Goal: Task Accomplishment & Management: Use online tool/utility

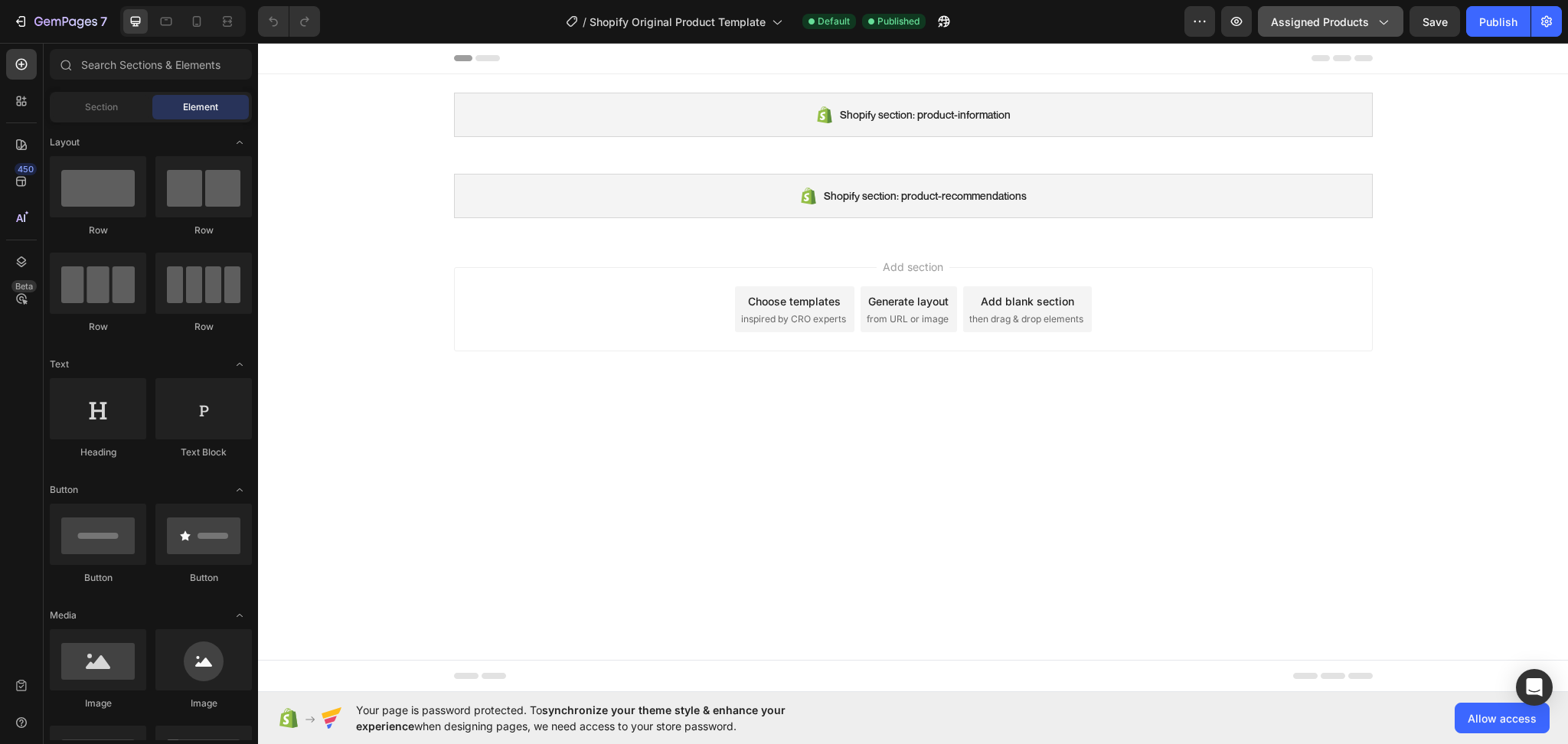
click at [1379, 24] on icon "button" at bounding box center [1382, 21] width 16 height 16
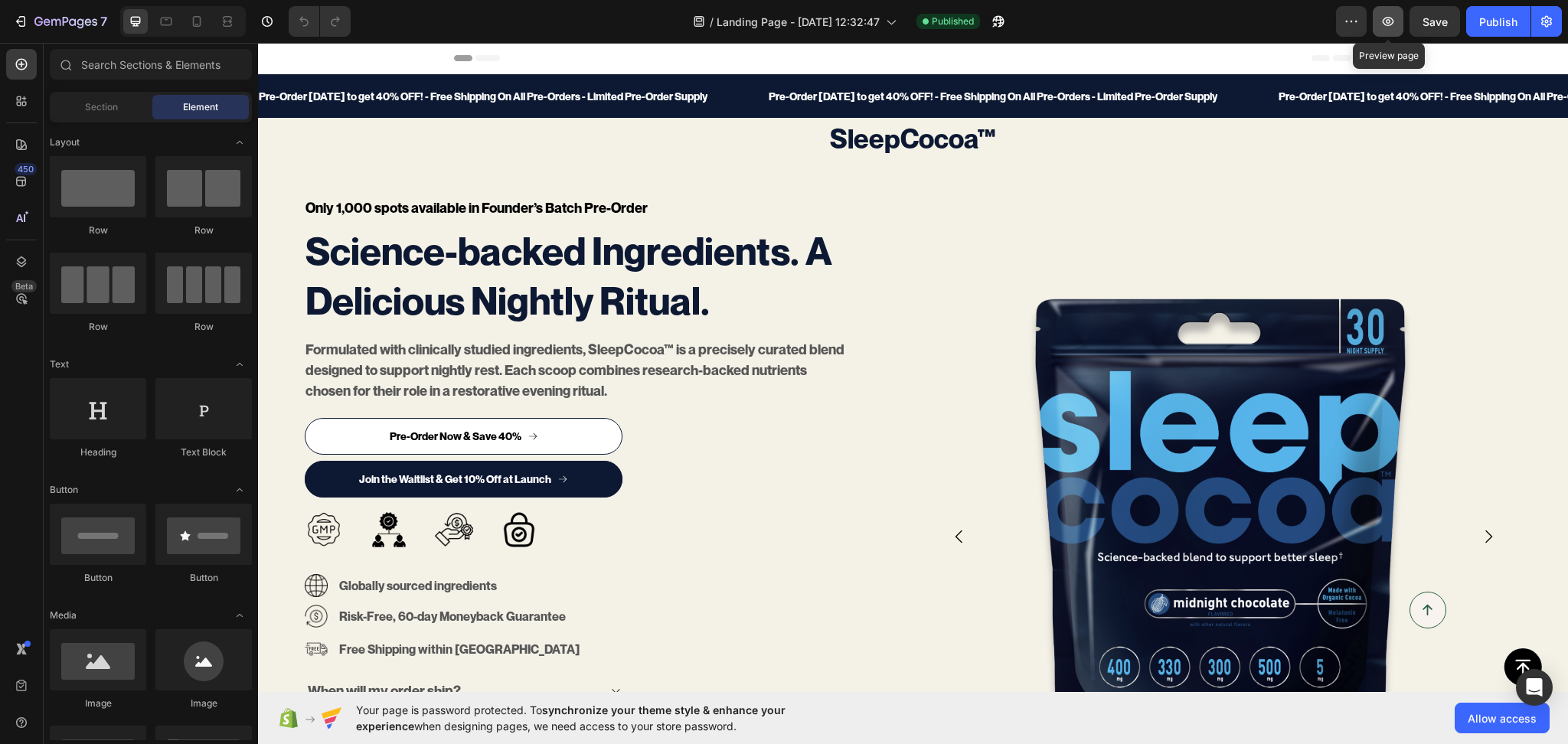
click at [1399, 21] on button "button" at bounding box center [1388, 21] width 30 height 30
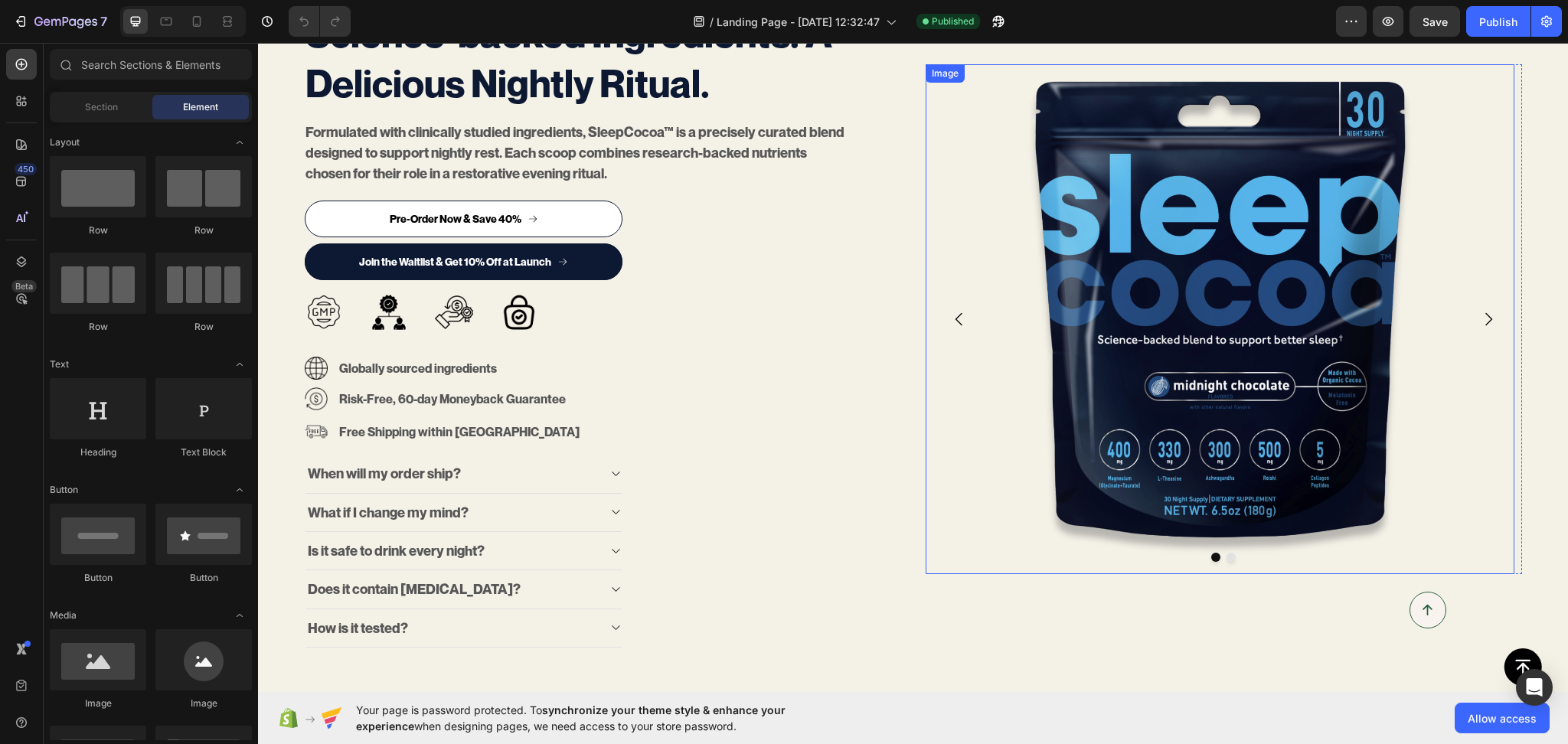
scroll to position [238, 0]
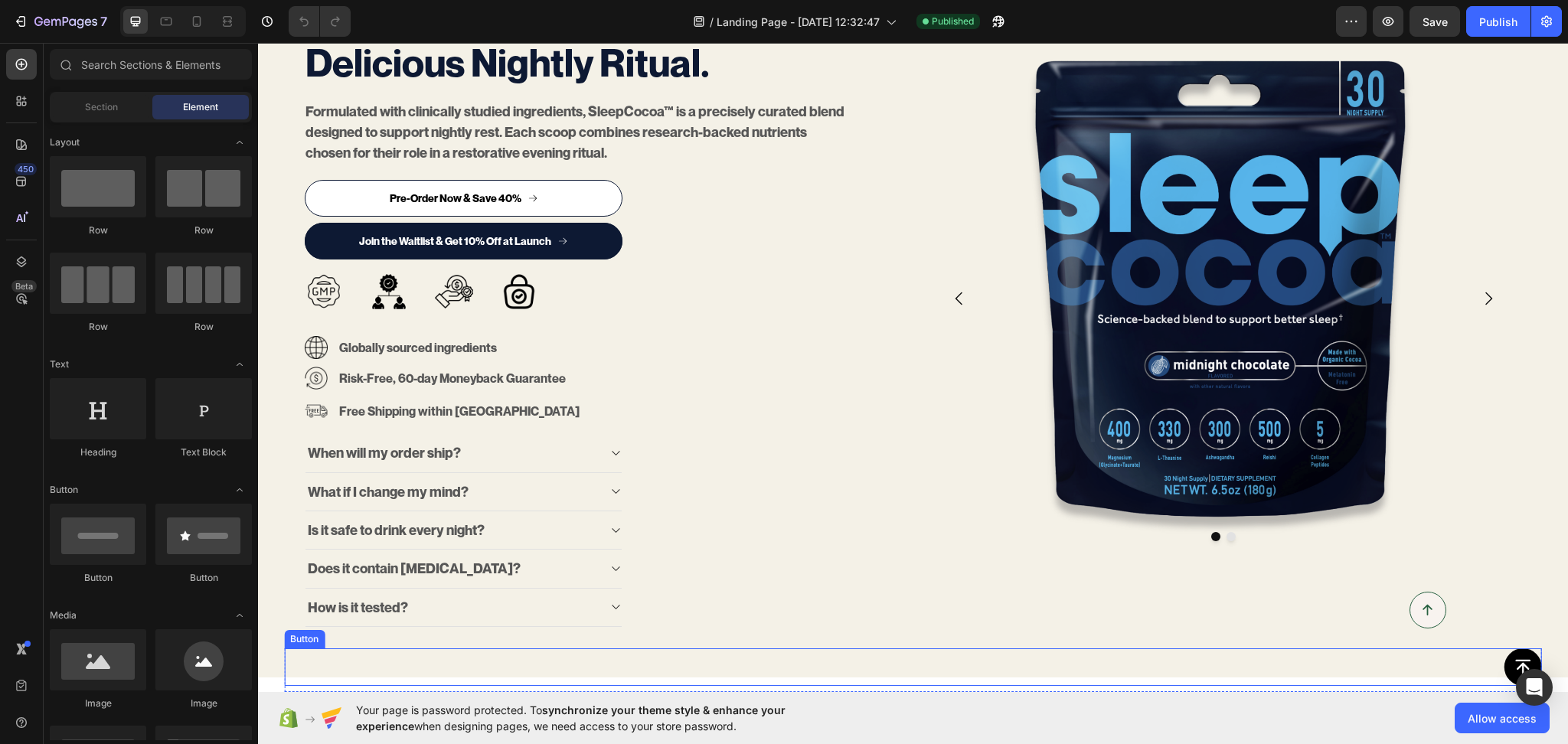
click at [859, 661] on div "Button" at bounding box center [912, 667] width 1258 height 38
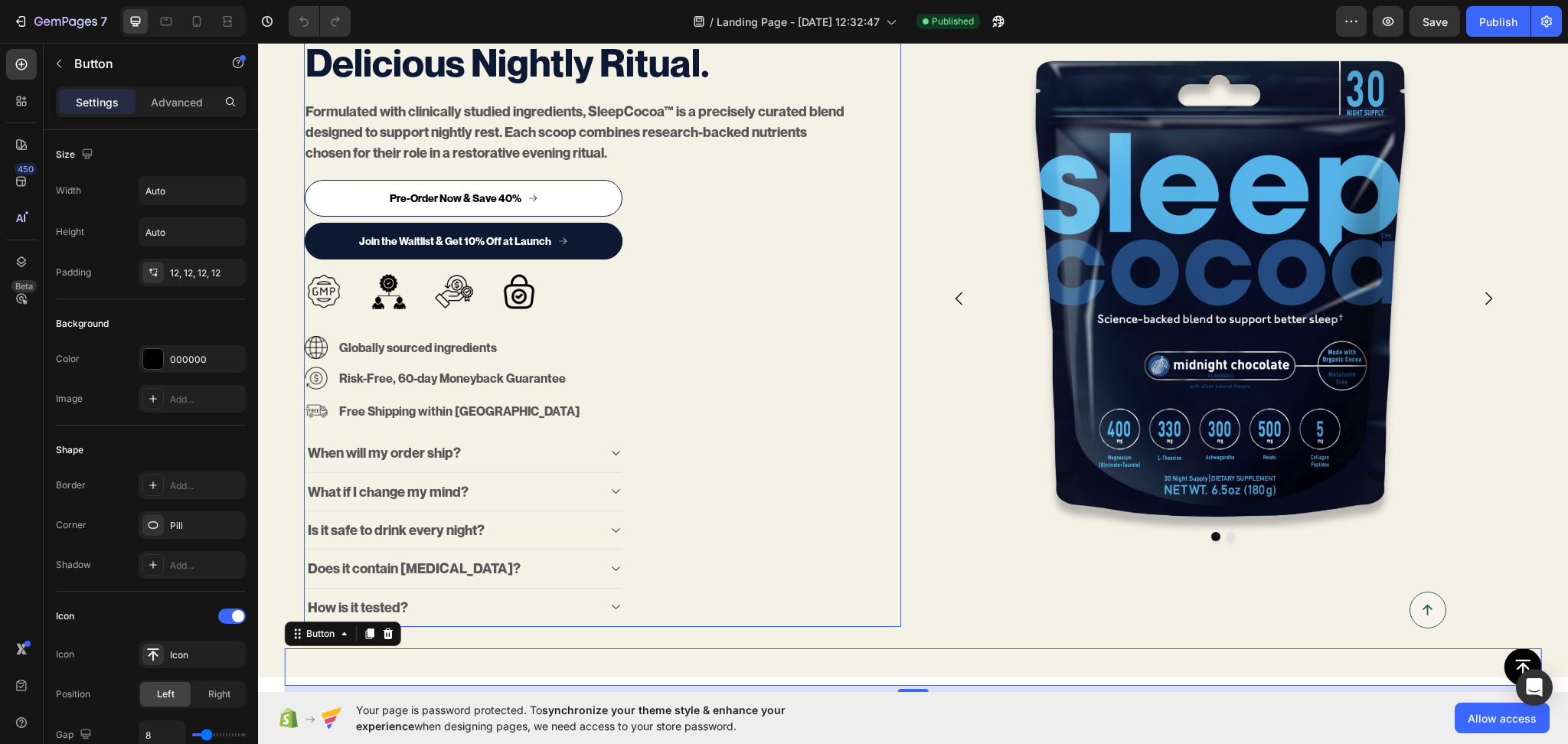
scroll to position [476, 0]
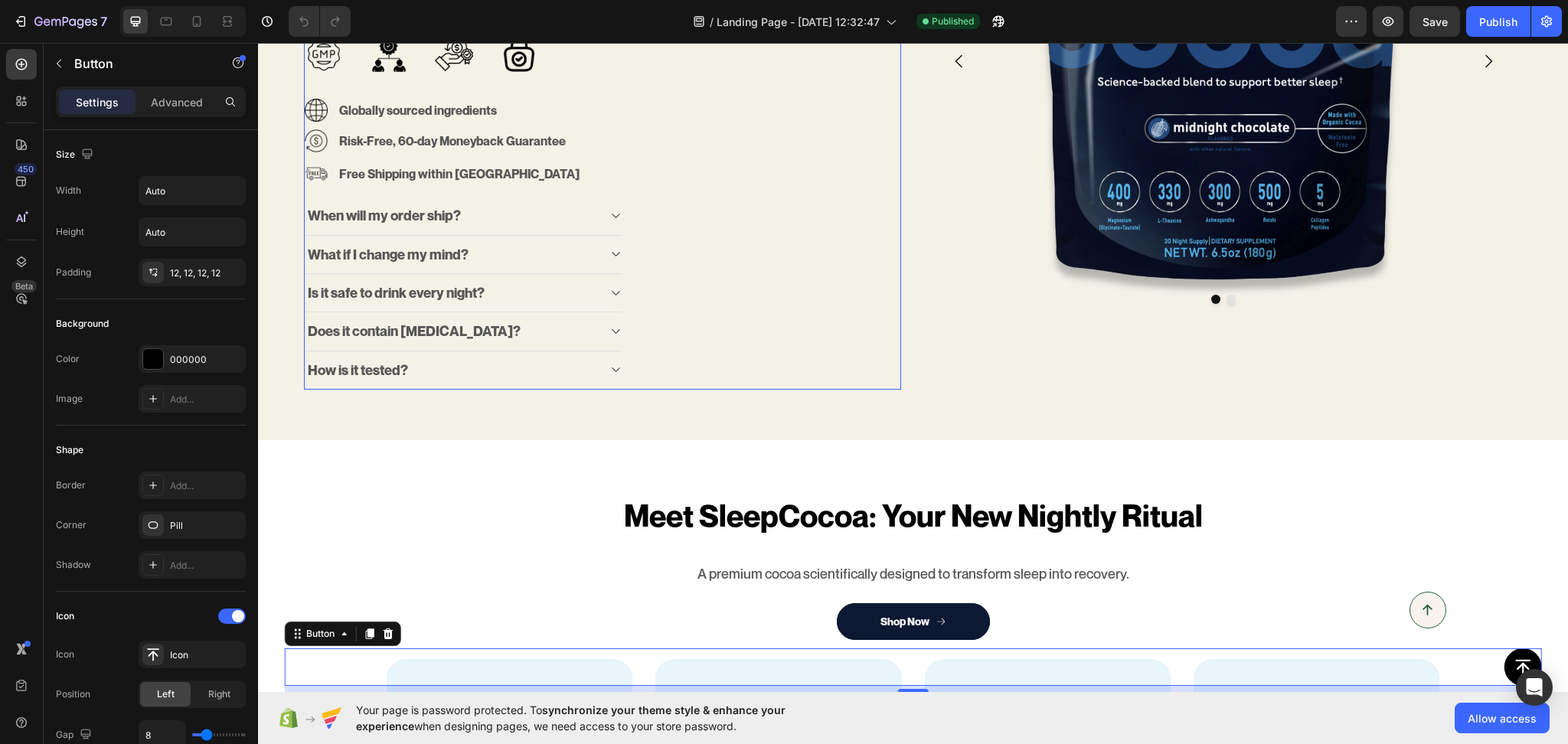
click at [877, 376] on div "Only 1,000 spots available in Founder’s Batch Pre-Order Text block Science-back…" at bounding box center [603, 55] width 597 height 669
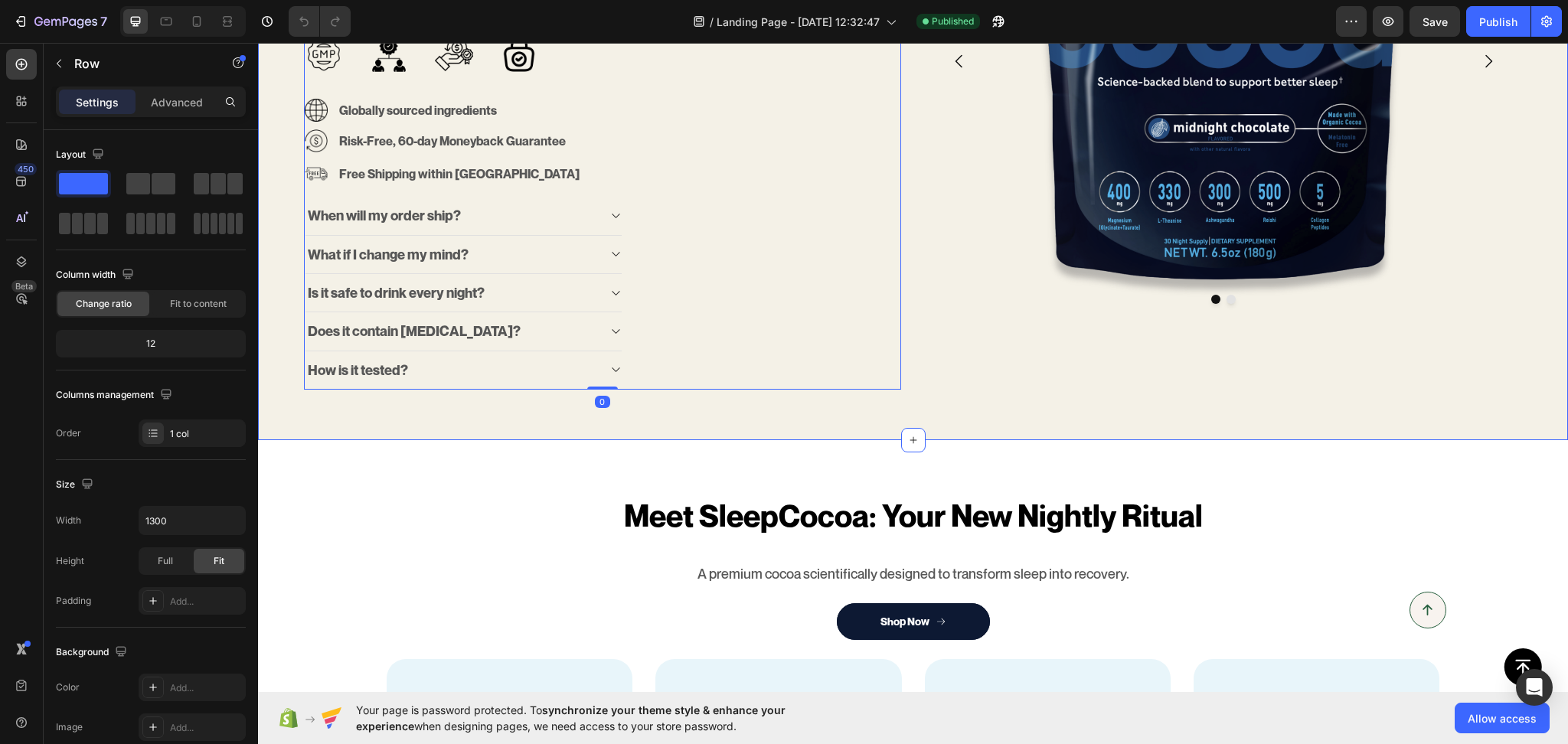
click at [877, 410] on div "Only 1,000 spots available in Founder’s Batch Pre-Order Text block Science-back…" at bounding box center [913, 60] width 1310 height 758
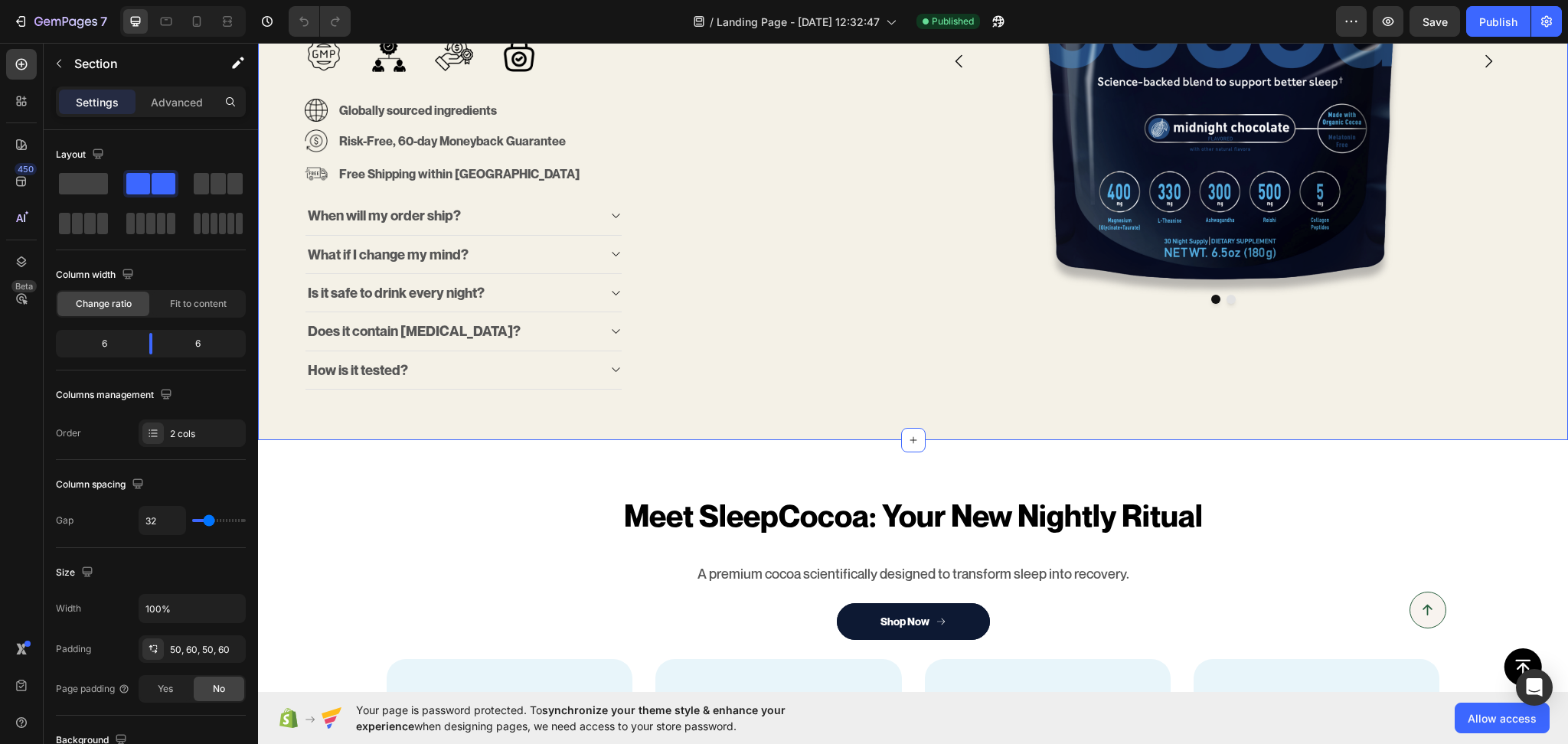
click at [419, 421] on div "Only 1,000 spots available in Founder’s Batch Pre-Order Text block Science-back…" at bounding box center [913, 60] width 1310 height 758
click at [781, 421] on div "Only 1,000 spots available in Founder’s Batch Pre-Order Text block Science-back…" at bounding box center [913, 60] width 1310 height 758
click at [178, 436] on div "2 cols" at bounding box center [206, 433] width 72 height 14
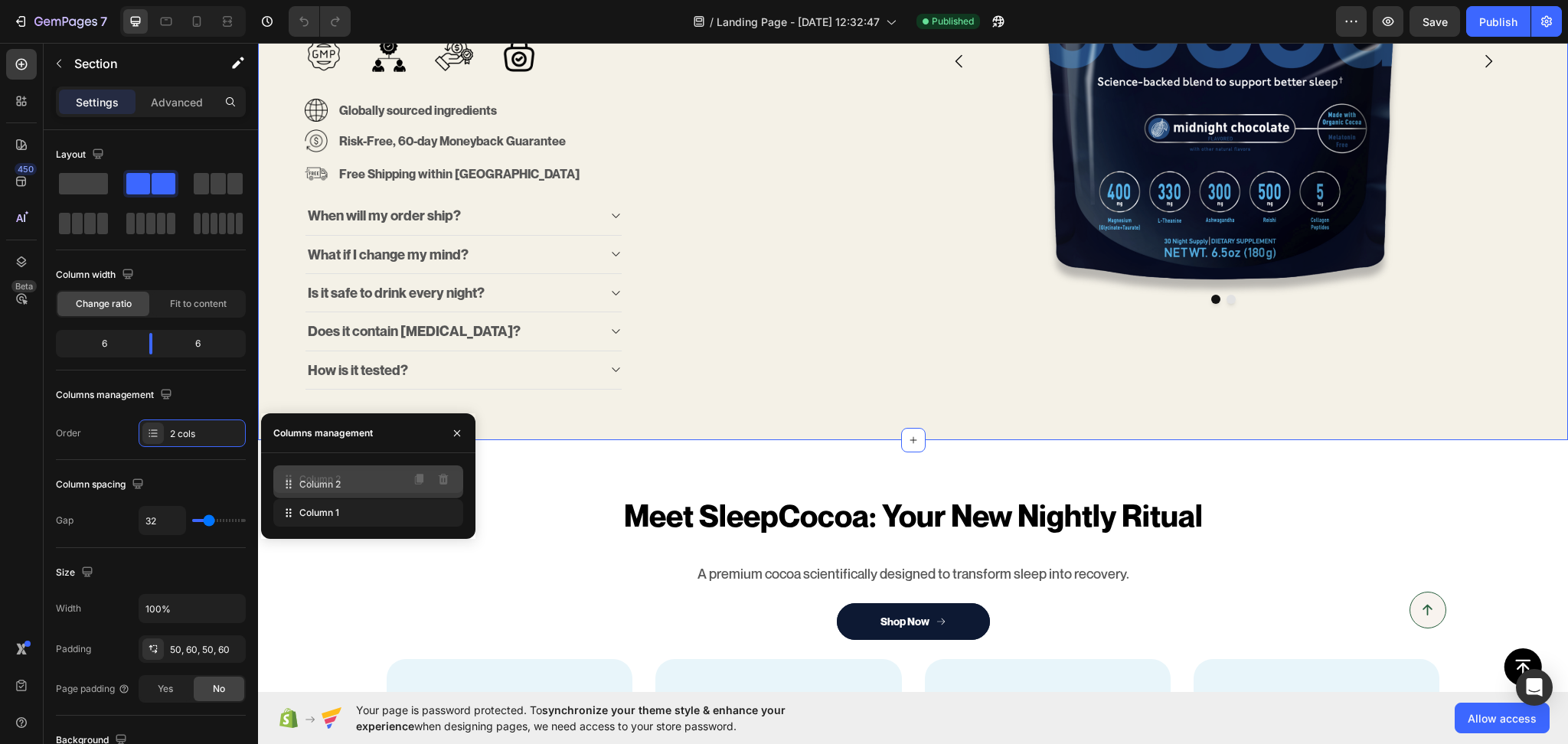
drag, startPoint x: 306, startPoint y: 514, endPoint x: 306, endPoint y: 483, distance: 31.0
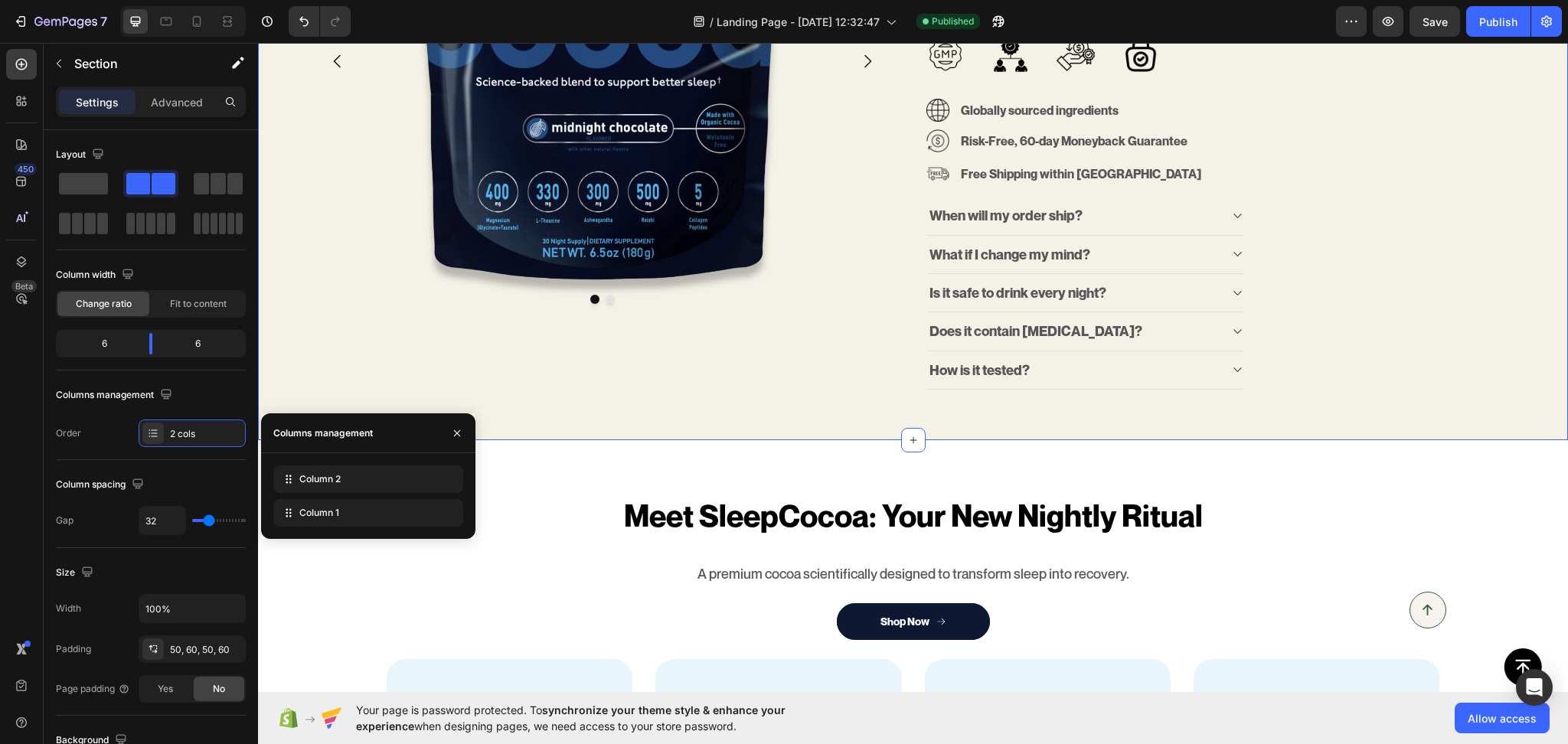
click at [1525, 333] on div "Only 1,000 spots available in Founder’s Batch Pre-Order Text block Science-back…" at bounding box center [913, 60] width 1310 height 758
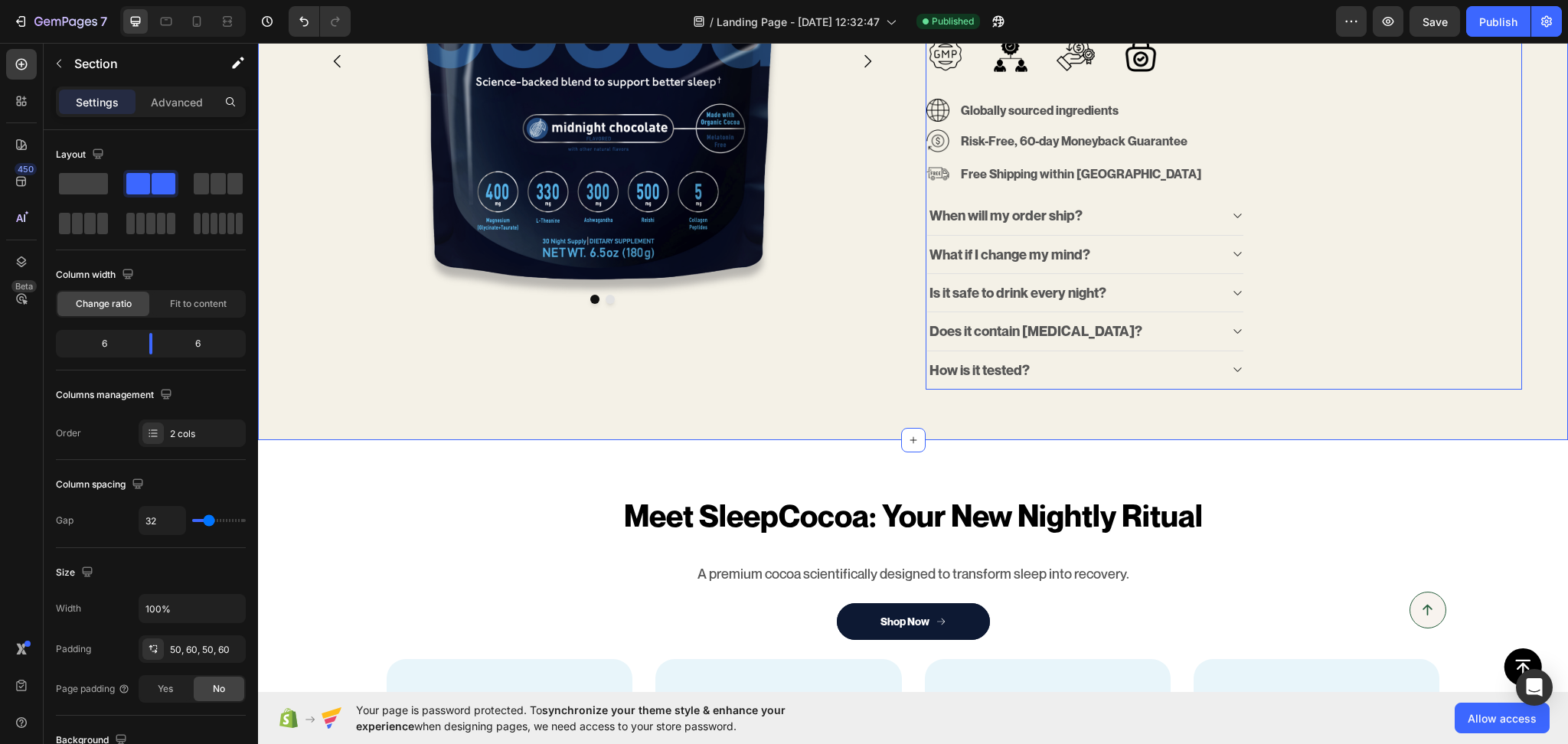
scroll to position [0, 0]
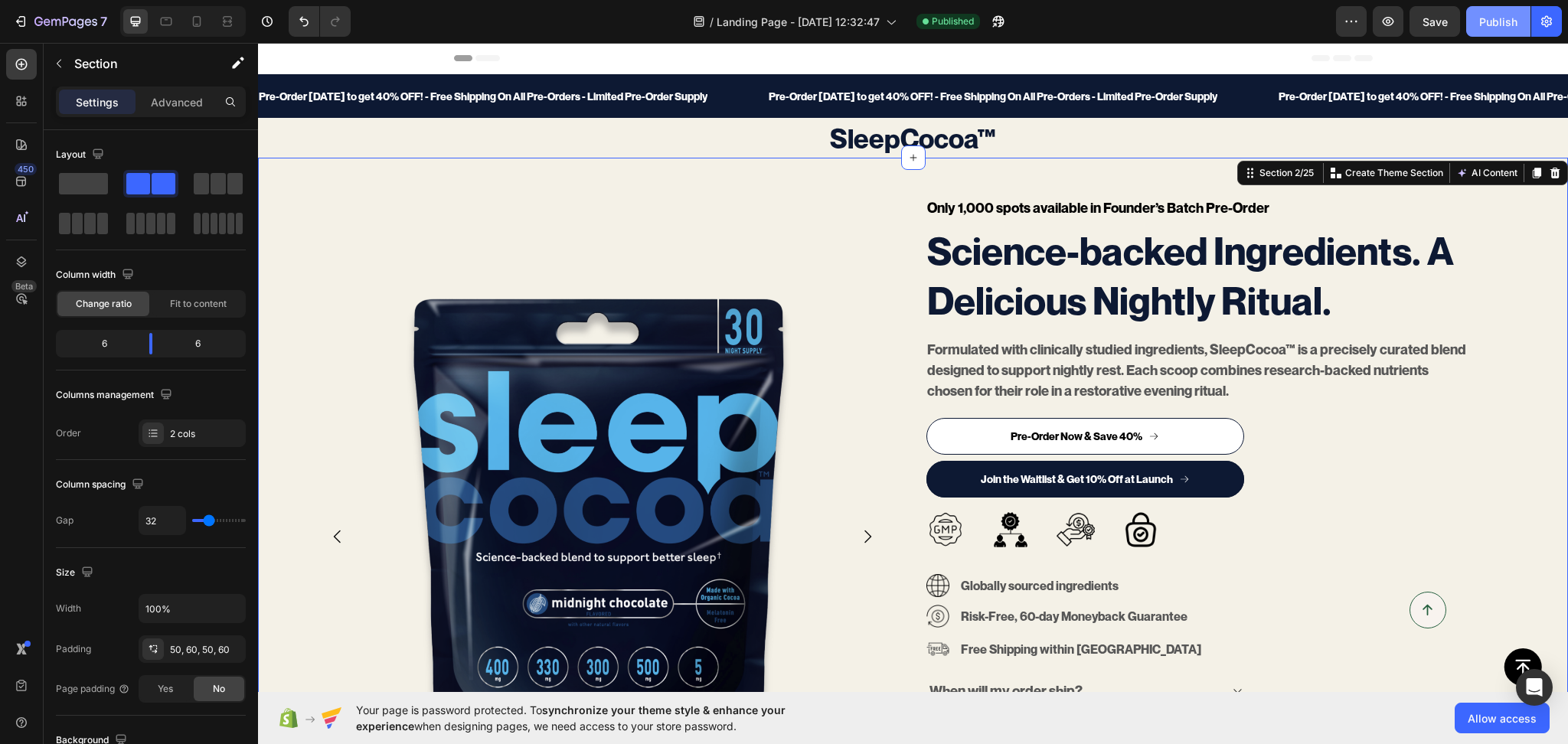
click at [1482, 23] on div "Publish" at bounding box center [1498, 22] width 38 height 16
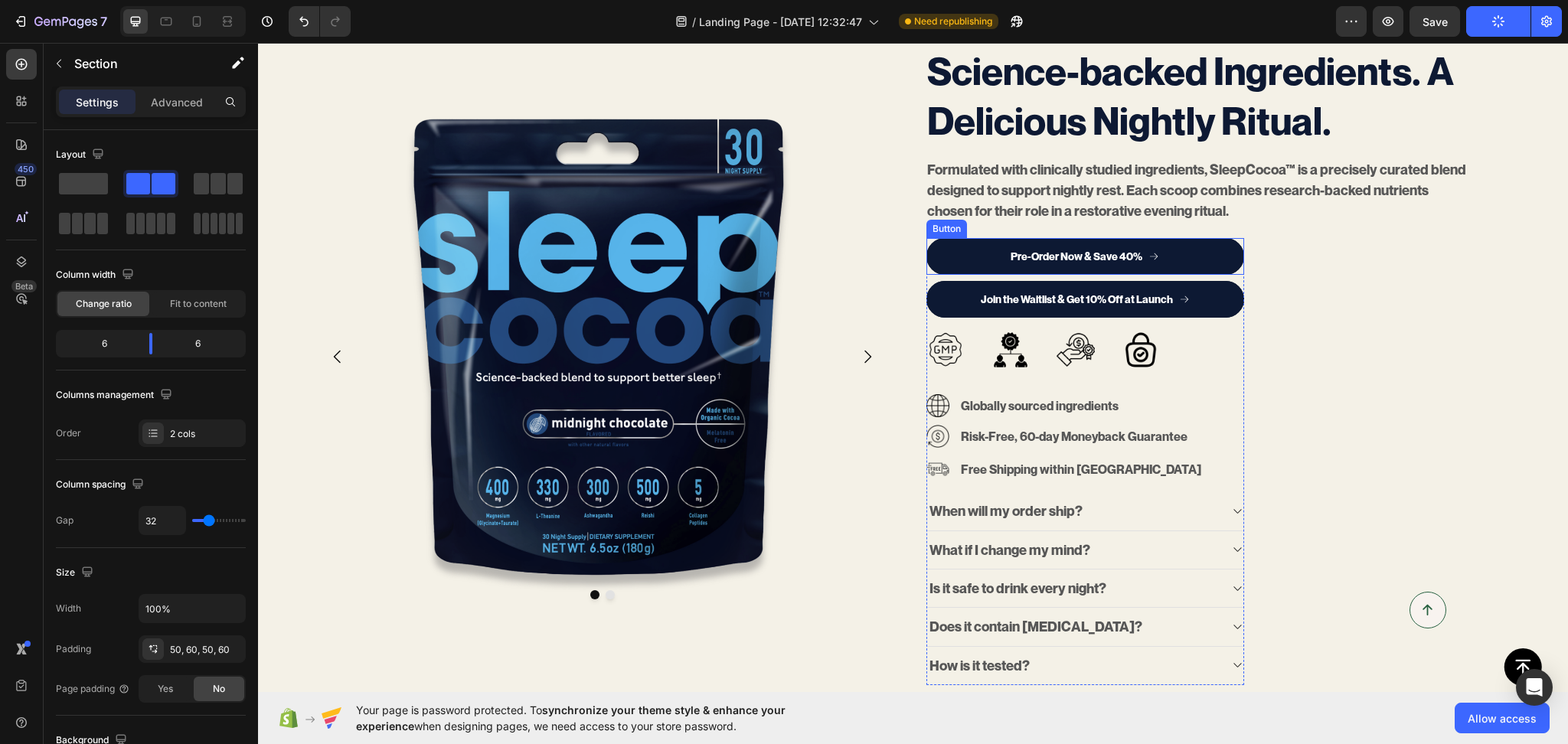
scroll to position [238, 0]
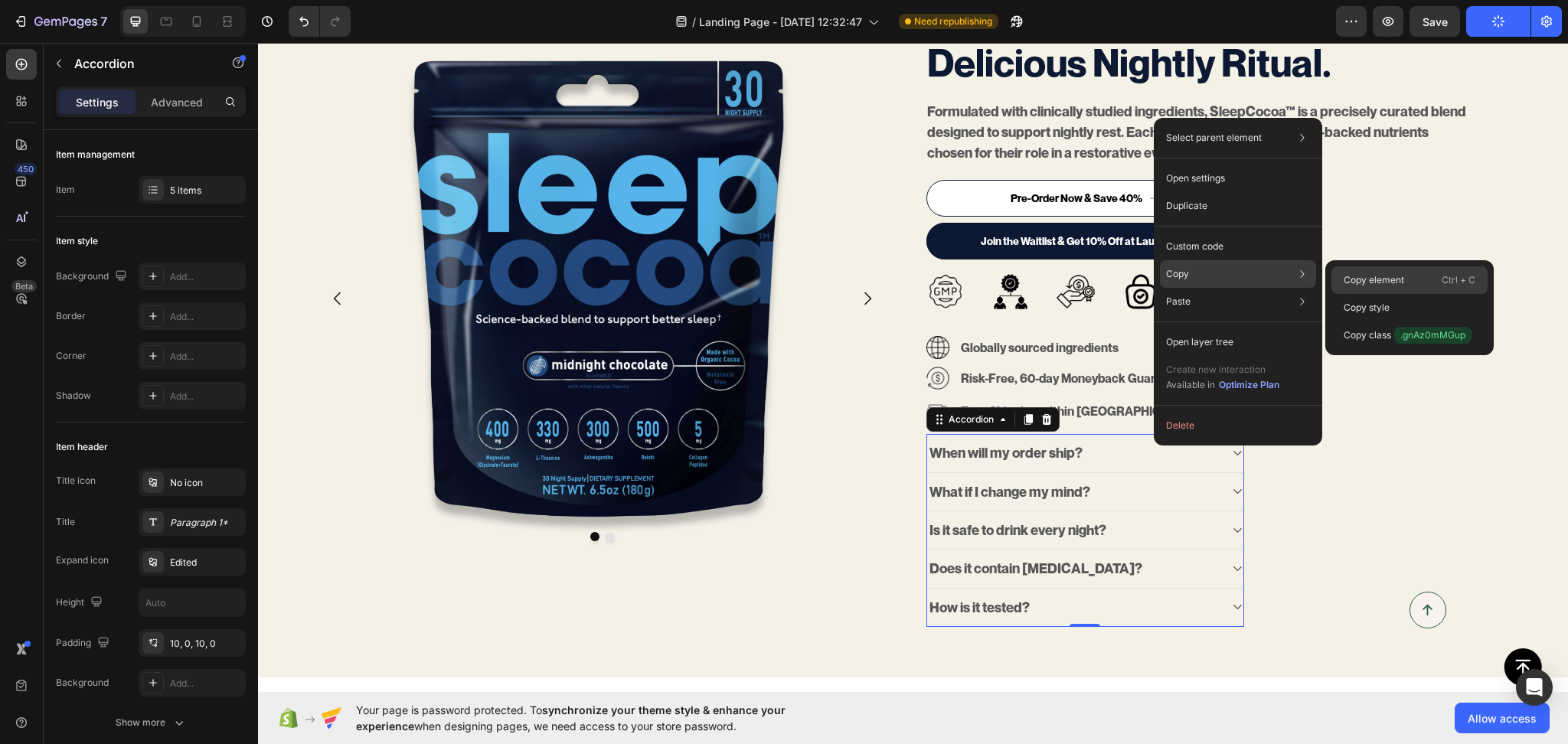
click at [1362, 273] on p "Copy element" at bounding box center [1374, 279] width 60 height 14
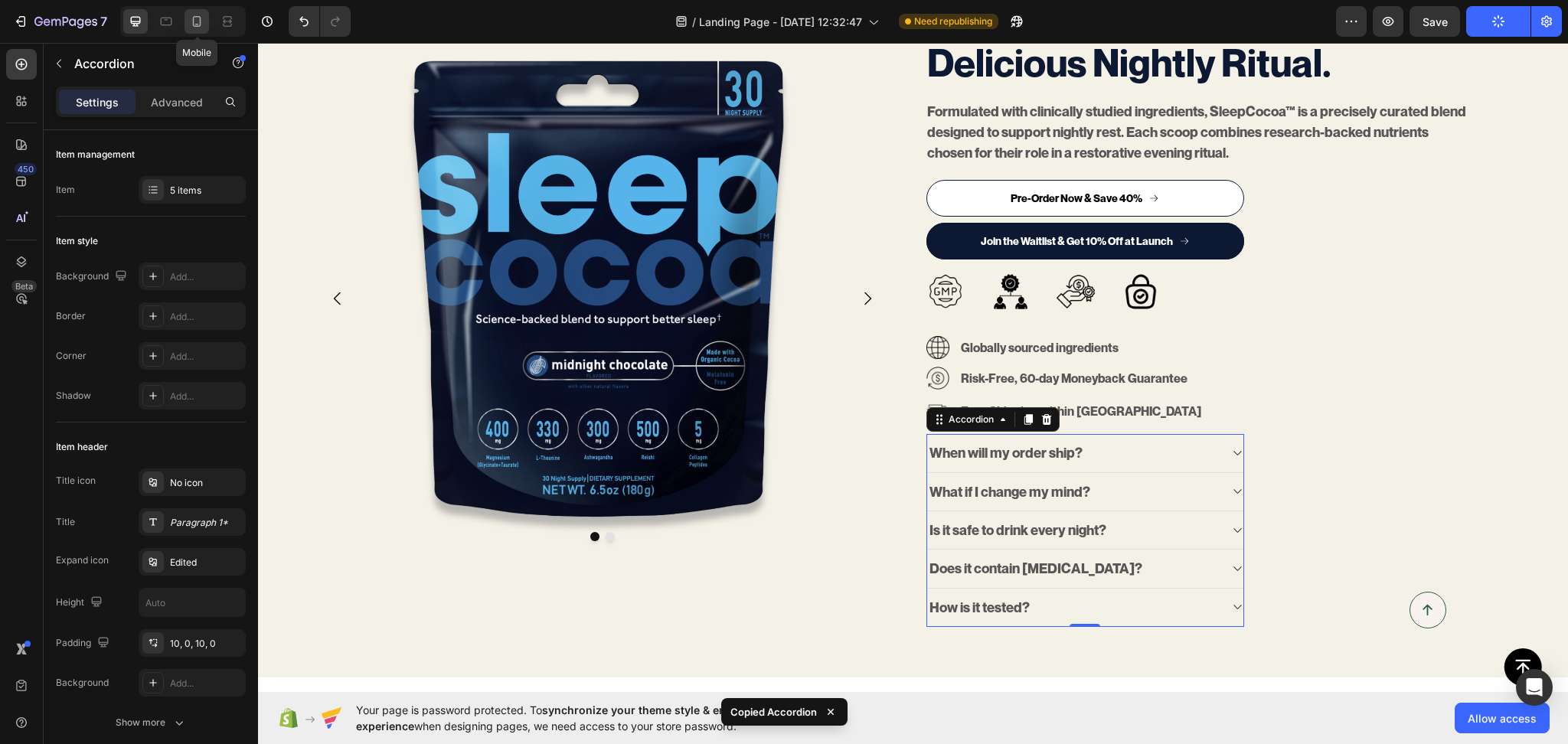
click at [199, 27] on icon at bounding box center [196, 21] width 16 height 16
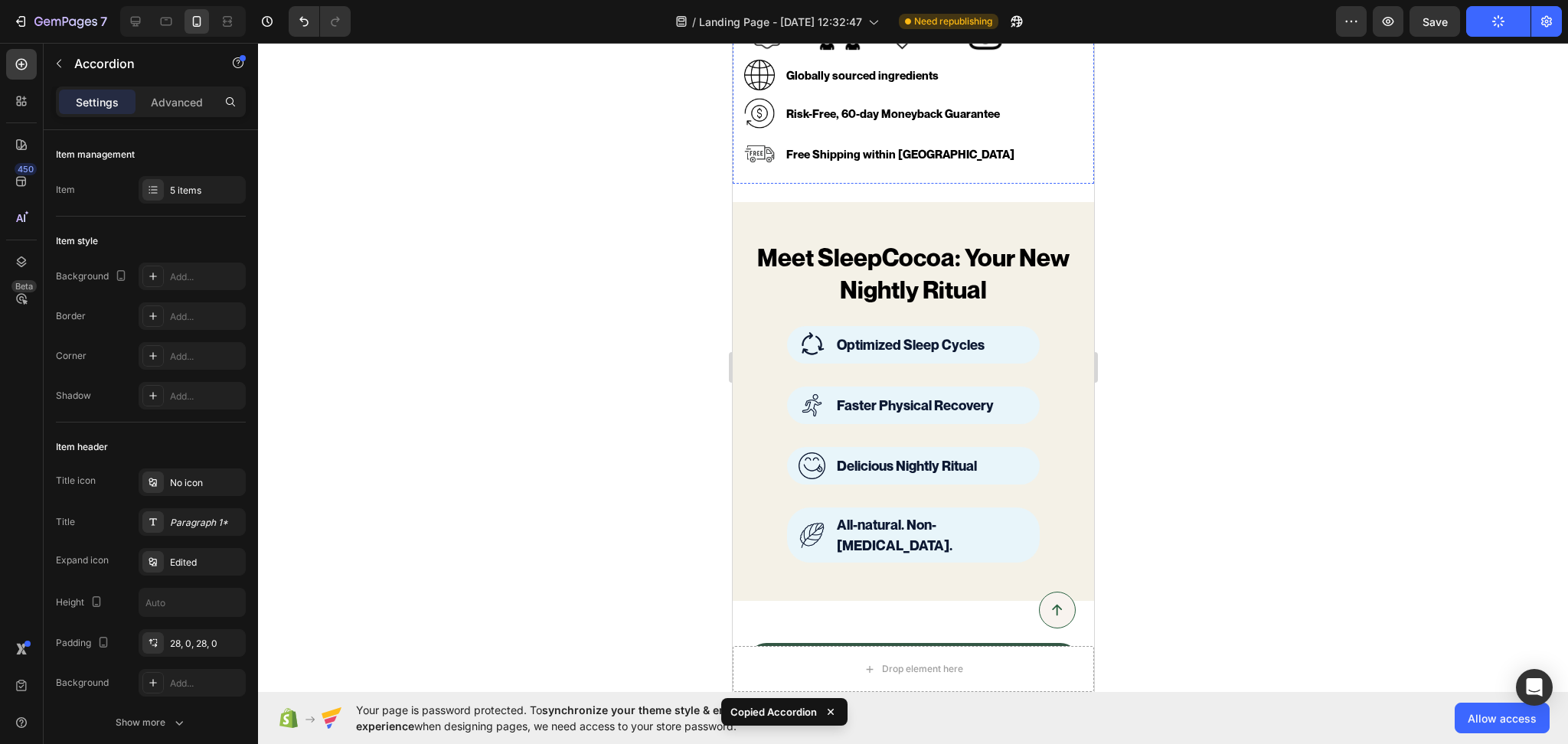
scroll to position [660, 0]
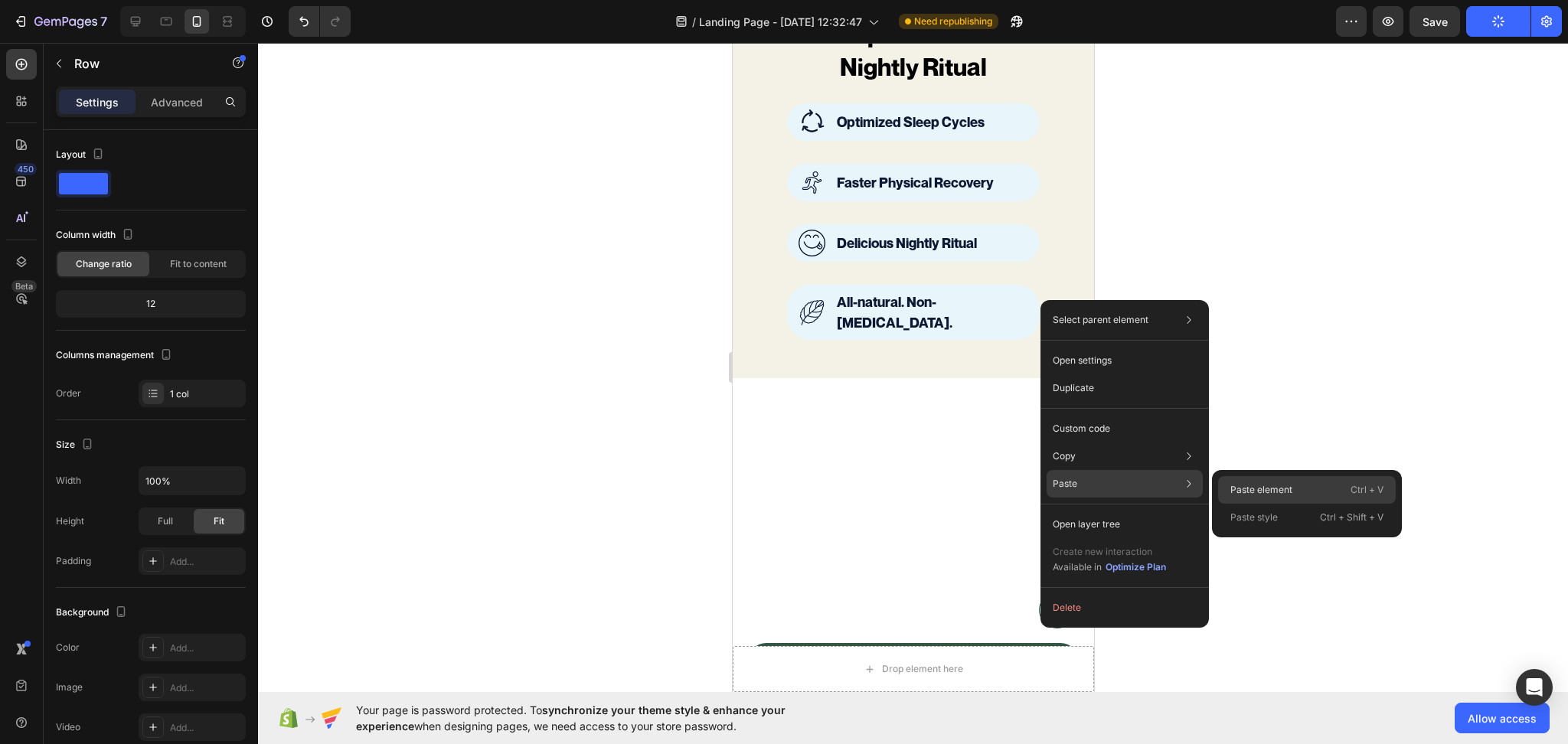
click at [1275, 504] on div "Paste element Ctrl + V" at bounding box center [1307, 518] width 178 height 27
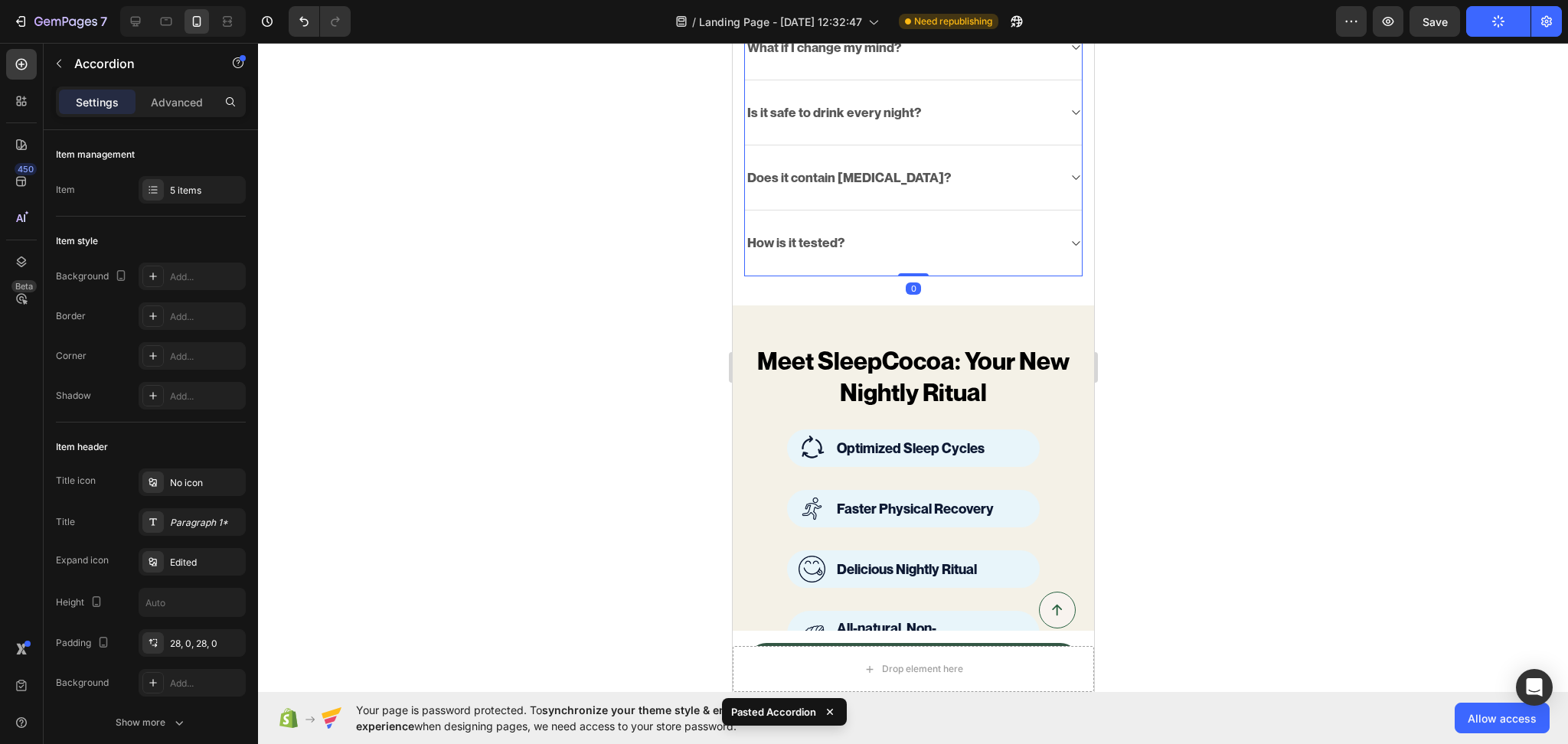
click at [1264, 378] on div at bounding box center [913, 394] width 1310 height 702
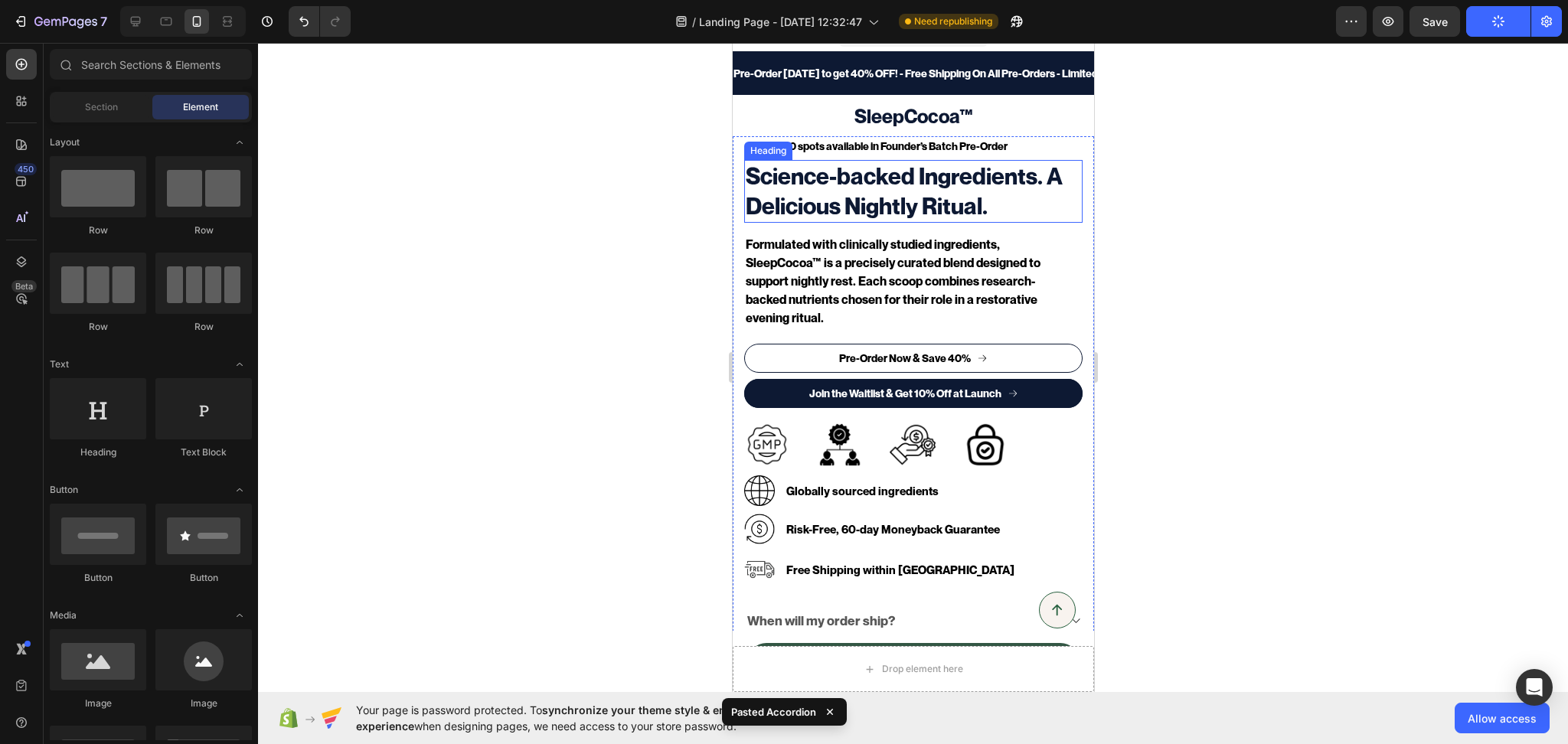
scroll to position [0, 0]
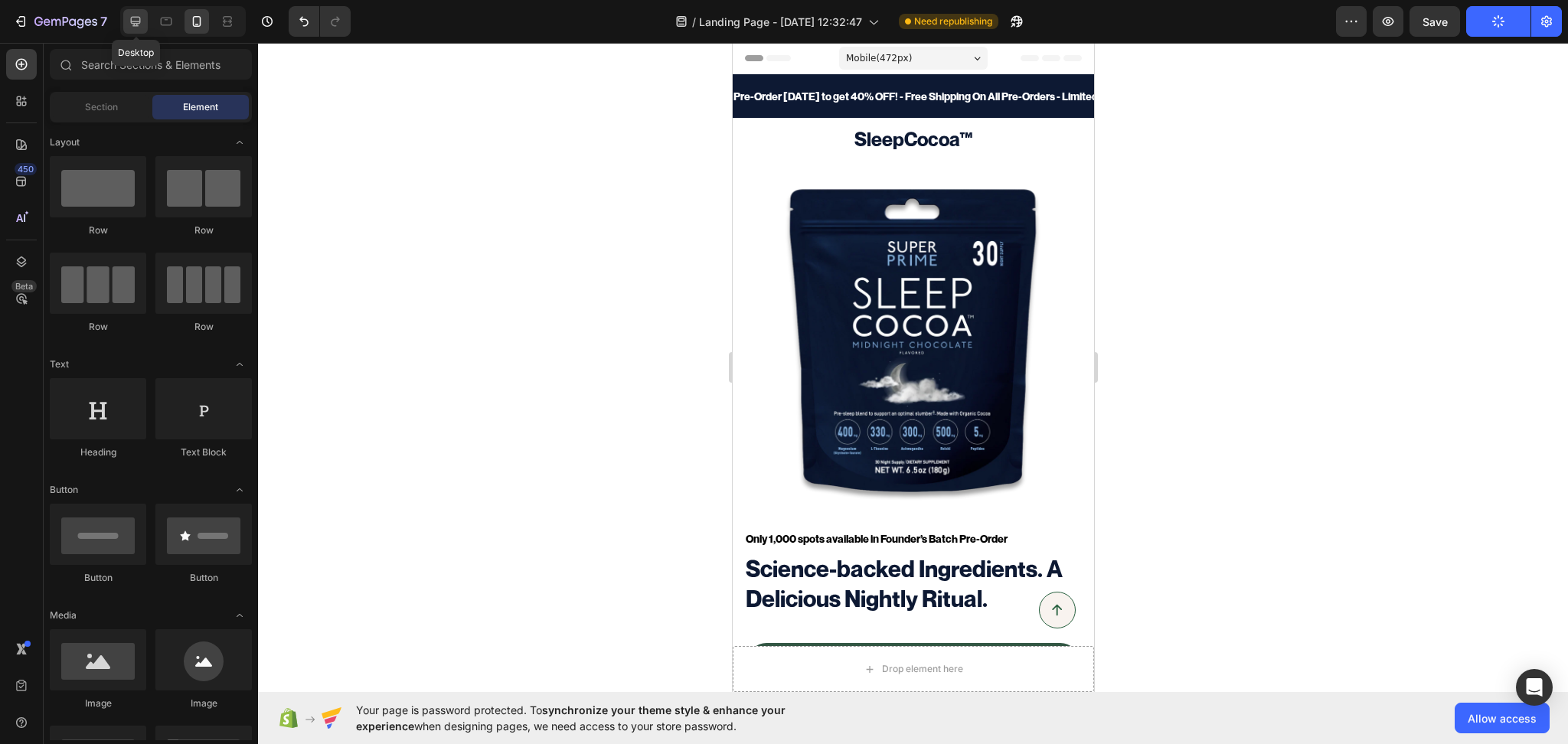
click at [140, 26] on icon at bounding box center [136, 21] width 16 height 16
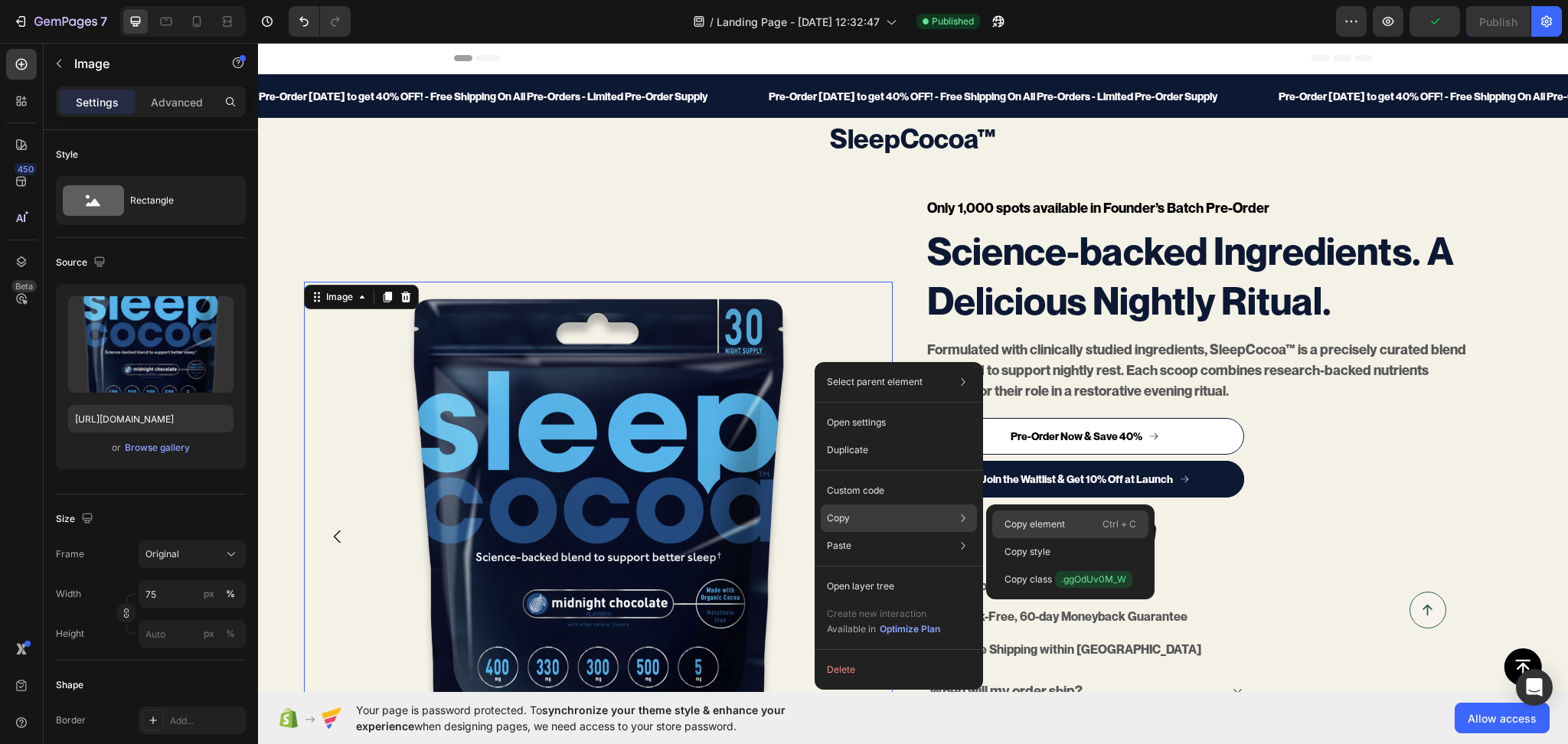
click at [1062, 518] on p "Copy element" at bounding box center [1035, 524] width 60 height 14
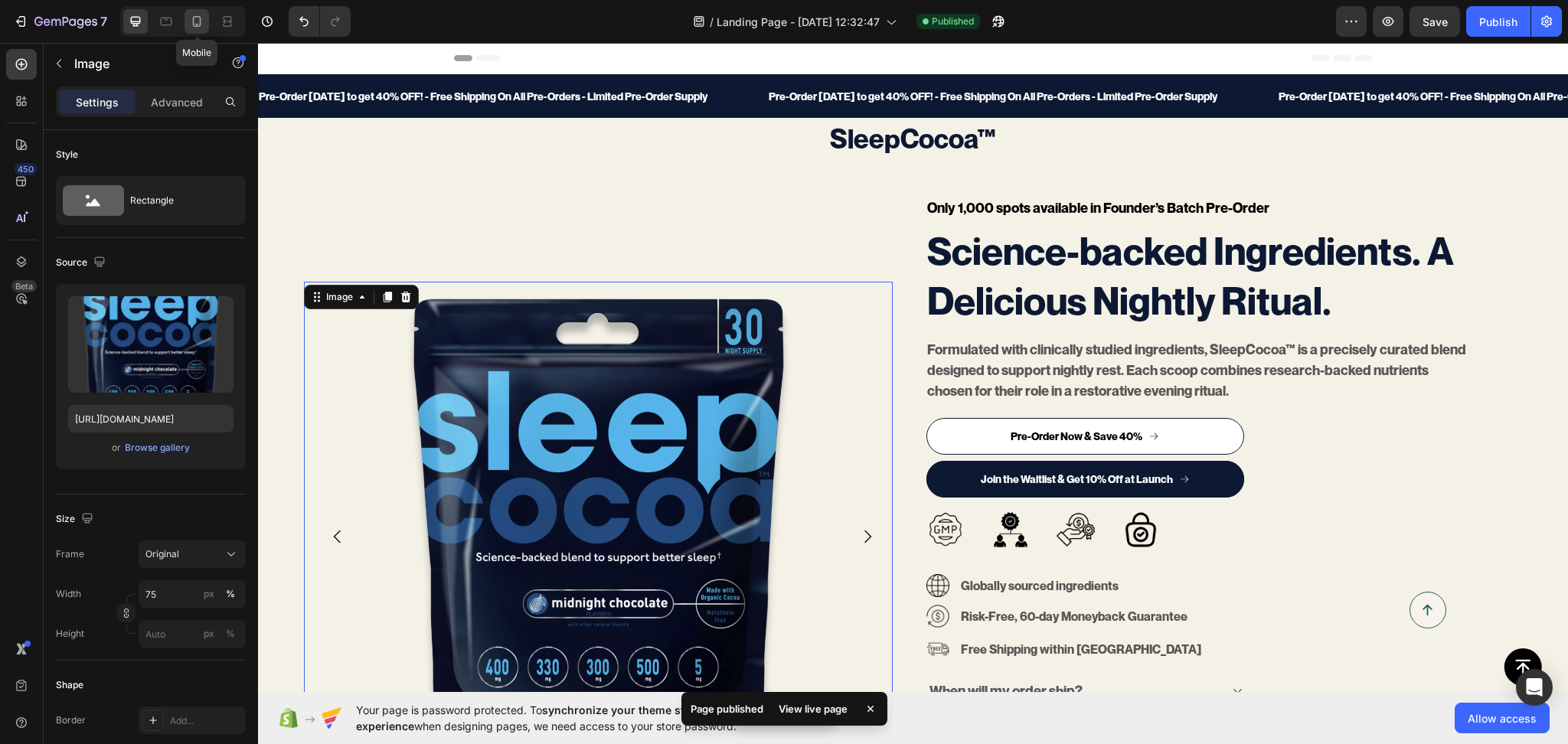
click at [201, 17] on icon at bounding box center [196, 21] width 16 height 16
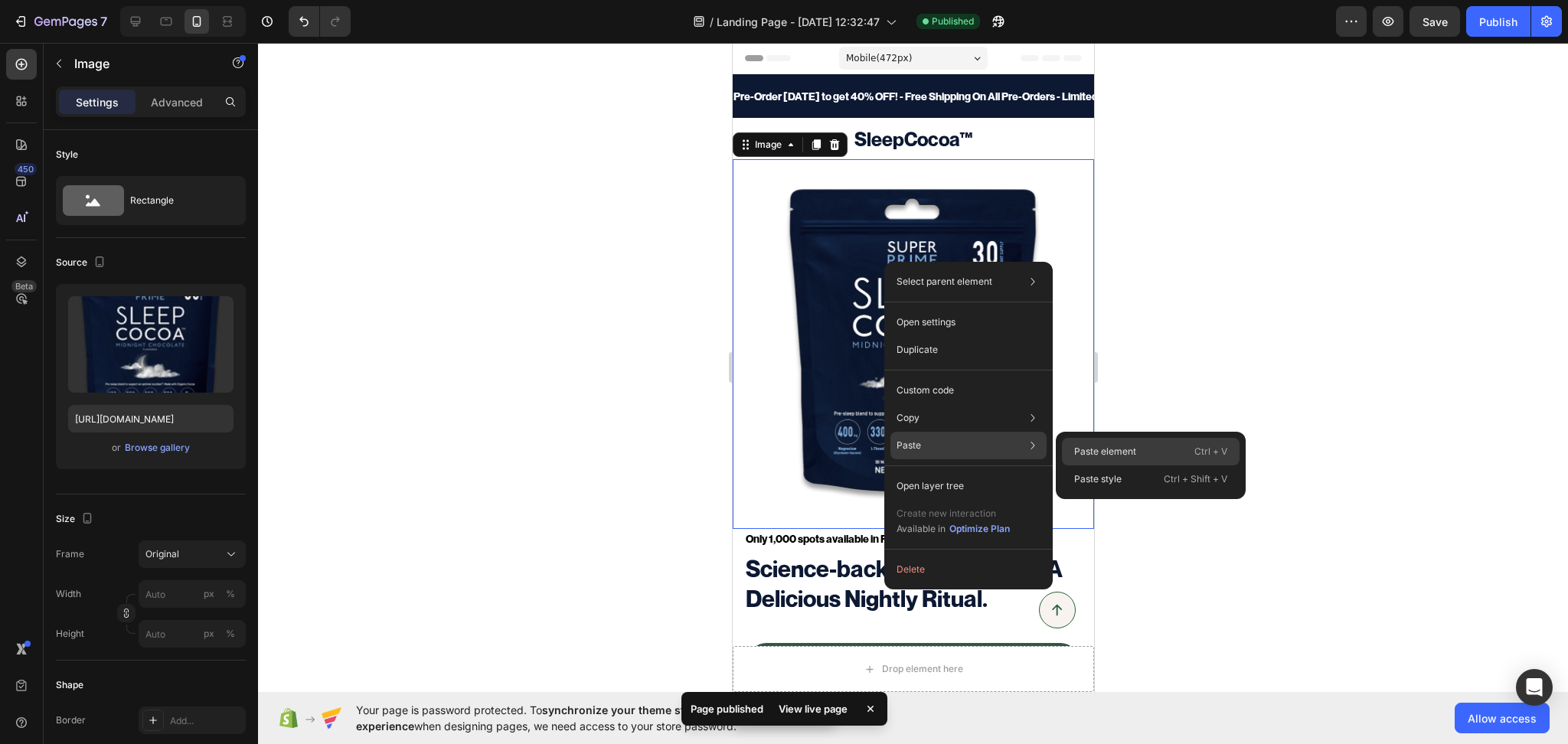
click at [1098, 445] on p "Paste element" at bounding box center [1105, 452] width 62 height 14
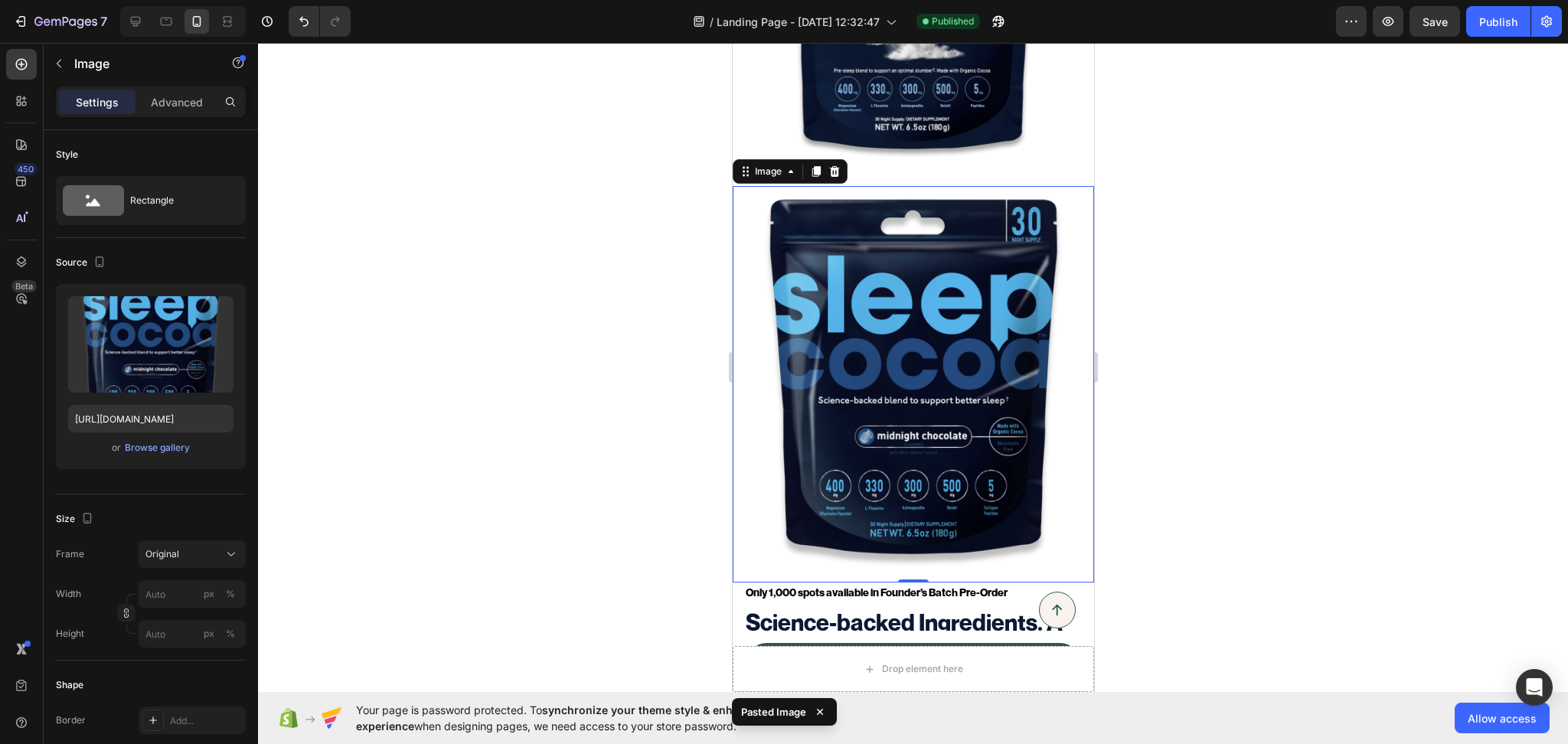
scroll to position [179, 0]
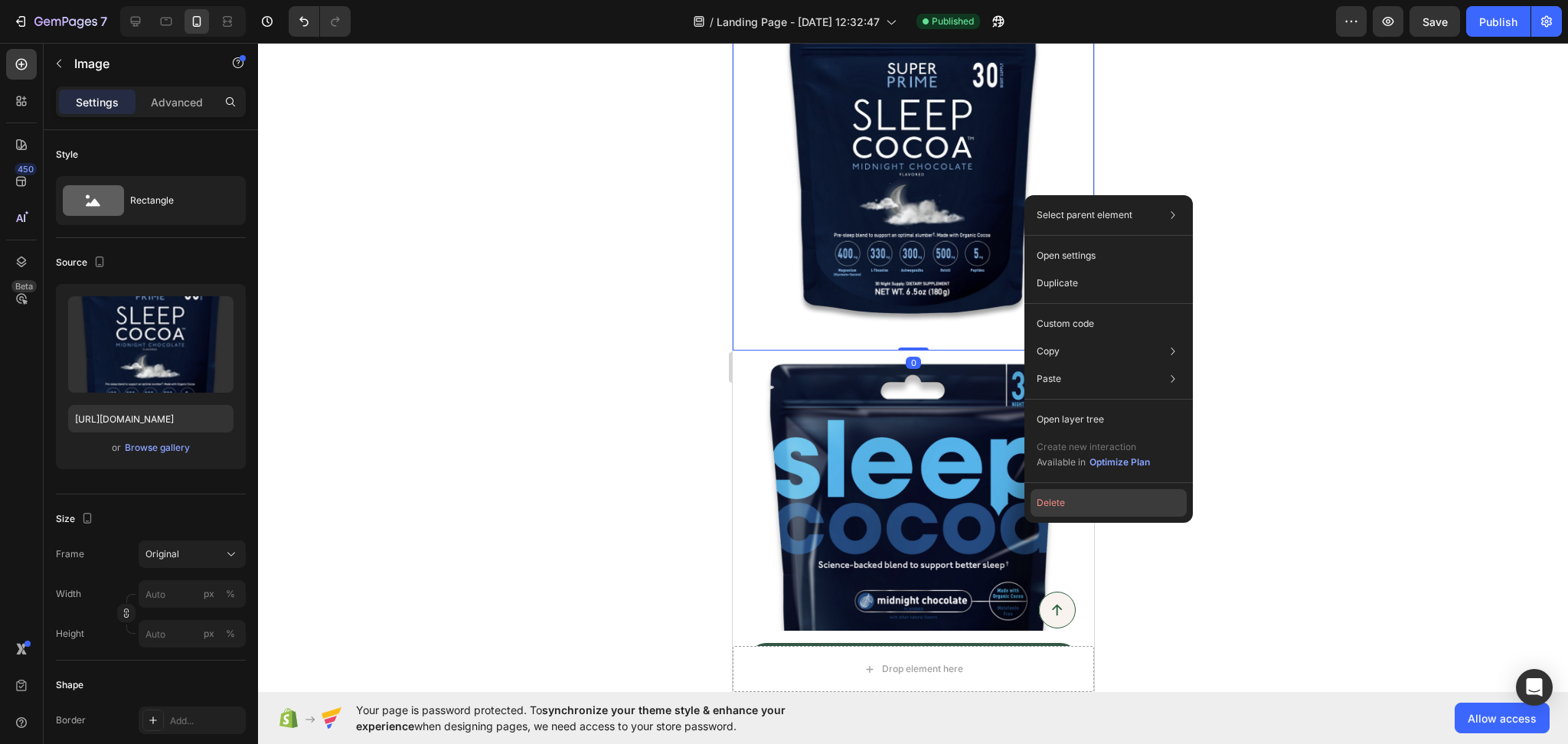
click at [1056, 516] on button "Delete" at bounding box center [1108, 503] width 157 height 27
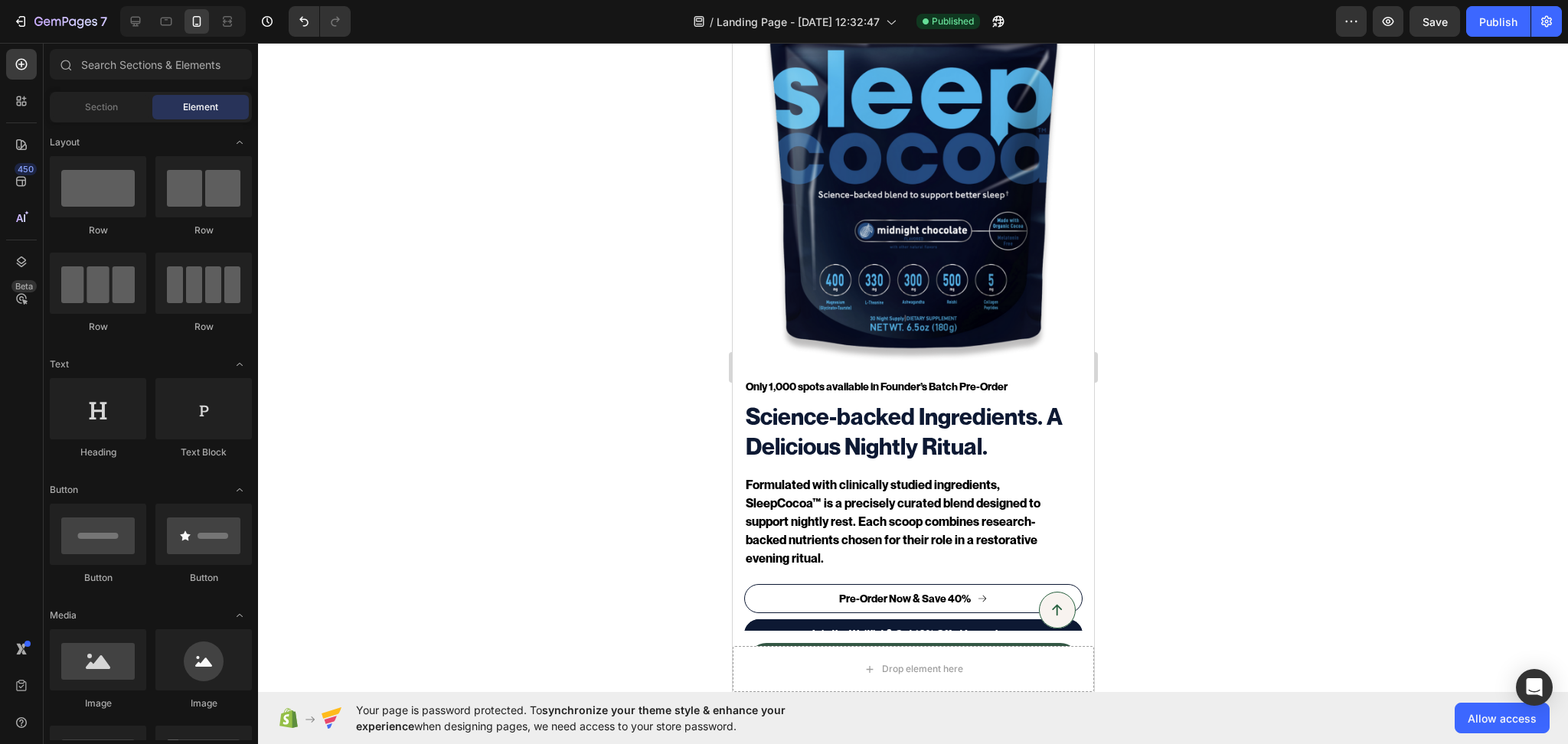
scroll to position [0, 0]
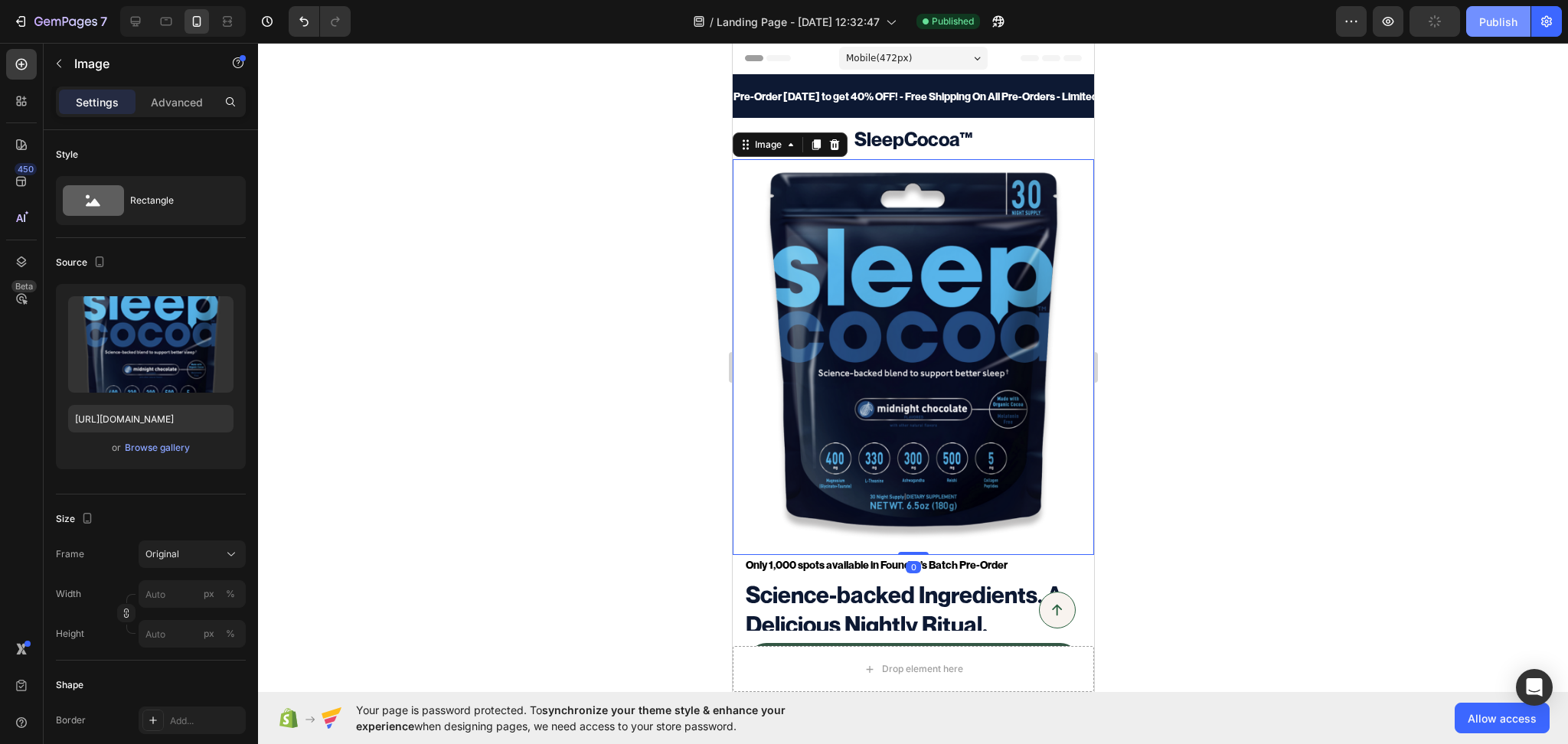
click at [1512, 14] on div "Publish" at bounding box center [1498, 22] width 38 height 16
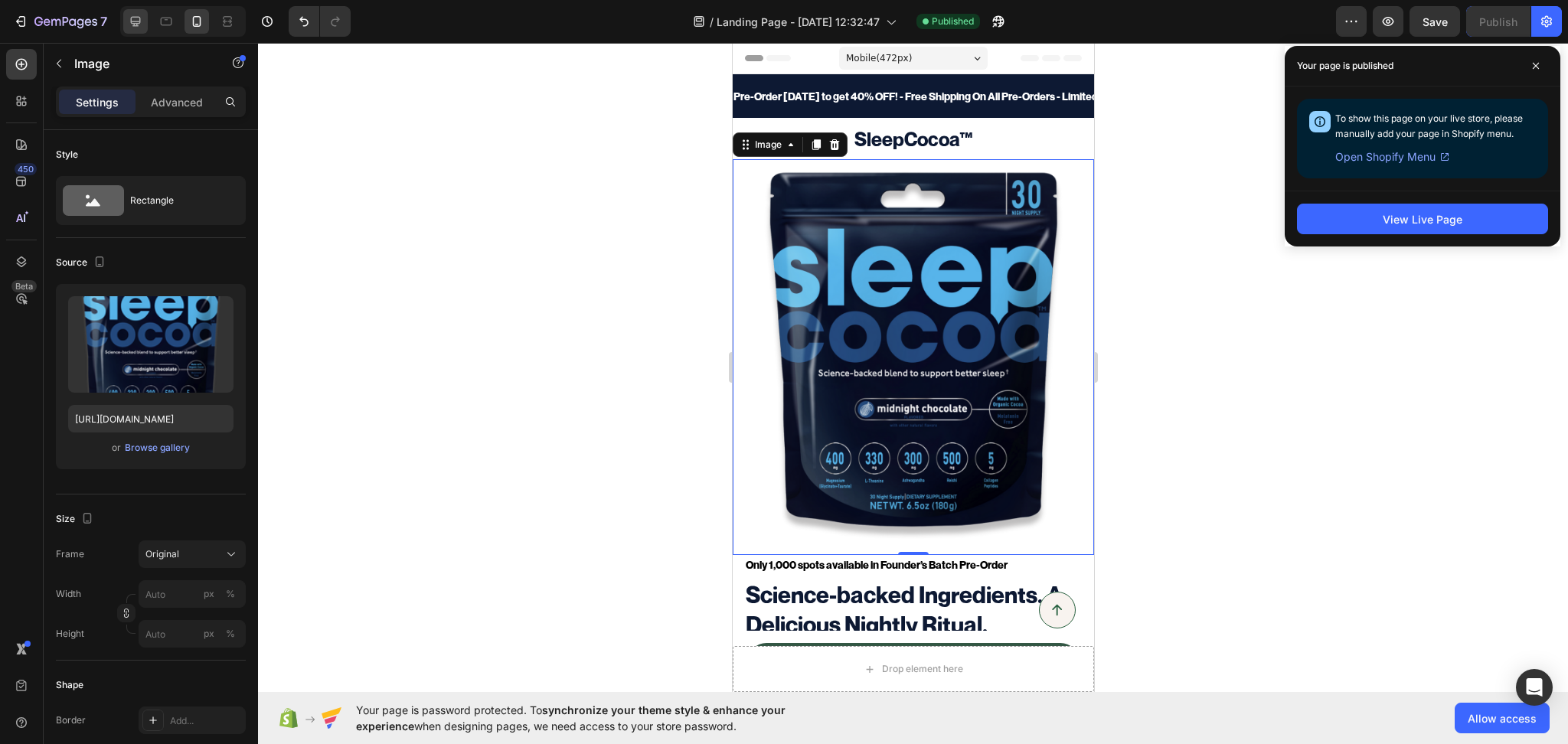
click at [131, 23] on icon at bounding box center [136, 21] width 16 height 16
type input "75"
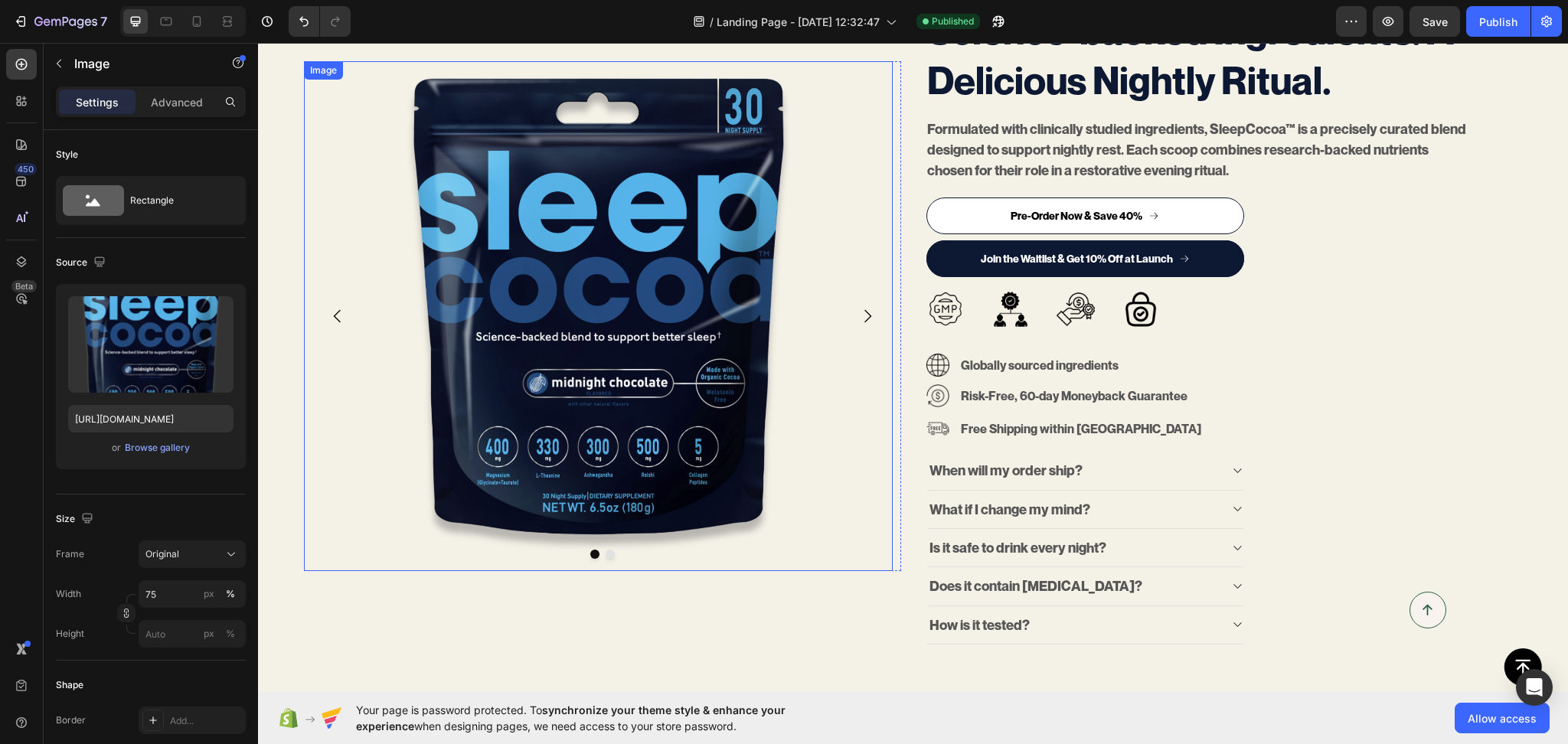
scroll to position [238, 0]
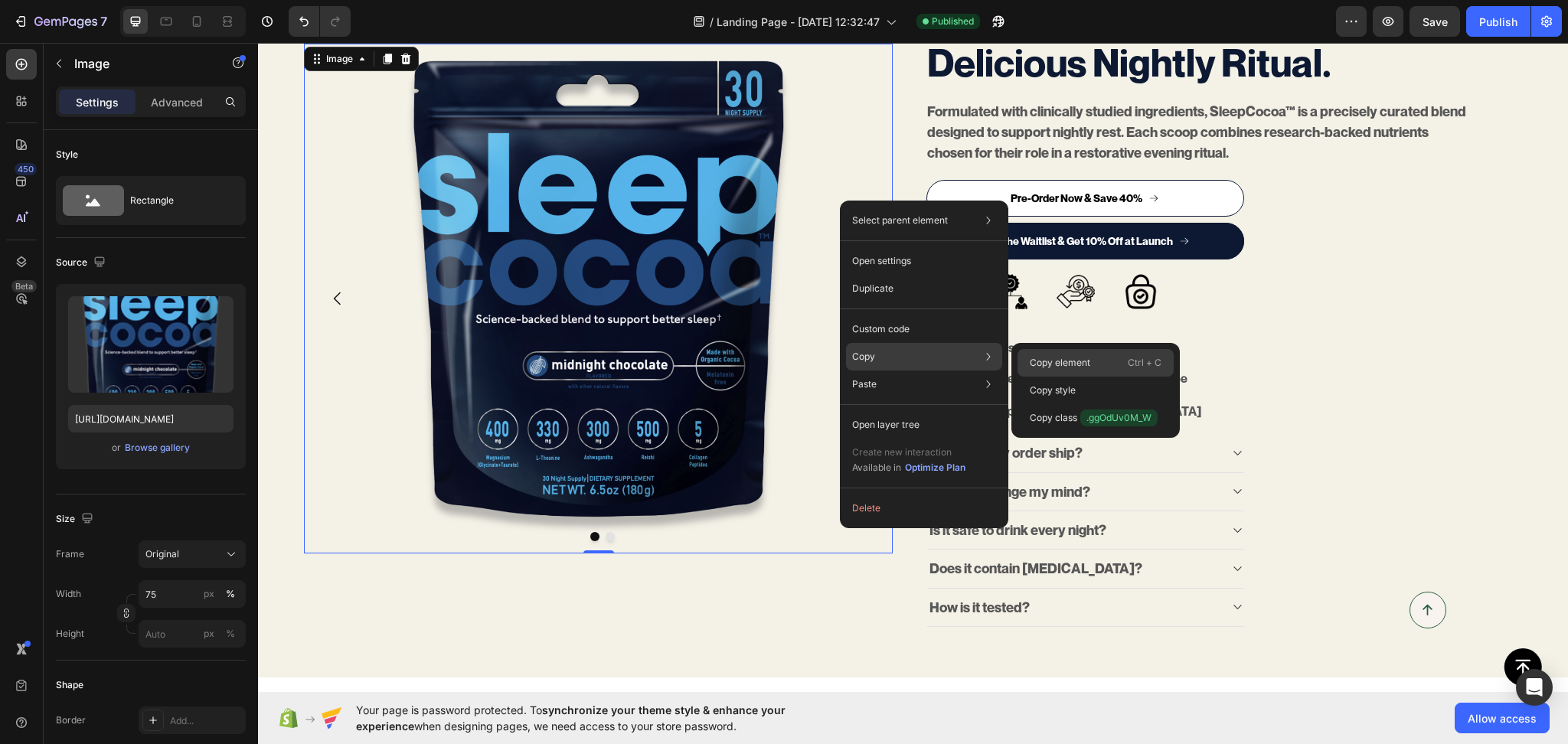
click at [1037, 377] on div "Copy element Ctrl + C" at bounding box center [1095, 390] width 157 height 27
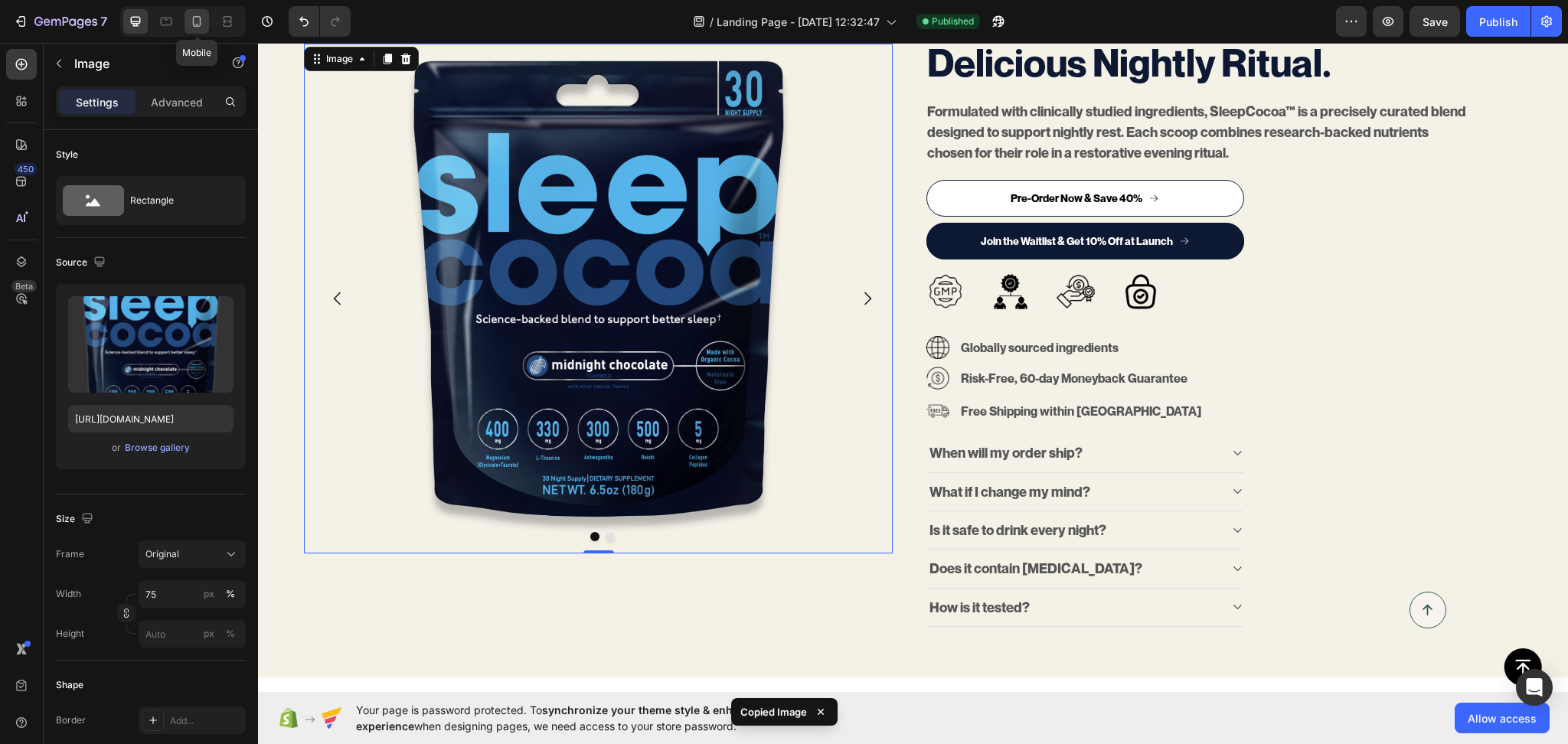
click at [200, 17] on icon at bounding box center [197, 22] width 8 height 11
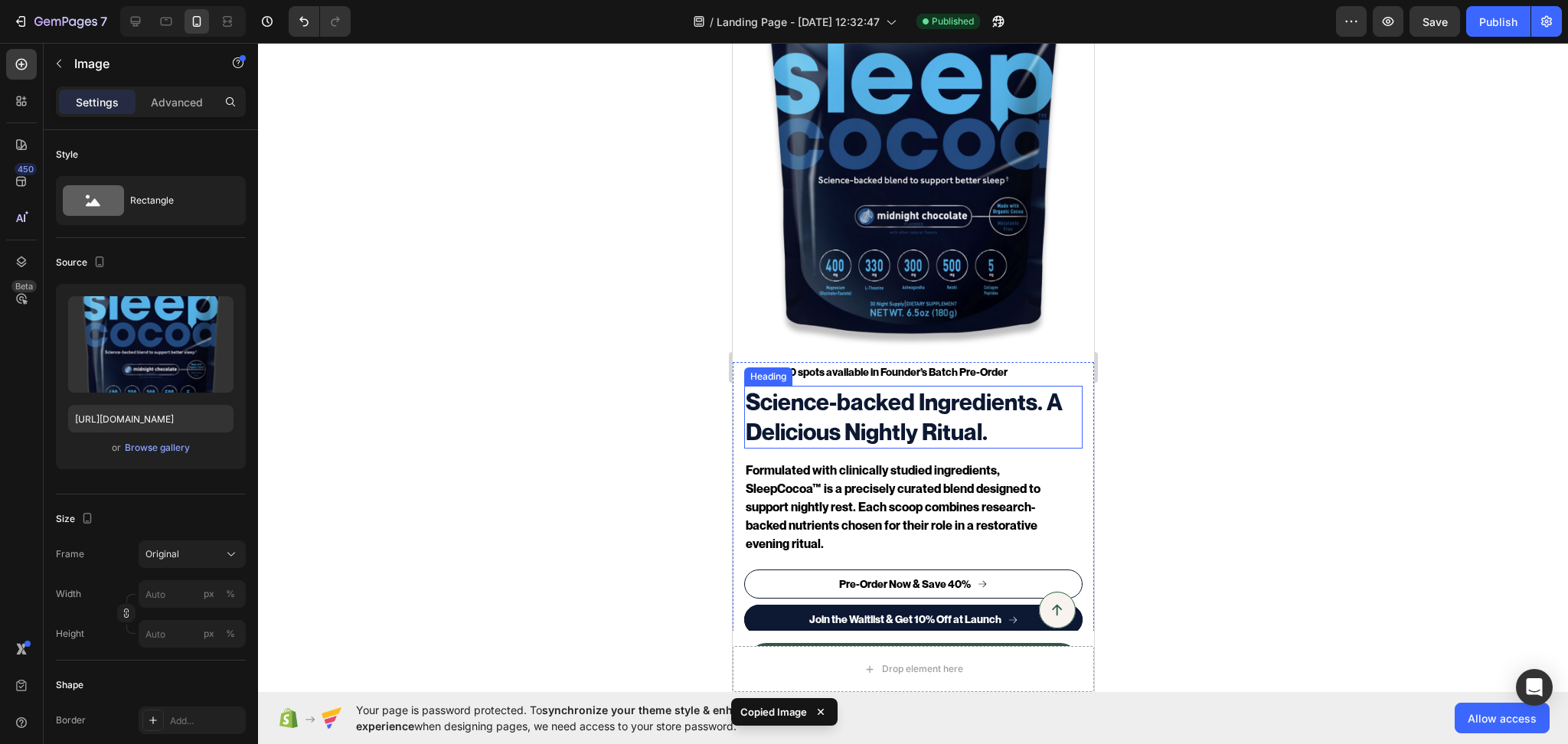
scroll to position [184, 0]
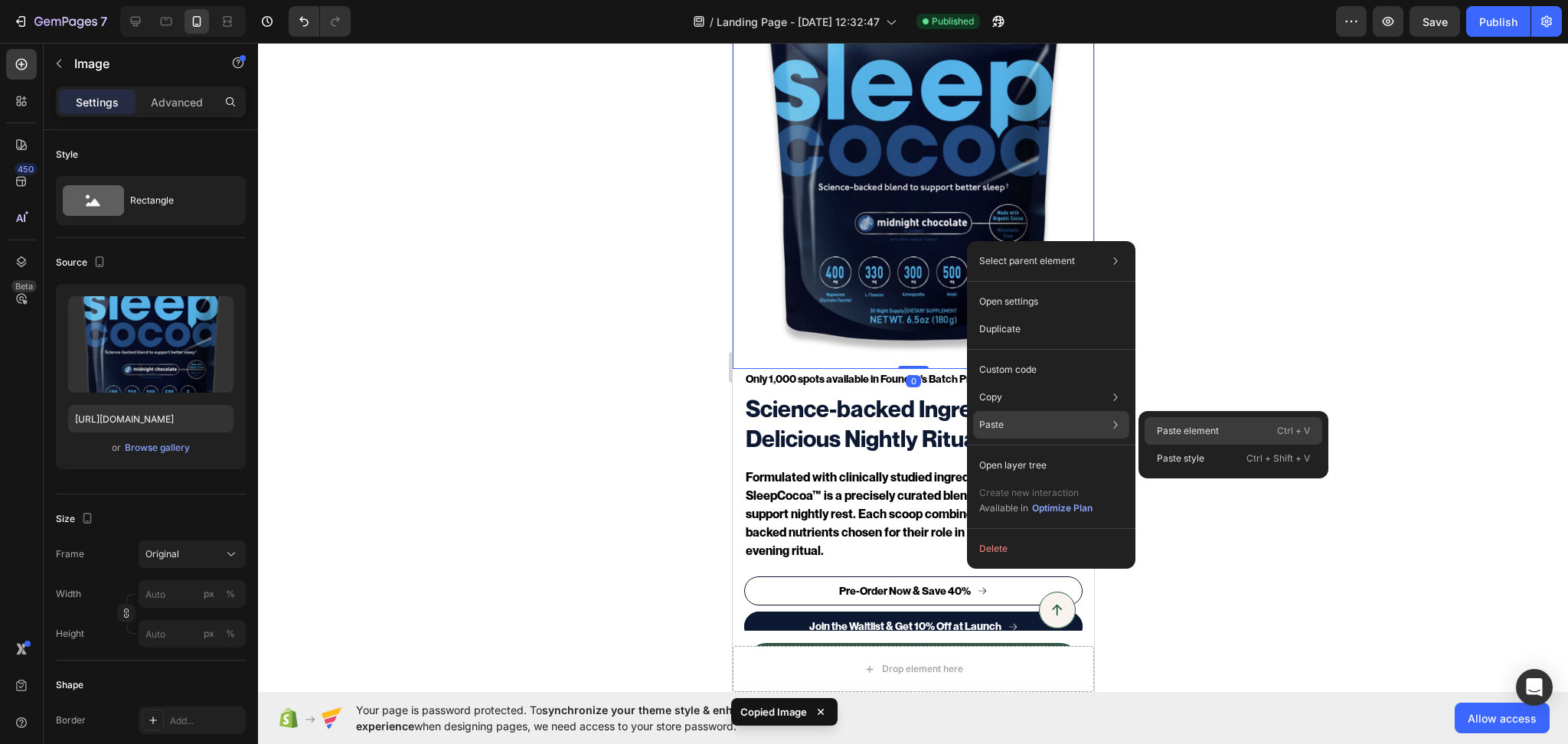
click at [1178, 430] on p "Paste element" at bounding box center [1188, 431] width 62 height 14
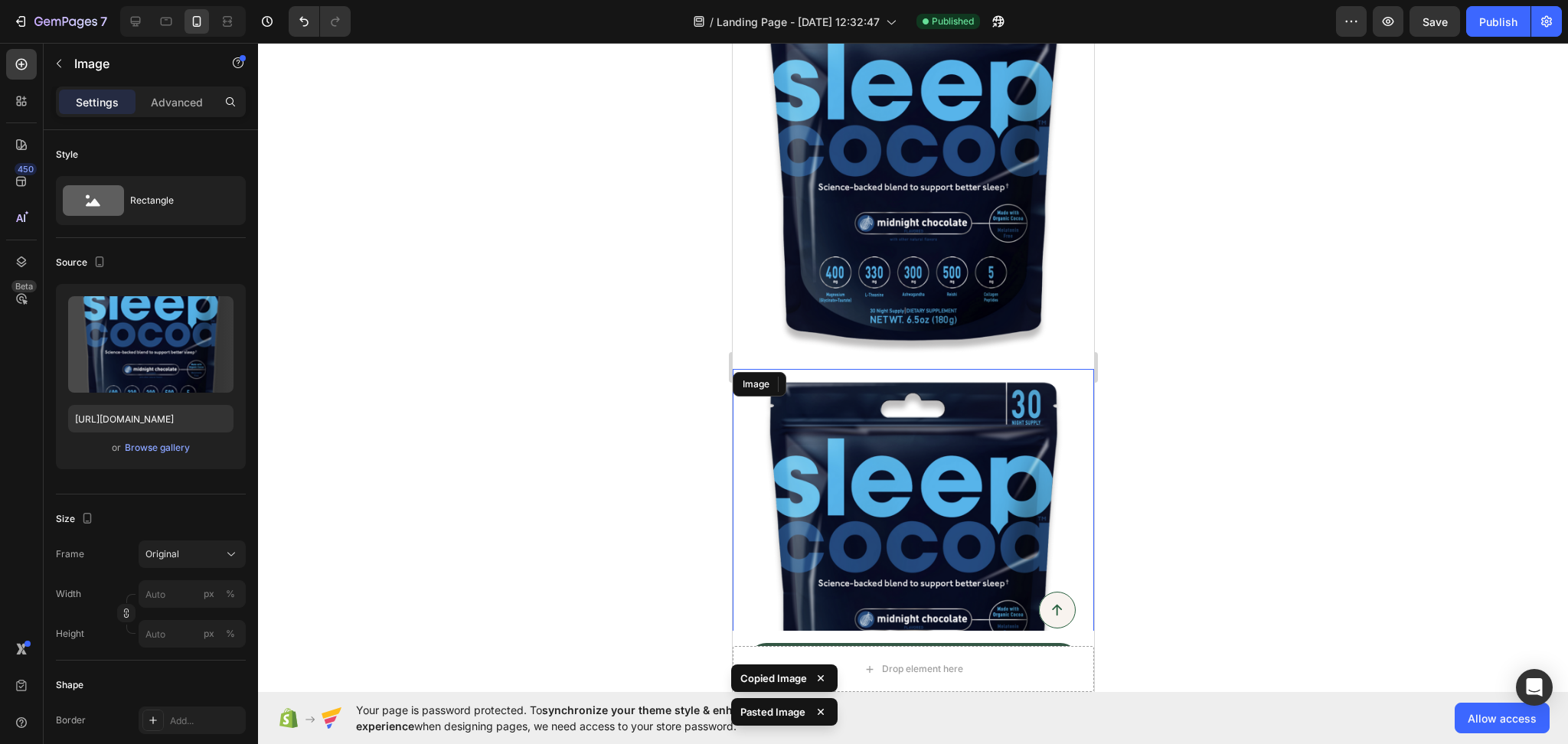
scroll to position [564, 0]
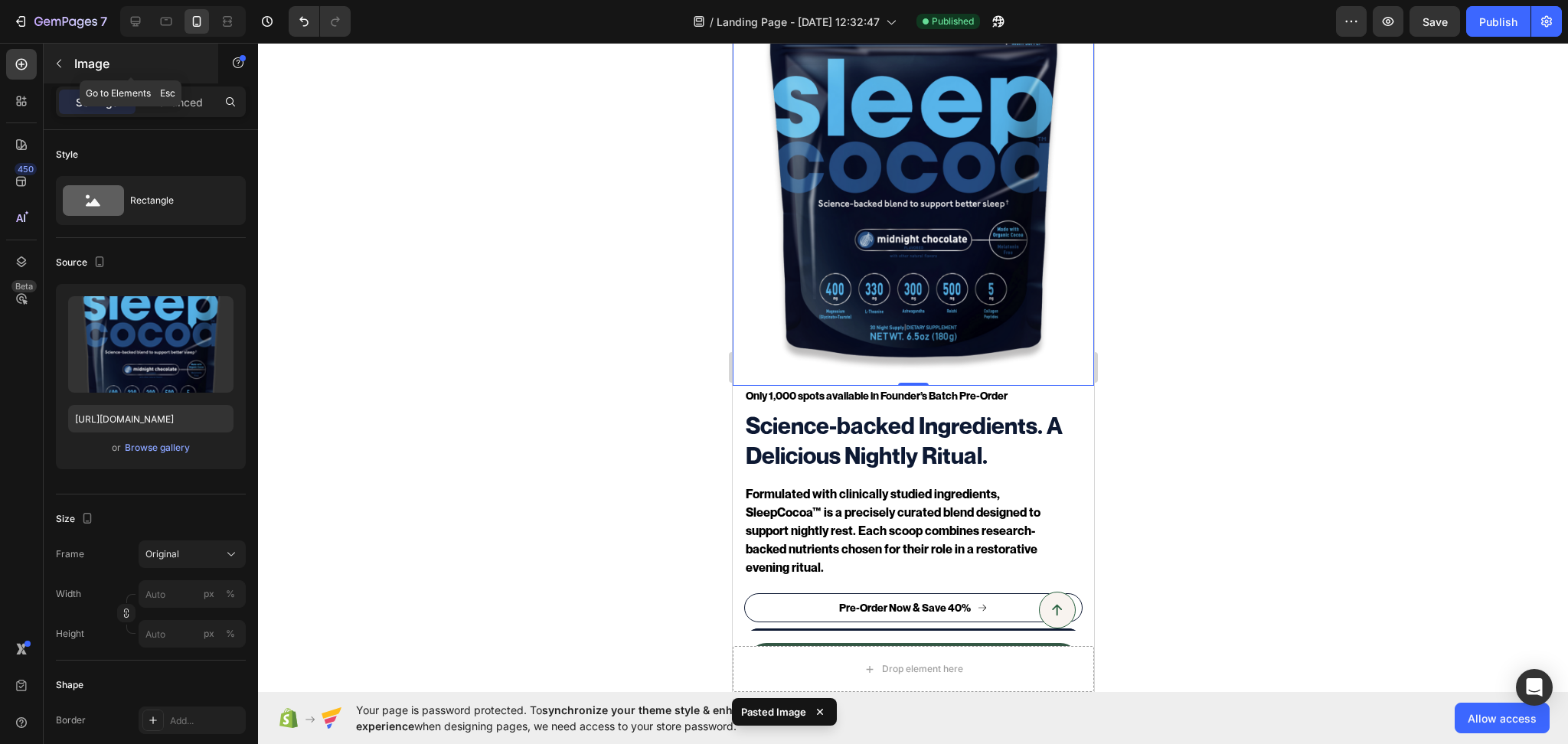
click at [58, 67] on icon "button" at bounding box center [59, 63] width 12 height 12
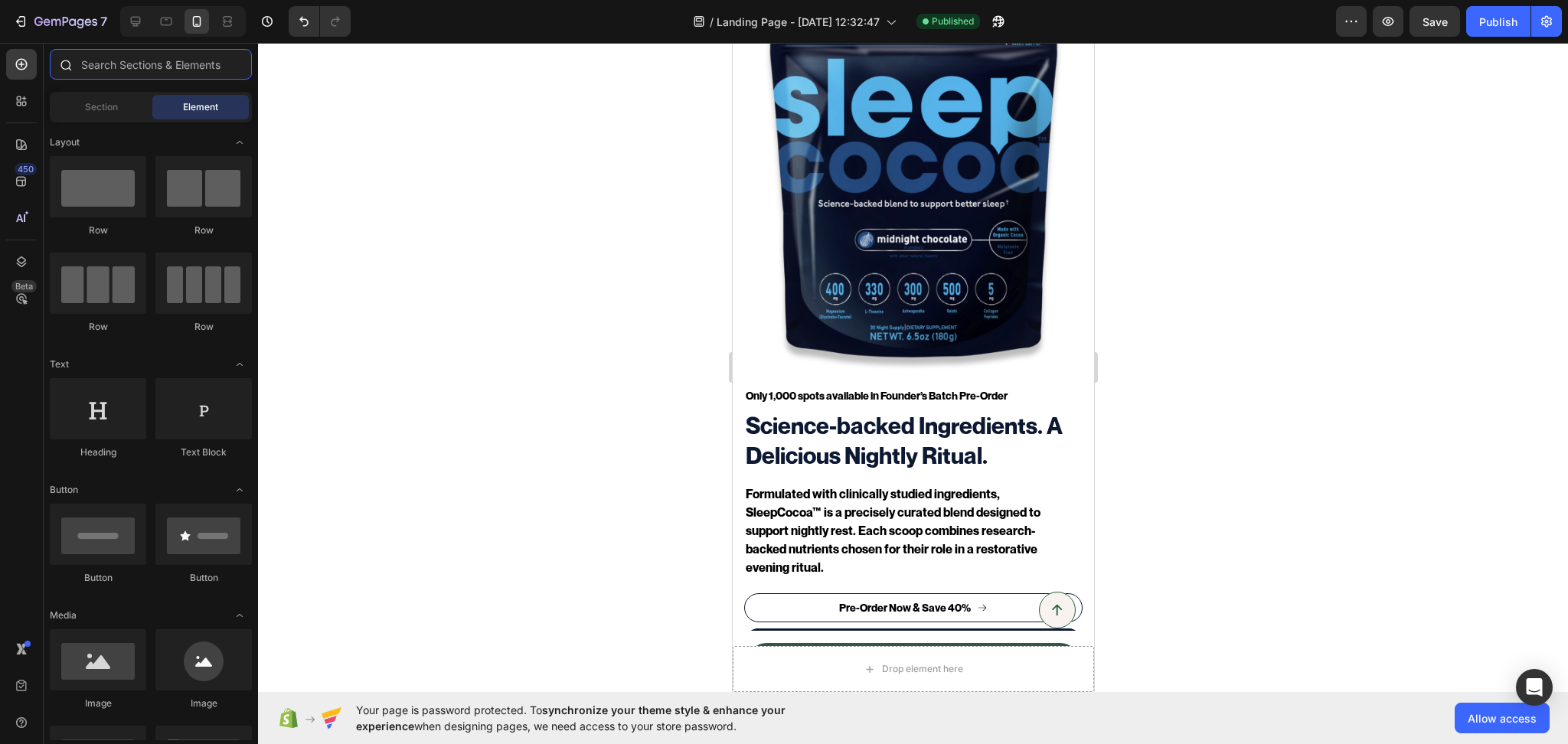
click at [101, 74] on input "text" at bounding box center [150, 63] width 202 height 30
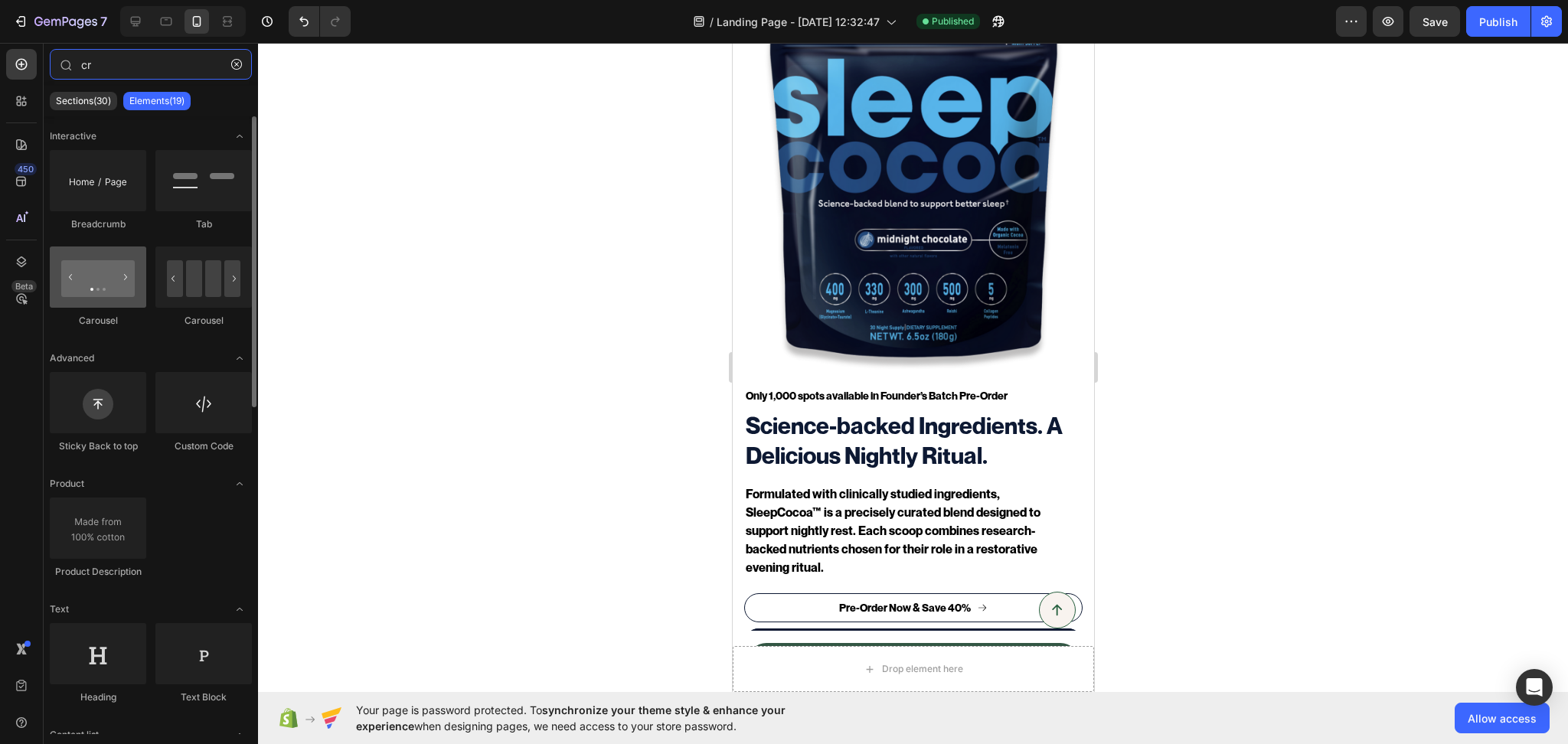
type input "cr"
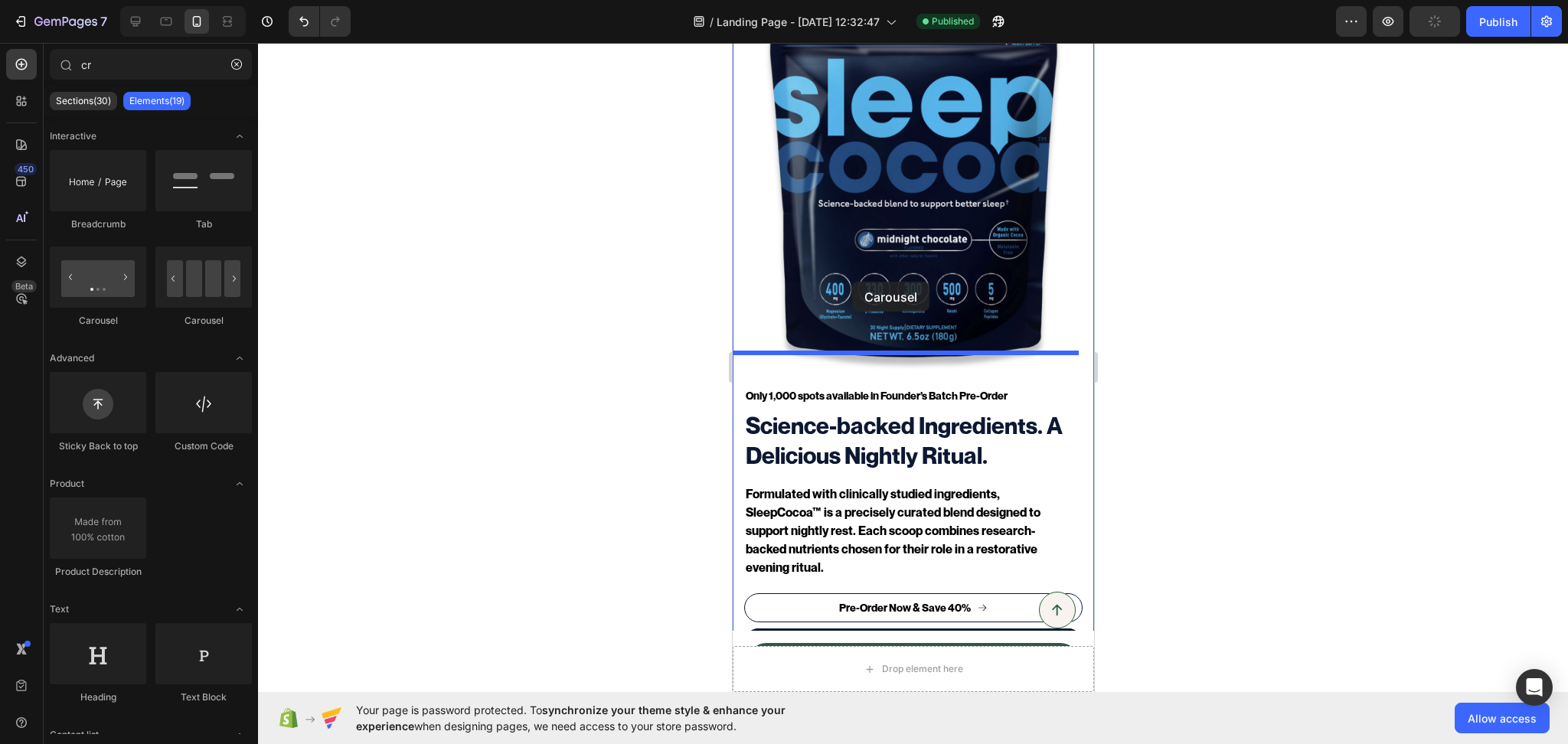
drag, startPoint x: 838, startPoint y: 323, endPoint x: 851, endPoint y: 282, distance: 43.0
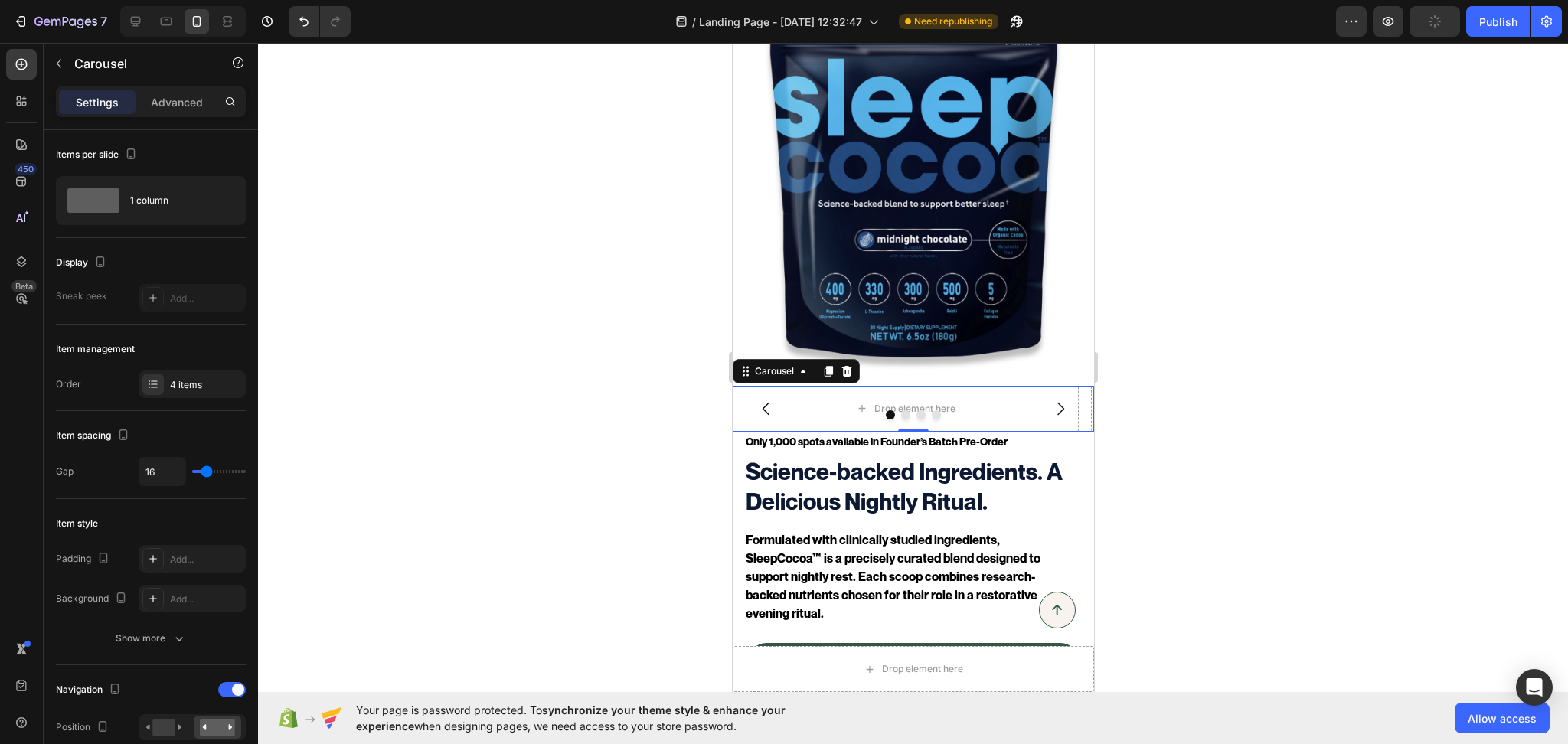
scroll to position [610, 0]
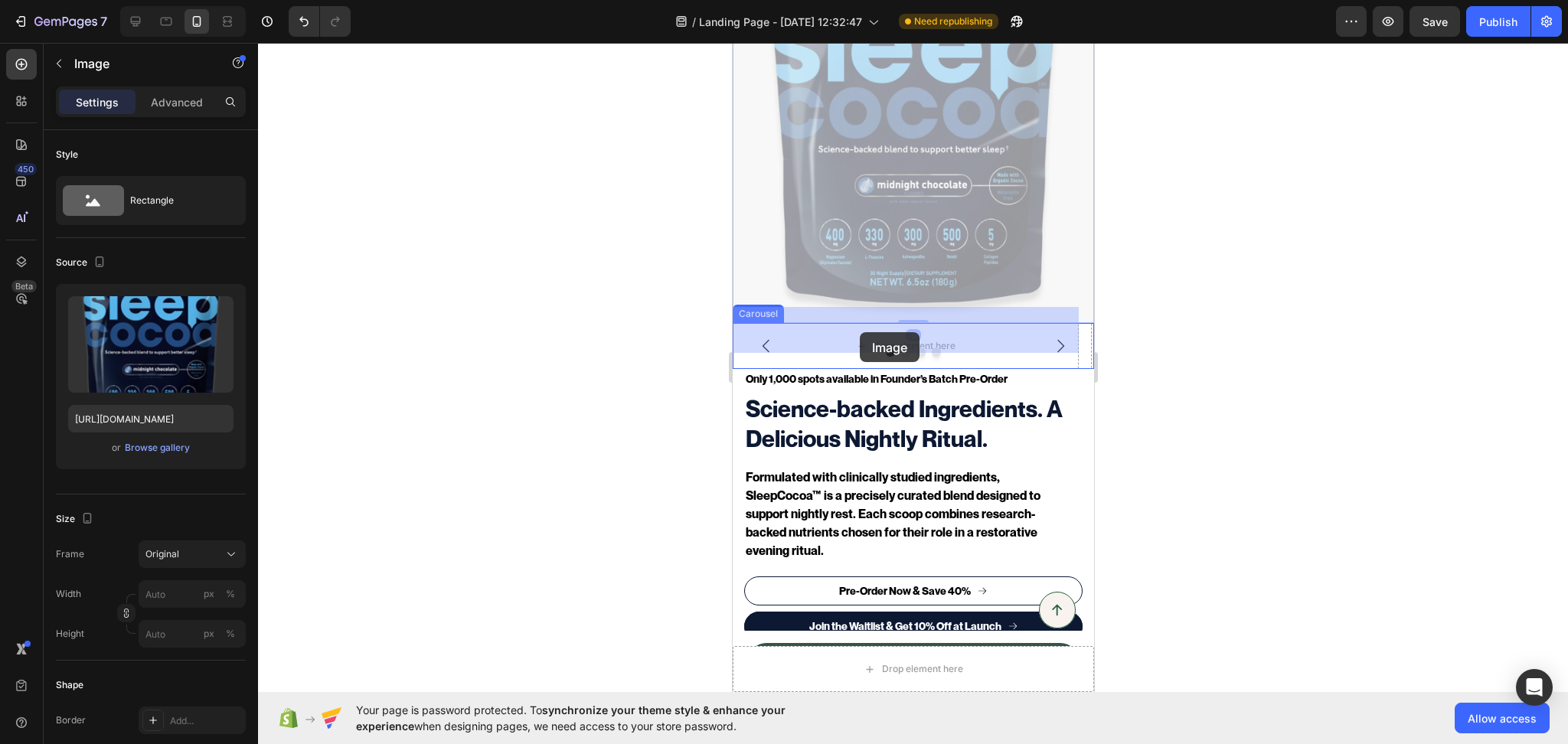
drag, startPoint x: 874, startPoint y: 208, endPoint x: 859, endPoint y: 333, distance: 125.9
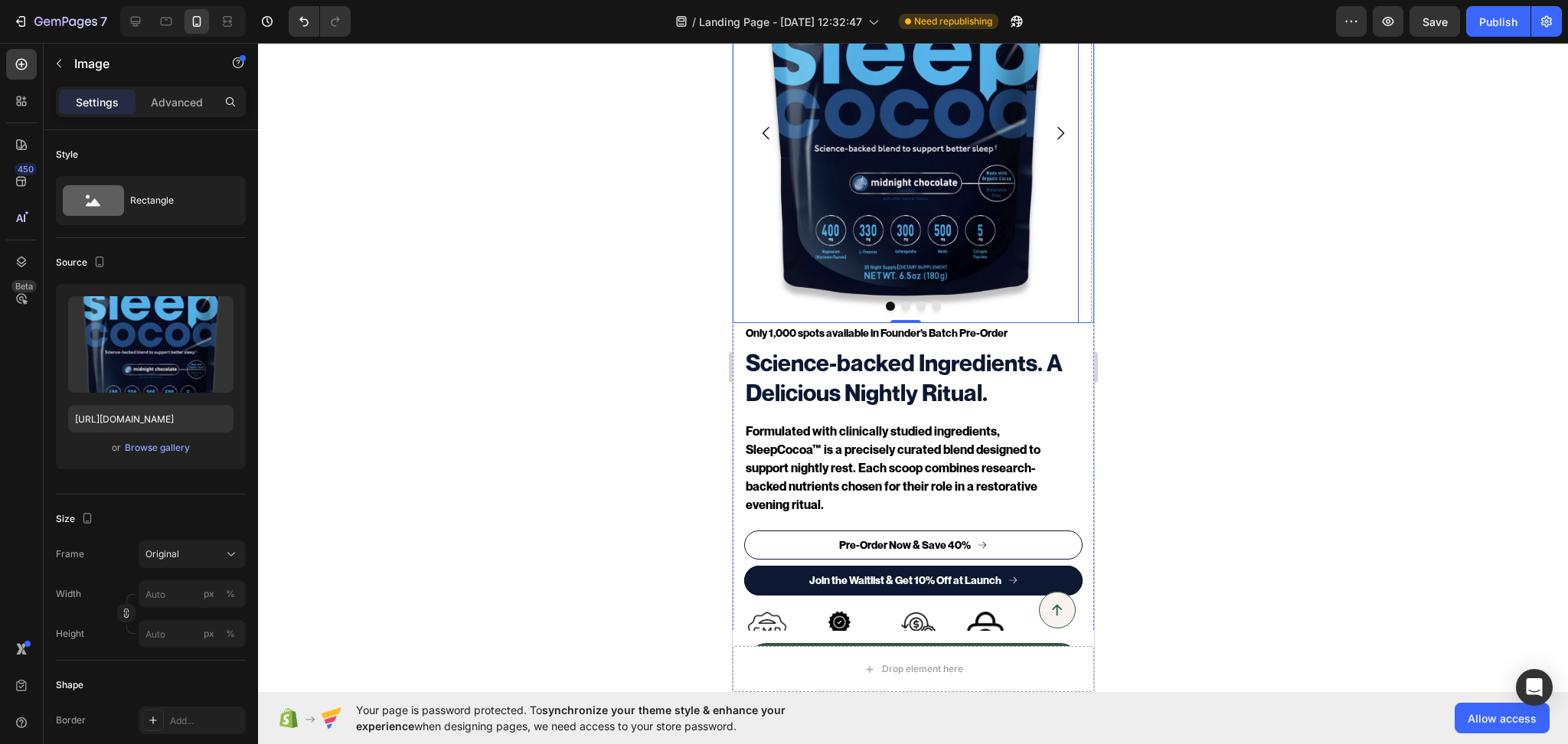
scroll to position [564, 0]
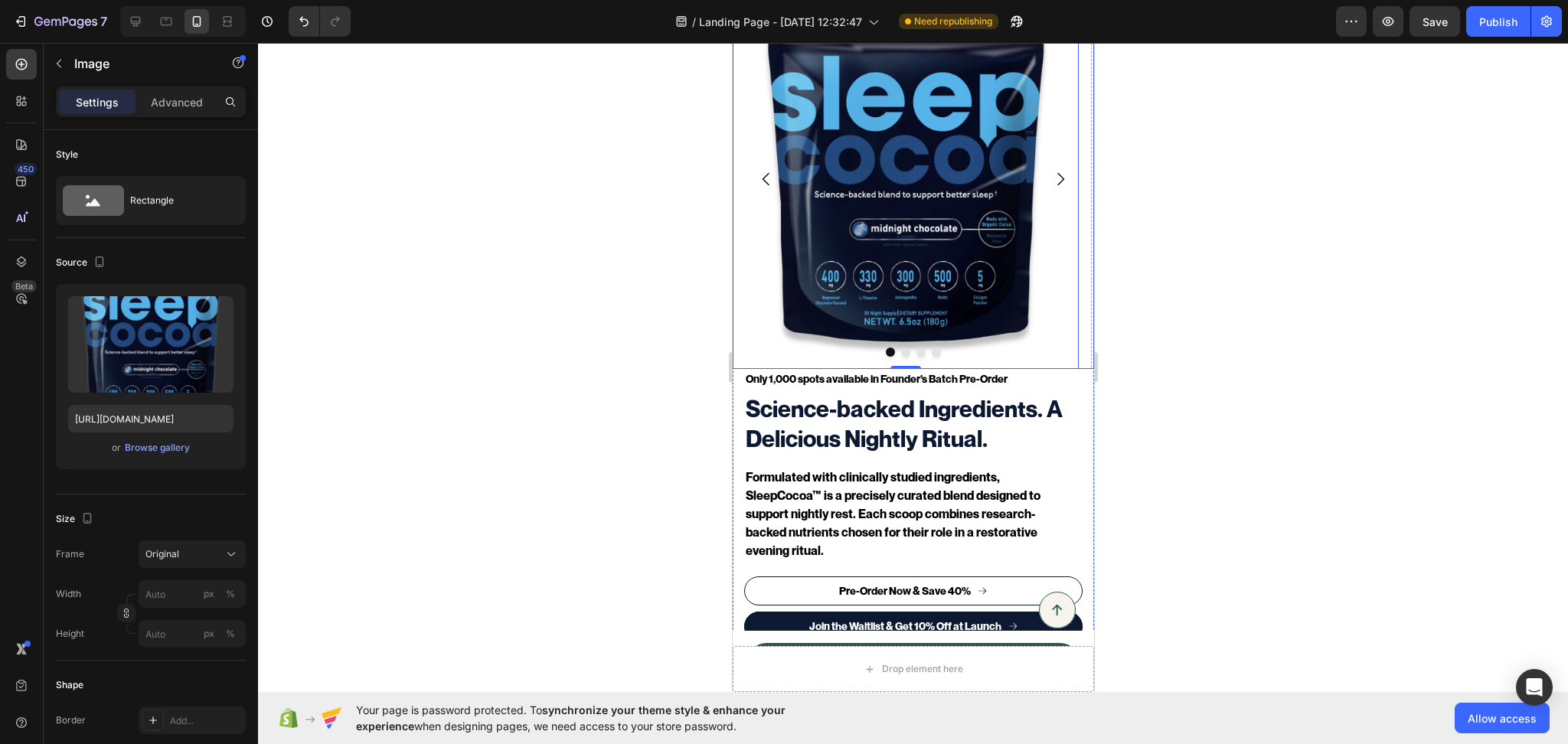
click at [900, 347] on button "Dot" at bounding box center [905, 352] width 9 height 9
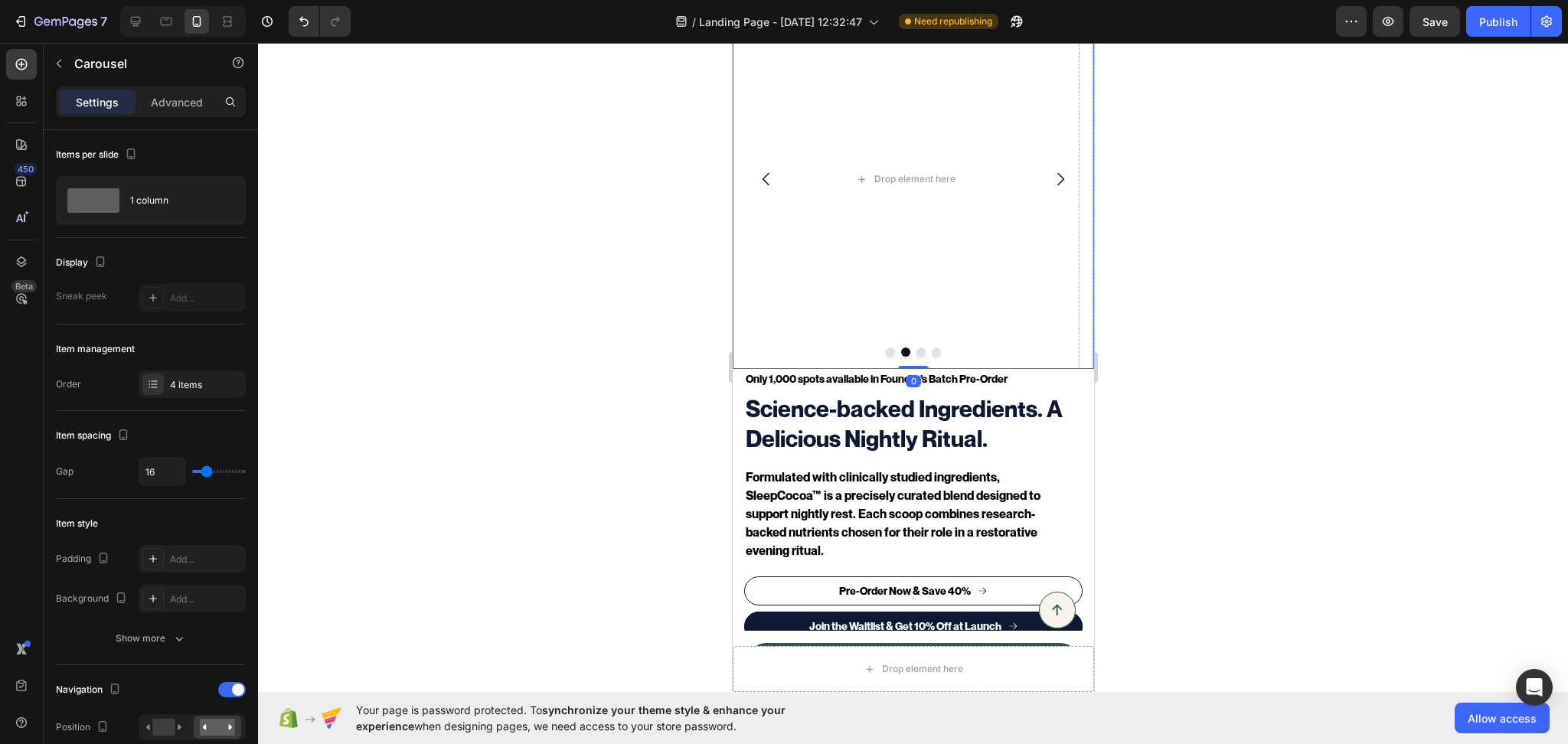
click at [885, 347] on button "Dot" at bounding box center [889, 352] width 9 height 9
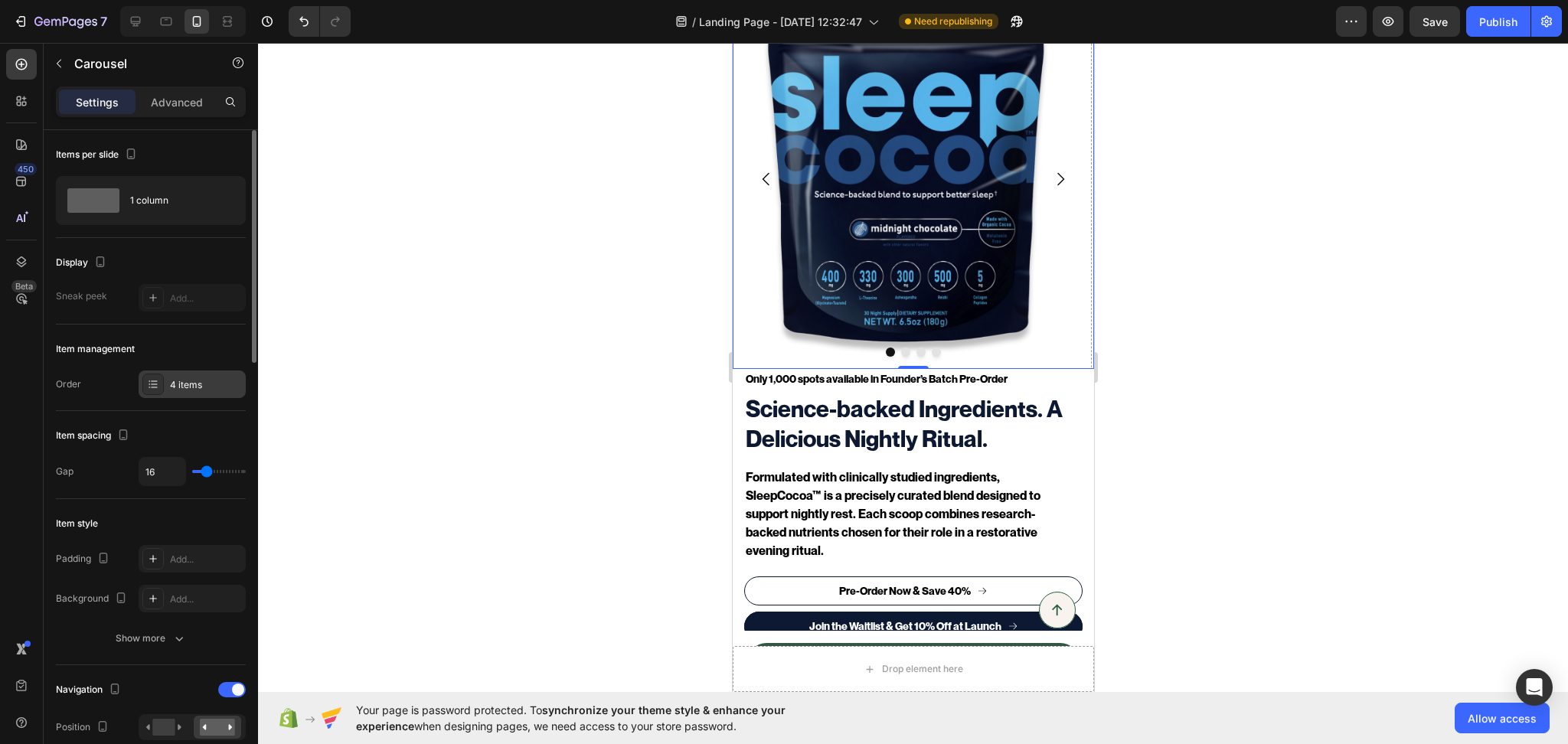
click at [199, 378] on div "4 items" at bounding box center [206, 385] width 72 height 14
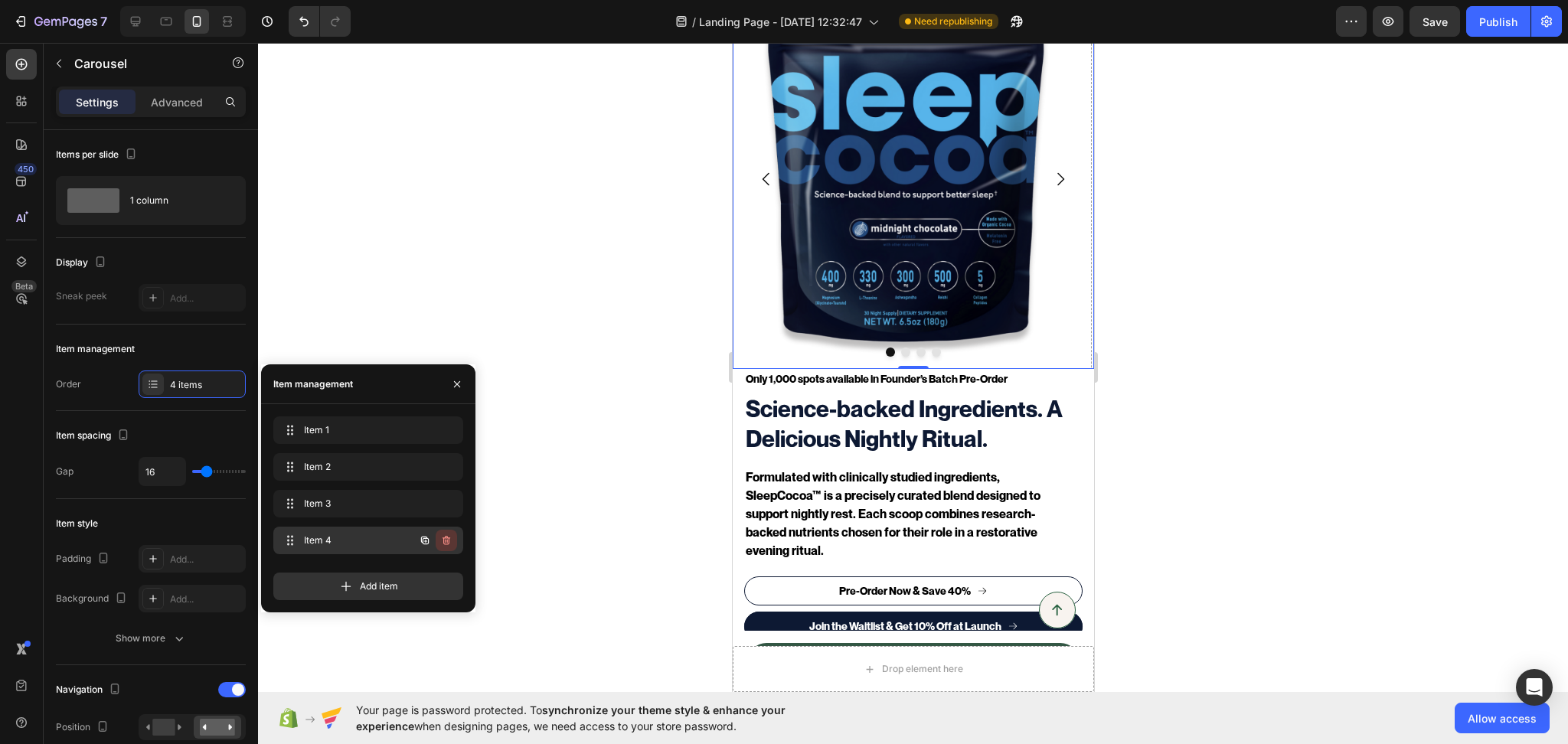
click at [450, 537] on icon "button" at bounding box center [446, 540] width 12 height 12
click at [450, 508] on icon "button" at bounding box center [446, 503] width 12 height 12
click at [450, 508] on div "Delete" at bounding box center [436, 503] width 28 height 14
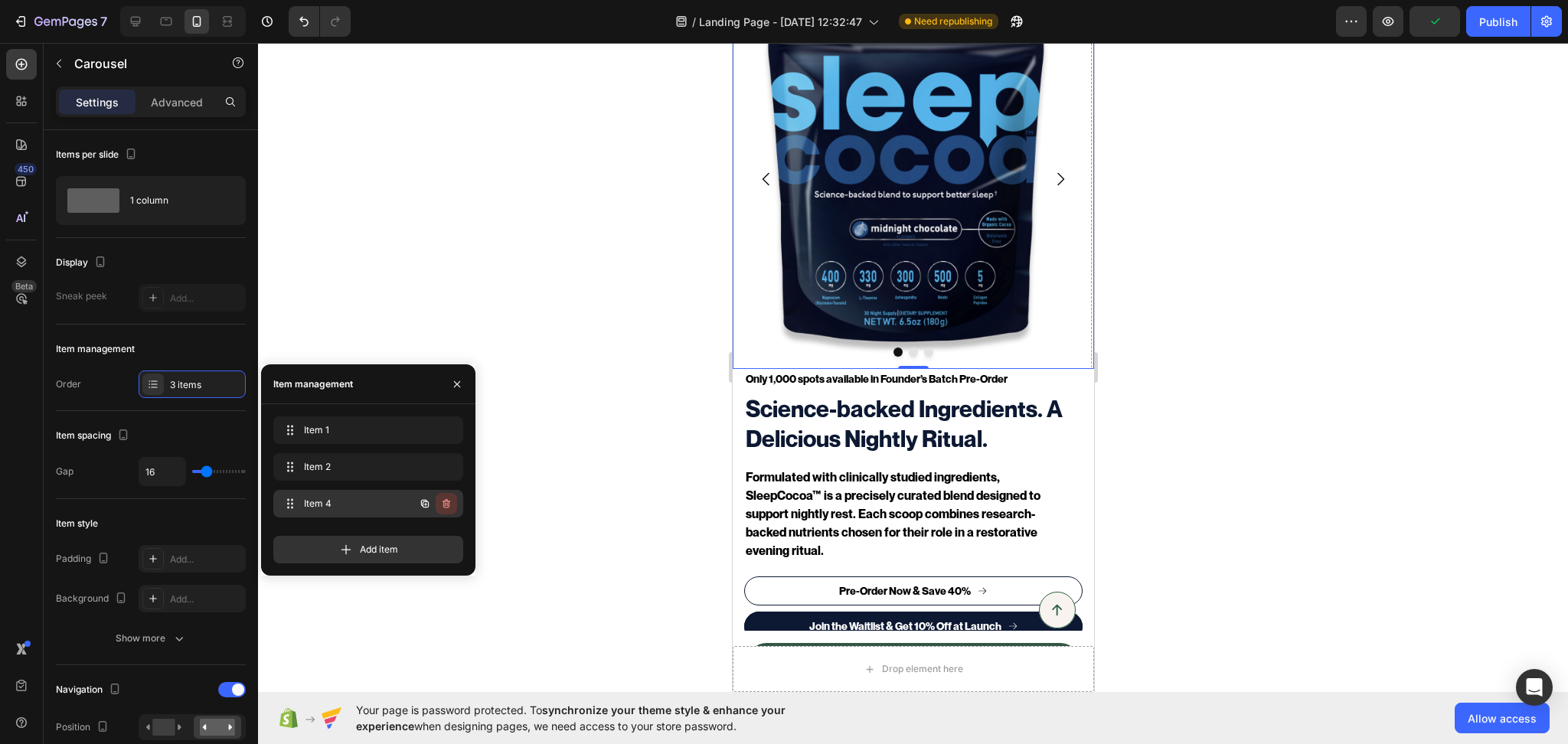
click at [441, 505] on icon "button" at bounding box center [446, 503] width 12 height 12
click at [441, 505] on div "Delete" at bounding box center [436, 503] width 28 height 14
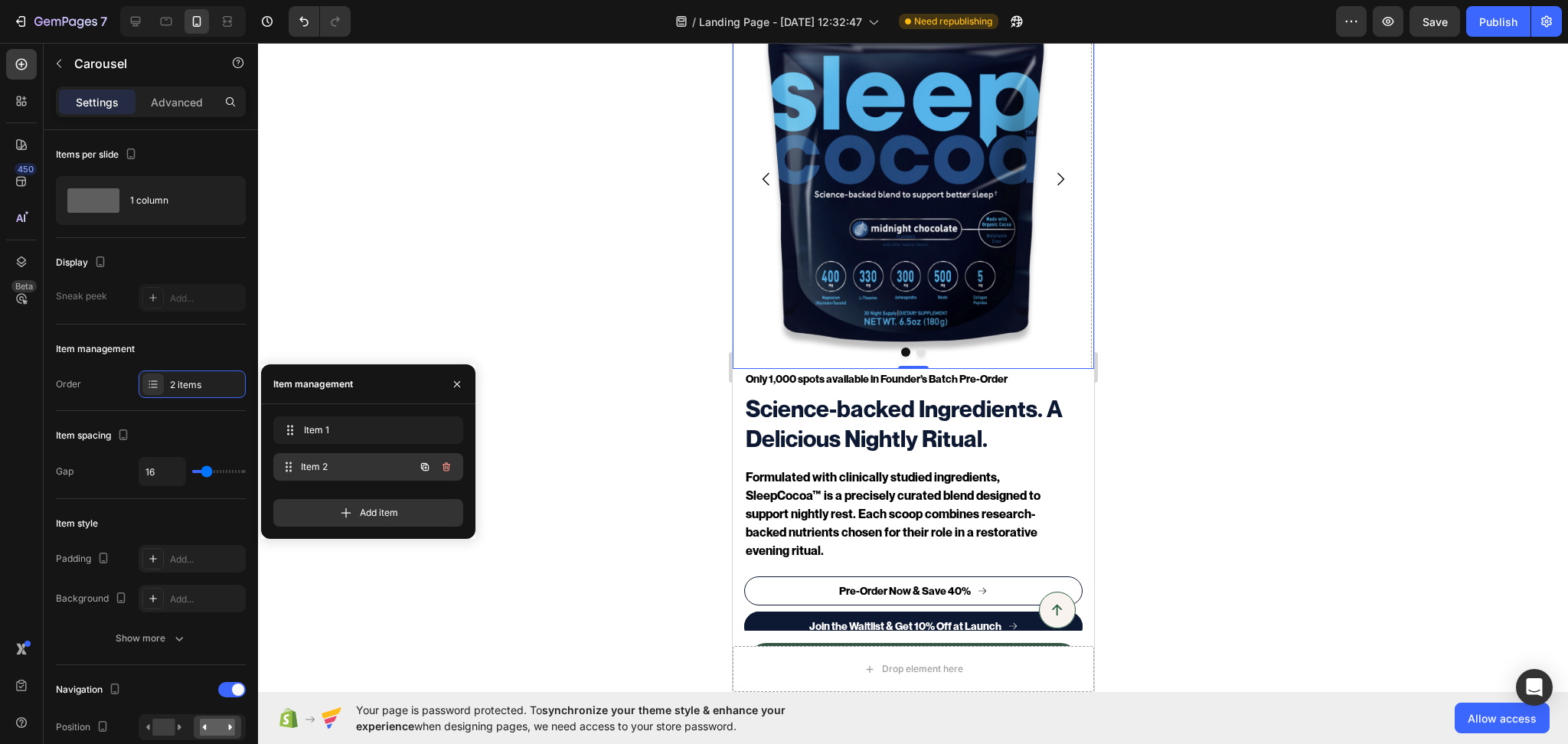
click at [339, 460] on span "Item 2" at bounding box center [357, 466] width 114 height 14
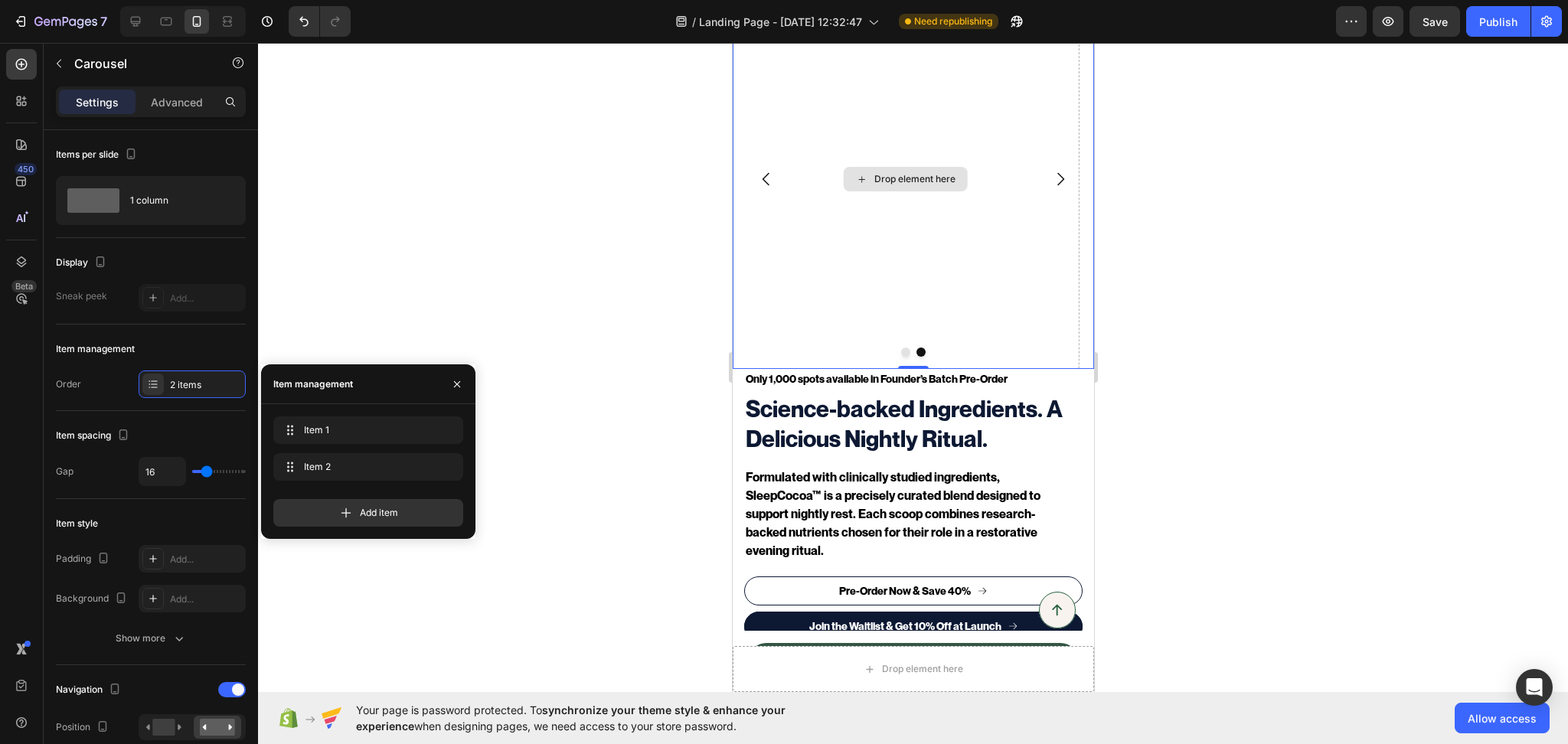
click at [891, 170] on div "Drop element here" at bounding box center [904, 179] width 124 height 25
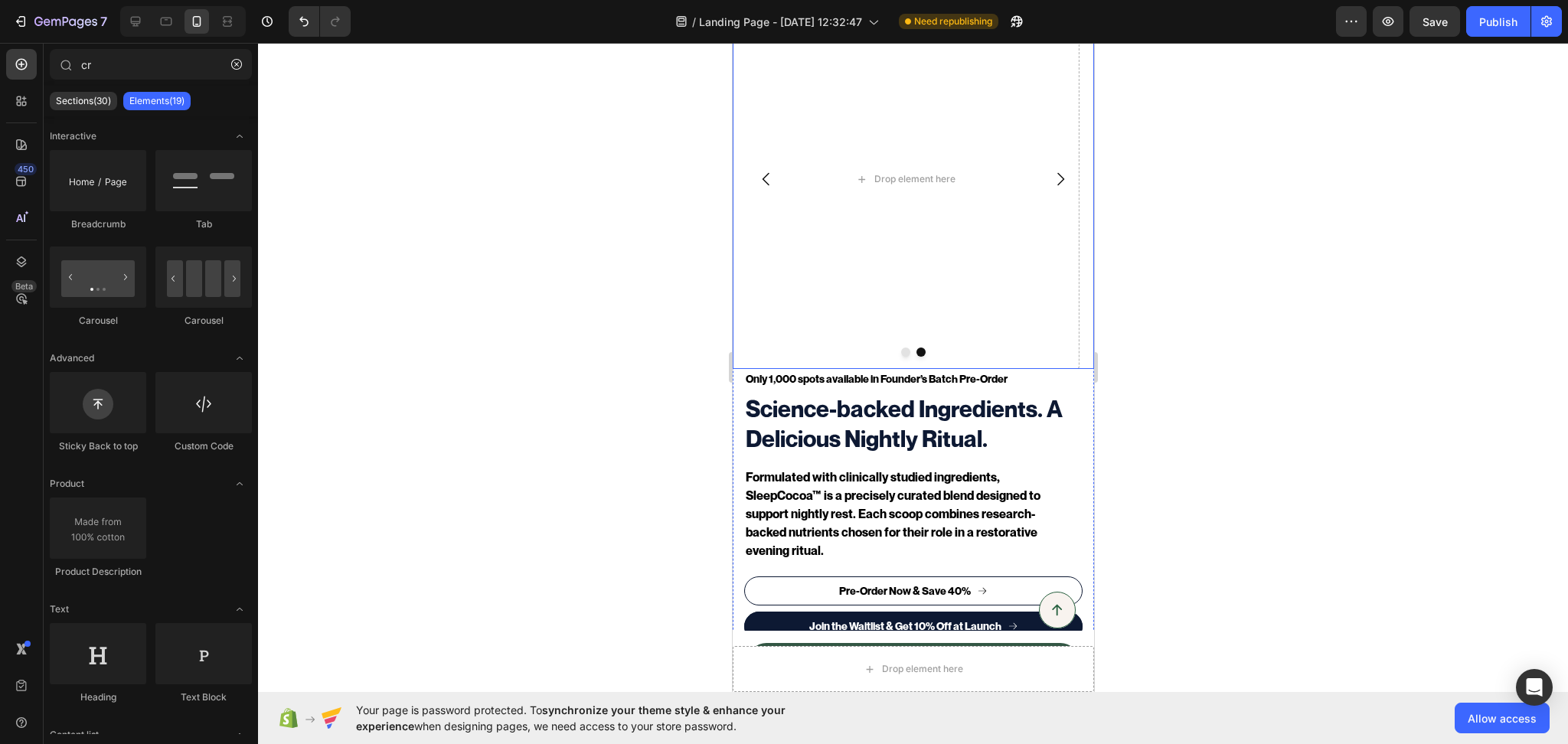
click at [767, 170] on icon "Carousel Back Arrow" at bounding box center [766, 180] width 18 height 18
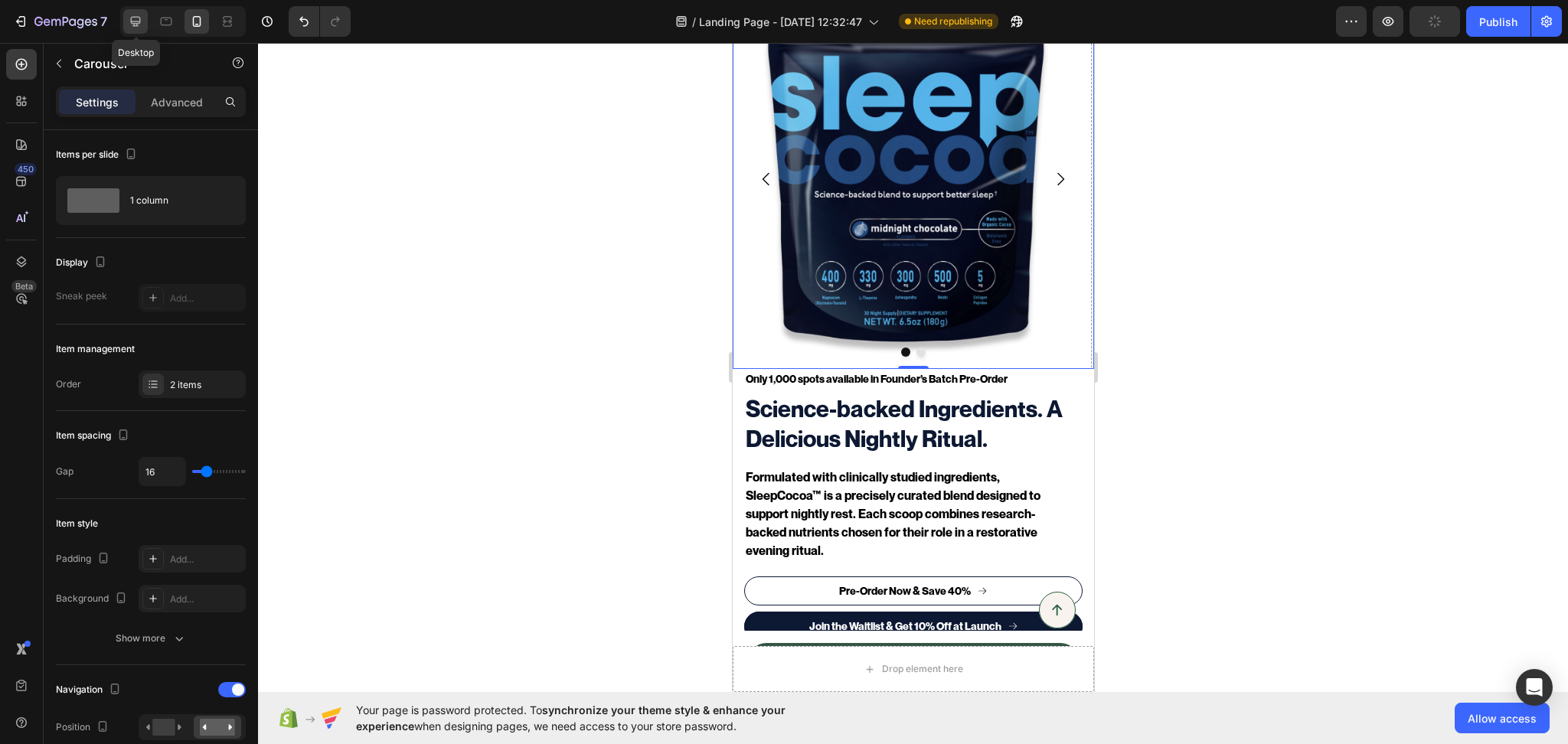
click at [138, 18] on icon at bounding box center [136, 21] width 16 height 16
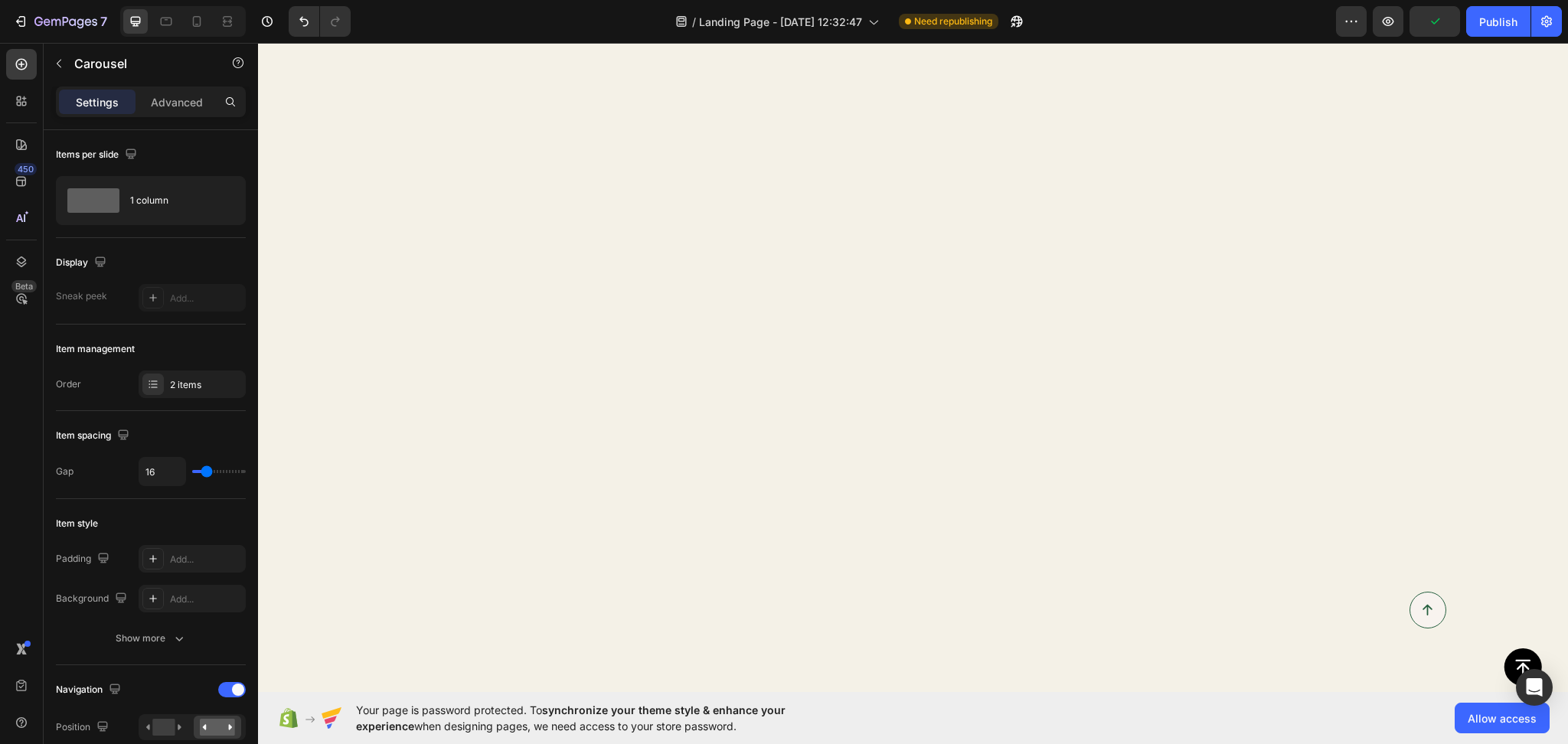
scroll to position [175, 0]
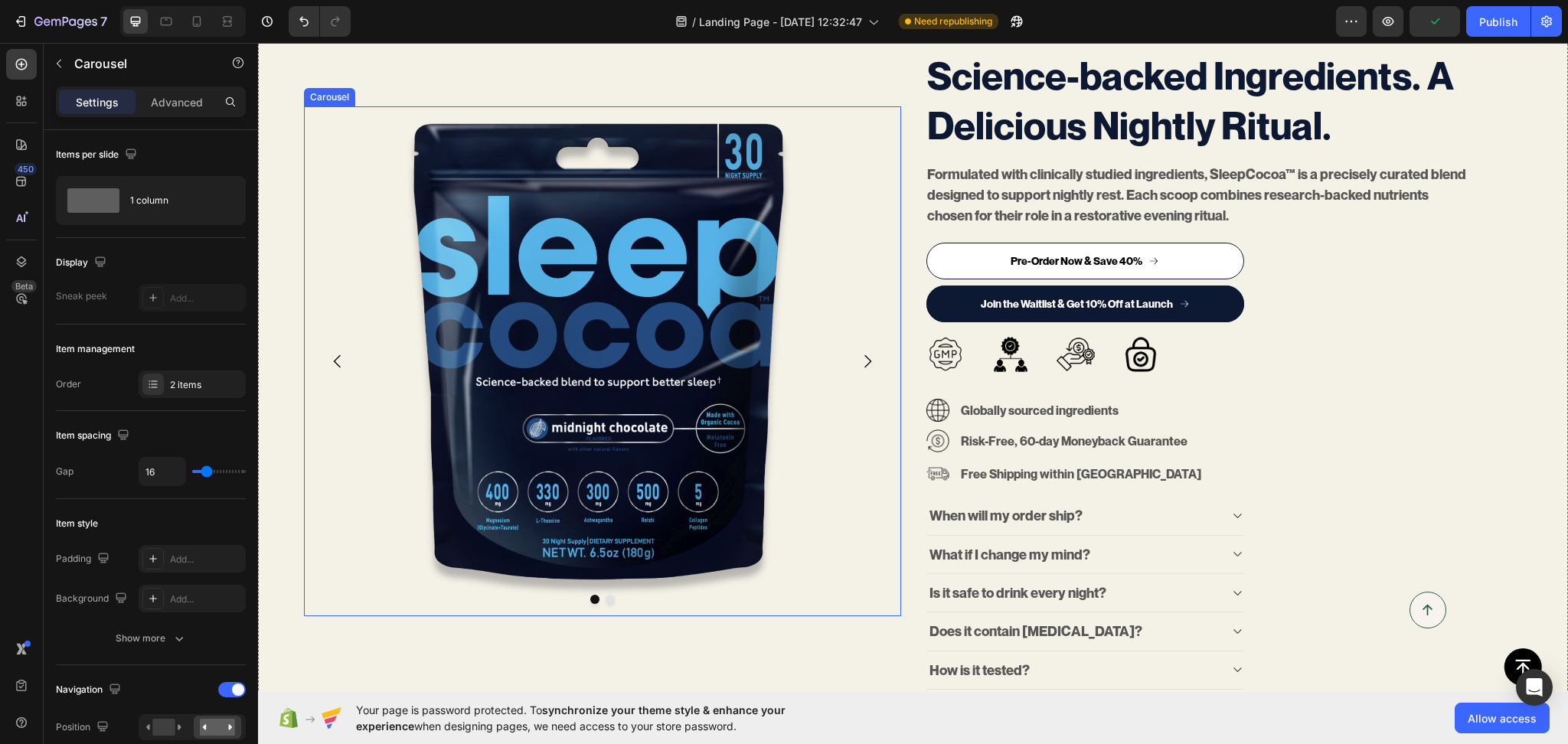
click at [862, 355] on icon "Carousel Next Arrow" at bounding box center [867, 361] width 18 height 18
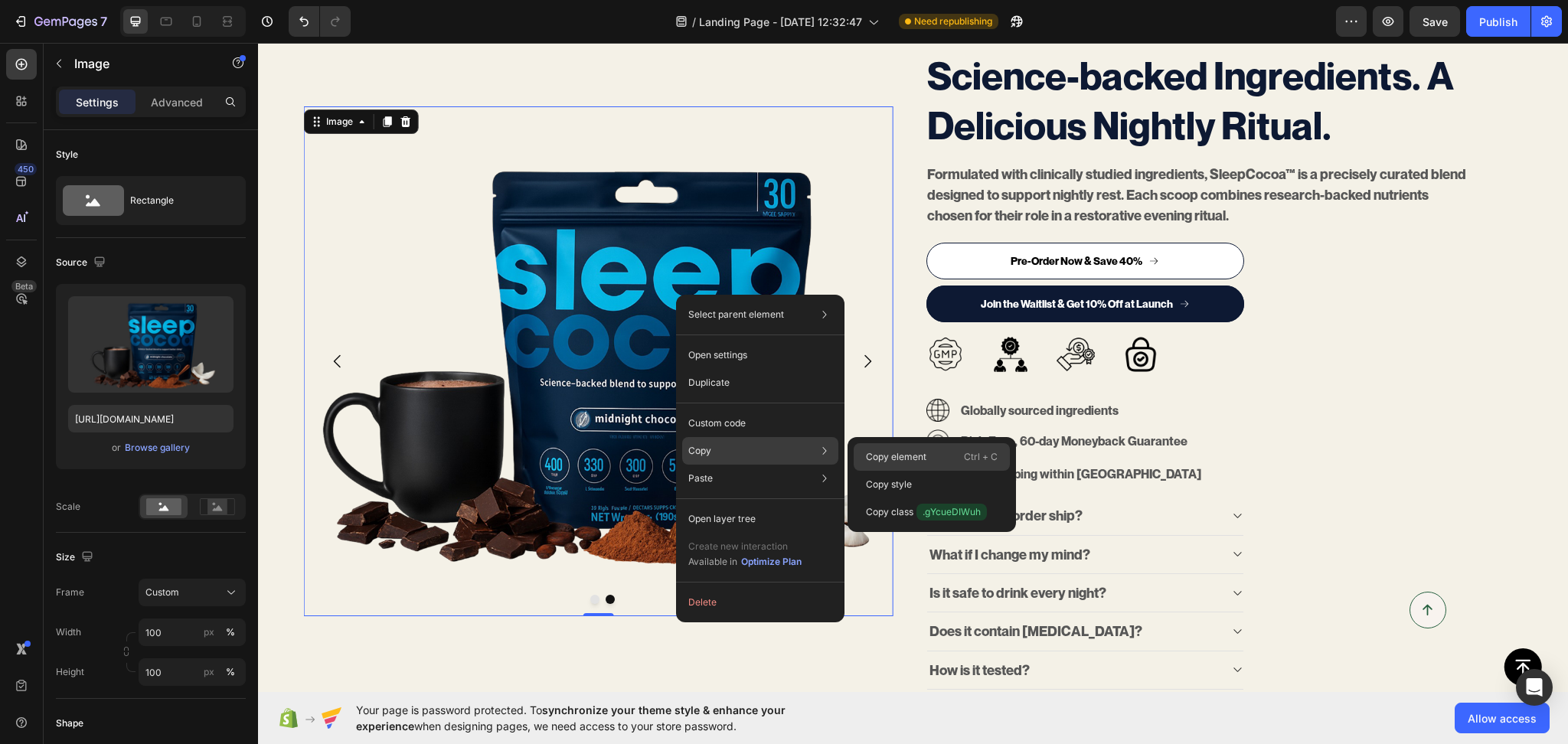
click at [953, 471] on div "Copy element Ctrl + C" at bounding box center [931, 485] width 157 height 27
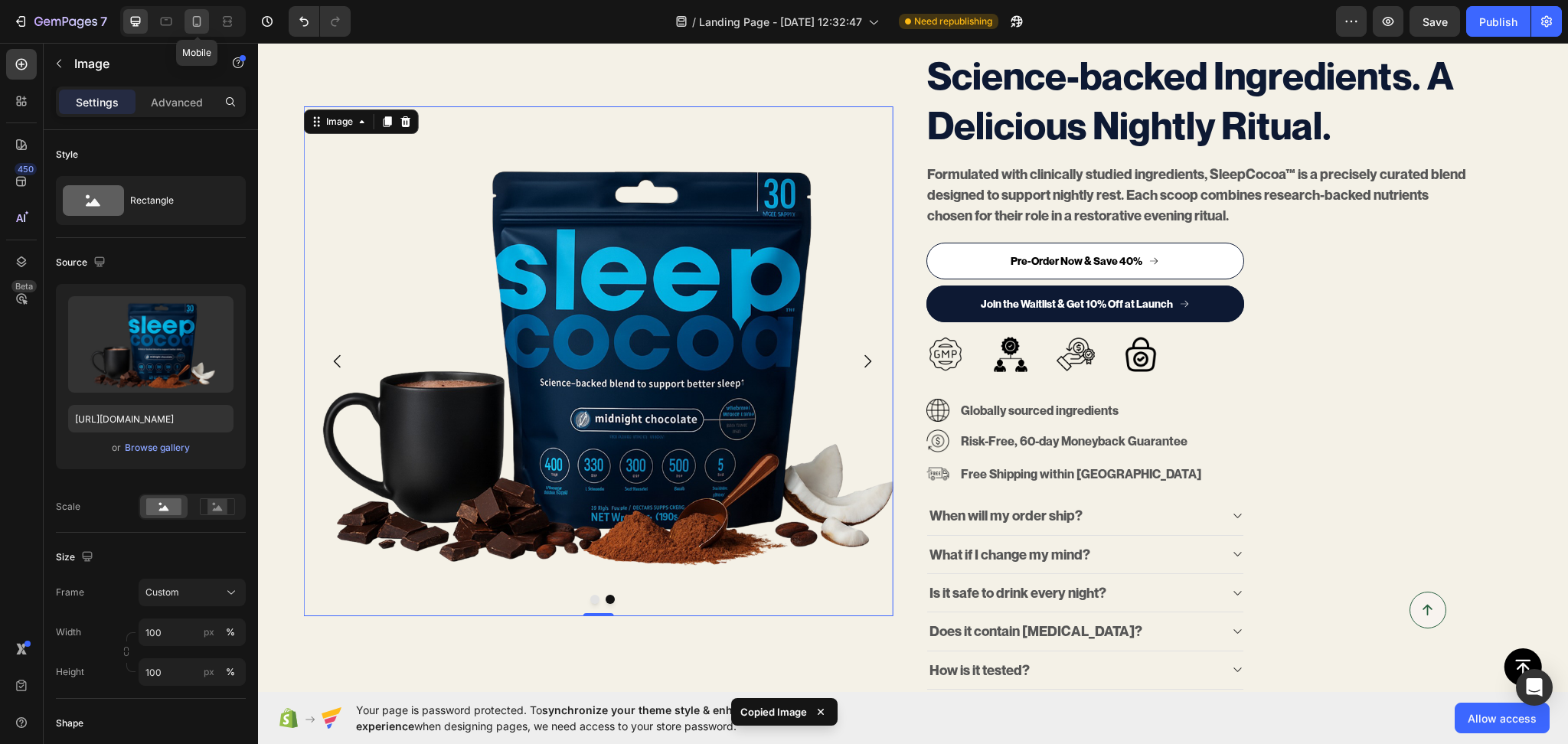
drag, startPoint x: 196, startPoint y: 25, endPoint x: 324, endPoint y: 276, distance: 281.8
click at [196, 25] on icon at bounding box center [197, 22] width 8 height 11
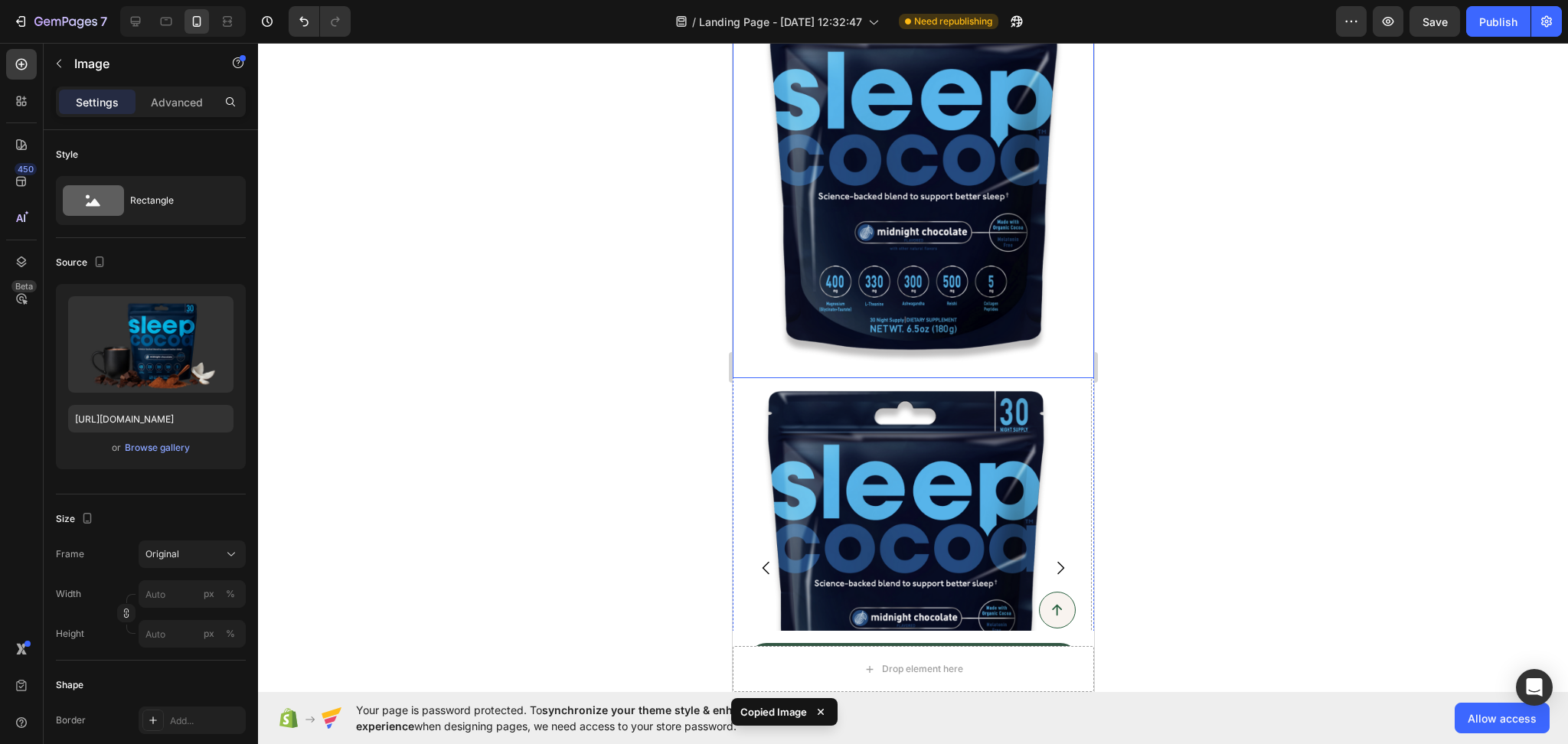
scroll to position [121, 0]
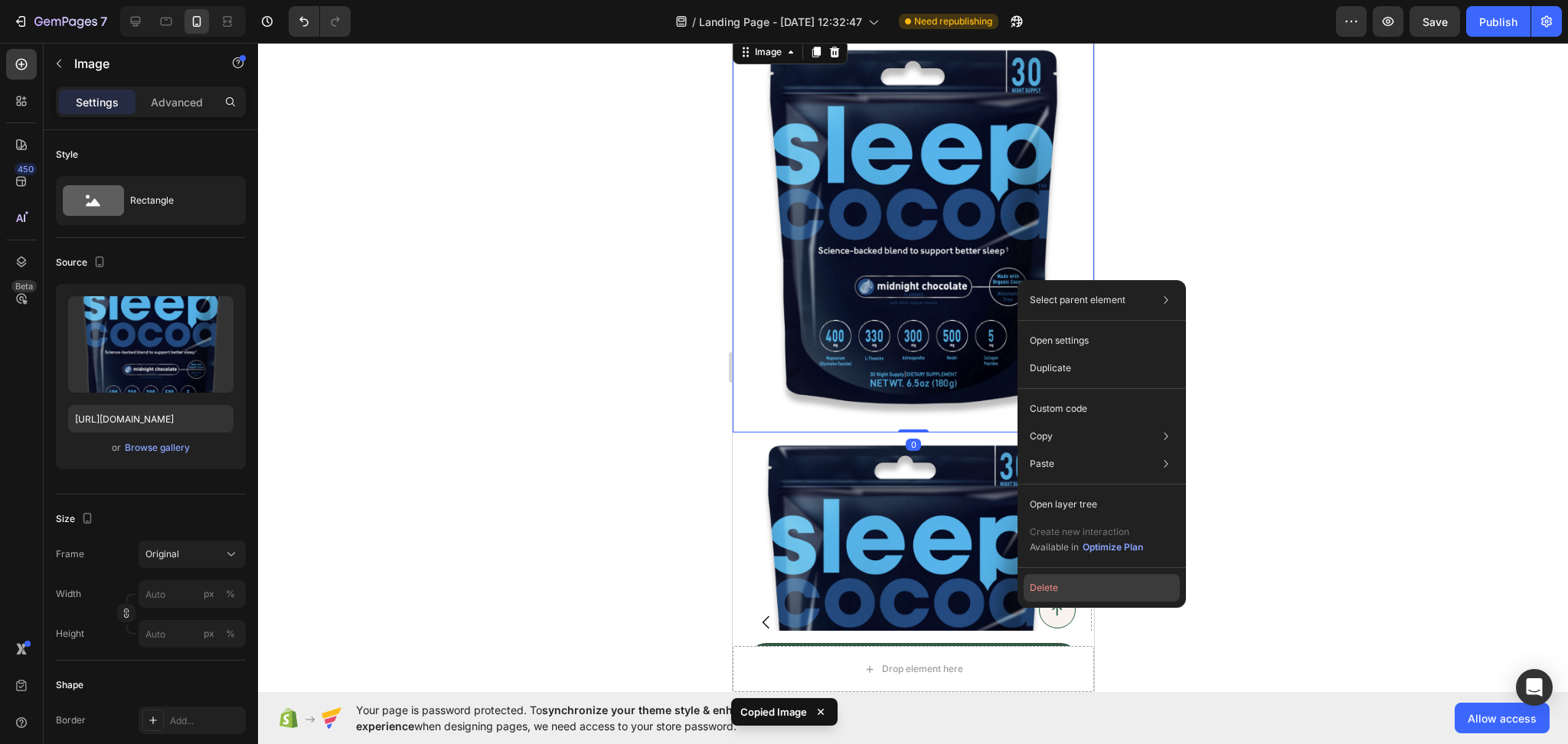
drag, startPoint x: 1046, startPoint y: 590, endPoint x: 280, endPoint y: 461, distance: 776.8
click at [1046, 590] on button "Delete" at bounding box center [1101, 588] width 157 height 27
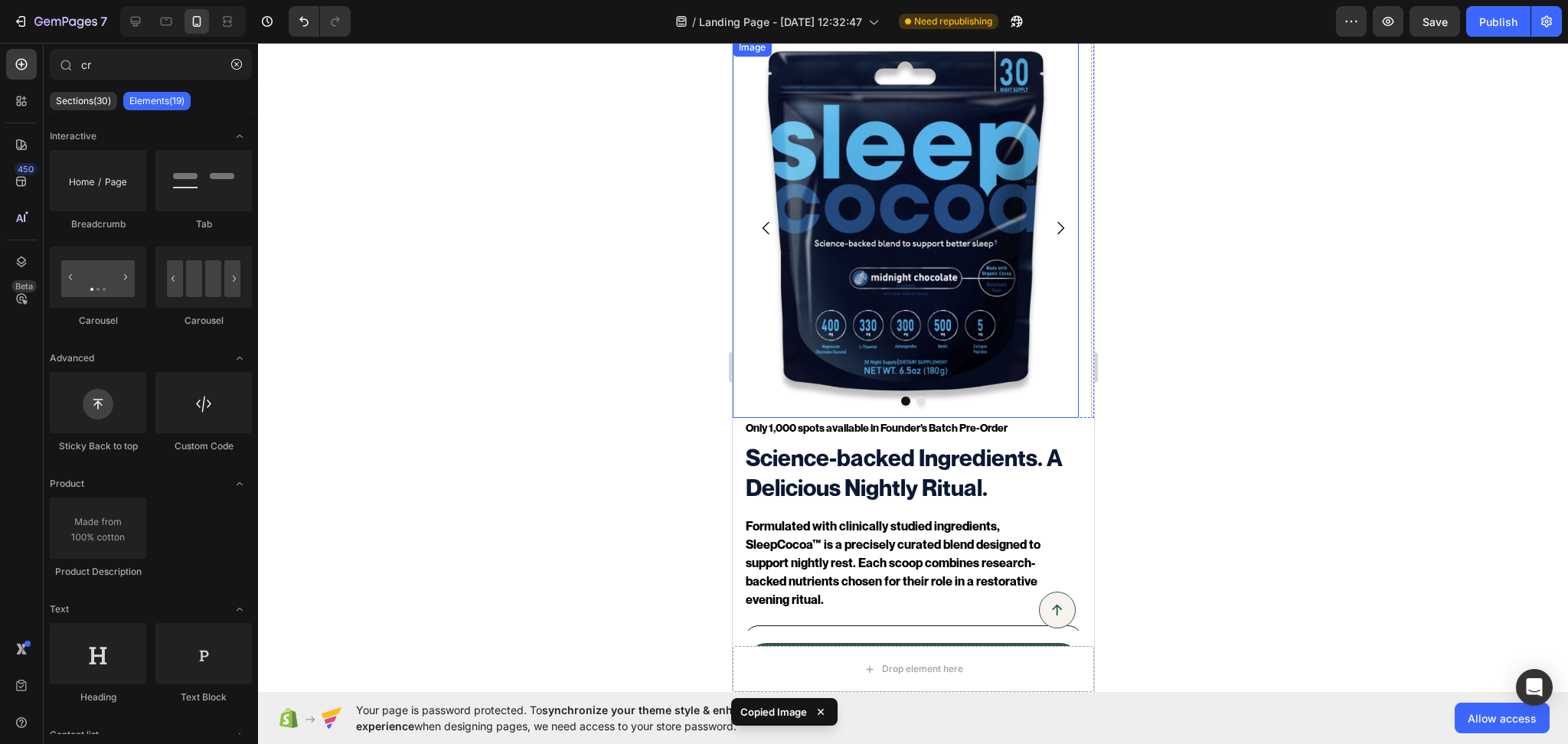
scroll to position [0, 0]
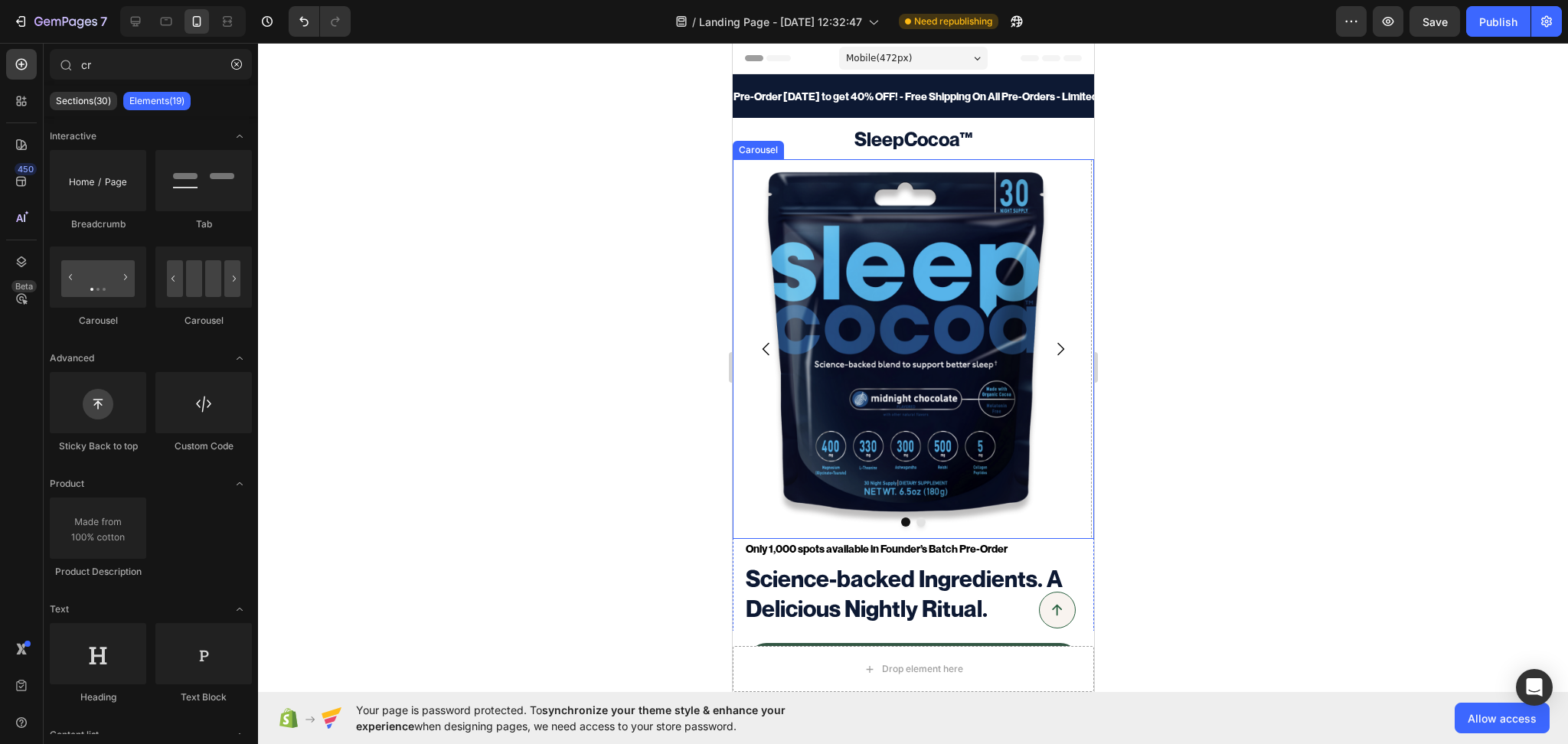
click at [1051, 341] on icon "Carousel Next Arrow" at bounding box center [1060, 349] width 18 height 18
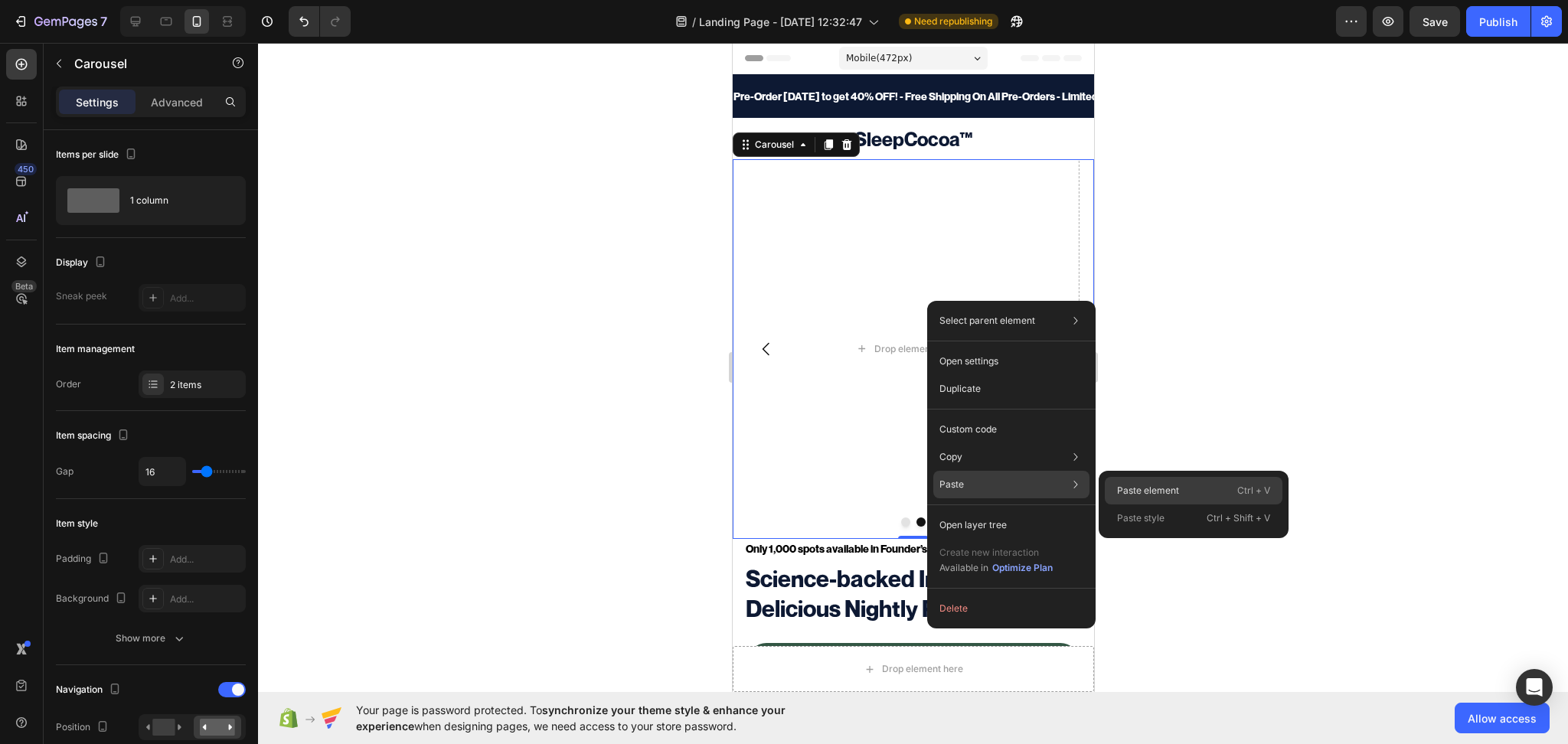
drag, startPoint x: 1134, startPoint y: 486, endPoint x: 340, endPoint y: 399, distance: 798.8
click at [1134, 486] on p "Paste element" at bounding box center [1148, 490] width 62 height 14
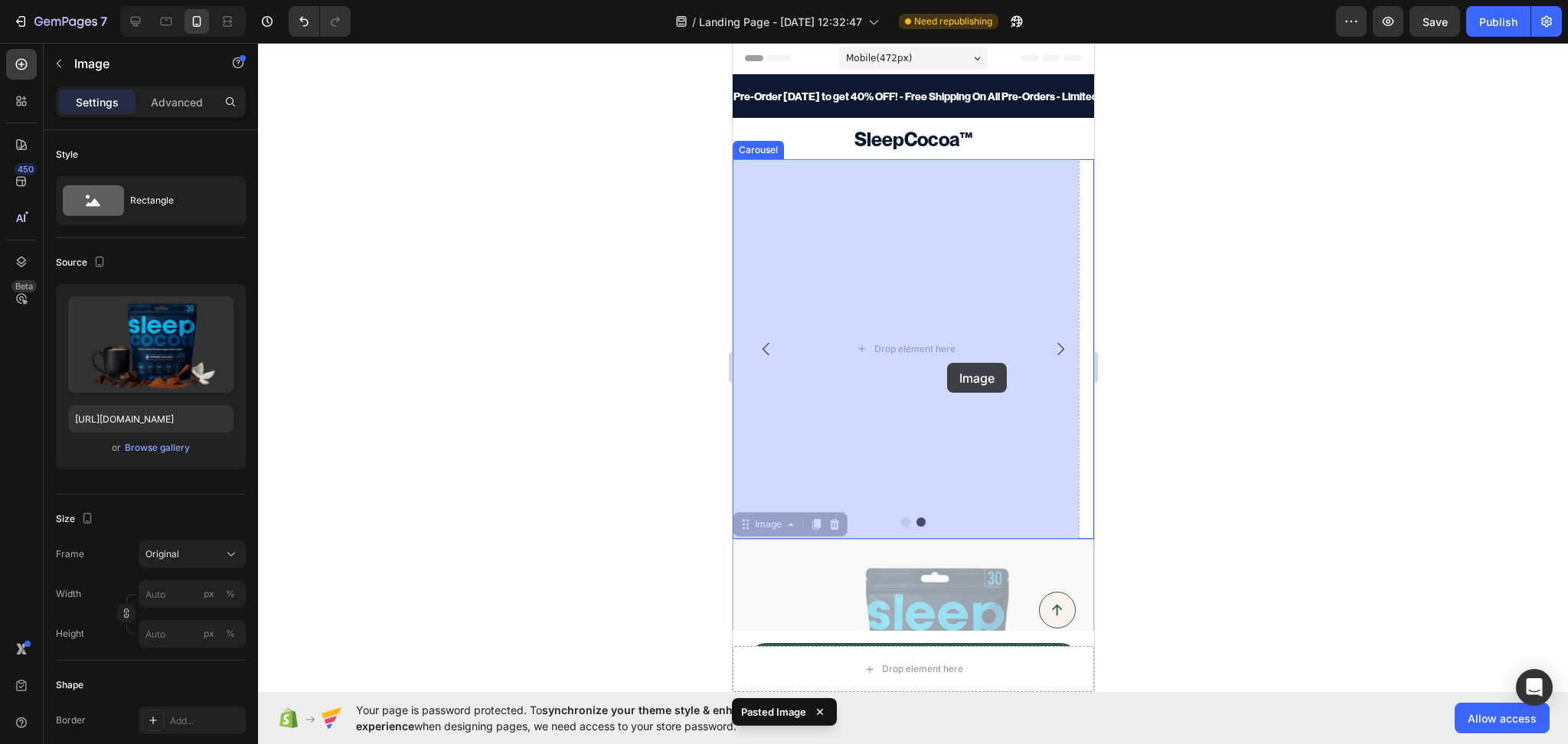
drag, startPoint x: 948, startPoint y: 582, endPoint x: 948, endPoint y: 377, distance: 205.0
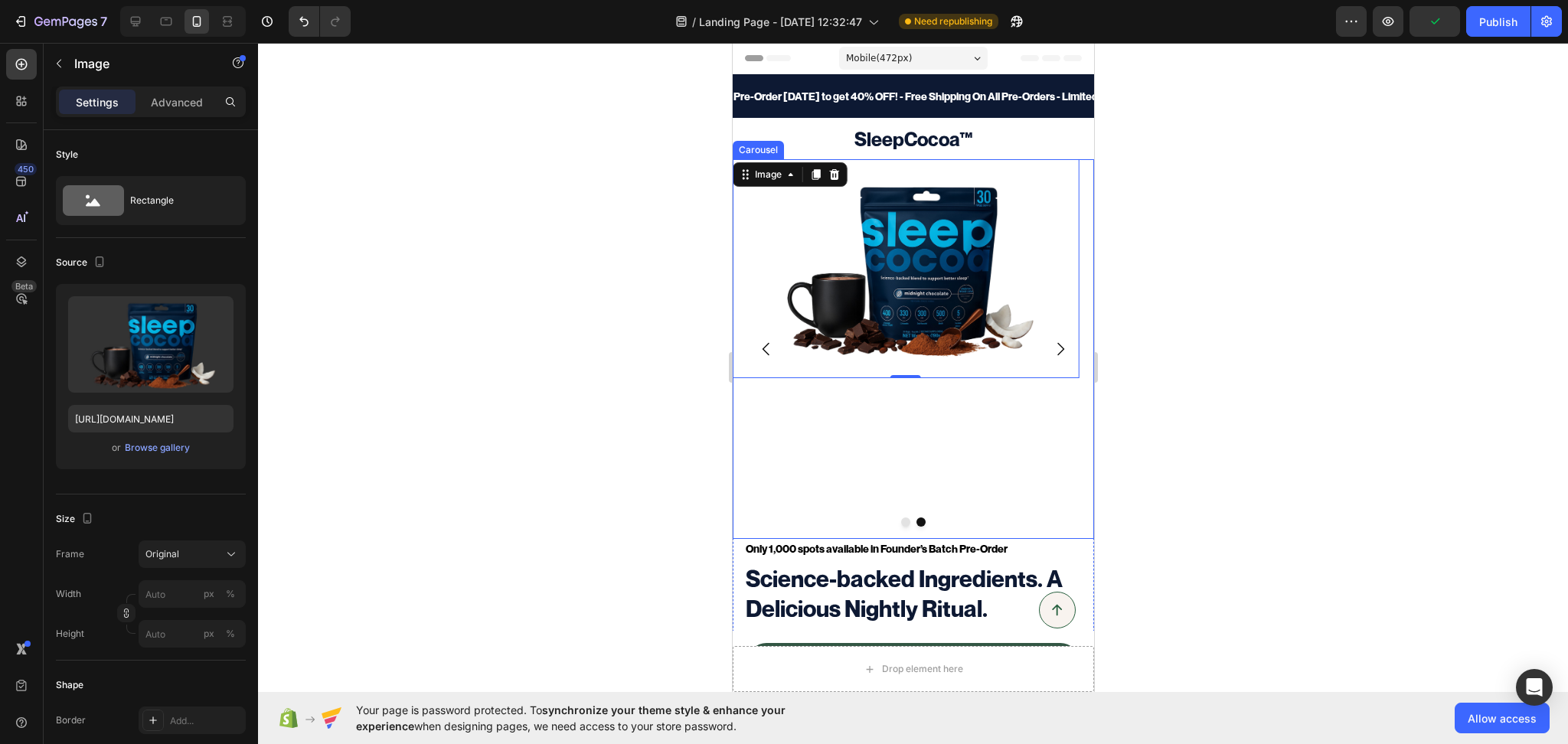
click at [768, 346] on icon "Carousel Back Arrow" at bounding box center [766, 349] width 18 height 18
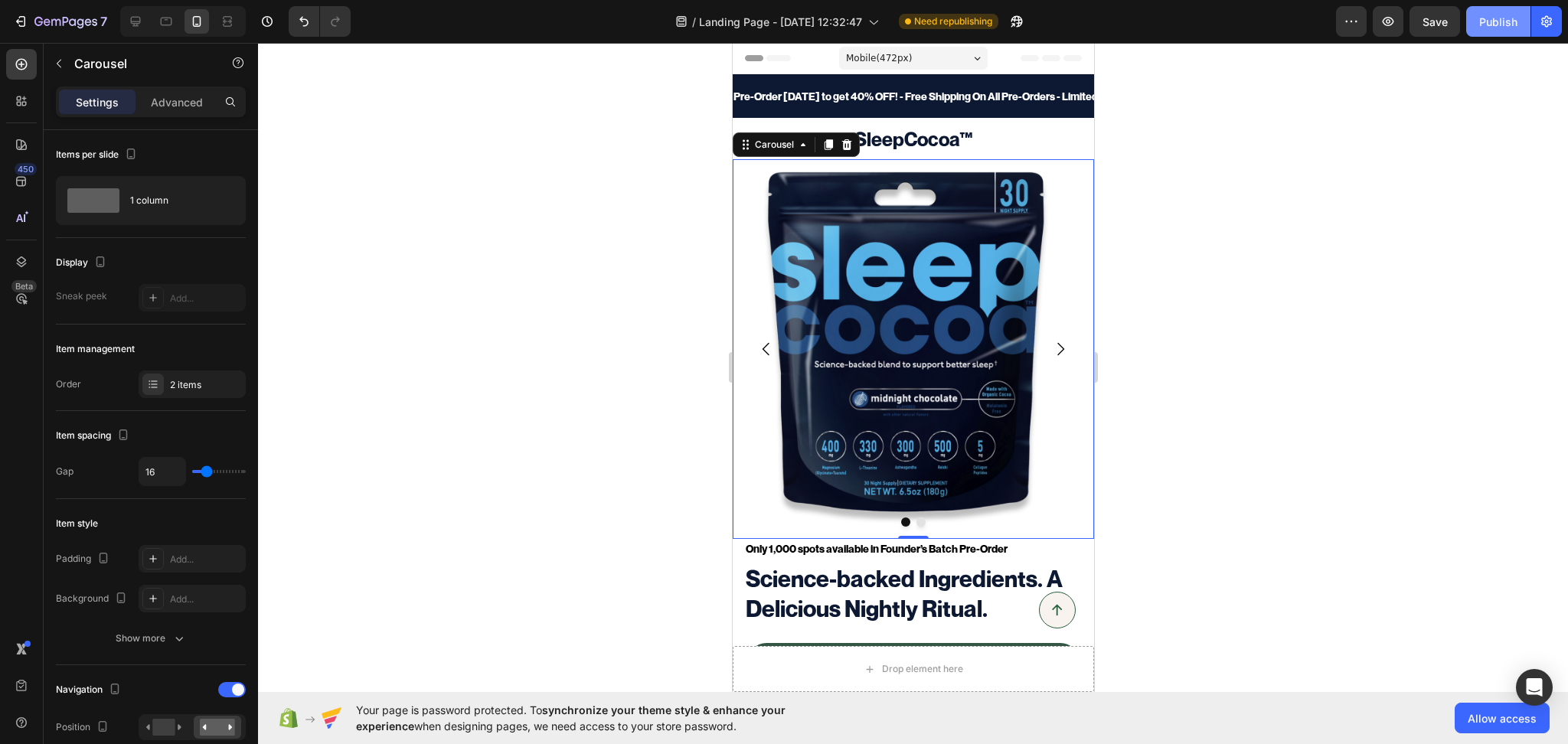
click at [1514, 21] on div "Publish" at bounding box center [1498, 22] width 38 height 16
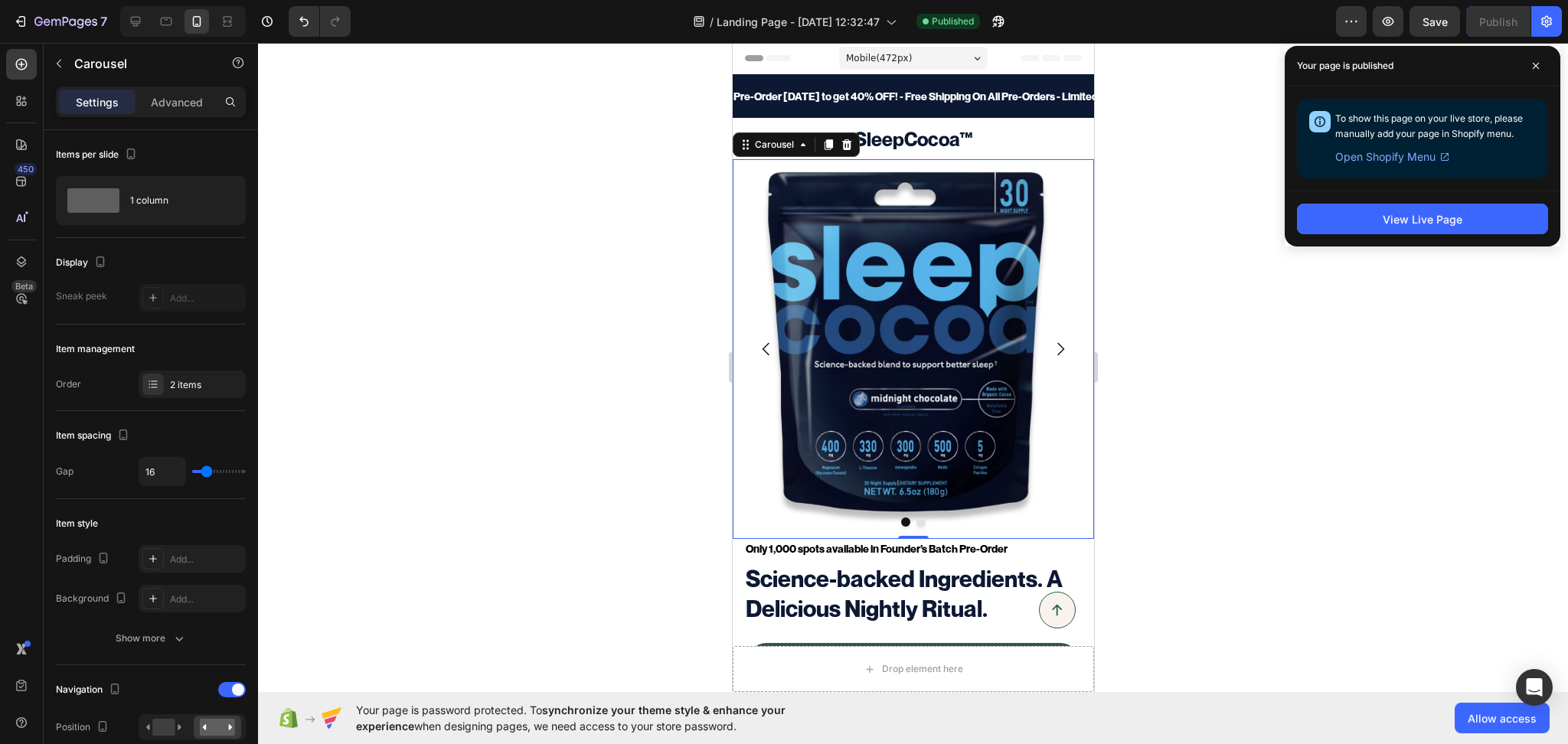
click at [1051, 344] on icon "Carousel Next Arrow" at bounding box center [1060, 349] width 18 height 18
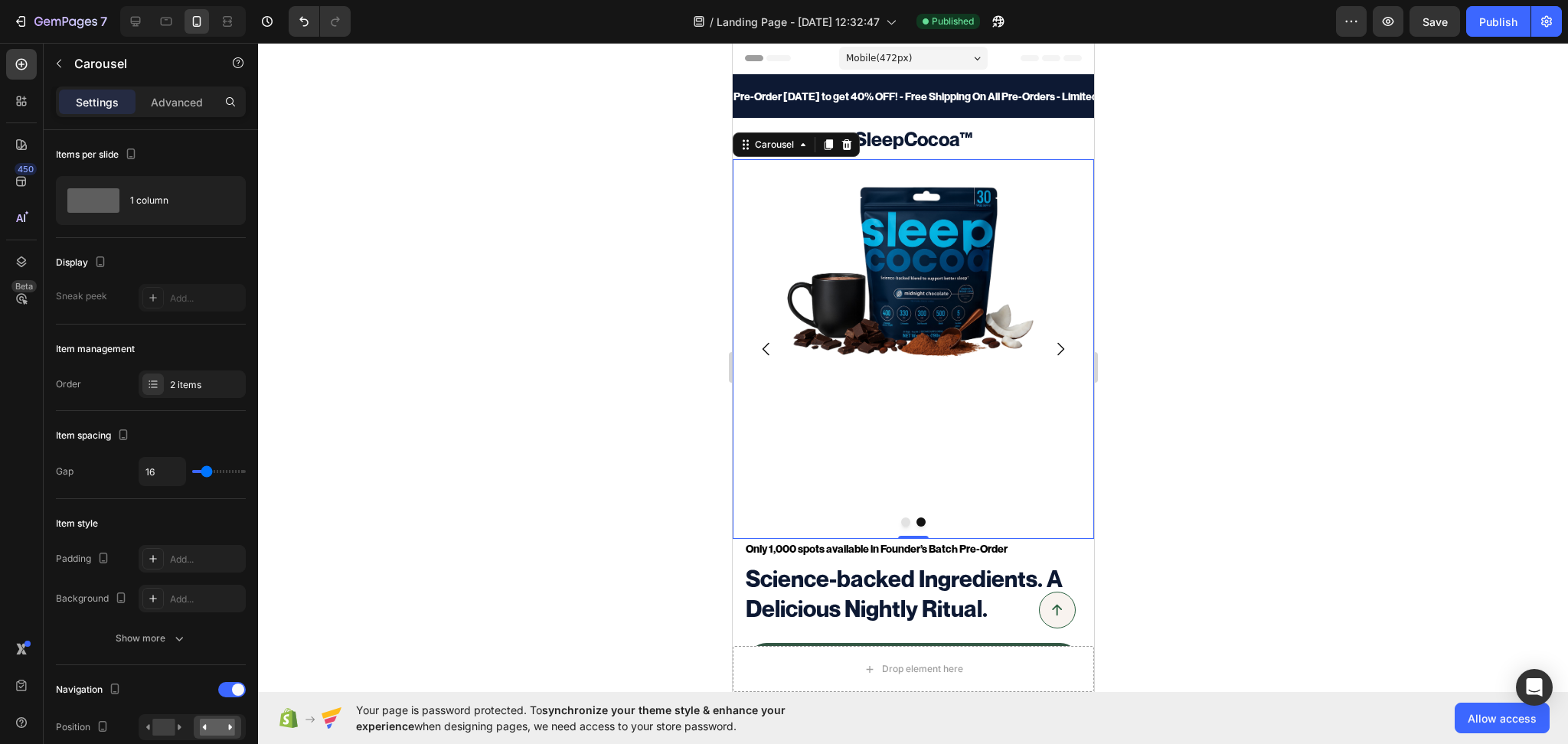
click at [757, 412] on div "Image" at bounding box center [905, 349] width 346 height 380
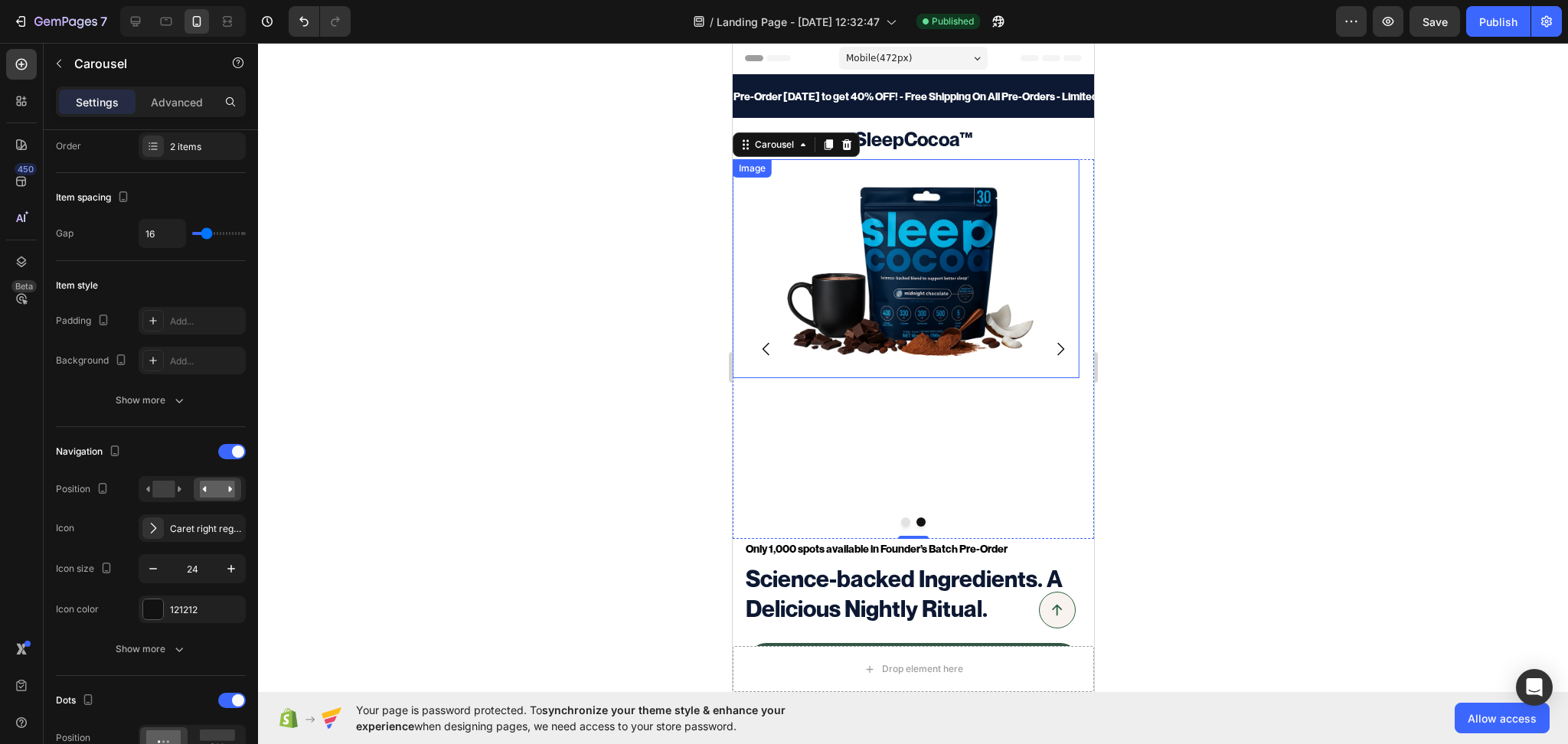
click at [769, 237] on img at bounding box center [904, 269] width 329 height 220
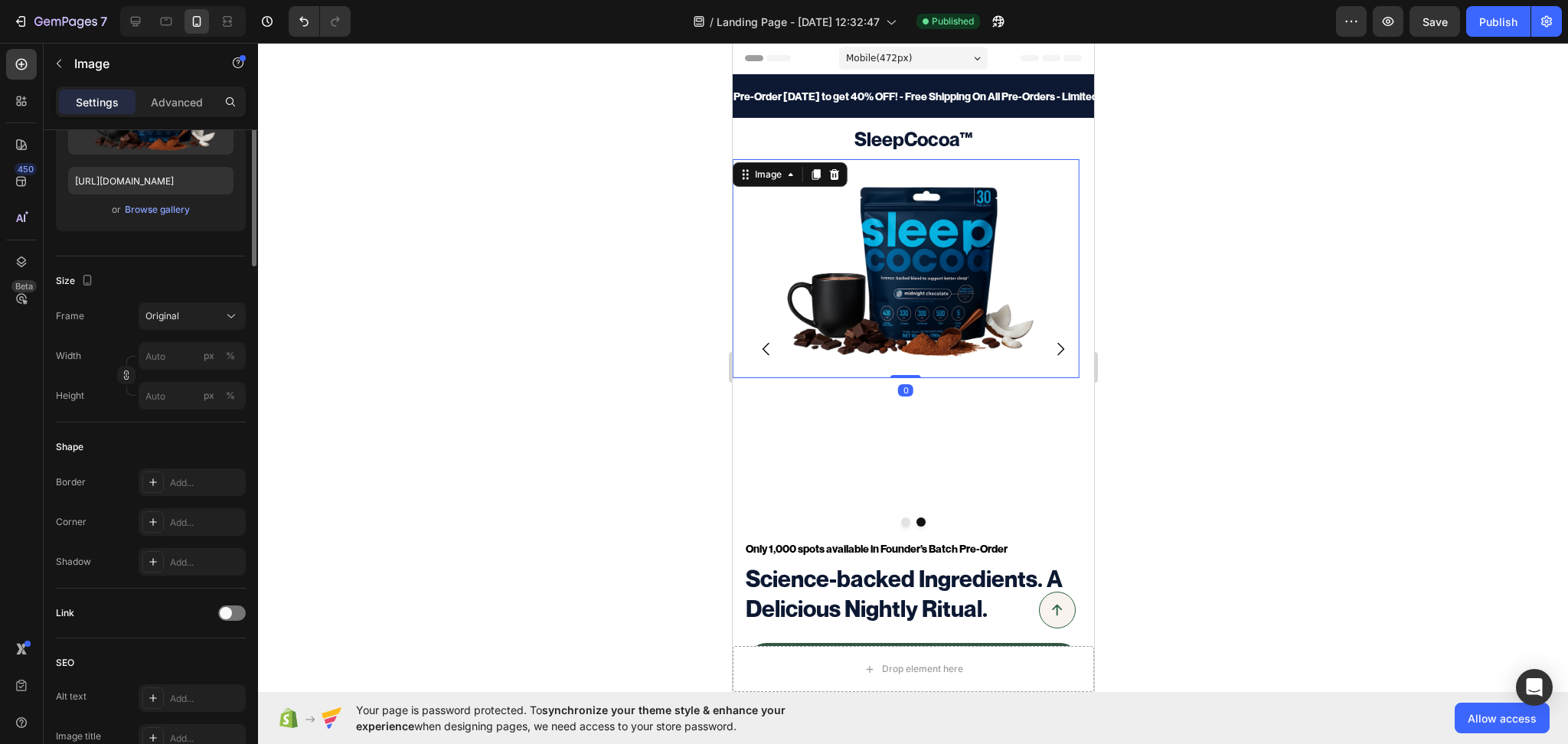
scroll to position [0, 0]
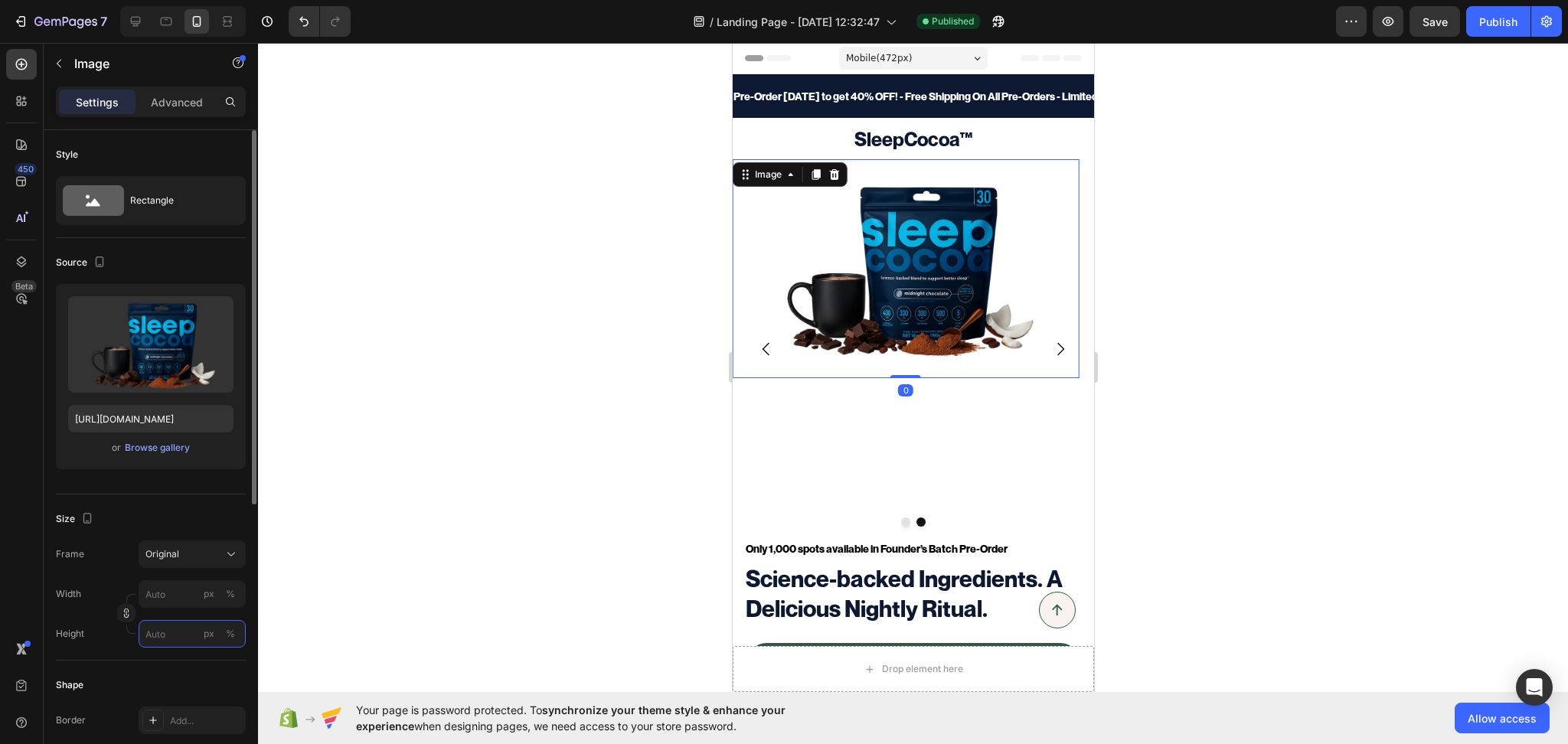
click at [176, 634] on input "px %" at bounding box center [191, 634] width 107 height 27
click at [168, 662] on div "Full 100%" at bounding box center [177, 671] width 125 height 27
type input "100"
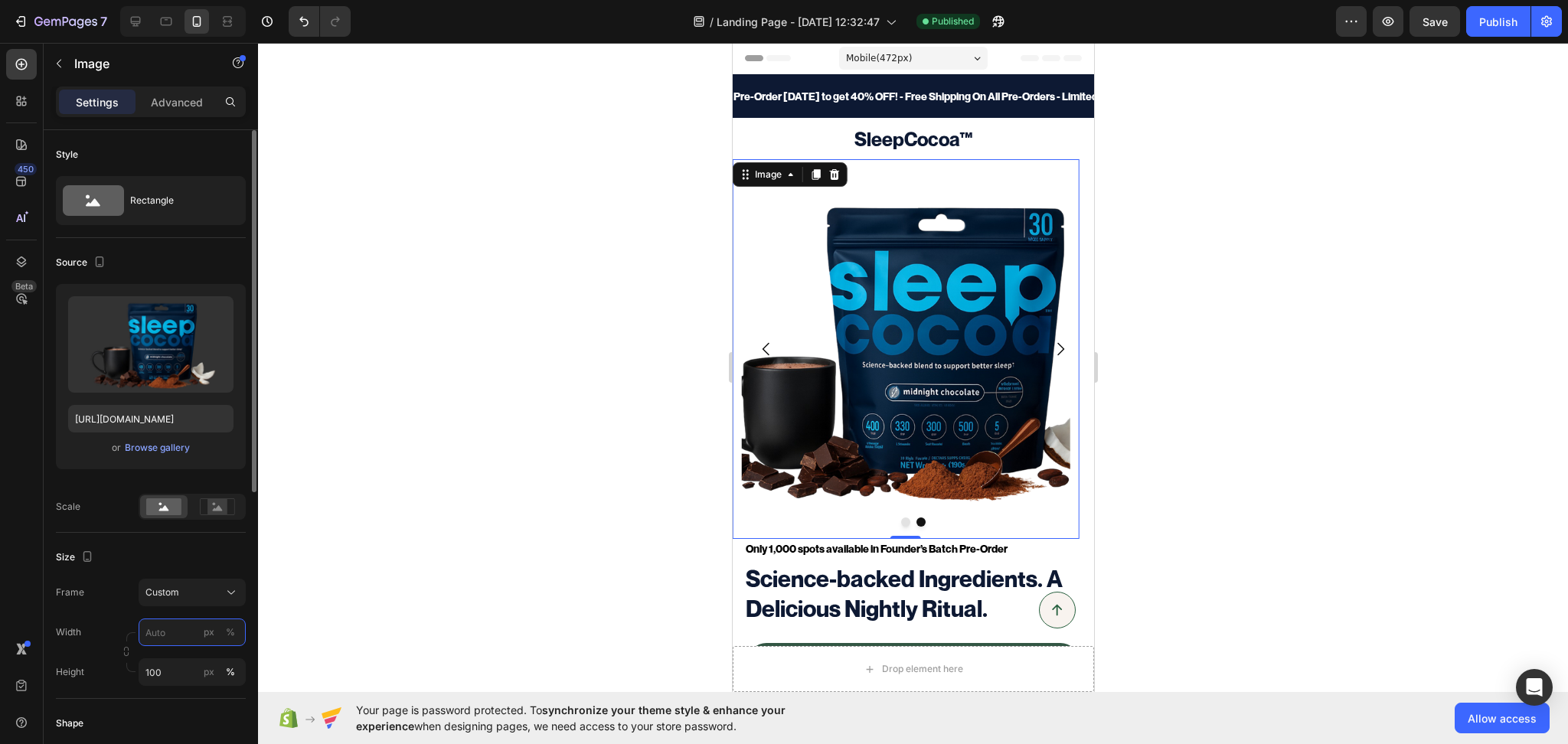
click at [157, 637] on input "px %" at bounding box center [191, 632] width 107 height 27
click at [166, 676] on div "Full 100%" at bounding box center [177, 669] width 125 height 27
click at [168, 634] on input "100" at bounding box center [191, 632] width 107 height 27
click at [168, 629] on input "90" at bounding box center [191, 632] width 107 height 27
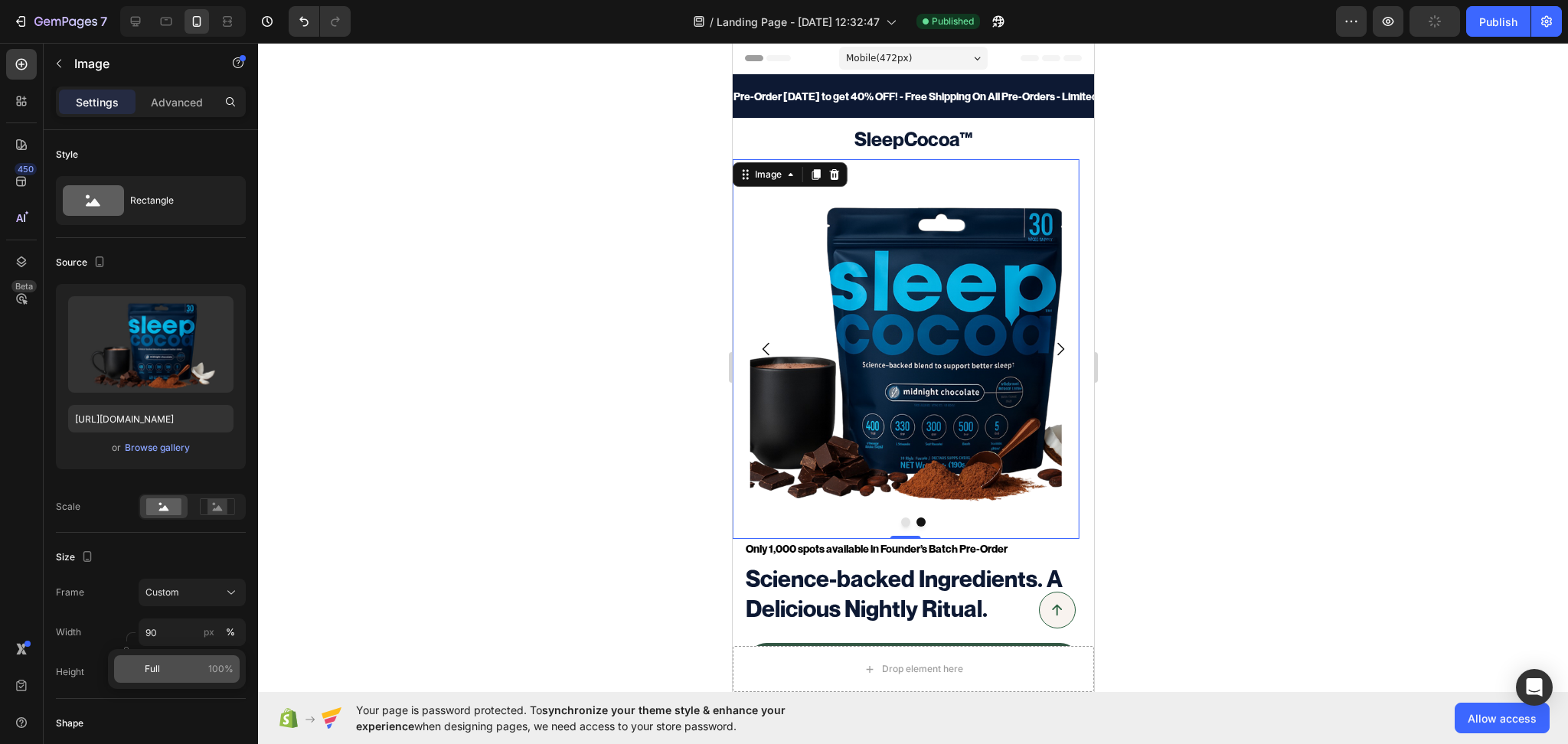
click at [158, 678] on div "Full 100%" at bounding box center [177, 669] width 125 height 27
type input "100"
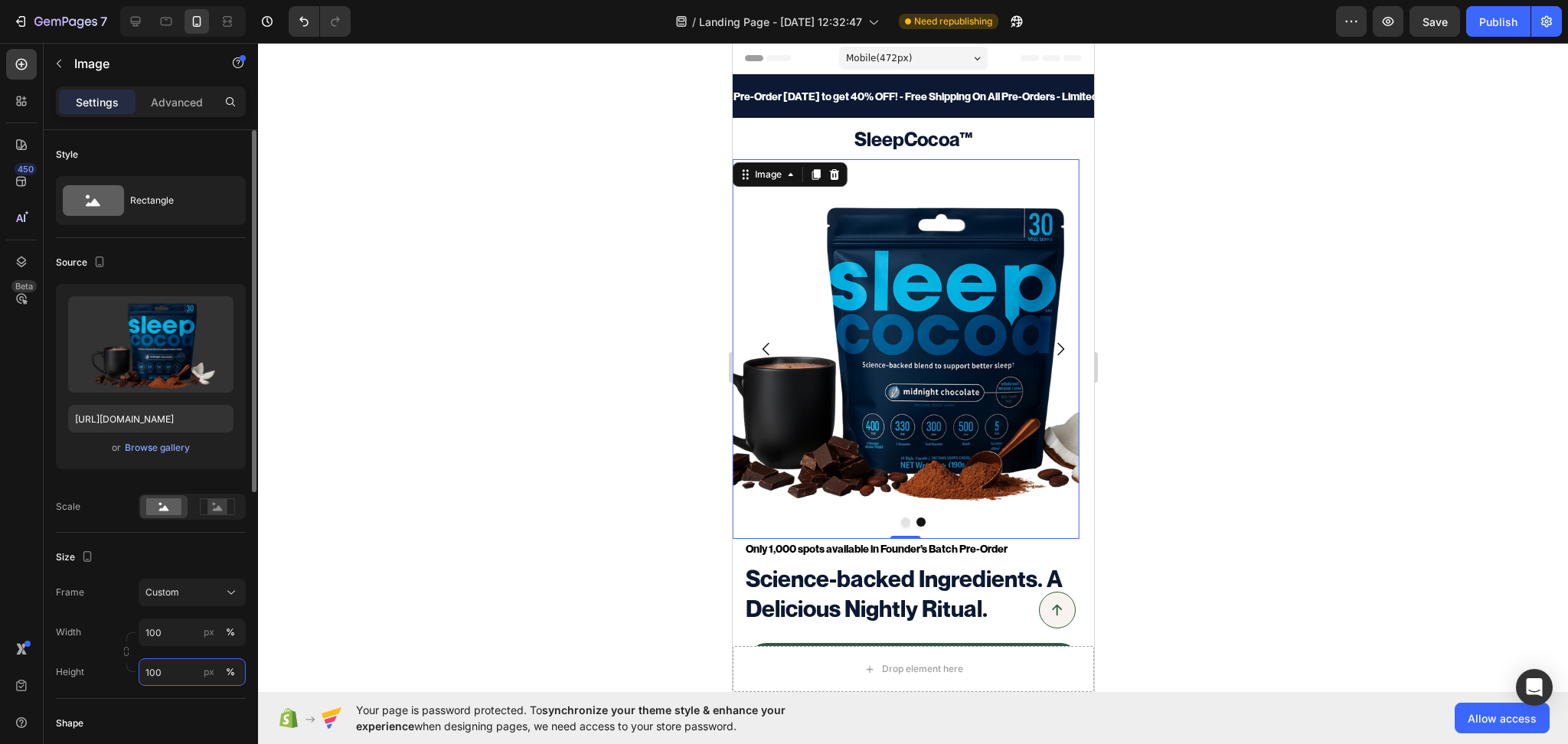
click at [160, 672] on input "100" at bounding box center [191, 673] width 107 height 27
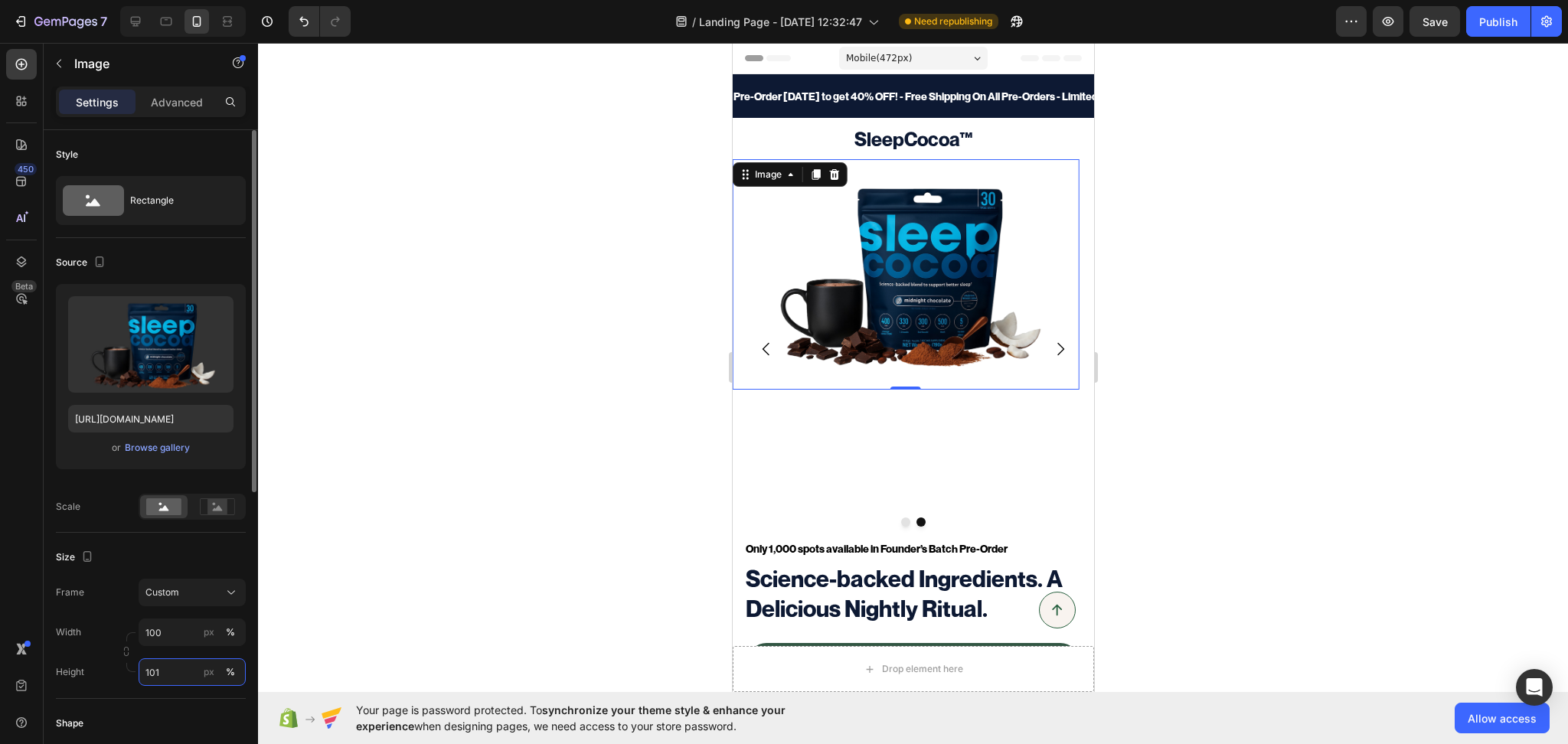
type input "100"
click at [181, 553] on div "Size" at bounding box center [150, 557] width 190 height 25
click at [299, 16] on icon "Undo/Redo" at bounding box center [303, 21] width 16 height 16
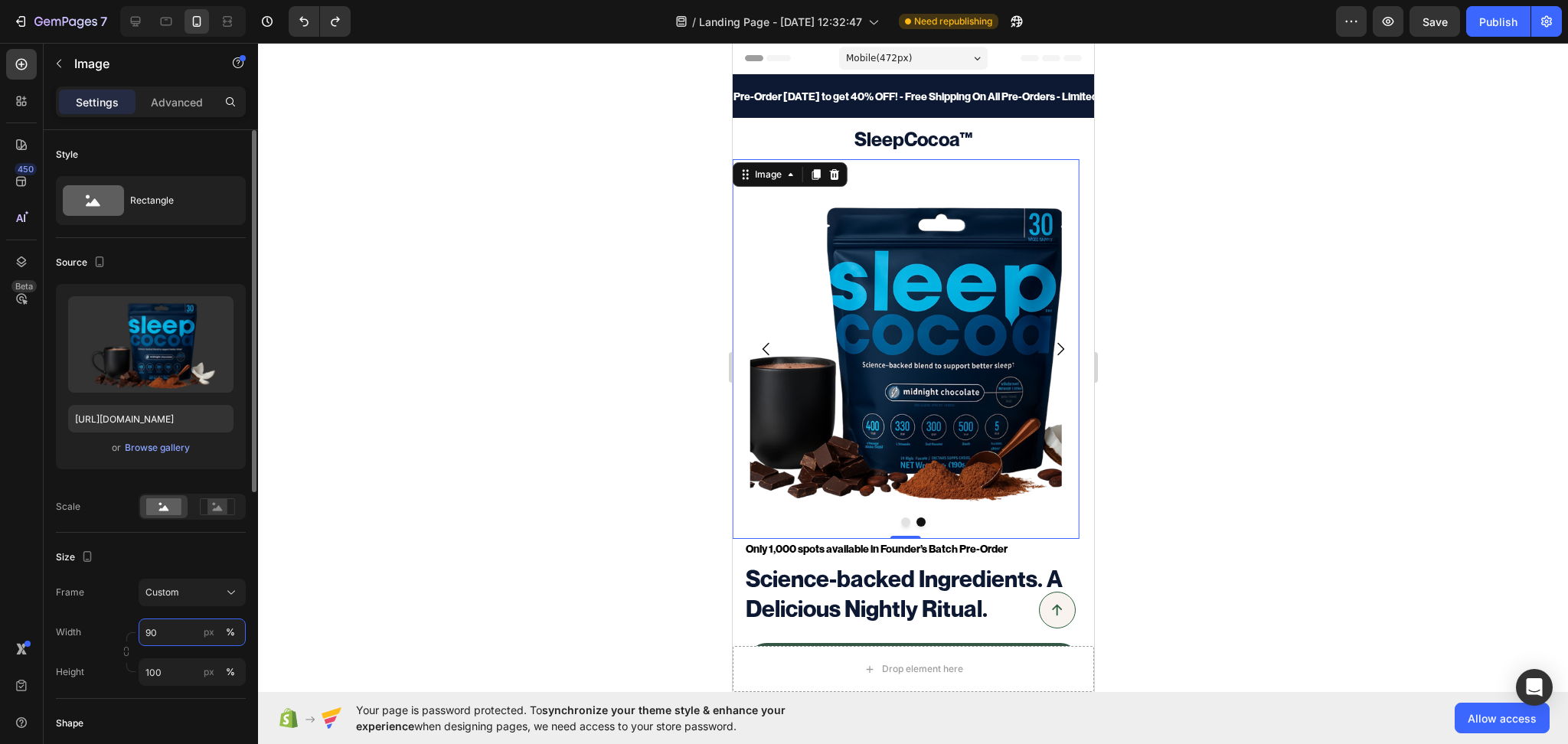
click at [153, 635] on input "90" at bounding box center [191, 632] width 107 height 27
click at [158, 661] on div "Full 100%" at bounding box center [177, 669] width 125 height 27
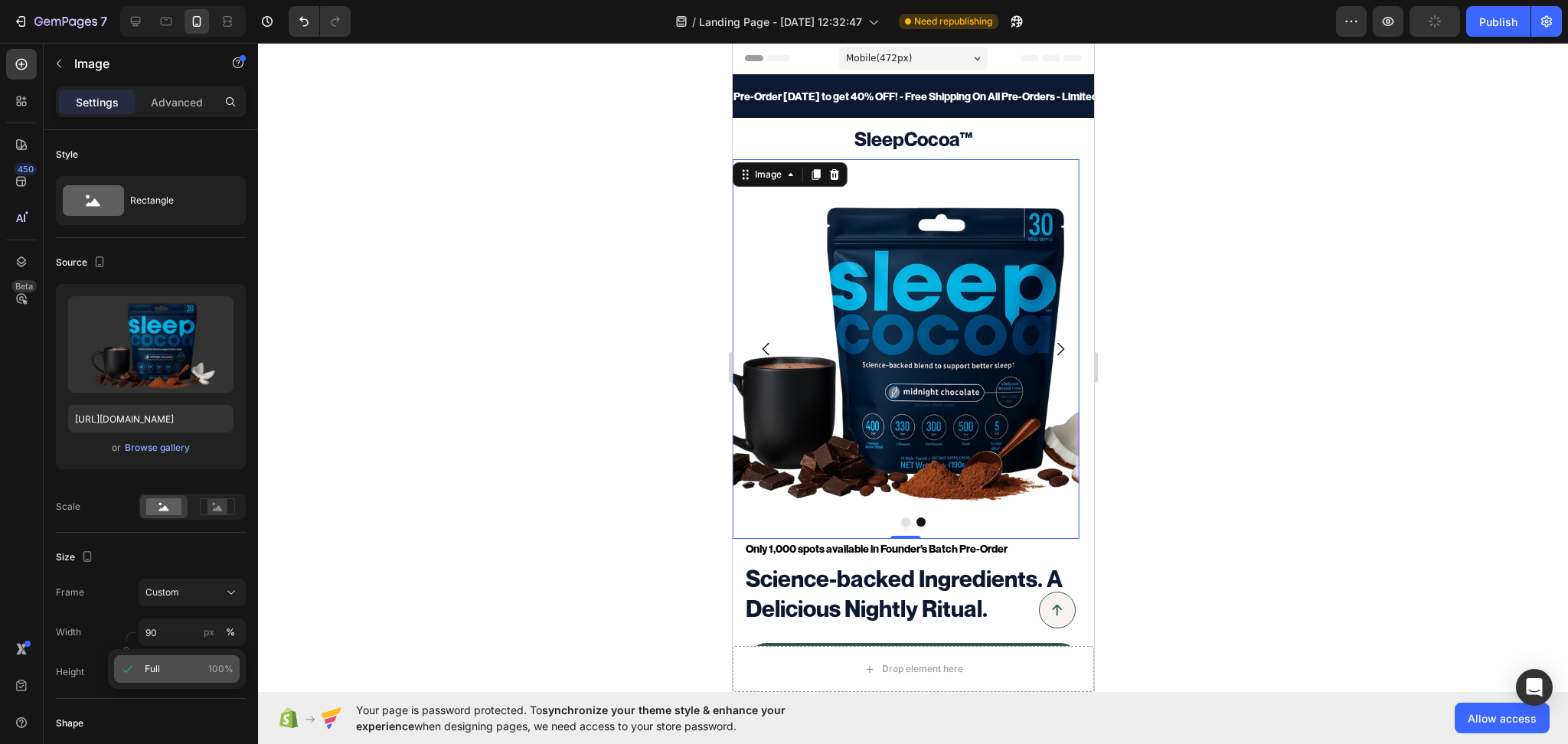
type input "100"
click at [1513, 15] on div "Publish" at bounding box center [1498, 22] width 38 height 16
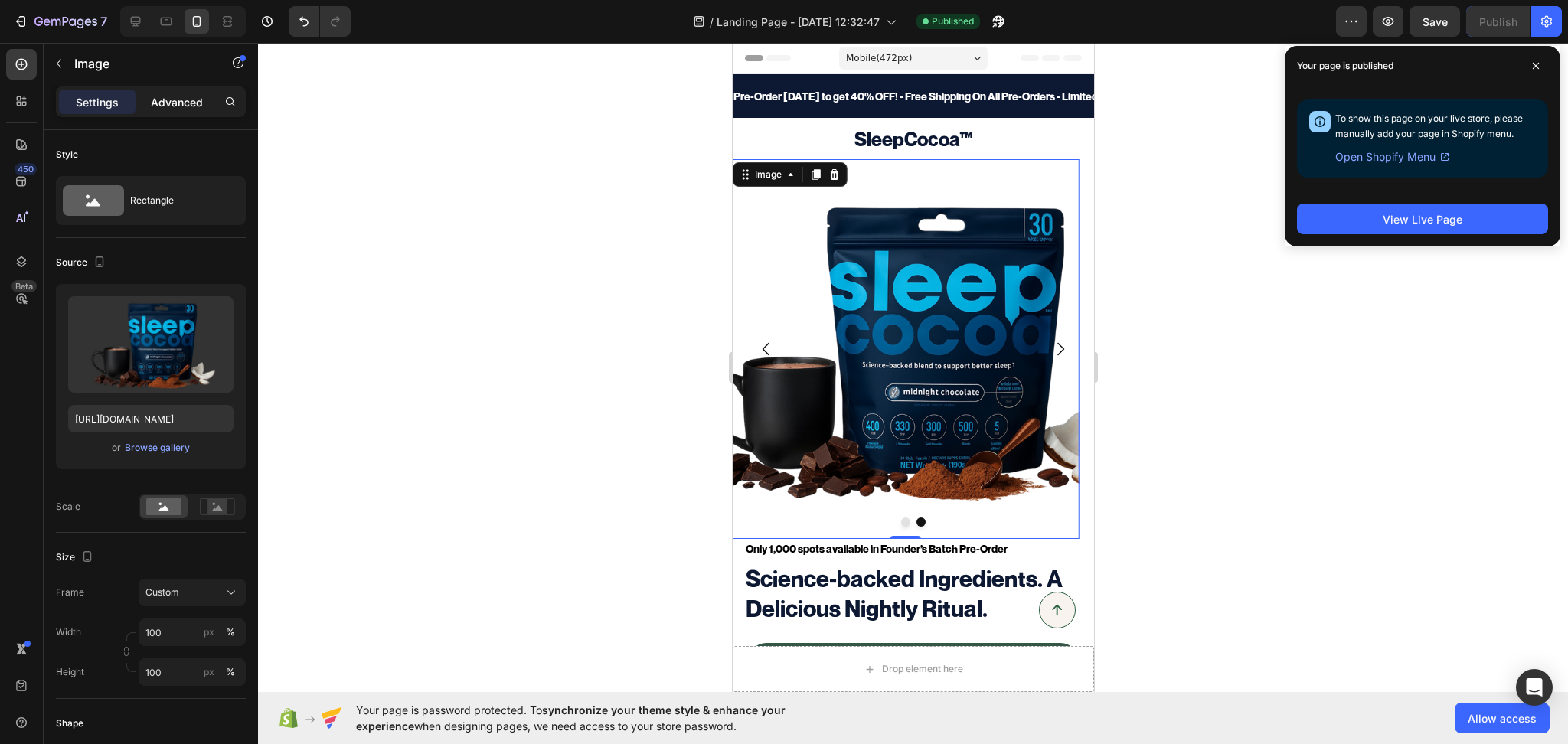
click at [155, 108] on p "Advanced" at bounding box center [177, 103] width 52 height 16
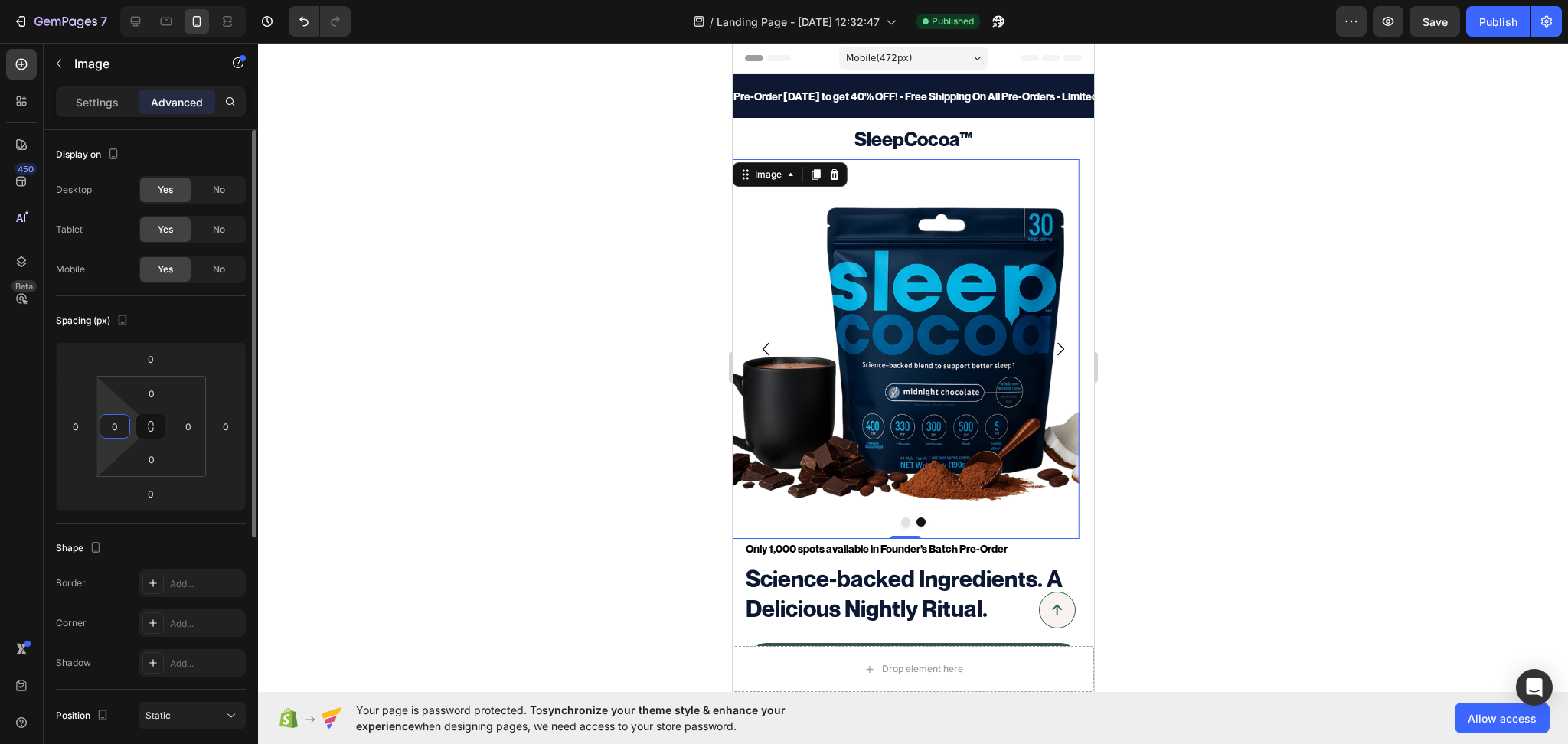
click at [115, 422] on input "0" at bounding box center [114, 426] width 23 height 23
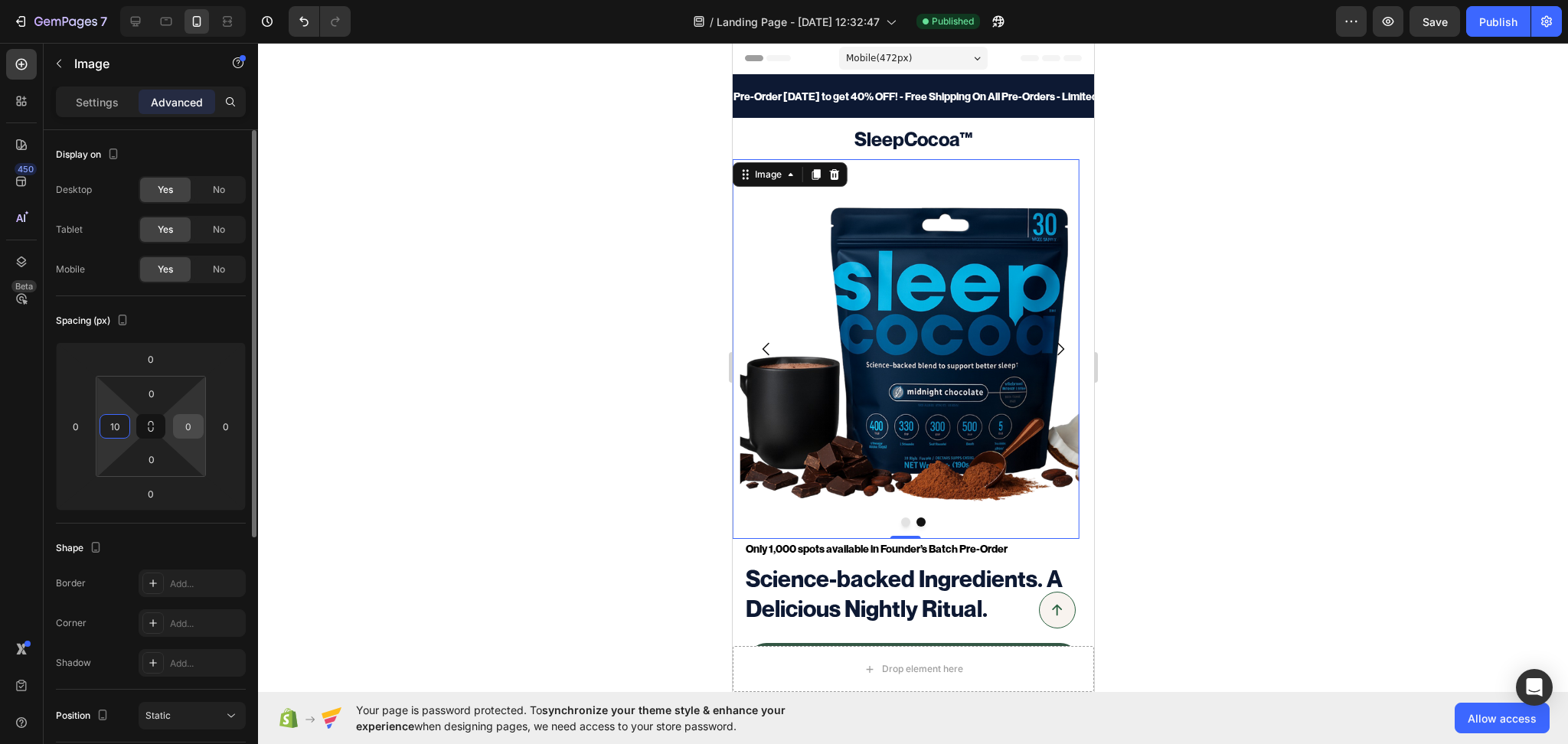
type input "10"
click at [180, 421] on input "0" at bounding box center [188, 426] width 23 height 23
type input "10"
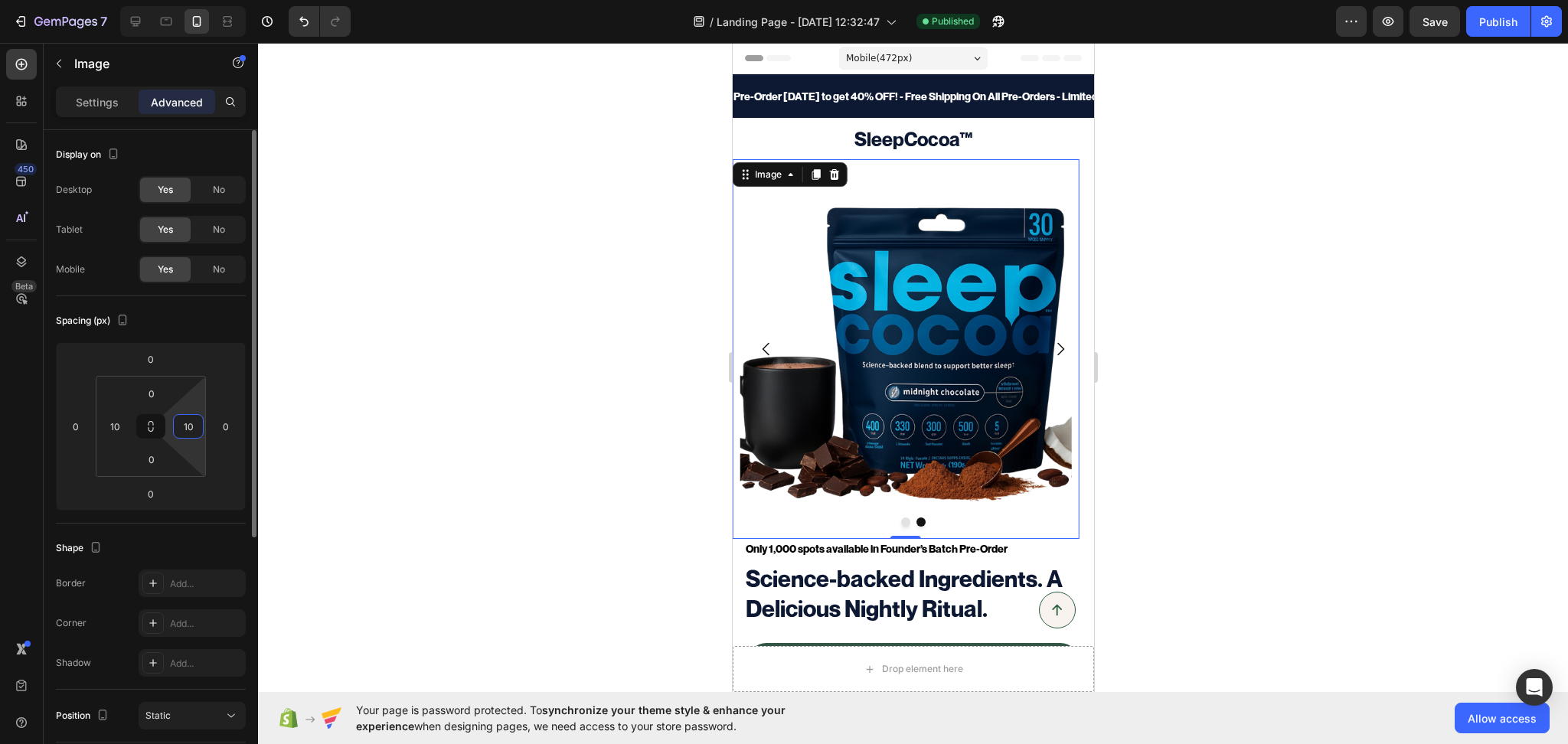
click at [180, 420] on input "10" at bounding box center [188, 426] width 23 height 23
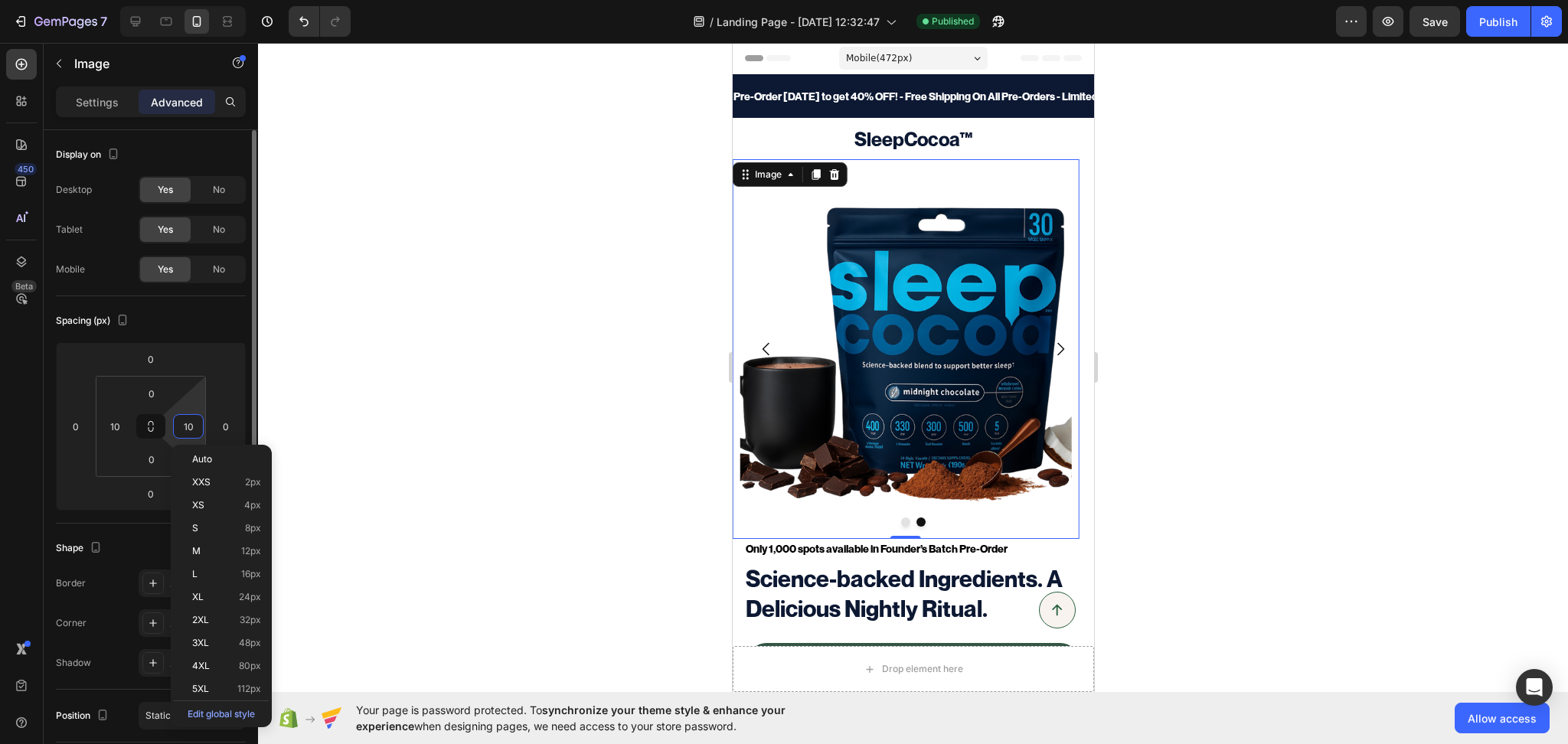
click at [180, 420] on input "10" at bounding box center [188, 426] width 23 height 23
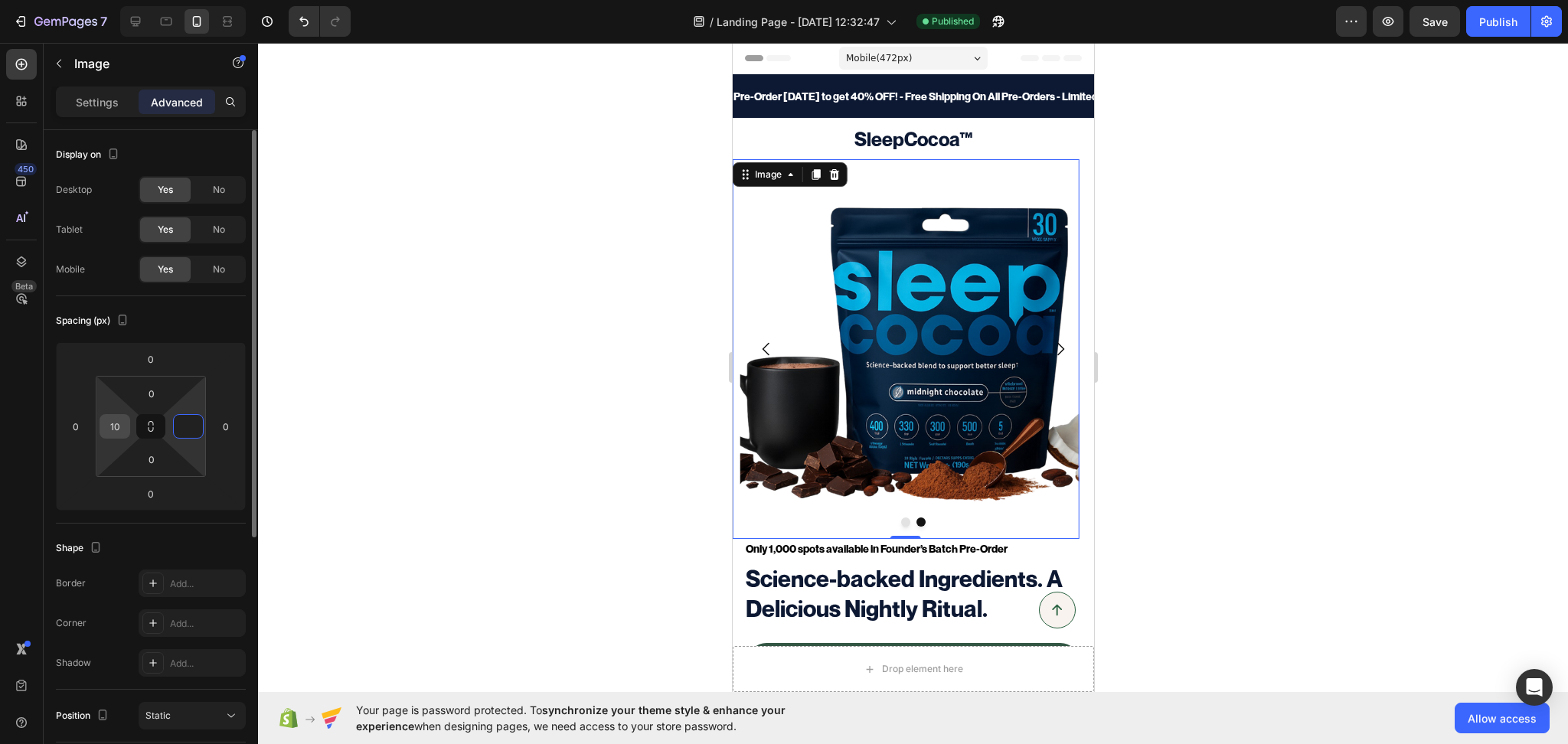
click at [117, 423] on input "10" at bounding box center [114, 426] width 23 height 23
type input "0"
click at [117, 423] on input "10" at bounding box center [114, 426] width 23 height 23
click at [771, 245] on img at bounding box center [908, 349] width 338 height 380
type input "0"
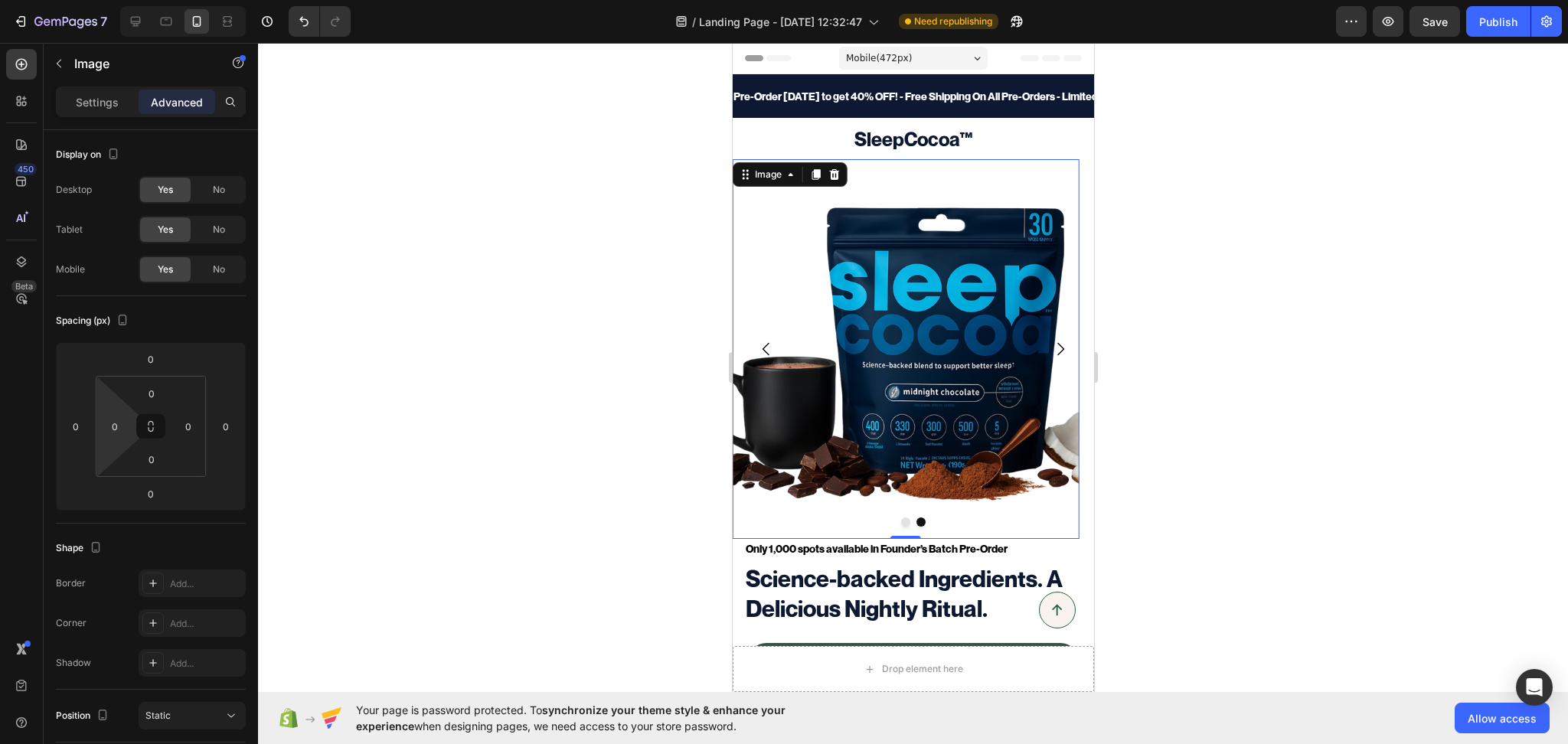
click at [56, 98] on div "Settings Advanced" at bounding box center [150, 101] width 190 height 30
click at [80, 100] on p "Settings" at bounding box center [97, 103] width 43 height 16
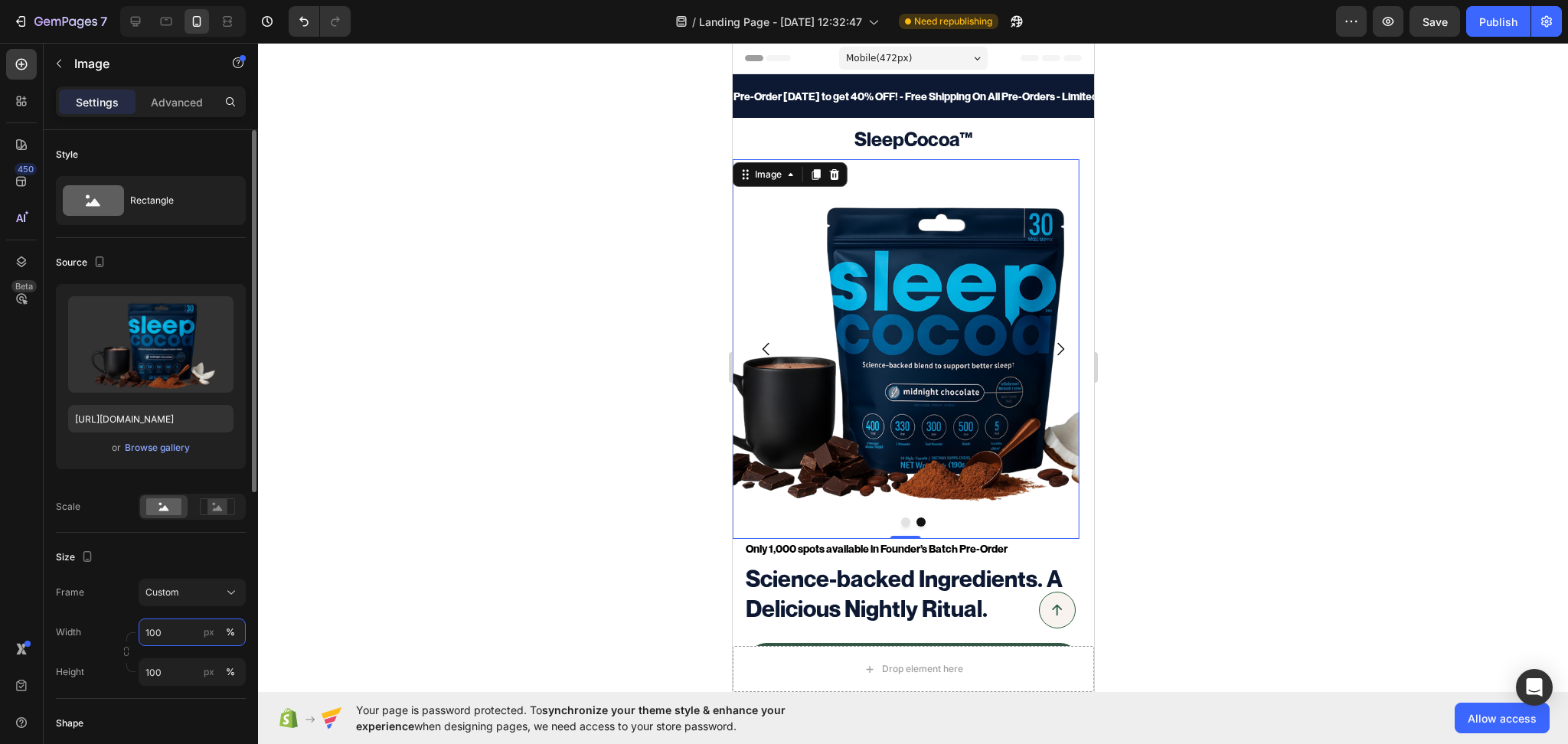
click at [169, 638] on input "100" at bounding box center [191, 632] width 107 height 27
click at [166, 660] on div "Full 100%" at bounding box center [177, 669] width 125 height 27
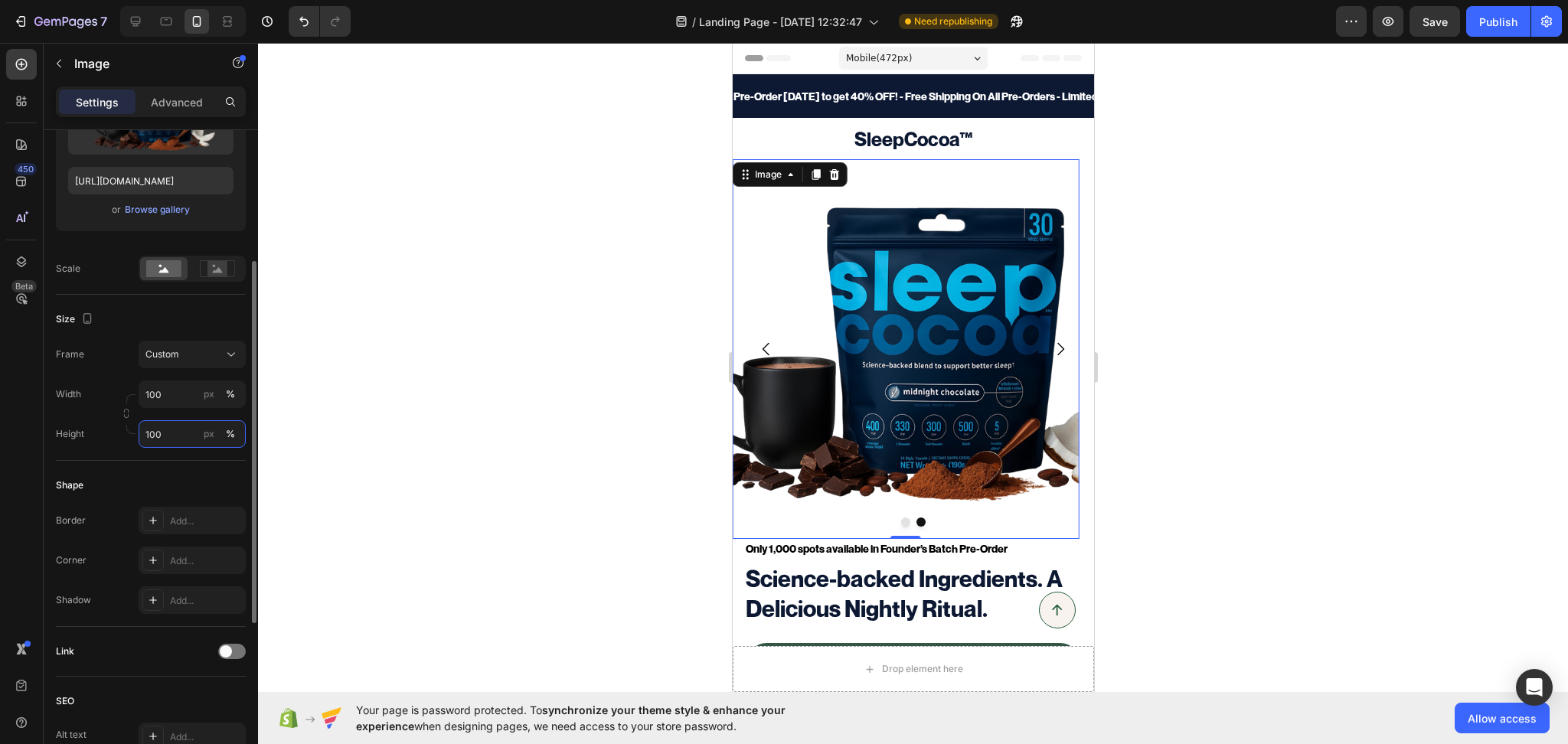
click at [163, 443] on input "100" at bounding box center [191, 434] width 107 height 27
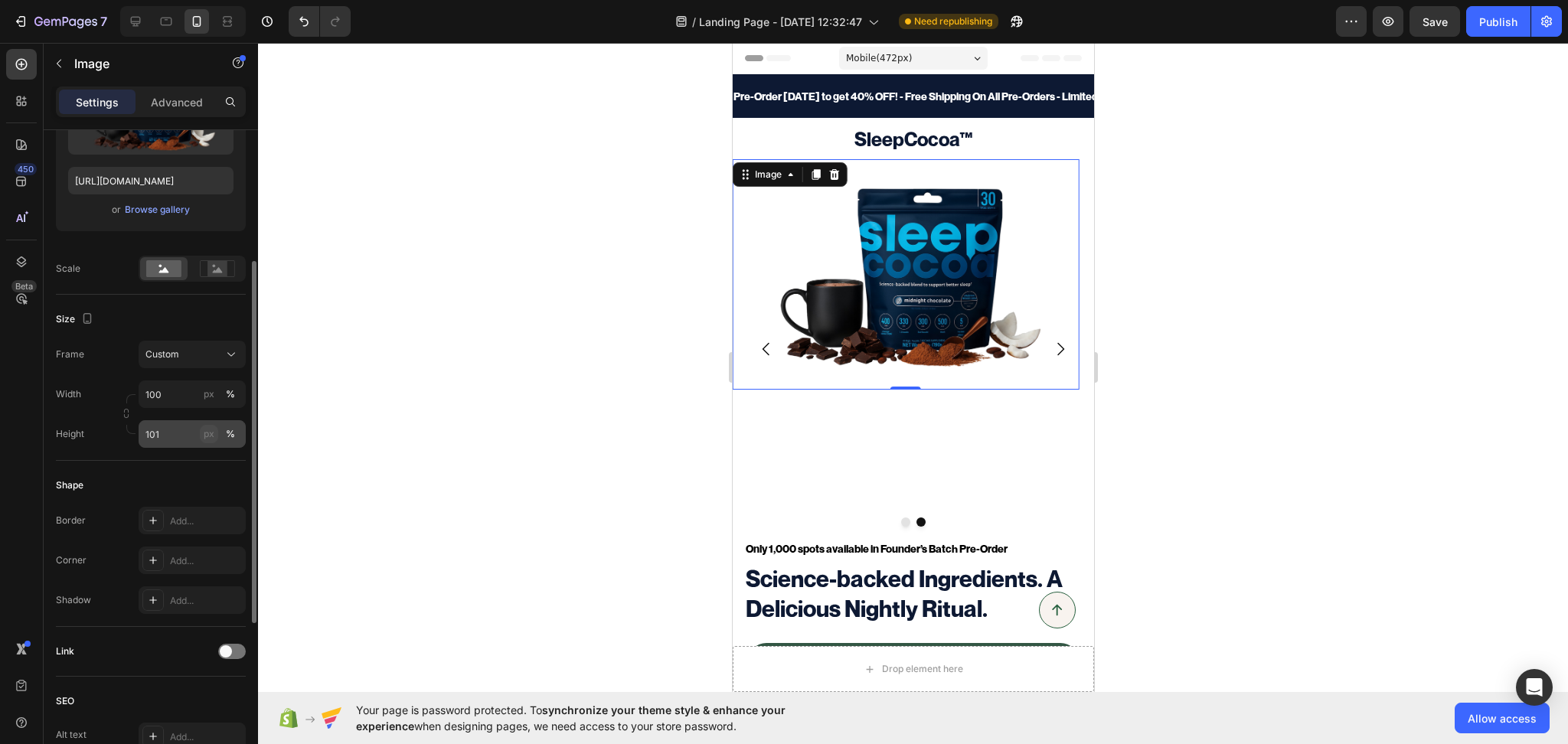
click at [203, 438] on div "px" at bounding box center [209, 433] width 11 height 14
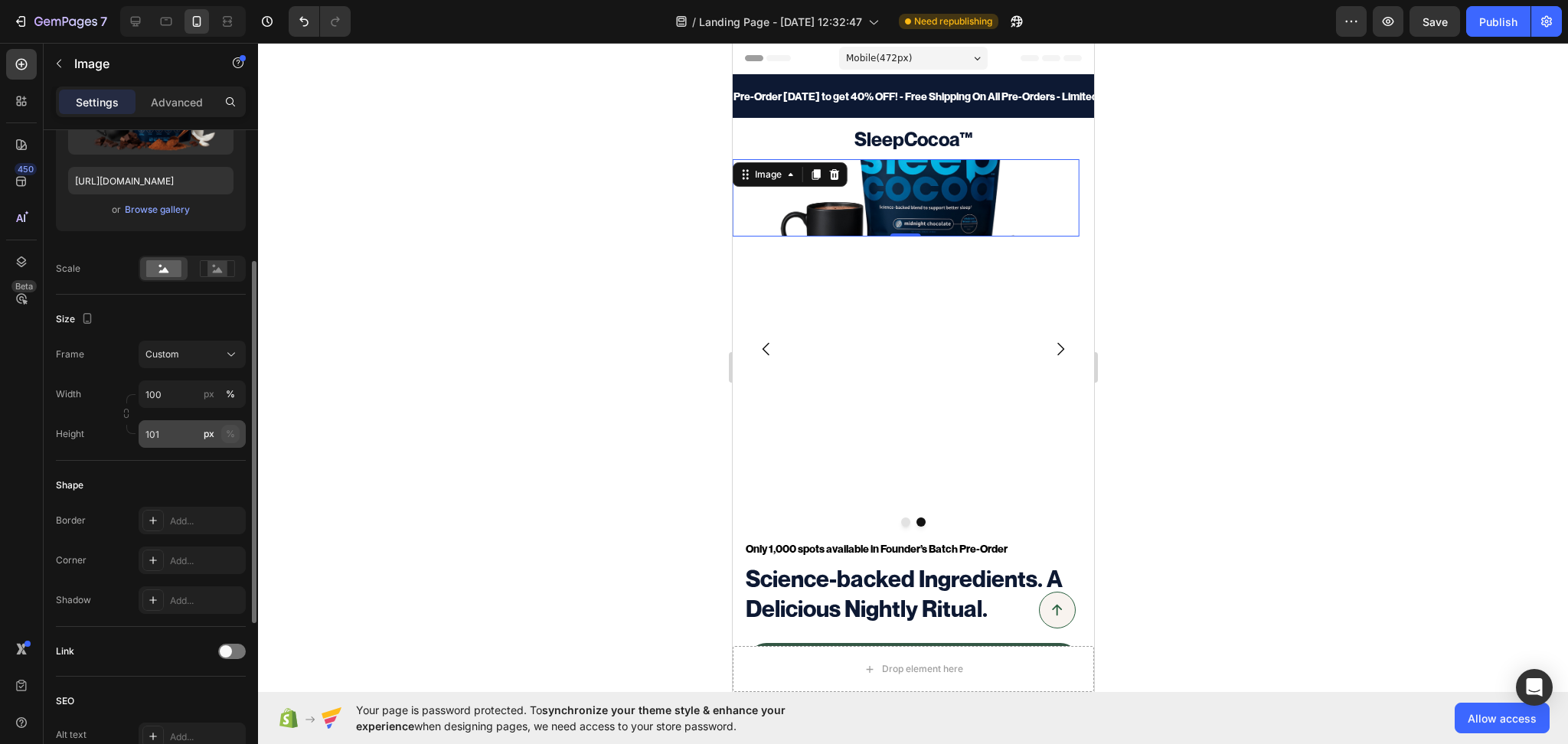
click at [231, 435] on div "%" at bounding box center [231, 433] width 9 height 14
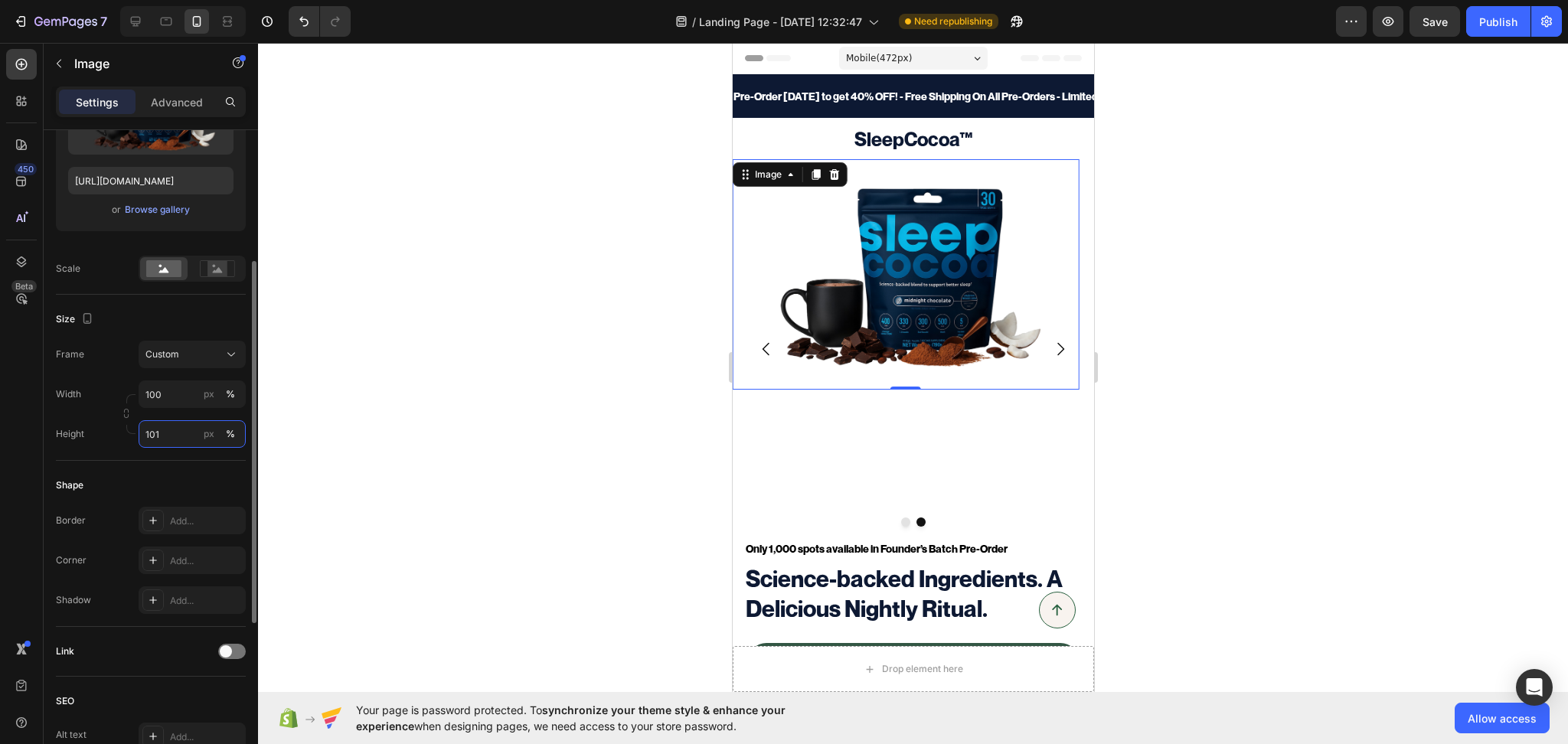
click at [180, 444] on input "101" at bounding box center [191, 434] width 107 height 27
type input "100"
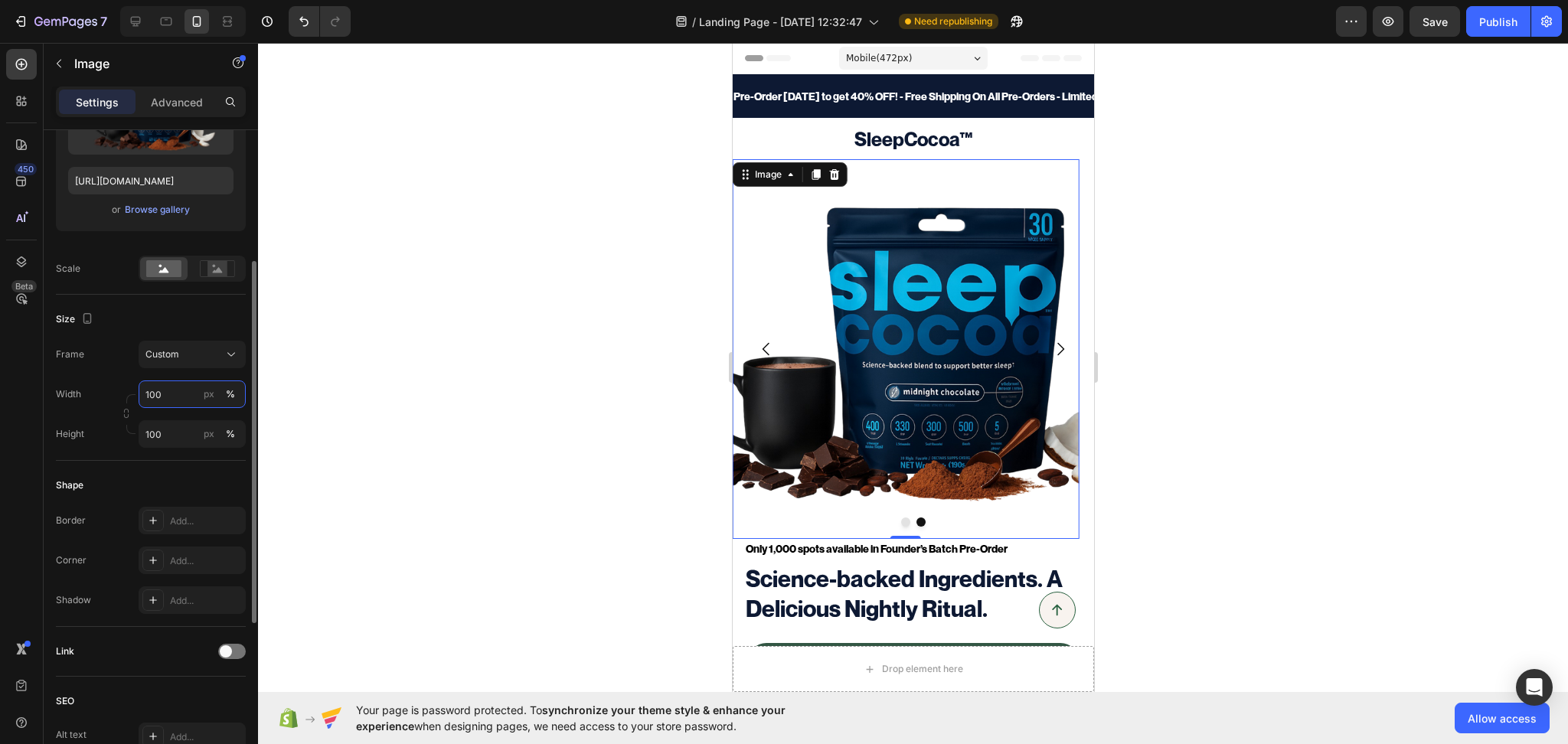
click at [169, 399] on input "100" at bounding box center [191, 394] width 107 height 27
type input "100"
click at [172, 310] on div "Size" at bounding box center [150, 319] width 190 height 25
click at [133, 17] on icon at bounding box center [136, 21] width 16 height 16
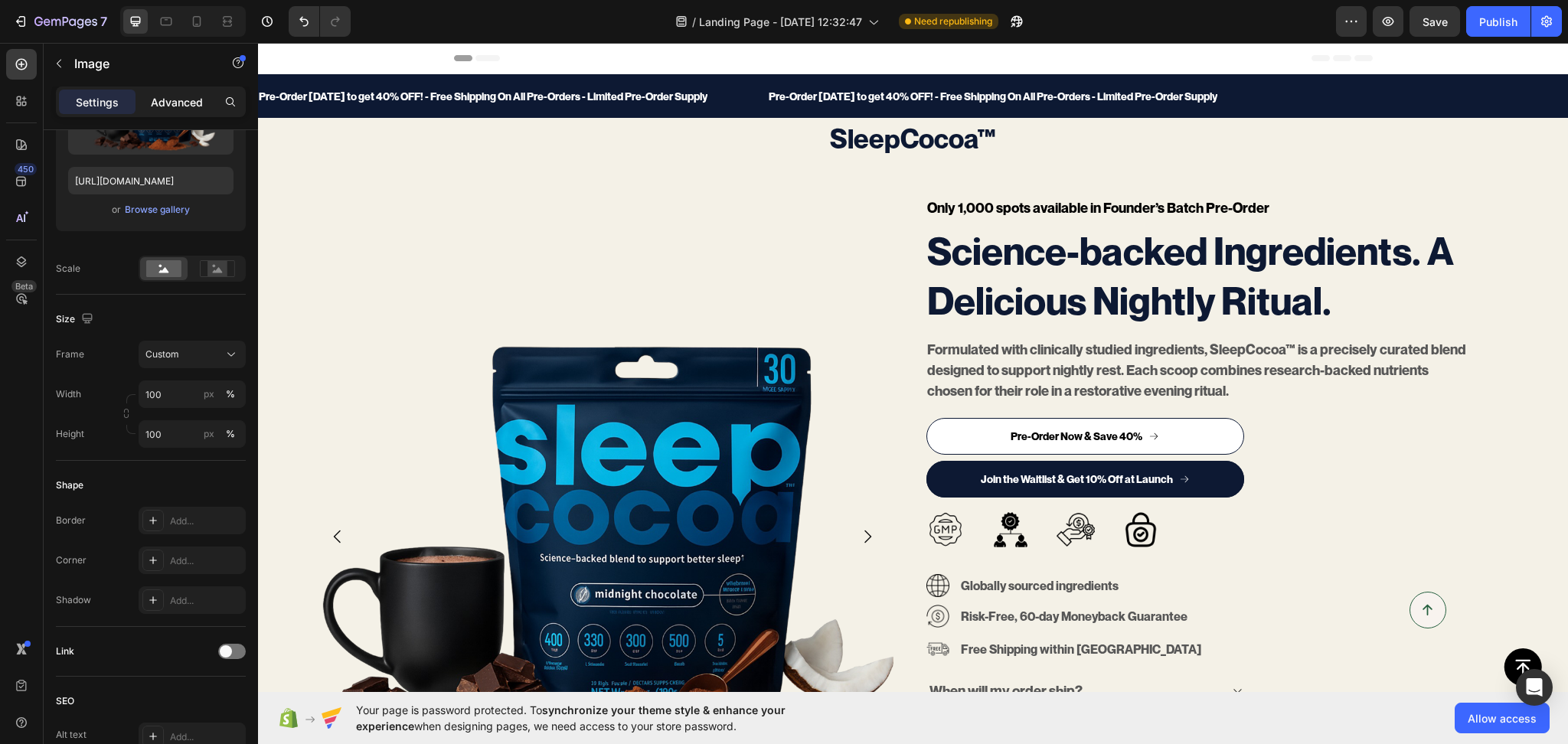
click at [189, 98] on p "Advanced" at bounding box center [177, 103] width 52 height 16
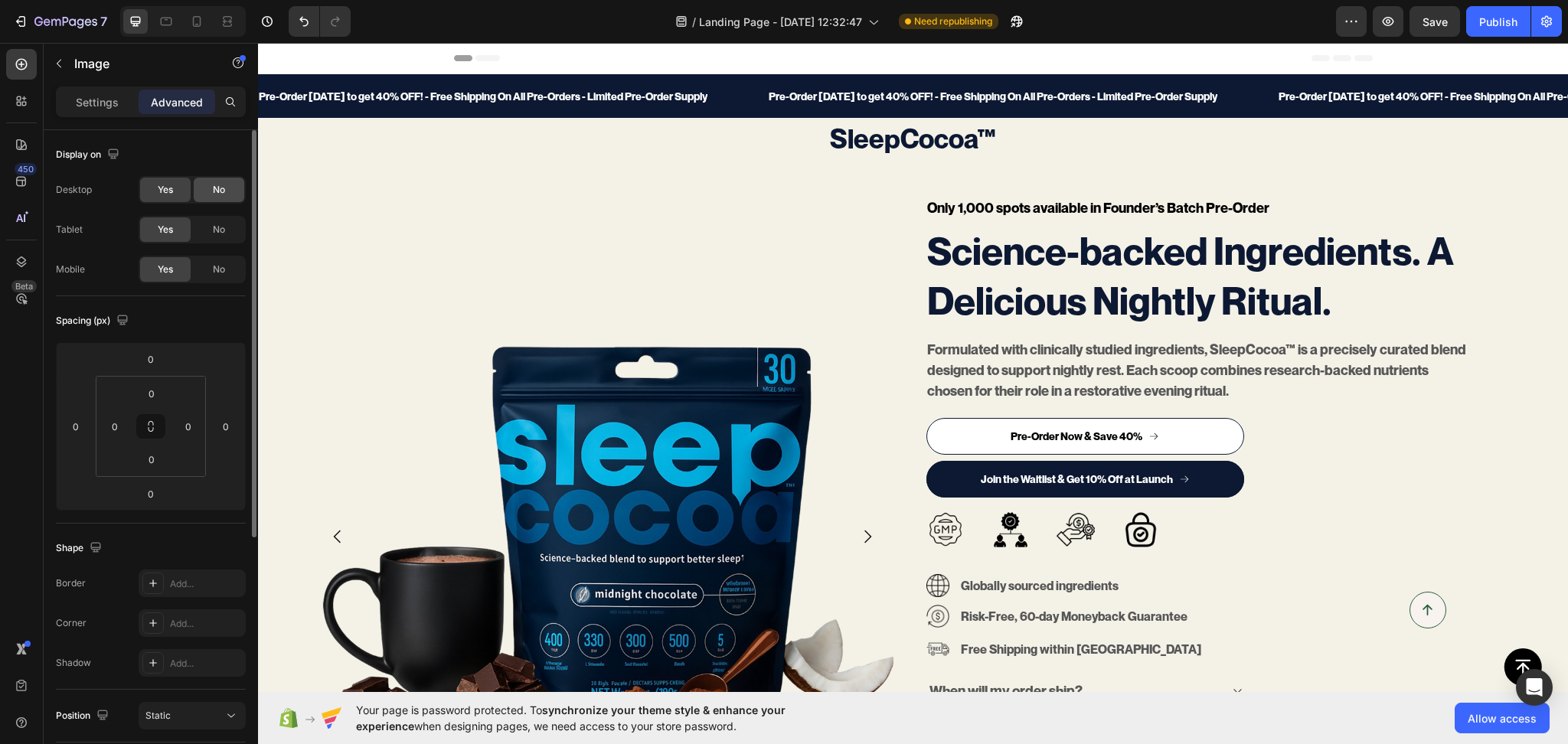
click at [216, 180] on div "No" at bounding box center [218, 190] width 50 height 25
click at [216, 228] on span "No" at bounding box center [218, 229] width 12 height 14
click at [212, 268] on span "No" at bounding box center [218, 269] width 12 height 14
click at [278, 164] on div "Only 1,000 spots available in Founder’s Batch Pre-Order Text block Science-back…" at bounding box center [913, 536] width 1310 height 758
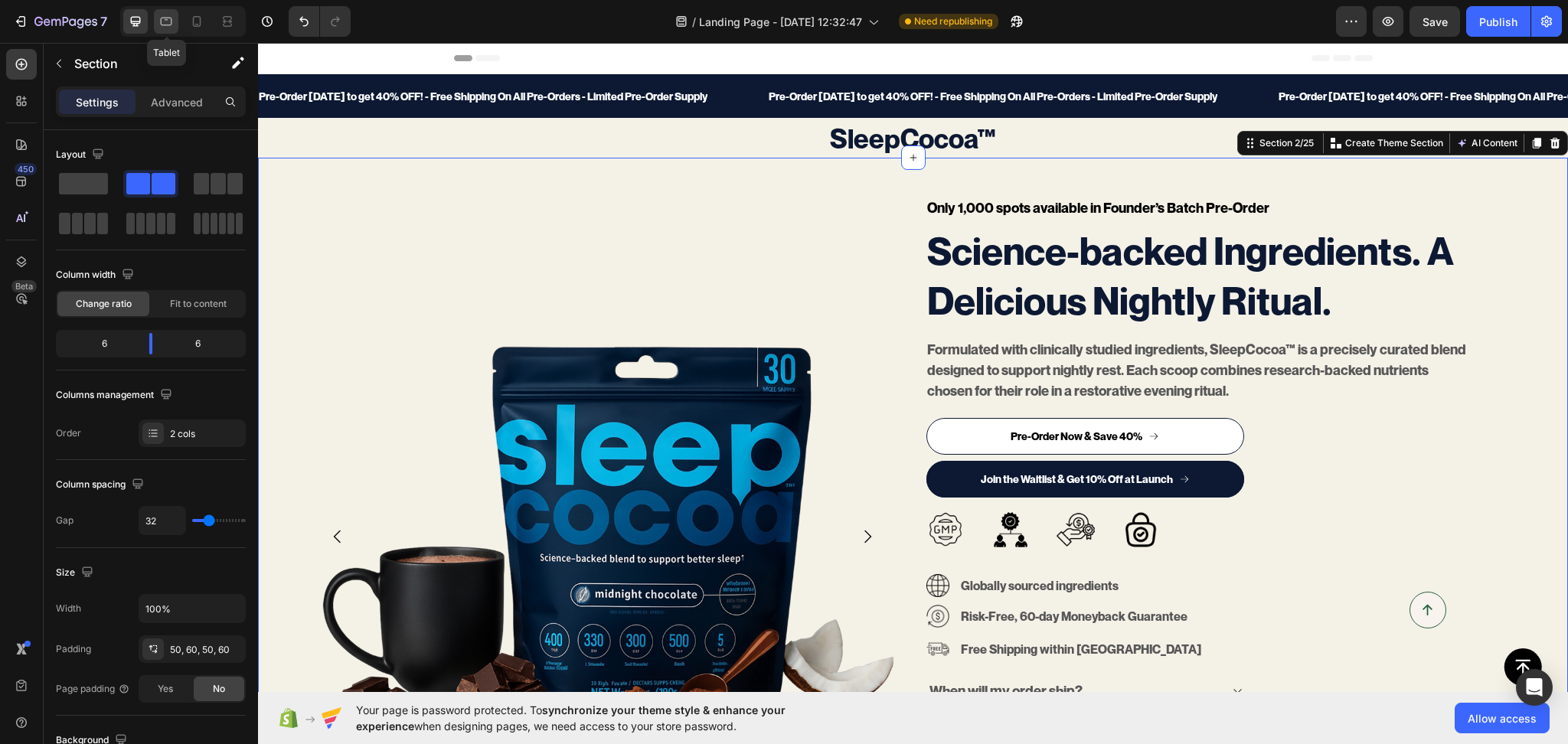
click at [155, 18] on div at bounding box center [166, 21] width 25 height 25
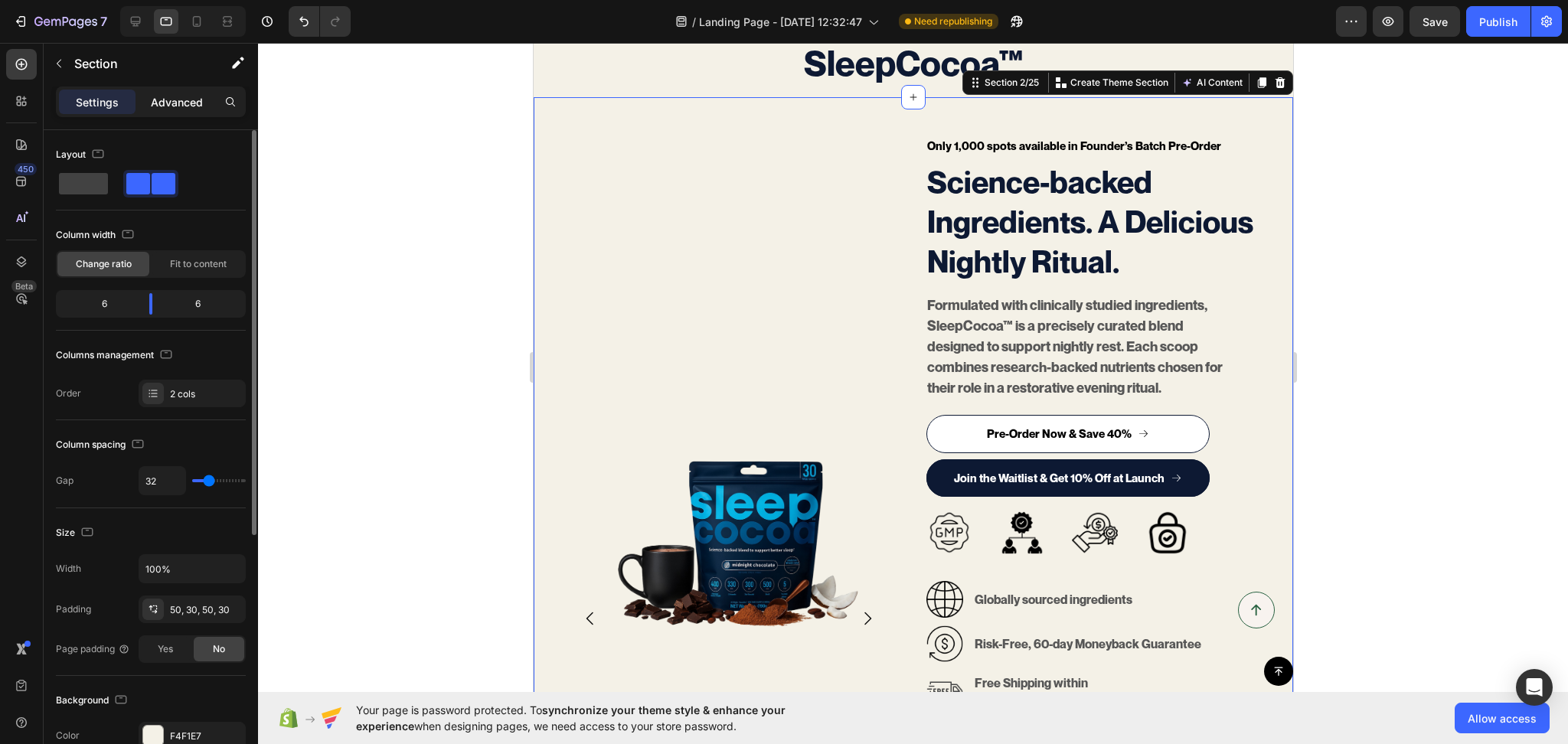
click at [180, 100] on p "Advanced" at bounding box center [177, 103] width 52 height 16
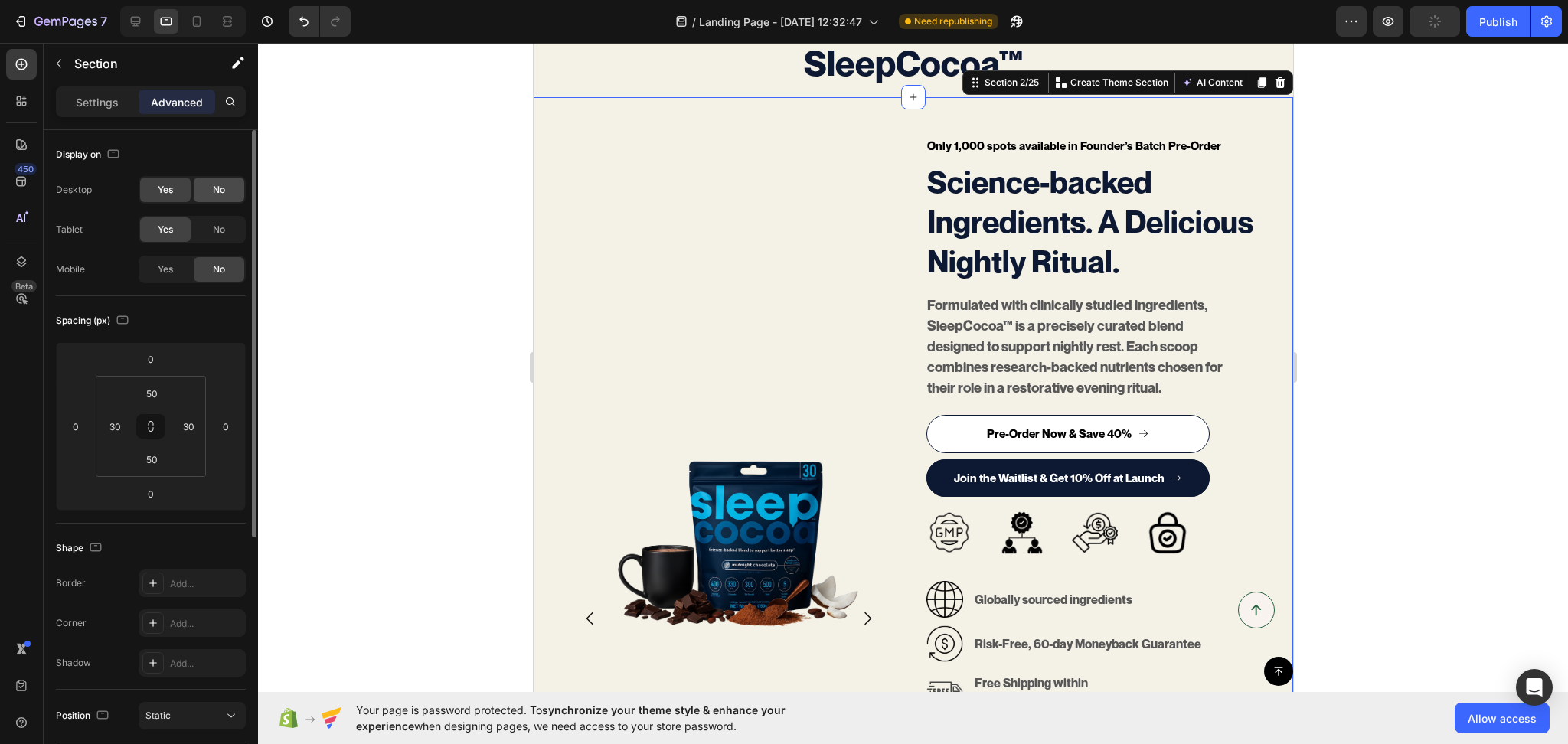
click at [216, 187] on span "No" at bounding box center [218, 190] width 12 height 14
click at [215, 227] on span "No" at bounding box center [218, 229] width 12 height 14
click at [189, 18] on icon at bounding box center [196, 21] width 16 height 16
type input "0"
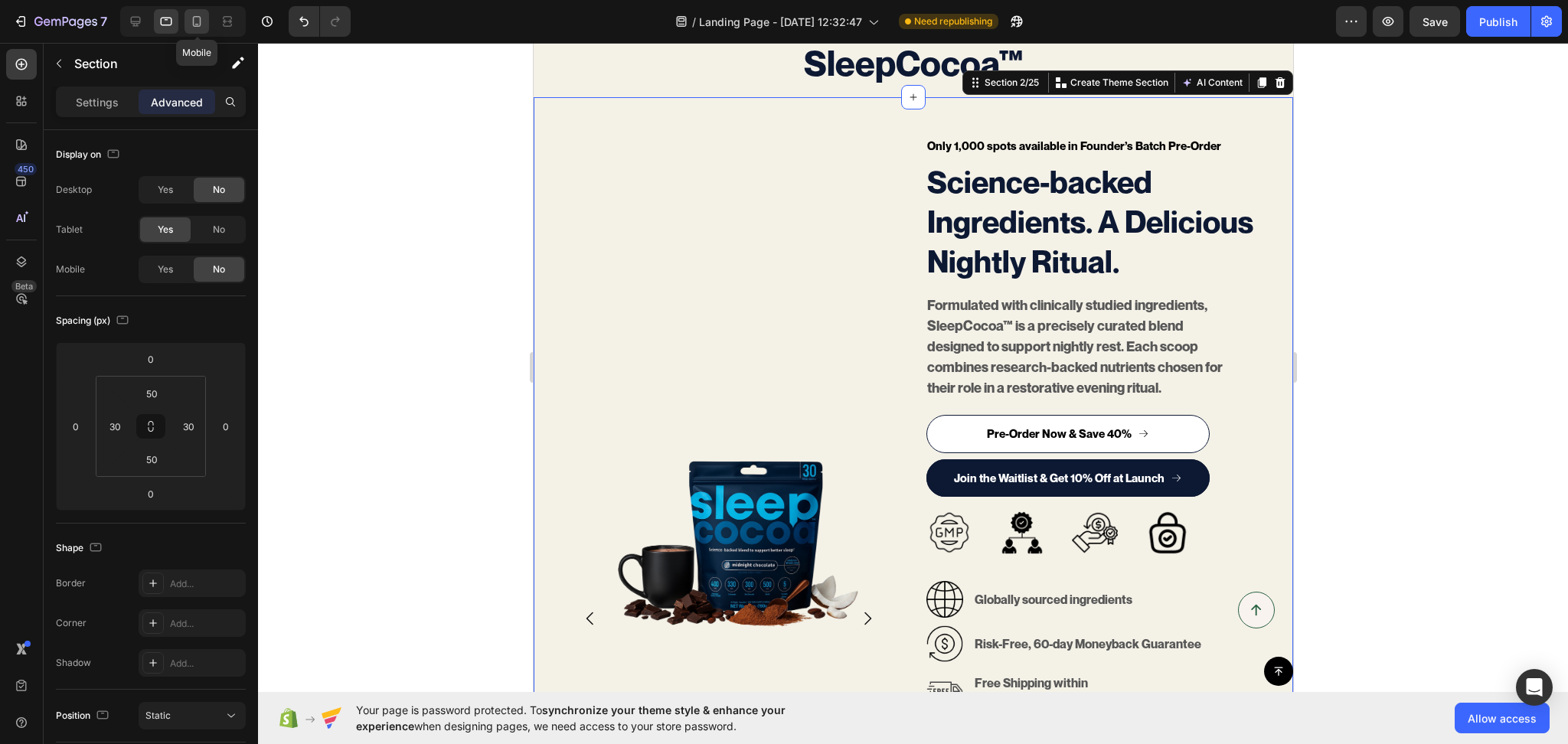
type input "0"
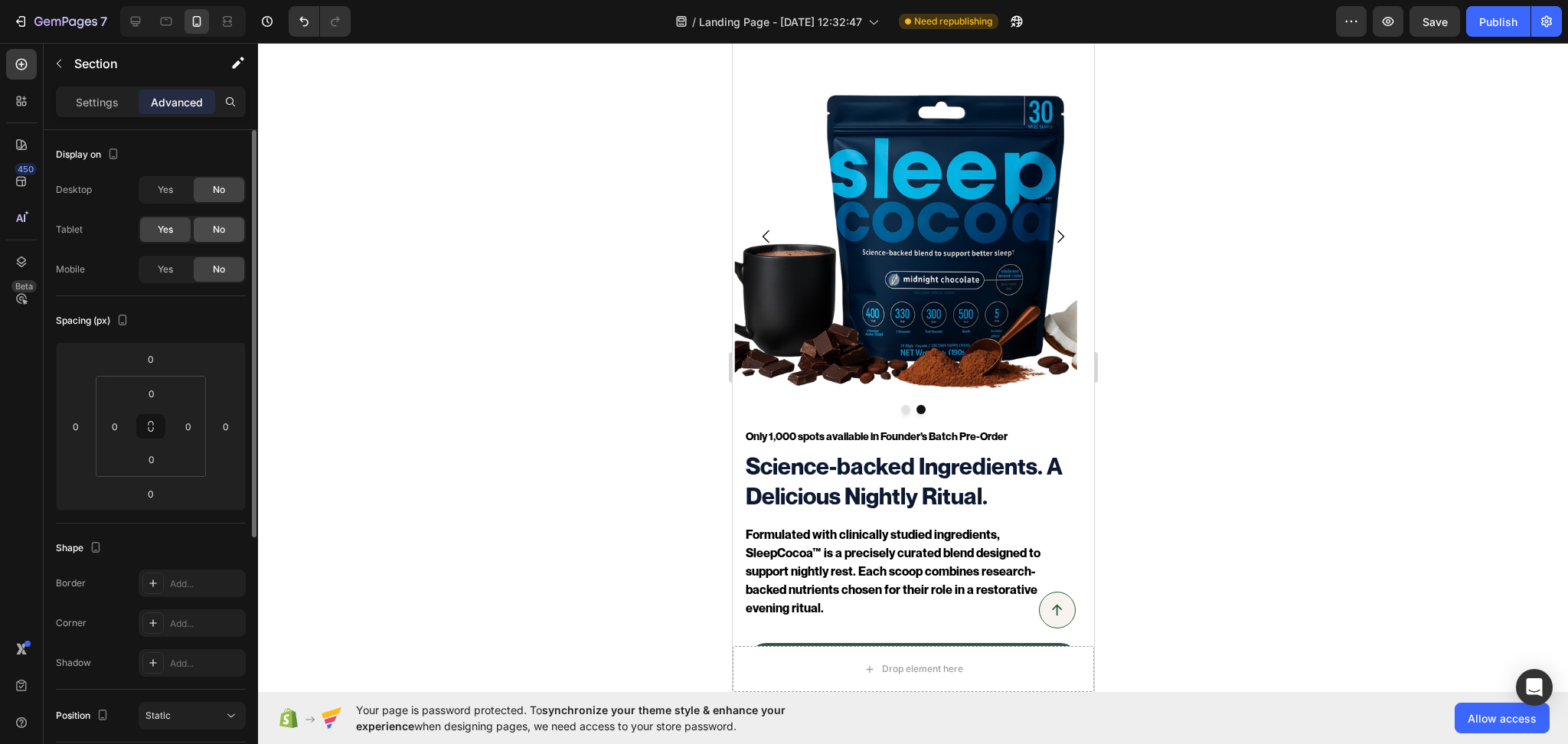
click at [218, 225] on span "No" at bounding box center [218, 229] width 12 height 14
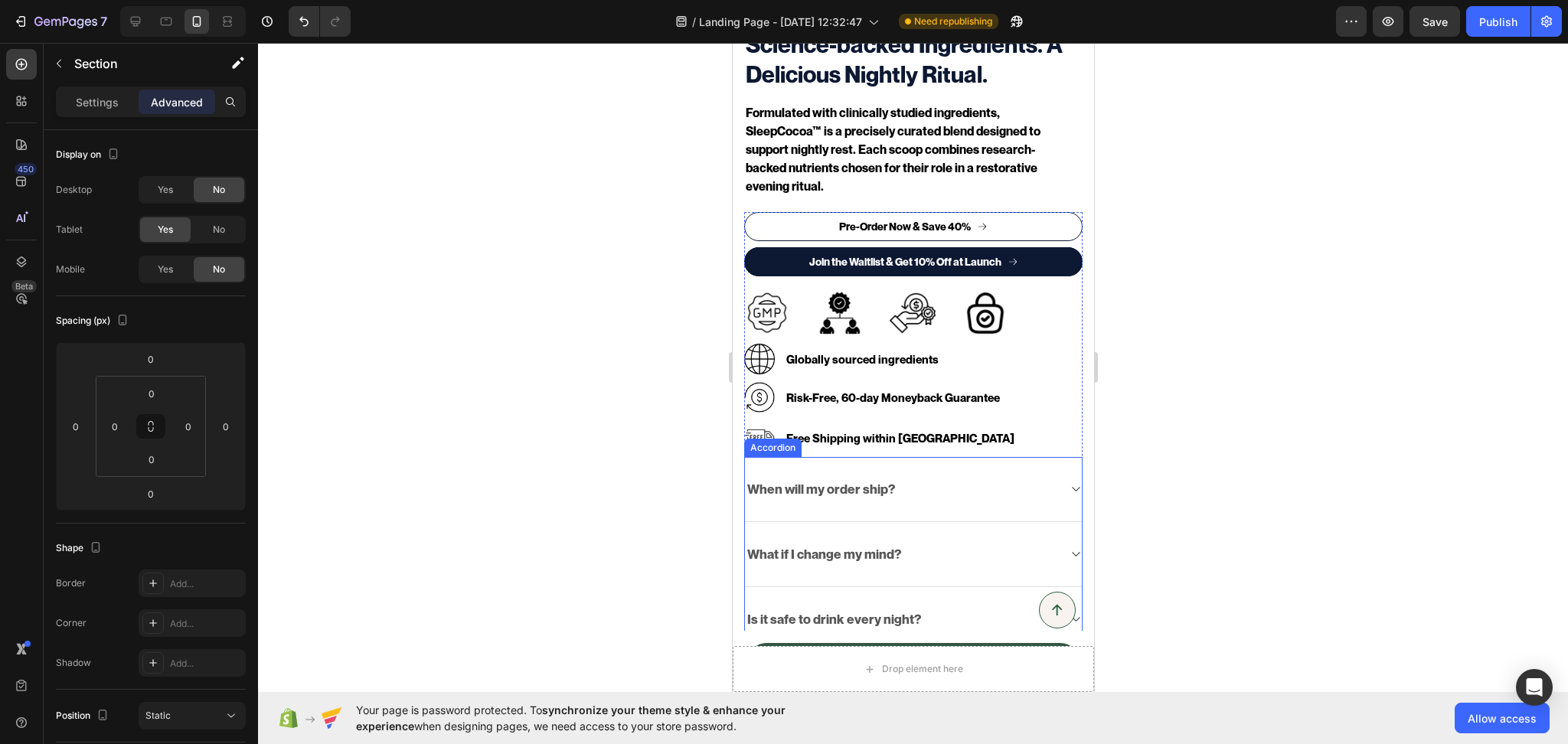
scroll to position [1012, 0]
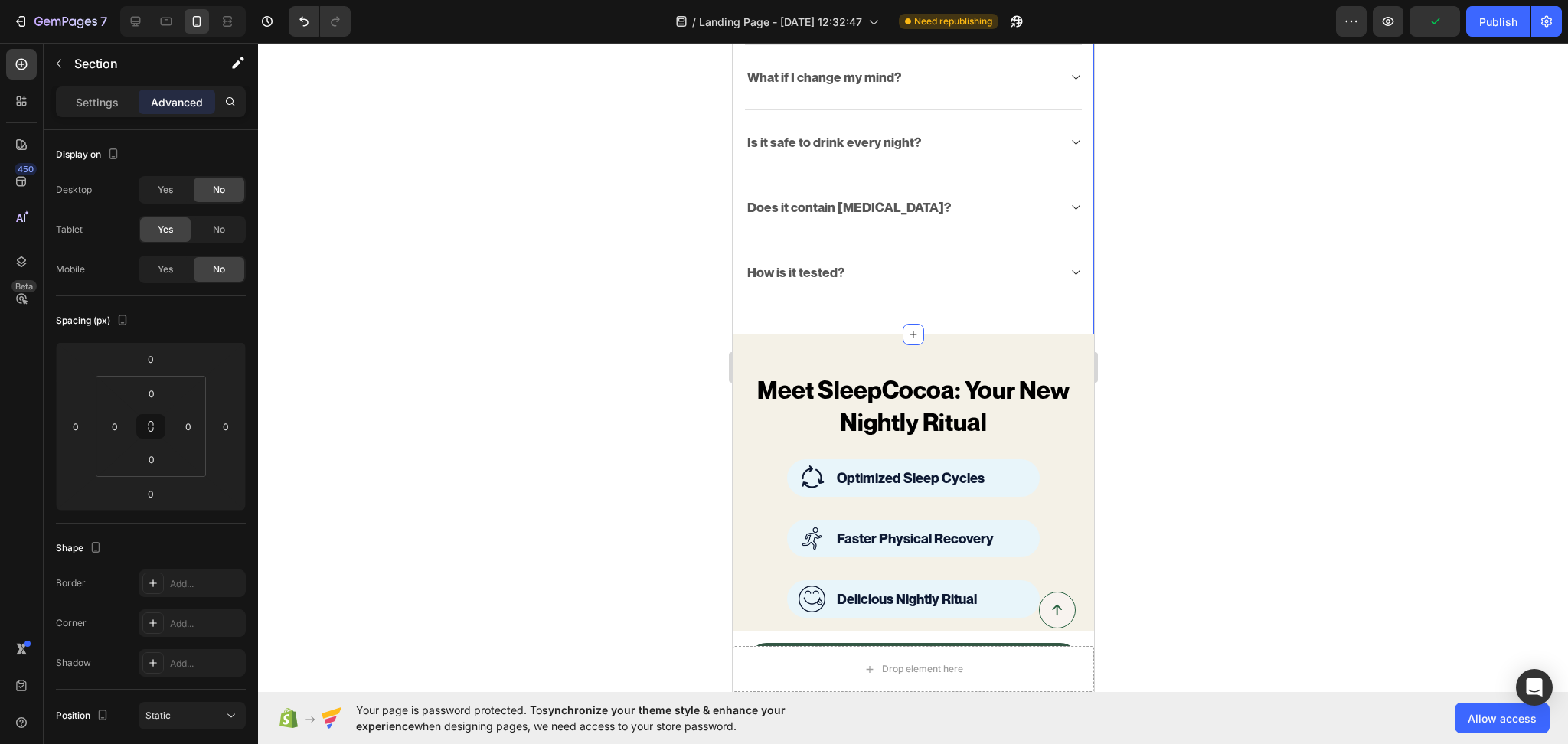
drag, startPoint x: 213, startPoint y: 271, endPoint x: 207, endPoint y: 68, distance: 203.1
click at [213, 271] on span "No" at bounding box center [218, 269] width 12 height 14
click at [138, 26] on icon at bounding box center [136, 21] width 16 height 16
type input "50"
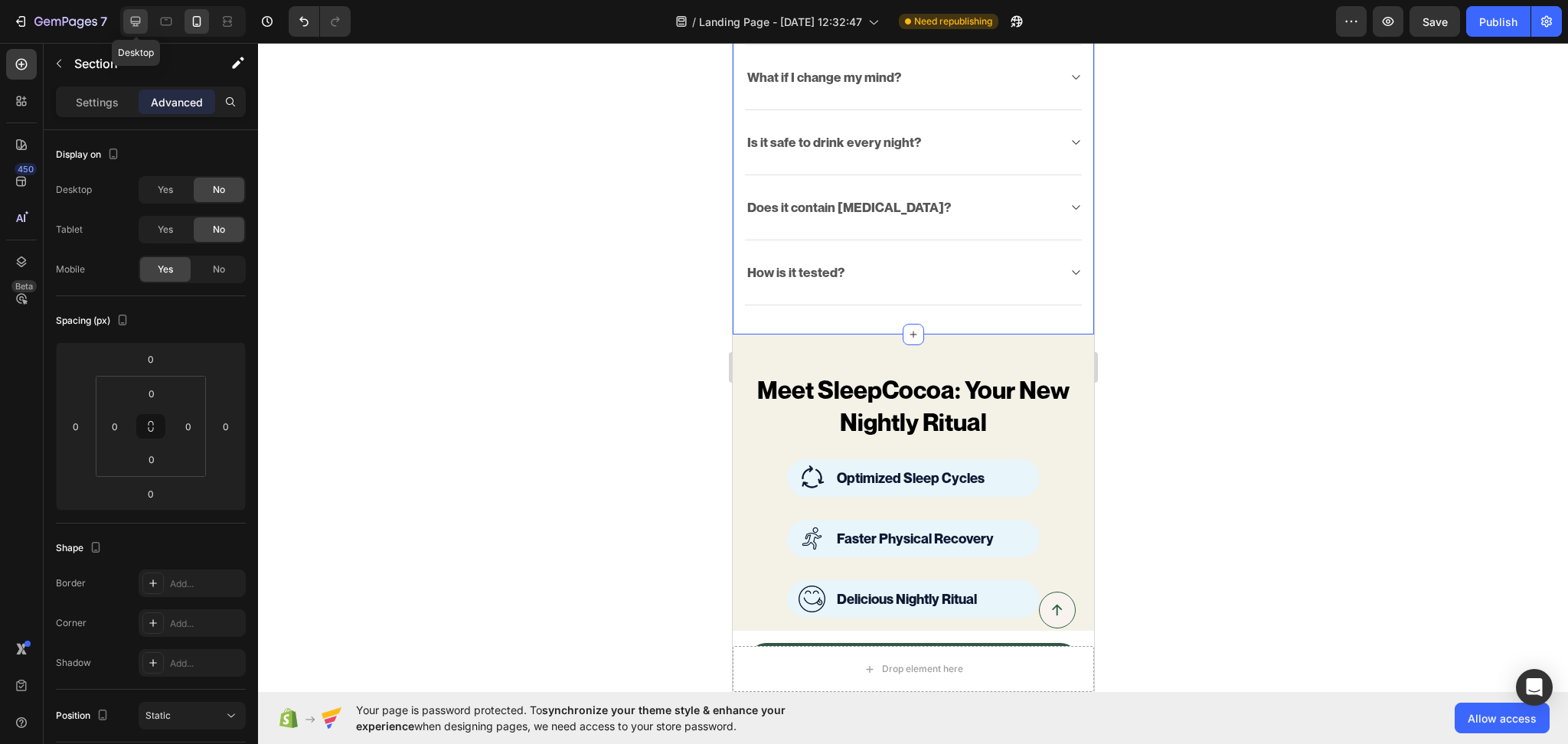
type input "50"
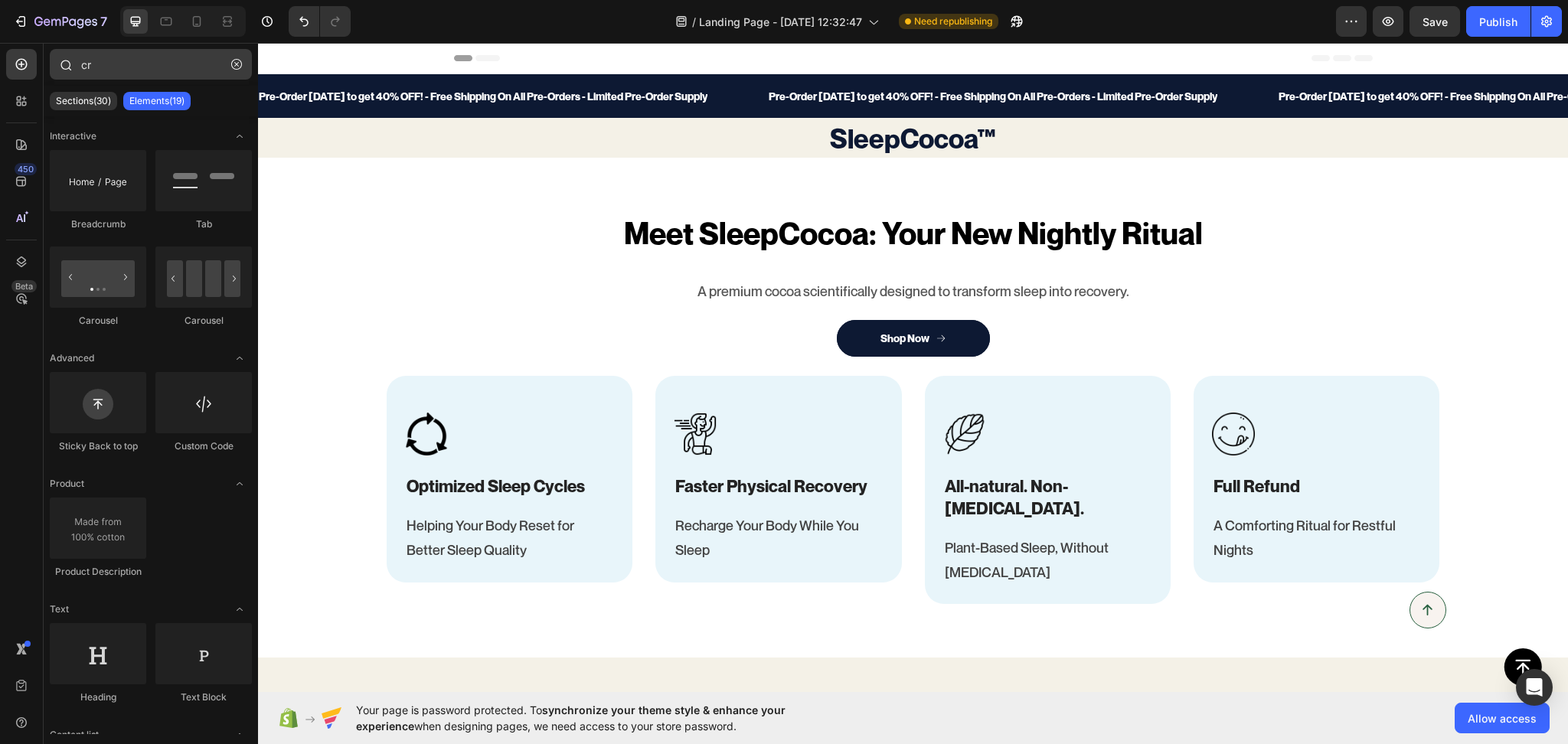
click at [239, 59] on icon "button" at bounding box center [236, 64] width 11 height 11
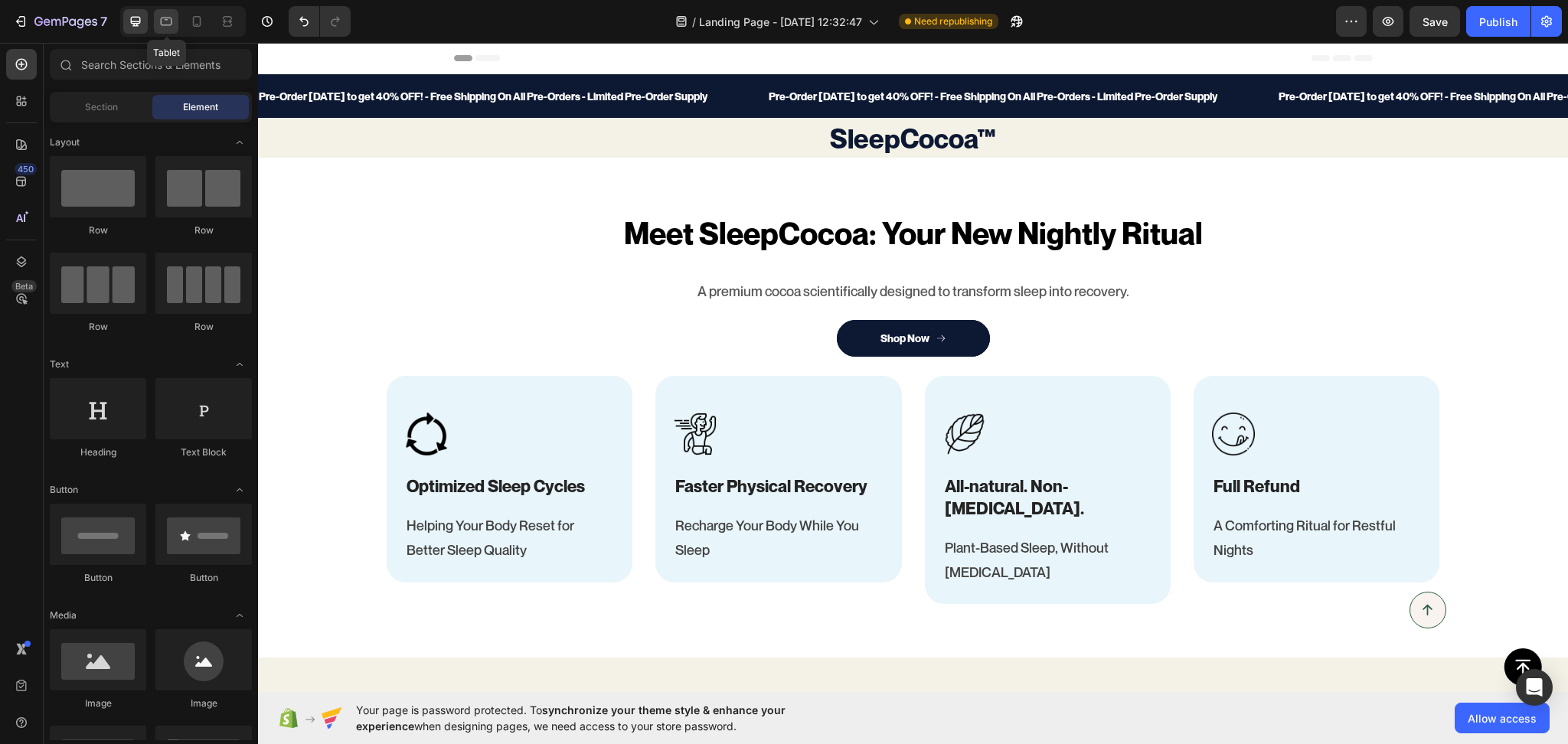
click at [161, 18] on icon at bounding box center [167, 21] width 12 height 8
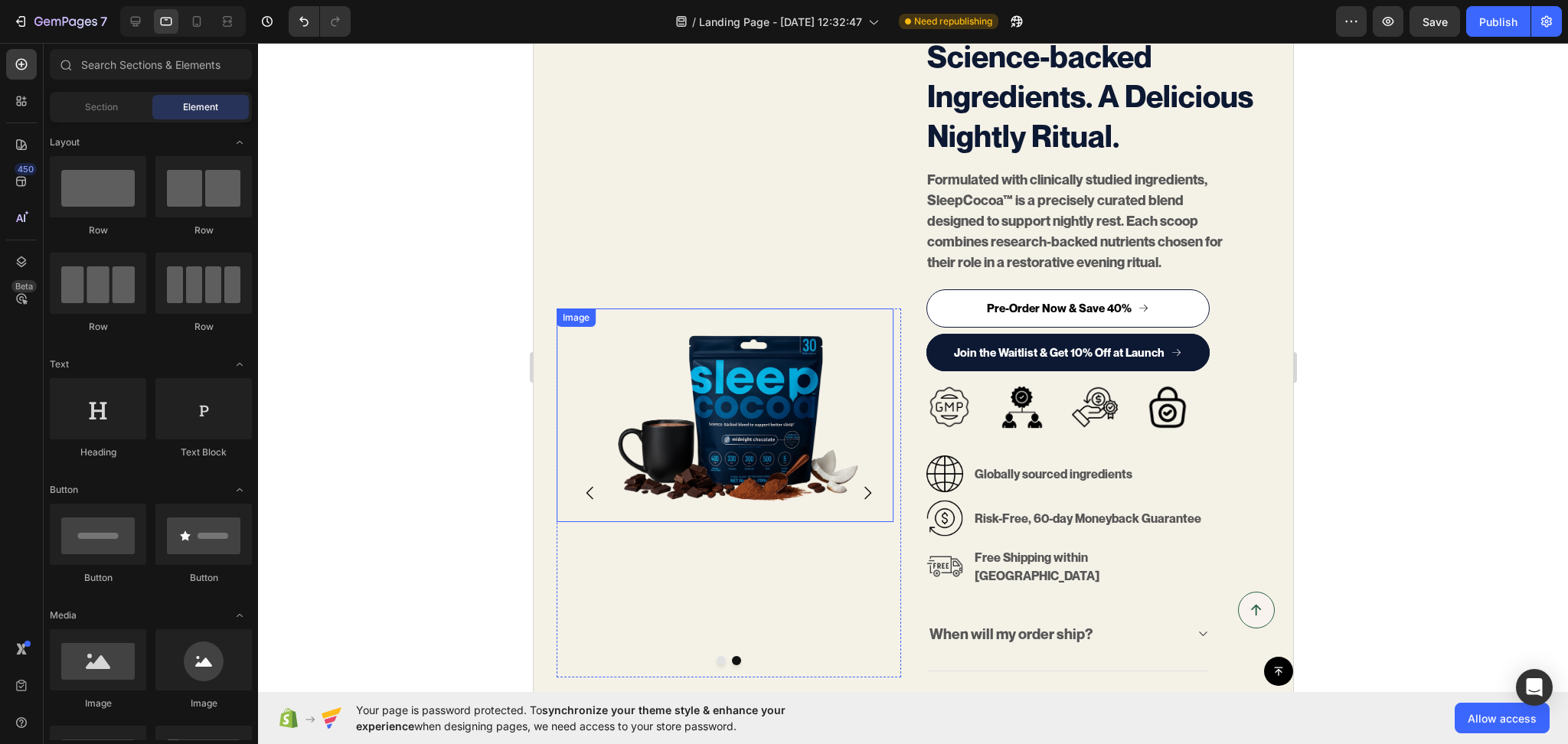
scroll to position [715, 0]
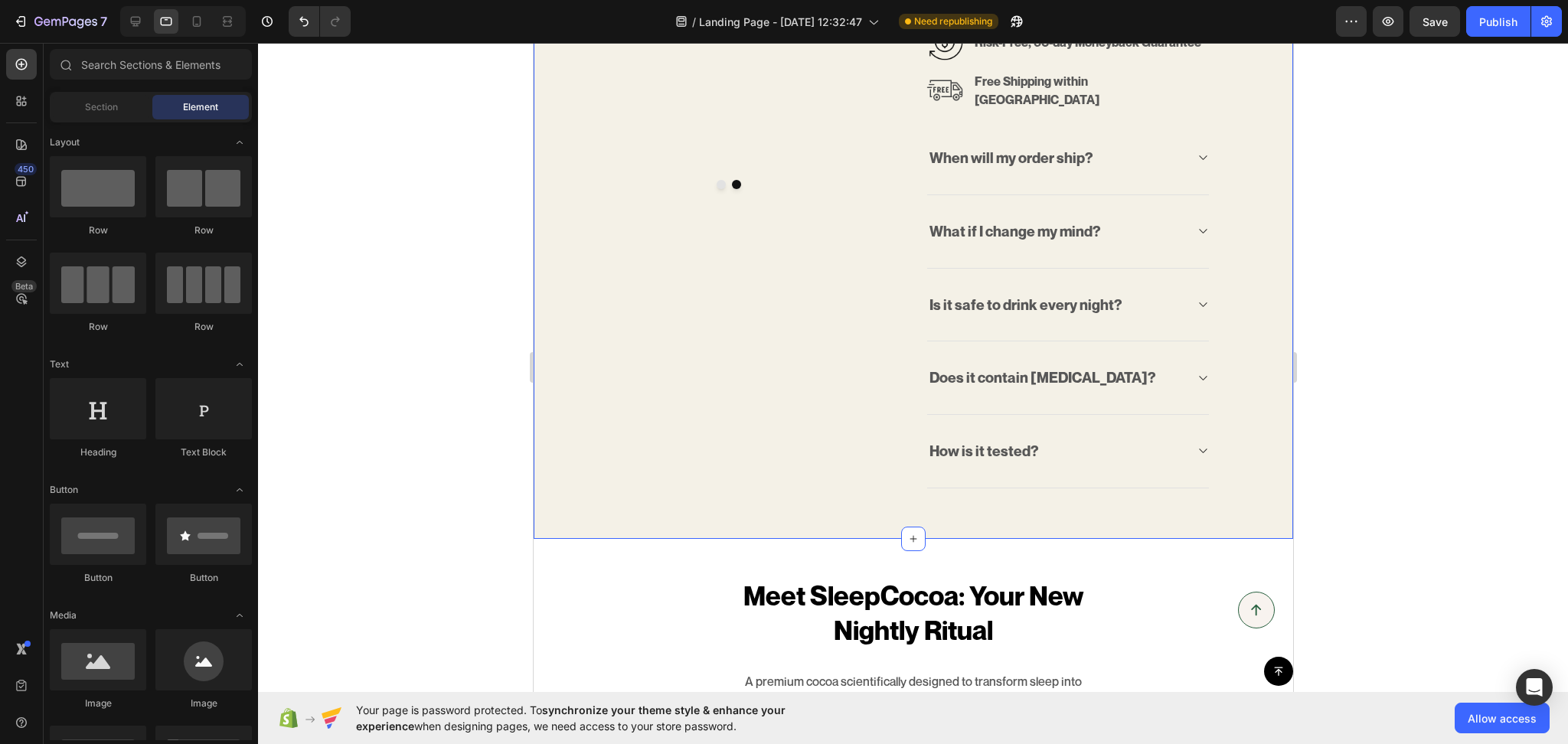
click at [641, 516] on div "Only 1,000 spots available in Founder’s Batch Pre-Order Text block Science-back…" at bounding box center [912, 16] width 759 height 1044
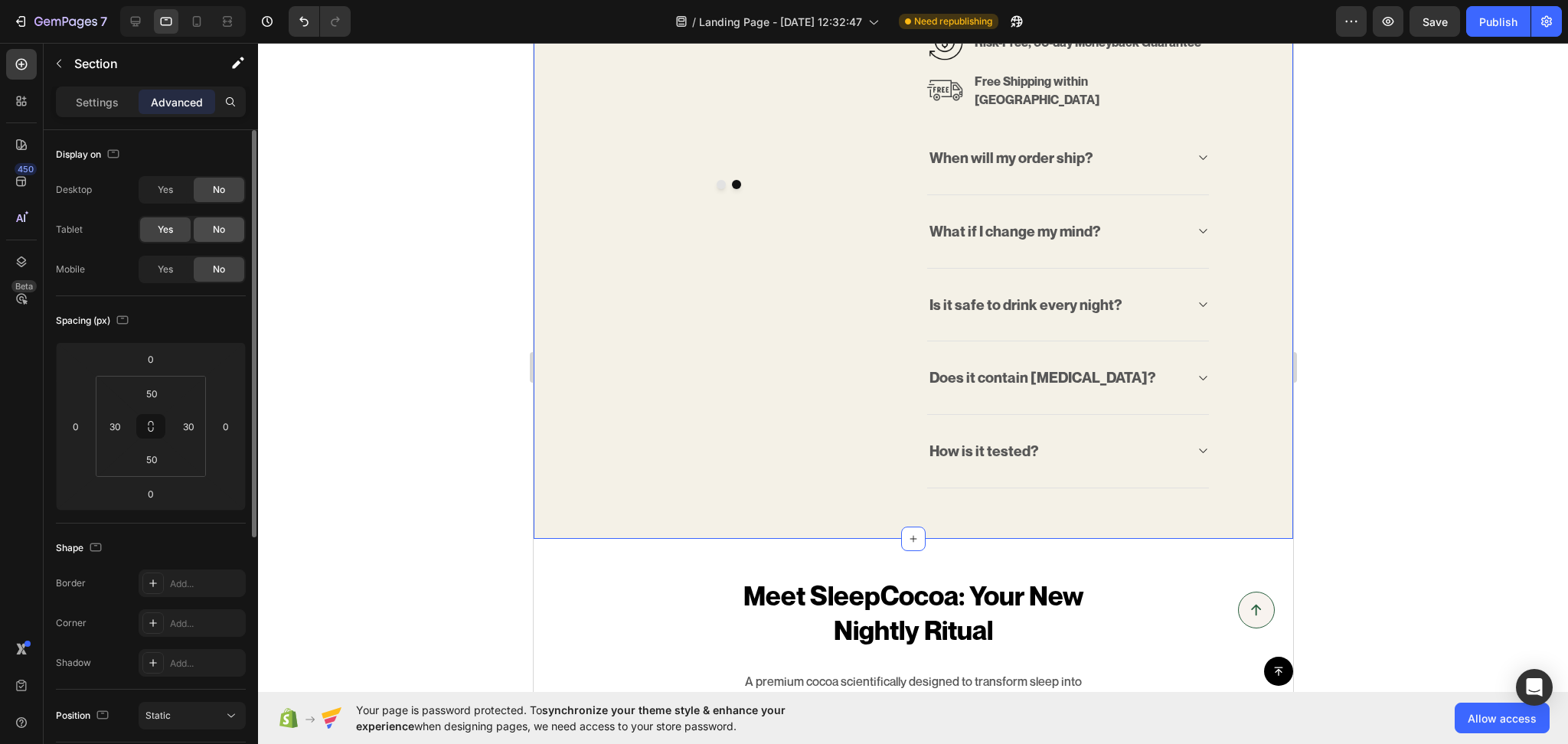
drag, startPoint x: 219, startPoint y: 227, endPoint x: 412, endPoint y: 62, distance: 253.9
click at [219, 227] on span "No" at bounding box center [218, 229] width 12 height 14
click at [231, 226] on div "No" at bounding box center [218, 229] width 50 height 25
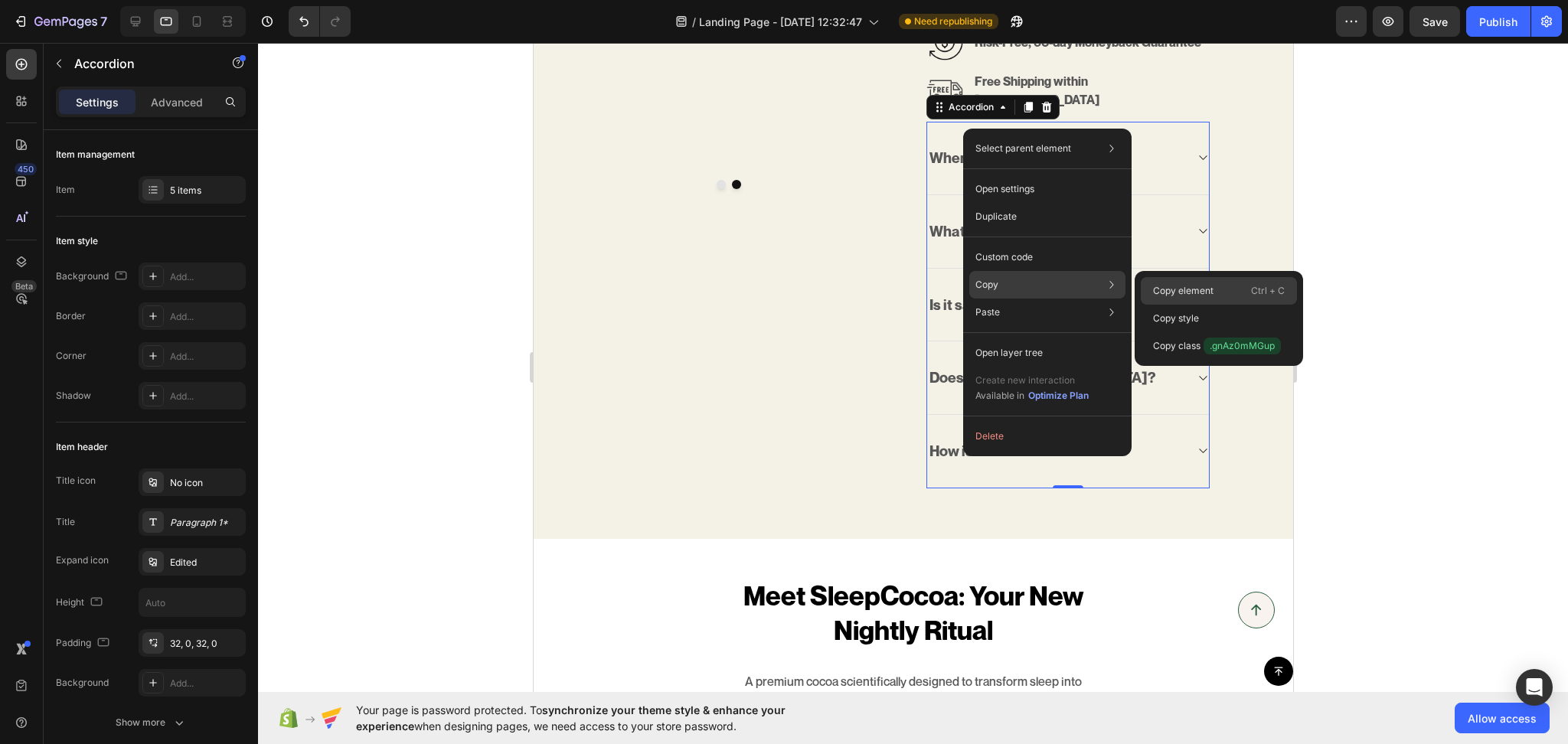
click at [1184, 284] on p "Copy element" at bounding box center [1183, 290] width 60 height 14
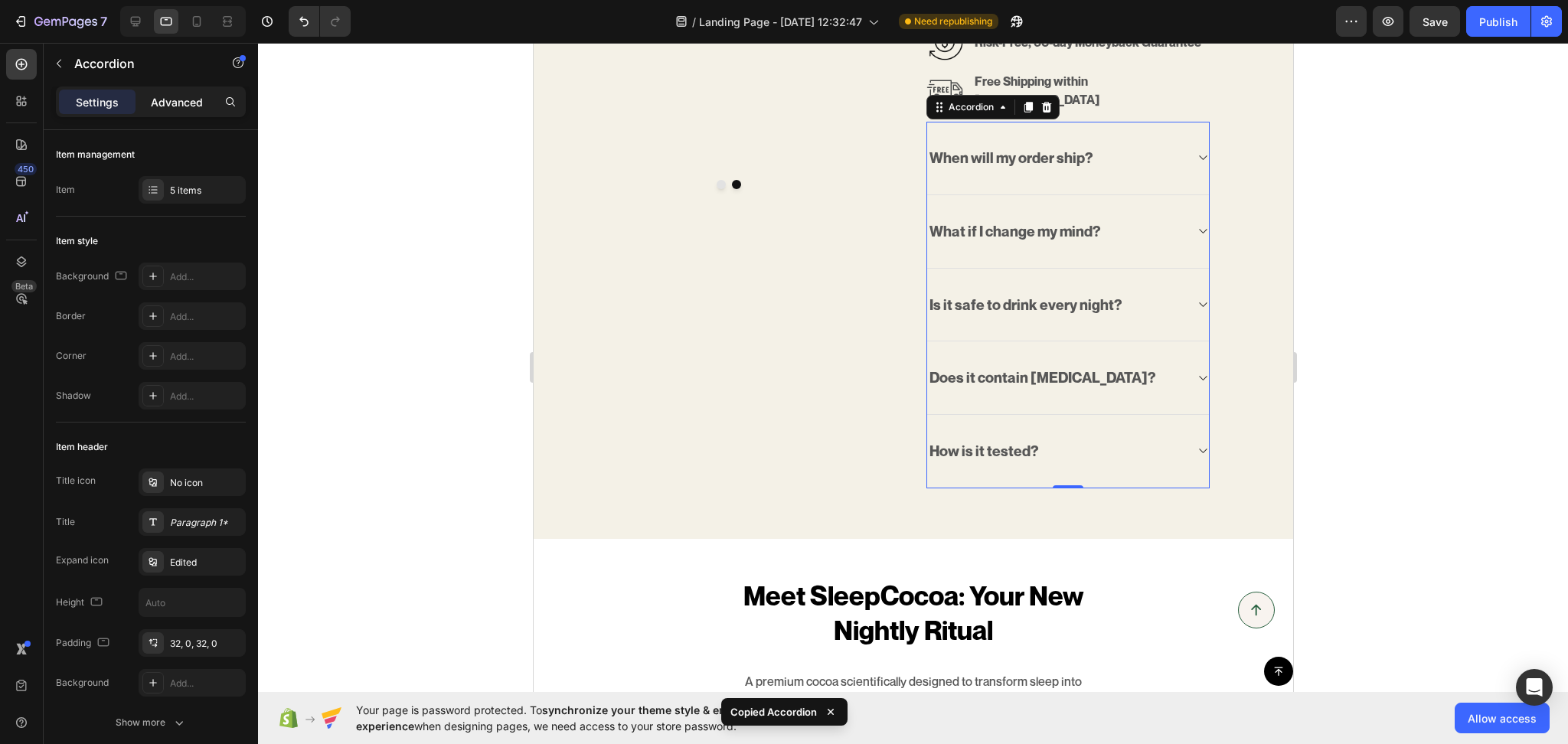
click at [175, 102] on p "Advanced" at bounding box center [177, 103] width 52 height 16
type input "100%"
type input "100"
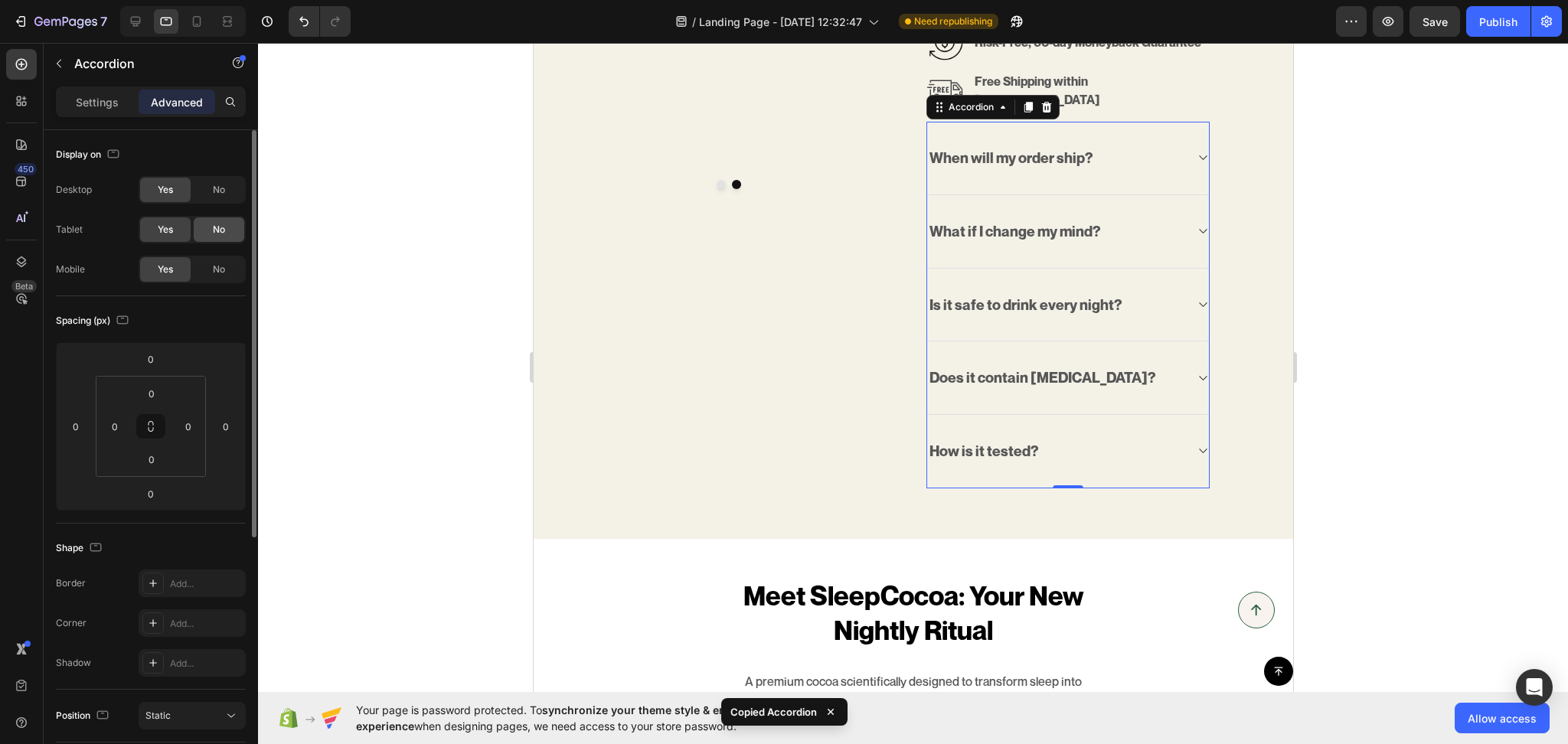
click at [214, 237] on div "No" at bounding box center [218, 229] width 50 height 25
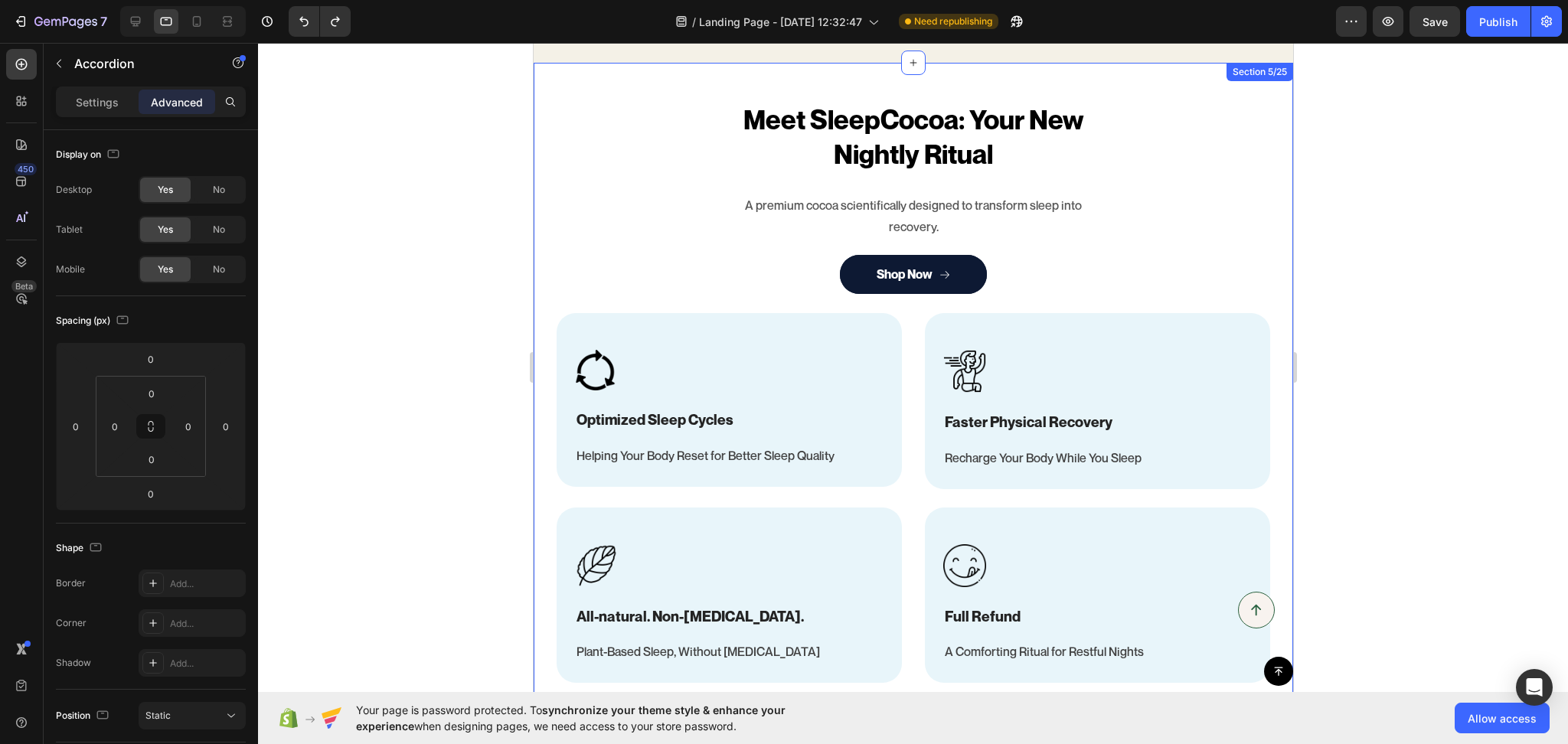
scroll to position [953, 0]
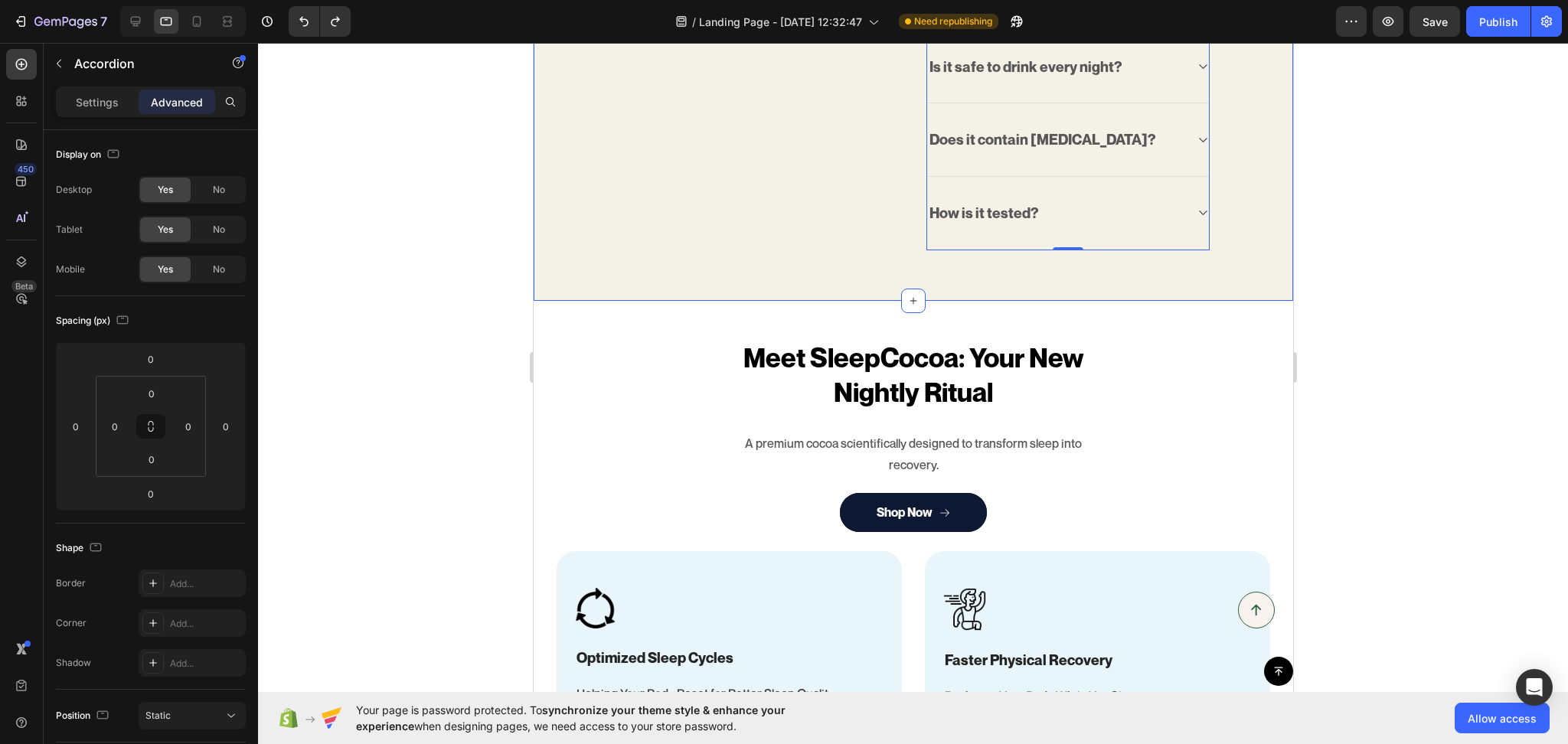
drag, startPoint x: 218, startPoint y: 234, endPoint x: 431, endPoint y: 73, distance: 267.0
click at [218, 234] on span "No" at bounding box center [218, 229] width 12 height 14
click at [198, 23] on icon at bounding box center [196, 21] width 16 height 16
type input "0"
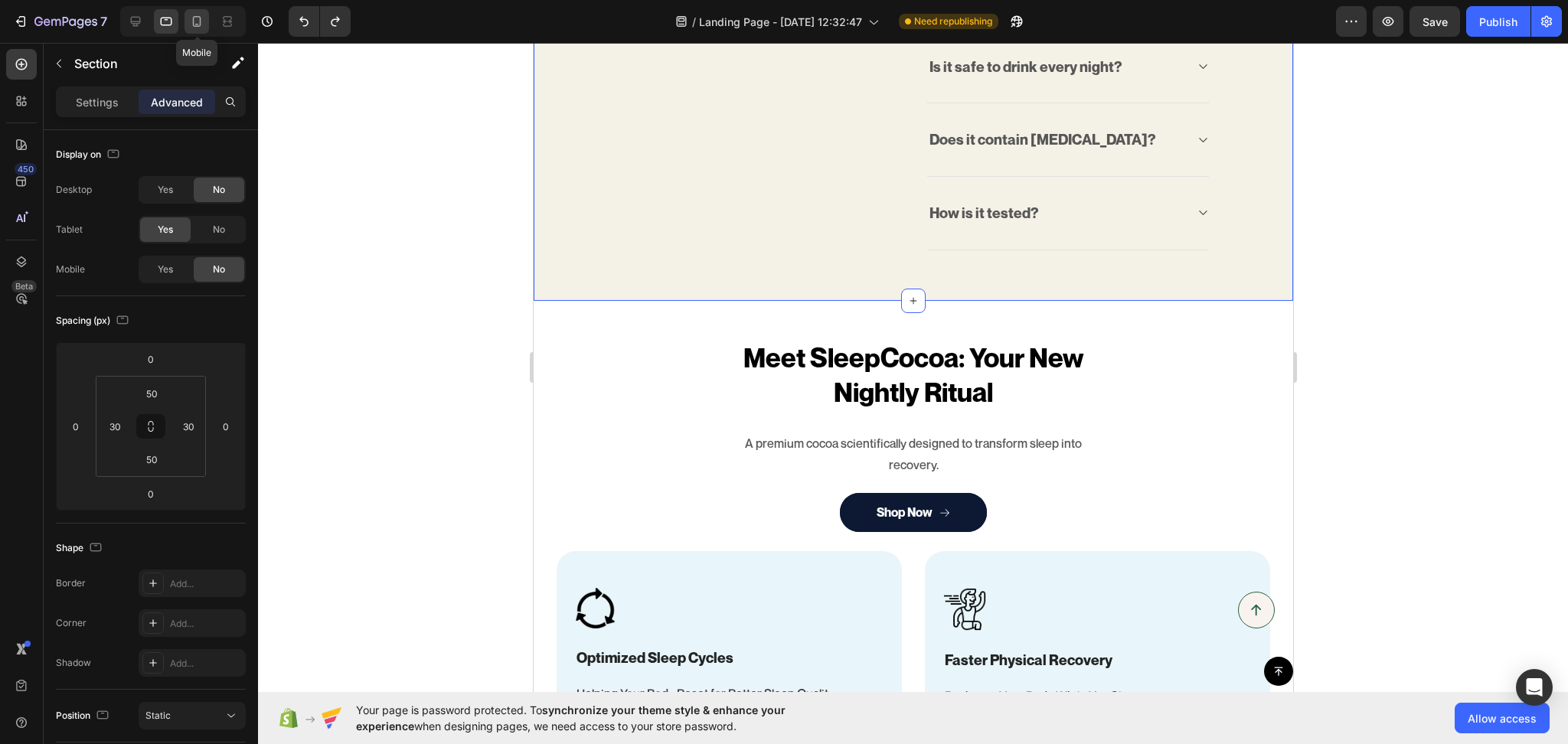
type input "0"
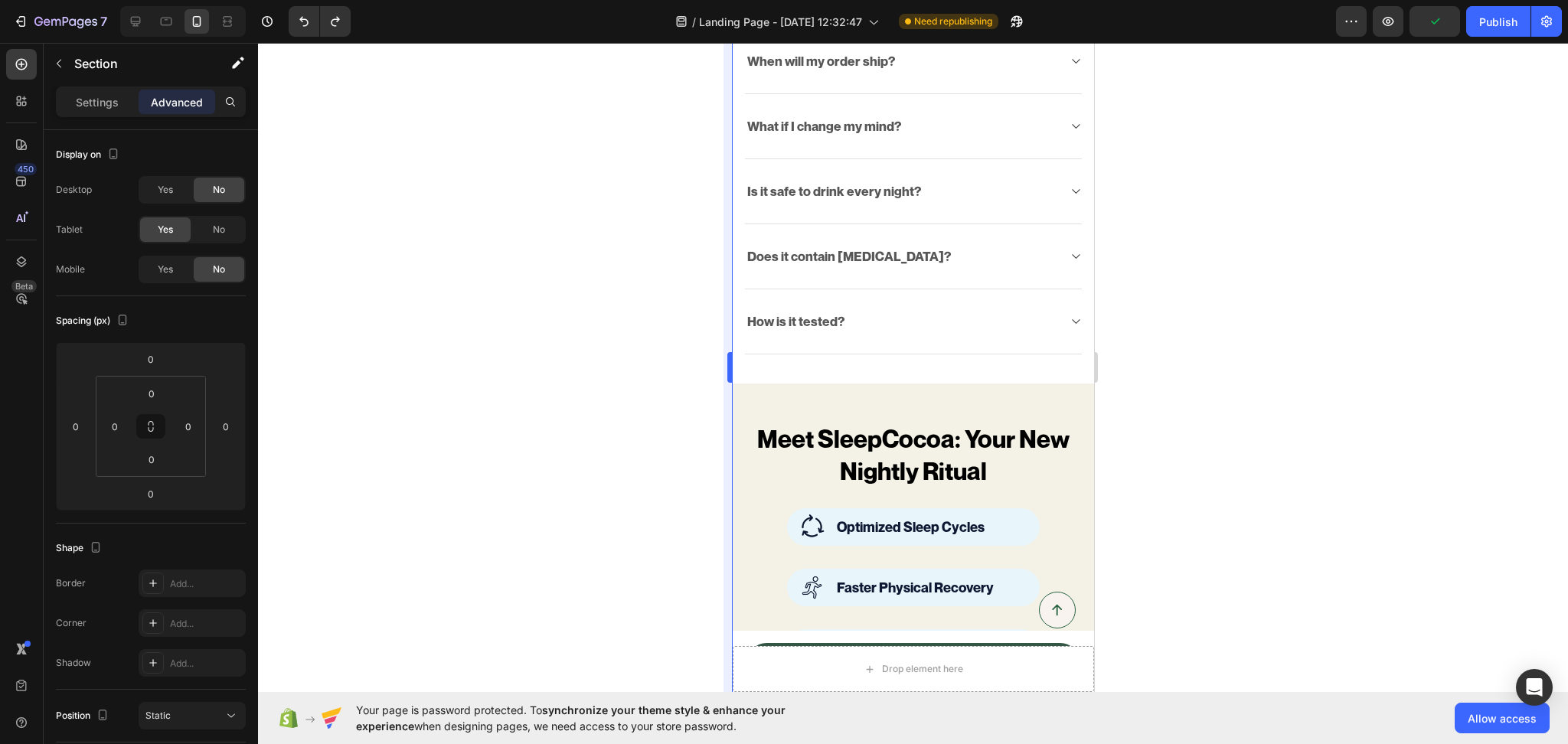
scroll to position [959, 0]
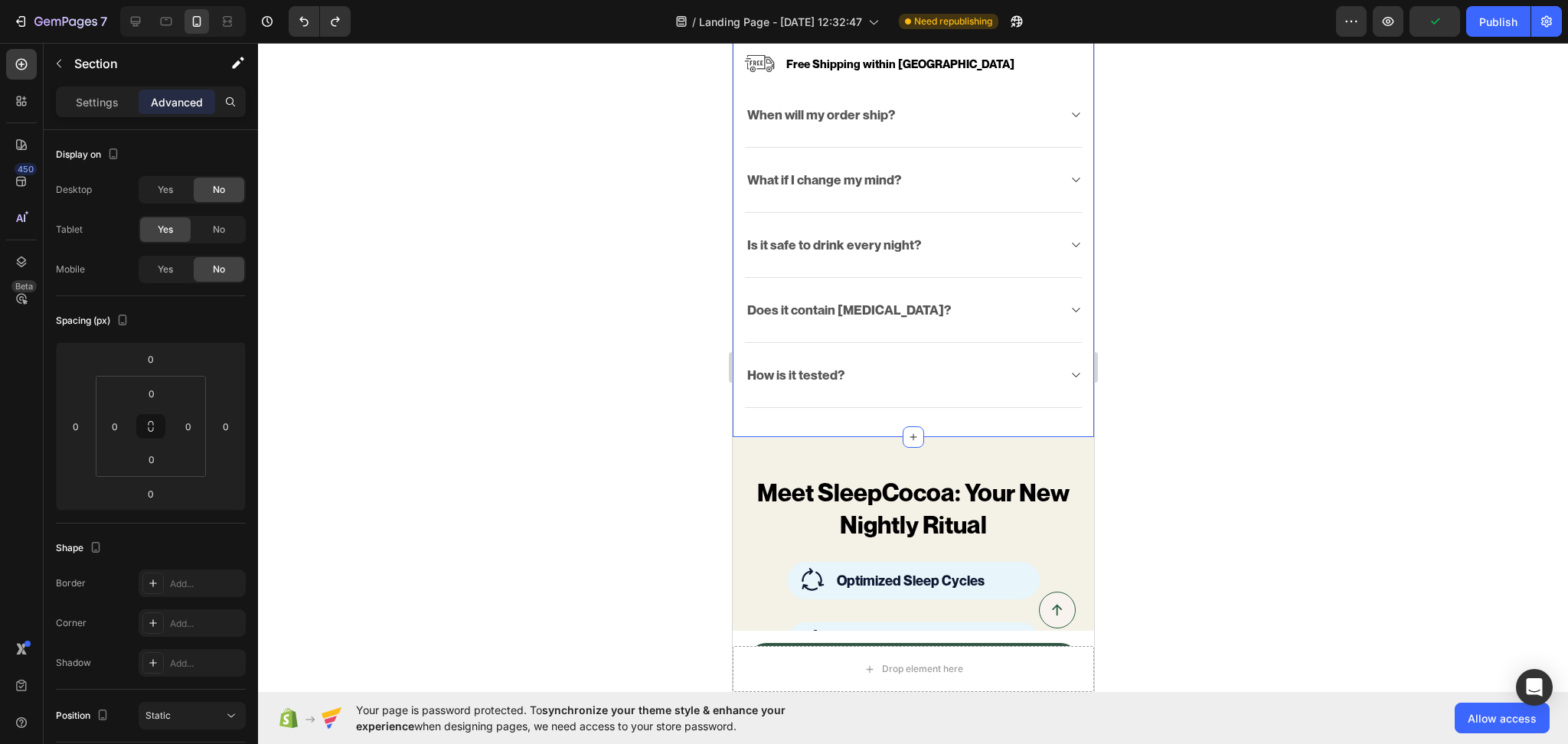
click at [139, 20] on icon at bounding box center [136, 21] width 10 height 10
type input "50"
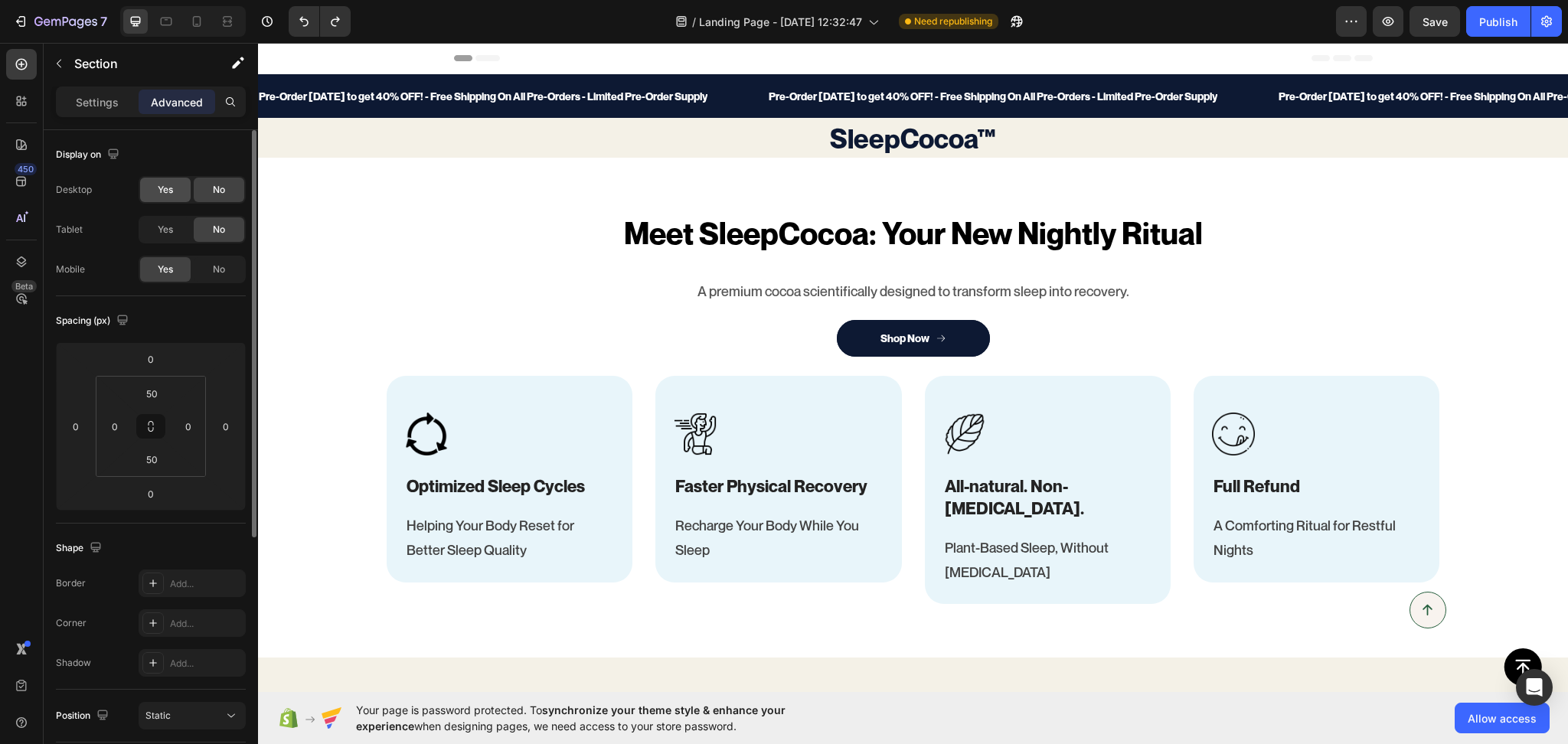
click at [179, 180] on div "Yes" at bounding box center [165, 190] width 50 height 25
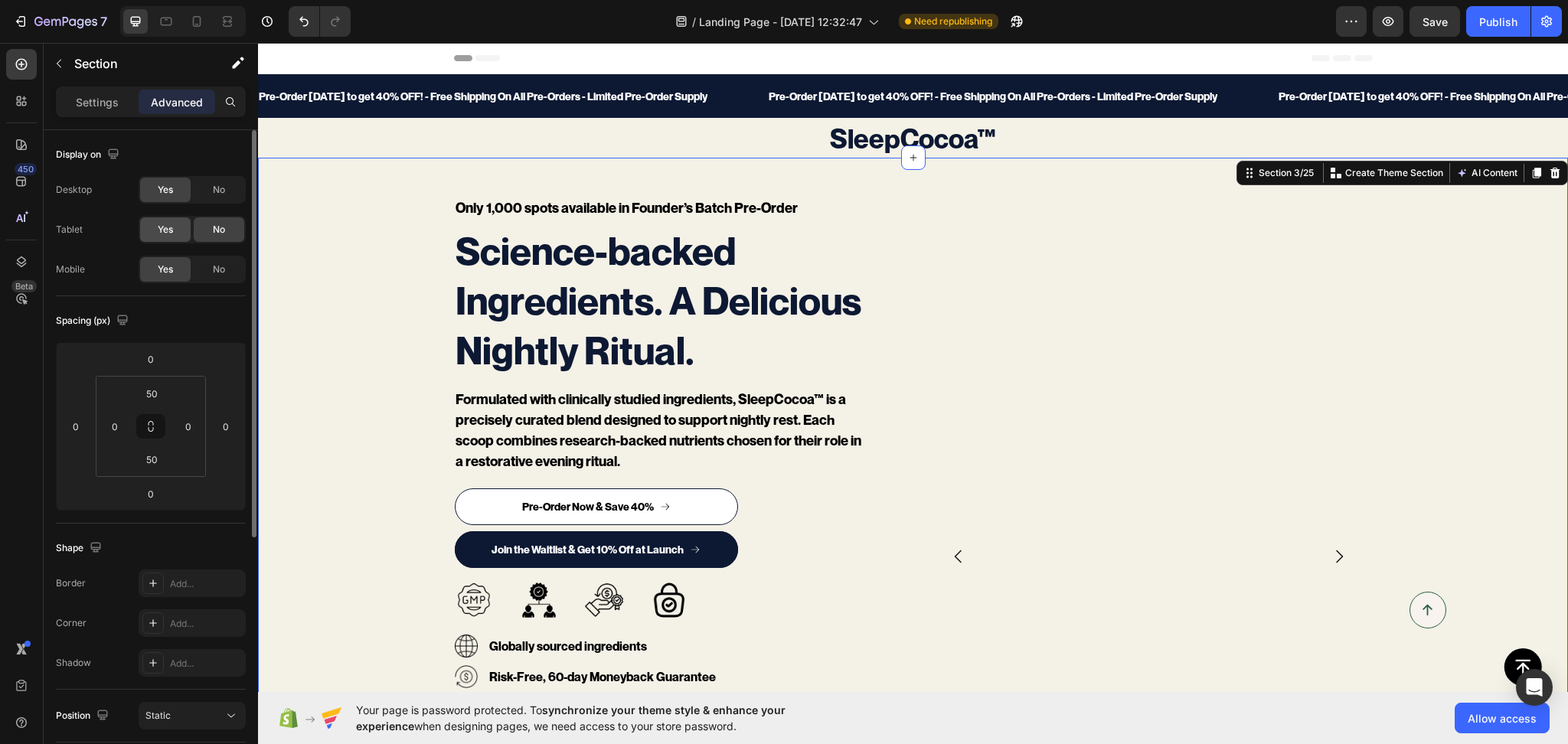
click at [174, 226] on div "Yes" at bounding box center [165, 229] width 50 height 25
click at [222, 268] on span "No" at bounding box center [218, 269] width 12 height 14
click at [230, 226] on div "No" at bounding box center [218, 229] width 50 height 25
click at [230, 198] on div "No" at bounding box center [218, 190] width 50 height 25
click at [177, 274] on div "Yes" at bounding box center [165, 269] width 50 height 25
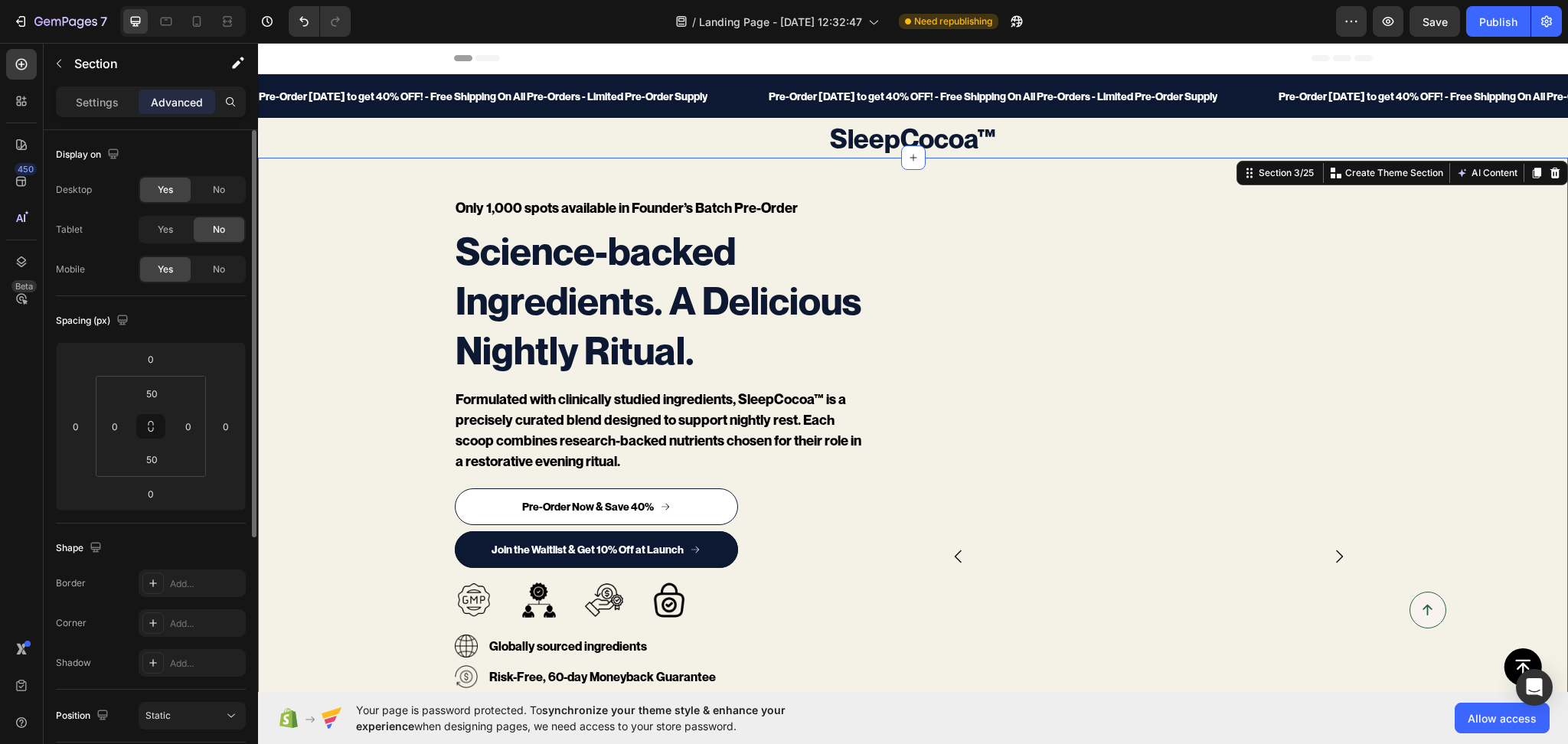
click at [222, 176] on div "Yes No" at bounding box center [191, 190] width 107 height 27
click at [223, 189] on span "No" at bounding box center [218, 190] width 12 height 14
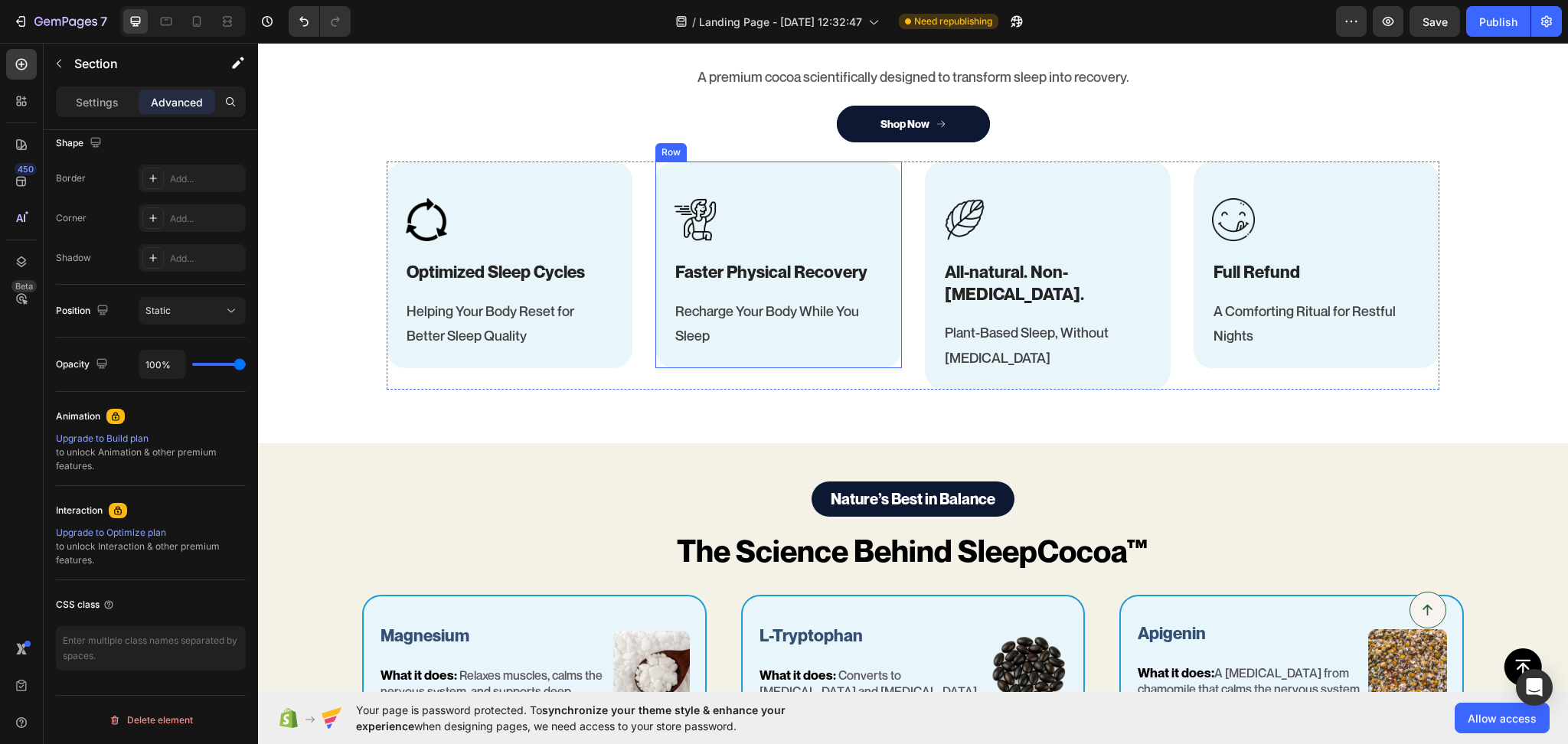
scroll to position [238, 0]
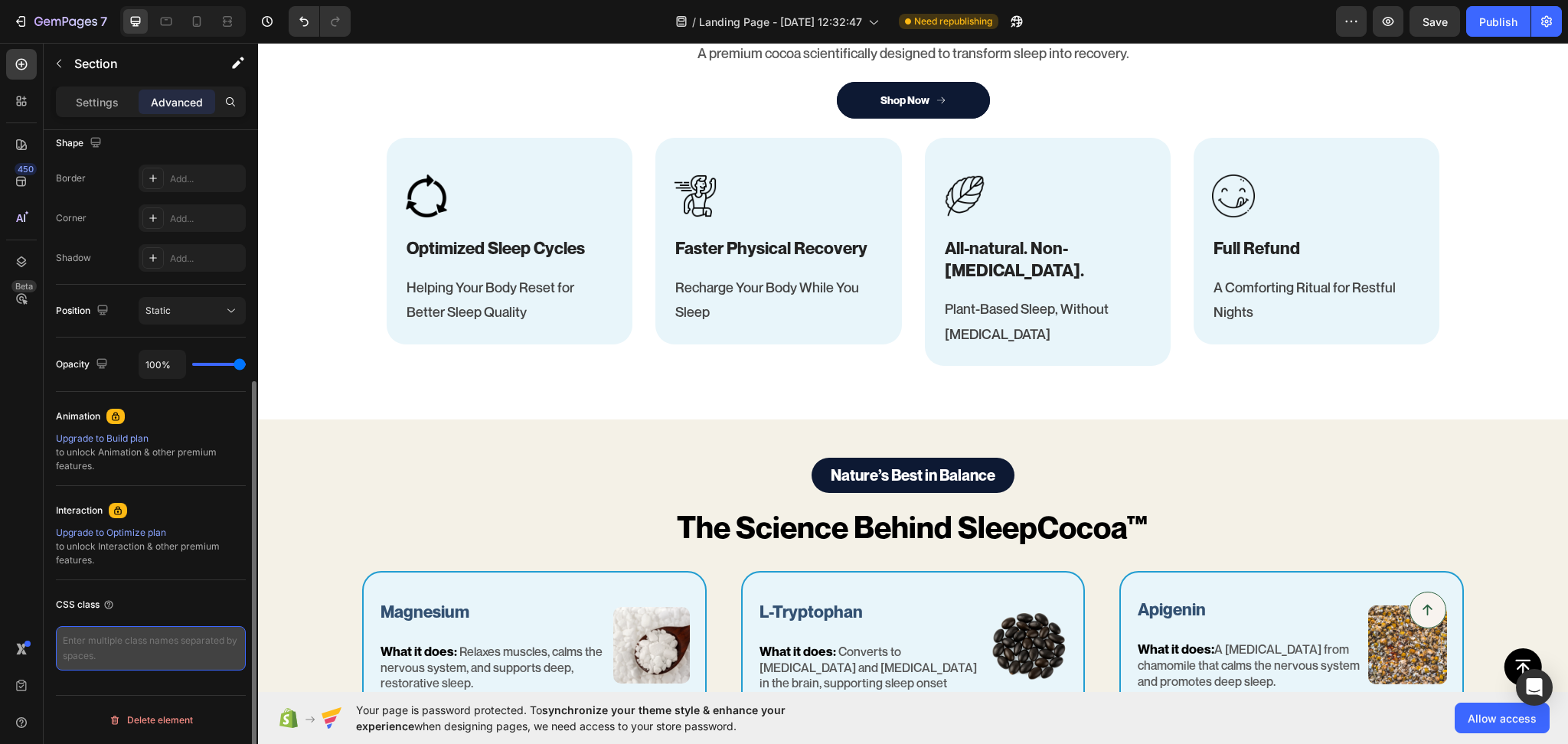
click at [98, 648] on textarea at bounding box center [150, 649] width 190 height 44
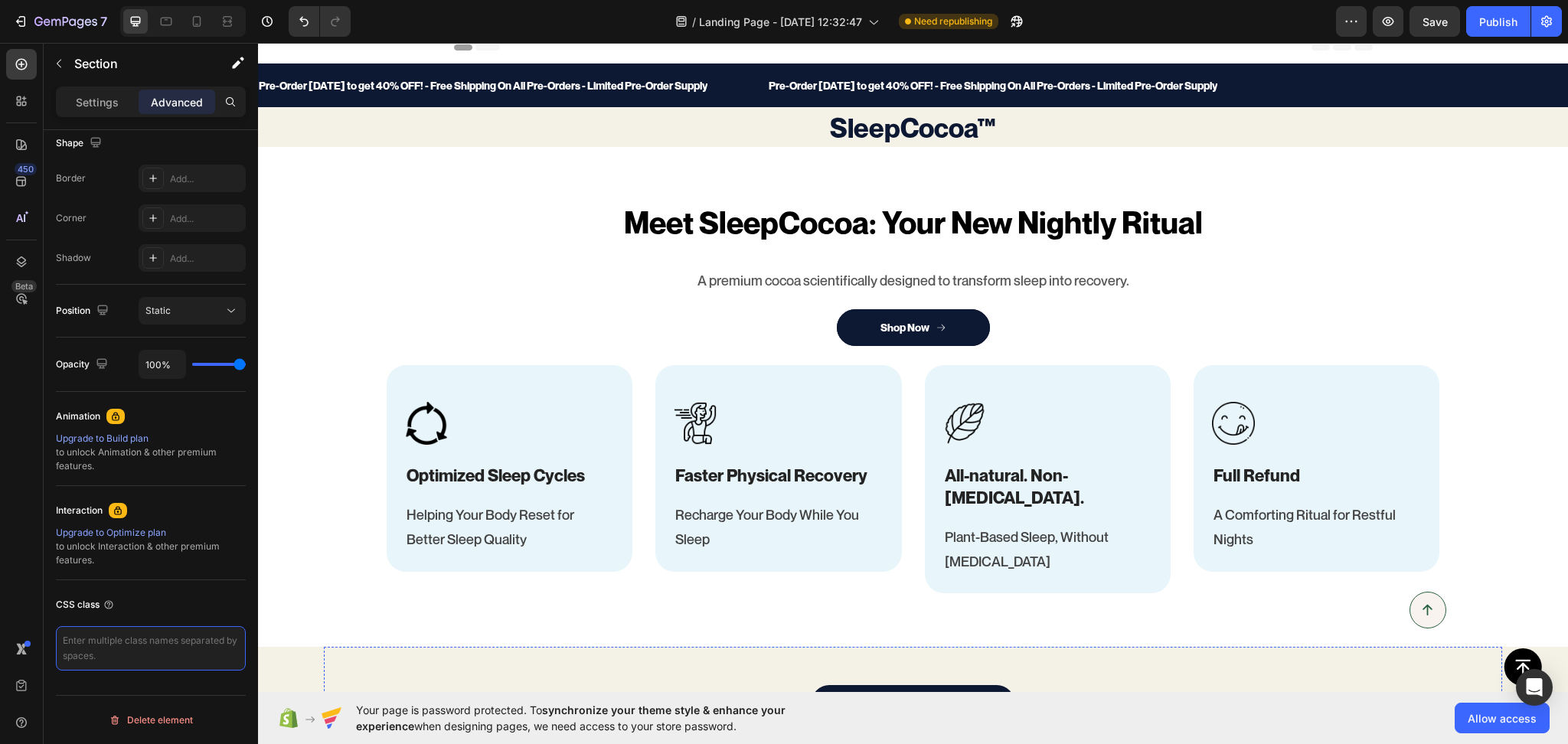
scroll to position [0, 0]
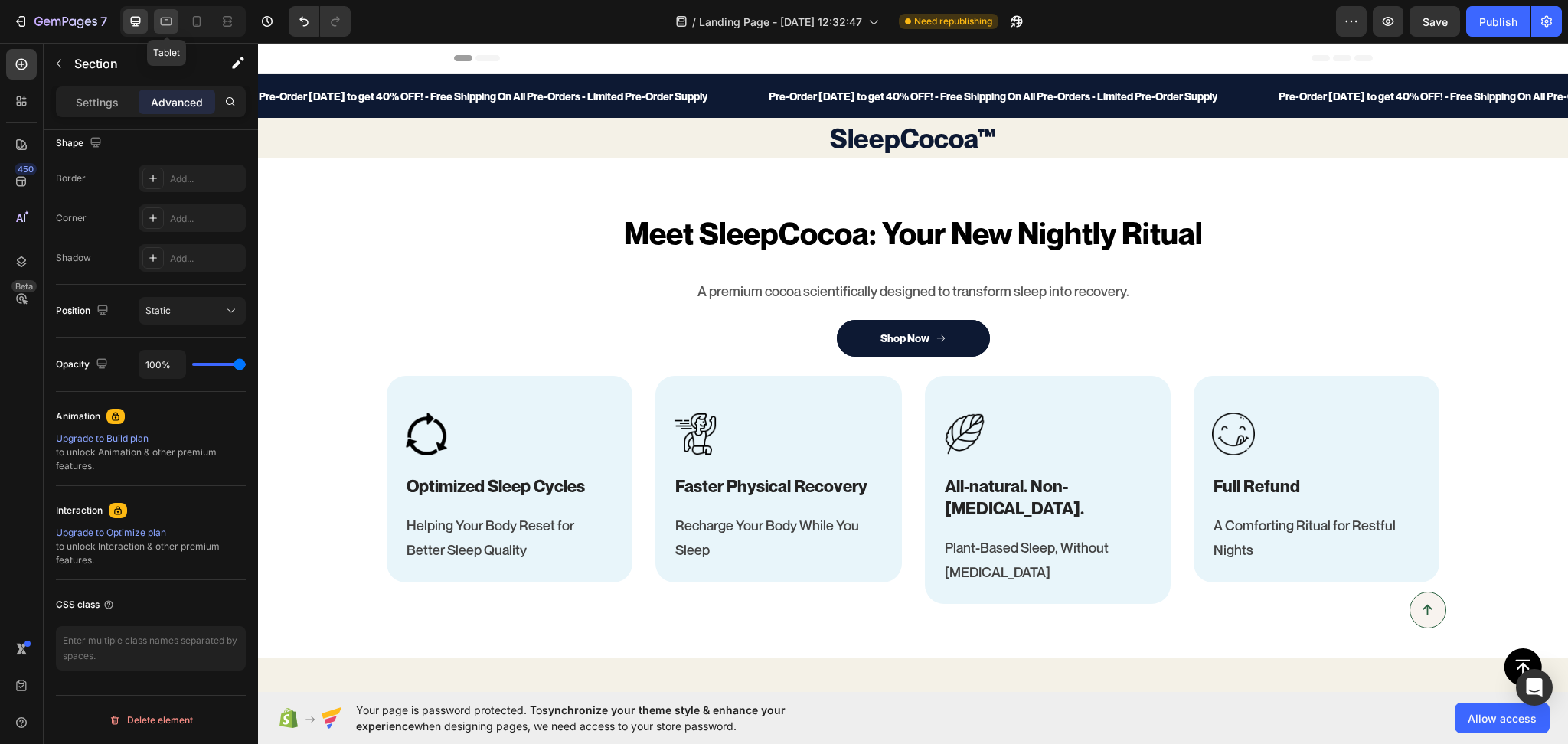
click at [154, 21] on div at bounding box center [166, 21] width 25 height 25
type input "30"
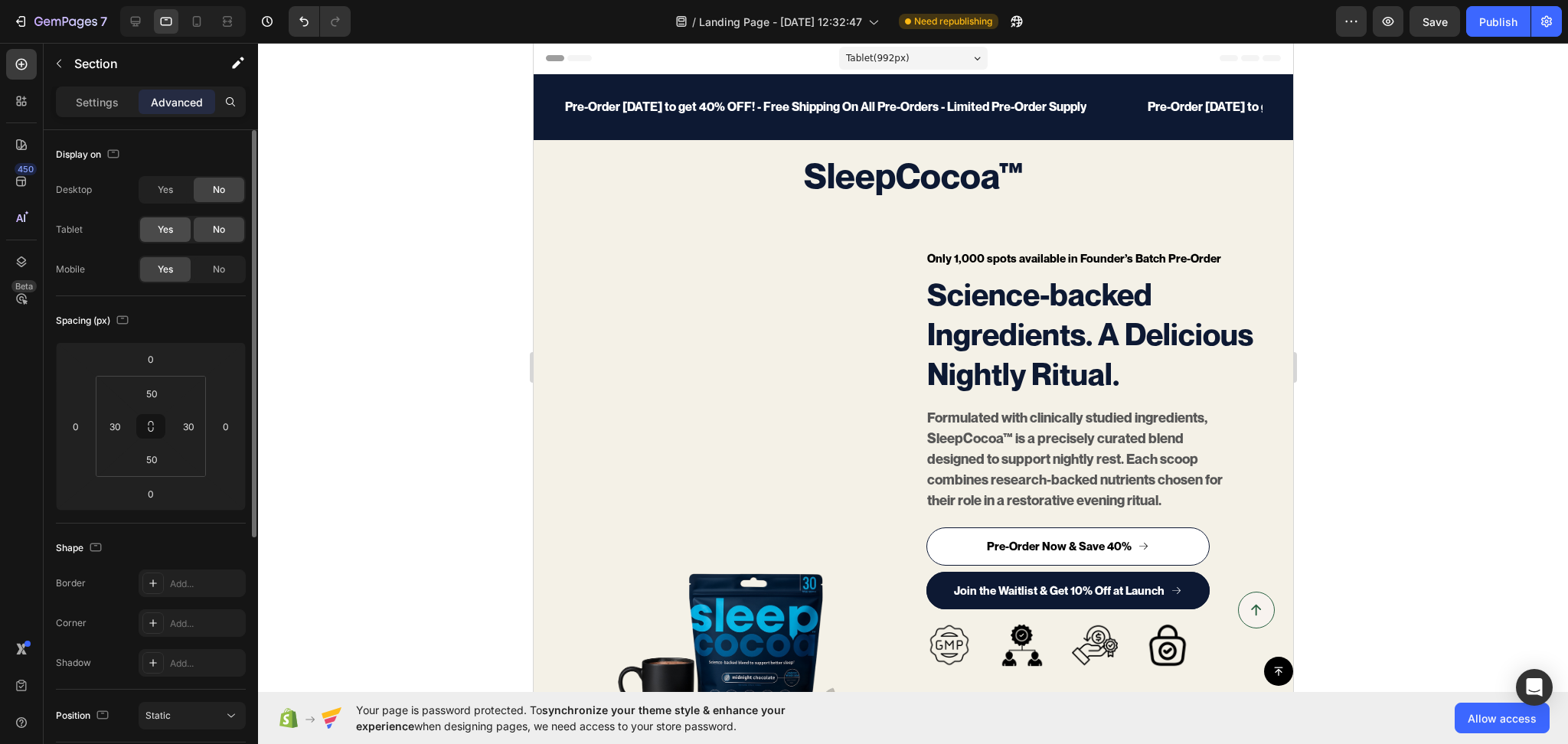
click at [170, 236] on div "Yes" at bounding box center [165, 229] width 50 height 25
click at [227, 233] on div "No" at bounding box center [218, 229] width 50 height 25
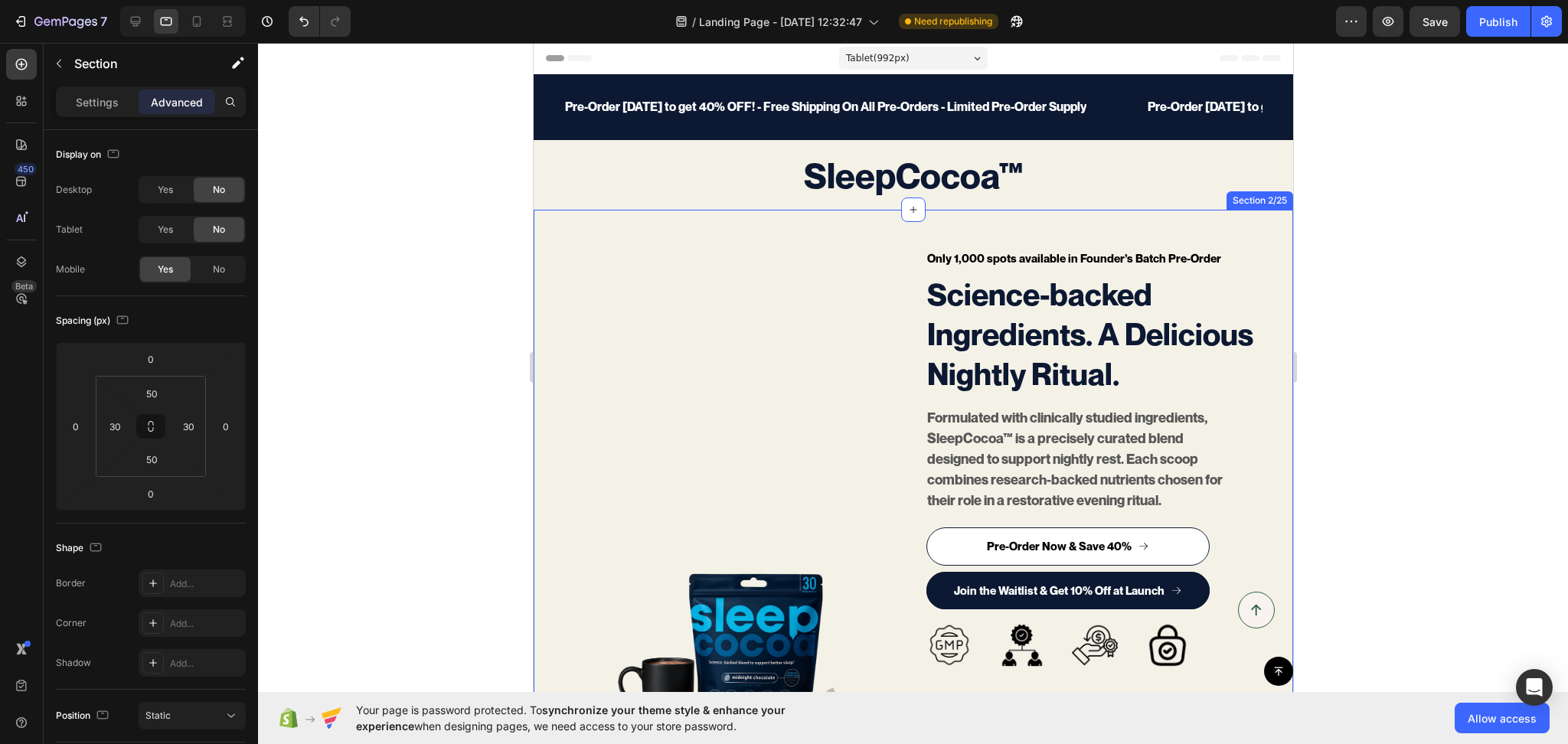
click at [552, 214] on div "Only 1,000 spots available in Founder’s Batch Pre-Order Text block Science-back…" at bounding box center [912, 731] width 759 height 1044
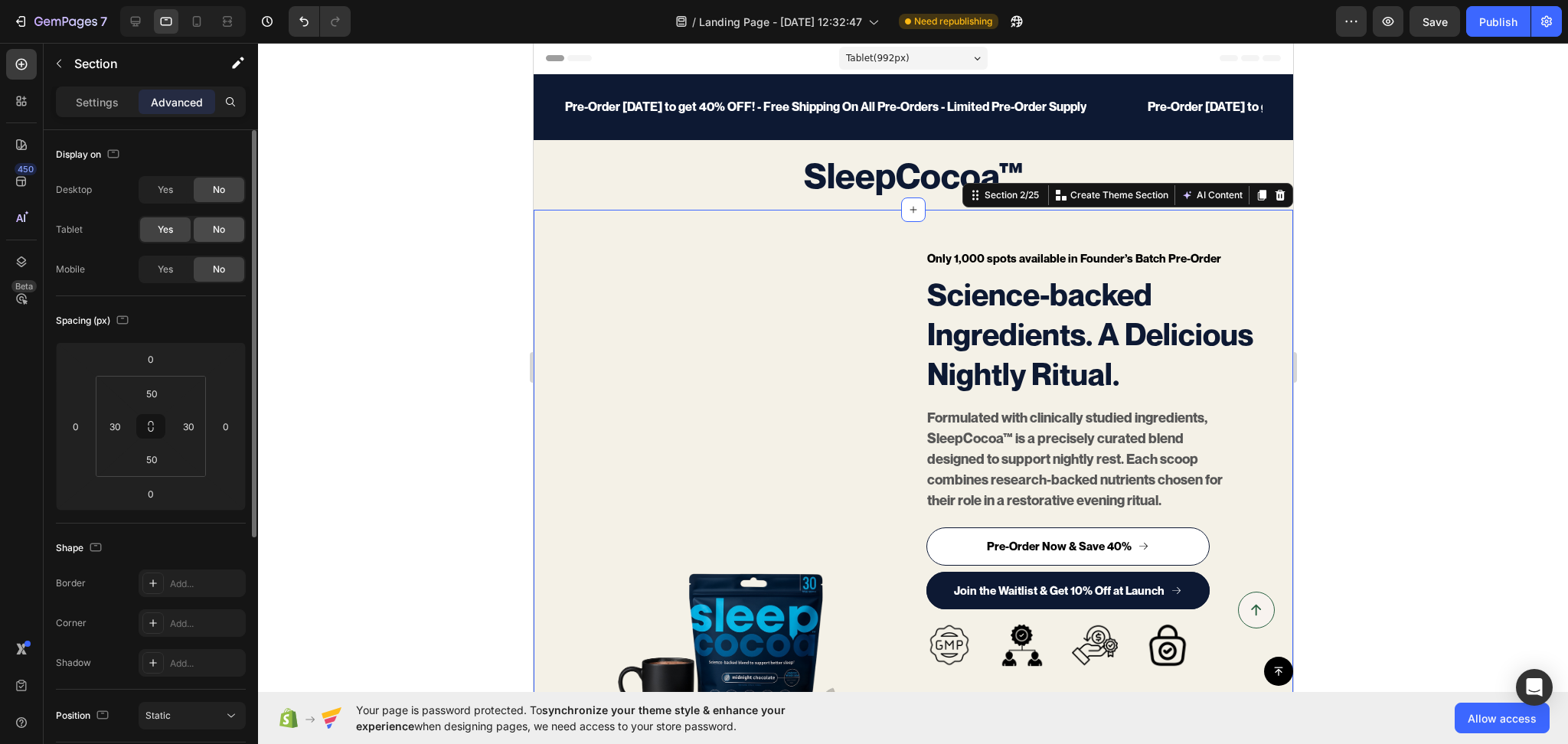
click at [222, 235] on span "No" at bounding box center [218, 229] width 12 height 14
click at [191, 20] on icon at bounding box center [196, 21] width 16 height 16
type input "0"
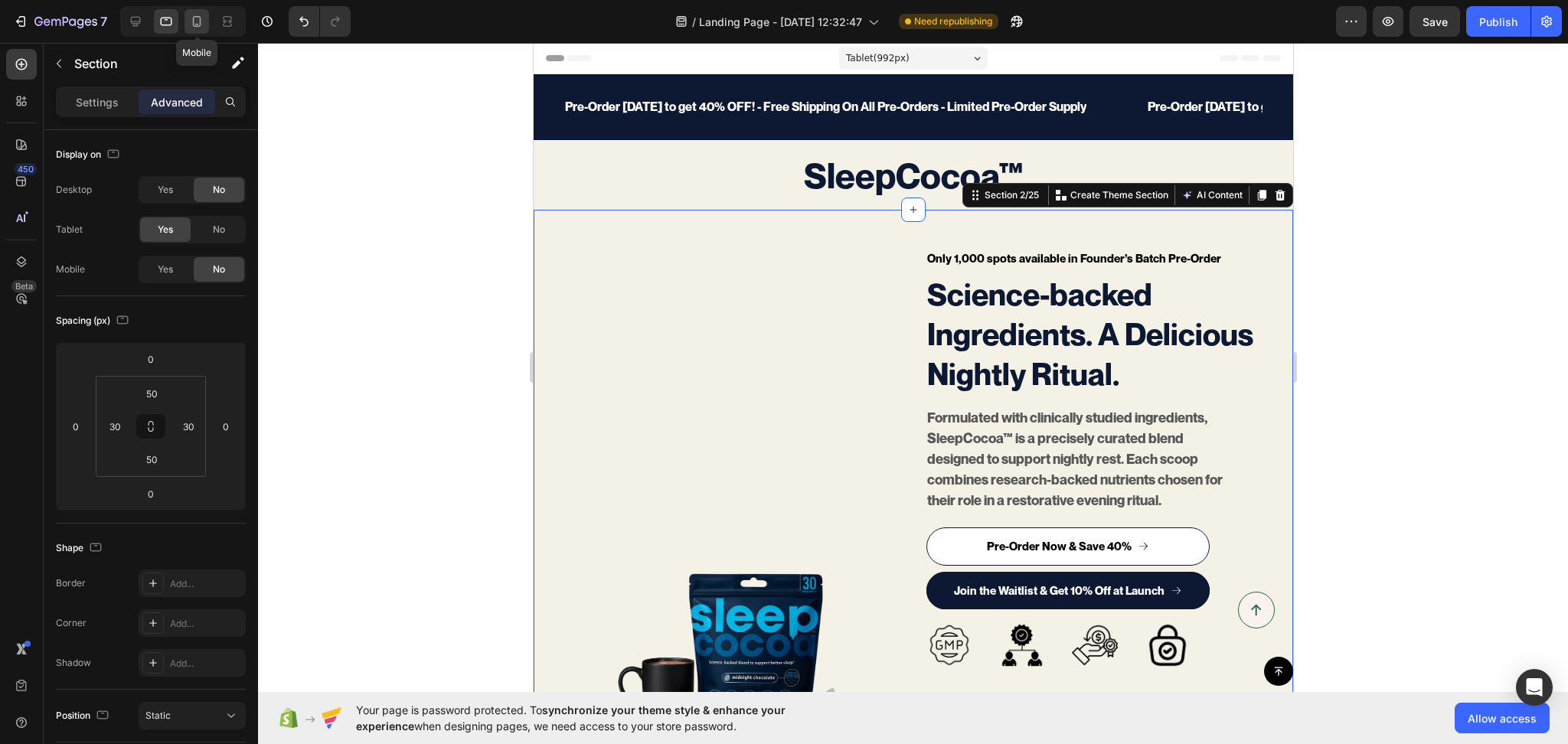
type input "0"
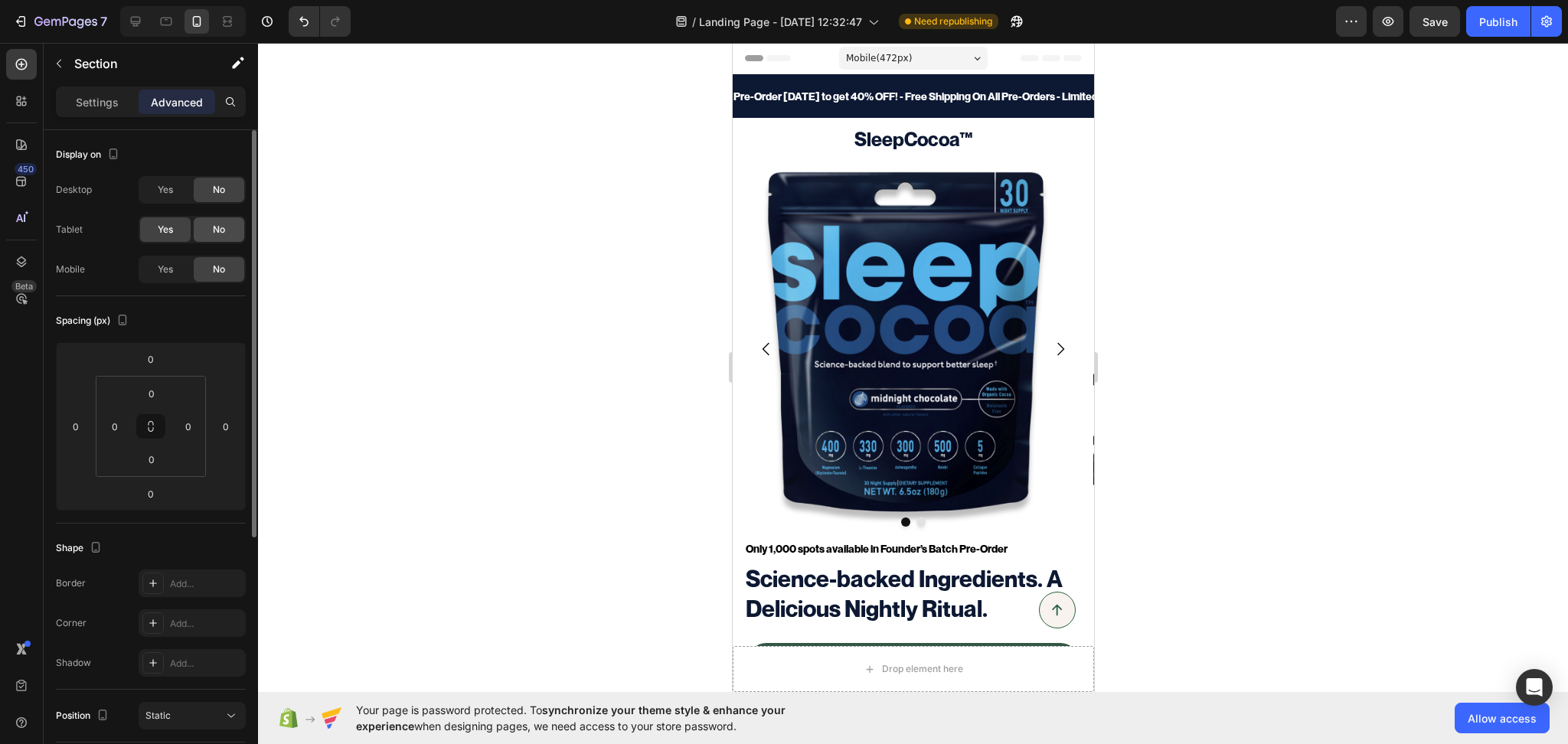
click at [218, 231] on span "No" at bounding box center [218, 229] width 12 height 14
click at [133, 23] on icon at bounding box center [136, 21] width 10 height 10
type input "50"
type input "60"
type input "50"
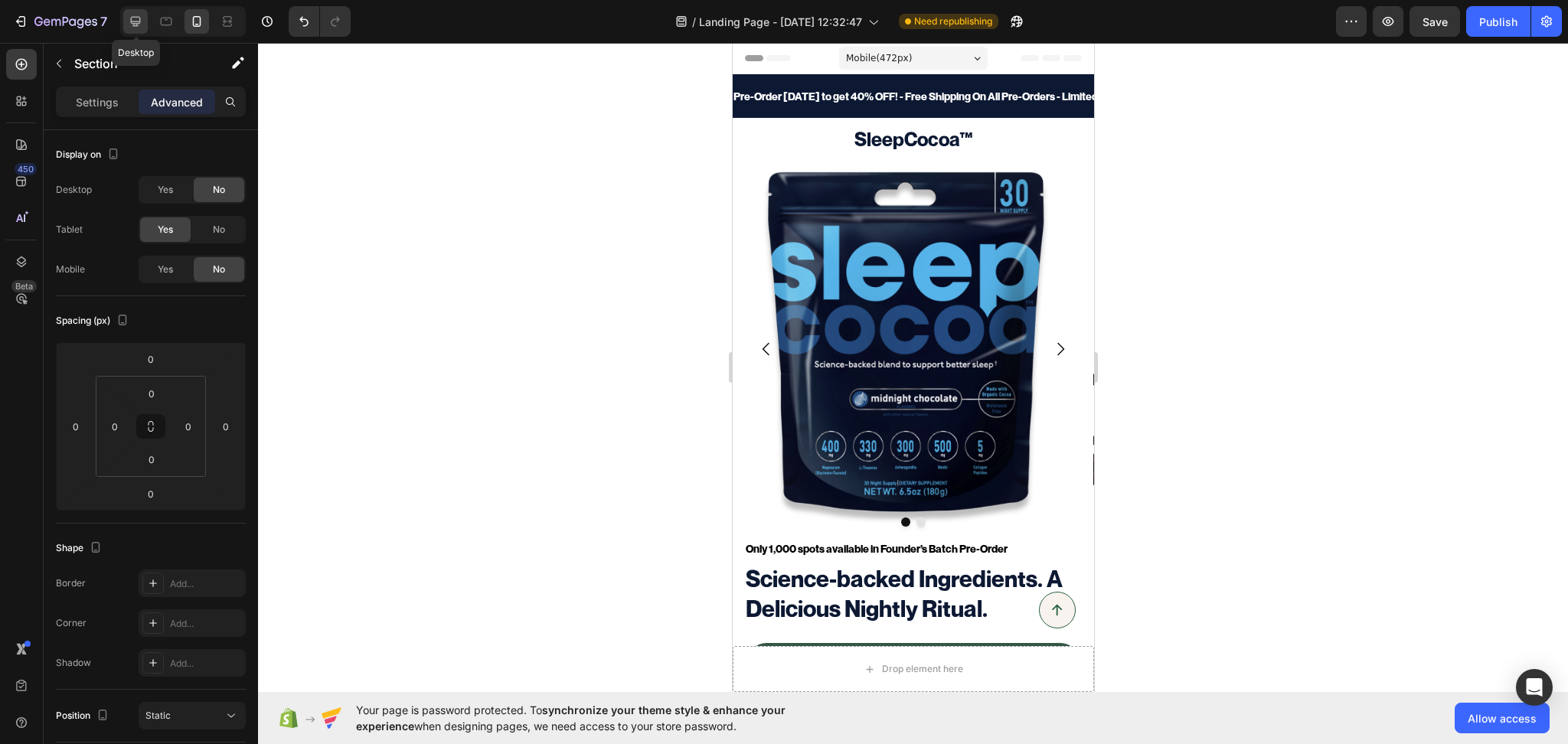
type input "60"
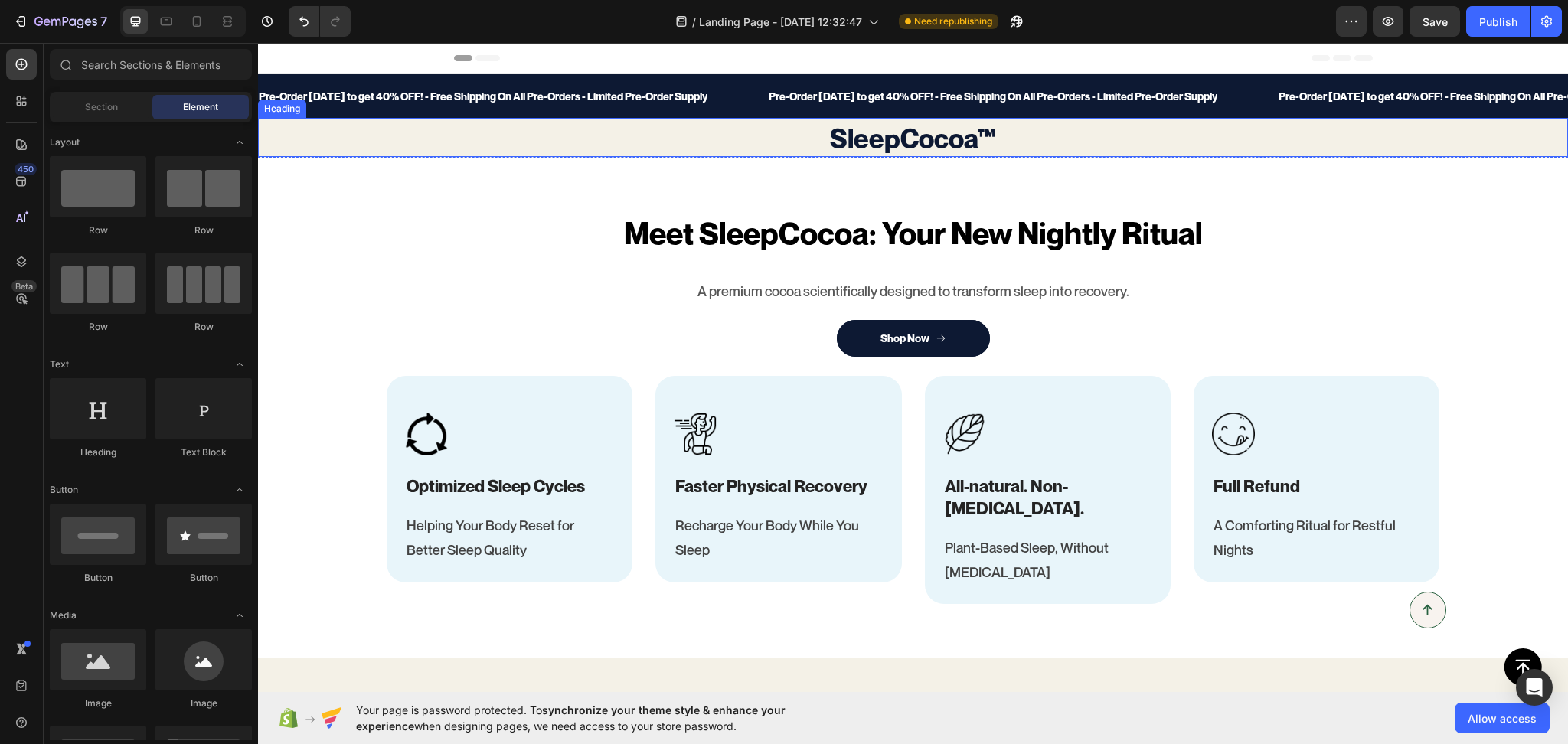
click at [287, 148] on h2 "SleepCocoa™" at bounding box center [913, 137] width 1310 height 39
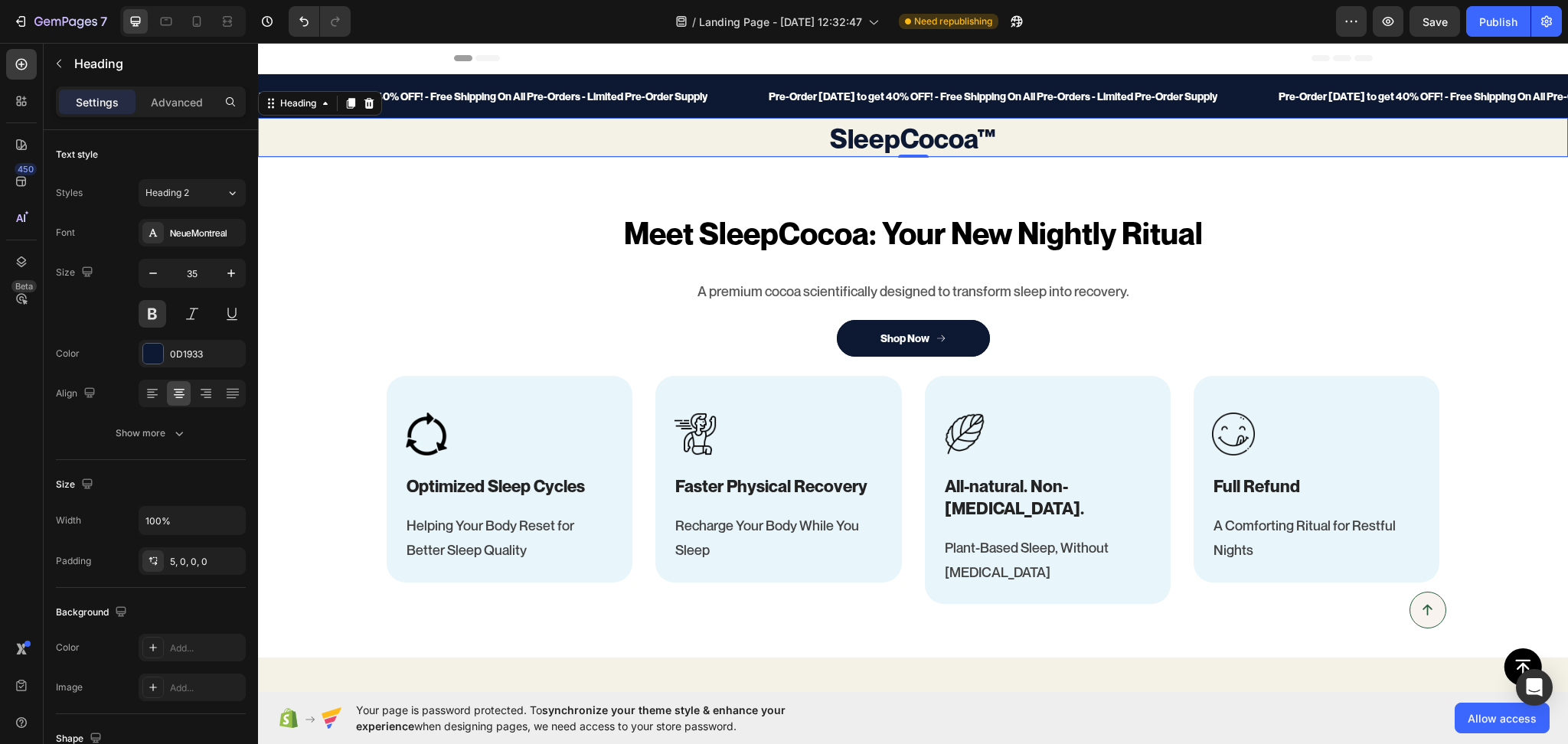
click at [321, 140] on h2 "SleepCocoa™" at bounding box center [913, 137] width 1310 height 39
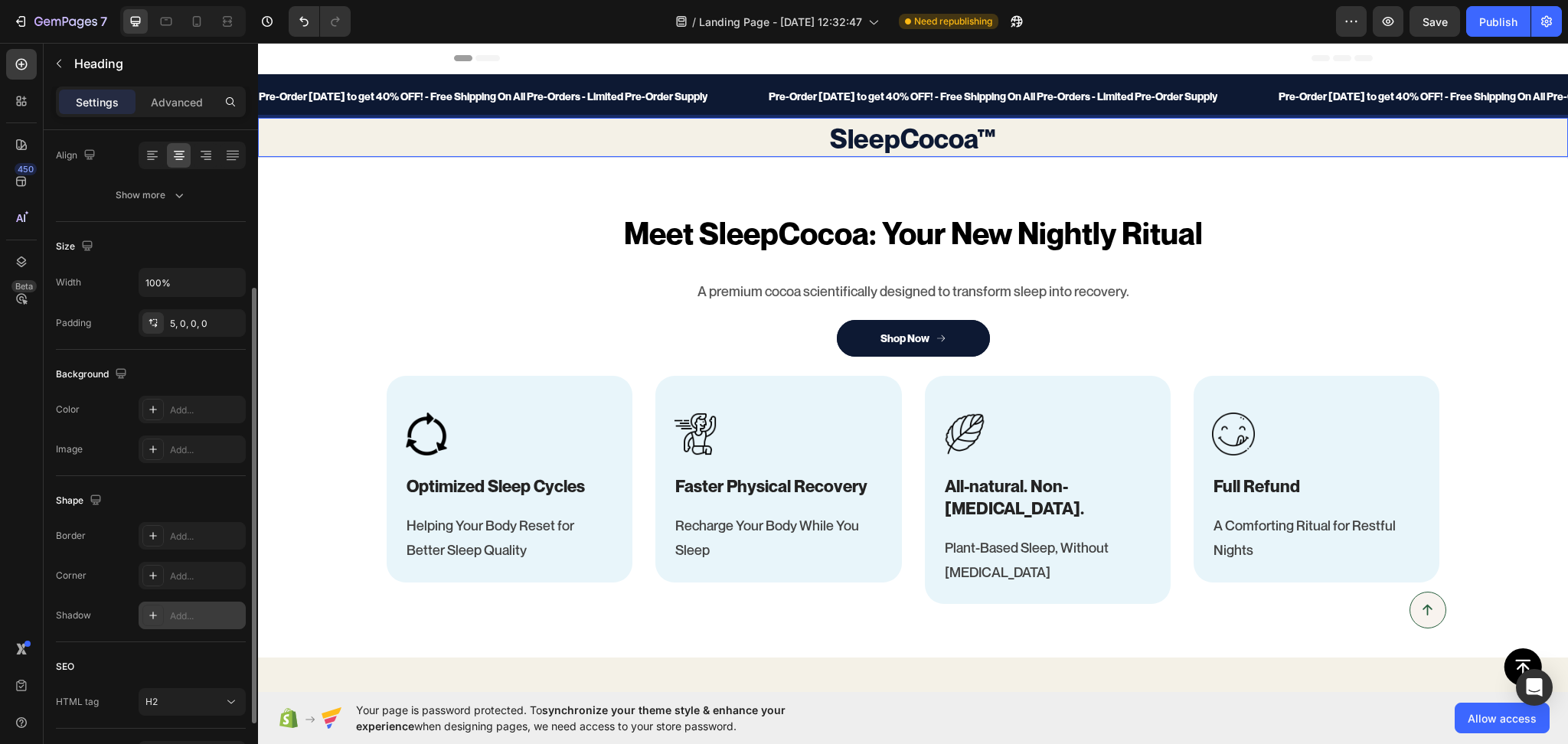
scroll to position [335, 0]
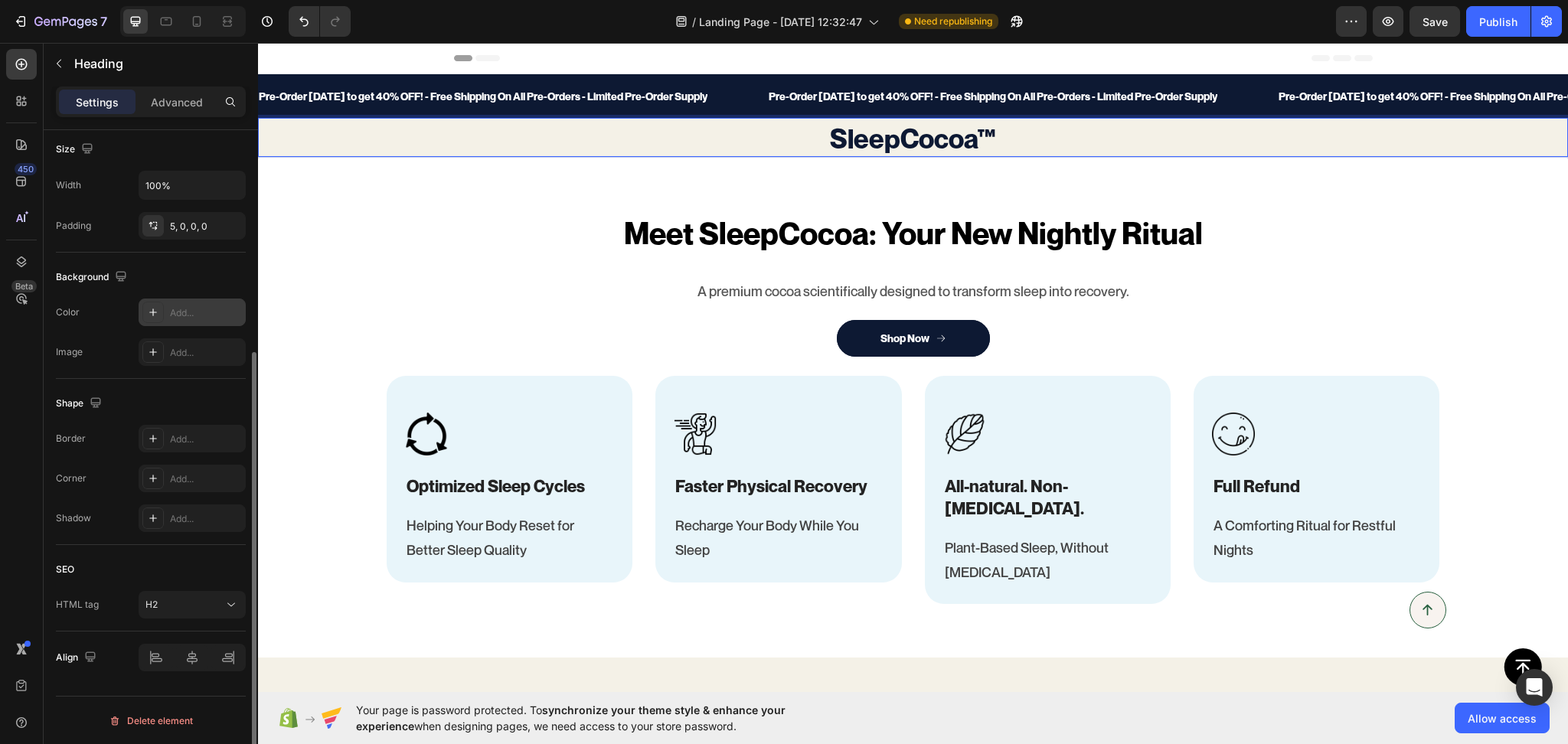
click at [203, 304] on div "Add..." at bounding box center [191, 312] width 107 height 27
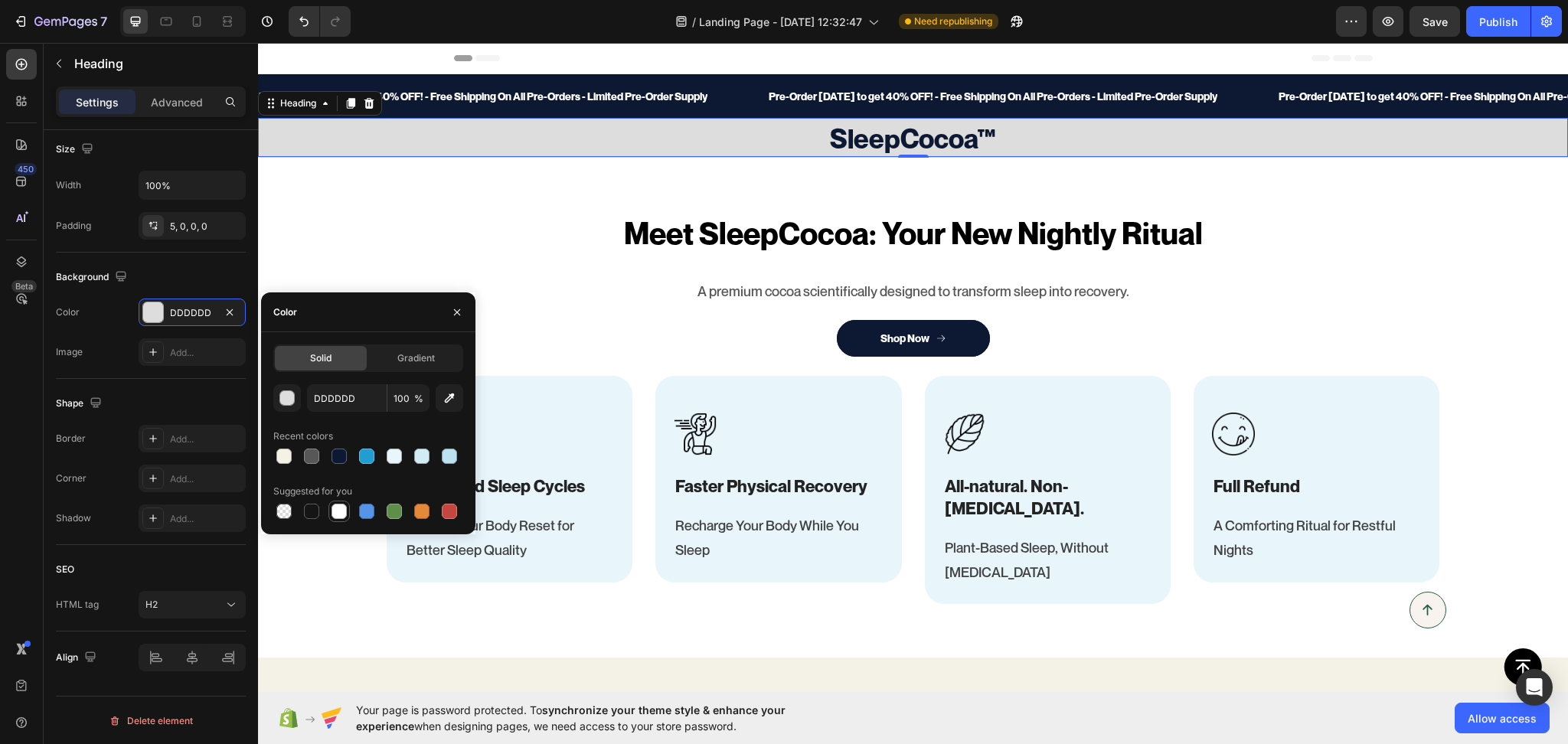
click at [336, 520] on div at bounding box center [339, 511] width 18 height 18
type input "FFFFFF"
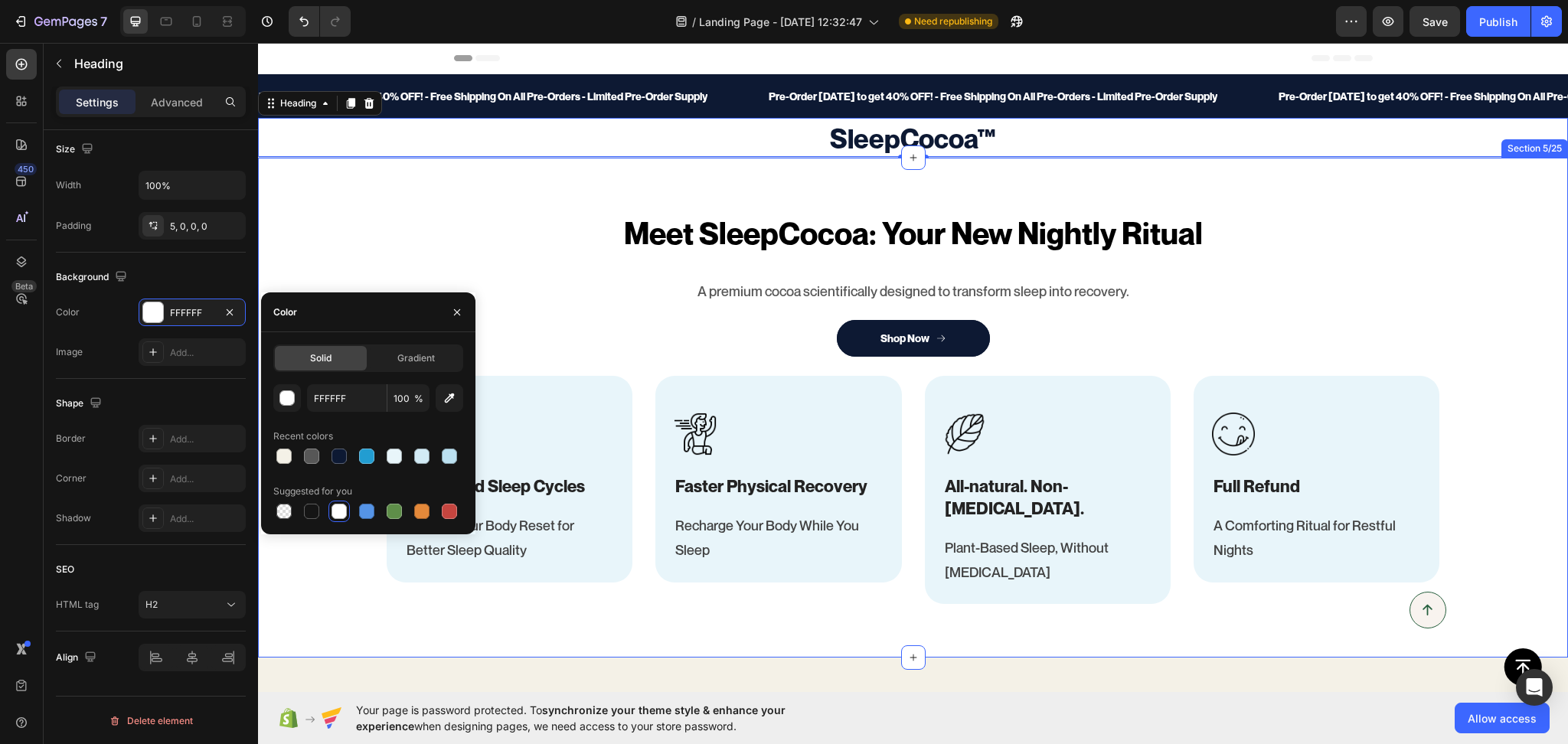
click at [321, 224] on div "Meet SleepCocoa: Your New Nightly Ritual Heading A premium cocoa scientifically…" at bounding box center [913, 409] width 1310 height 394
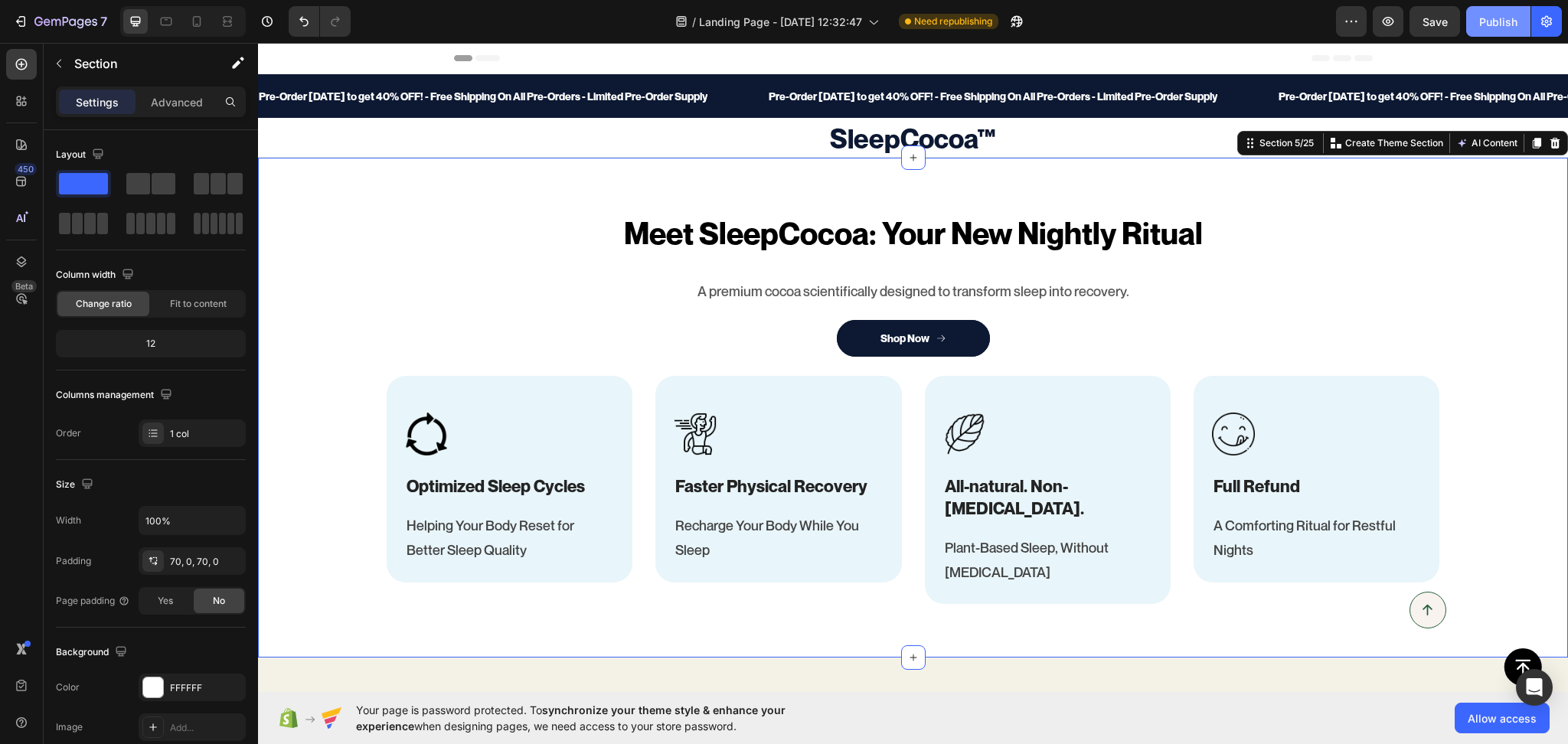
click at [1489, 10] on button "Publish" at bounding box center [1498, 21] width 64 height 30
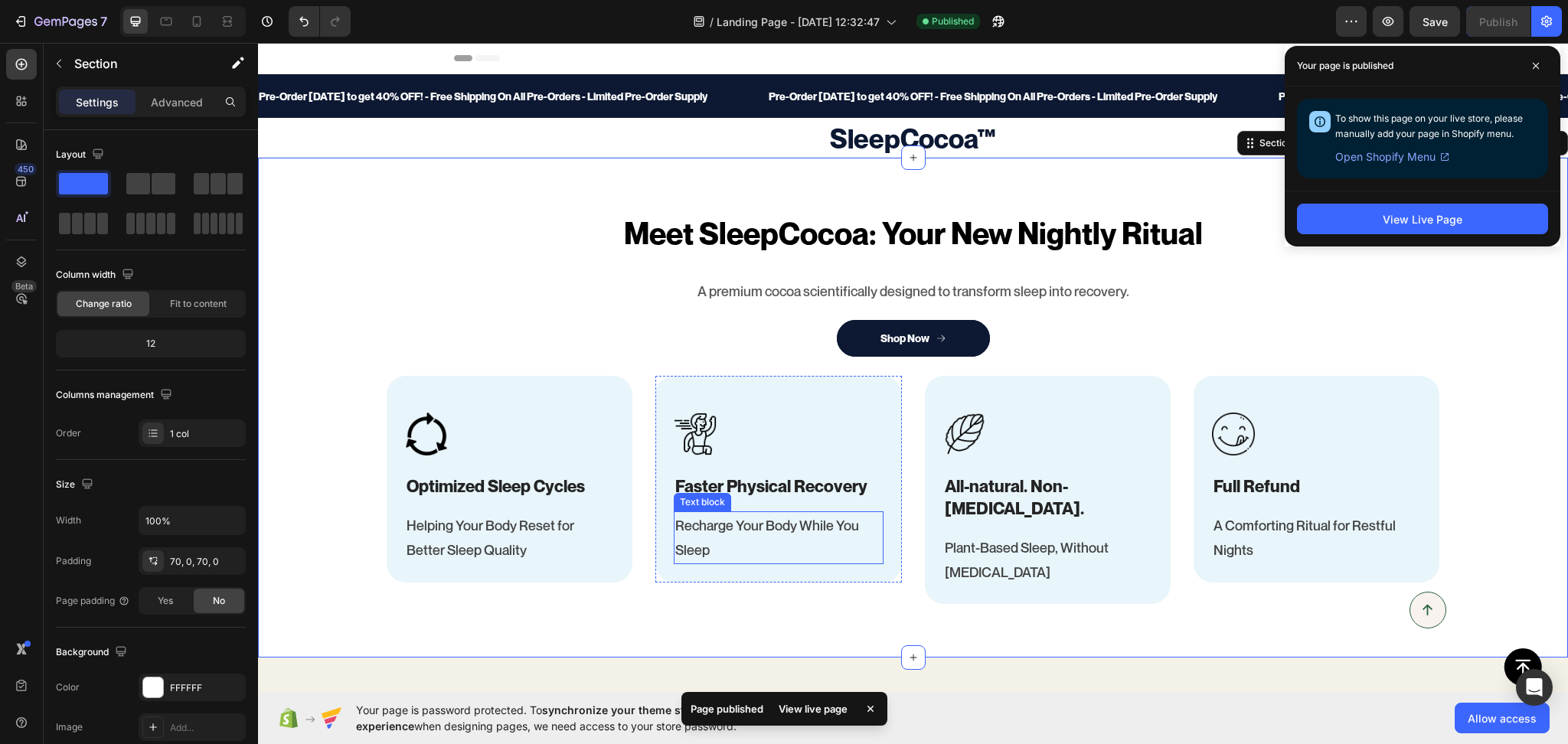
scroll to position [238, 0]
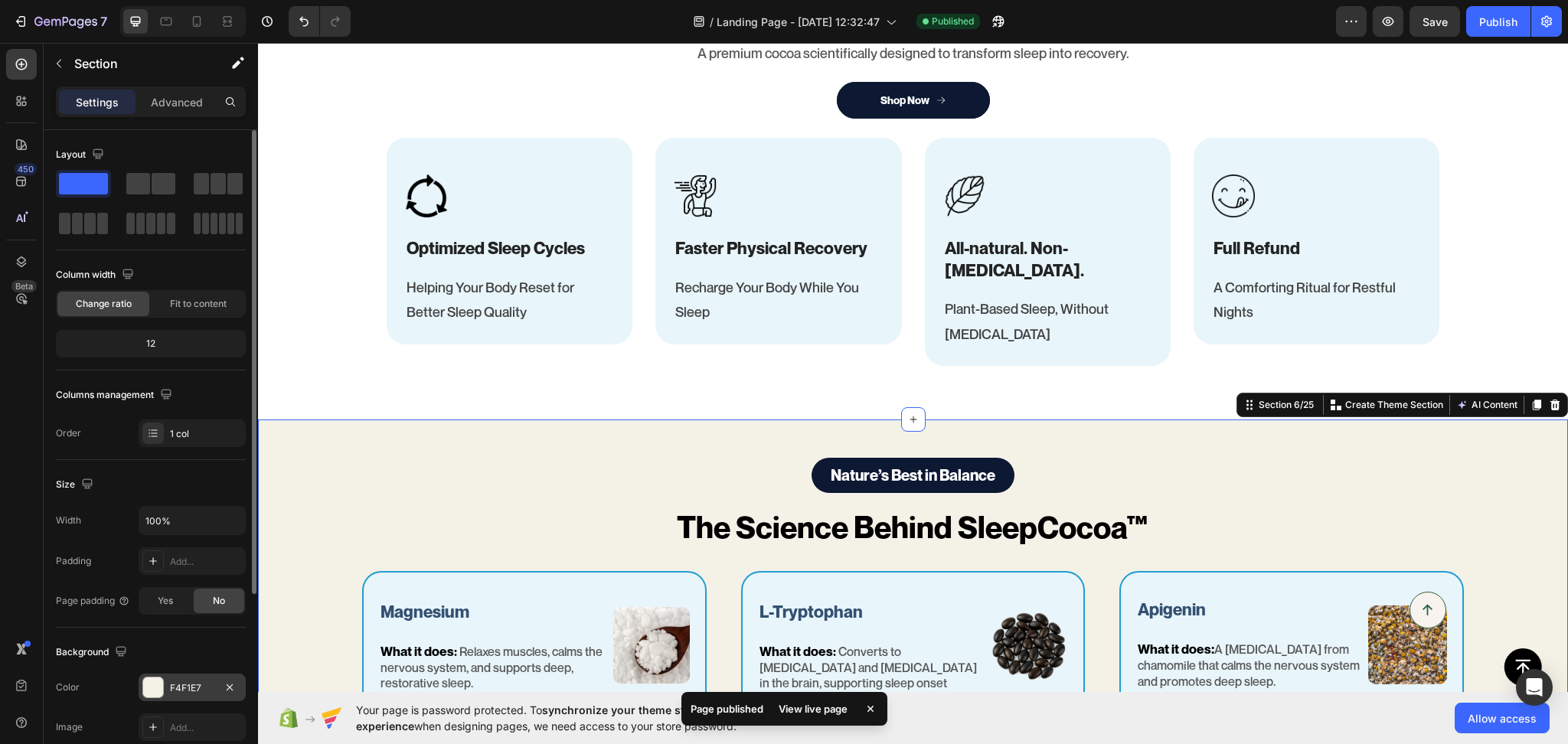
click at [185, 688] on div "F4F1E7" at bounding box center [192, 688] width 44 height 14
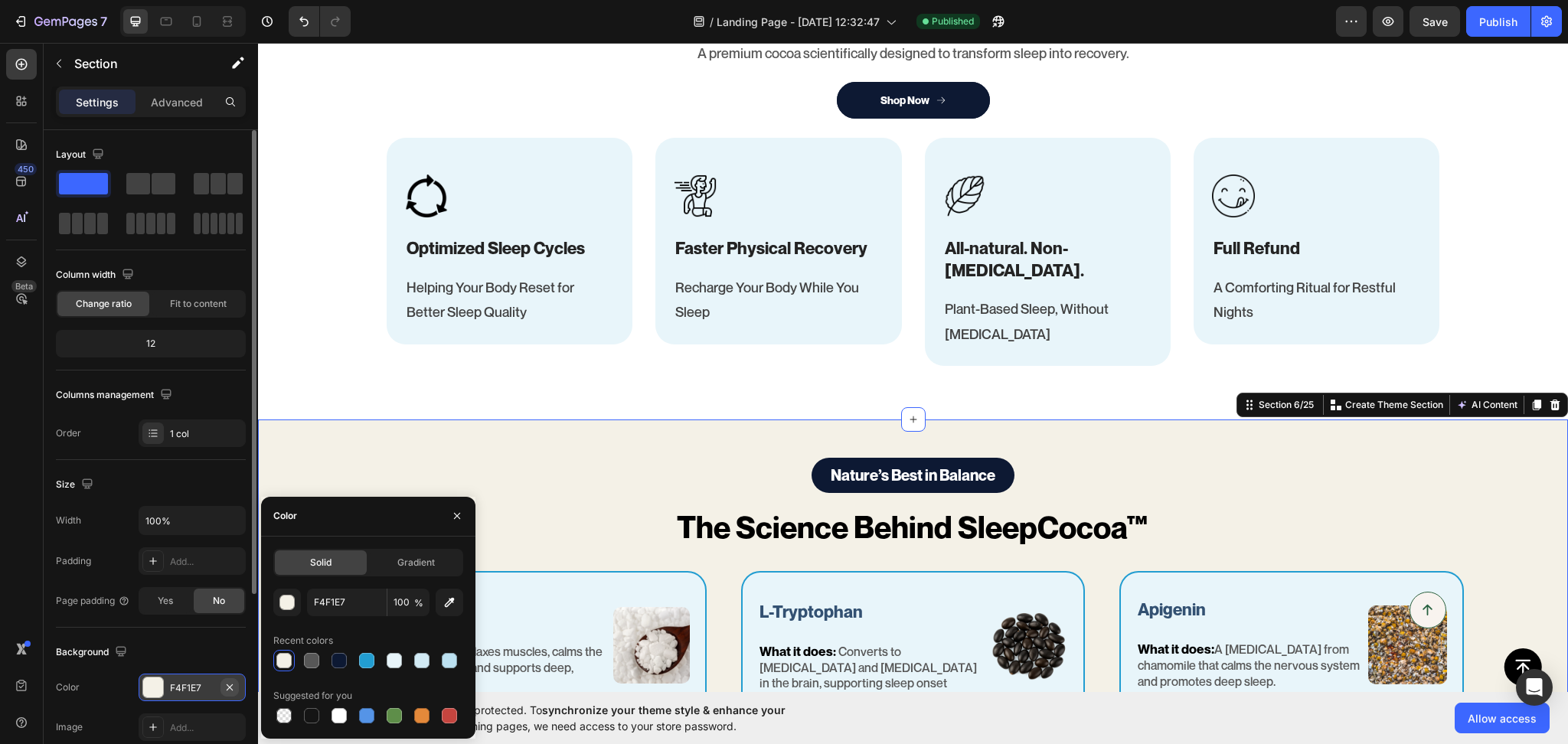
click at [235, 692] on icon "button" at bounding box center [229, 687] width 12 height 12
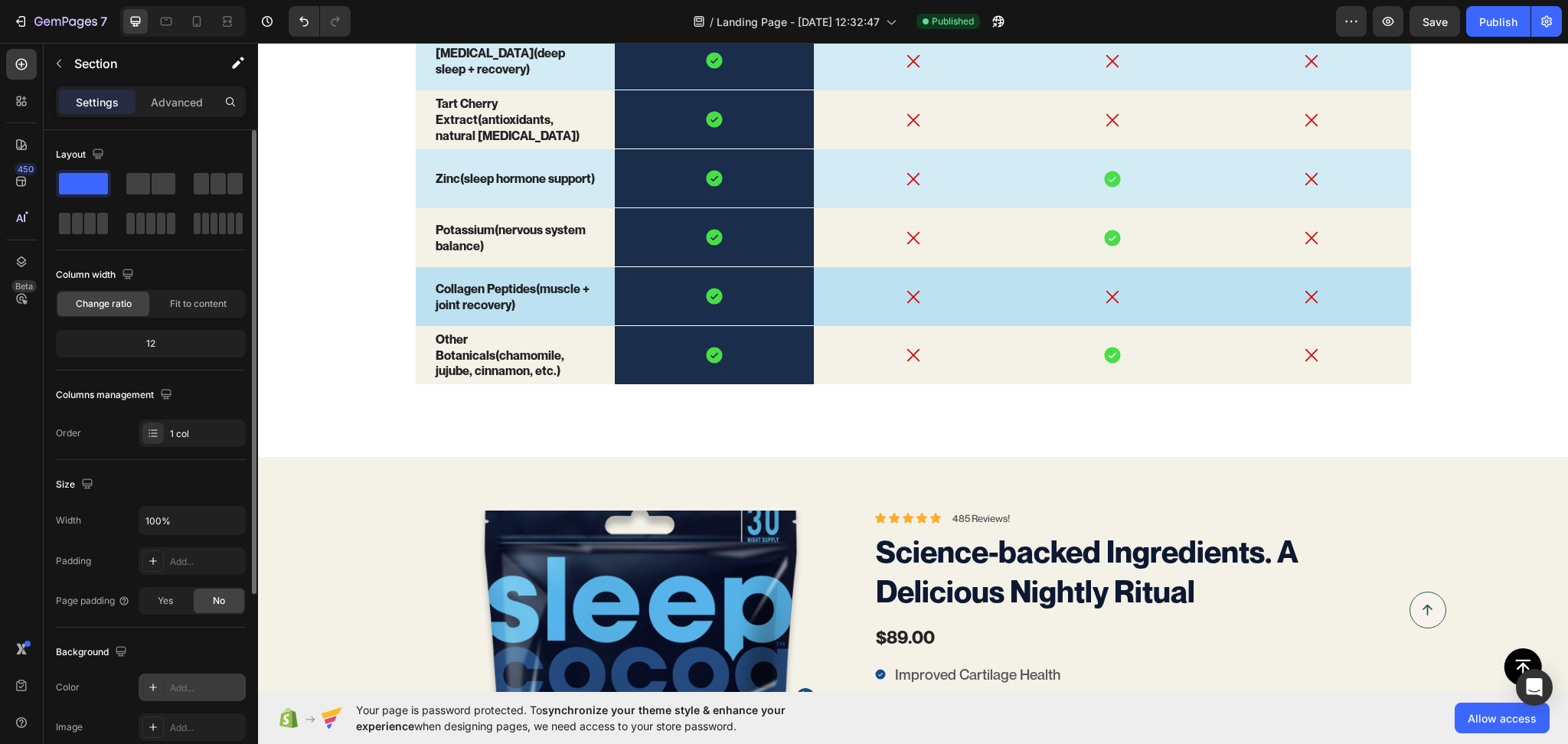
scroll to position [2144, 0]
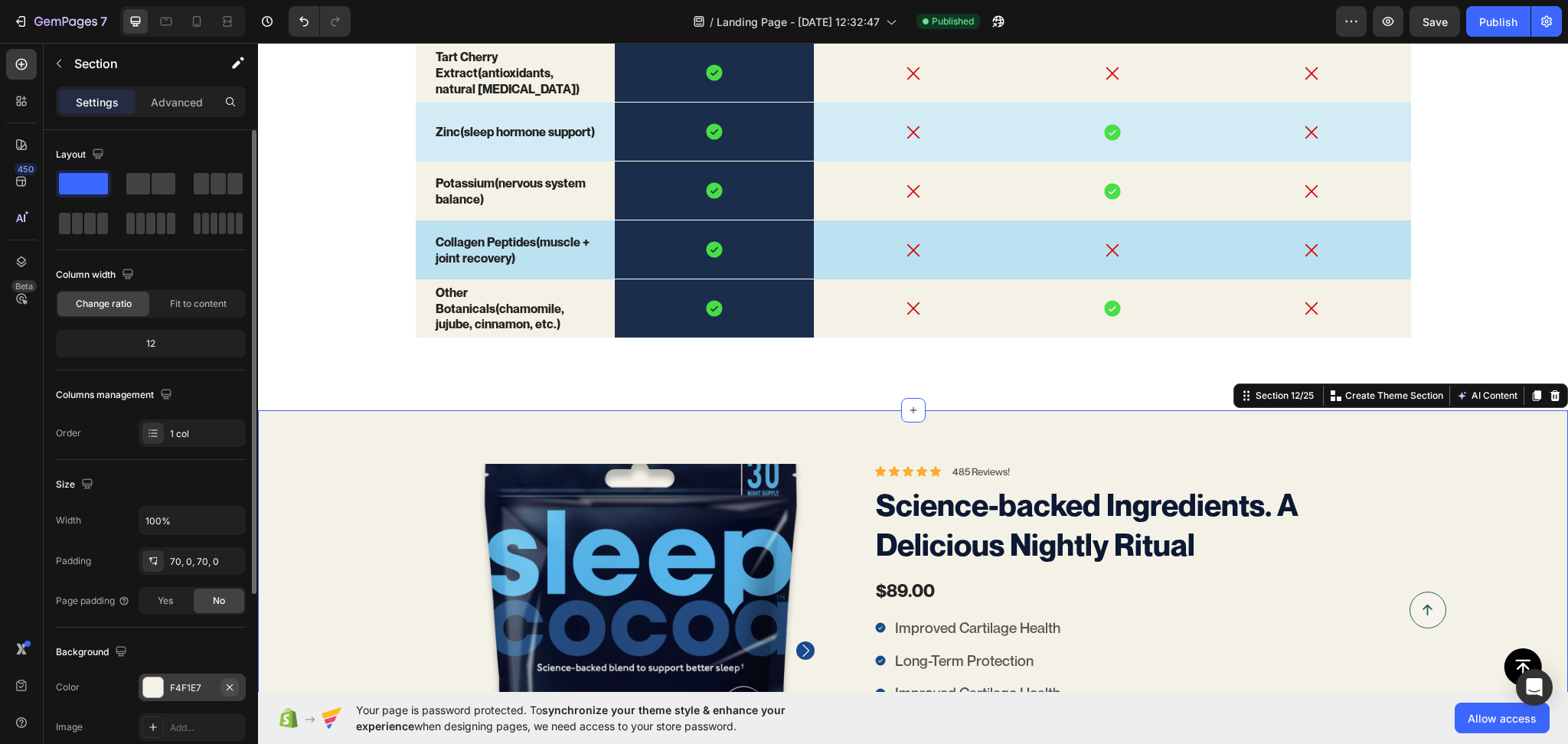
click at [225, 688] on icon "button" at bounding box center [229, 687] width 12 height 12
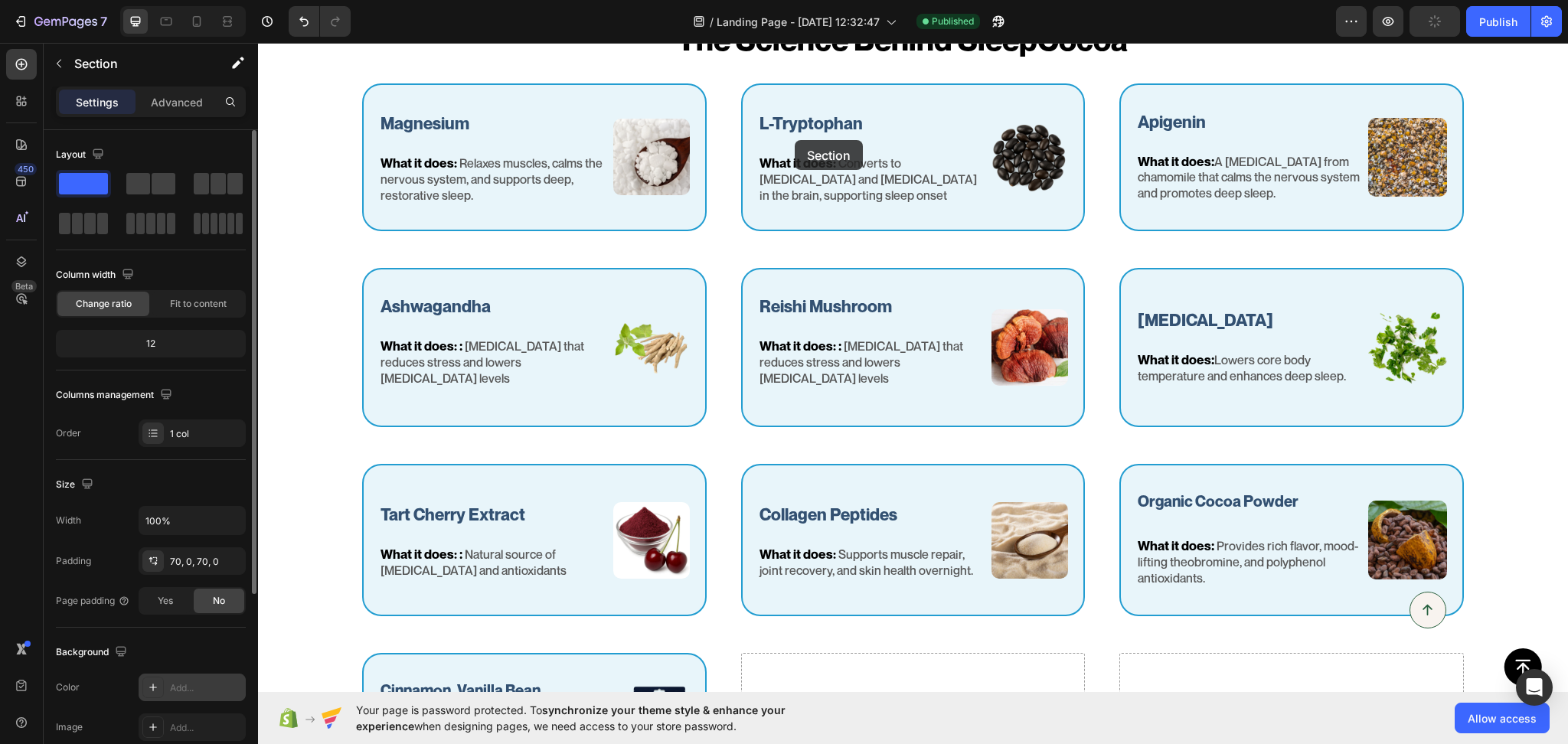
scroll to position [478, 0]
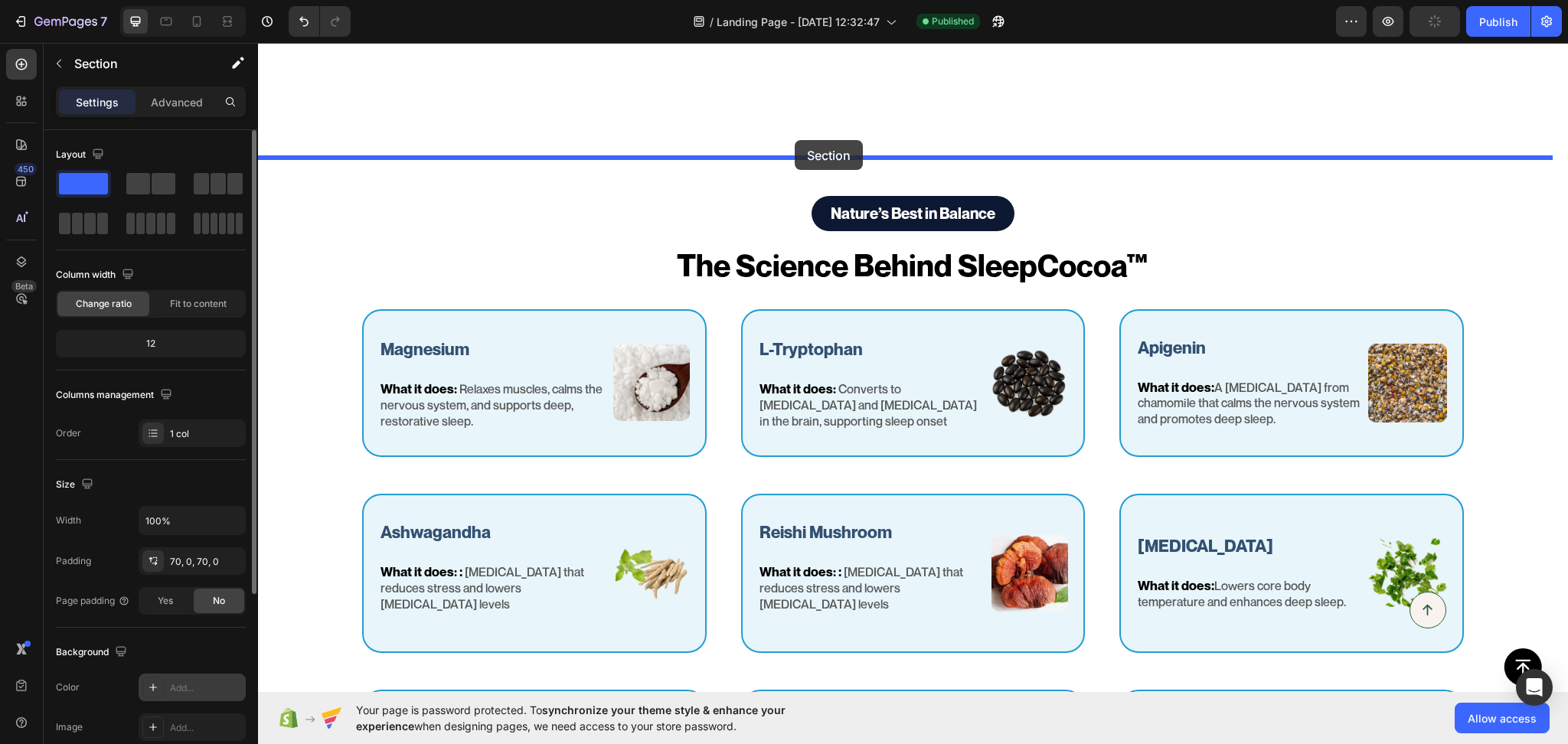
drag, startPoint x: 306, startPoint y: 518, endPoint x: 795, endPoint y: 140, distance: 618.1
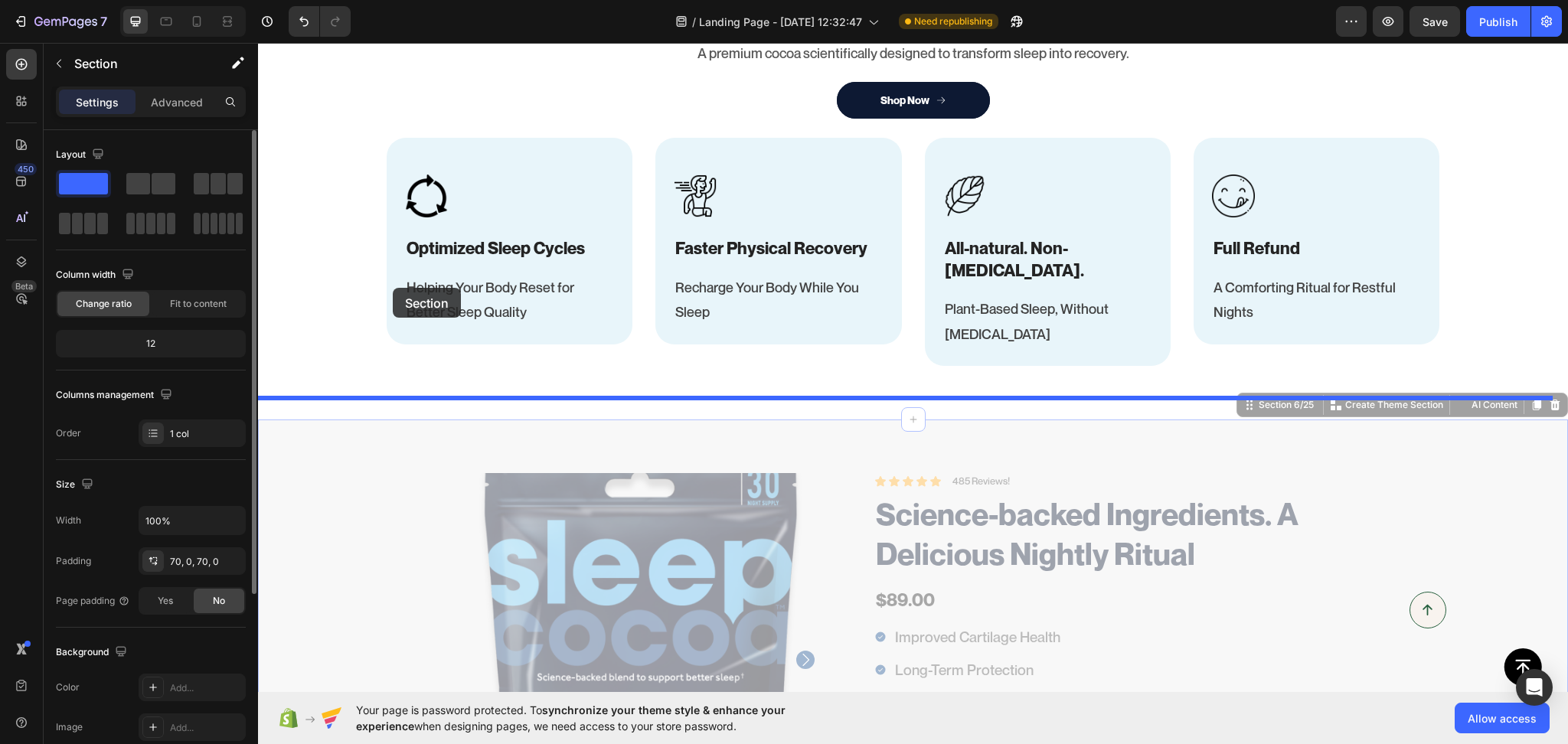
scroll to position [0, 0]
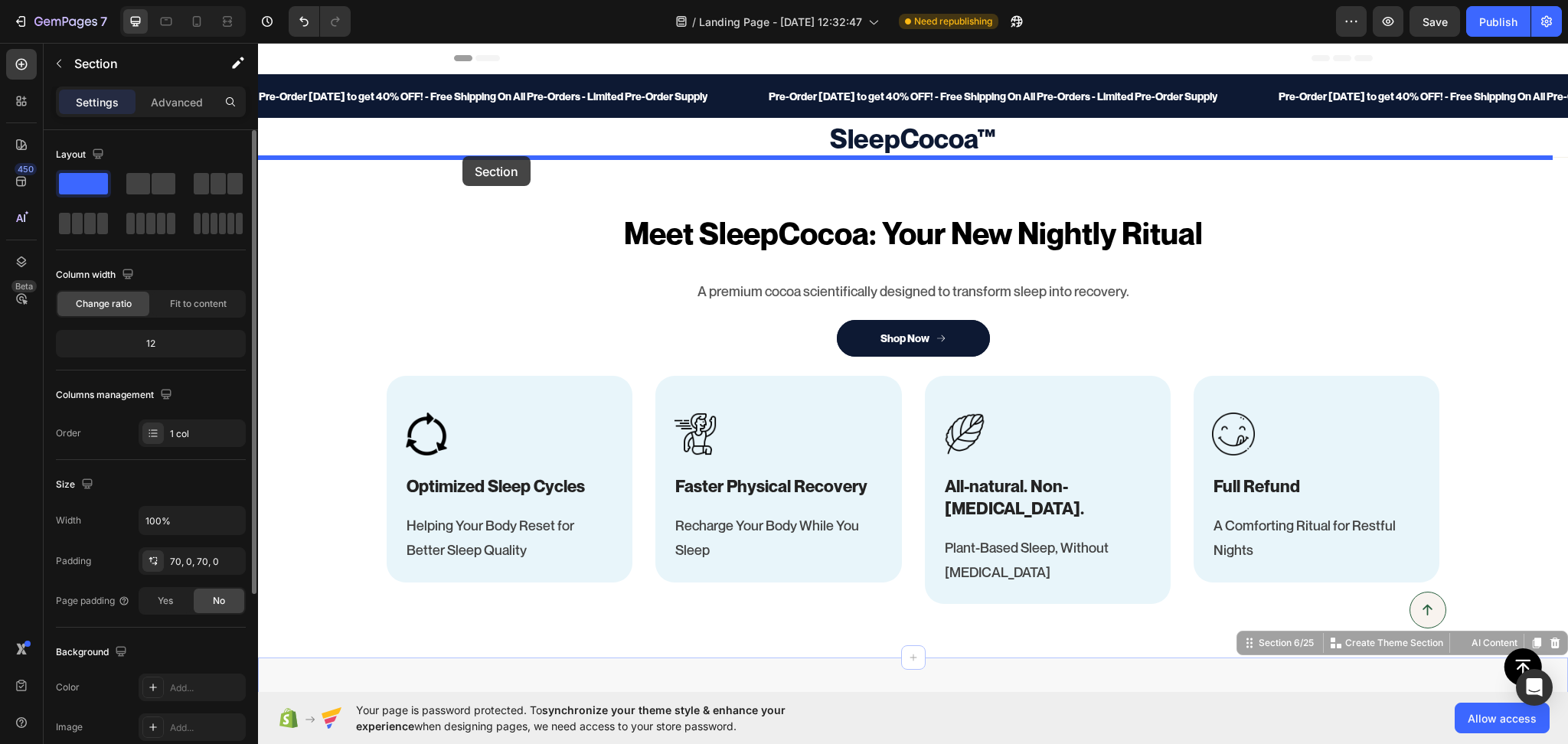
drag, startPoint x: 310, startPoint y: 487, endPoint x: 463, endPoint y: 157, distance: 363.7
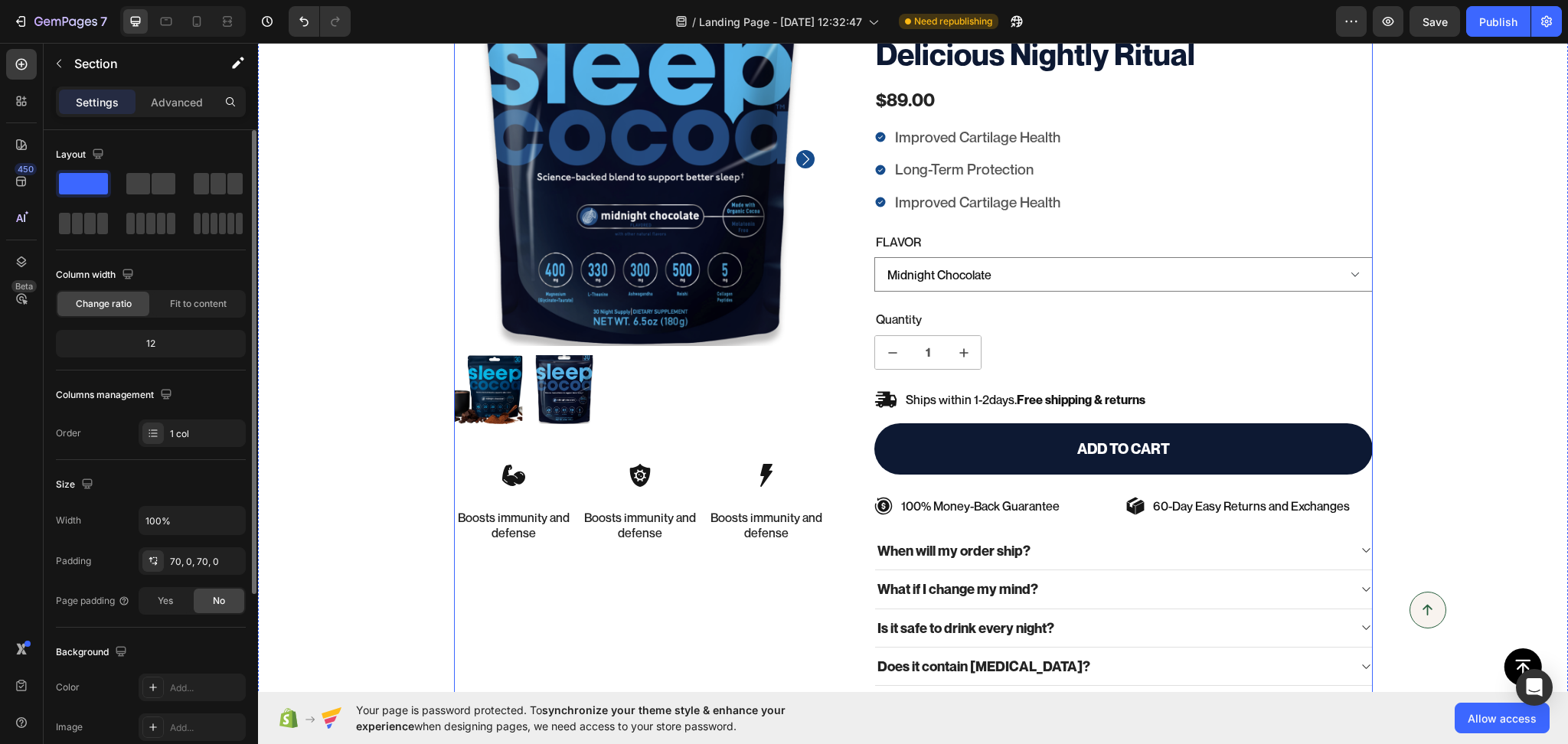
scroll to position [476, 0]
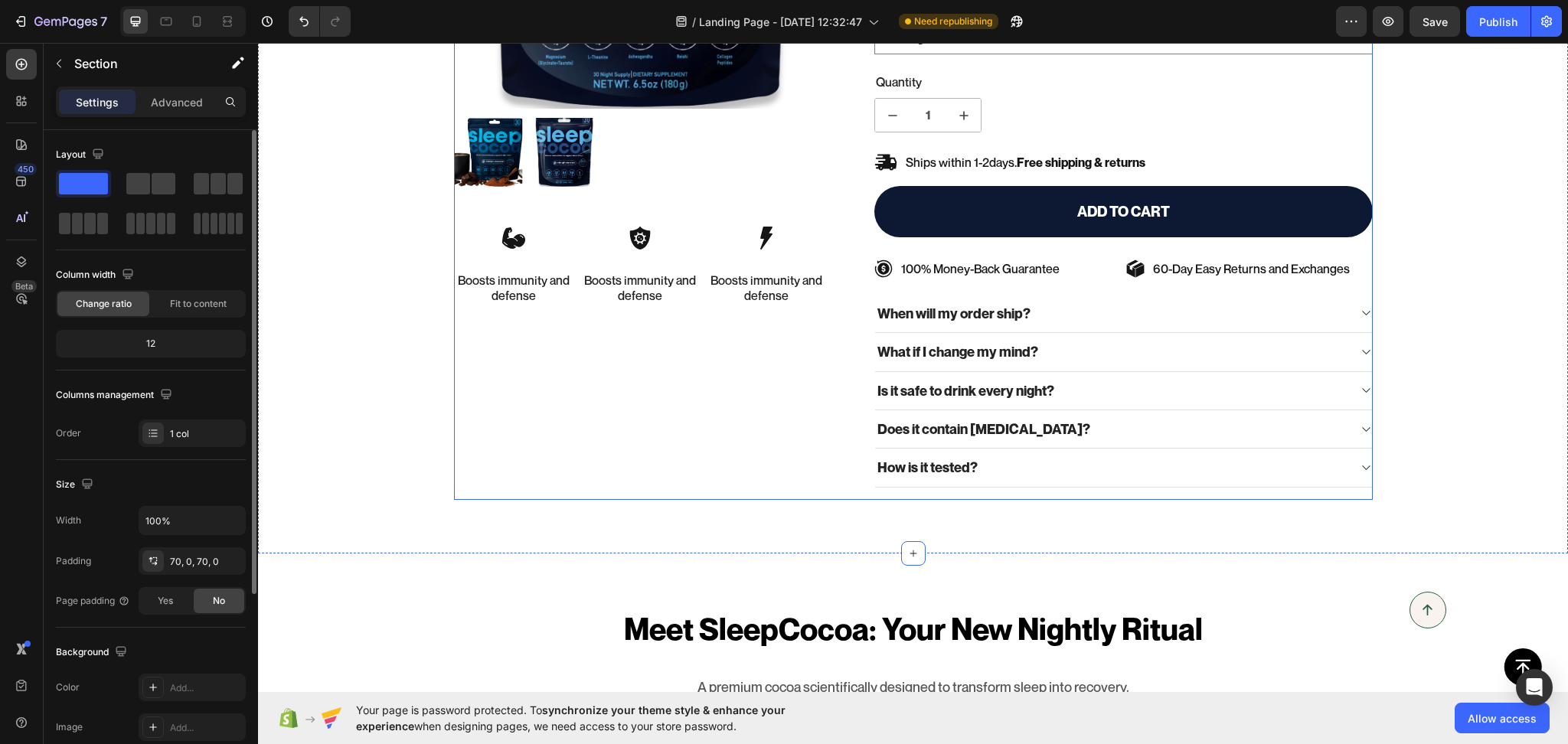
click at [664, 451] on div "100% Money-Back Guarantee Item List 60-Day Easy Returns Item List Row Product I…" at bounding box center [641, 118] width 374 height 764
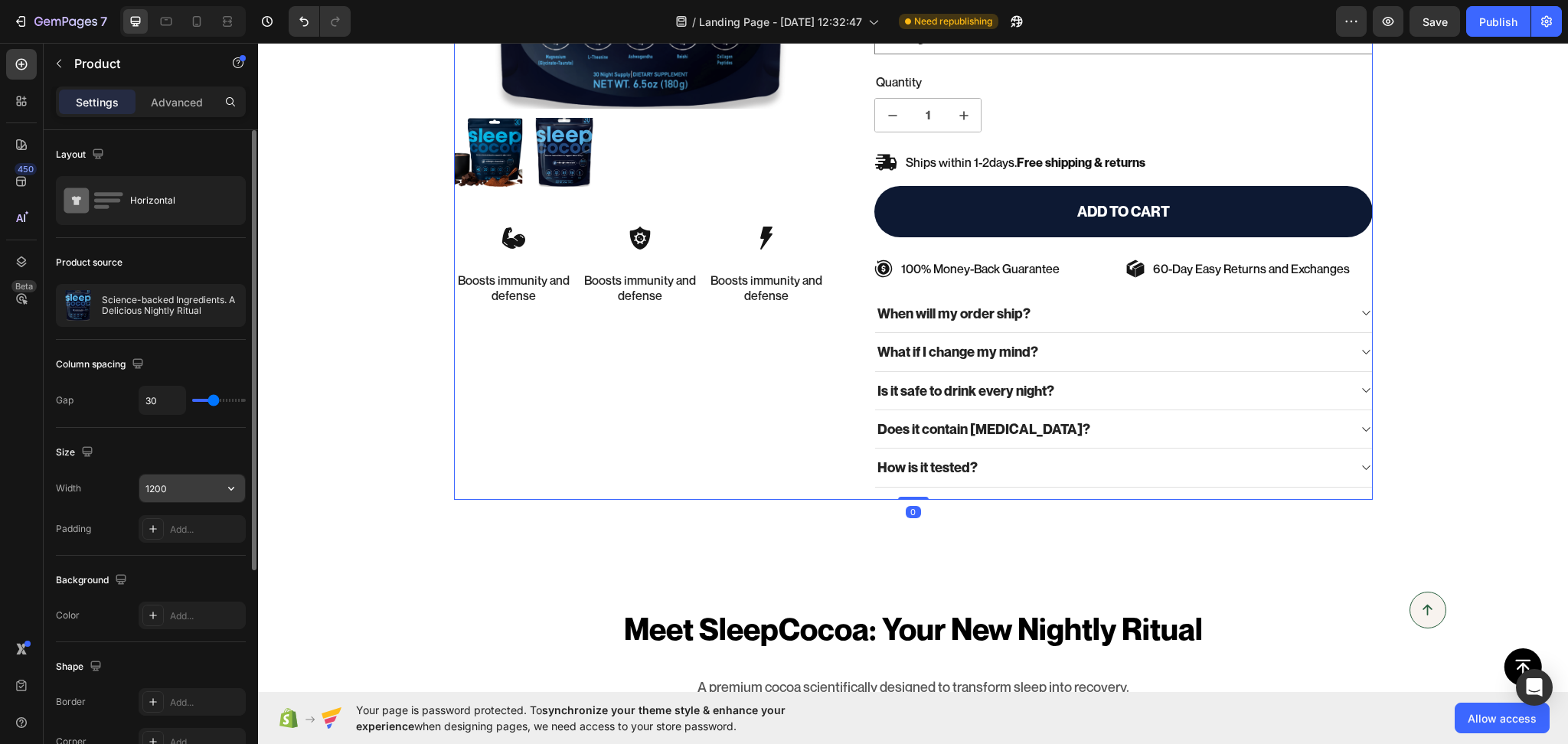
click at [158, 492] on input "1200" at bounding box center [191, 488] width 105 height 27
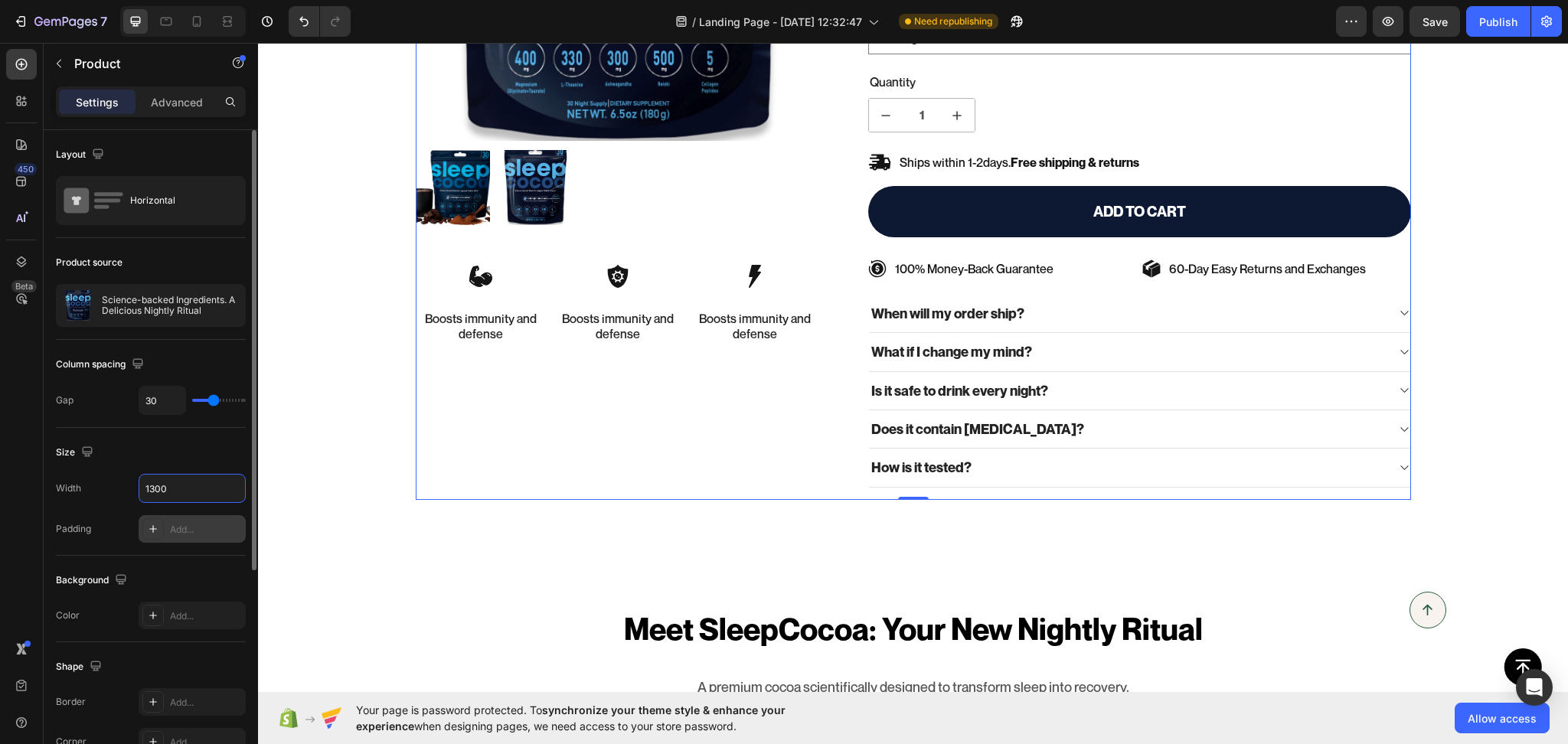
type input "1300"
click at [199, 529] on div "Add..." at bounding box center [206, 530] width 72 height 14
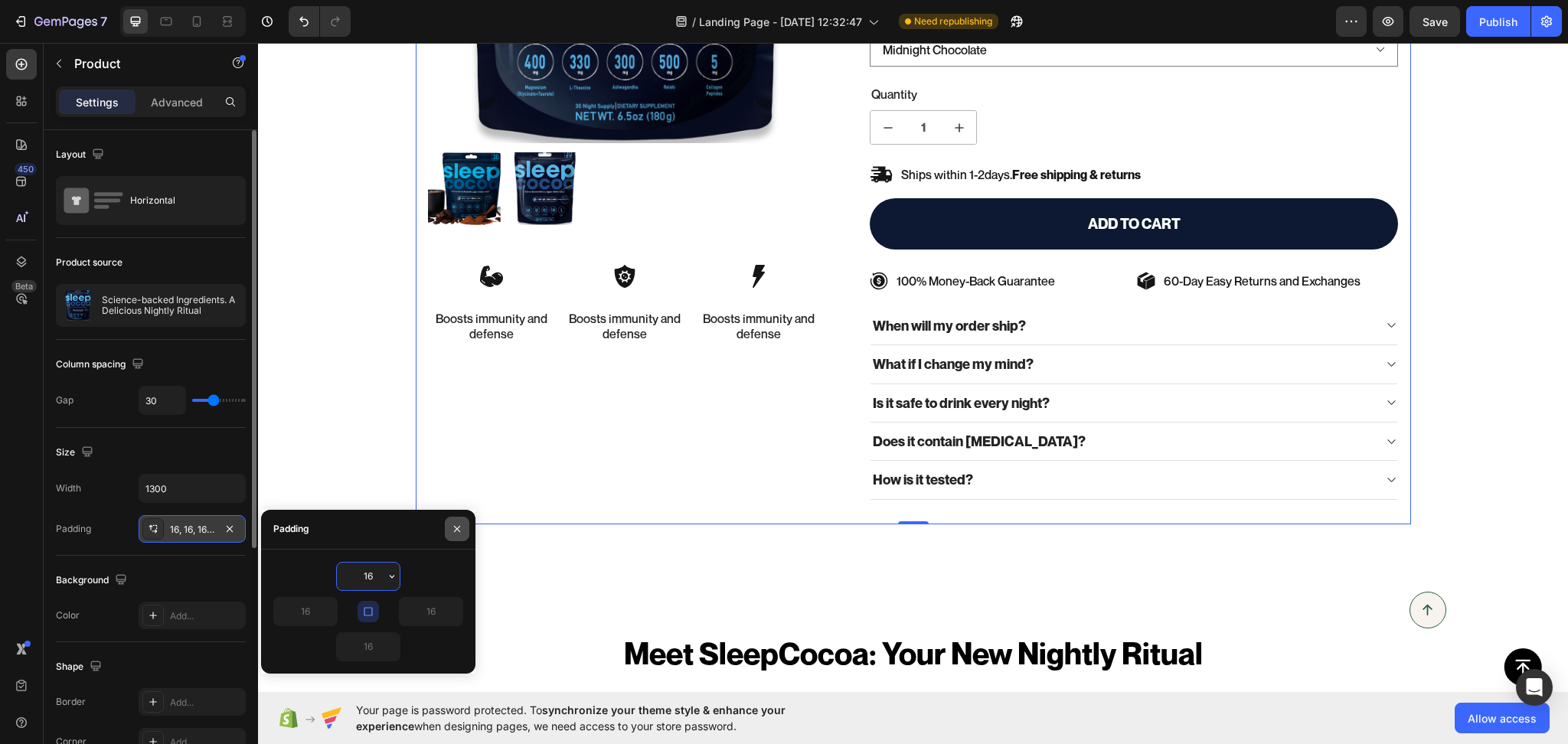
click at [461, 530] on icon "button" at bounding box center [456, 529] width 12 height 12
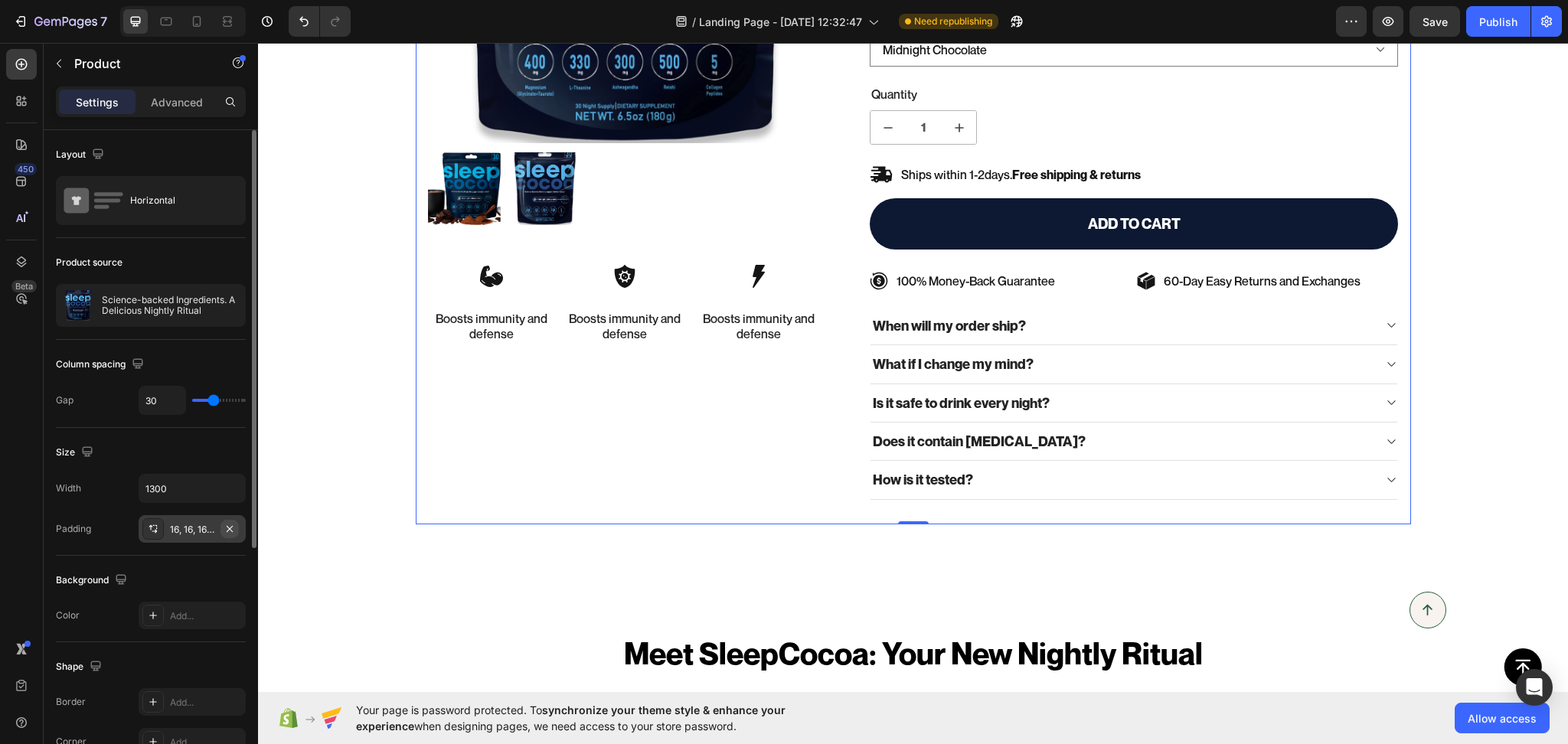
click at [235, 537] on button "button" at bounding box center [230, 530] width 18 height 18
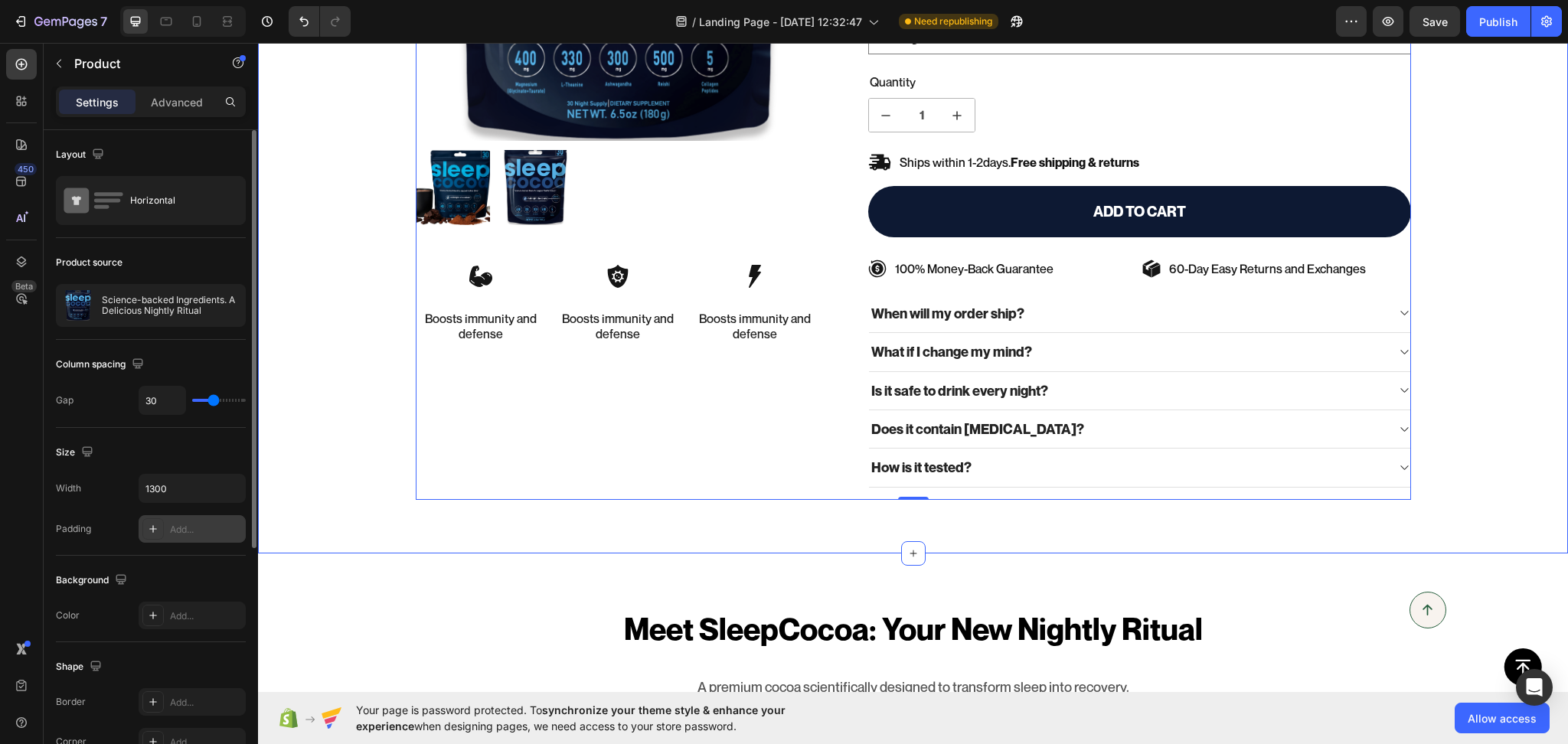
click at [315, 450] on div "100% Money-Back Guarantee Item List 60-Day Easy Returns Item List Row Product I…" at bounding box center [913, 118] width 1310 height 764
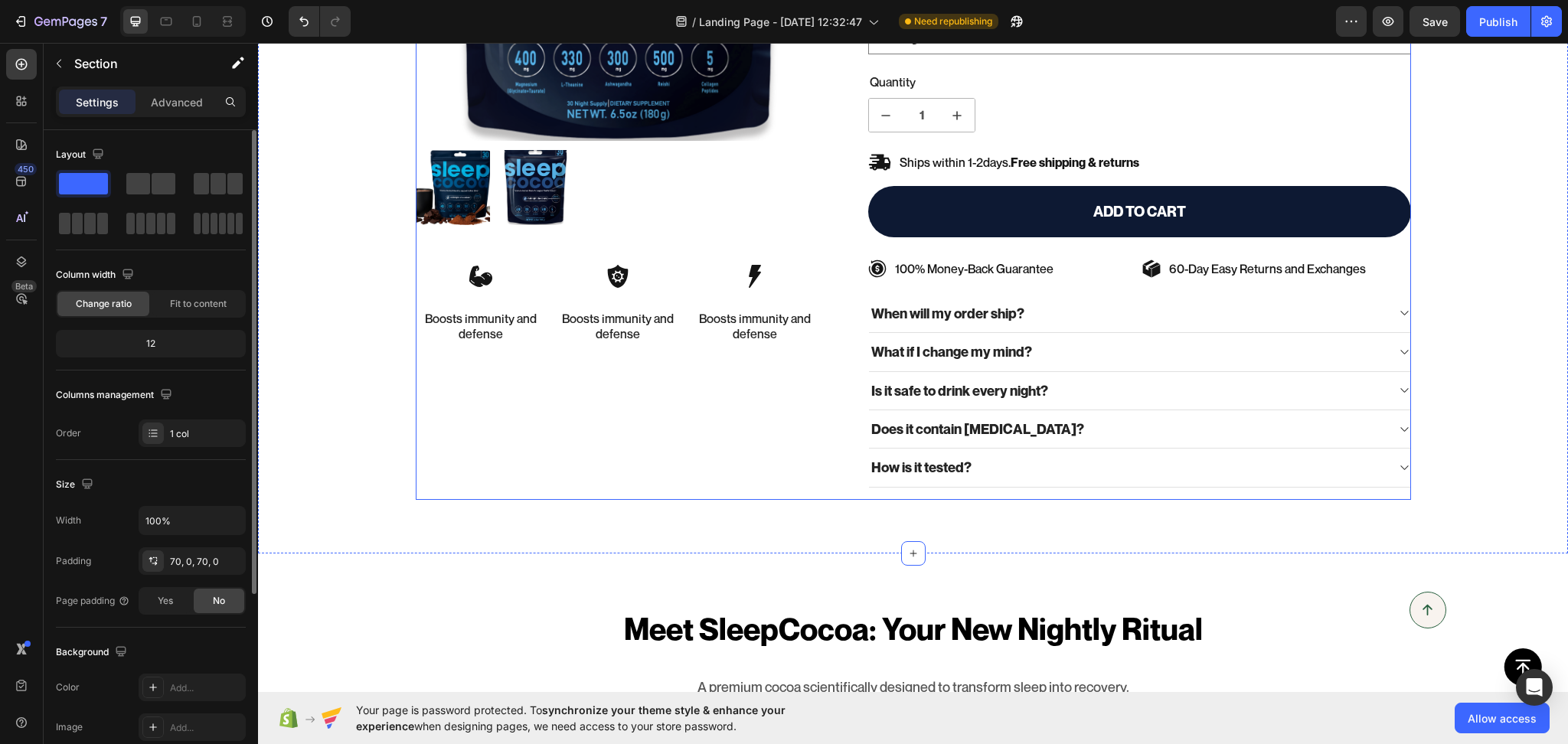
scroll to position [0, 0]
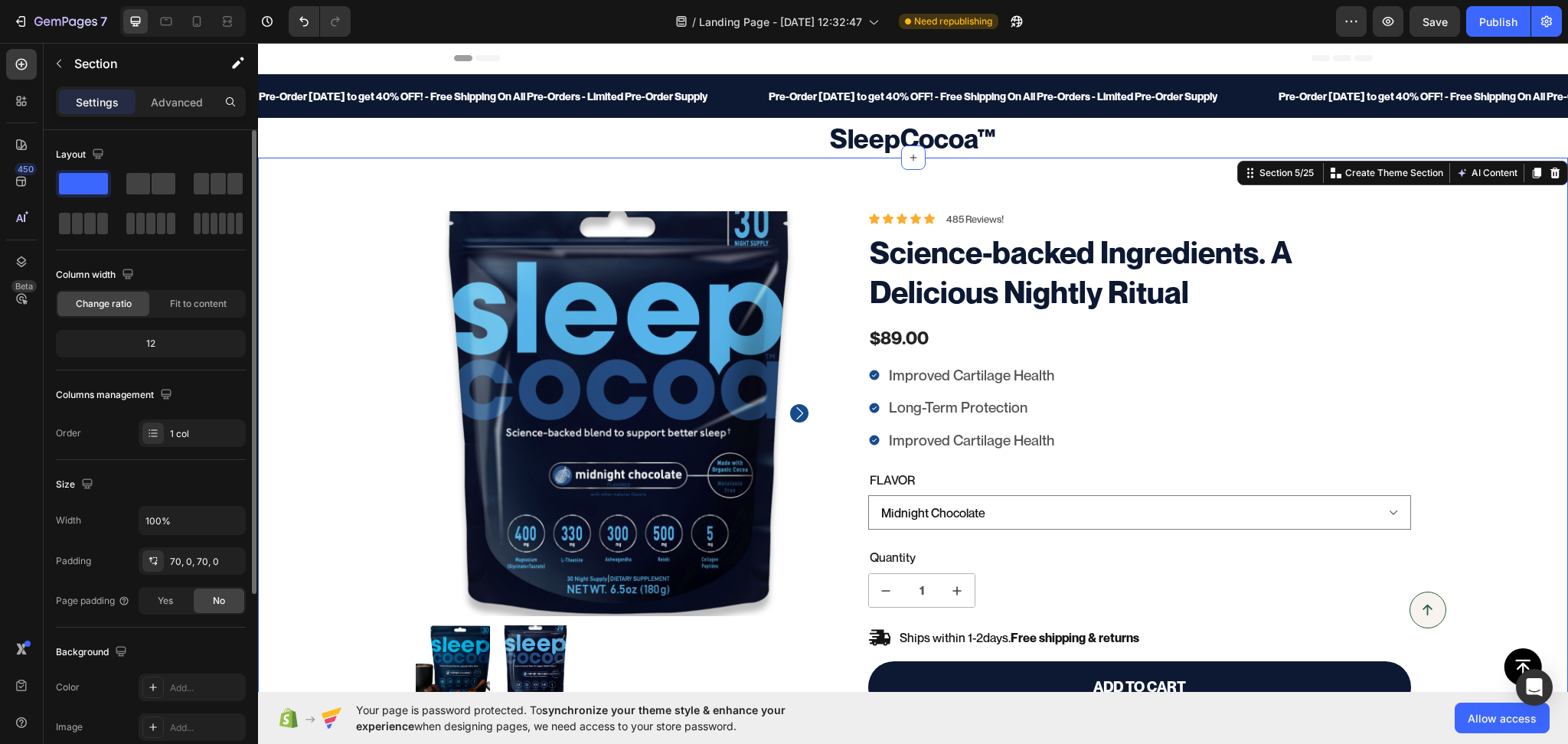
click at [294, 200] on div "100% Money-Back Guarantee Item List 60-Day Easy Returns Item List Row Product I…" at bounding box center [913, 593] width 1310 height 871
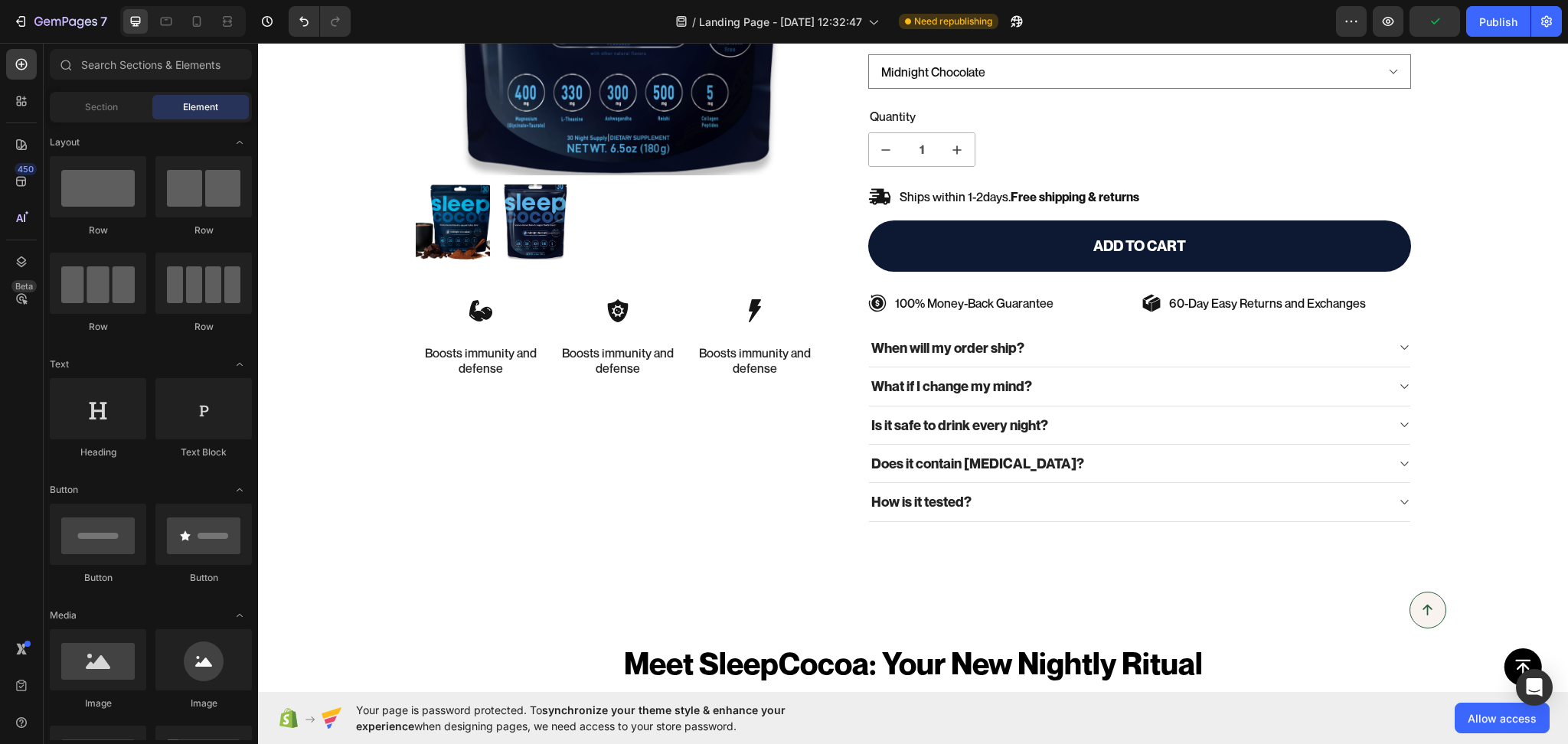
scroll to position [450, 0]
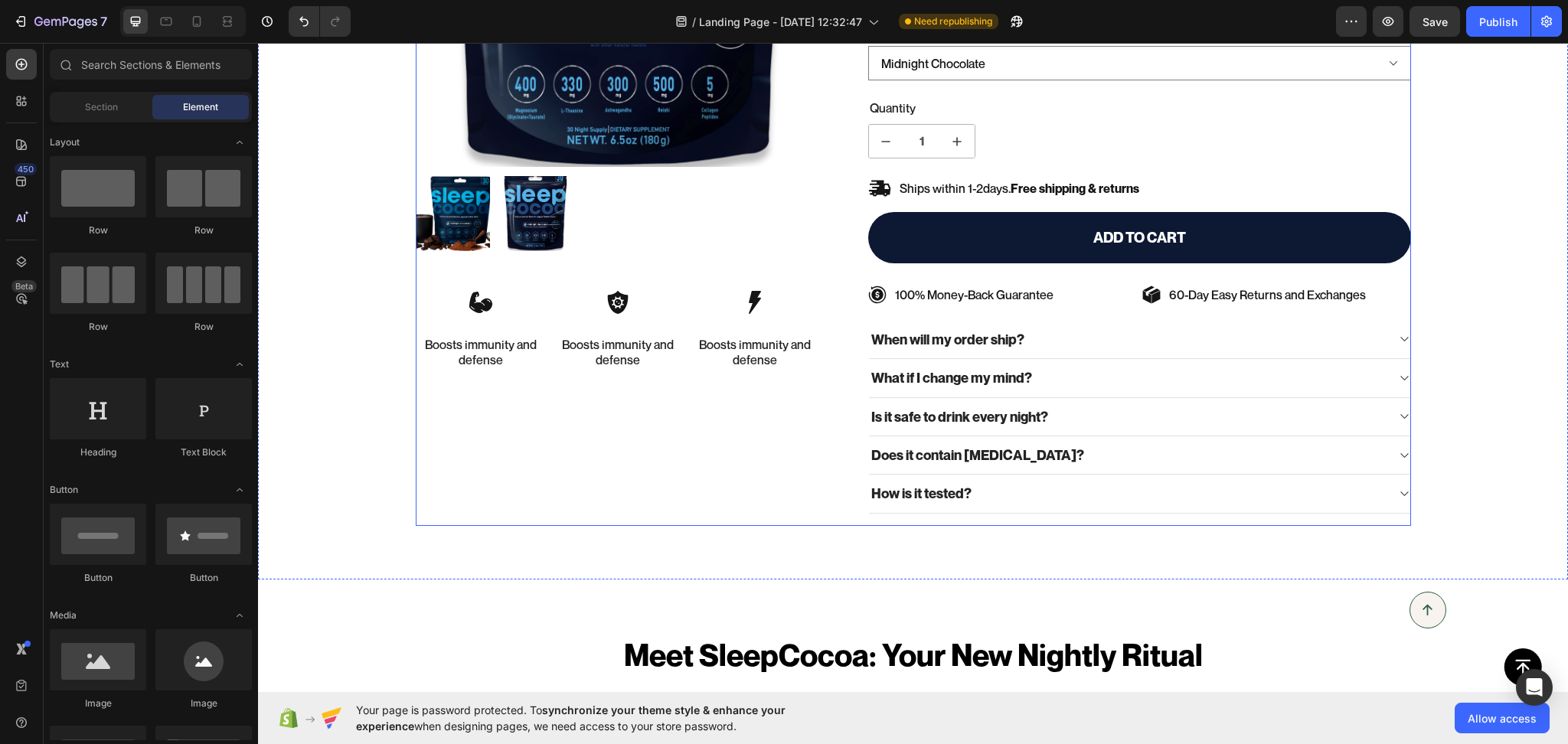
click at [633, 508] on div "100% Money-Back Guarantee Item List 60-Day Easy Returns Item List Row Product I…" at bounding box center [618, 144] width 405 height 764
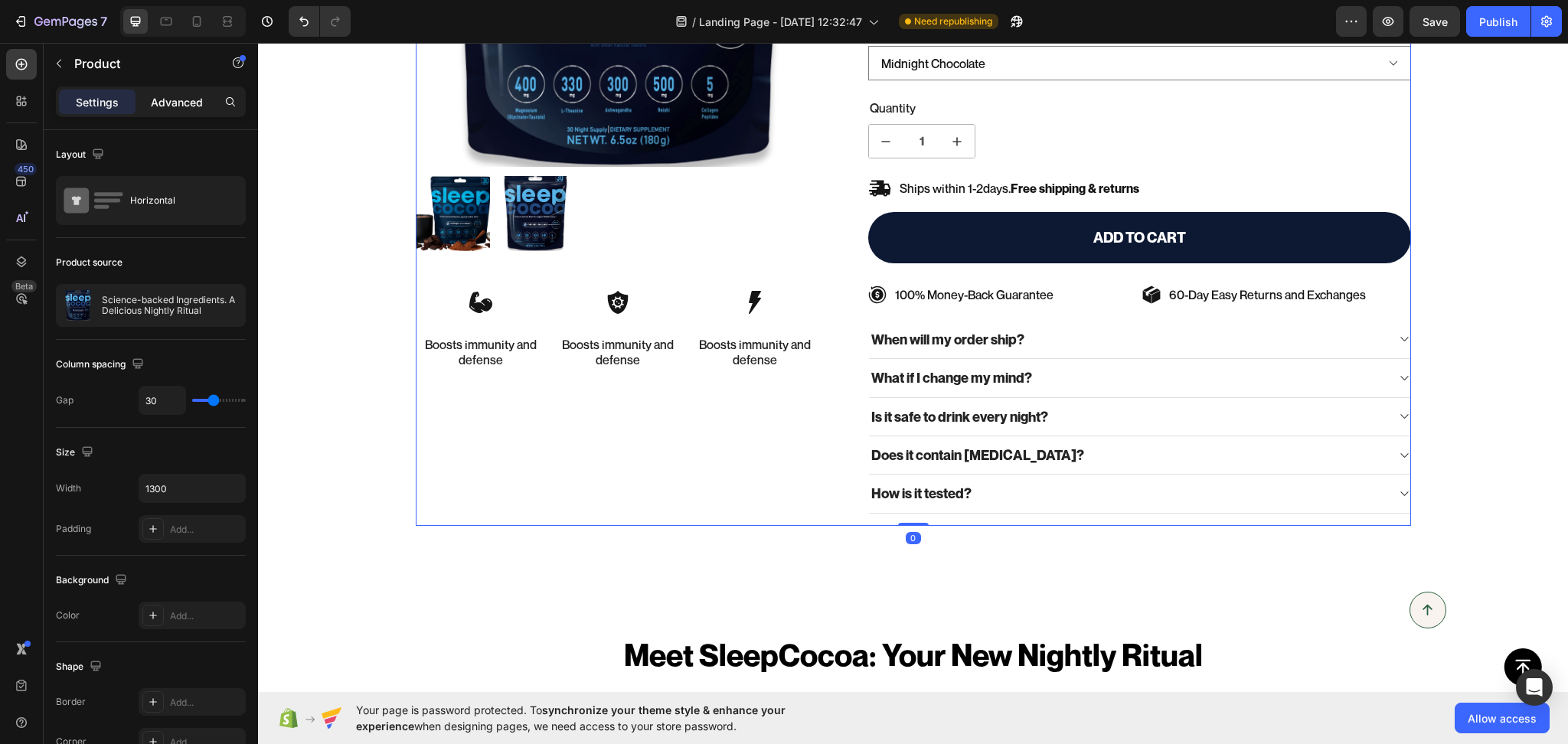
click at [161, 101] on p "Advanced" at bounding box center [177, 103] width 52 height 16
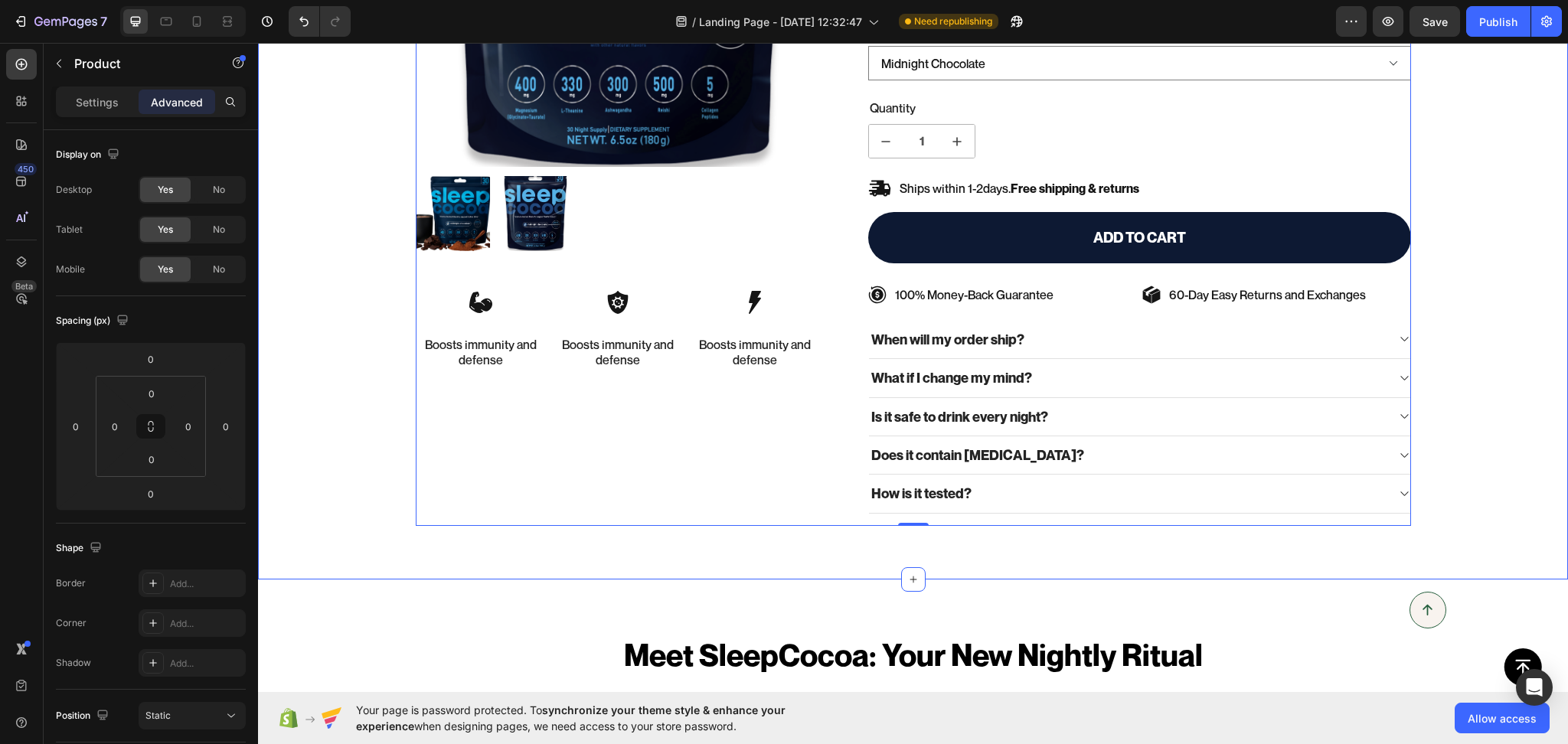
click at [352, 543] on div "100% Money-Back Guarantee Item List 60-Day Easy Returns Item List Row Product I…" at bounding box center [913, 144] width 1310 height 871
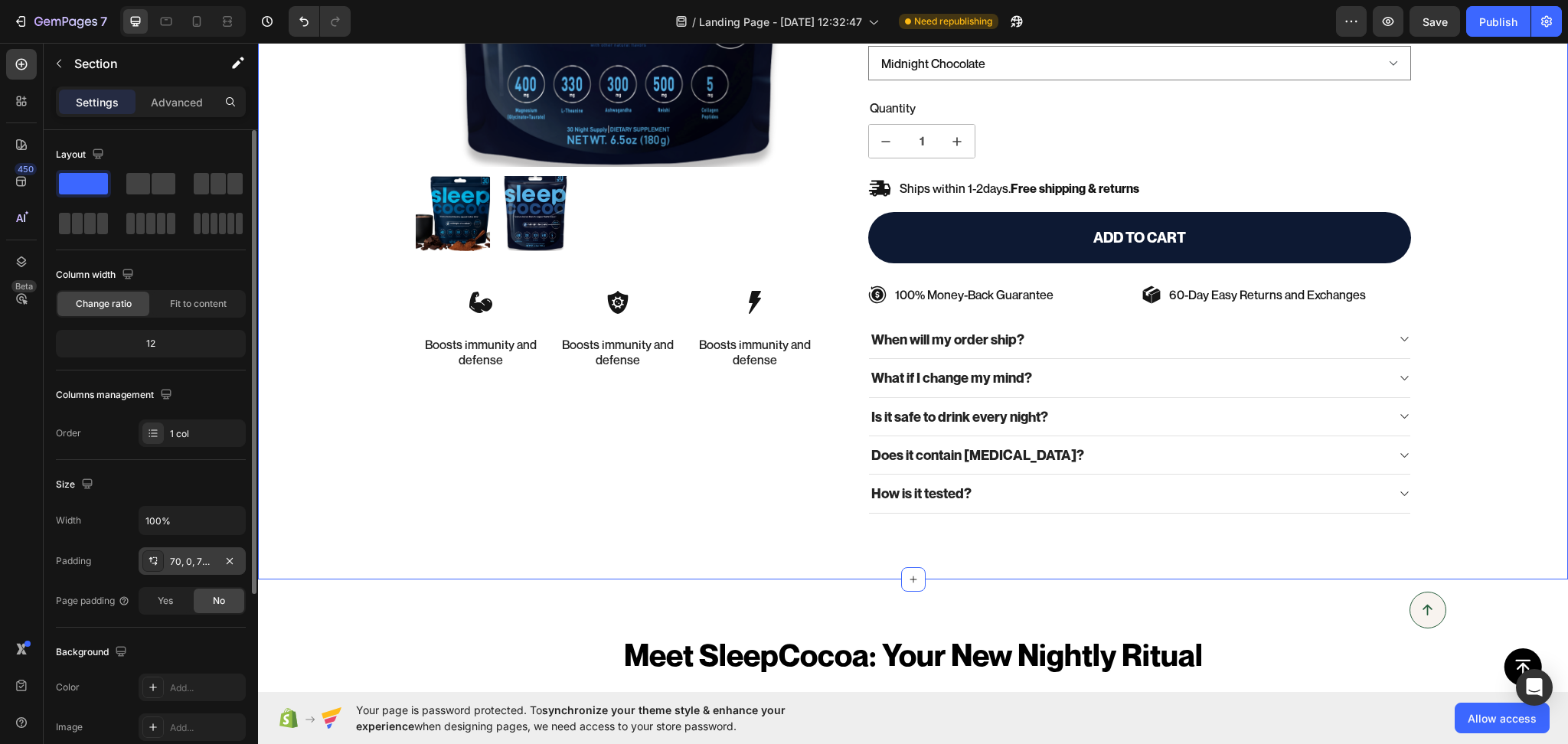
click at [179, 566] on div "70, 0, 70, 0" at bounding box center [192, 562] width 44 height 14
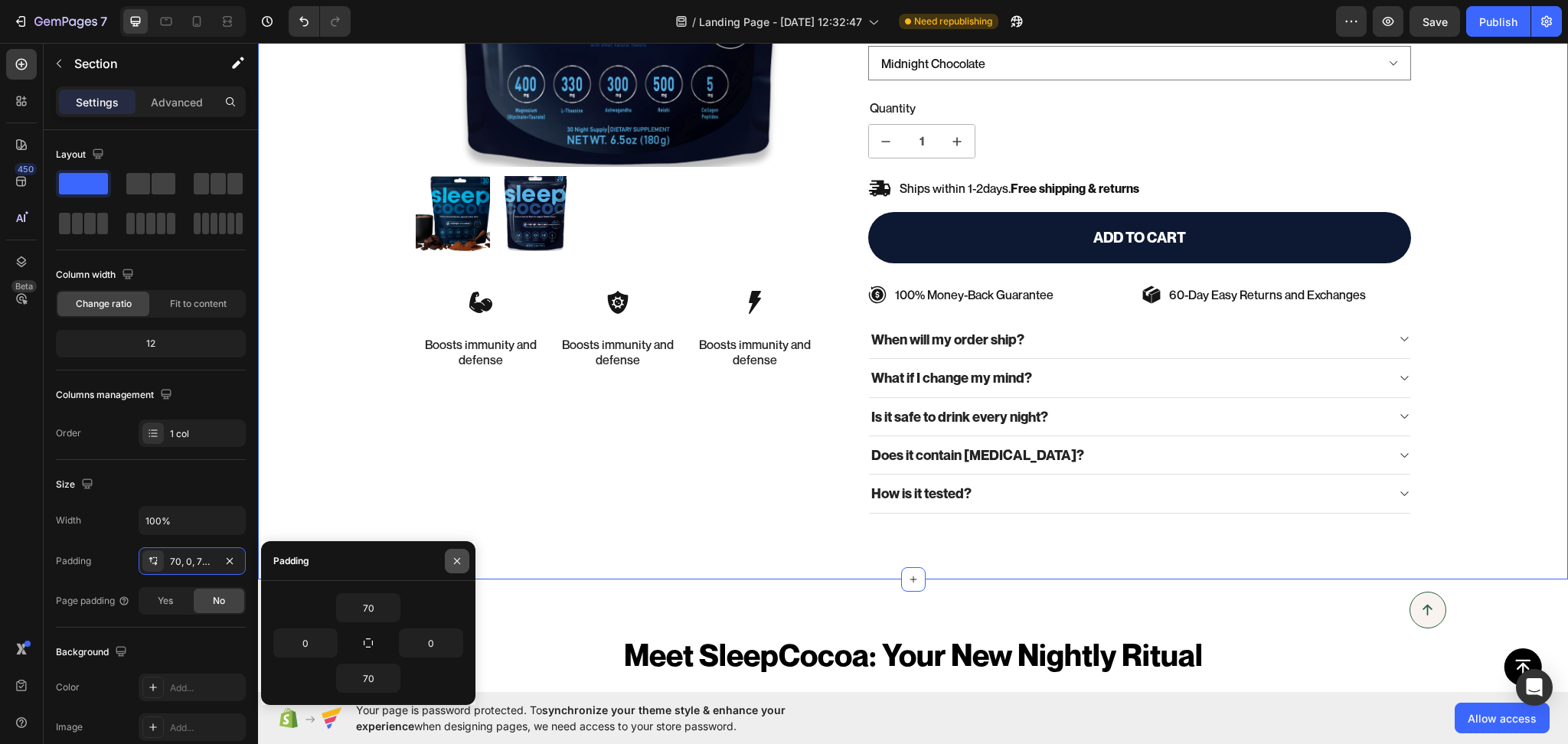
drag, startPoint x: 456, startPoint y: 557, endPoint x: 190, endPoint y: 514, distance: 269.5
click at [456, 557] on icon "button" at bounding box center [456, 561] width 12 height 12
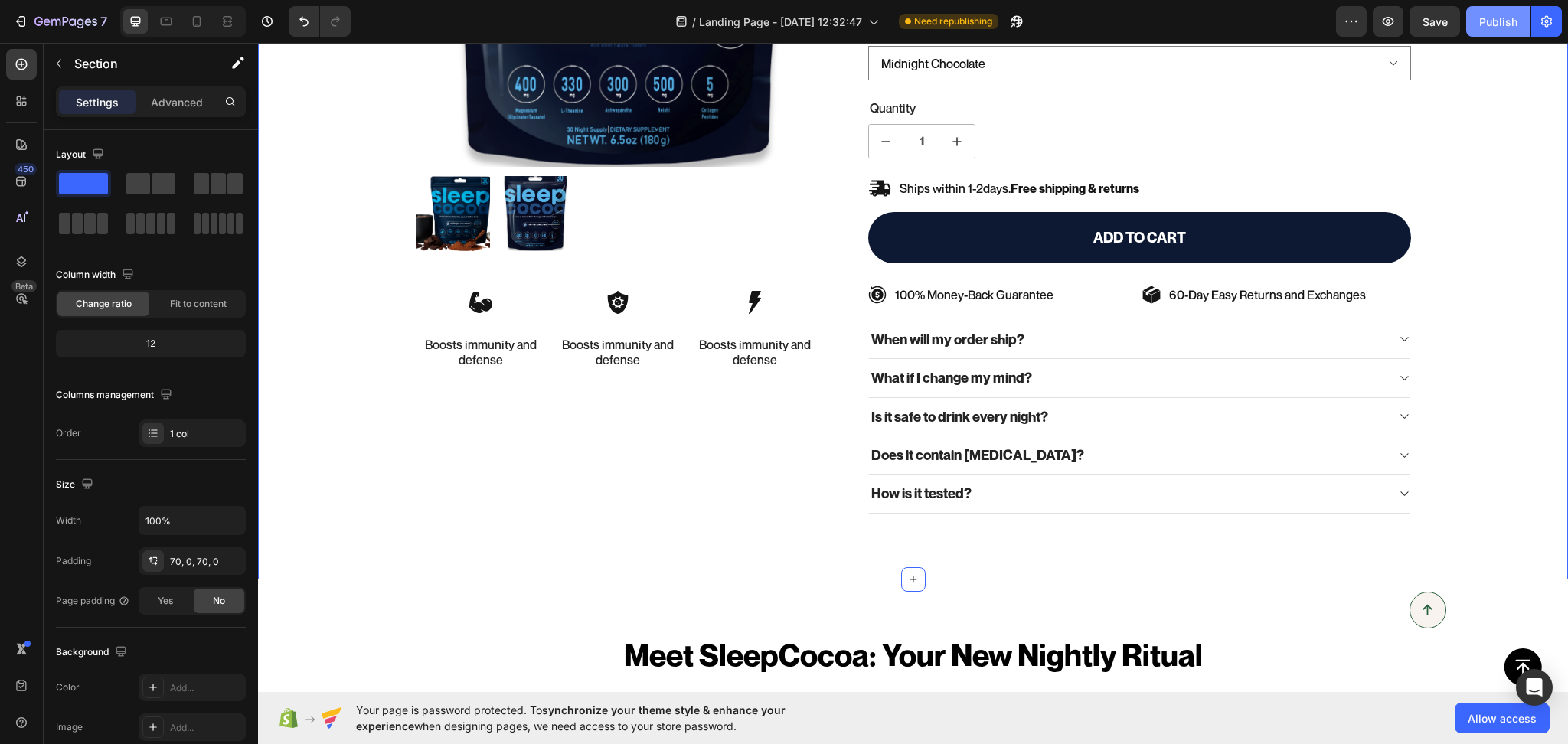
click at [1485, 24] on div "Publish" at bounding box center [1498, 22] width 38 height 16
click at [166, 17] on icon at bounding box center [167, 21] width 12 height 8
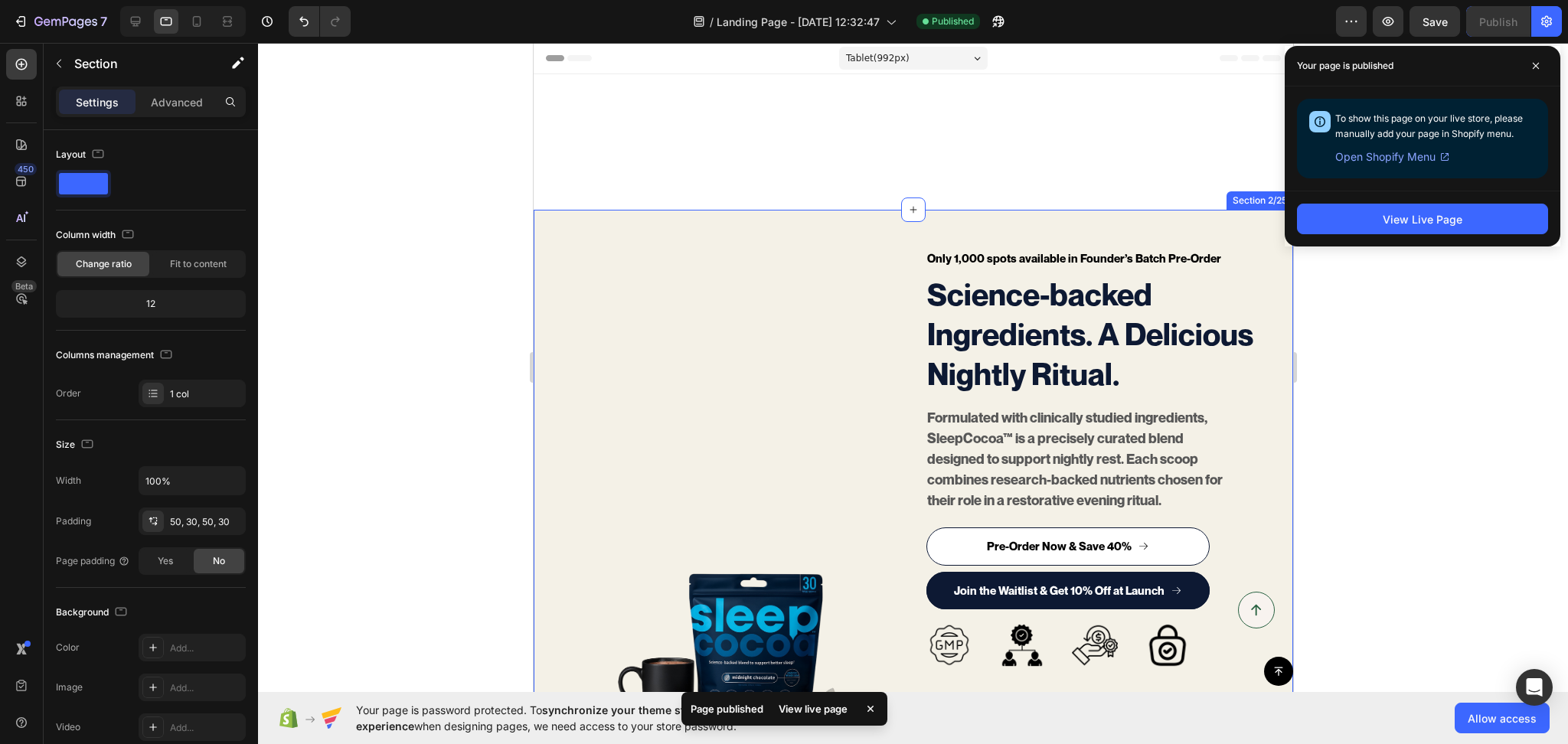
scroll to position [476, 0]
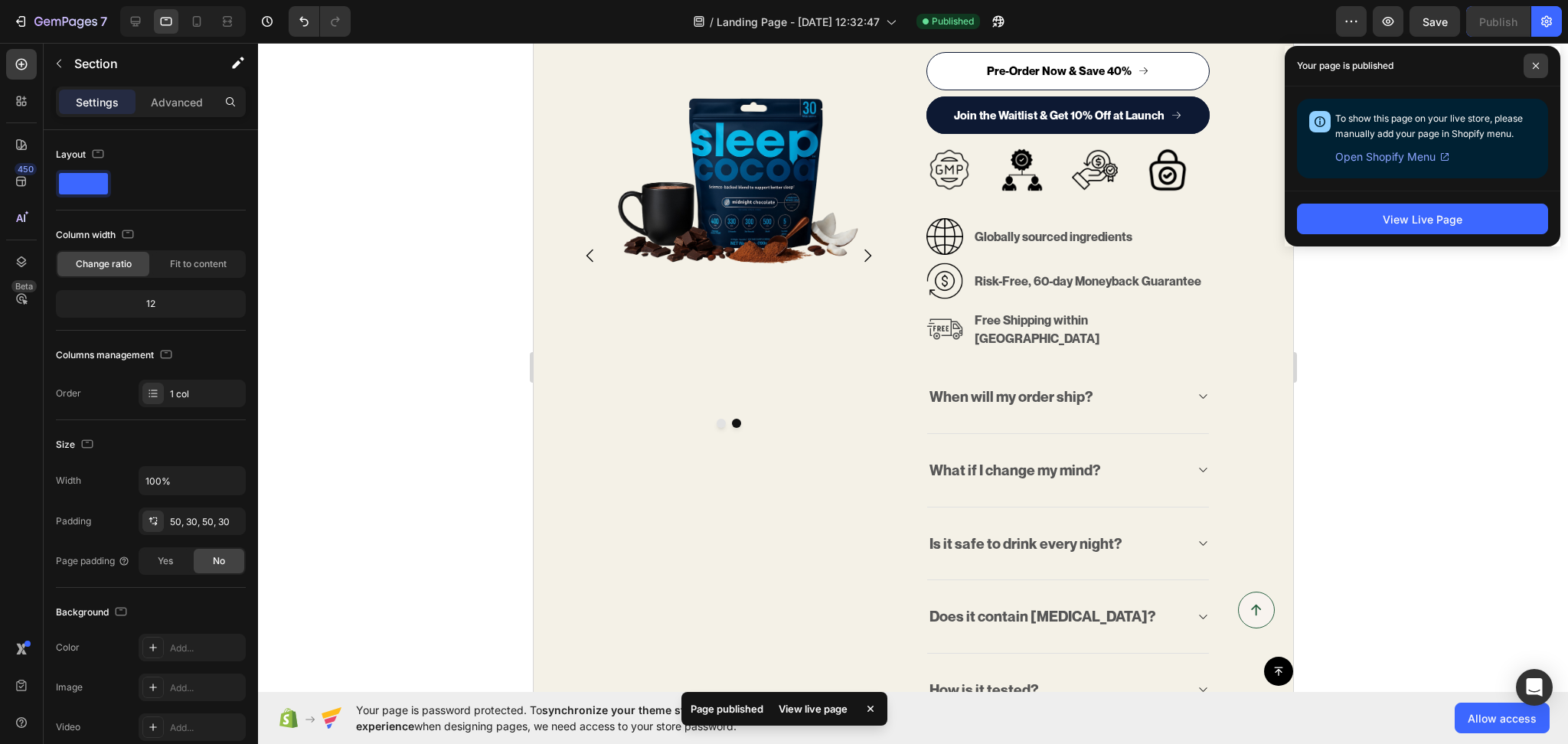
click at [1534, 56] on span at bounding box center [1535, 66] width 25 height 25
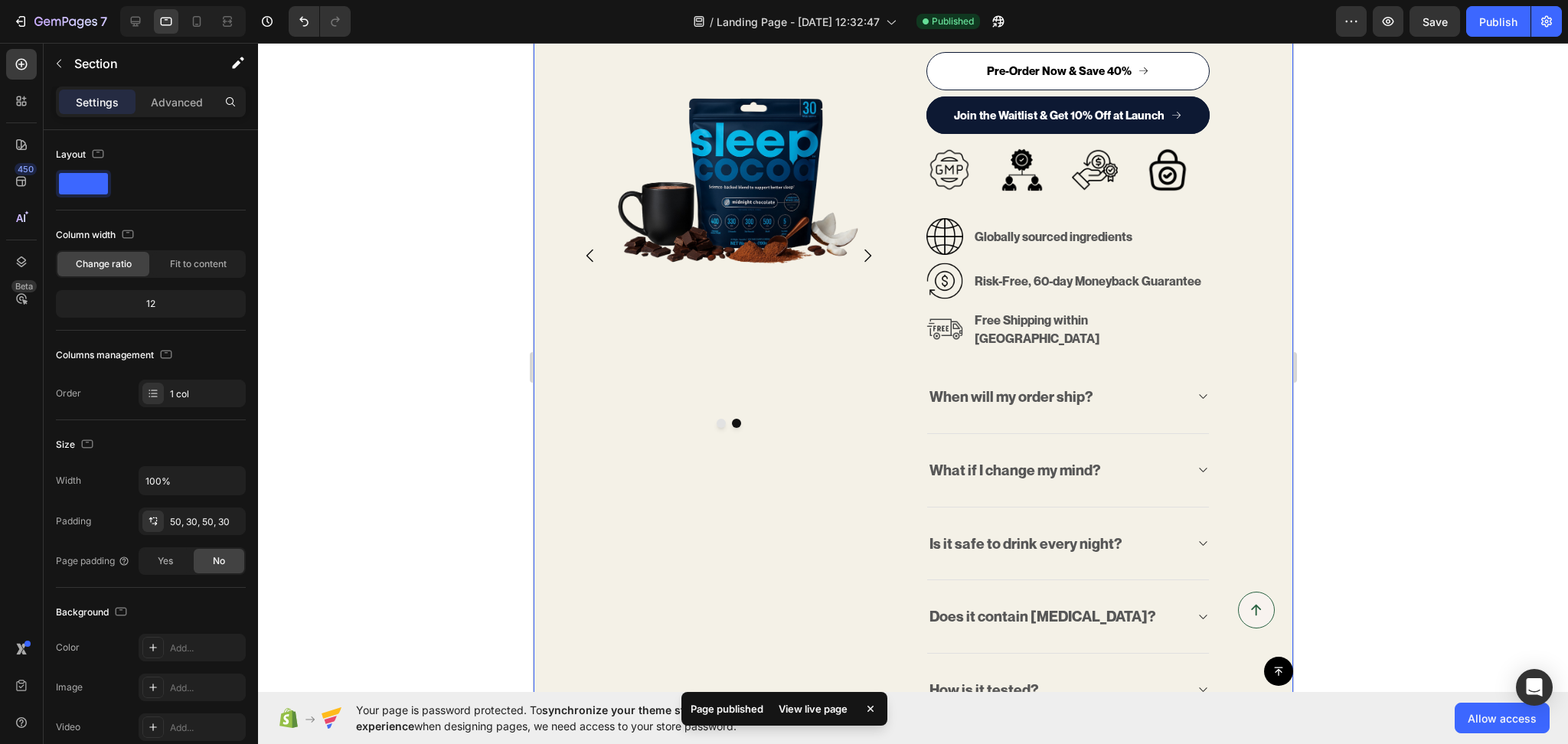
scroll to position [715, 0]
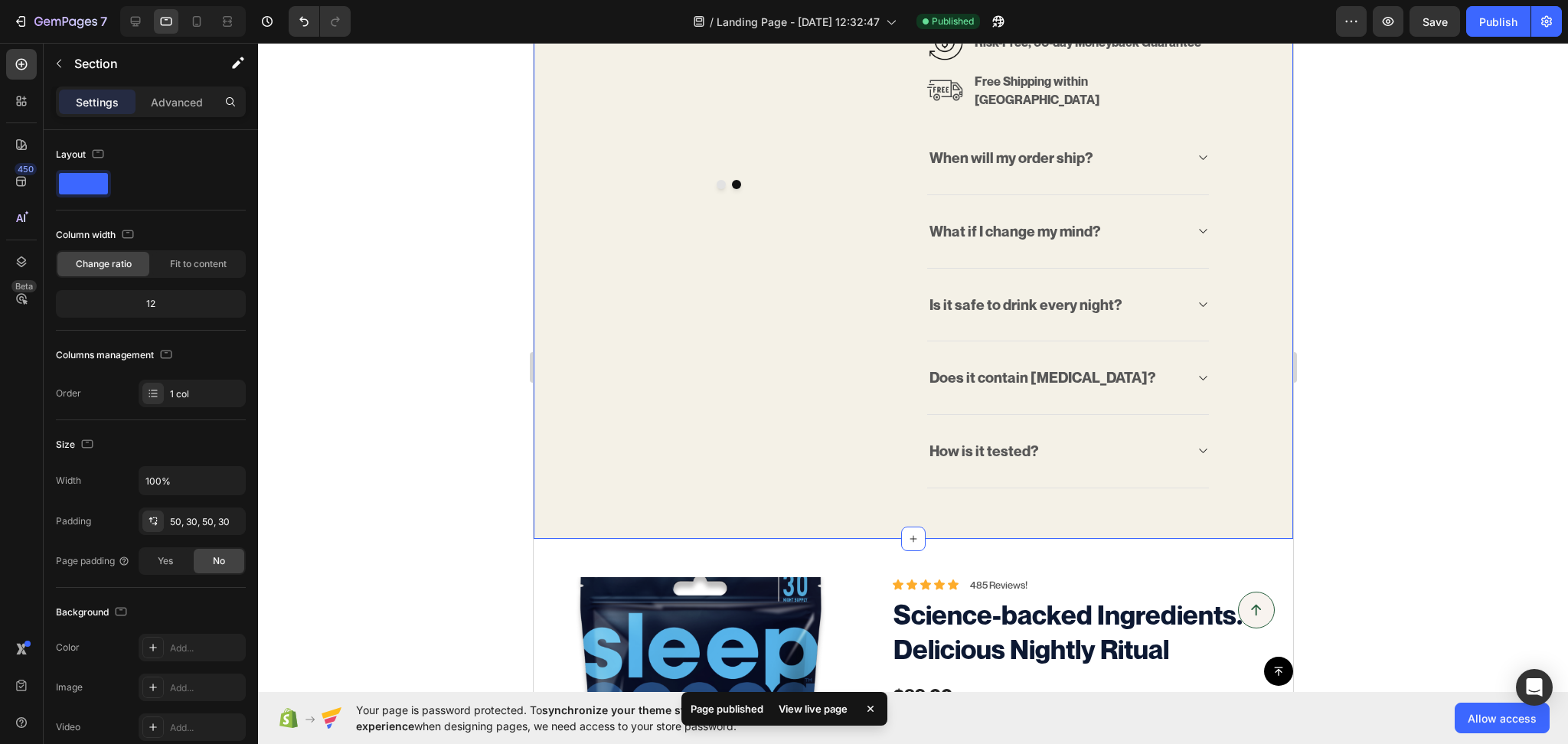
click at [668, 520] on div "Only 1,000 spots available in Founder’s Batch Pre-Order Text block Science-back…" at bounding box center [912, 16] width 759 height 1044
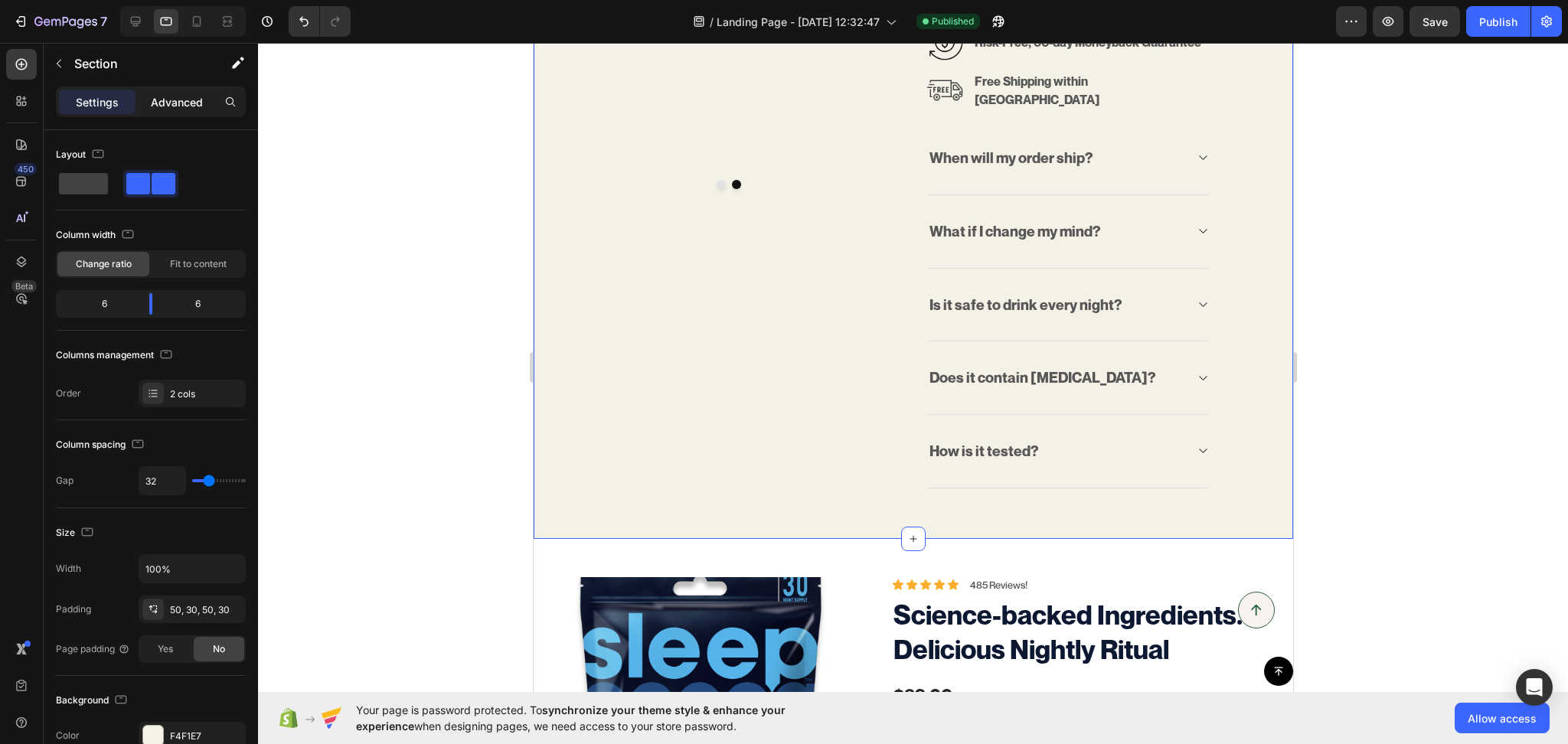
click at [184, 107] on p "Advanced" at bounding box center [177, 103] width 52 height 16
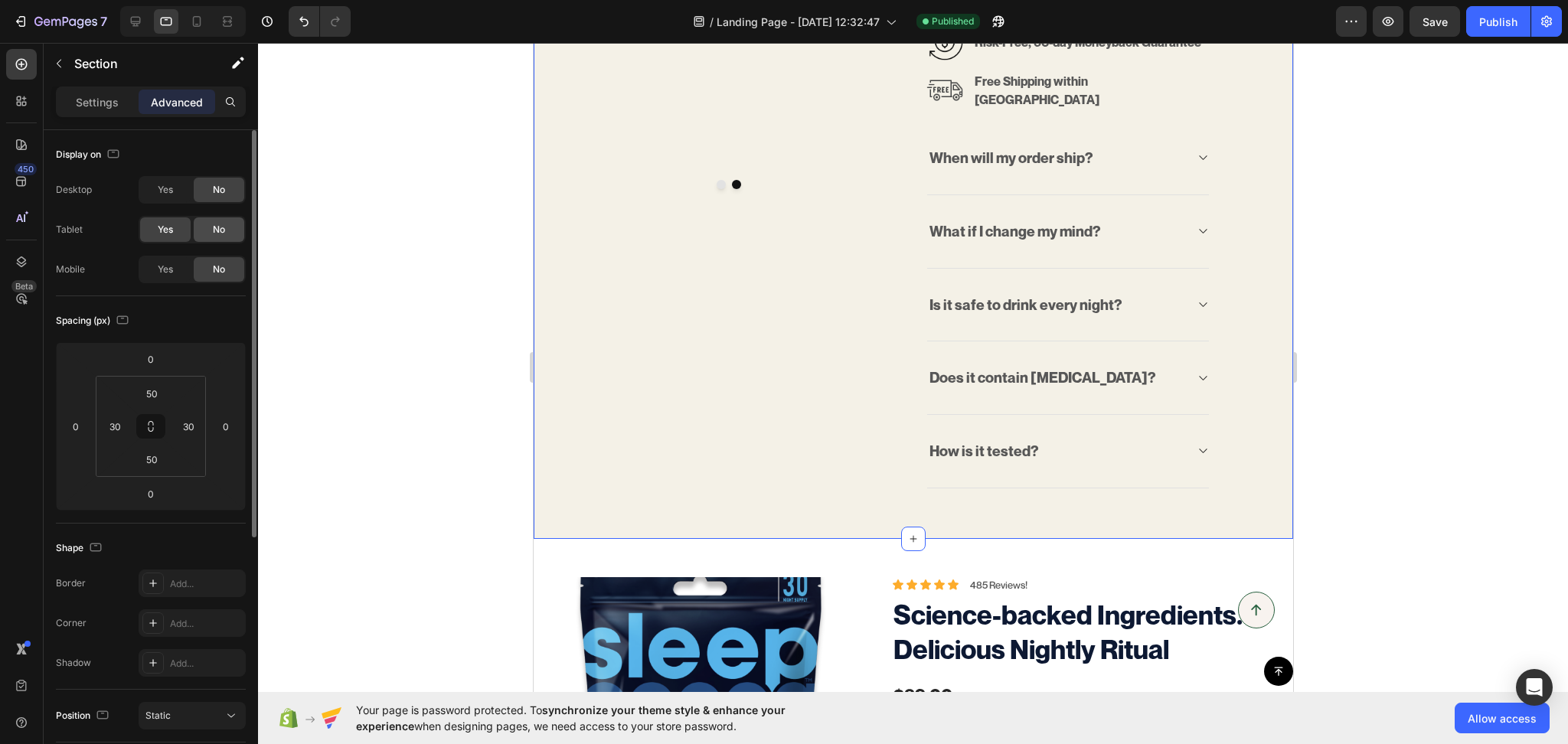
click at [225, 228] on div "No" at bounding box center [218, 229] width 50 height 25
click at [202, 18] on icon at bounding box center [196, 21] width 16 height 16
type input "0"
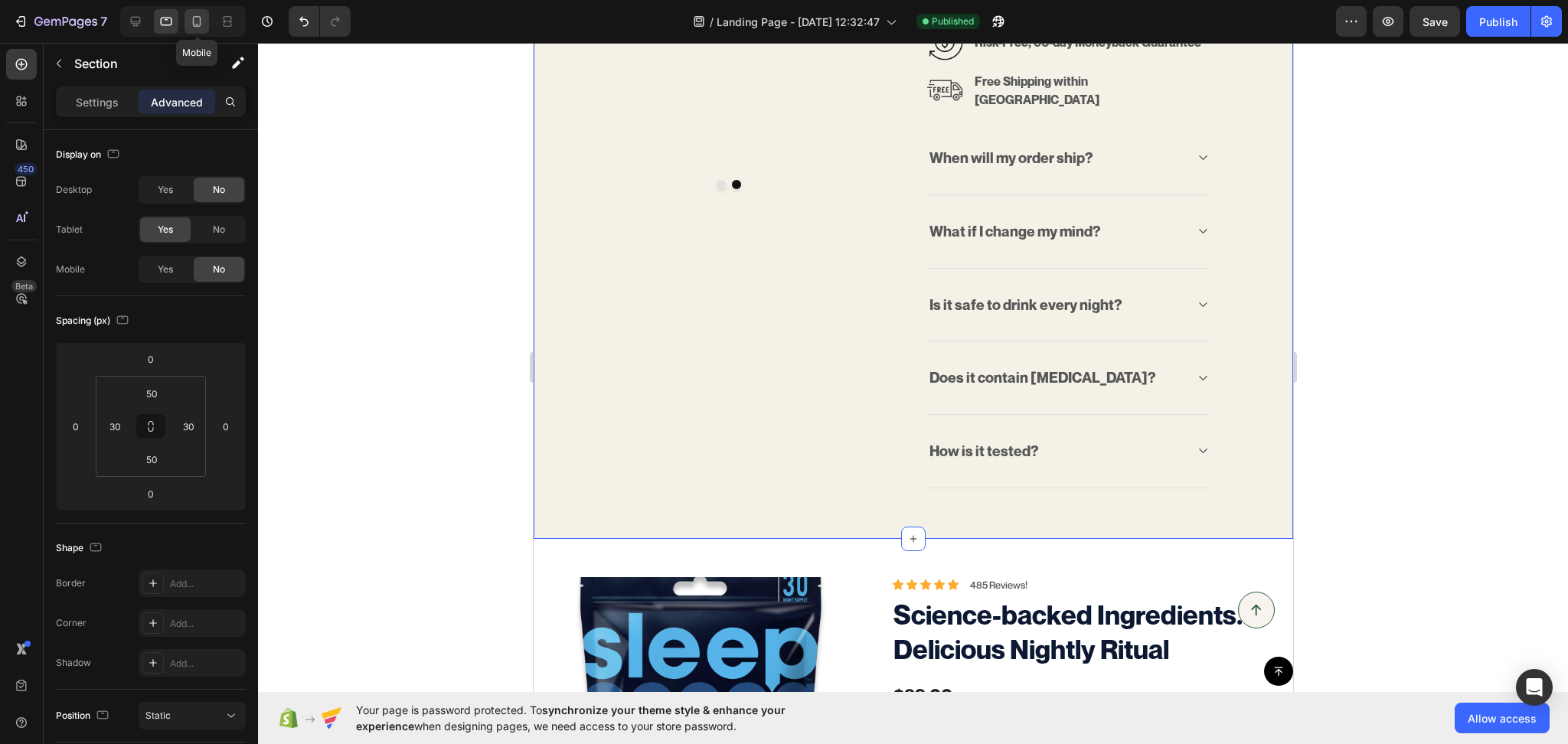
type input "0"
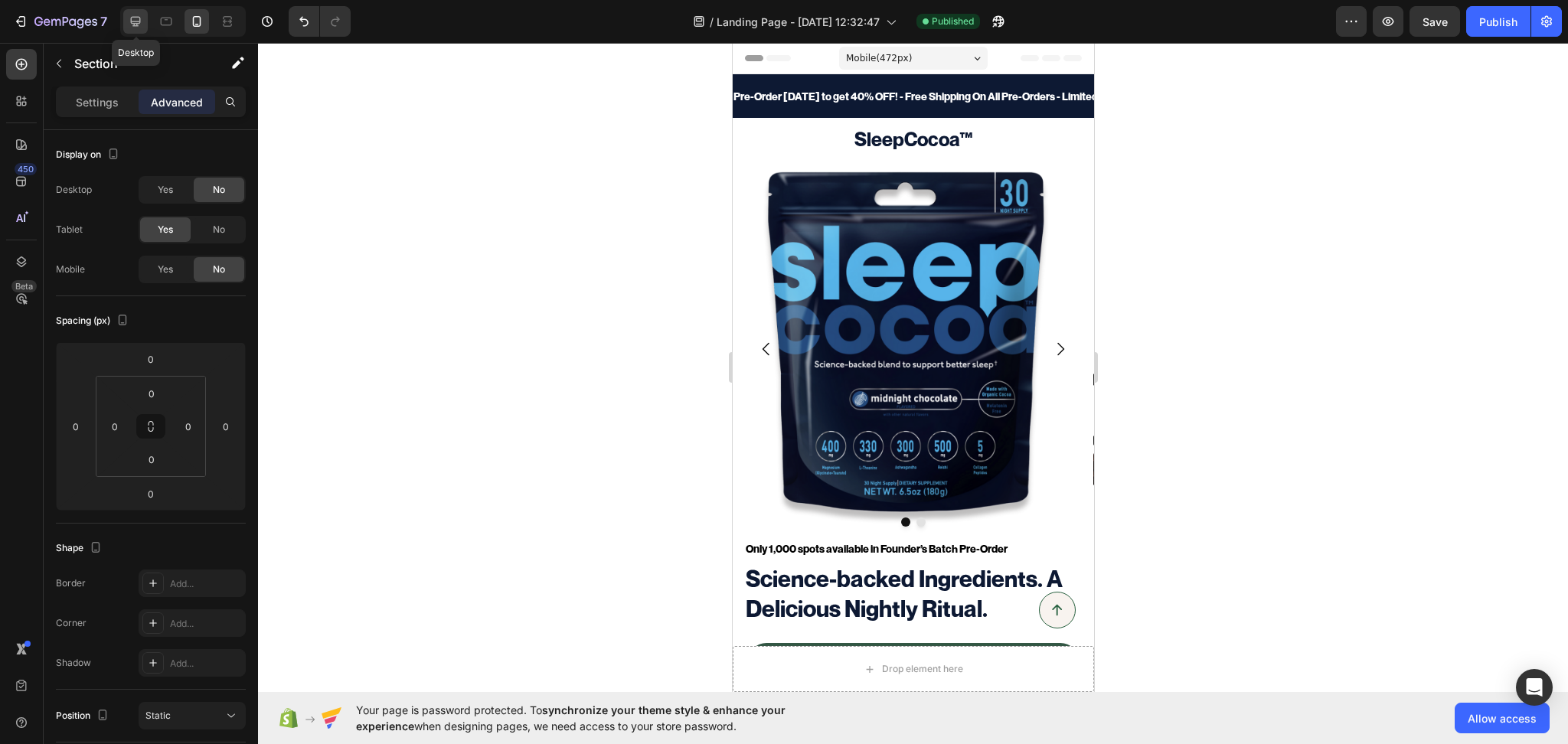
click at [136, 26] on icon at bounding box center [136, 21] width 10 height 10
type input "50"
type input "60"
type input "50"
type input "60"
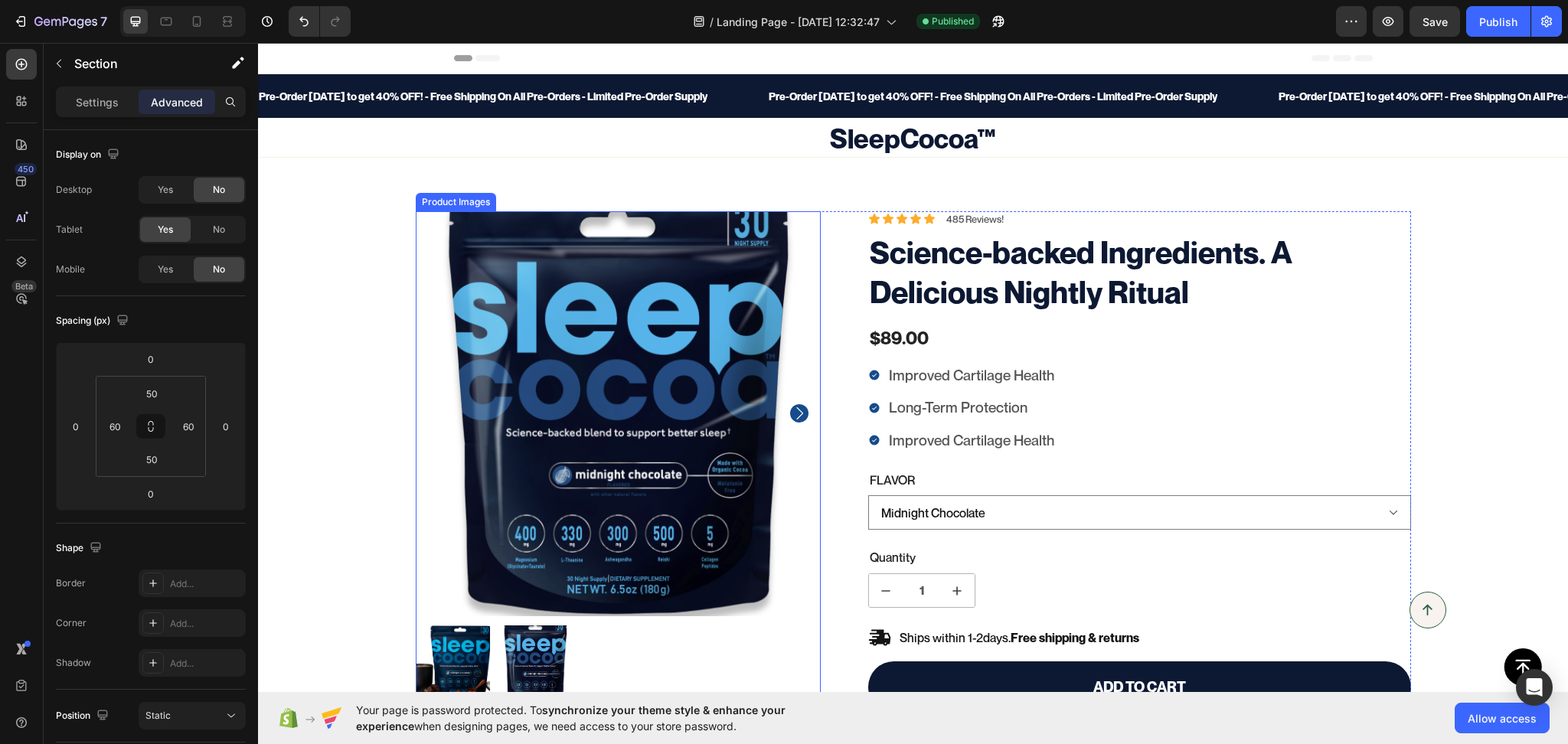
click at [423, 232] on img at bounding box center [618, 414] width 405 height 405
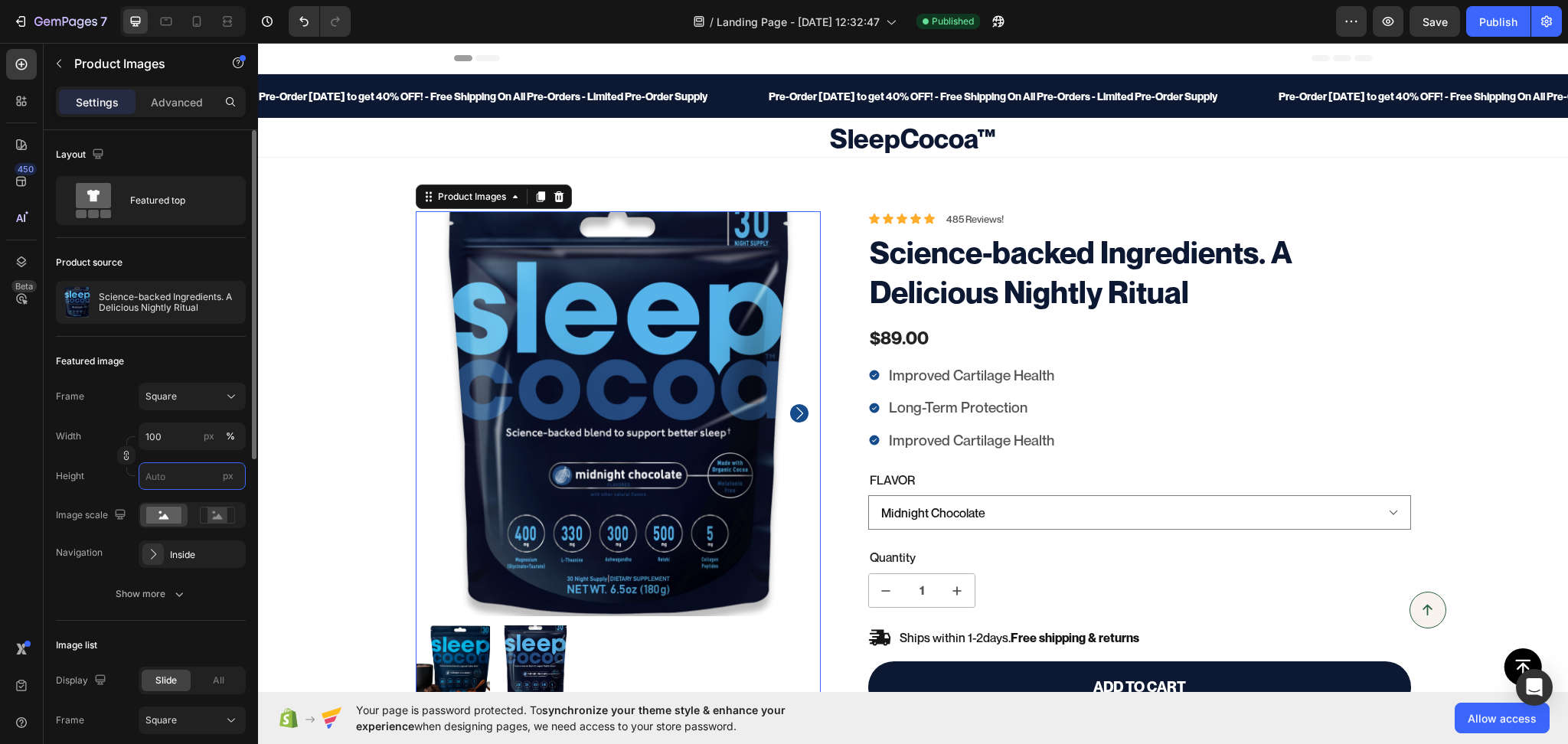
click at [180, 475] on input "px" at bounding box center [191, 476] width 107 height 27
click at [176, 440] on input "100" at bounding box center [191, 436] width 107 height 27
click at [152, 474] on span "Full" at bounding box center [152, 473] width 16 height 14
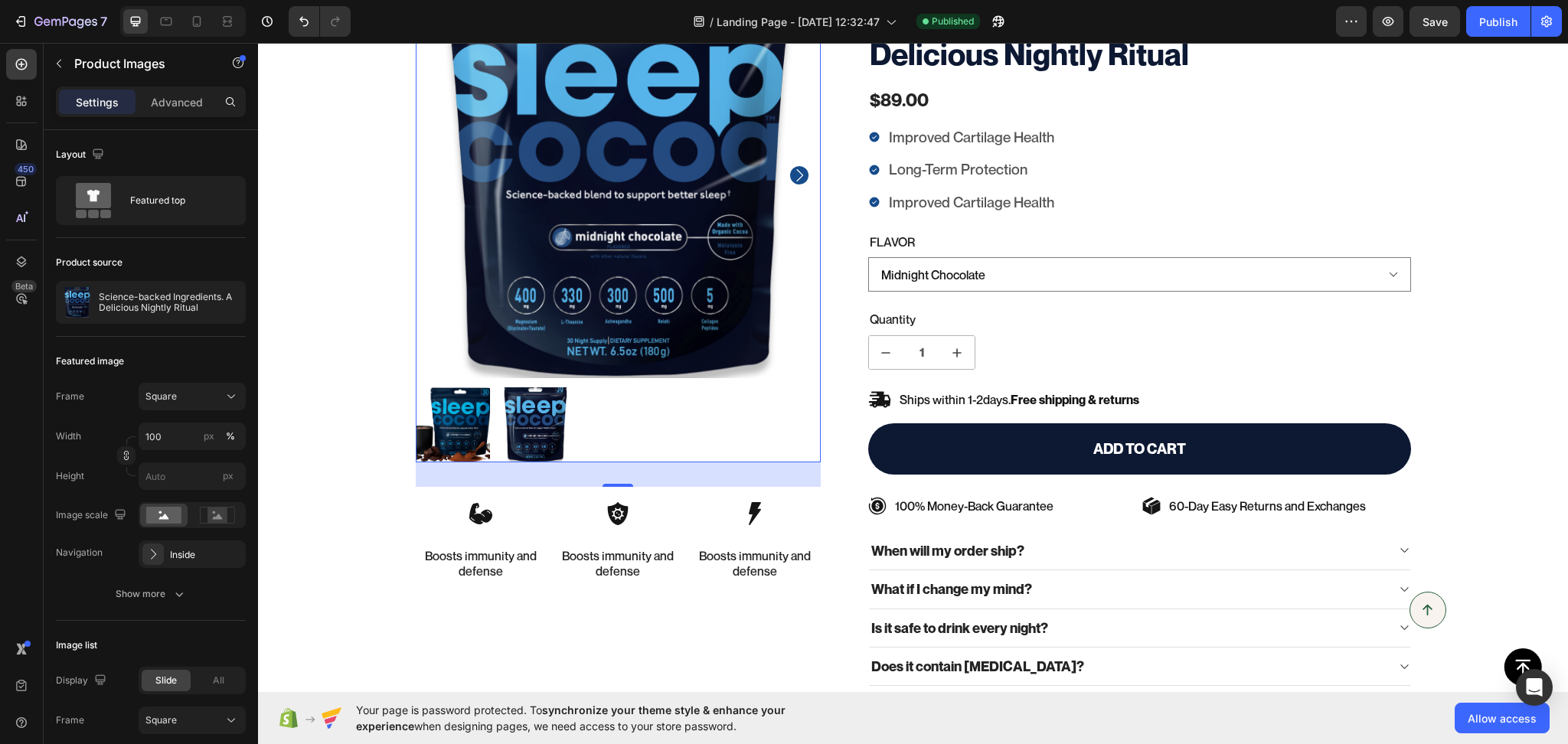
scroll to position [476, 0]
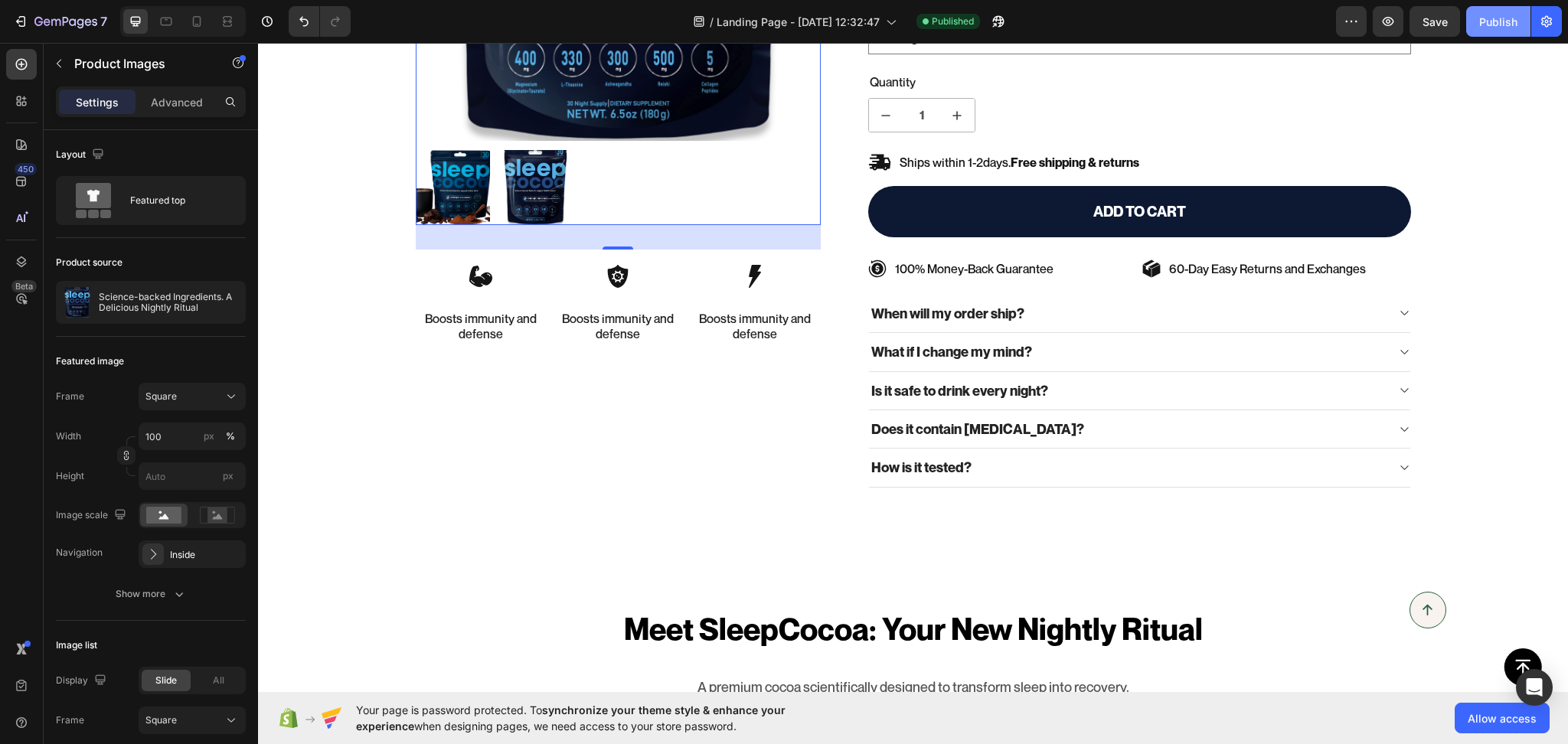
click at [1498, 20] on div "Publish" at bounding box center [1498, 22] width 38 height 16
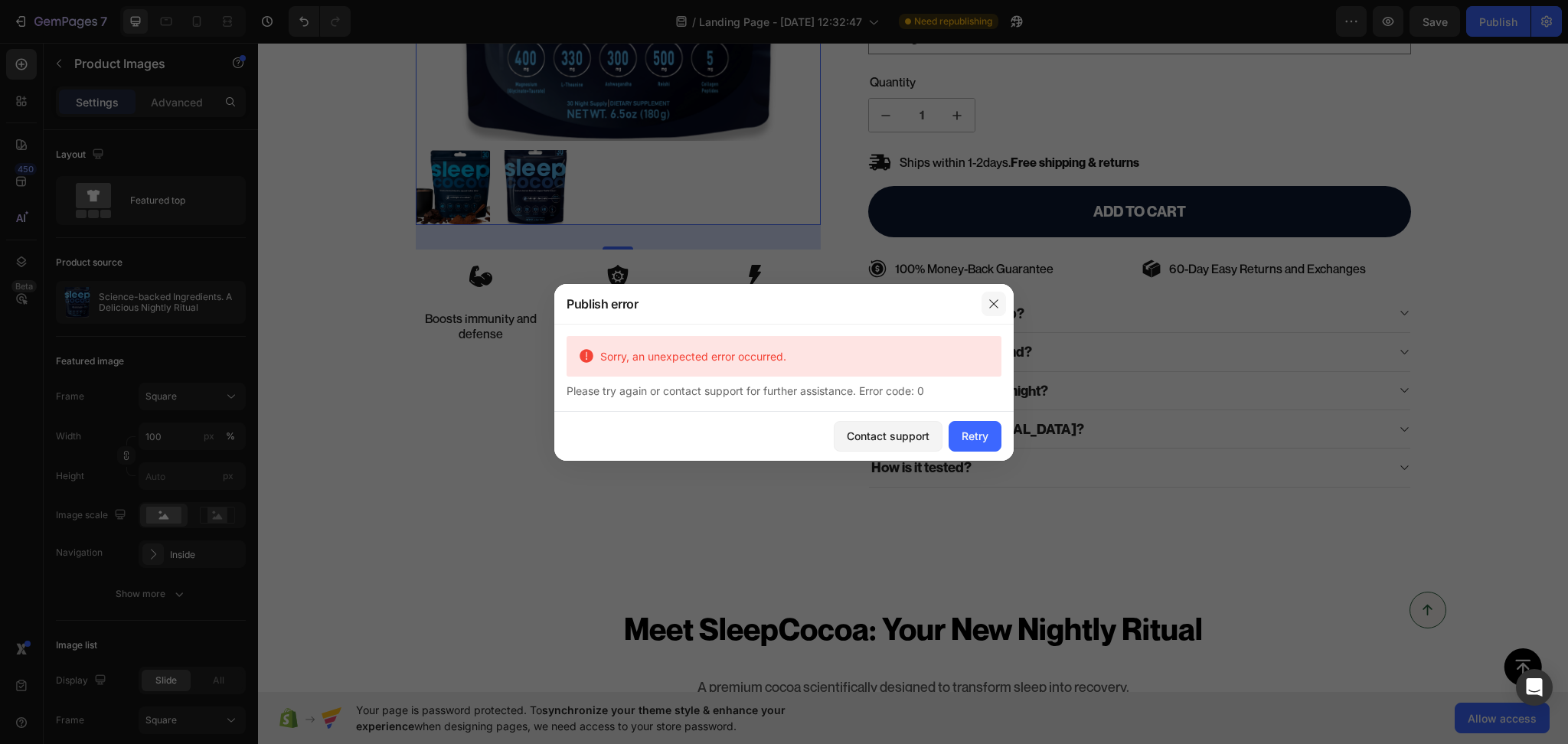
click at [998, 301] on icon "button" at bounding box center [993, 303] width 12 height 12
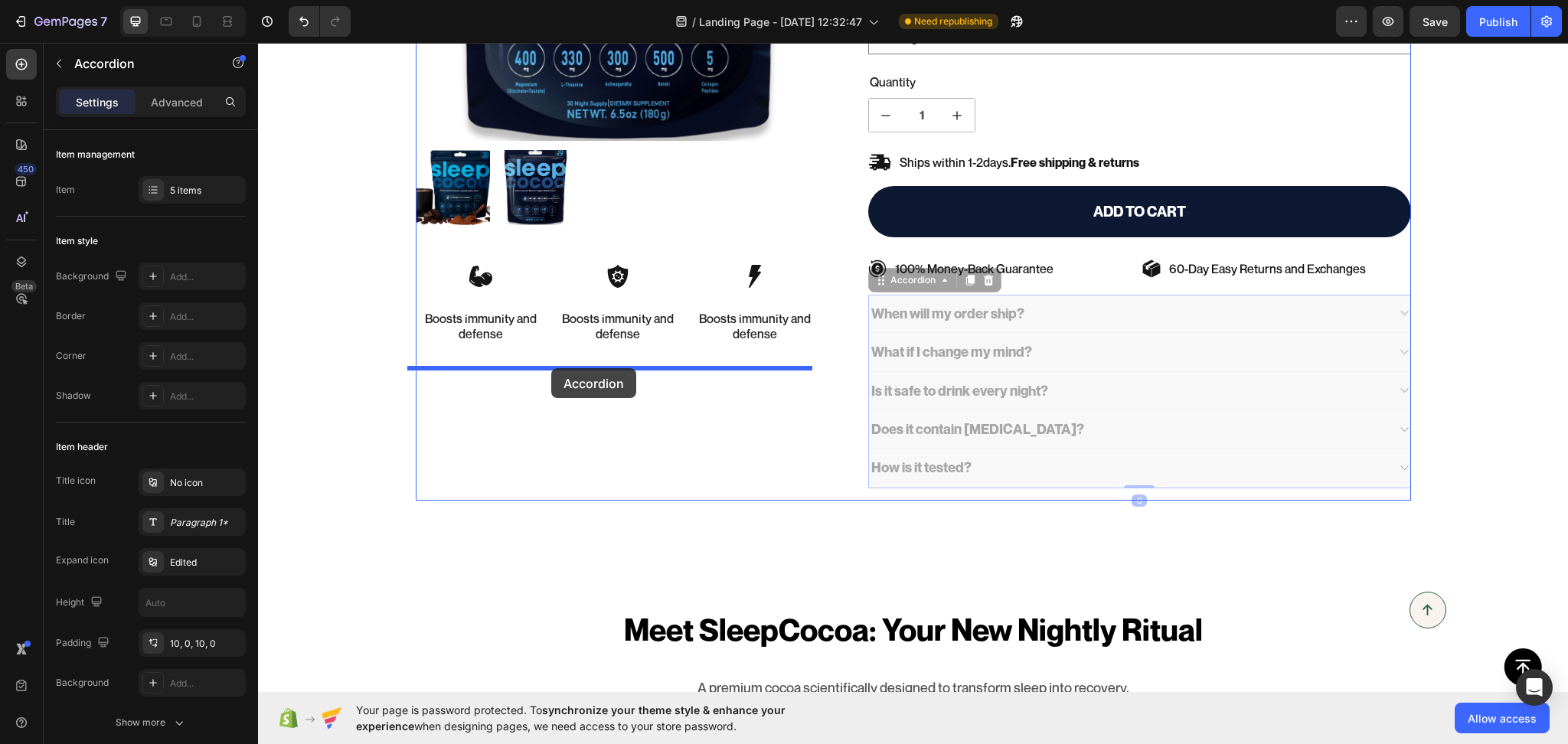
drag, startPoint x: 904, startPoint y: 300, endPoint x: 550, endPoint y: 369, distance: 360.7
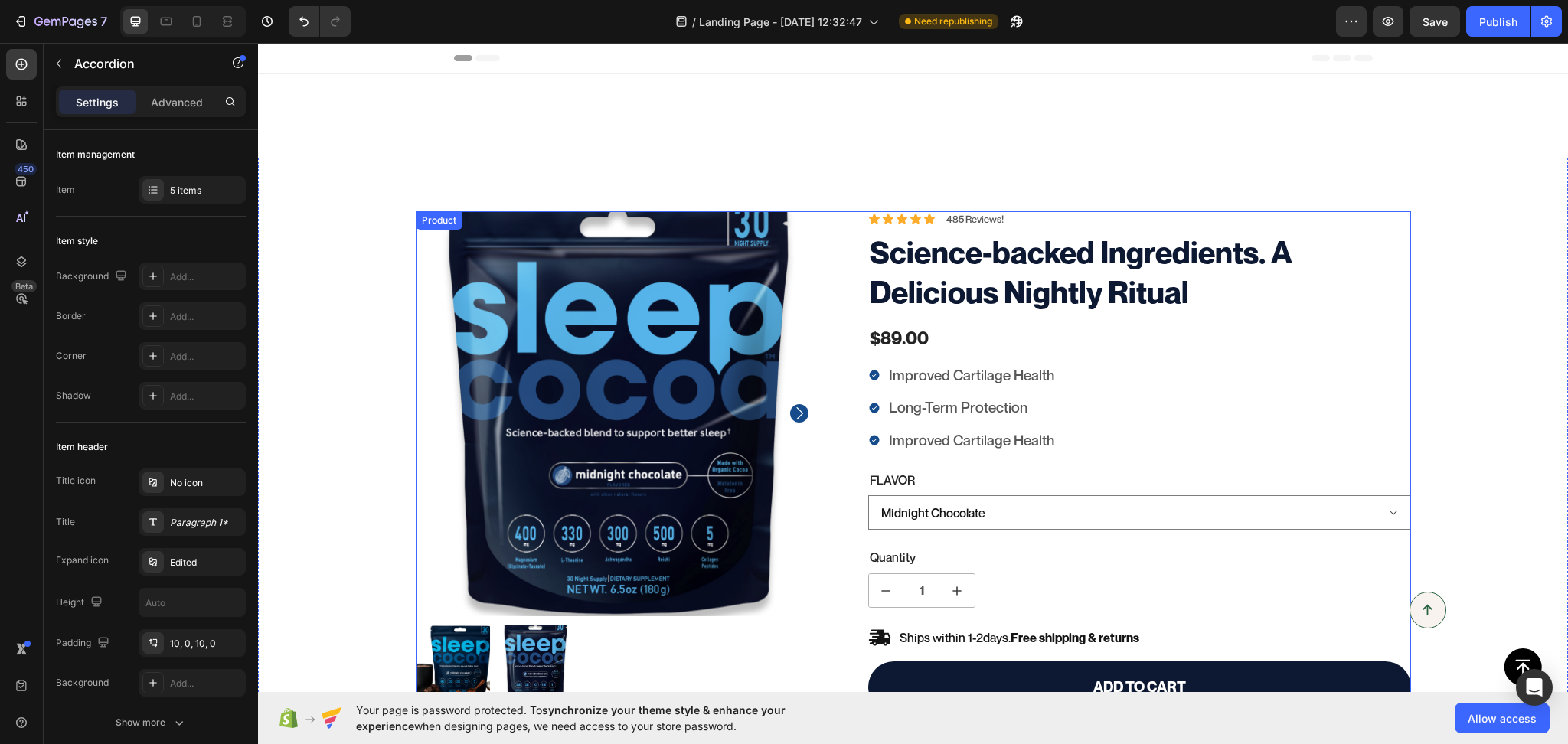
scroll to position [238, 0]
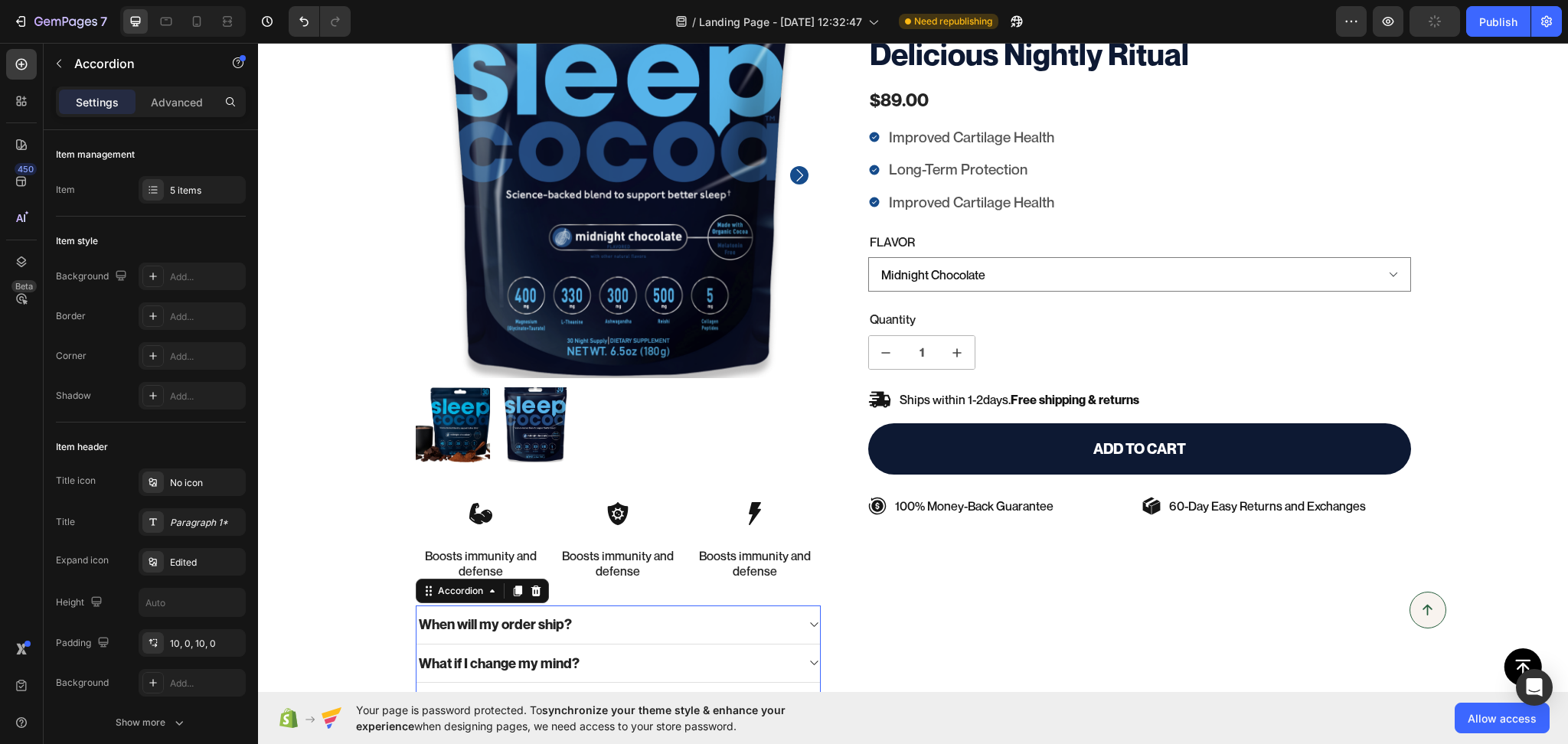
click at [1492, 37] on div "7 / Landing Page - Aug 18, 12:32:47 Need republishing Preview Publish" at bounding box center [784, 22] width 1568 height 44
click at [1477, 21] on button "Publish" at bounding box center [1498, 21] width 64 height 30
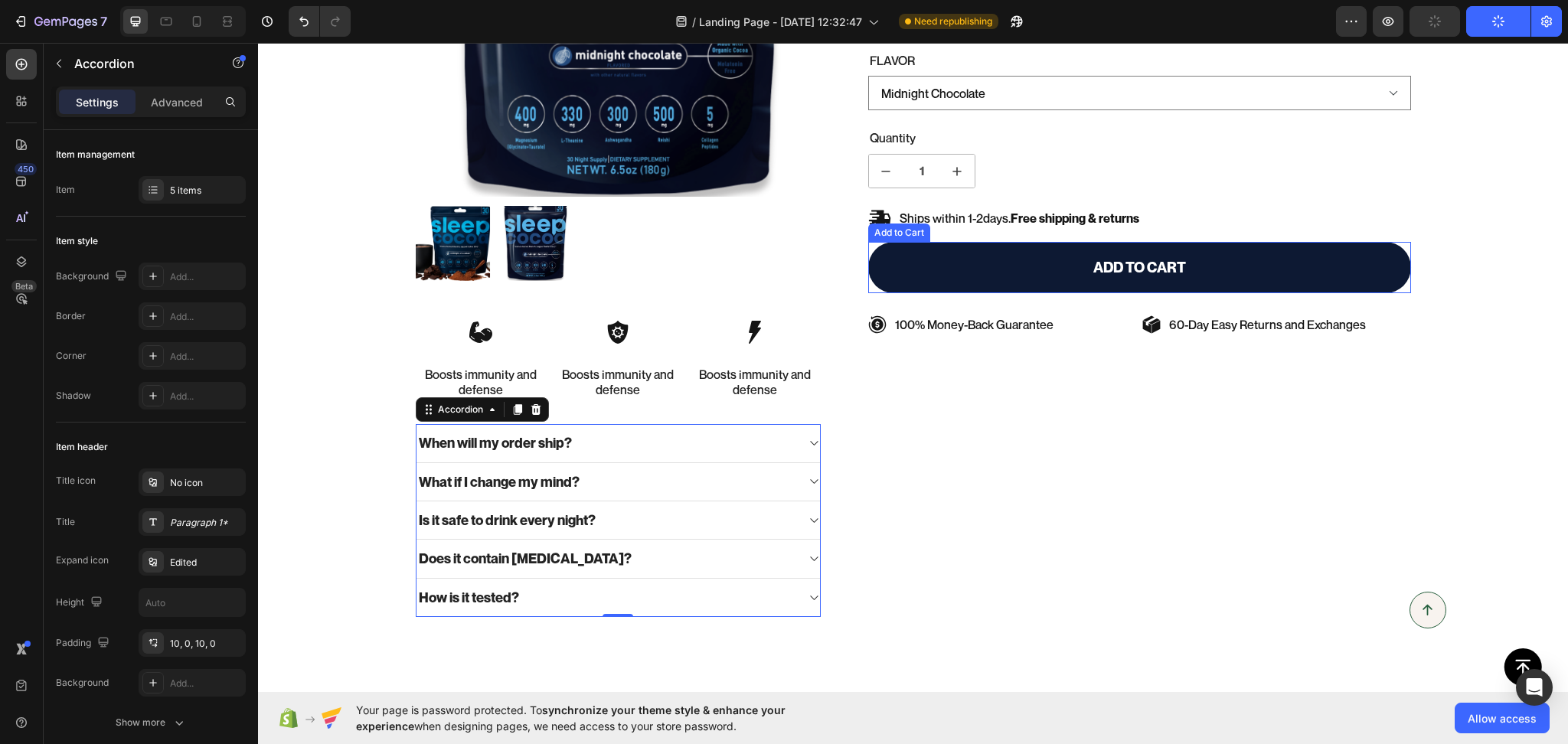
scroll to position [476, 0]
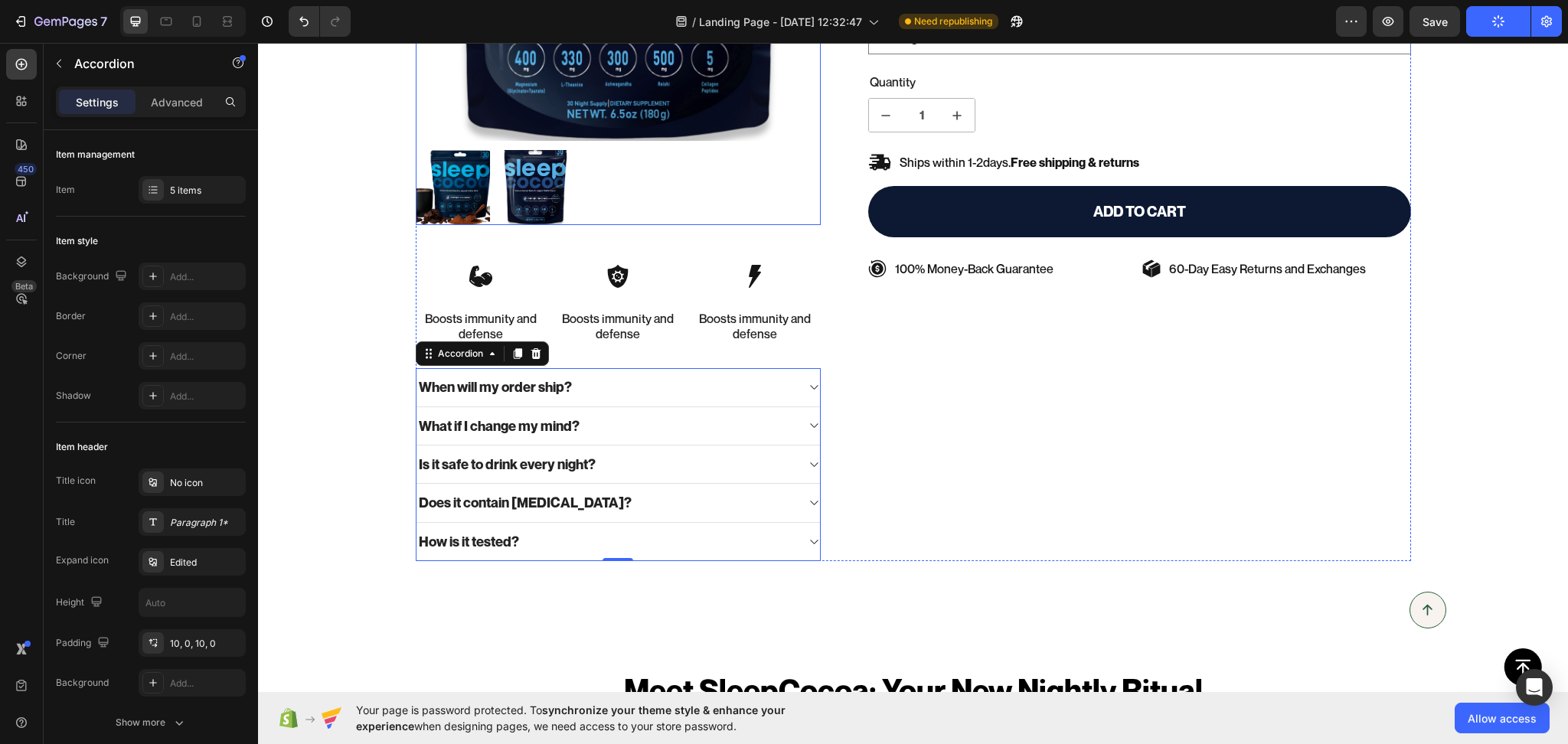
click at [650, 188] on div at bounding box center [618, 188] width 405 height 75
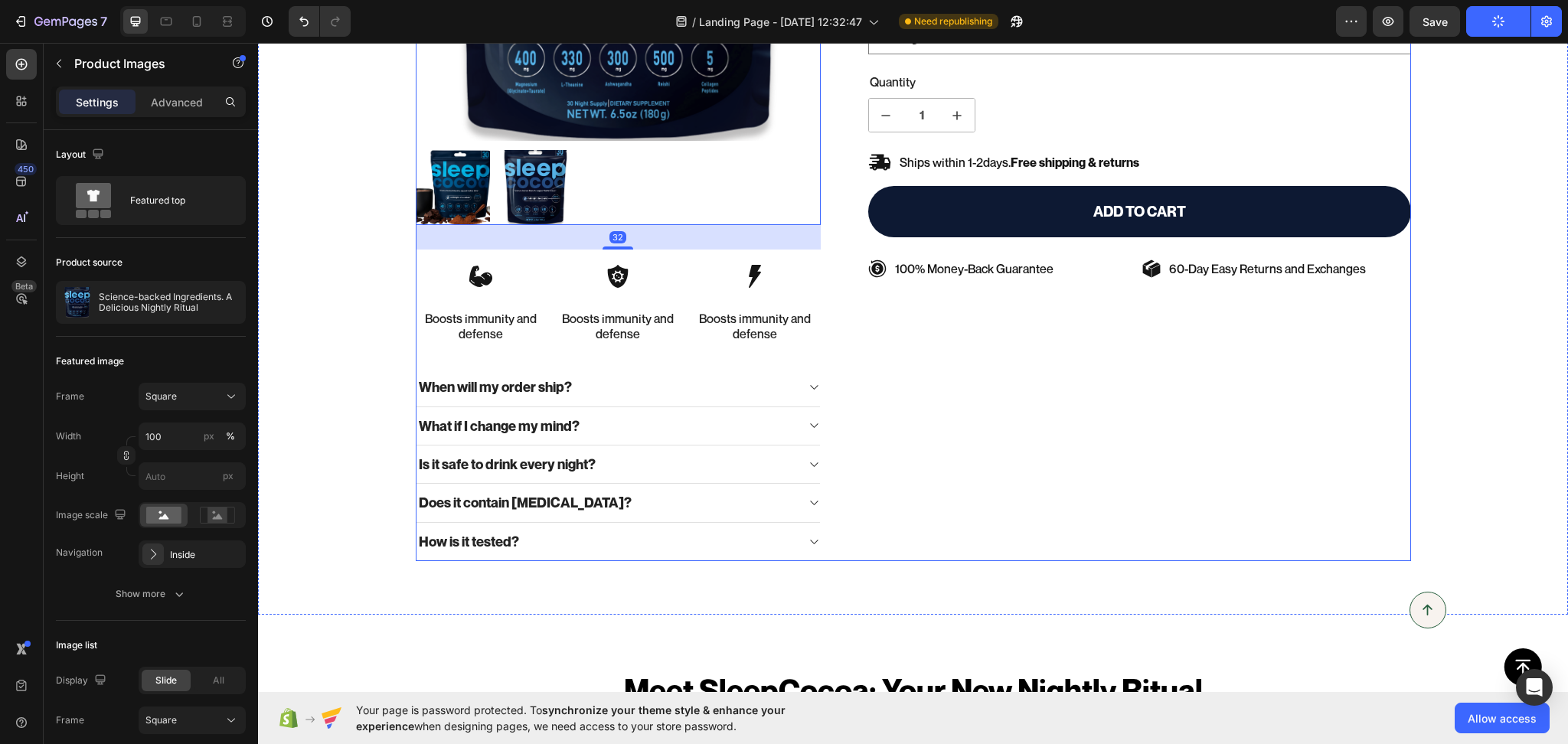
click at [950, 506] on div "Icon Icon Icon Icon Icon Icon List 485 Reviews! Text Block Row Science-backed I…" at bounding box center [1127, 149] width 567 height 826
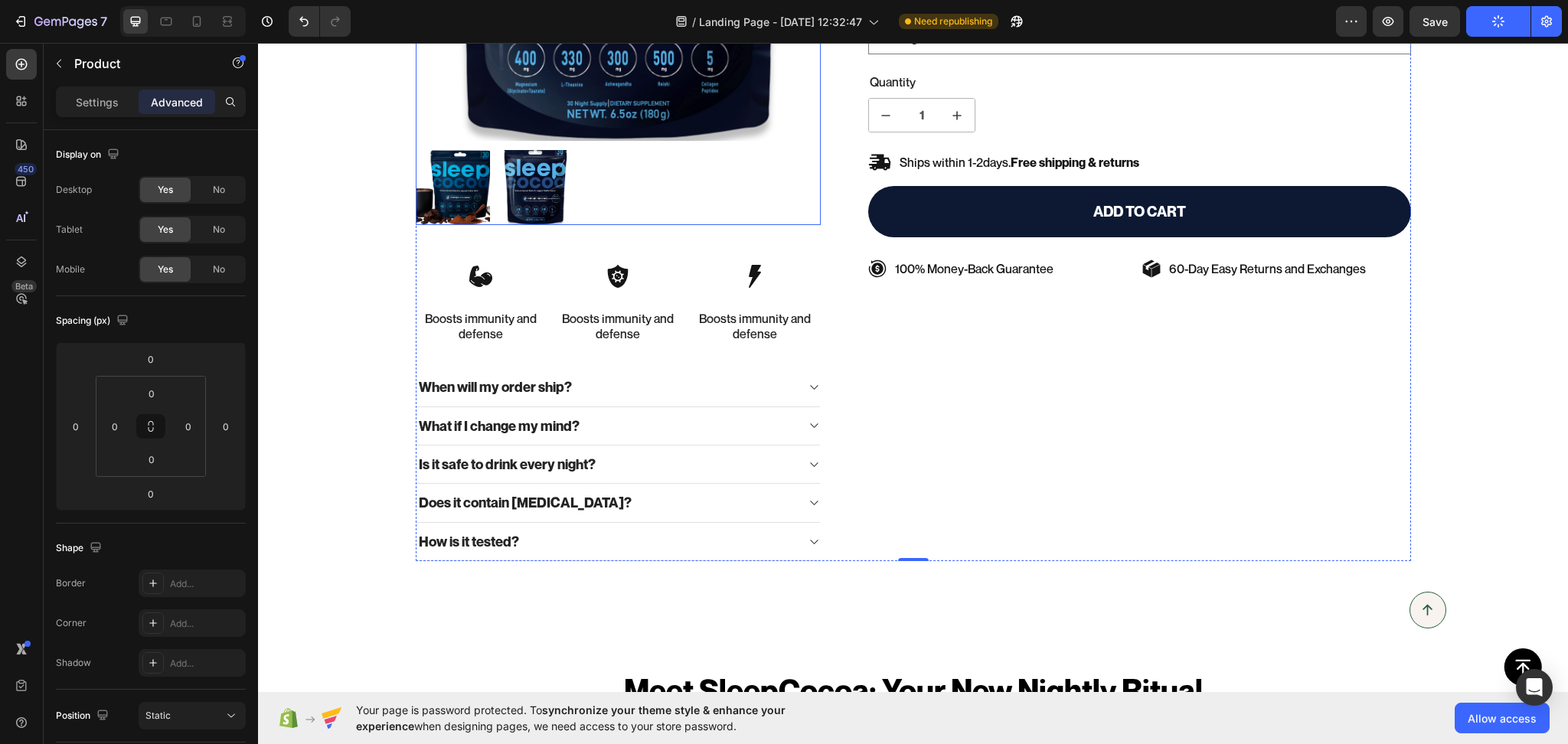
click at [674, 189] on div at bounding box center [618, 188] width 405 height 75
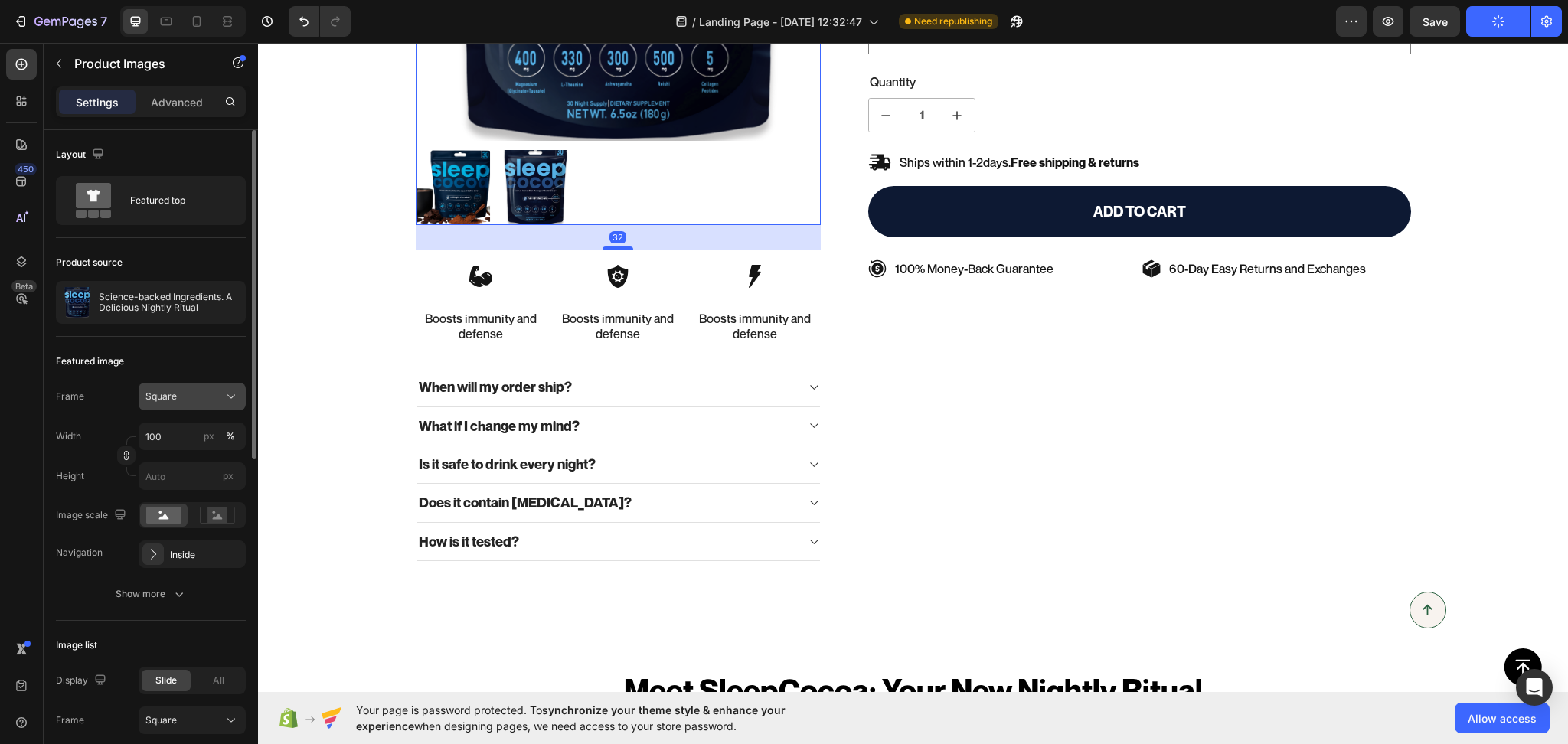
click at [175, 399] on span "Square" at bounding box center [161, 396] width 31 height 14
click at [166, 515] on span "Original" at bounding box center [161, 520] width 34 height 14
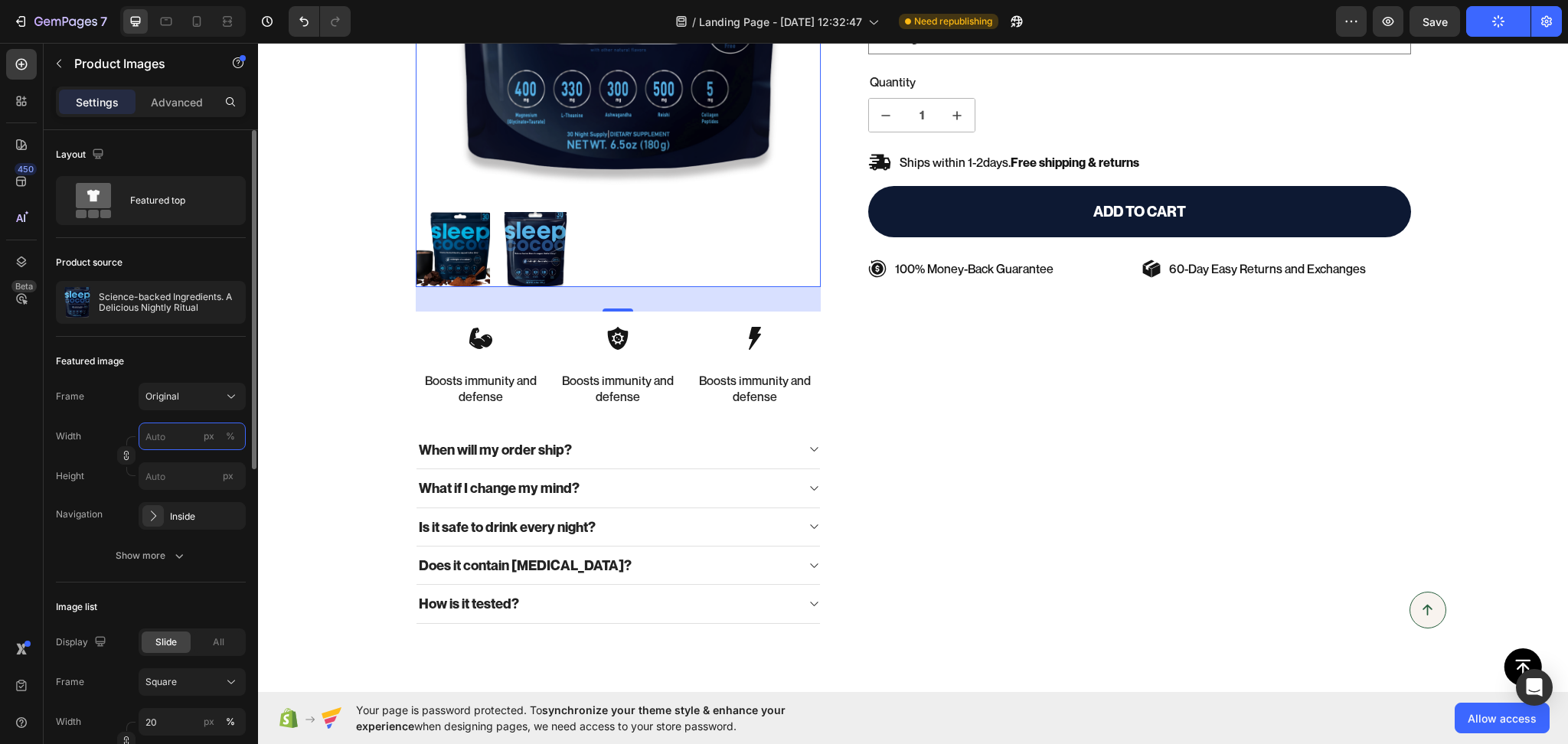
click at [175, 443] on input "px %" at bounding box center [191, 436] width 107 height 27
click at [181, 481] on div "Full 100%" at bounding box center [177, 473] width 125 height 27
type input "100"
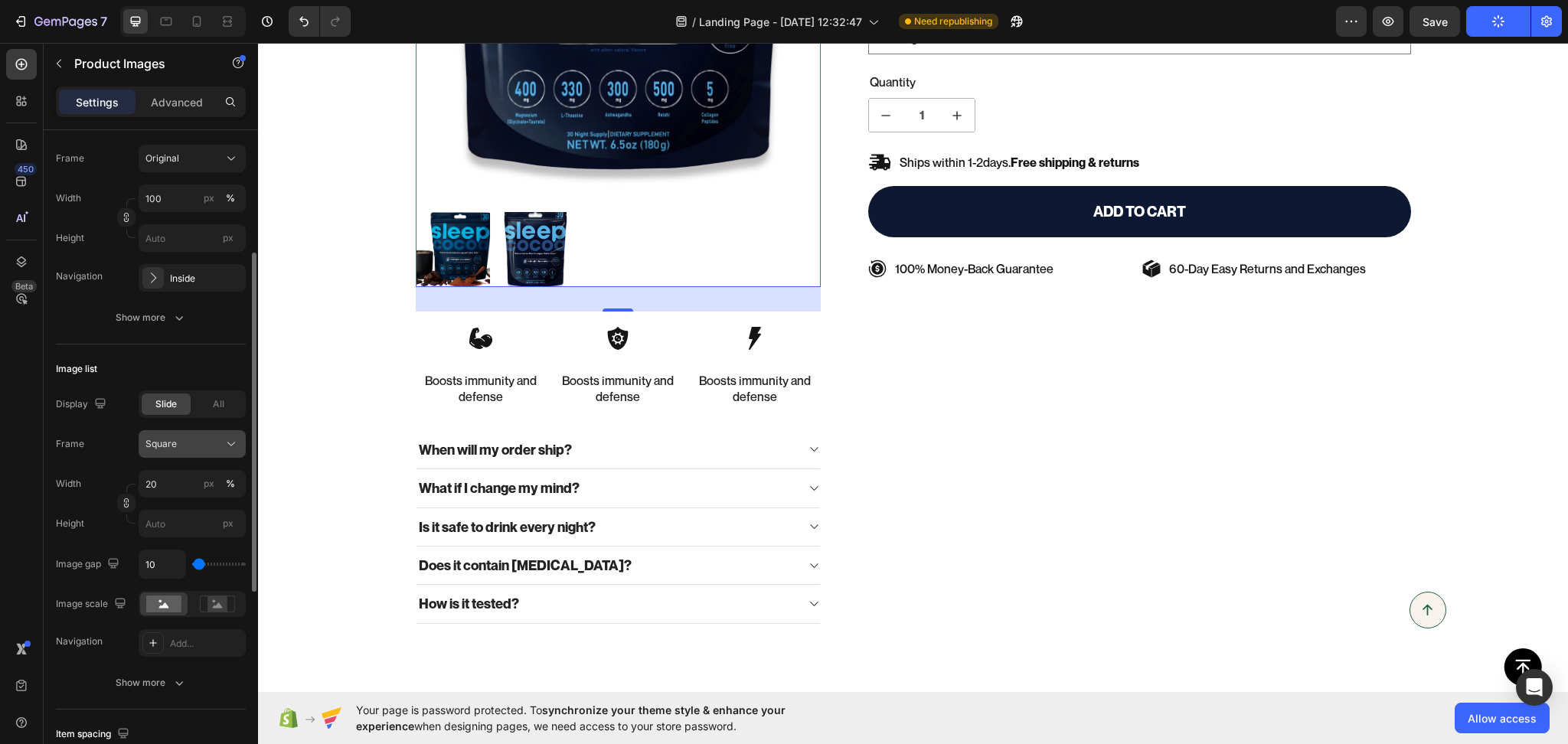
click at [180, 452] on button "Square" at bounding box center [191, 444] width 107 height 27
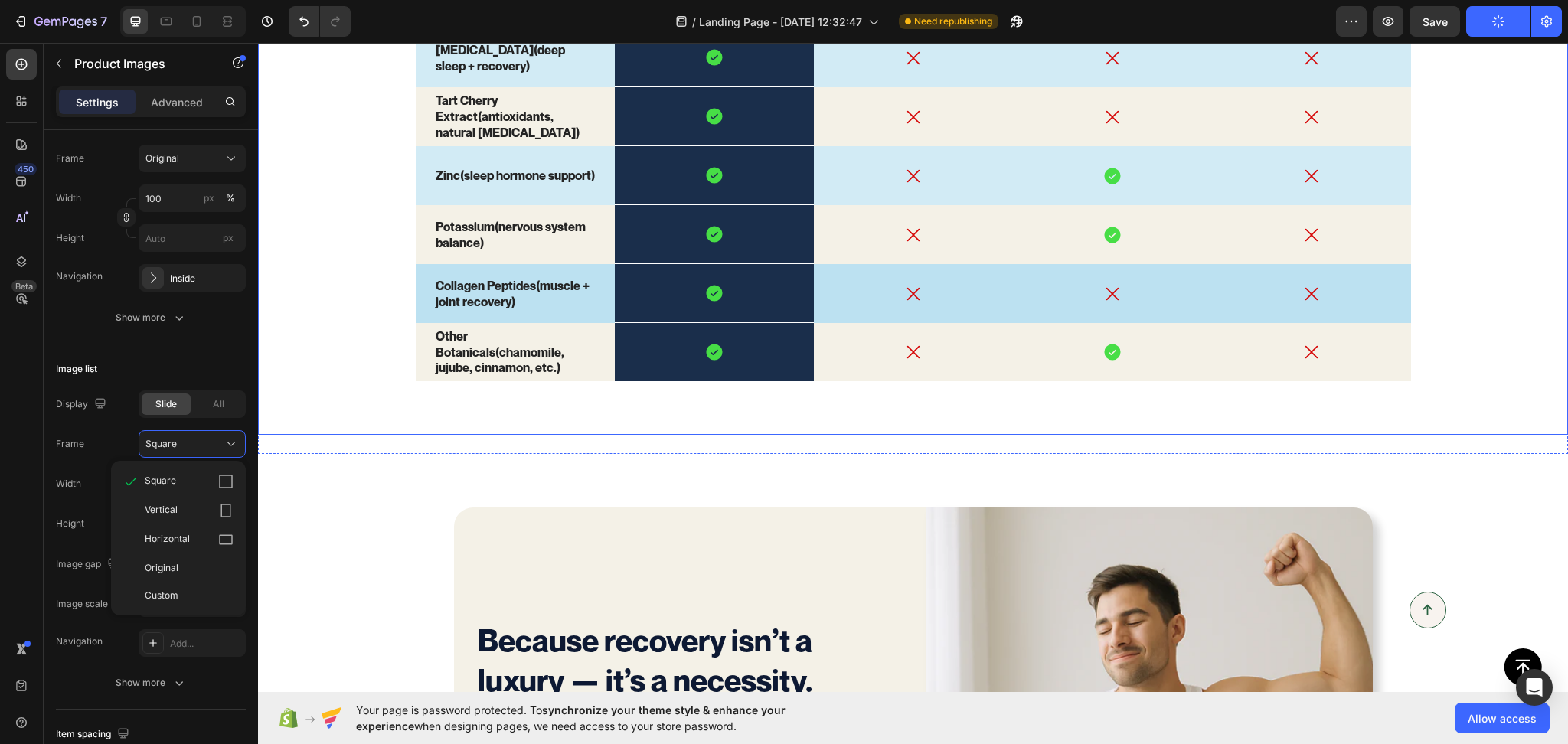
scroll to position [3398, 0]
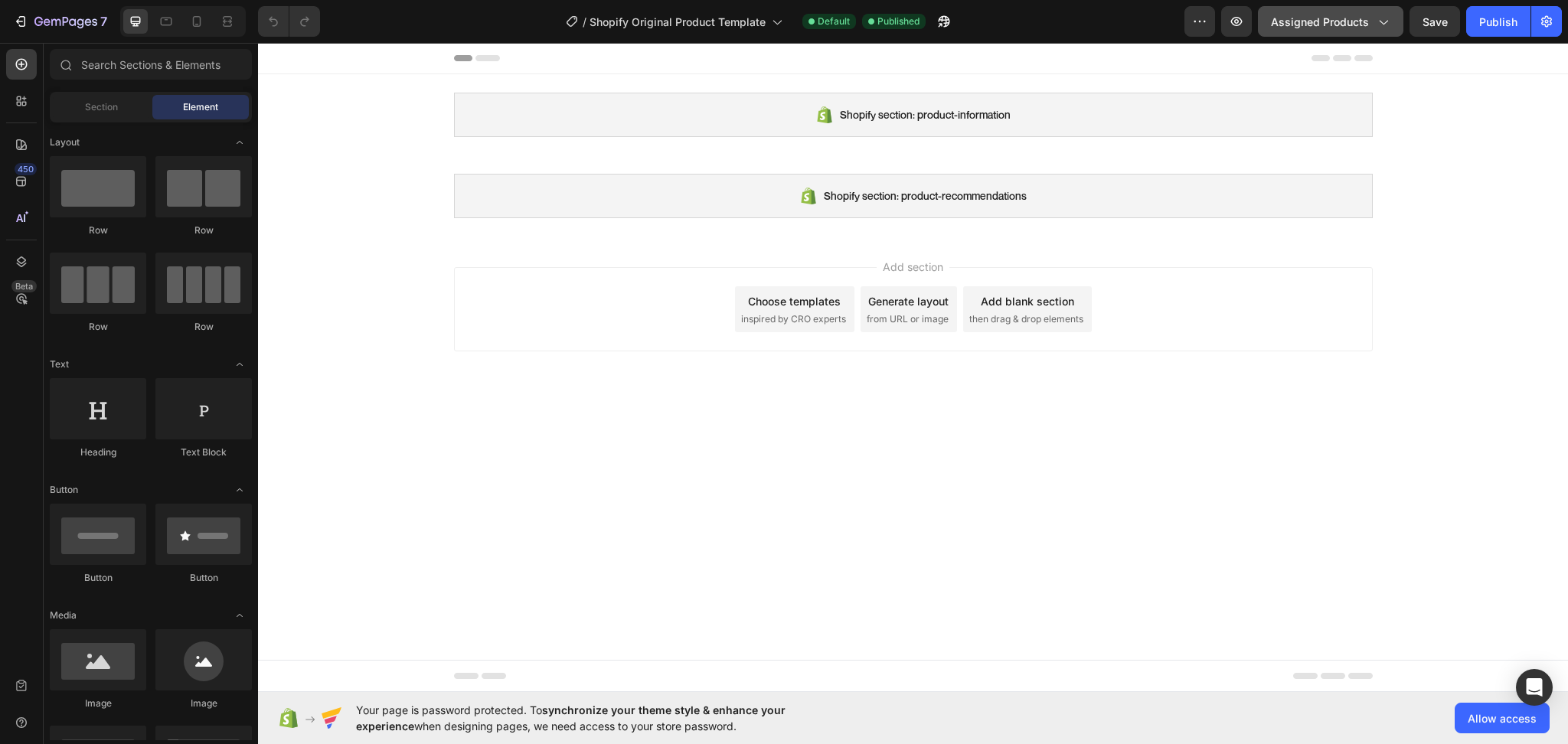
click at [1357, 25] on span "Assigned Products" at bounding box center [1319, 22] width 98 height 16
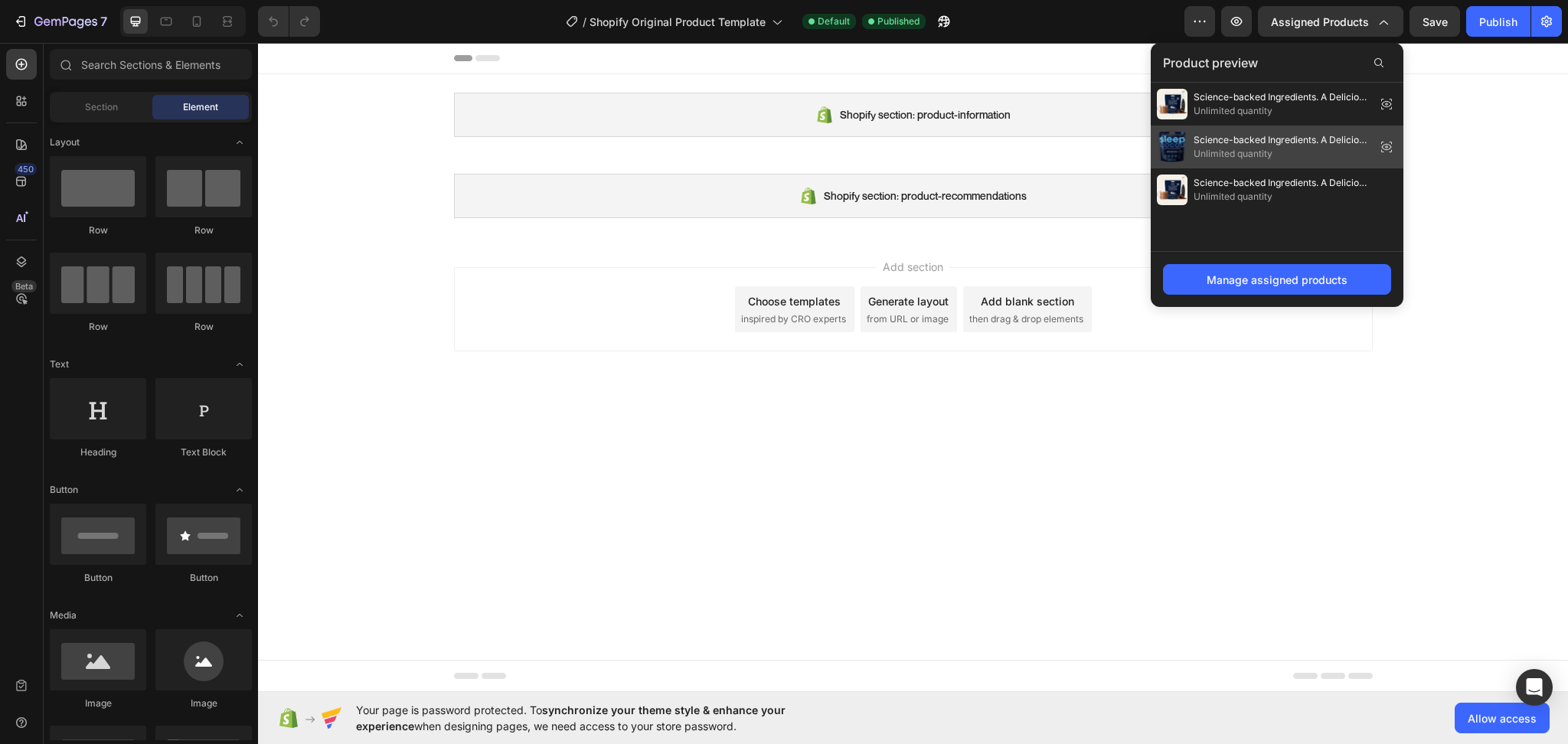
click at [1168, 137] on img at bounding box center [1171, 147] width 30 height 30
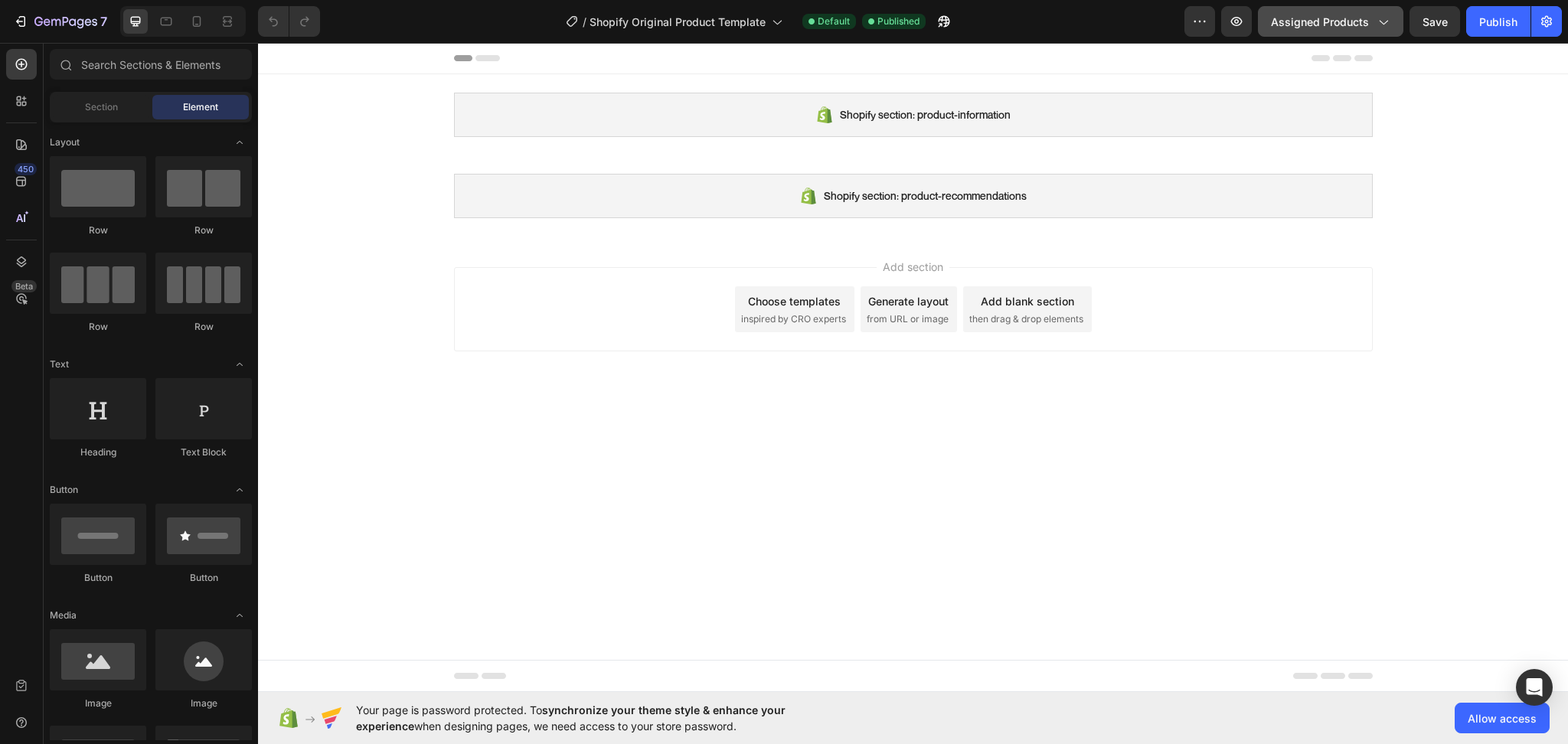
click at [1355, 16] on span "Assigned Products" at bounding box center [1319, 22] width 98 height 16
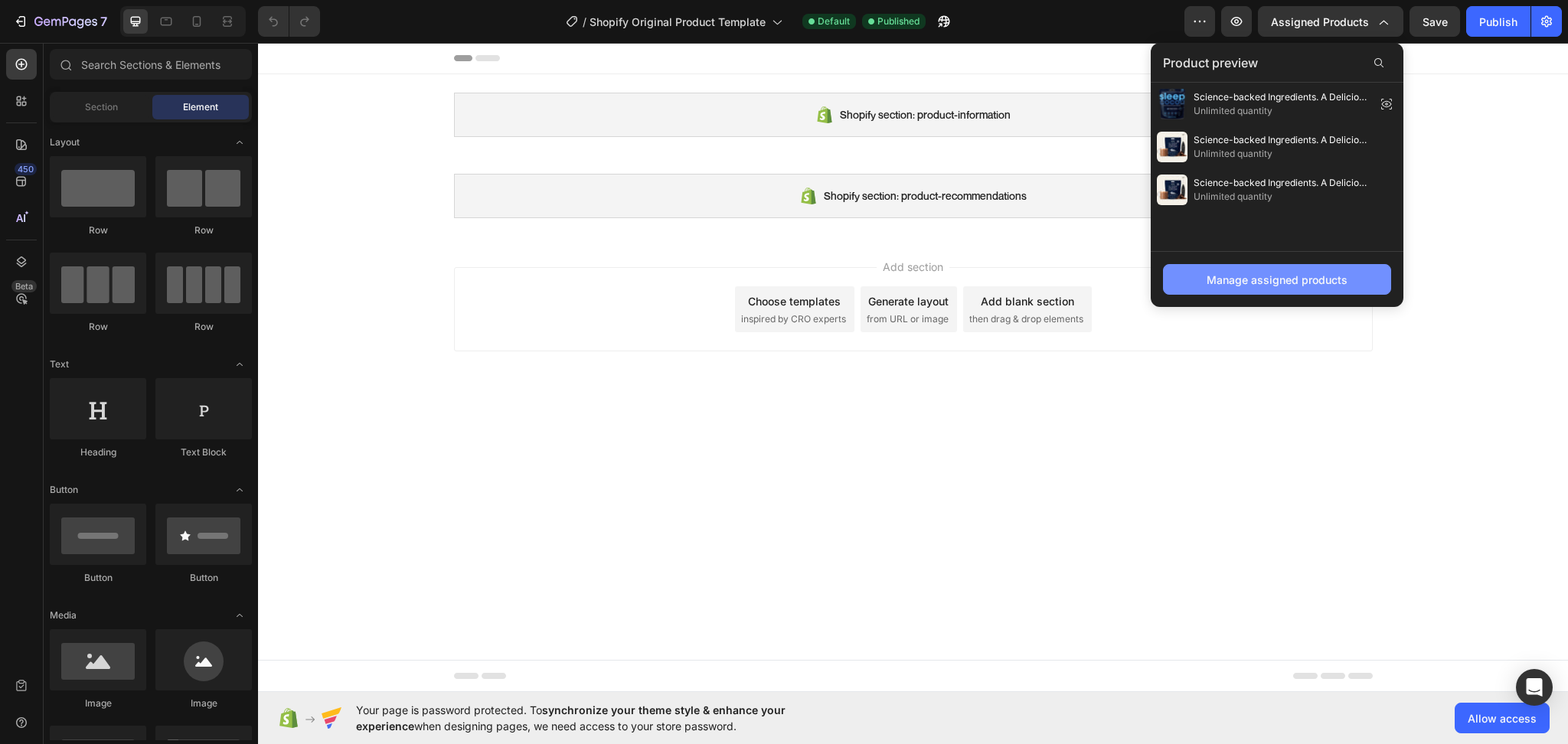
click at [1314, 276] on div "Manage assigned products" at bounding box center [1277, 280] width 141 height 16
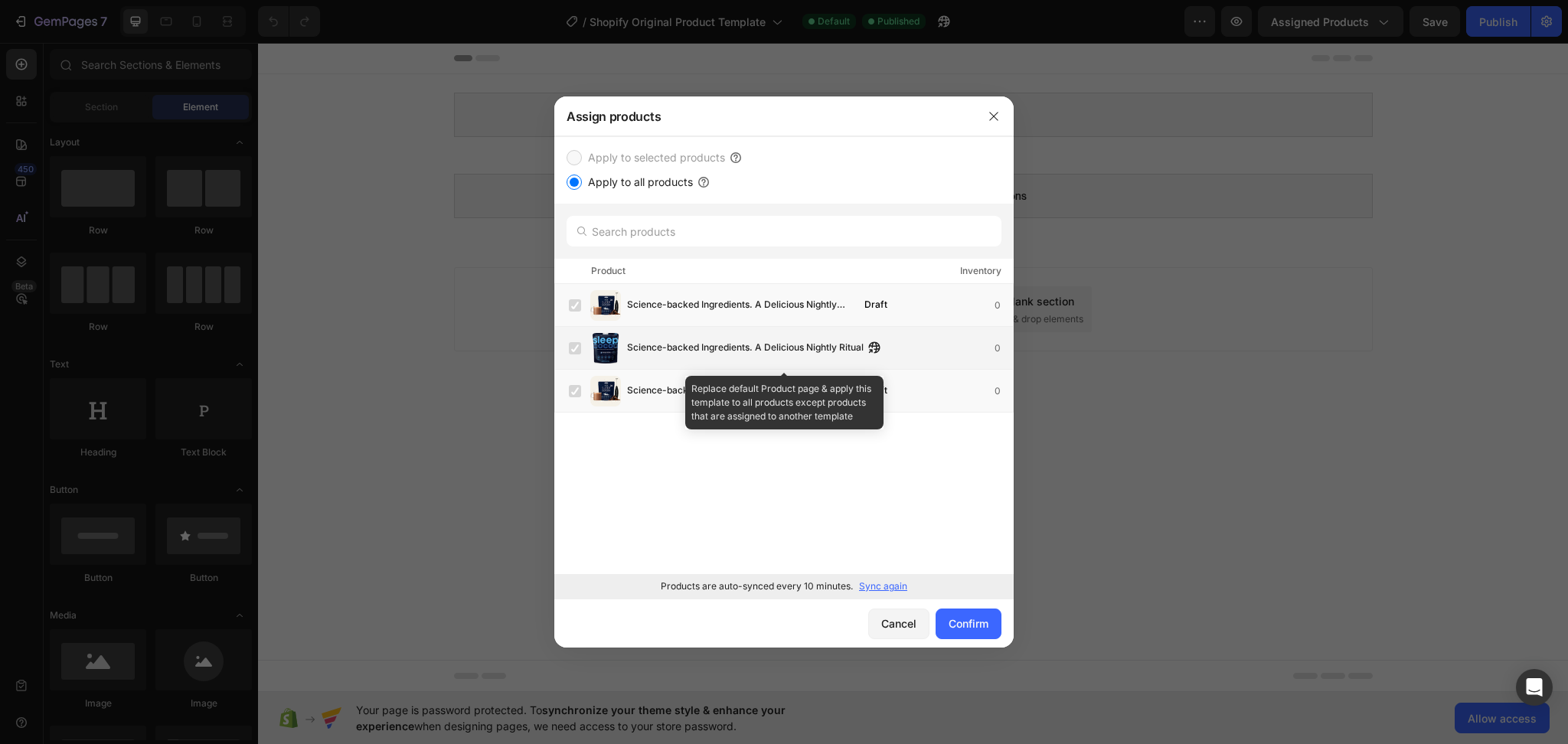
click at [572, 343] on label at bounding box center [574, 348] width 12 height 12
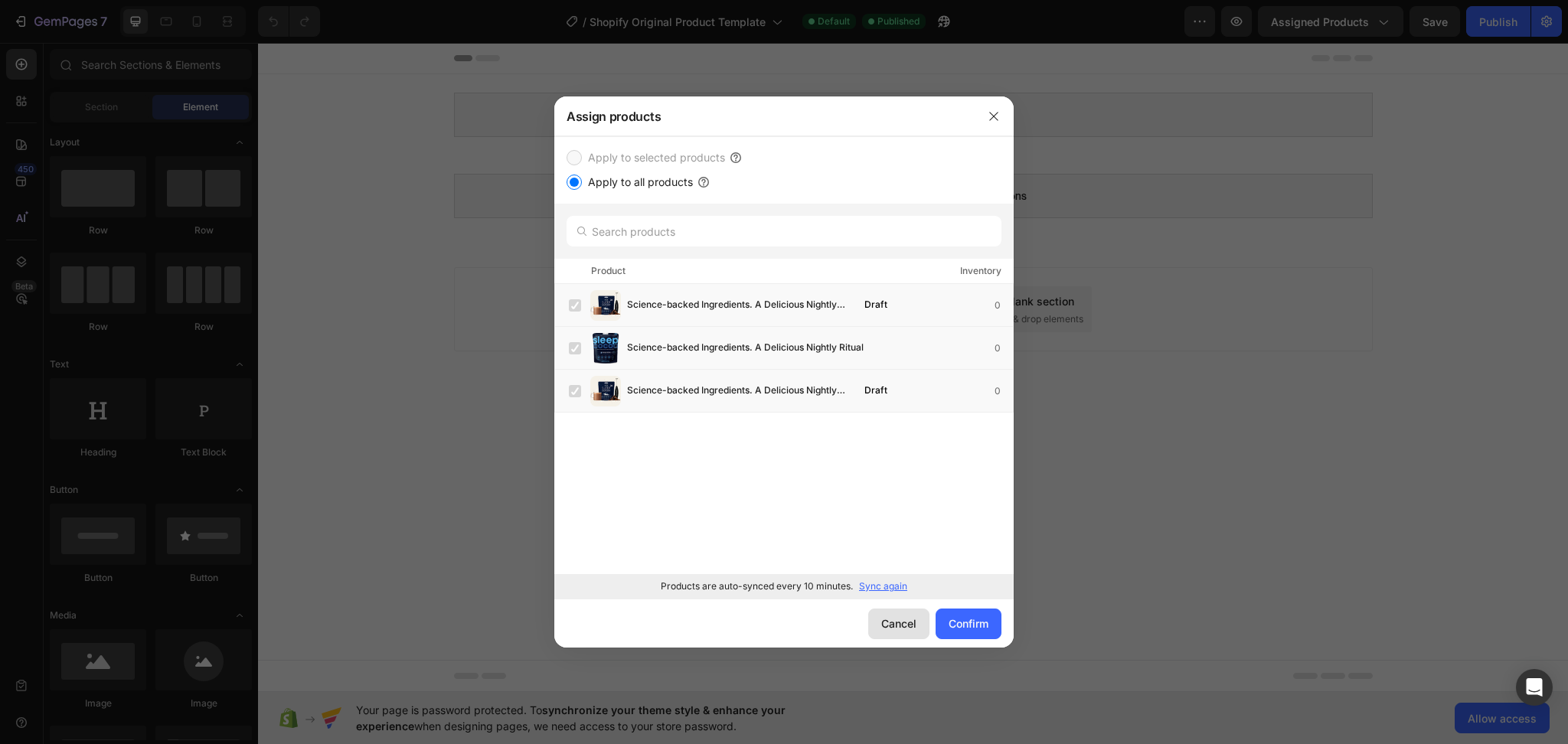
click at [902, 625] on div "Cancel" at bounding box center [898, 624] width 35 height 16
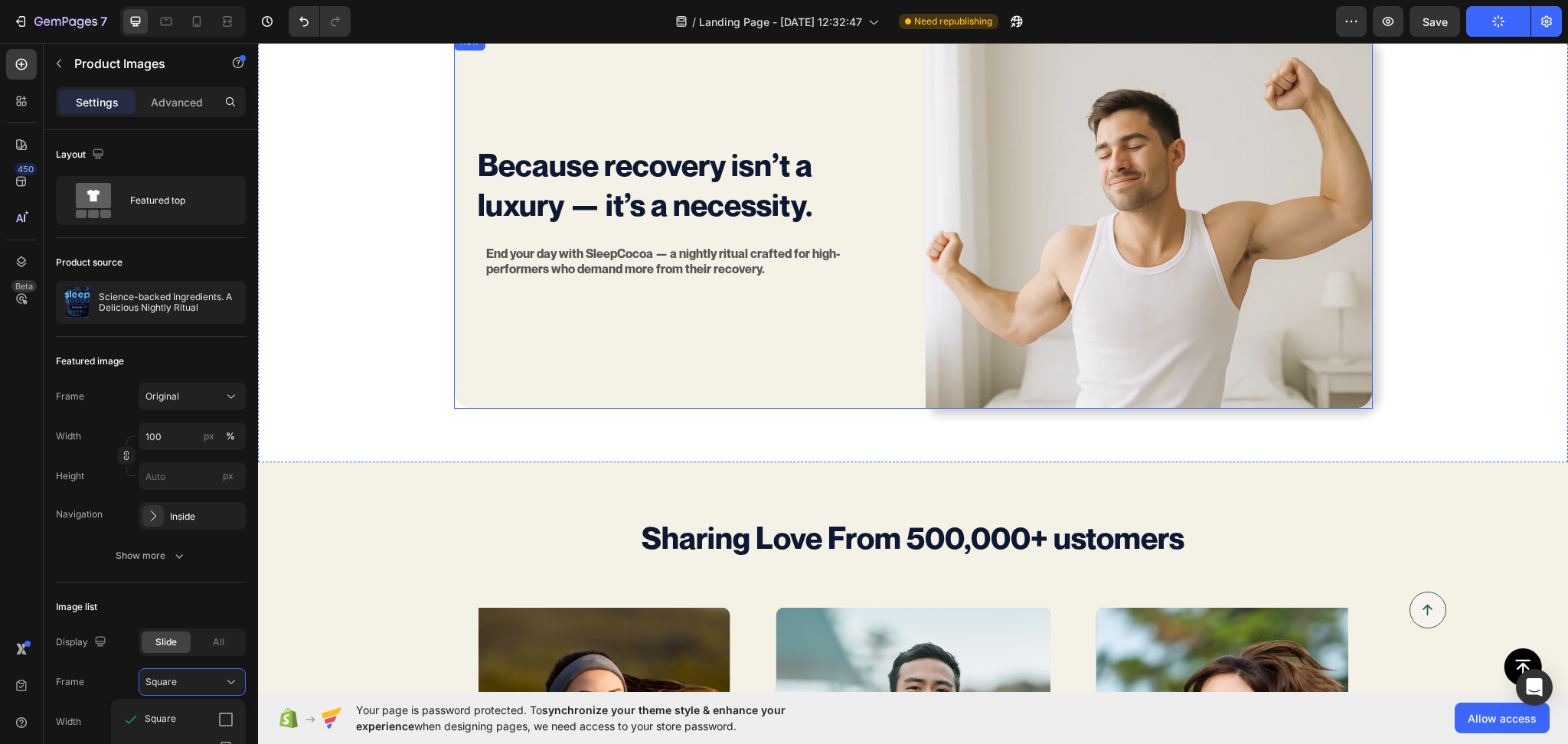
scroll to position [238, 0]
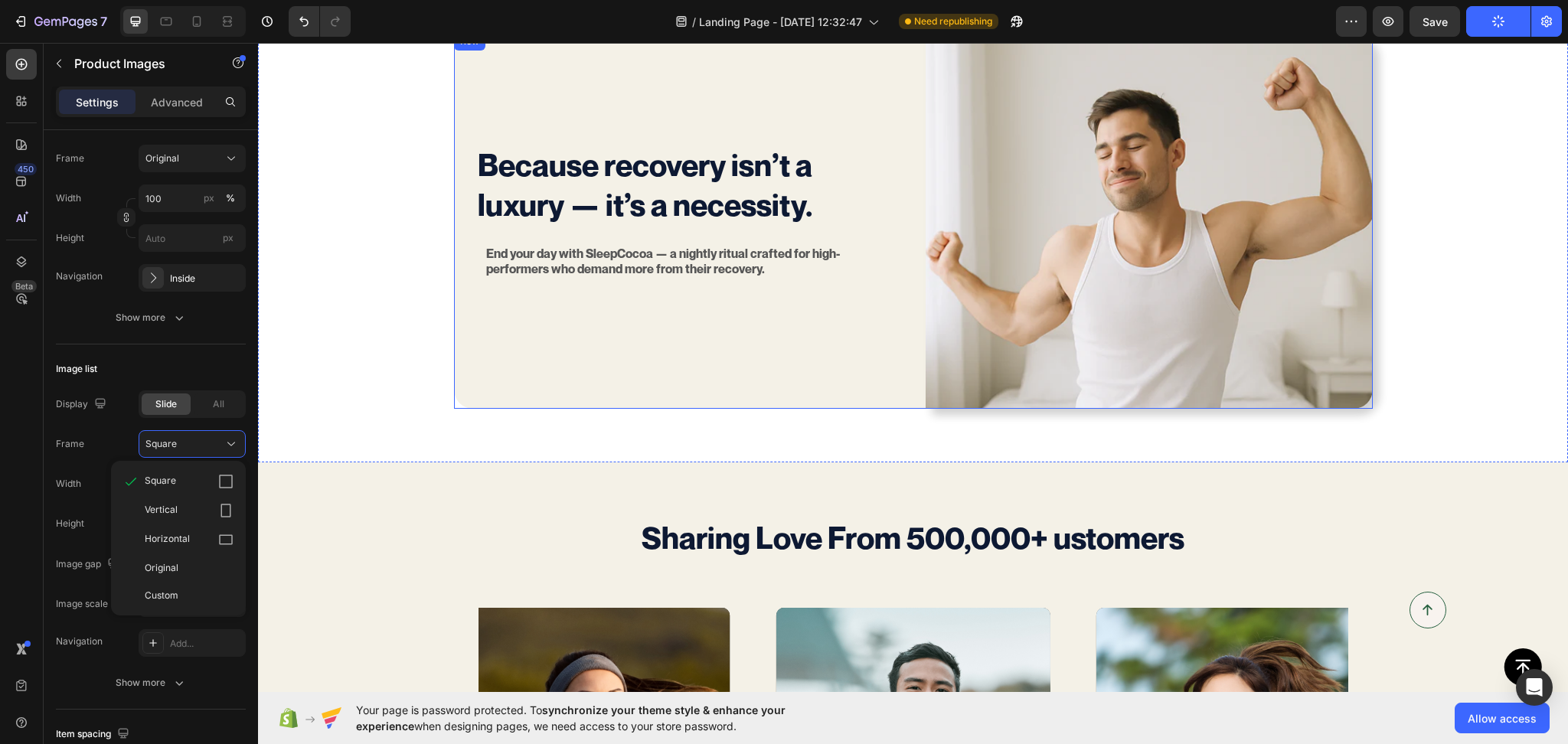
click at [745, 371] on div "Because recovery isn’t a luxury — it’s a necessity. Heading End your day with S…" at bounding box center [678, 220] width 447 height 377
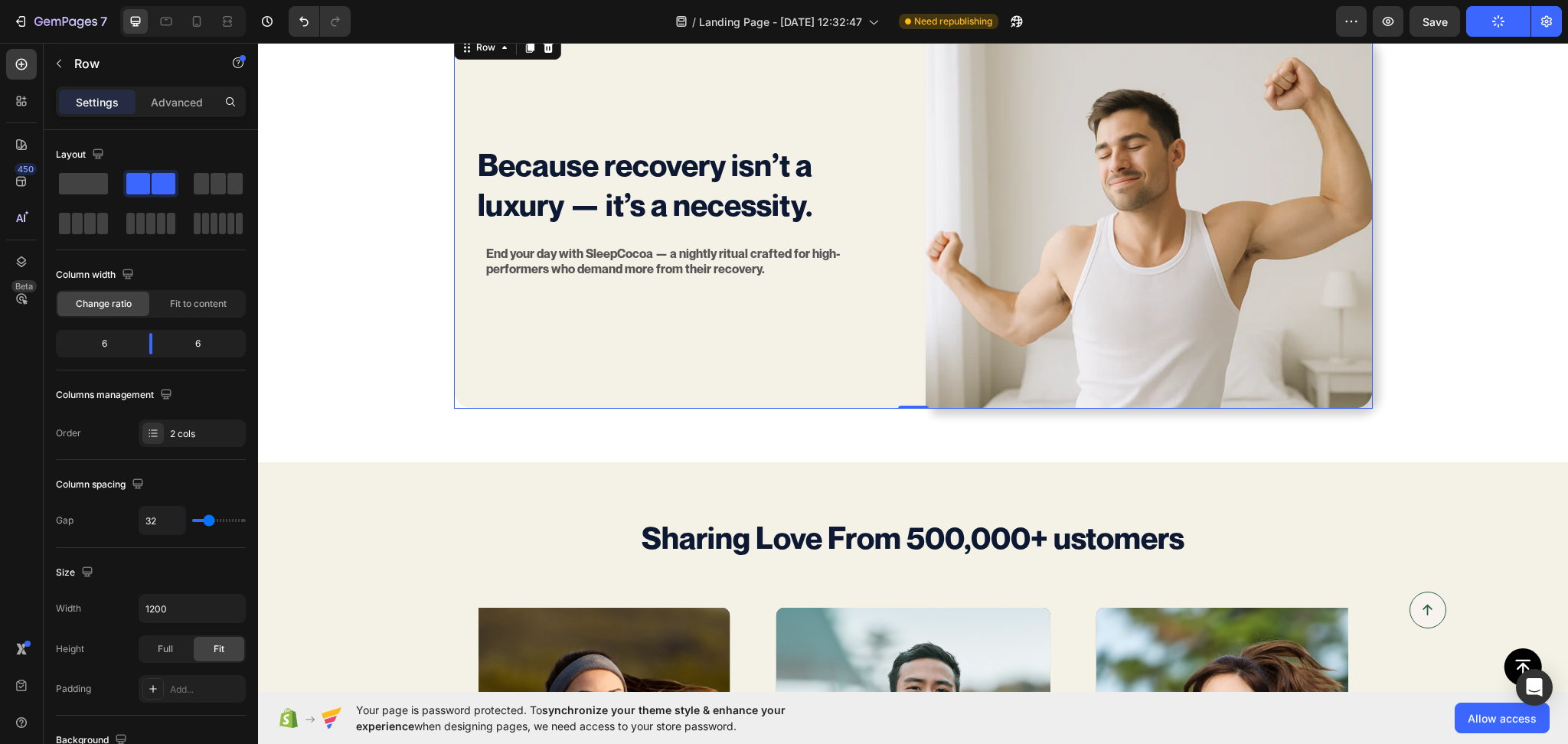
scroll to position [450, 0]
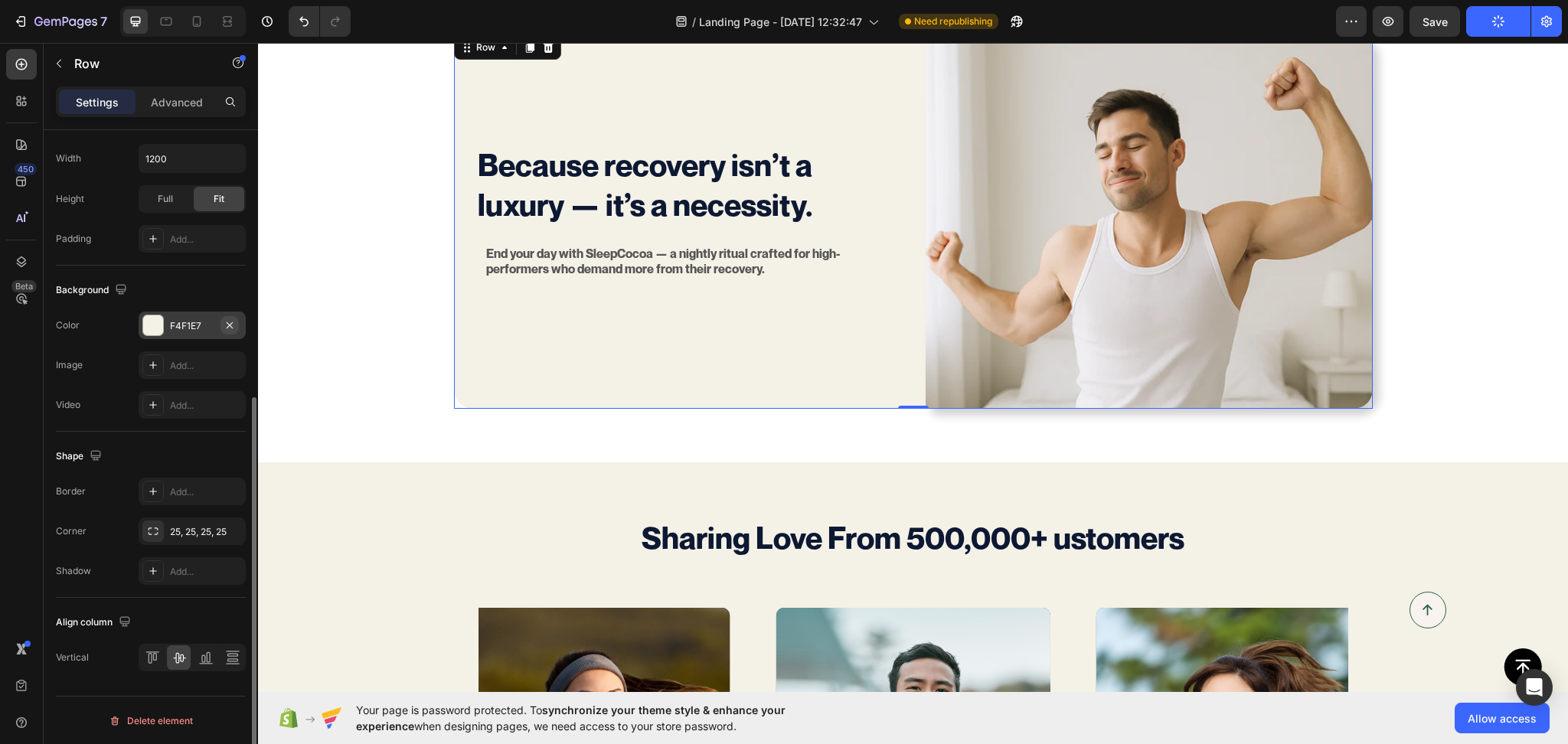
click at [226, 323] on icon "button" at bounding box center [229, 325] width 12 height 12
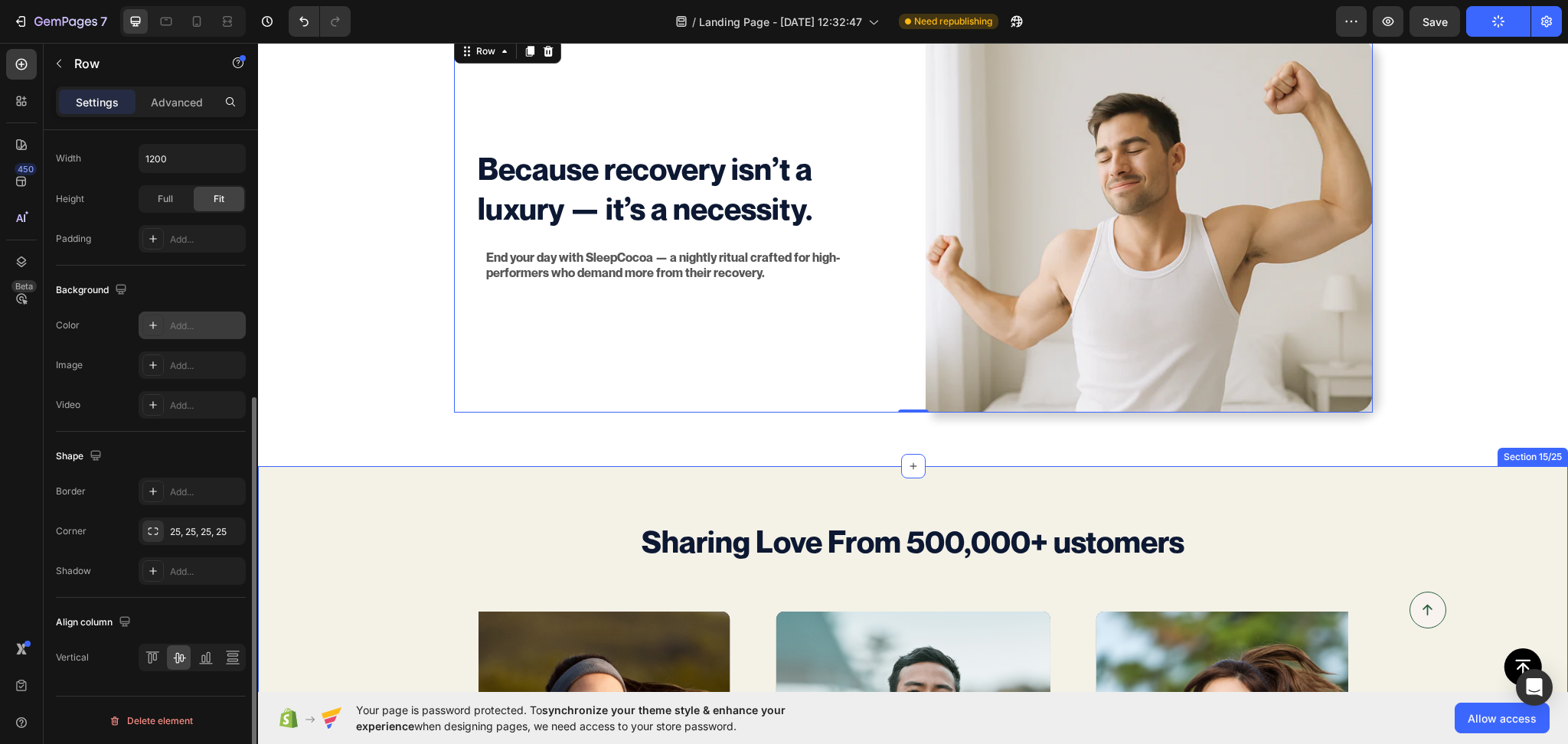
scroll to position [3573, 0]
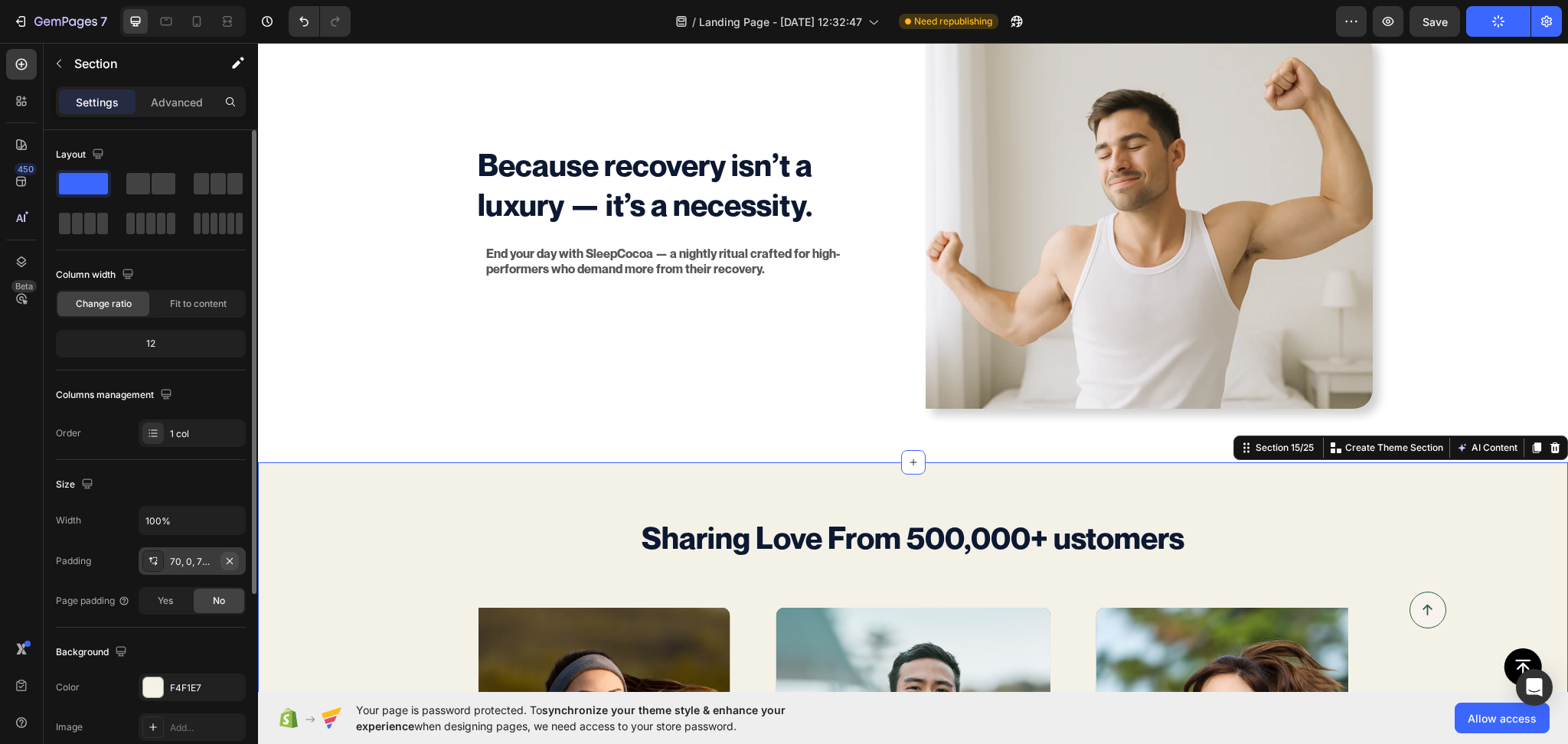
click at [236, 561] on button "button" at bounding box center [230, 562] width 18 height 18
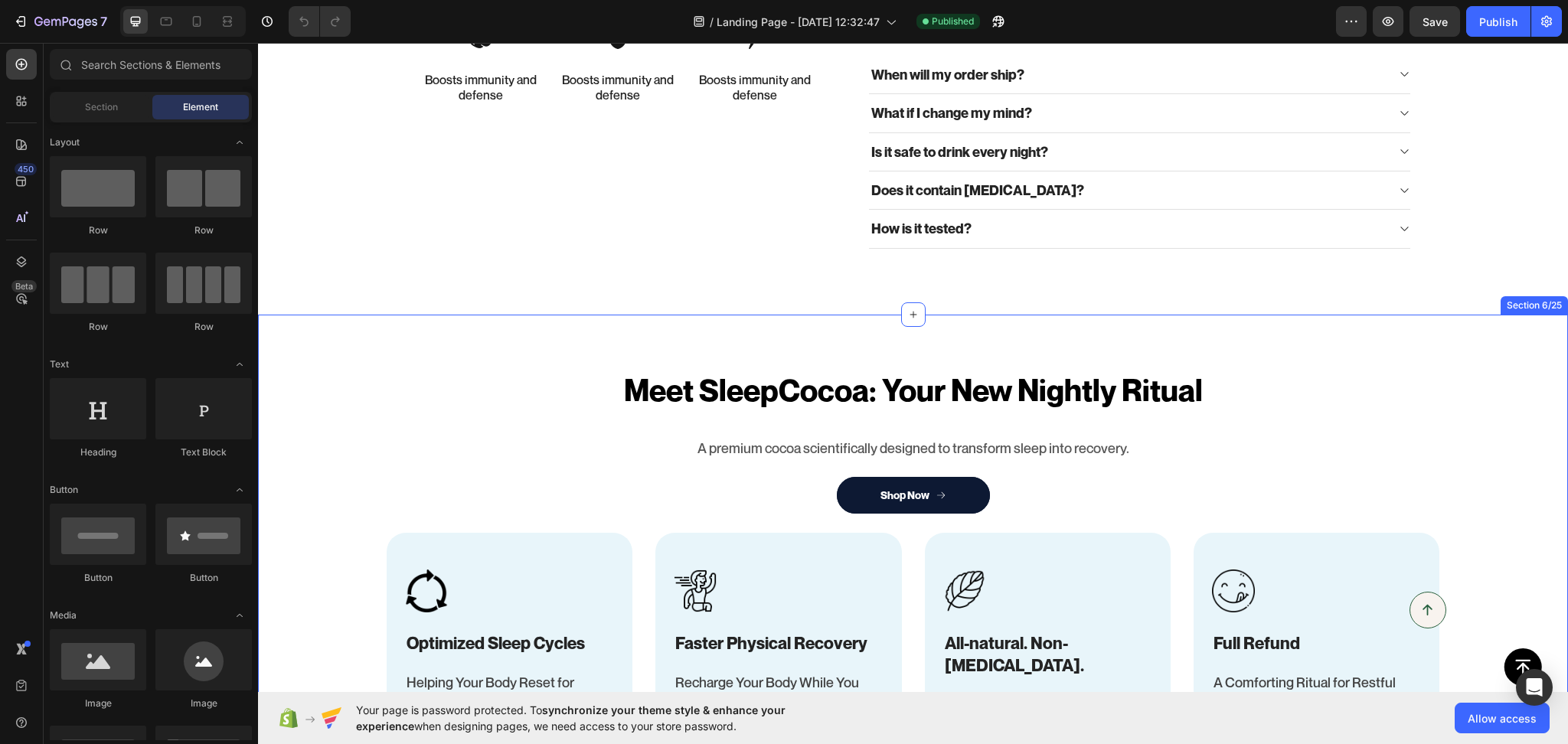
scroll to position [476, 0]
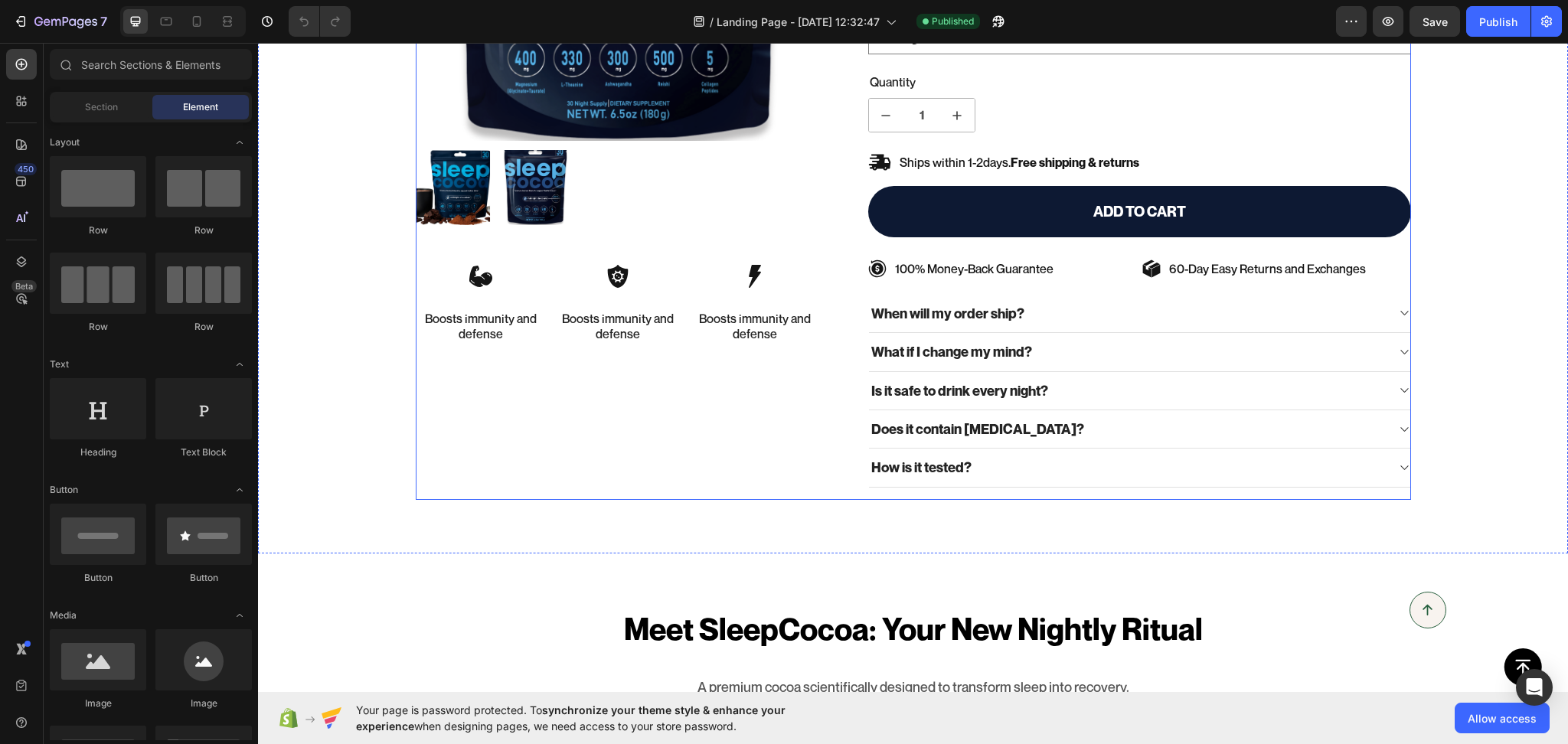
click at [445, 420] on div "100% Money-Back Guarantee Item List 60-Day Easy Returns Item List Row Product I…" at bounding box center [618, 118] width 405 height 764
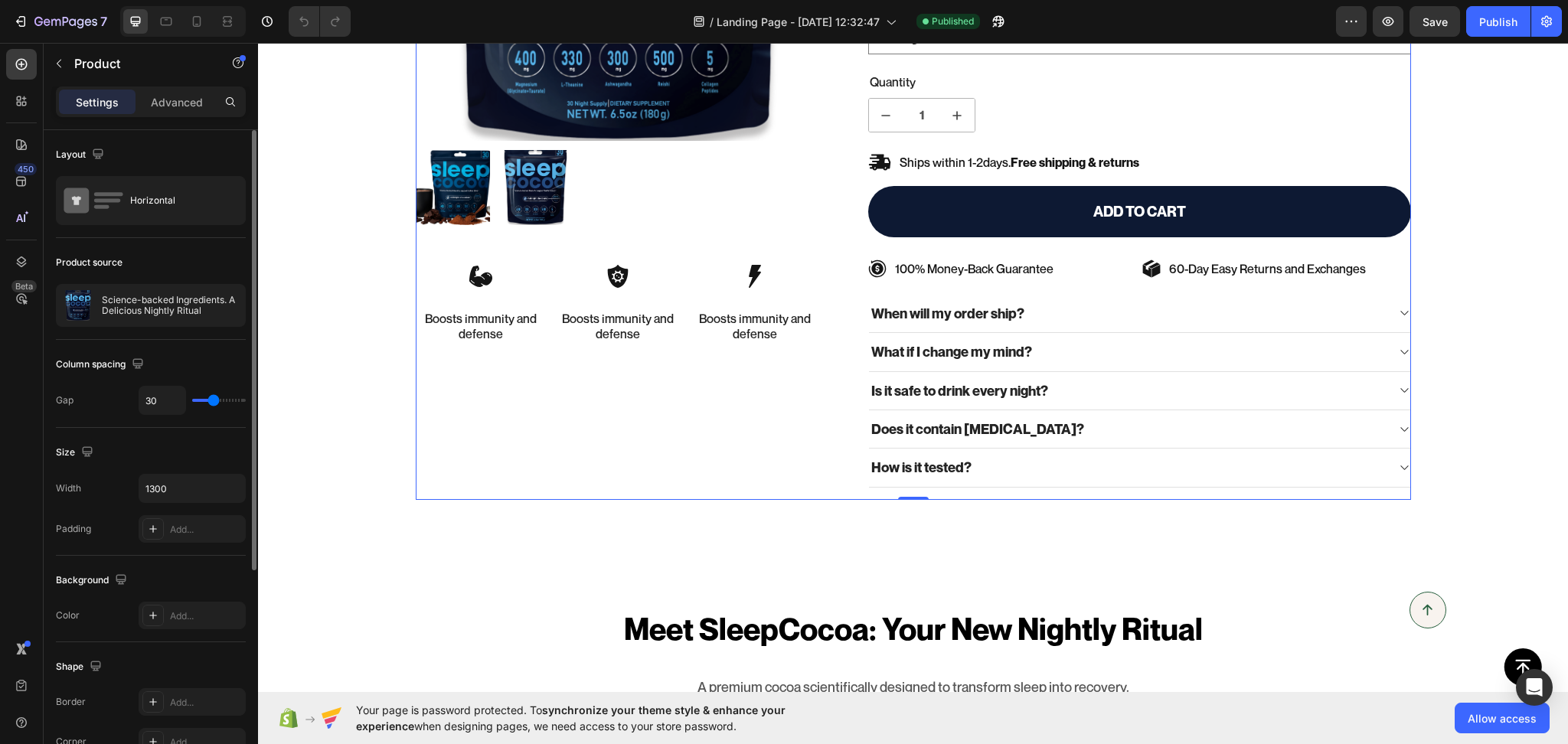
type input "27"
type input "40"
type input "41"
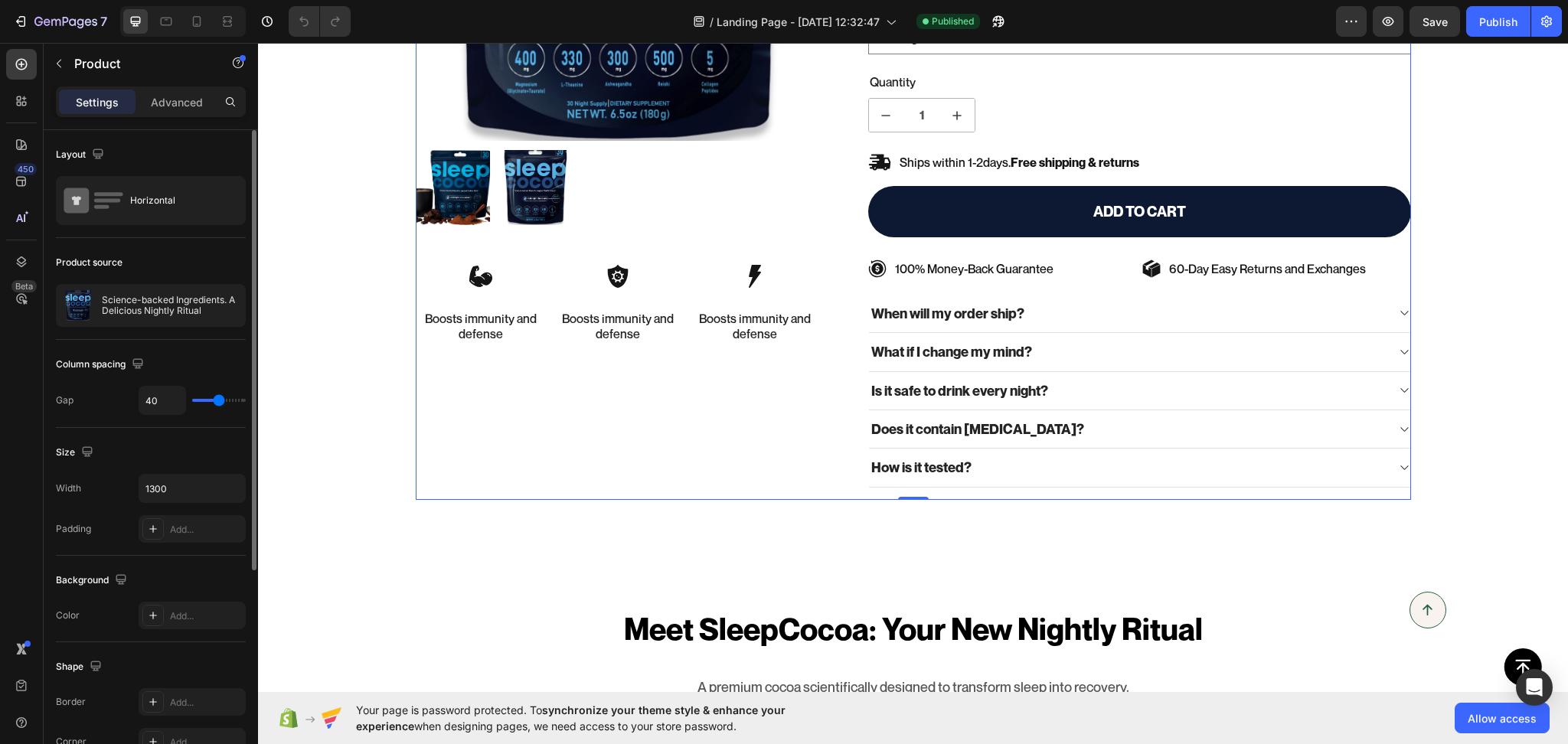
type input "41"
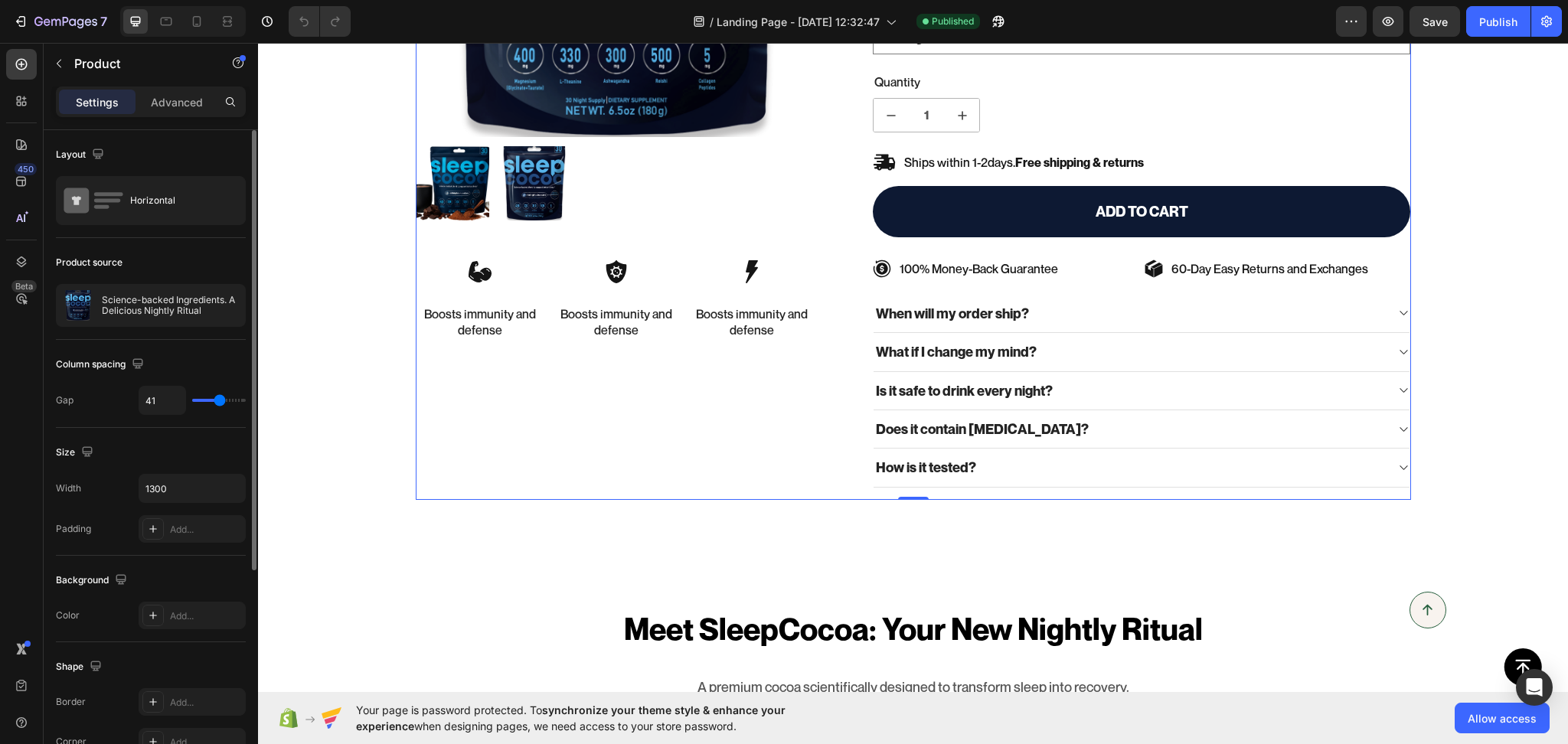
type input "43"
type input "45"
type input "46"
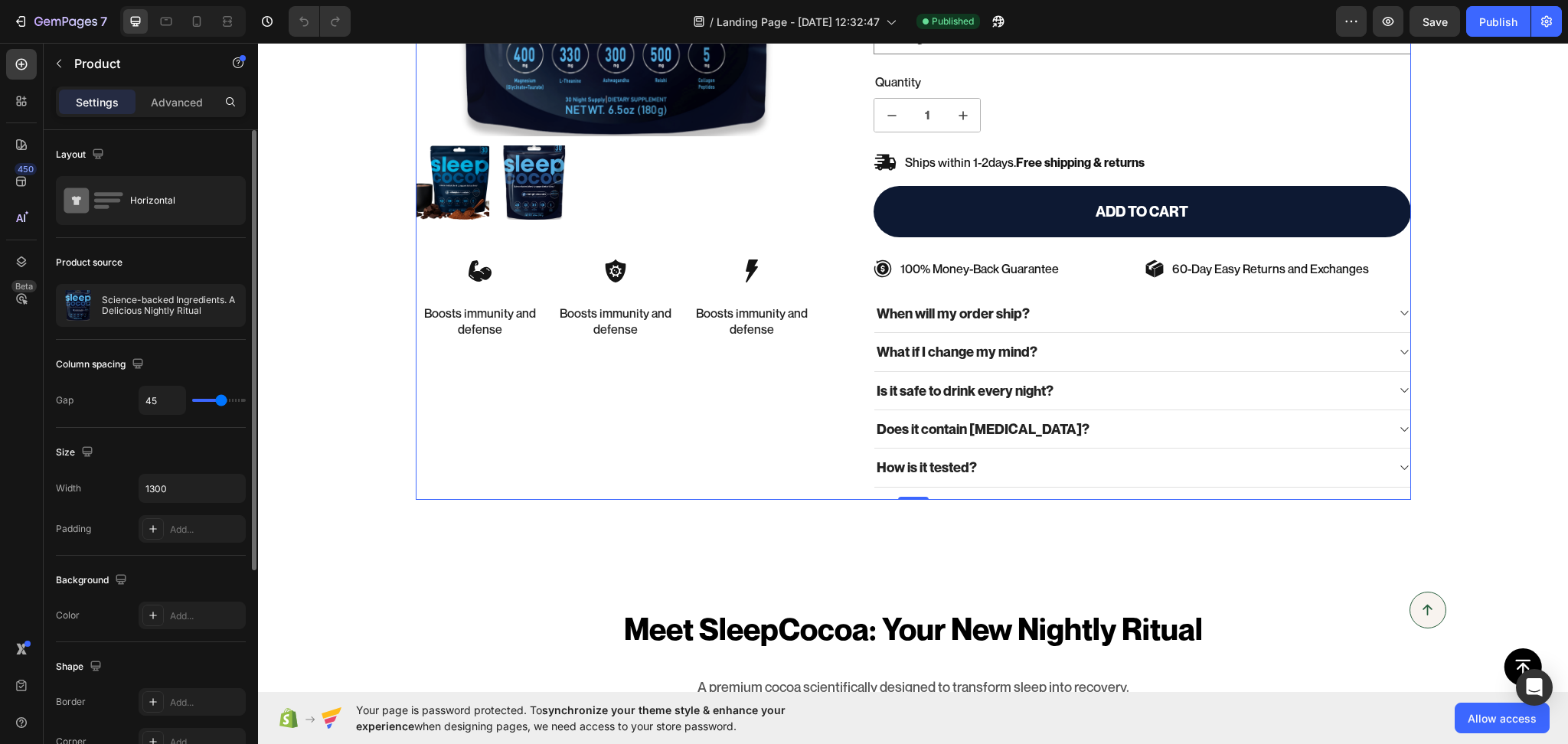
type input "46"
type input "48"
drag, startPoint x: 211, startPoint y: 397, endPoint x: 223, endPoint y: 399, distance: 12.2
type input "48"
click at [223, 399] on input "range" at bounding box center [219, 399] width 54 height 3
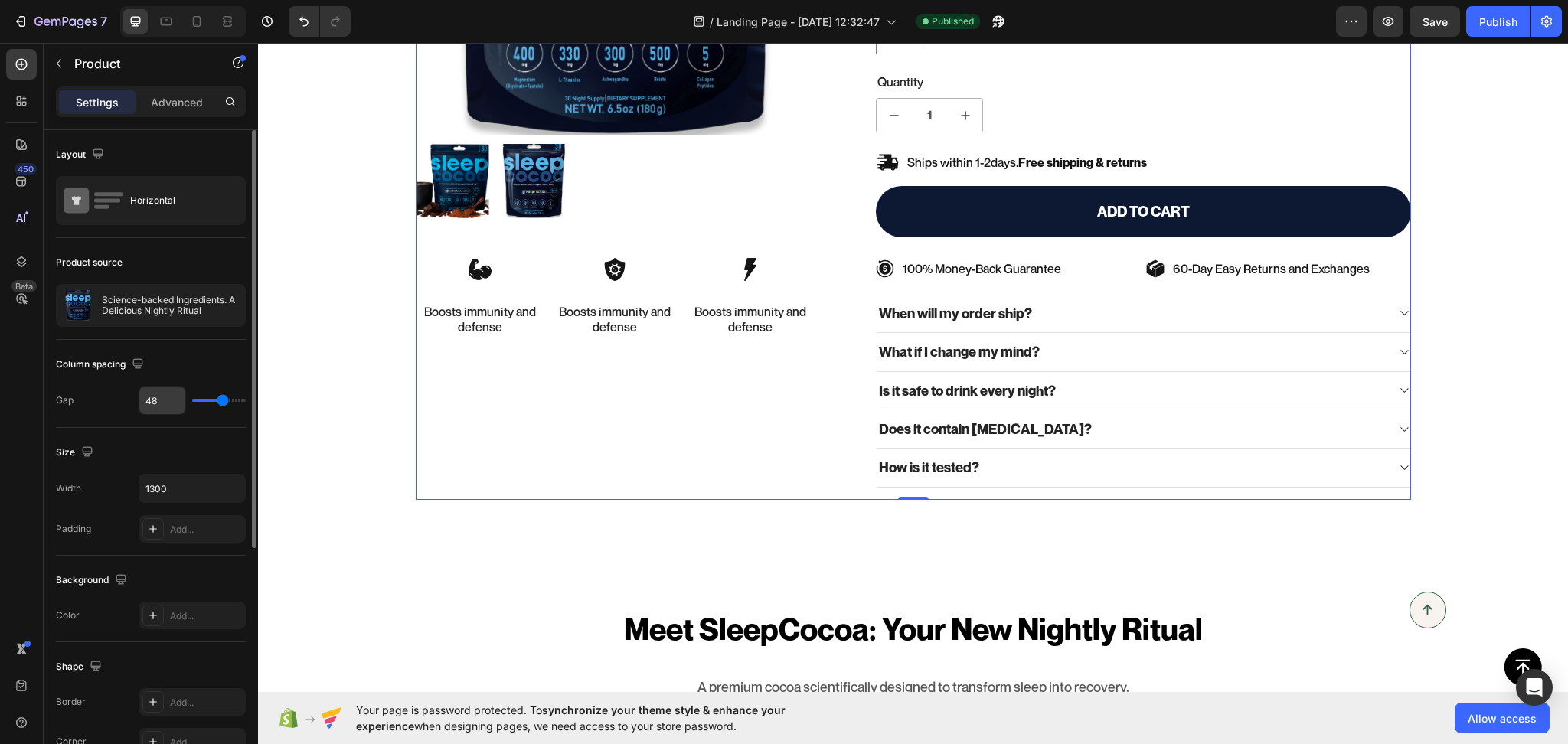
click at [151, 397] on input "48" at bounding box center [162, 400] width 46 height 27
type input "3"
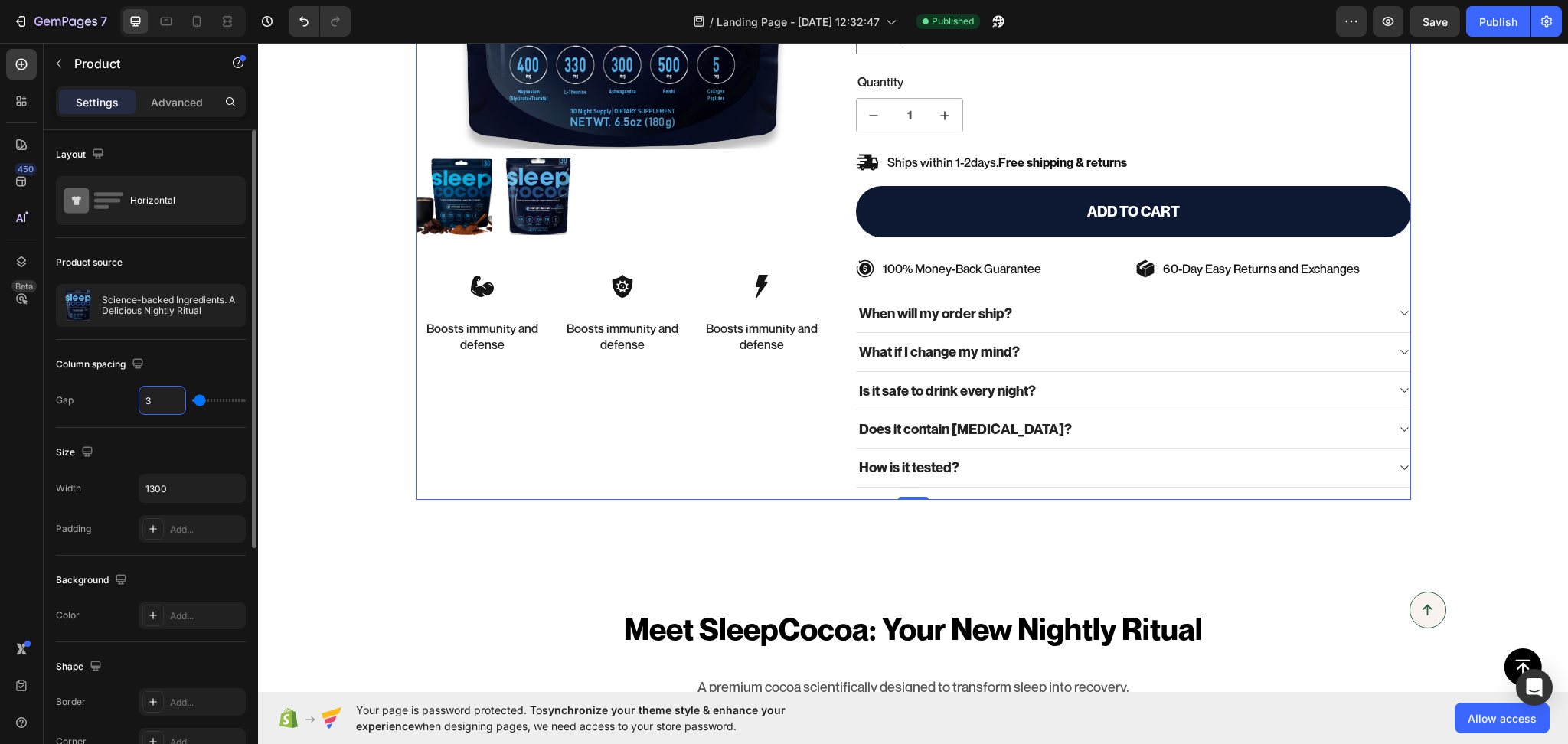
type input "35"
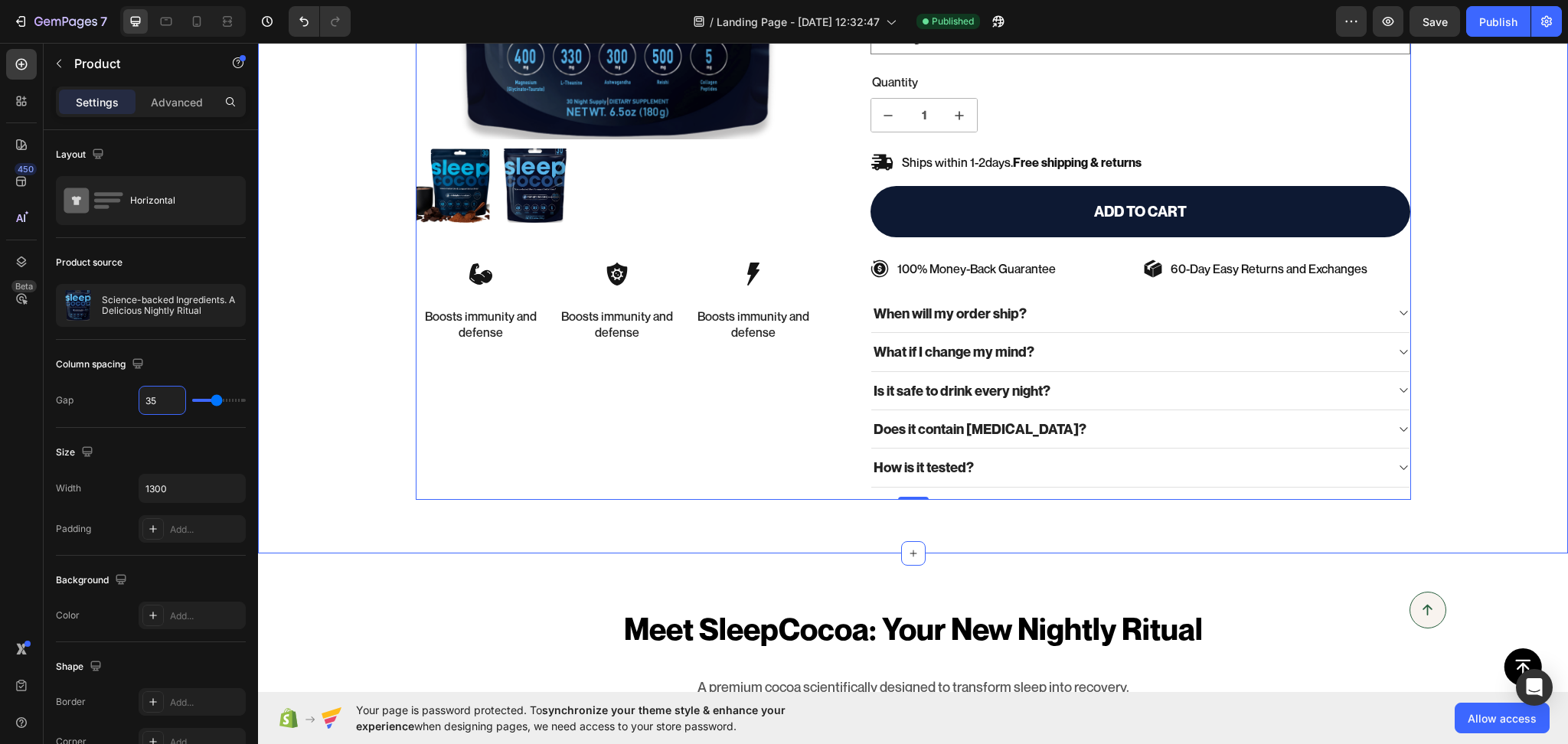
click at [457, 530] on div "100% Money-Back Guarantee Item List 60-Day Easy Returns Item List Row Product I…" at bounding box center [913, 117] width 1310 height 871
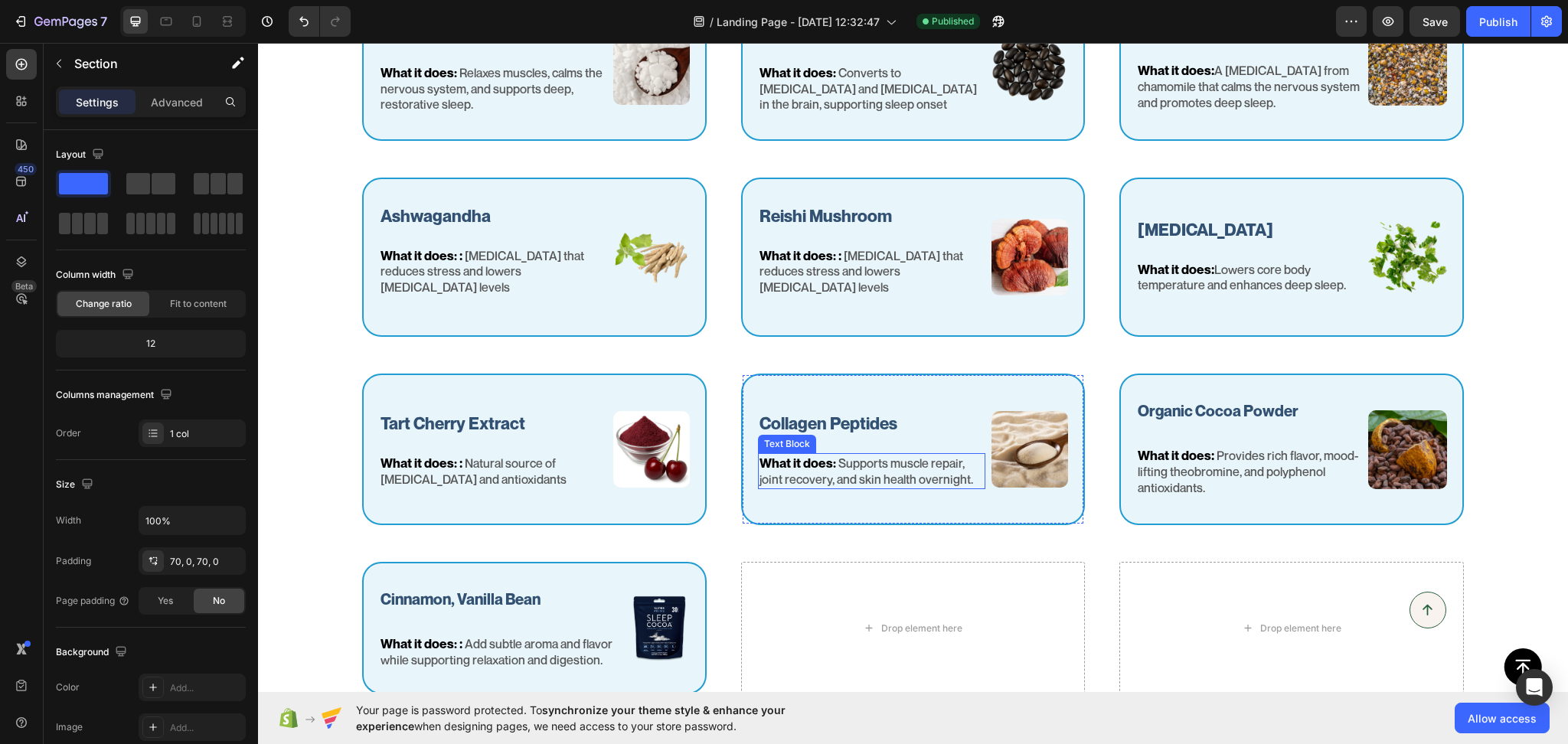
scroll to position [3335, 0]
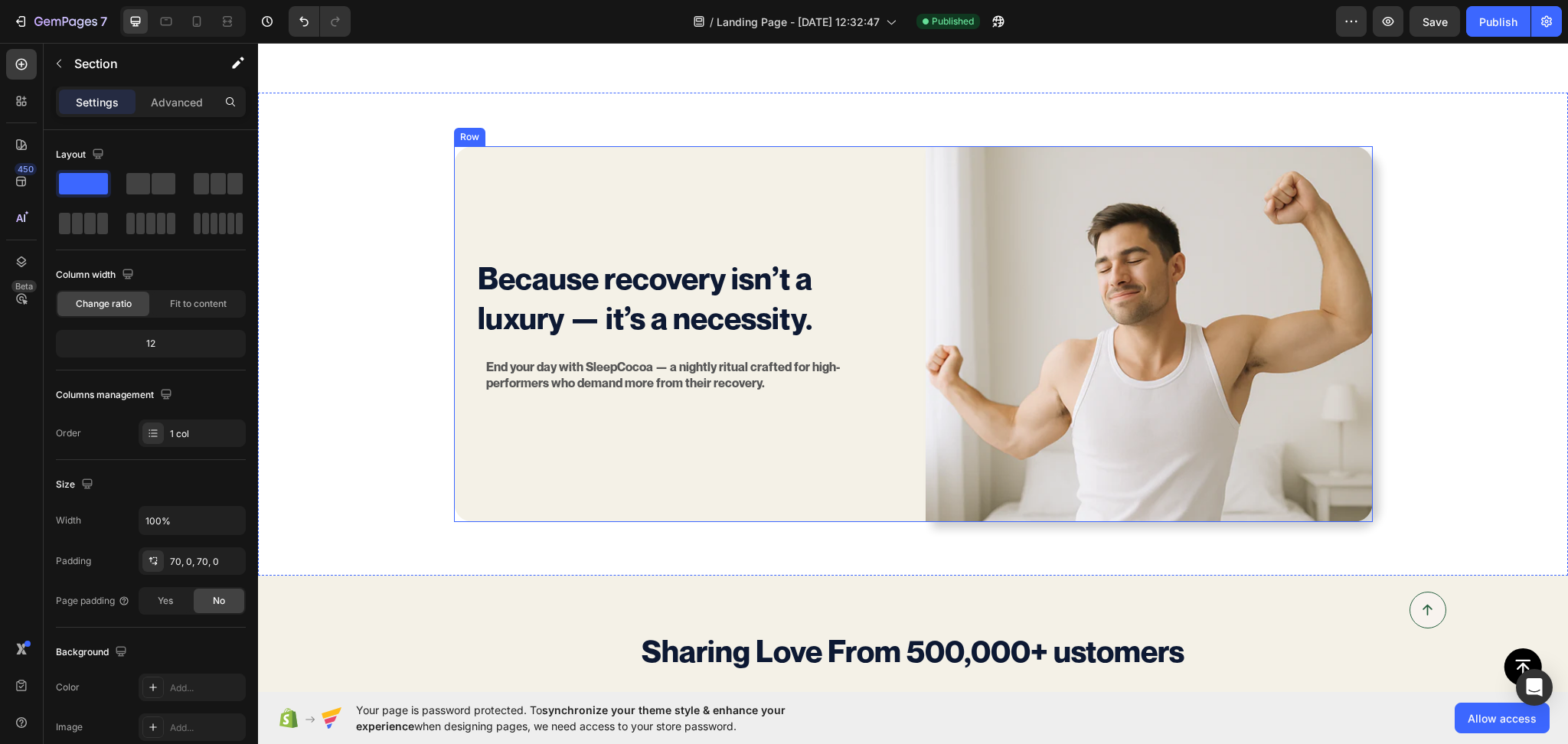
click at [679, 457] on div "Because recovery isn’t a luxury — it’s a necessity. Heading End your day with S…" at bounding box center [678, 334] width 447 height 377
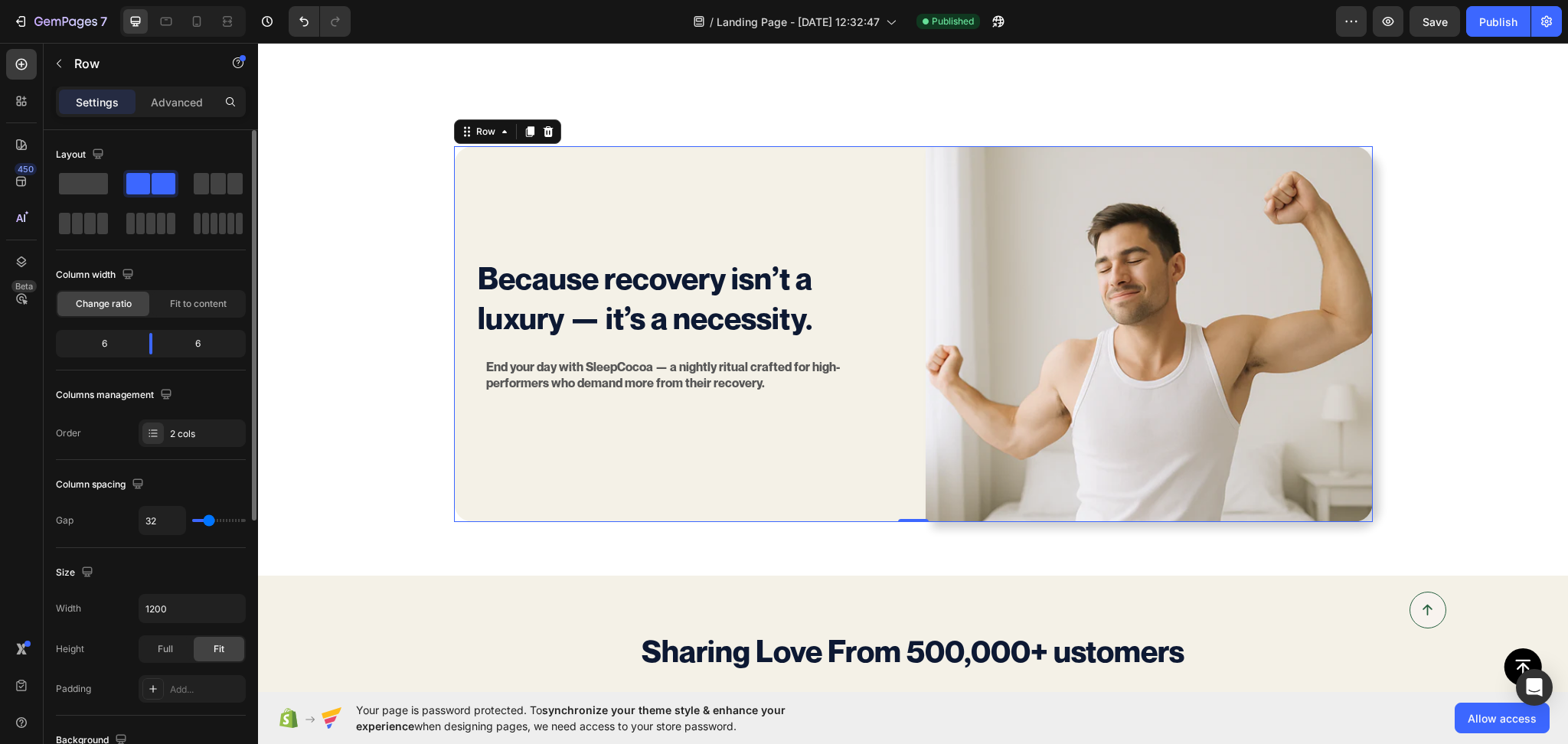
scroll to position [450, 0]
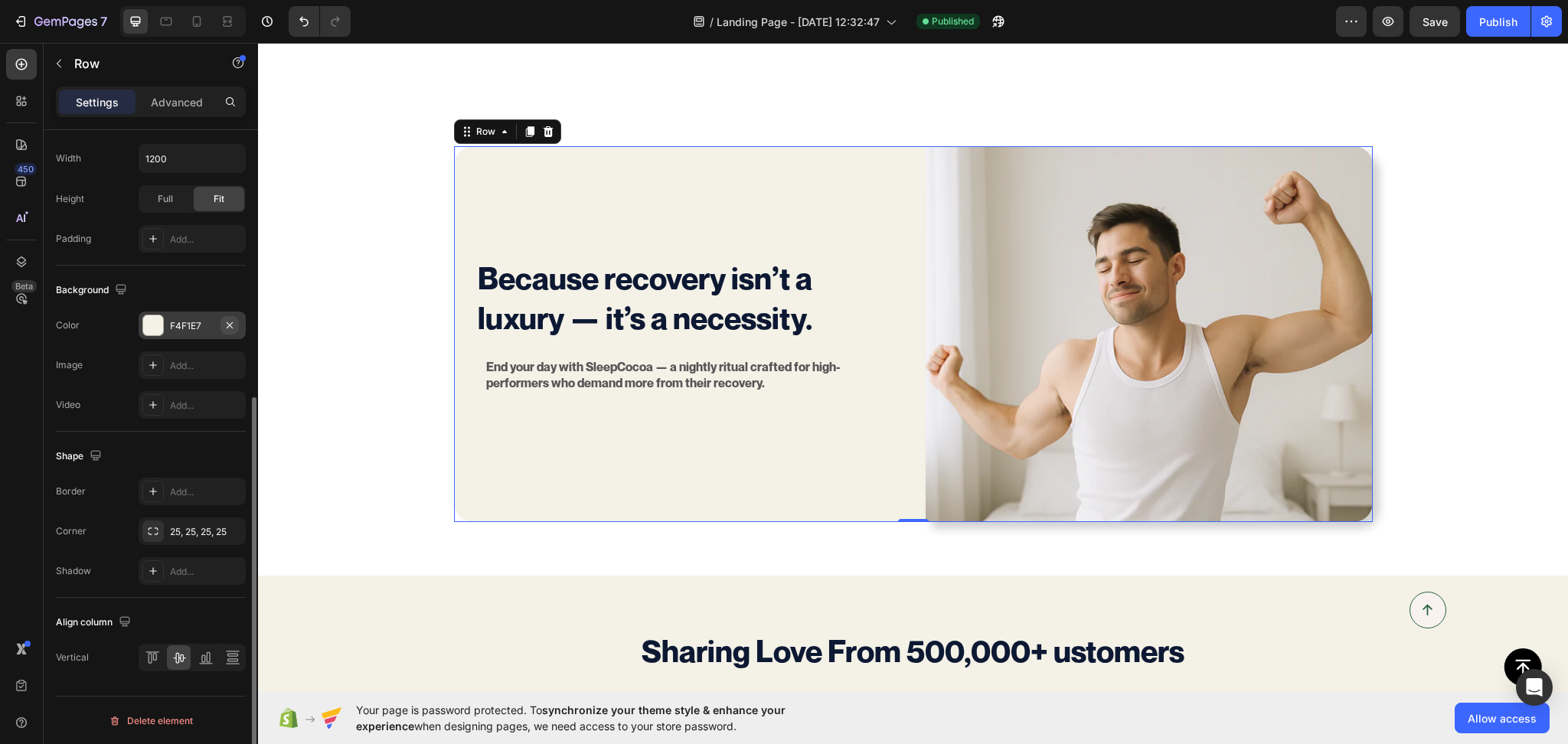
click at [233, 322] on icon "button" at bounding box center [229, 324] width 6 height 6
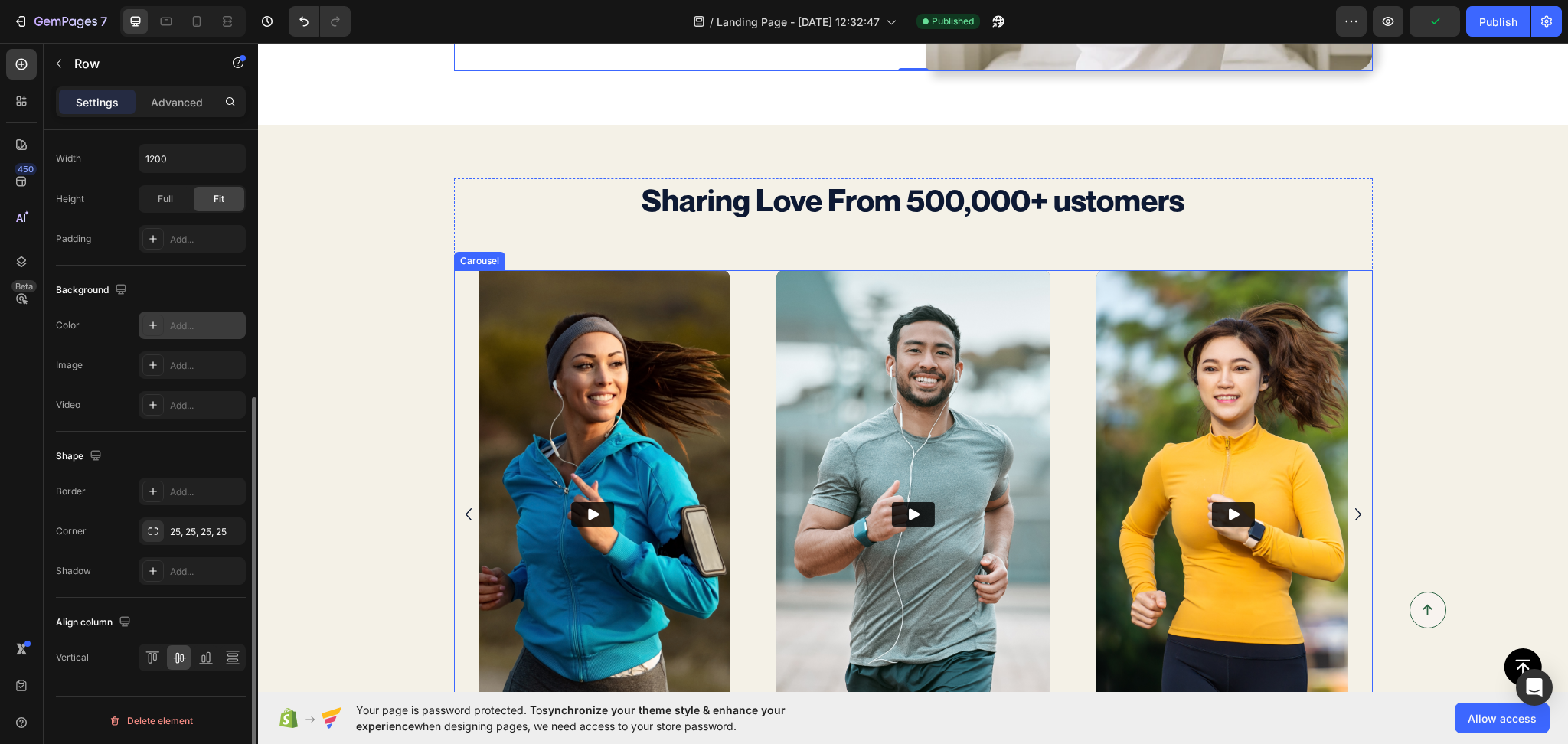
scroll to position [3813, 0]
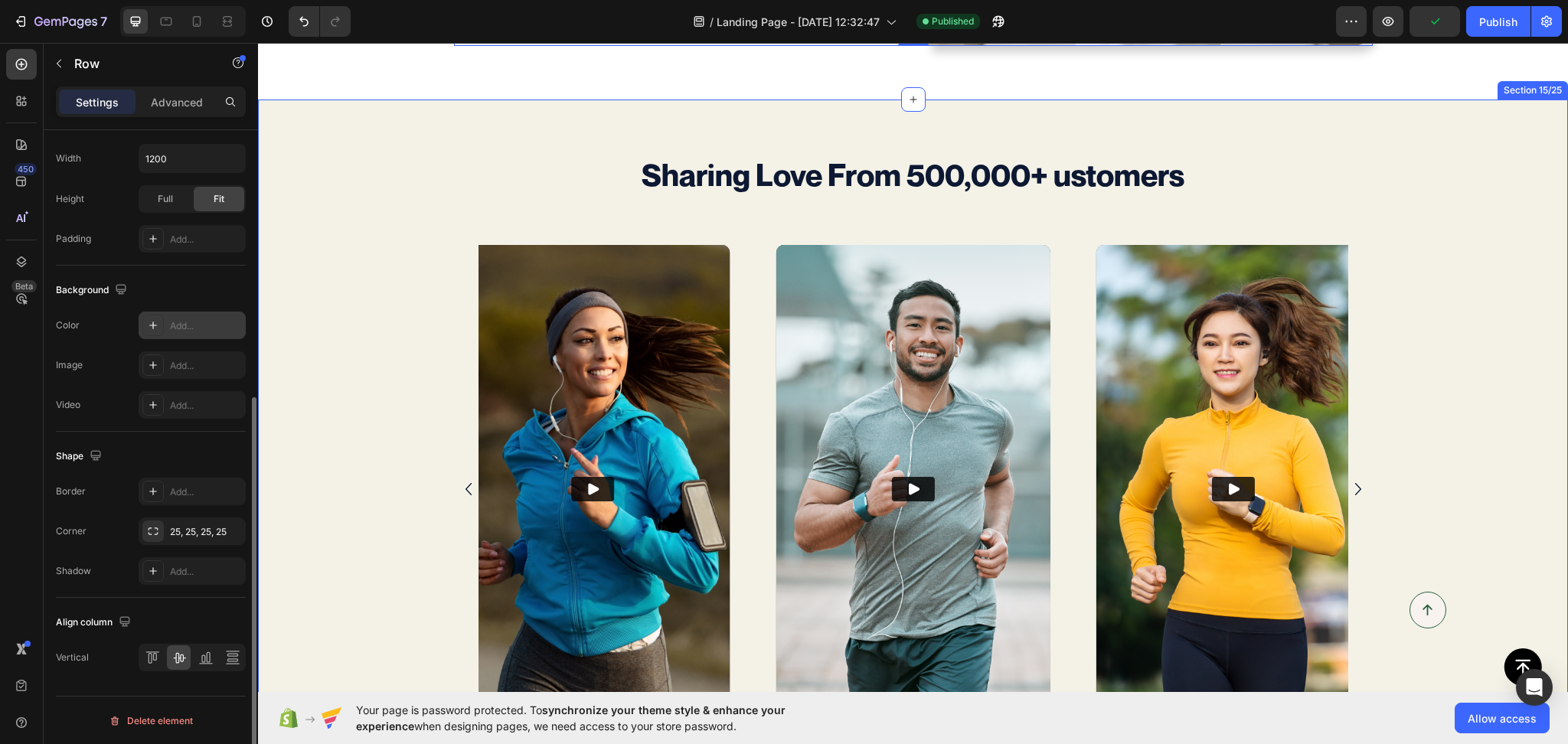
click at [326, 322] on div "Sharing Love From 500,000+ ustomers Text Block Video Video Video Video Carousel…" at bounding box center [913, 458] width 1310 height 611
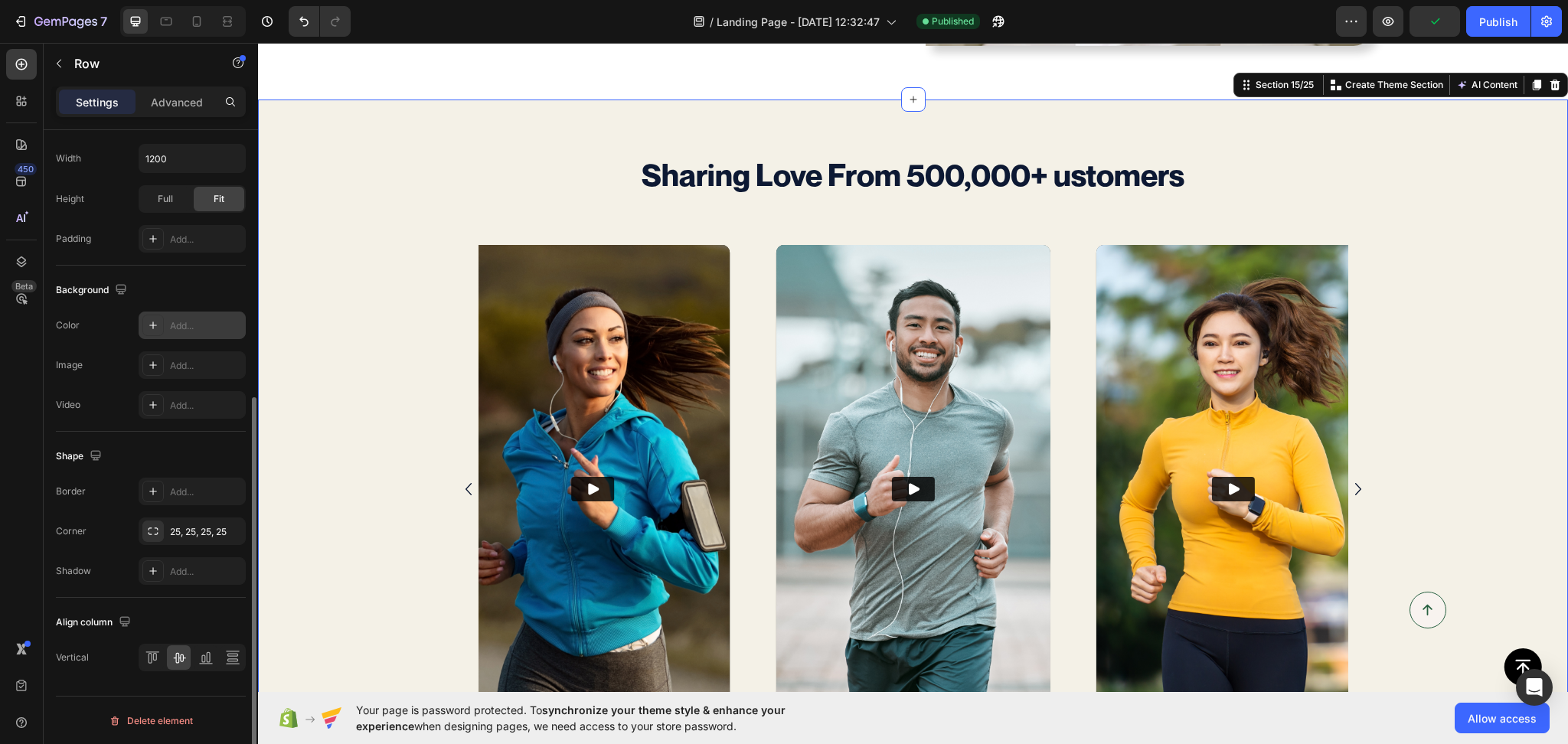
scroll to position [0, 0]
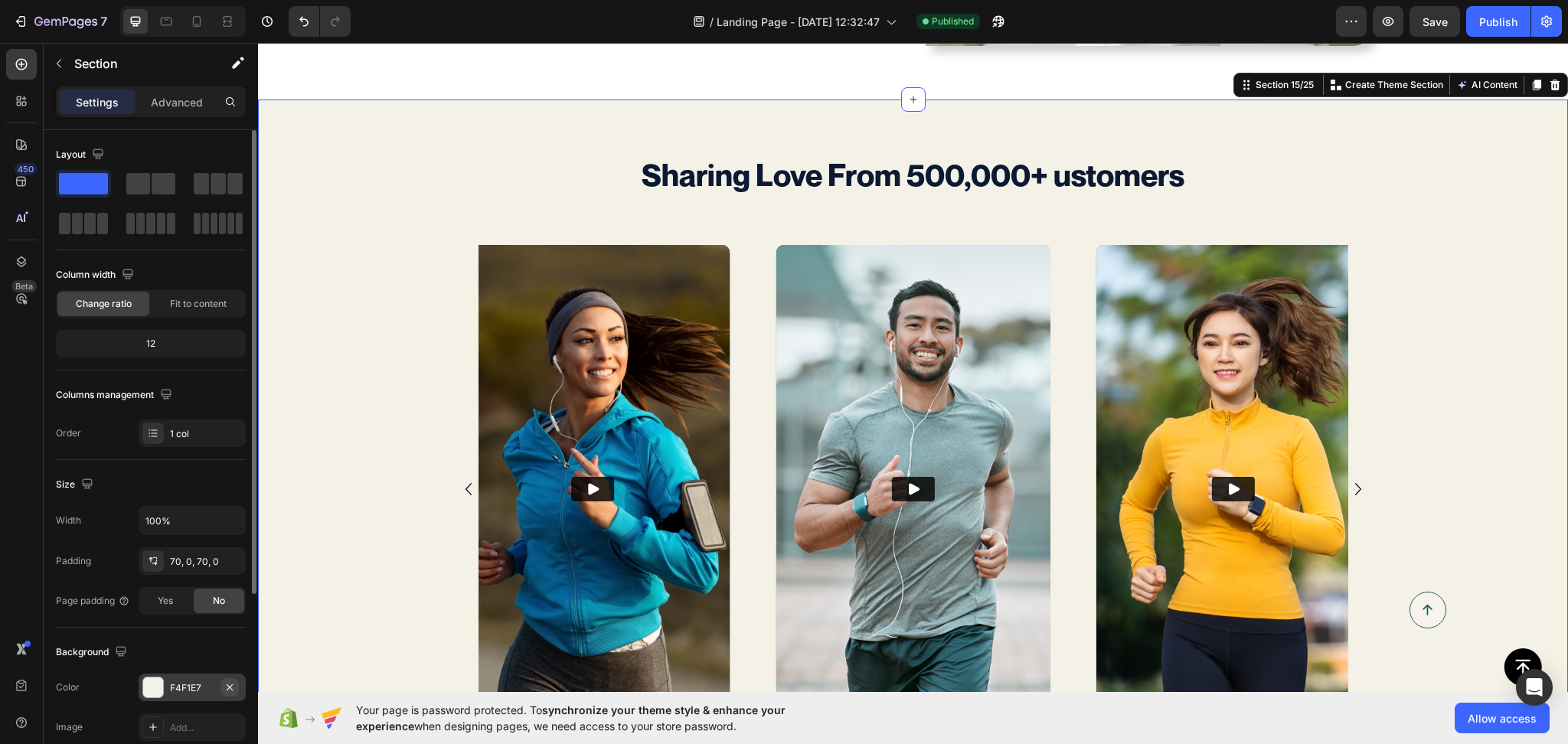
click at [227, 689] on icon "button" at bounding box center [229, 686] width 6 height 6
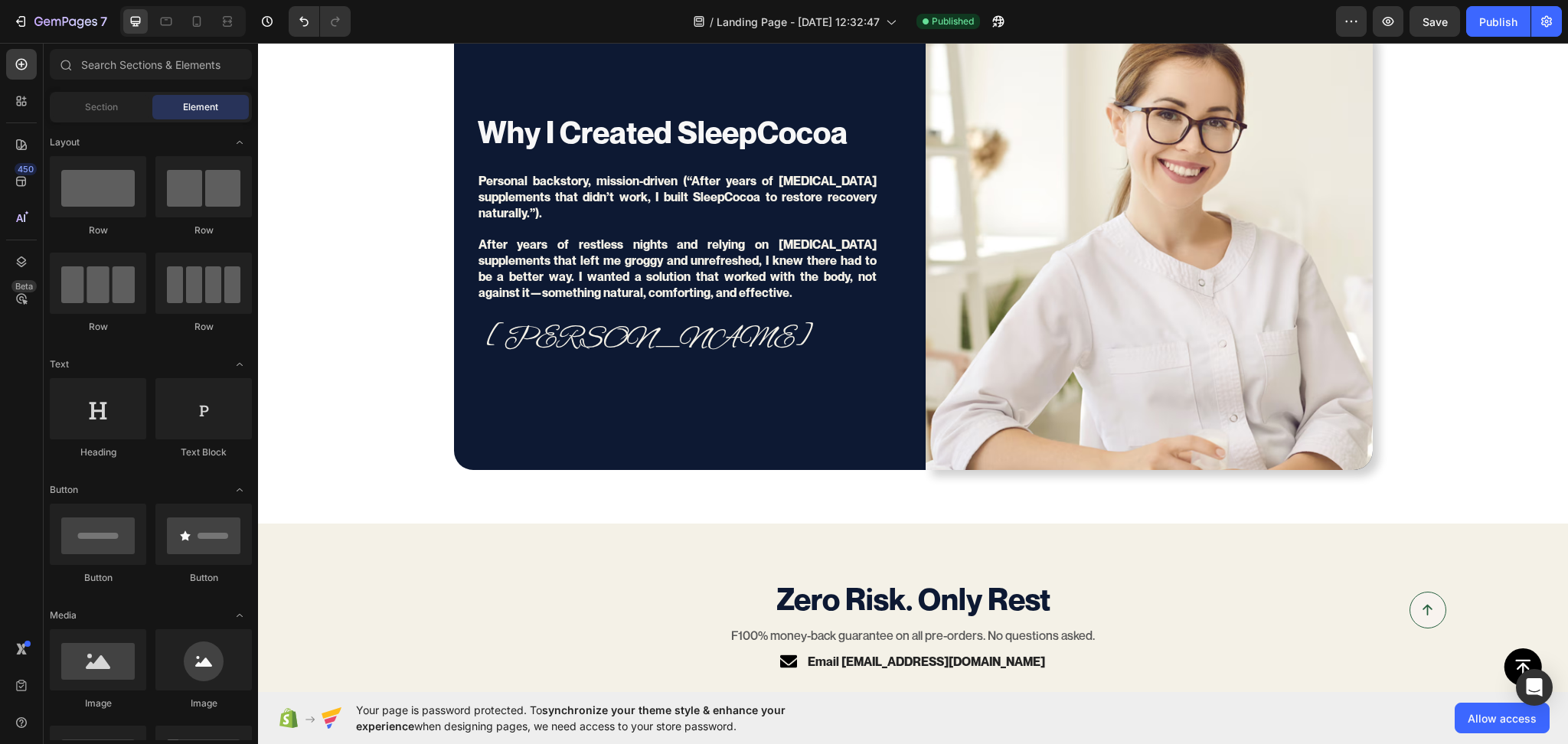
scroll to position [4721, 0]
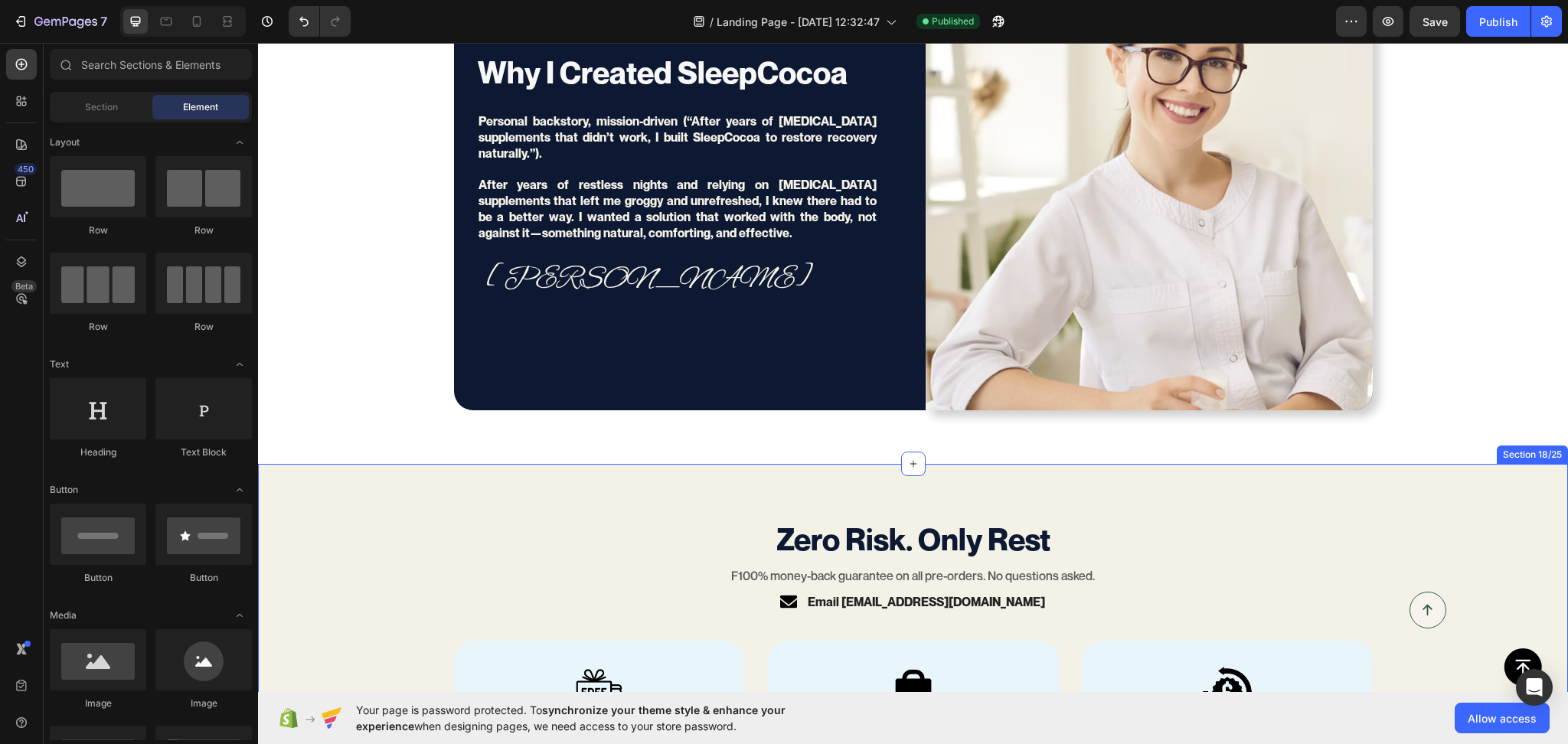
click at [279, 494] on div "Zero Risk. Only Rest Text Block F100% money-back guarantee on all pre-orders. N…" at bounding box center [913, 668] width 1310 height 410
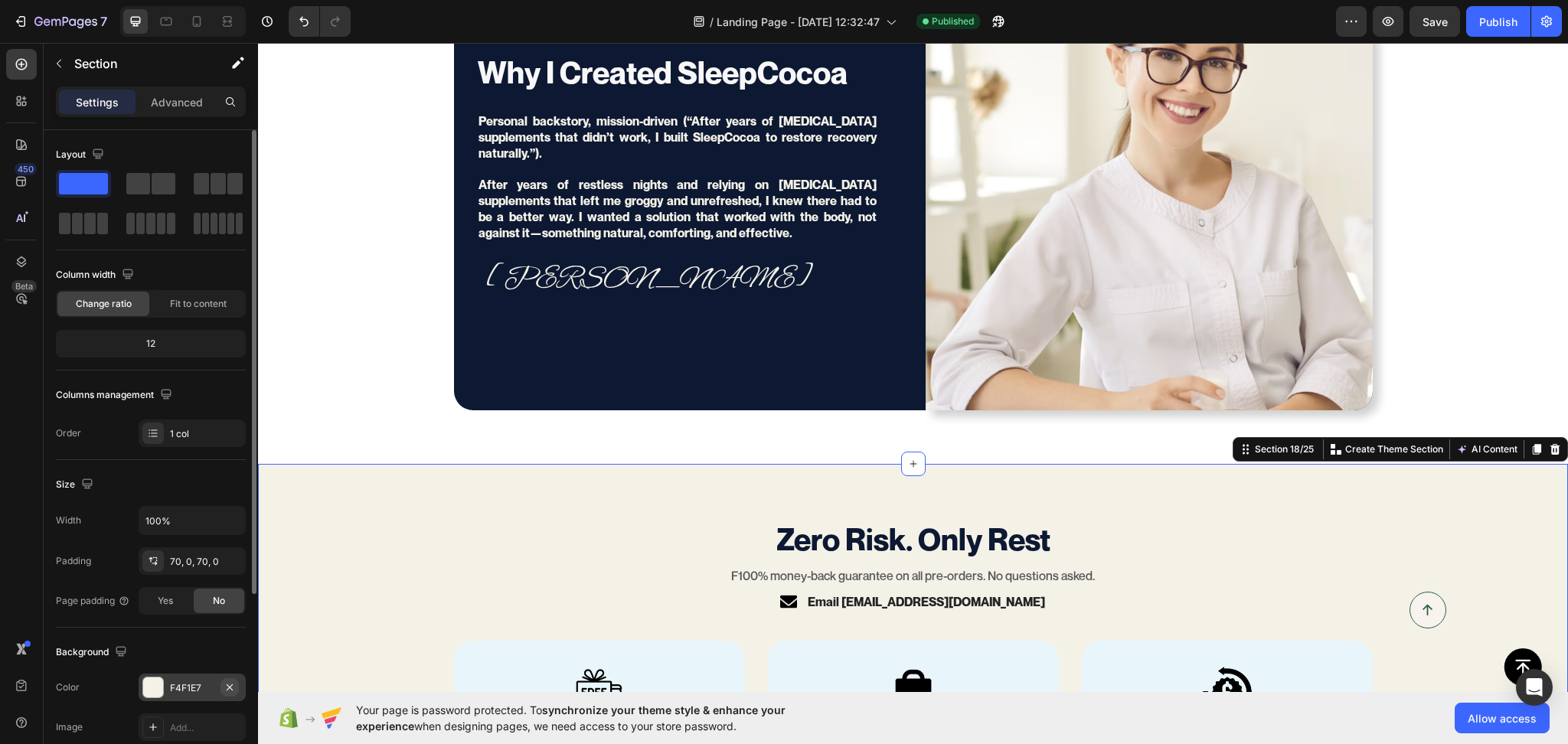
click at [235, 690] on icon "button" at bounding box center [229, 687] width 12 height 12
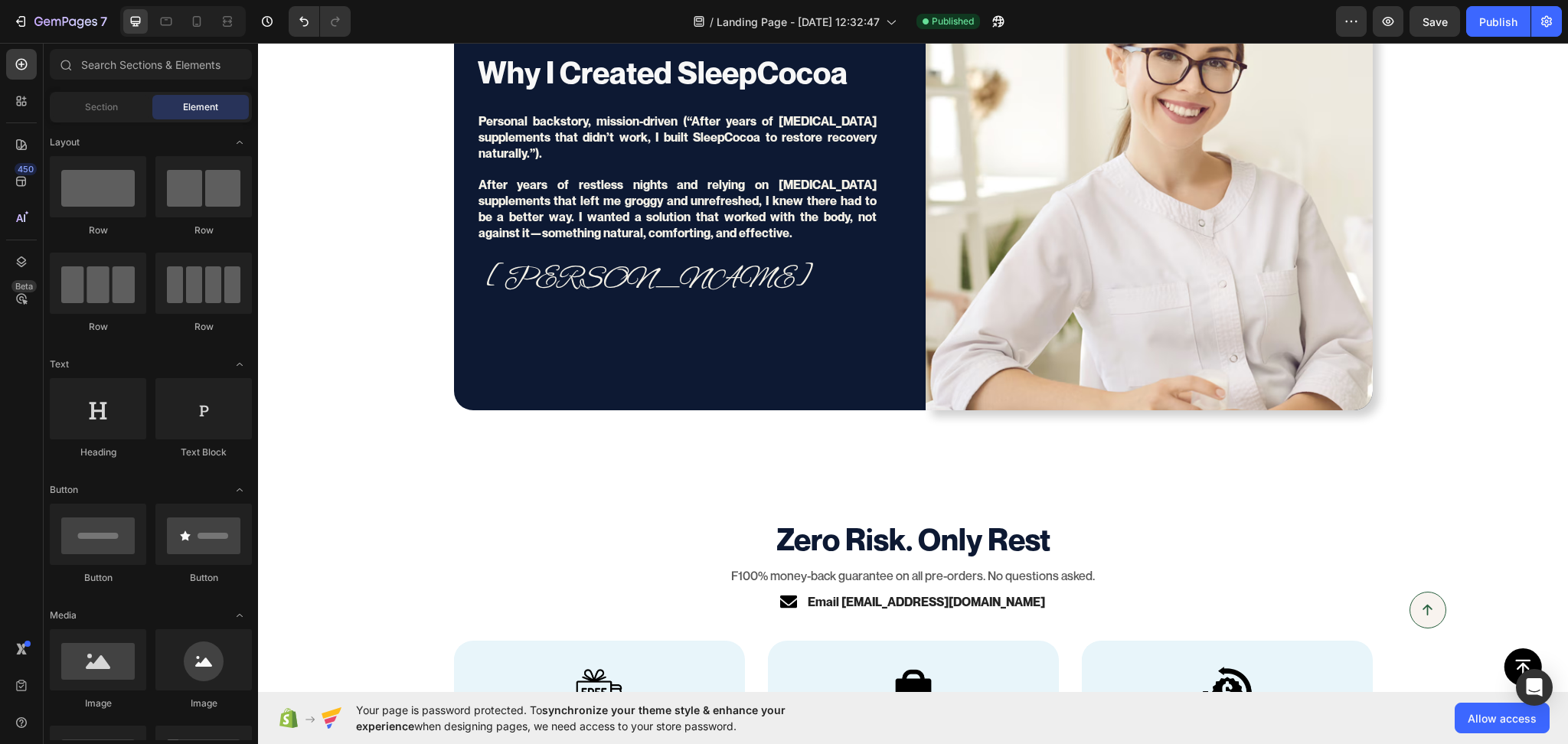
scroll to position [4956, 0]
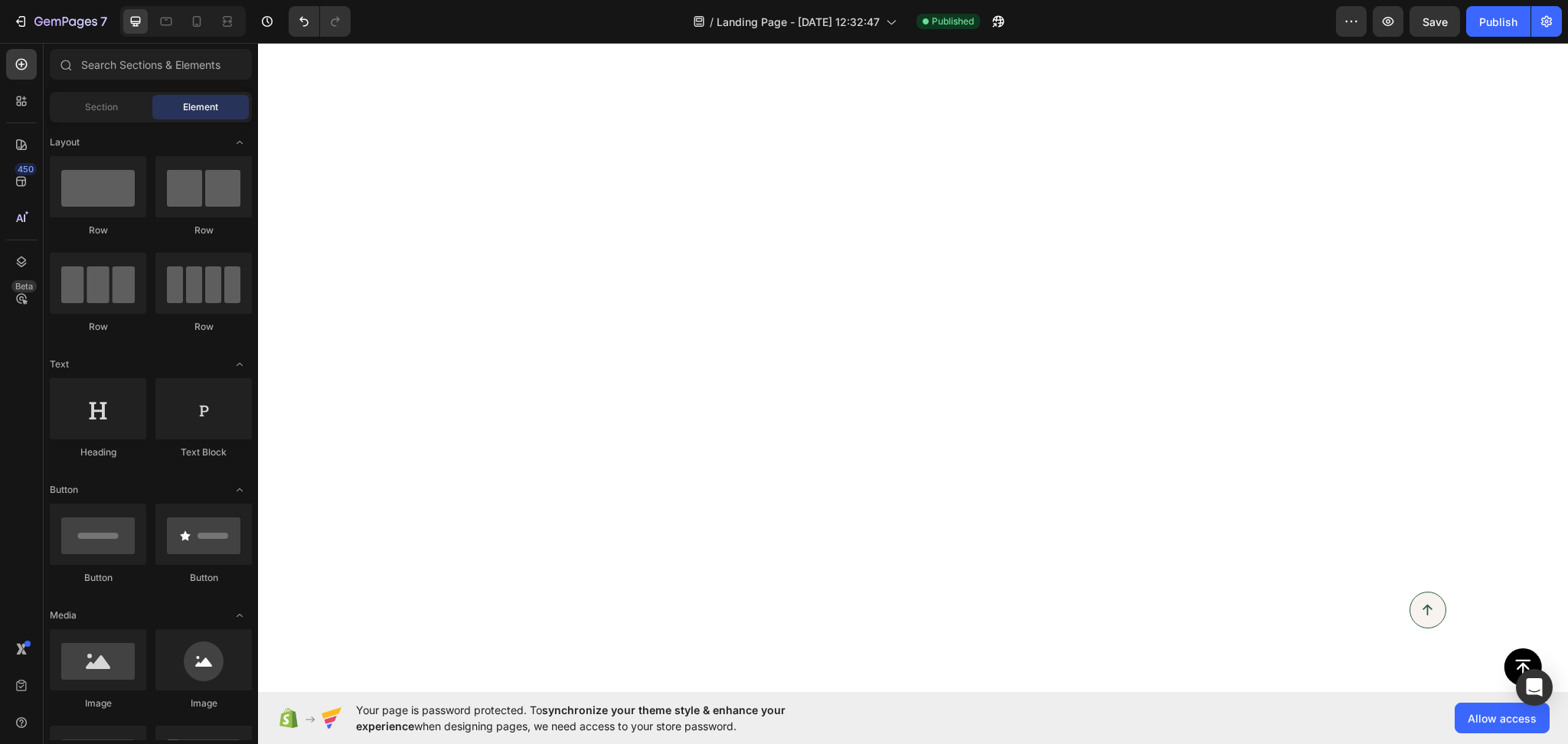
scroll to position [0, 0]
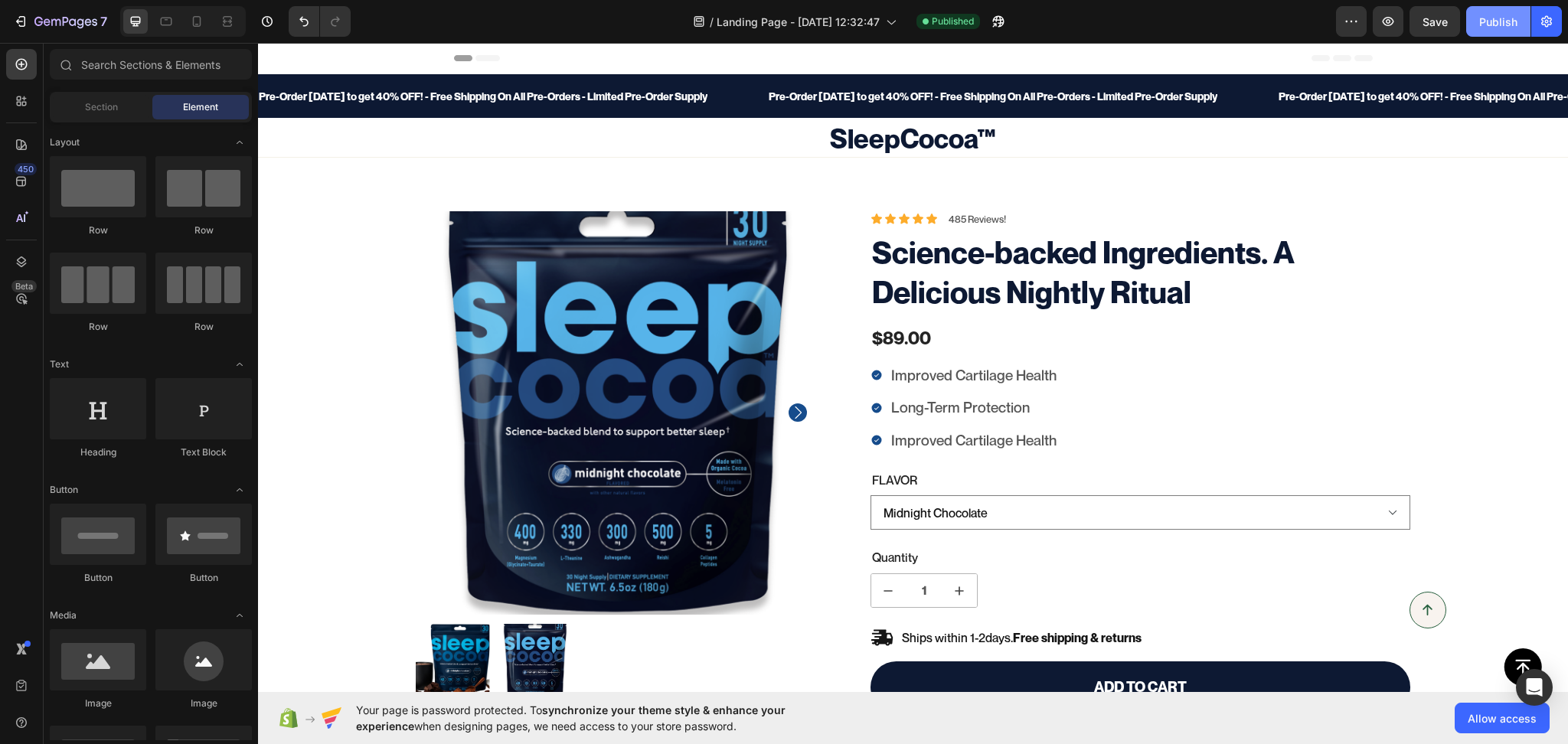
click at [1484, 14] on div "Publish" at bounding box center [1498, 22] width 38 height 16
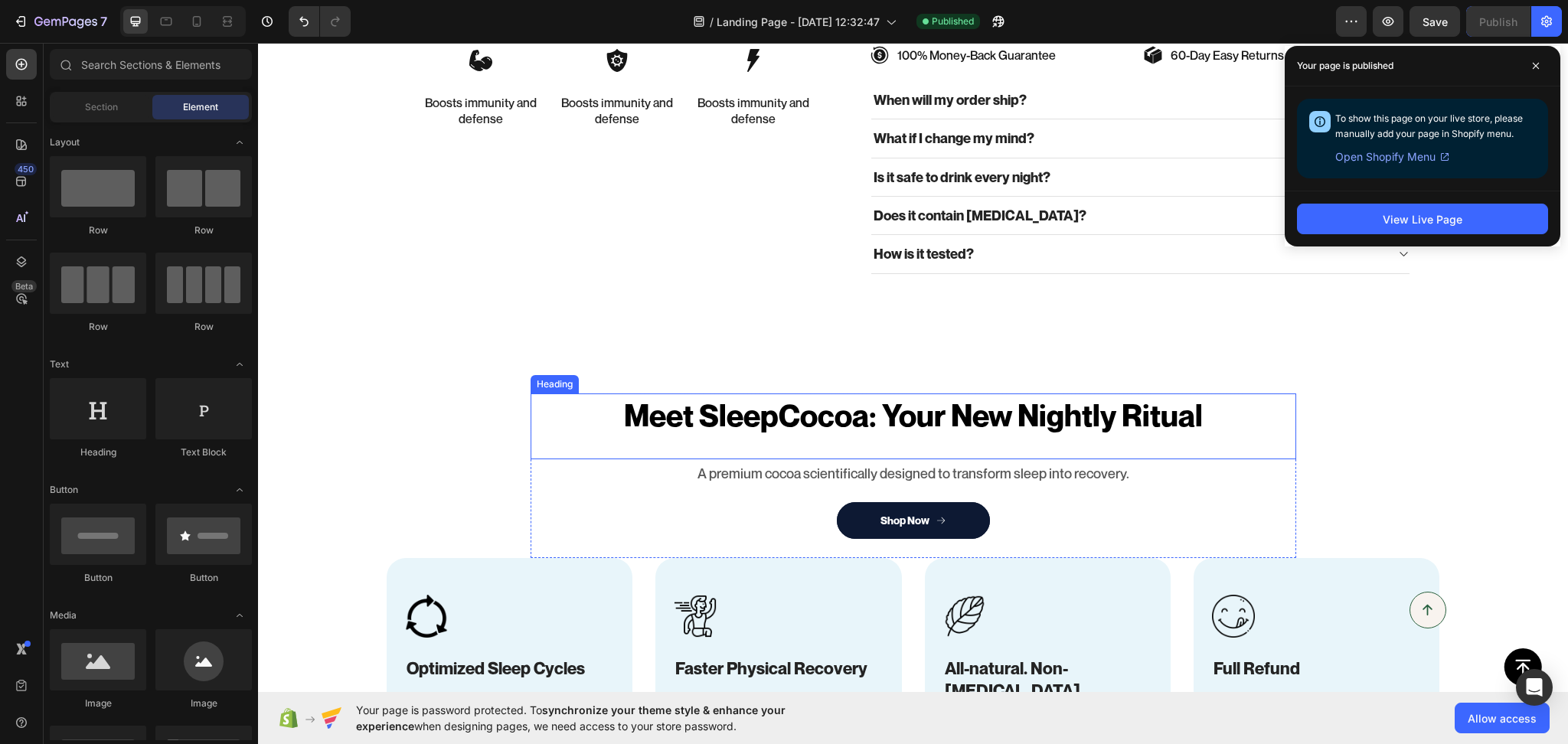
scroll to position [715, 0]
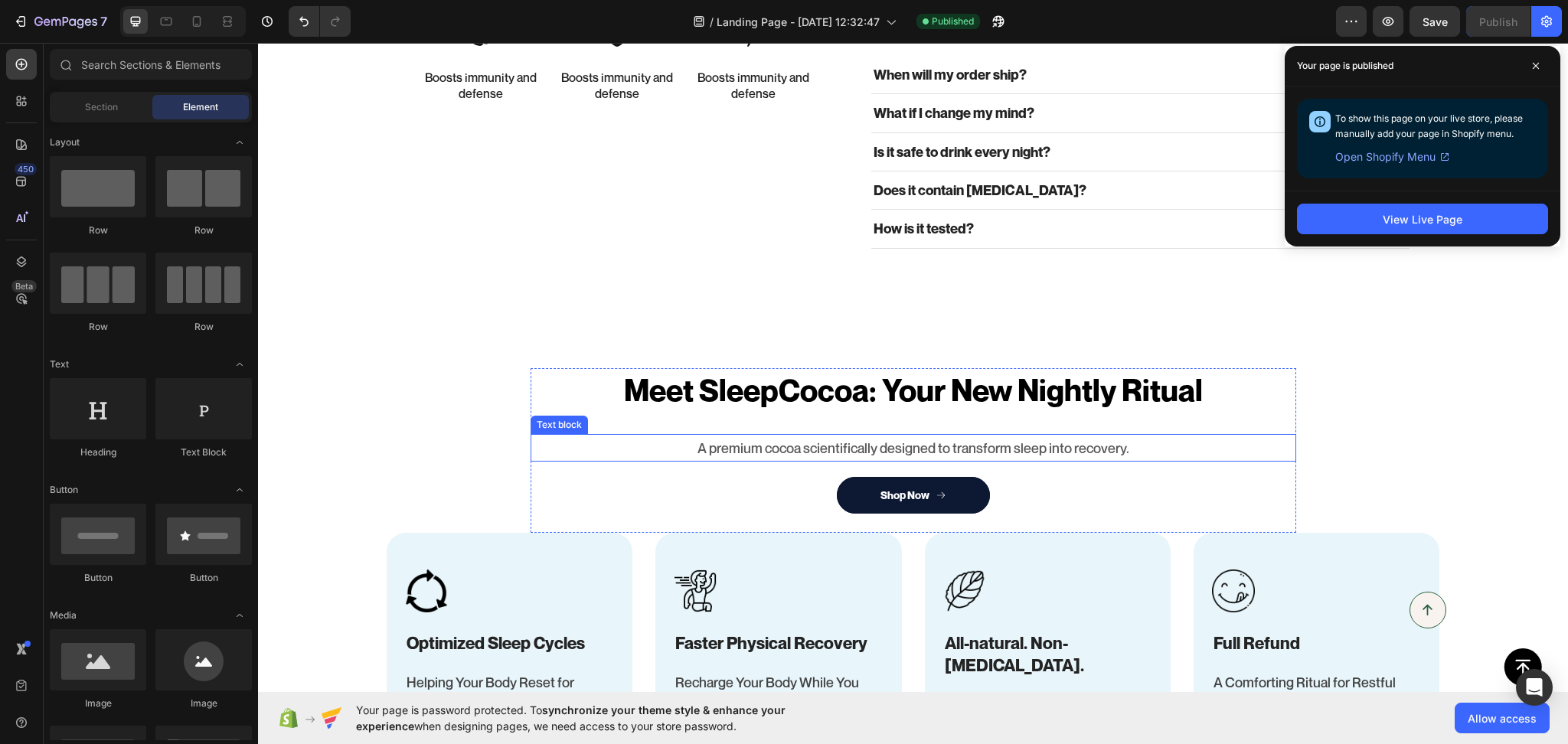
click at [913, 458] on p "A premium cocoa scientifically designed to transform sleep into recovery." at bounding box center [913, 448] width 762 height 25
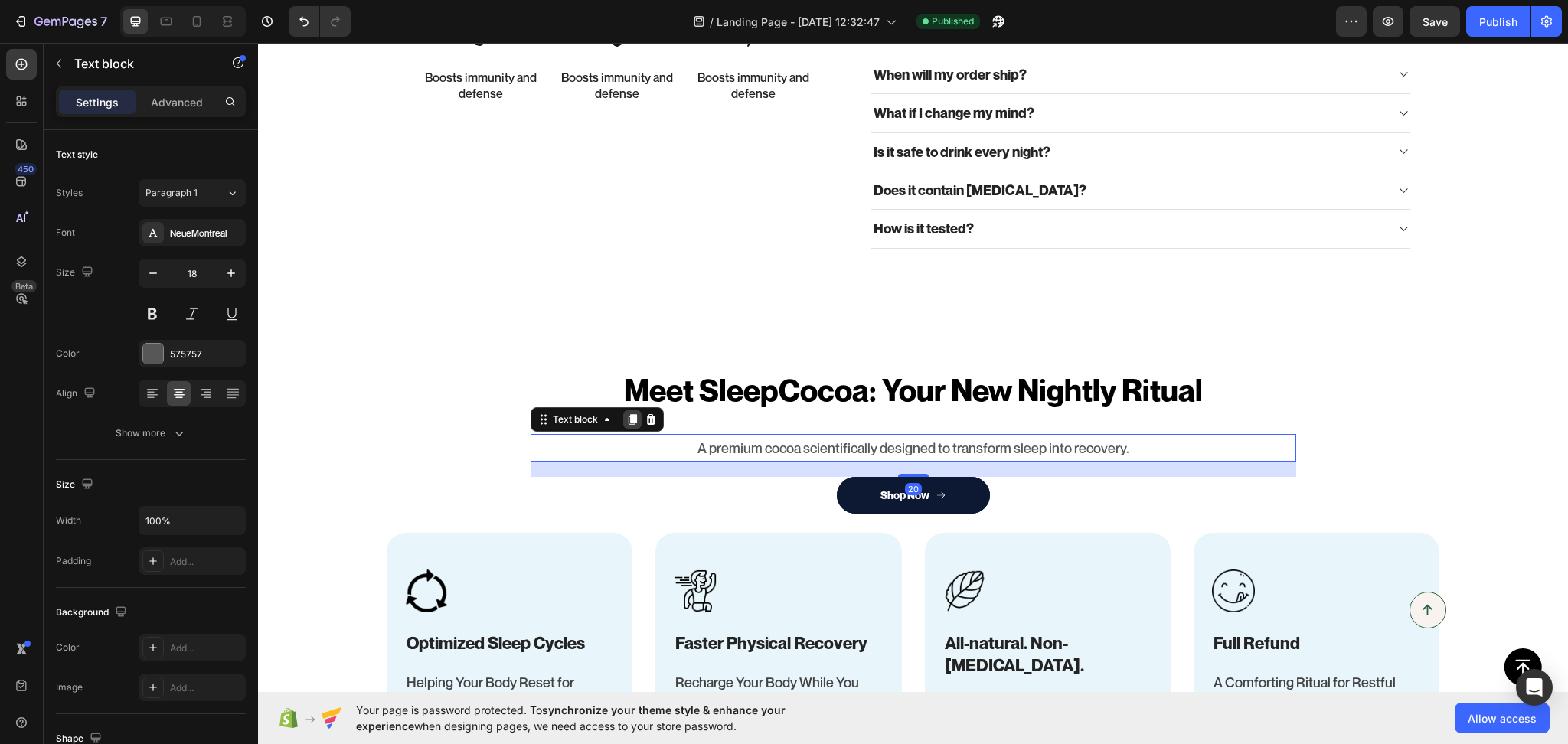
click at [627, 421] on icon at bounding box center [631, 420] width 8 height 11
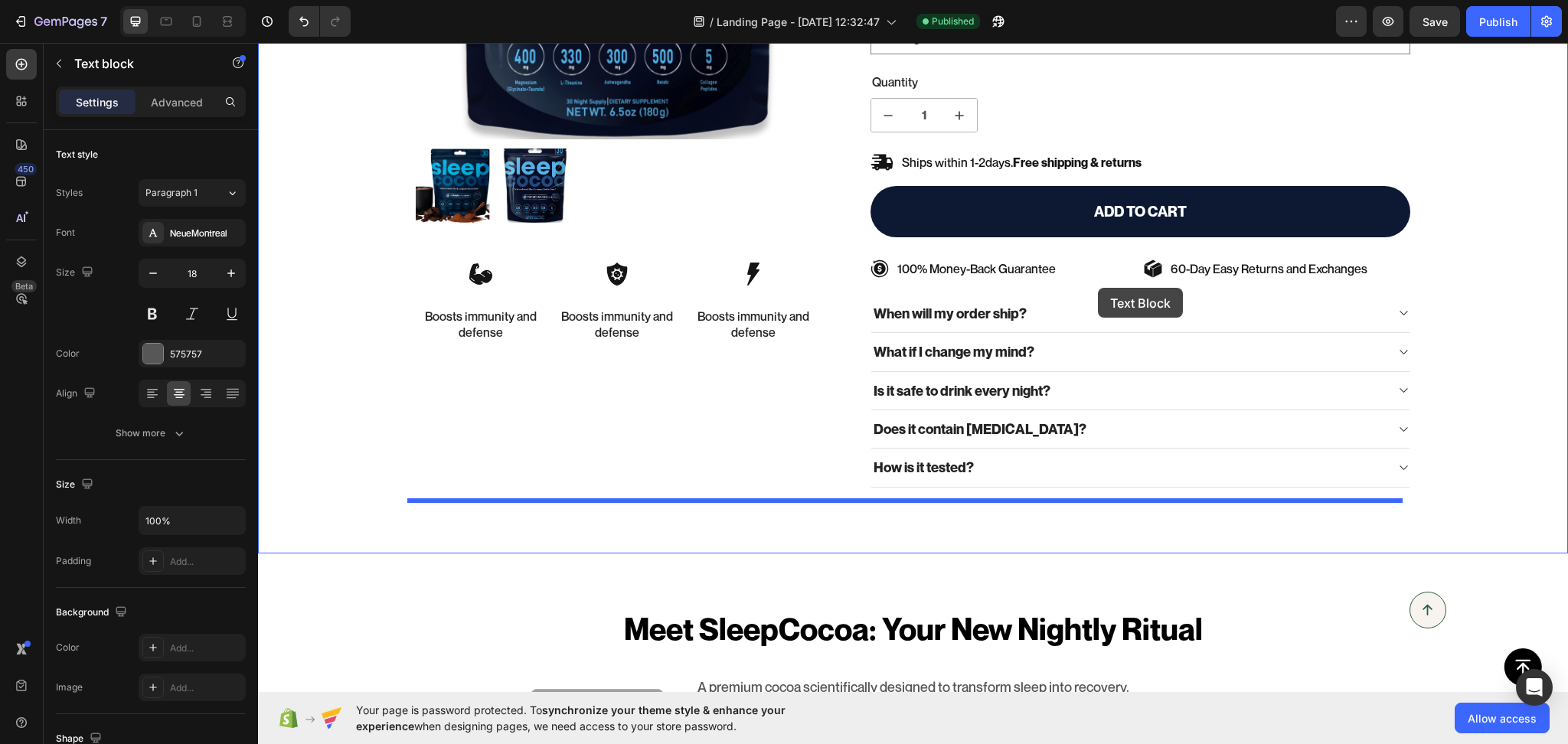
scroll to position [0, 0]
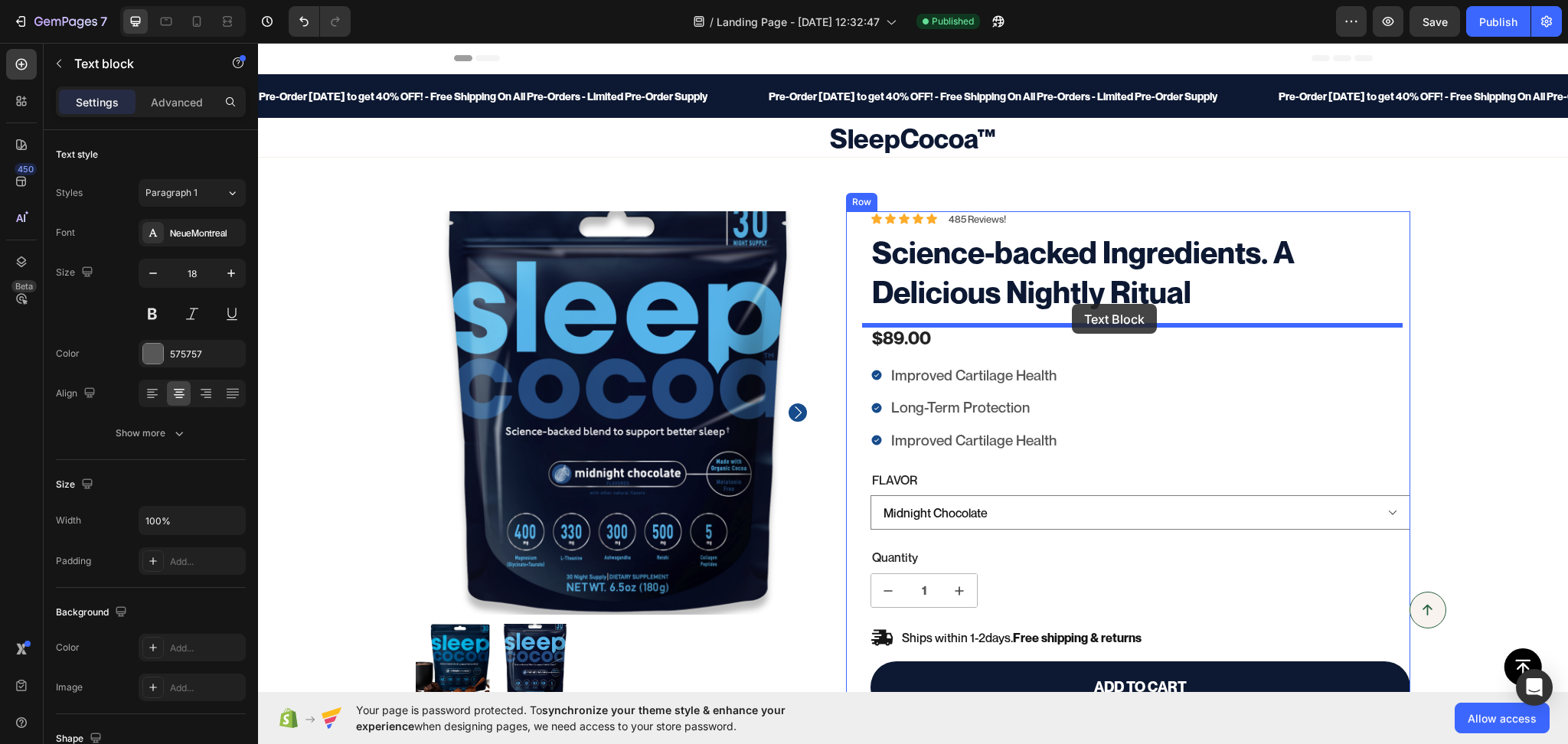
drag, startPoint x: 581, startPoint y: 471, endPoint x: 1072, endPoint y: 304, distance: 518.6
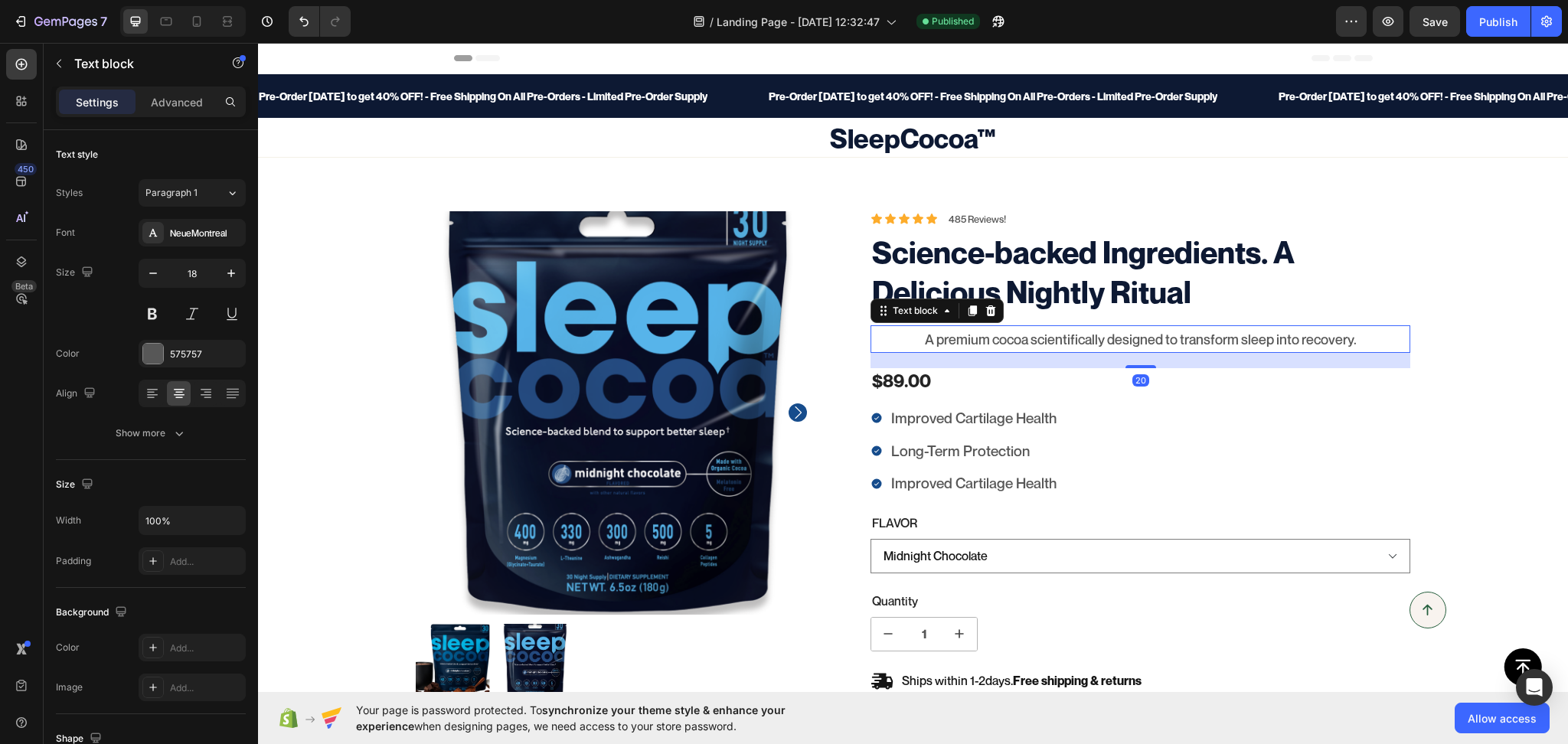
click at [1013, 332] on p "A premium cocoa scientifically designed to transform sleep into recovery." at bounding box center [1140, 339] width 538 height 25
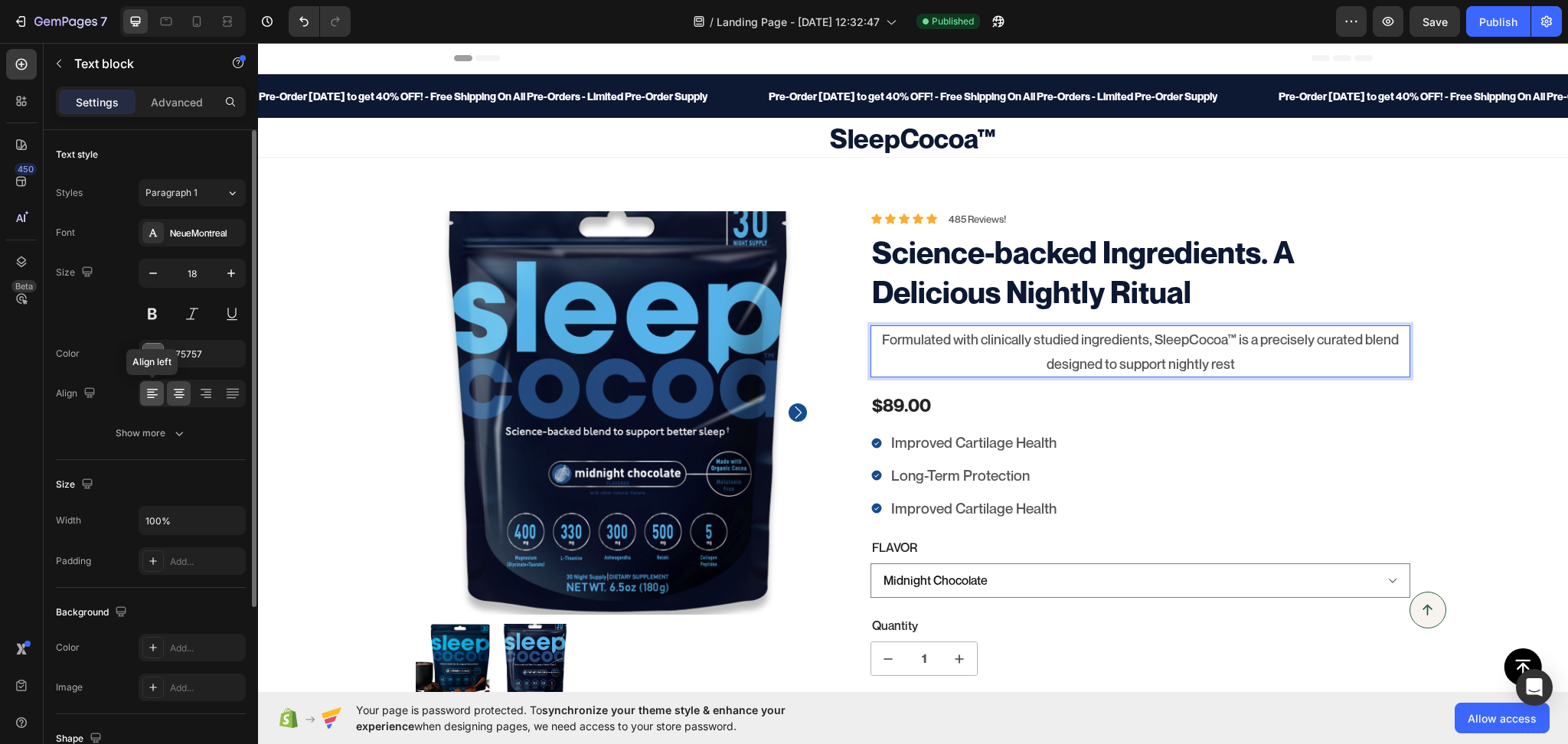
click at [152, 399] on icon at bounding box center [152, 393] width 16 height 16
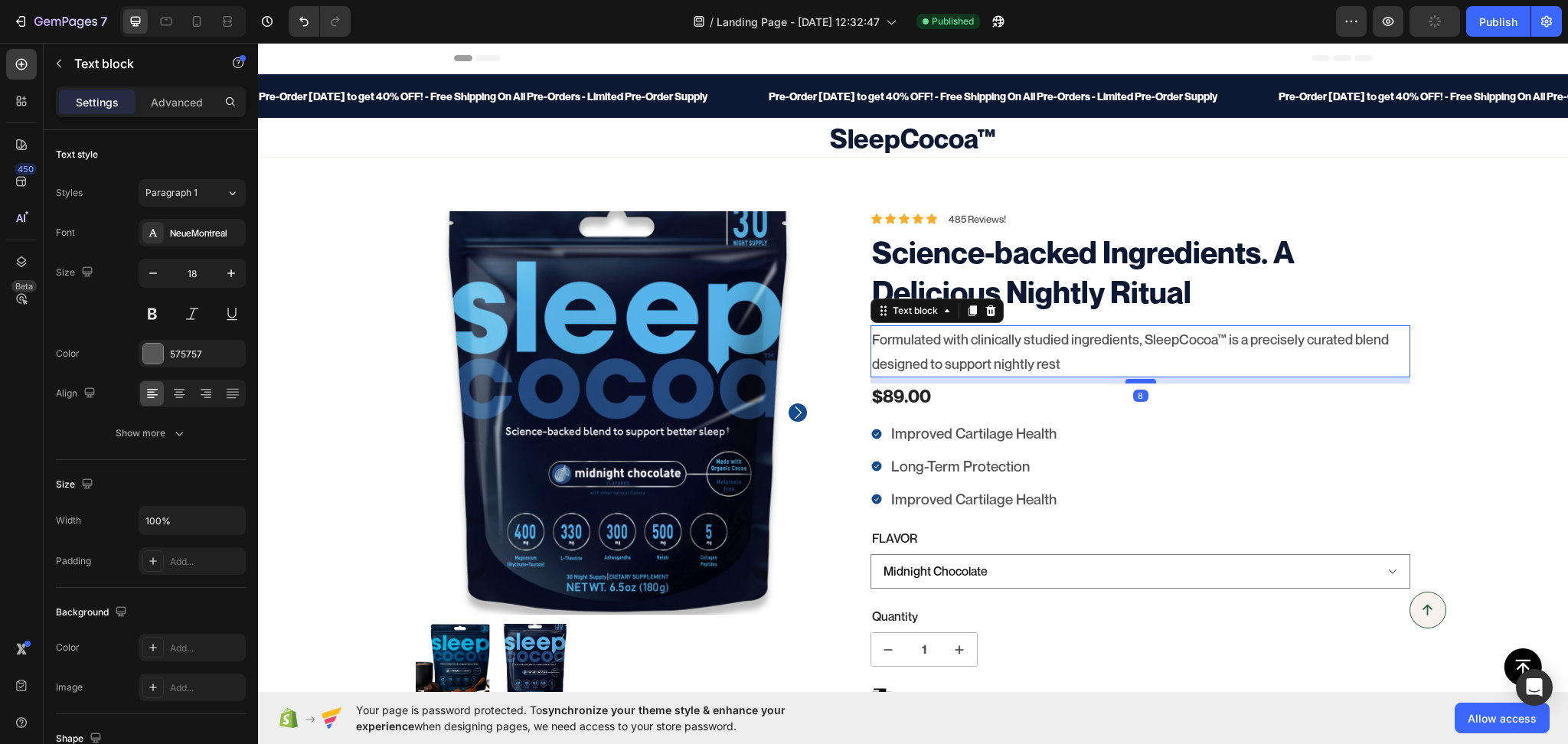
drag, startPoint x: 1139, startPoint y: 389, endPoint x: 1139, endPoint y: 380, distance: 9.0
click at [1139, 380] on div at bounding box center [1140, 381] width 30 height 5
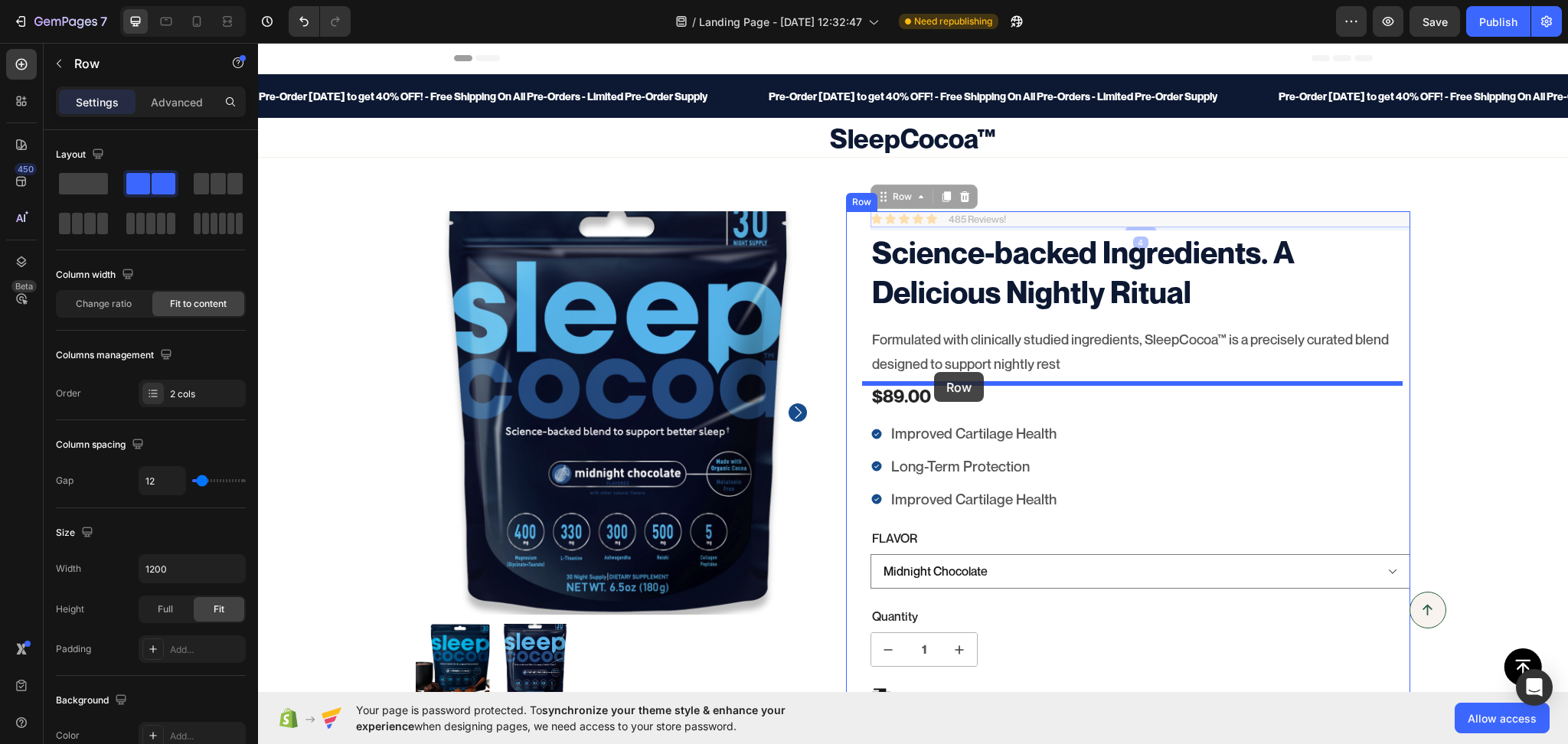
drag, startPoint x: 935, startPoint y: 220, endPoint x: 934, endPoint y: 372, distance: 152.0
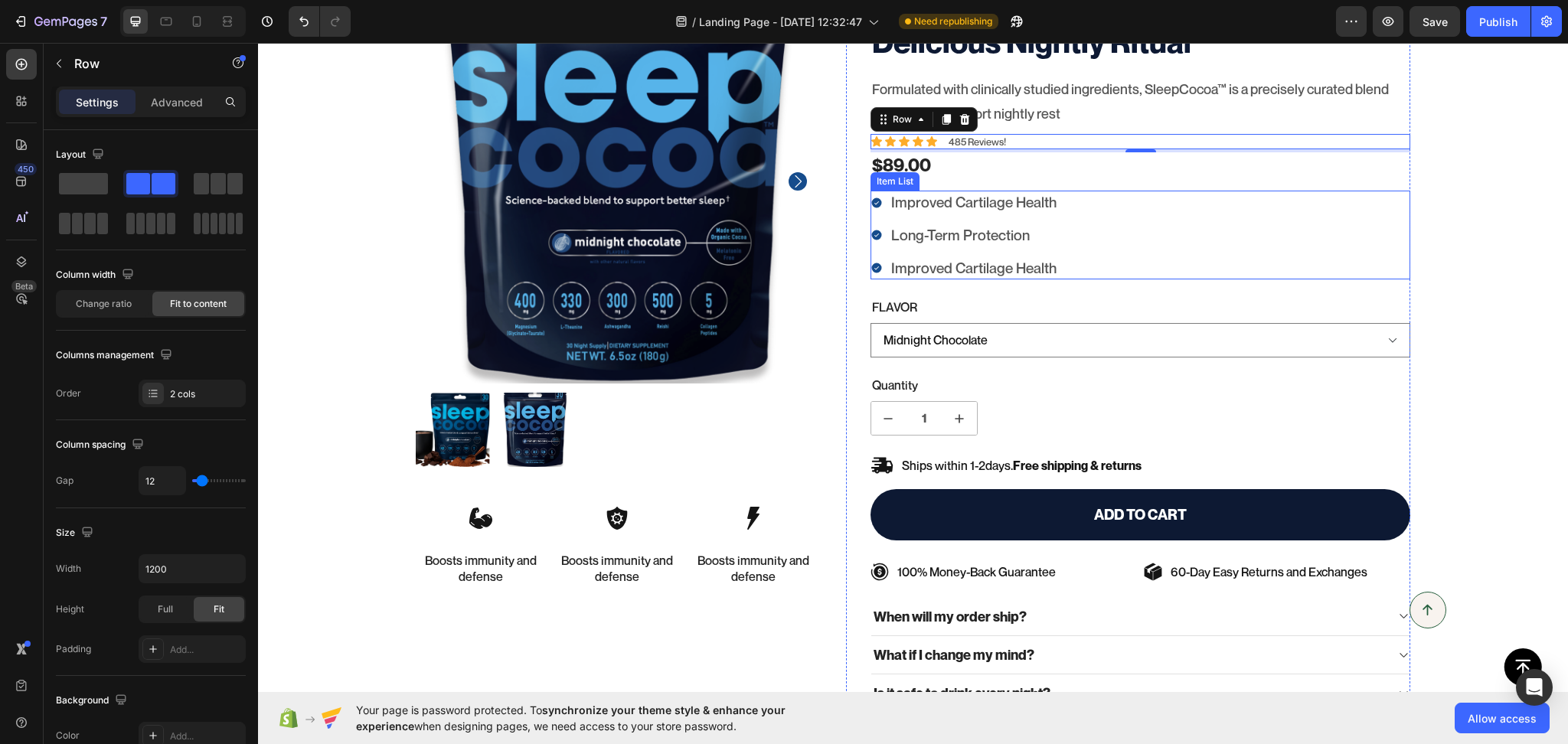
scroll to position [238, 0]
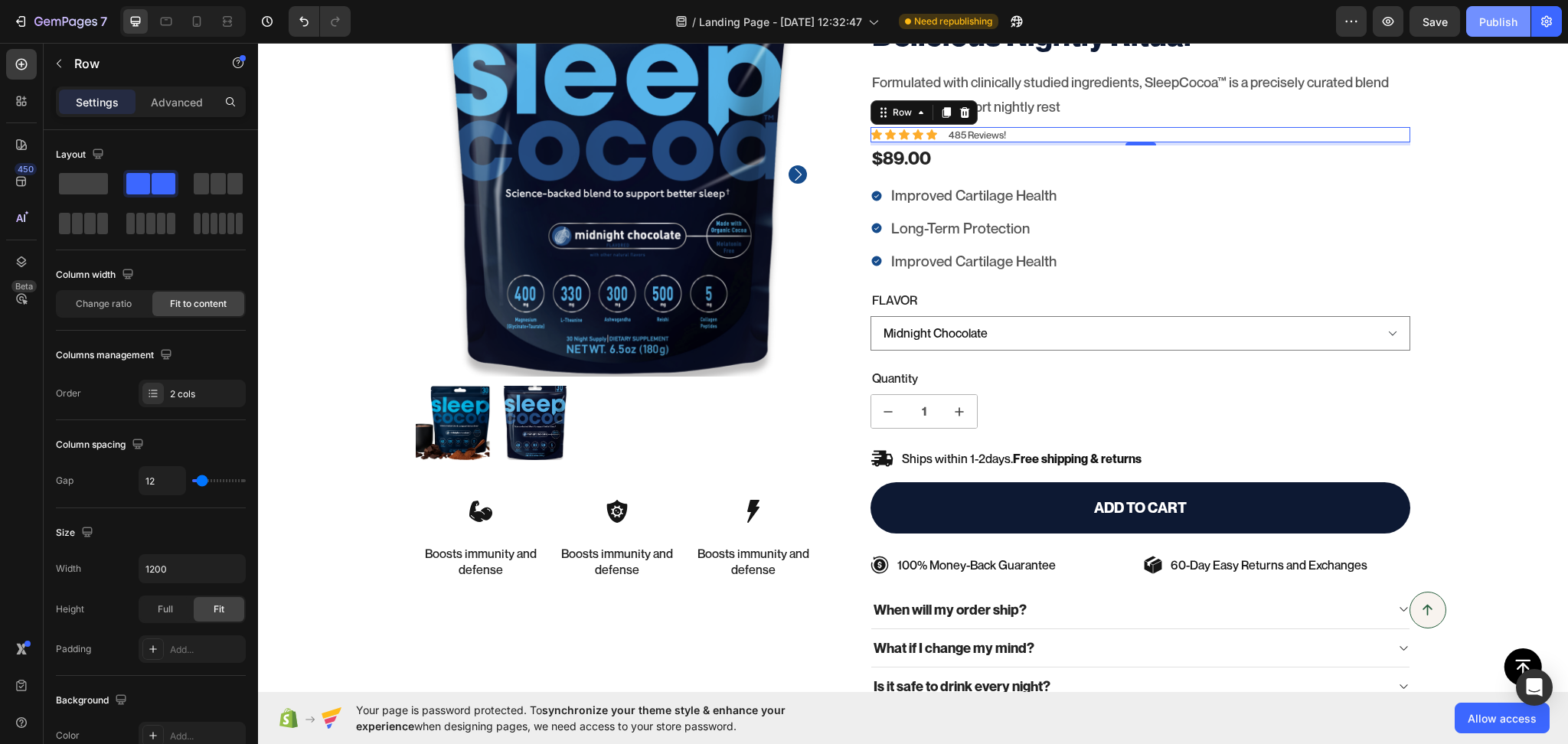
click at [1504, 23] on div "Publish" at bounding box center [1498, 22] width 38 height 16
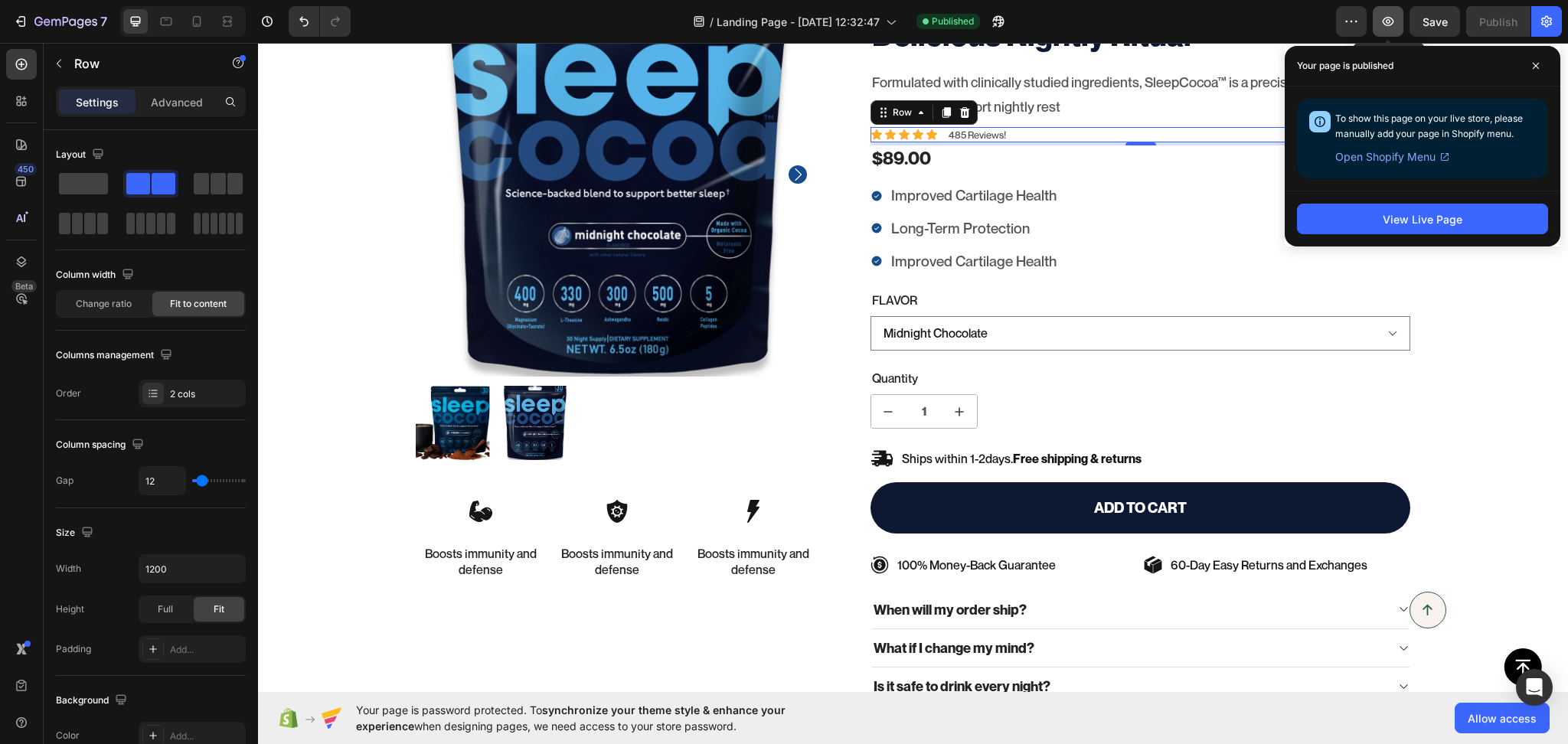
click at [1386, 29] on button "button" at bounding box center [1388, 21] width 30 height 30
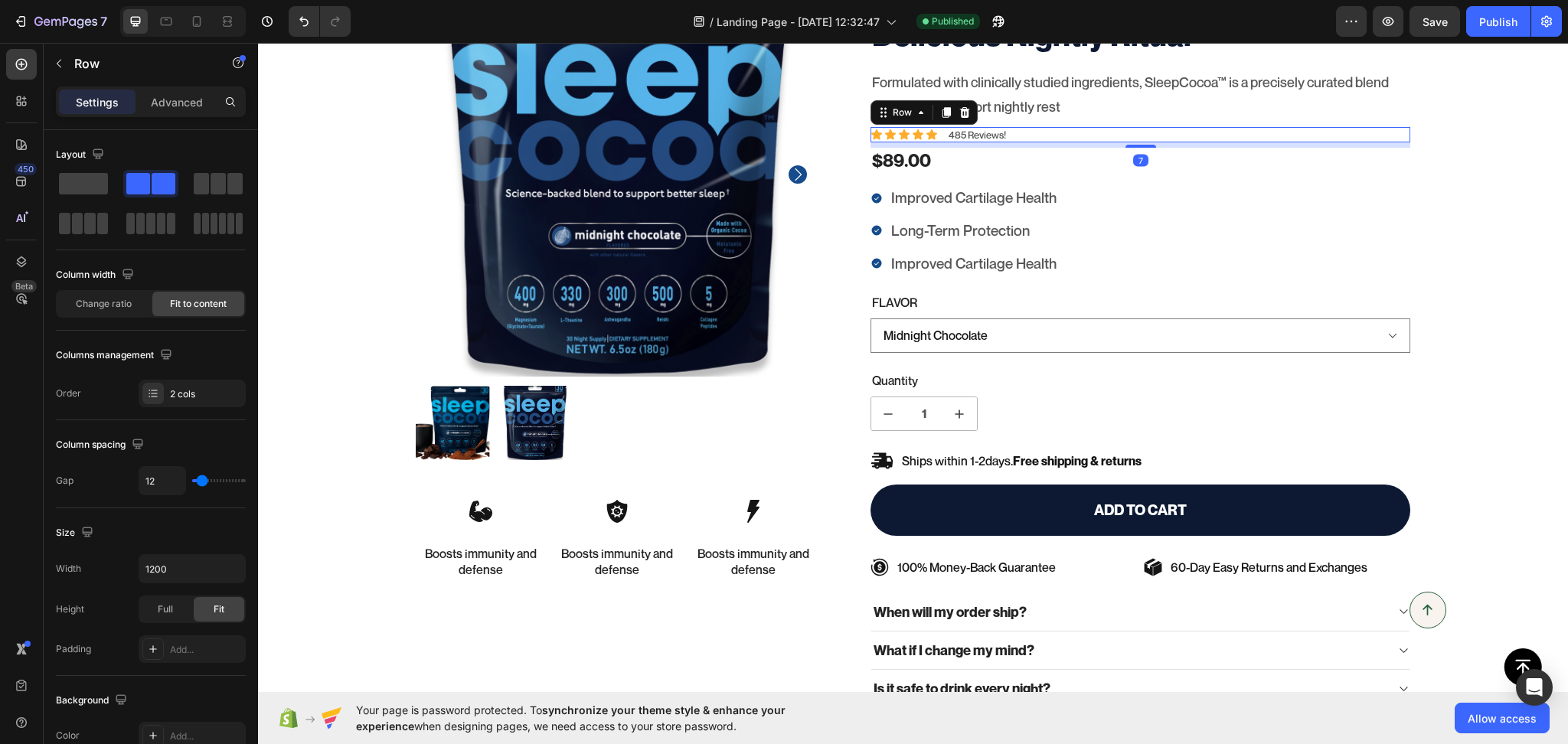
click at [1135, 147] on div at bounding box center [1140, 146] width 30 height 3
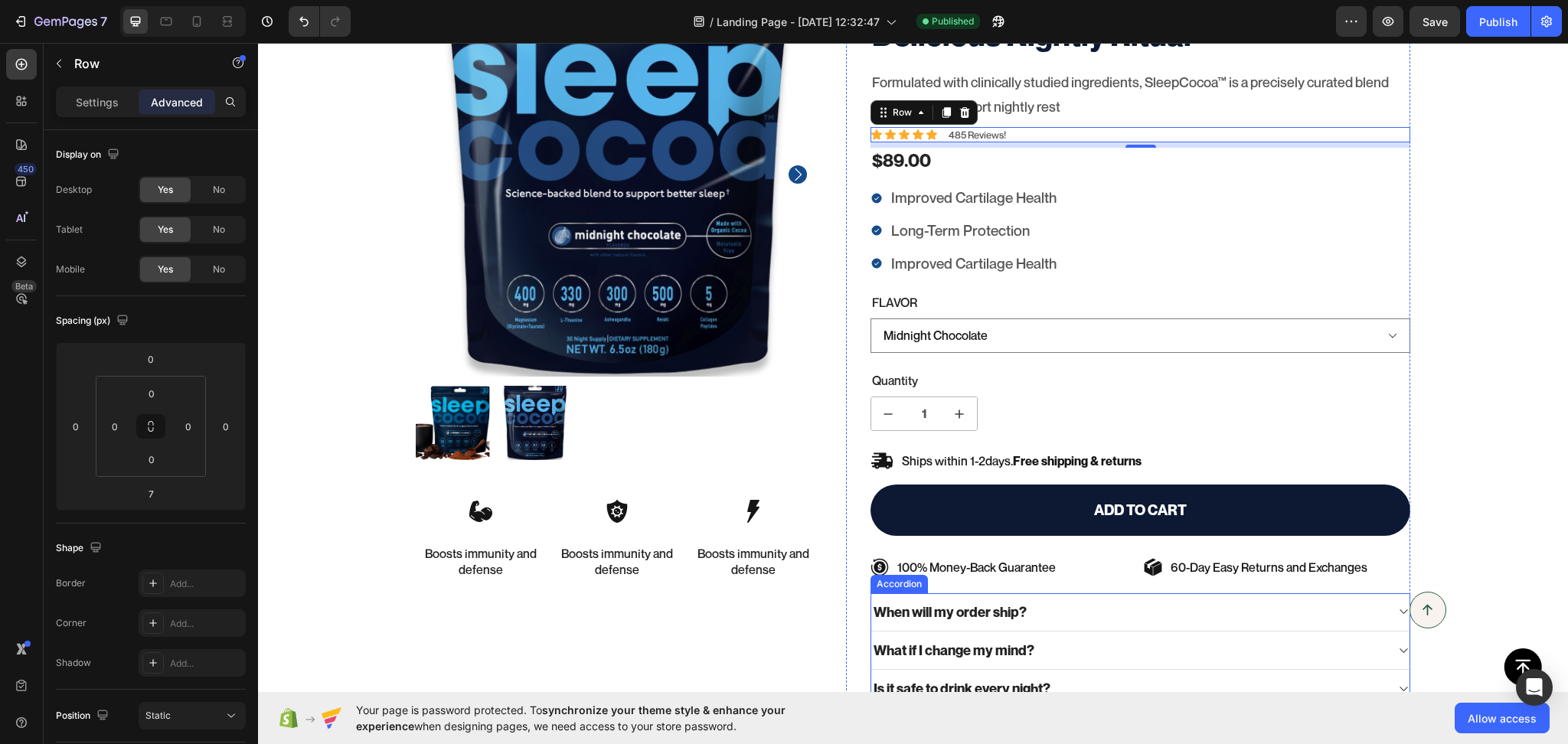
scroll to position [476, 0]
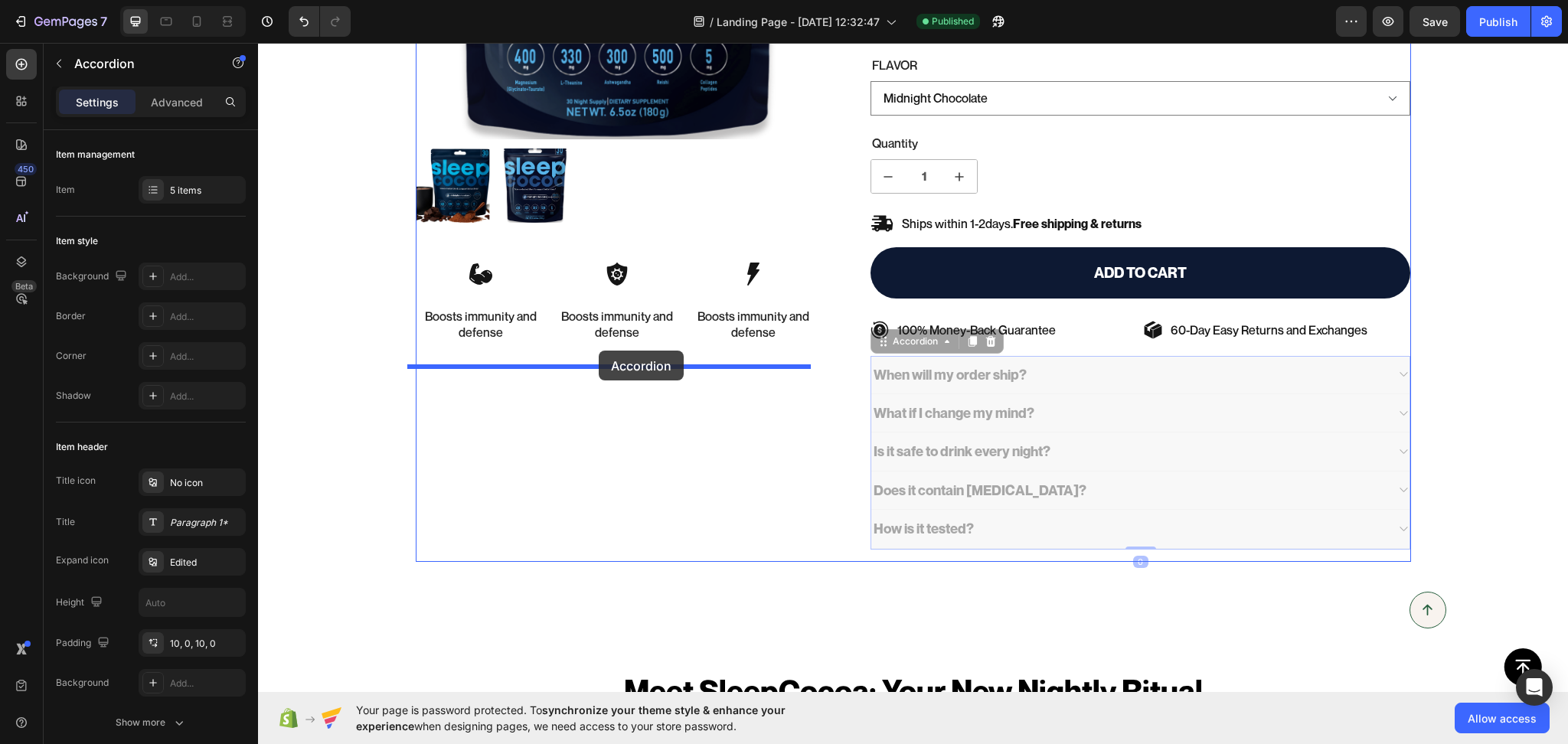
drag, startPoint x: 1069, startPoint y: 367, endPoint x: 590, endPoint y: 351, distance: 479.3
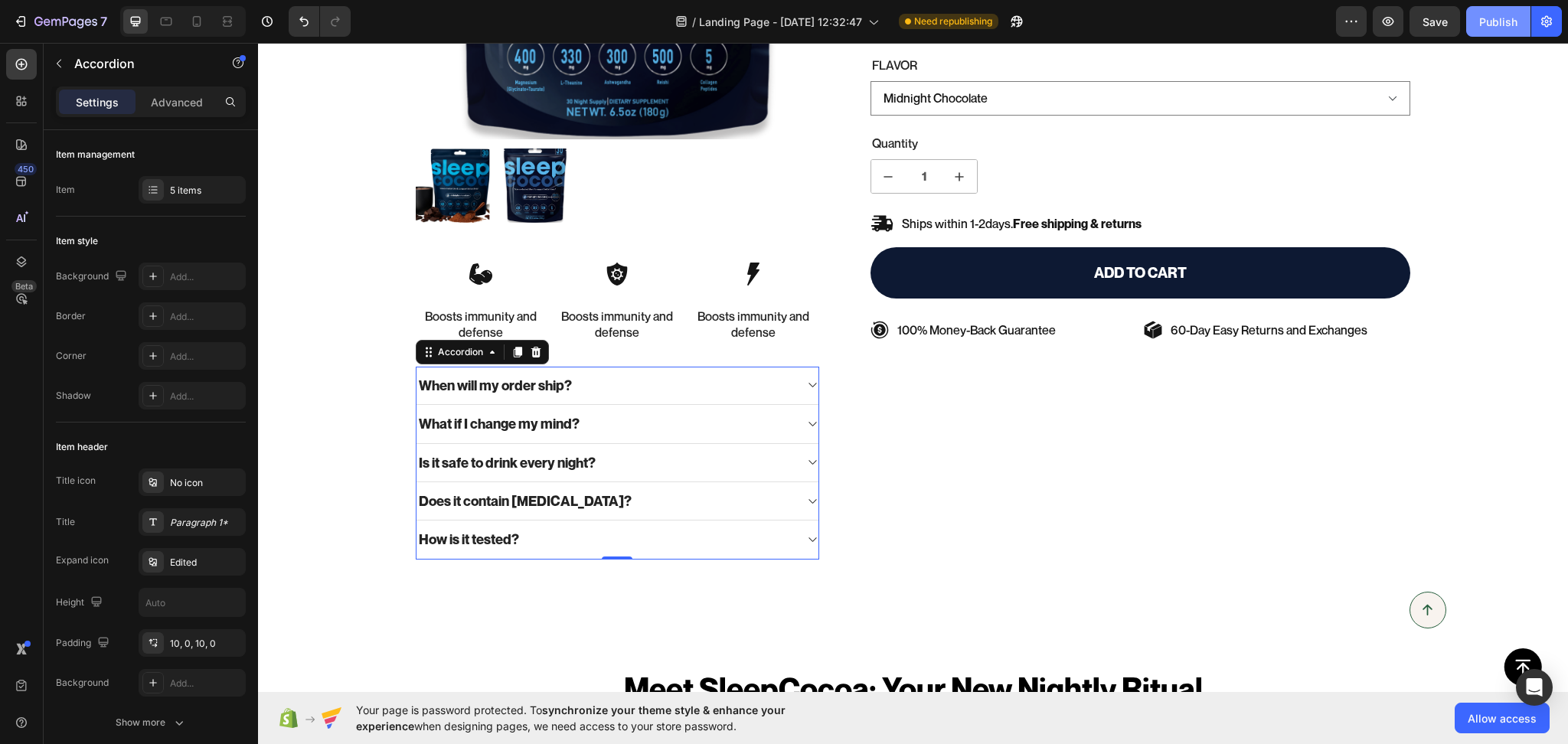
click at [1494, 19] on div "Publish" at bounding box center [1498, 22] width 38 height 16
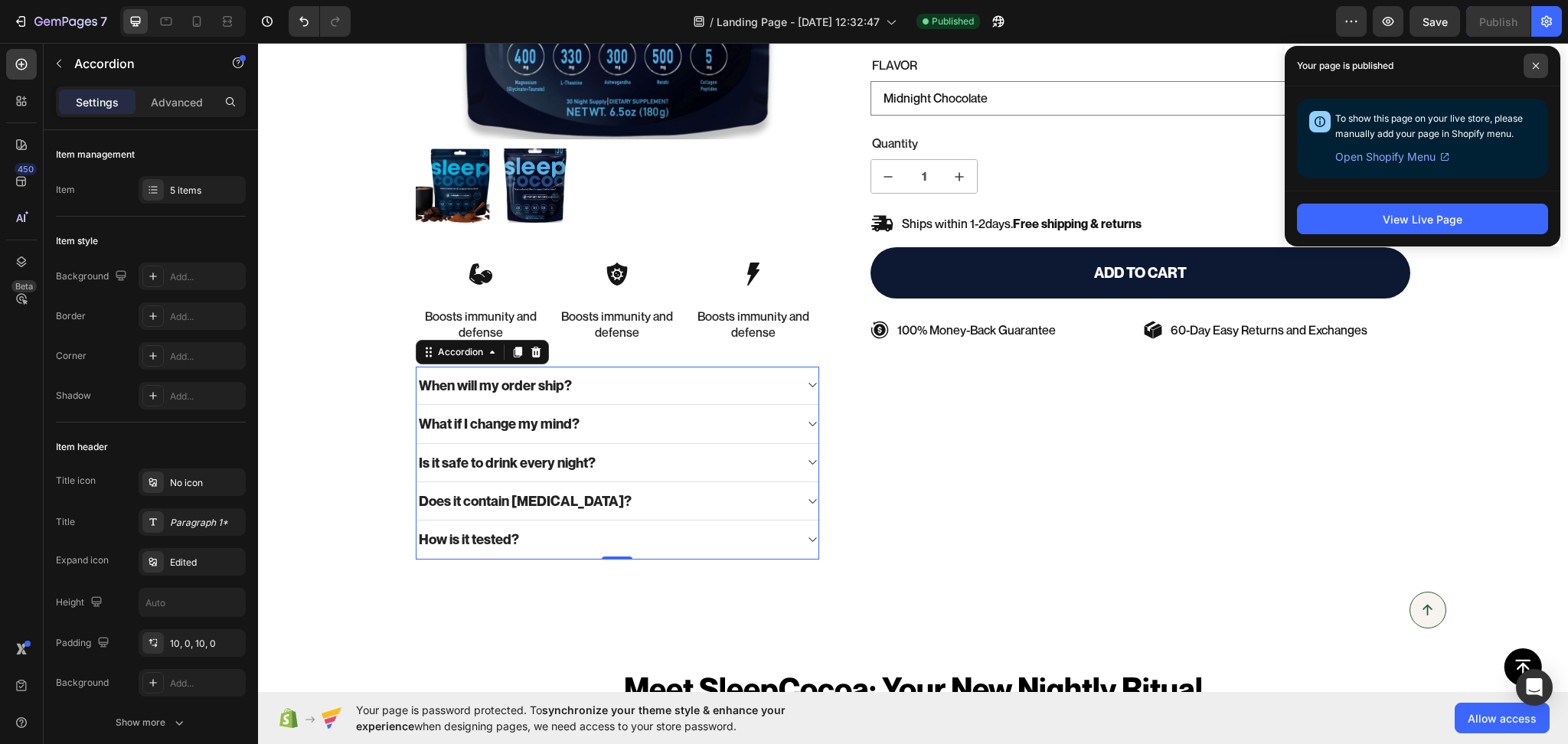
click at [1536, 65] on icon at bounding box center [1535, 66] width 7 height 7
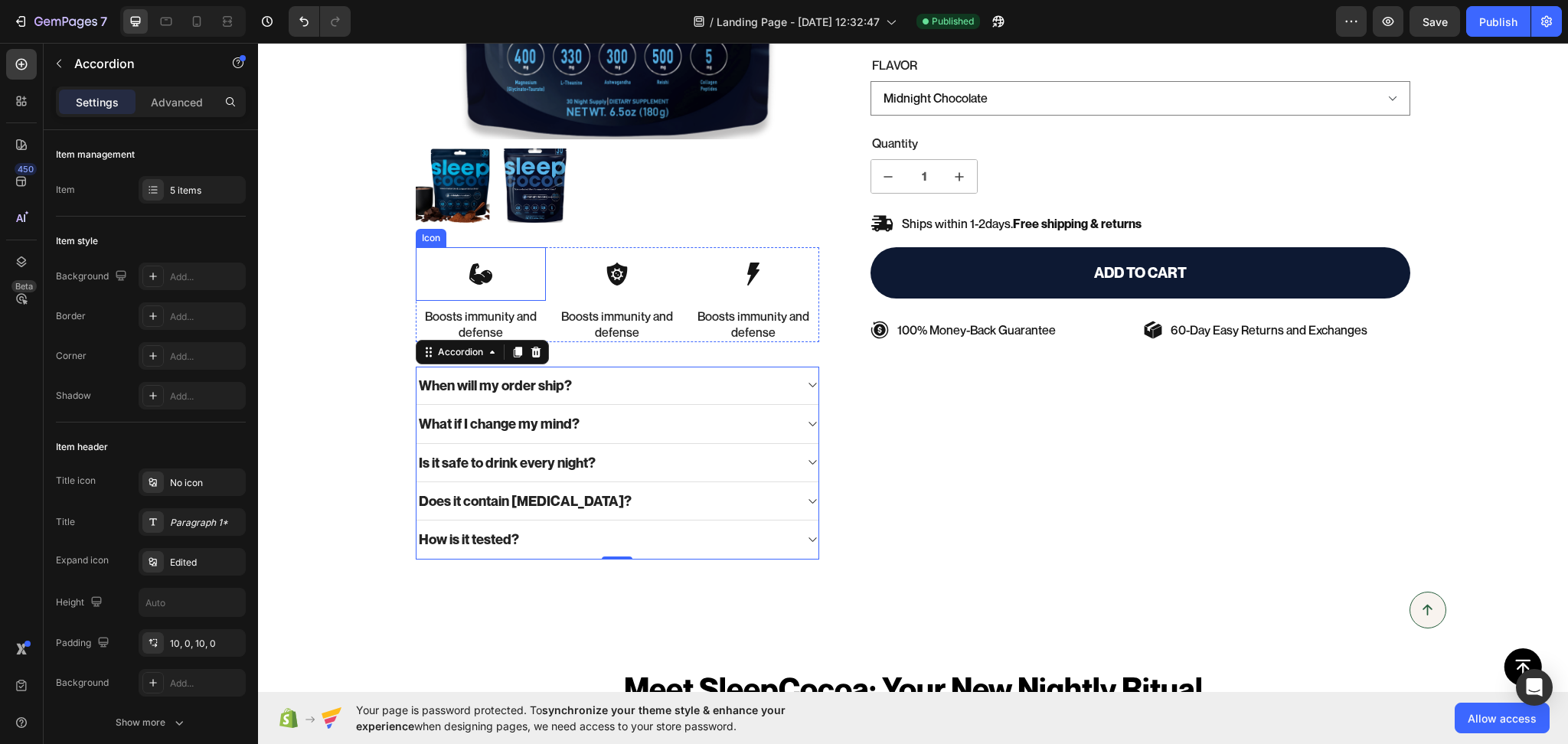
click at [469, 278] on icon at bounding box center [480, 274] width 23 height 21
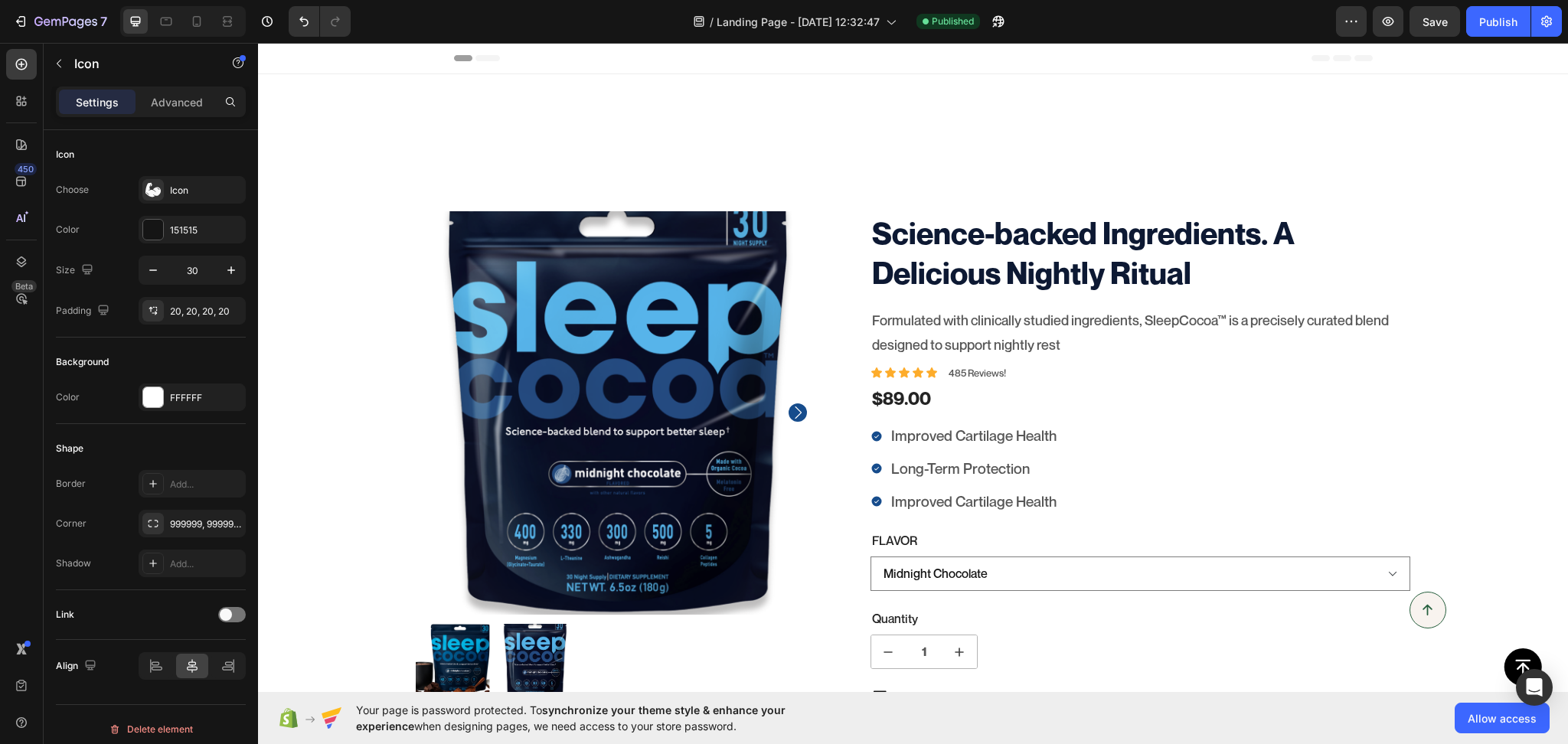
scroll to position [238, 0]
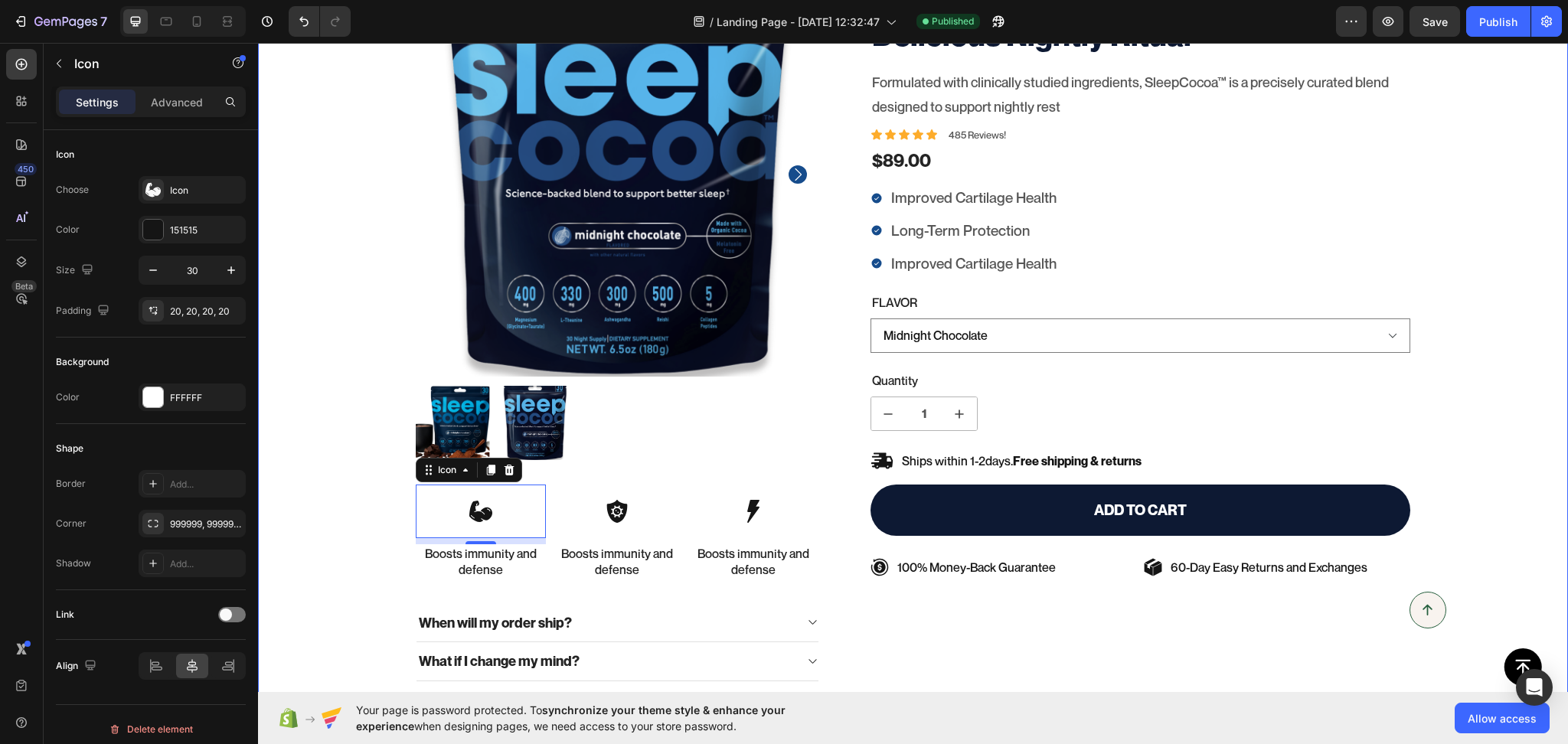
click at [364, 292] on div "100% Money-Back Guarantee Item List 60-Day Easy Returns Item List Row Product I…" at bounding box center [913, 385] width 1310 height 824
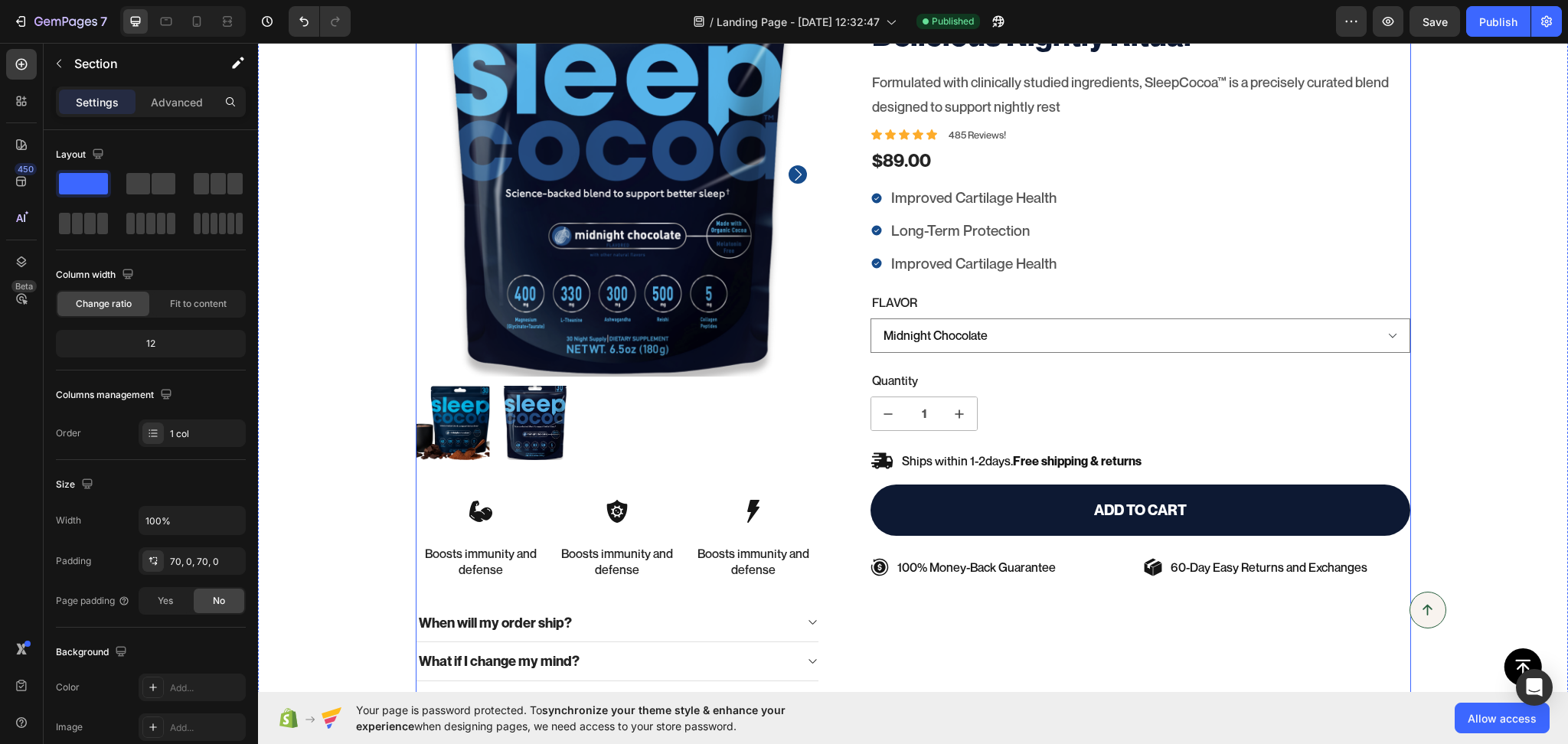
click at [976, 629] on div "Science-backed Ingredients. A Delicious Nightly Ritual Product Title Formulated…" at bounding box center [1128, 385] width 565 height 824
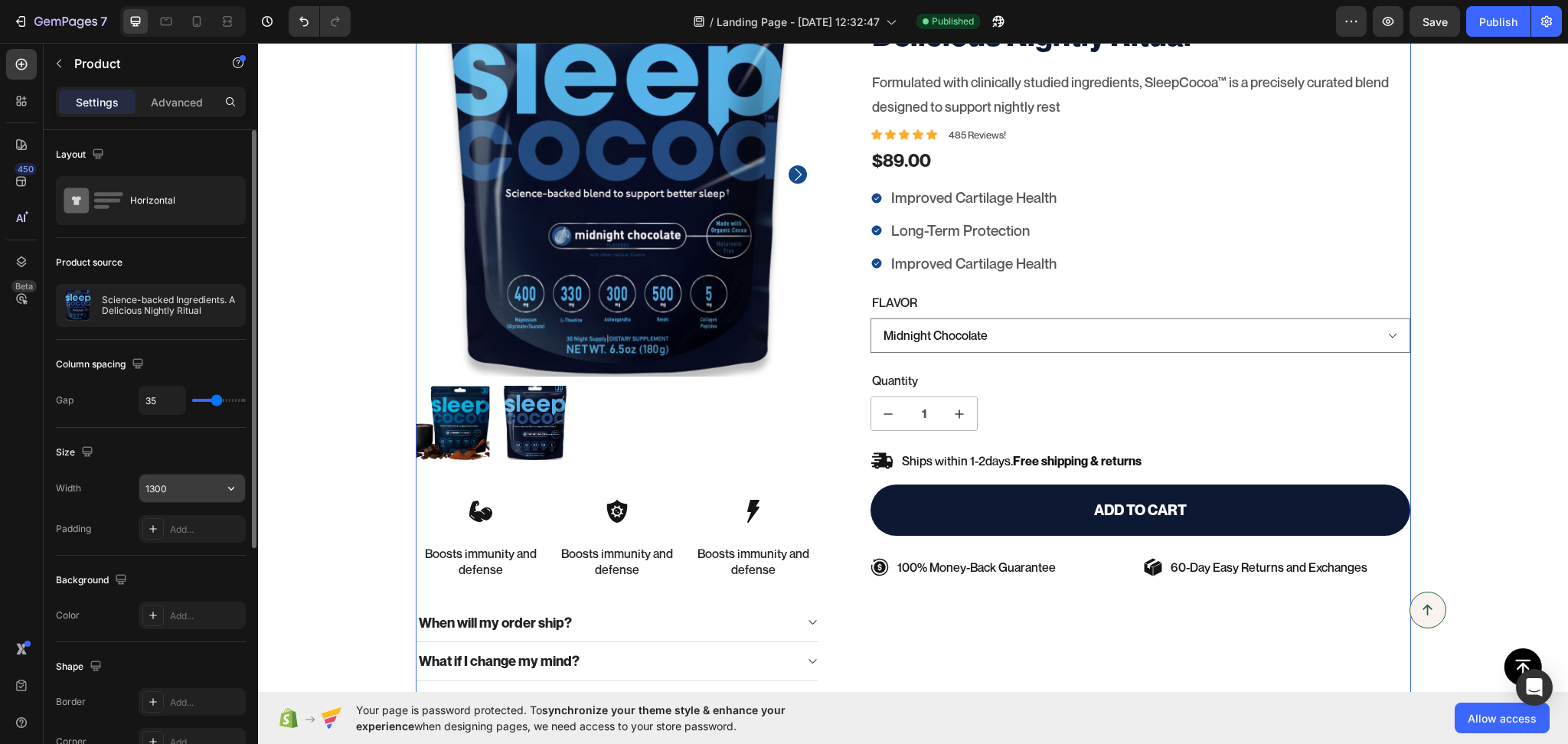
click at [175, 497] on input "1300" at bounding box center [191, 488] width 105 height 27
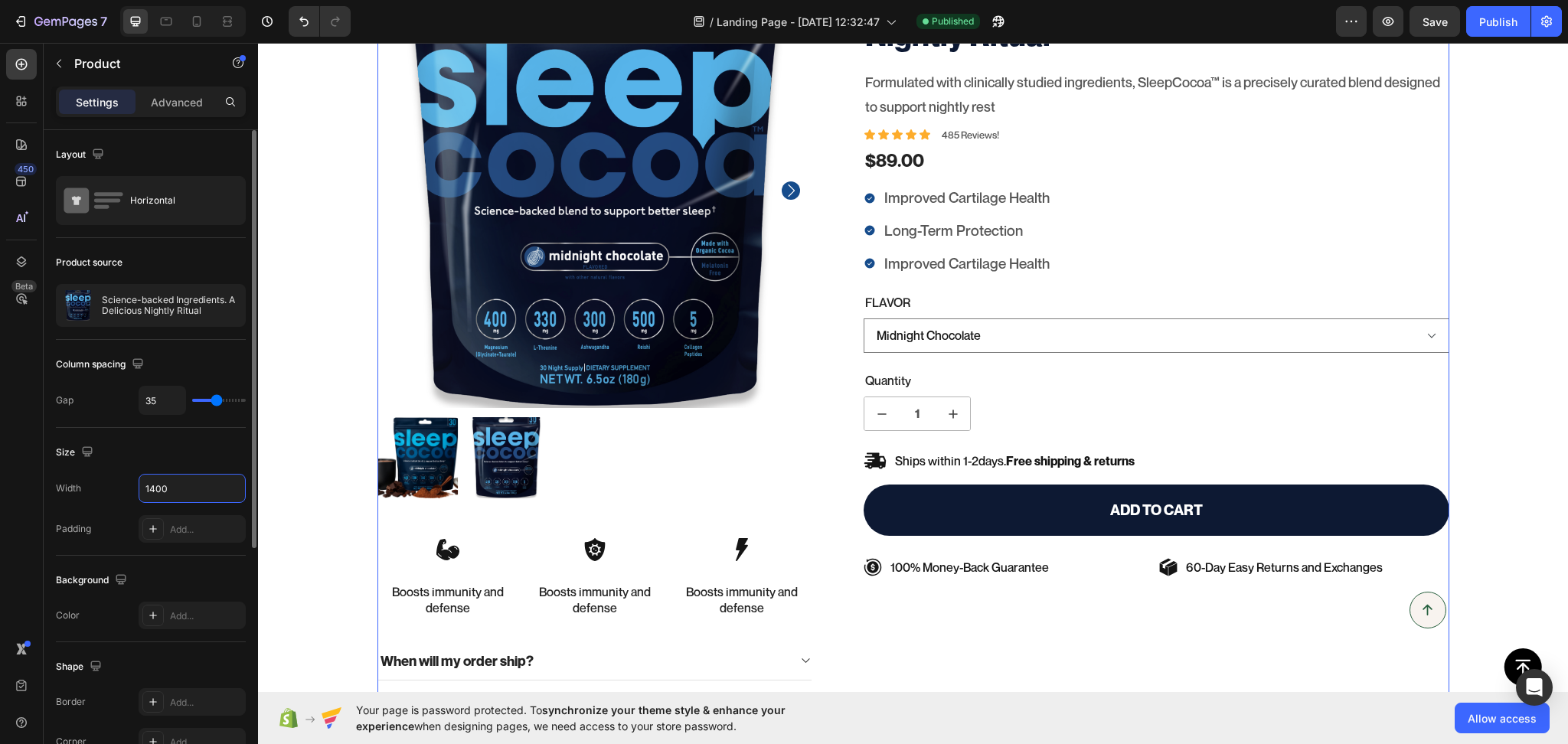
type input "1400"
click at [166, 459] on div "Size" at bounding box center [150, 453] width 190 height 25
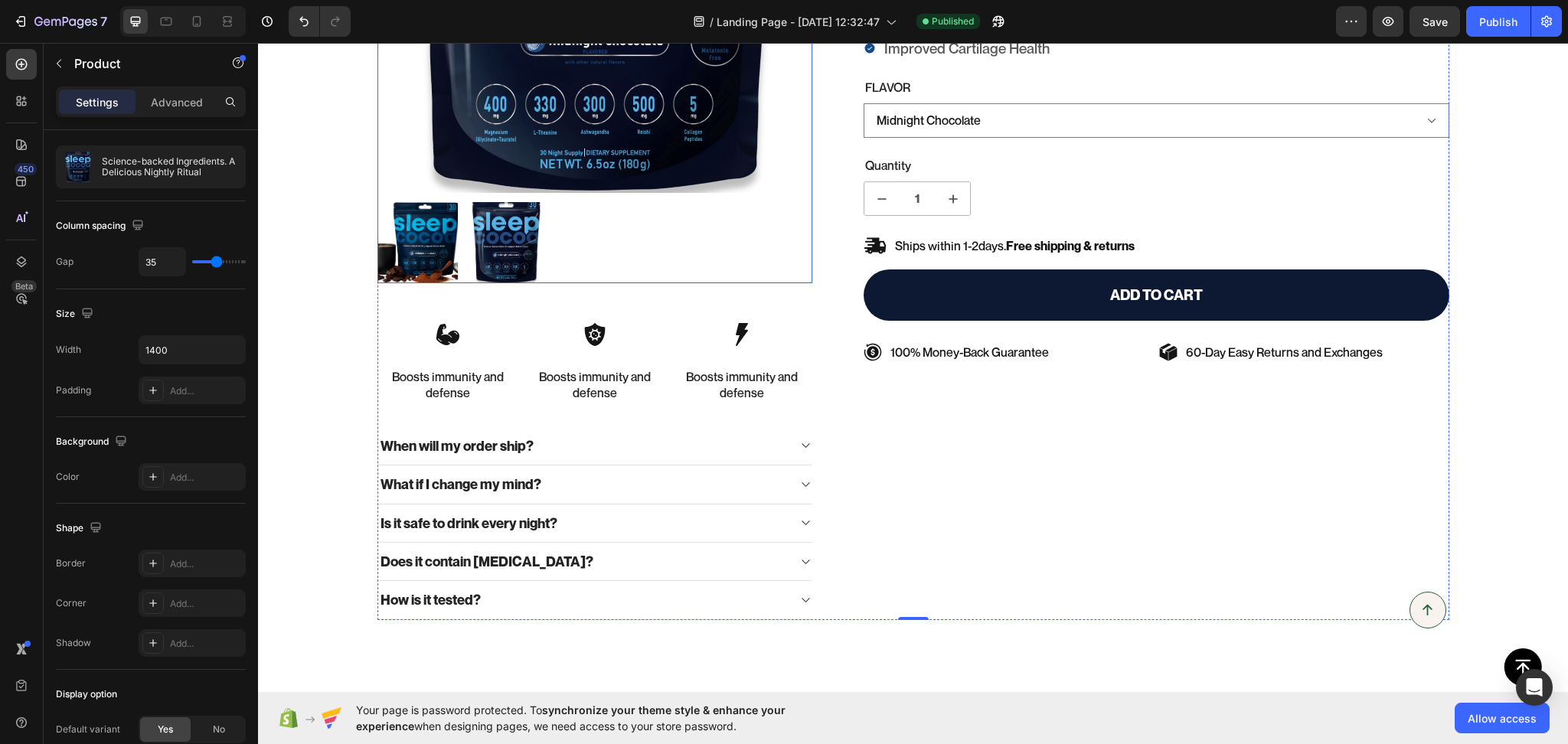
scroll to position [476, 0]
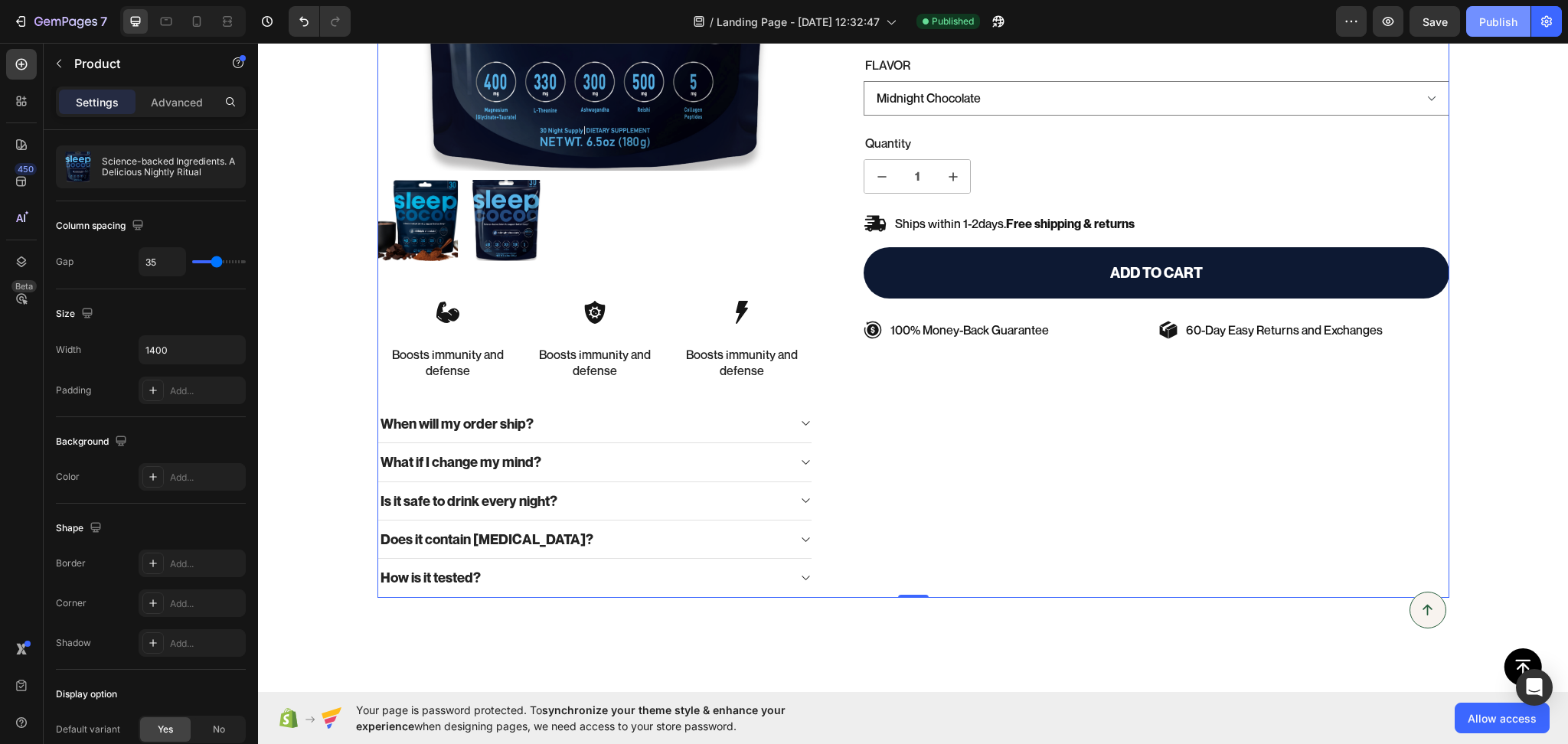
click at [1502, 25] on div "Publish" at bounding box center [1498, 22] width 38 height 16
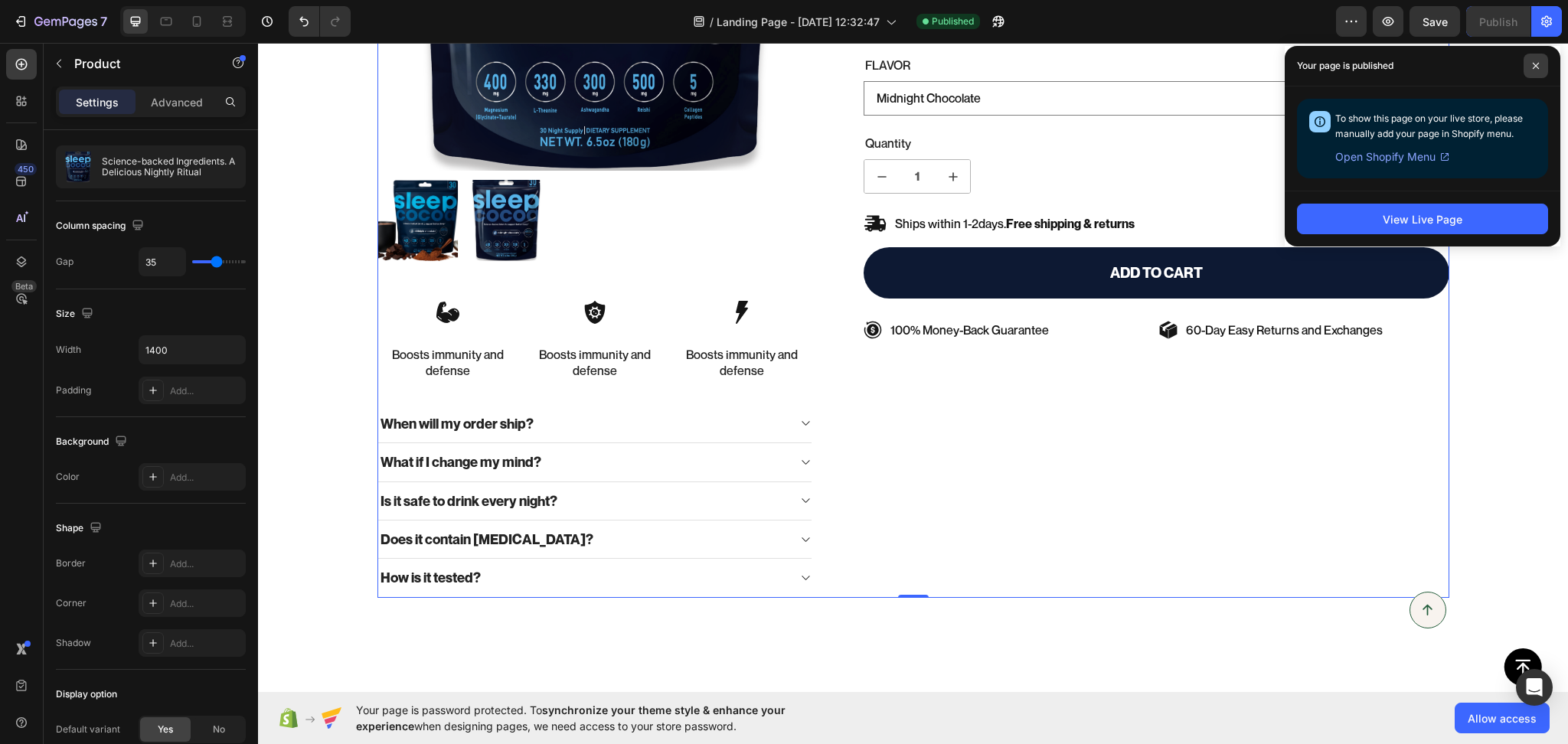
click at [1541, 59] on span at bounding box center [1535, 66] width 25 height 25
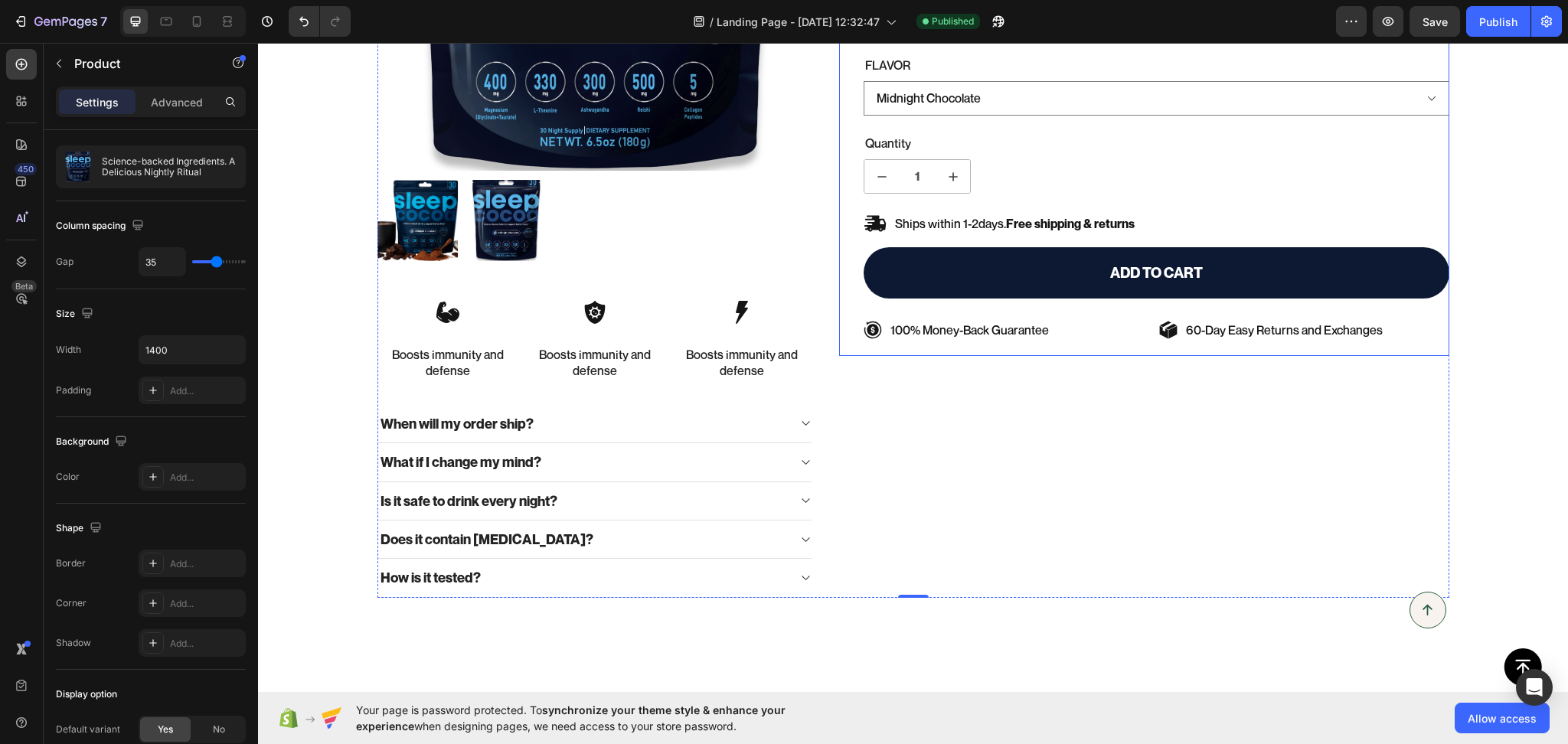
scroll to position [0, 0]
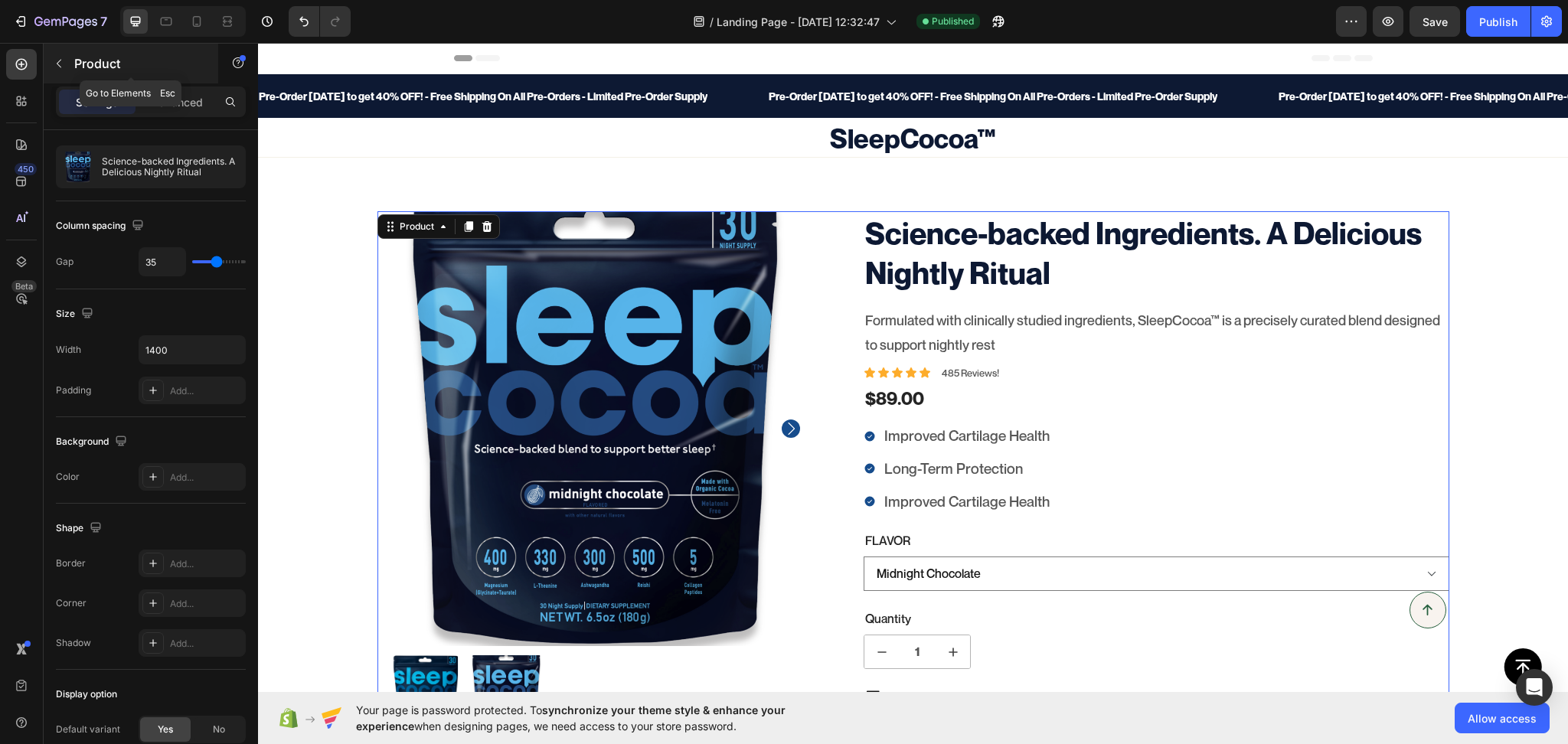
click at [63, 60] on icon "button" at bounding box center [59, 63] width 12 height 12
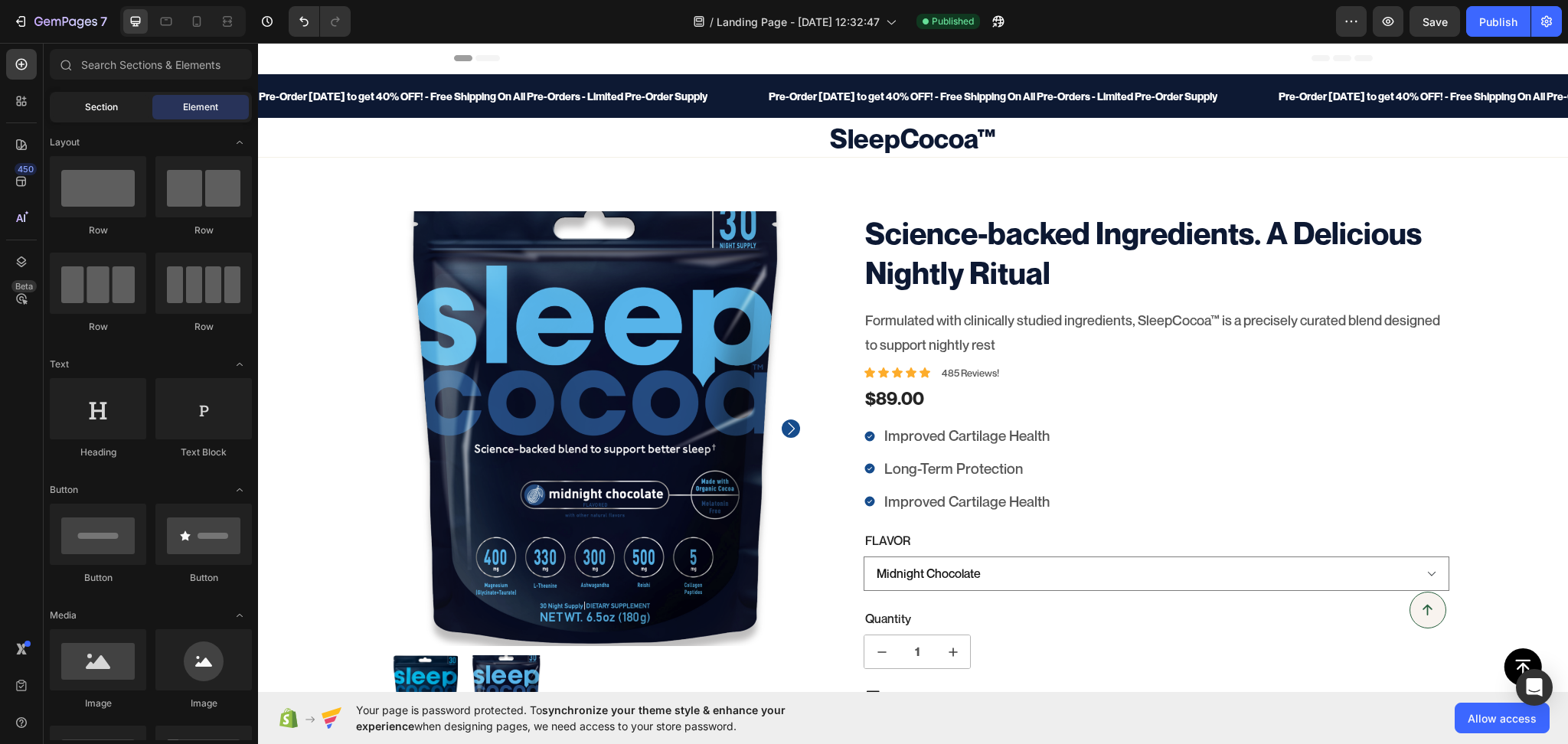
click at [95, 102] on span "Section" at bounding box center [102, 106] width 33 height 14
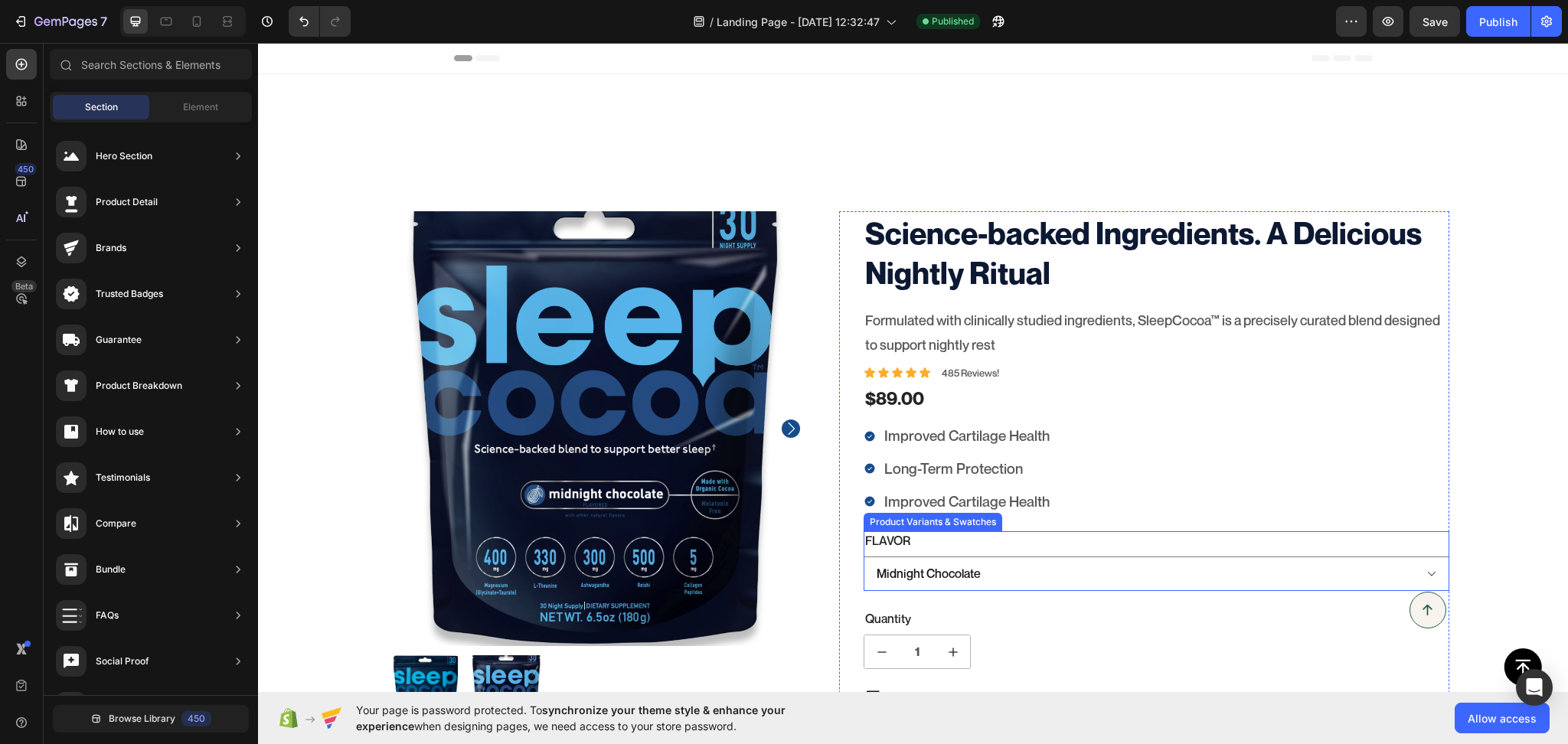
scroll to position [238, 0]
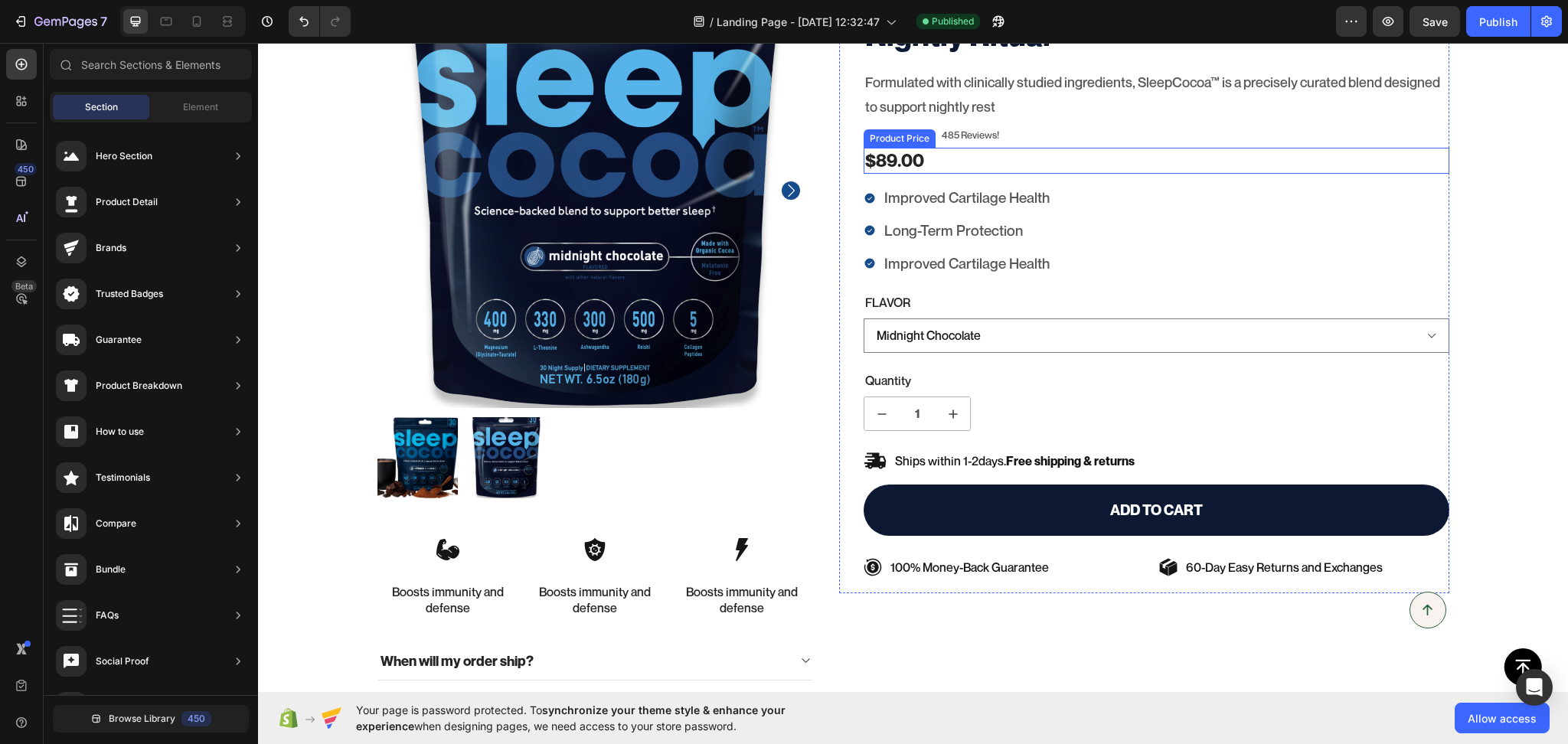
click at [925, 161] on div "$89.00" at bounding box center [1156, 160] width 585 height 26
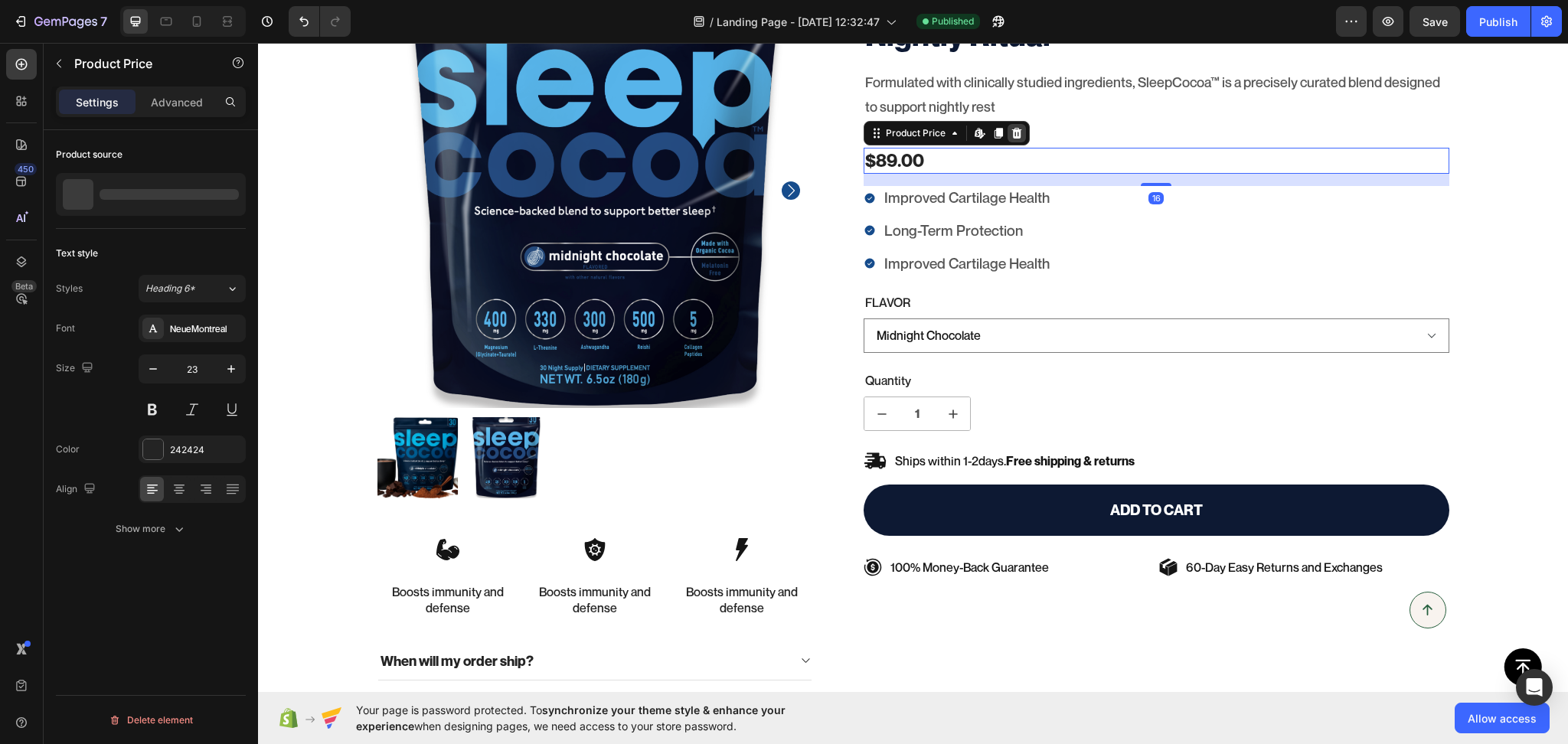
click at [1012, 130] on icon at bounding box center [1017, 134] width 10 height 11
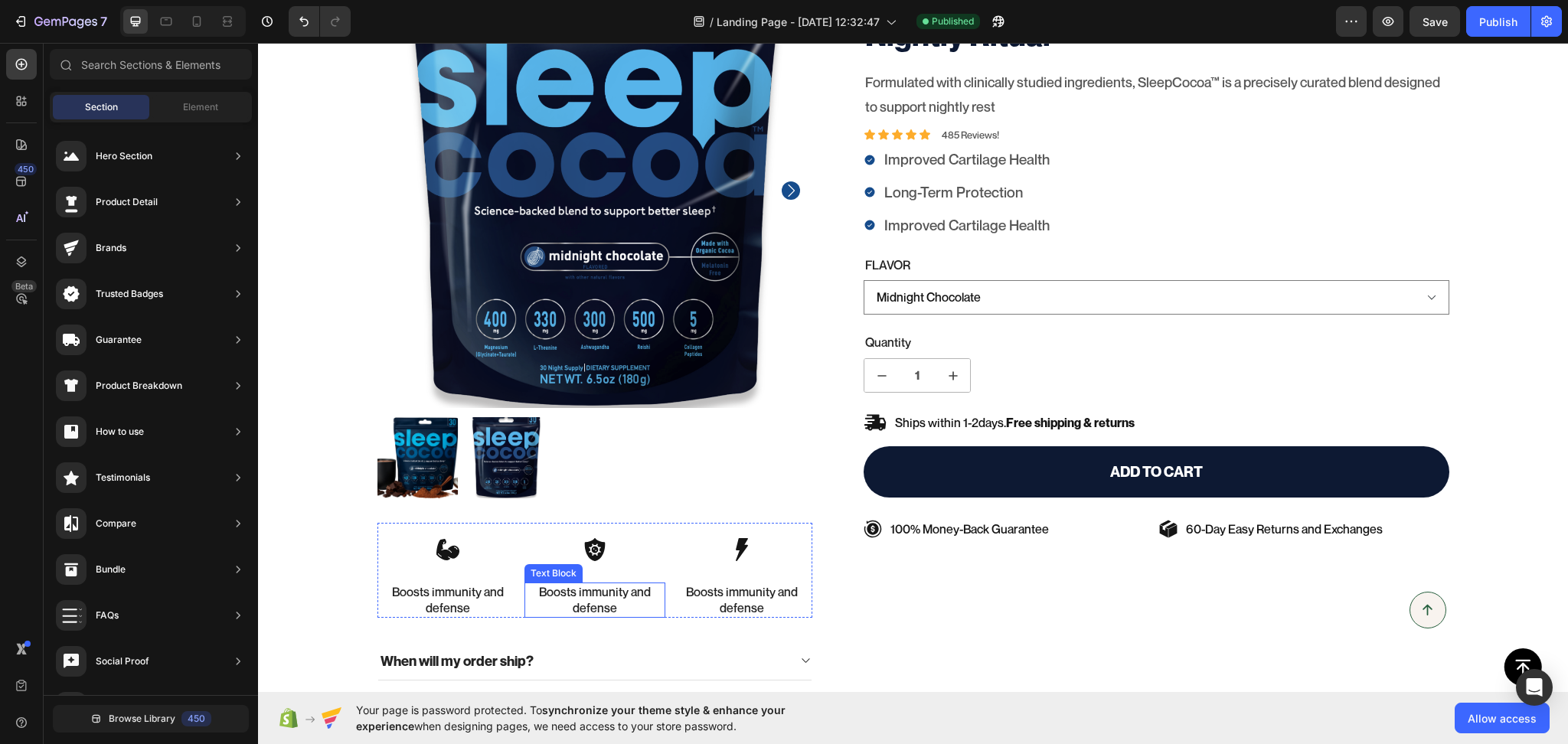
click at [534, 607] on p "Boosts immunity and defense" at bounding box center [594, 600] width 137 height 32
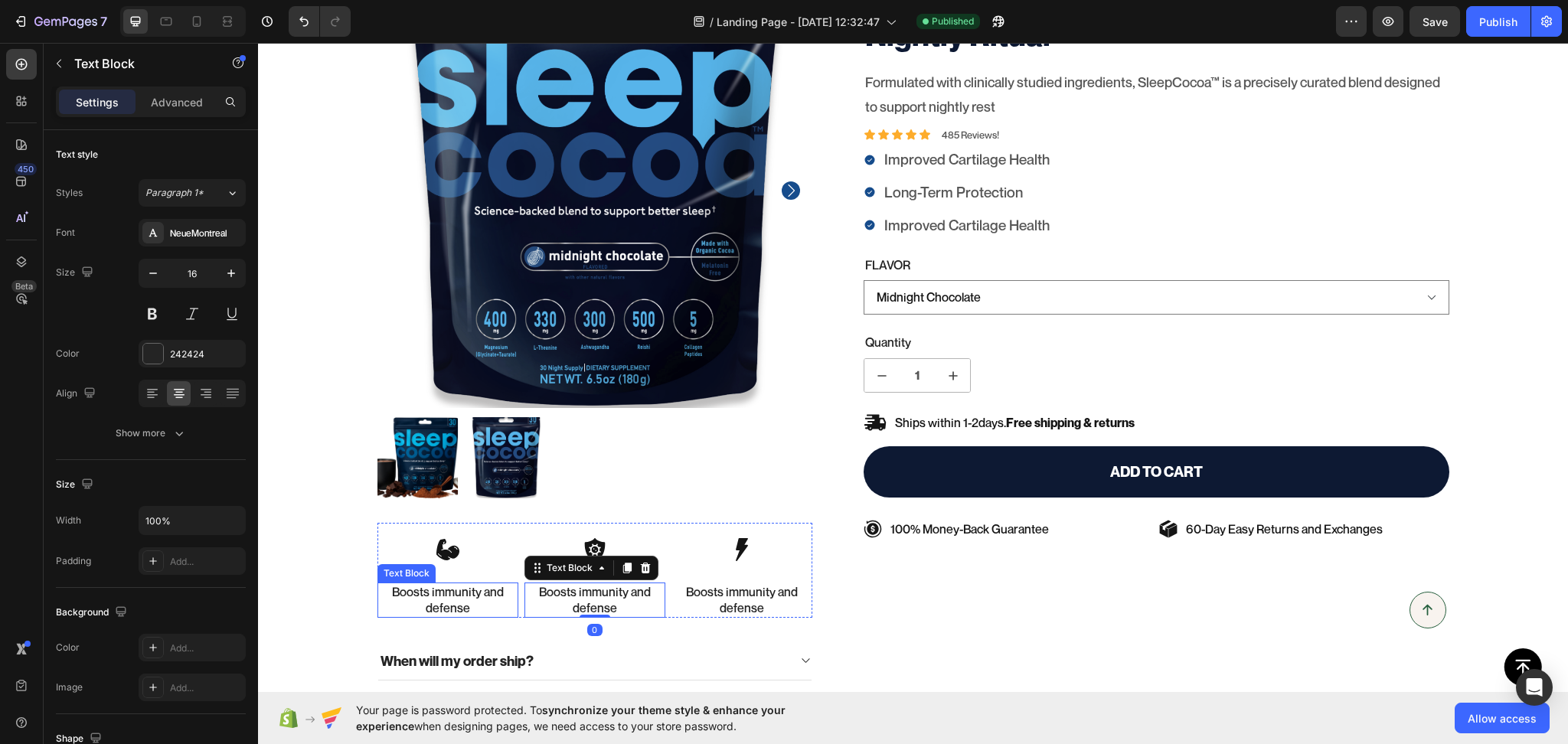
click at [502, 612] on p "Boosts immunity and defense" at bounding box center [448, 600] width 137 height 32
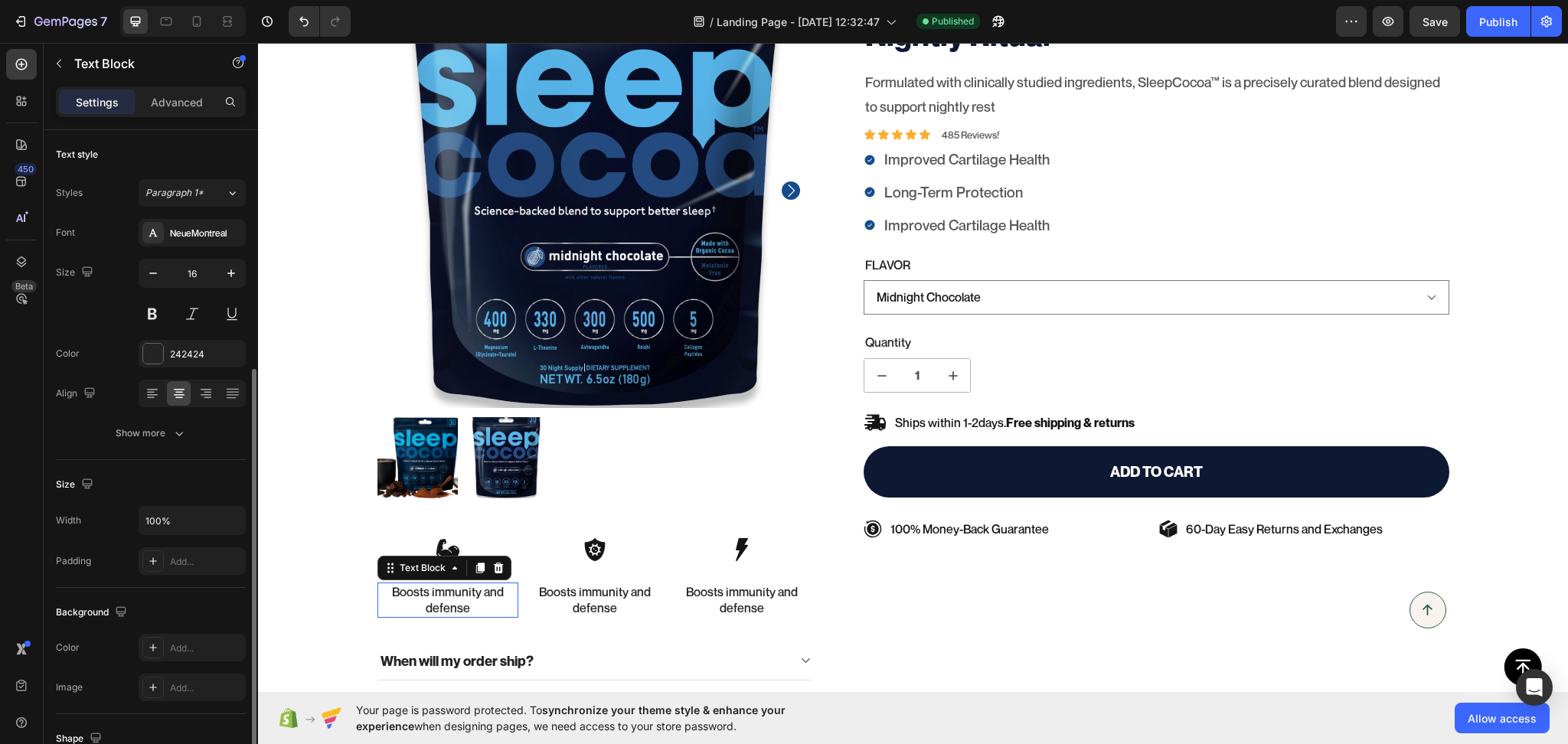
scroll to position [138, 0]
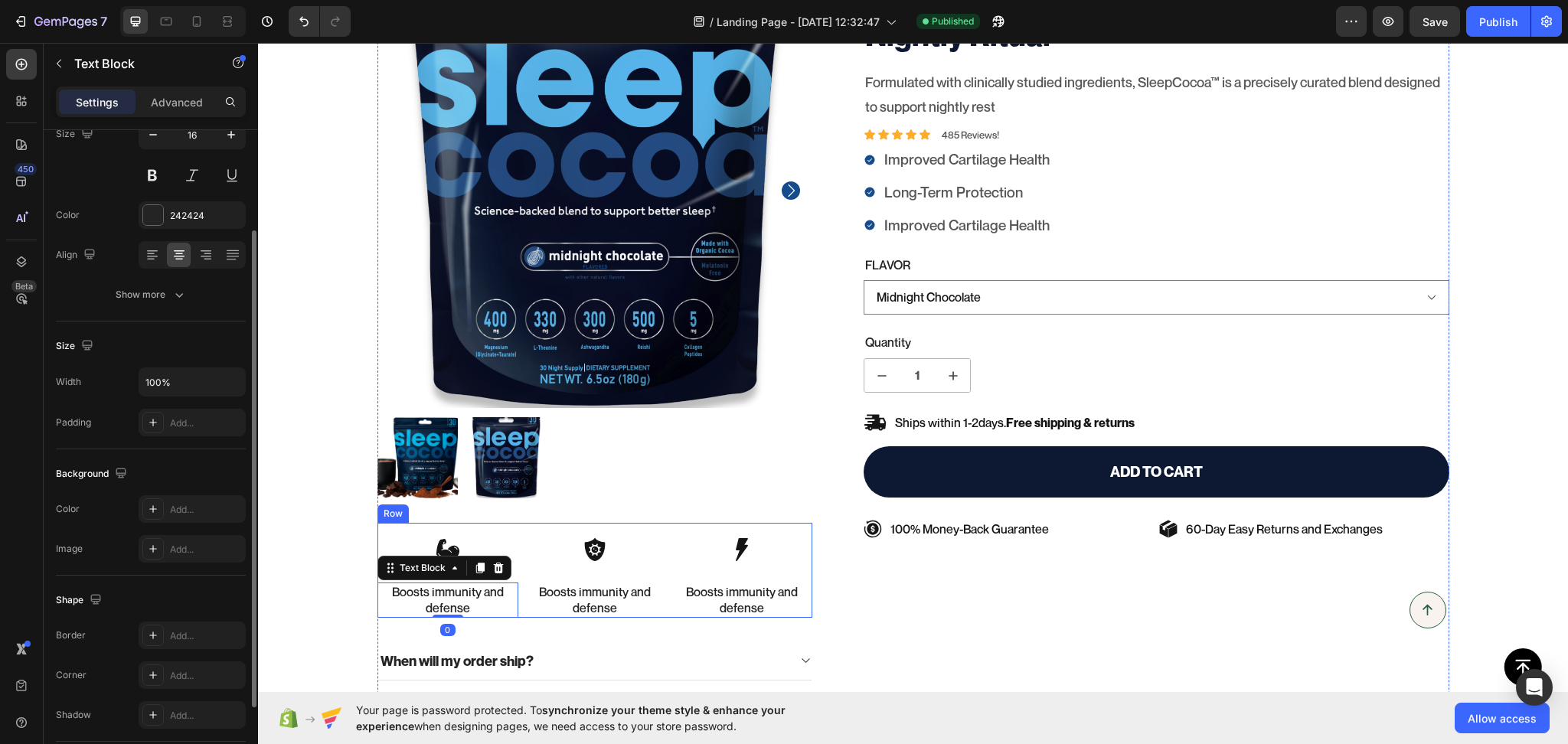
click at [515, 608] on div "Icon Boosts immunity and defense Text Block 0 Icon Boosts immunity and defense …" at bounding box center [595, 571] width 436 height 95
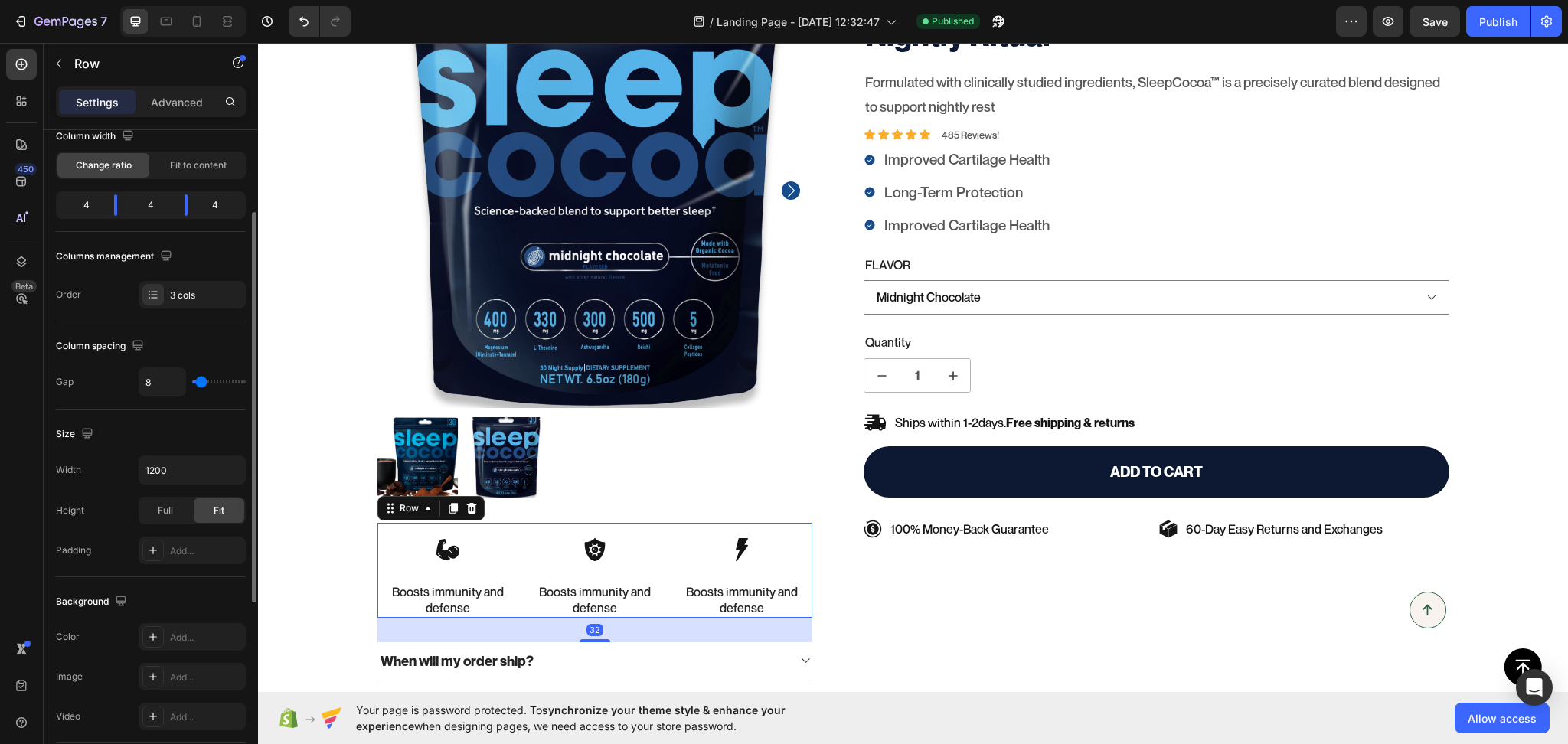
scroll to position [0, 0]
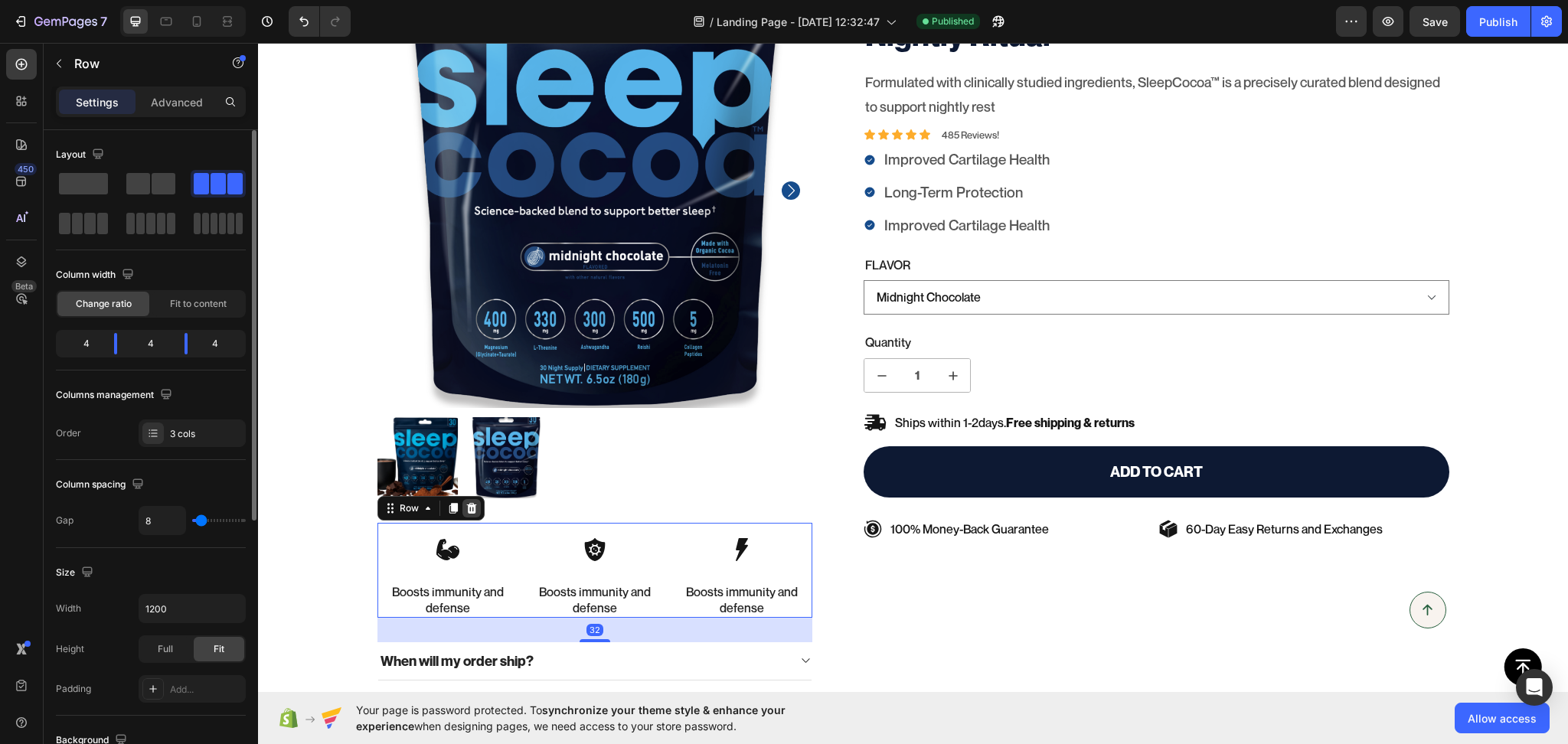
click at [466, 505] on icon at bounding box center [471, 509] width 10 height 11
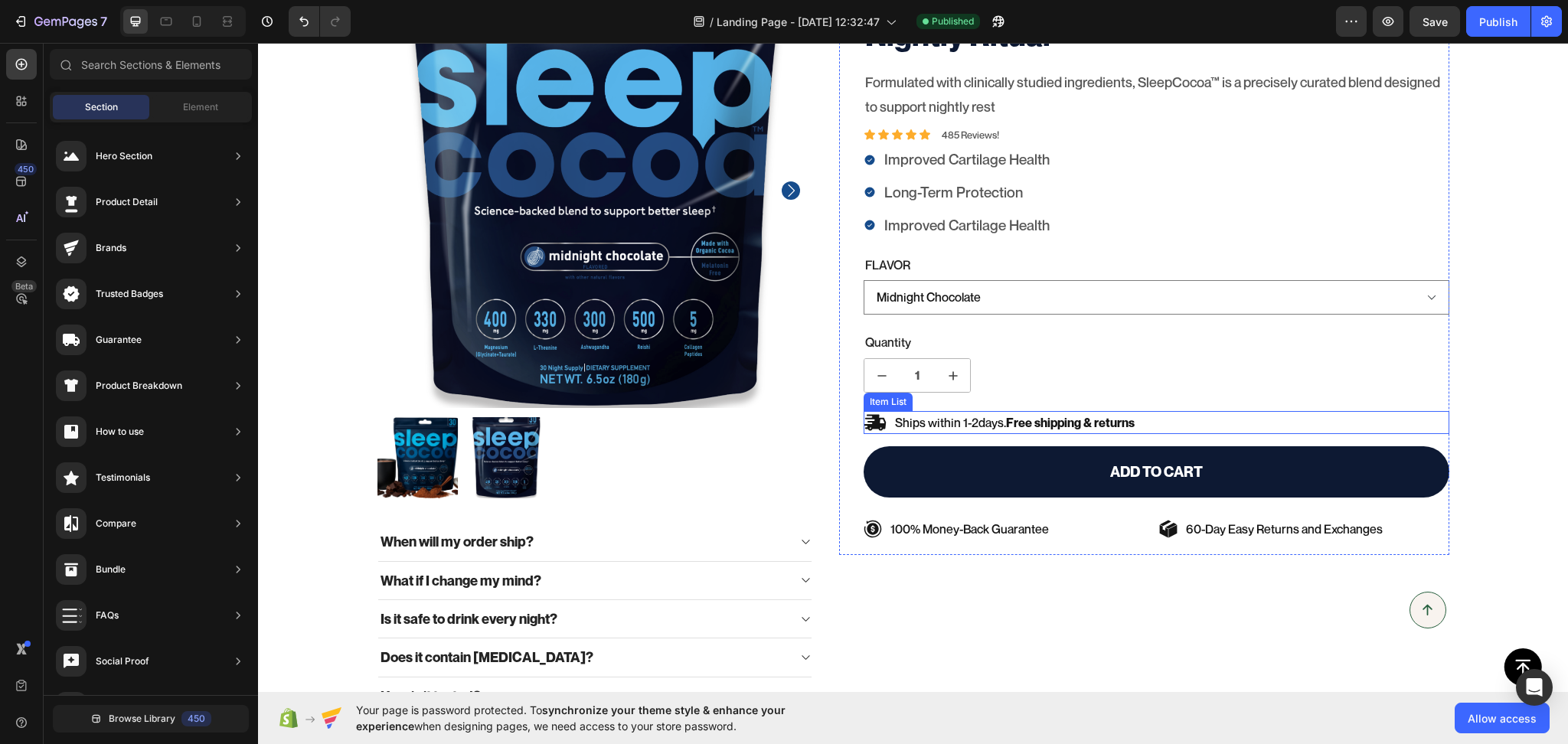
click at [1062, 424] on strong "Free shipping & returns" at bounding box center [1070, 422] width 128 height 16
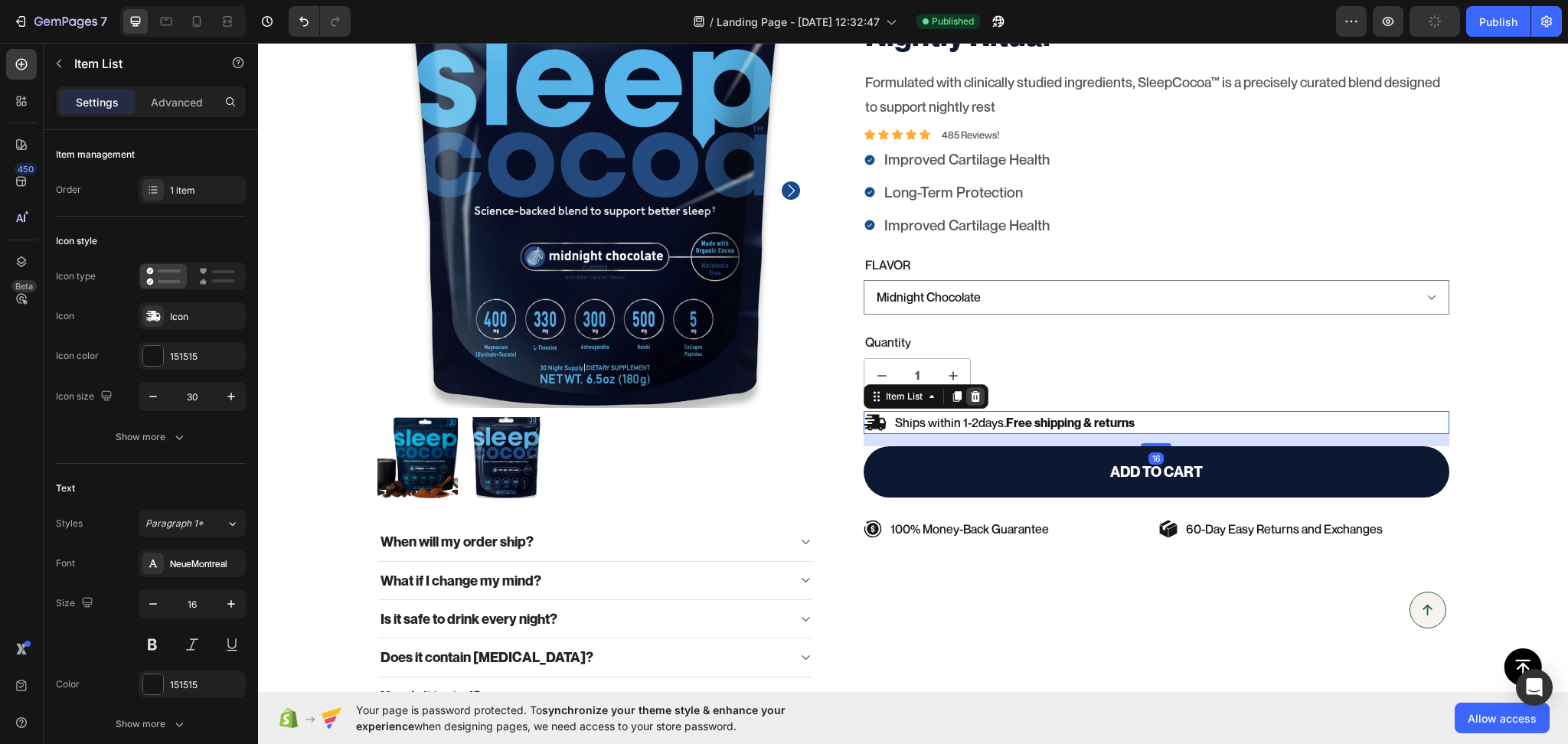
click at [971, 391] on icon at bounding box center [975, 396] width 12 height 12
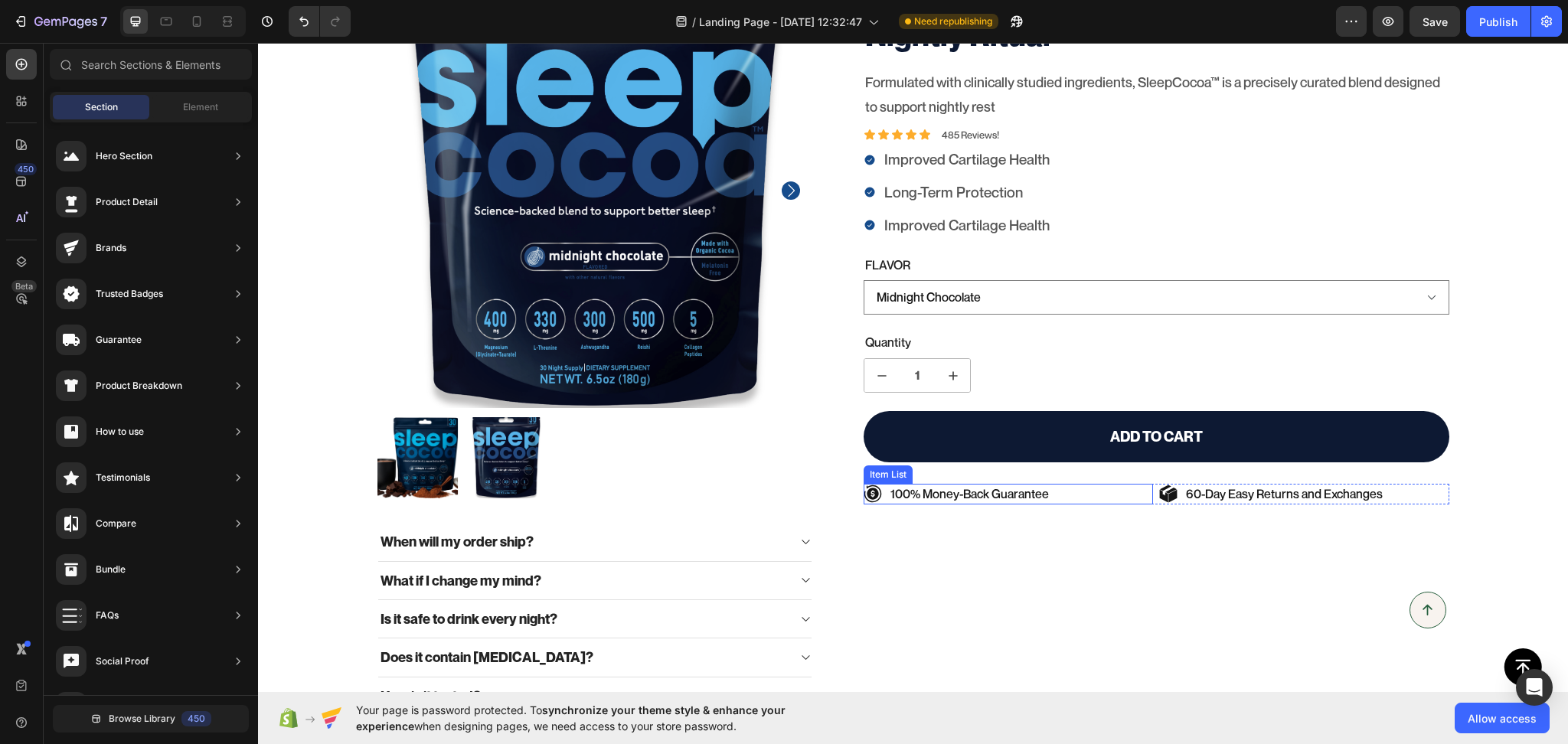
click at [1139, 500] on div "100% Money-Back Guarantee" at bounding box center [1008, 494] width 289 height 21
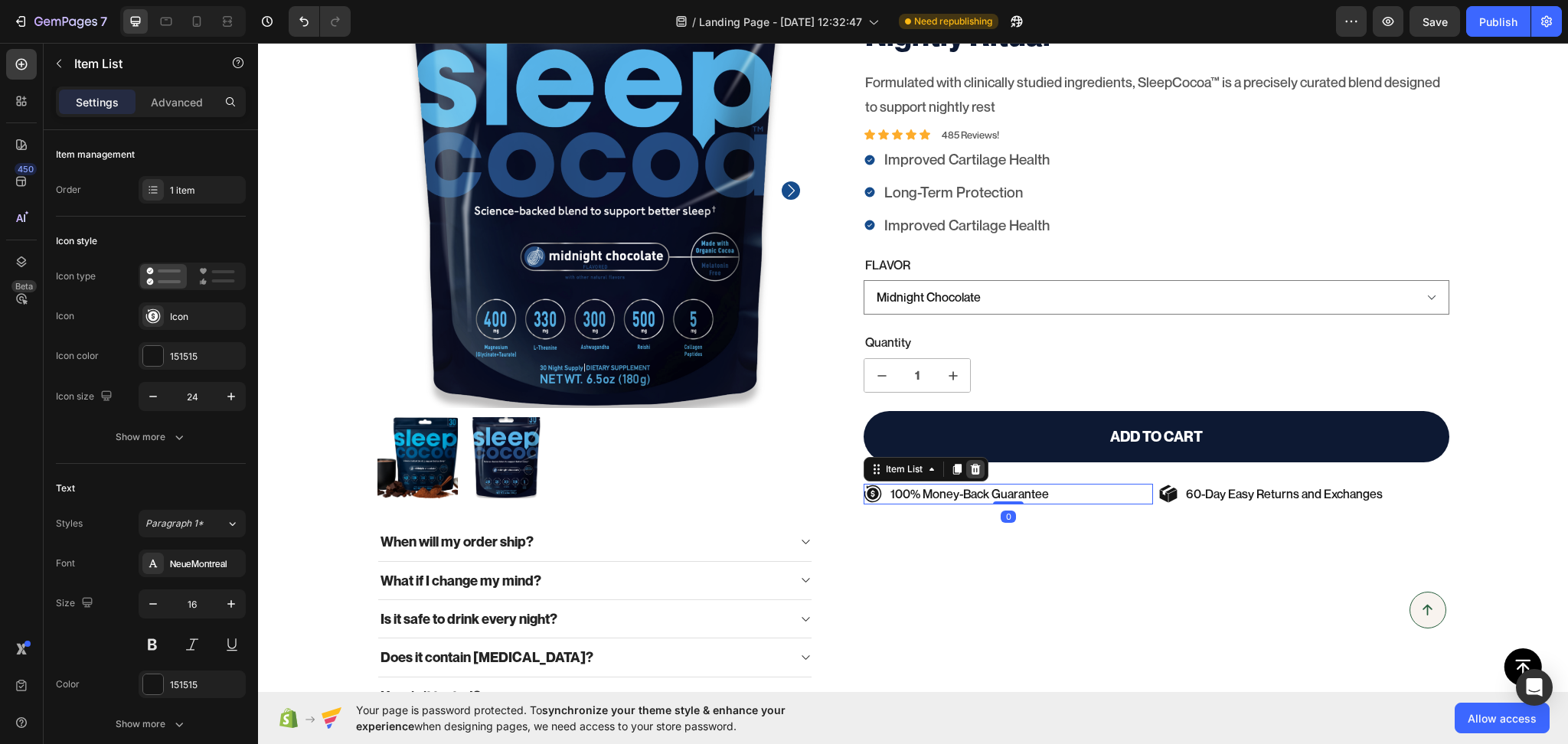
click at [971, 469] on icon at bounding box center [975, 469] width 10 height 11
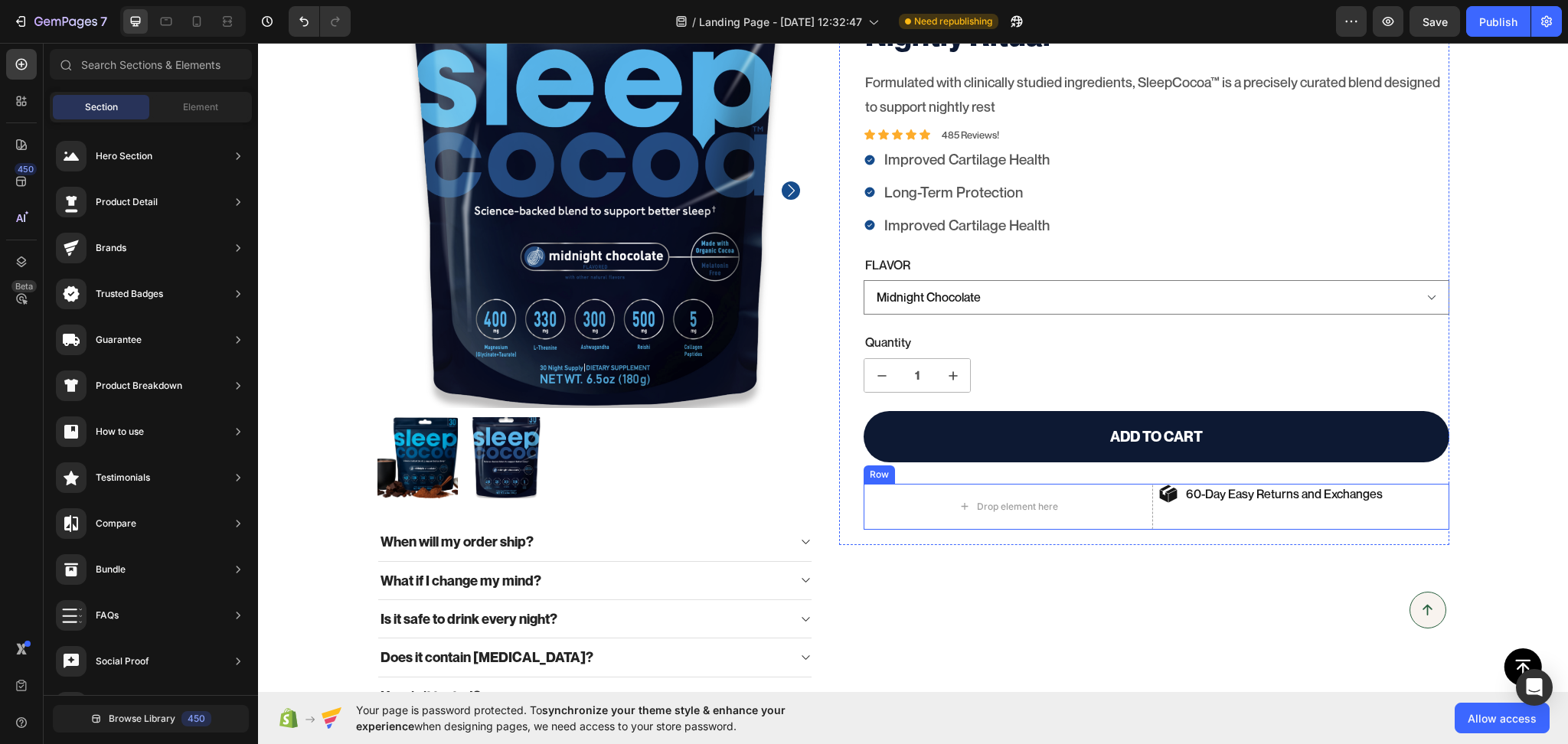
click at [1191, 518] on div "60-Day Easy Returns and Exchanges Item List" at bounding box center [1303, 507] width 289 height 46
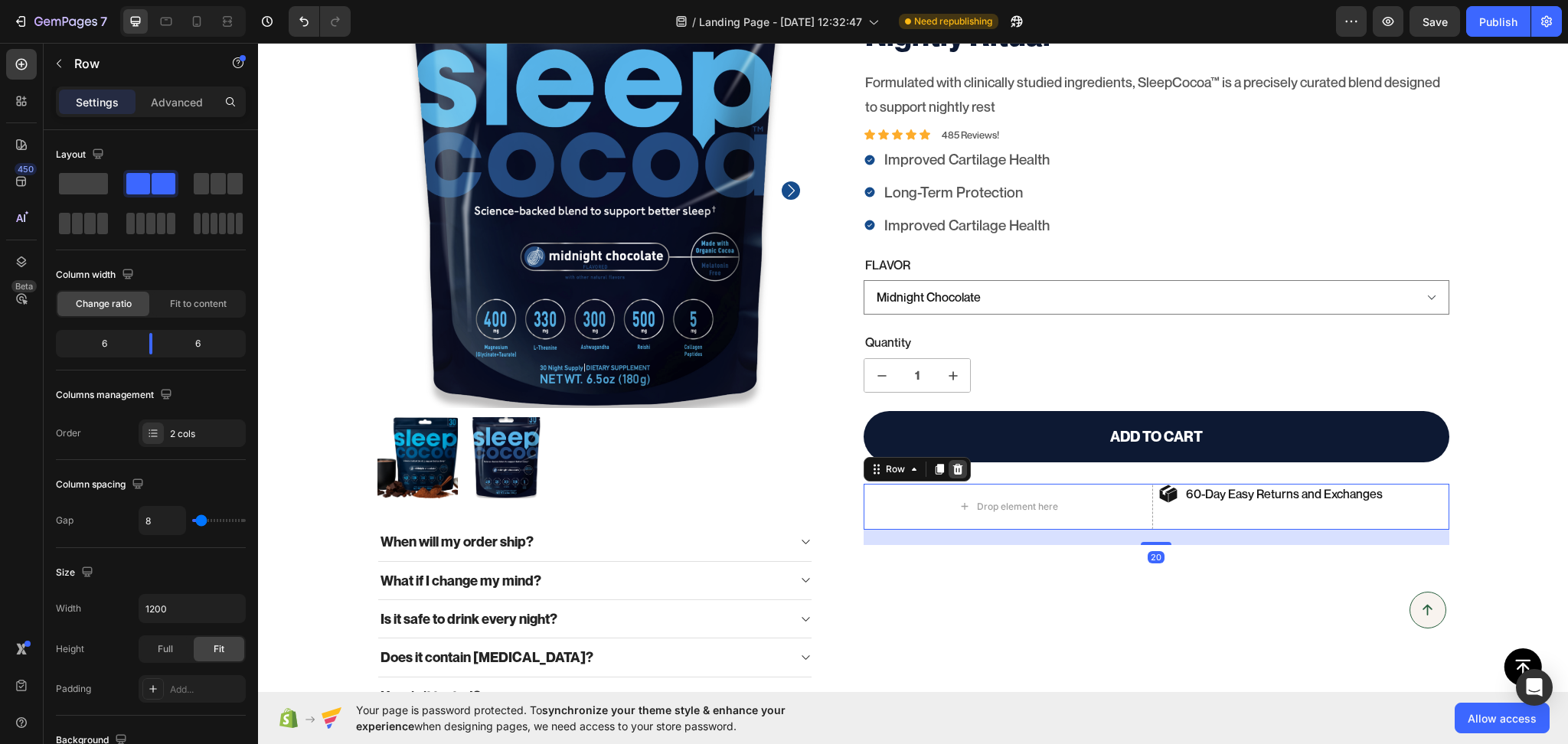
click at [955, 470] on icon at bounding box center [957, 469] width 12 height 12
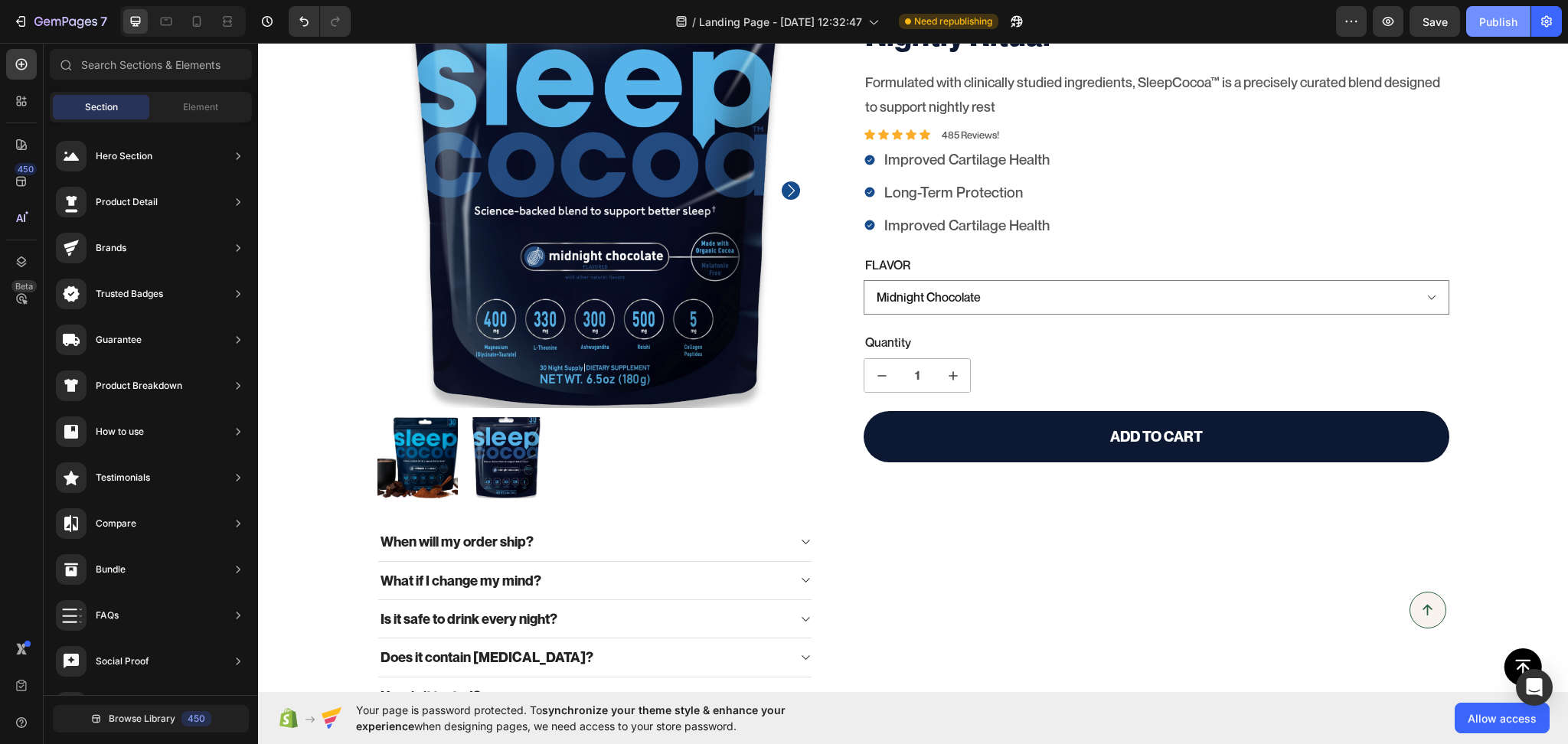
click at [1507, 10] on button "Publish" at bounding box center [1498, 21] width 64 height 30
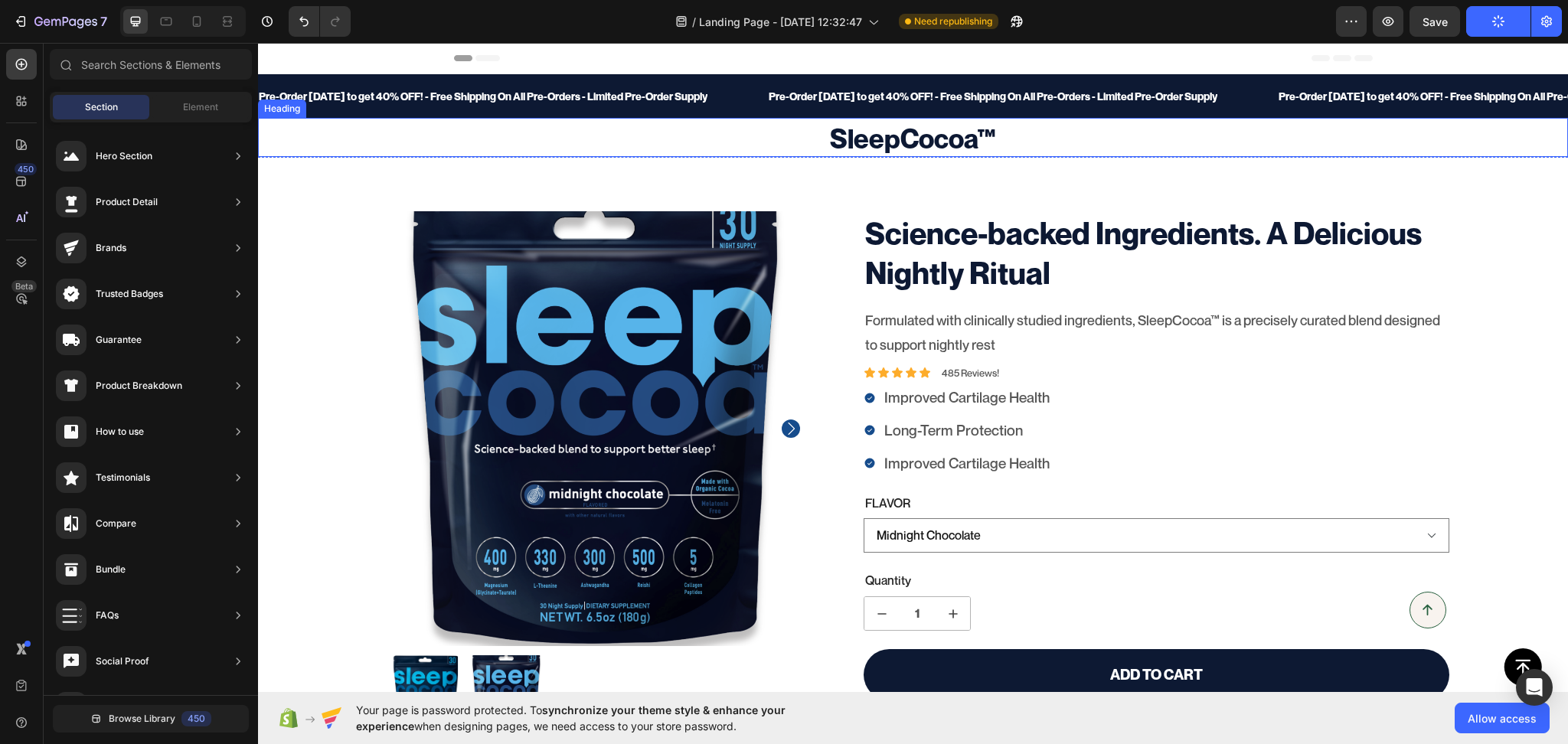
click at [767, 145] on h2 "SleepCocoa™" at bounding box center [913, 137] width 1310 height 39
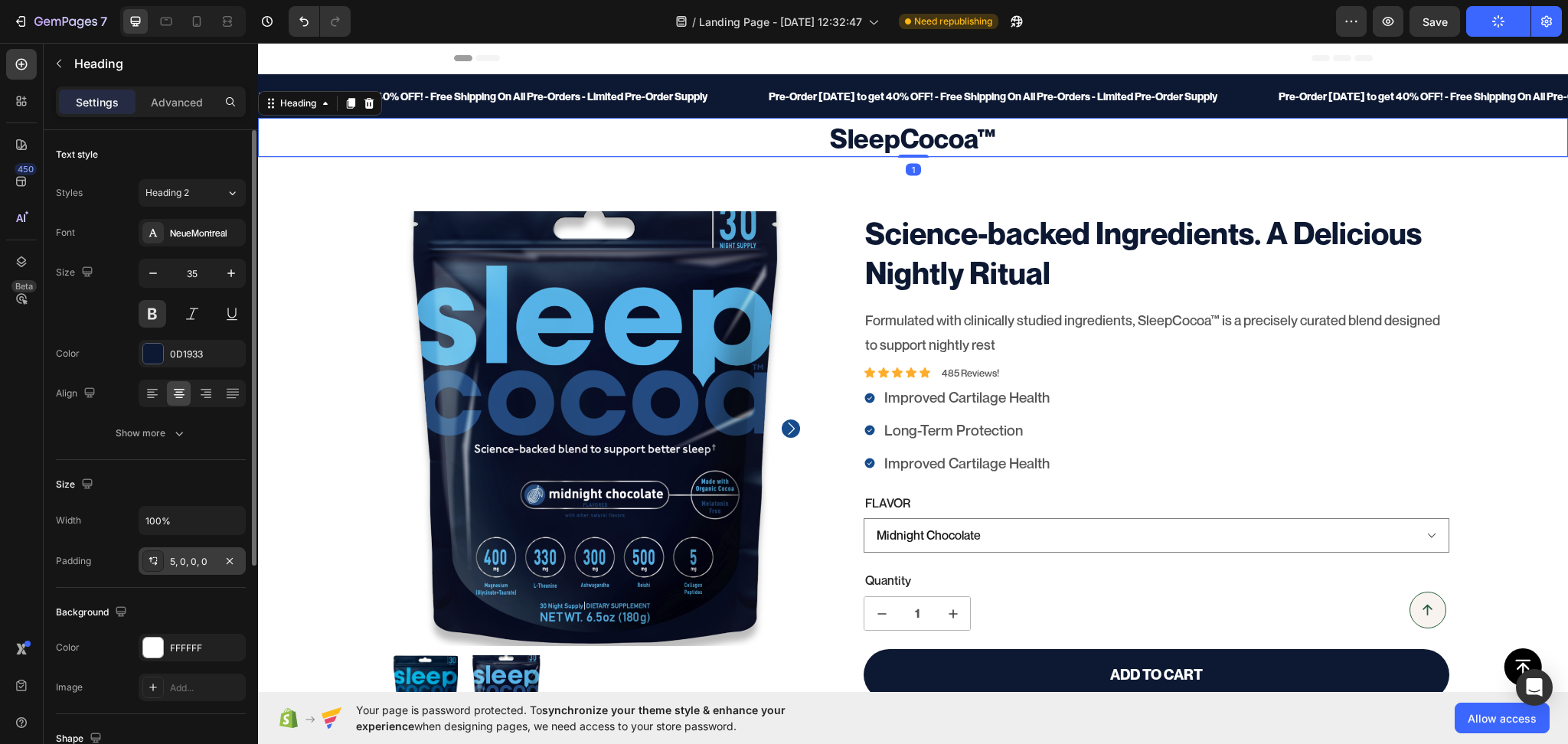
click at [193, 562] on div "5, 0, 0, 0" at bounding box center [192, 562] width 44 height 14
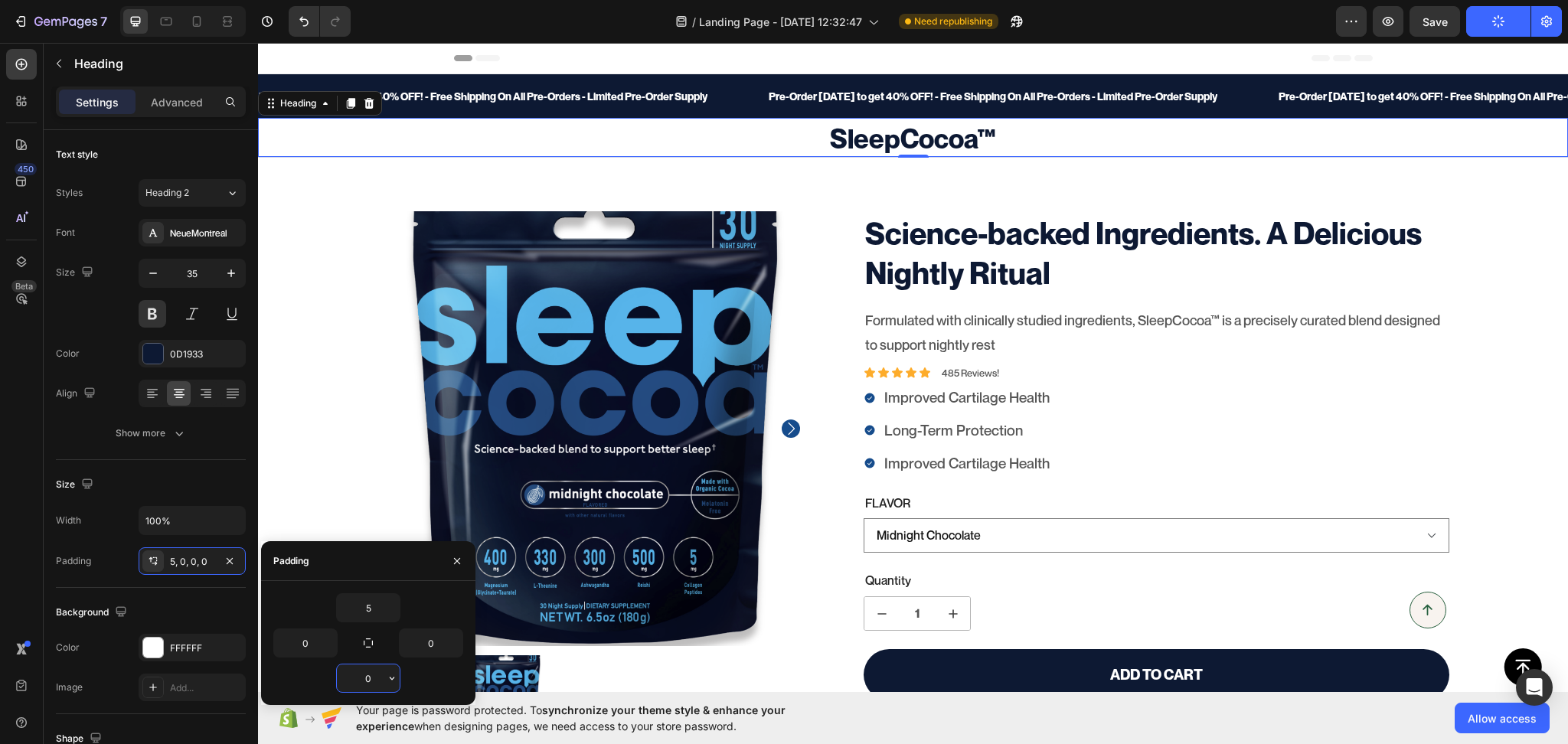
click at [378, 674] on input "0" at bounding box center [368, 678] width 63 height 27
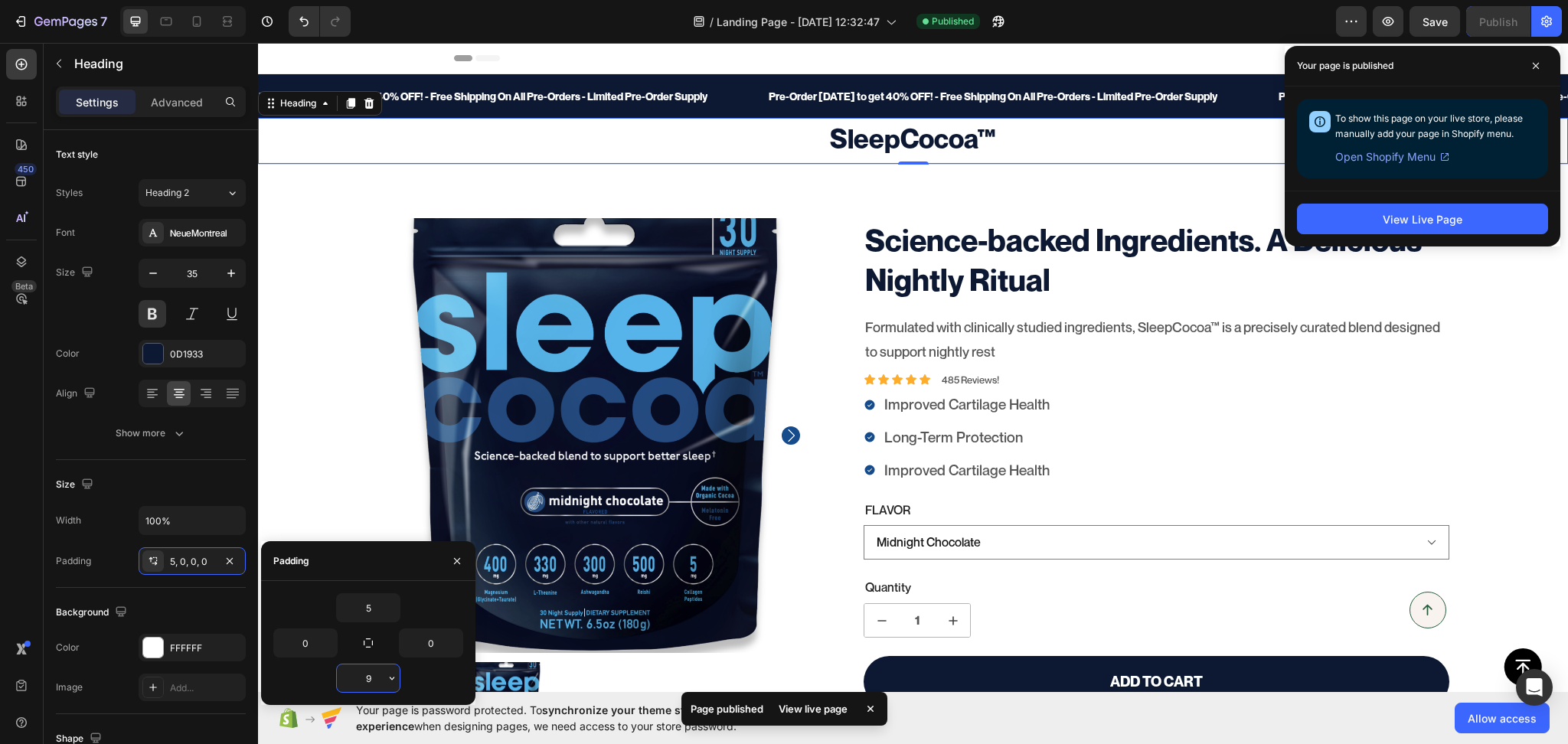
type input "10"
click at [374, 607] on input "5" at bounding box center [368, 608] width 63 height 27
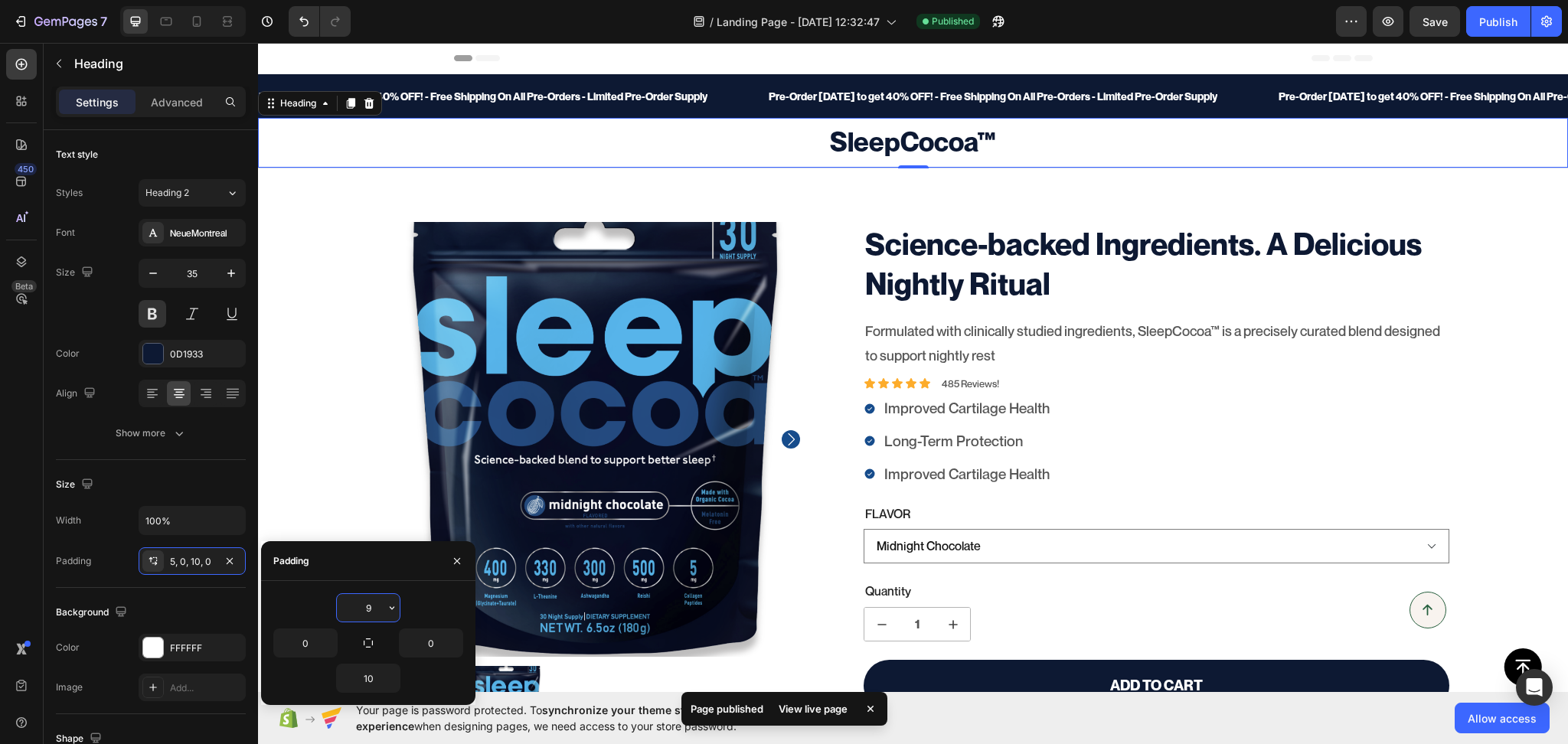
type input "10"
click at [921, 150] on h2 "SleepCocoa™" at bounding box center [913, 143] width 1310 height 50
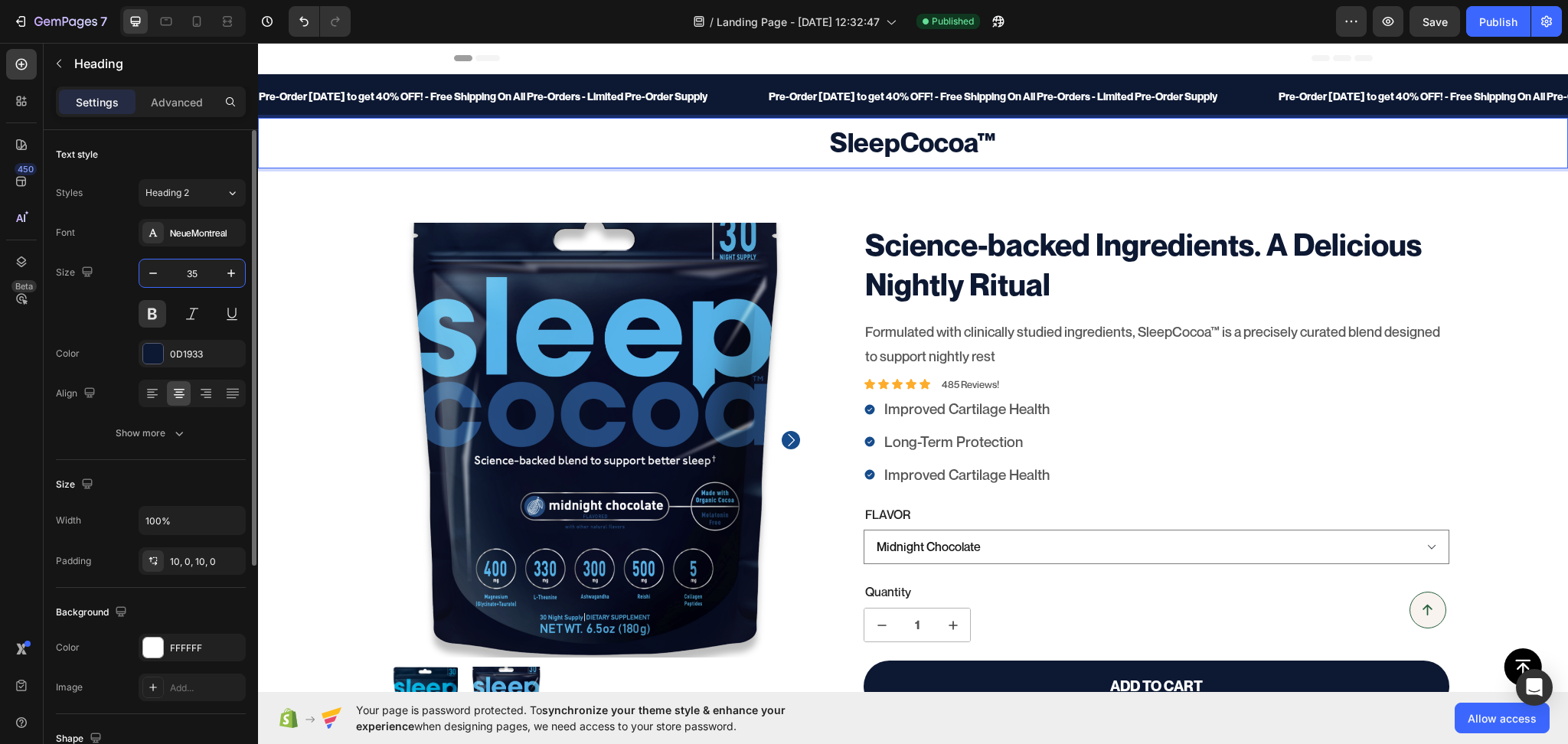
click at [167, 281] on input "35" at bounding box center [191, 273] width 50 height 27
click at [153, 280] on icon "button" at bounding box center [153, 273] width 16 height 16
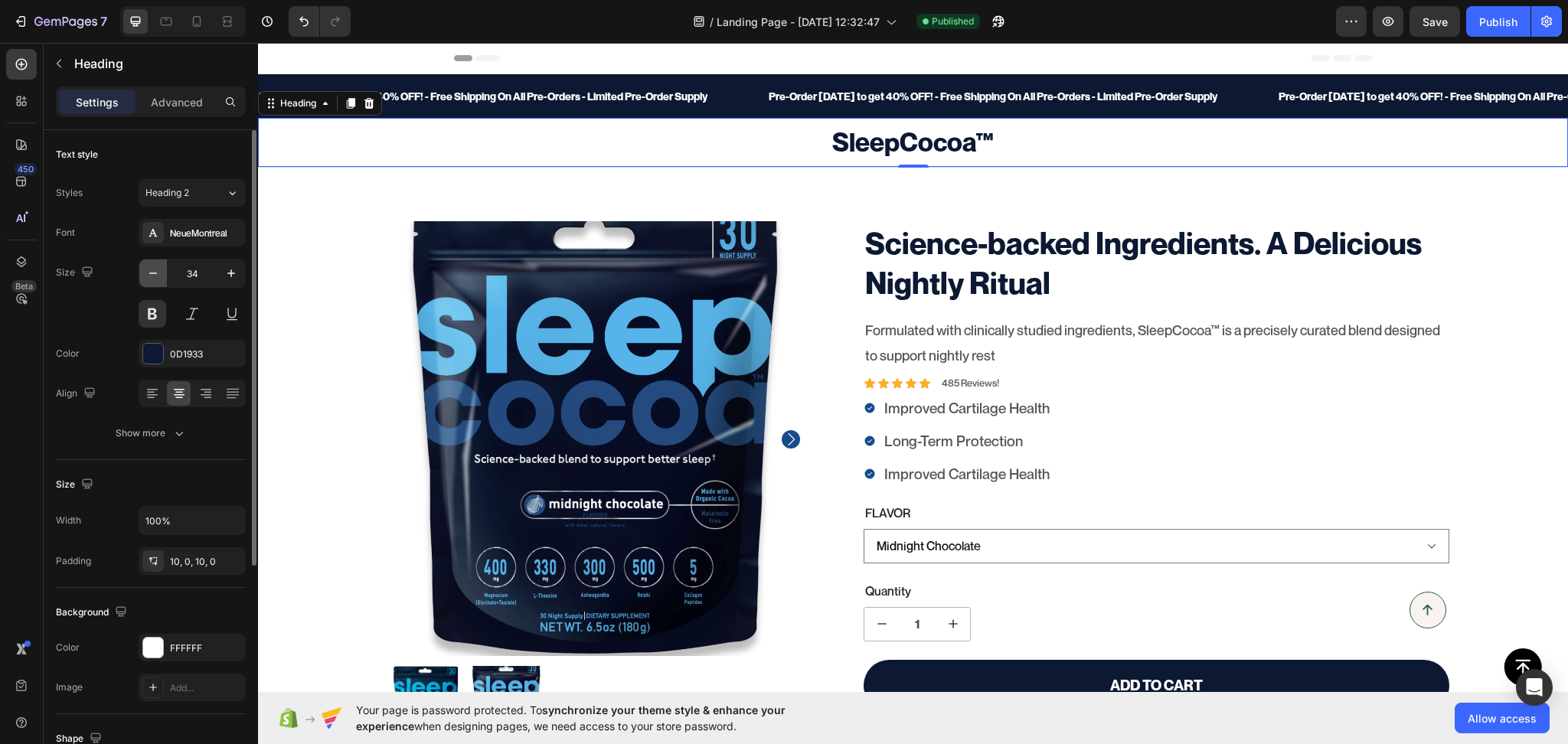
click at [153, 280] on icon "button" at bounding box center [153, 273] width 16 height 16
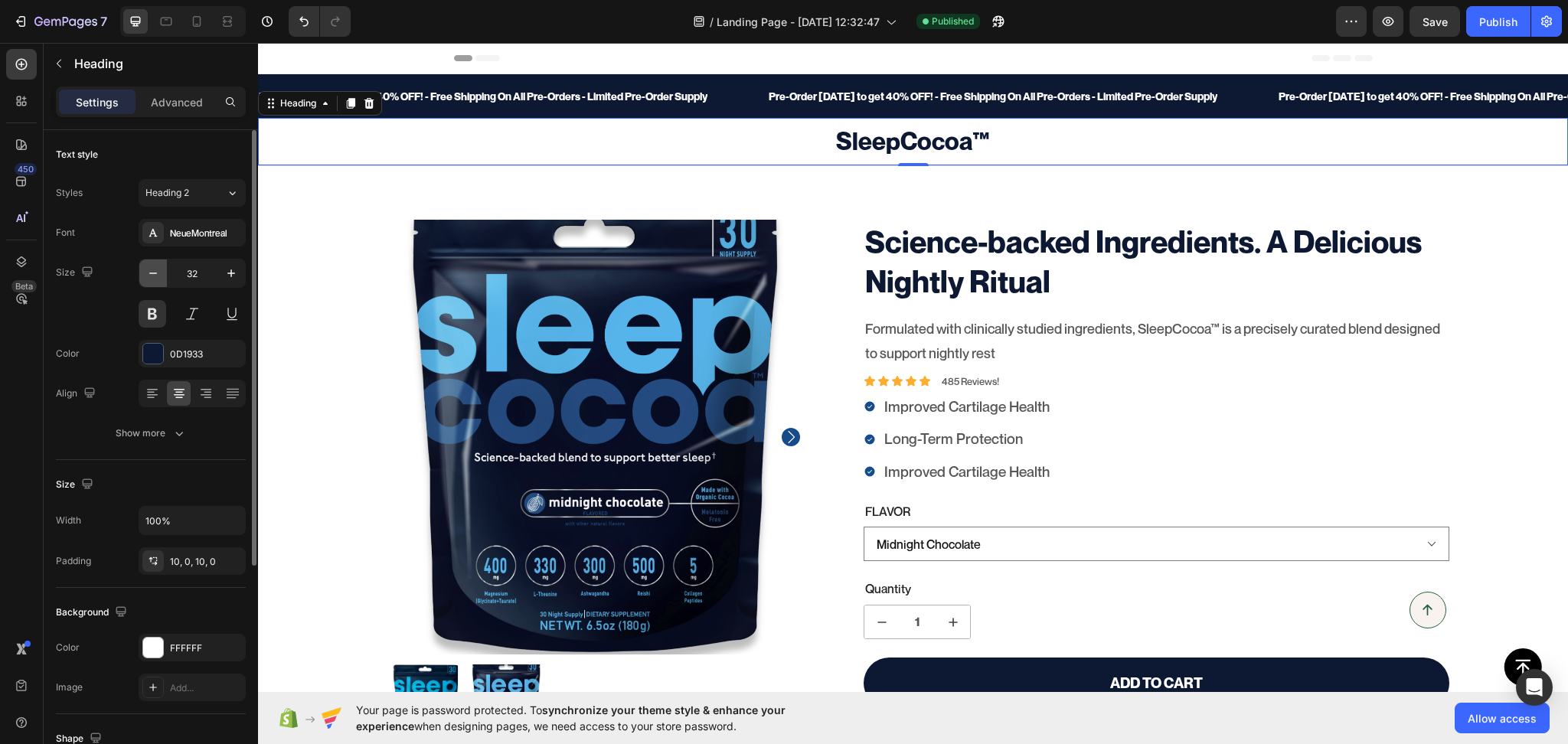
click at [153, 280] on icon "button" at bounding box center [153, 273] width 16 height 16
type input "30"
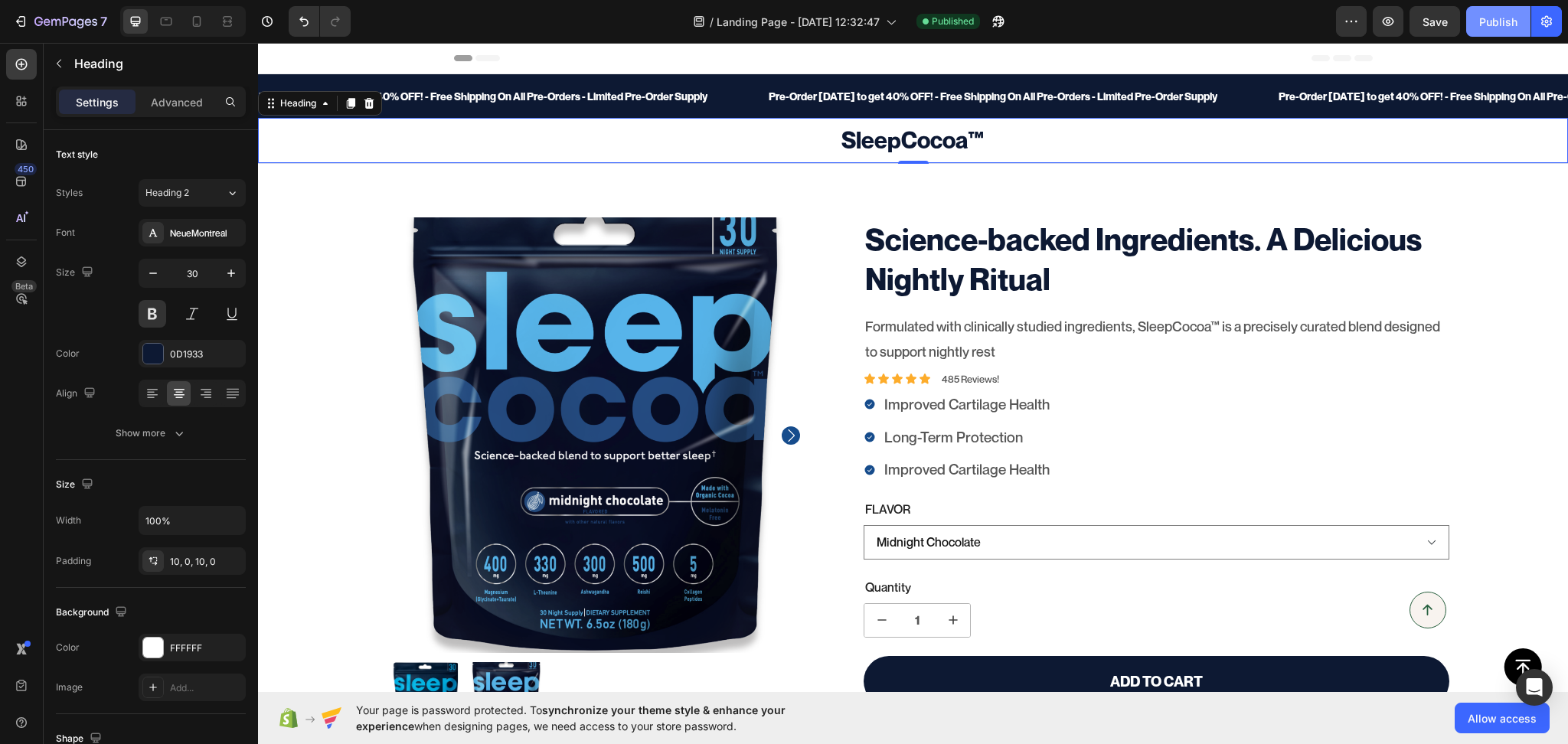
click at [1504, 14] on div "Publish" at bounding box center [1498, 22] width 38 height 16
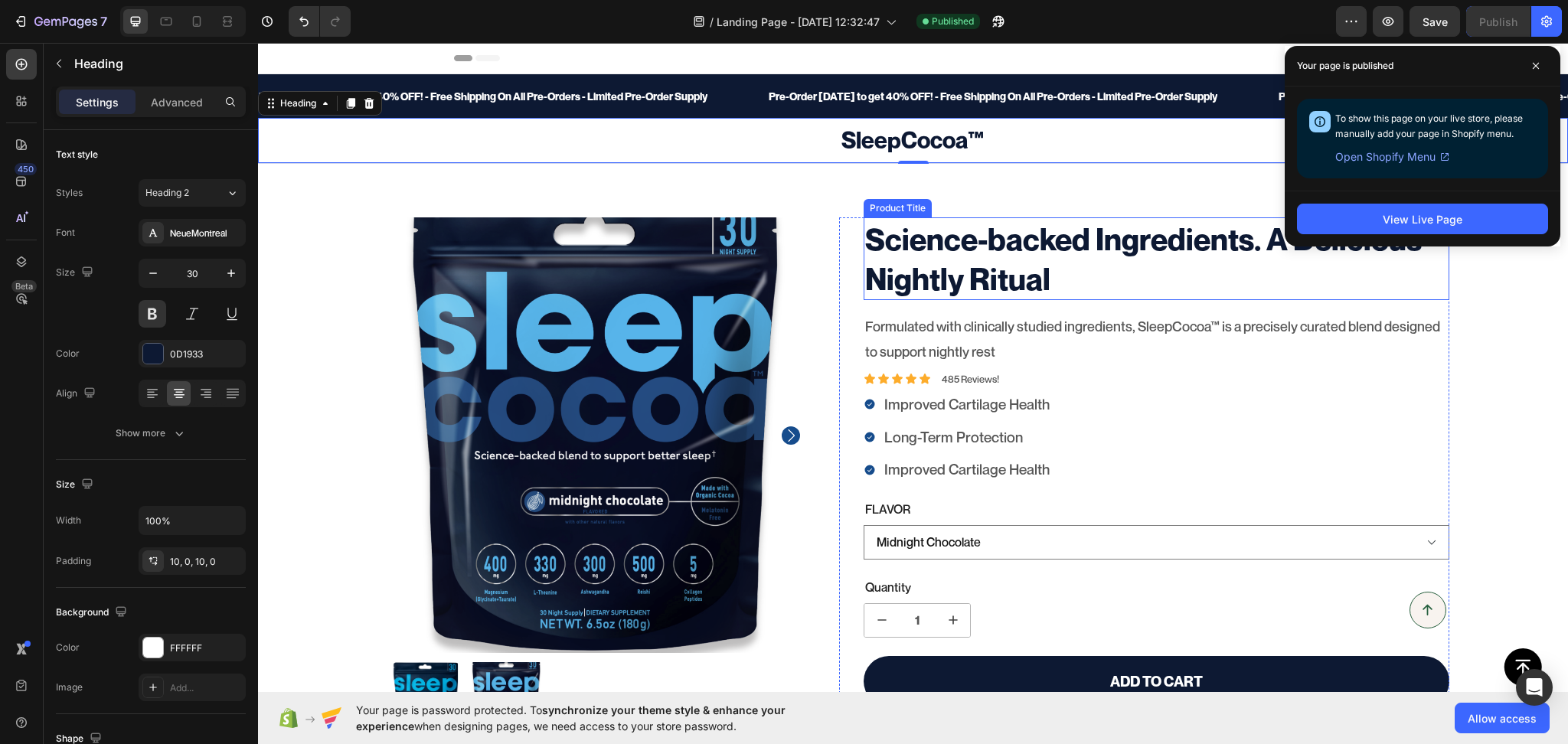
click at [945, 257] on h1 "Science-backed Ingredients. A Delicious Nightly Ritual" at bounding box center [1156, 258] width 585 height 82
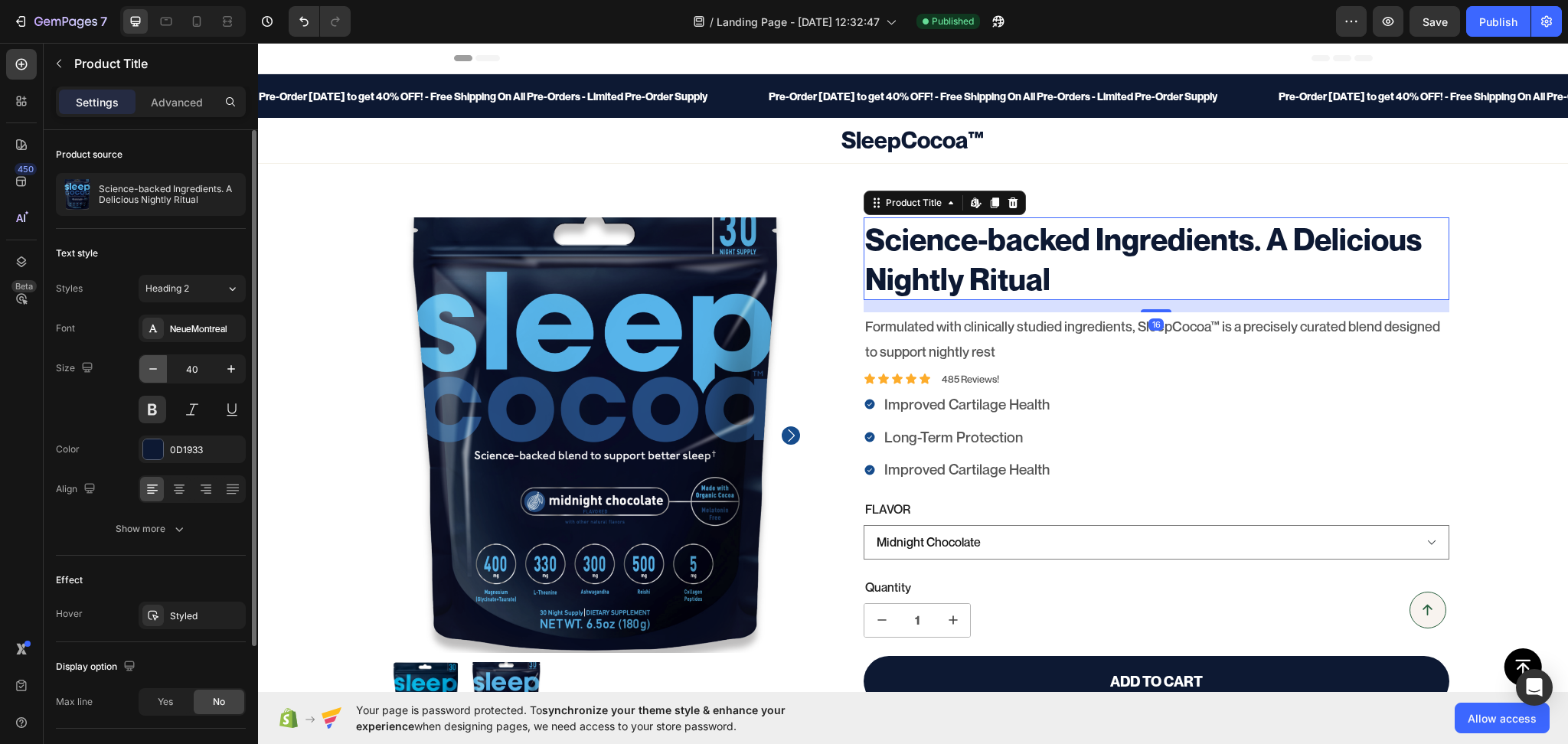
click at [149, 368] on icon "button" at bounding box center [153, 368] width 16 height 16
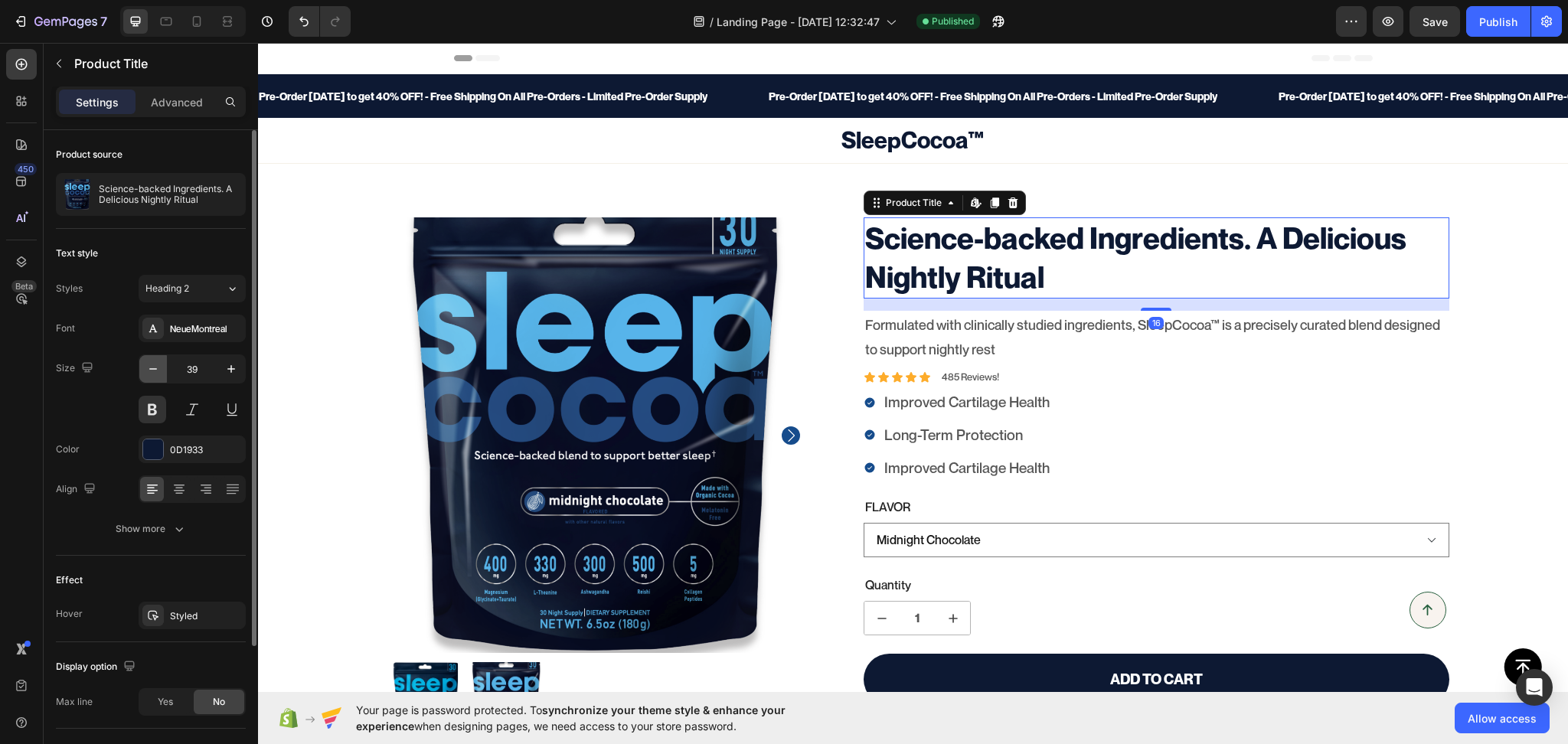
click at [149, 368] on icon "button" at bounding box center [153, 368] width 16 height 16
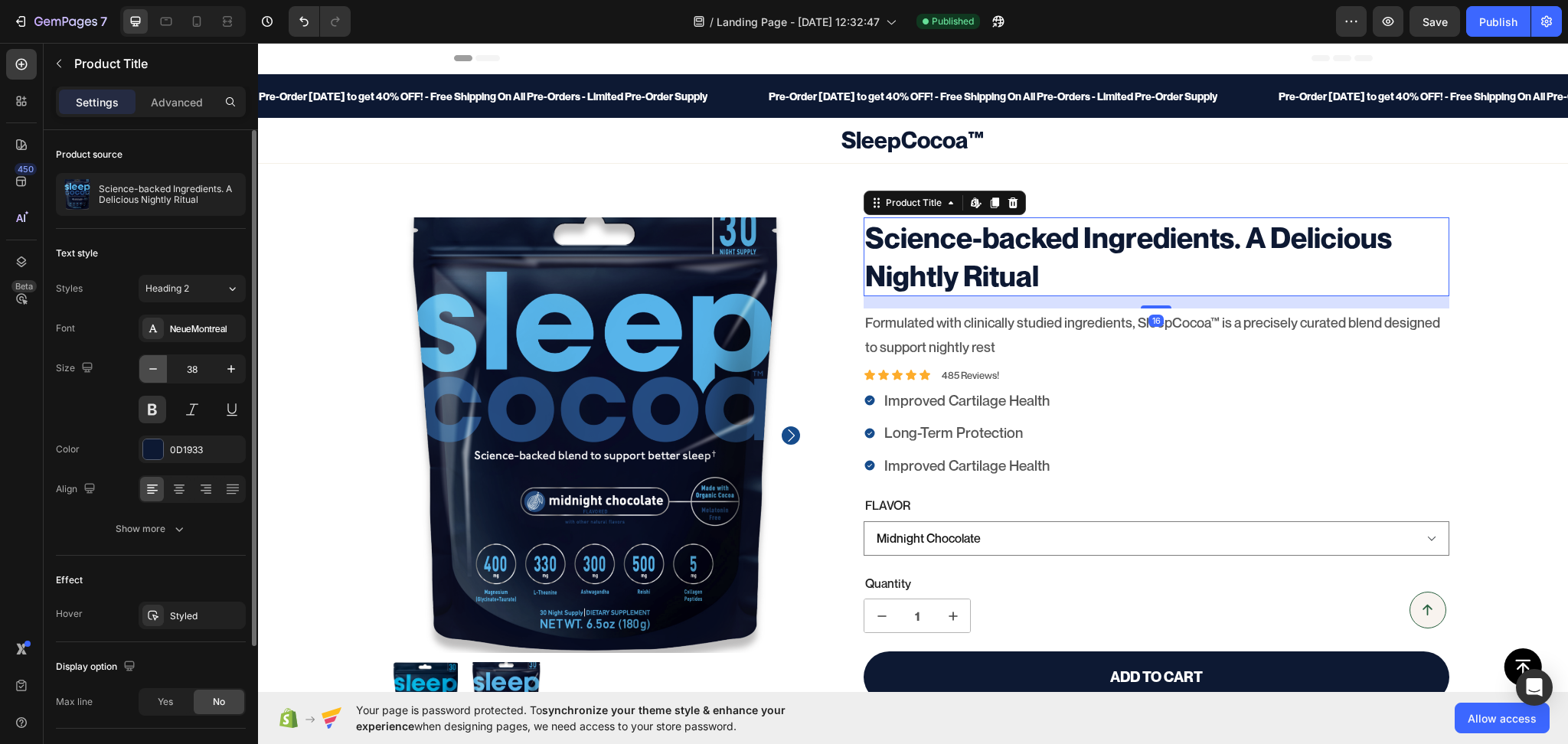
click at [149, 368] on icon "button" at bounding box center [153, 368] width 16 height 16
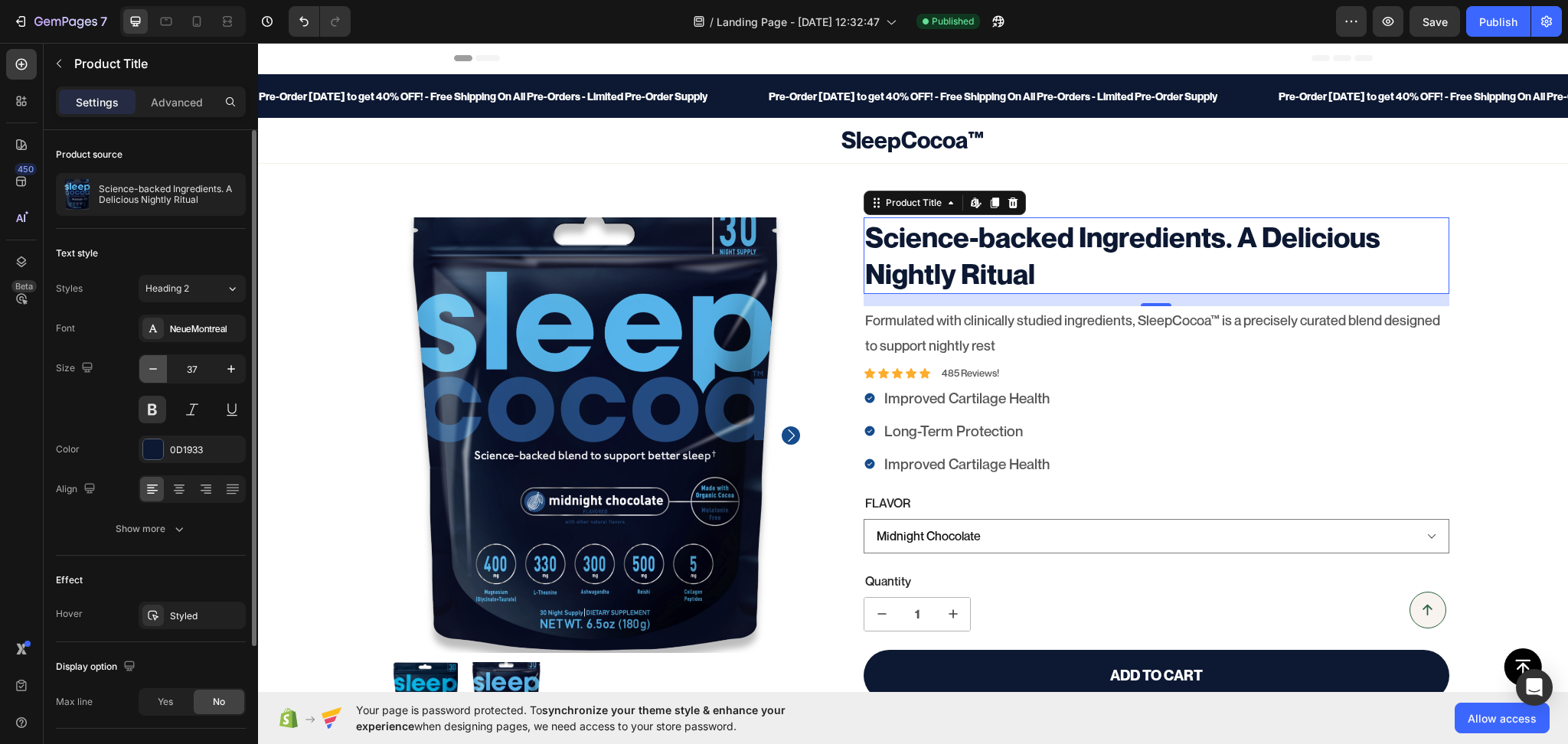
type input "36"
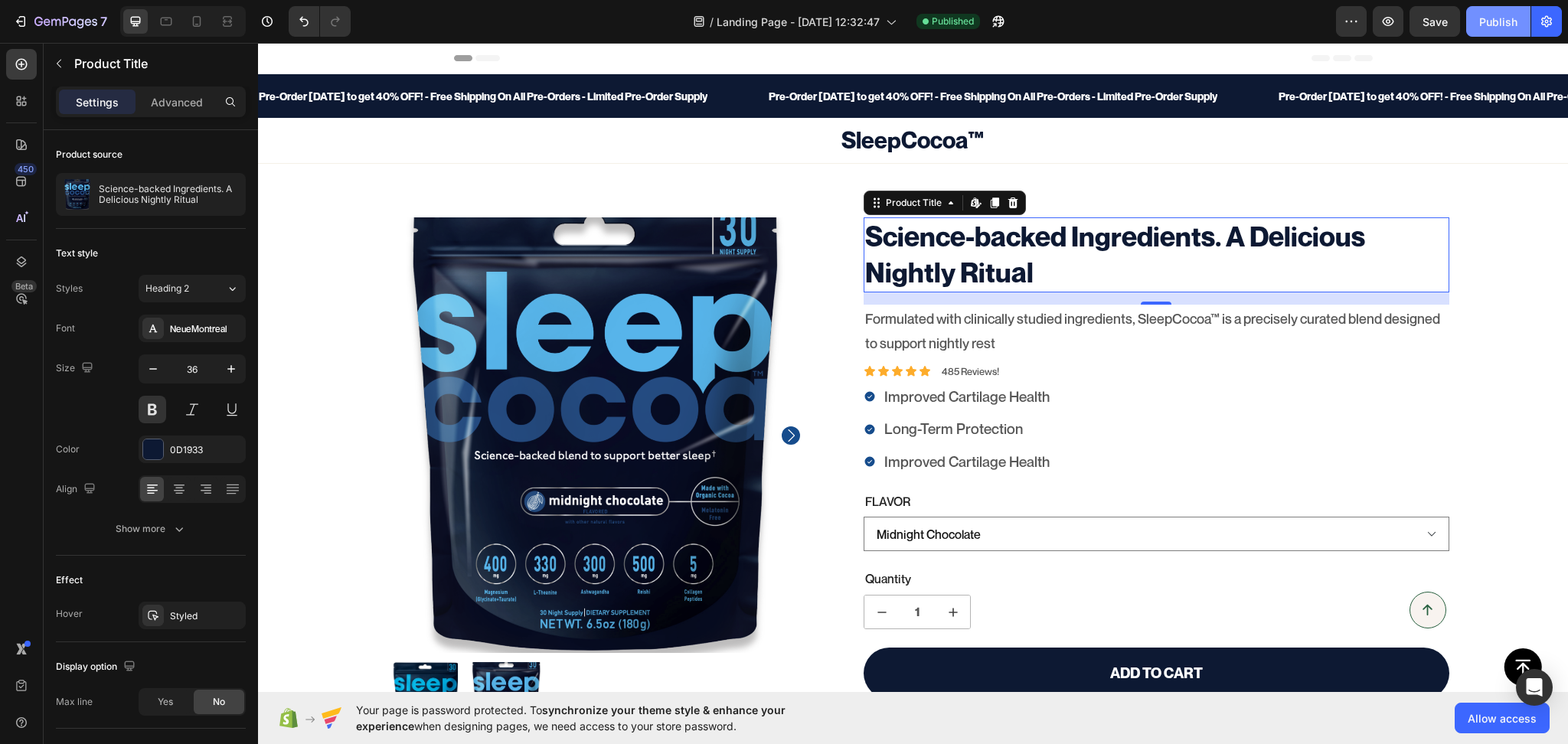
click at [1489, 18] on div "Publish" at bounding box center [1498, 22] width 38 height 16
click at [787, 439] on icon "Carousel Next Arrow" at bounding box center [790, 436] width 18 height 18
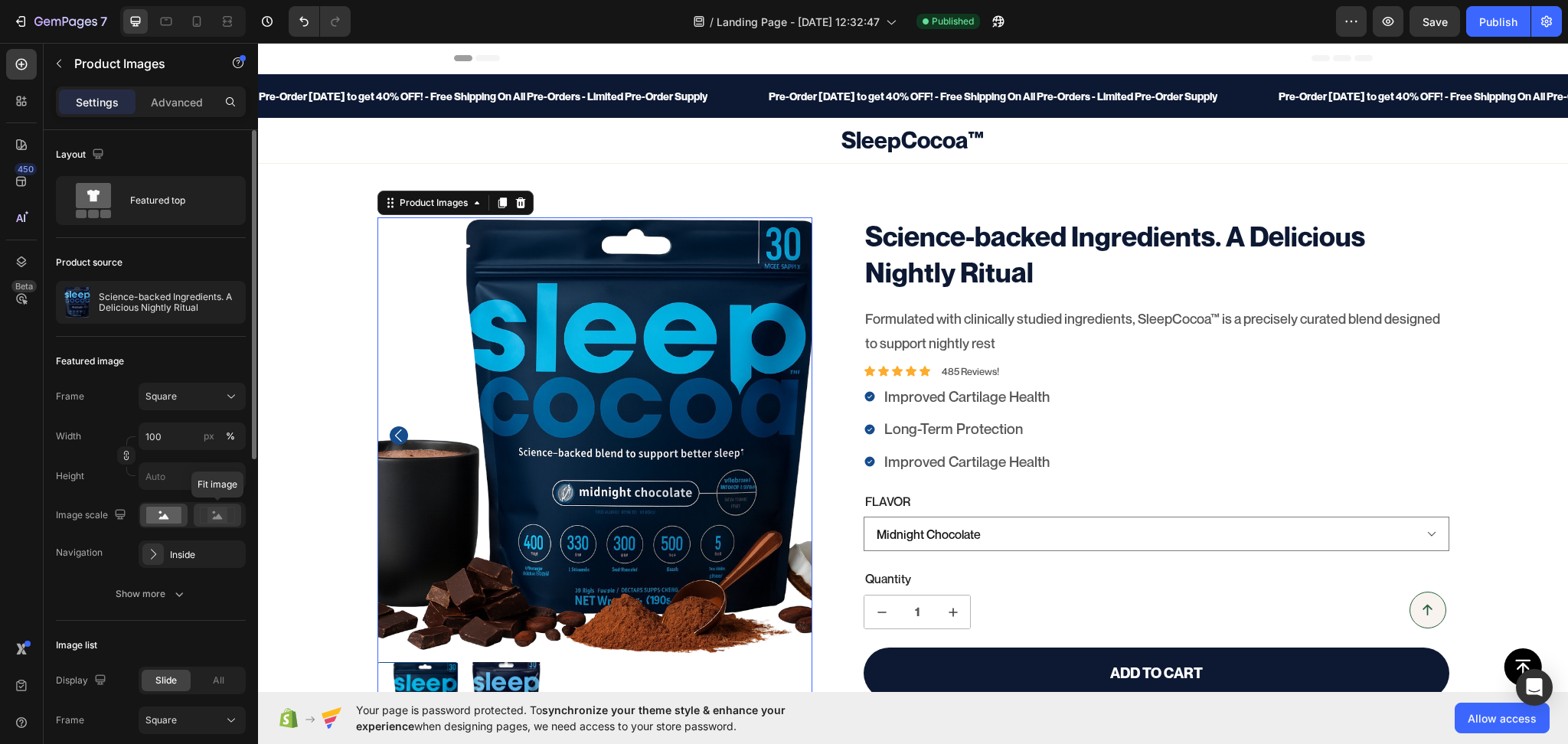
click at [223, 522] on rect at bounding box center [218, 515] width 20 height 16
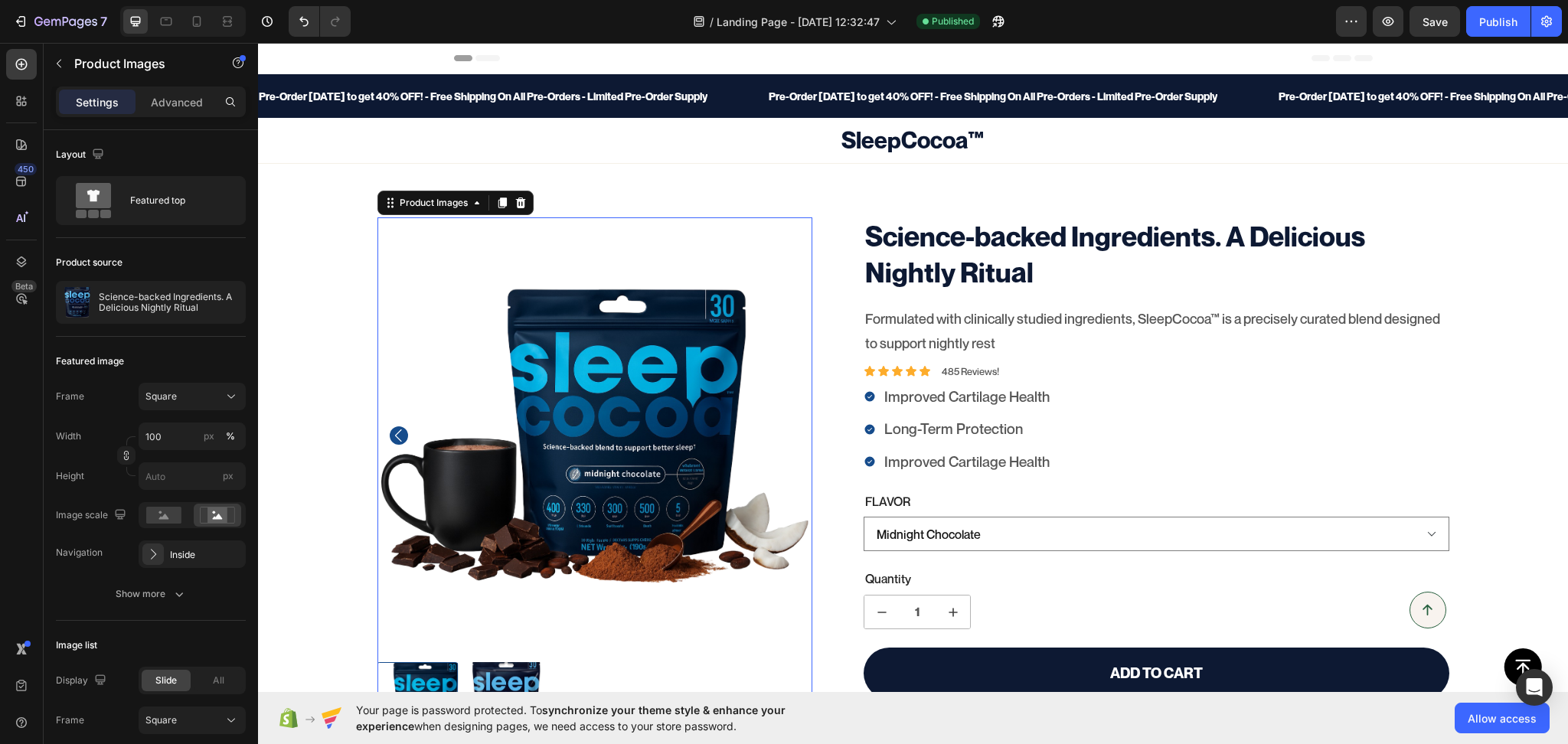
click at [389, 435] on icon "Carousel Back Arrow" at bounding box center [398, 436] width 18 height 18
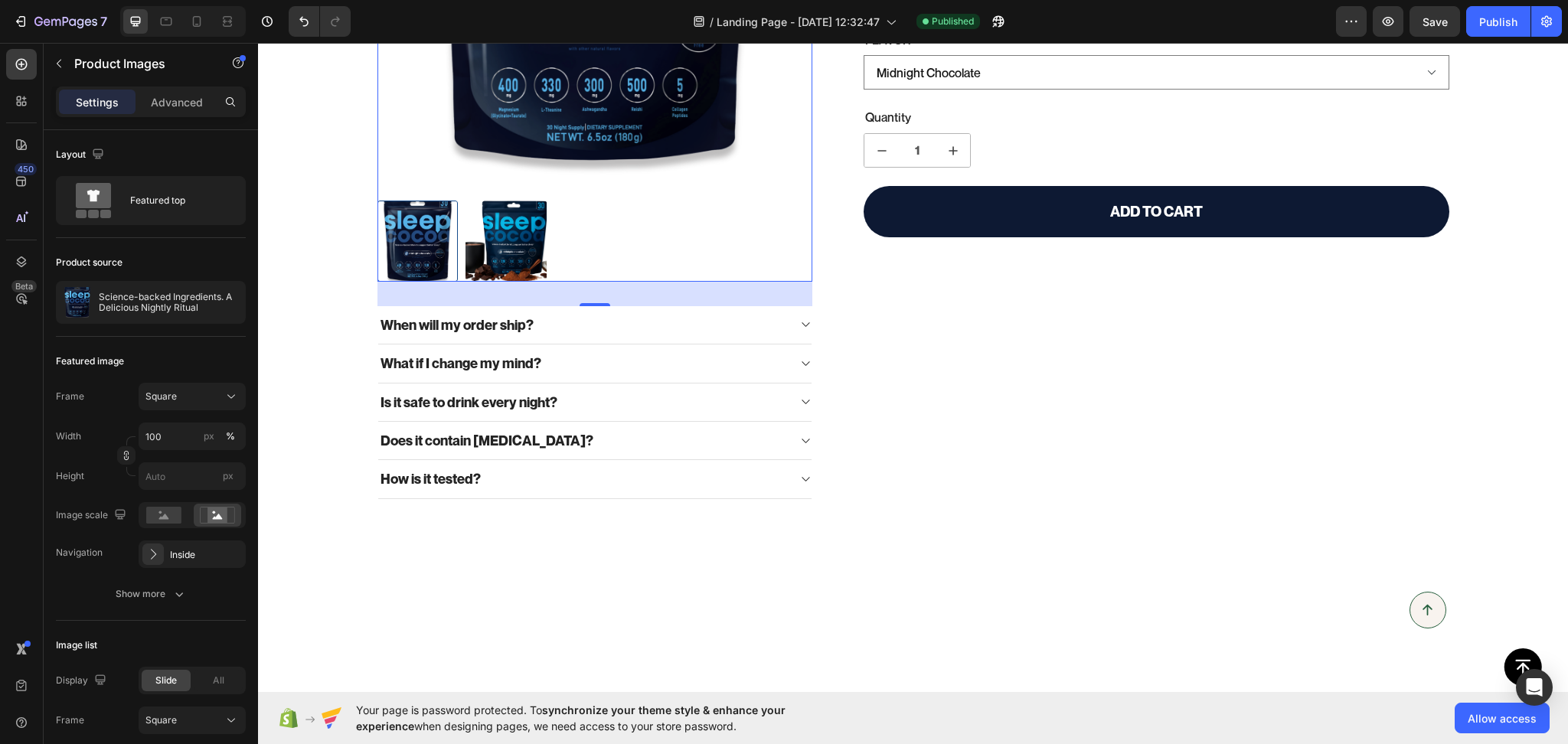
scroll to position [238, 0]
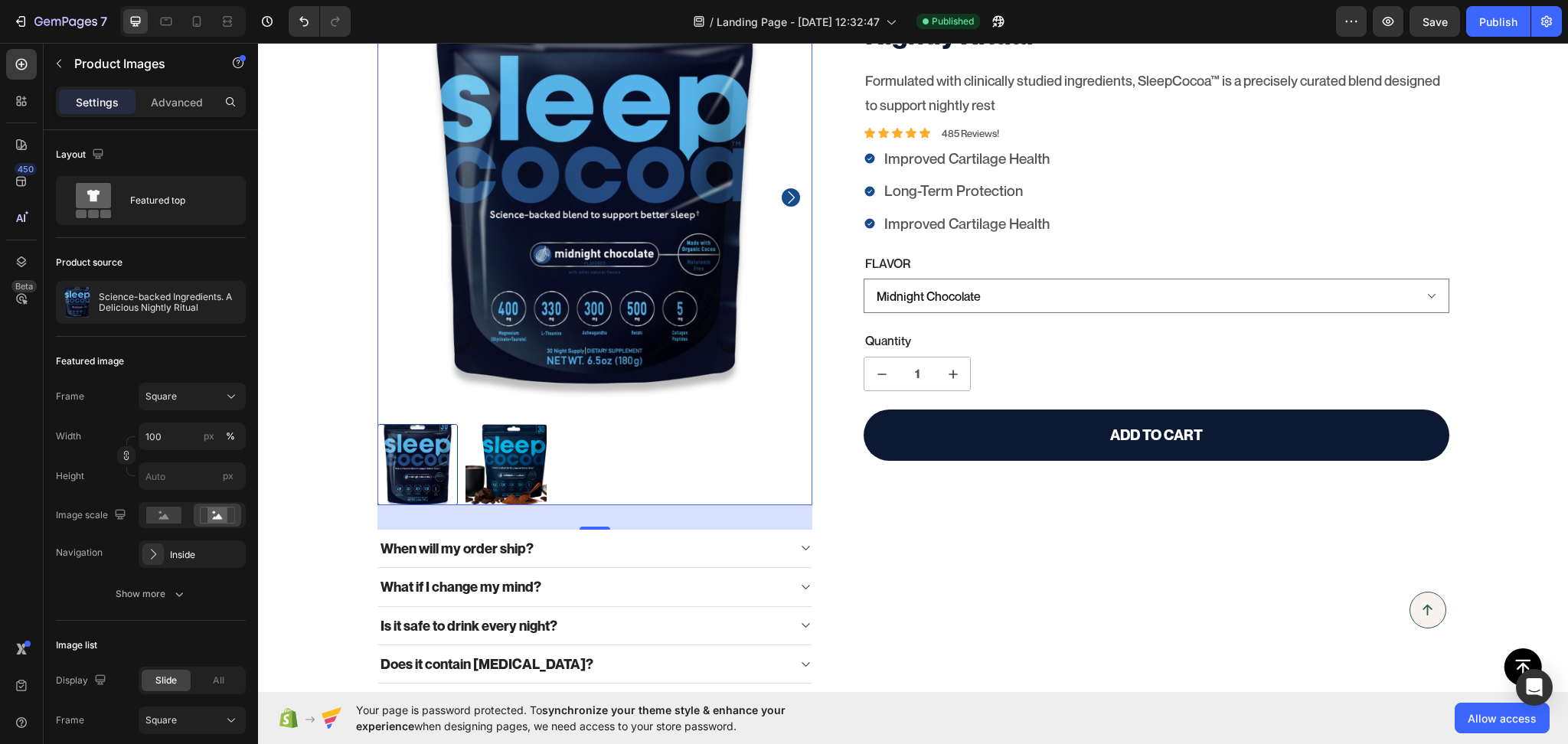
click at [504, 465] on img at bounding box center [506, 465] width 82 height 82
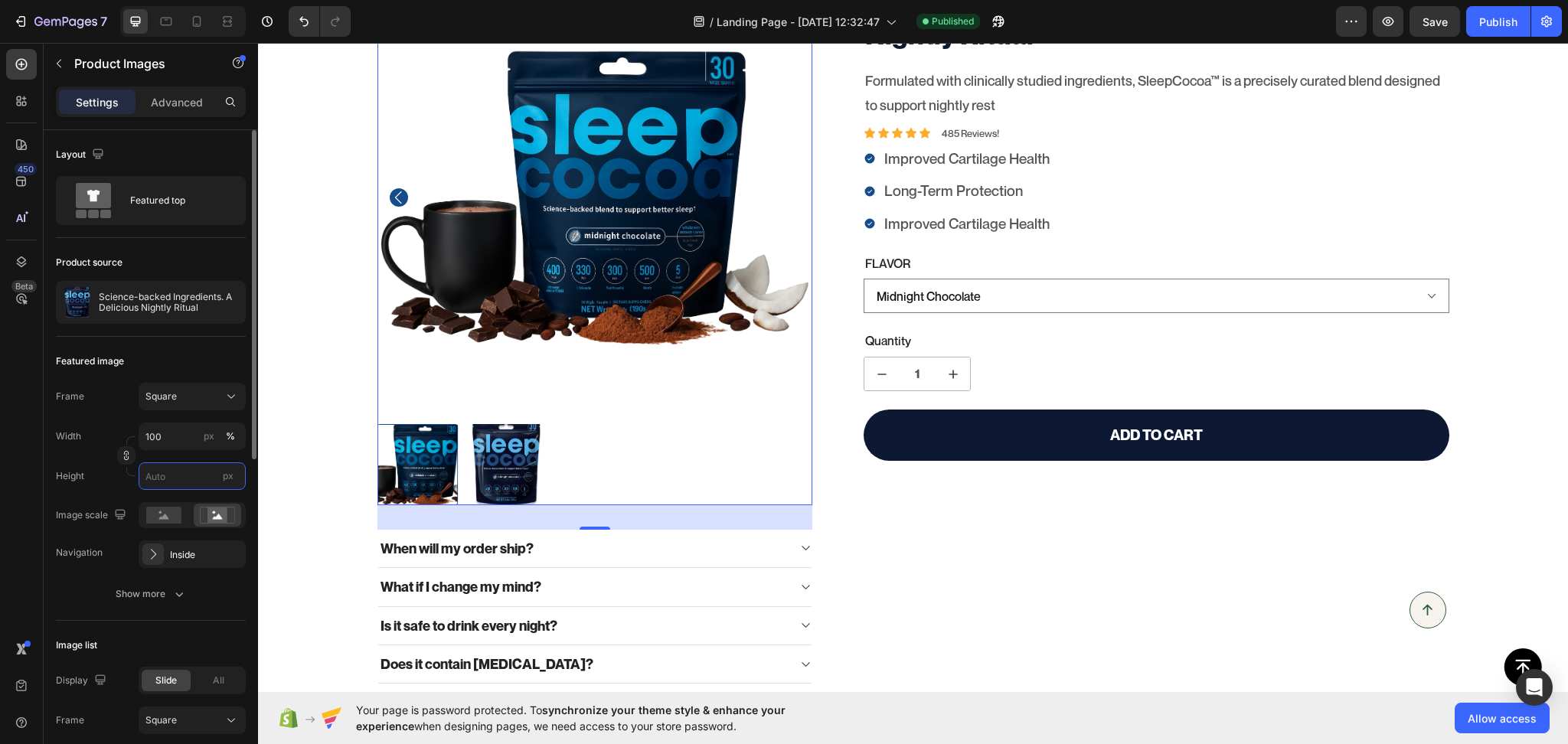
click at [166, 483] on input "px" at bounding box center [191, 476] width 107 height 27
click at [184, 470] on input "px" at bounding box center [191, 476] width 107 height 27
click at [169, 518] on rect at bounding box center [164, 515] width 35 height 16
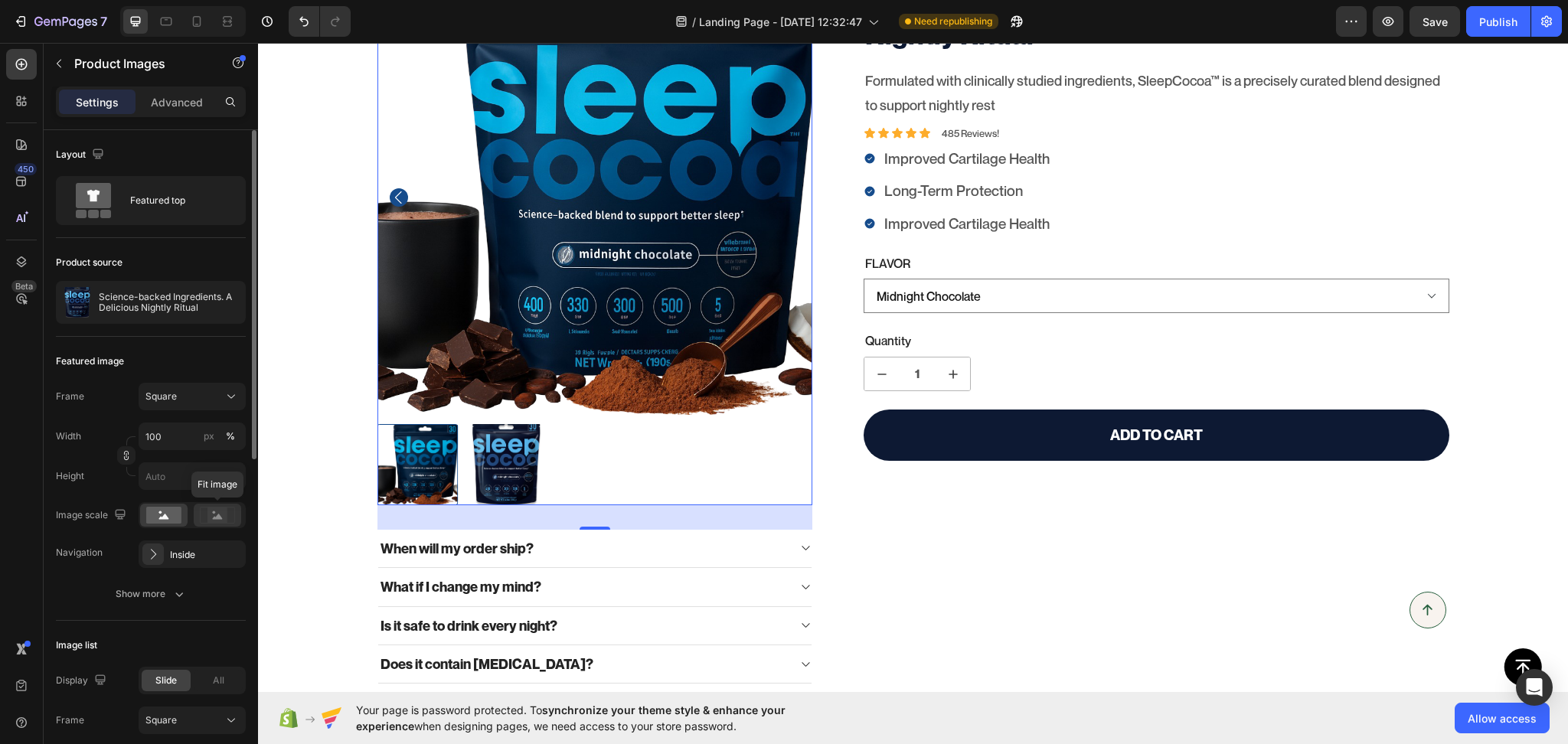
click at [222, 509] on rect at bounding box center [218, 515] width 20 height 16
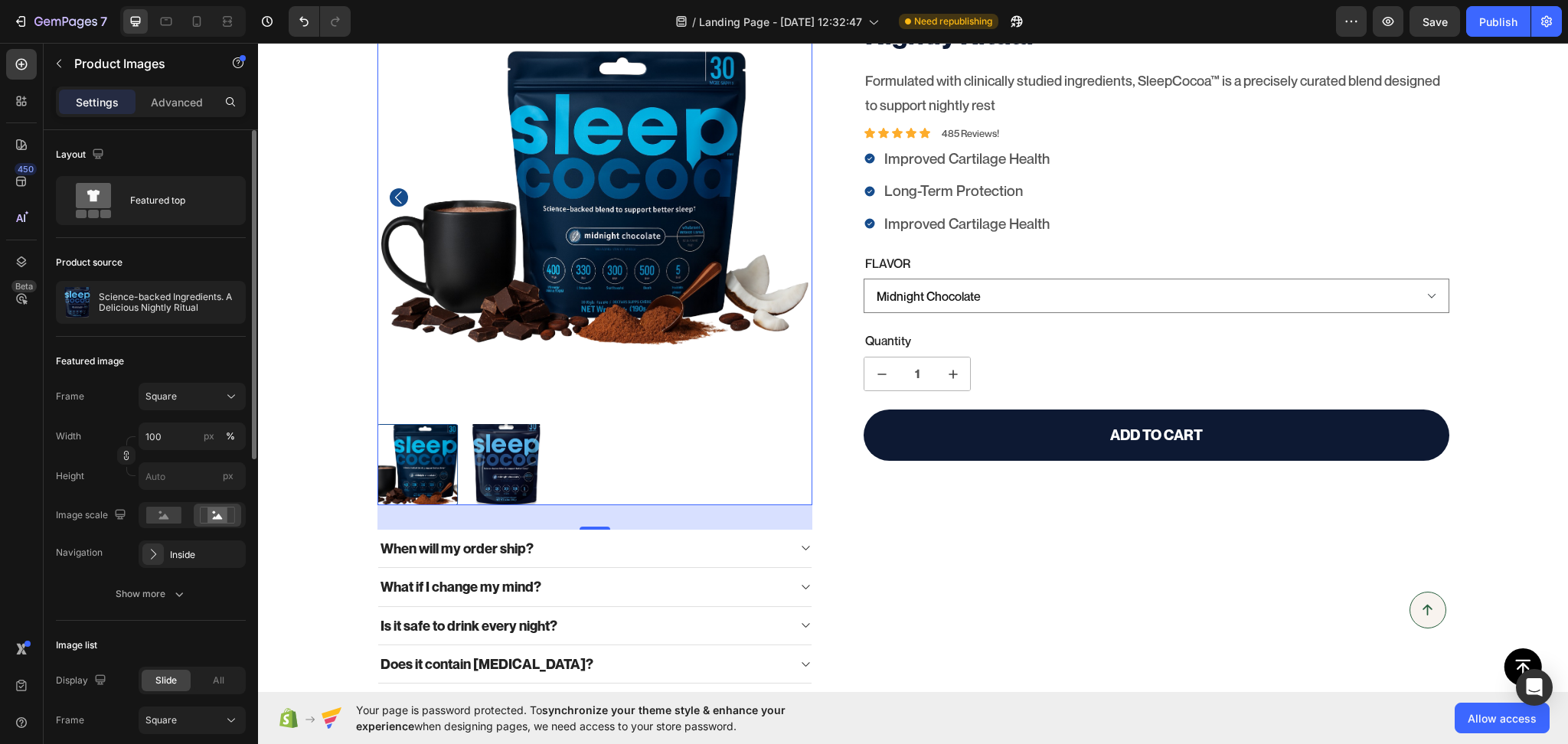
click at [212, 534] on div "Frame Square Width 100 px % Height px Image scale Navigation Inside" at bounding box center [150, 476] width 190 height 185
click at [206, 557] on div "Inside" at bounding box center [192, 554] width 44 height 14
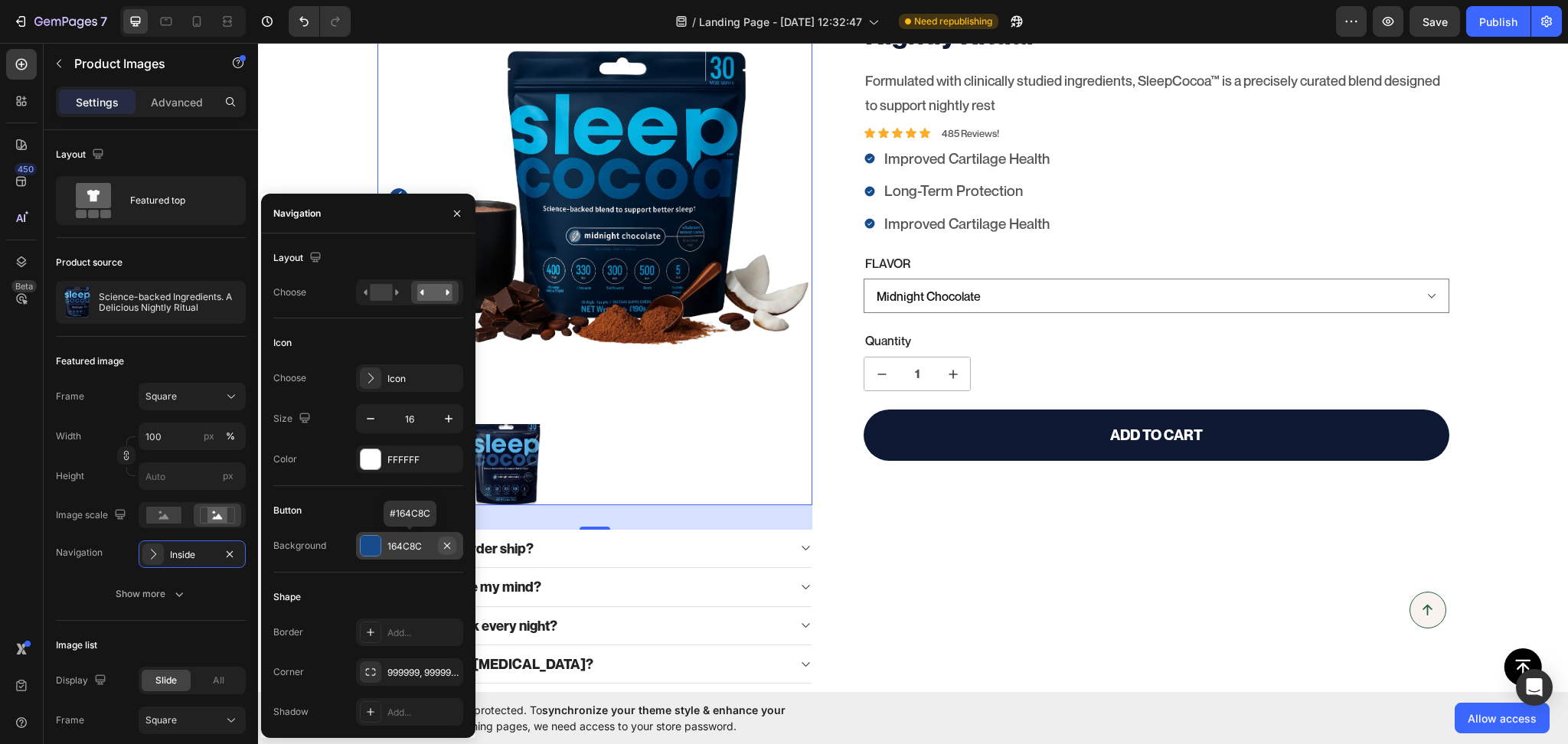
click at [448, 541] on icon "button" at bounding box center [446, 545] width 12 height 12
click at [915, 543] on div "Science-backed Ingredients. A Delicious Nightly Ritual Product Title Formulated…" at bounding box center [1143, 351] width 609 height 744
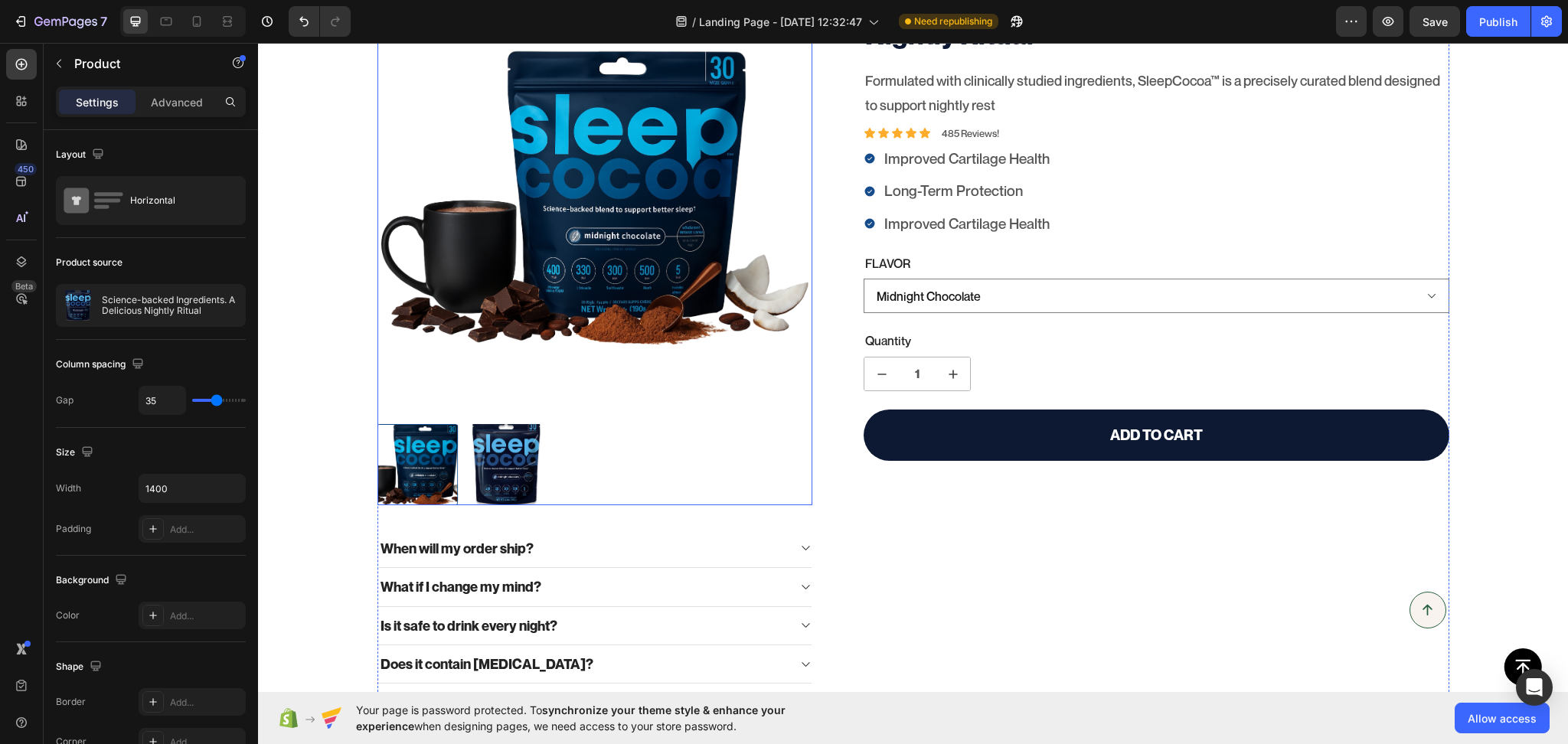
click at [491, 483] on img at bounding box center [506, 465] width 82 height 82
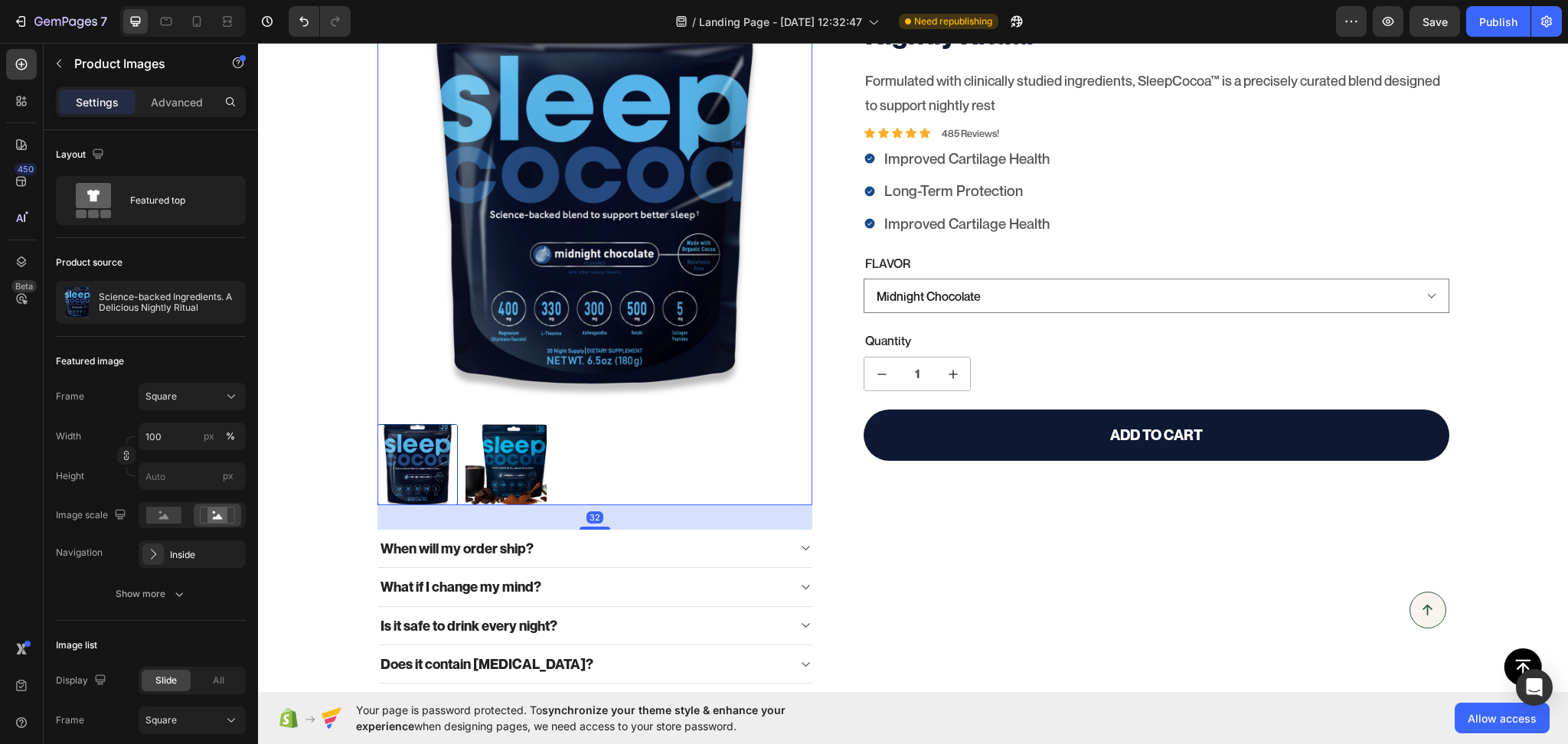
click at [442, 474] on div at bounding box center [418, 465] width 82 height 82
click at [506, 470] on img at bounding box center [506, 465] width 82 height 82
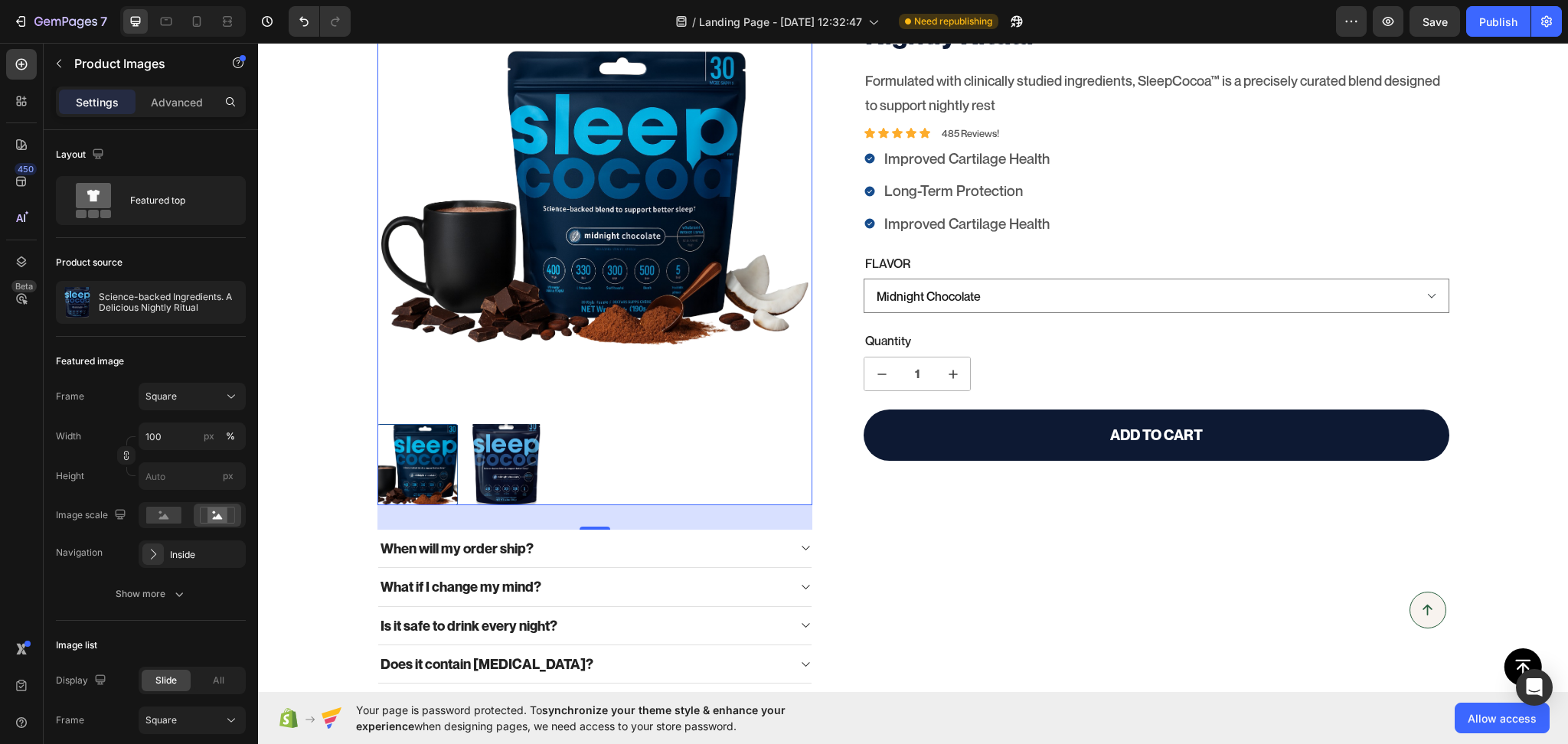
click at [437, 470] on div at bounding box center [418, 465] width 82 height 82
click at [502, 469] on img at bounding box center [506, 465] width 82 height 82
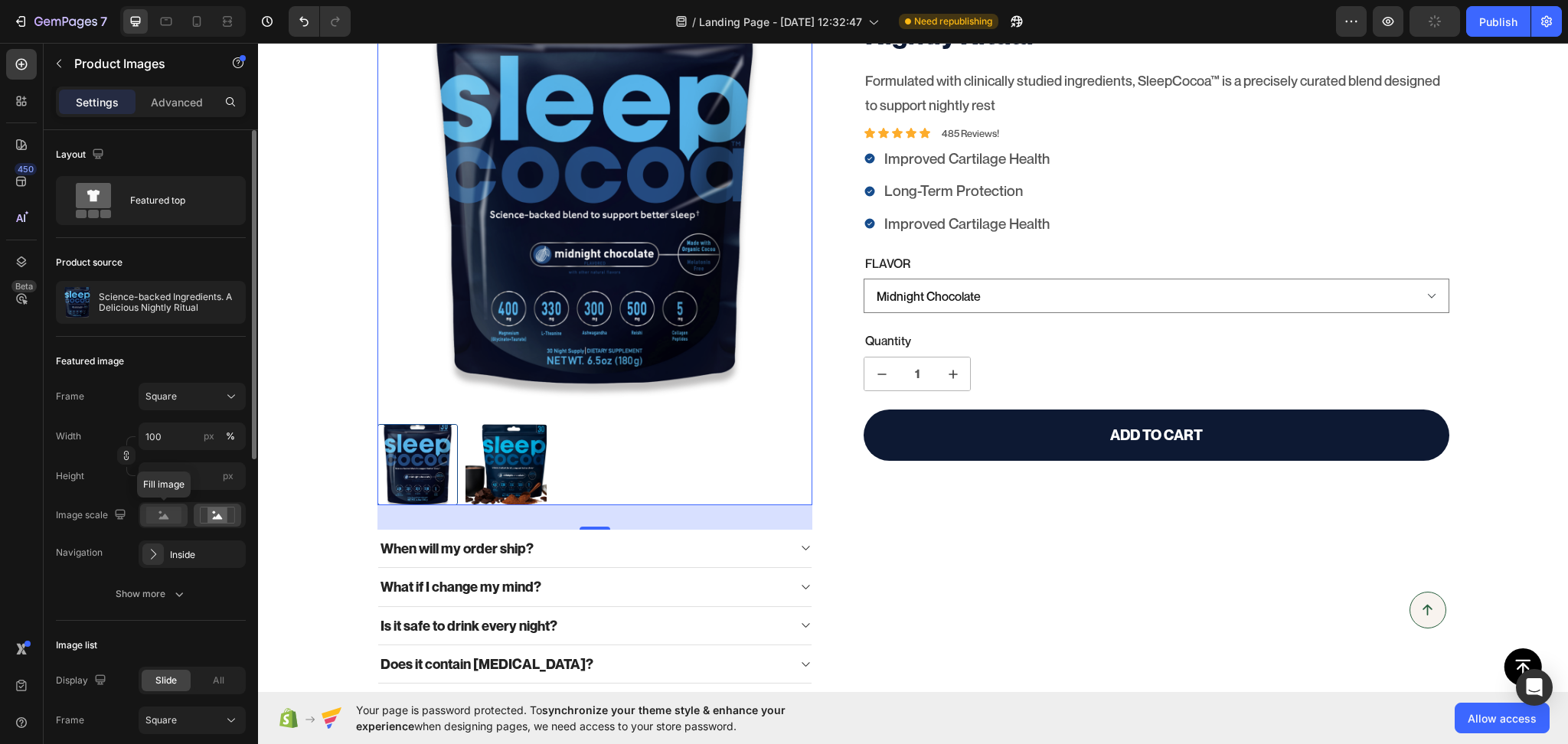
click at [170, 516] on rect at bounding box center [164, 515] width 35 height 16
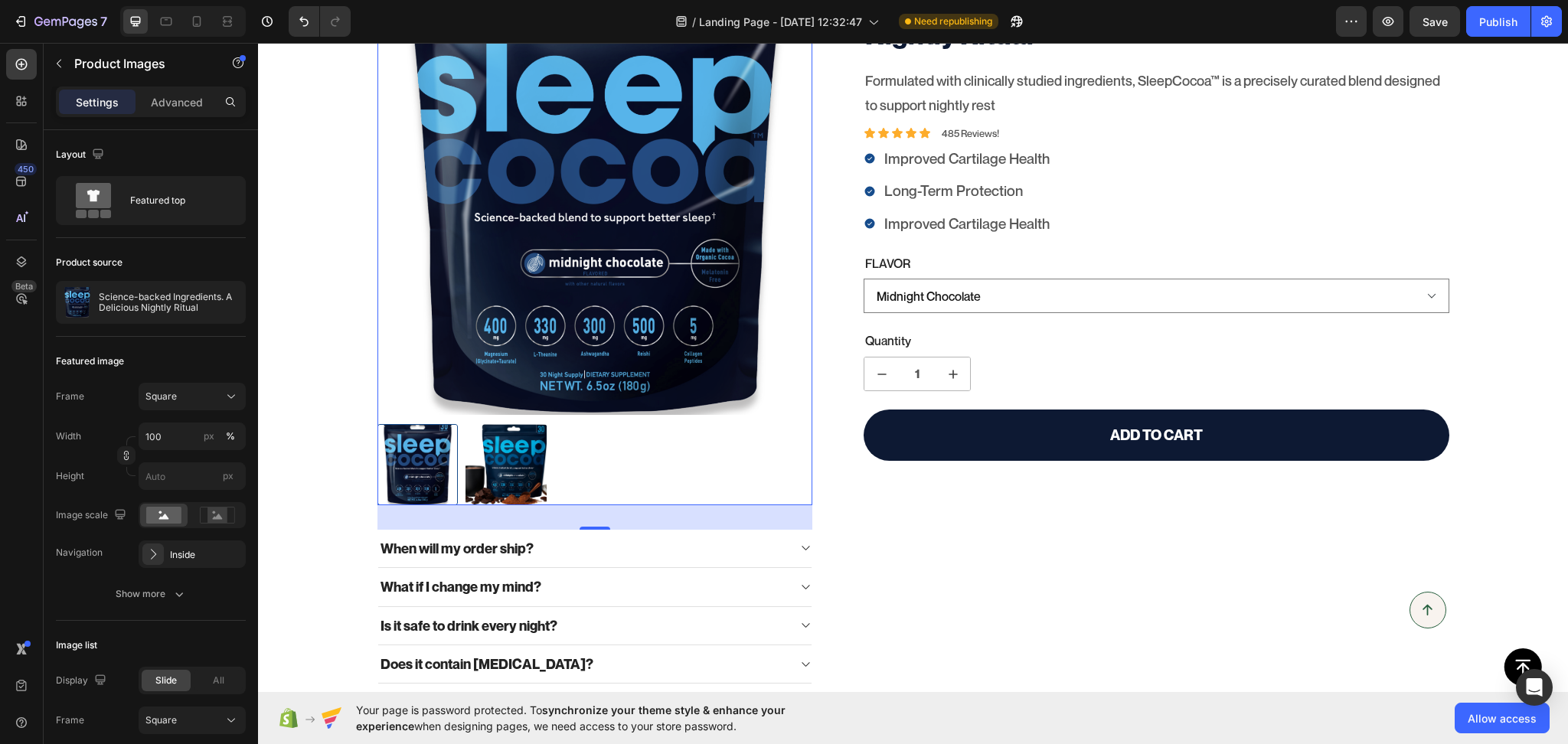
click at [512, 454] on img at bounding box center [506, 465] width 82 height 82
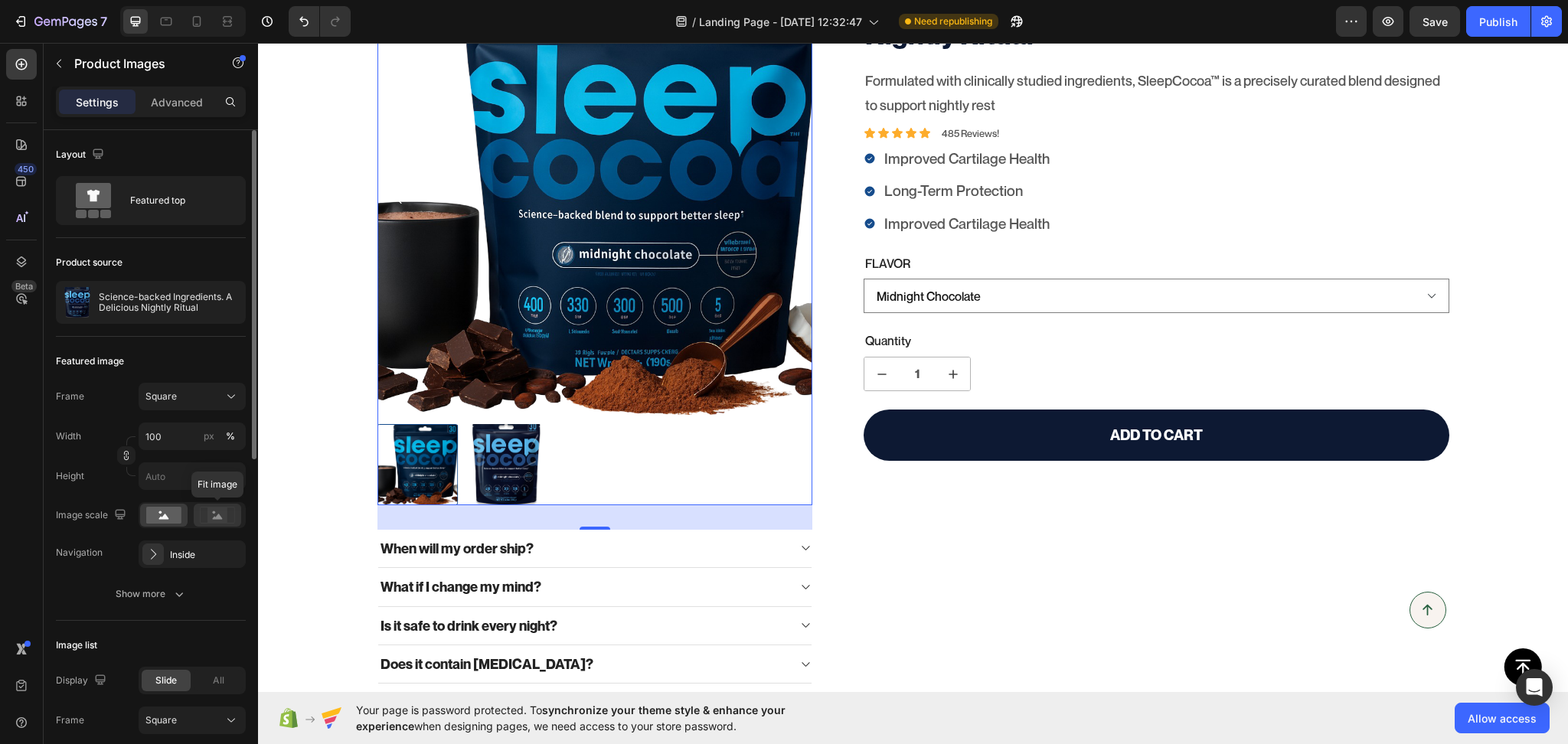
click at [231, 516] on icon at bounding box center [217, 515] width 35 height 16
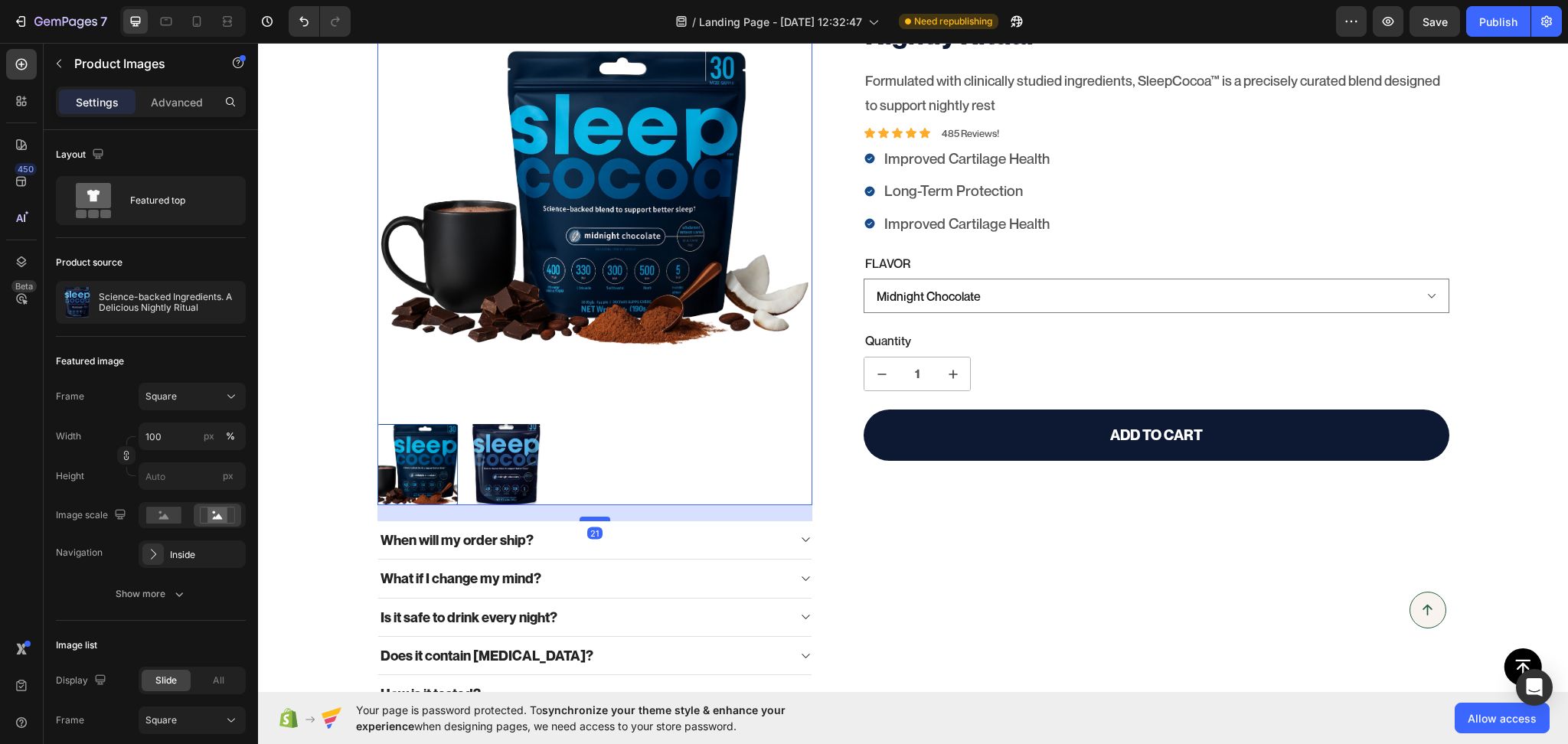
drag, startPoint x: 586, startPoint y: 525, endPoint x: 289, endPoint y: 610, distance: 308.9
click at [586, 517] on div at bounding box center [594, 519] width 30 height 5
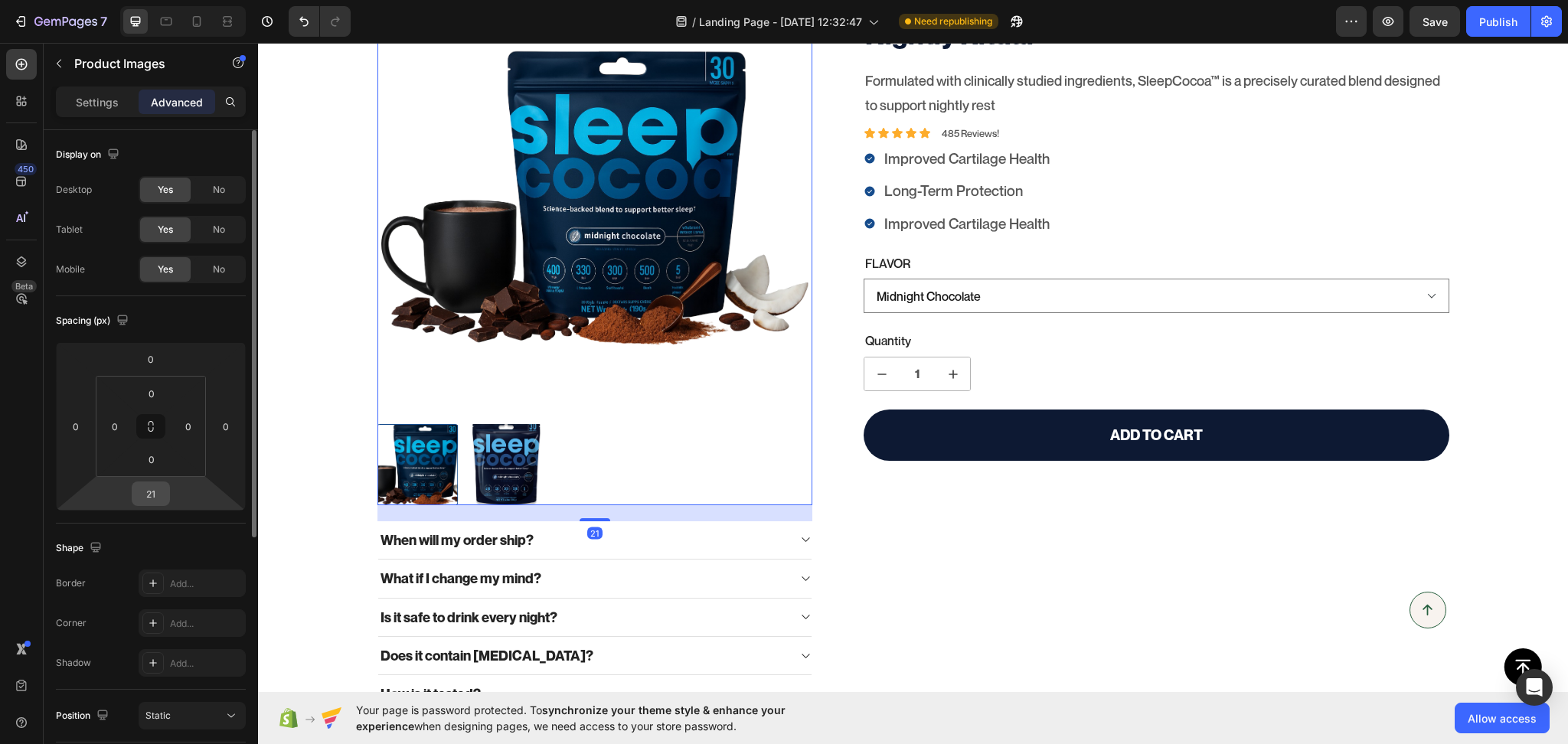
click at [158, 492] on input "21" at bounding box center [150, 494] width 30 height 23
type input "20"
click at [974, 520] on div "Science-backed Ingredients. A Delicious Nightly Ritual Product Title Formulated…" at bounding box center [1143, 346] width 609 height 735
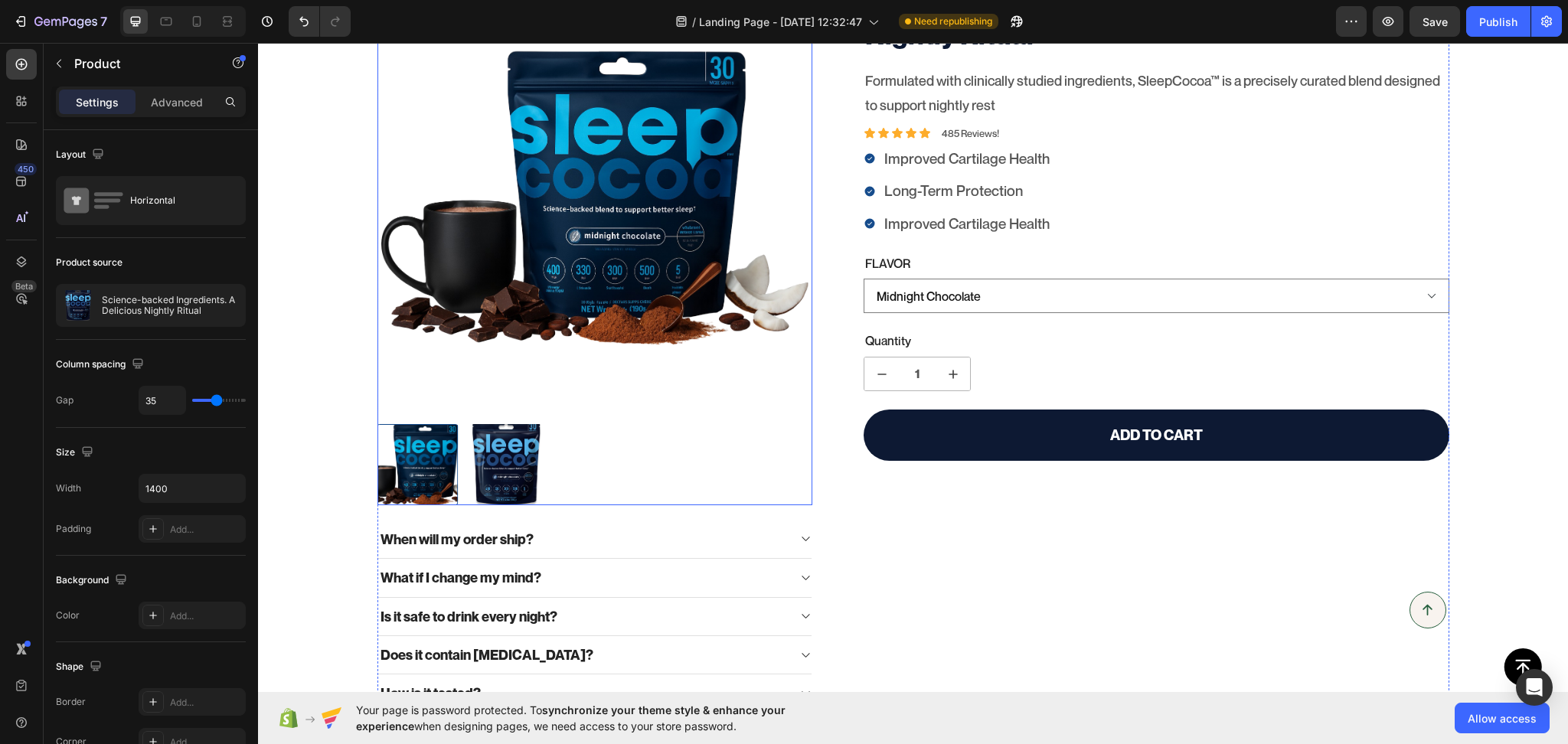
click at [507, 450] on img at bounding box center [506, 465] width 82 height 82
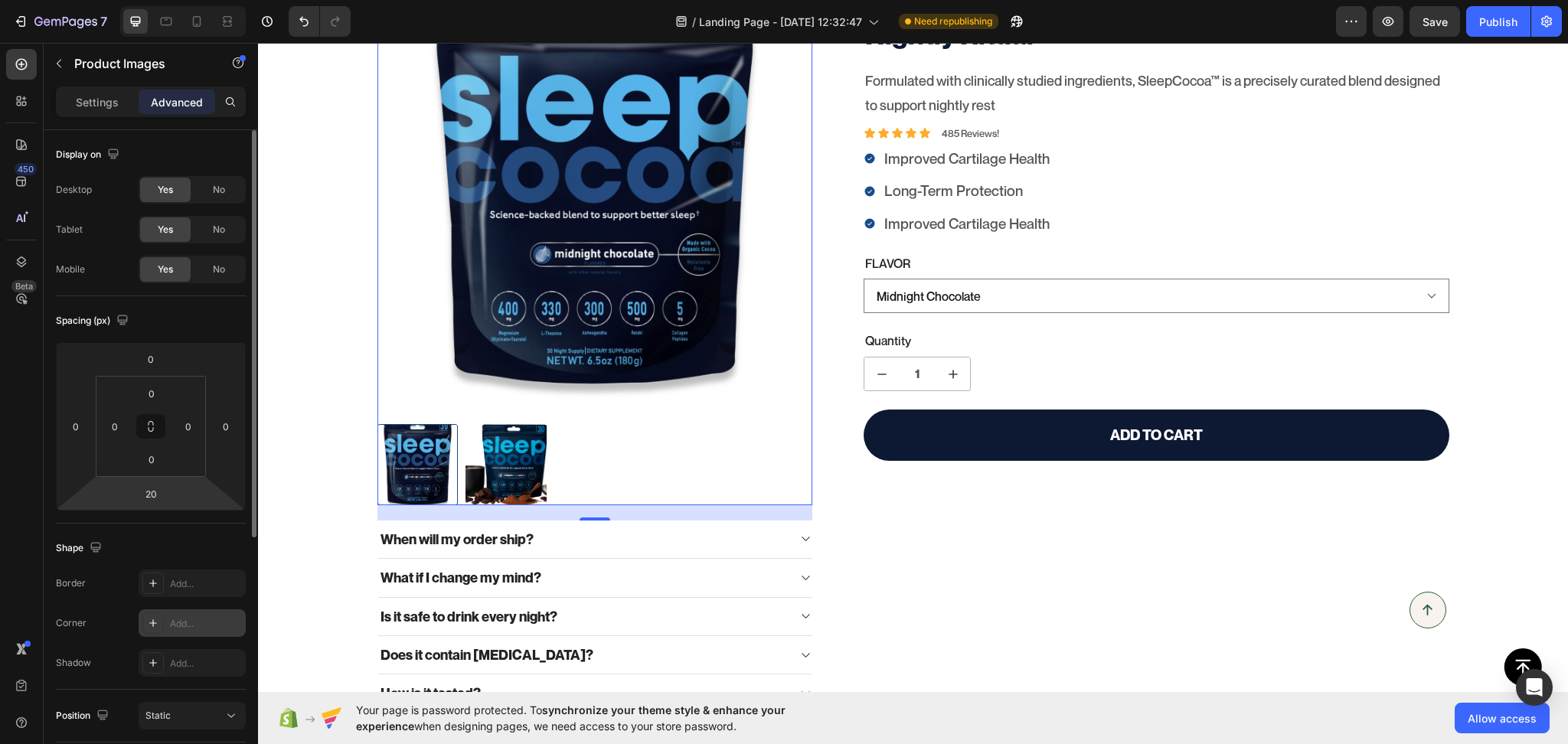
click at [189, 619] on div "Add..." at bounding box center [206, 624] width 72 height 14
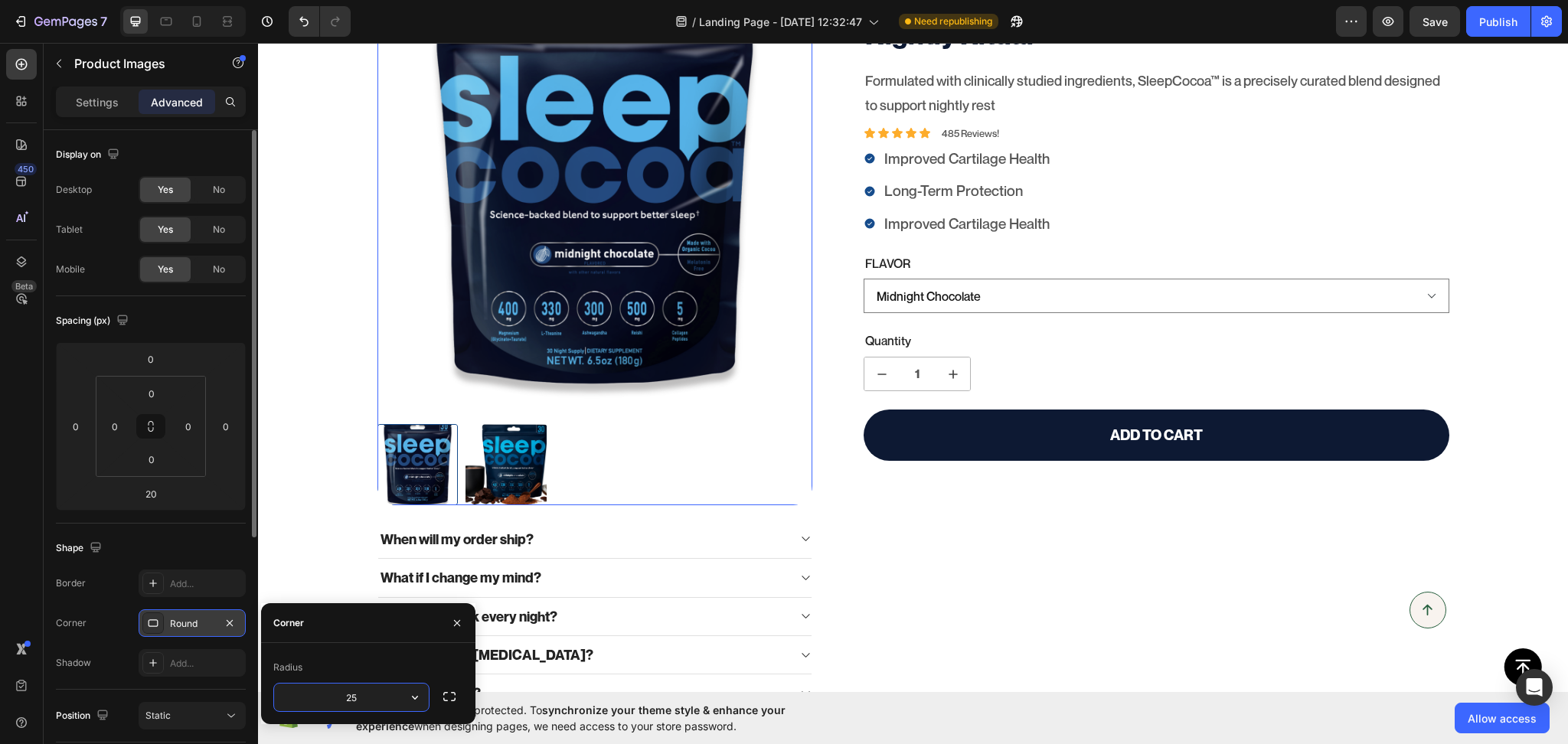
type input "25"
click at [355, 626] on div "Corner" at bounding box center [368, 623] width 214 height 39
click at [226, 628] on icon "button" at bounding box center [229, 623] width 12 height 12
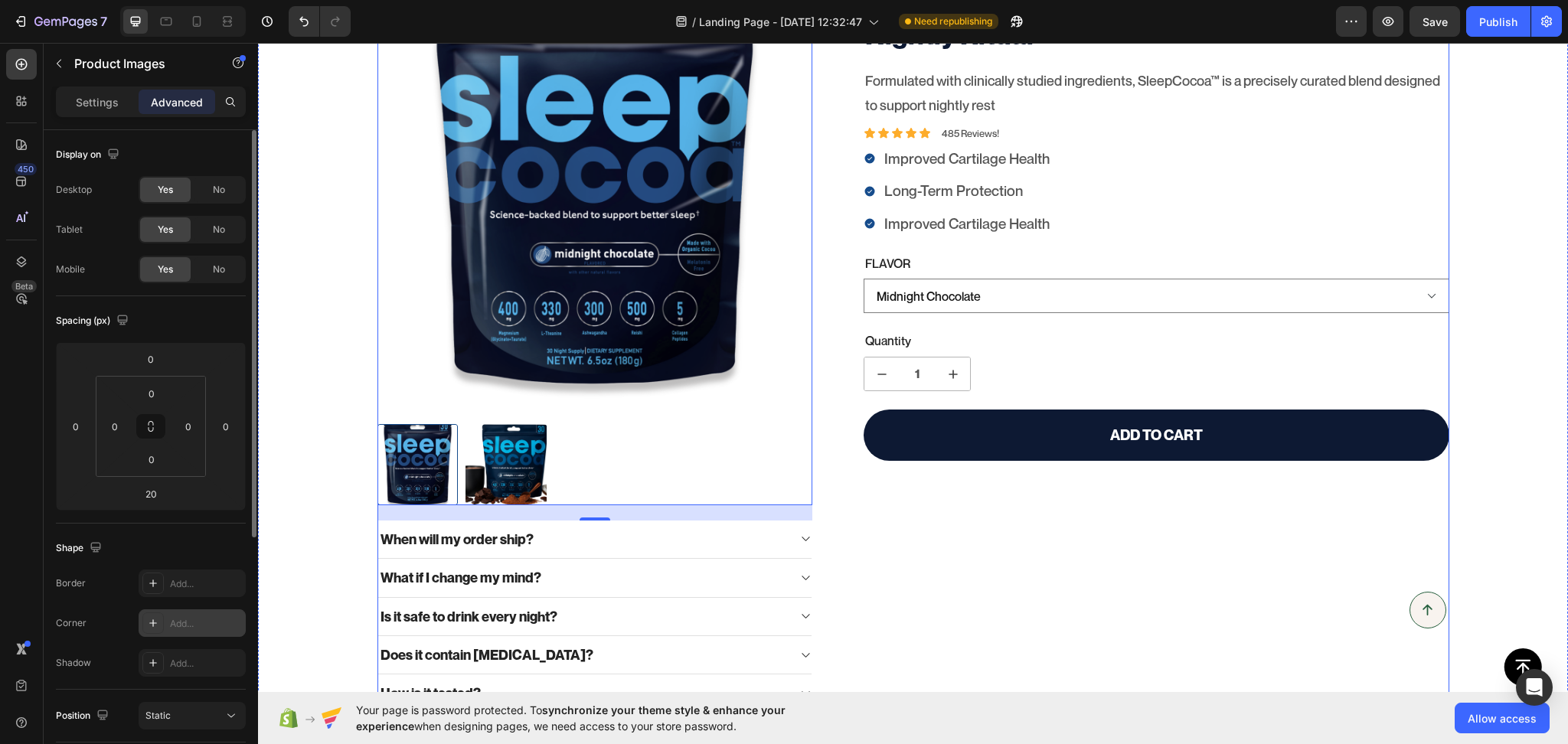
click at [1071, 584] on div "Science-backed Ingredients. A Delicious Nightly Ritual Product Title Formulated…" at bounding box center [1143, 346] width 609 height 735
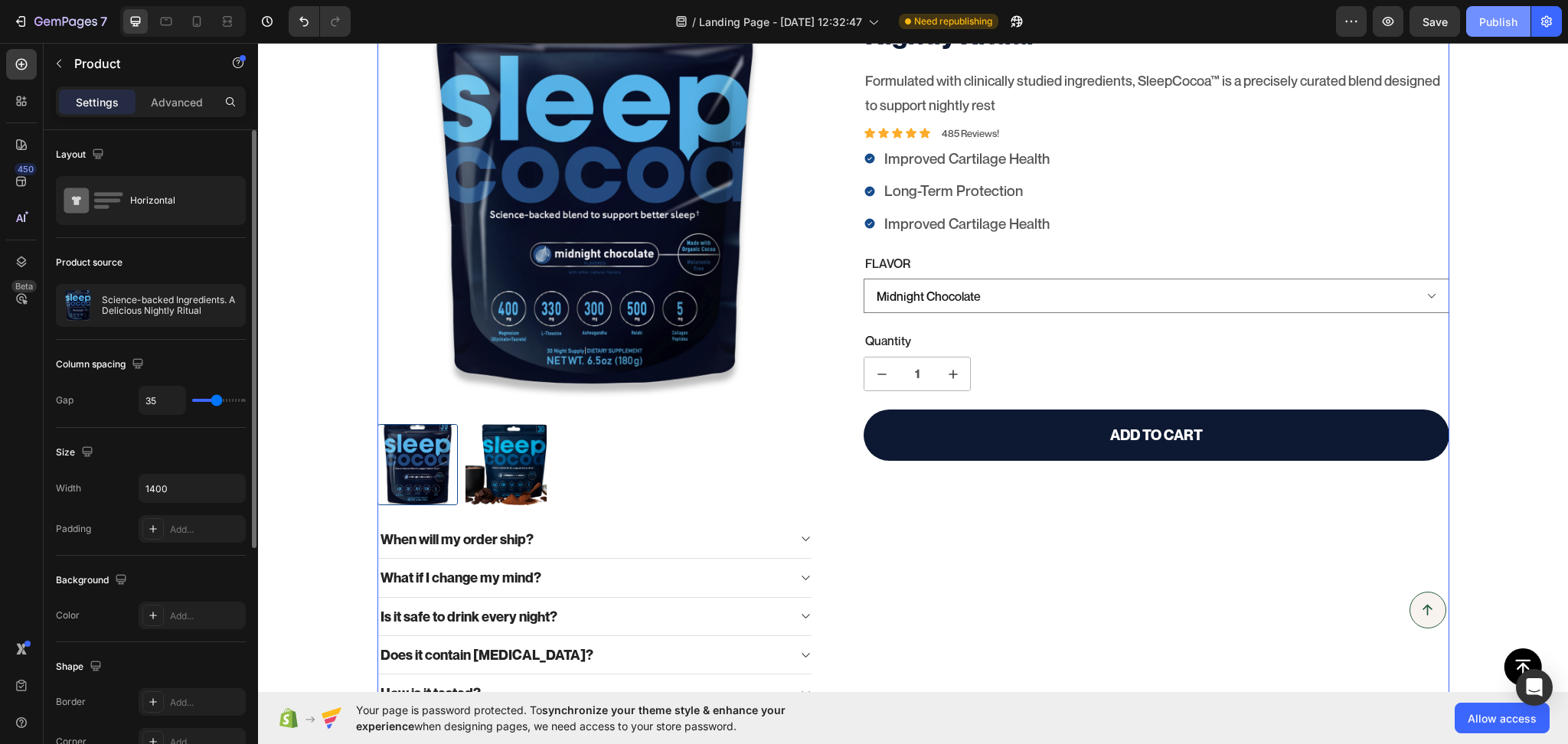
click at [1504, 20] on div "Publish" at bounding box center [1498, 22] width 38 height 16
click at [1233, 303] on select "Midnight Chocolate" at bounding box center [1156, 296] width 585 height 35
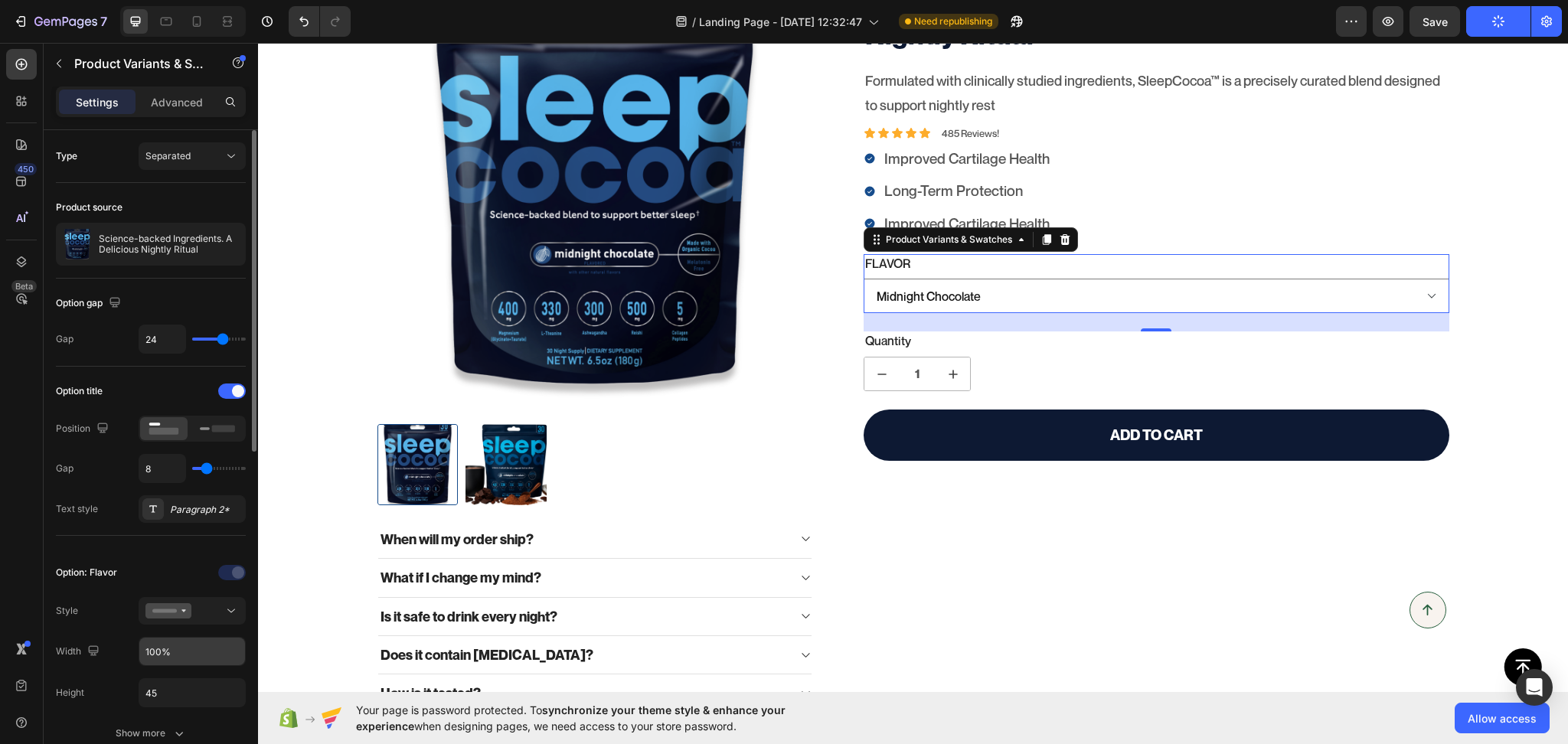
click at [170, 651] on input "100%" at bounding box center [191, 651] width 105 height 27
type input "80%"
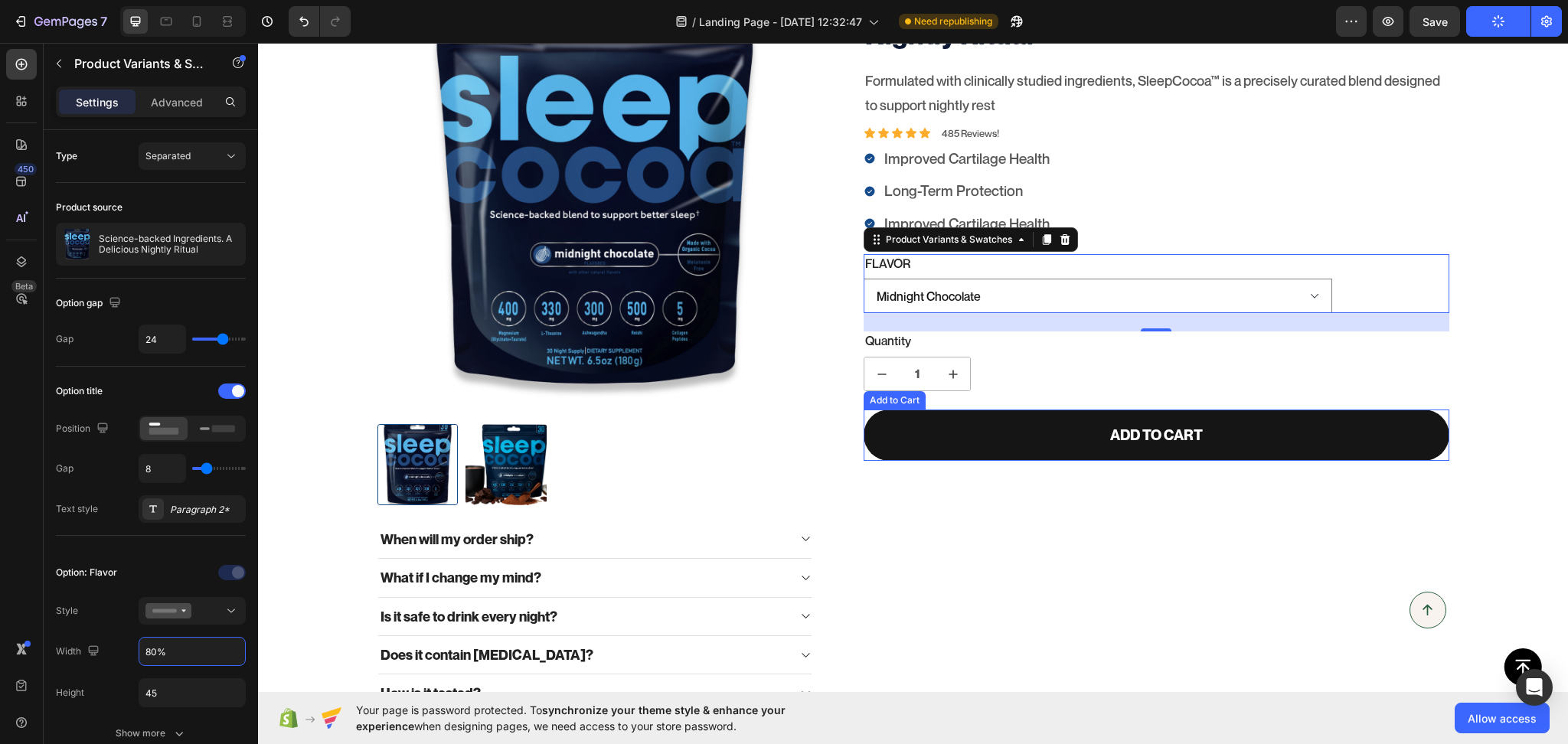
click at [1280, 443] on button "Add to cart" at bounding box center [1156, 435] width 585 height 51
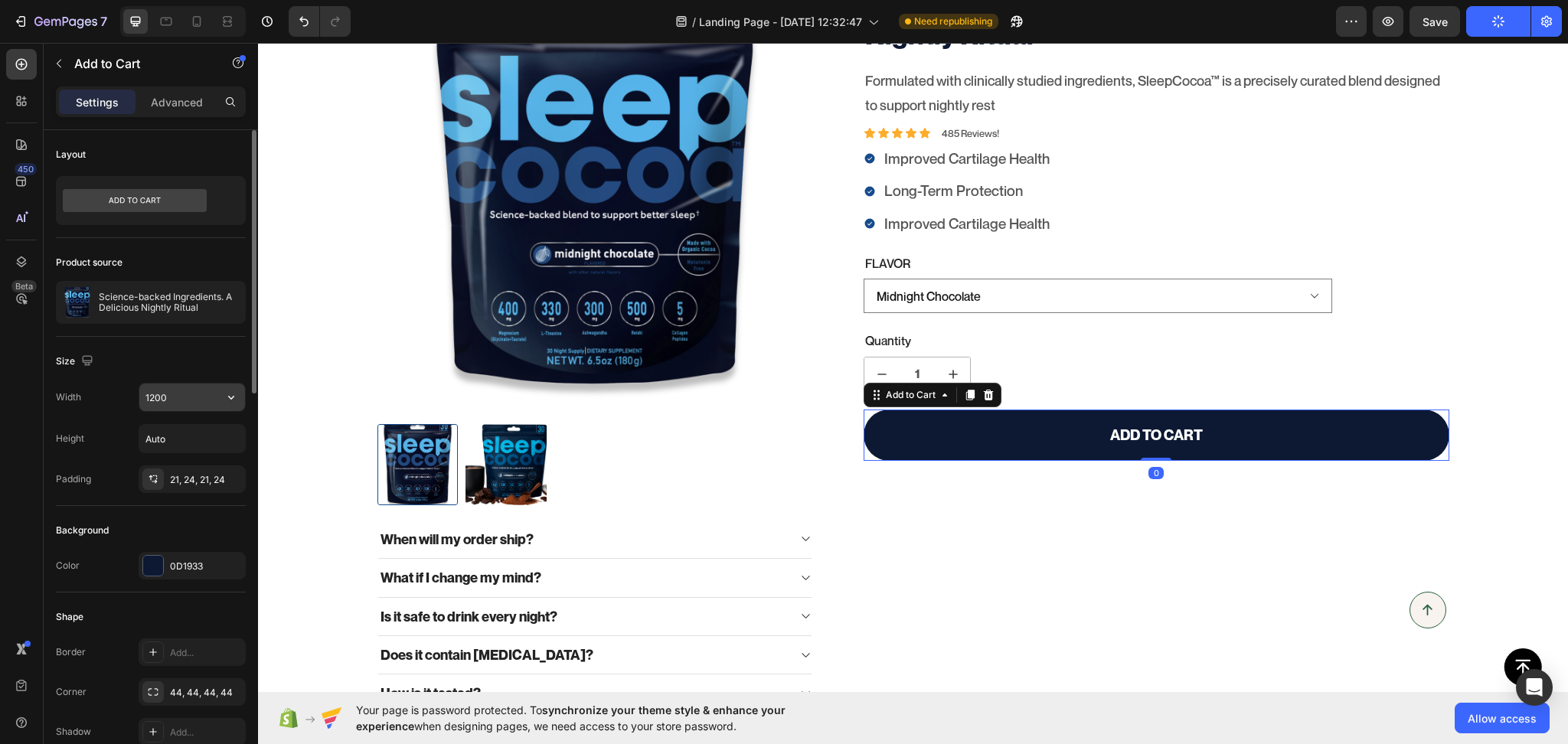
click at [184, 397] on input "1200" at bounding box center [191, 398] width 105 height 27
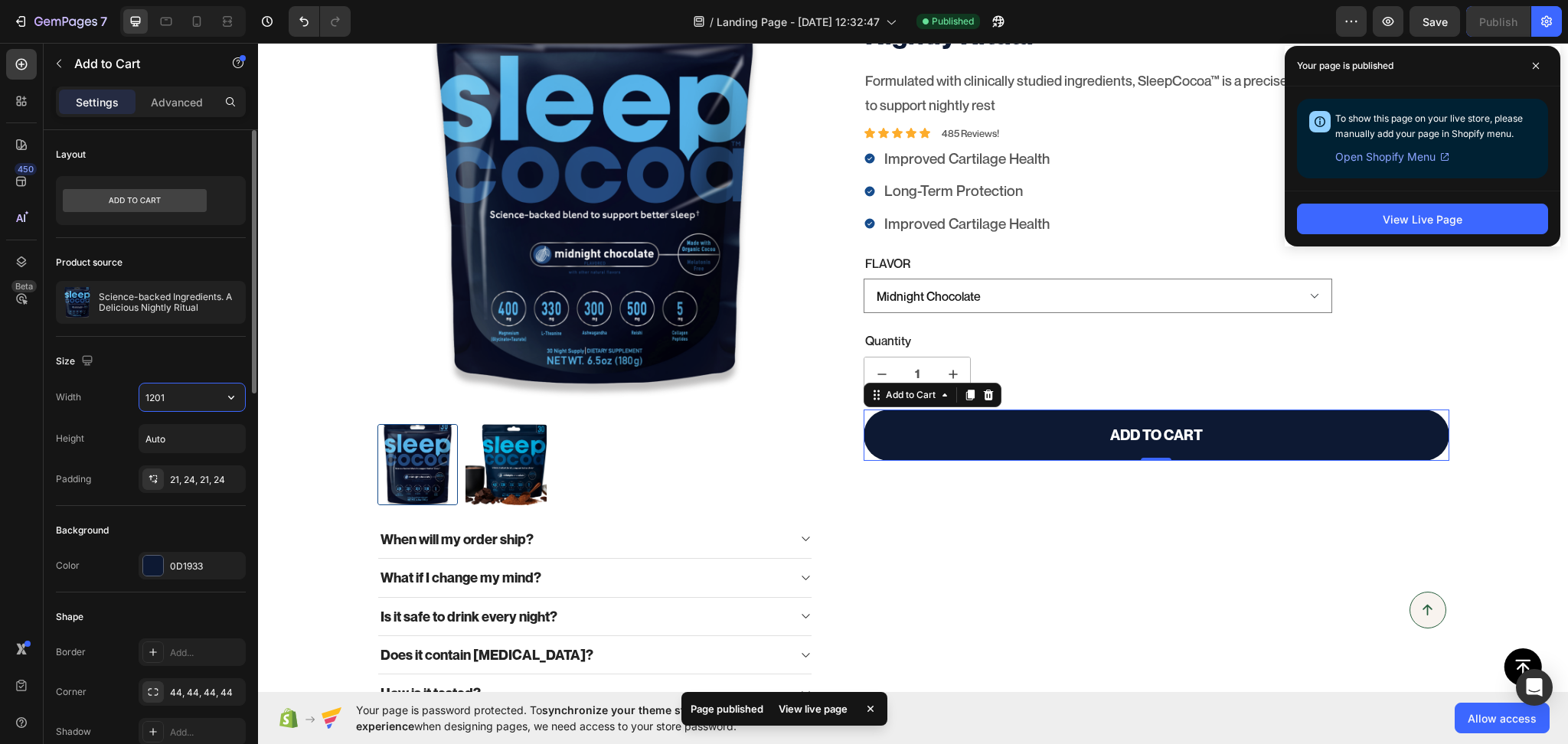
type input "1200"
click at [173, 354] on div "Size" at bounding box center [150, 361] width 190 height 25
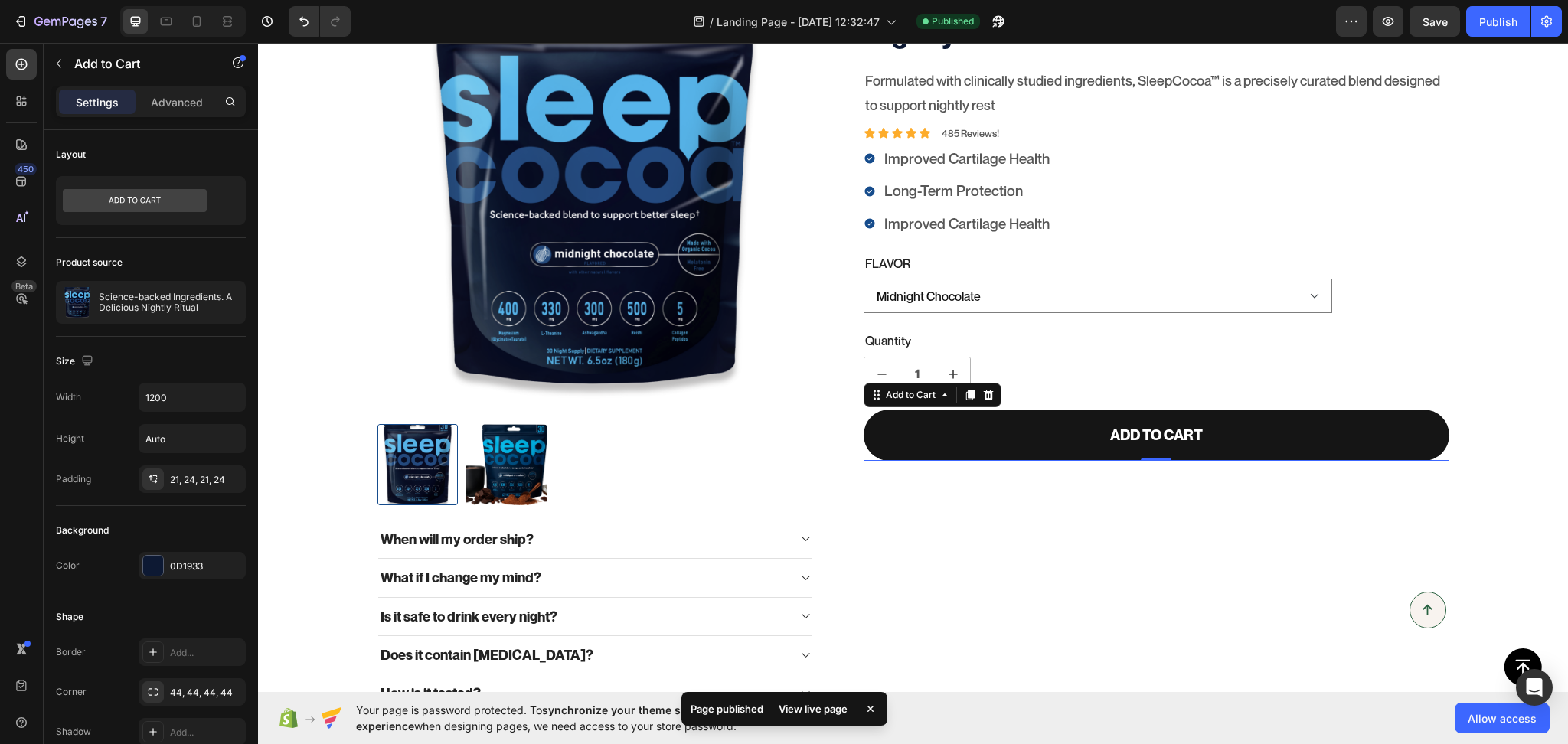
click at [1381, 430] on button "Add to cart" at bounding box center [1156, 435] width 585 height 51
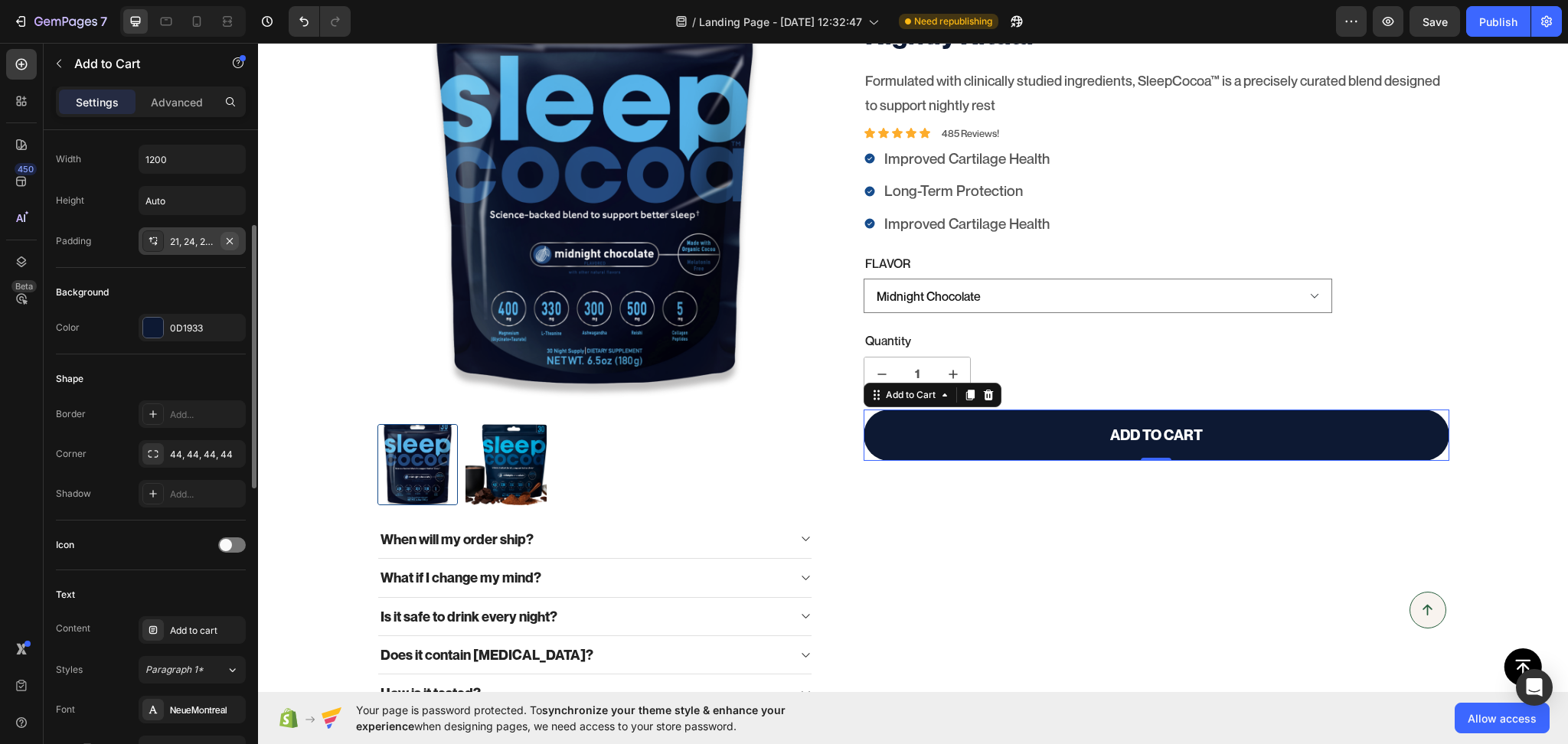
scroll to position [0, 0]
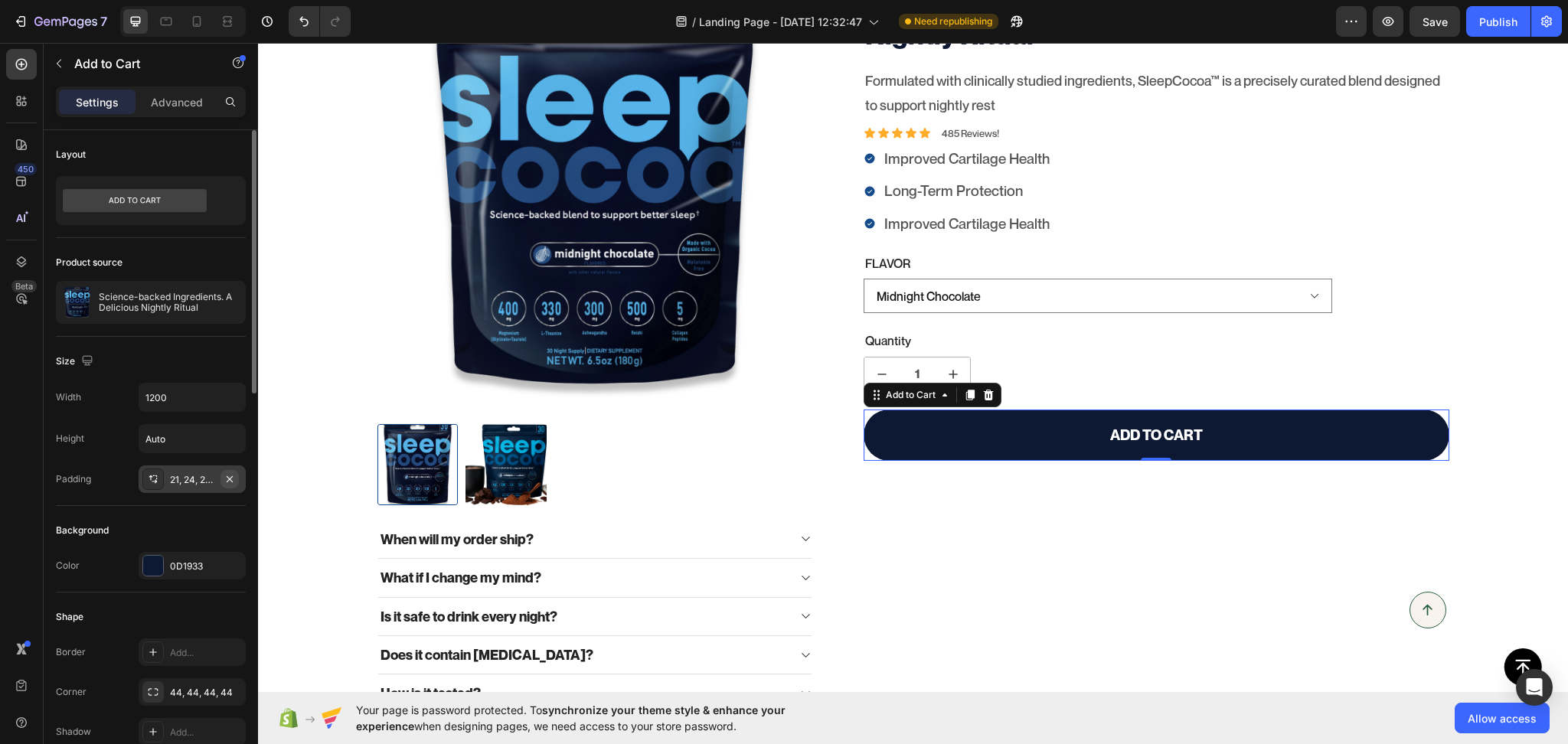
click at [231, 482] on icon "button" at bounding box center [229, 478] width 6 height 6
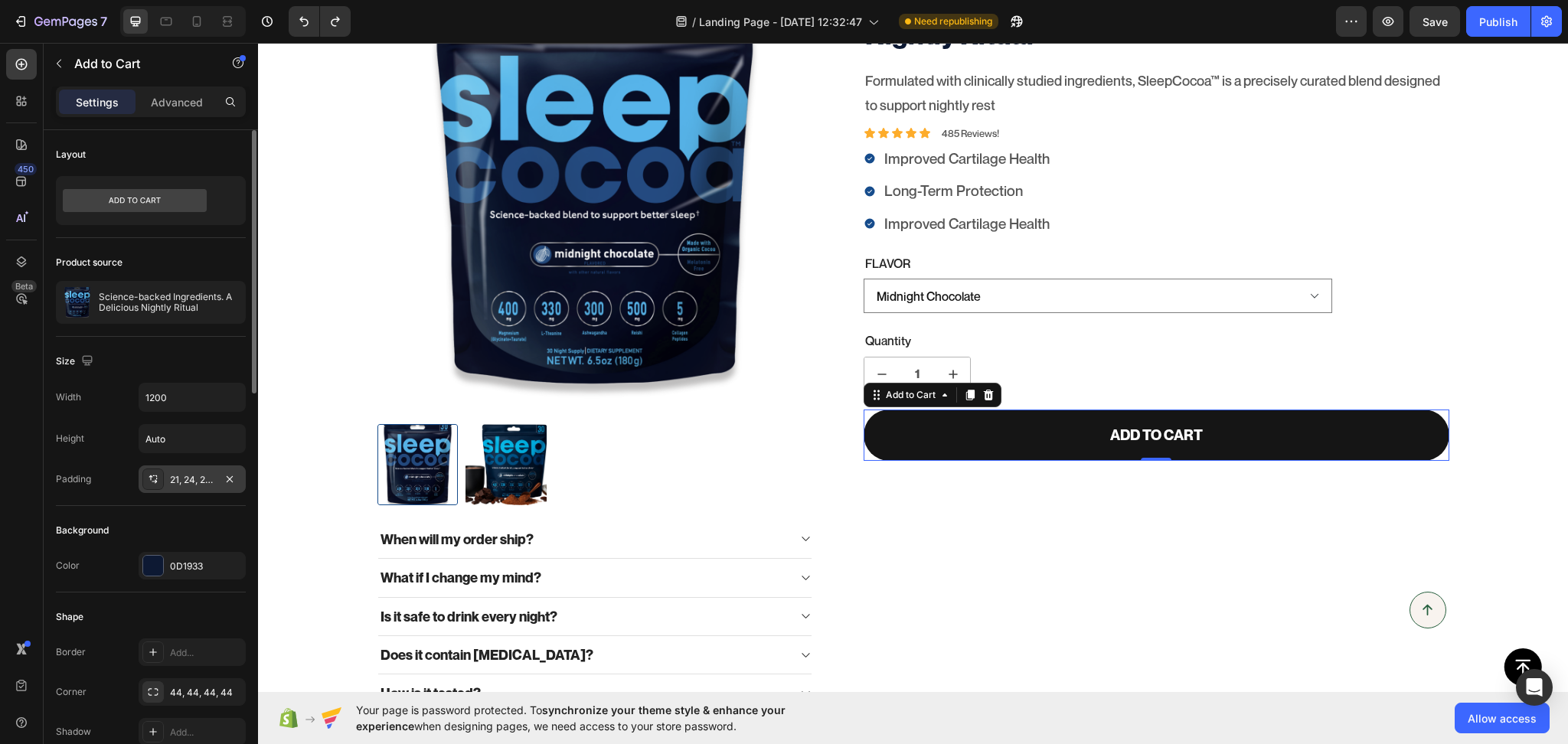
click at [1414, 442] on button "Add to cart" at bounding box center [1156, 435] width 585 height 51
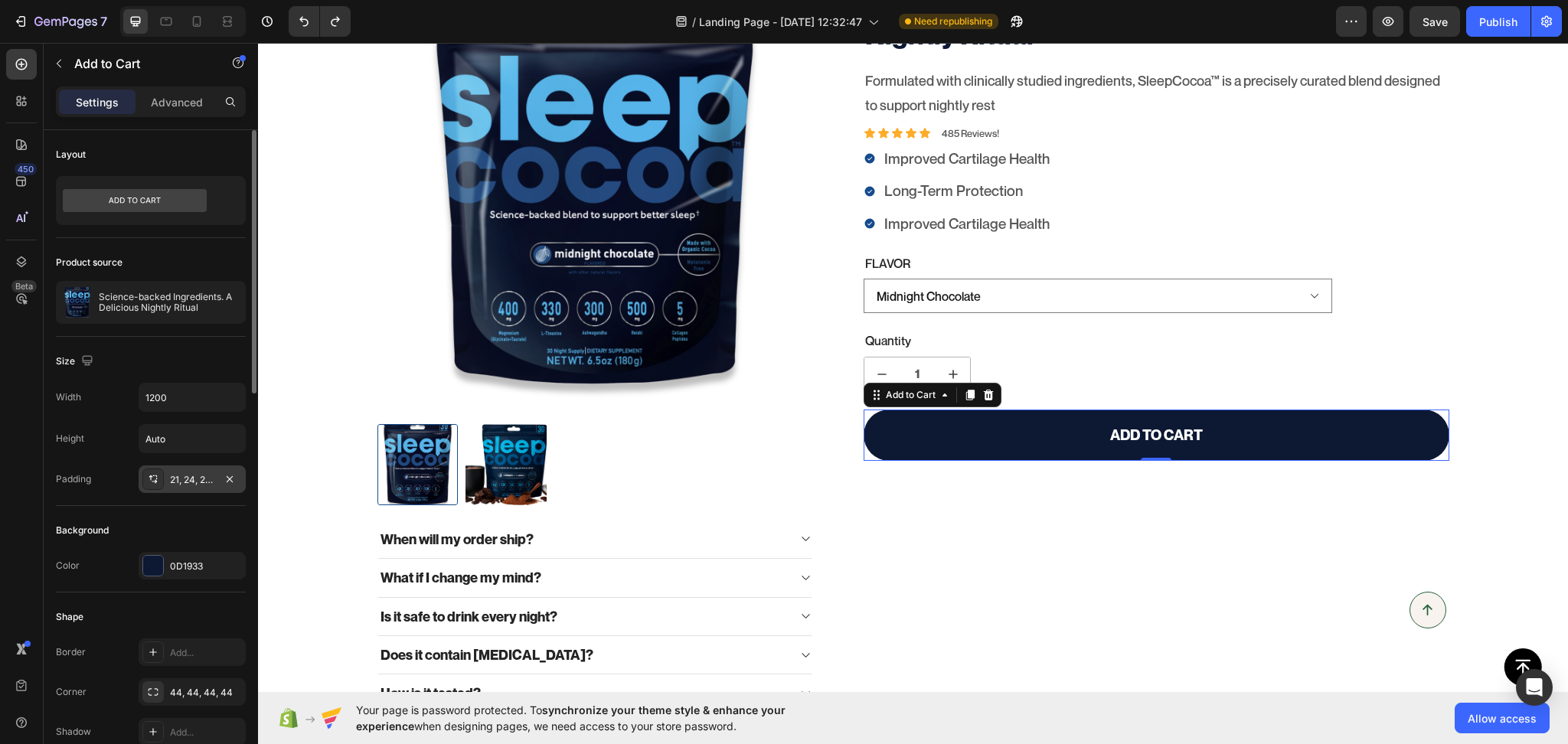
click at [199, 85] on div "Add to Cart" at bounding box center [131, 65] width 175 height 44
click at [196, 109] on p "Advanced" at bounding box center [177, 103] width 52 height 16
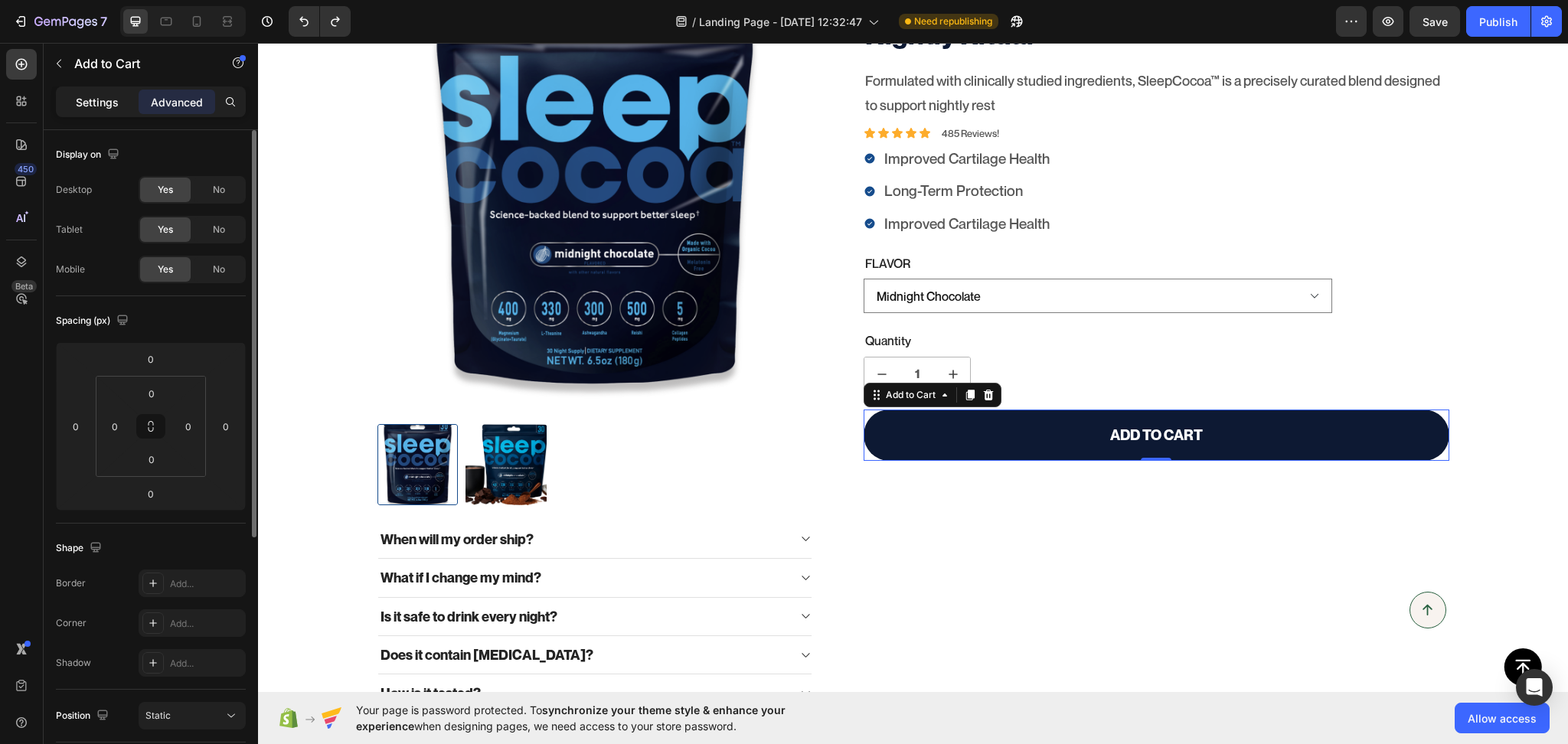
click at [100, 110] on div "Settings" at bounding box center [97, 102] width 77 height 25
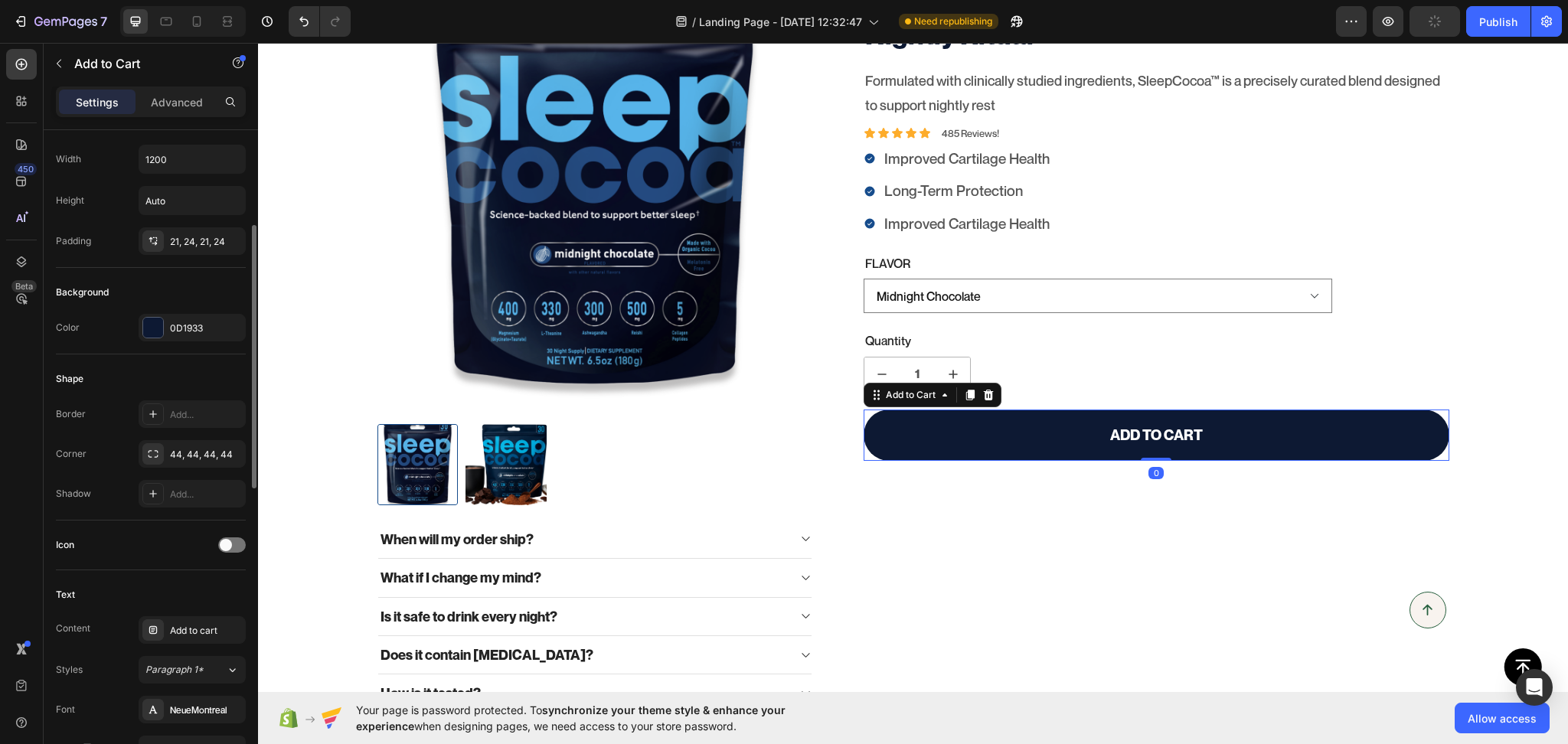
scroll to position [476, 0]
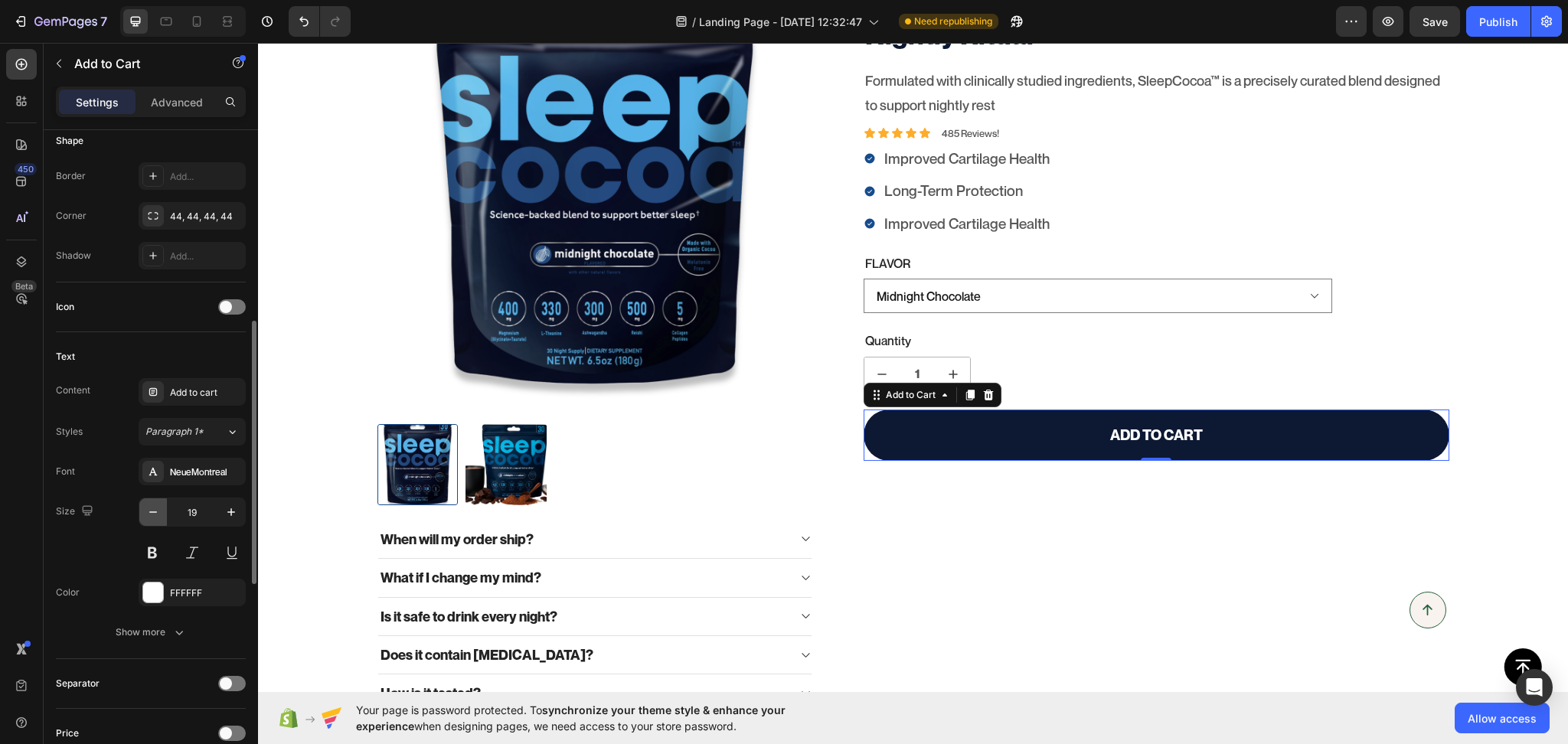
click at [149, 517] on icon "button" at bounding box center [153, 512] width 16 height 16
type input "18"
click at [1331, 304] on div "Midnight Chocolate" at bounding box center [1156, 296] width 585 height 35
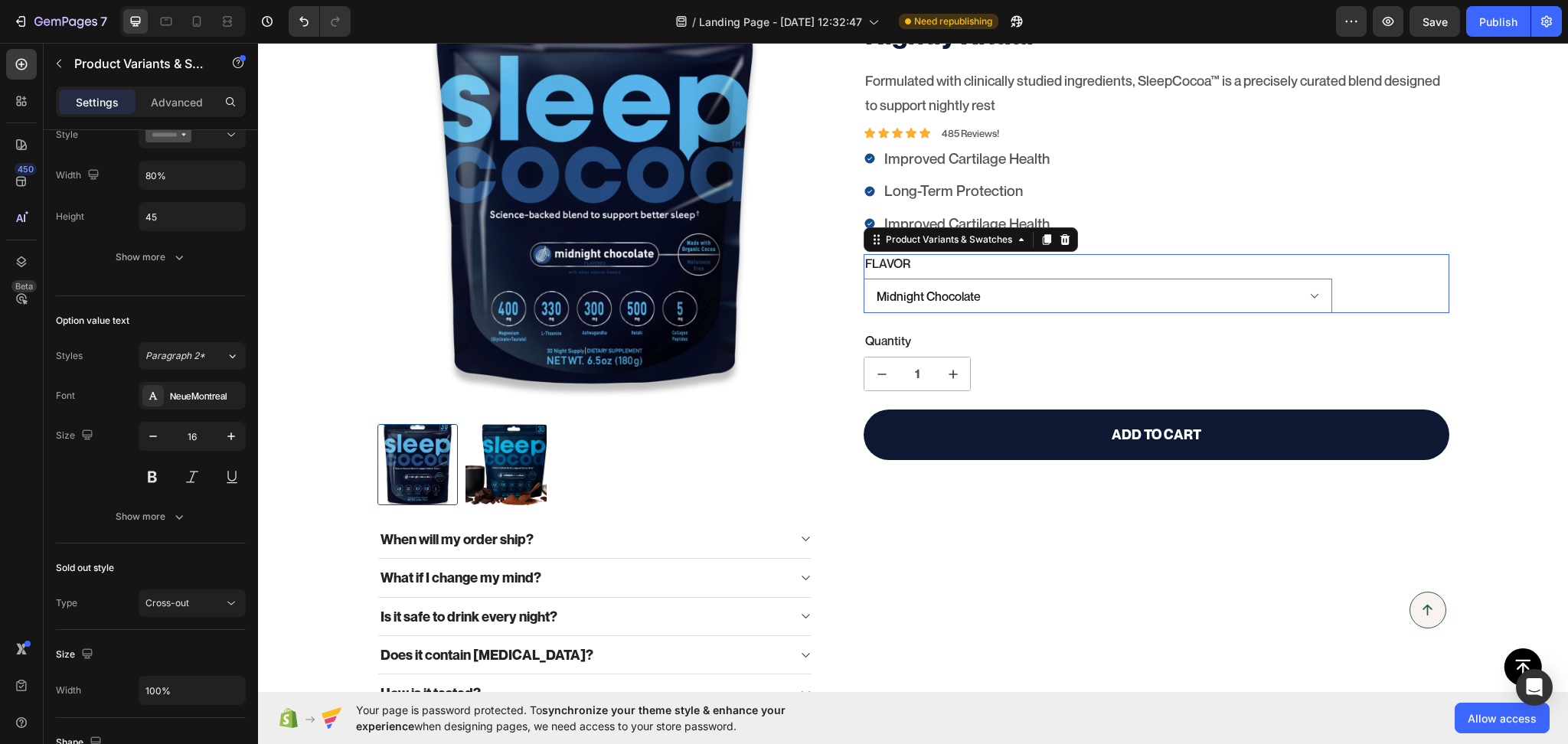
scroll to position [0, 0]
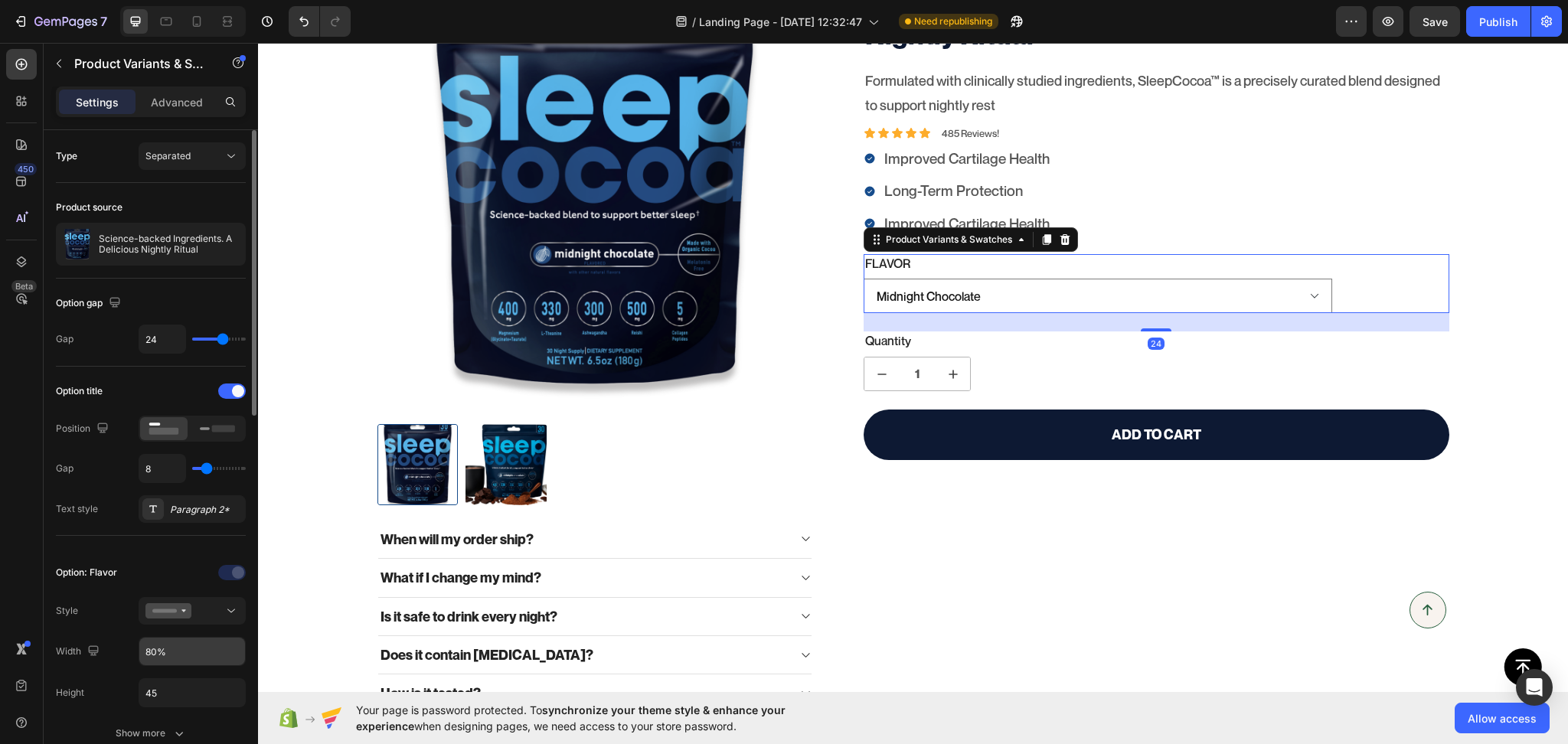
click at [175, 644] on input "80%" at bounding box center [191, 651] width 105 height 27
type input "100%"
click at [1520, 445] on div "100% Money-Back Guarantee Item List 60-Day Easy Returns Item List Row Product I…" at bounding box center [913, 346] width 1310 height 735
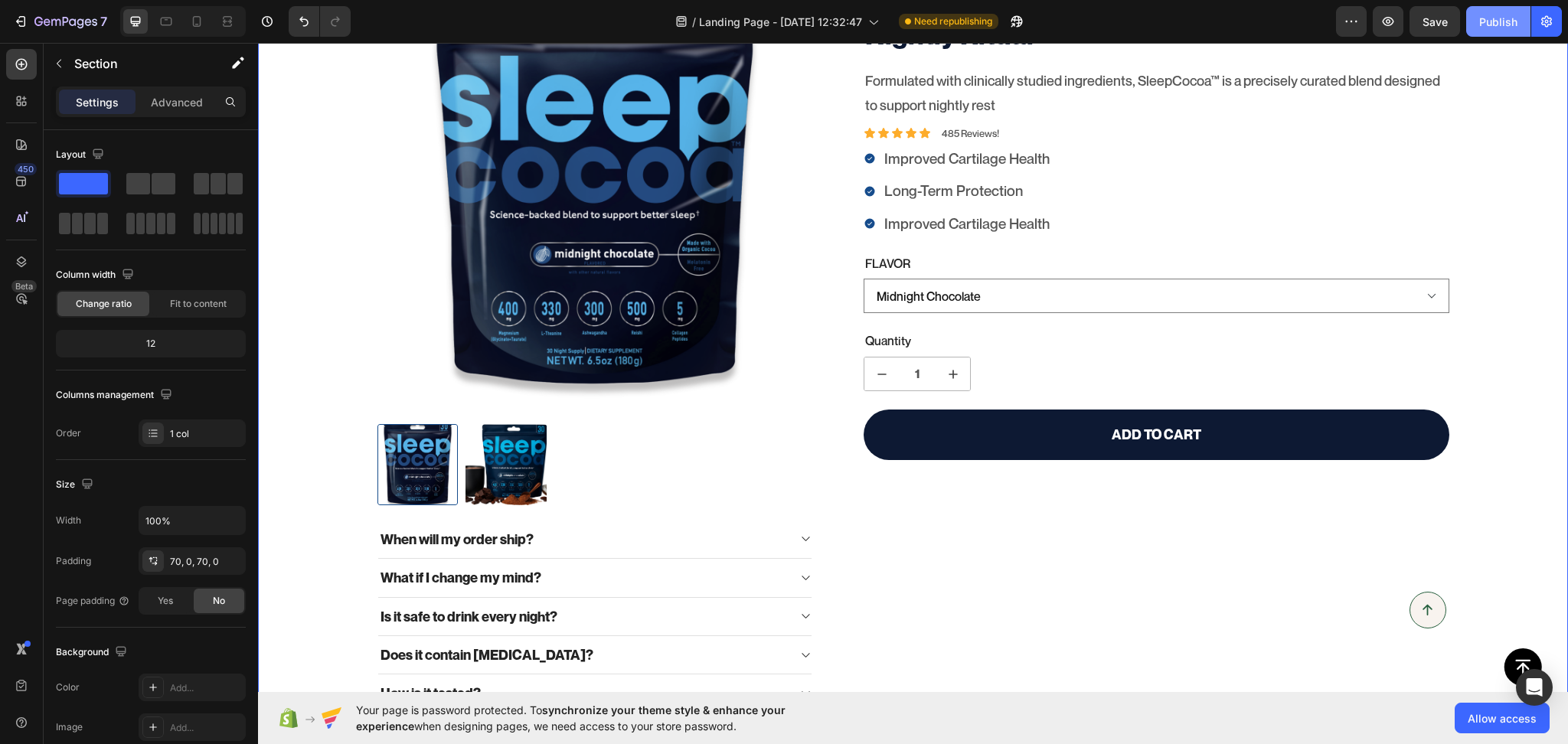
click at [1492, 29] on button "Publish" at bounding box center [1498, 21] width 64 height 30
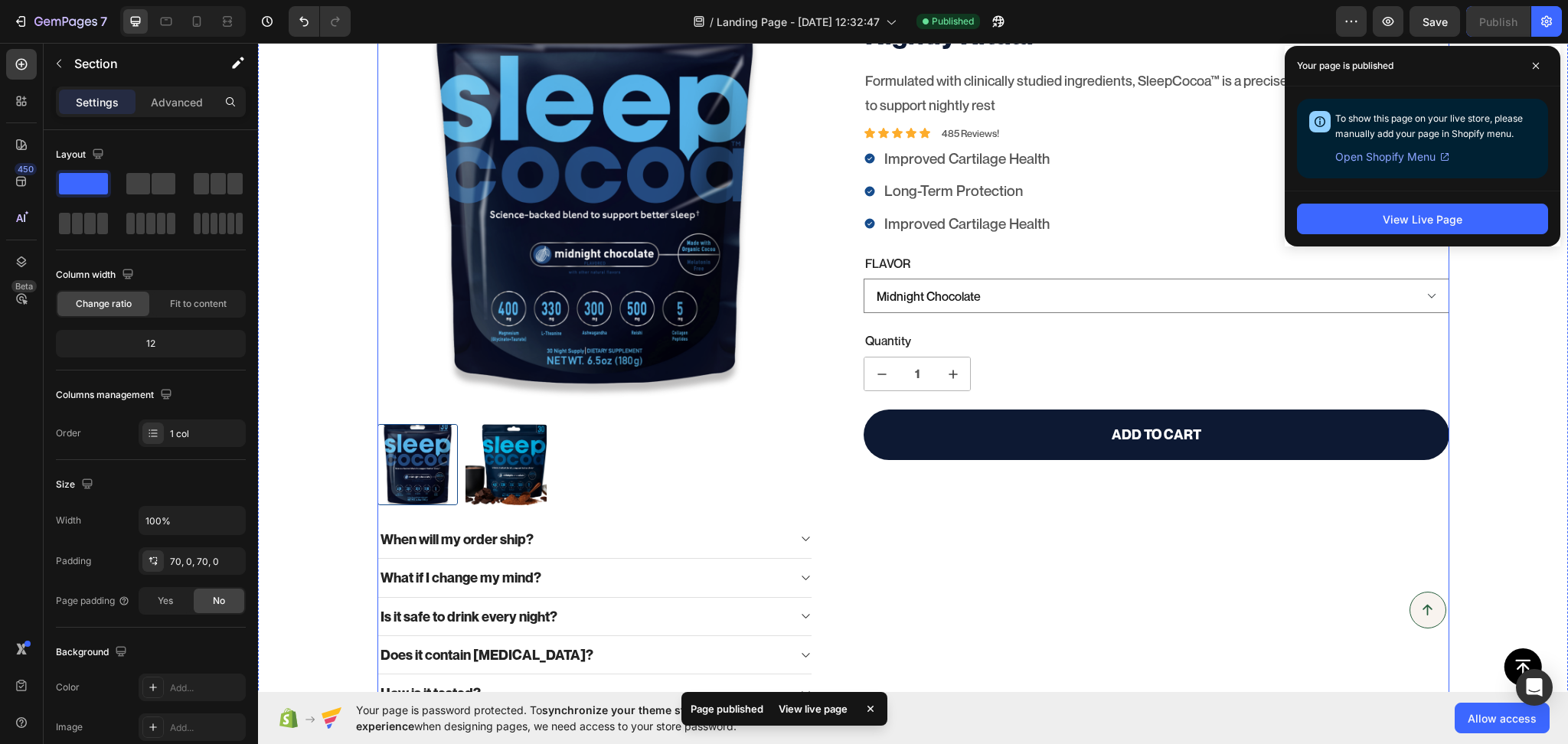
scroll to position [476, 0]
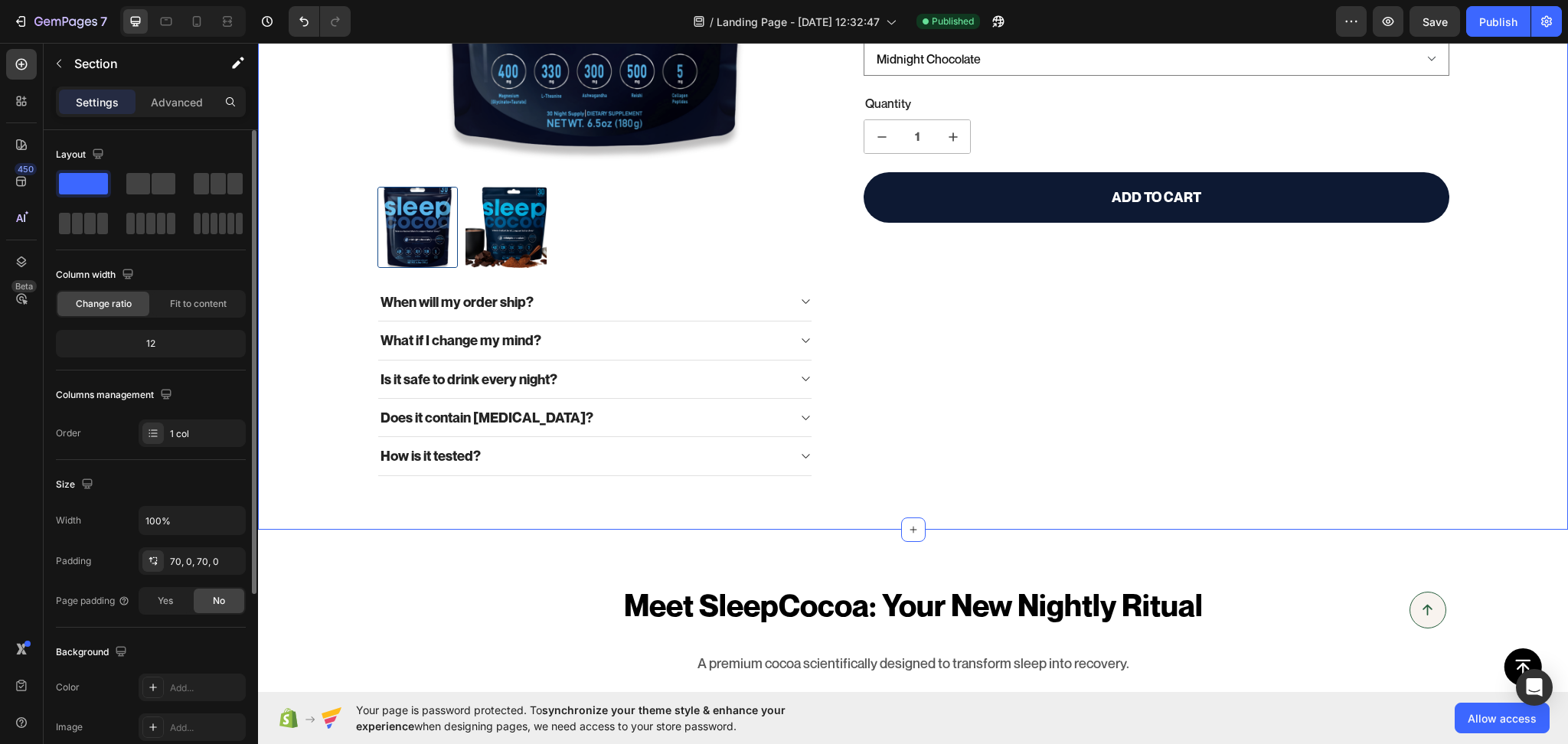
drag, startPoint x: 148, startPoint y: 176, endPoint x: 75, endPoint y: 182, distance: 73.2
click at [70, 179] on div at bounding box center [150, 204] width 190 height 68
click at [144, 173] on span at bounding box center [138, 183] width 24 height 21
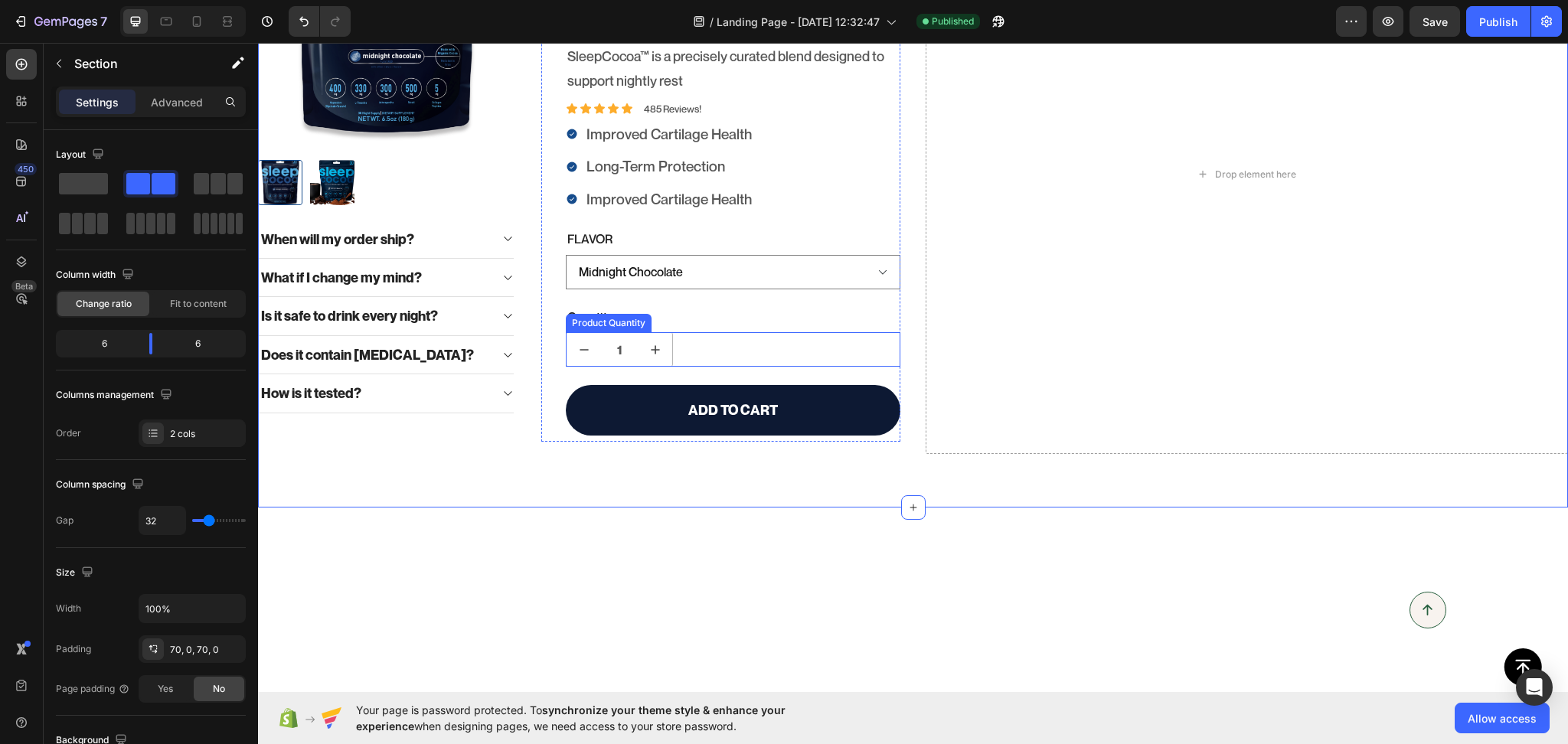
scroll to position [0, 0]
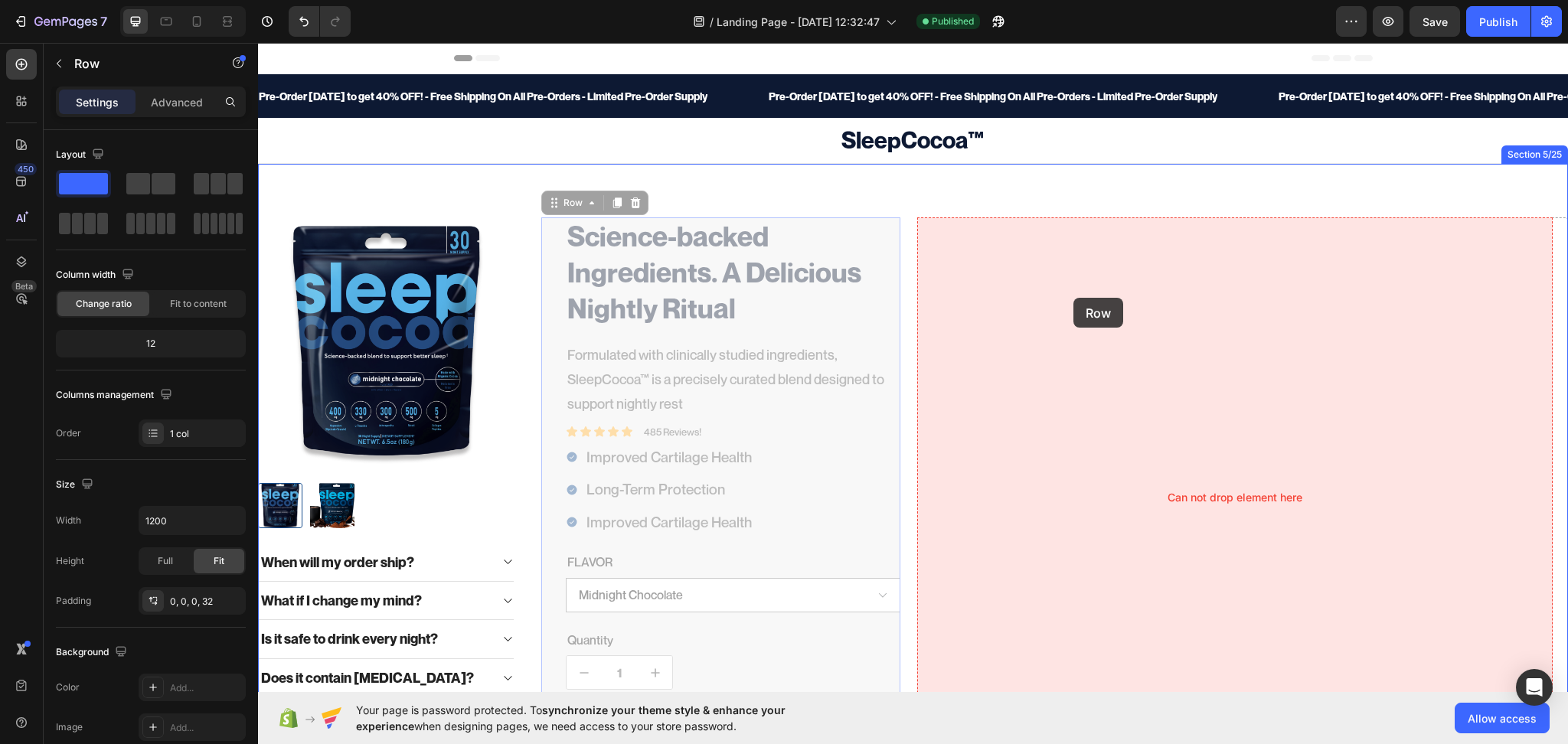
drag, startPoint x: 552, startPoint y: 258, endPoint x: 1063, endPoint y: 280, distance: 511.5
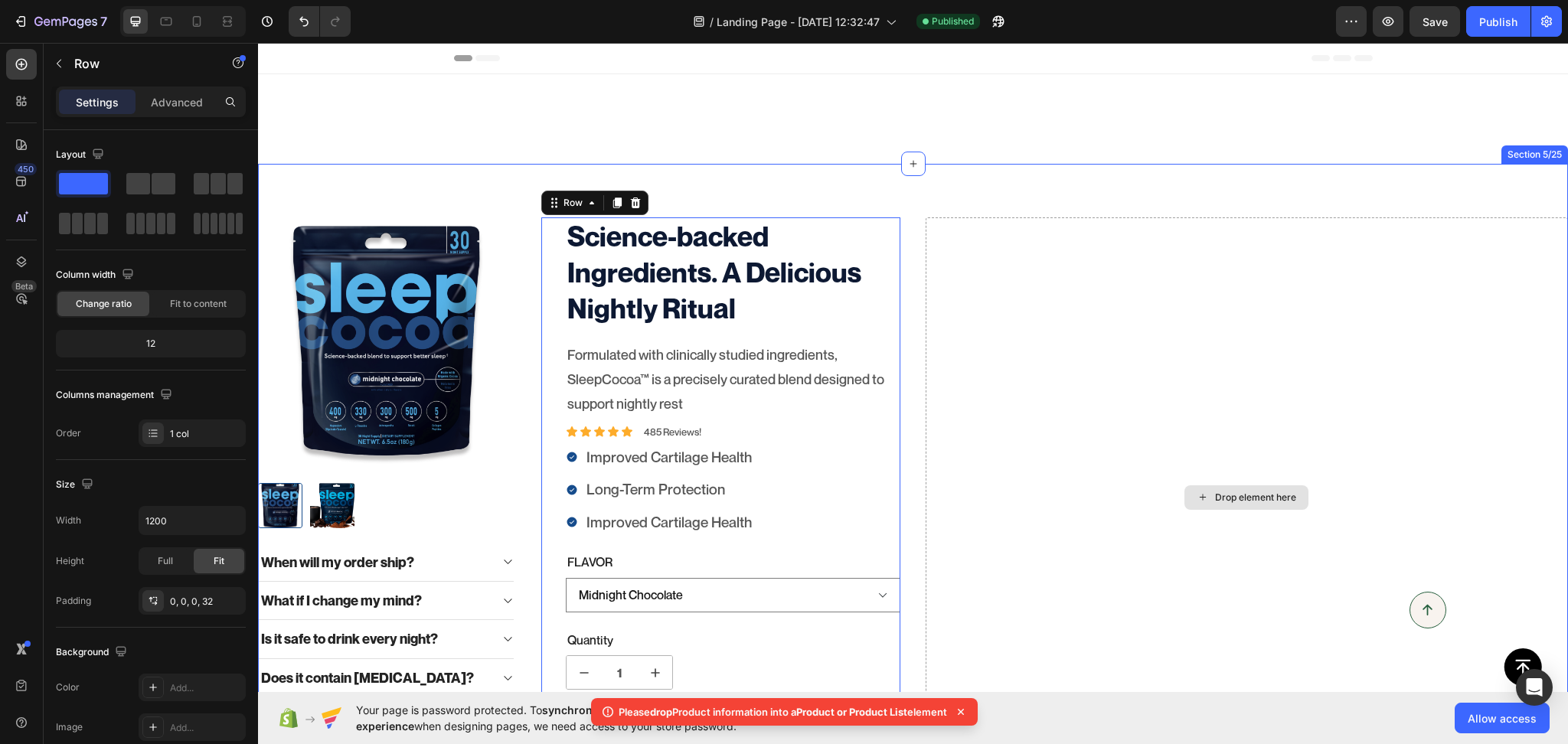
scroll to position [238, 0]
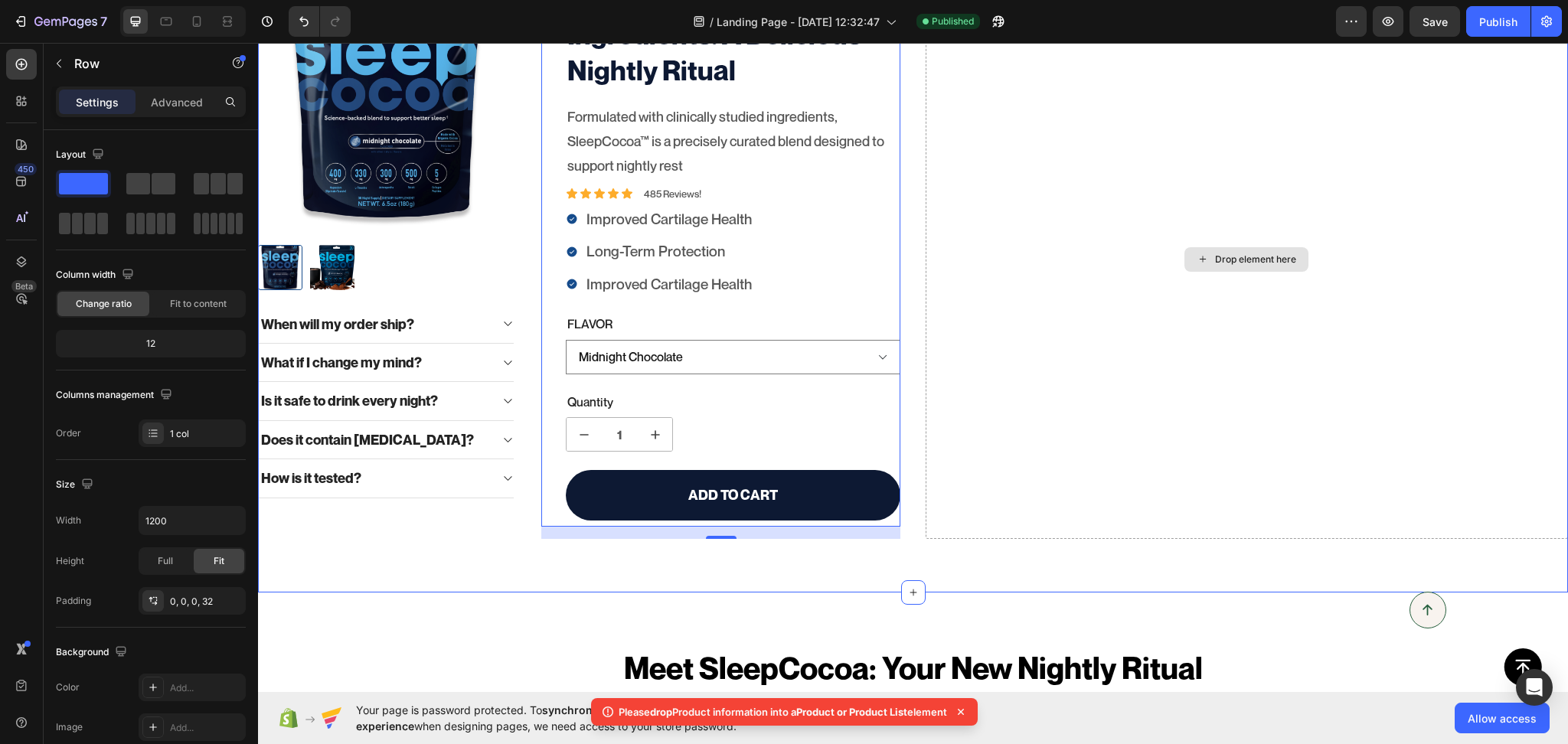
drag, startPoint x: 1041, startPoint y: 427, endPoint x: 1042, endPoint y: 419, distance: 8.1
click at [1042, 427] on div "Drop element here" at bounding box center [1247, 258] width 643 height 560
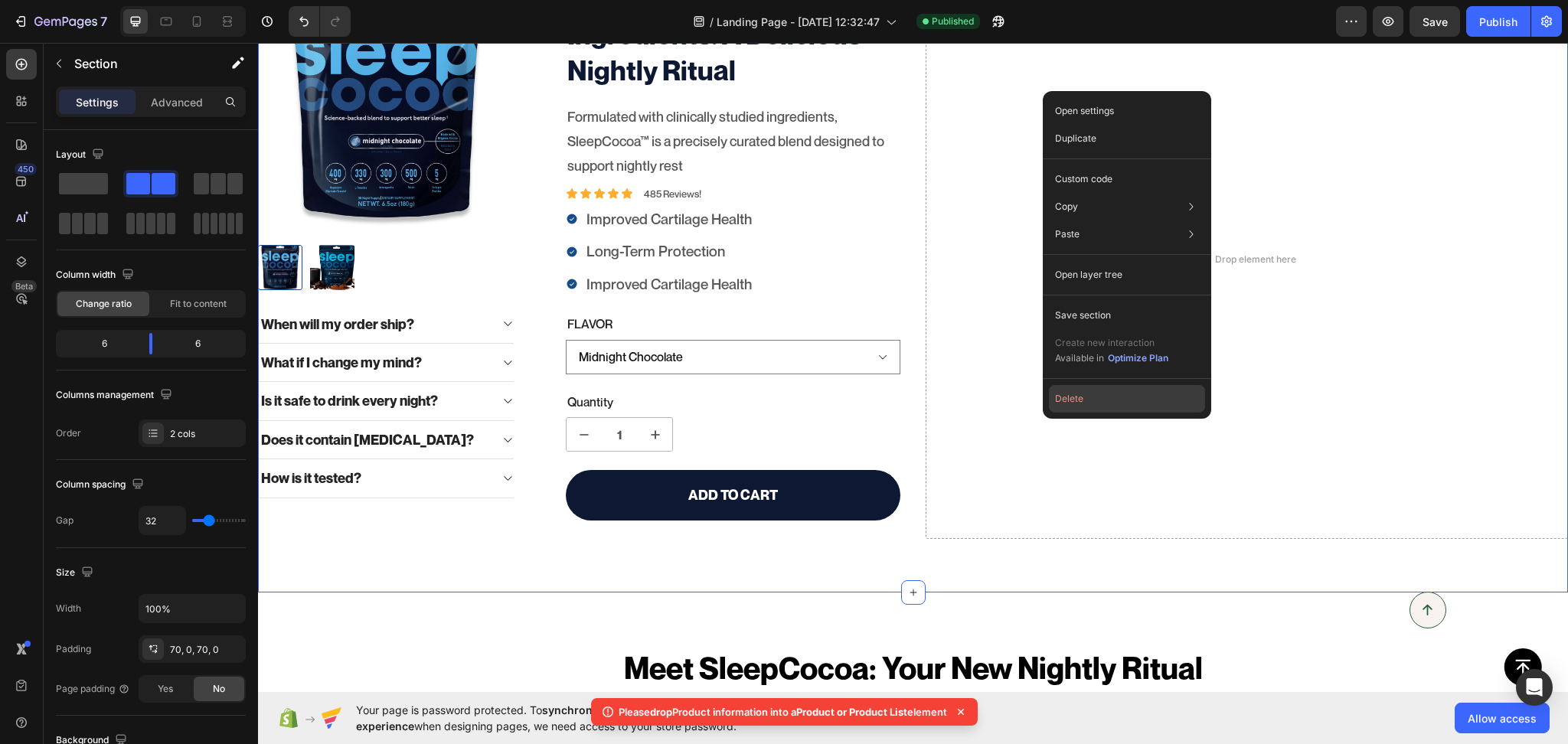
click at [1070, 395] on button "Delete" at bounding box center [1127, 399] width 157 height 27
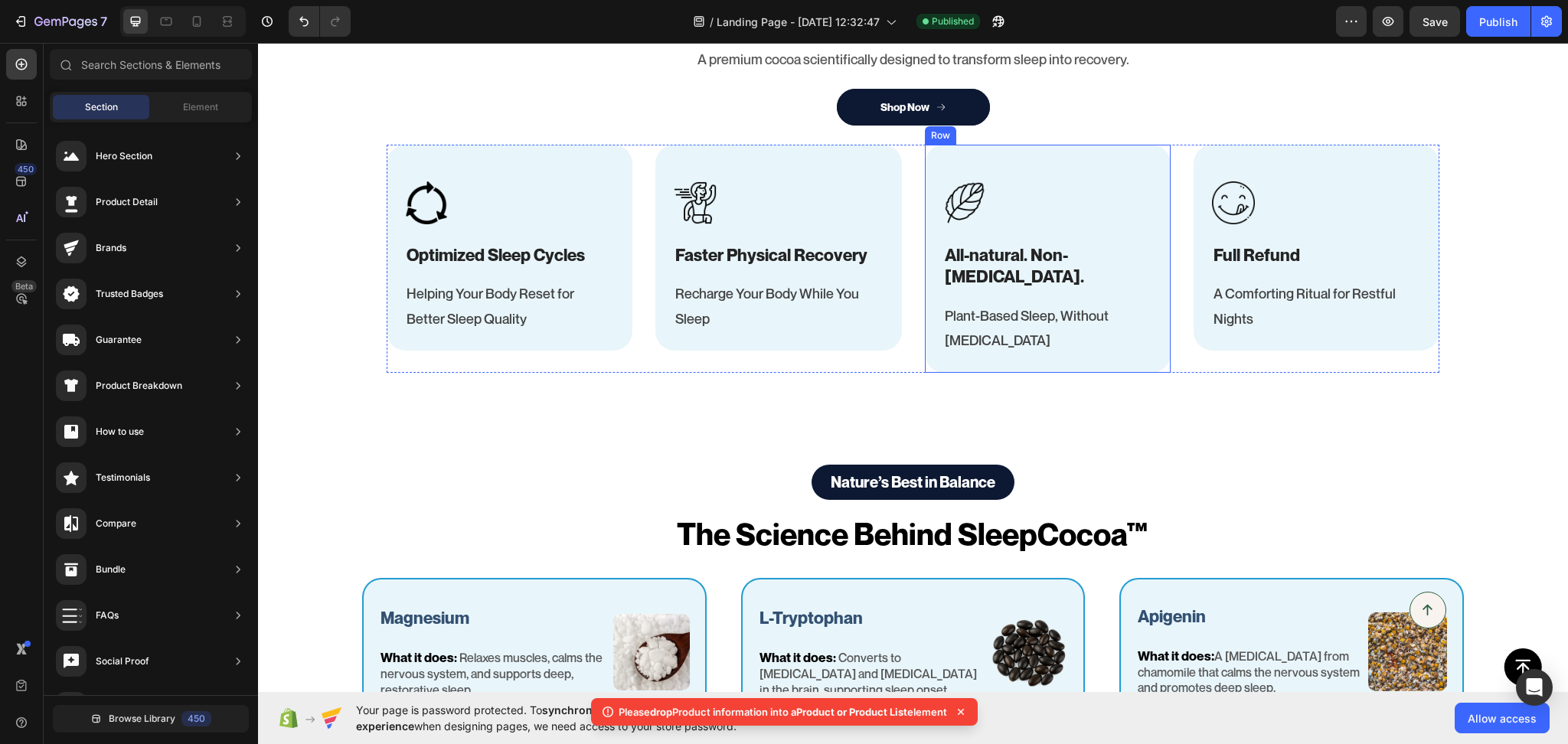
scroll to position [0, 0]
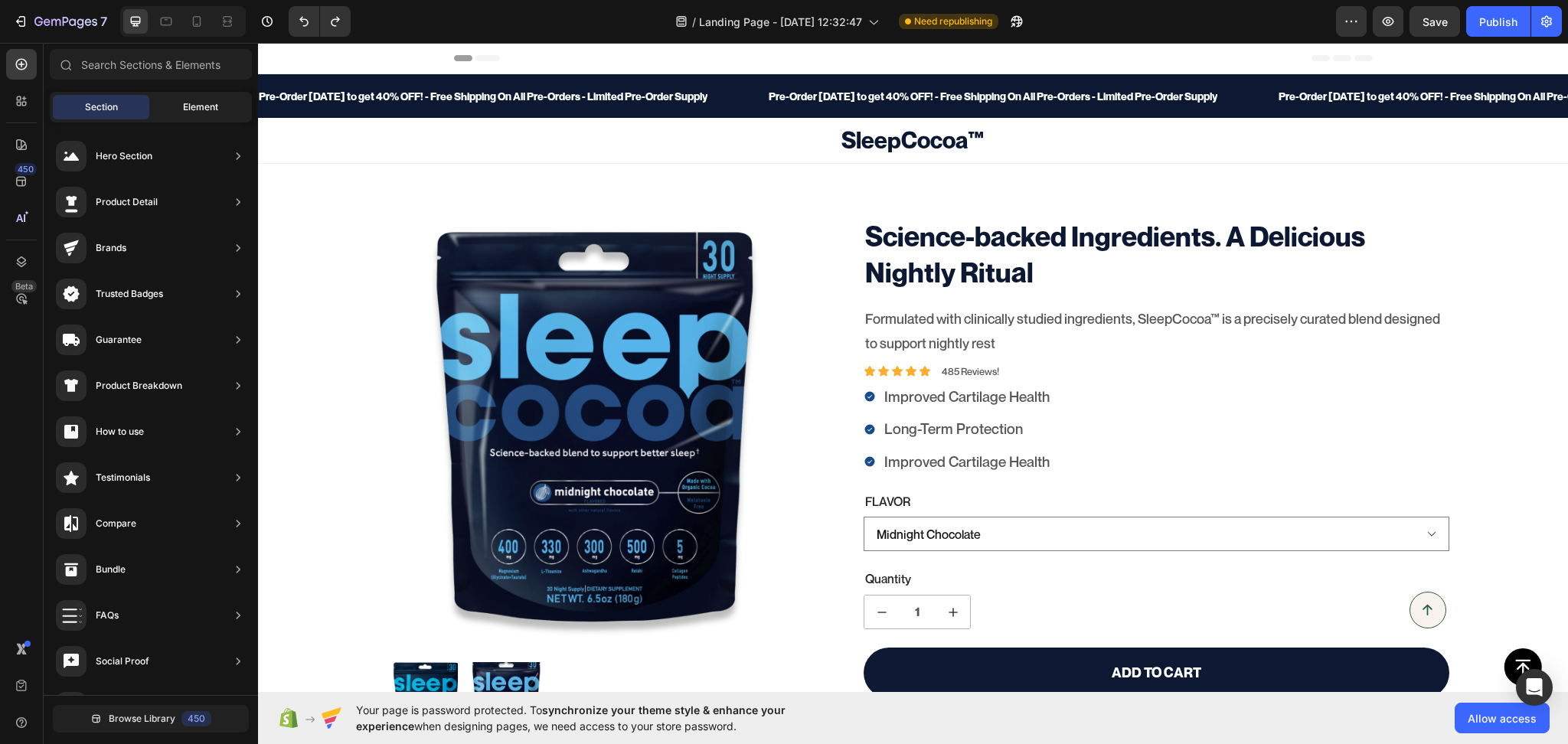
click at [202, 103] on span "Element" at bounding box center [201, 106] width 35 height 14
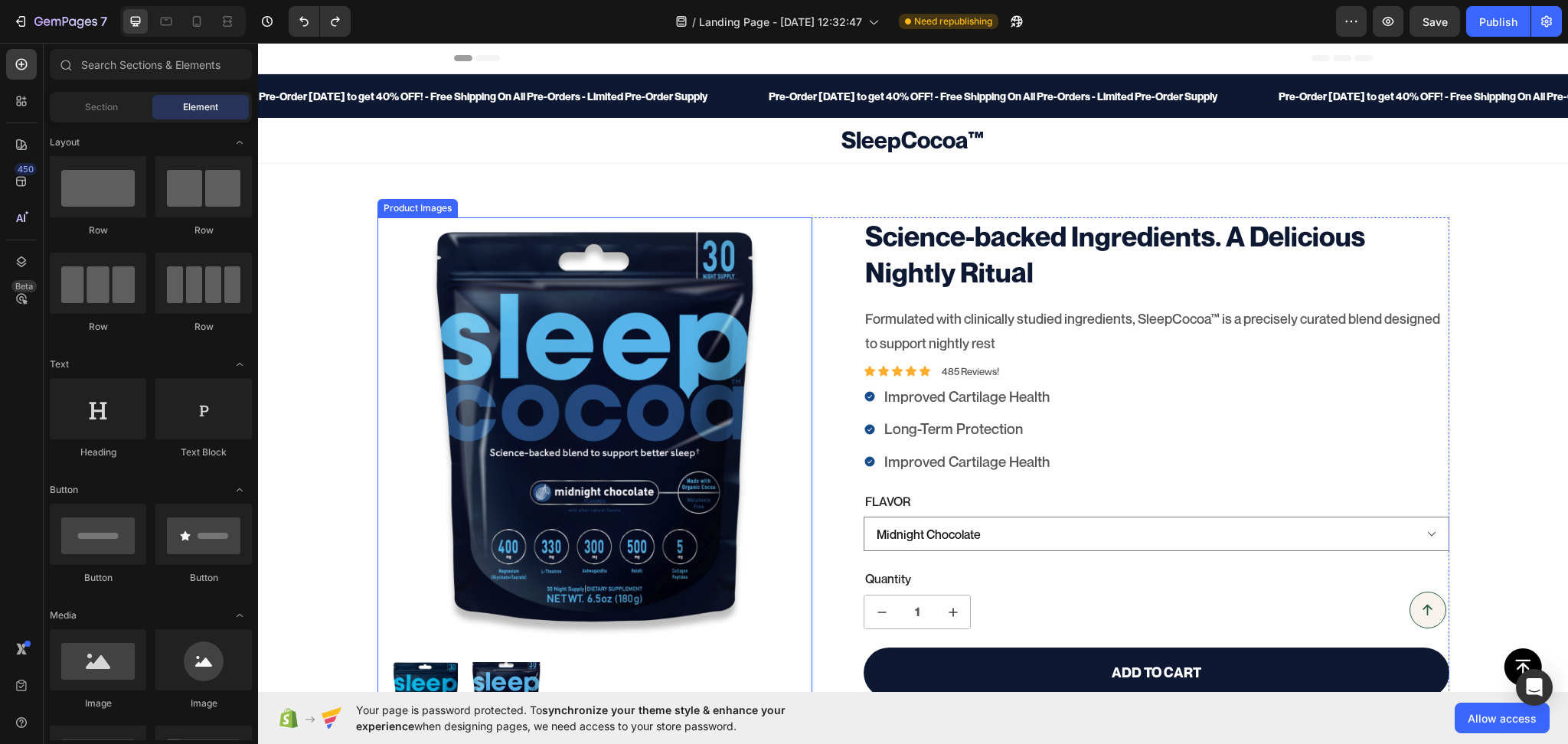
click at [415, 313] on img at bounding box center [595, 435] width 436 height 436
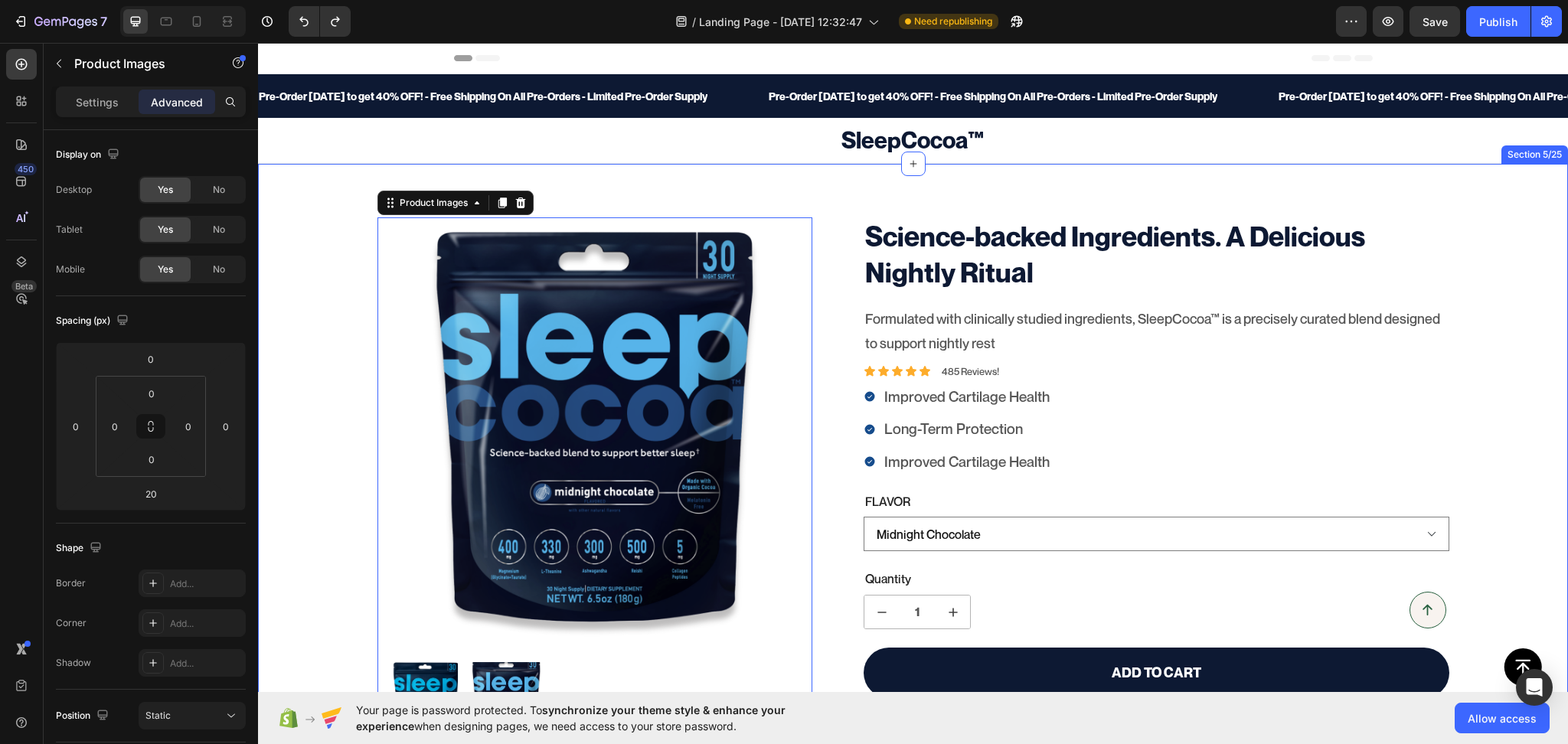
click at [822, 202] on div "100% Money-Back Guarantee Item List 60-Day Easy Returns Item List Row Product I…" at bounding box center [913, 585] width 1310 height 842
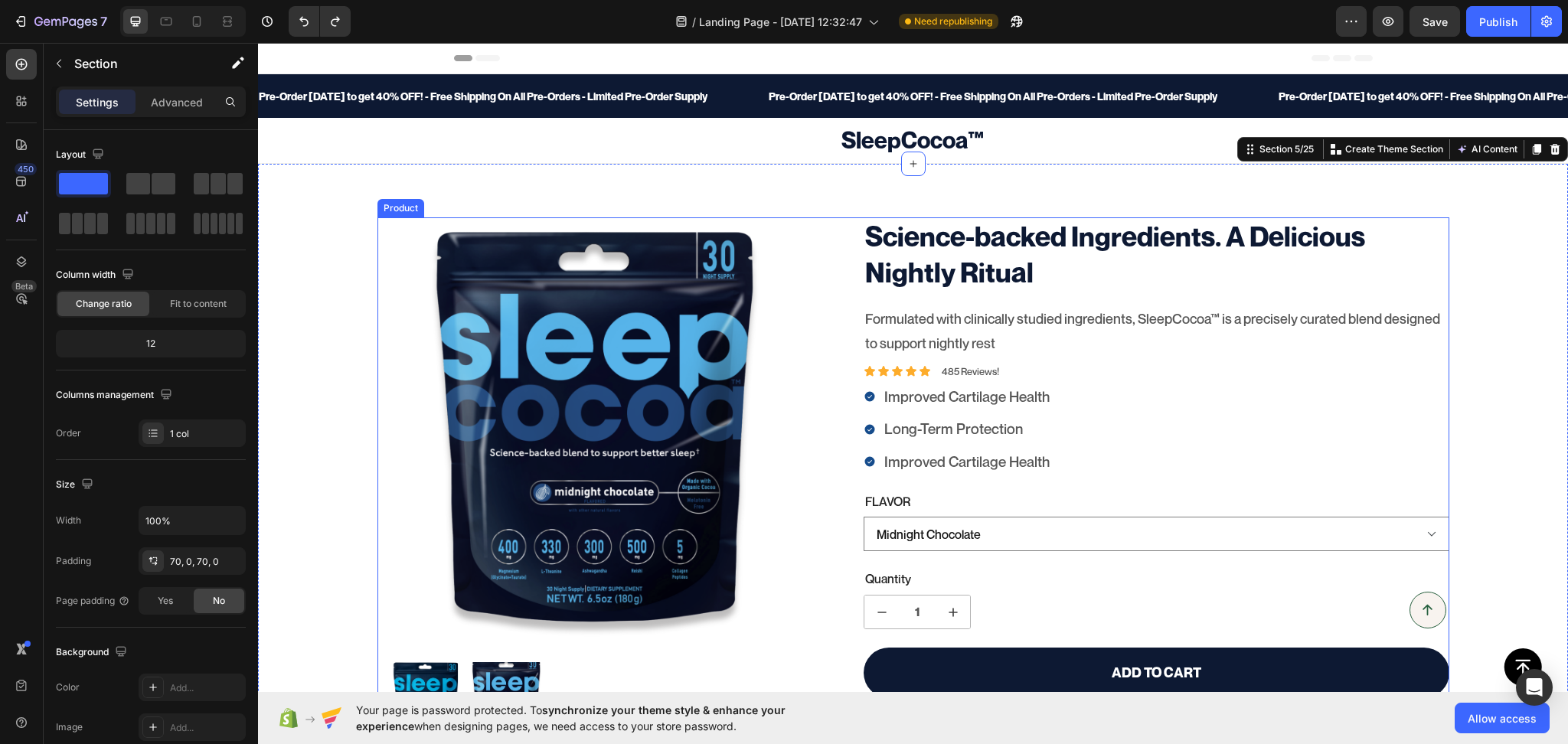
click at [829, 268] on div "100% Money-Back Guarantee Item List 60-Day Easy Returns Item List Row Product I…" at bounding box center [913, 585] width 1072 height 735
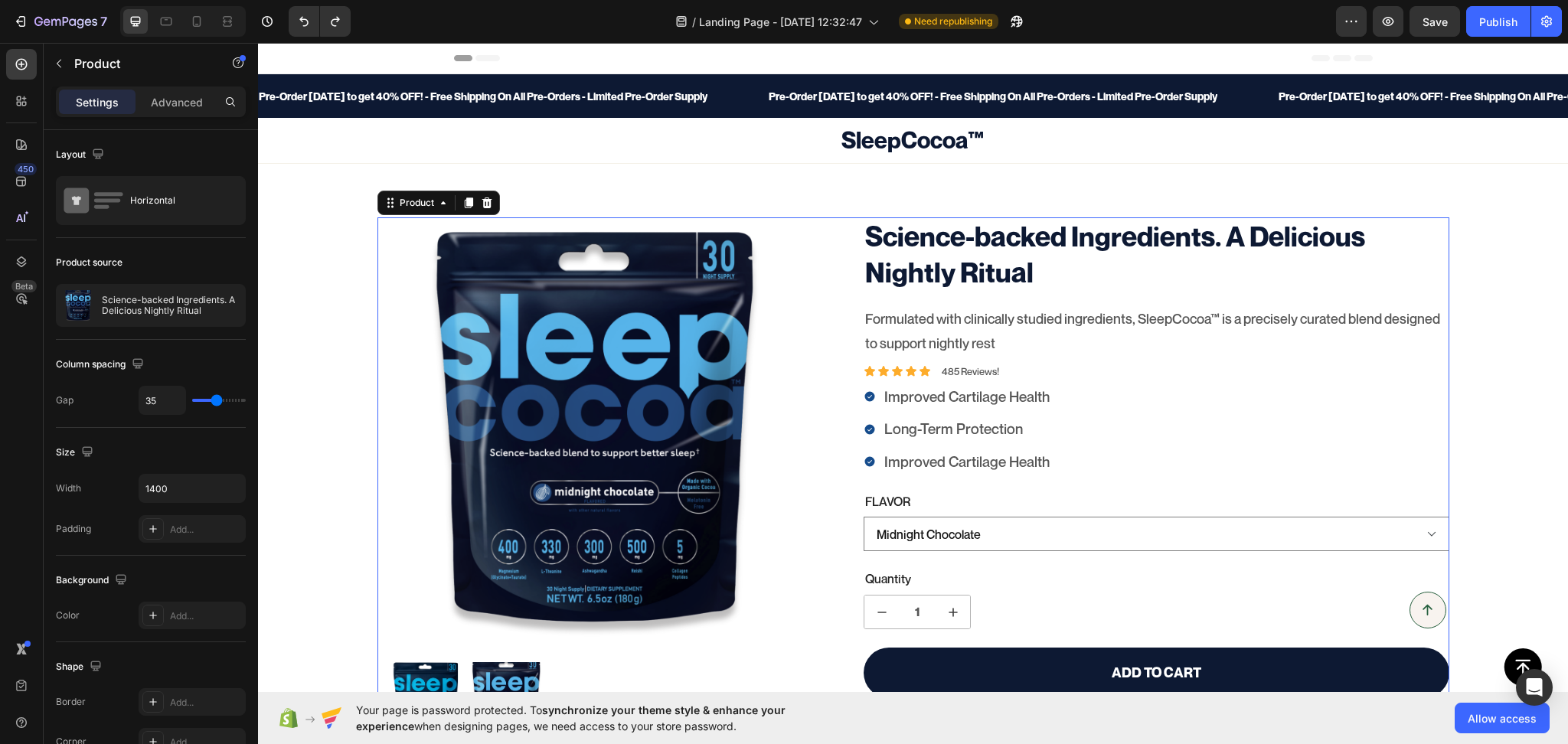
scroll to position [138, 0]
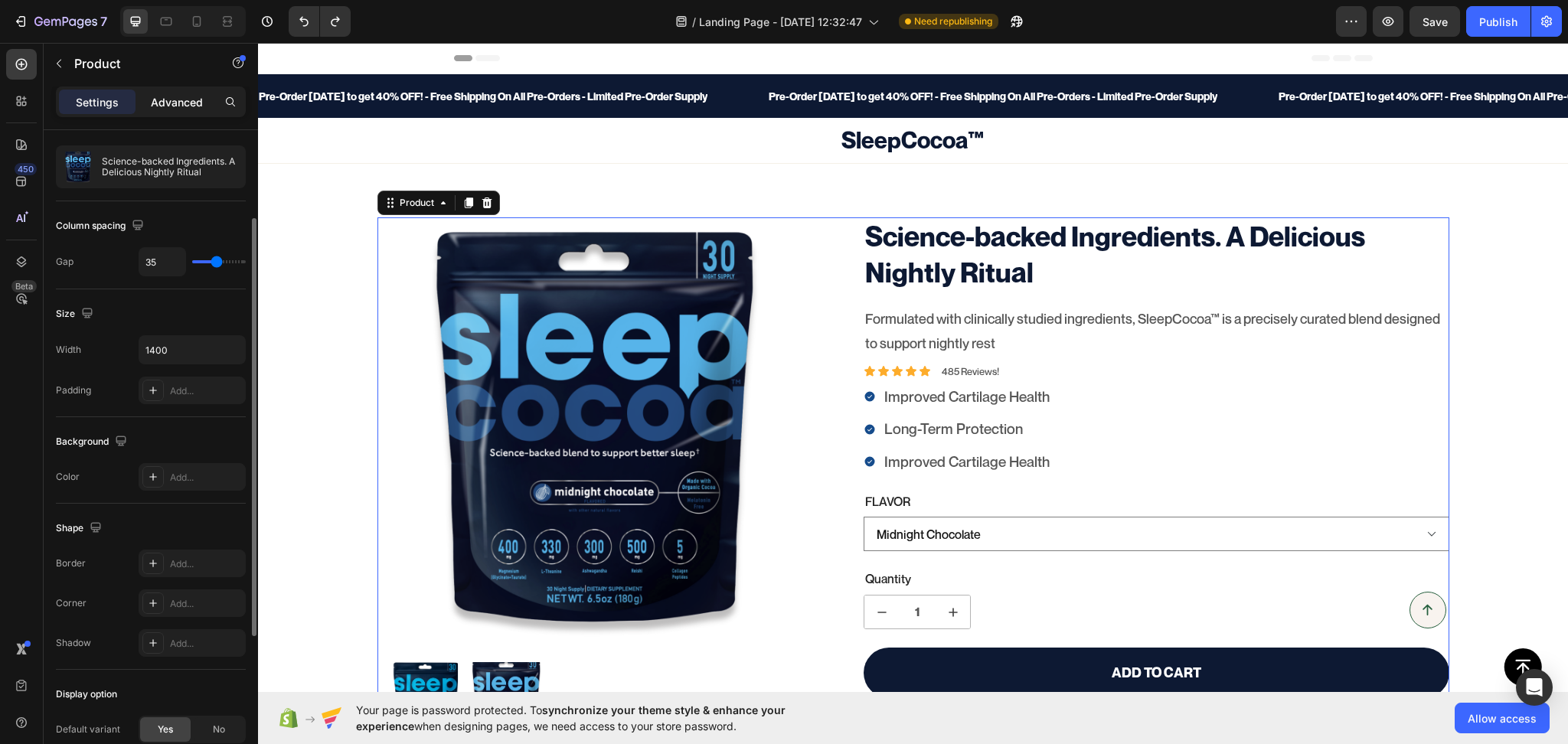
click at [184, 99] on p "Advanced" at bounding box center [177, 103] width 52 height 16
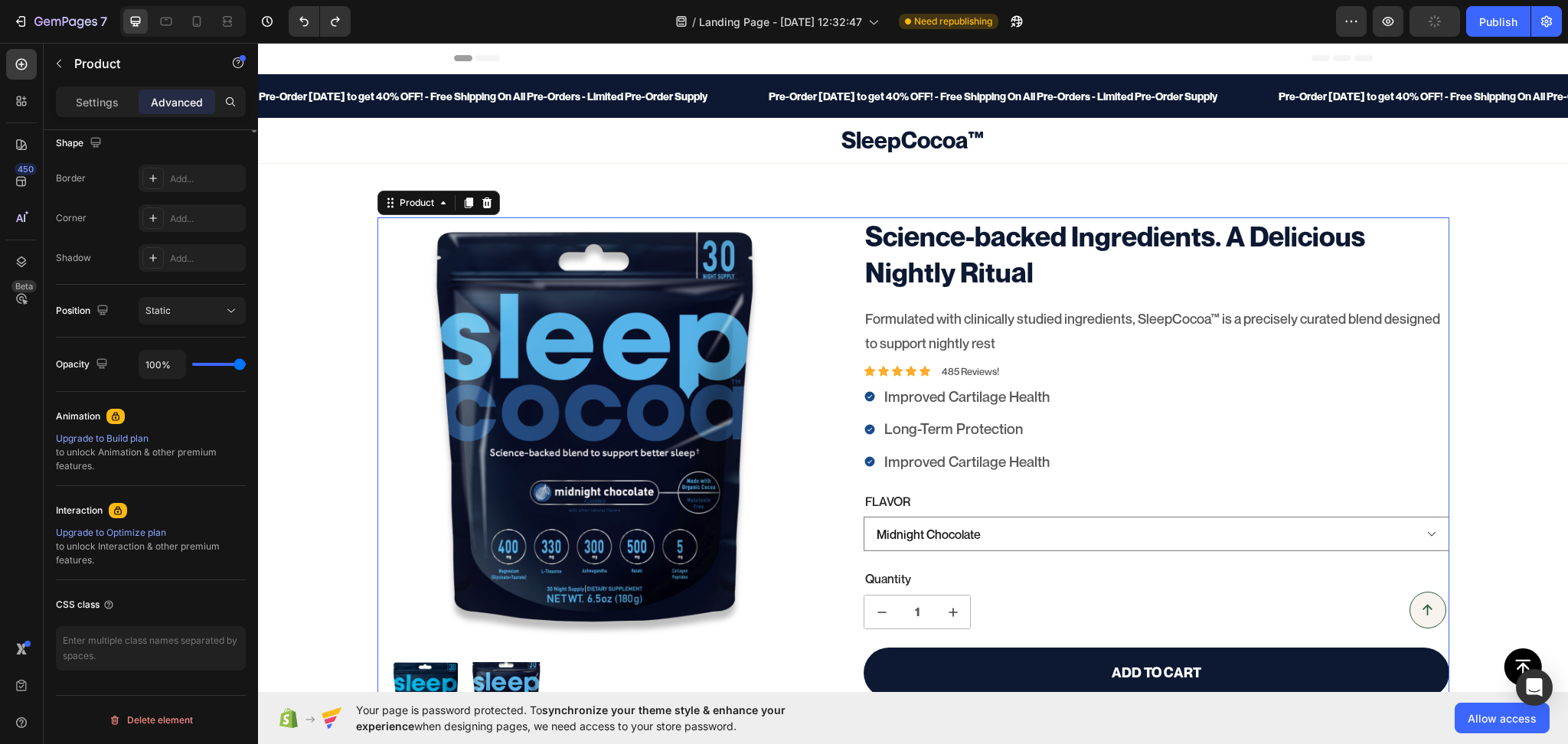
scroll to position [0, 0]
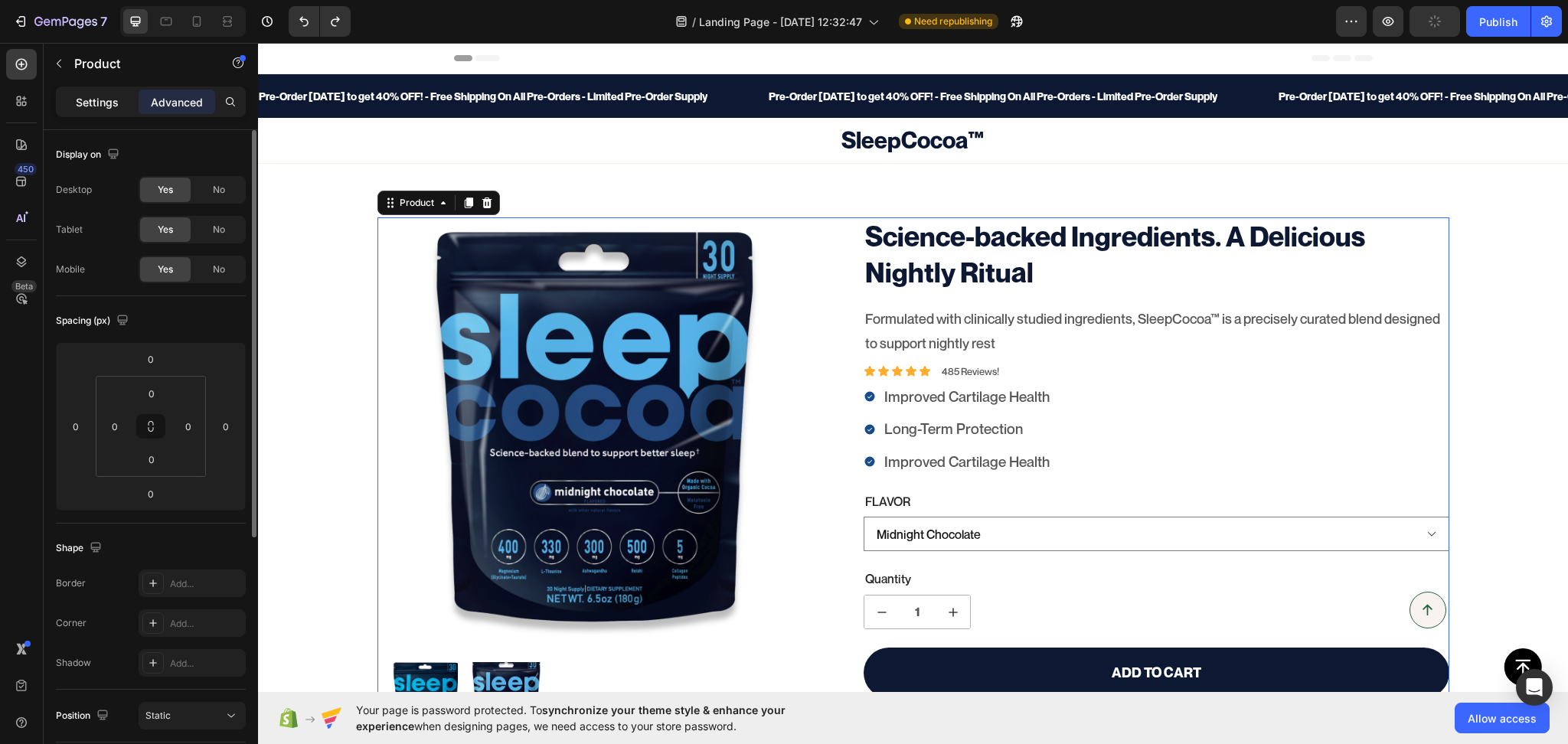
click at [95, 95] on p "Settings" at bounding box center [97, 103] width 43 height 16
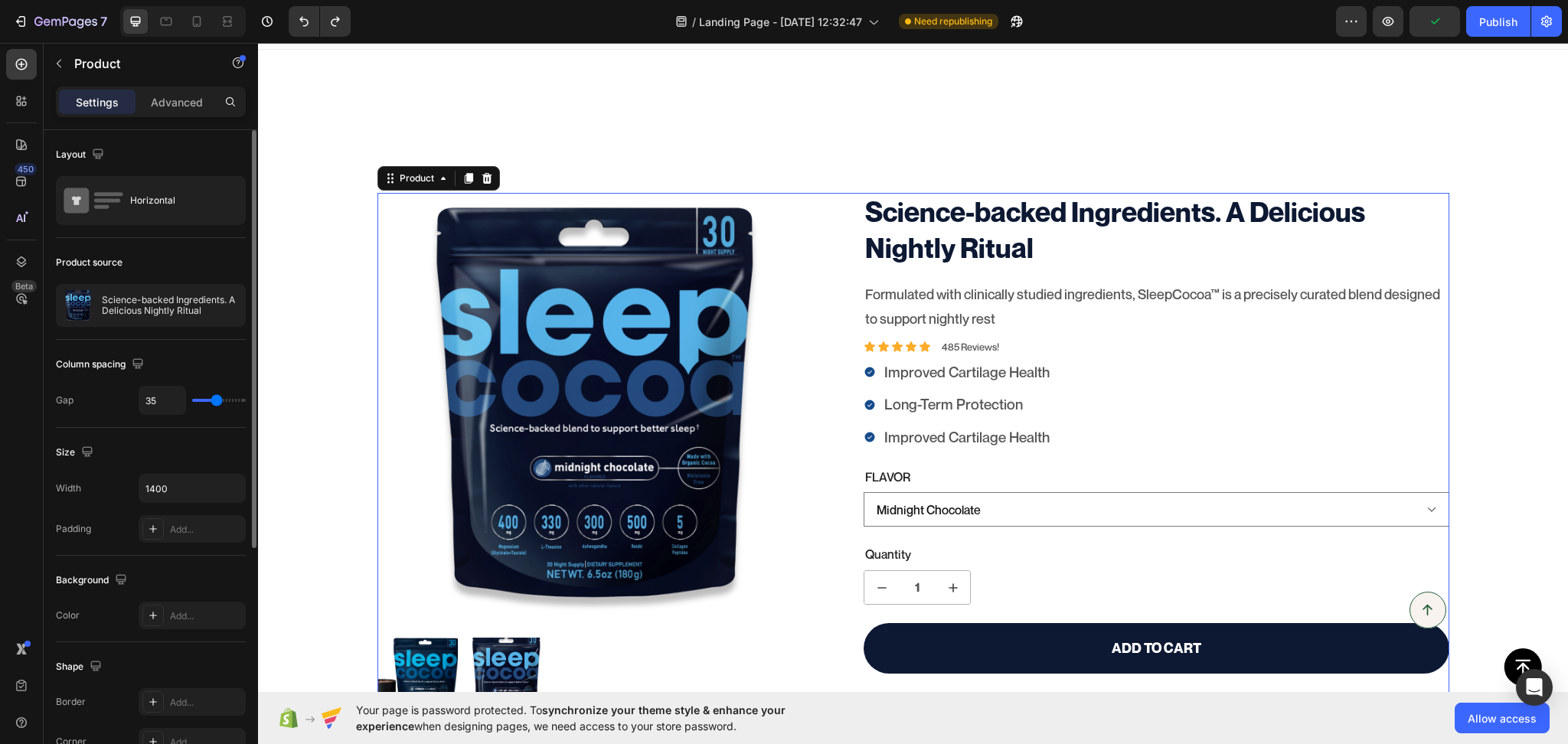
scroll to position [476, 0]
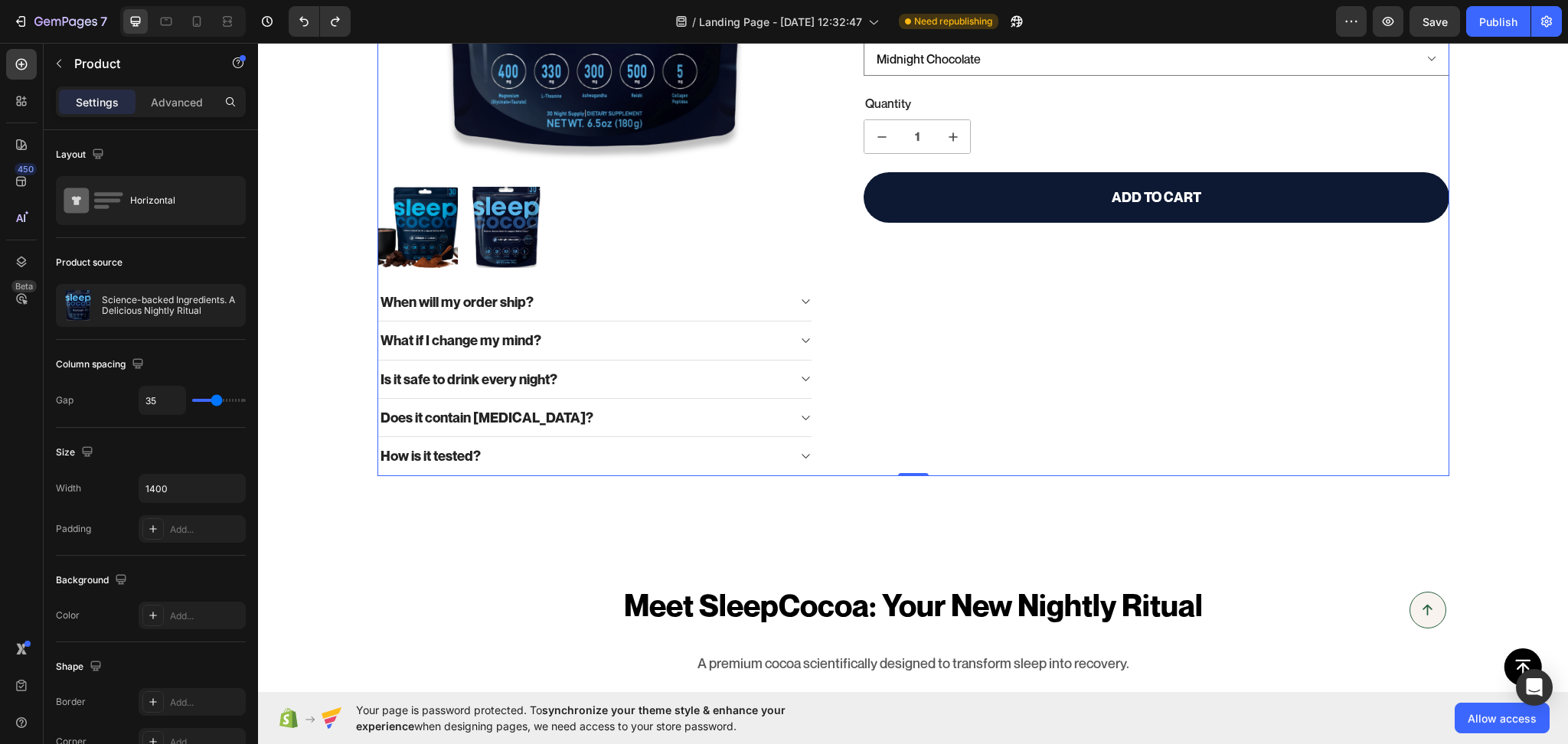
click at [865, 447] on div "Science-backed Ingredients. A Delicious Nightly Ritual Product Title Formulated…" at bounding box center [1143, 109] width 609 height 735
click at [180, 97] on p "Advanced" at bounding box center [177, 103] width 52 height 16
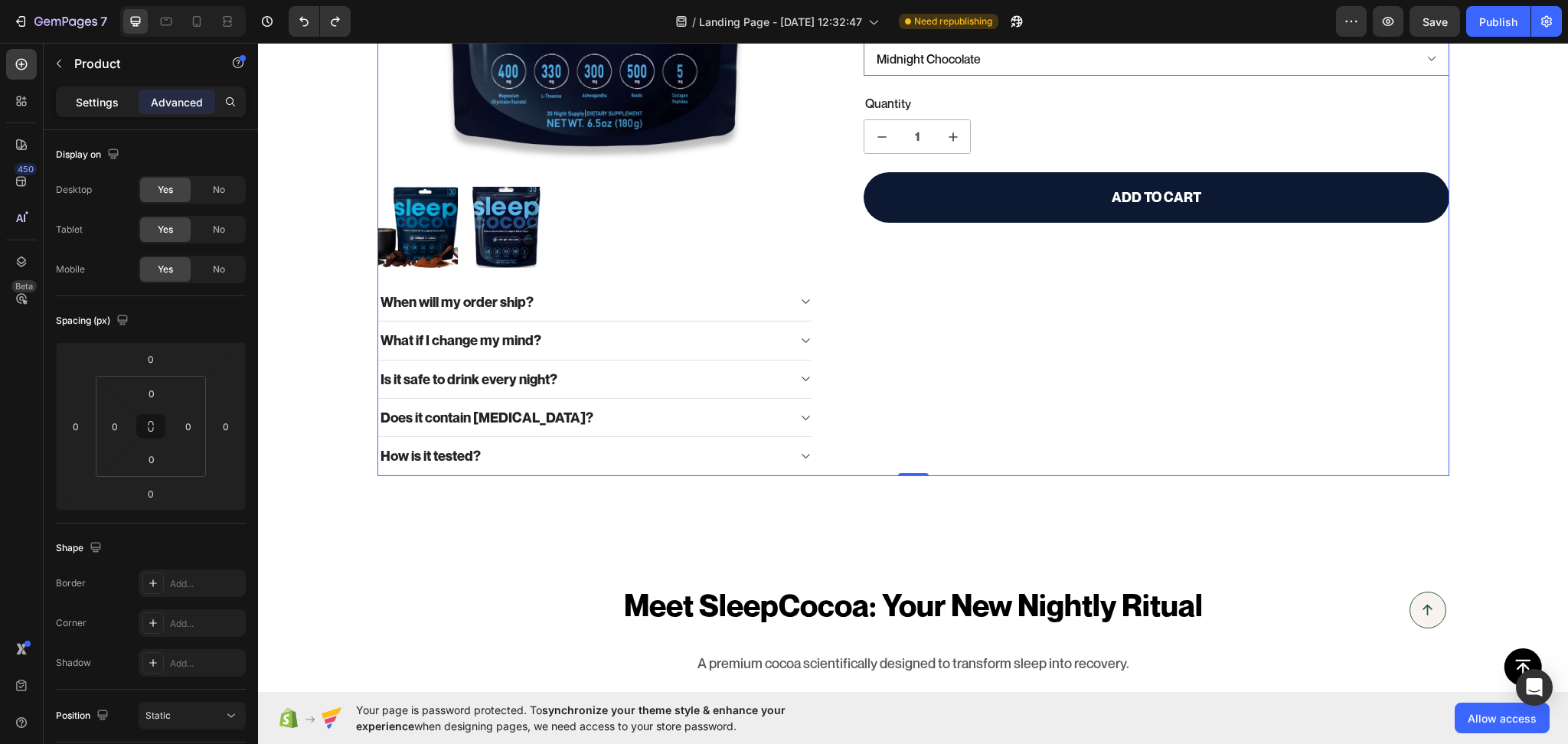
click at [77, 101] on p "Settings" at bounding box center [97, 103] width 43 height 16
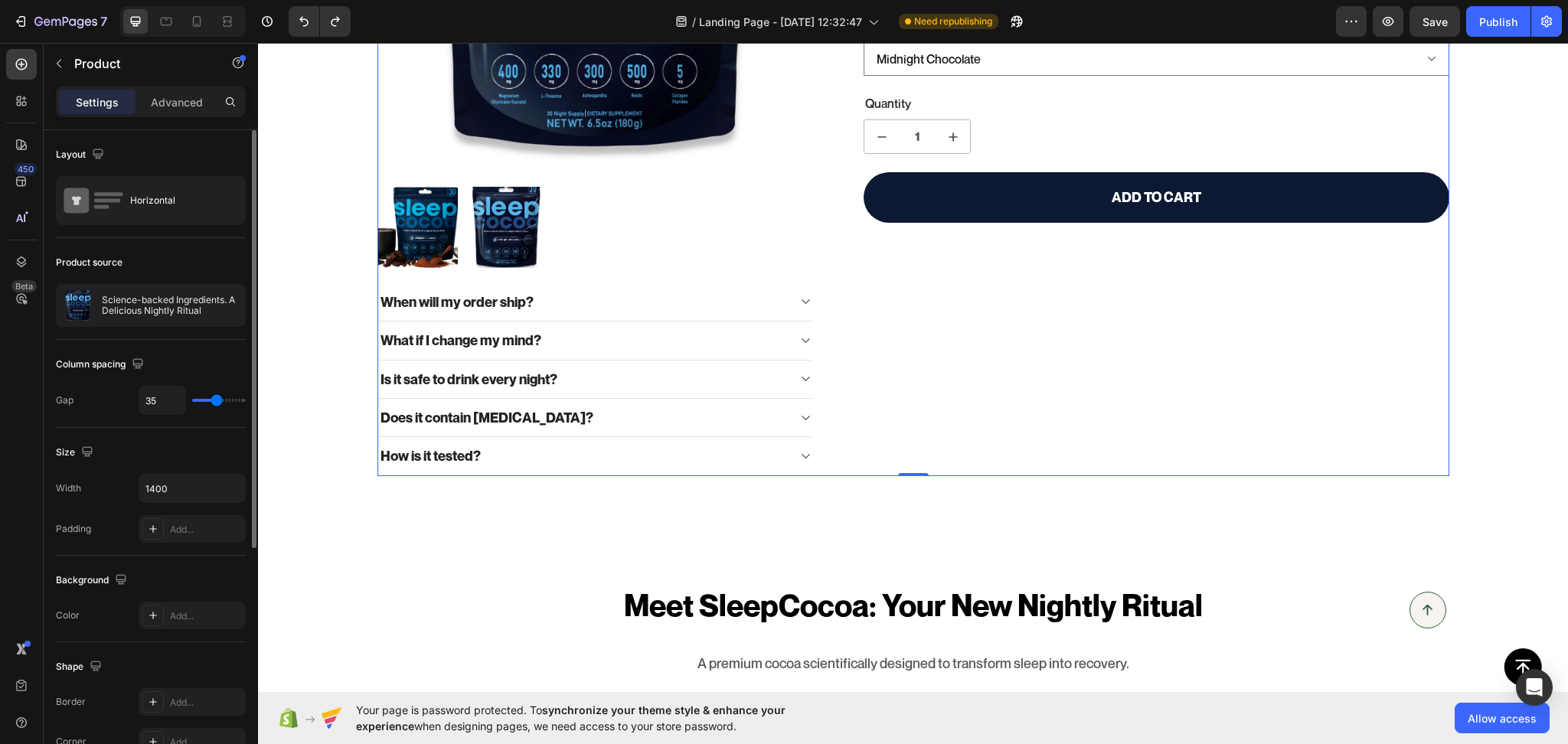
scroll to position [138, 0]
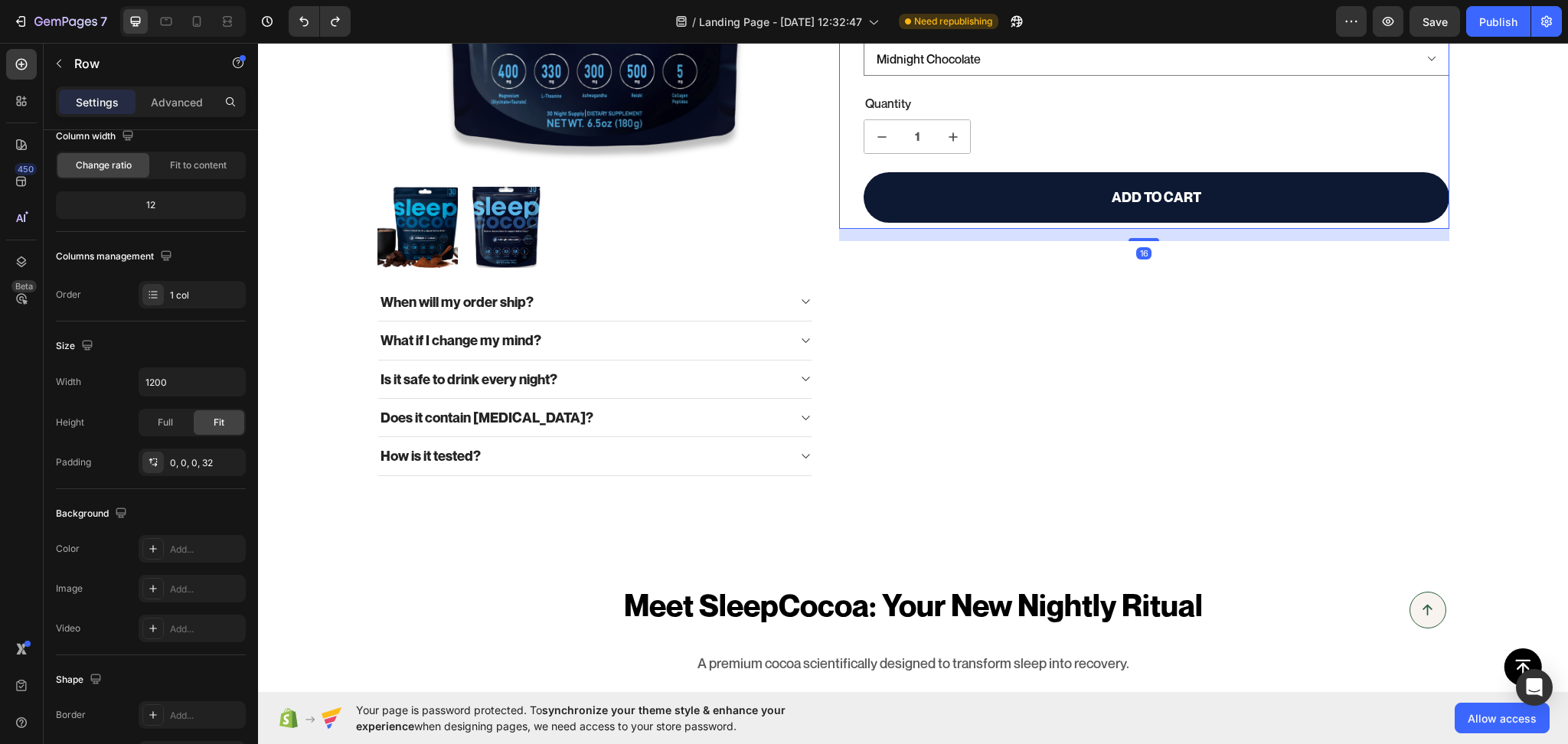
scroll to position [0, 0]
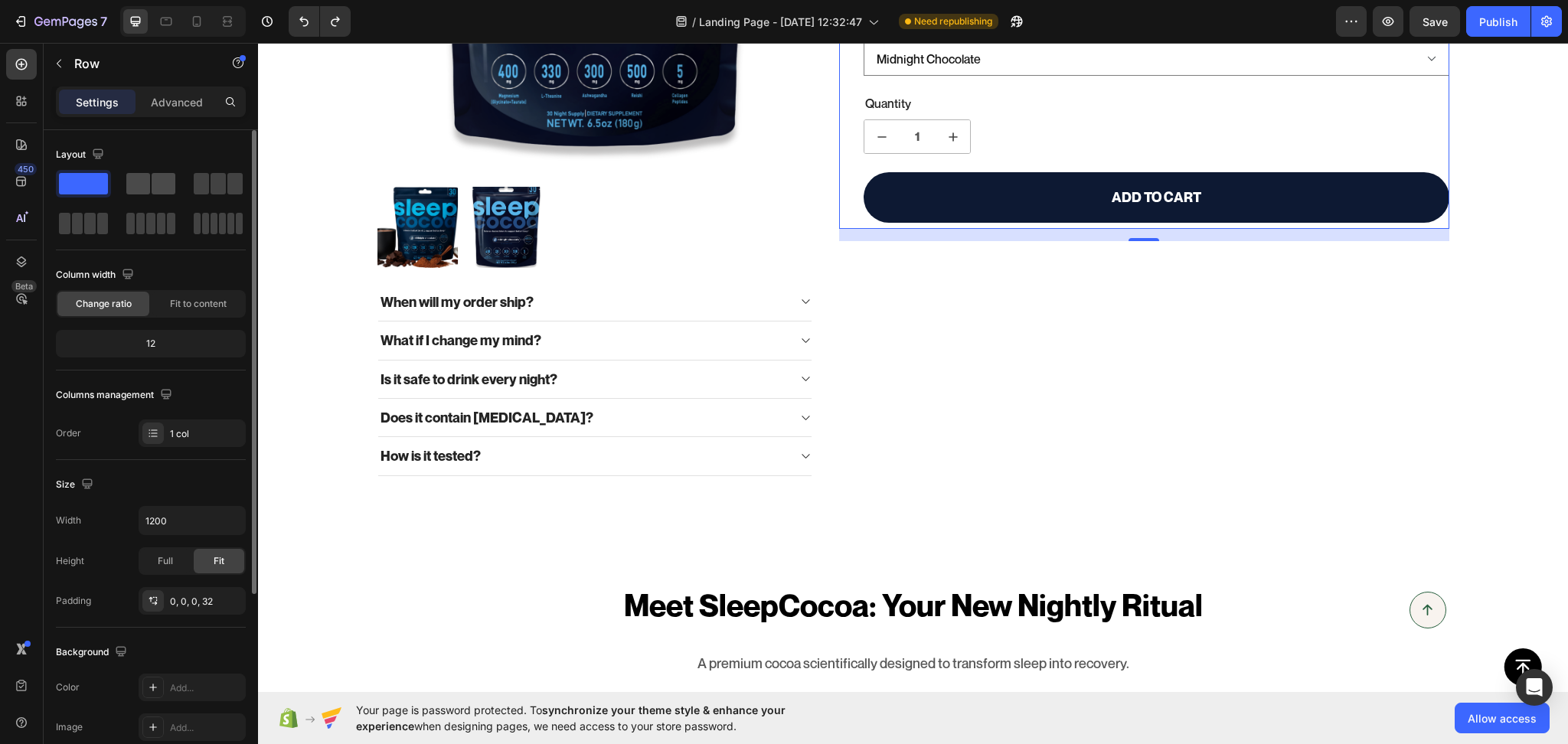
click at [166, 173] on span at bounding box center [163, 183] width 24 height 21
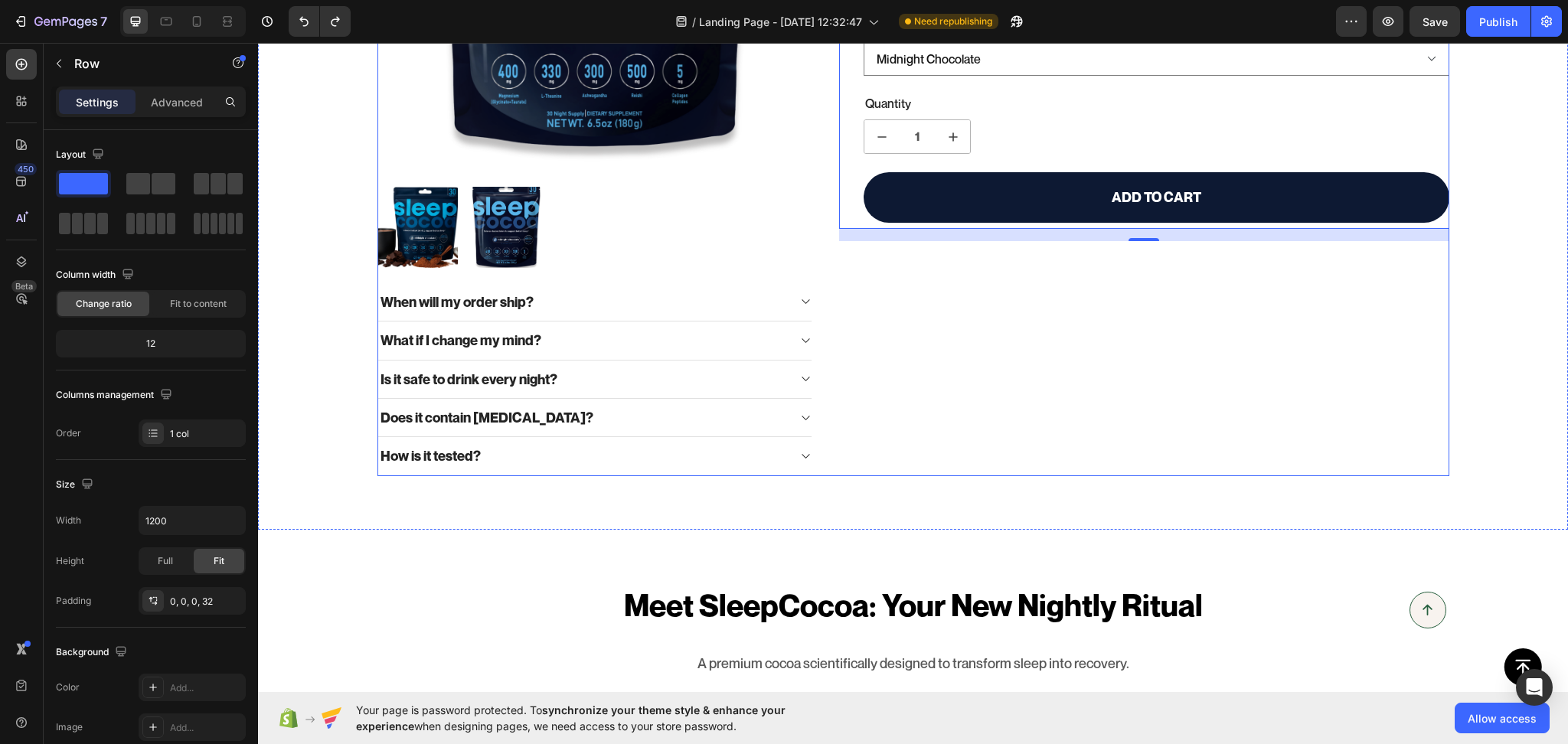
click at [852, 324] on div "Science-backed Ingredients. A Delicious Nightly Ritual Product Title Formulated…" at bounding box center [1143, 109] width 609 height 735
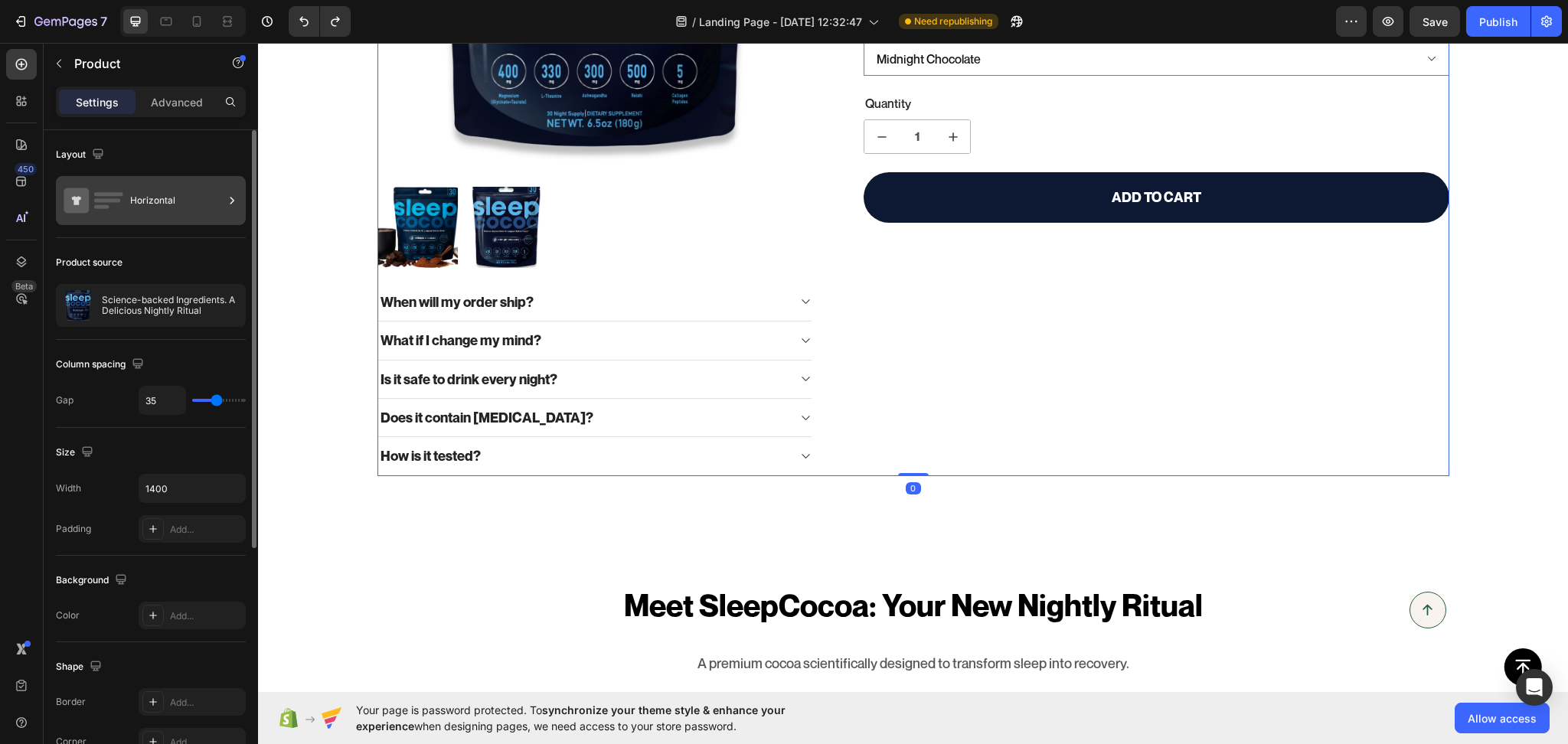
click at [174, 202] on div "Horizontal" at bounding box center [177, 201] width 93 height 35
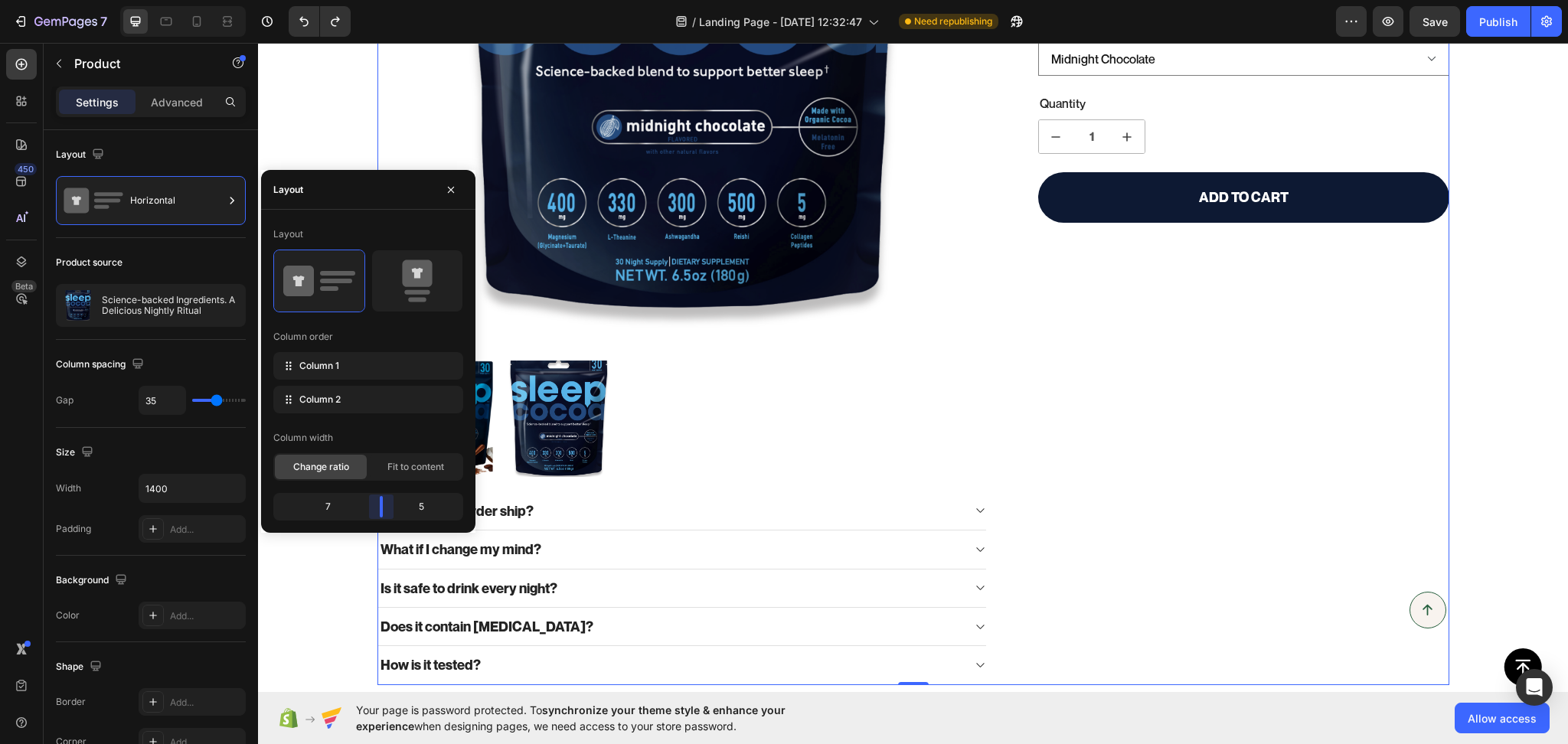
drag, startPoint x: 352, startPoint y: 506, endPoint x: 378, endPoint y: 514, distance: 27.2
click at [378, 0] on body "7 / Landing Page - Aug 18, 12:32:47 Need republishing Preview Save Publish 450 …" at bounding box center [784, 0] width 1568 height 0
click at [399, 470] on span "Fit to content" at bounding box center [416, 466] width 57 height 14
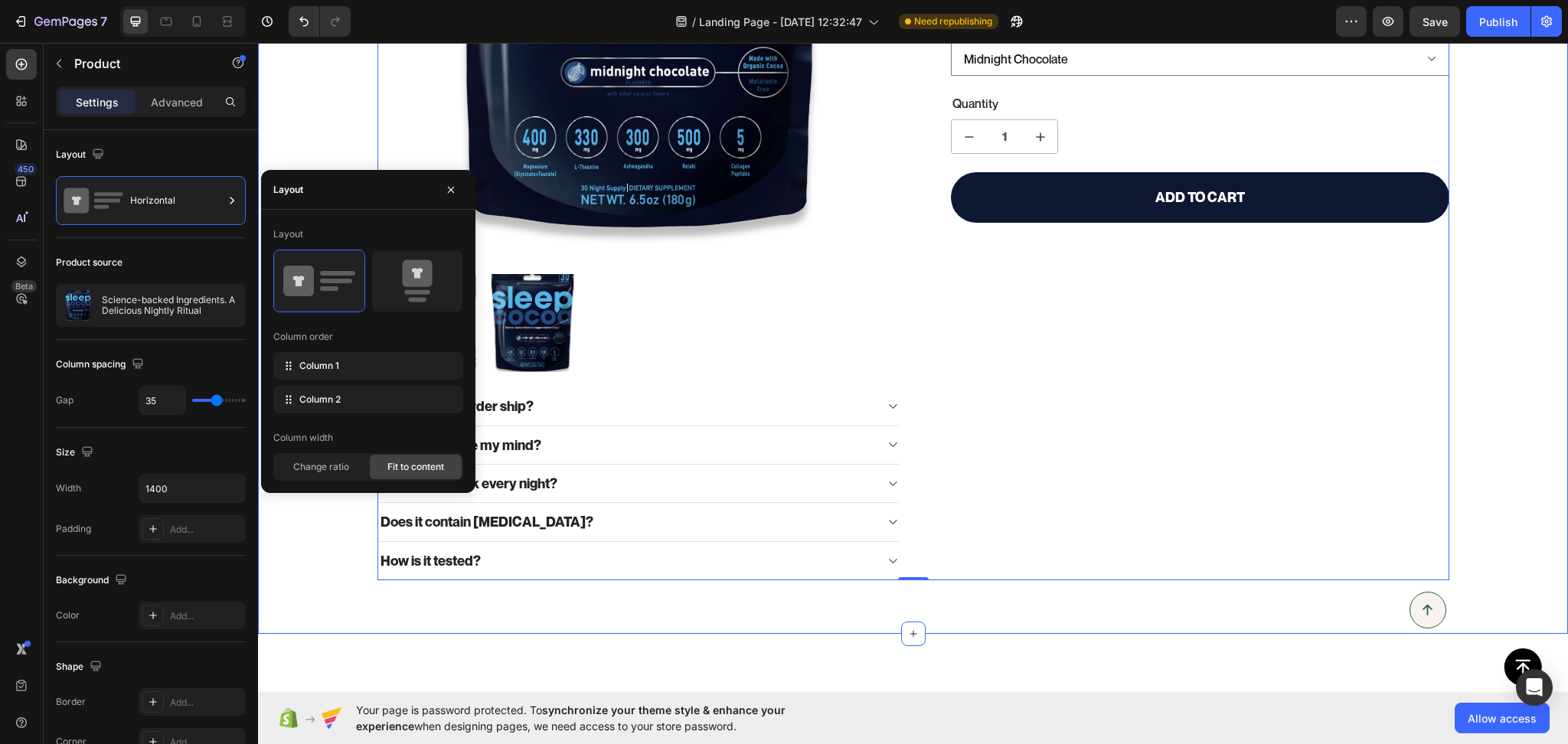
click at [1491, 54] on div "100% Money-Back Guarantee Item List 60-Day Easy Returns Item List Row Product I…" at bounding box center [913, 160] width 1310 height 838
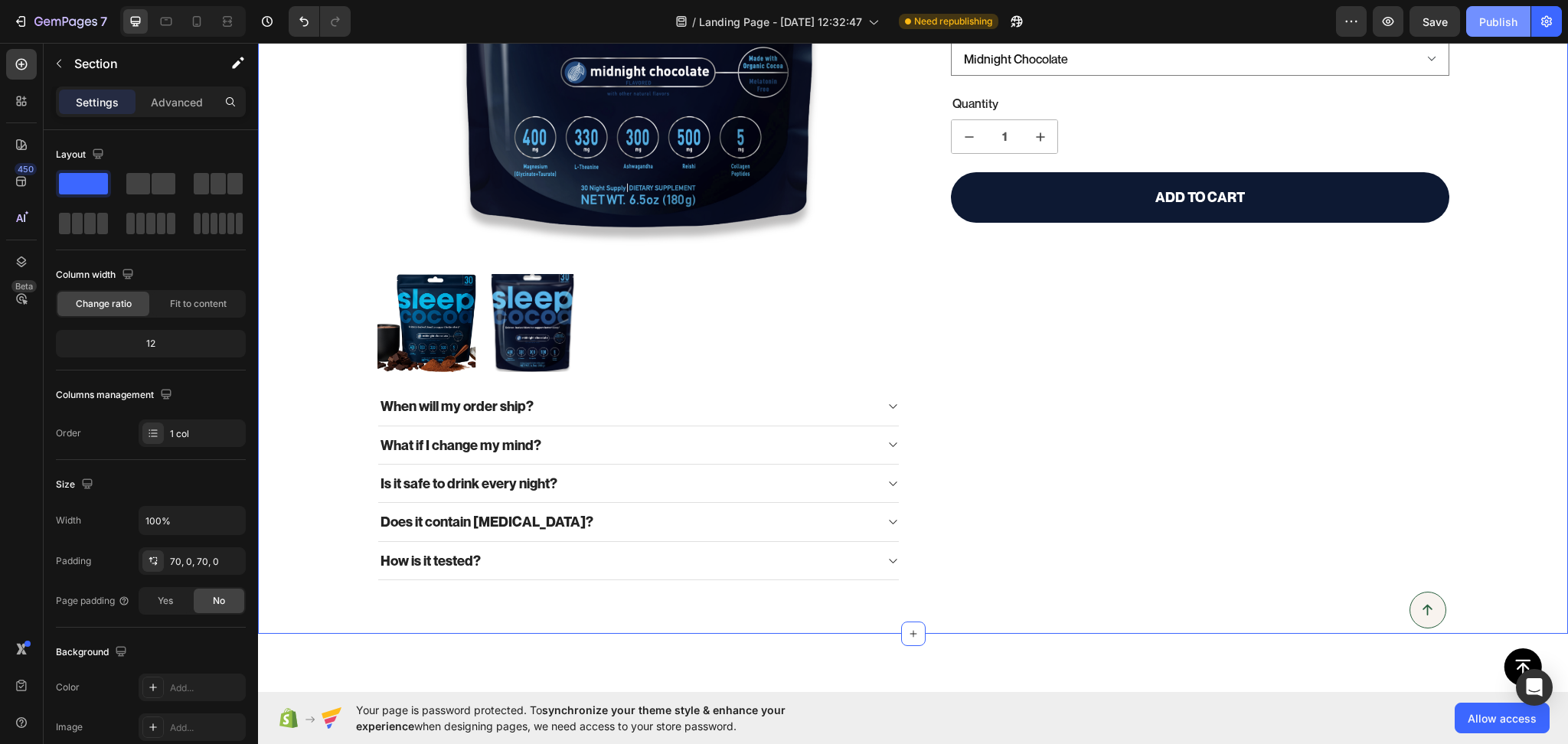
click at [1513, 22] on div "Publish" at bounding box center [1498, 22] width 38 height 16
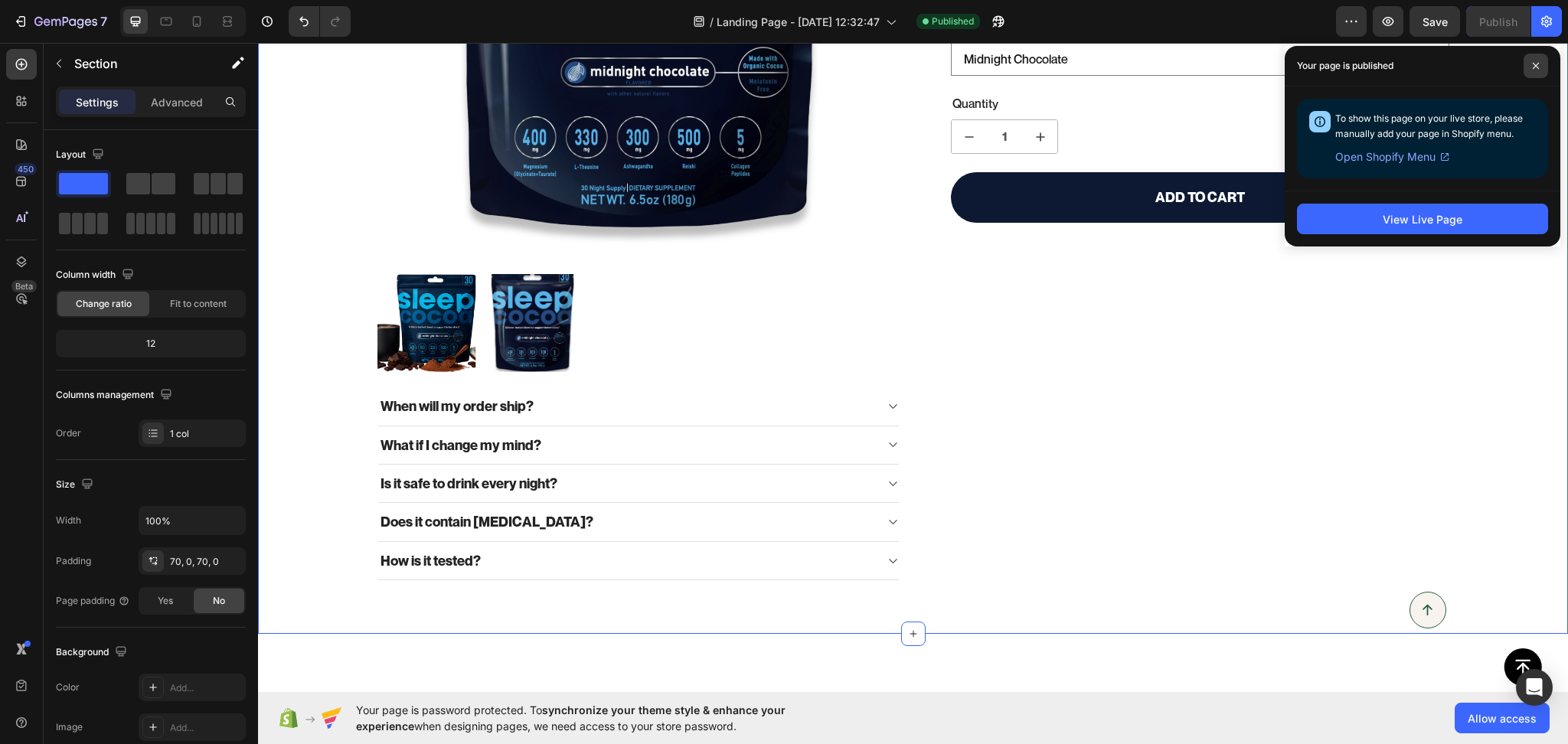
click at [1541, 72] on span at bounding box center [1535, 66] width 25 height 25
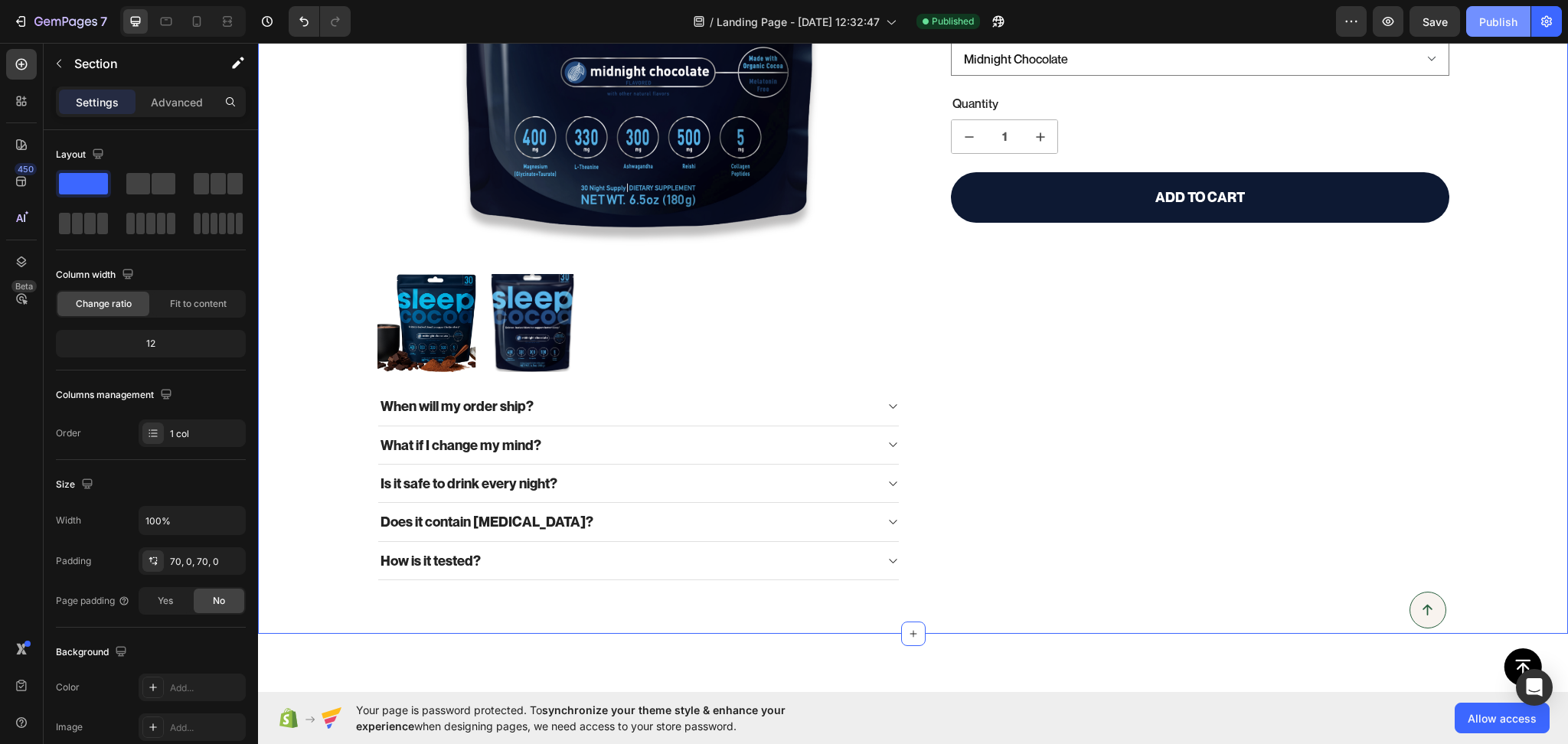
click at [1516, 26] on div "Publish" at bounding box center [1498, 22] width 38 height 16
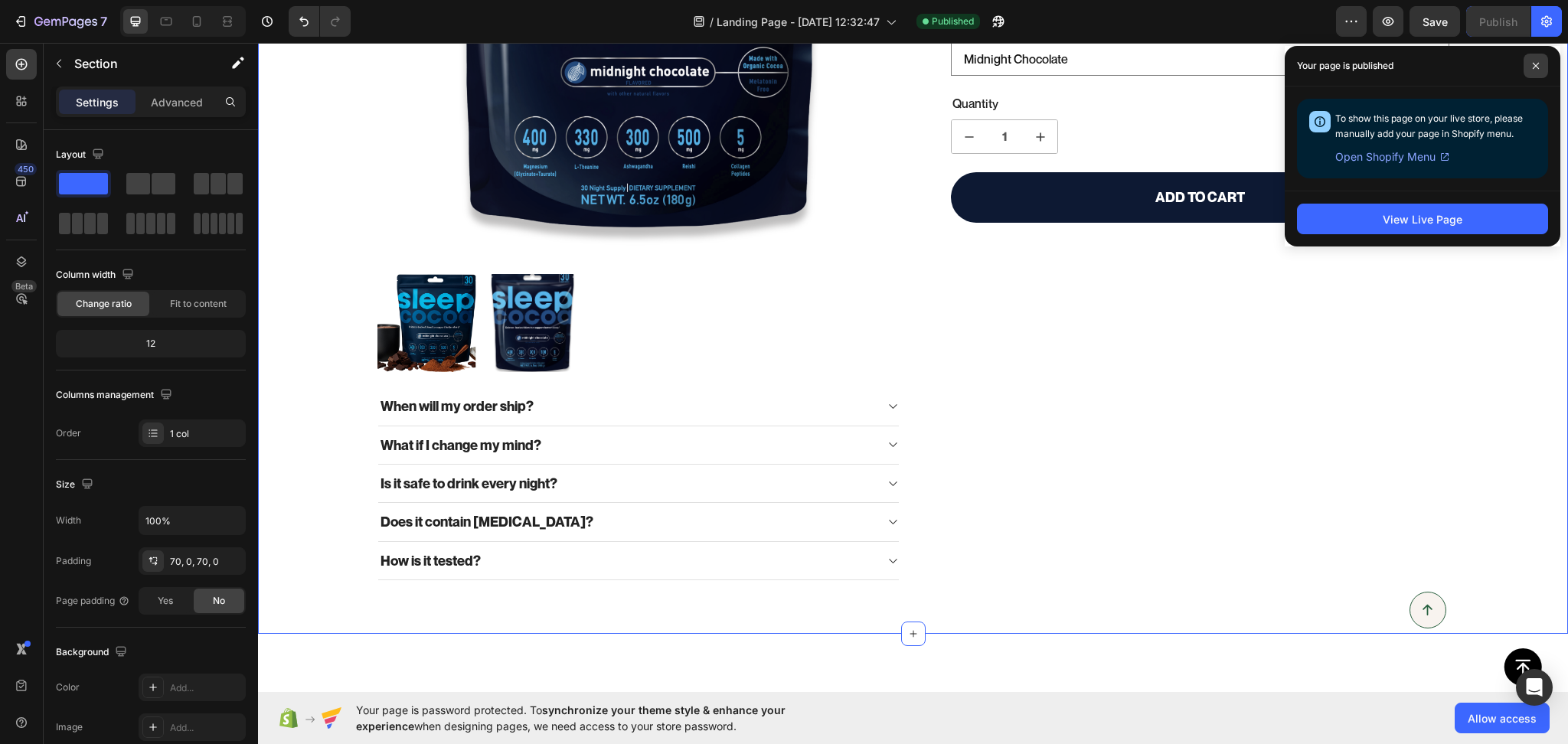
click at [1533, 71] on span at bounding box center [1535, 66] width 25 height 25
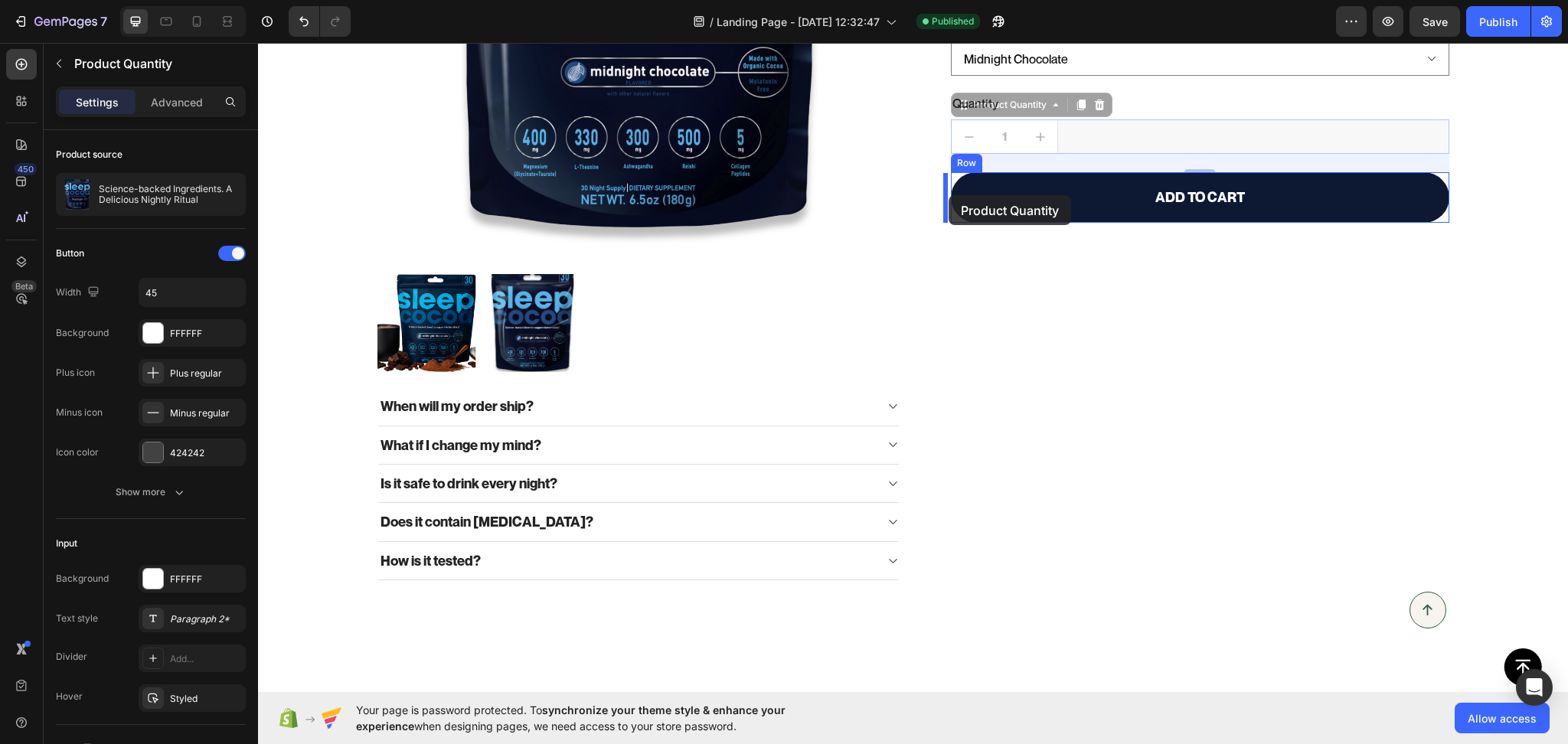
drag, startPoint x: 1089, startPoint y: 140, endPoint x: 949, endPoint y: 195, distance: 150.4
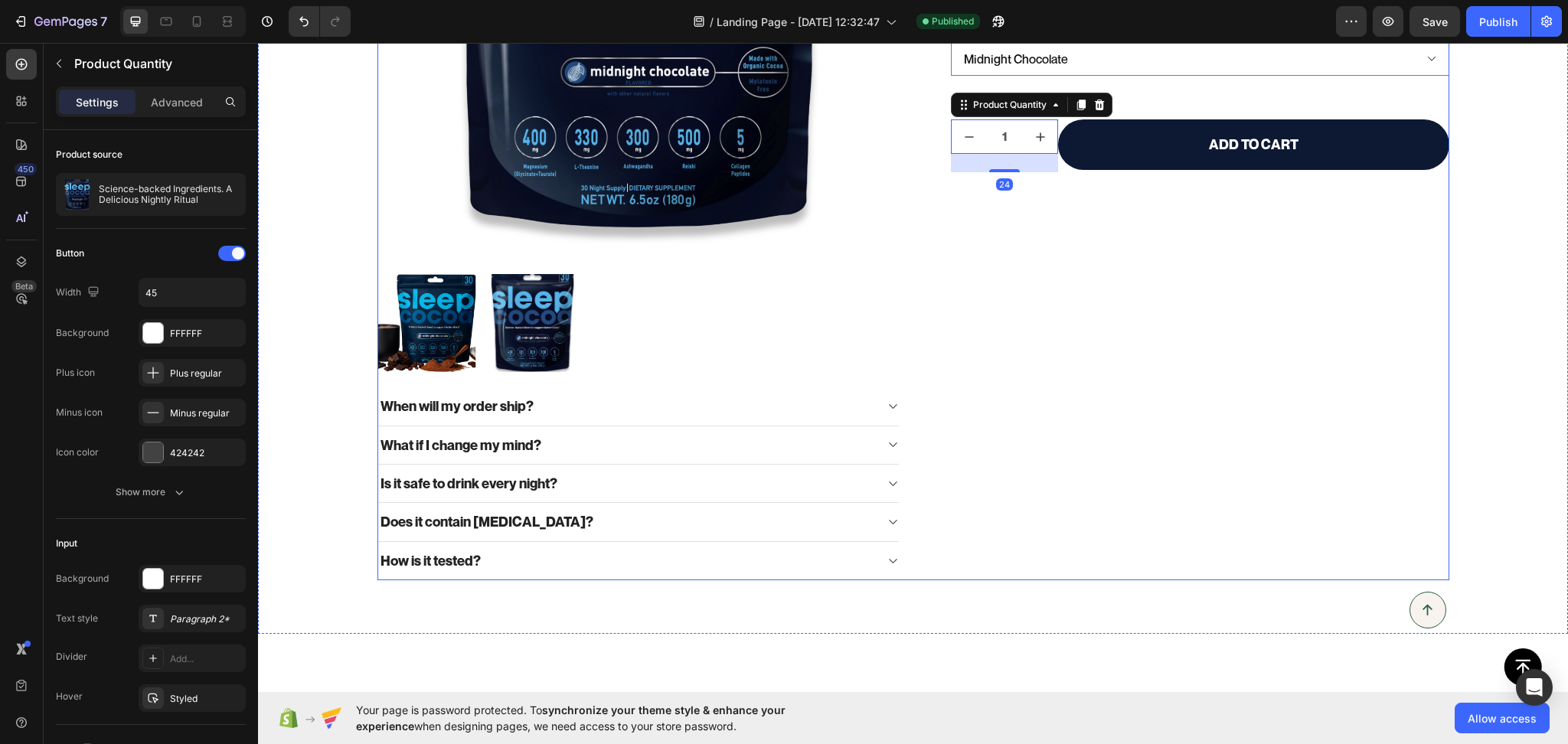
click at [1173, 217] on div "Science-backed Ingredients. A Delicious Nightly Ritual Product Title Formulated…" at bounding box center [1187, 160] width 523 height 838
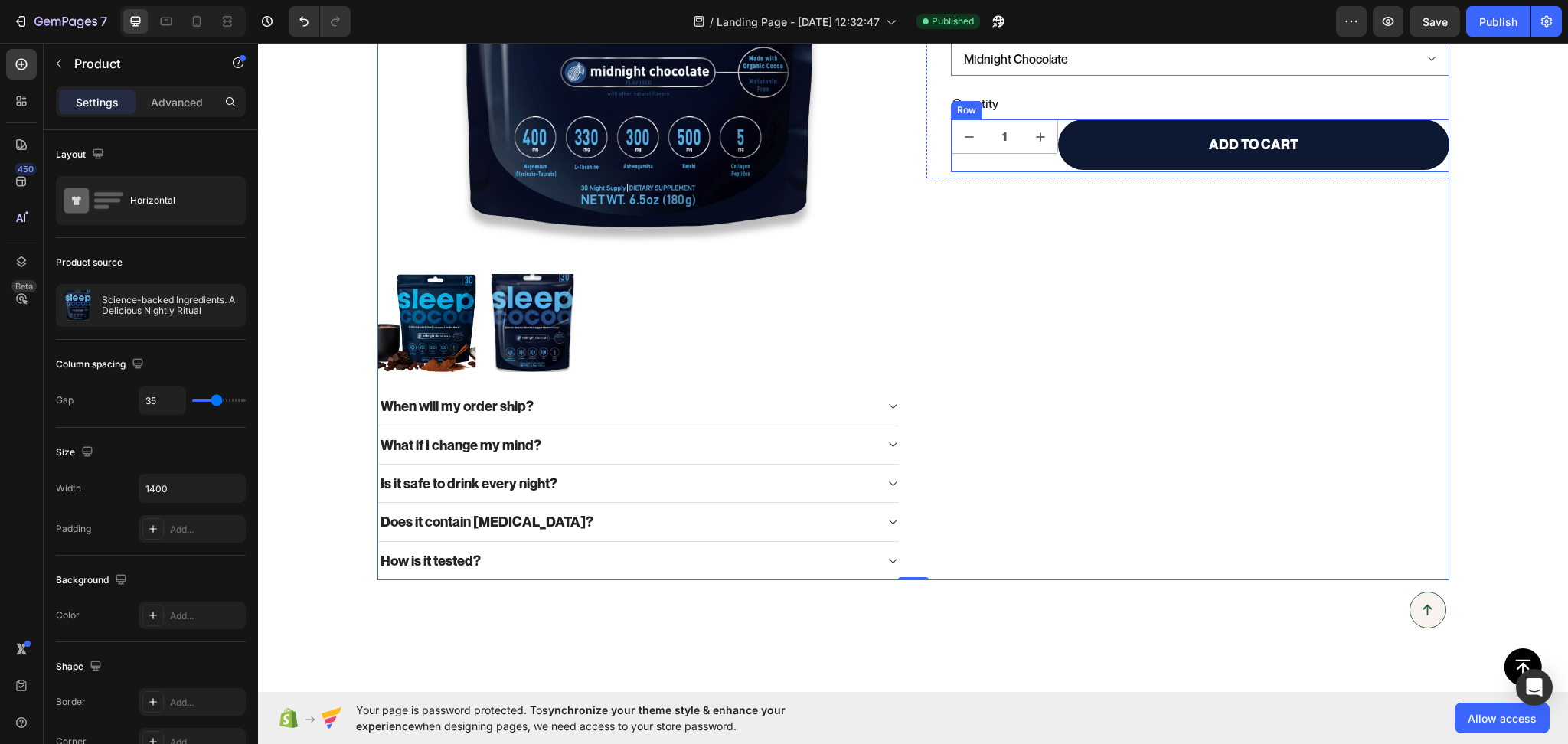
click at [1020, 161] on div "1 Product Quantity" at bounding box center [1004, 146] width 107 height 53
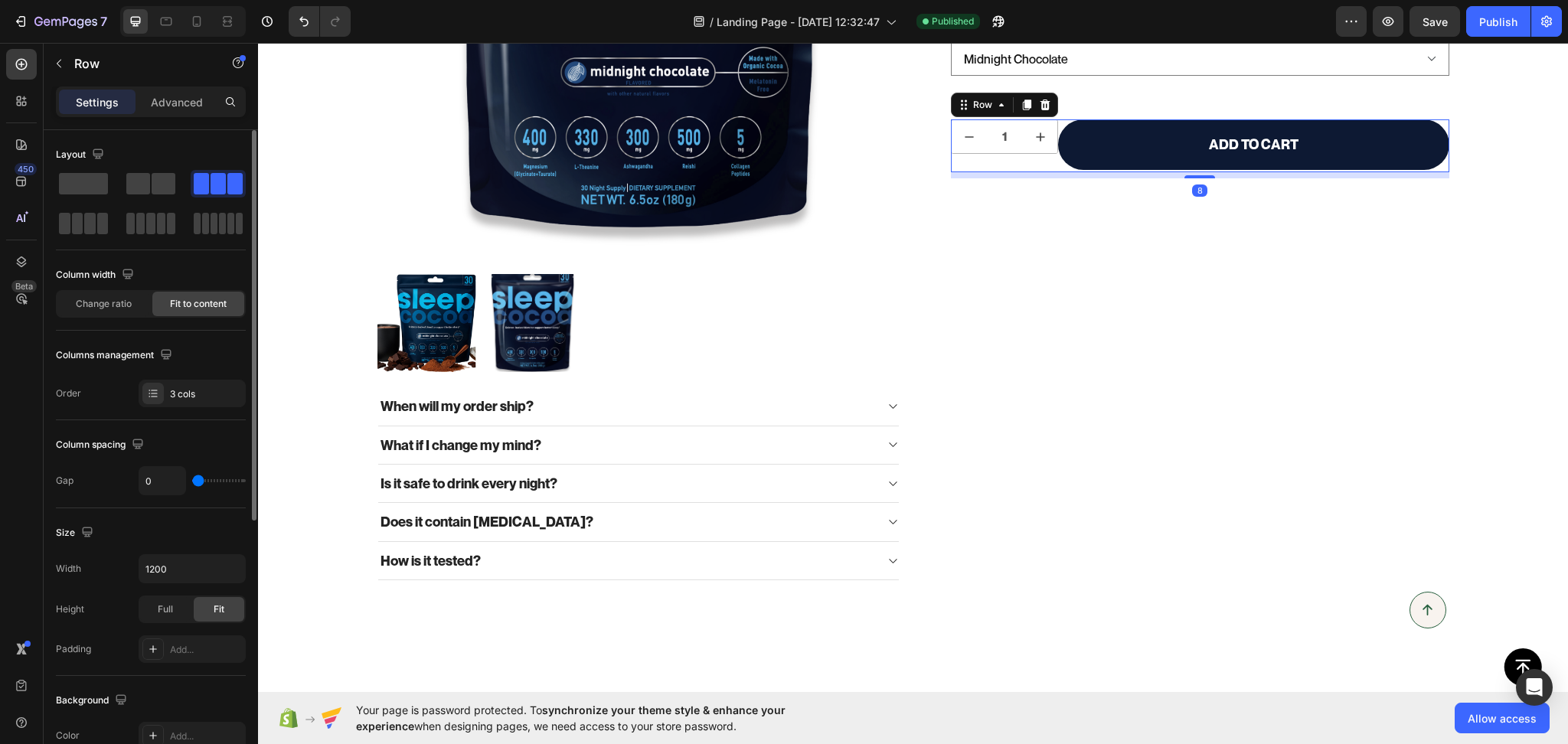
scroll to position [450, 0]
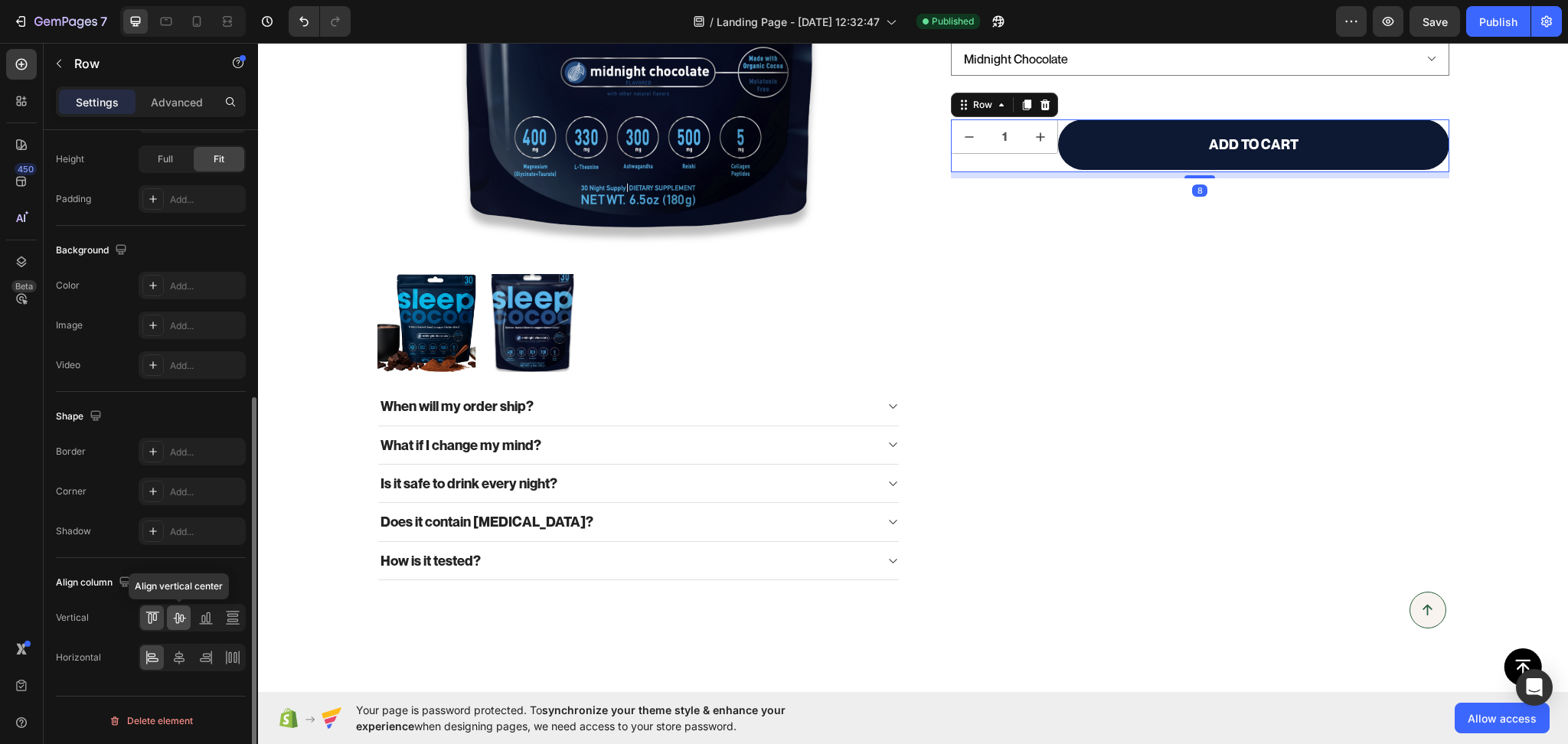
click at [176, 622] on icon at bounding box center [179, 618] width 16 height 16
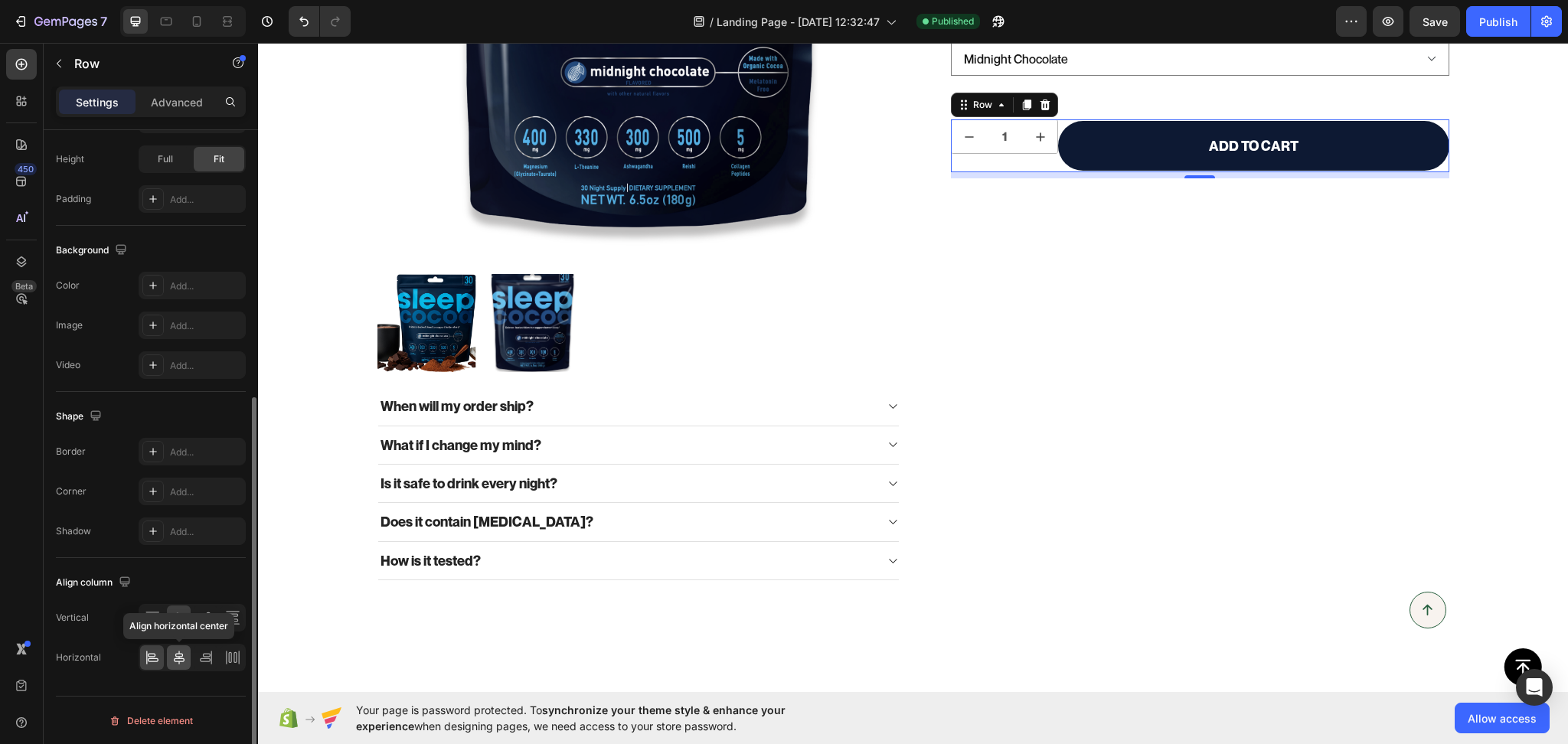
click at [184, 651] on icon at bounding box center [179, 658] width 16 height 16
click at [217, 614] on div at bounding box center [191, 618] width 107 height 27
click at [161, 623] on div at bounding box center [152, 618] width 24 height 25
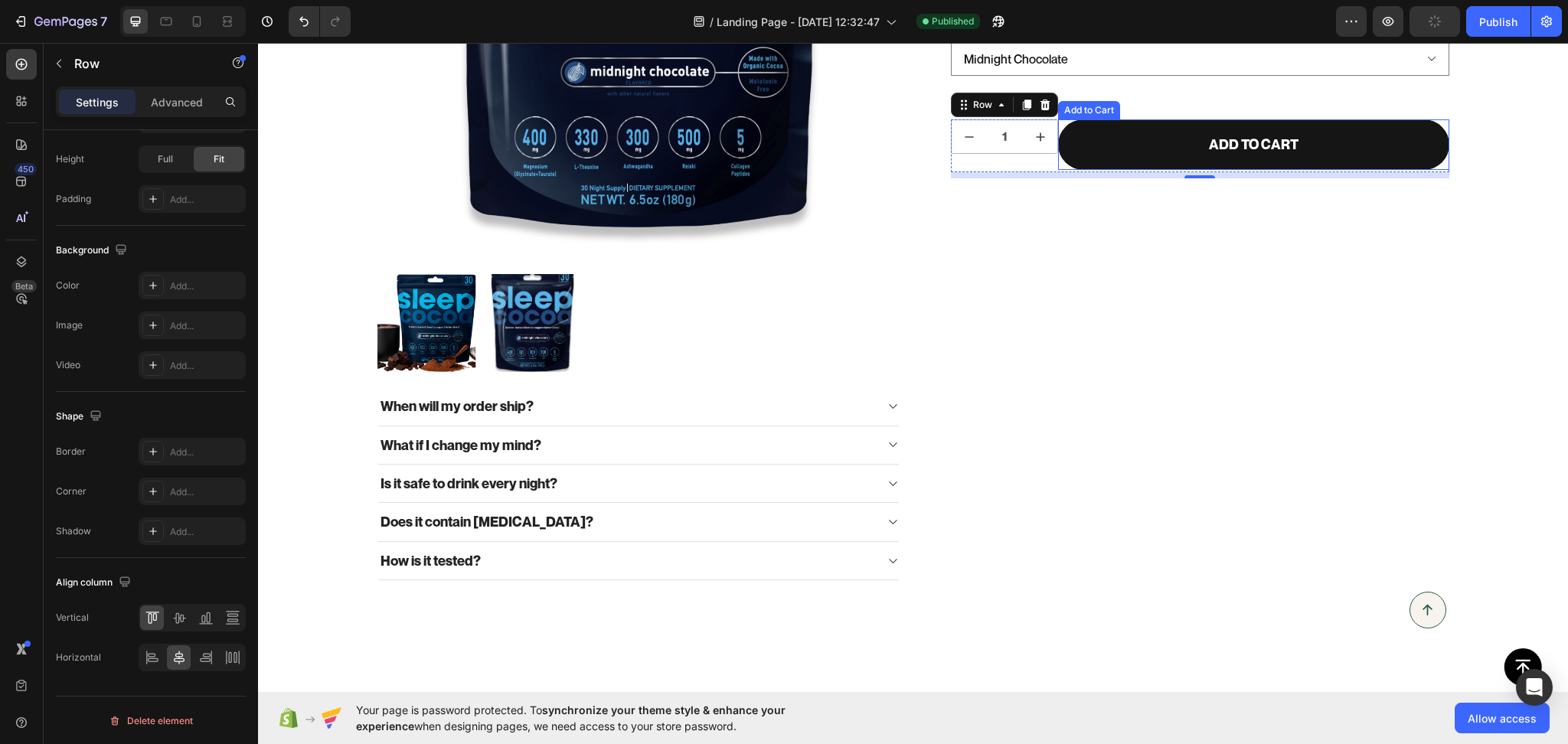
click at [1069, 134] on button "Add to cart" at bounding box center [1253, 144] width 391 height 49
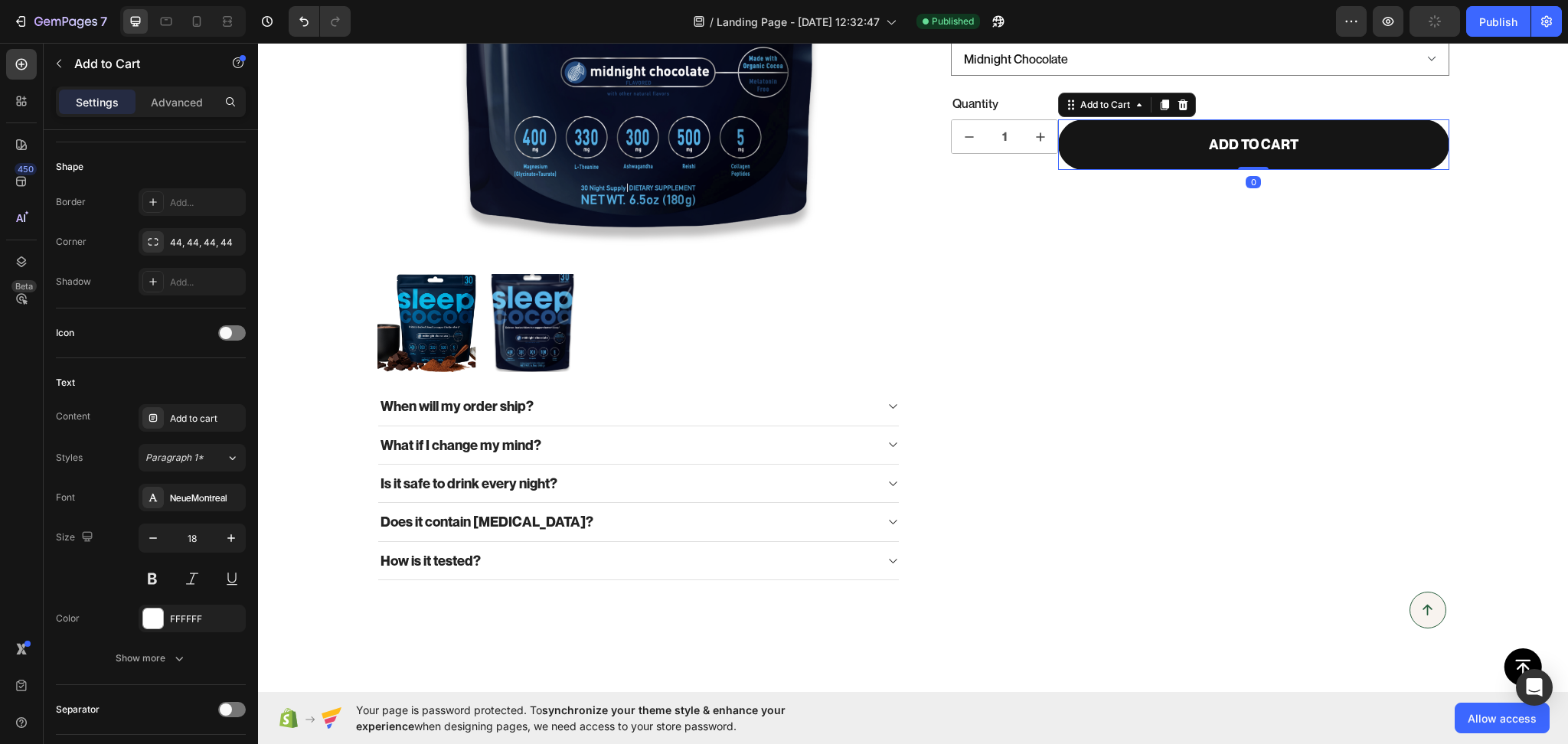
scroll to position [0, 0]
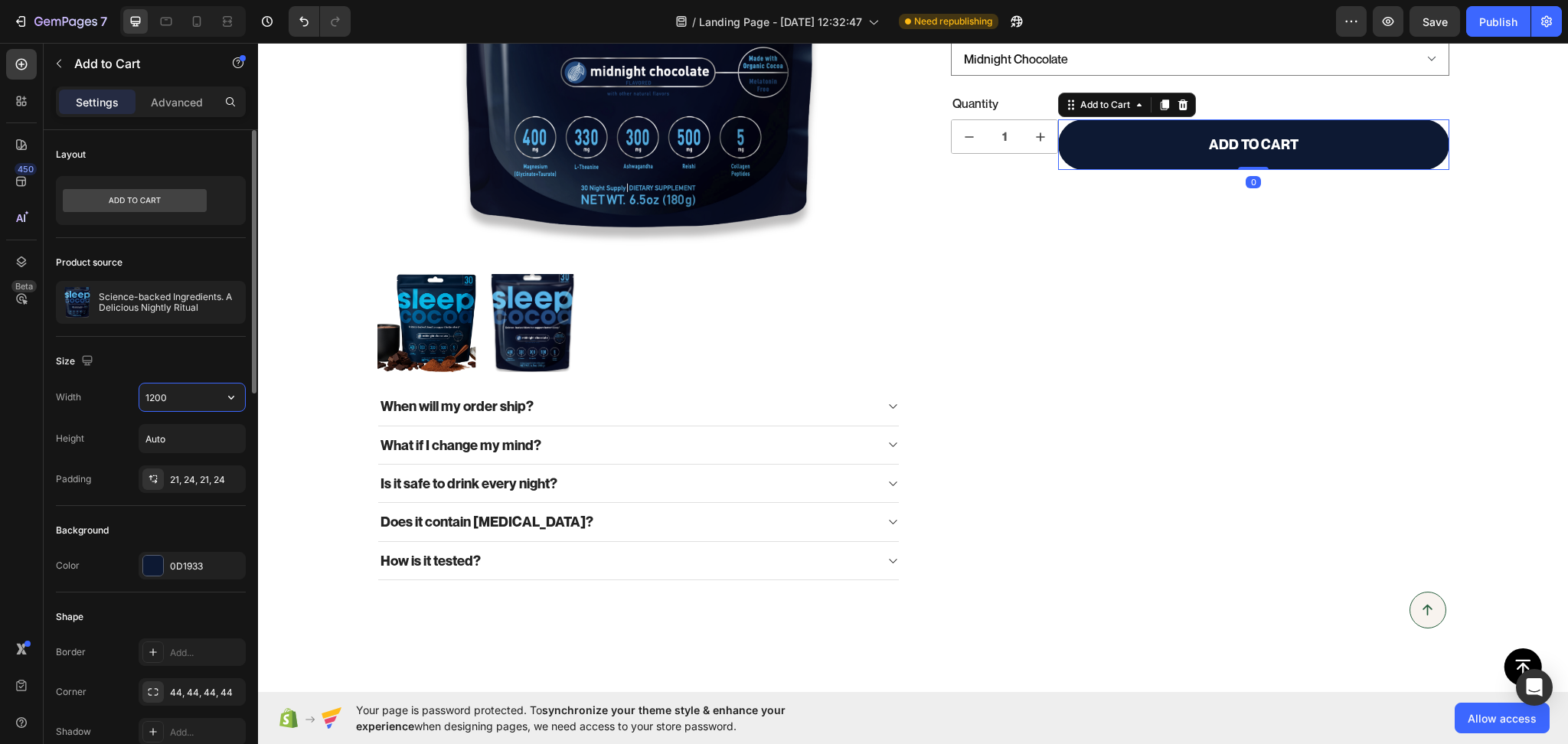
click at [186, 394] on input "1200" at bounding box center [191, 398] width 105 height 27
type input "1200"
click at [1363, 209] on div "Science-backed Ingredients. A Delicious Nightly Ritual Product Title Formulated…" at bounding box center [1187, 160] width 523 height 838
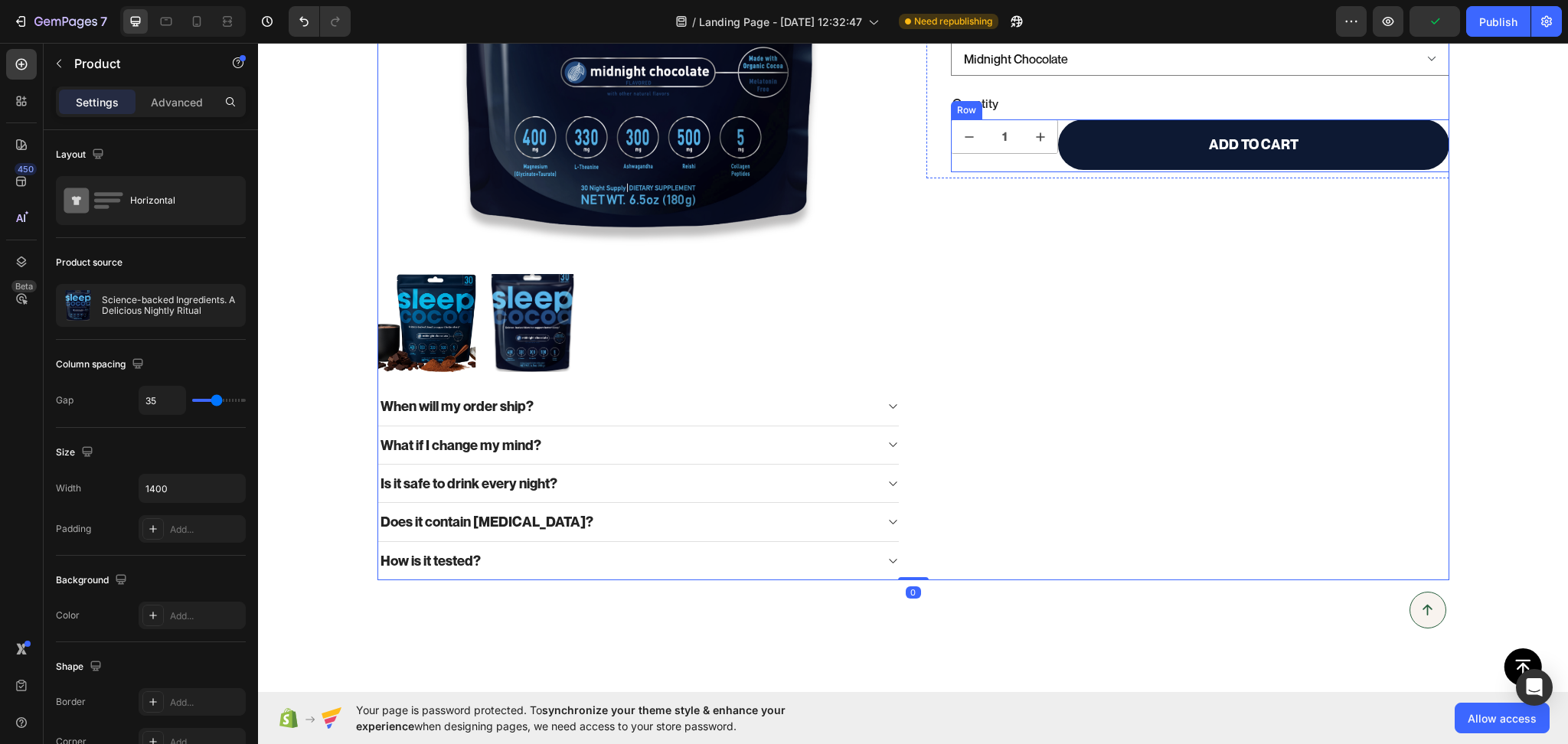
click at [1037, 165] on div "1 Product Quantity" at bounding box center [1004, 146] width 107 height 53
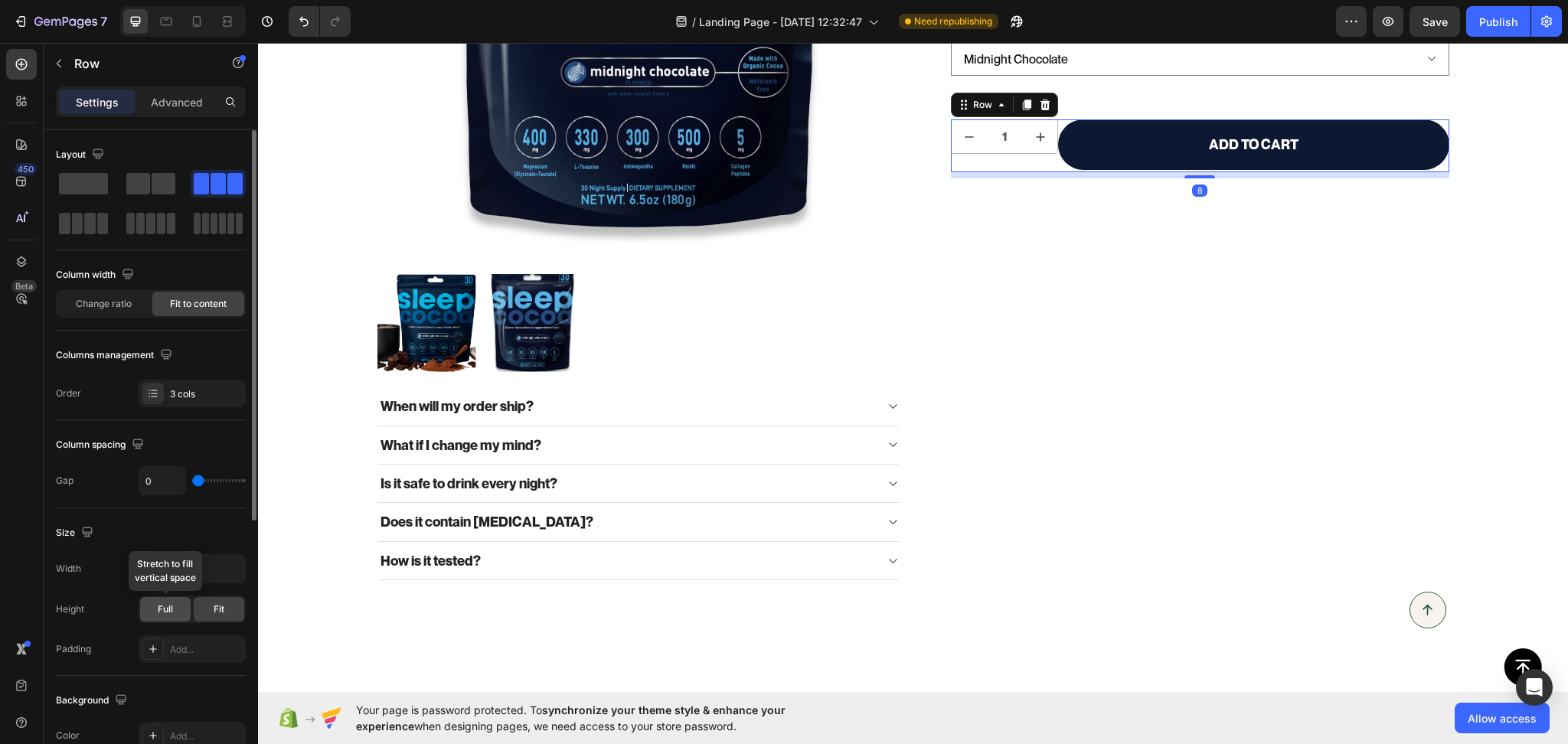
click at [156, 614] on div "Full" at bounding box center [165, 609] width 50 height 25
click at [209, 601] on div "Fit" at bounding box center [218, 609] width 50 height 25
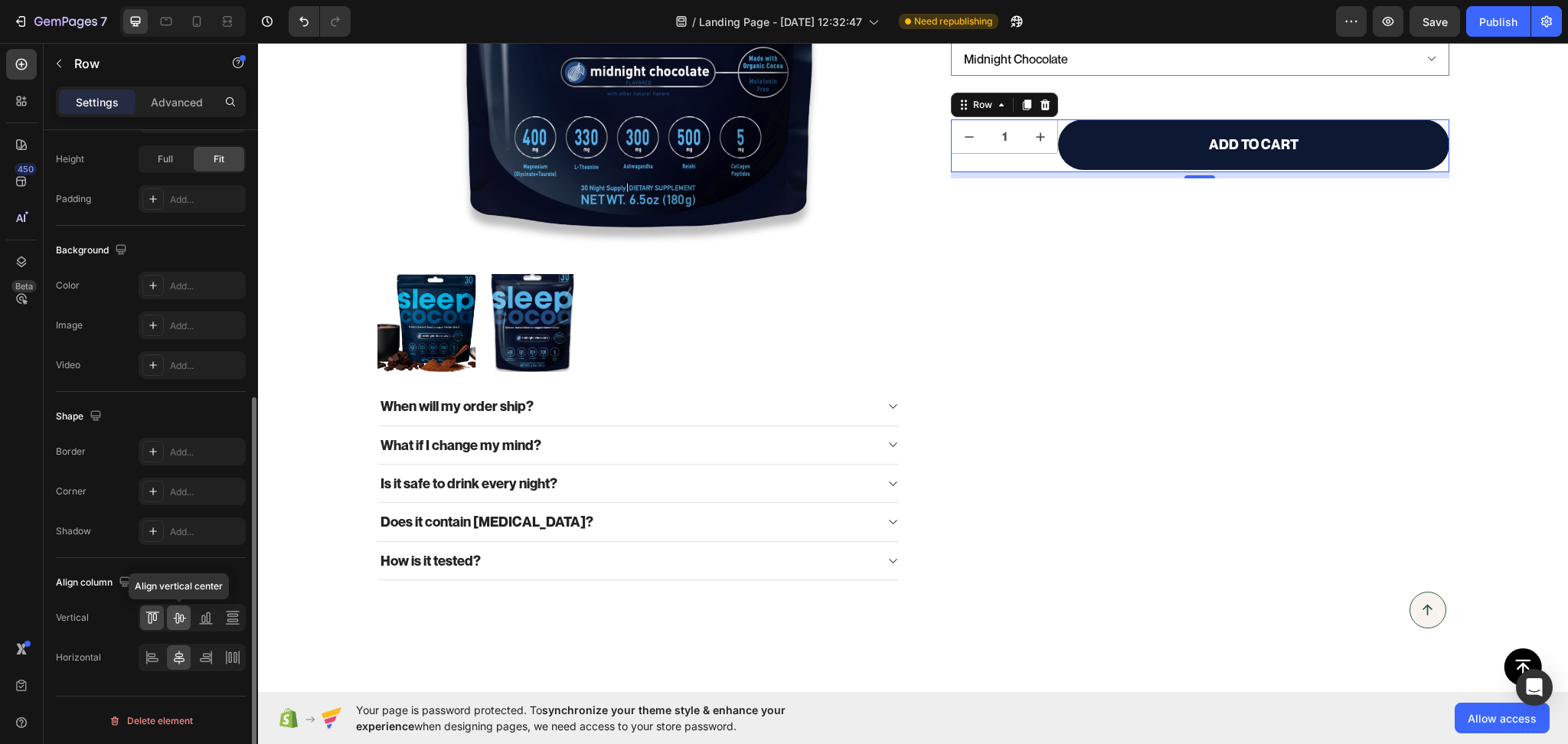
click at [185, 614] on icon at bounding box center [179, 618] width 16 height 16
click at [209, 623] on icon at bounding box center [205, 618] width 16 height 16
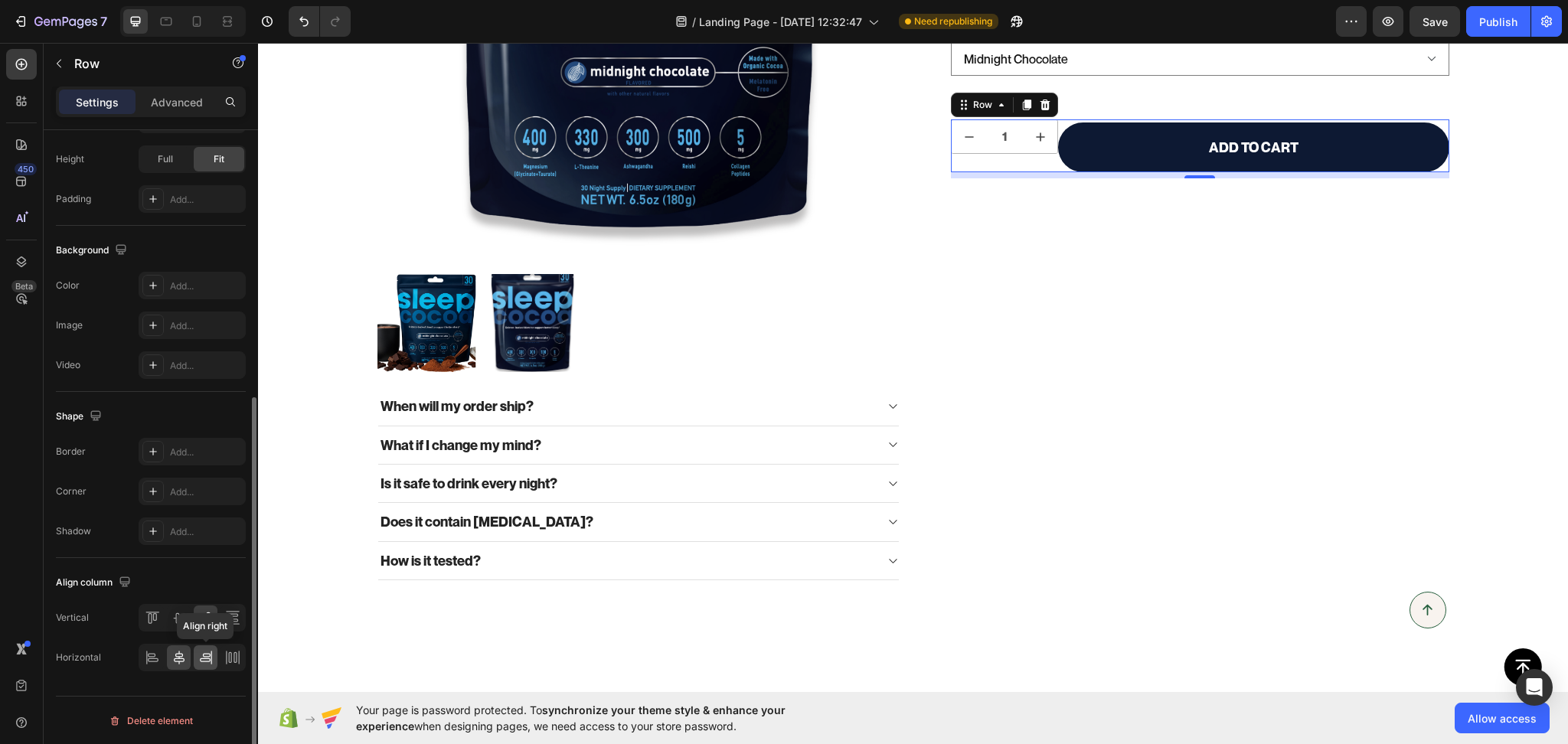
click at [210, 659] on icon at bounding box center [205, 658] width 16 height 16
click at [187, 622] on div at bounding box center [179, 618] width 24 height 25
click at [217, 605] on div at bounding box center [191, 618] width 107 height 27
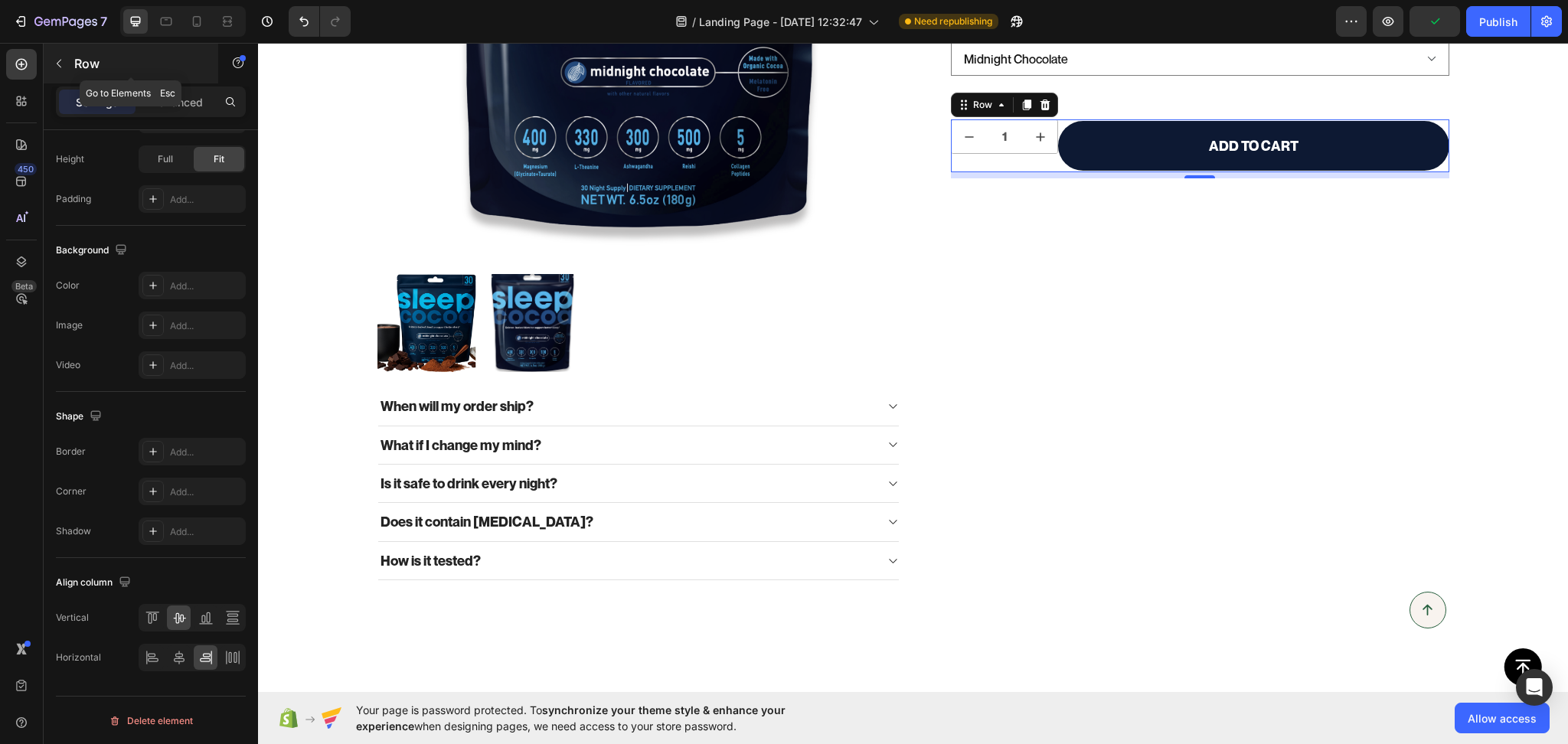
click at [58, 71] on button "button" at bounding box center [59, 63] width 25 height 25
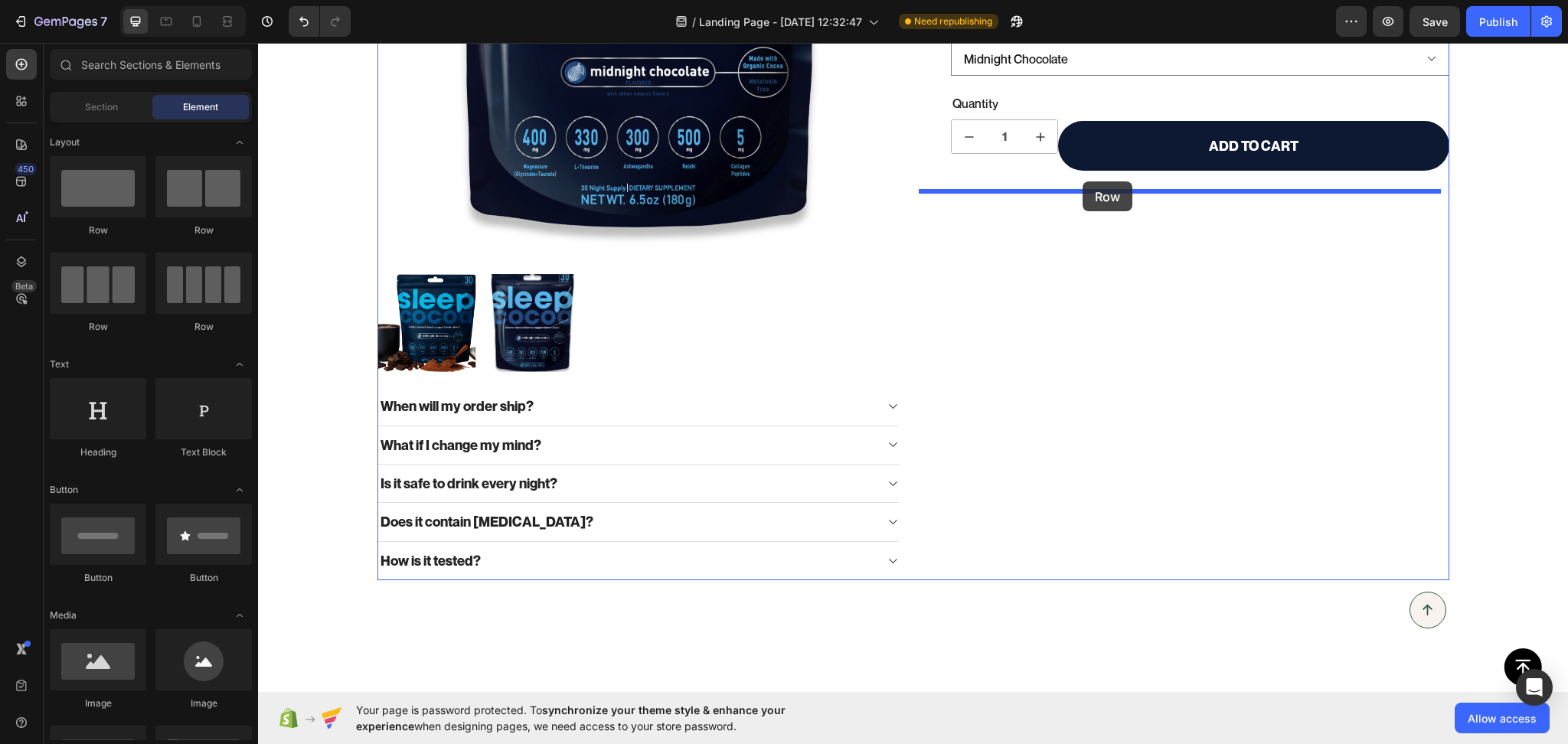
drag, startPoint x: 463, startPoint y: 250, endPoint x: 1083, endPoint y: 181, distance: 623.8
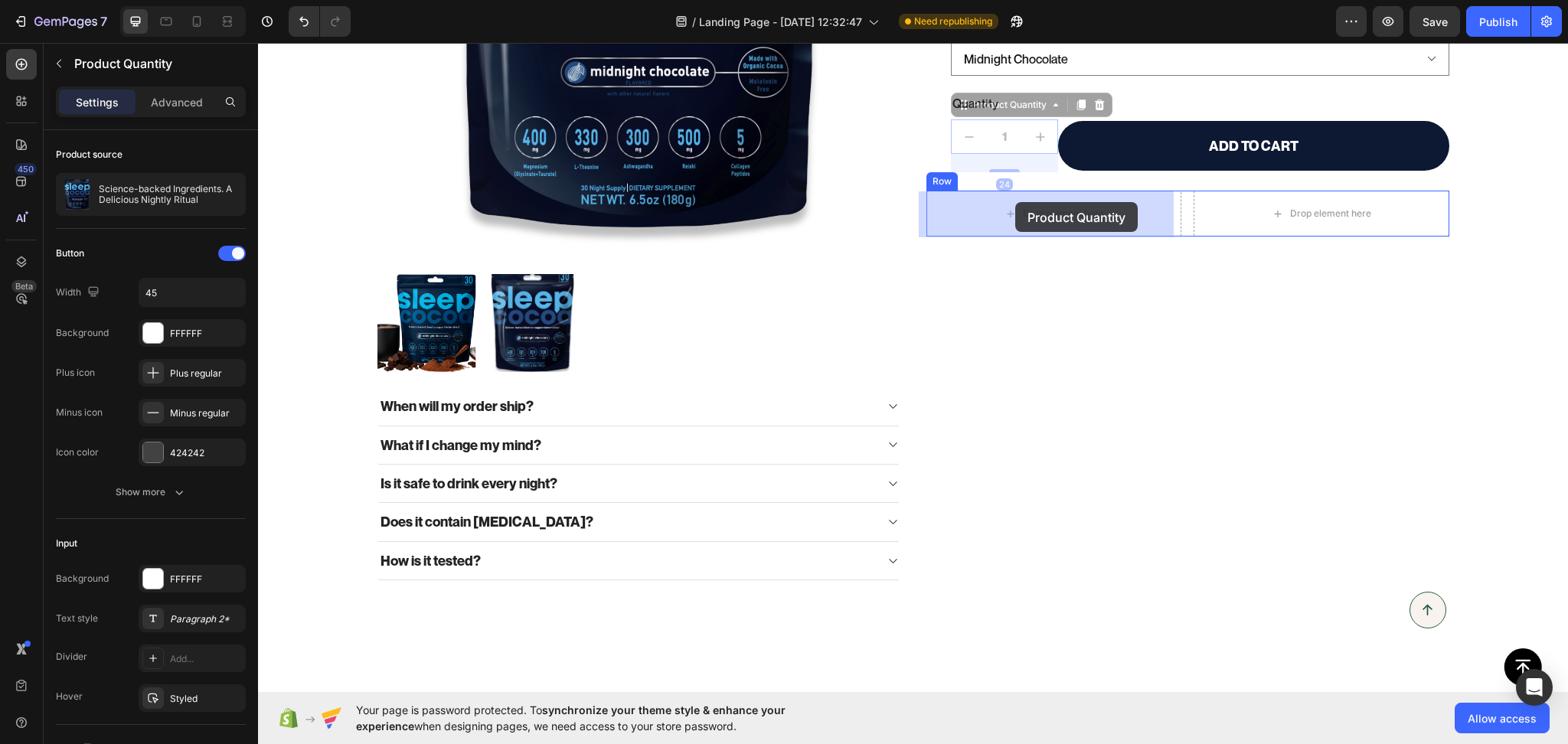
drag, startPoint x: 1015, startPoint y: 140, endPoint x: 1015, endPoint y: 202, distance: 62.0
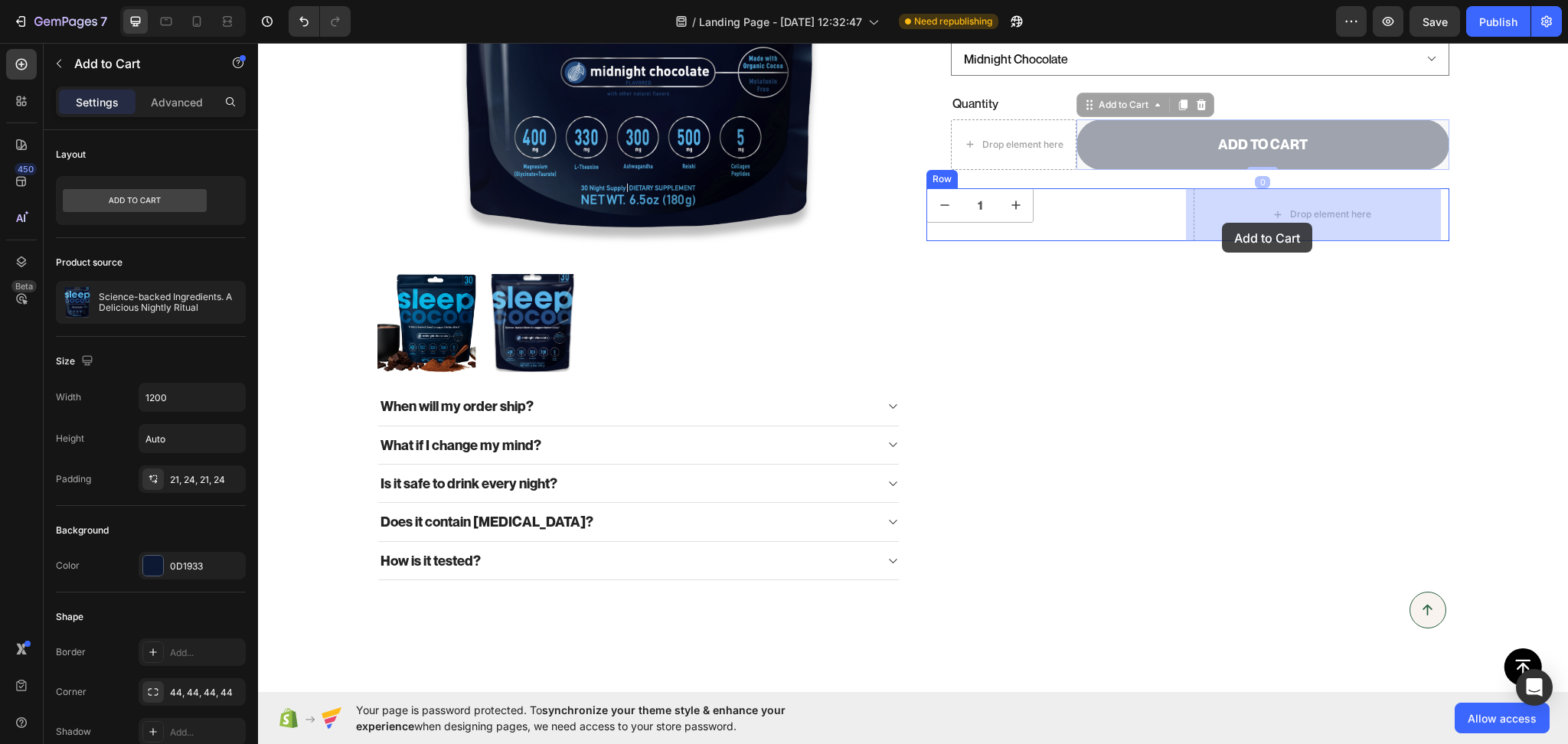
drag, startPoint x: 1216, startPoint y: 215, endPoint x: 1222, endPoint y: 223, distance: 10.0
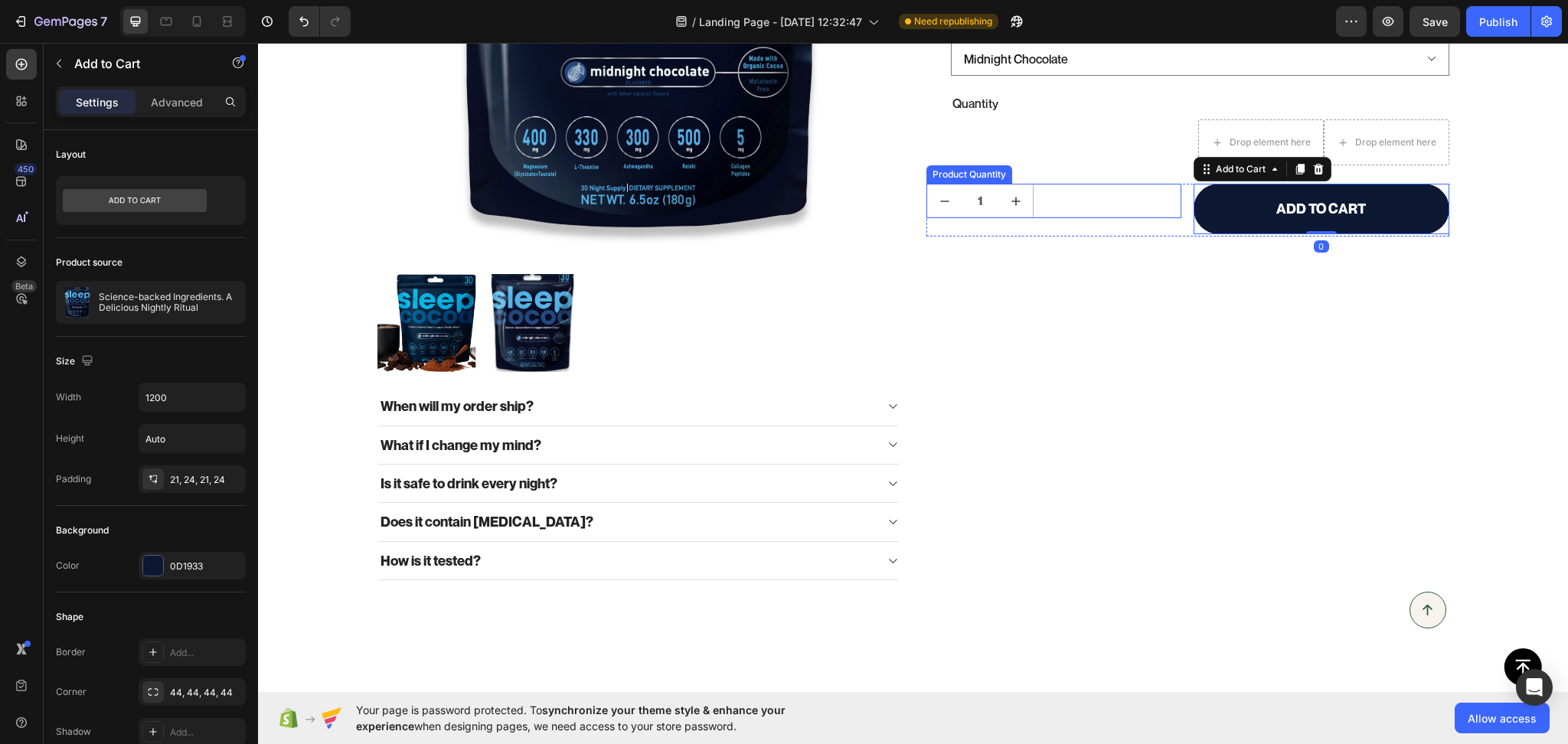
click at [1083, 198] on div "1" at bounding box center [1053, 202] width 255 height 35
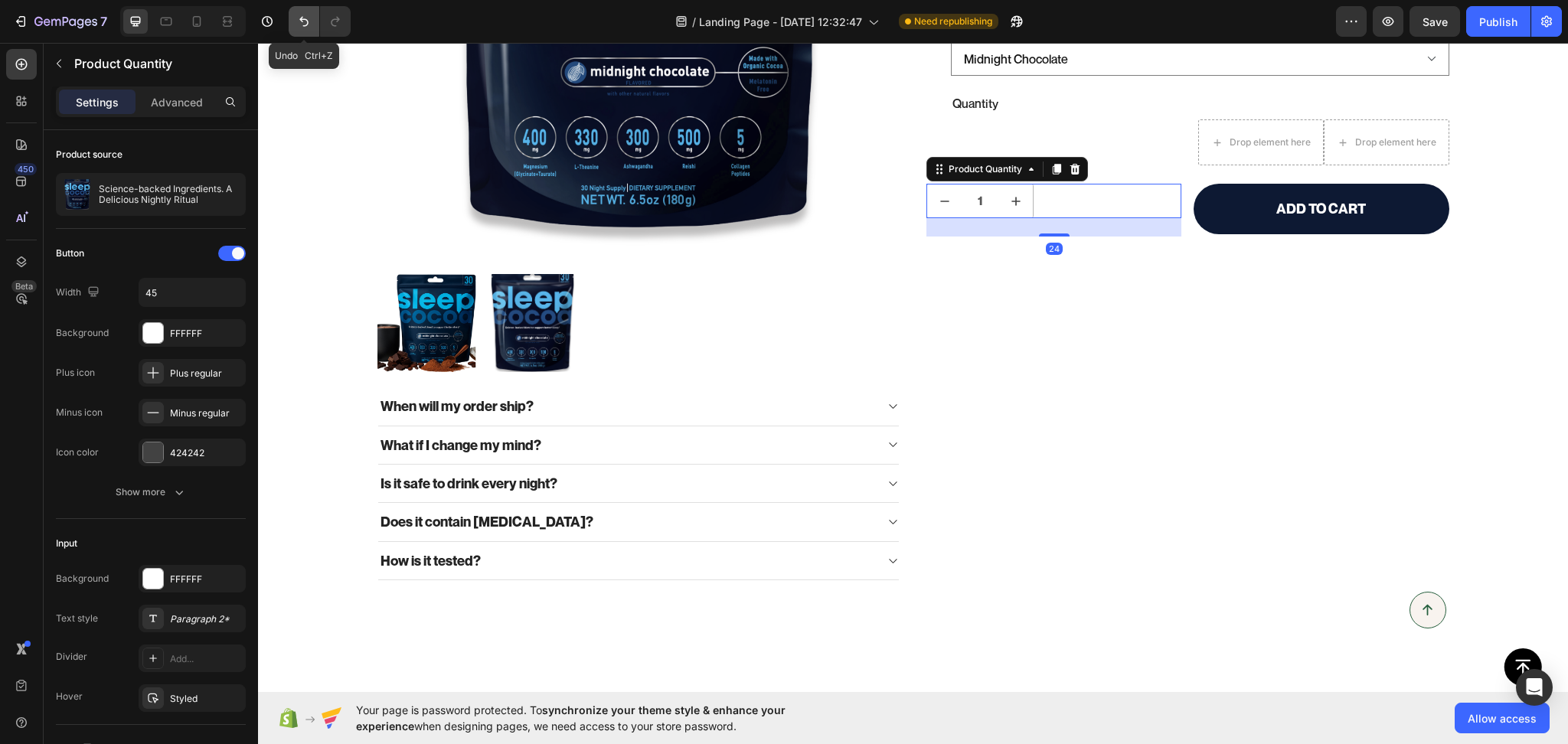
click at [302, 26] on icon "Undo/Redo" at bounding box center [303, 21] width 16 height 16
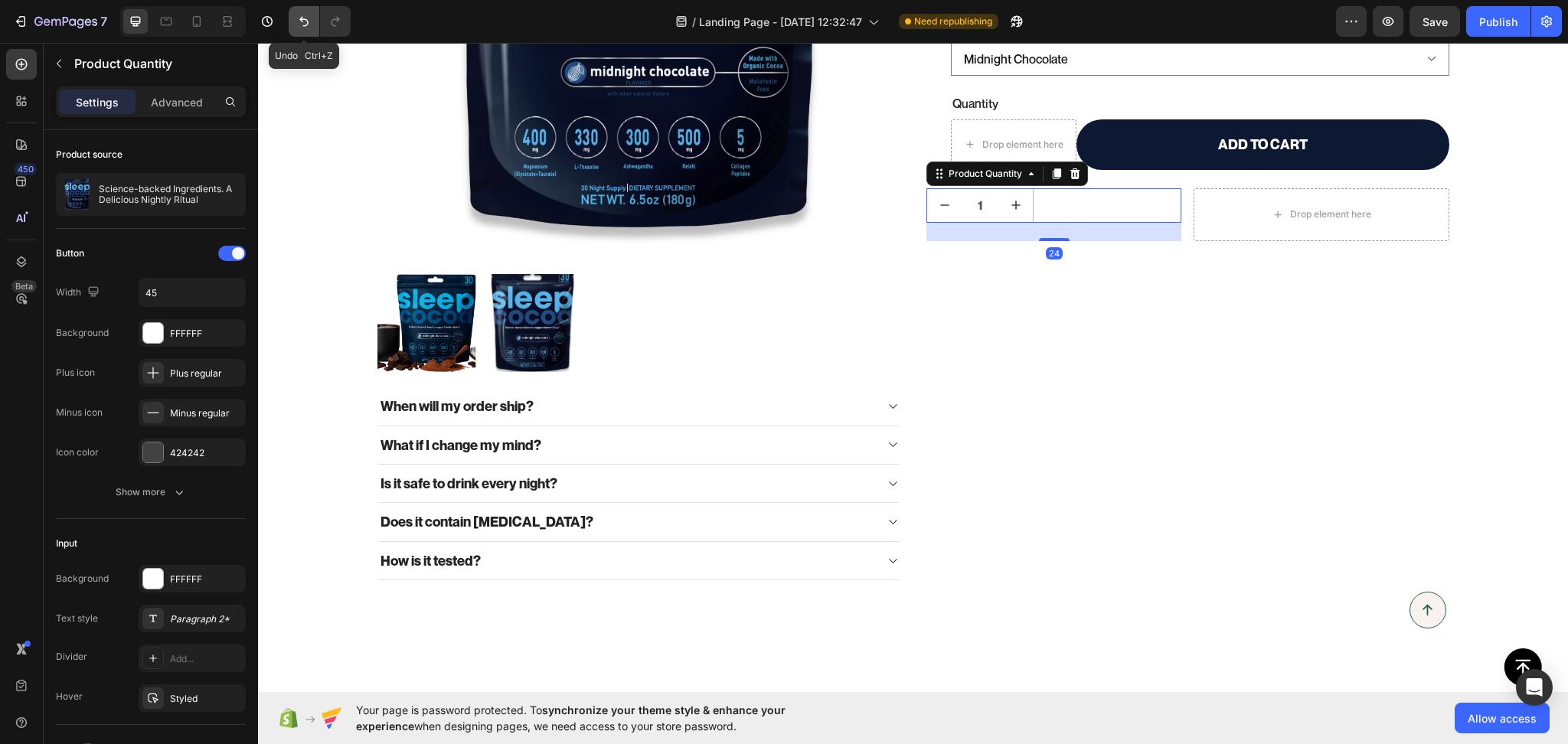
click at [302, 26] on icon "Undo/Redo" at bounding box center [303, 21] width 16 height 16
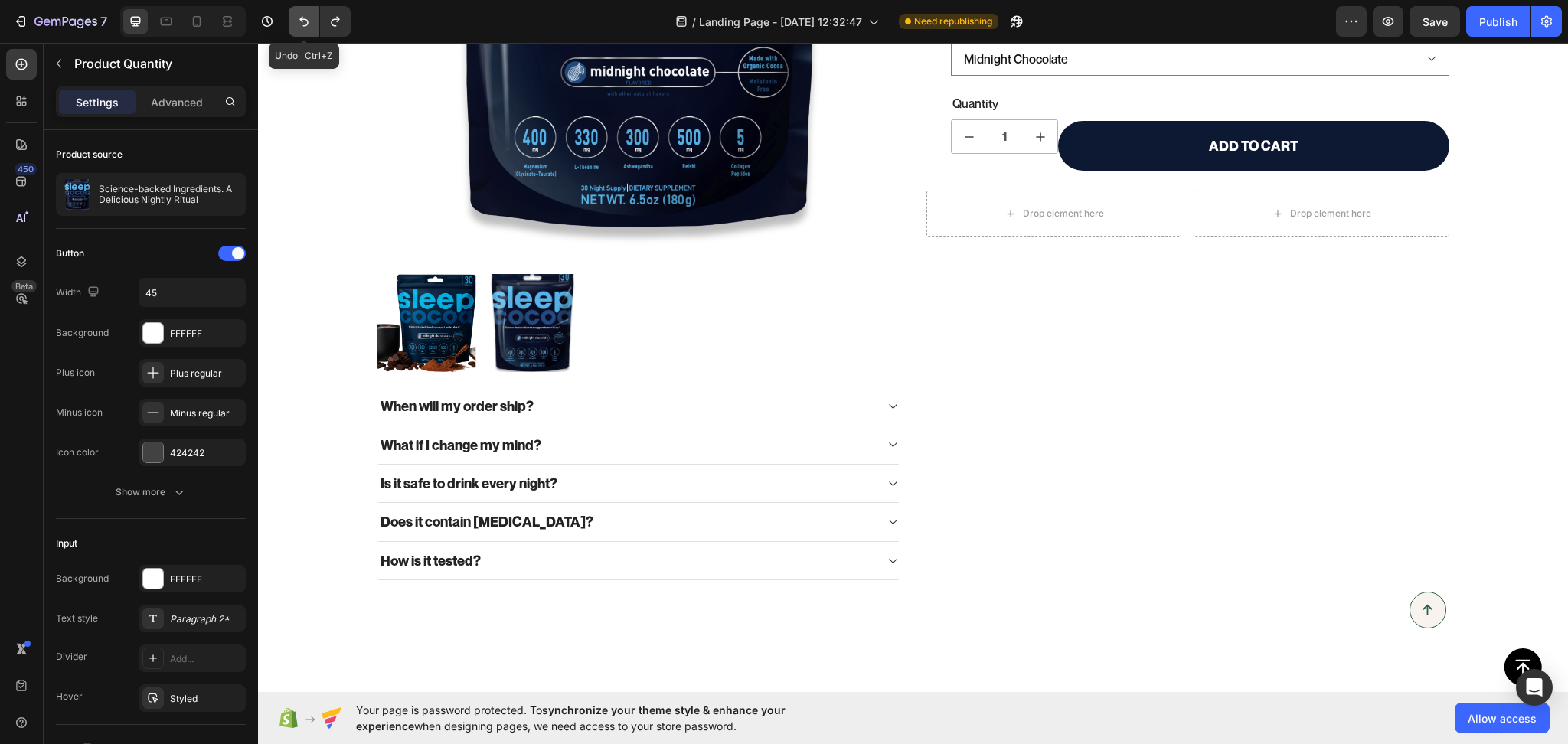
click at [302, 26] on icon "Undo/Redo" at bounding box center [303, 21] width 16 height 16
click at [313, 29] on button "Undo/Redo" at bounding box center [303, 21] width 30 height 30
click at [312, 28] on button "Undo/Redo" at bounding box center [303, 21] width 30 height 30
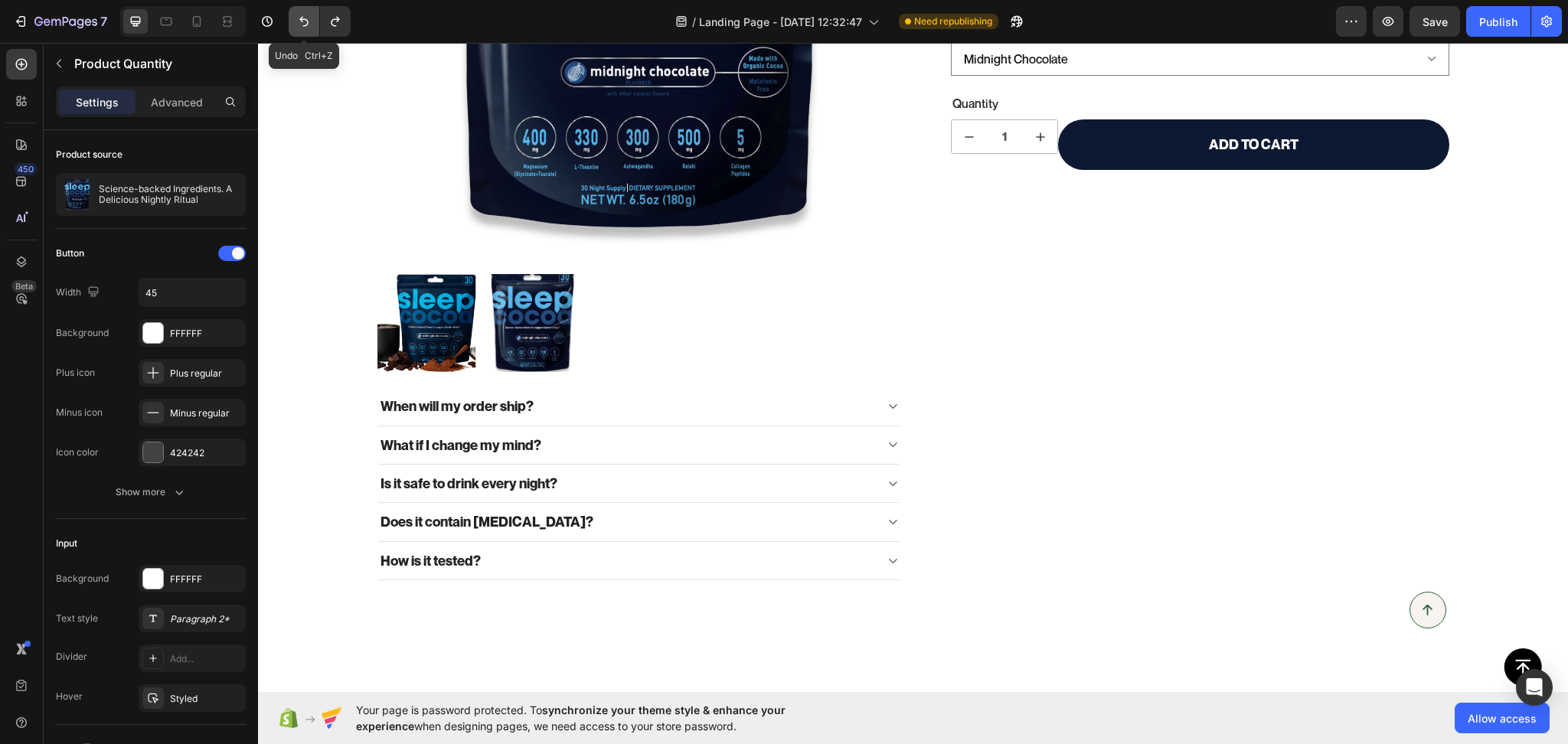
click at [312, 28] on button "Undo/Redo" at bounding box center [303, 21] width 30 height 30
click at [311, 27] on button "Undo/Redo" at bounding box center [303, 21] width 30 height 30
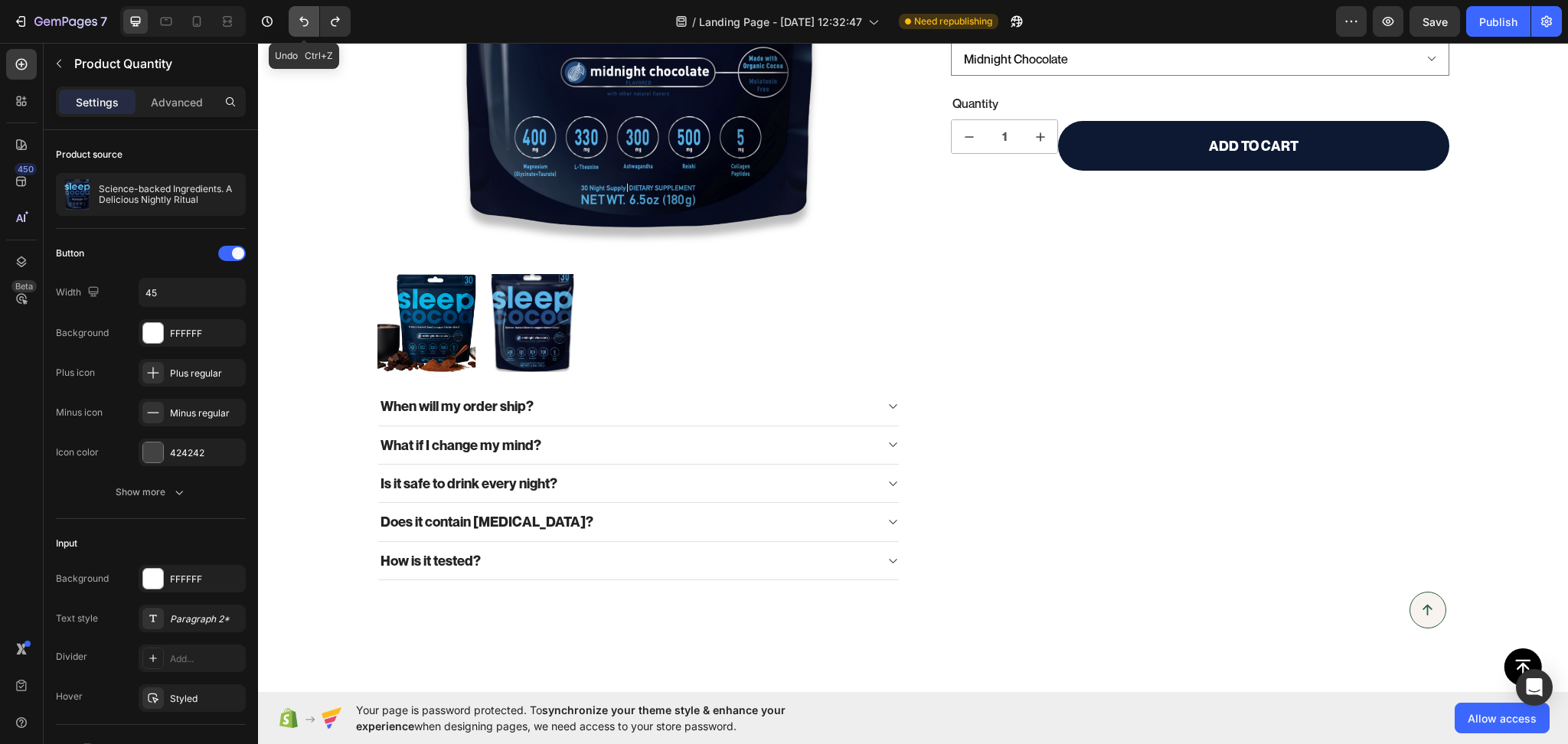
click at [311, 27] on button "Undo/Redo" at bounding box center [303, 21] width 30 height 30
click at [310, 21] on icon "Undo/Redo" at bounding box center [303, 21] width 16 height 16
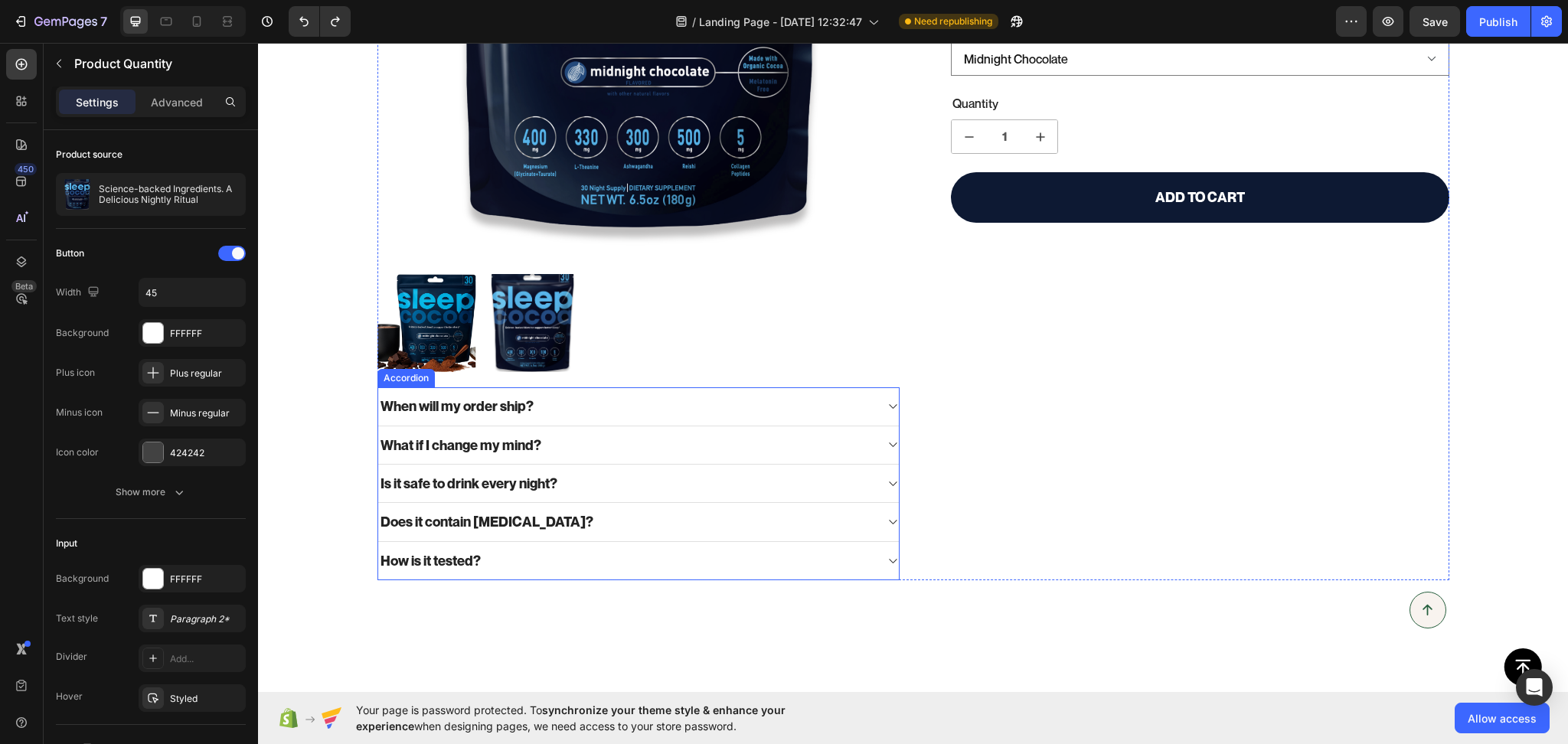
click at [506, 404] on p "When will my order ship?" at bounding box center [456, 406] width 153 height 17
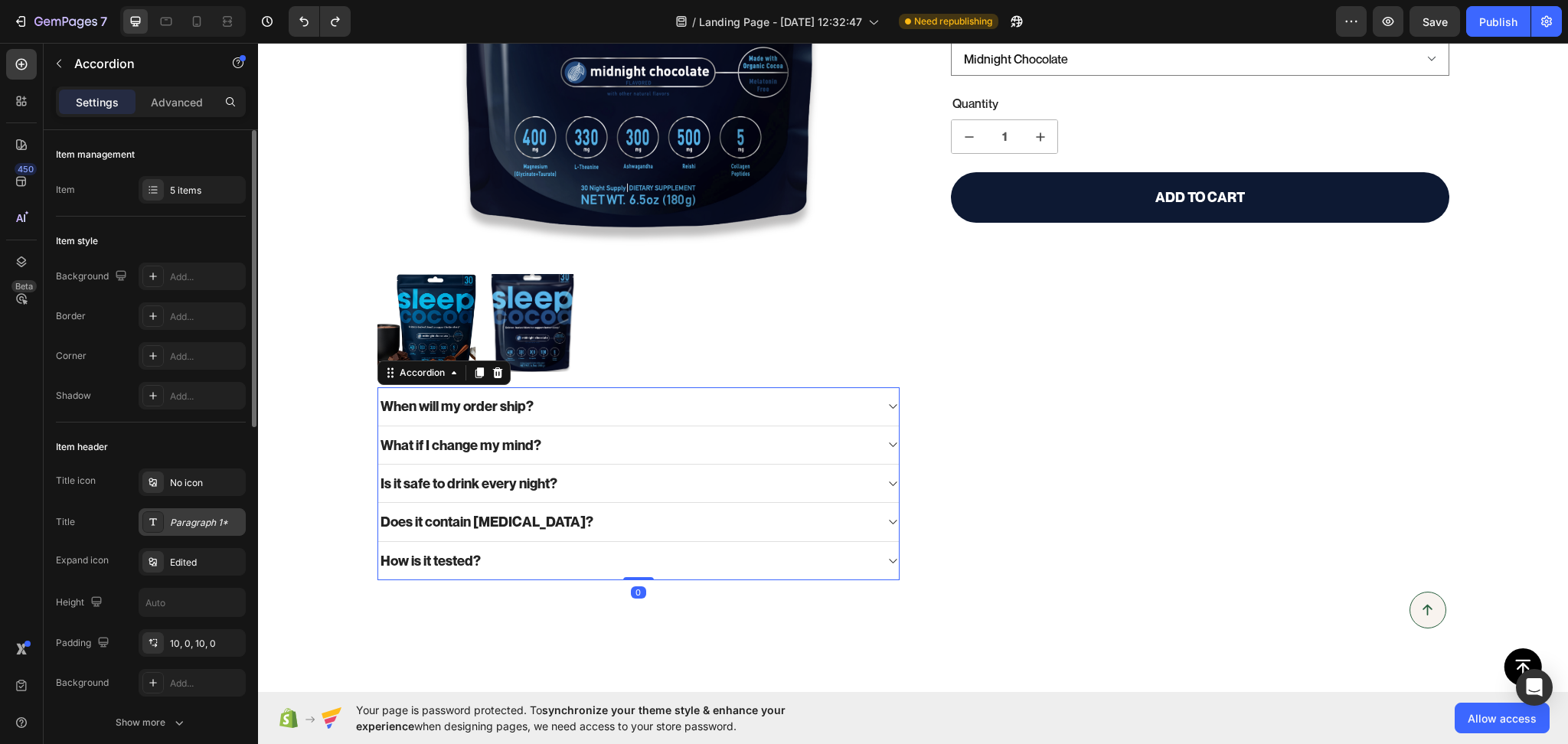
click at [189, 521] on div "Paragraph 1*" at bounding box center [206, 522] width 72 height 14
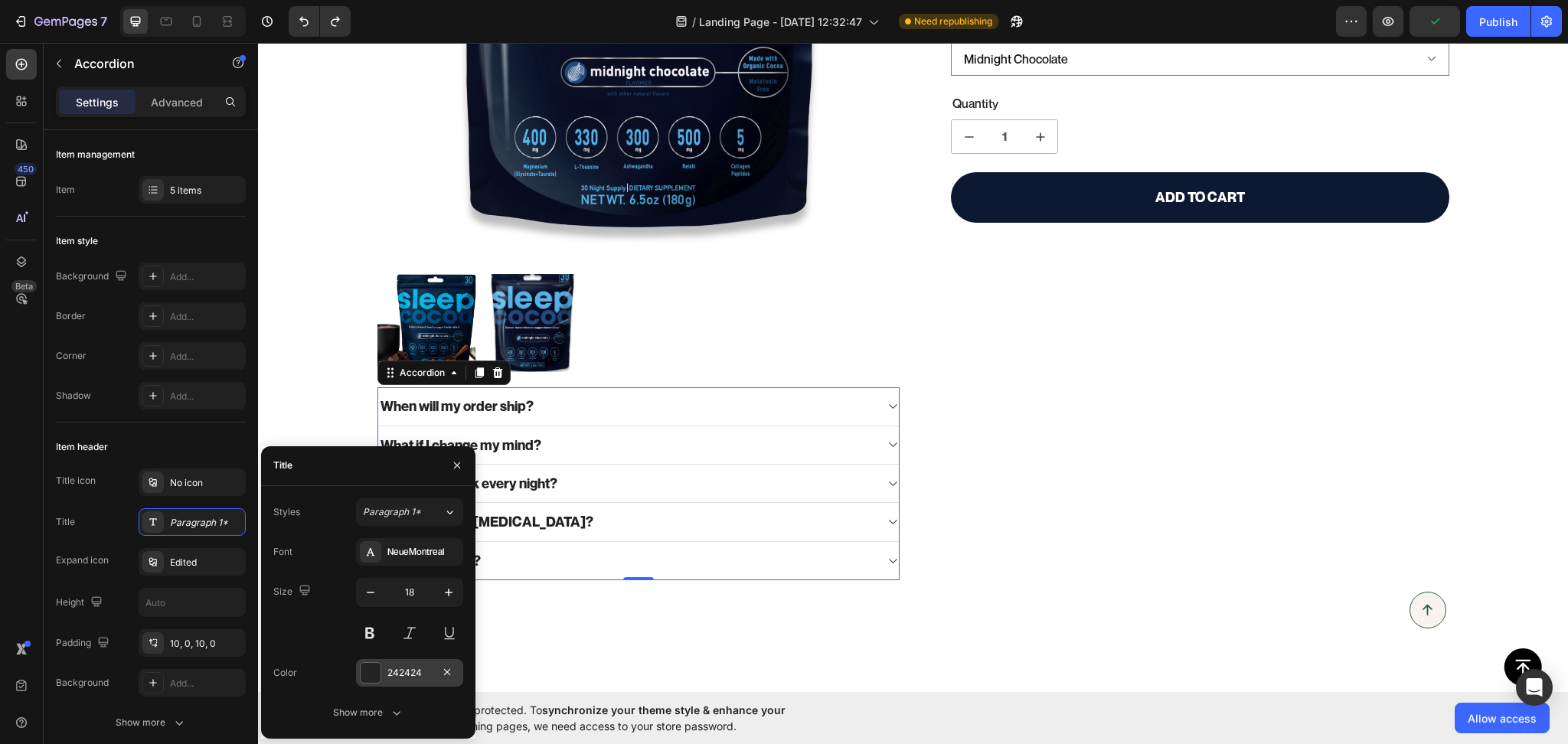
click at [407, 677] on div "242424" at bounding box center [409, 673] width 44 height 14
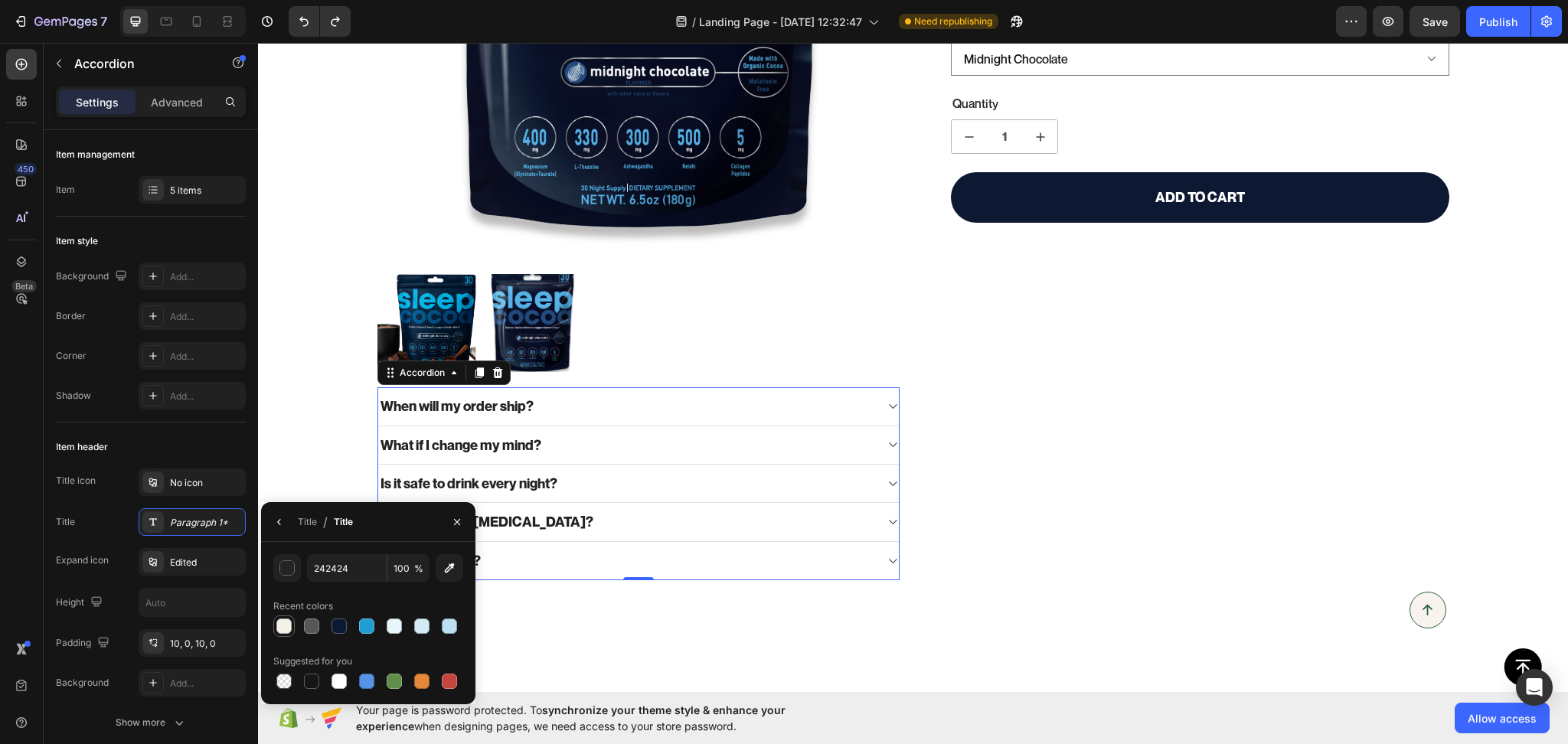
click at [291, 626] on div at bounding box center [284, 627] width 18 height 18
type input "F4F1E7"
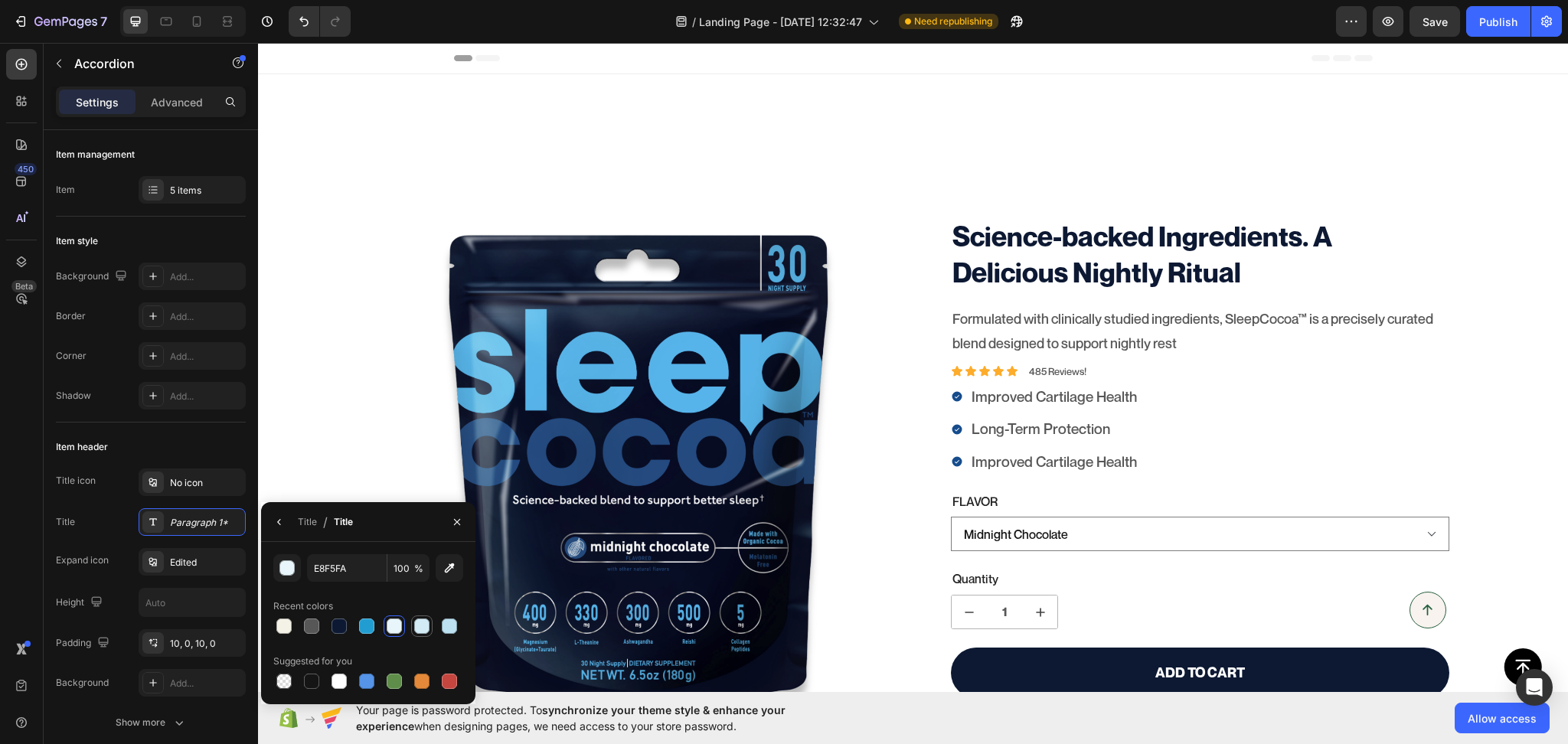
scroll to position [476, 0]
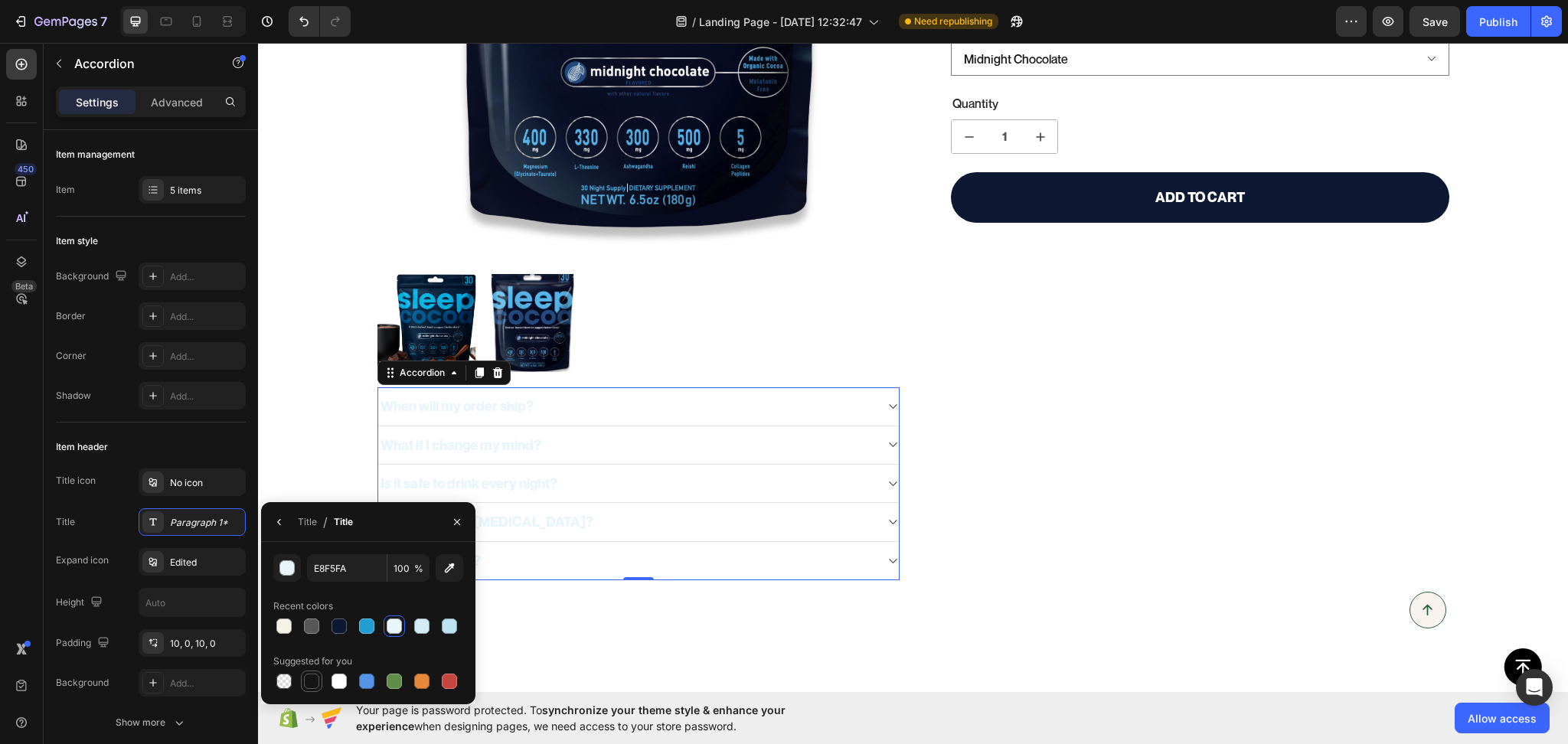
click at [312, 684] on div at bounding box center [311, 682] width 16 height 16
type input "151515"
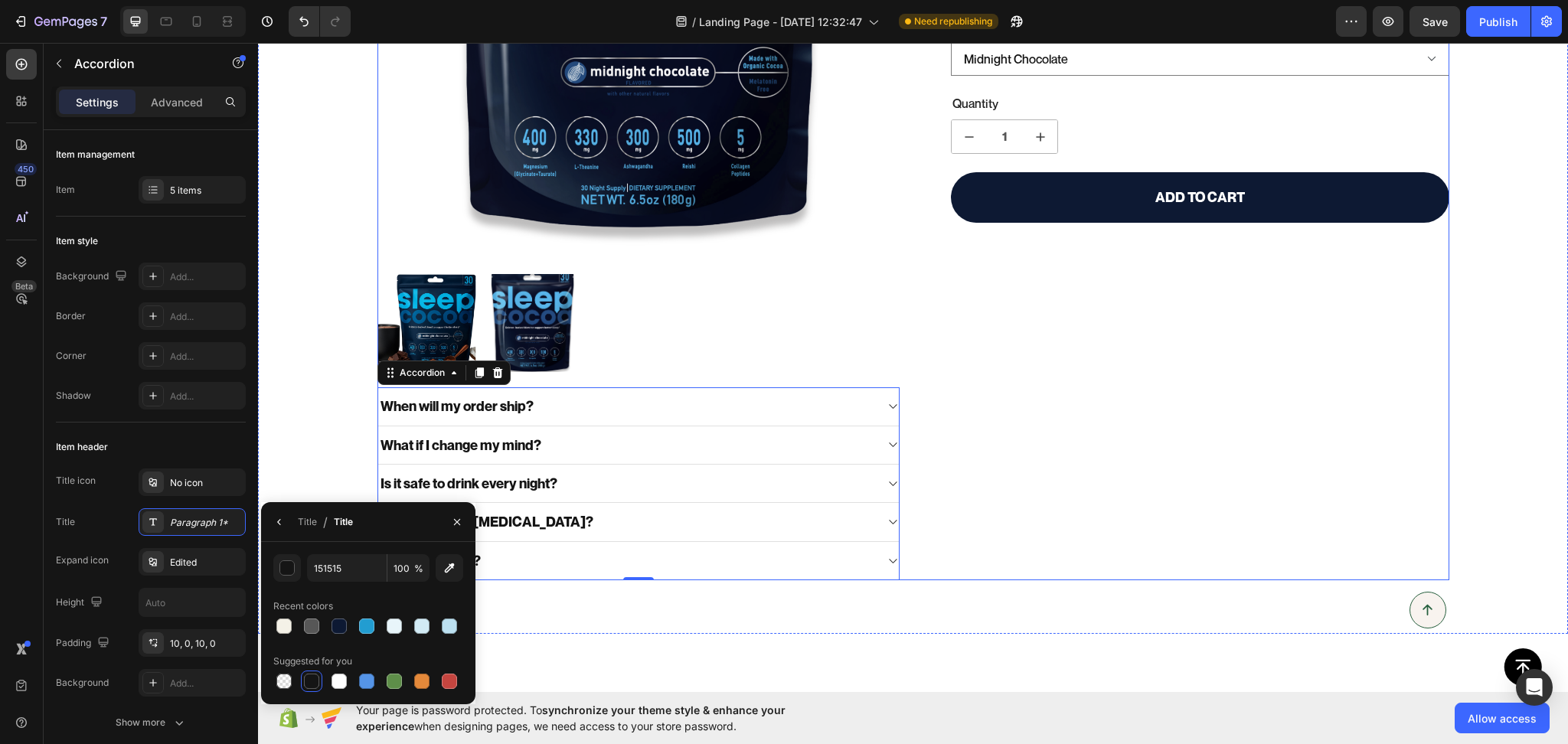
click at [1311, 394] on div "Science-backed Ingredients. A Delicious Nightly Ritual Product Title Formulated…" at bounding box center [1187, 160] width 523 height 838
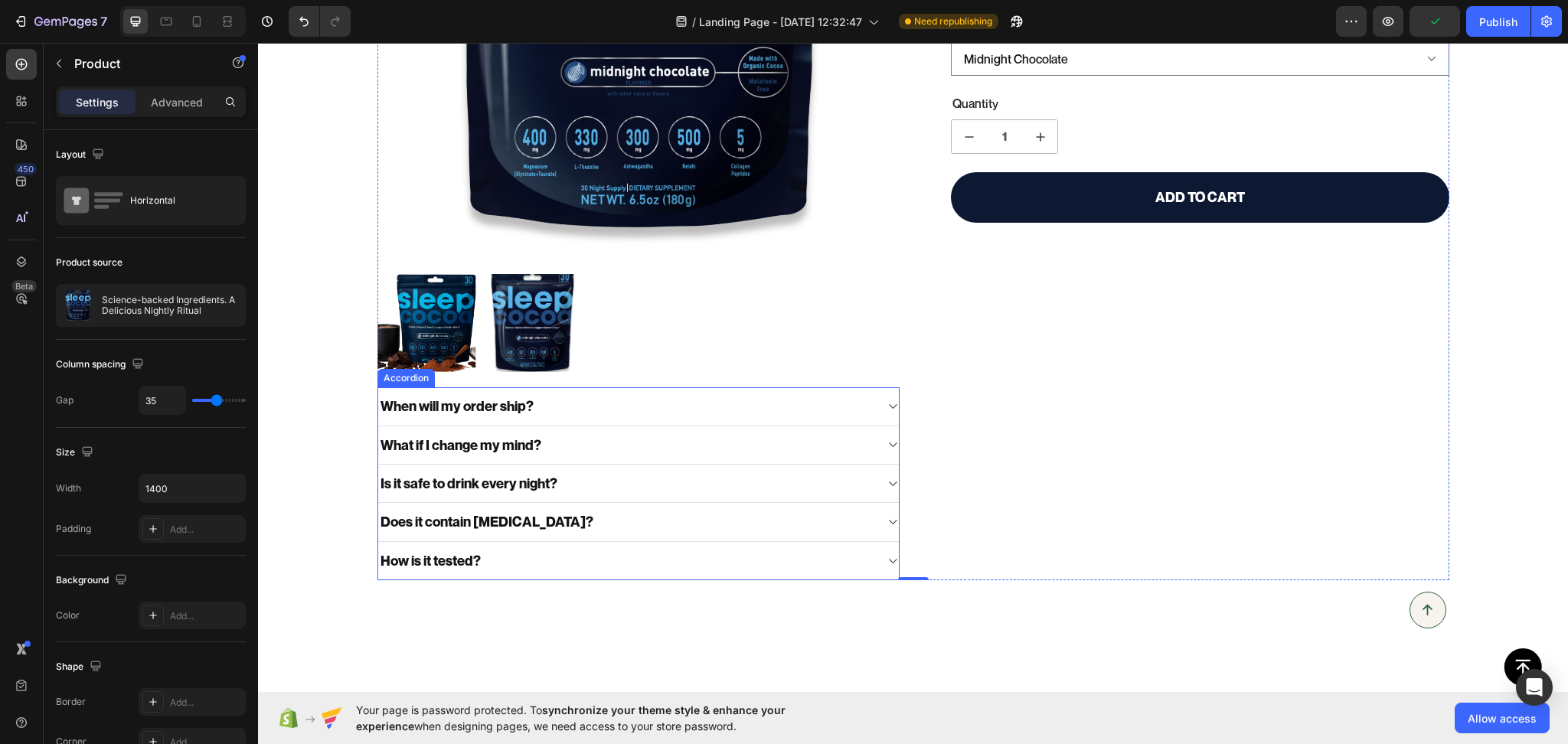
click at [661, 399] on div "When will my order ship?" at bounding box center [626, 406] width 496 height 22
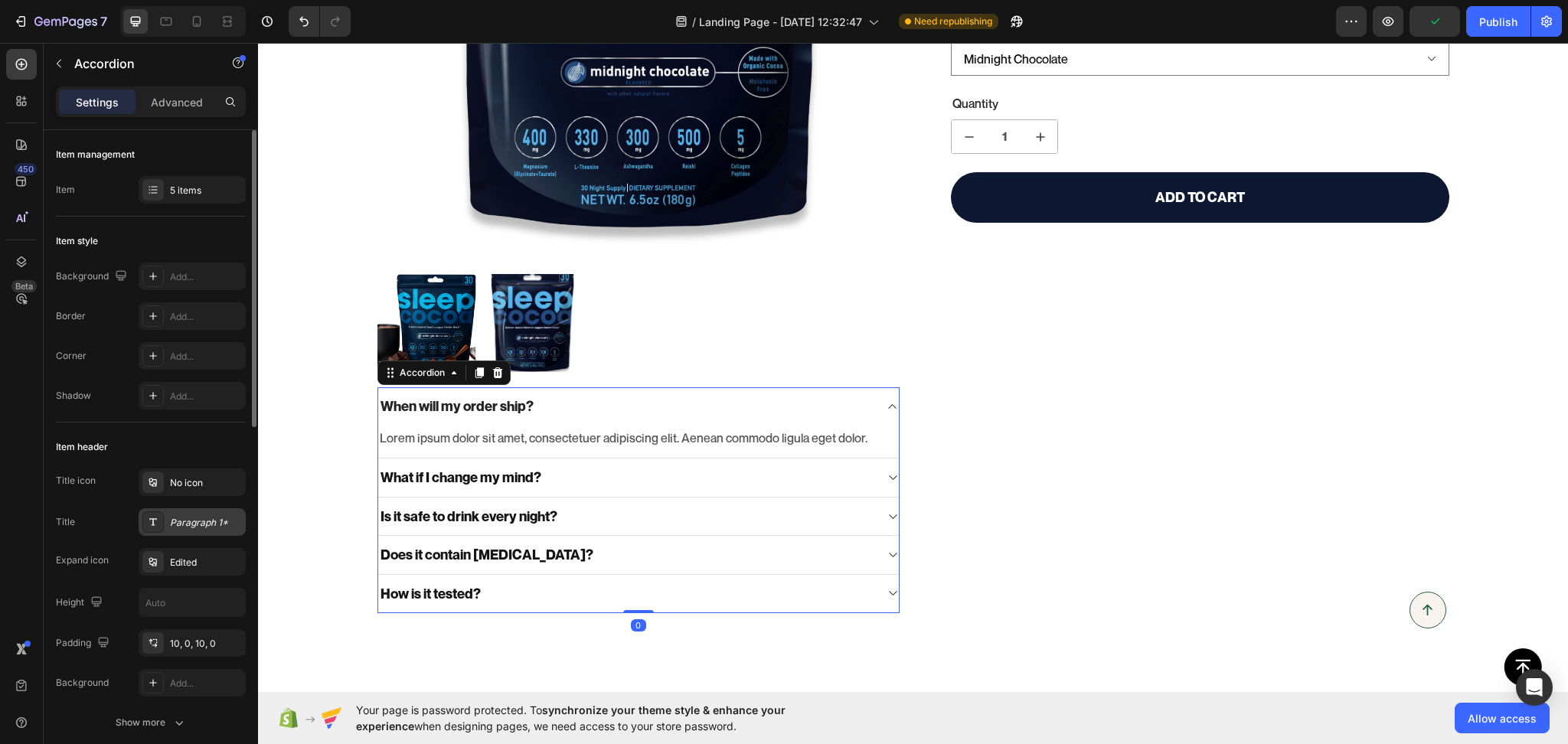
click at [181, 534] on div "Paragraph 1*" at bounding box center [191, 522] width 107 height 27
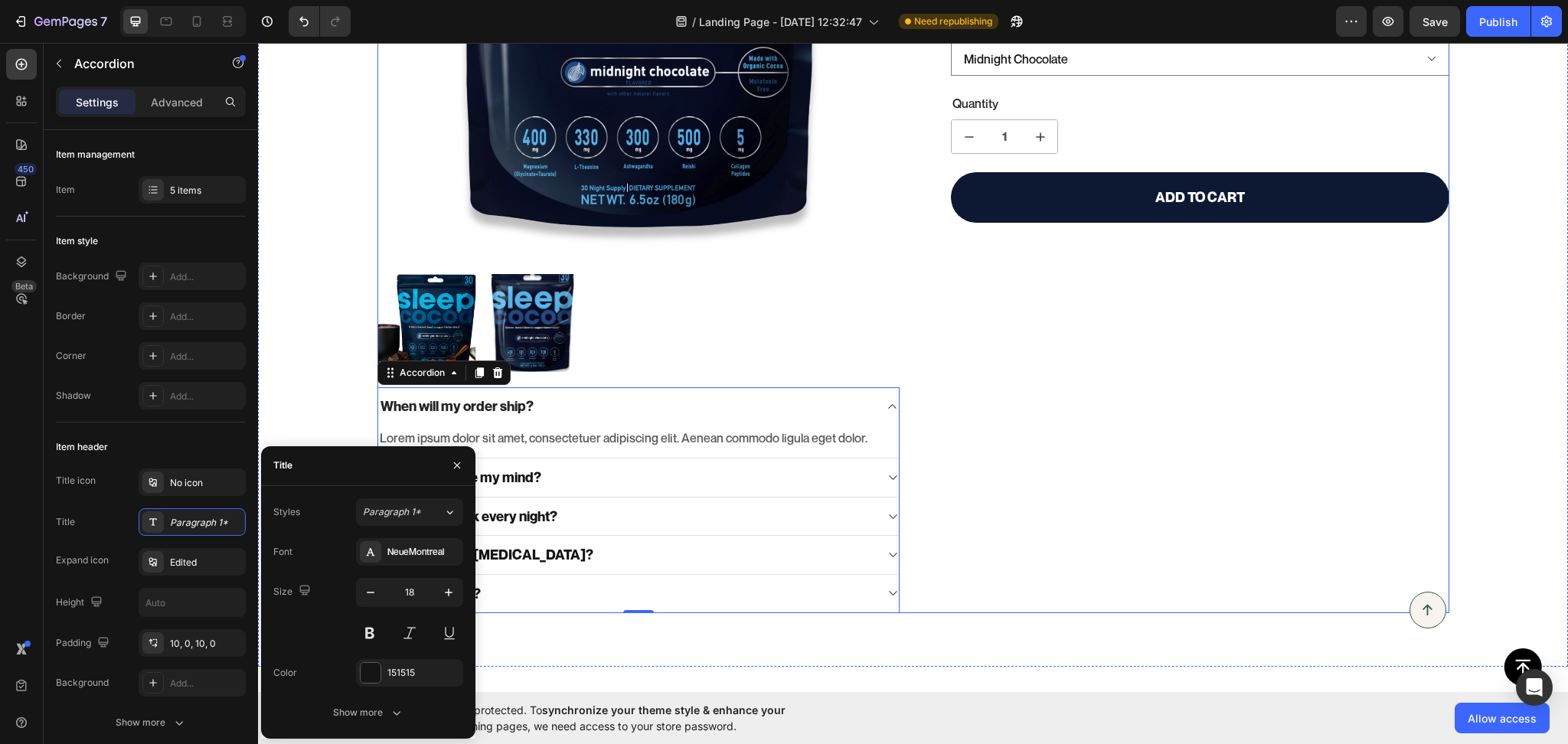
click at [1367, 380] on div "Science-backed Ingredients. A Delicious Nightly Ritual Product Title Formulated…" at bounding box center [1187, 177] width 523 height 871
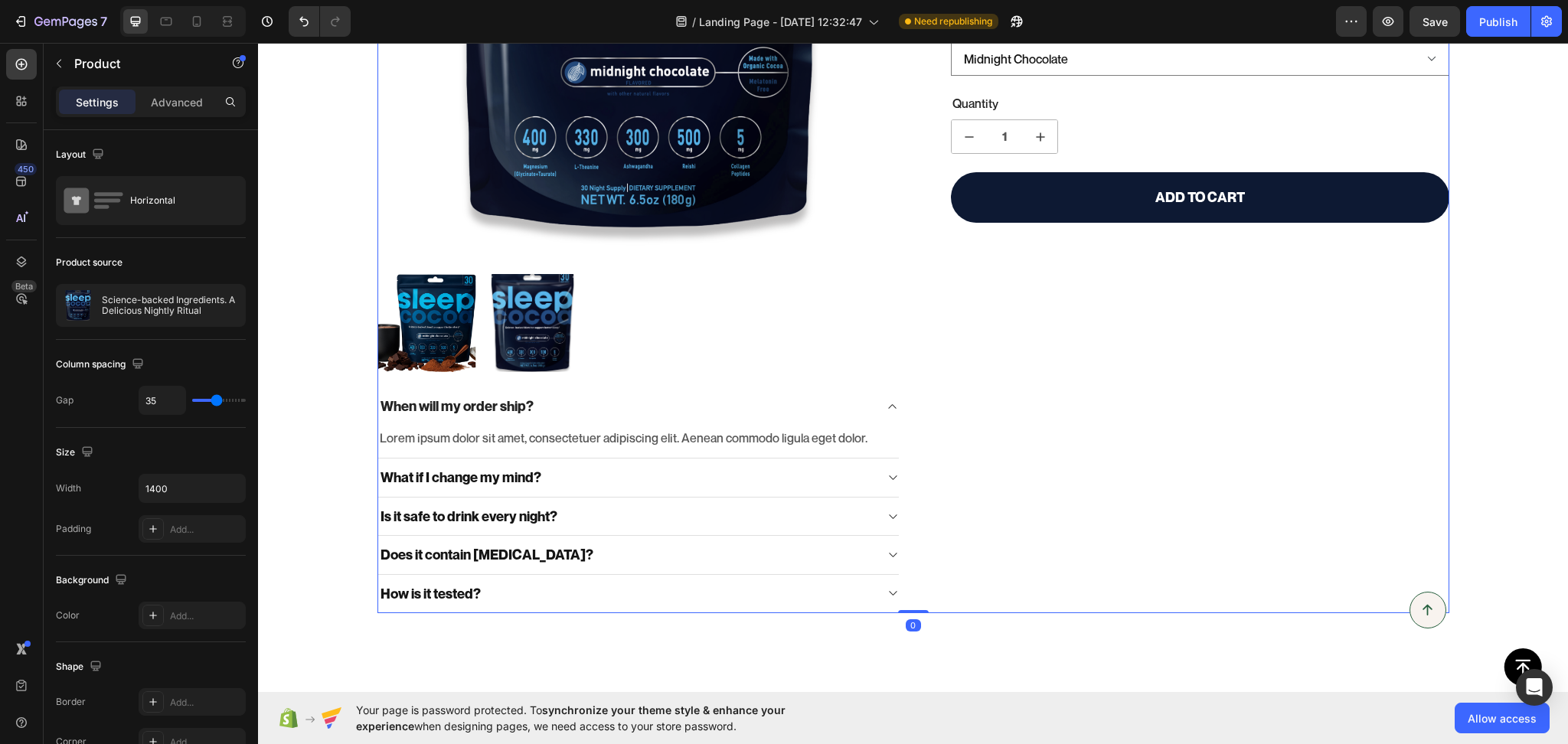
scroll to position [237, 0]
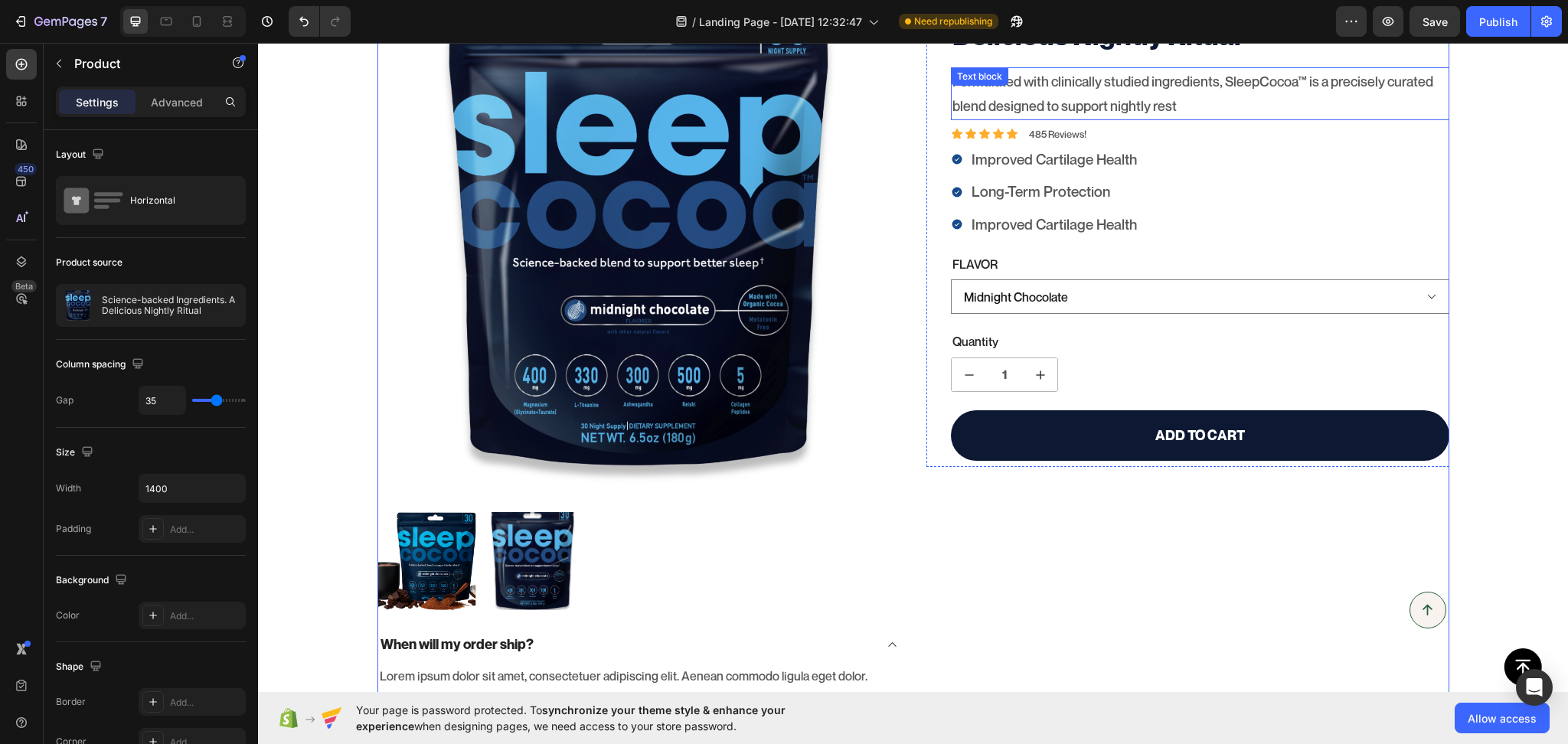
click at [1043, 99] on p "Formulated with clinically studied ingredients, SleepCocoa™ is a precisely cura…" at bounding box center [1200, 93] width 495 height 49
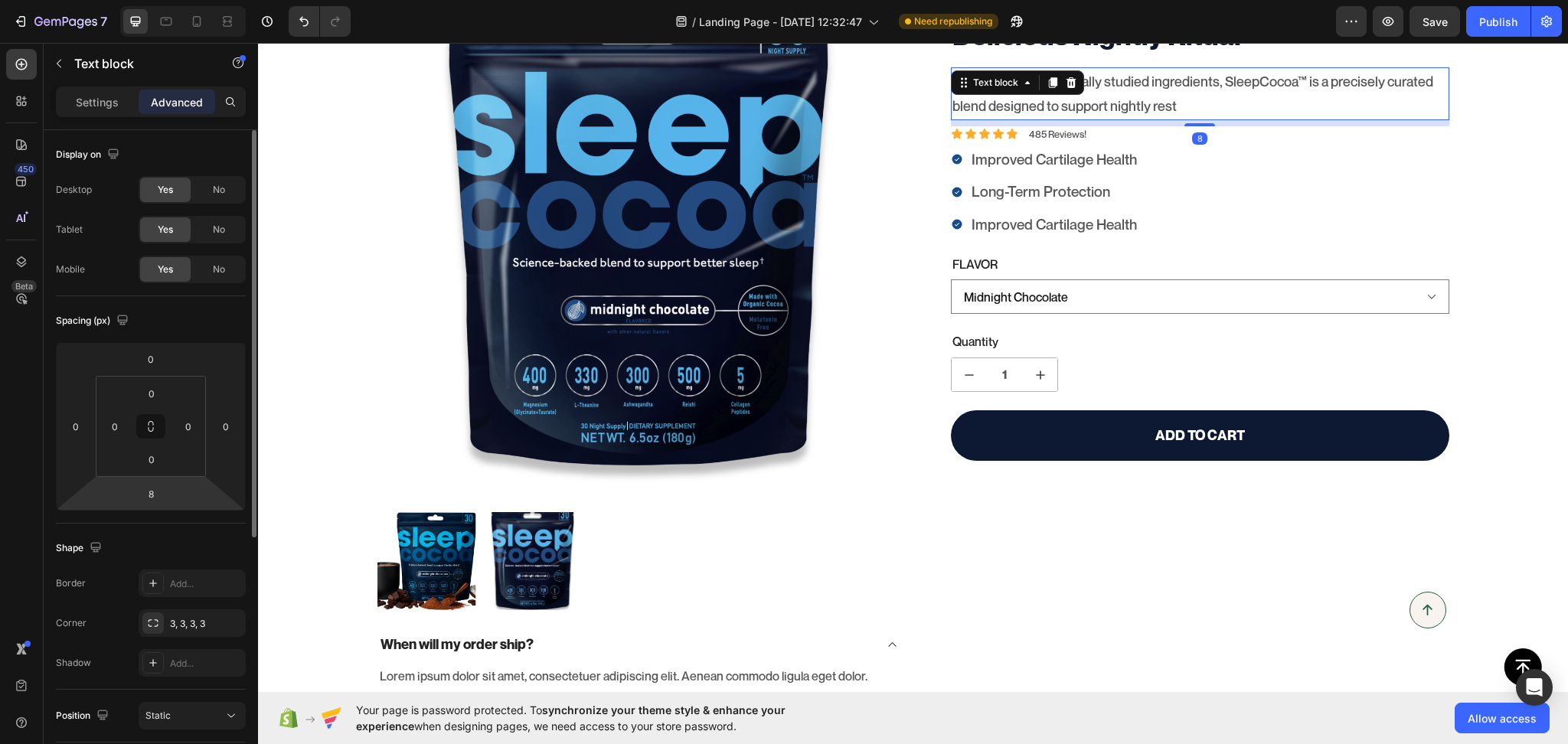
scroll to position [0, 0]
click at [95, 99] on p "Settings" at bounding box center [97, 103] width 43 height 16
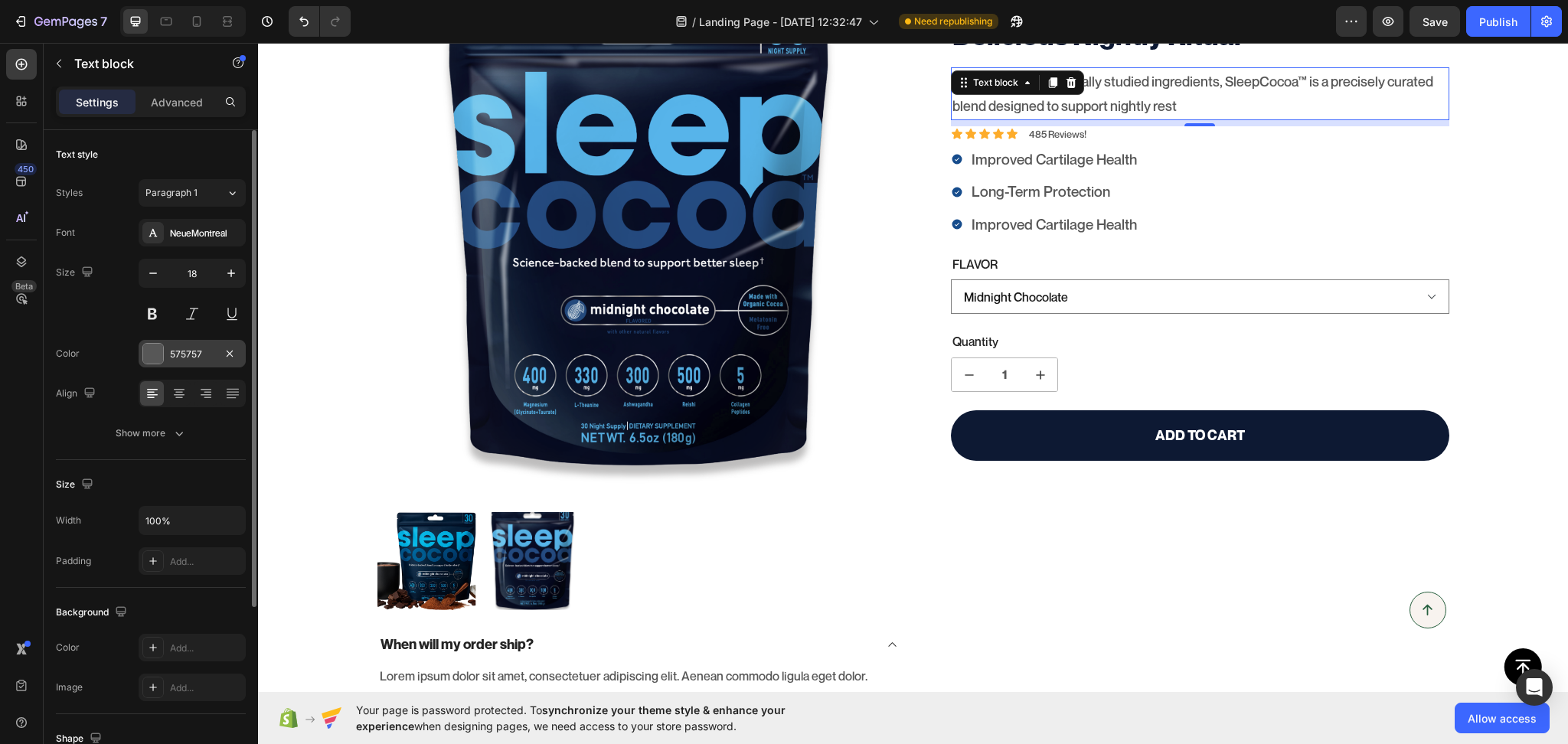
click at [180, 361] on div "575757" at bounding box center [192, 354] width 44 height 14
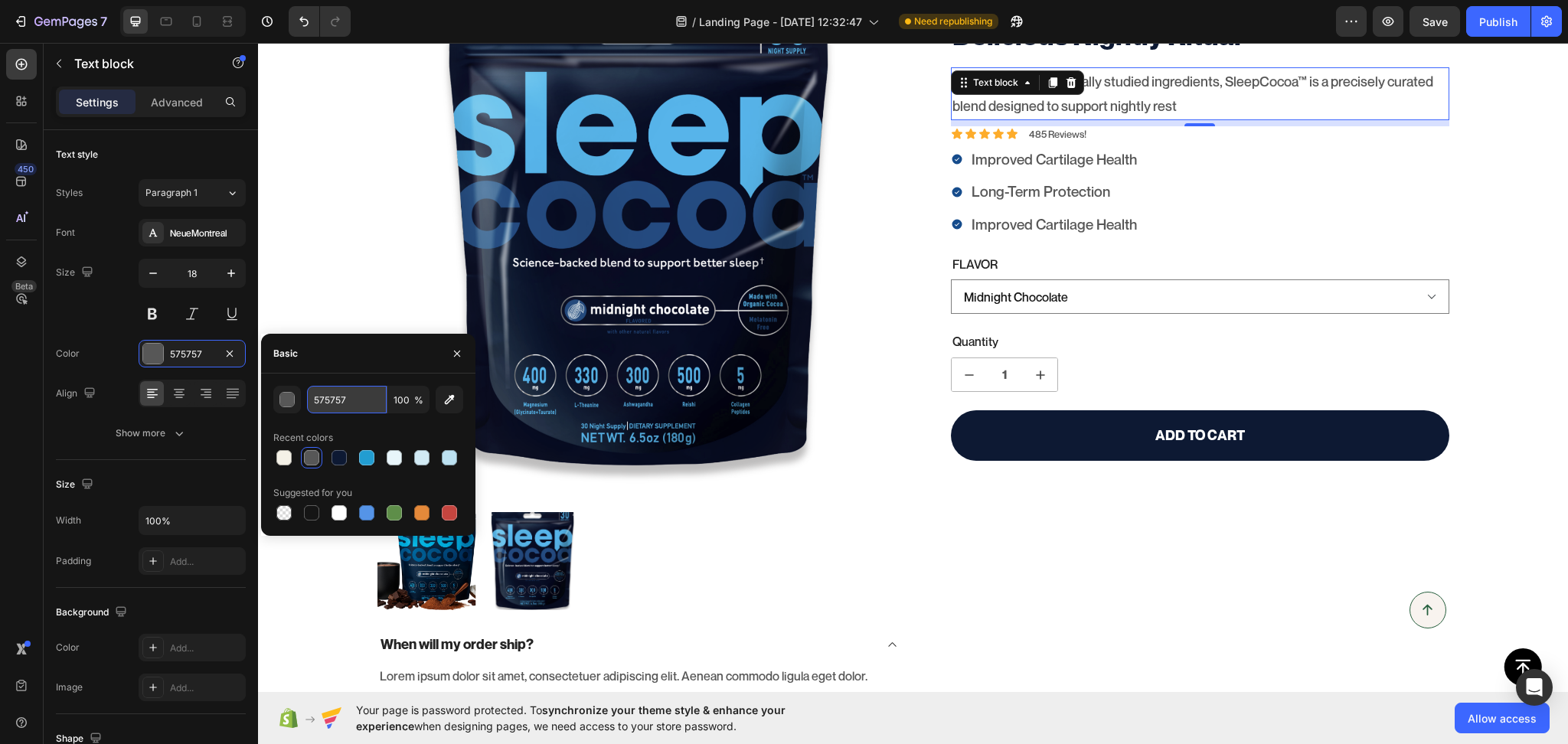
click at [329, 403] on input "575757" at bounding box center [346, 399] width 80 height 27
click at [1109, 497] on div "Science-backed Ingredients. A Delicious Nightly Ritual Product Title Formulated…" at bounding box center [1187, 415] width 523 height 871
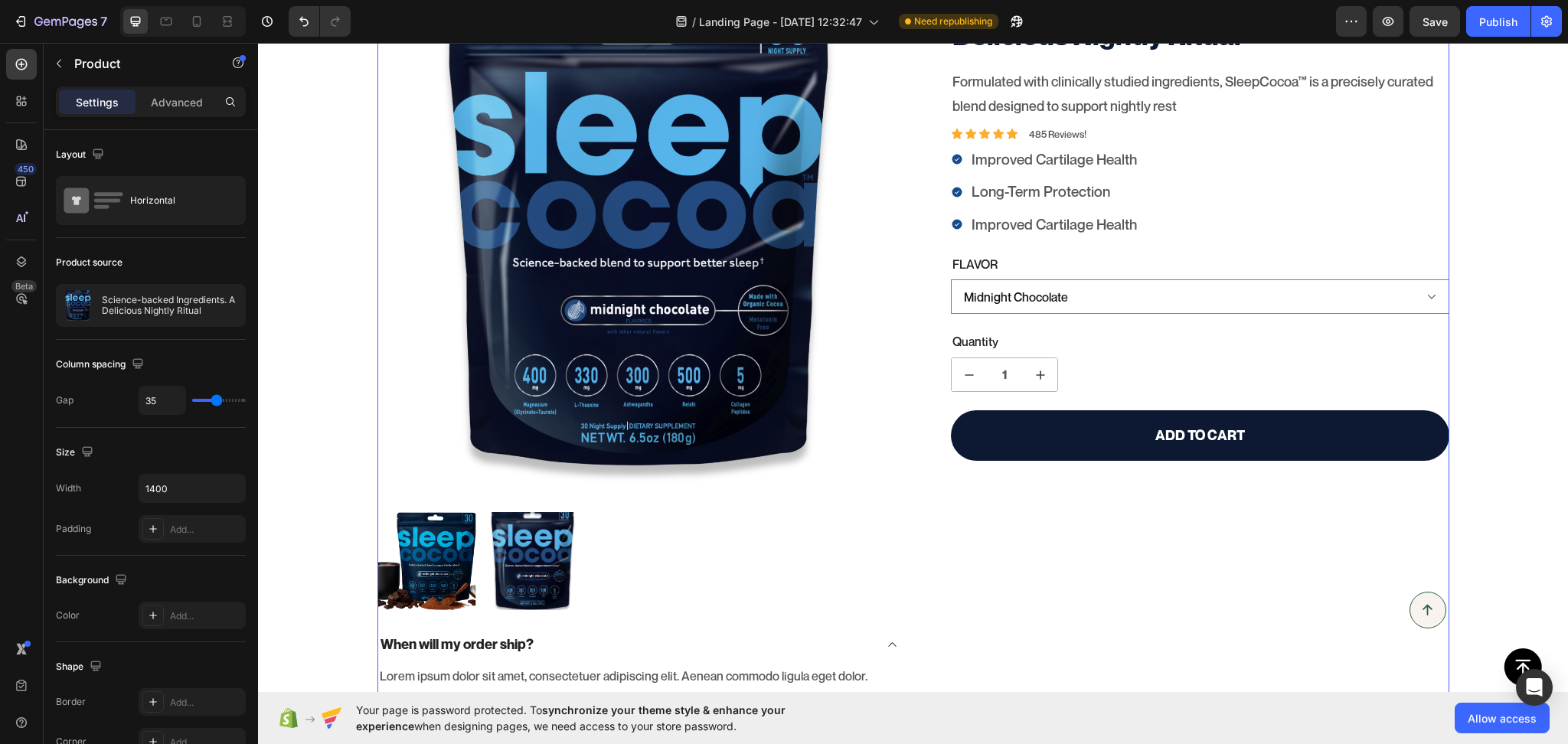
scroll to position [715, 0]
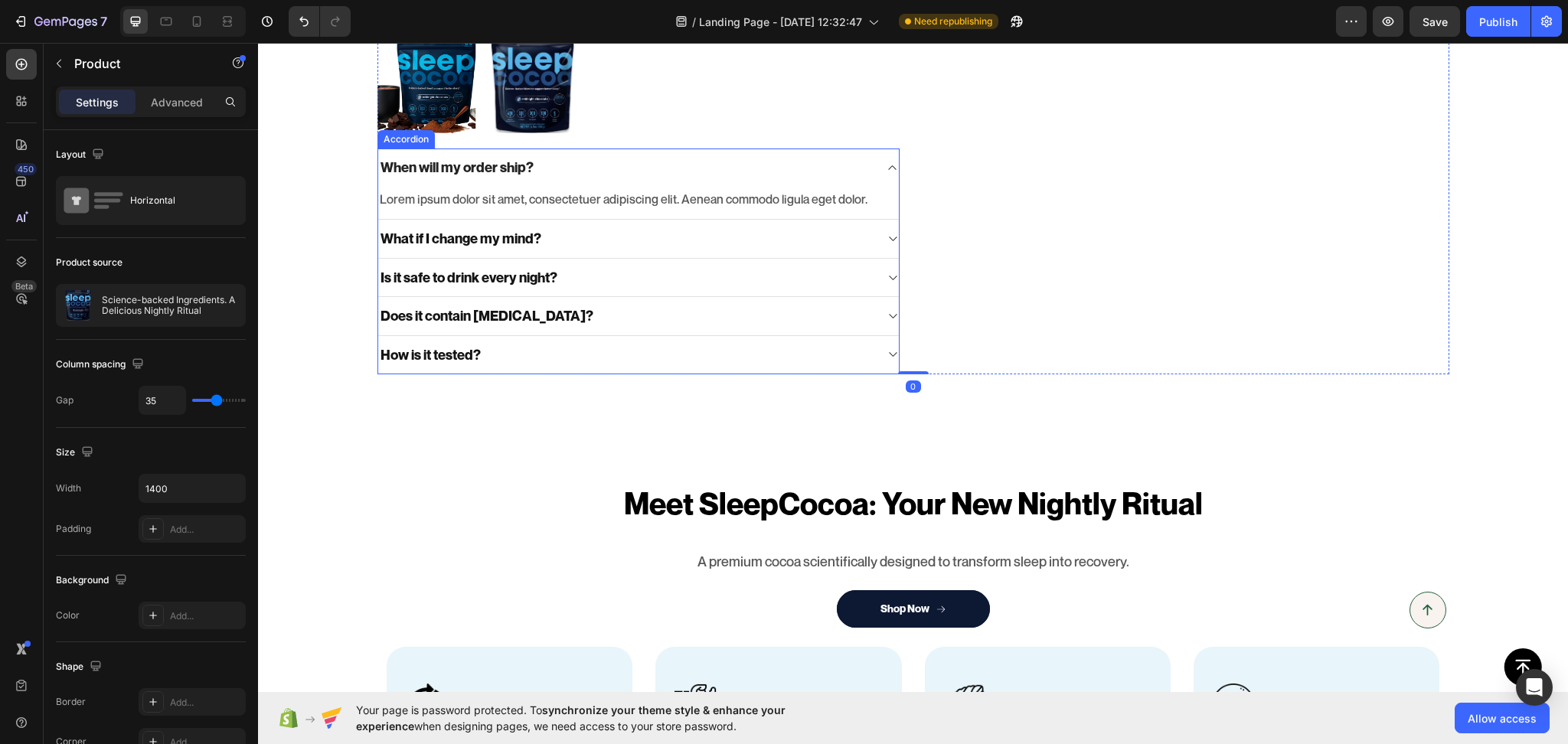
click at [691, 171] on div "When will my order ship?" at bounding box center [626, 168] width 496 height 22
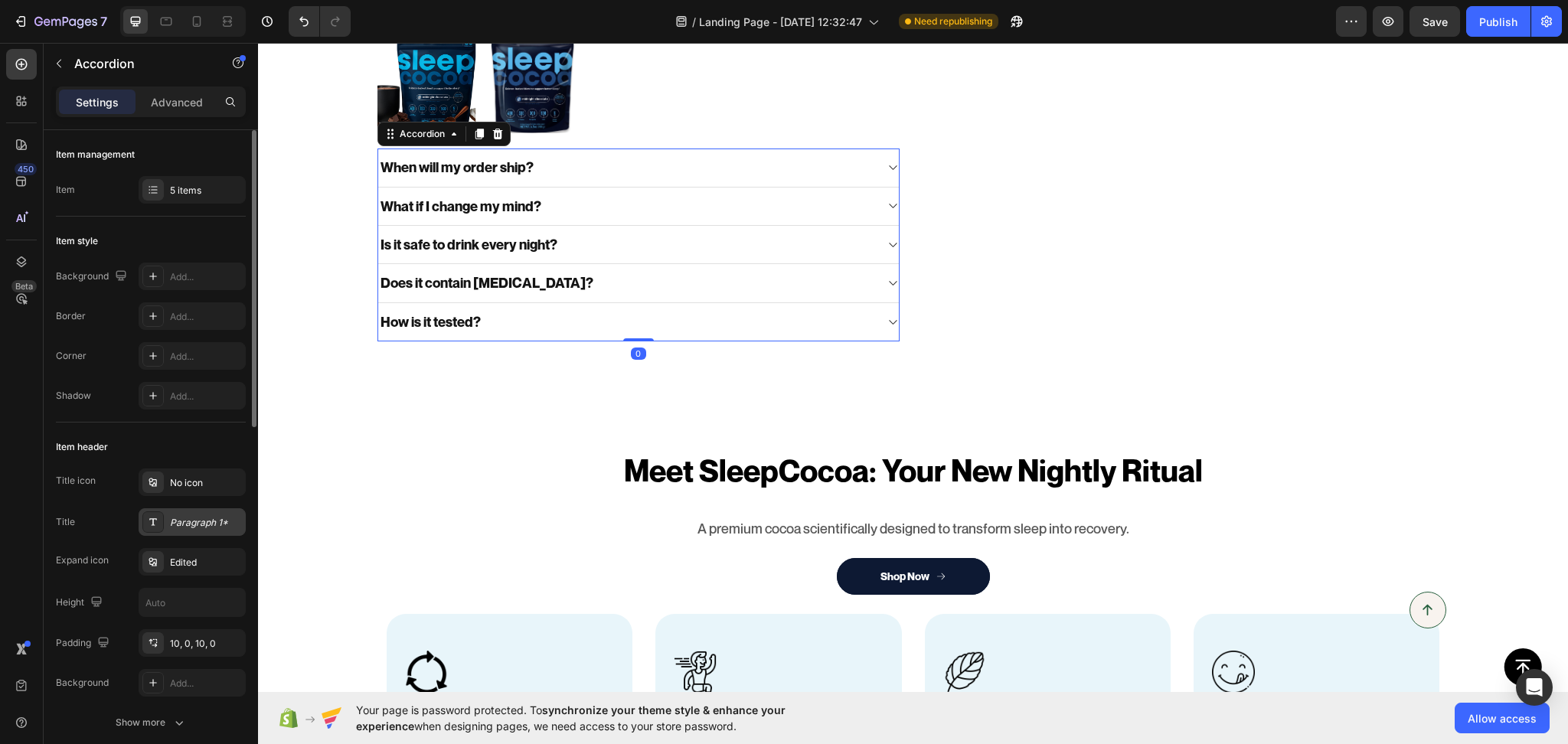
click at [201, 520] on div "Paragraph 1*" at bounding box center [206, 522] width 72 height 14
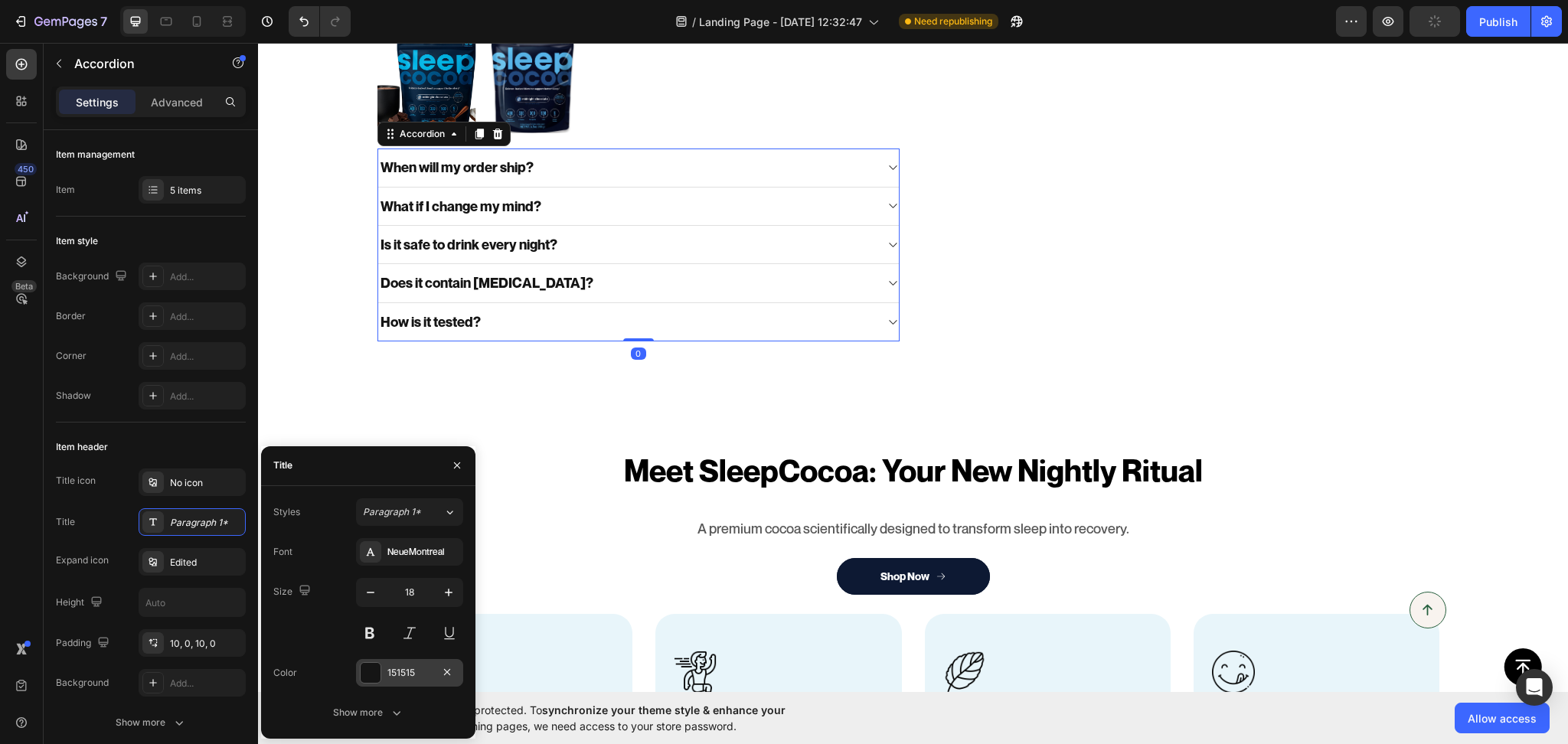
click at [415, 669] on div "151515" at bounding box center [409, 673] width 44 height 14
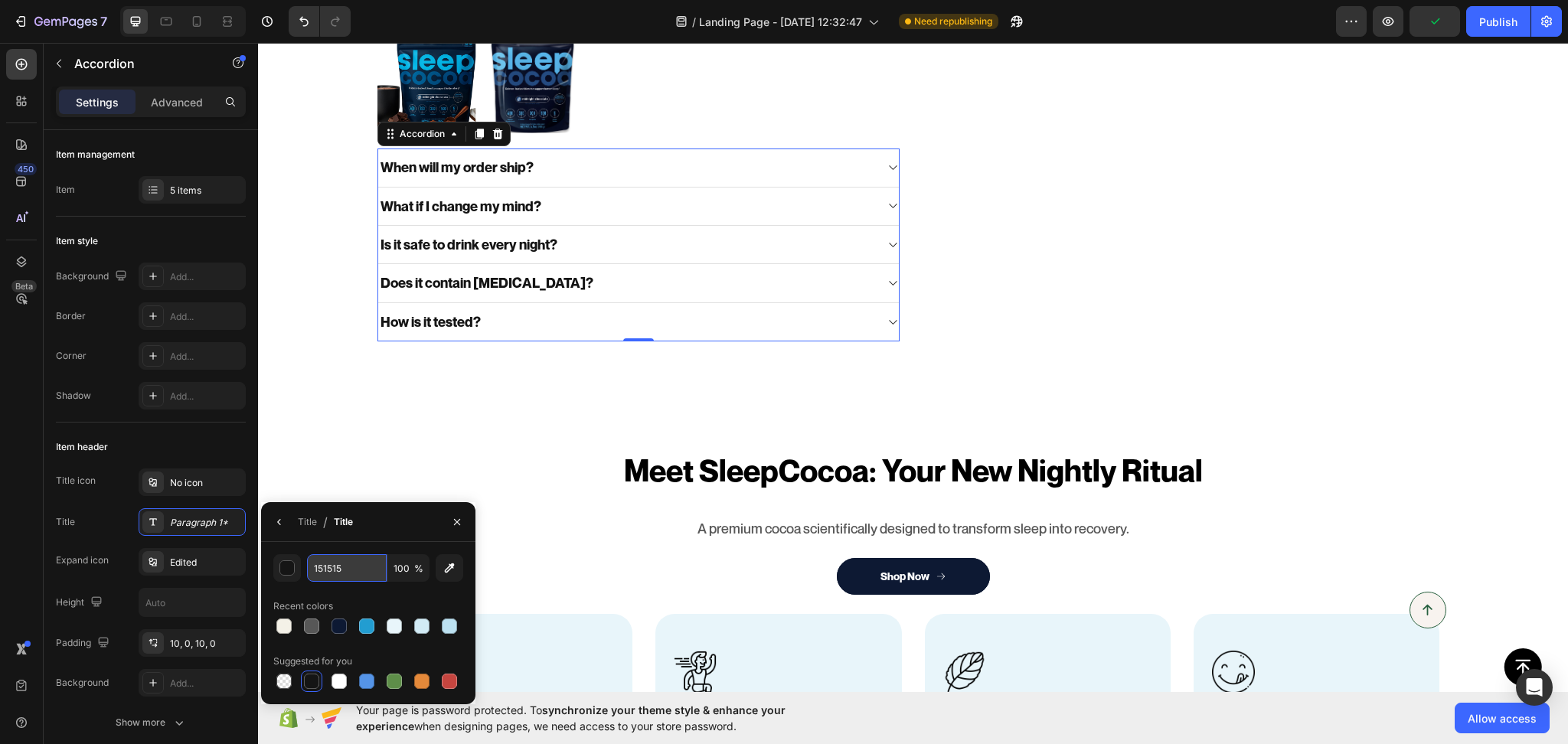
click at [343, 566] on input "151515" at bounding box center [346, 568] width 80 height 27
paste input "575757"
type input "575757"
click at [387, 528] on div "Title / Title" at bounding box center [368, 521] width 214 height 39
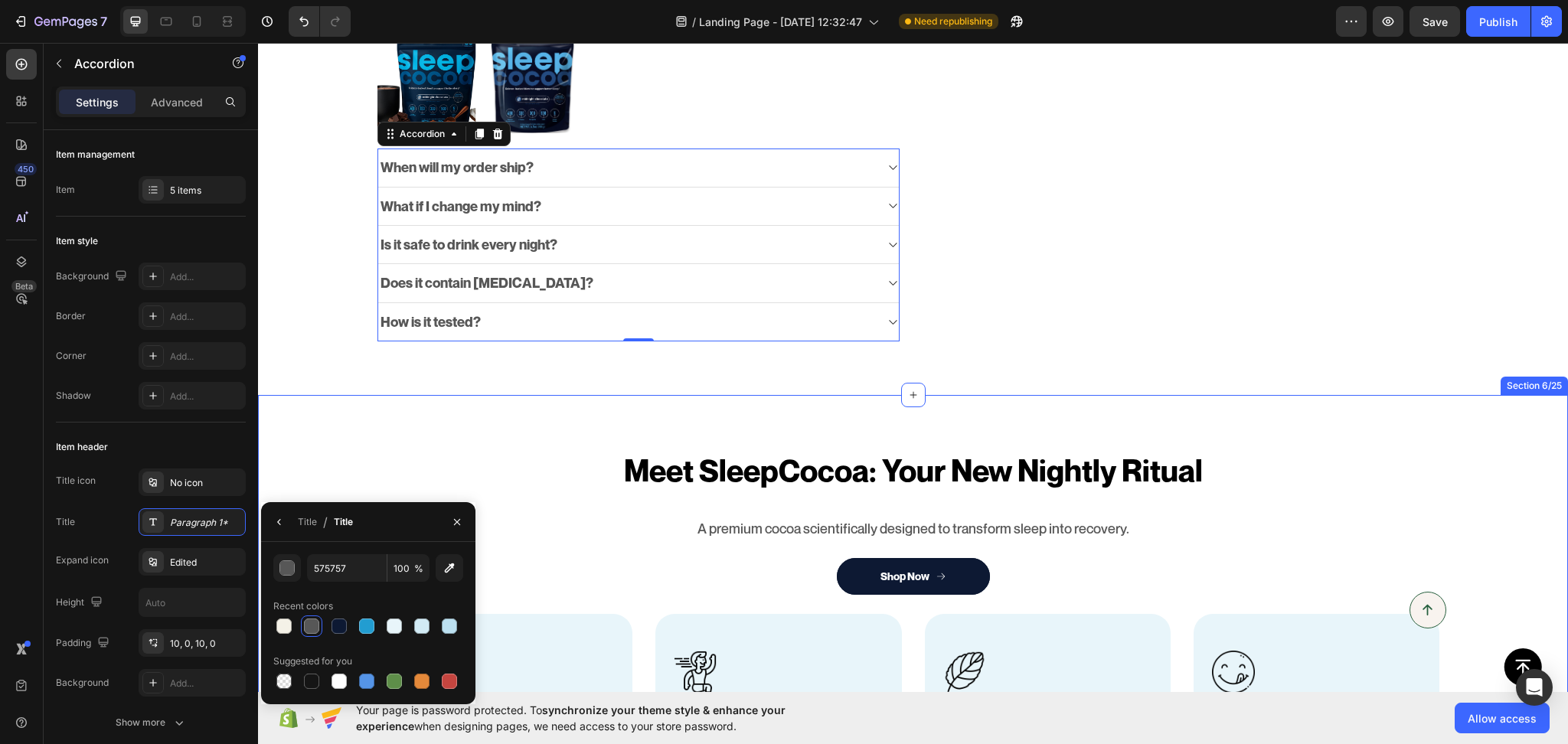
click at [305, 411] on div "Meet SleepCocoa: Your New Nightly Ritual Heading A premium cocoa scientifically…" at bounding box center [913, 645] width 1310 height 501
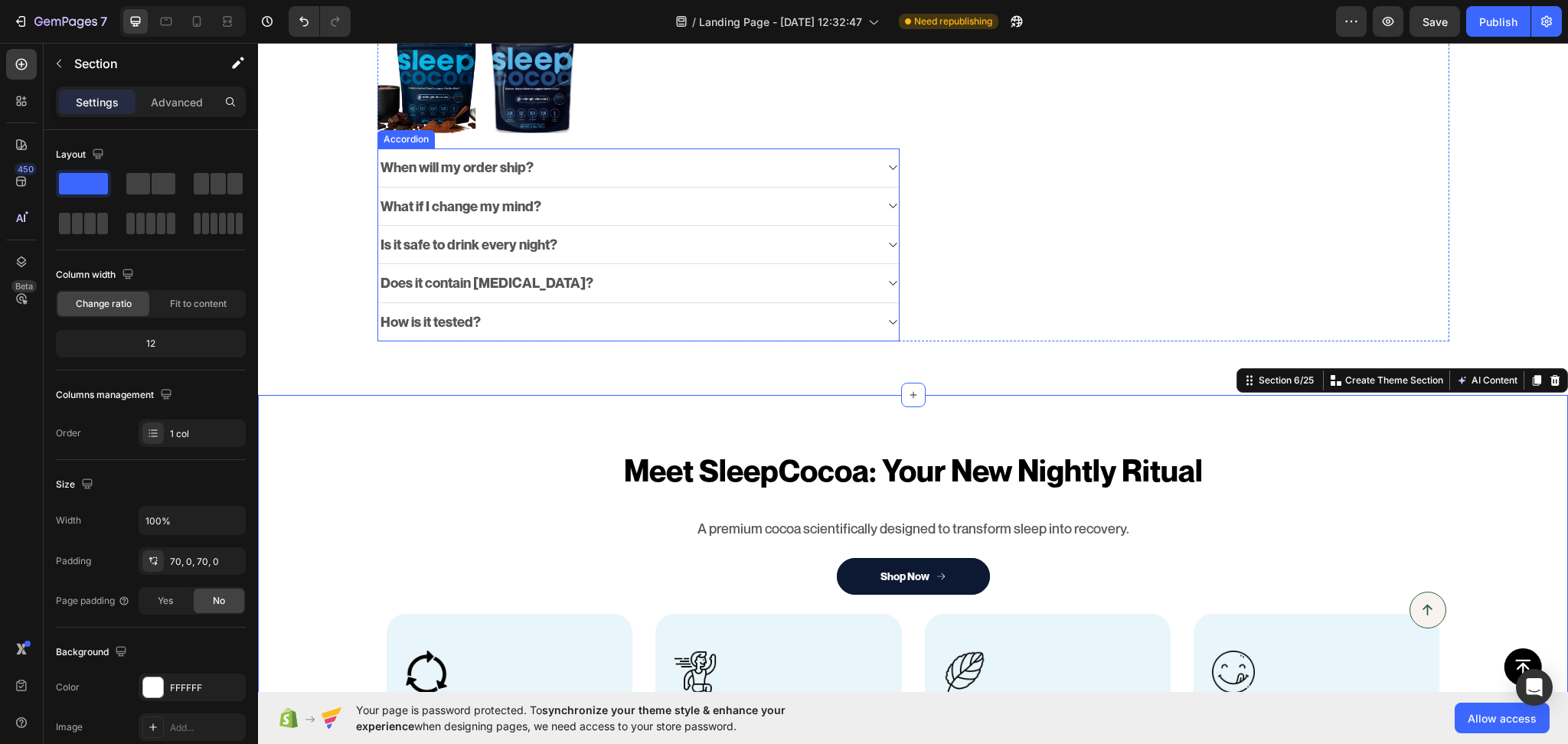
click at [528, 170] on div "When will my order ship?" at bounding box center [457, 168] width 158 height 22
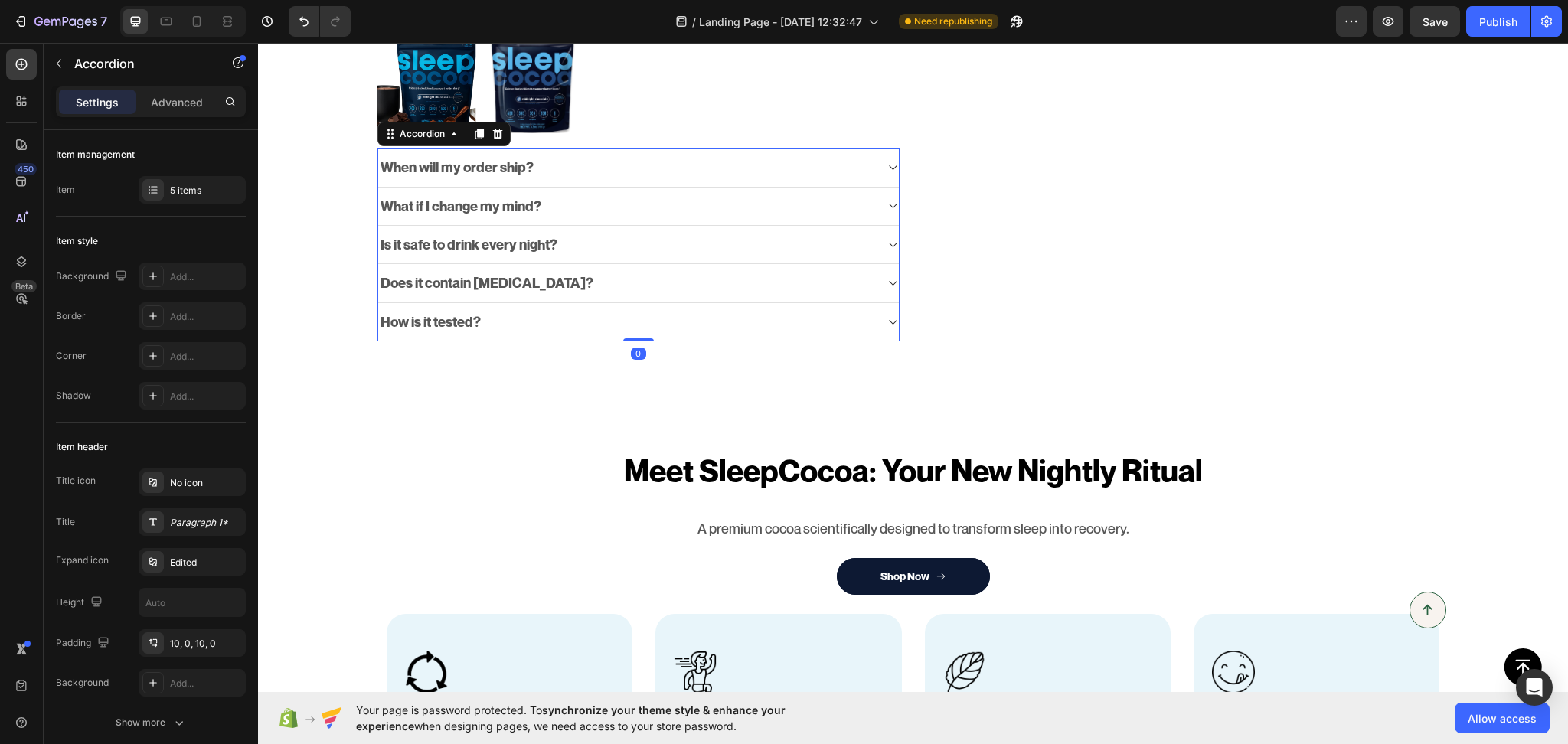
click at [887, 169] on icon at bounding box center [892, 167] width 12 height 12
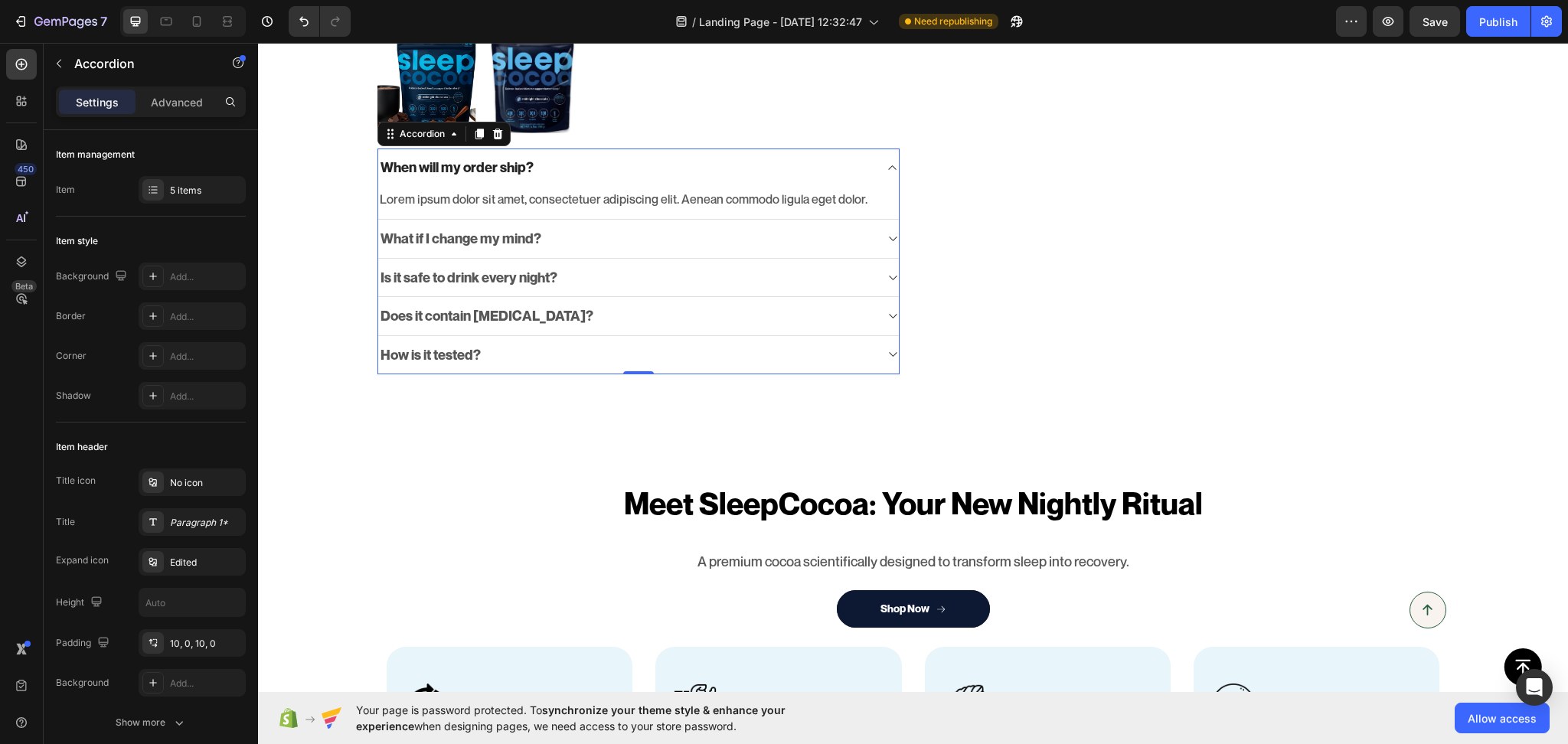
click at [876, 245] on div "What if I change my mind?" at bounding box center [638, 239] width 521 height 38
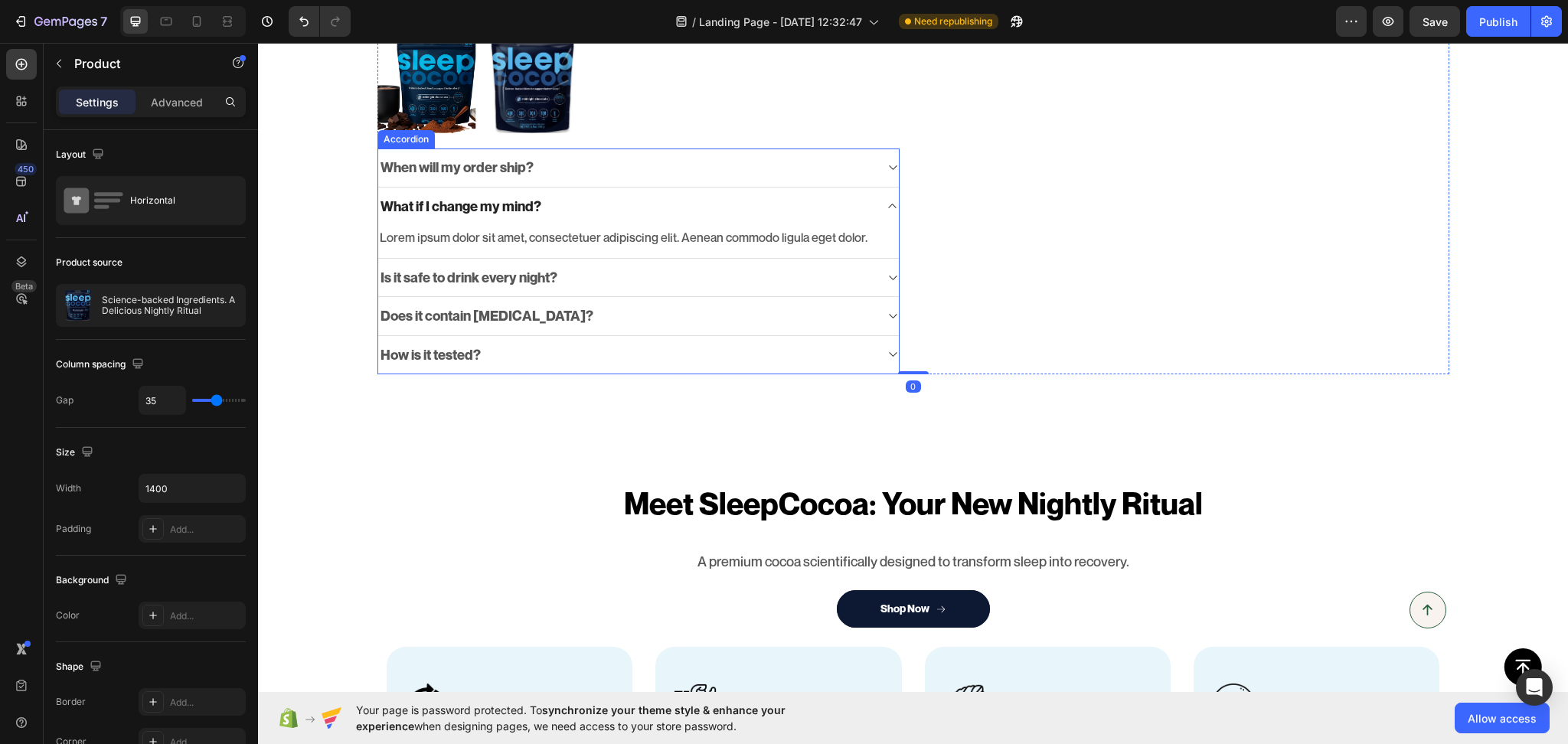
click at [887, 208] on icon at bounding box center [892, 205] width 12 height 12
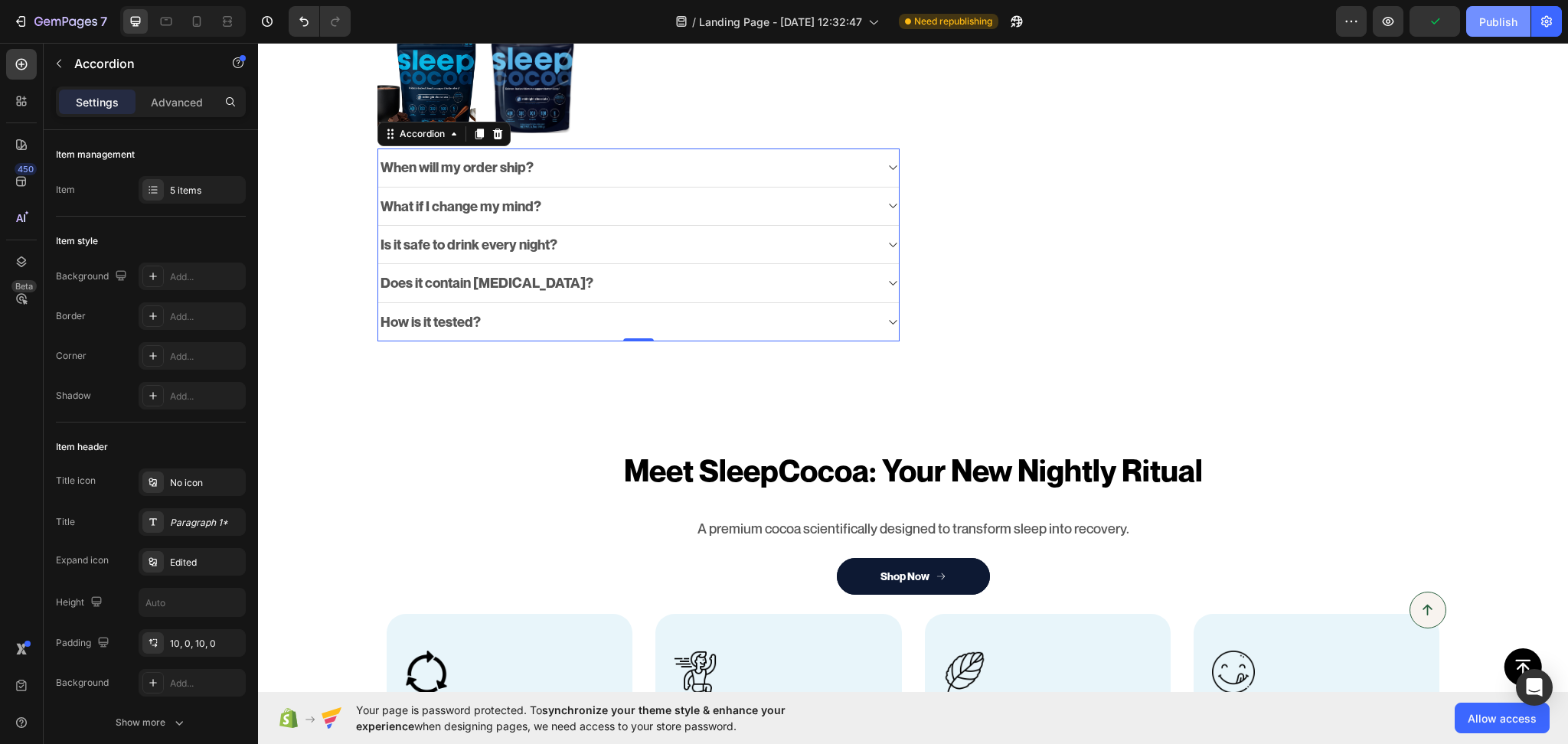
click at [1513, 16] on div "Publish" at bounding box center [1498, 22] width 38 height 16
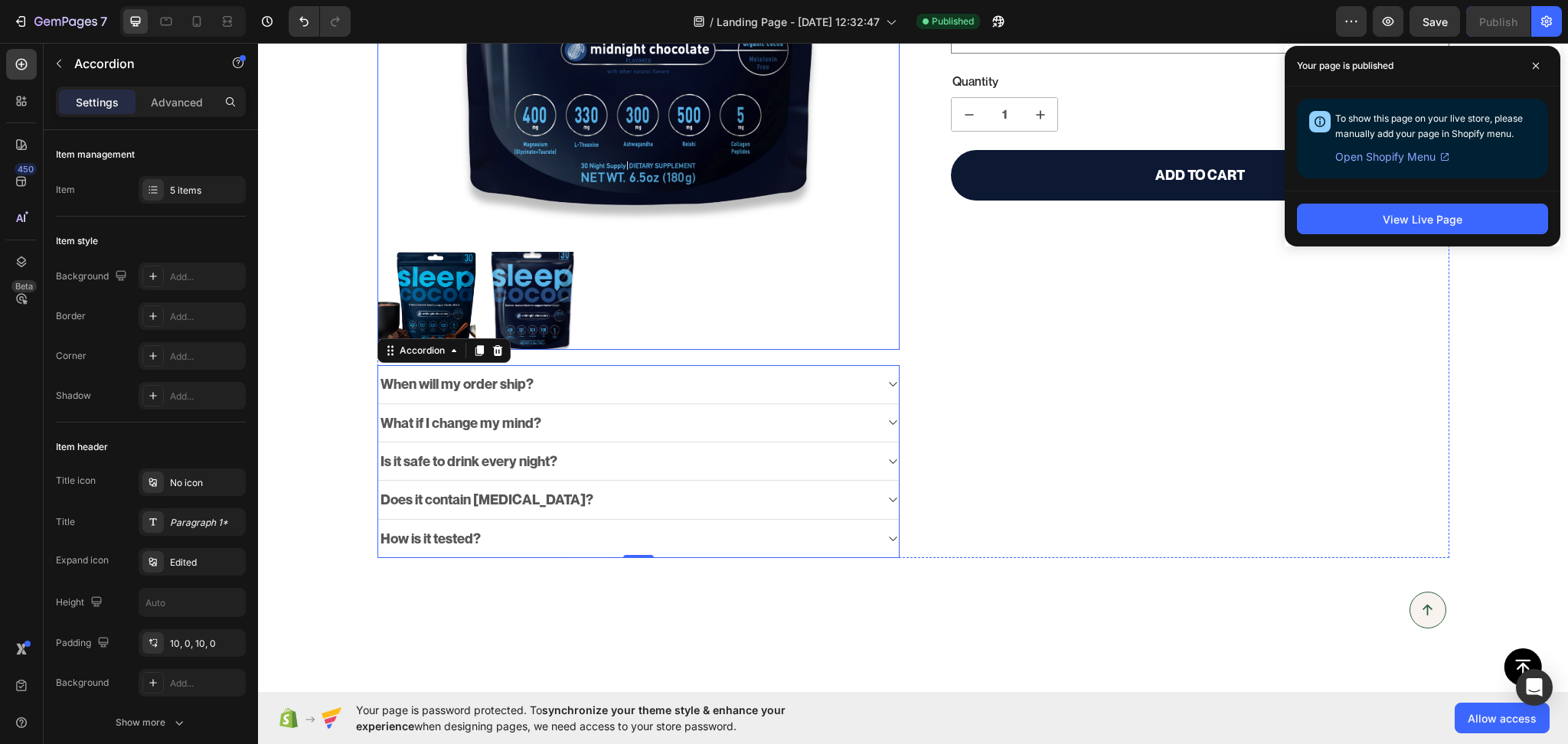
scroll to position [237, 0]
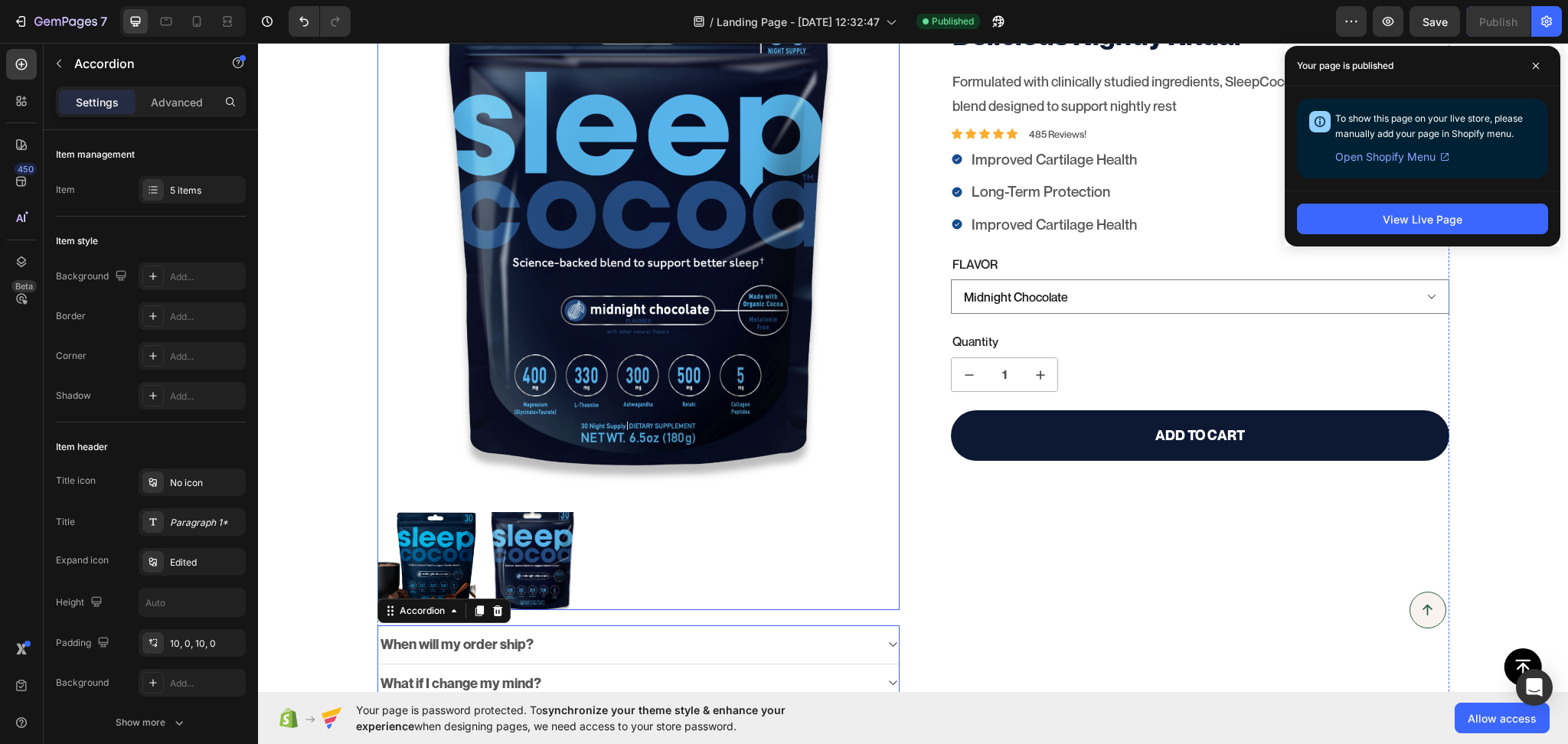
click at [635, 571] on div at bounding box center [638, 562] width 523 height 99
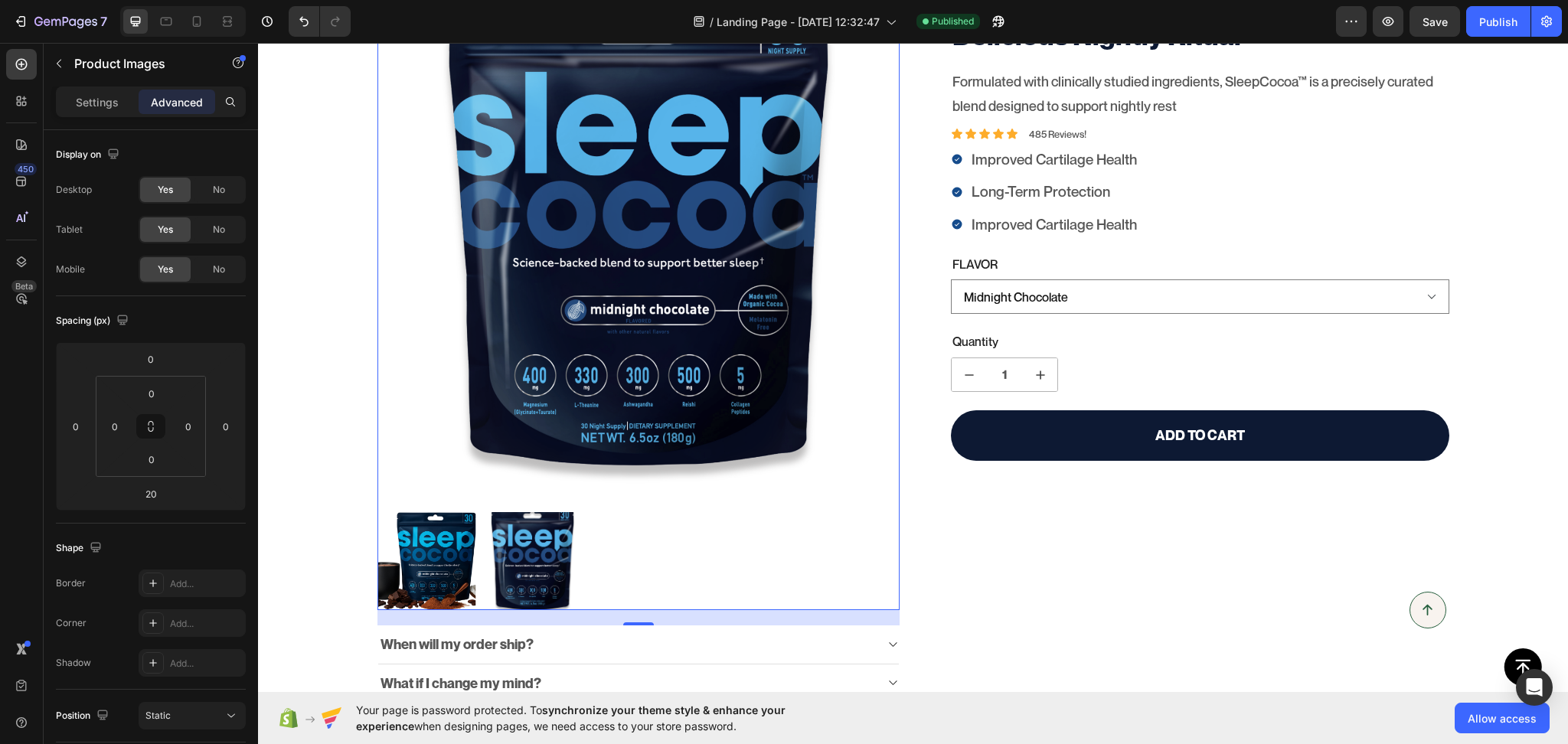
click at [89, 115] on div "Settings Advanced" at bounding box center [150, 101] width 190 height 30
click at [68, 112] on div "Settings" at bounding box center [97, 102] width 77 height 25
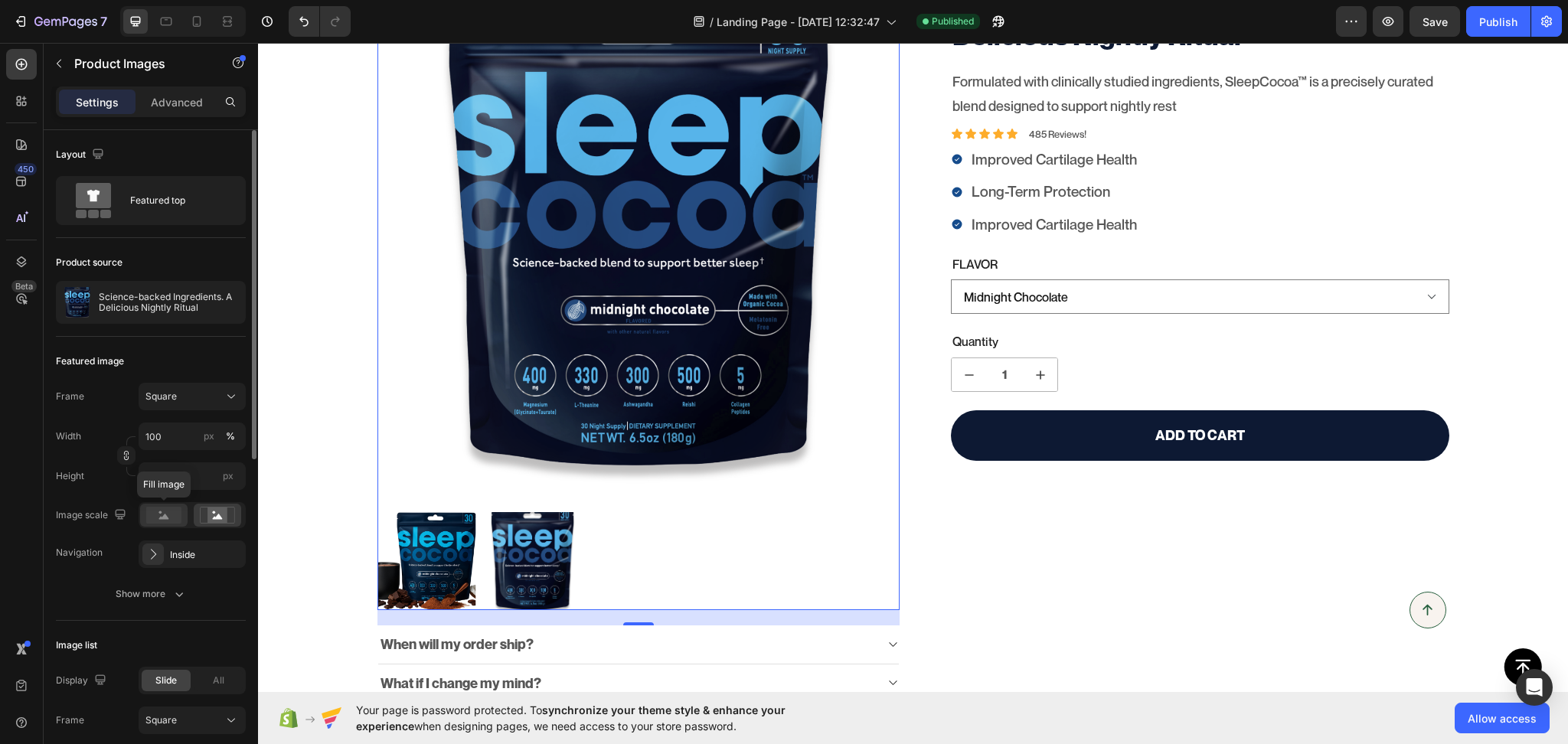
click at [159, 519] on icon at bounding box center [164, 517] width 10 height 5
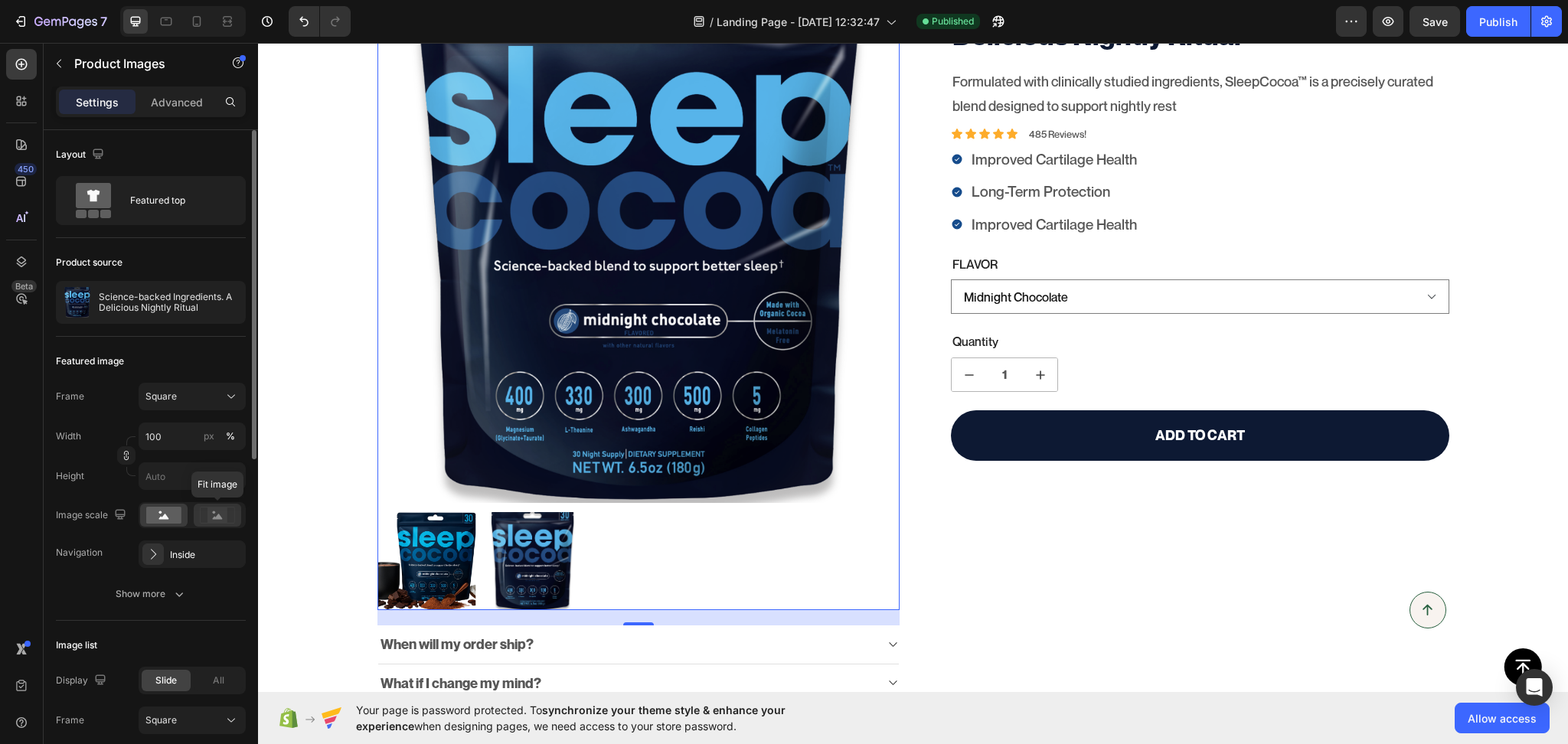
click at [205, 515] on icon at bounding box center [217, 515] width 35 height 16
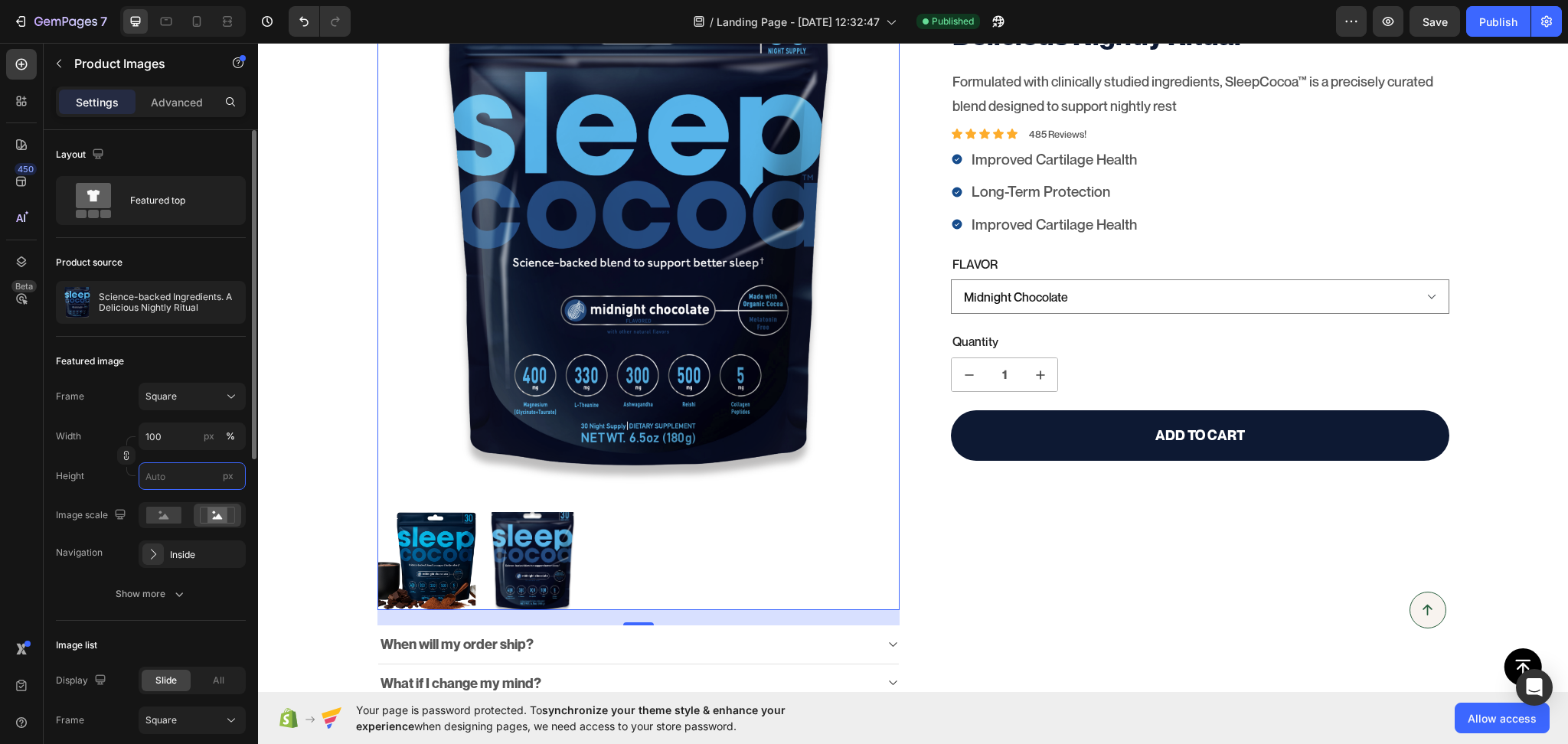
click at [169, 484] on input "px" at bounding box center [191, 476] width 107 height 27
click at [442, 541] on img at bounding box center [427, 562] width 99 height 99
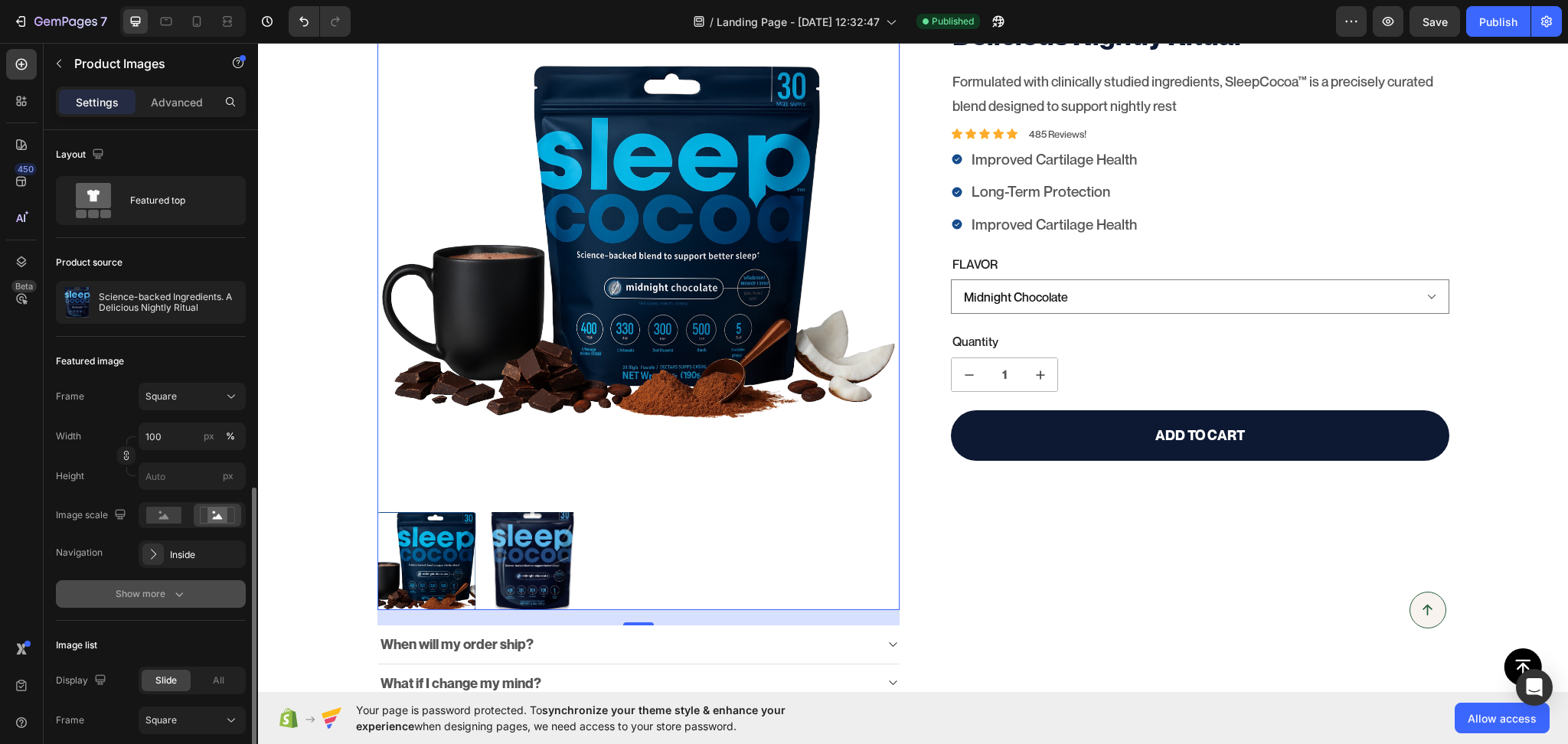
scroll to position [238, 0]
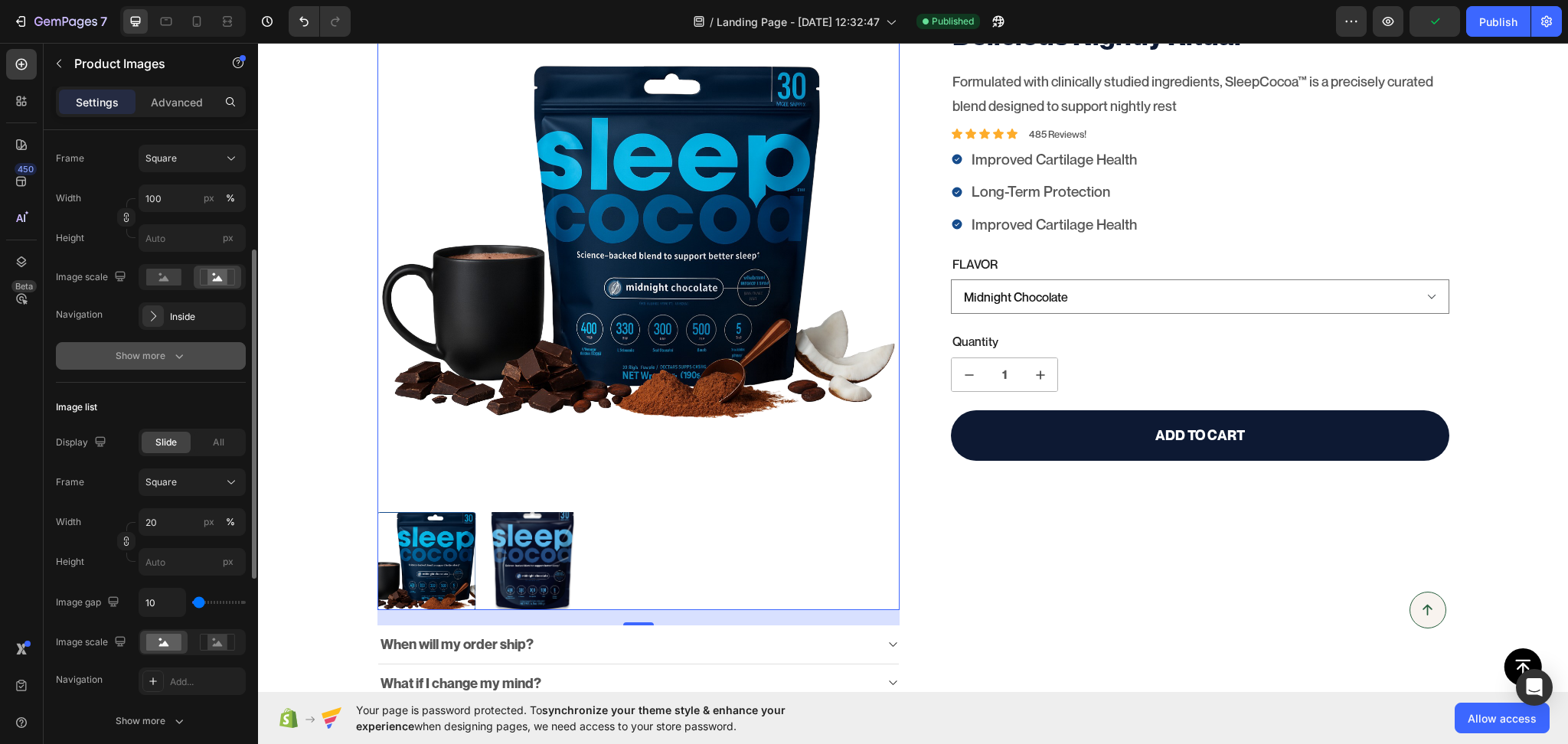
click at [175, 349] on icon "button" at bounding box center [179, 356] width 16 height 16
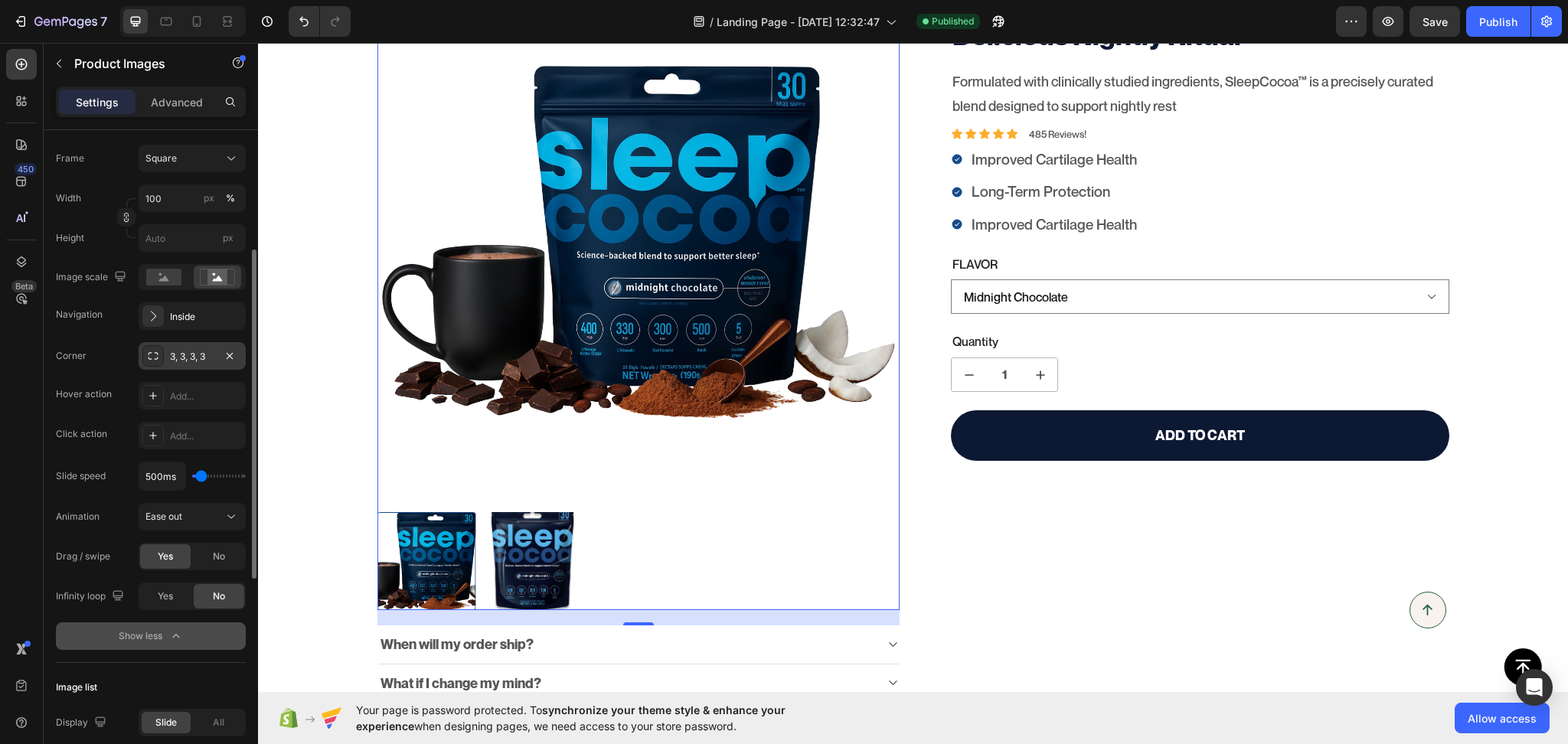
click at [178, 362] on div "3, 3, 3, 3" at bounding box center [192, 356] width 44 height 14
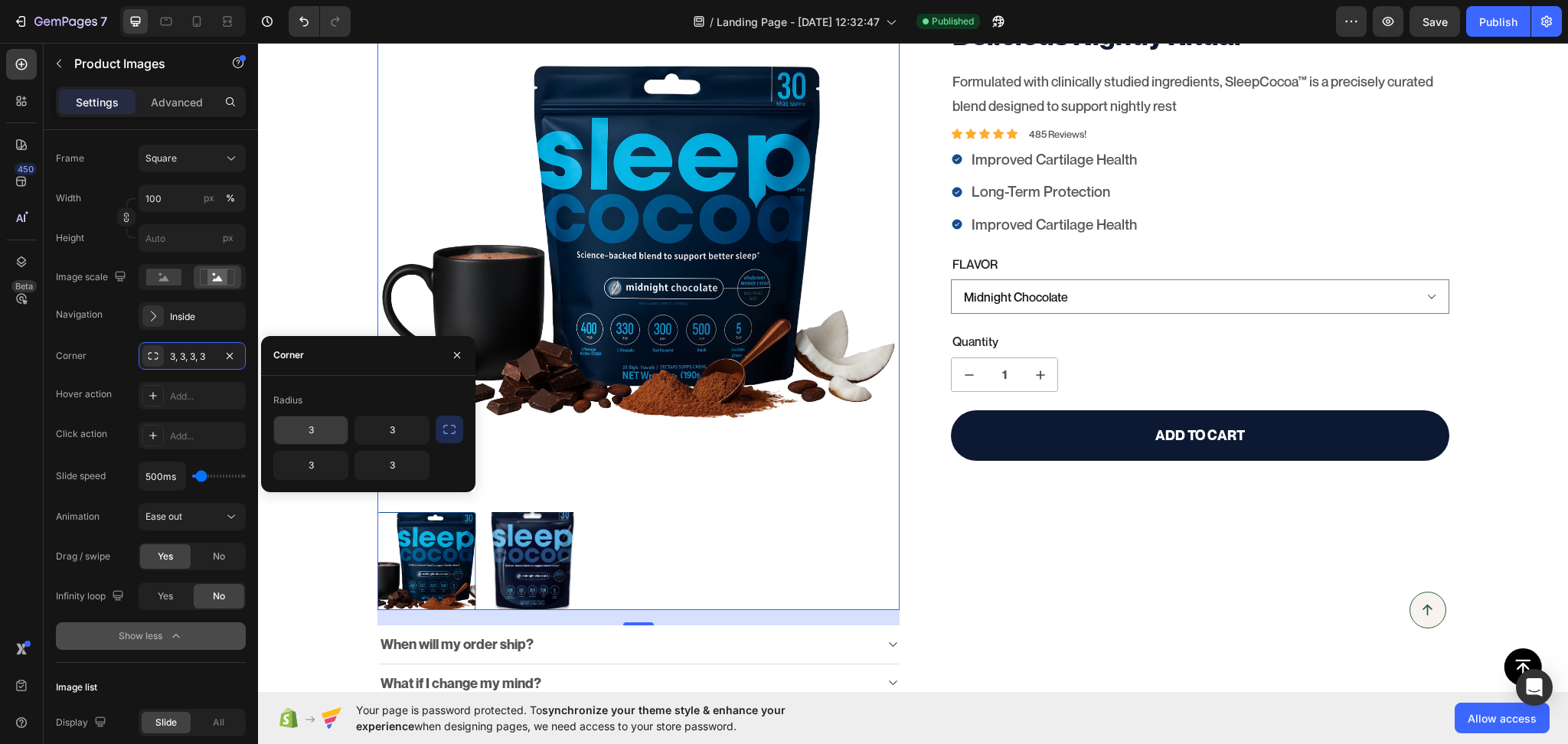
click at [312, 432] on input "3" at bounding box center [310, 431] width 73 height 27
type input "25"
click at [348, 354] on div "Corner" at bounding box center [368, 356] width 214 height 39
click at [376, 427] on input "3" at bounding box center [392, 431] width 73 height 27
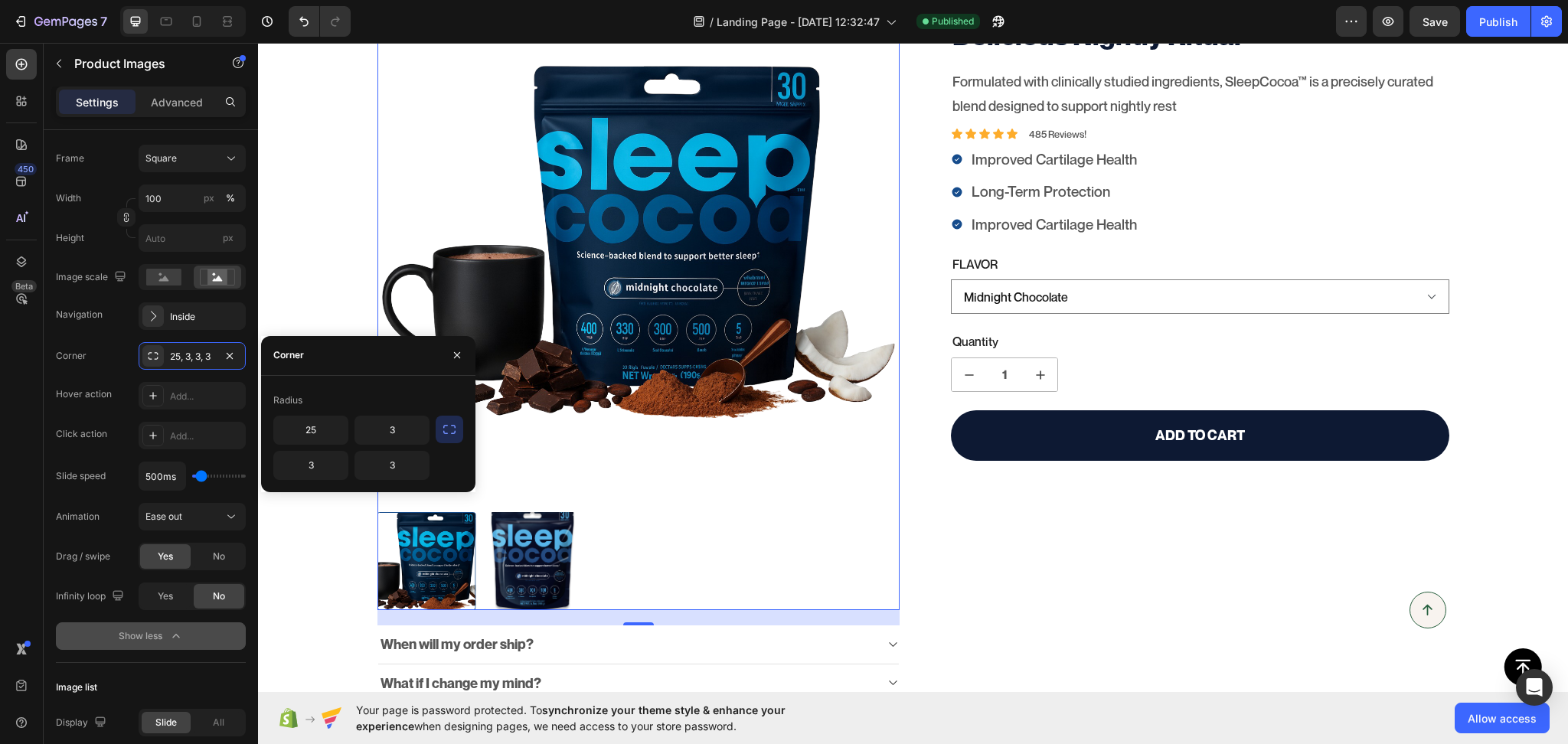
click at [443, 436] on icon "button" at bounding box center [449, 430] width 16 height 16
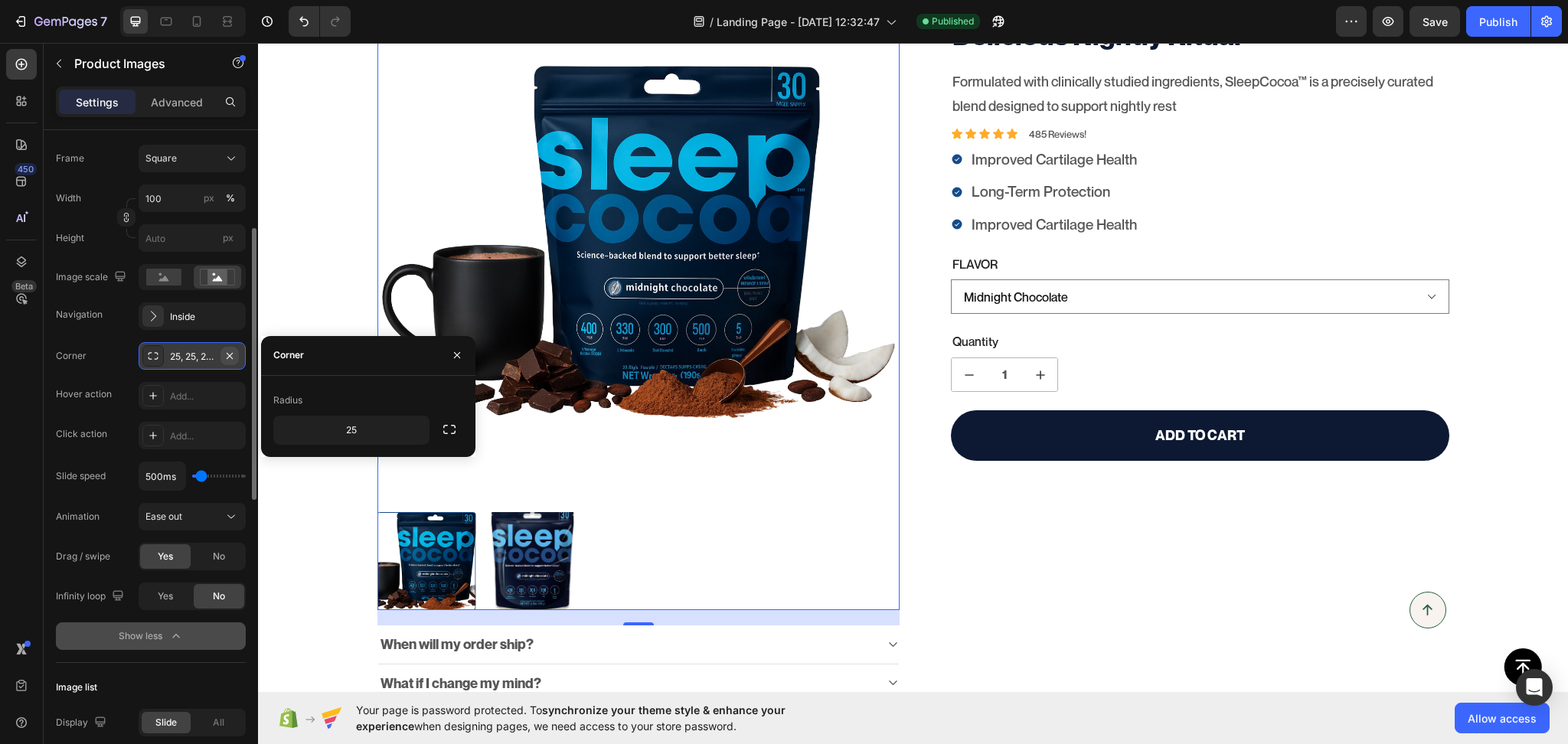
click at [229, 359] on icon "button" at bounding box center [229, 356] width 12 height 12
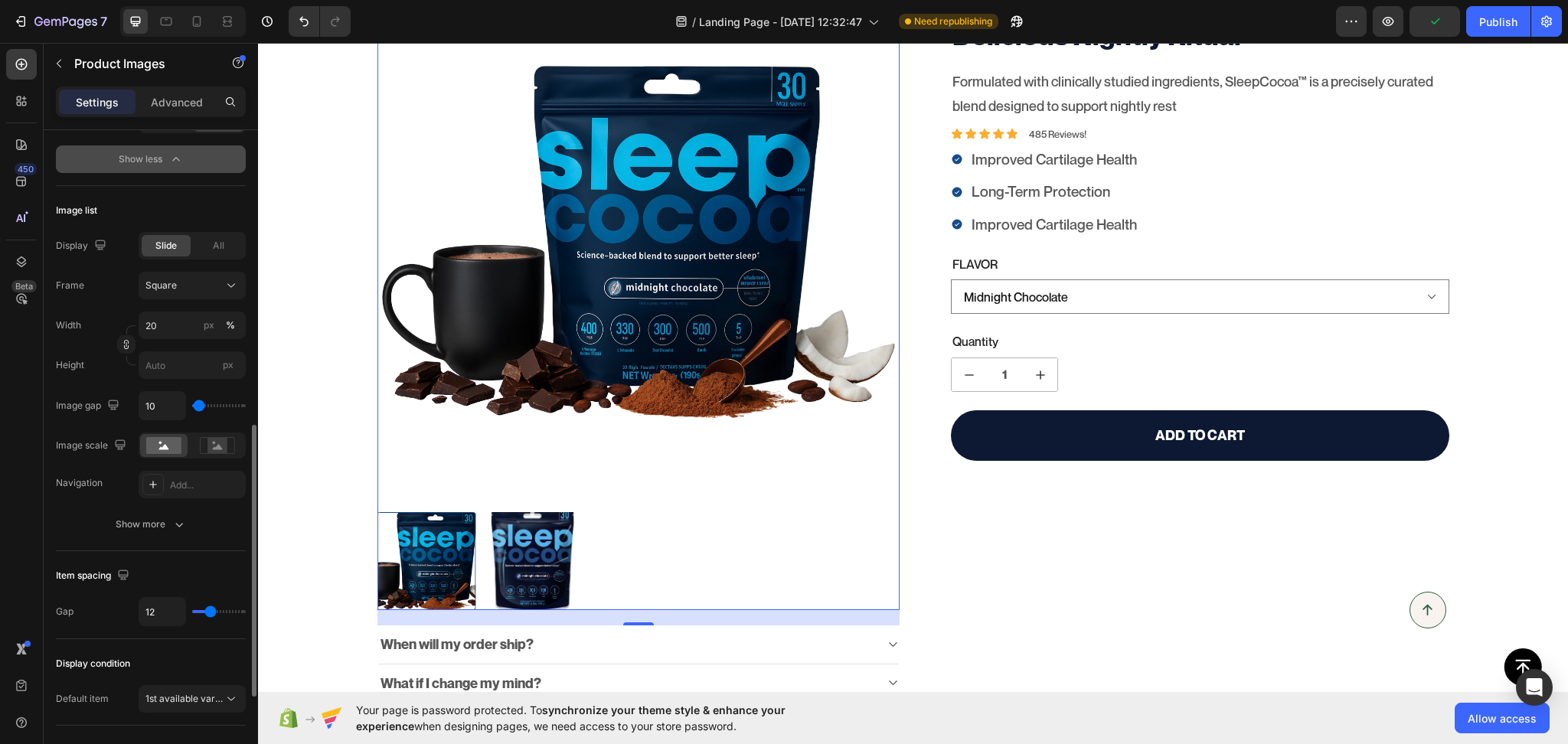
scroll to position [936, 0]
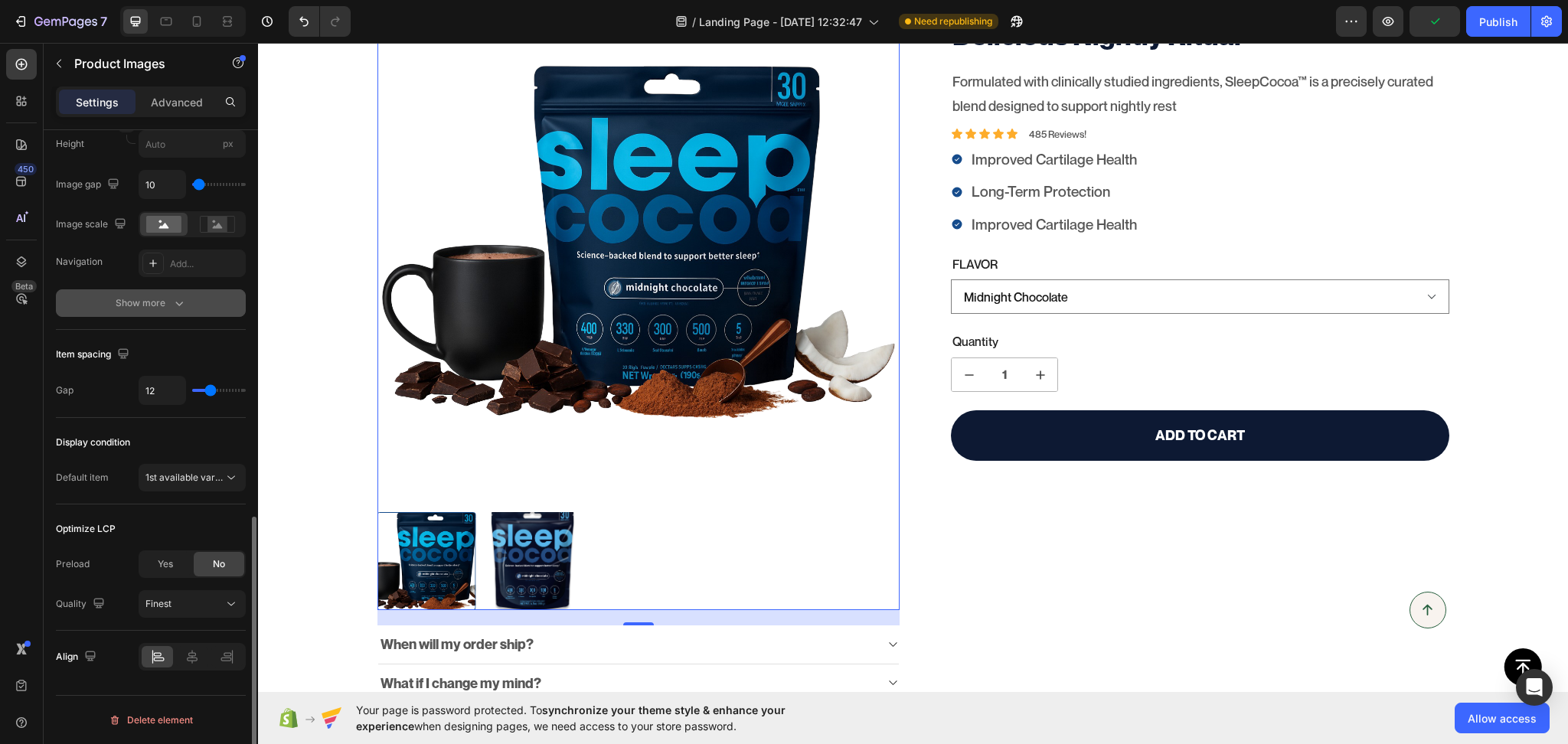
click at [166, 305] on div "Show more" at bounding box center [151, 303] width 71 height 16
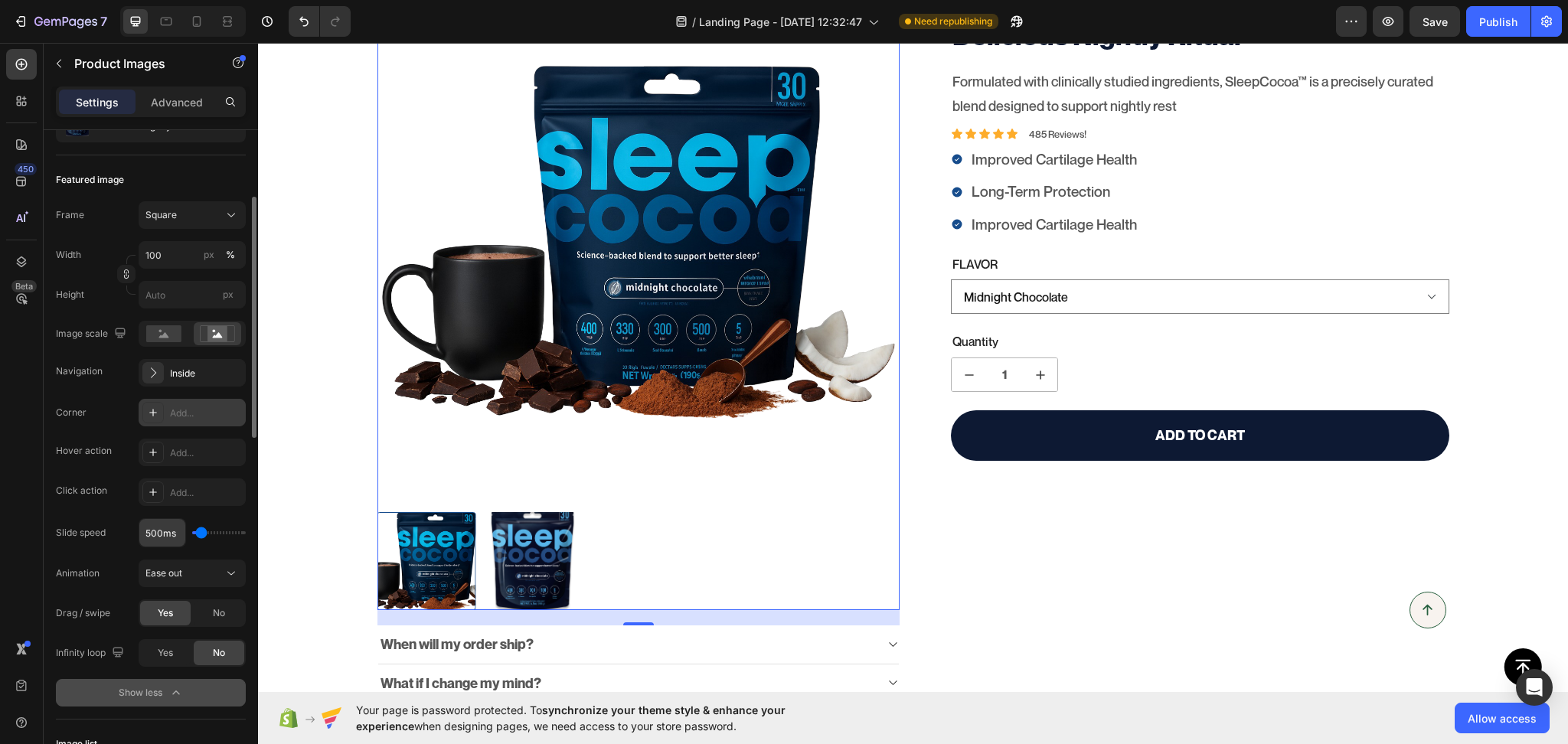
scroll to position [0, 0]
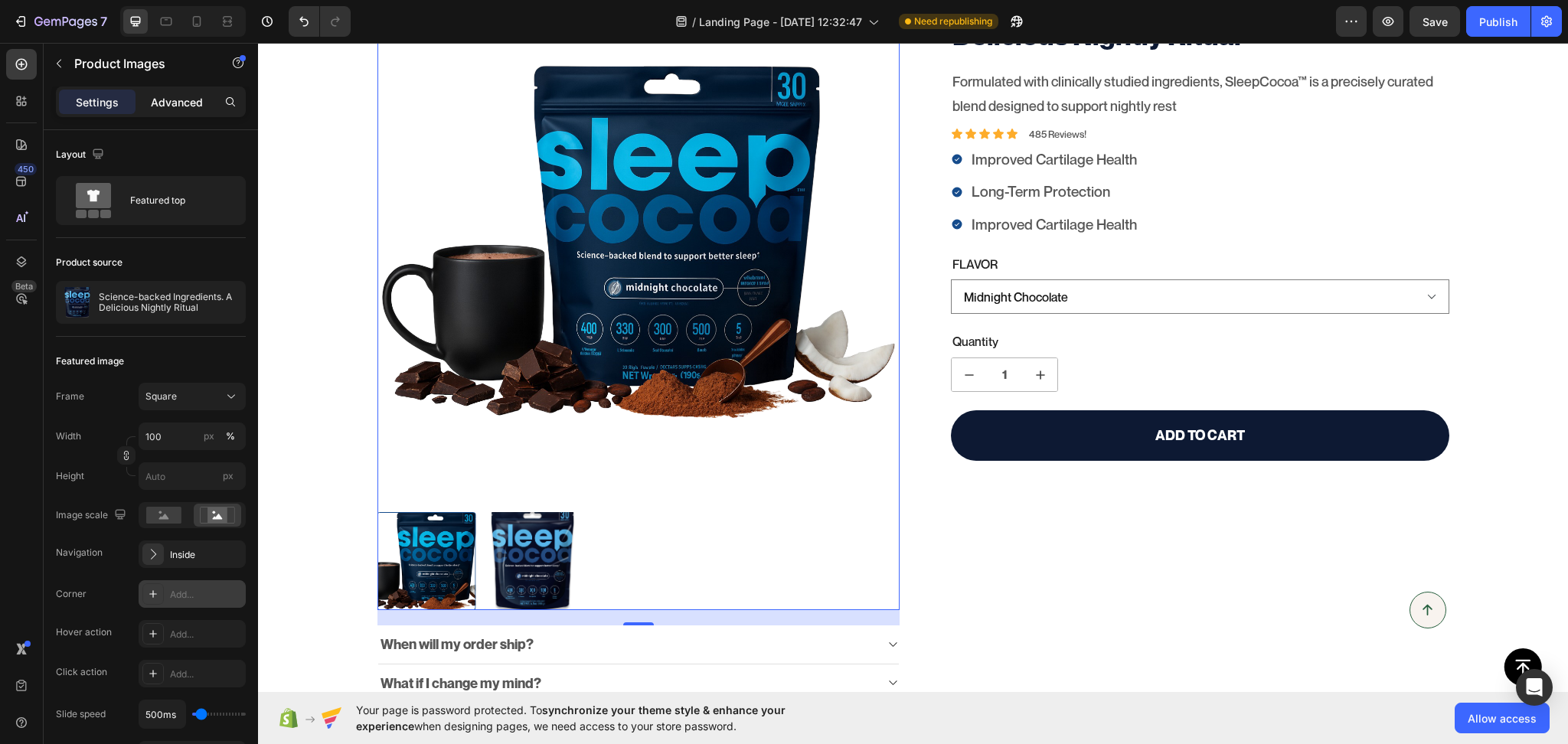
click at [184, 108] on p "Advanced" at bounding box center [177, 103] width 52 height 16
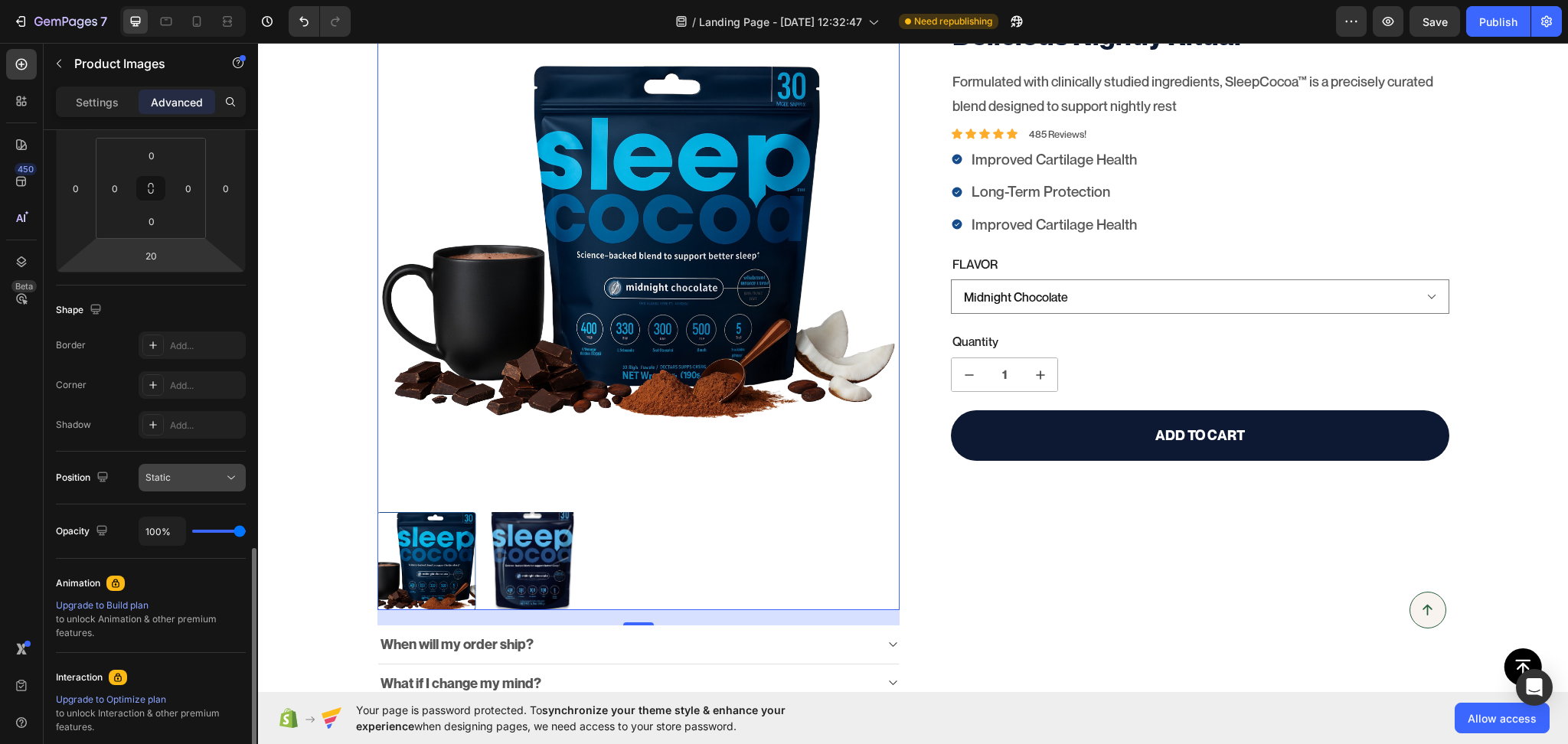
scroll to position [405, 0]
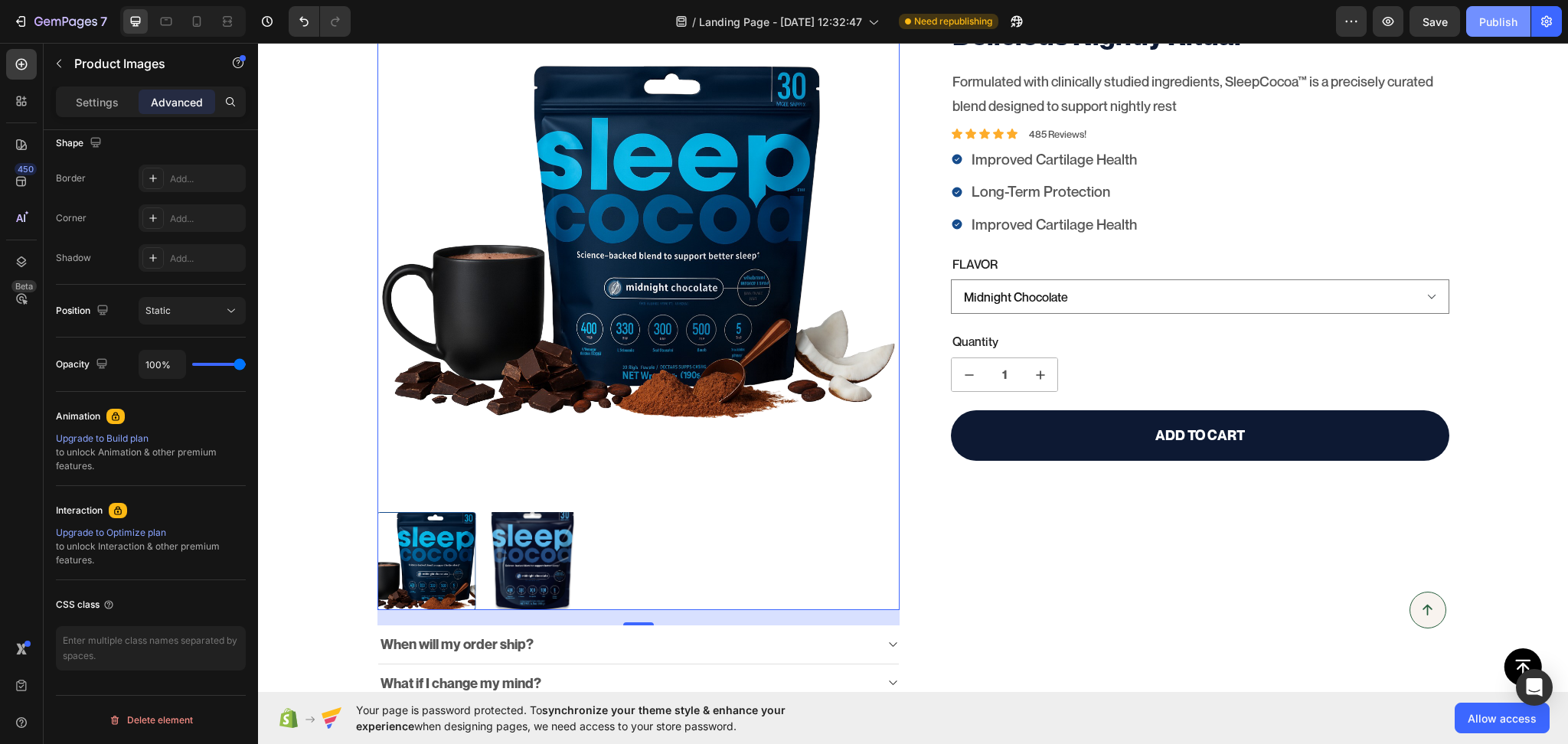
click at [1491, 20] on div "Publish" at bounding box center [1498, 22] width 38 height 16
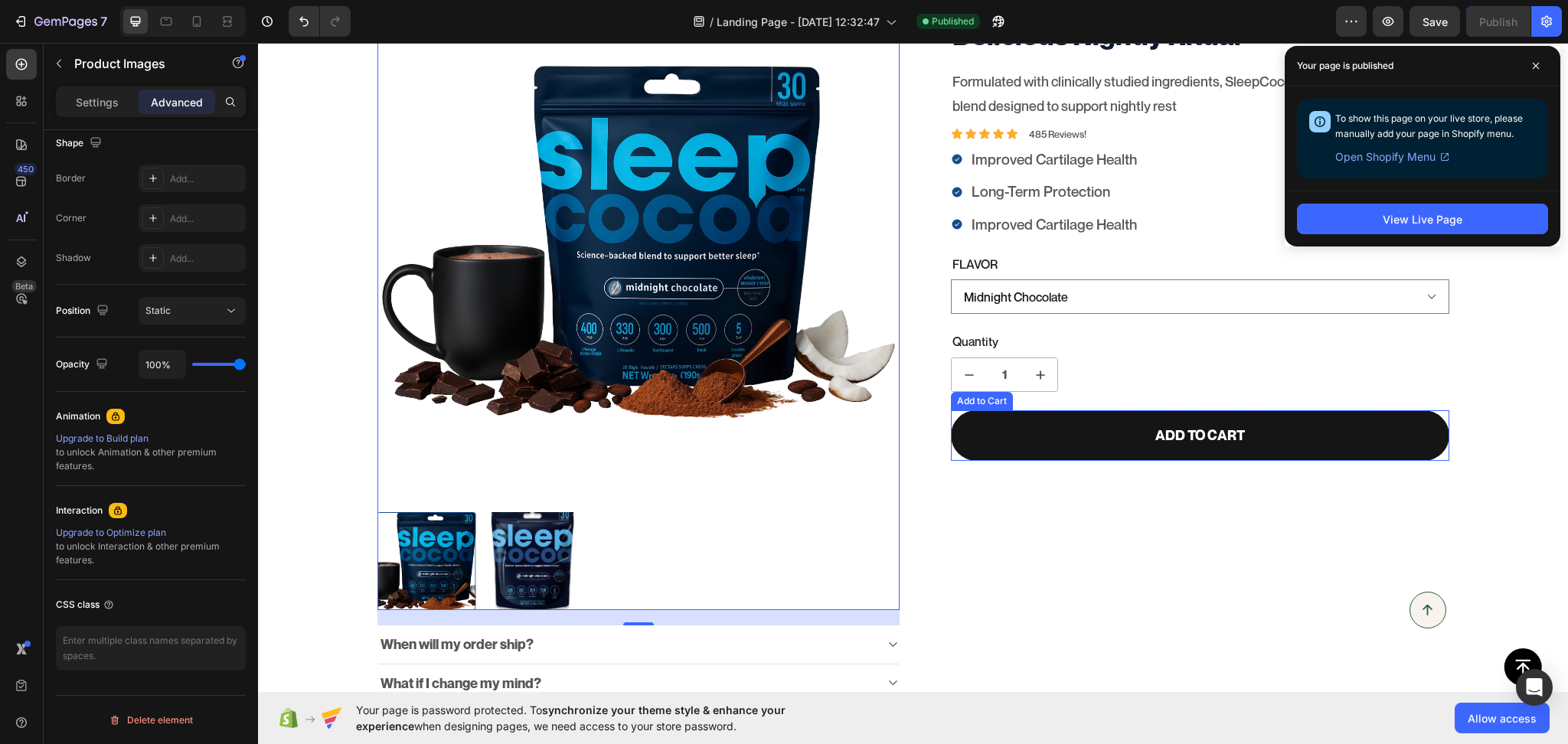
click at [1100, 454] on button "Add to cart" at bounding box center [1200, 435] width 498 height 49
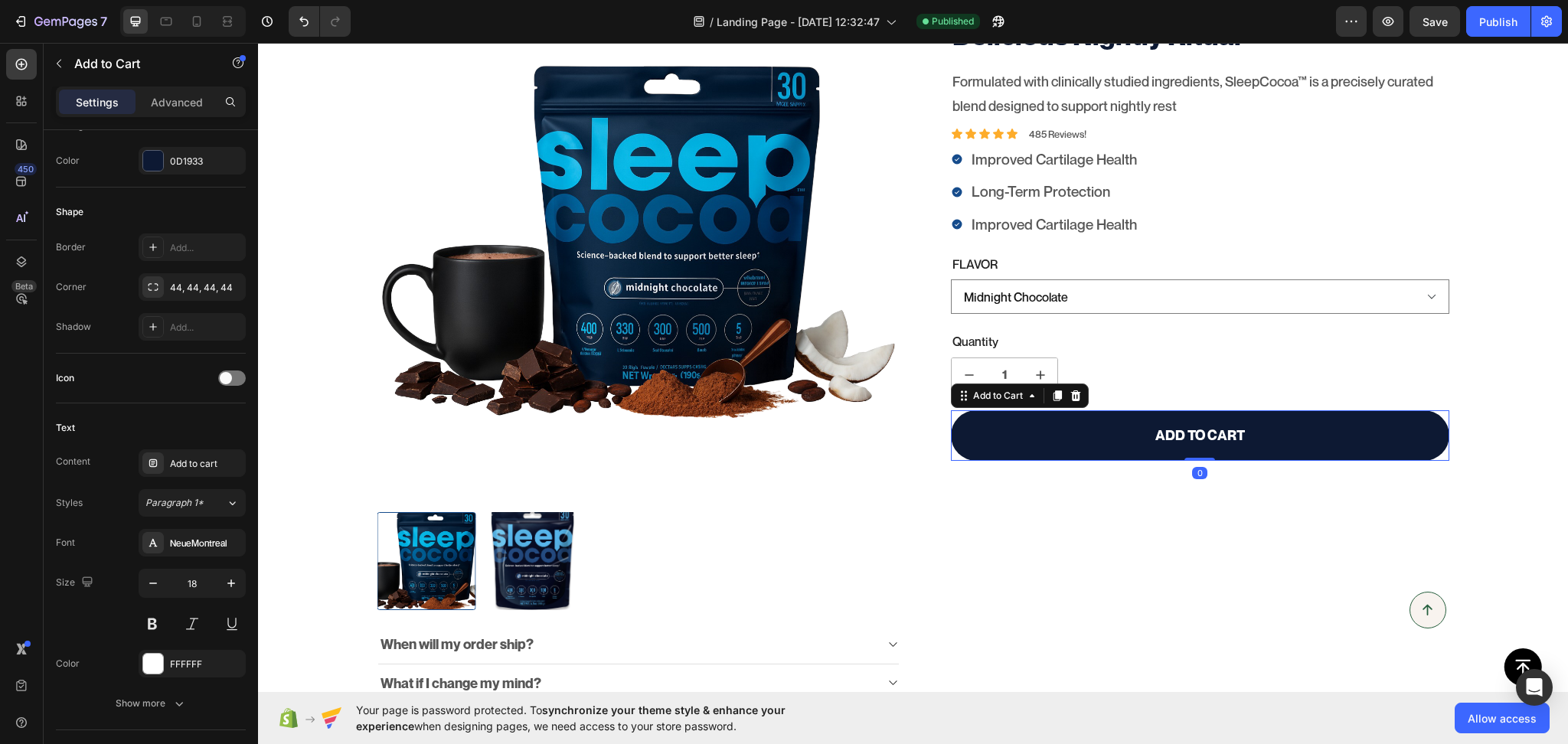
scroll to position [0, 0]
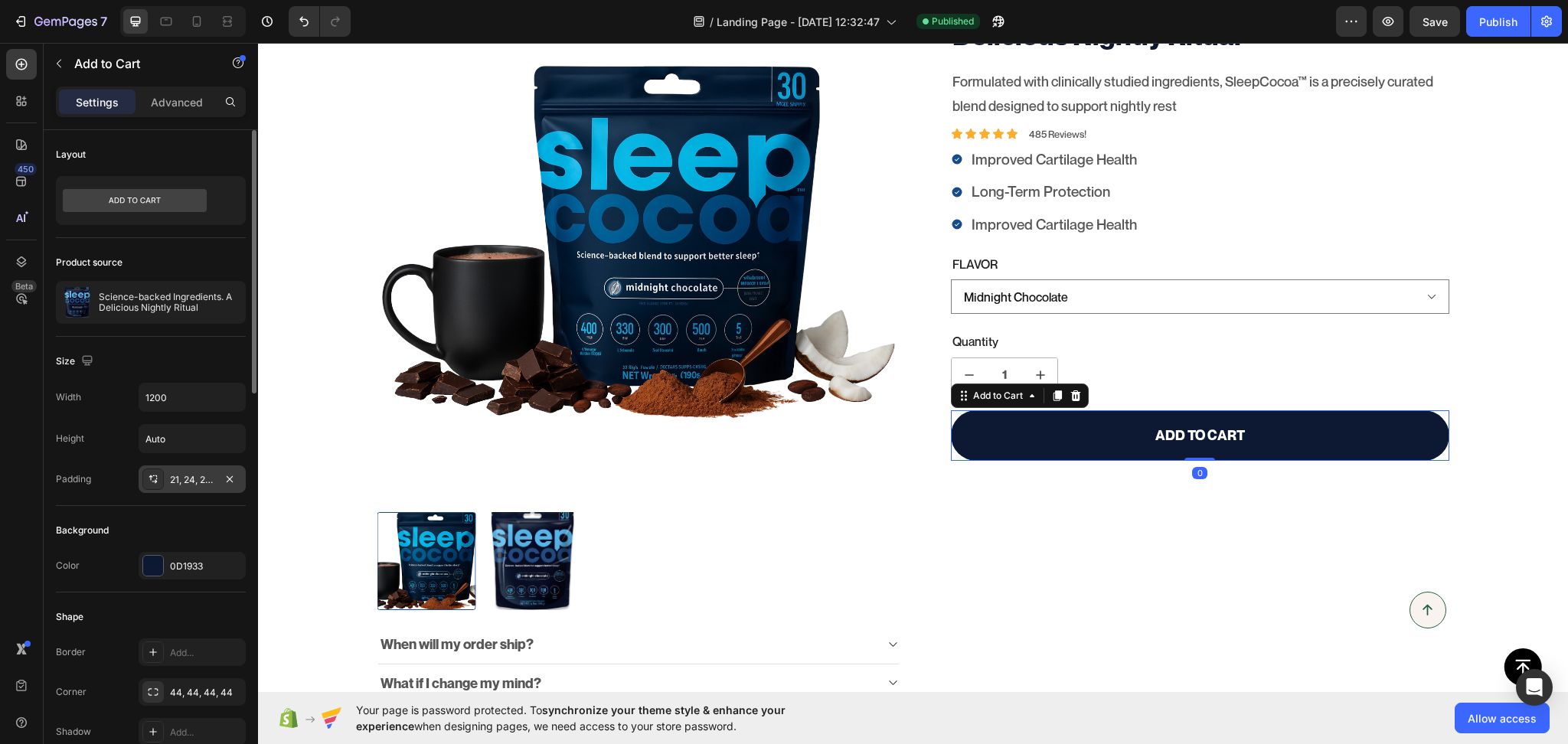
click at [190, 489] on div "21, 24, 21, 24" at bounding box center [191, 479] width 107 height 27
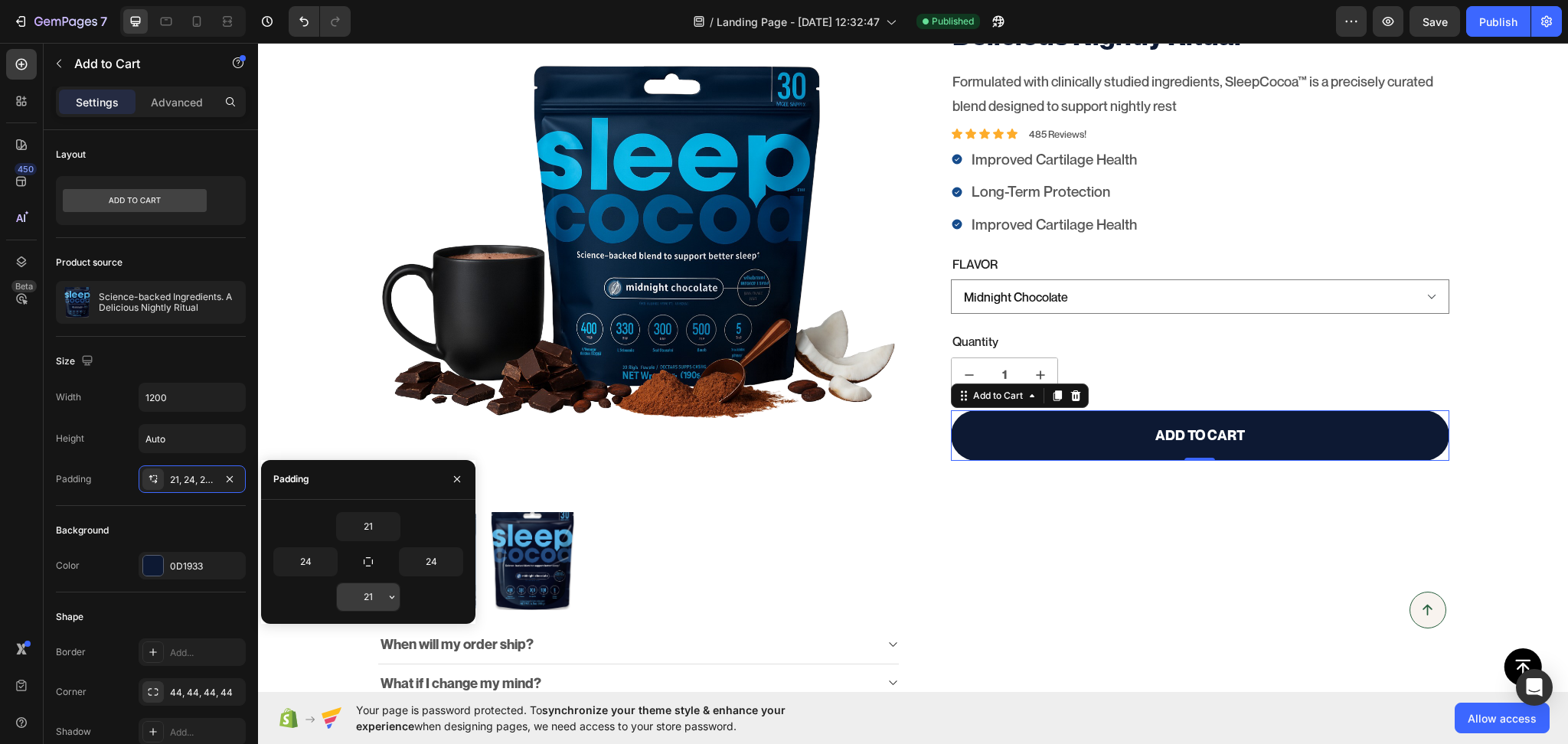
click at [380, 589] on input "21" at bounding box center [368, 597] width 63 height 27
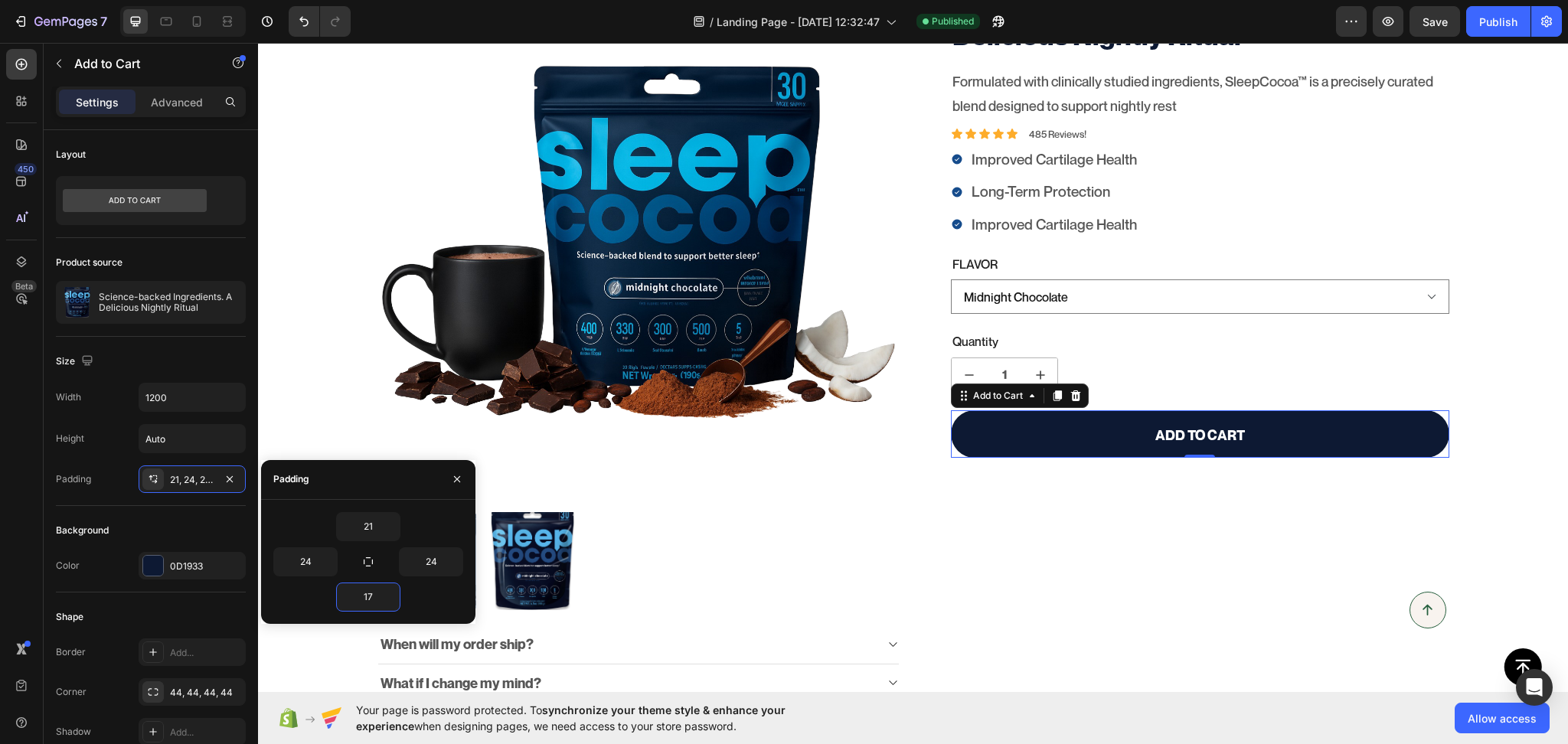
type input "16"
click at [365, 541] on div "21" at bounding box center [368, 527] width 64 height 29
click at [376, 526] on input "21" at bounding box center [368, 527] width 63 height 27
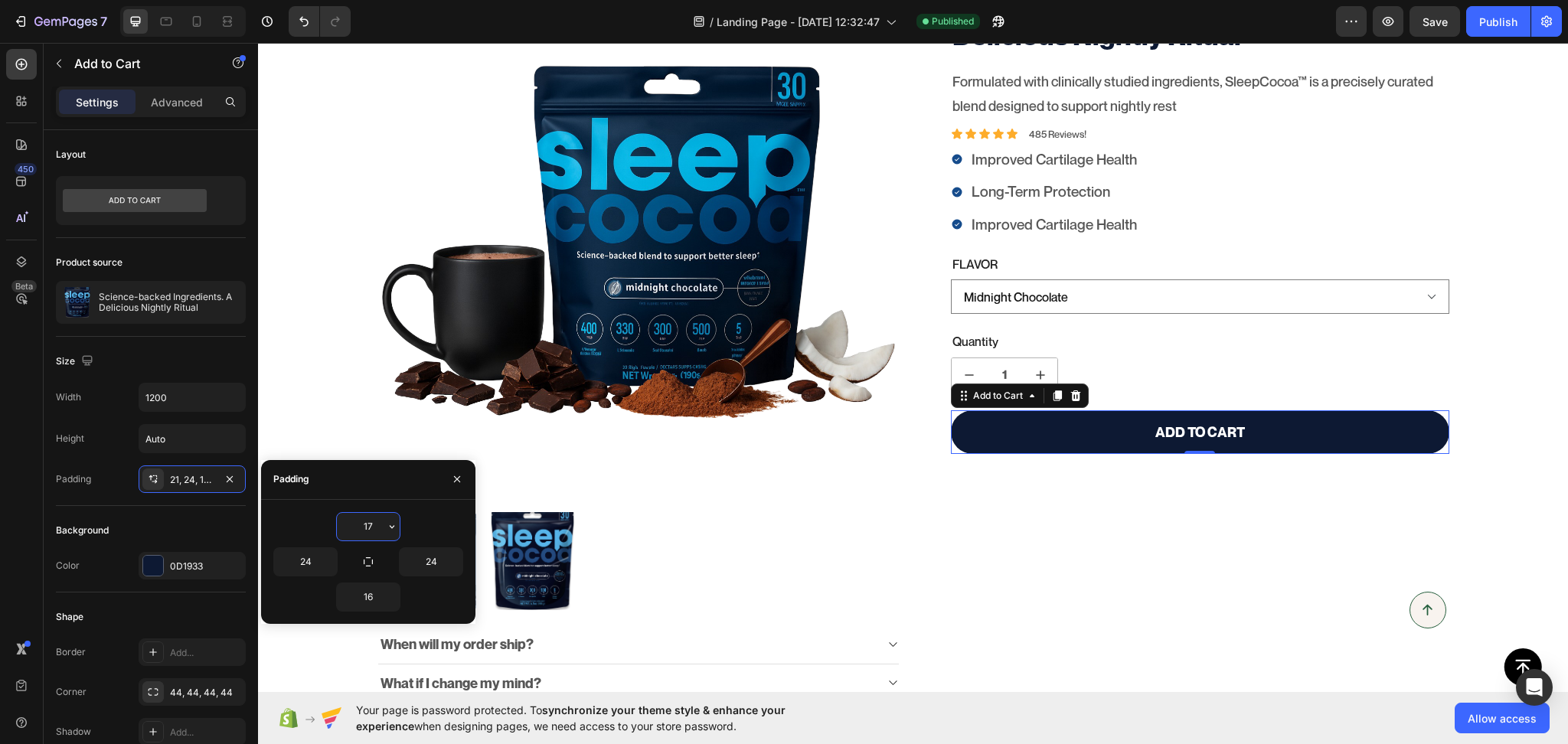
type input "16"
click at [315, 570] on input "24" at bounding box center [305, 562] width 63 height 27
type input "20"
click at [414, 564] on input "24" at bounding box center [430, 562] width 63 height 27
type input "20"
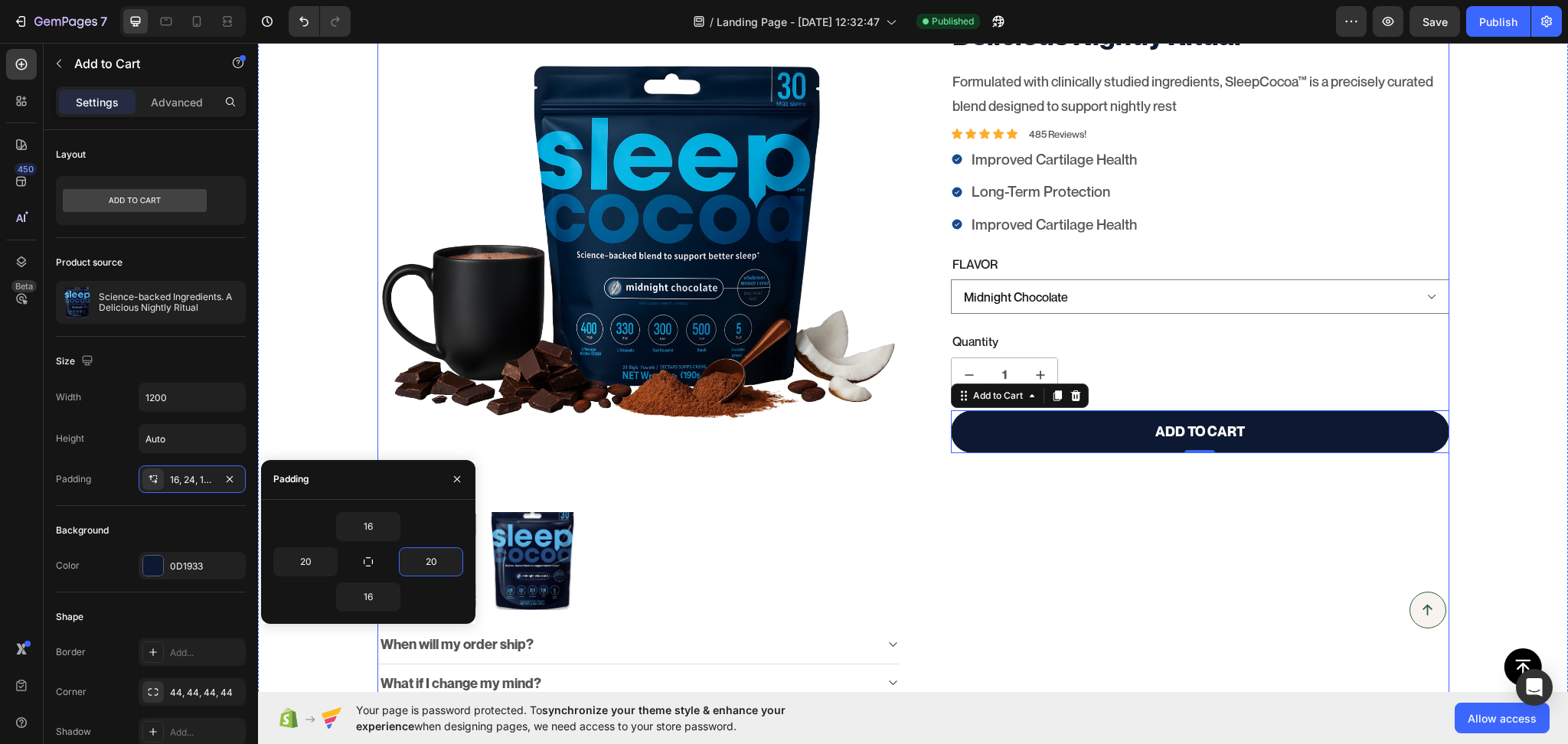
click at [961, 539] on div "Science-backed Ingredients. A Delicious Nightly Ritual Product Title Formulated…" at bounding box center [1187, 399] width 523 height 838
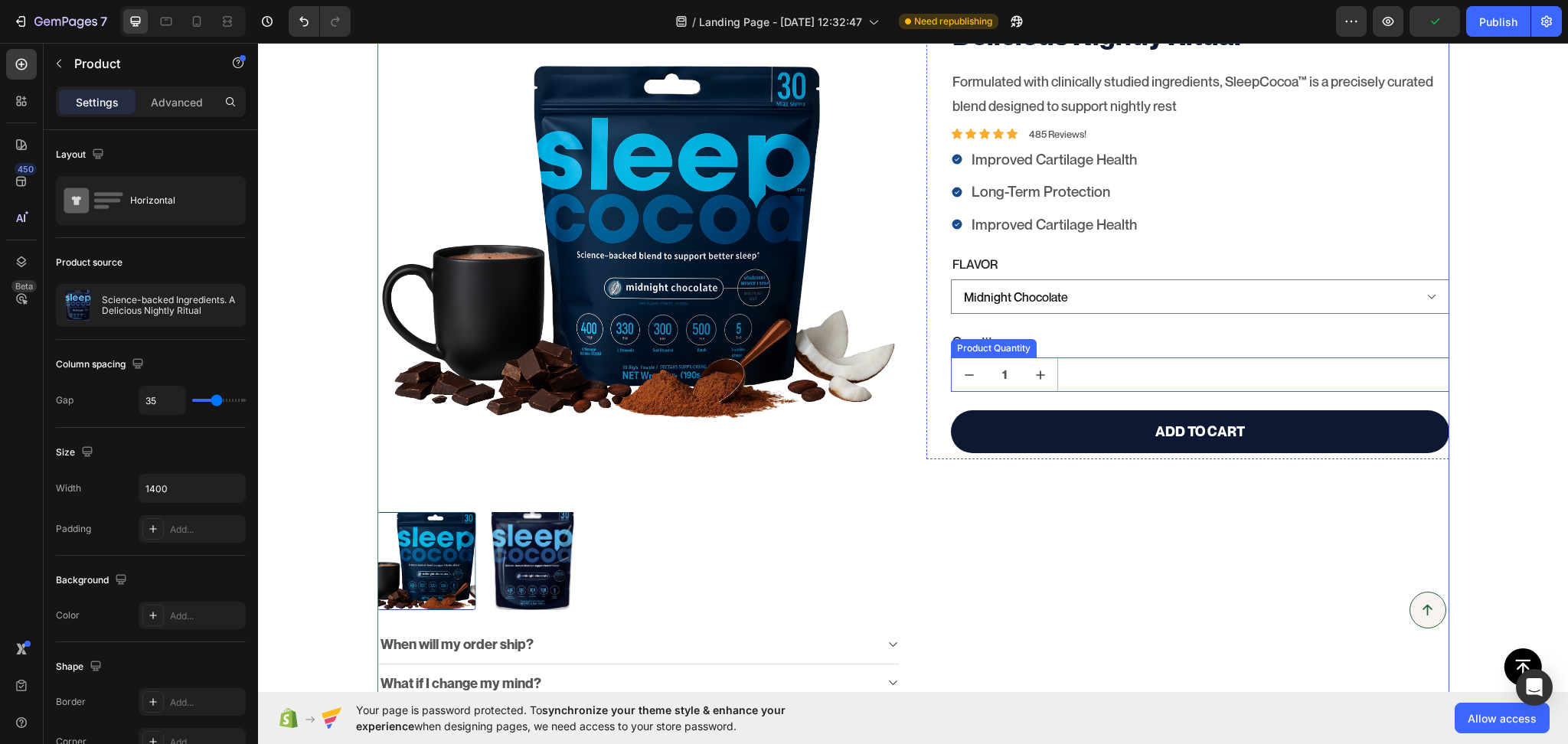
click at [1073, 383] on div "1" at bounding box center [1200, 375] width 498 height 35
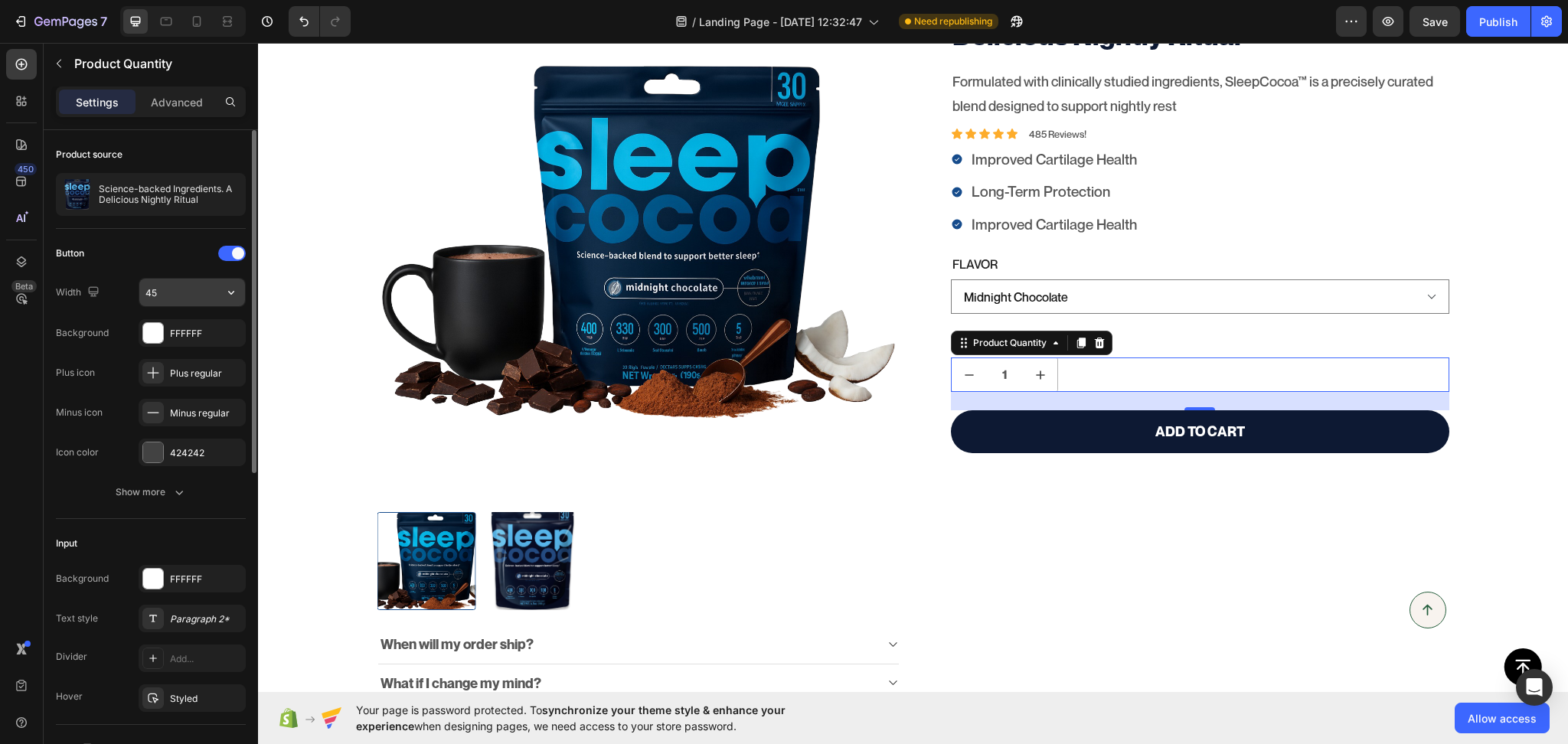
click at [179, 305] on input "45" at bounding box center [191, 292] width 105 height 27
type input "42"
drag, startPoint x: 216, startPoint y: 258, endPoint x: 230, endPoint y: 247, distance: 17.8
click at [217, 258] on div "Button" at bounding box center [150, 253] width 190 height 25
click at [230, 247] on div at bounding box center [232, 253] width 27 height 16
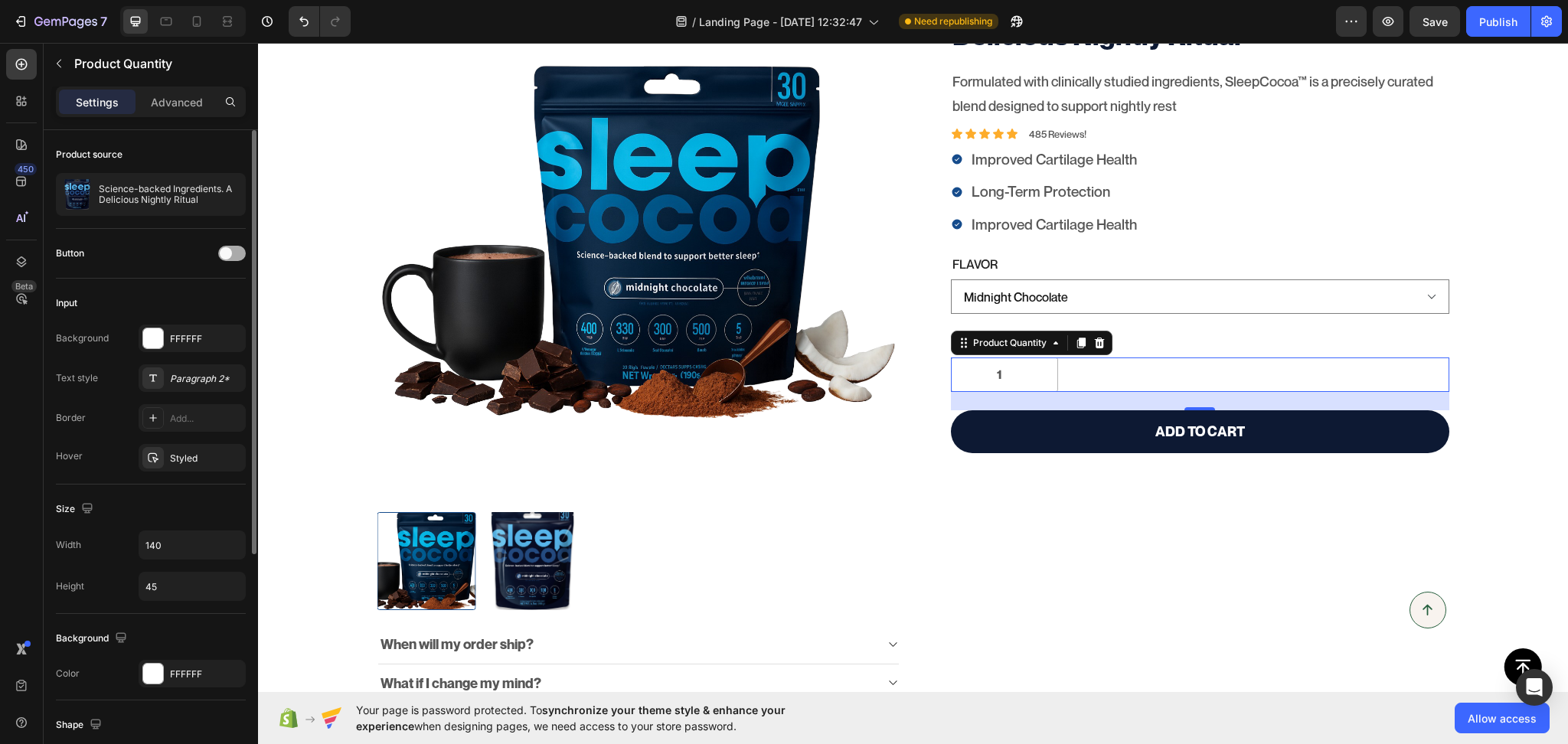
click at [230, 247] on div at bounding box center [232, 253] width 27 height 16
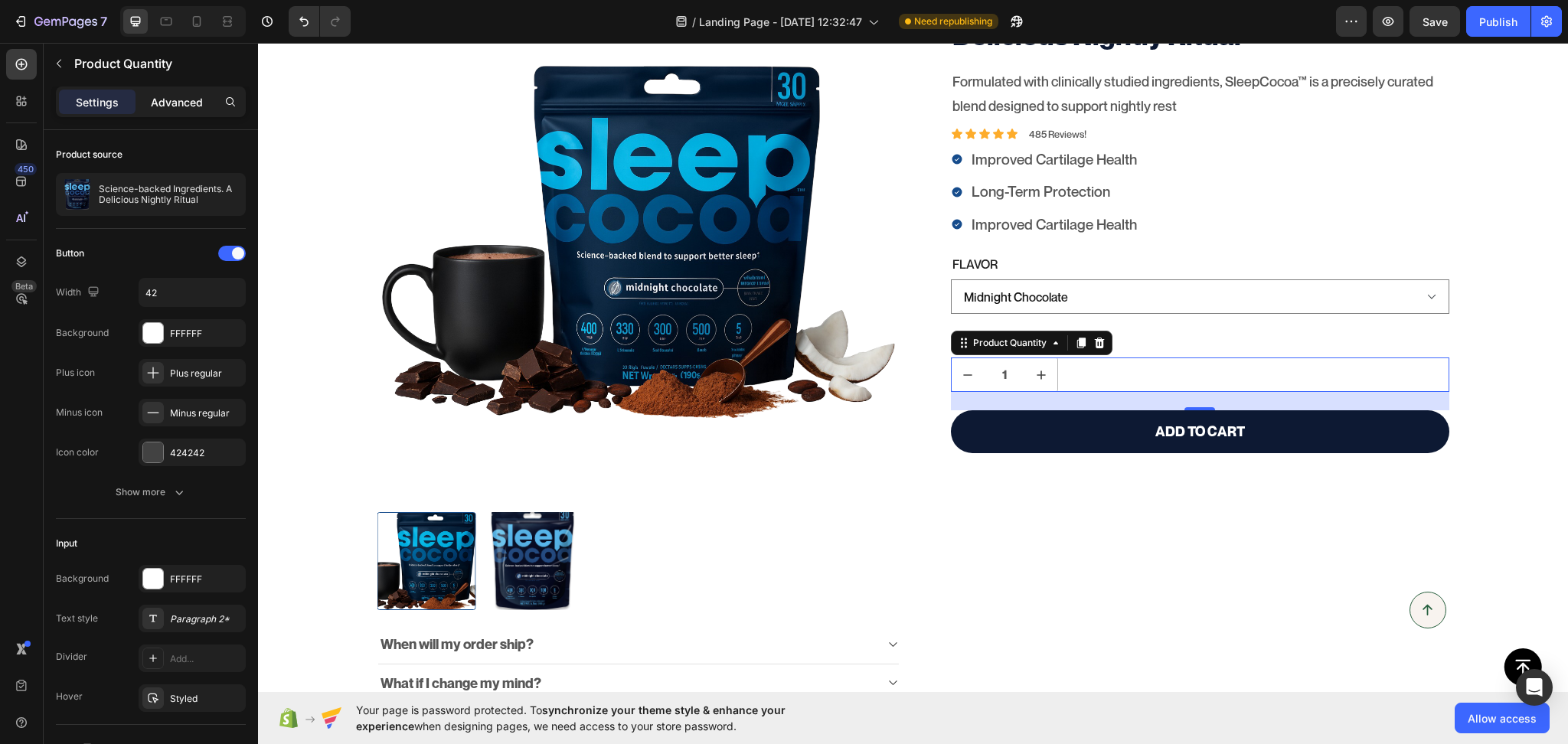
click at [158, 104] on p "Advanced" at bounding box center [177, 103] width 52 height 16
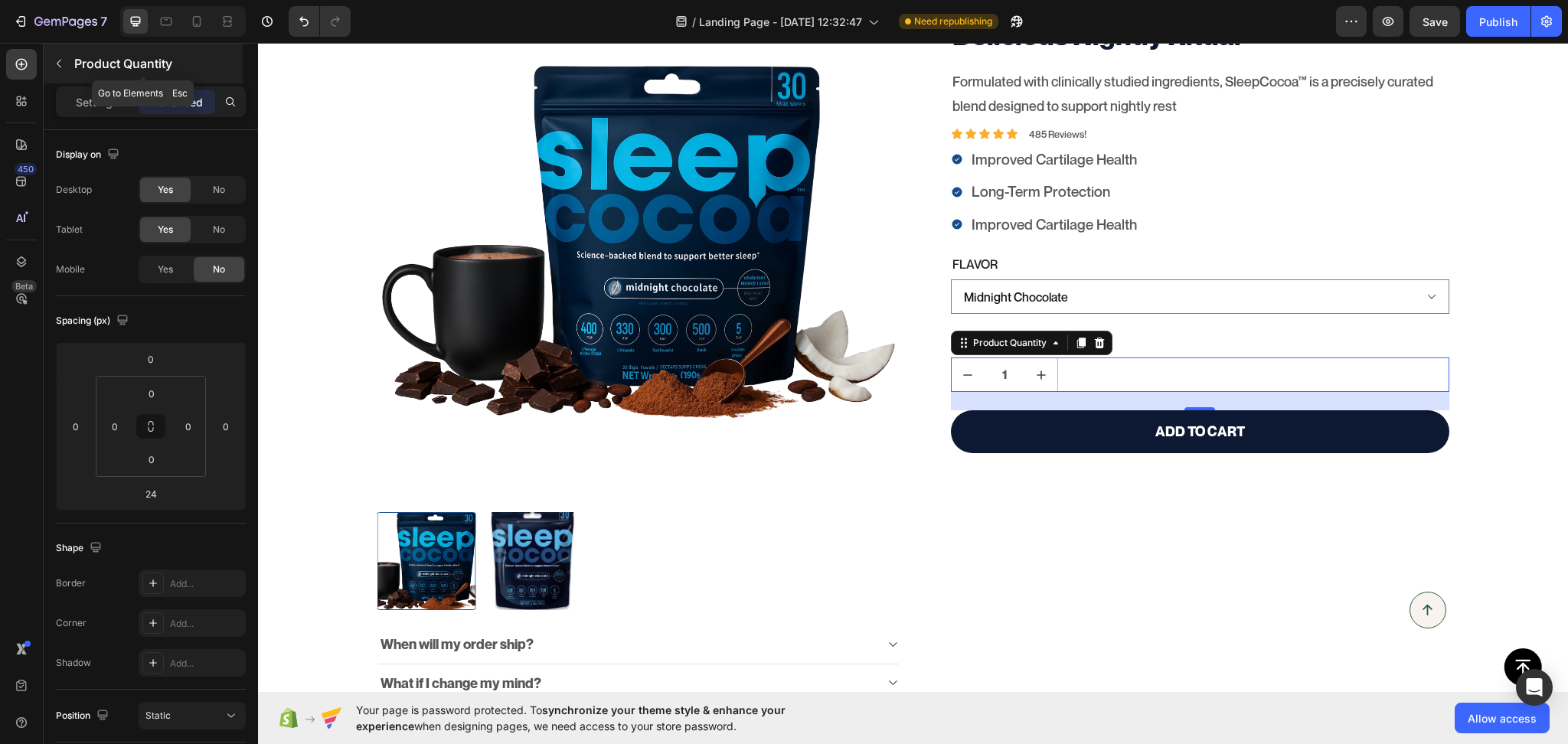
click at [59, 61] on icon "button" at bounding box center [59, 63] width 5 height 8
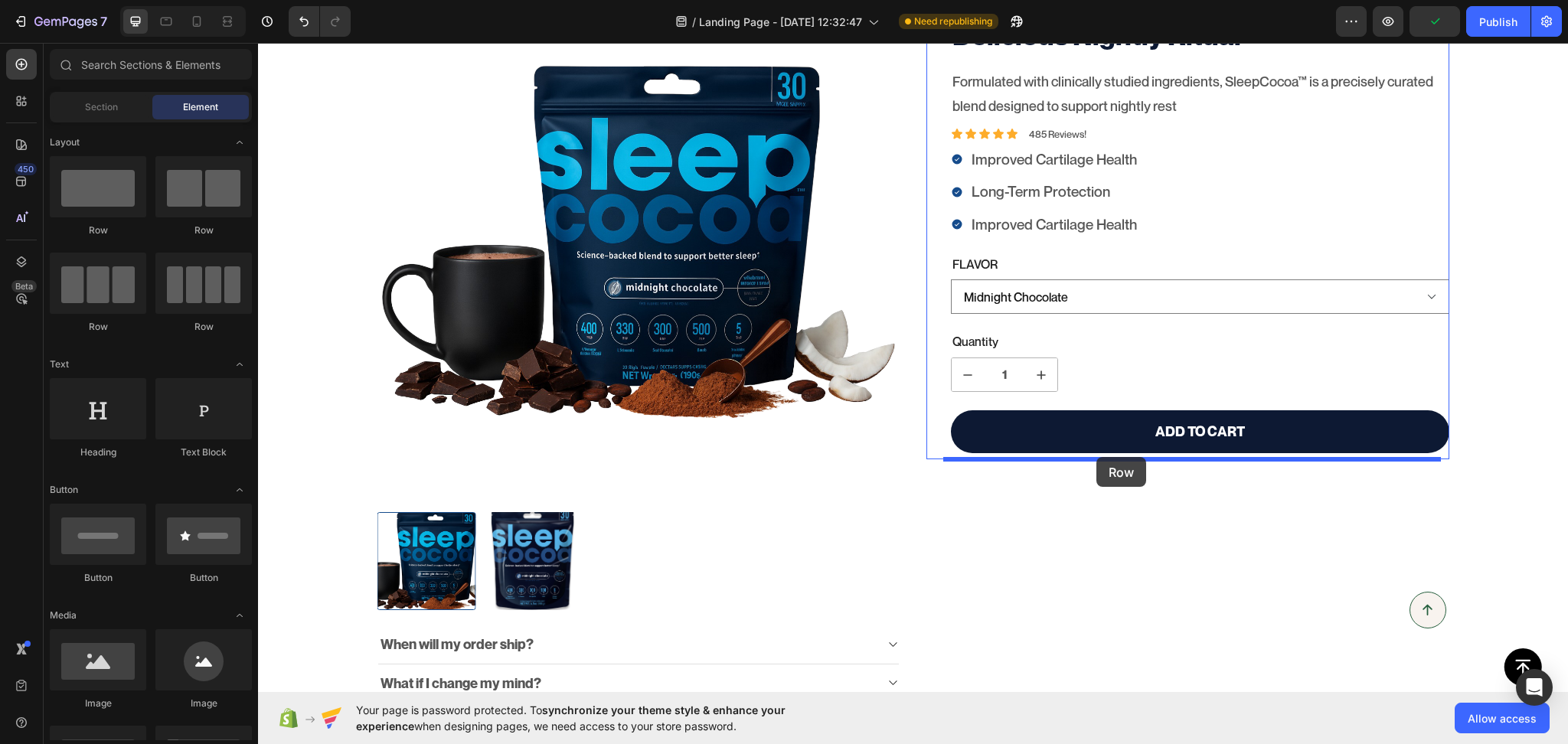
drag, startPoint x: 458, startPoint y: 240, endPoint x: 1096, endPoint y: 457, distance: 673.9
click at [1096, 457] on div "Science-backed Ingredients. A Delicious Nightly Ritual Product Title Formulated…" at bounding box center [1200, 219] width 498 height 478
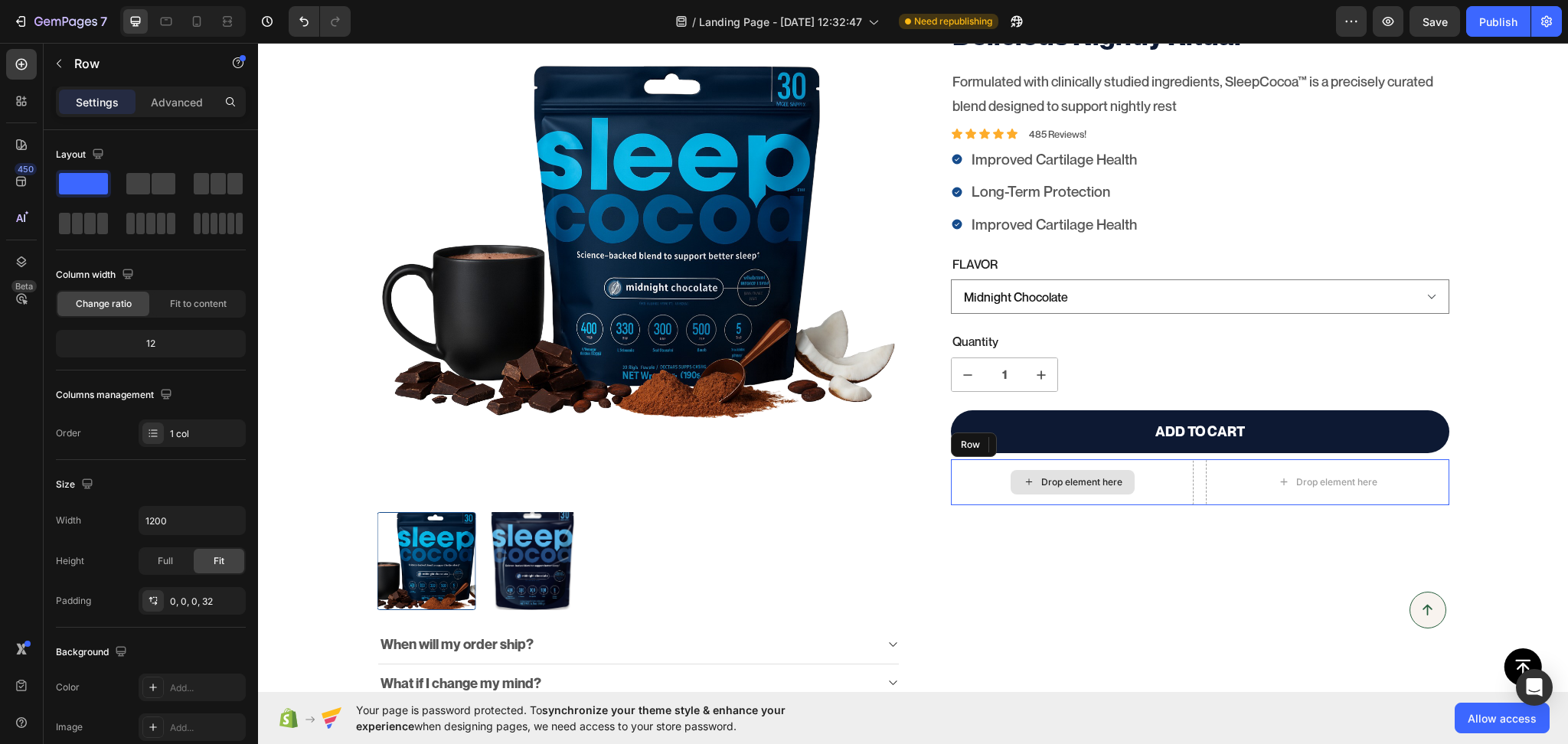
click at [967, 500] on div "Drop element here" at bounding box center [1072, 482] width 243 height 46
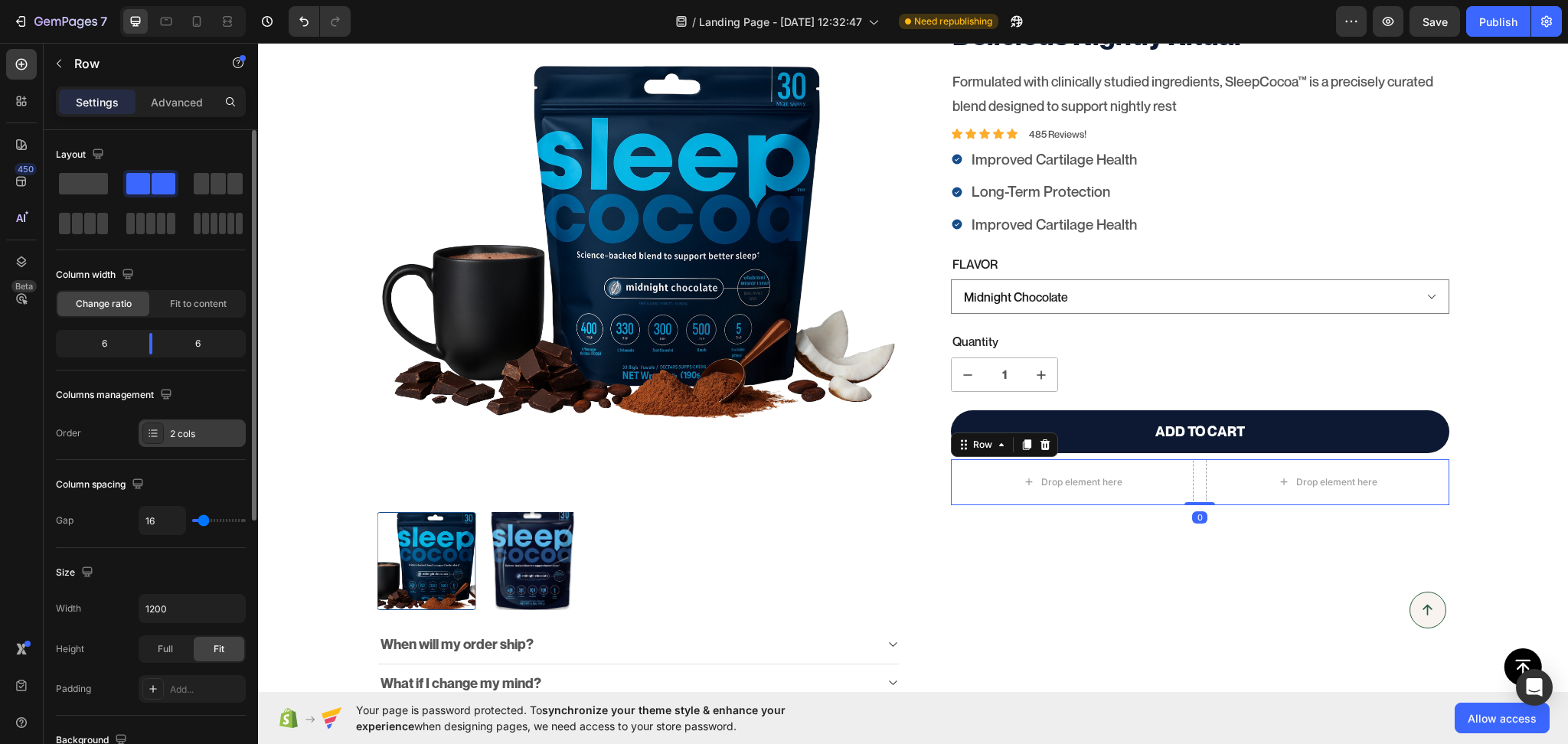
click at [180, 438] on div "2 cols" at bounding box center [206, 433] width 72 height 14
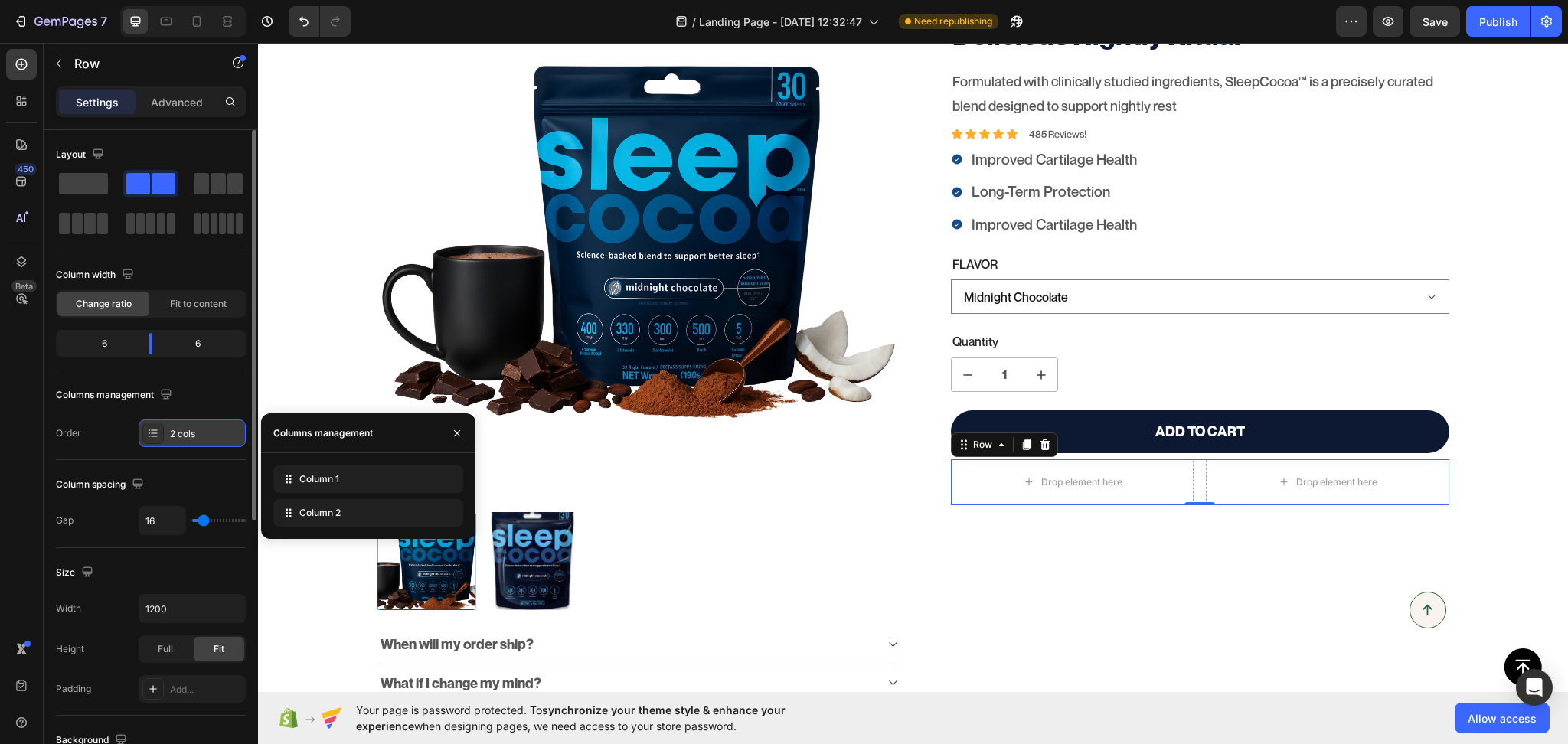
click at [180, 436] on div "2 cols" at bounding box center [206, 433] width 72 height 14
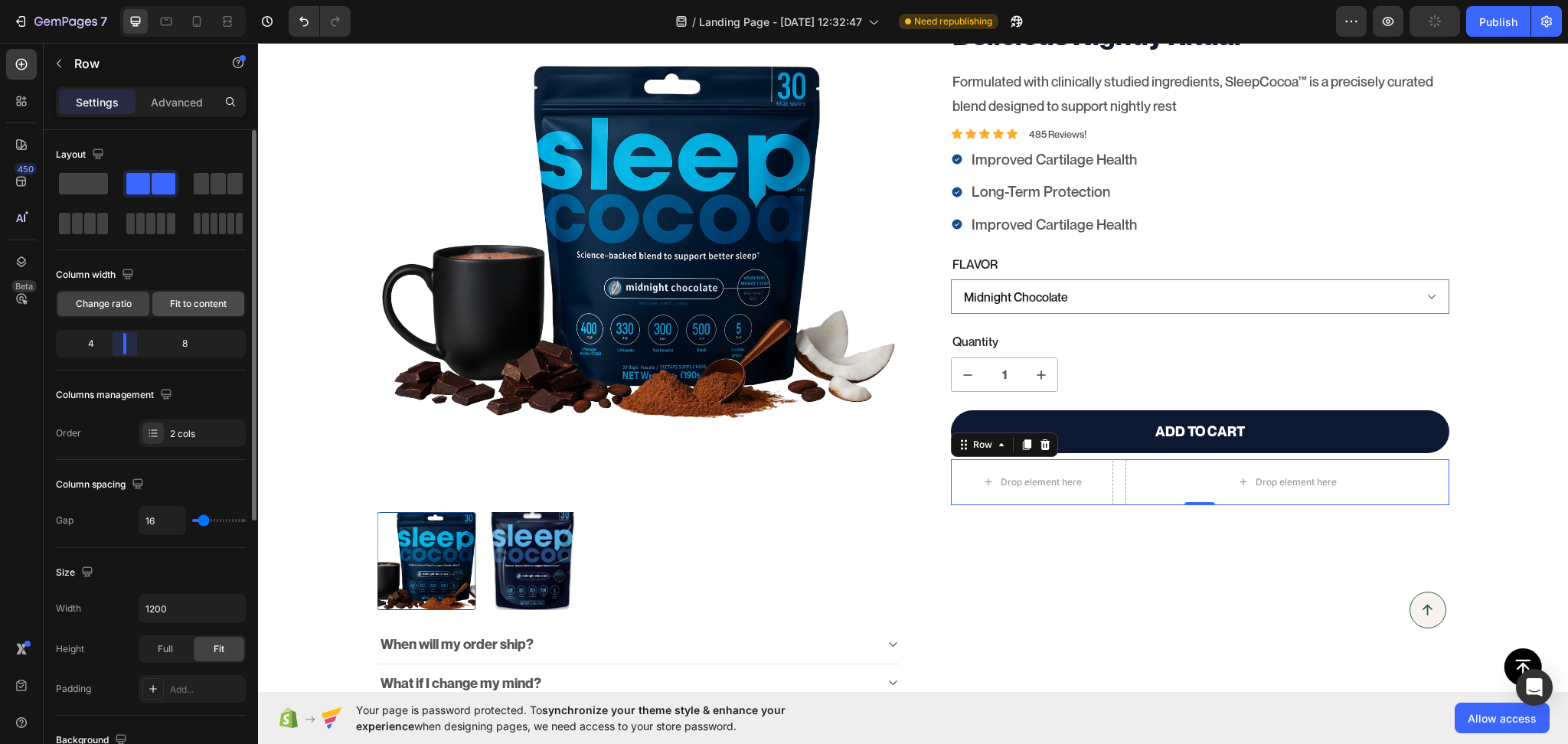
drag, startPoint x: 154, startPoint y: 348, endPoint x: 202, endPoint y: 315, distance: 58.2
click at [120, 0] on body "7 / Landing Page - Aug 18, 12:32:47 Need republishing Preview Publish 450 Beta …" at bounding box center [784, 0] width 1568 height 0
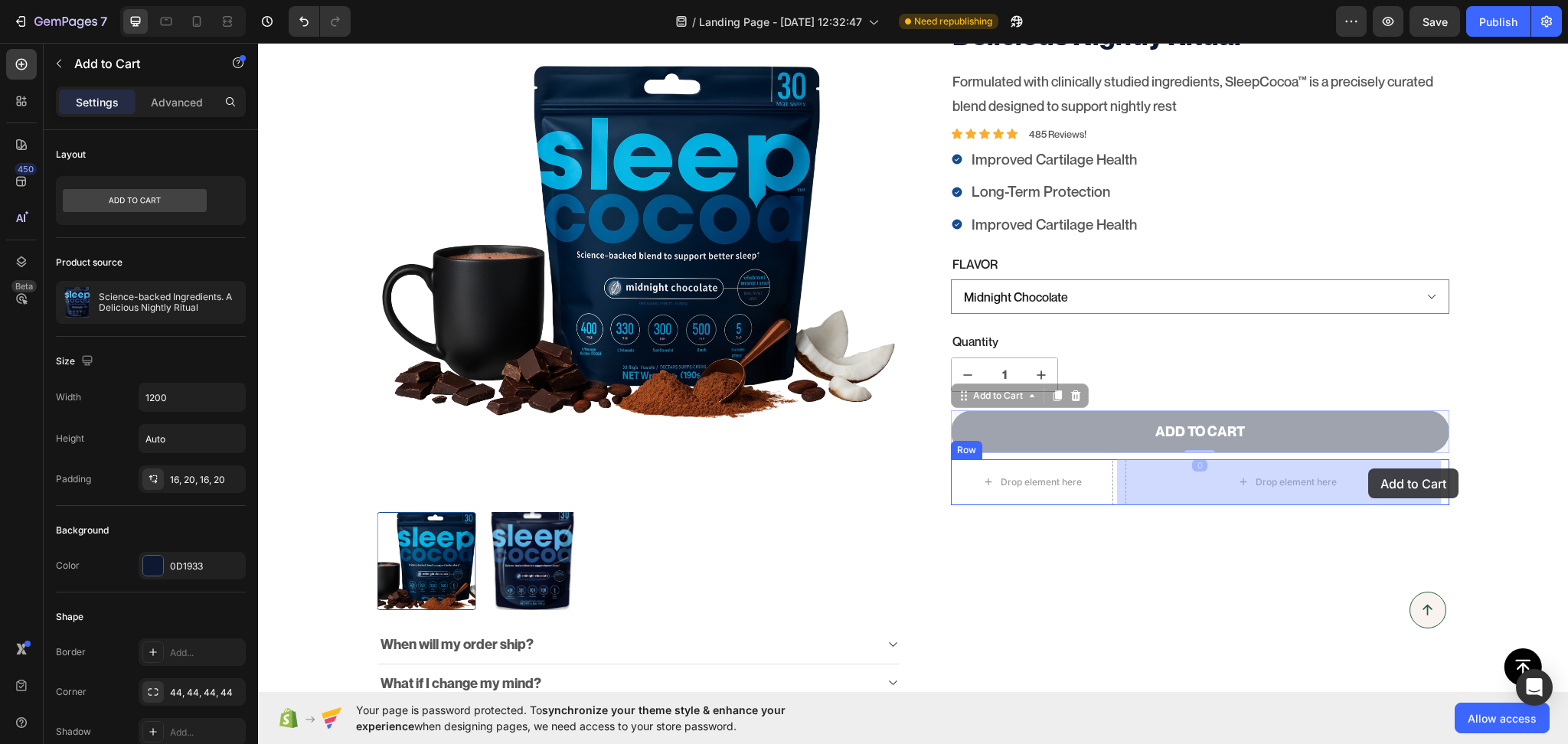
drag, startPoint x: 1351, startPoint y: 430, endPoint x: 1368, endPoint y: 469, distance: 42.5
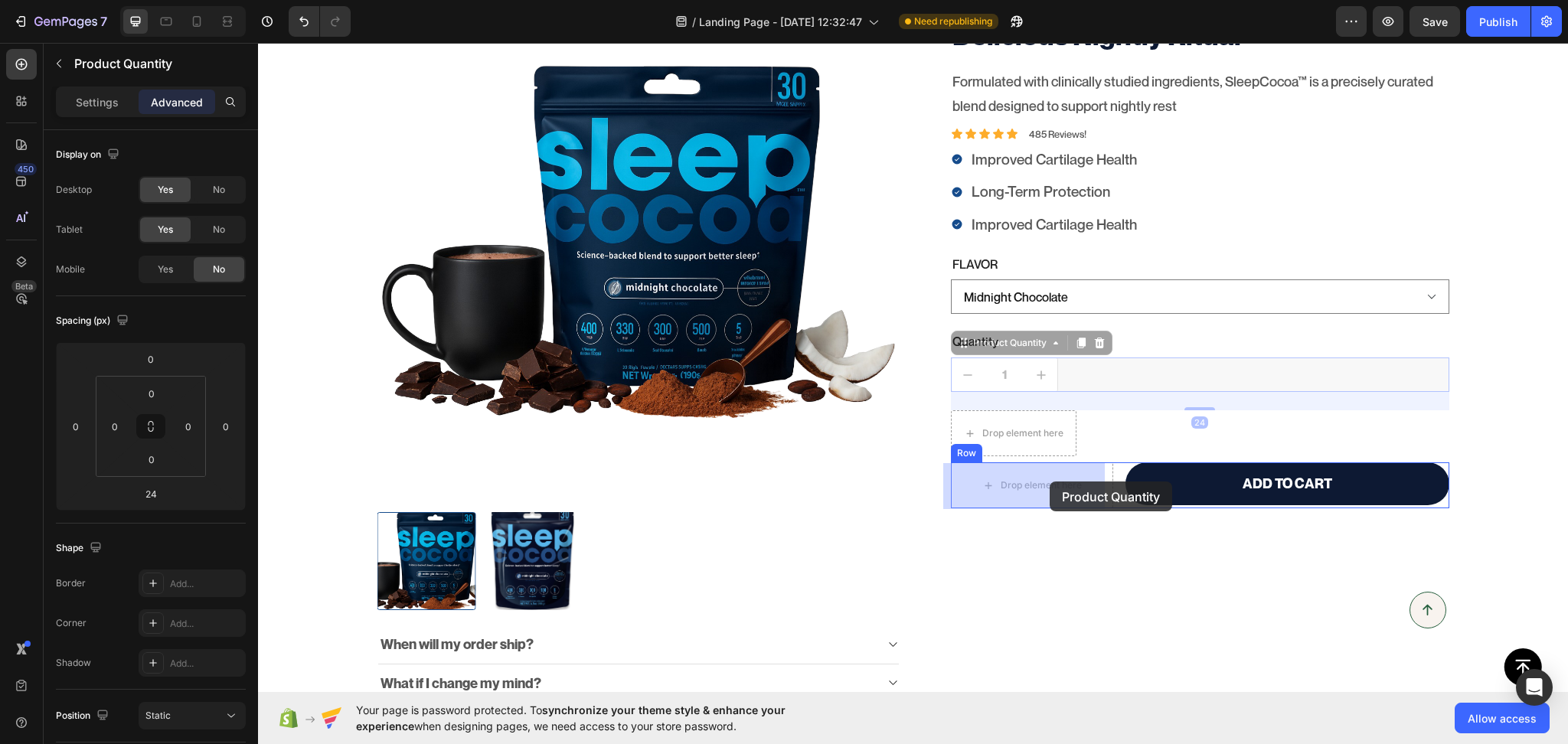
drag, startPoint x: 1050, startPoint y: 441, endPoint x: 1050, endPoint y: 482, distance: 41.0
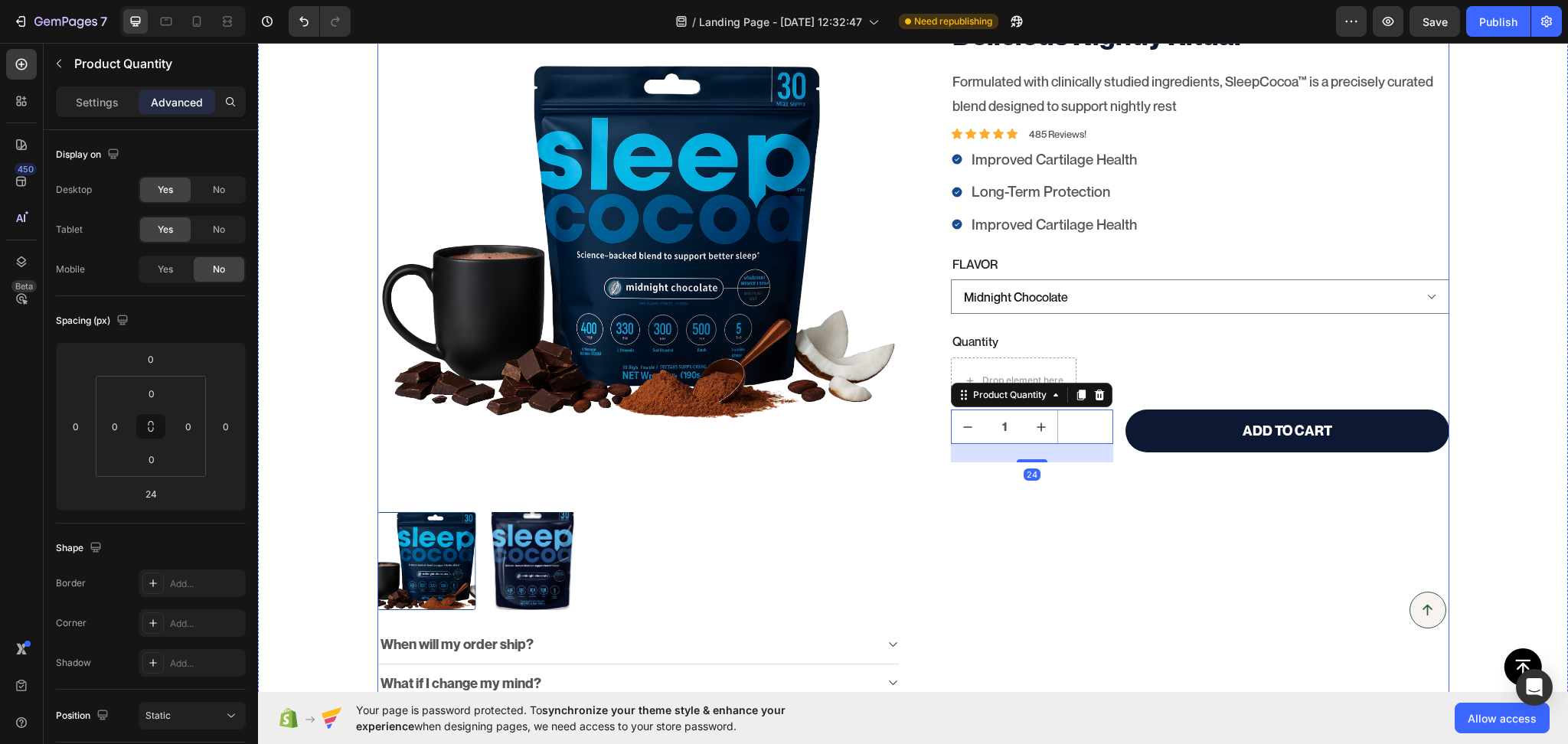
click at [1115, 484] on div "Science-backed Ingredients. A Delicious Nightly Ritual Product Title Formulated…" at bounding box center [1187, 399] width 523 height 838
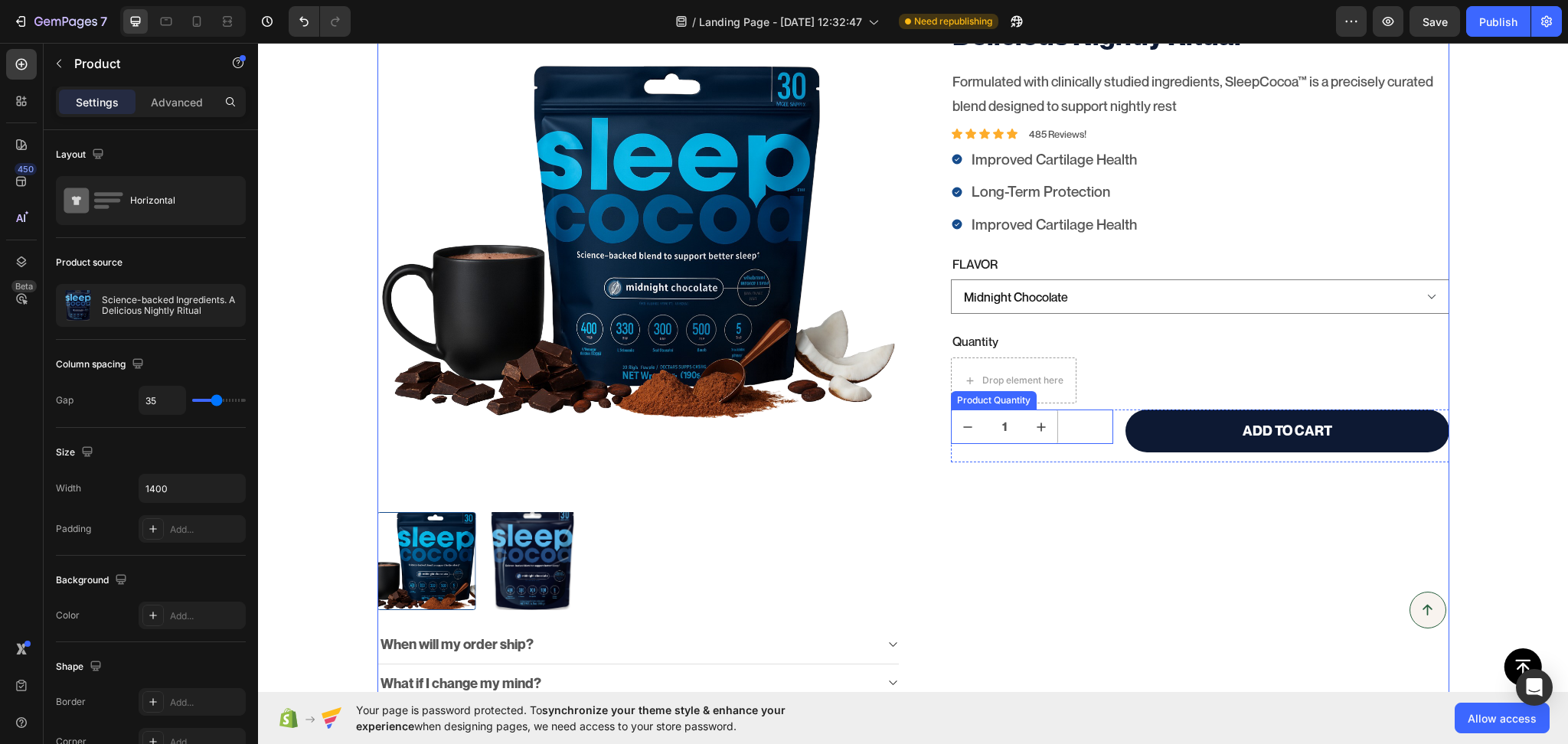
click at [1081, 432] on div "1" at bounding box center [1031, 427] width 162 height 35
click at [1070, 440] on div "1" at bounding box center [1031, 427] width 162 height 35
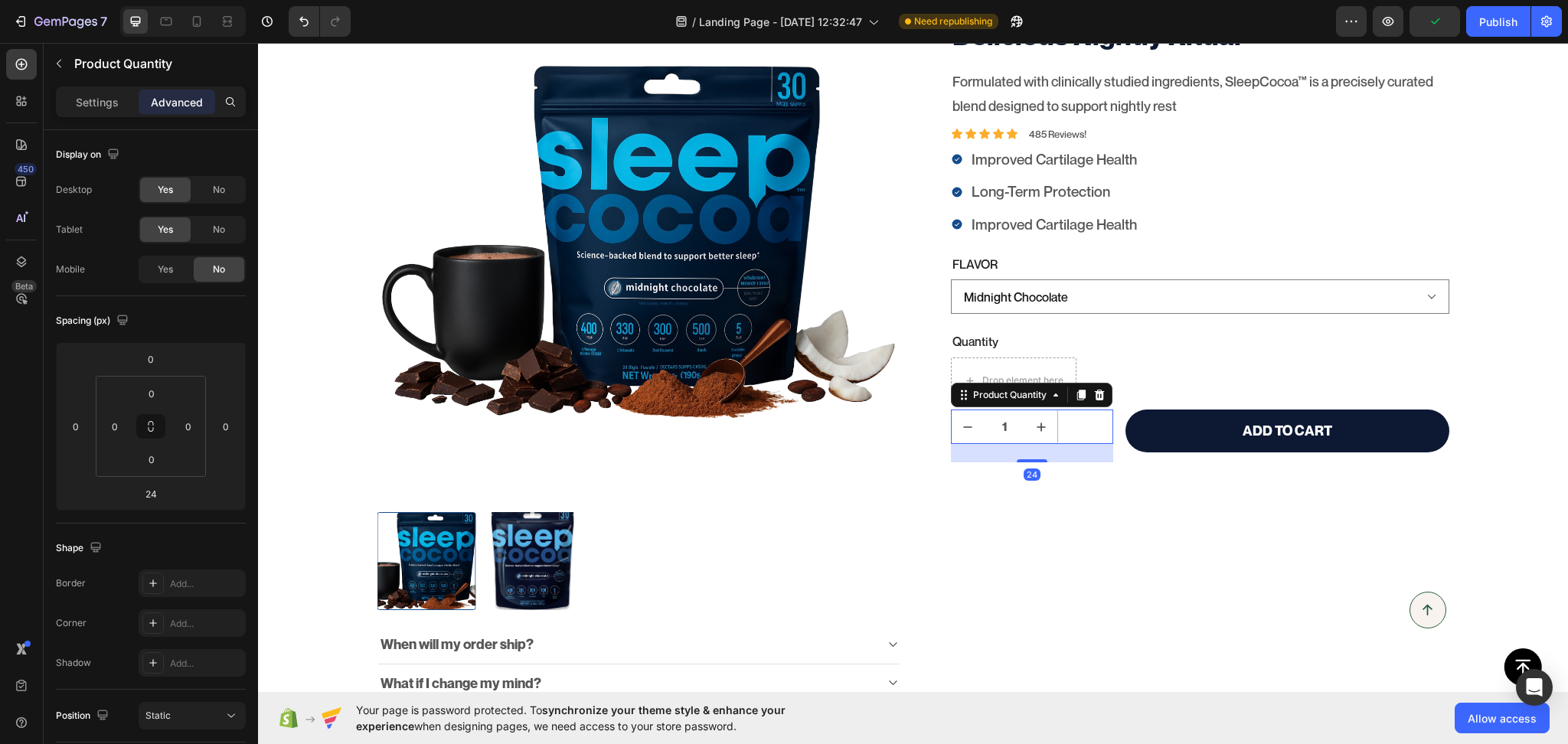
click at [1056, 429] on div "1" at bounding box center [1031, 427] width 162 height 35
drag, startPoint x: 1029, startPoint y: 461, endPoint x: 1031, endPoint y: 445, distance: 16.1
click at [1031, 445] on div at bounding box center [1031, 443] width 30 height 5
type input "3"
click at [1106, 442] on div "1 Product Quantity Add to cart Add to Cart Row 0" at bounding box center [1200, 431] width 498 height 42
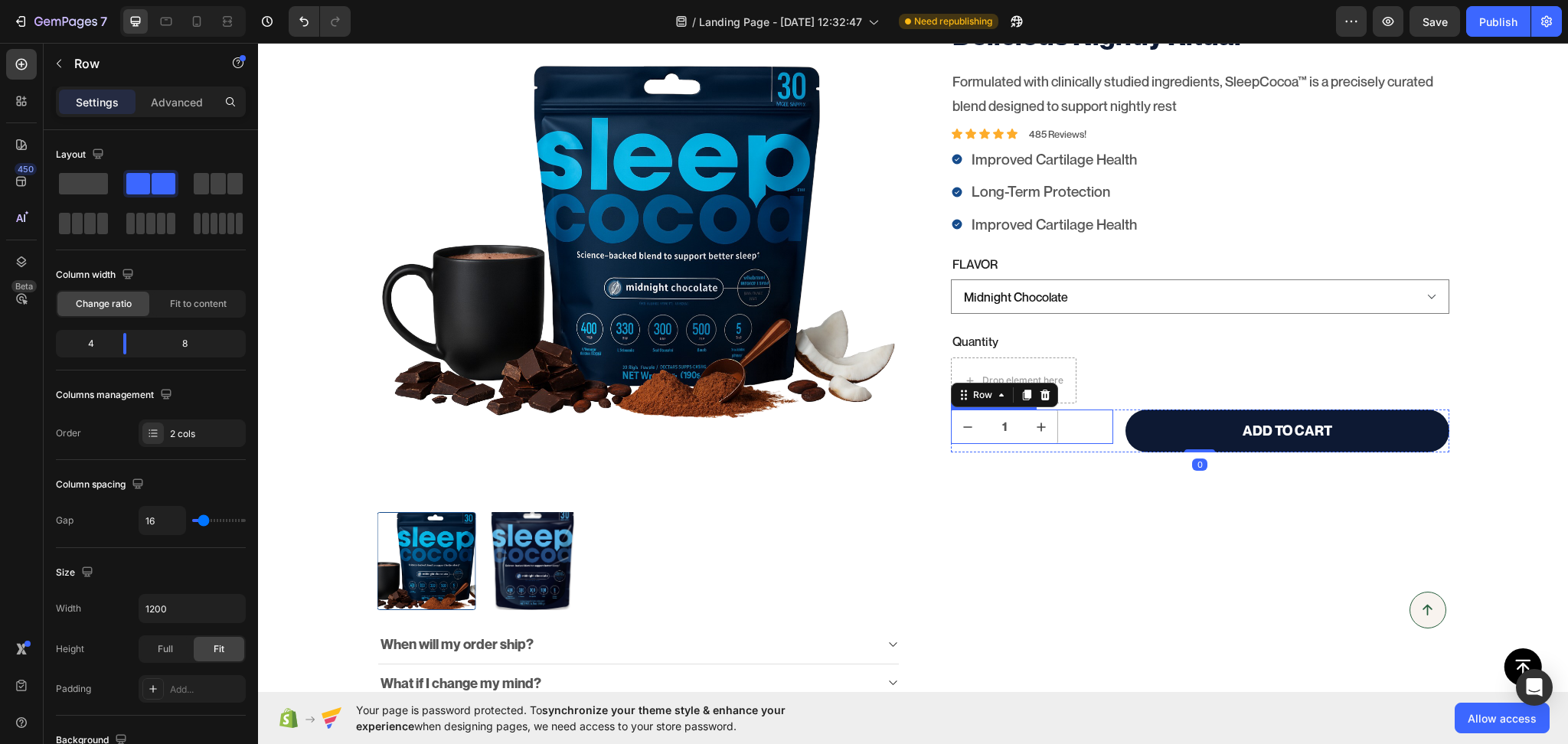
click at [1073, 441] on div "1" at bounding box center [1031, 427] width 162 height 35
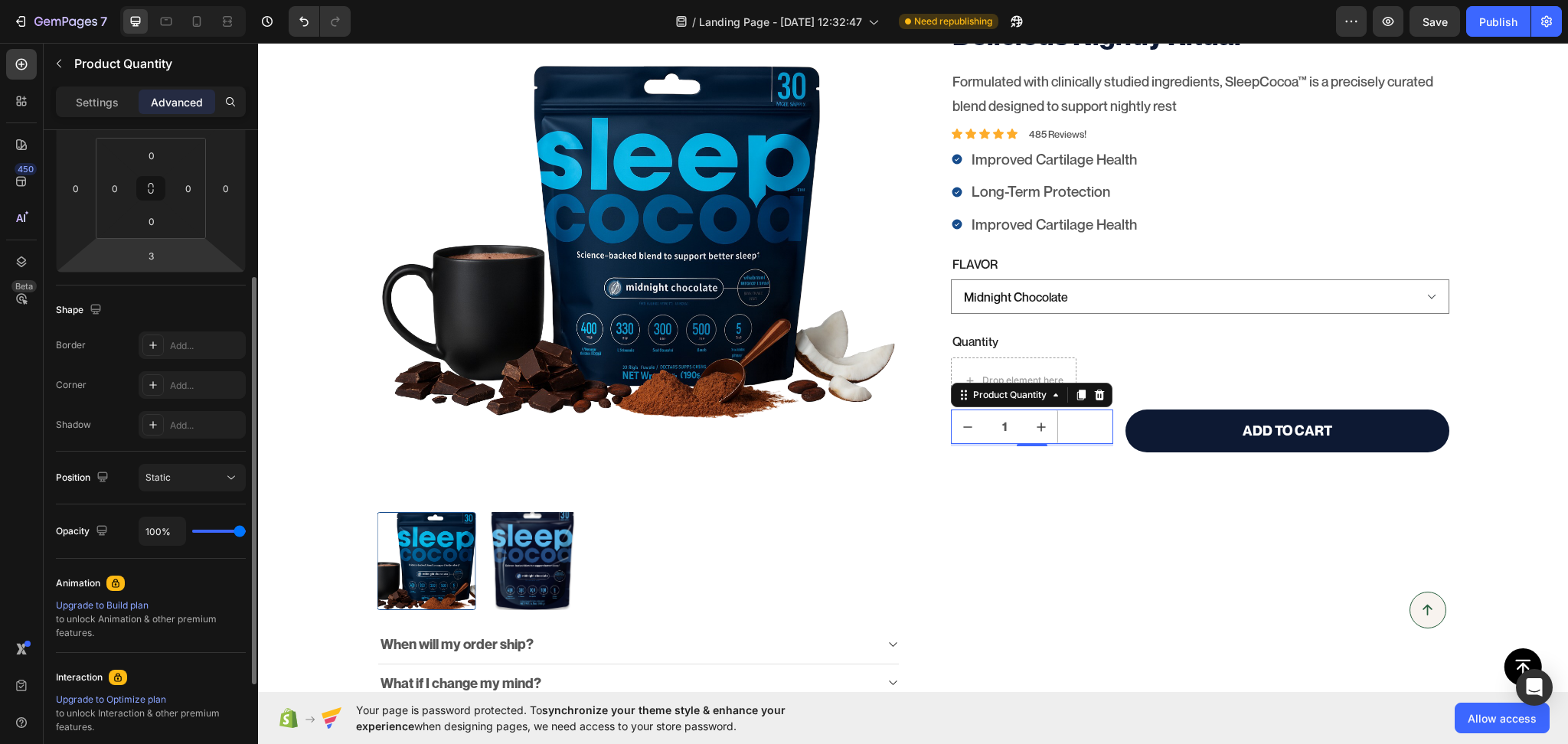
scroll to position [405, 0]
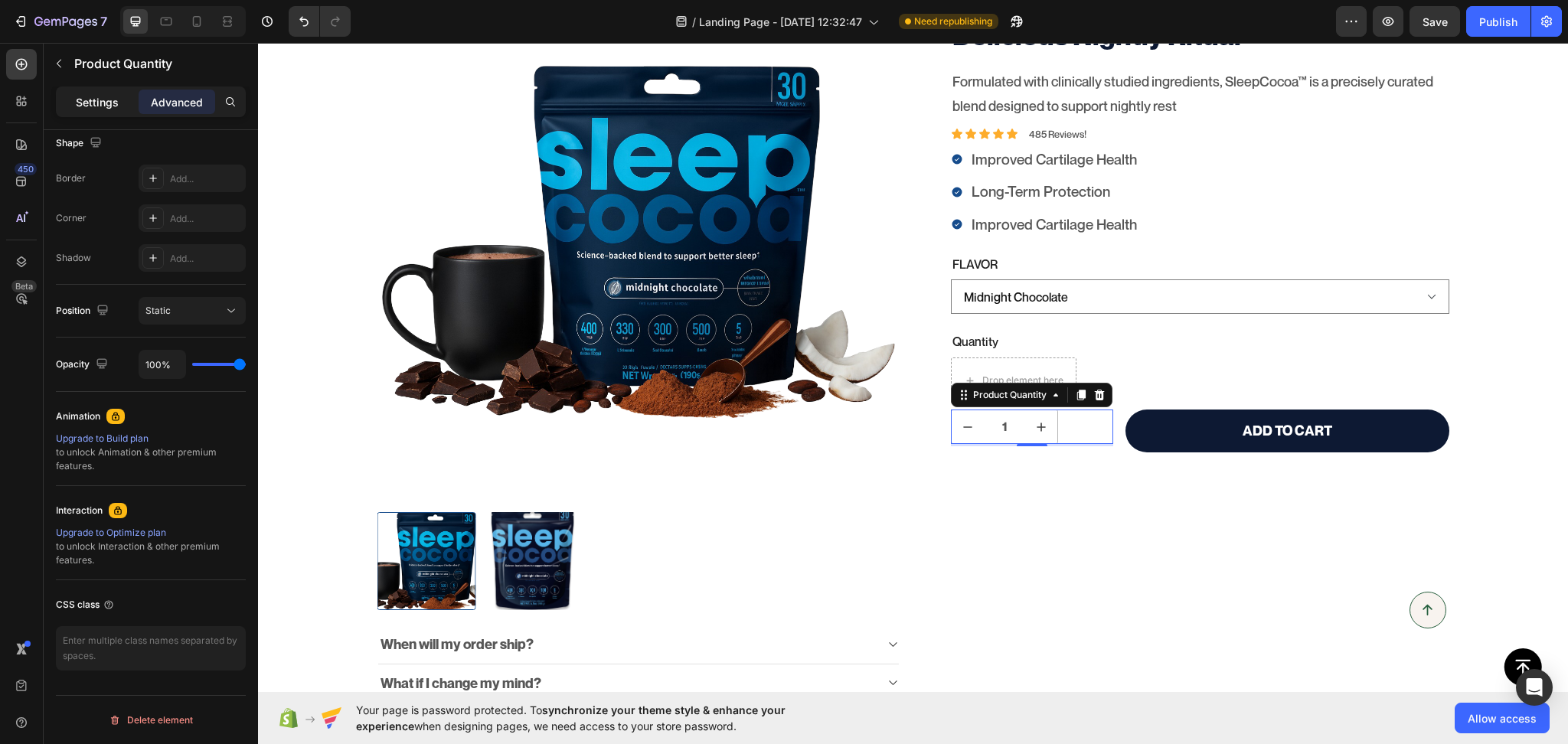
click at [86, 96] on p "Settings" at bounding box center [97, 103] width 43 height 16
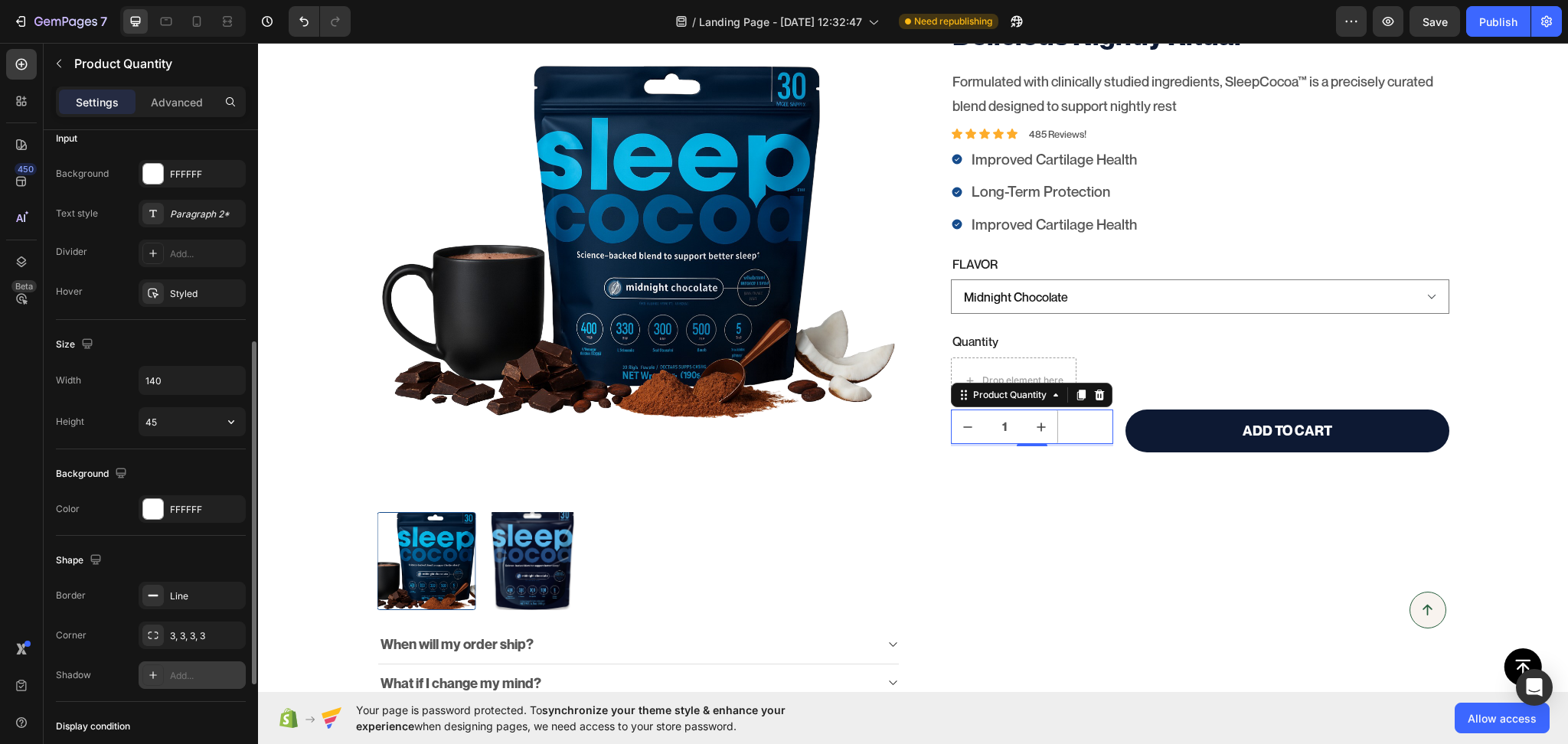
scroll to position [604, 0]
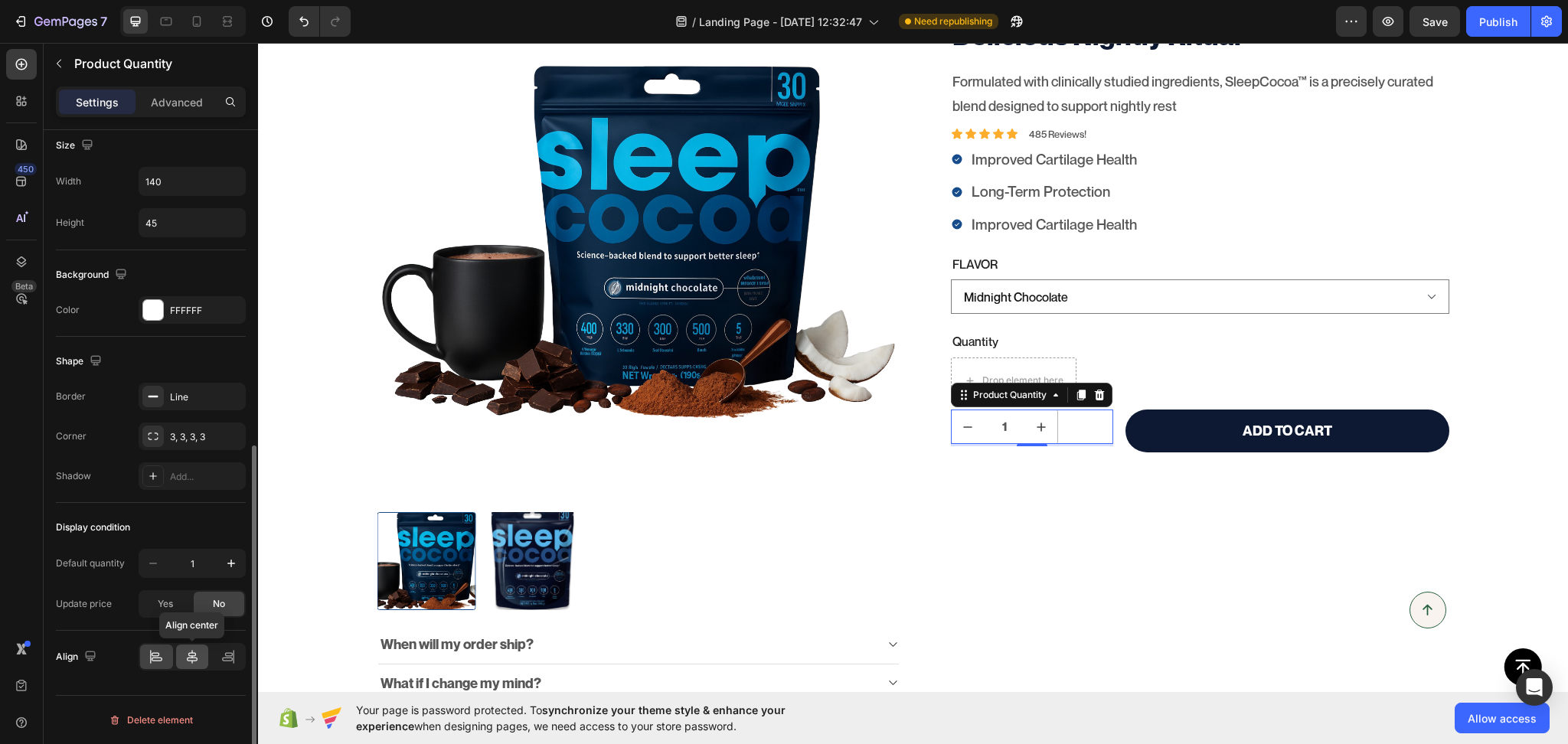
click at [193, 660] on icon at bounding box center [191, 657] width 16 height 16
click at [164, 661] on div at bounding box center [157, 657] width 33 height 25
click at [177, 598] on div "Yes" at bounding box center [165, 604] width 50 height 25
click at [222, 602] on span "No" at bounding box center [218, 604] width 12 height 14
click at [1110, 451] on div "1 Product Quantity 3 Add to cart Add to Cart Row" at bounding box center [1200, 431] width 498 height 42
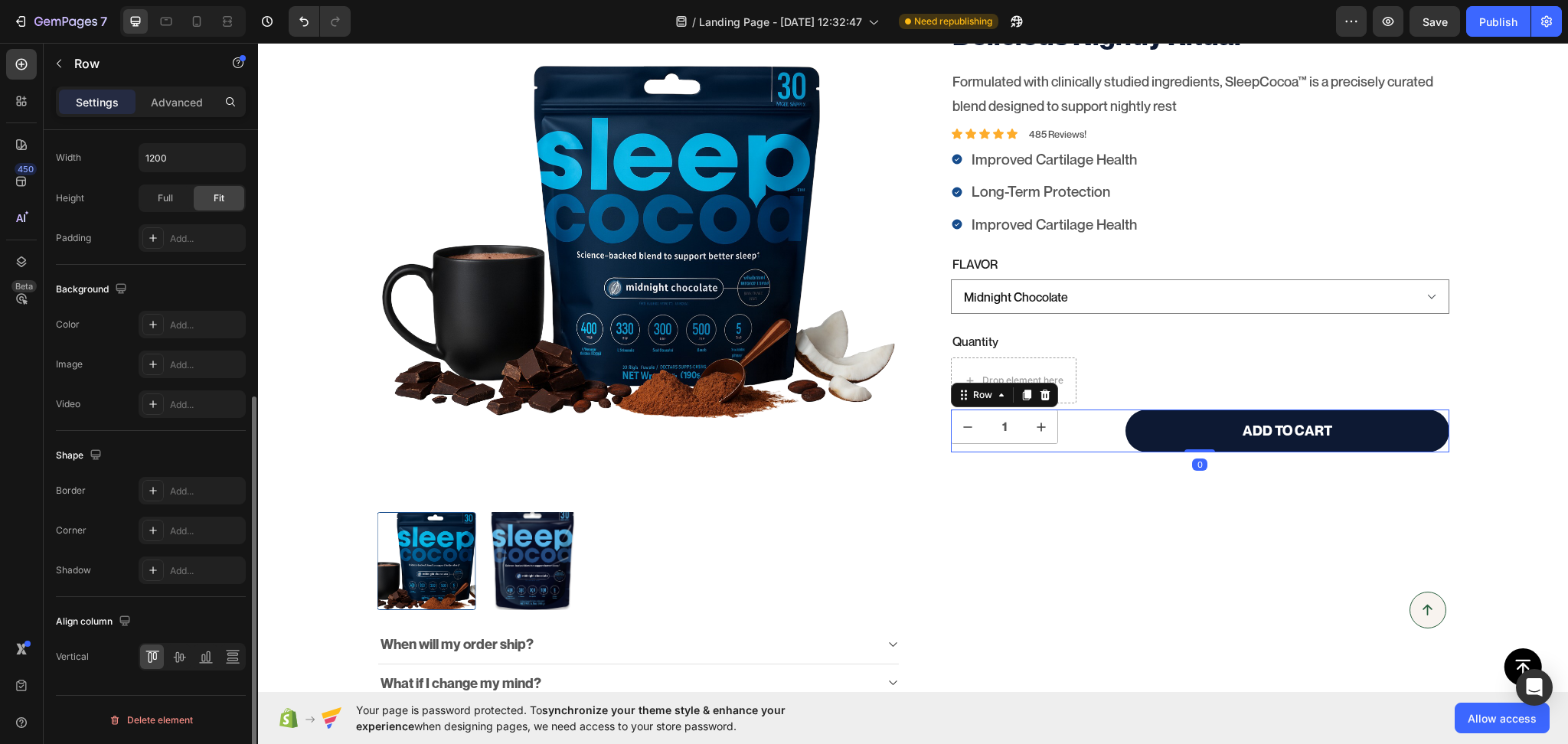
scroll to position [0, 0]
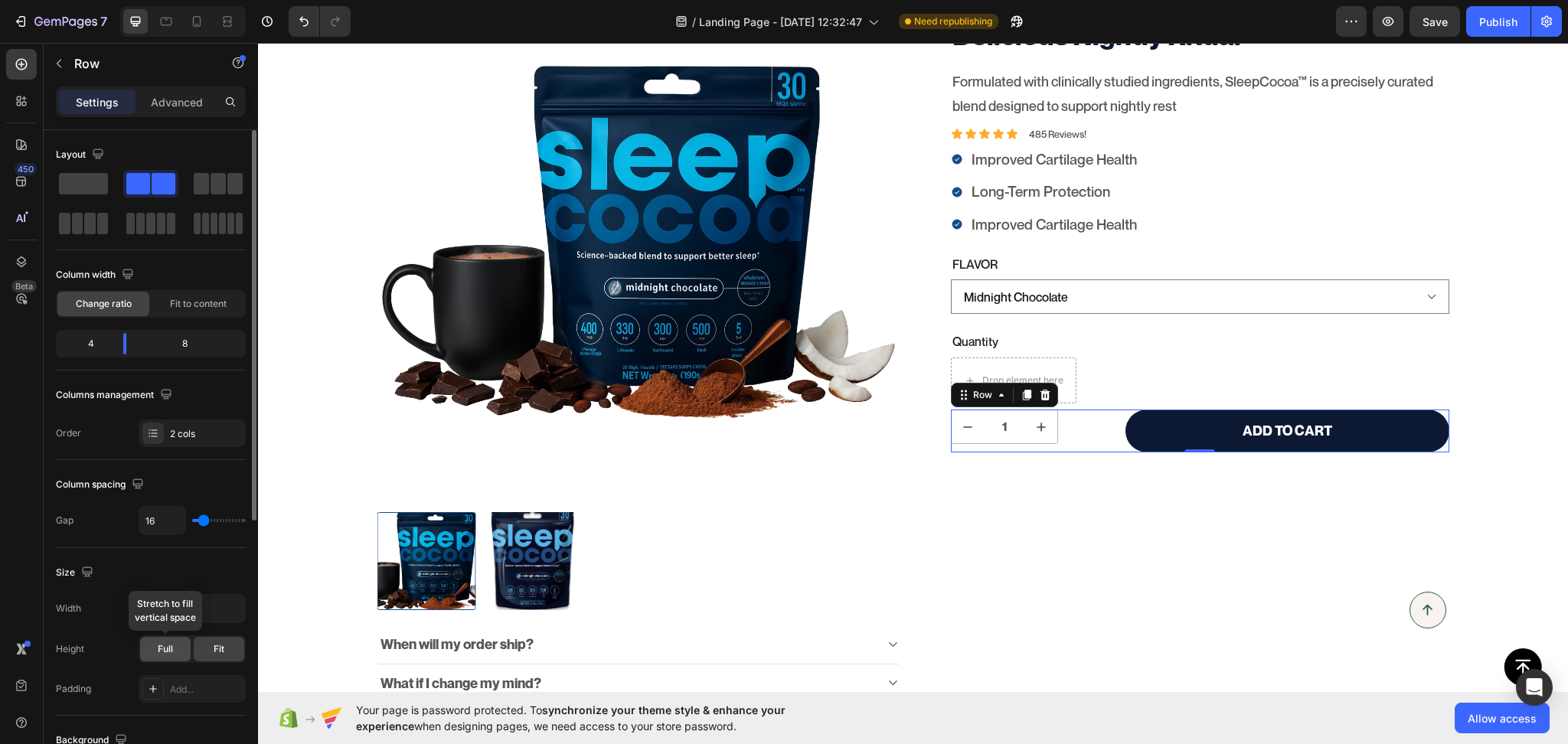
click at [167, 659] on div "Full" at bounding box center [165, 649] width 50 height 25
click at [213, 649] on span "Fit" at bounding box center [219, 649] width 11 height 14
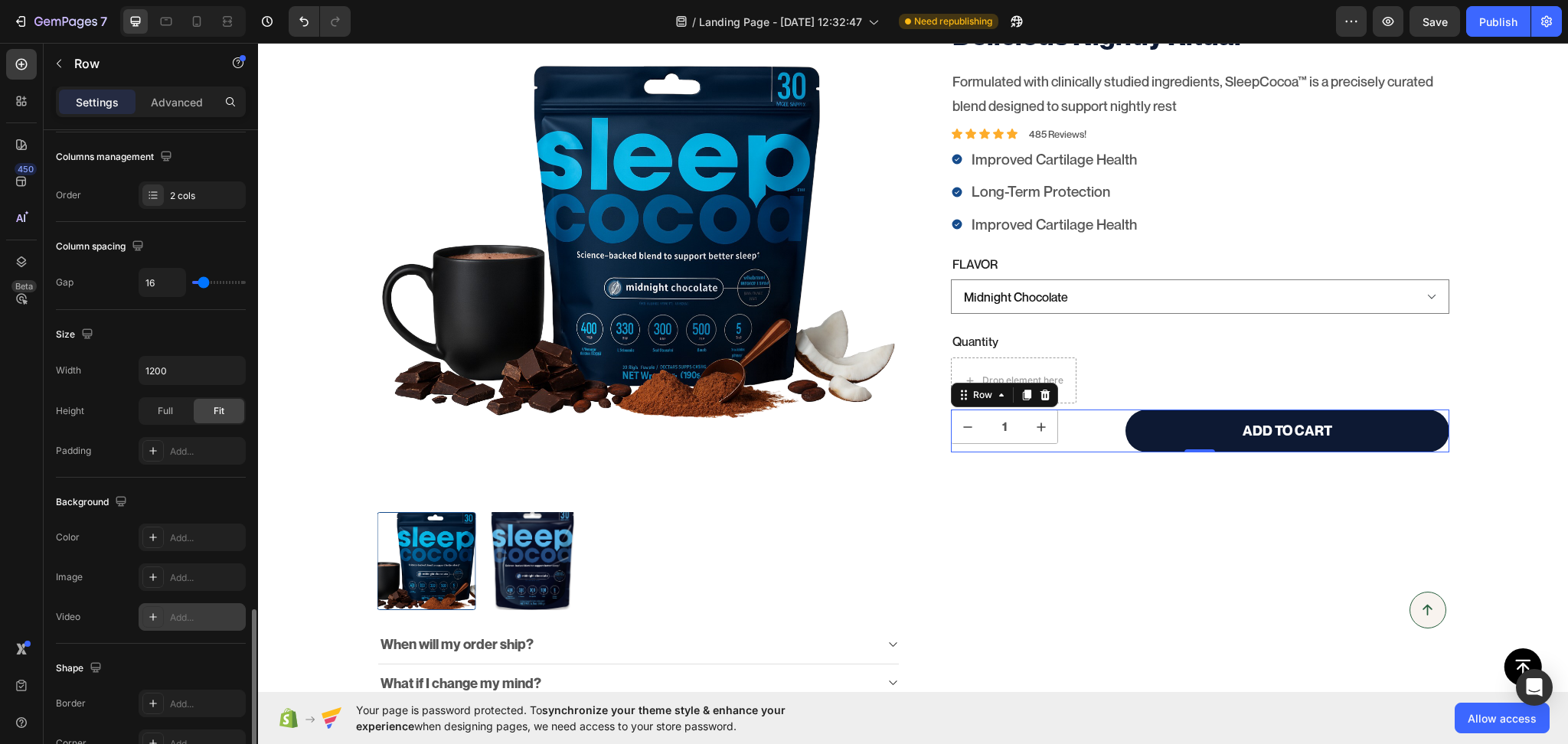
scroll to position [450, 0]
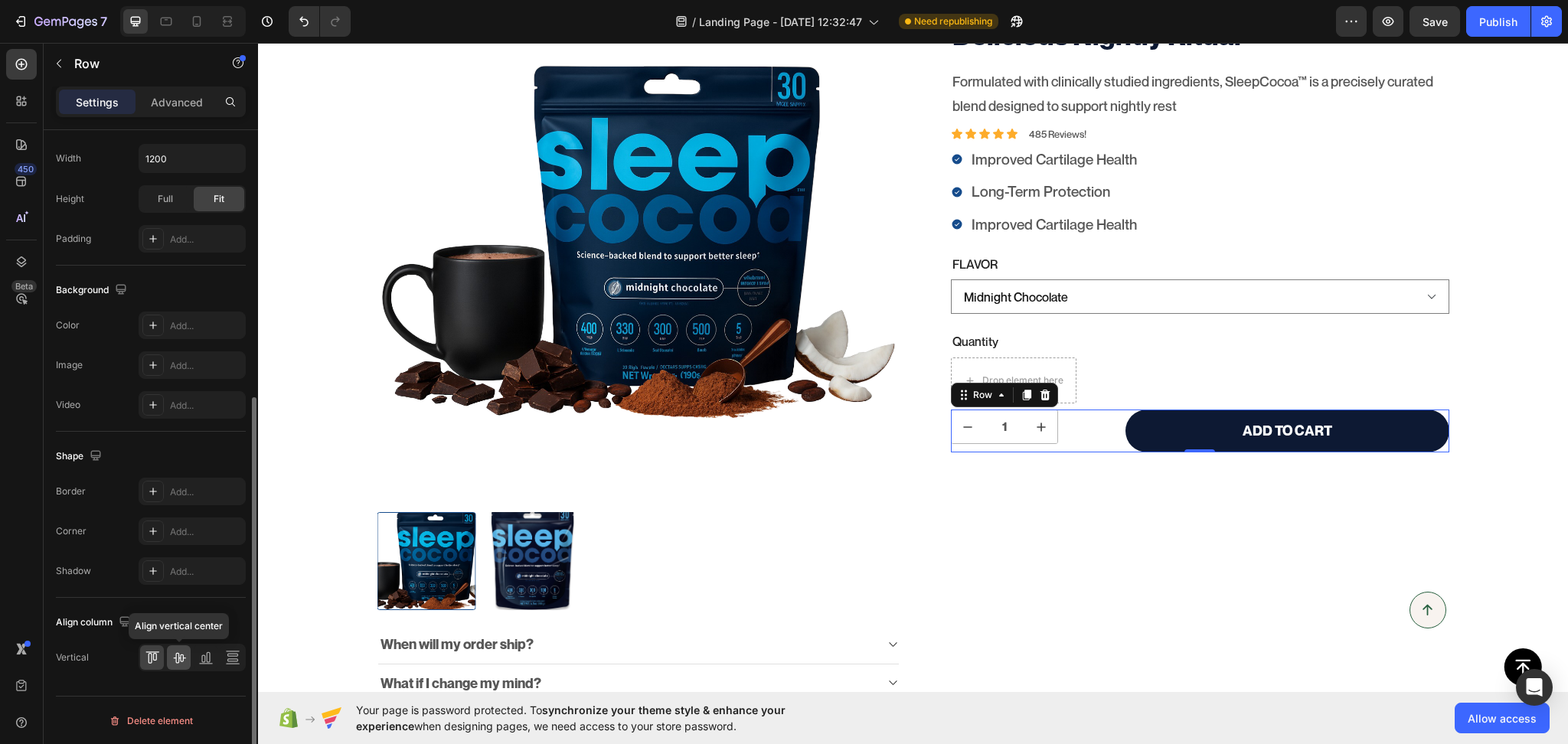
click at [182, 660] on icon at bounding box center [179, 659] width 12 height 11
click at [204, 660] on icon at bounding box center [203, 659] width 4 height 7
click at [1159, 497] on div "Science-backed Ingredients. A Delicious Nightly Ritual Product Title Formulated…" at bounding box center [1187, 399] width 523 height 838
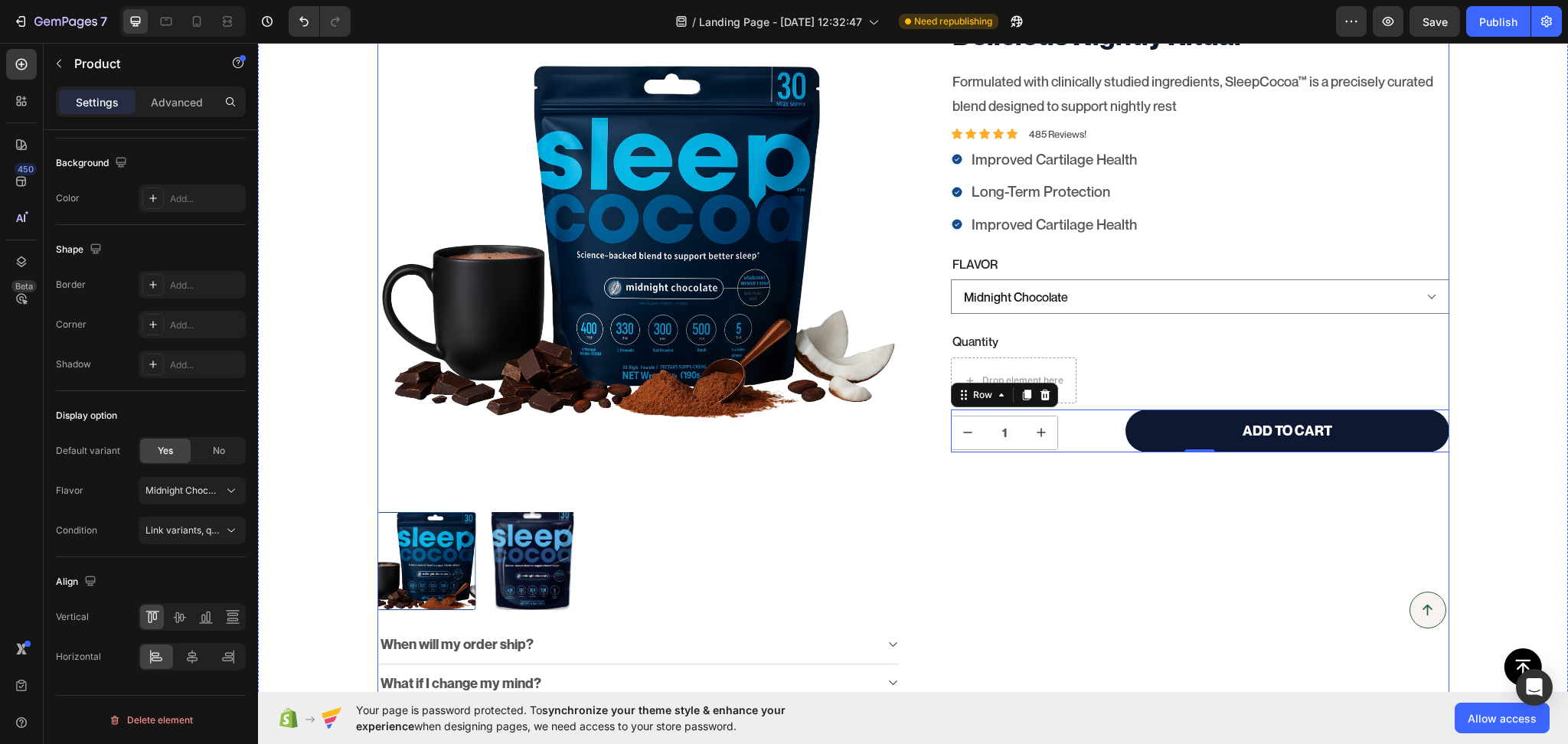
scroll to position [0, 0]
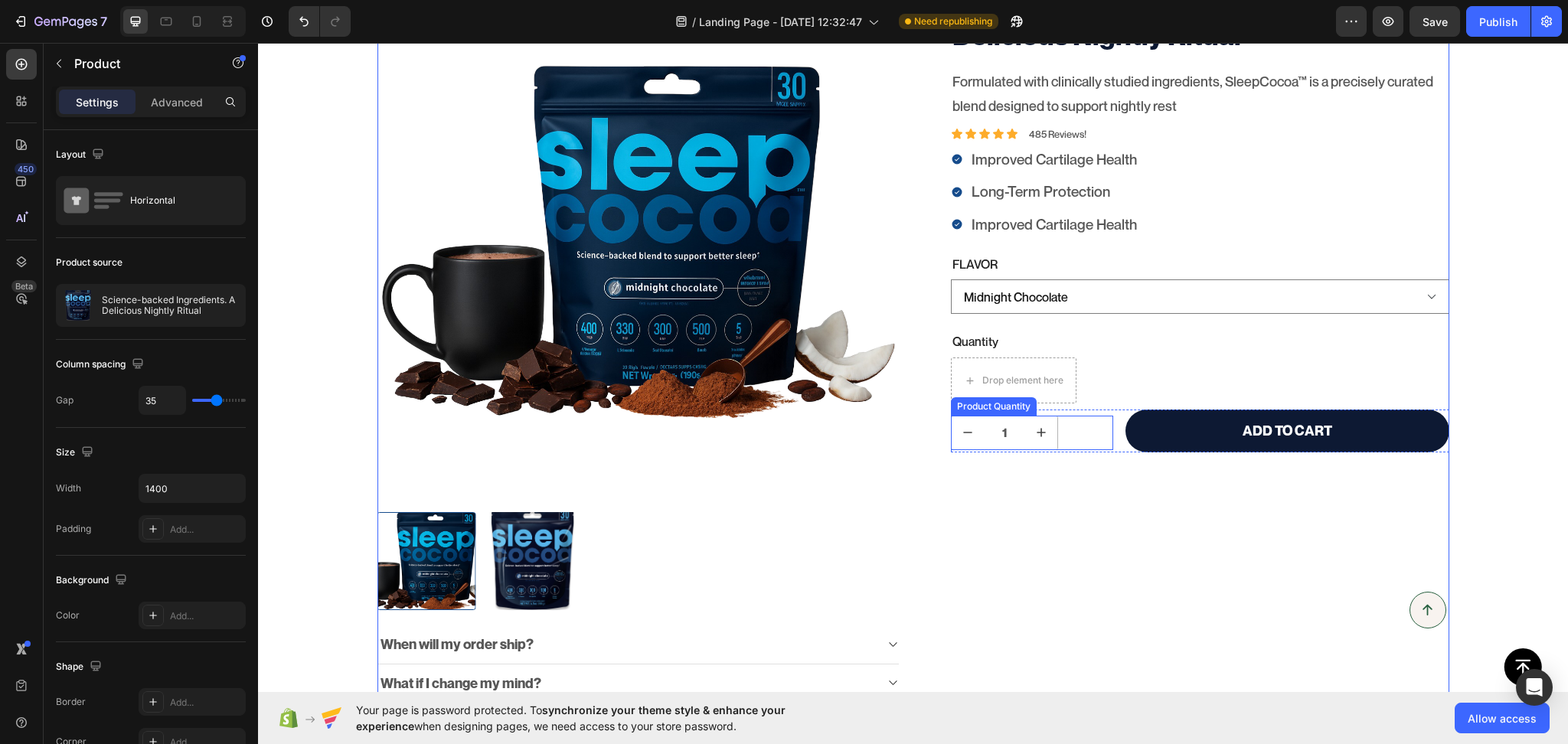
click at [1072, 432] on div "1" at bounding box center [1031, 433] width 162 height 35
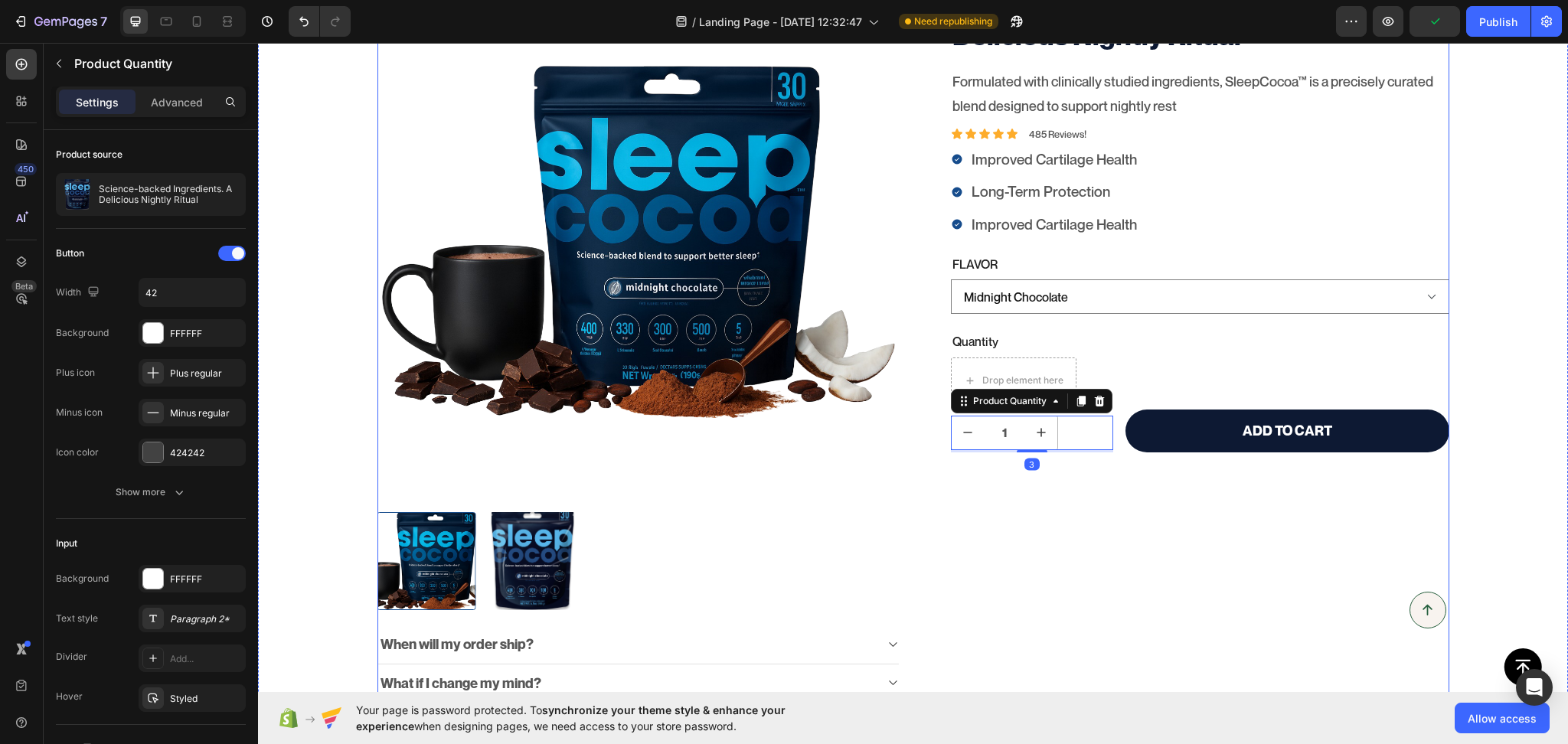
click at [1101, 499] on div "Science-backed Ingredients. A Delicious Nightly Ritual Product Title Formulated…" at bounding box center [1187, 399] width 523 height 838
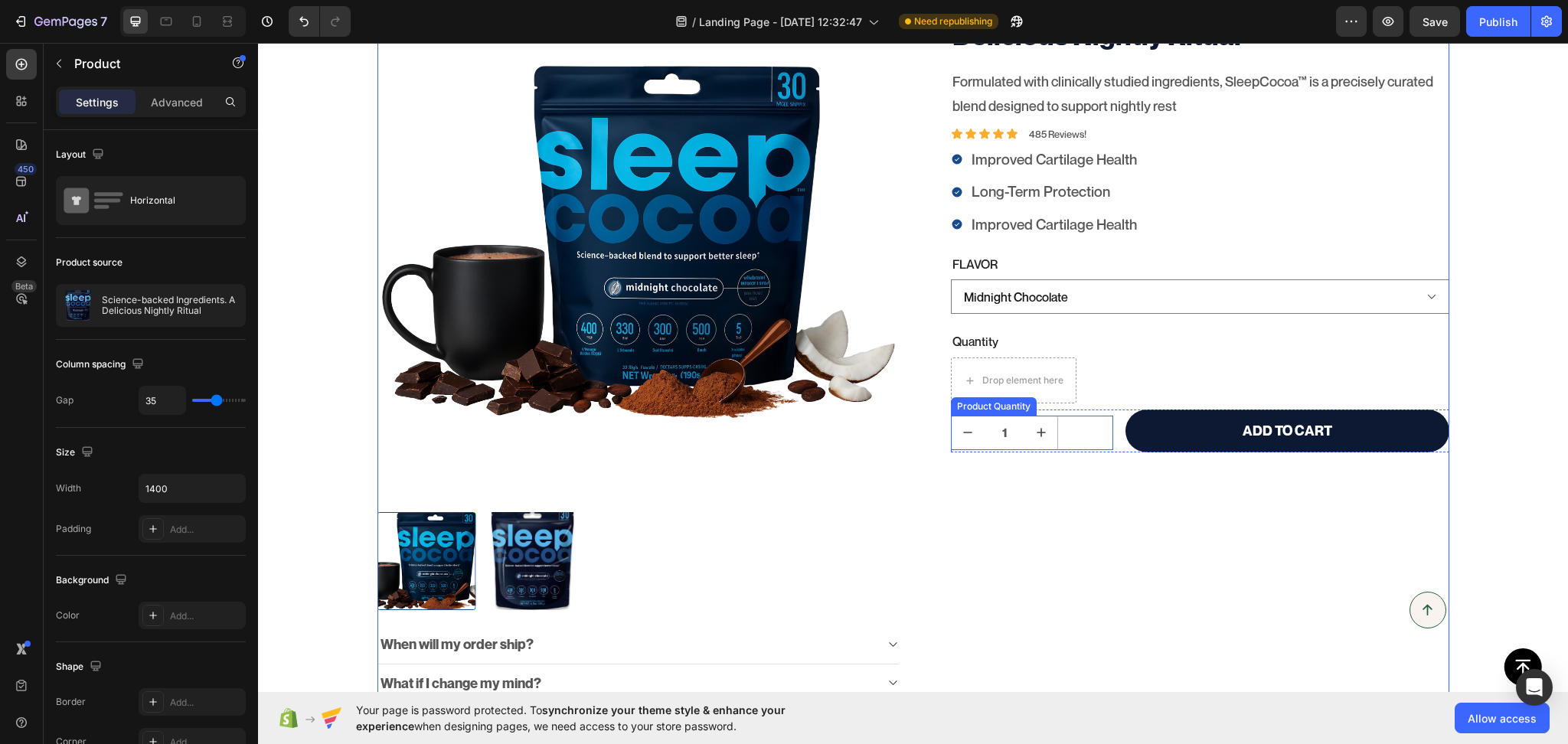
click at [1070, 430] on div "1" at bounding box center [1031, 433] width 162 height 35
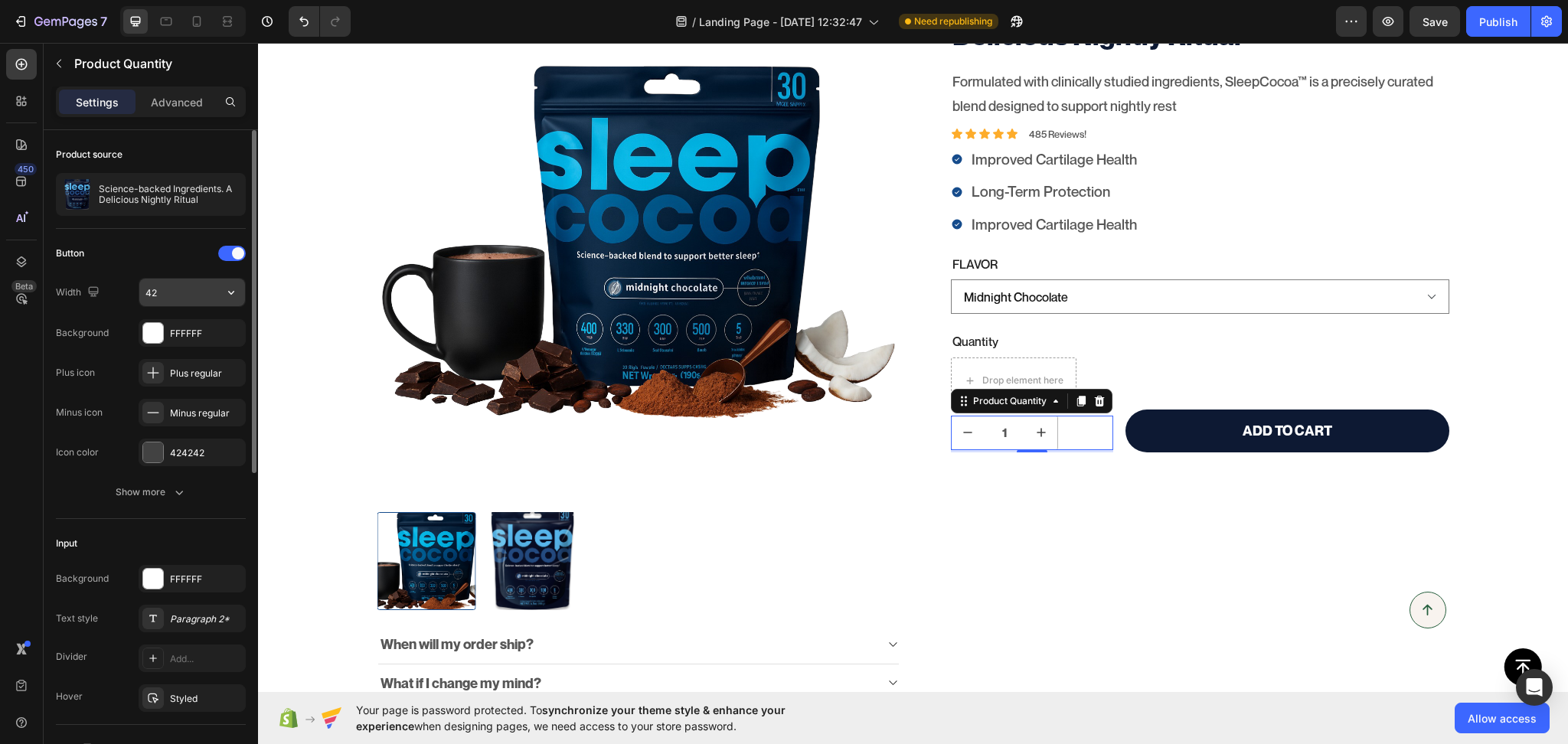
click at [185, 286] on input "42" at bounding box center [191, 292] width 105 height 27
click at [182, 279] on input "50" at bounding box center [191, 292] width 105 height 27
click at [182, 279] on input "51" at bounding box center [191, 292] width 105 height 27
click at [182, 279] on input "53" at bounding box center [191, 292] width 105 height 27
drag, startPoint x: 182, startPoint y: 279, endPoint x: 175, endPoint y: 304, distance: 26.0
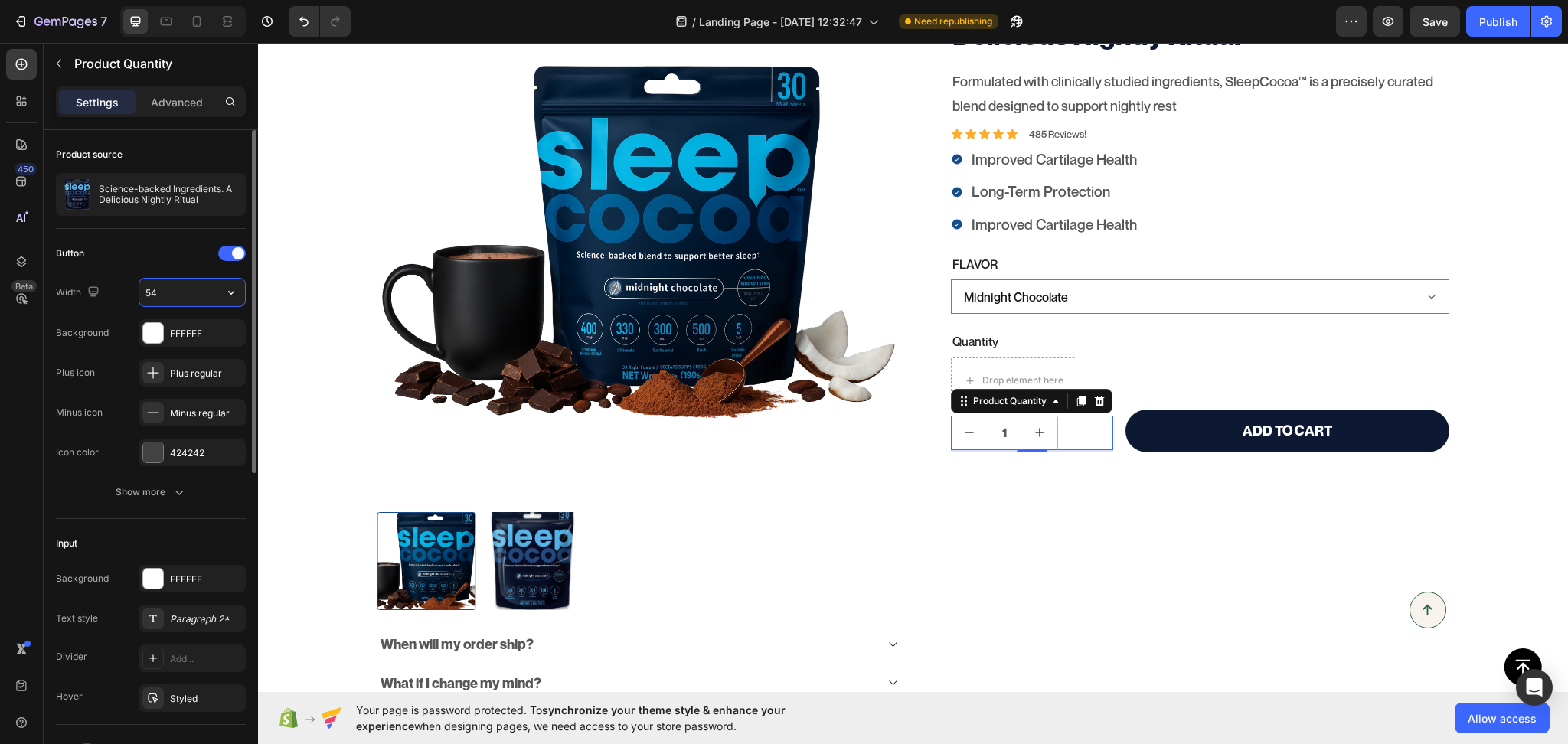
click at [175, 304] on input "54" at bounding box center [191, 292] width 105 height 27
type input "50"
click at [238, 260] on div at bounding box center [232, 253] width 27 height 16
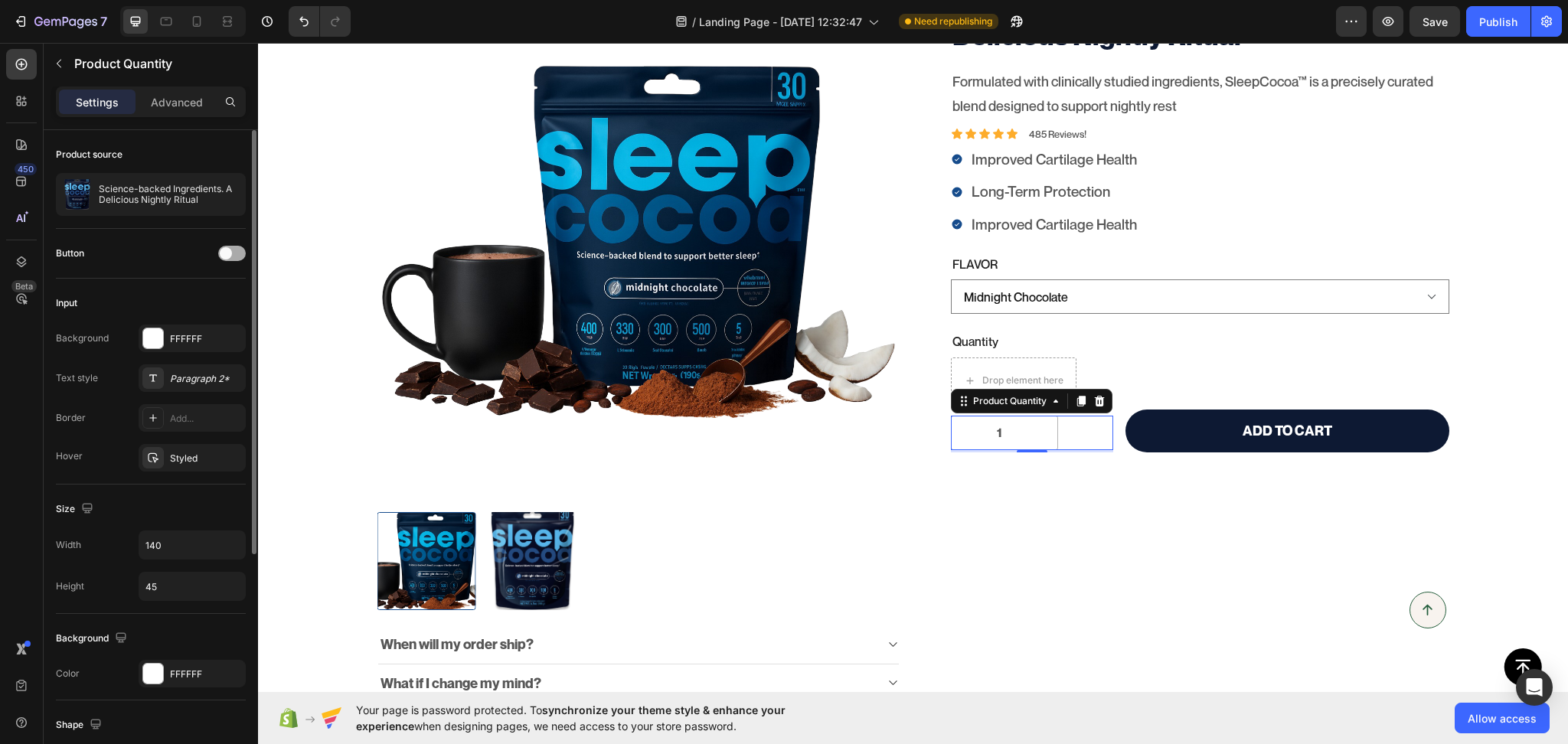
click at [238, 260] on div at bounding box center [232, 253] width 27 height 16
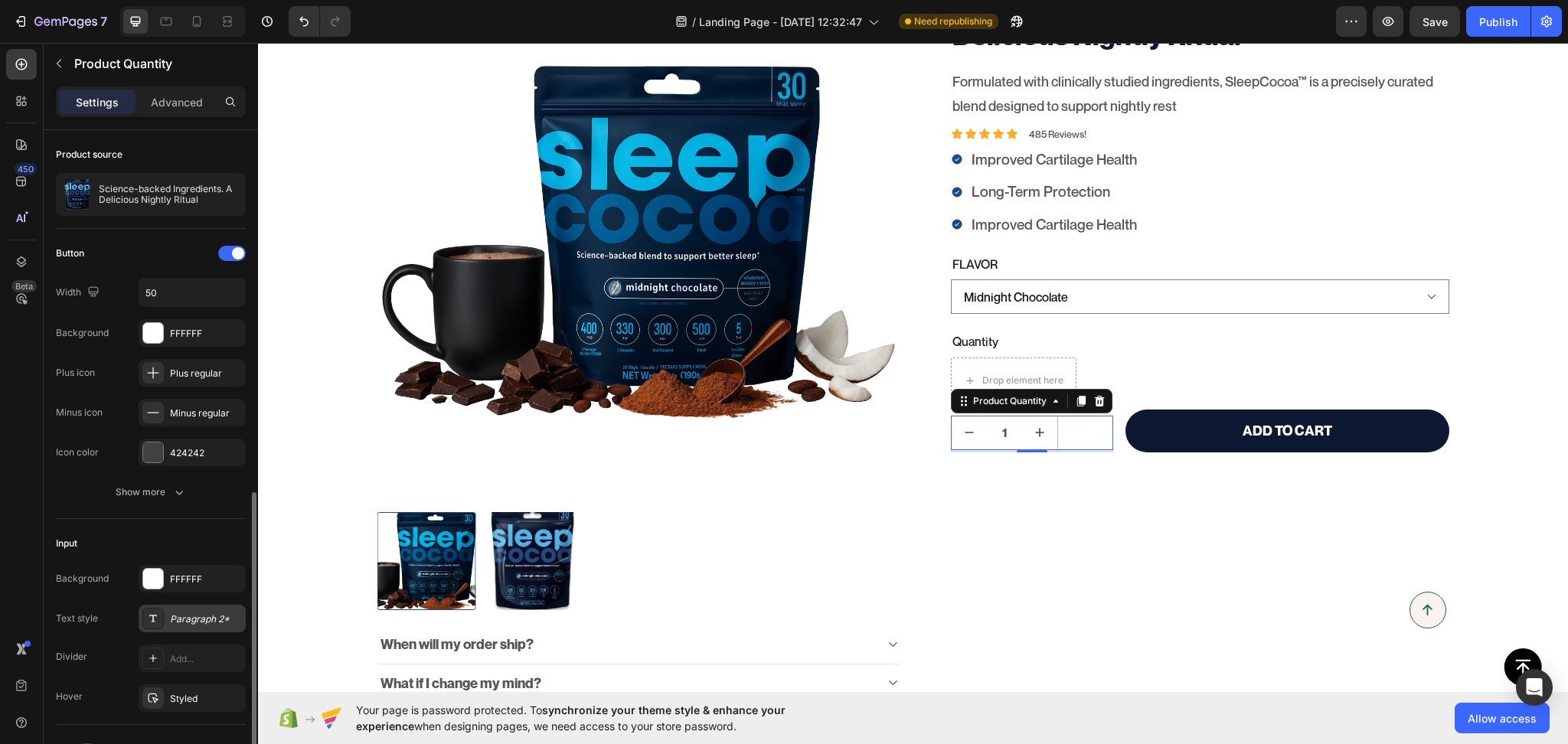
scroll to position [238, 0]
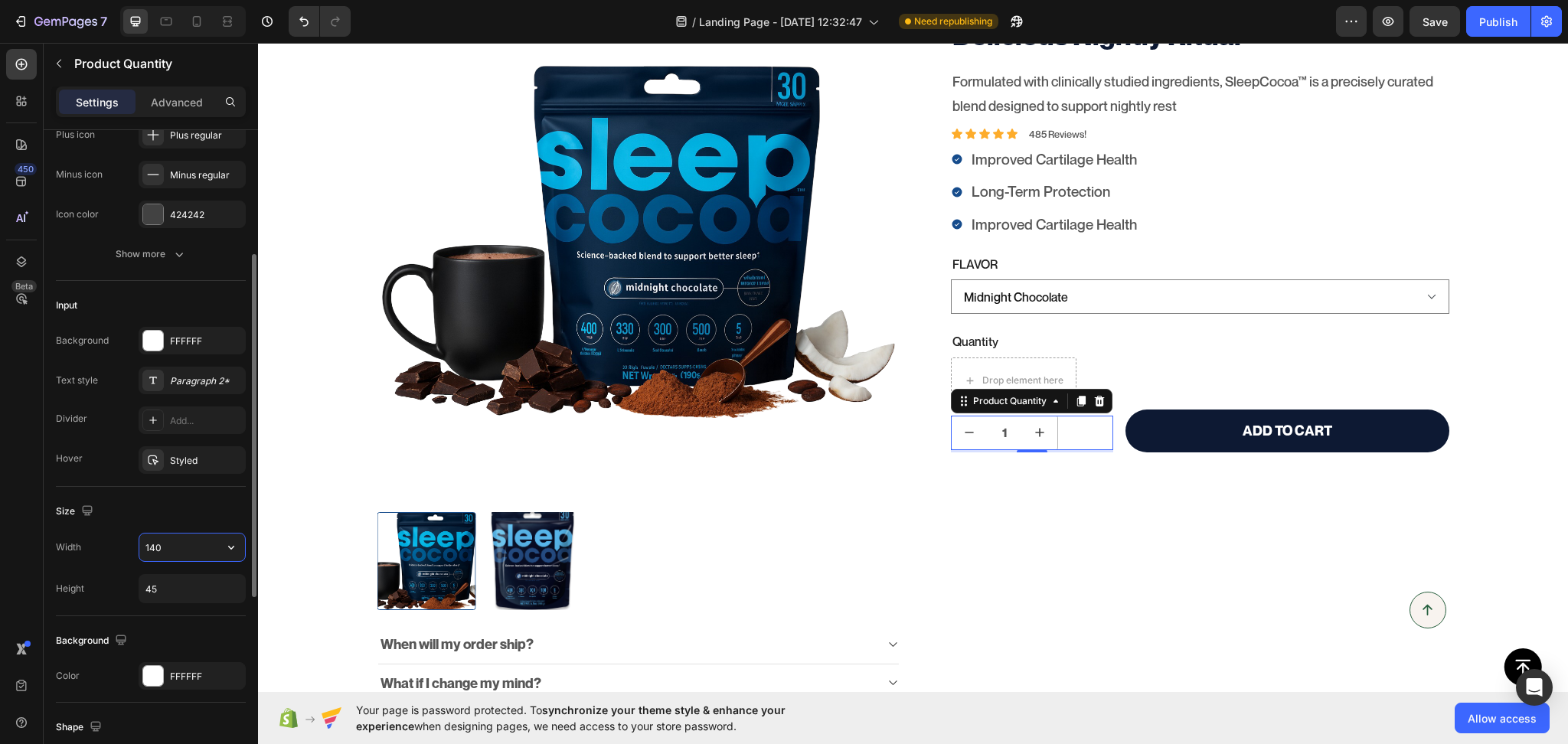
click at [176, 538] on input "140" at bounding box center [191, 548] width 105 height 27
type input "211"
click at [1018, 499] on div "Science-backed Ingredients. A Delicious Nightly Ritual Product Title Formulated…" at bounding box center [1187, 399] width 523 height 838
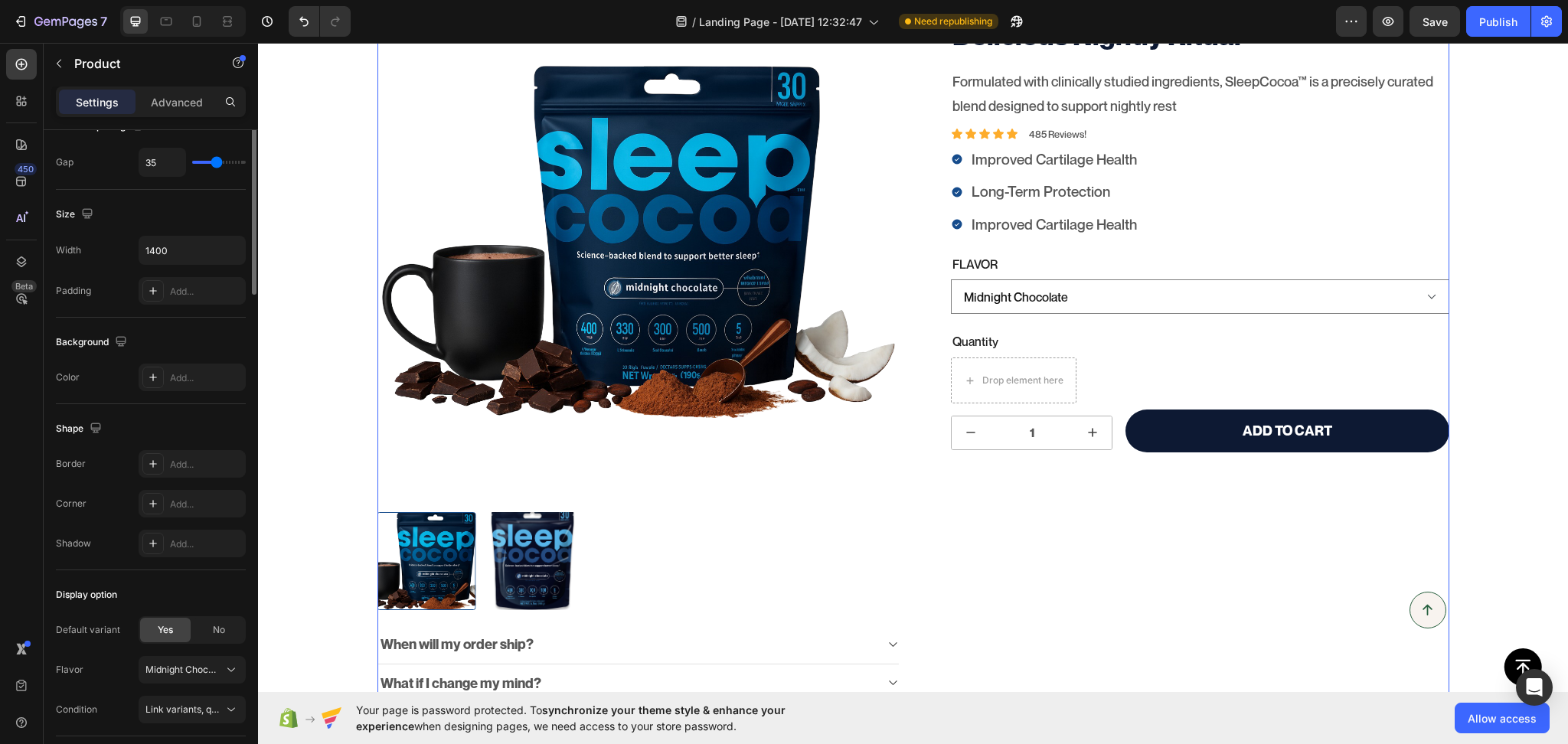
scroll to position [0, 0]
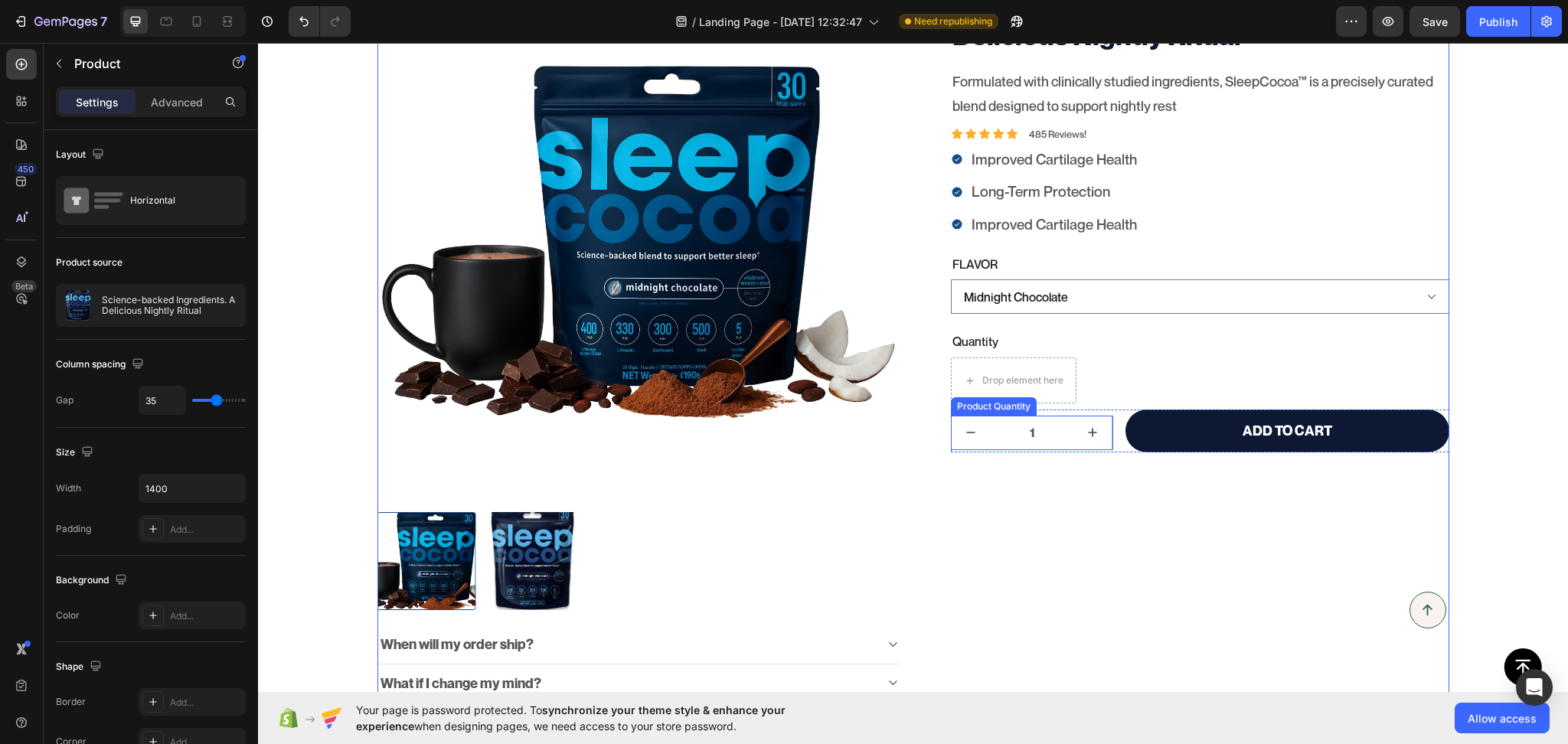
click at [1073, 444] on button "increment" at bounding box center [1093, 433] width 38 height 33
type input "2"
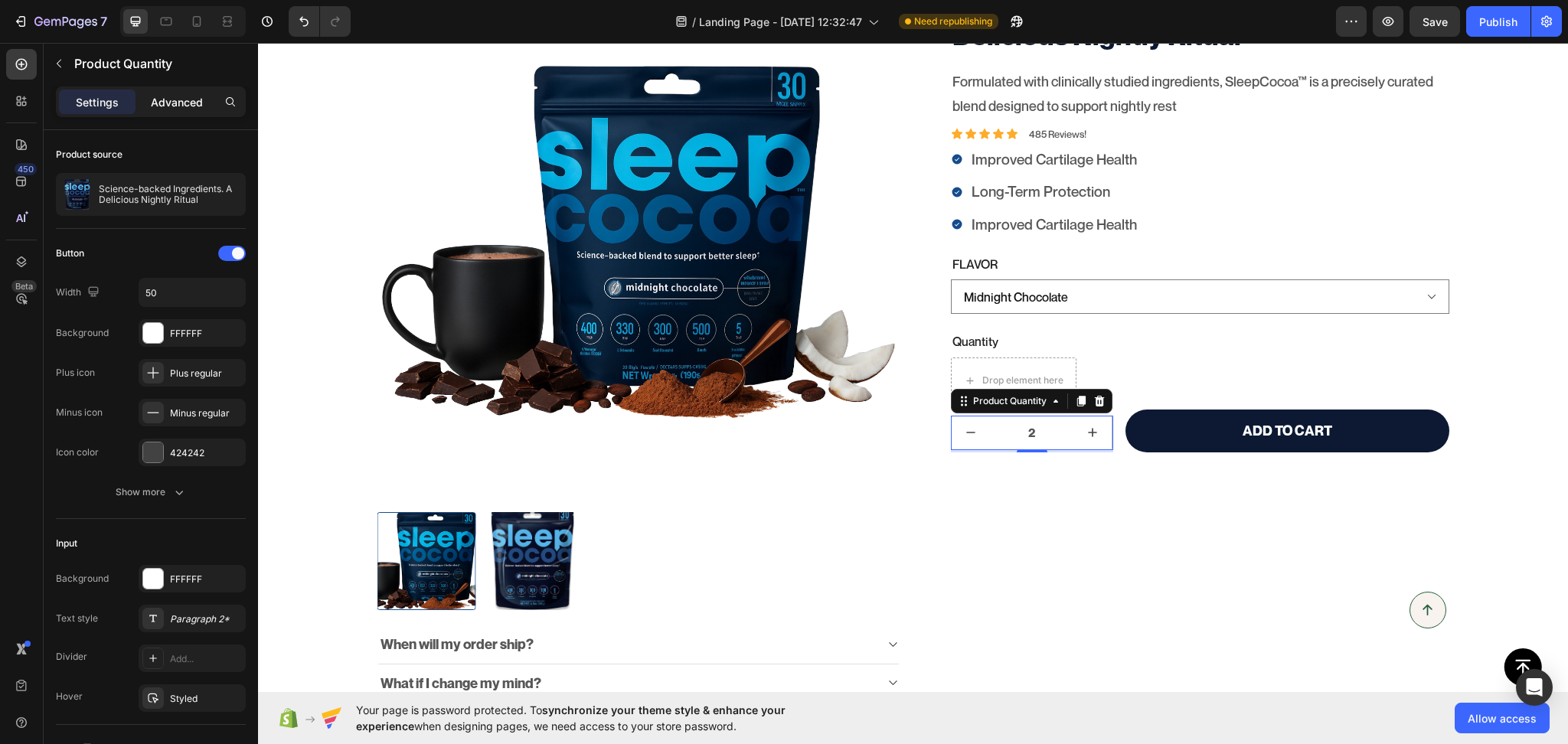
click at [173, 105] on p "Advanced" at bounding box center [177, 103] width 52 height 16
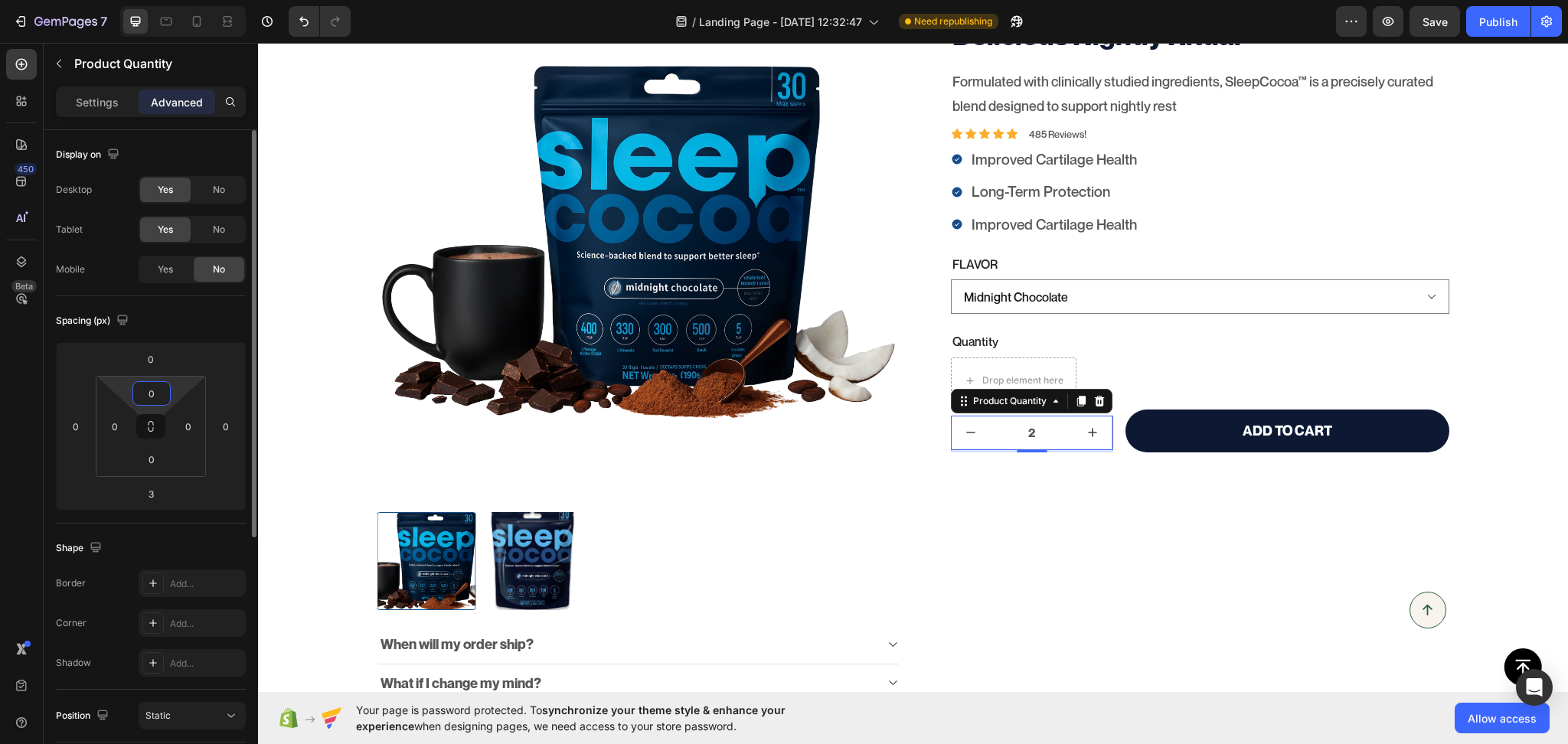
click at [157, 389] on input "0" at bounding box center [151, 393] width 30 height 23
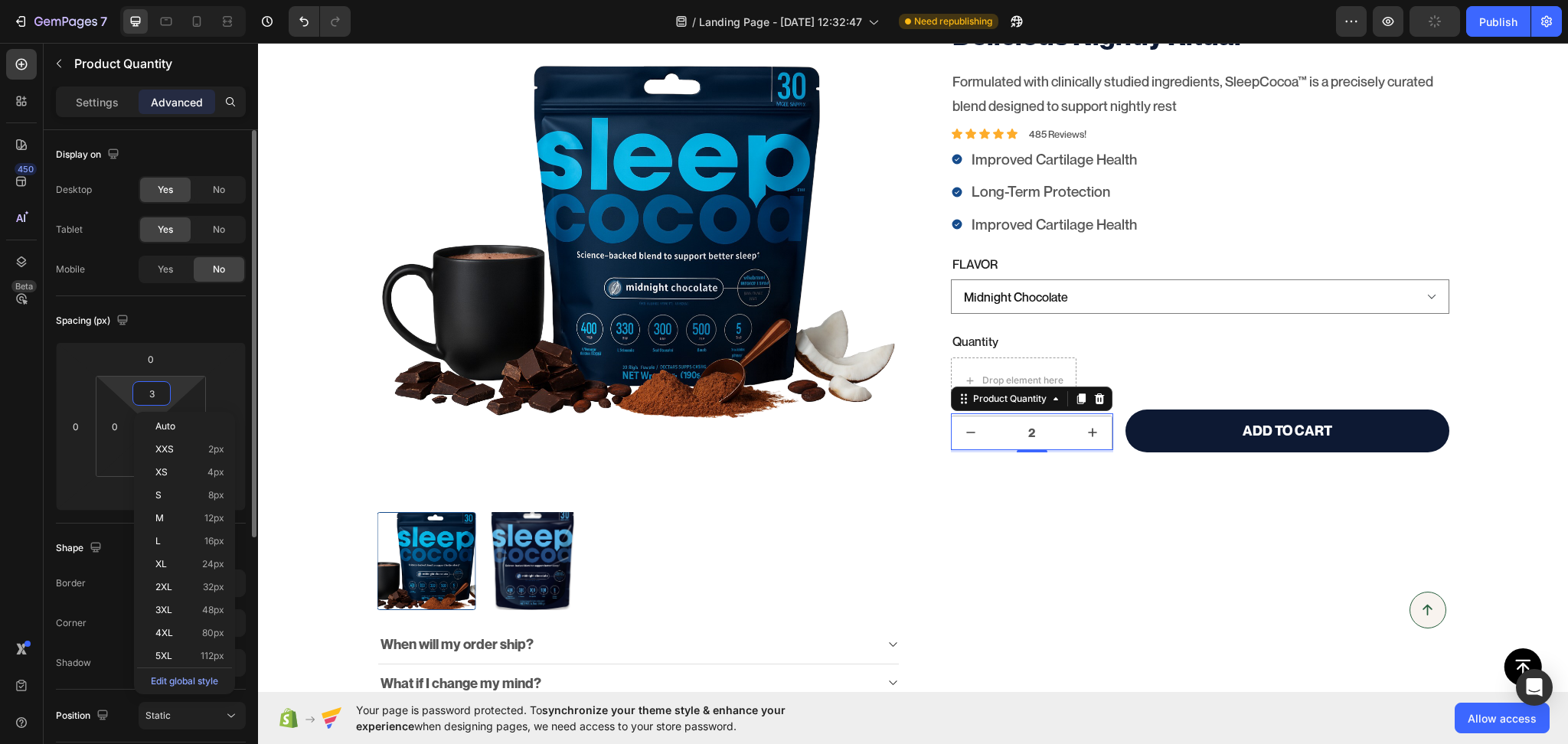
type input "4"
click at [1169, 532] on div "Science-backed Ingredients. A Delicious Nightly Ritual Product Title Formulated…" at bounding box center [1187, 399] width 523 height 838
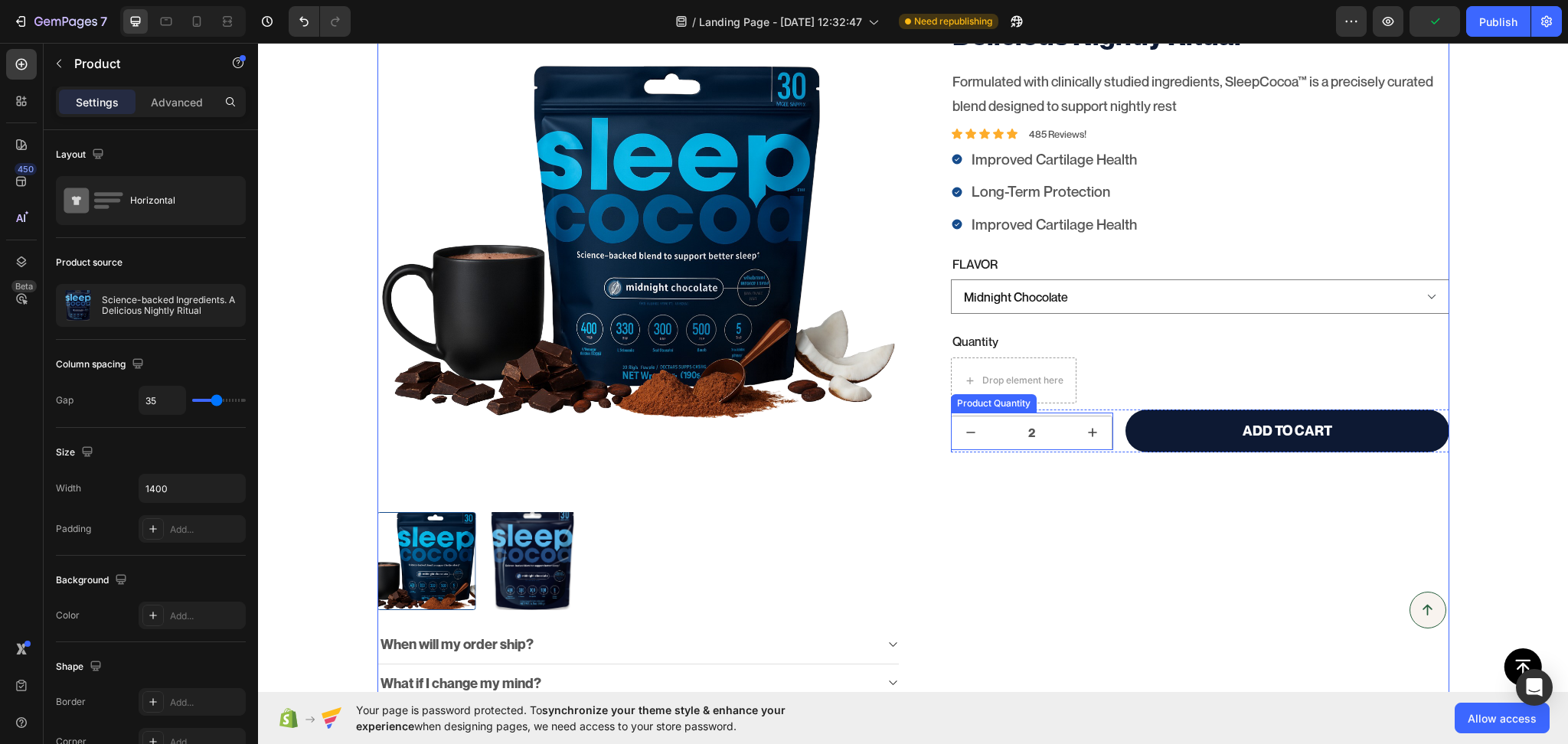
click at [1073, 443] on button "increment" at bounding box center [1093, 433] width 38 height 33
type input "3"
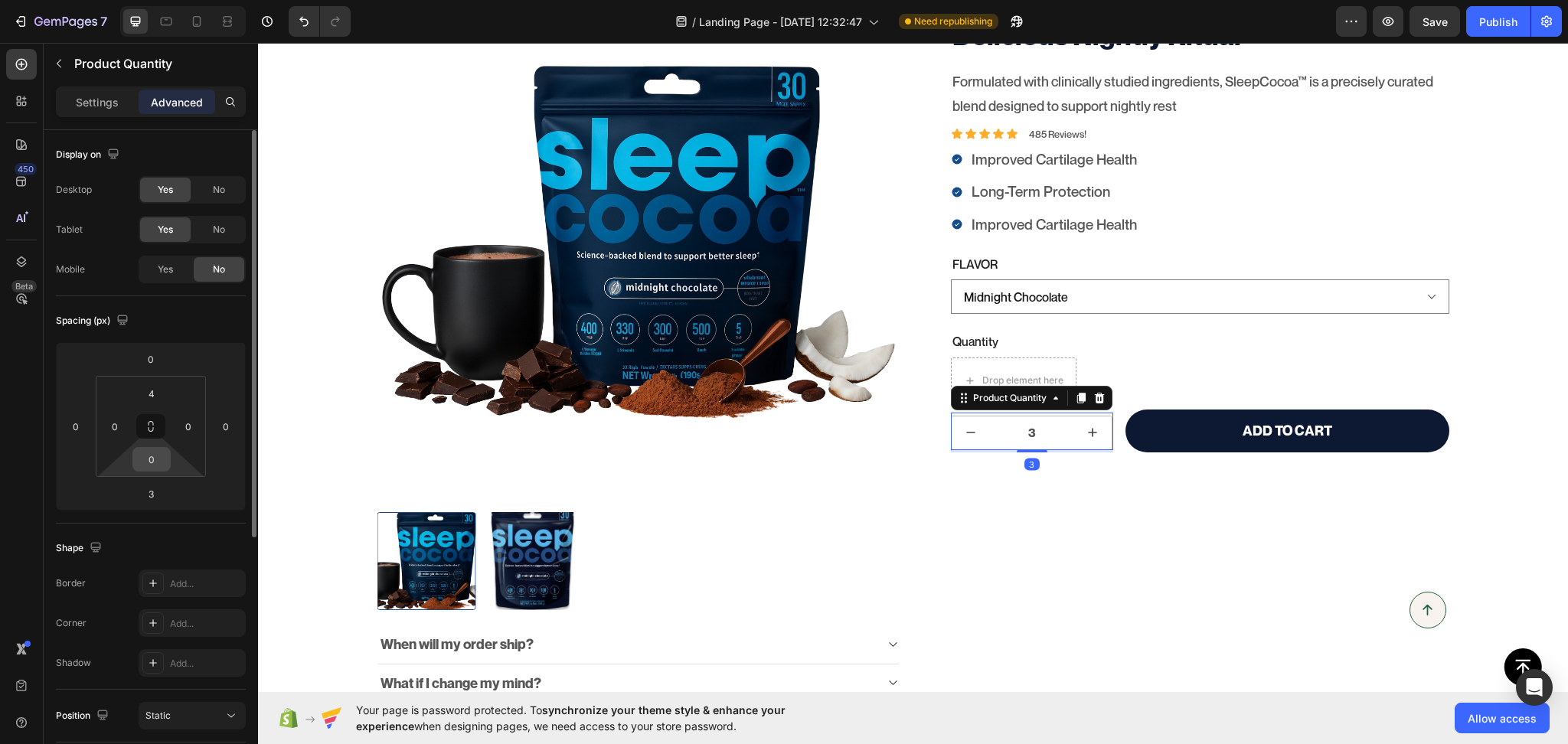
click at [157, 450] on input "0" at bounding box center [151, 459] width 30 height 23
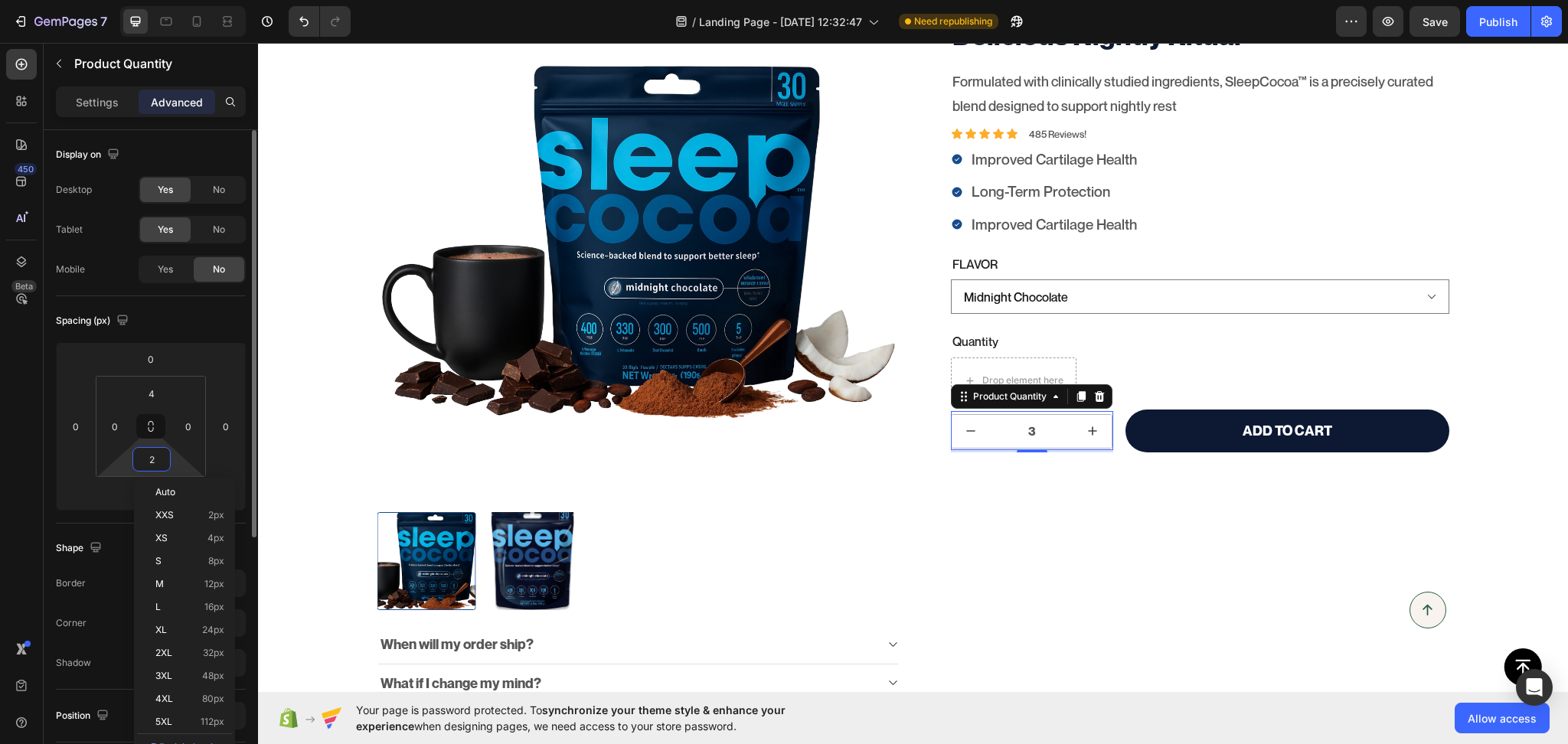
type input "3"
click at [114, 0] on html "7 / Landing Page - Aug 18, 12:32:47 Need republishing Preview Save Publish 450 …" at bounding box center [784, 0] width 1568 height 0
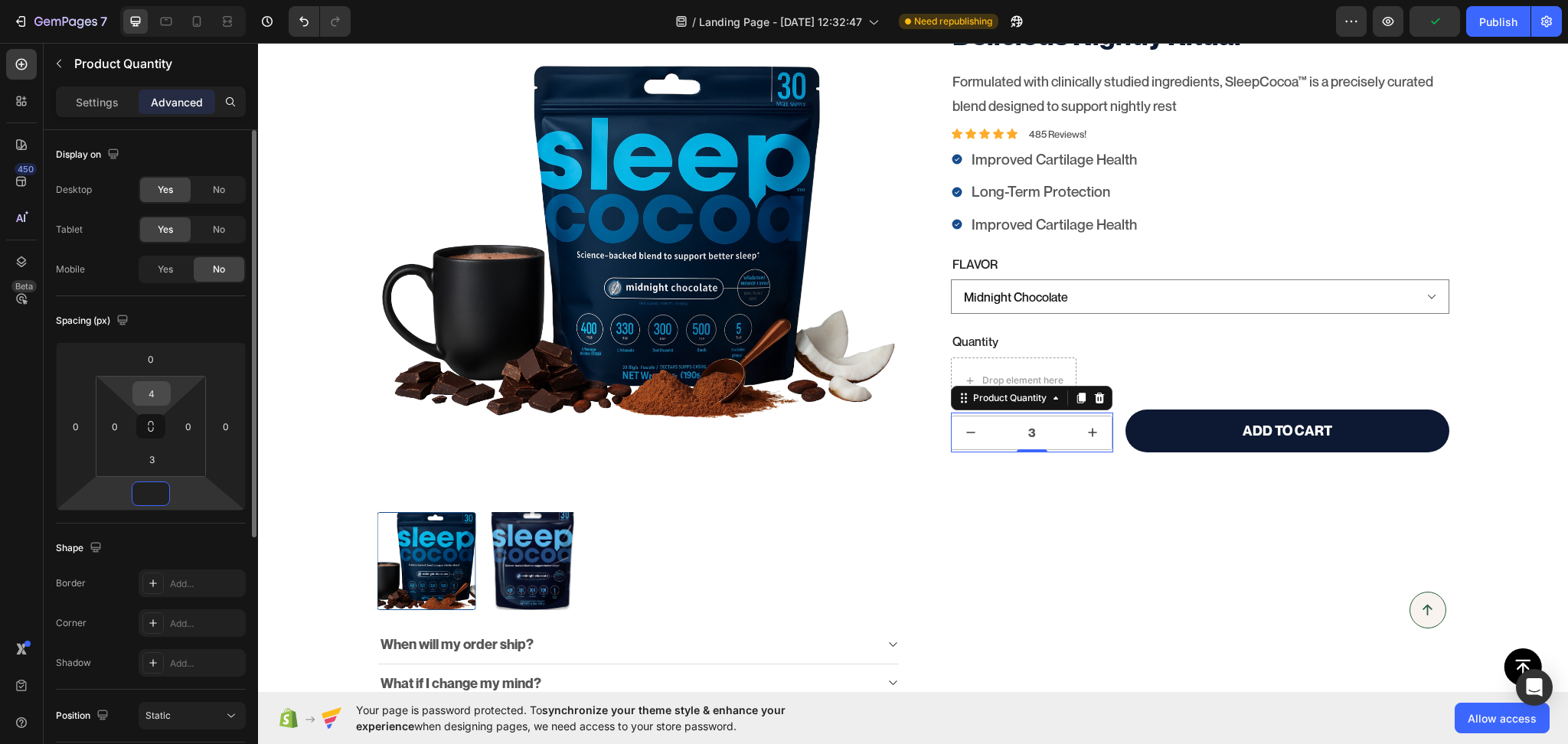
type input "0"
click at [154, 393] on input "4" at bounding box center [151, 393] width 30 height 23
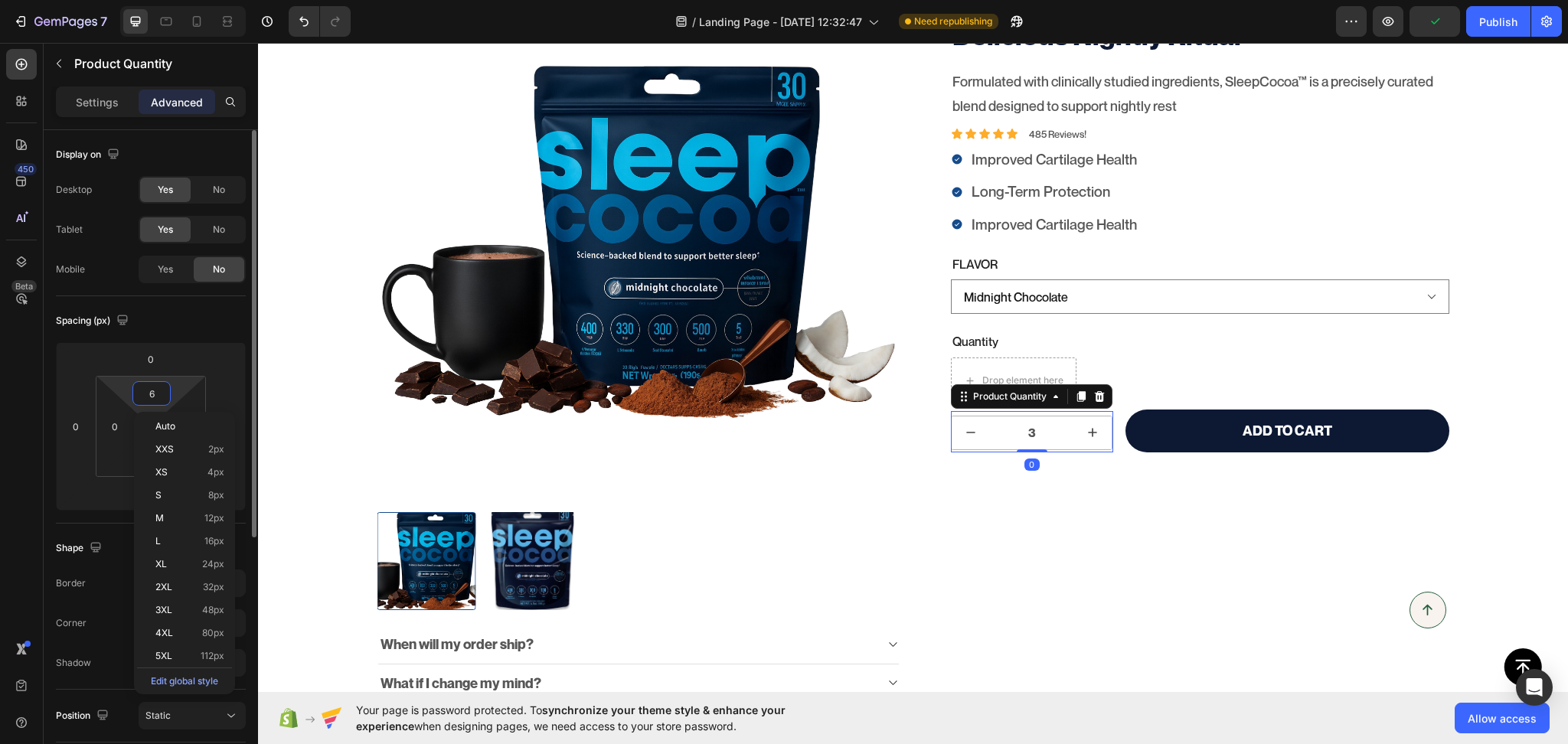
type input "7"
click at [118, 0] on html "7 / Landing Page - Aug 18, 12:32:47 Need republishing Preview Save Publish 450 …" at bounding box center [784, 0] width 1568 height 0
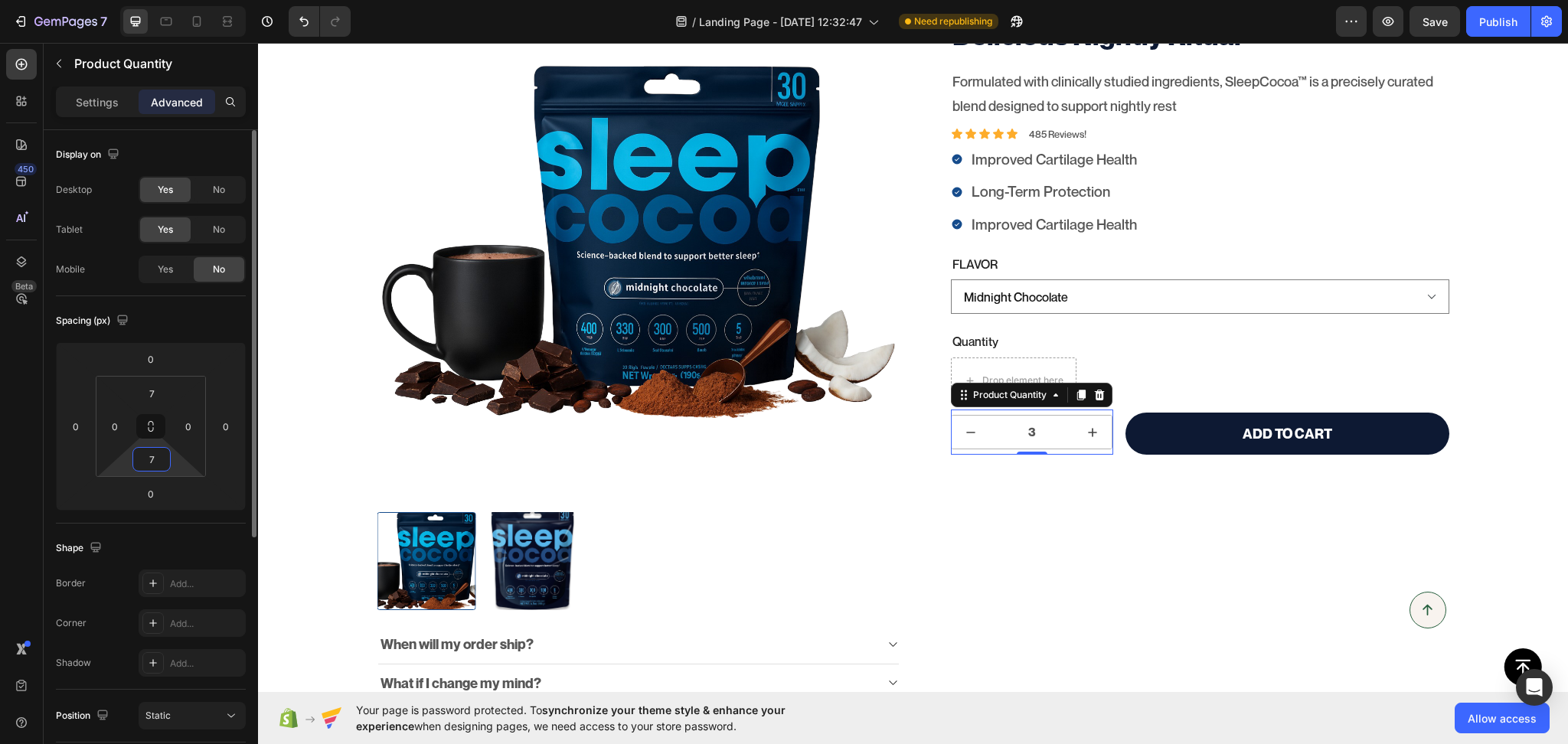
type input "8"
click at [1219, 490] on div "Science-backed Ingredients. A Delicious Nightly Ritual Product Title Formulated…" at bounding box center [1187, 399] width 523 height 838
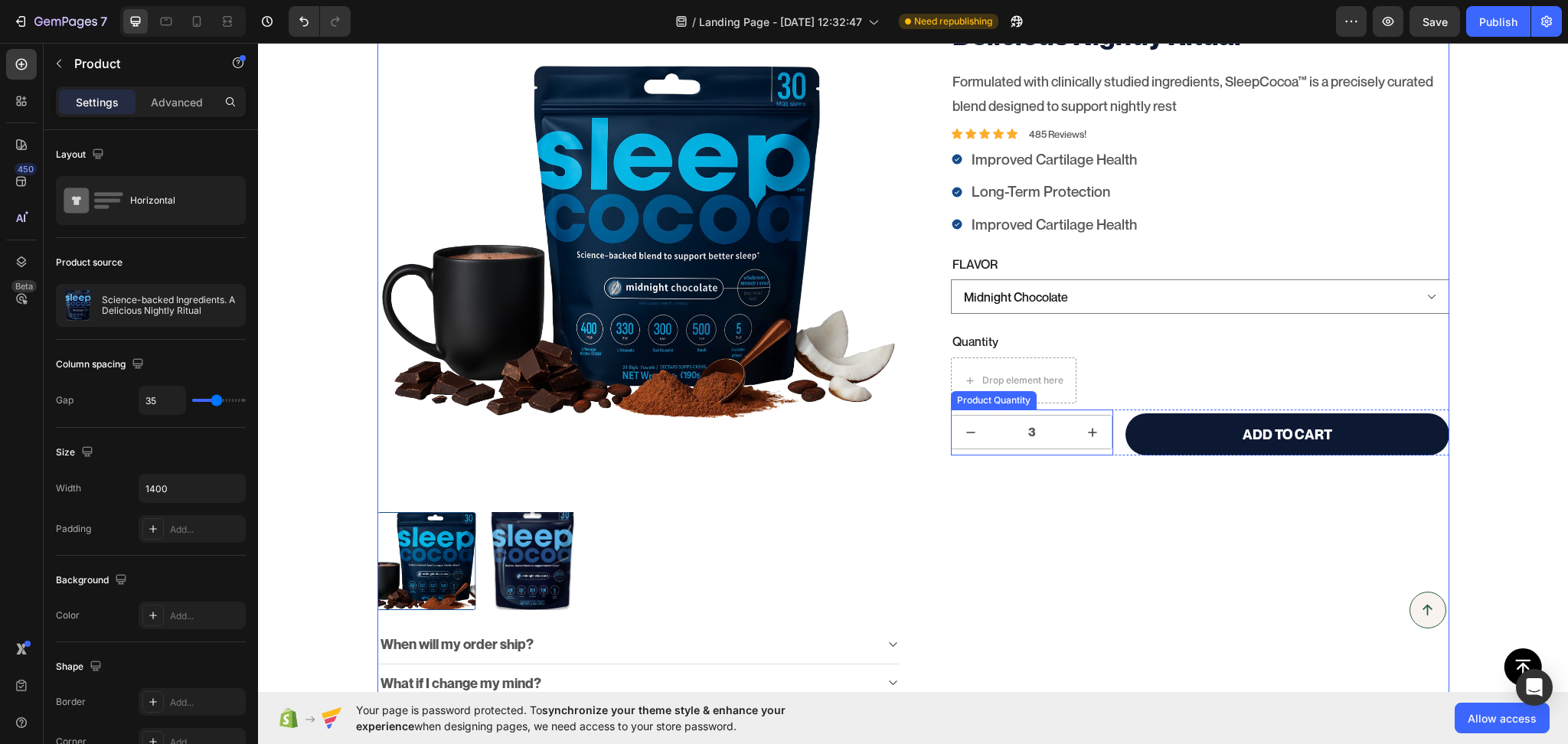
click at [1098, 440] on button "increment" at bounding box center [1093, 432] width 38 height 33
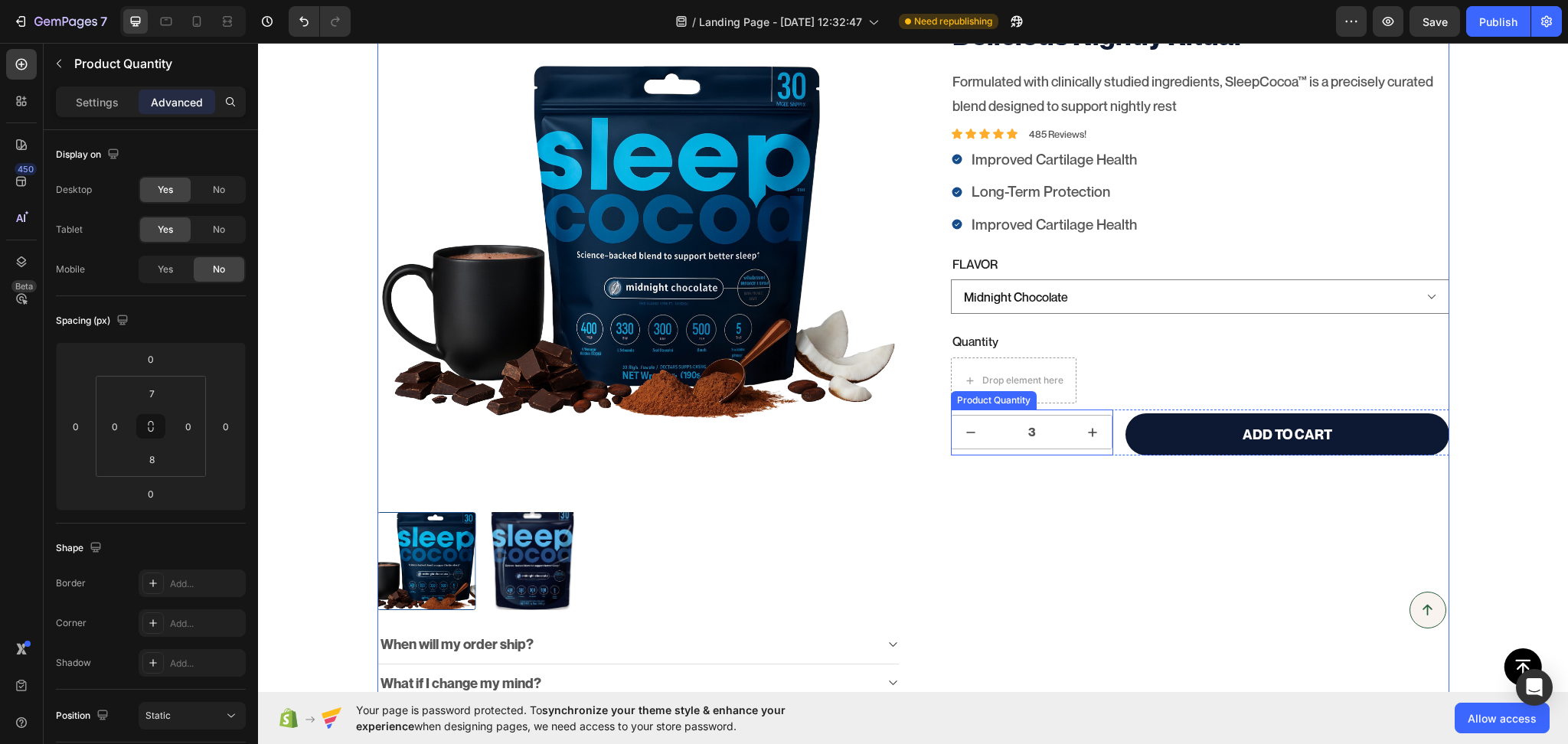
type input "4"
click at [1053, 440] on input "4" at bounding box center [1031, 432] width 83 height 33
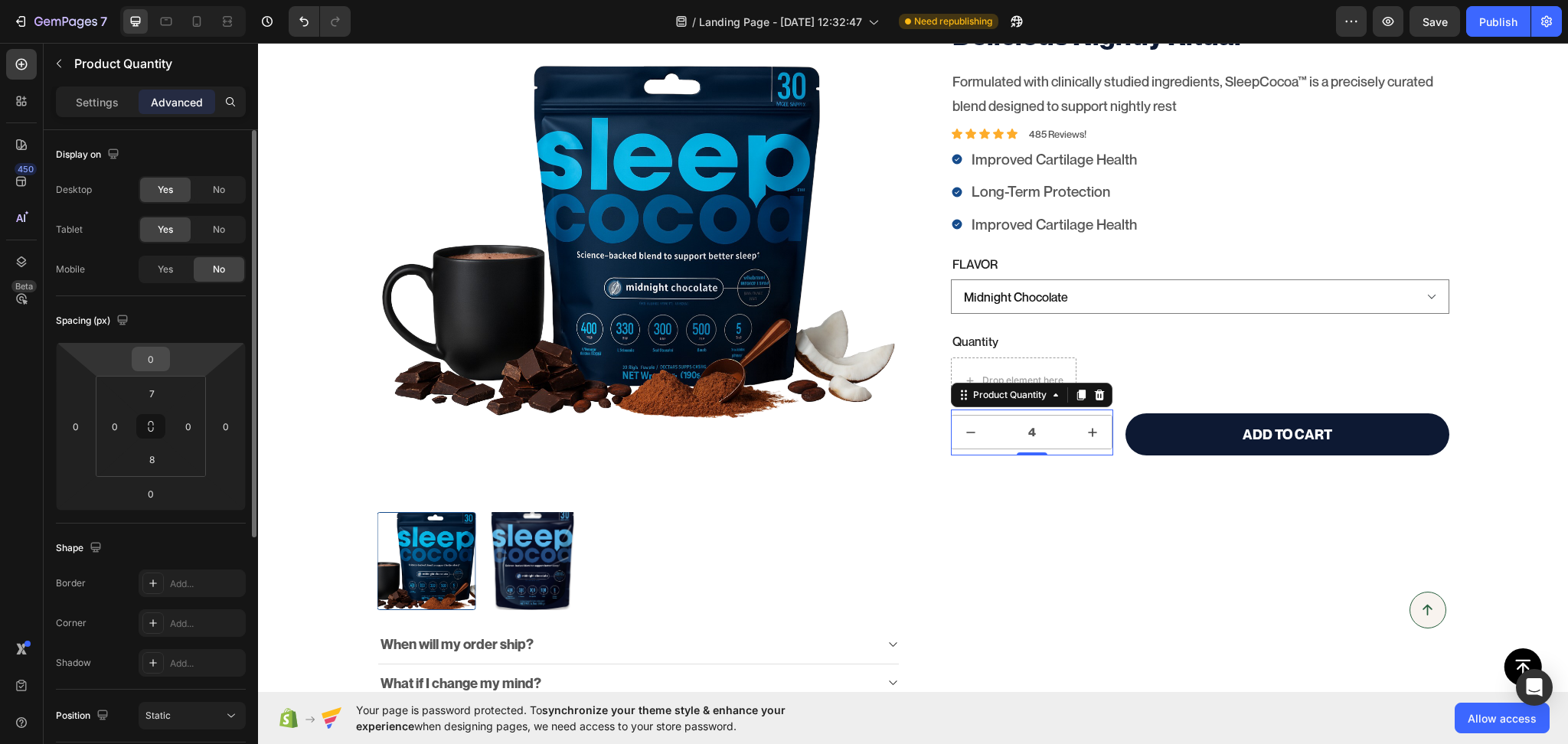
click at [153, 362] on input "0" at bounding box center [150, 358] width 30 height 23
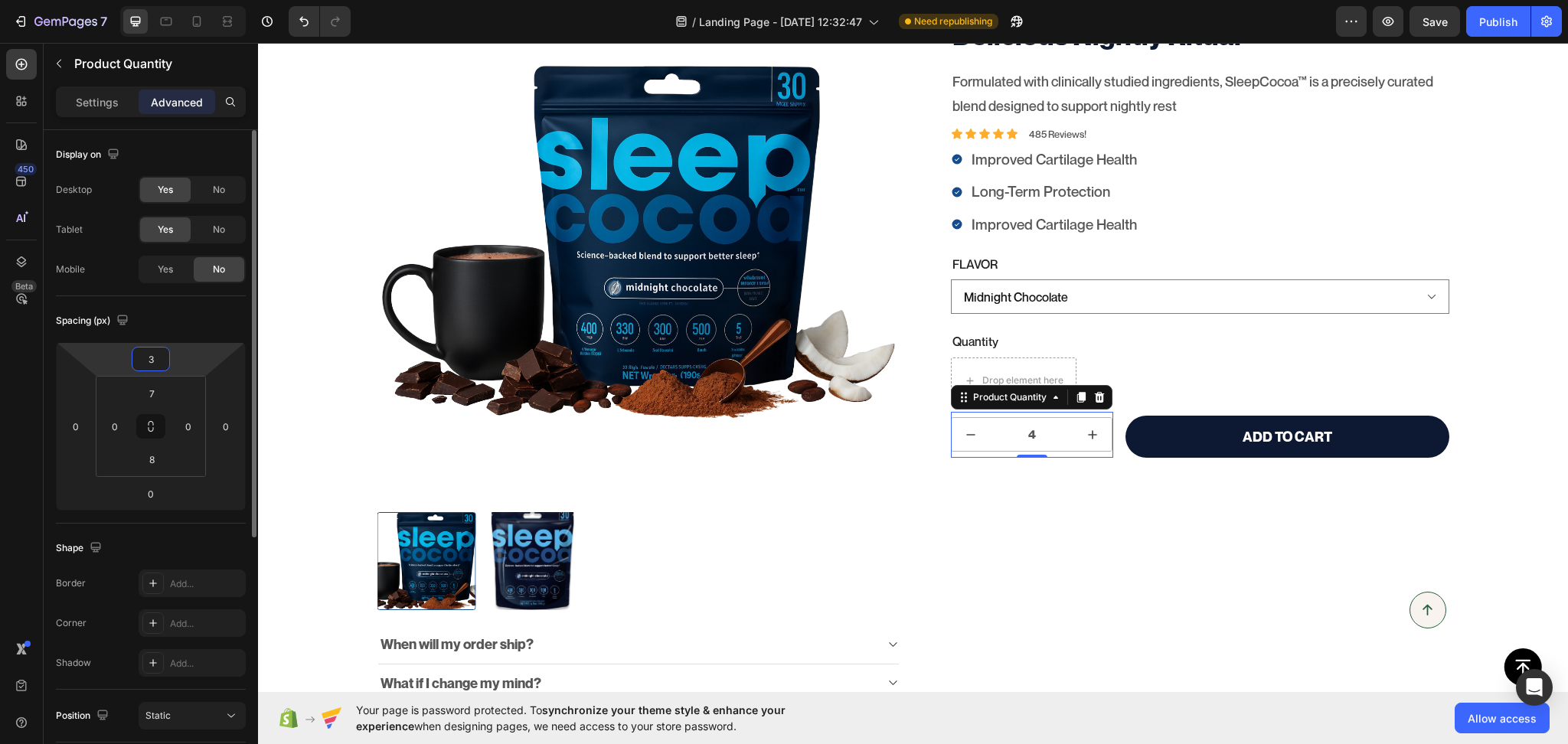
type input "4"
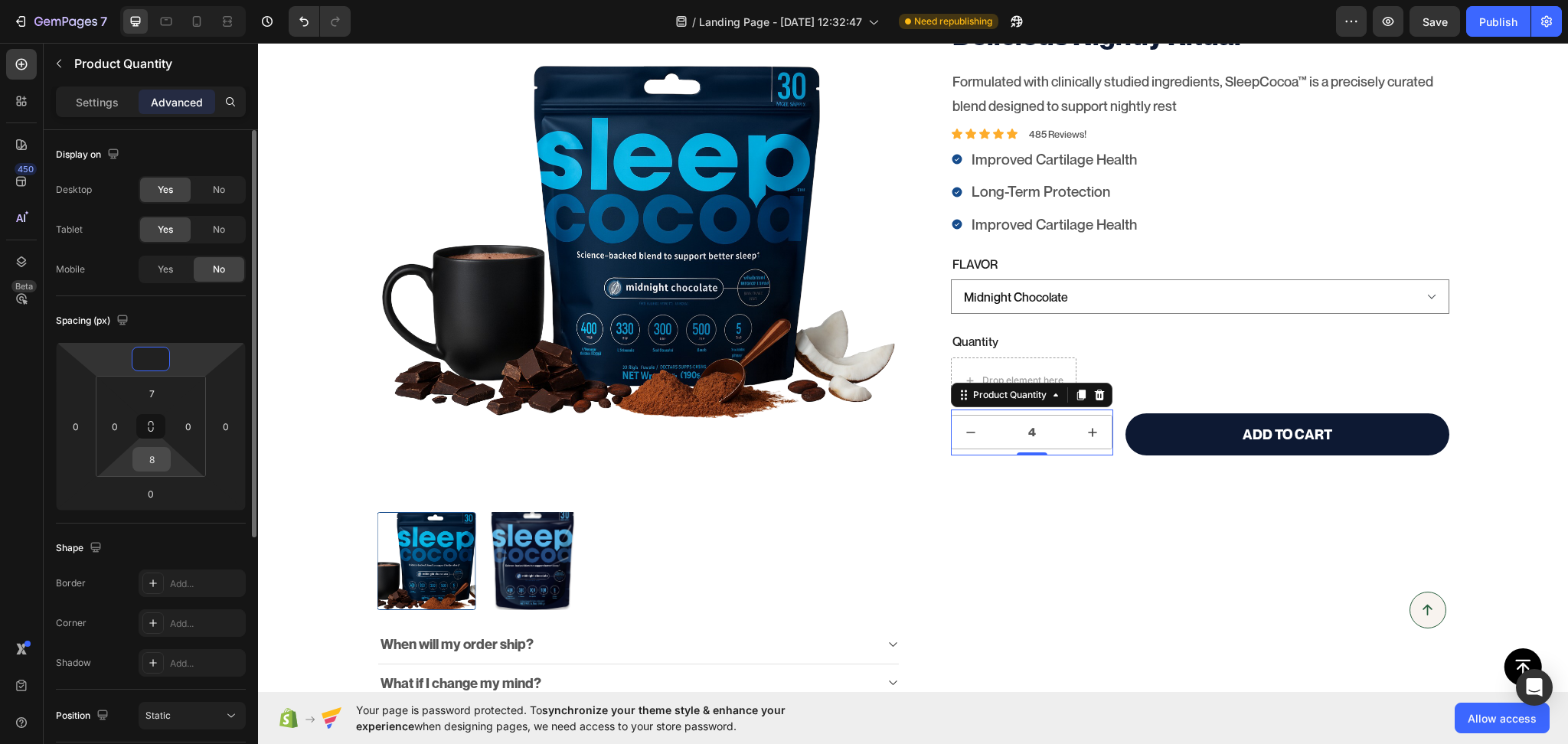
type input "0"
click at [157, 459] on input "8" at bounding box center [151, 459] width 30 height 23
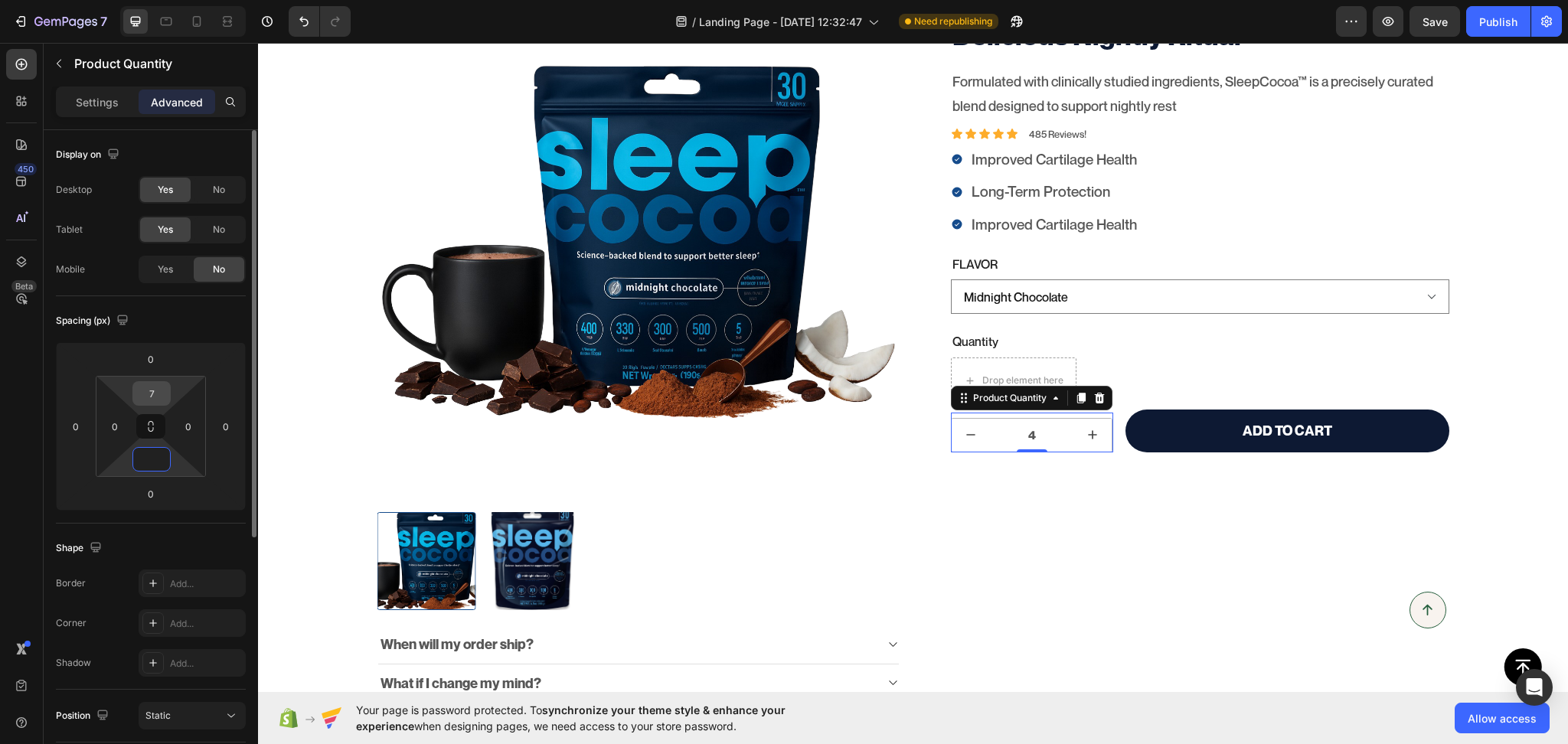
type input "0"
click at [161, 393] on input "7" at bounding box center [151, 393] width 30 height 23
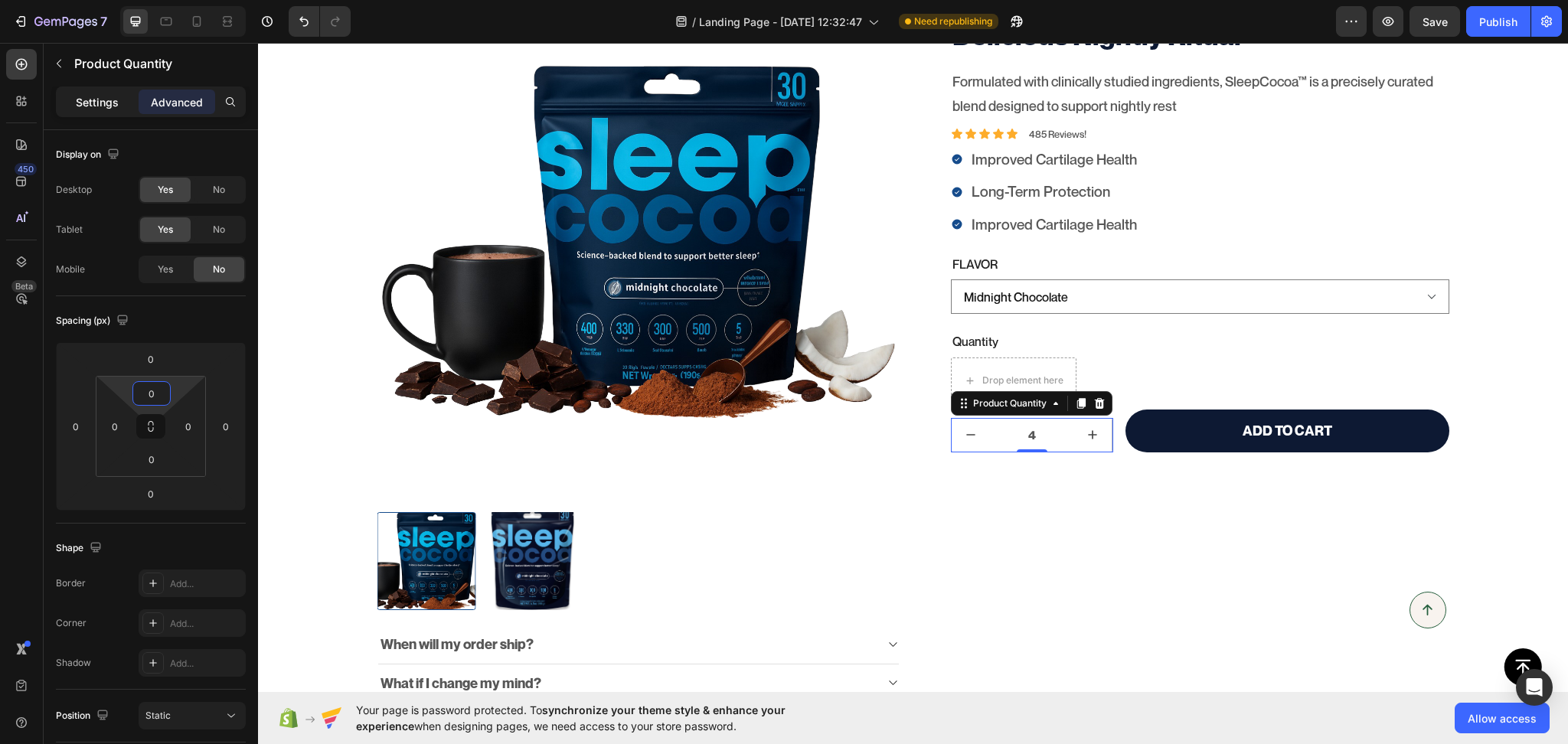
click at [93, 102] on p "Settings" at bounding box center [97, 103] width 43 height 16
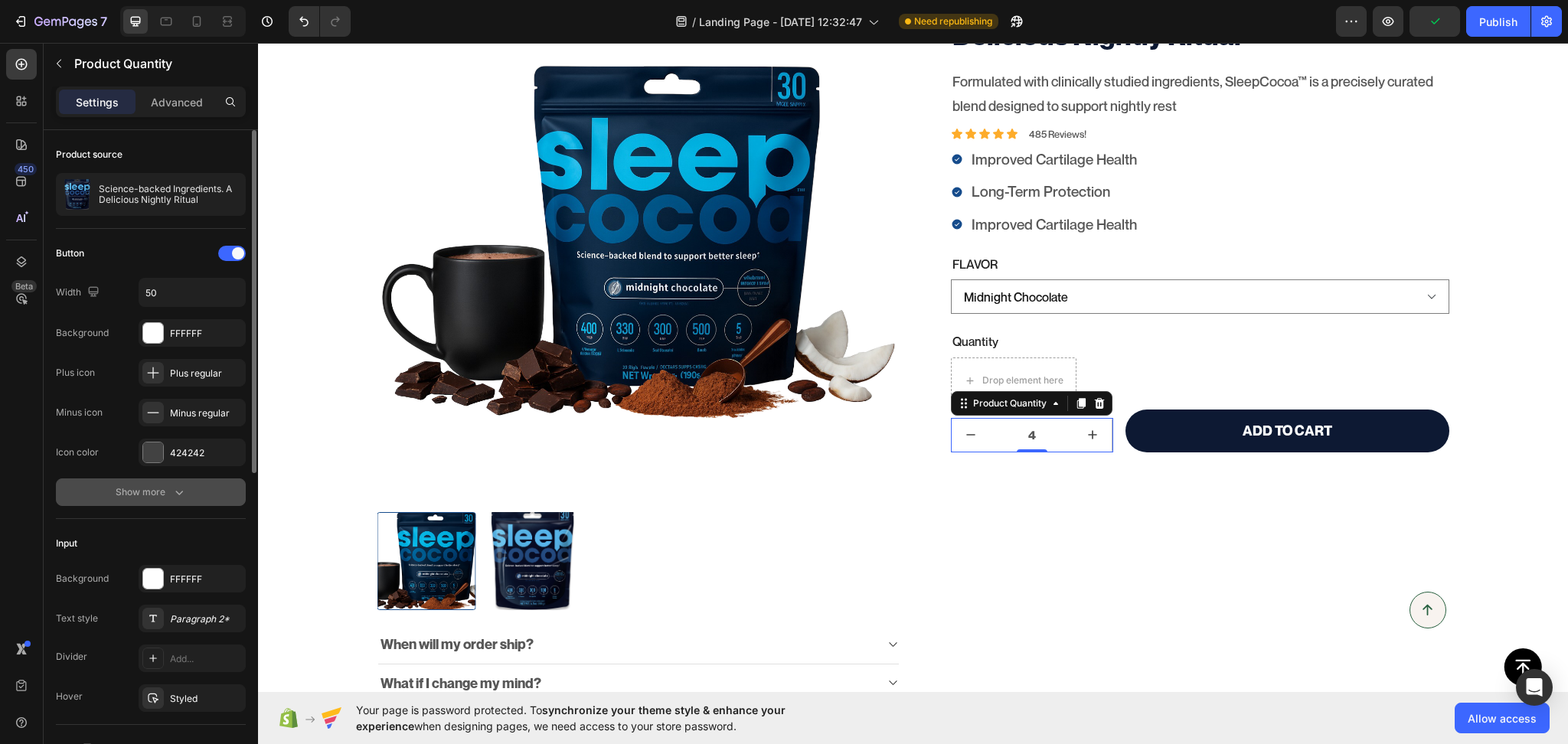
click at [175, 501] on button "Show more" at bounding box center [150, 492] width 190 height 27
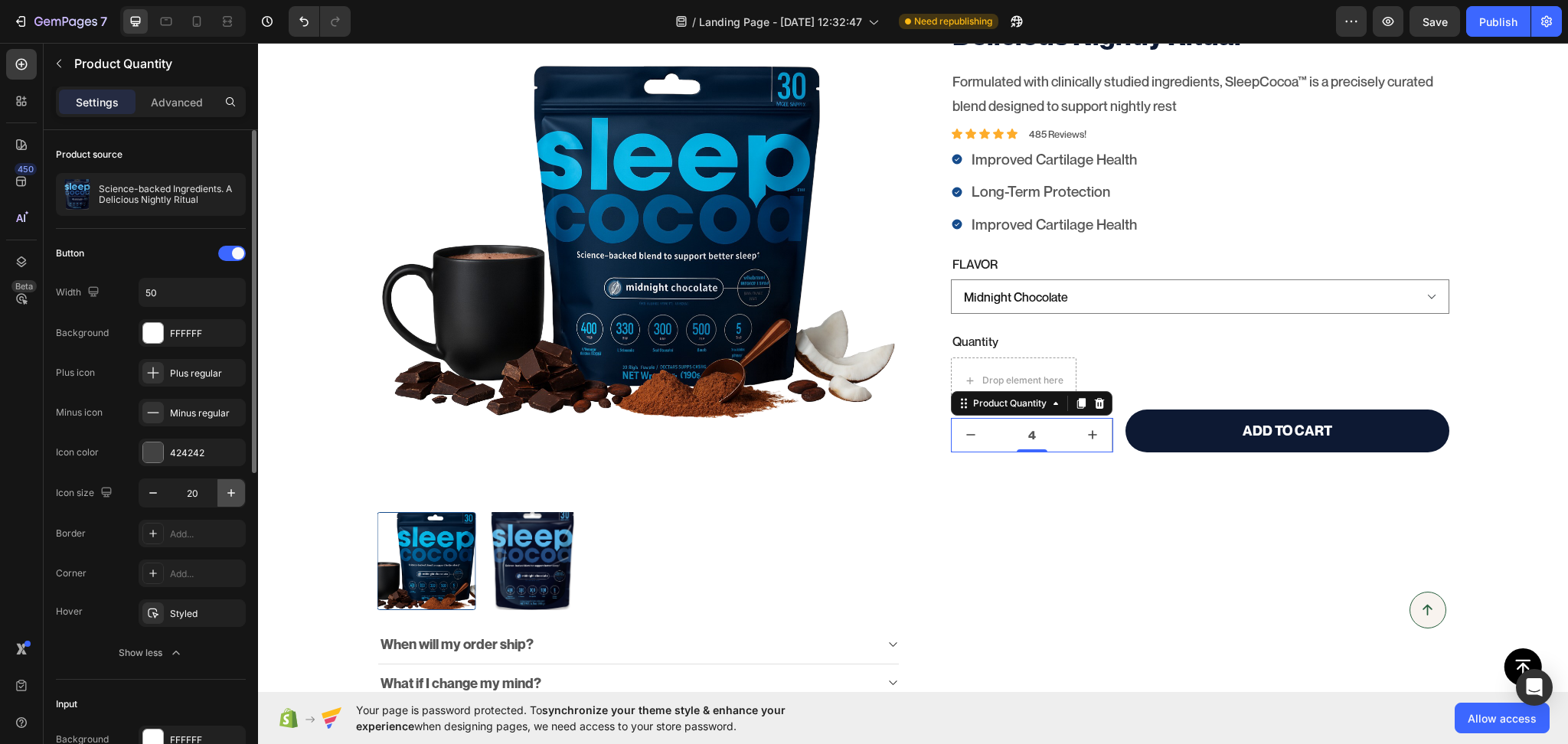
click at [226, 501] on button "button" at bounding box center [231, 493] width 27 height 27
click at [160, 501] on button "button" at bounding box center [153, 493] width 27 height 27
type input "20"
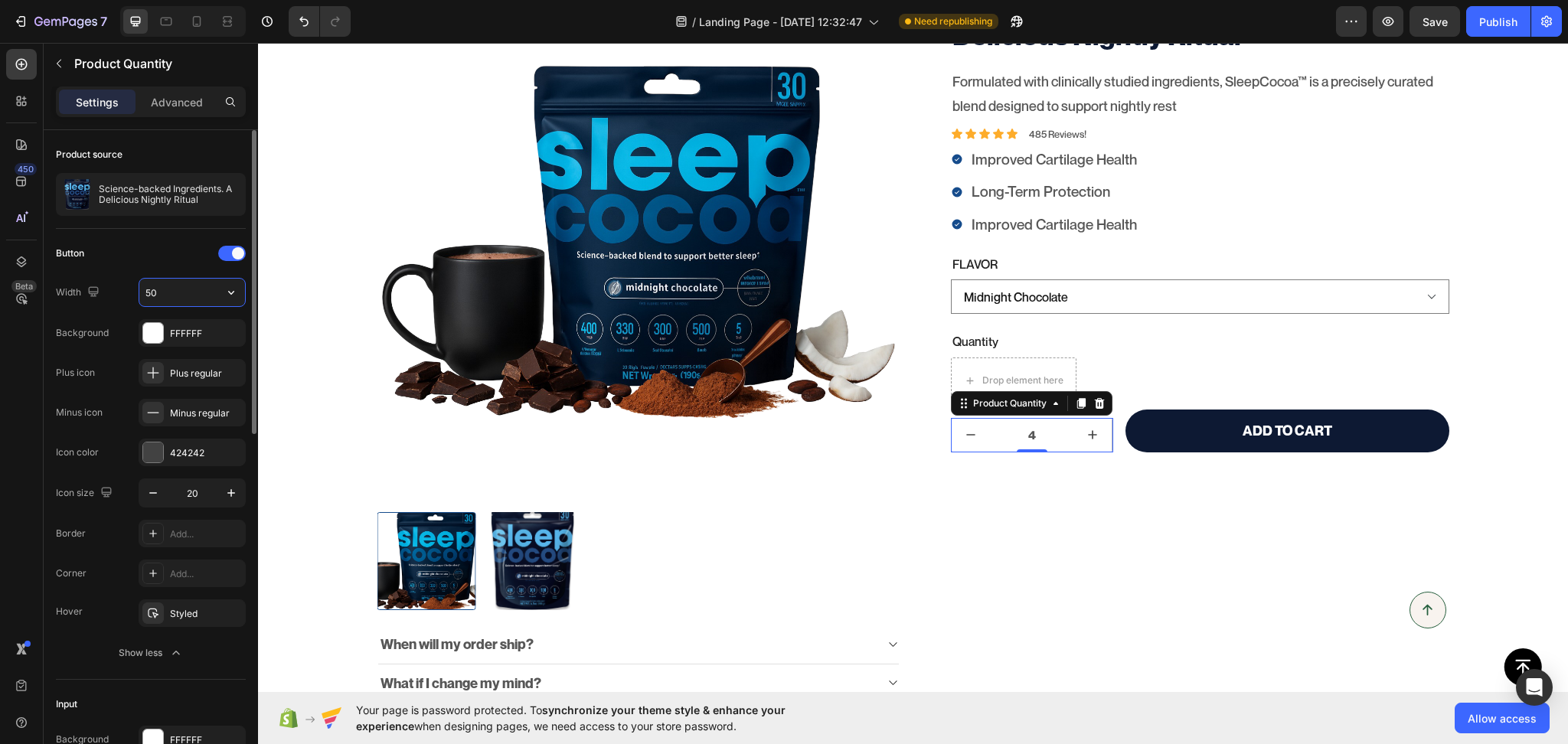
click at [179, 301] on input "50" at bounding box center [191, 292] width 105 height 27
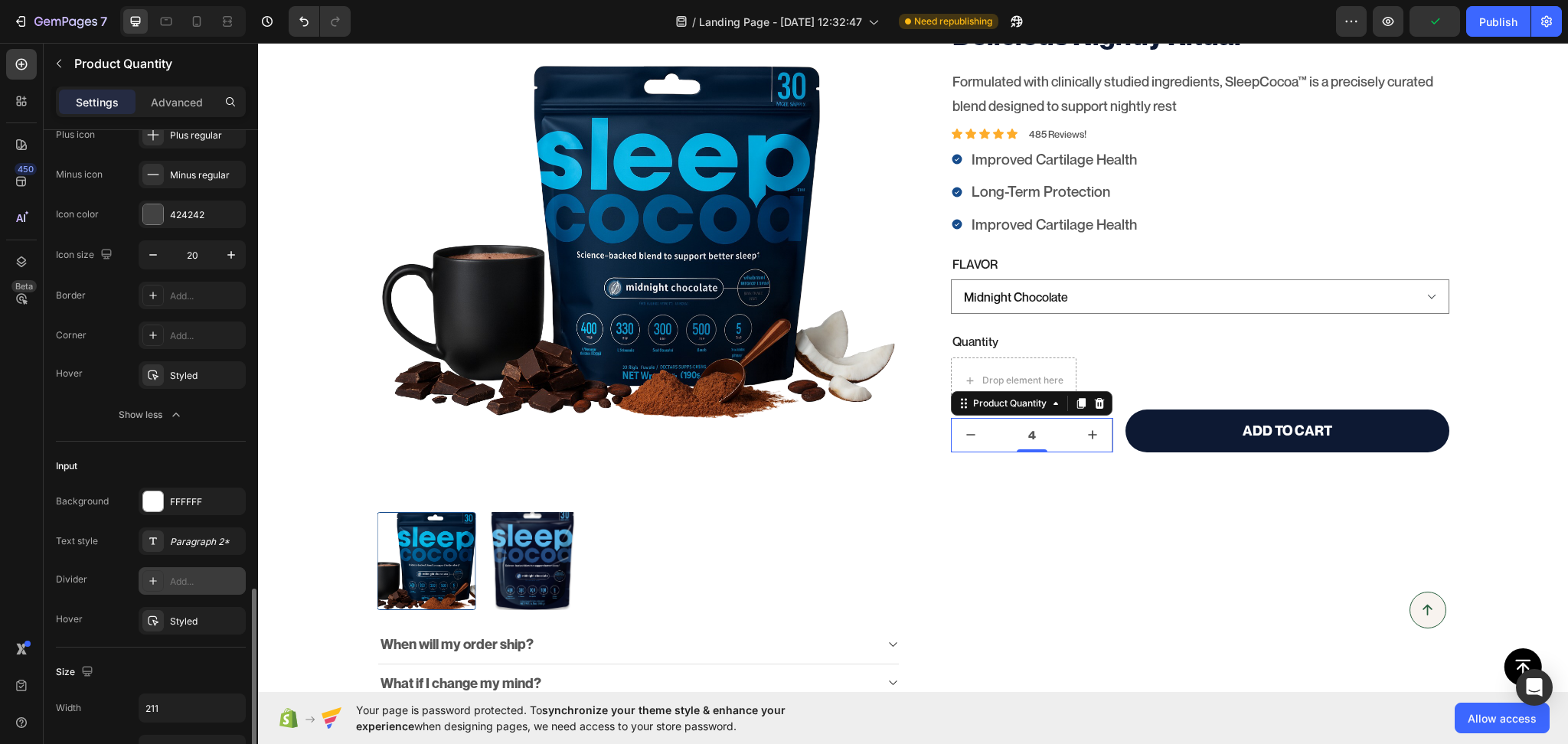
scroll to position [476, 0]
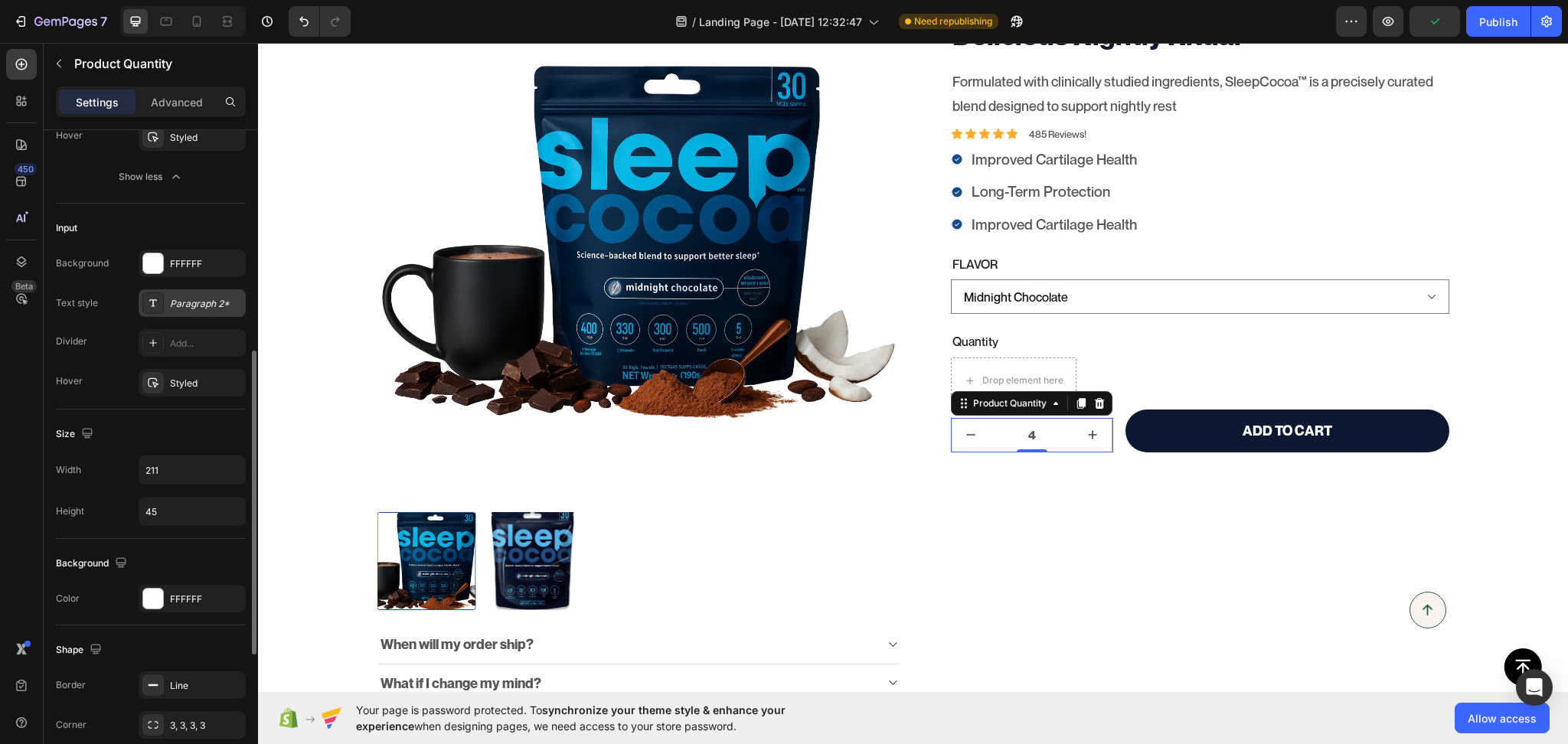
click at [205, 301] on div "Paragraph 2*" at bounding box center [206, 303] width 72 height 14
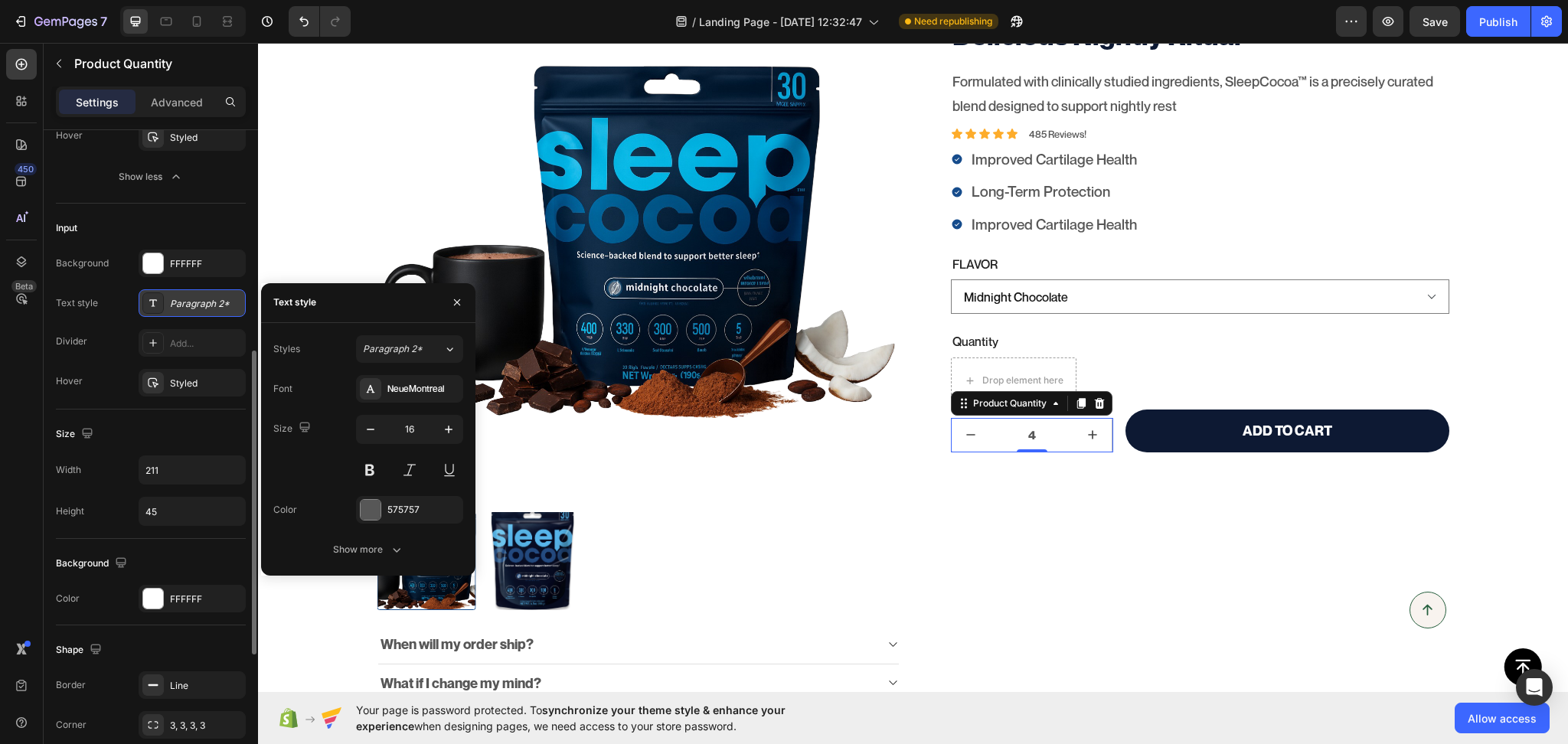
click at [205, 301] on div "Paragraph 2*" at bounding box center [206, 303] width 72 height 14
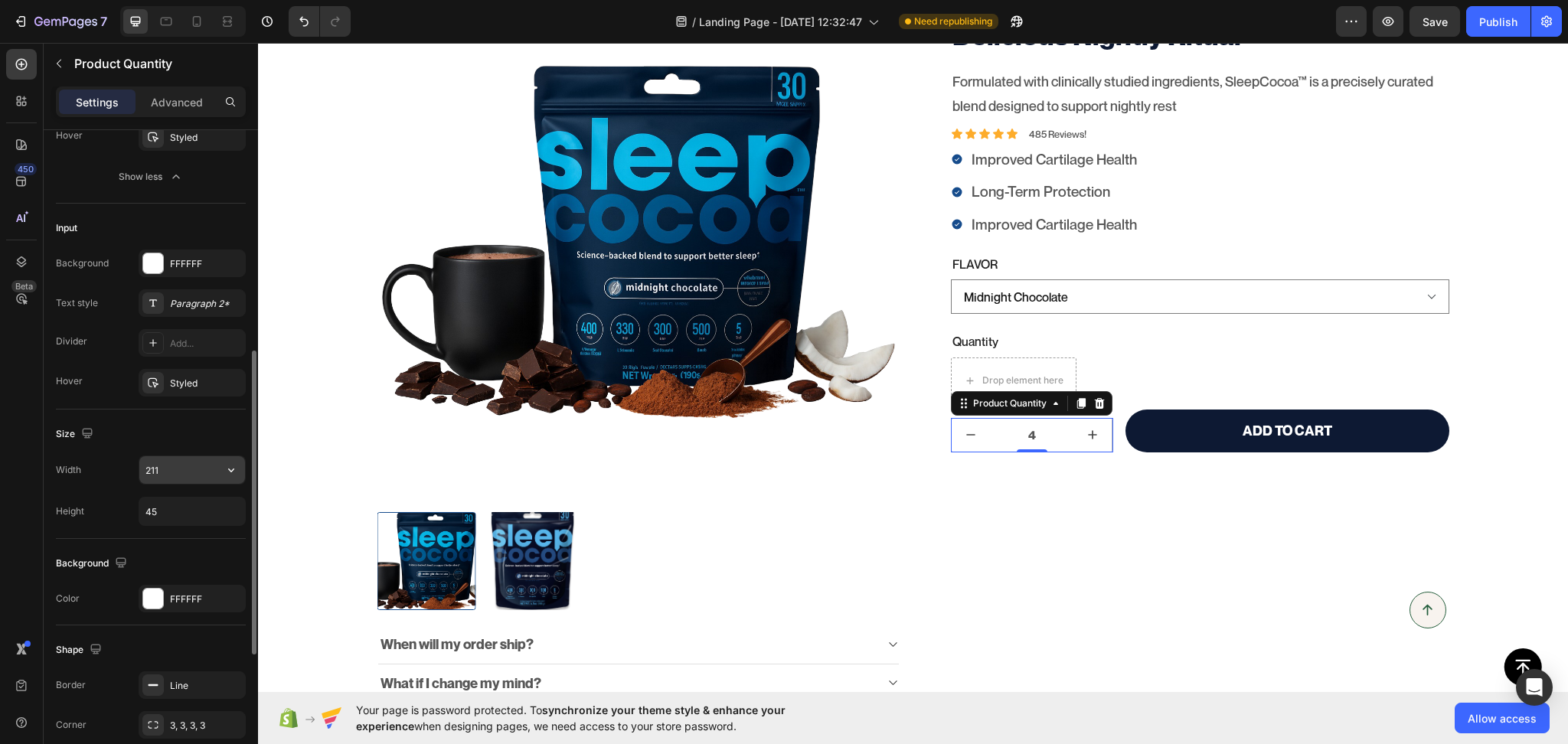
click at [196, 474] on input "211" at bounding box center [191, 470] width 105 height 27
type input "216"
click at [187, 508] on input "45" at bounding box center [191, 511] width 105 height 27
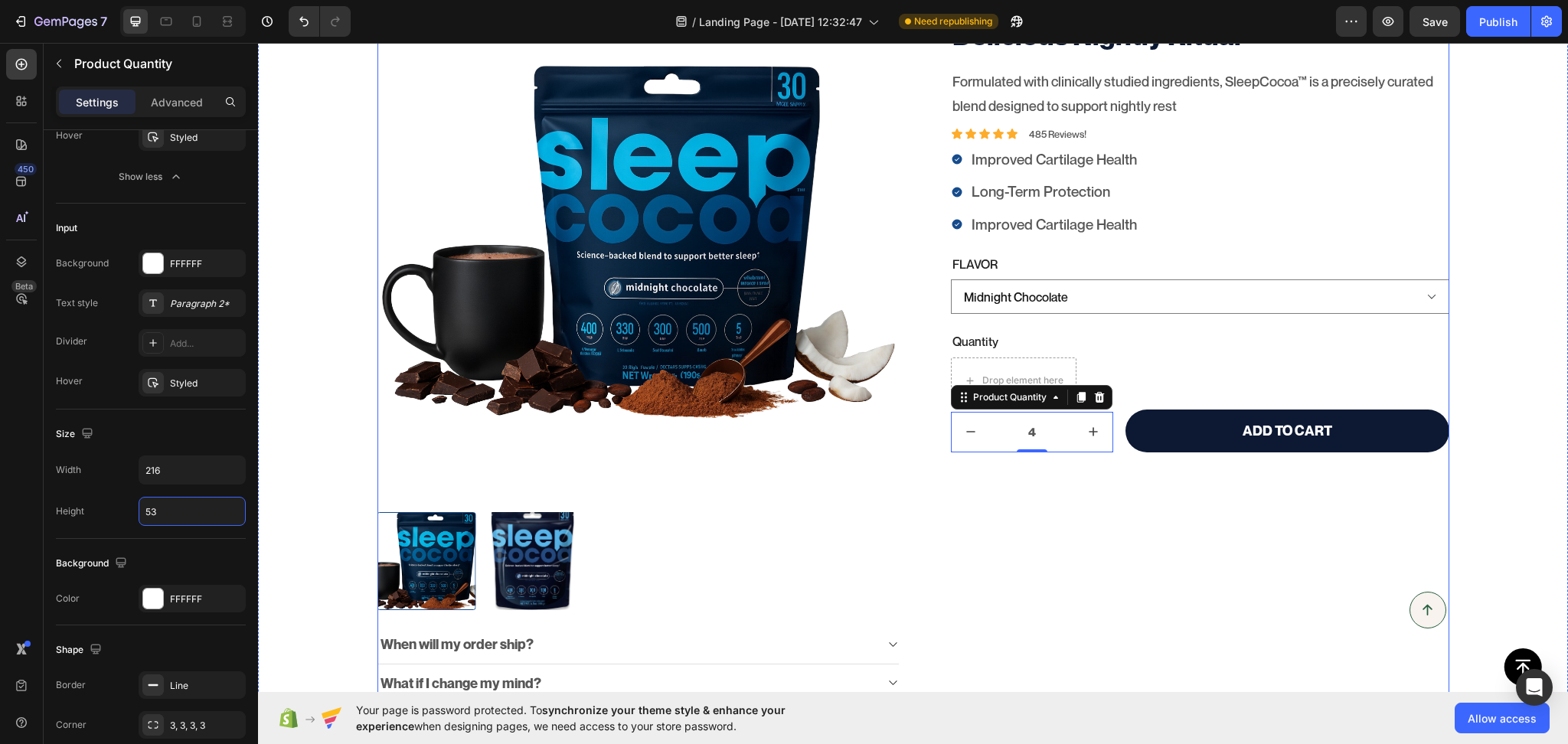
type input "54"
click at [1132, 477] on div "Science-backed Ingredients. A Delicious Nightly Ritual Product Title Formulated…" at bounding box center [1187, 399] width 523 height 838
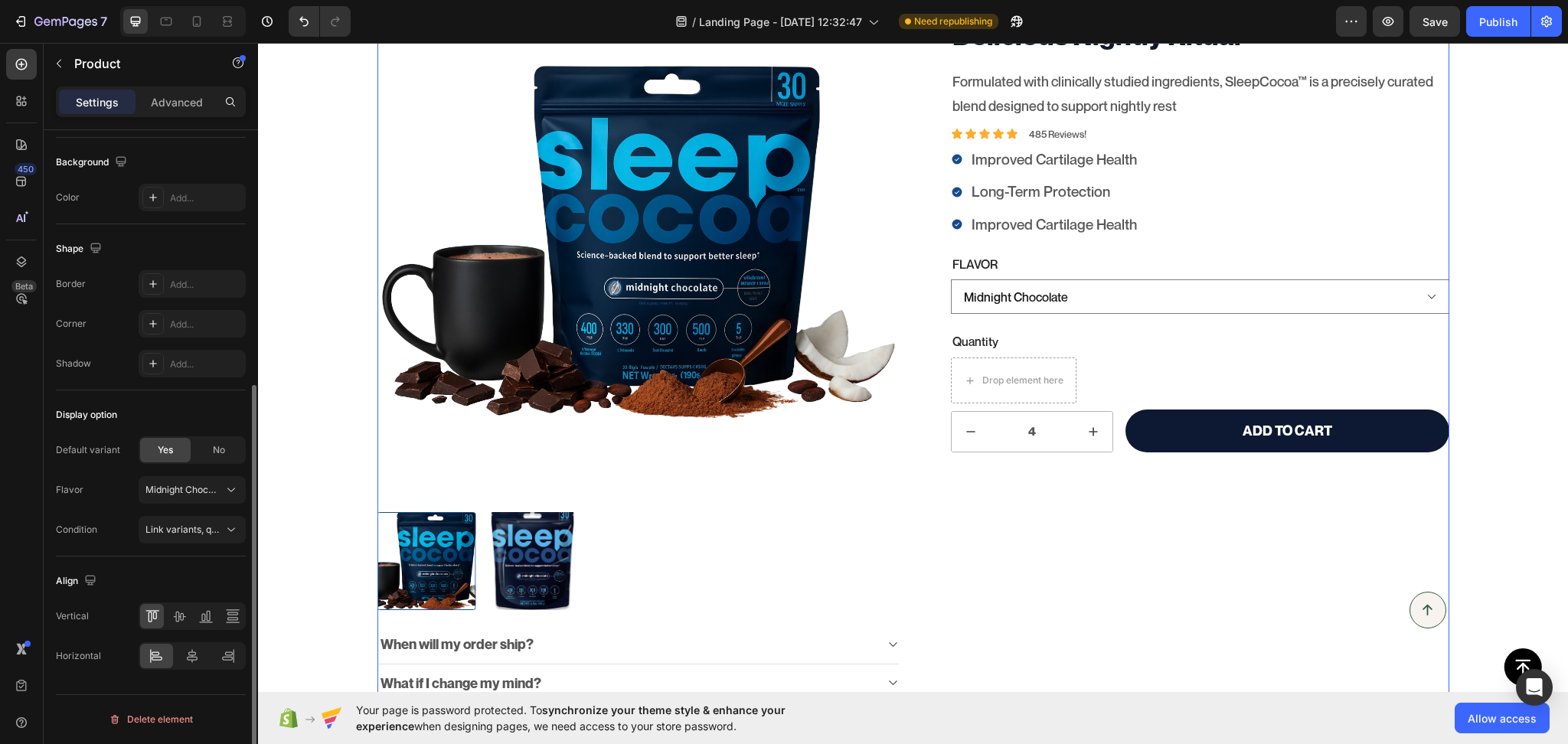
scroll to position [0, 0]
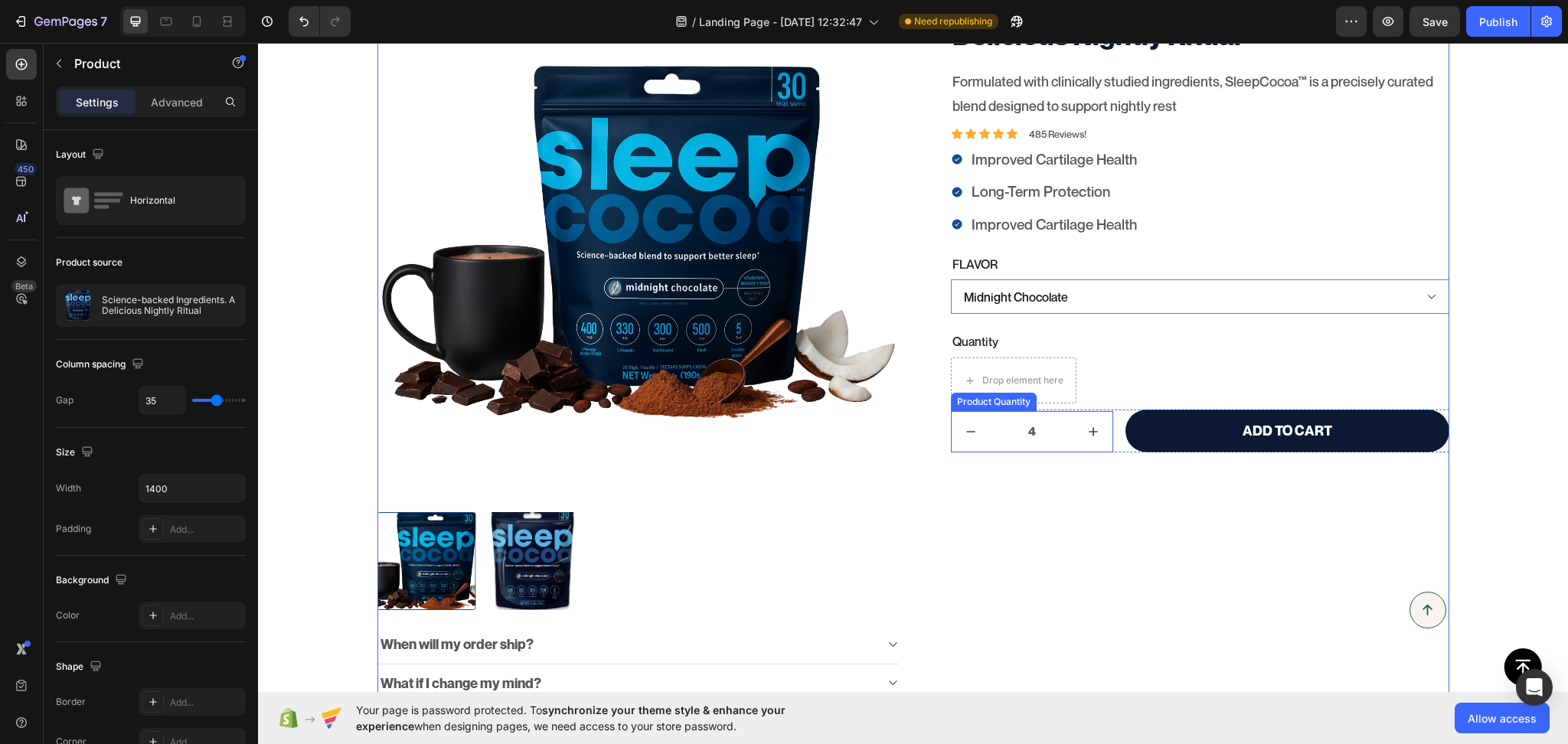
click at [1092, 449] on button "increment" at bounding box center [1094, 432] width 38 height 39
type input "5"
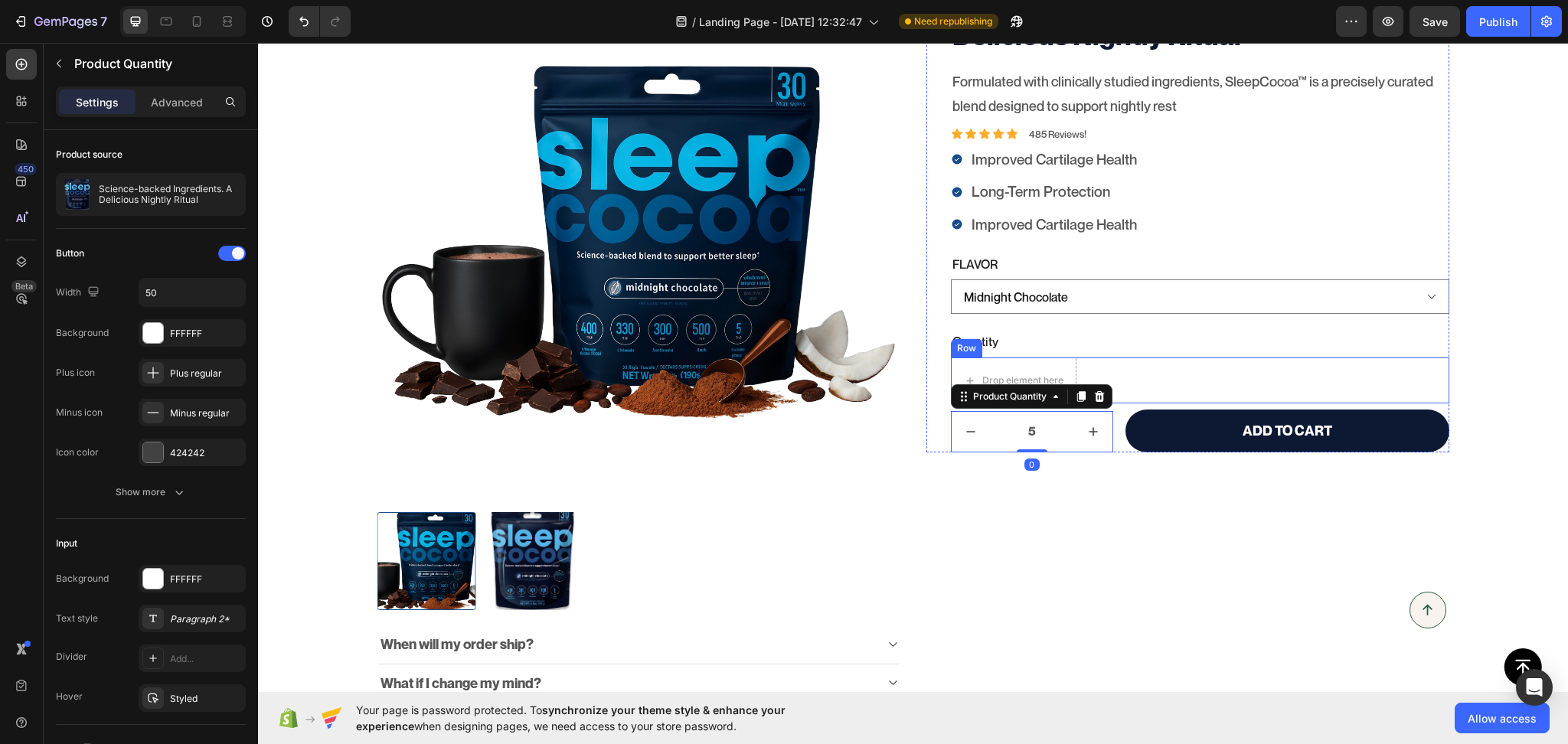
click at [1112, 370] on div "5 Product Quantity Drop element here Row" at bounding box center [1200, 380] width 498 height 46
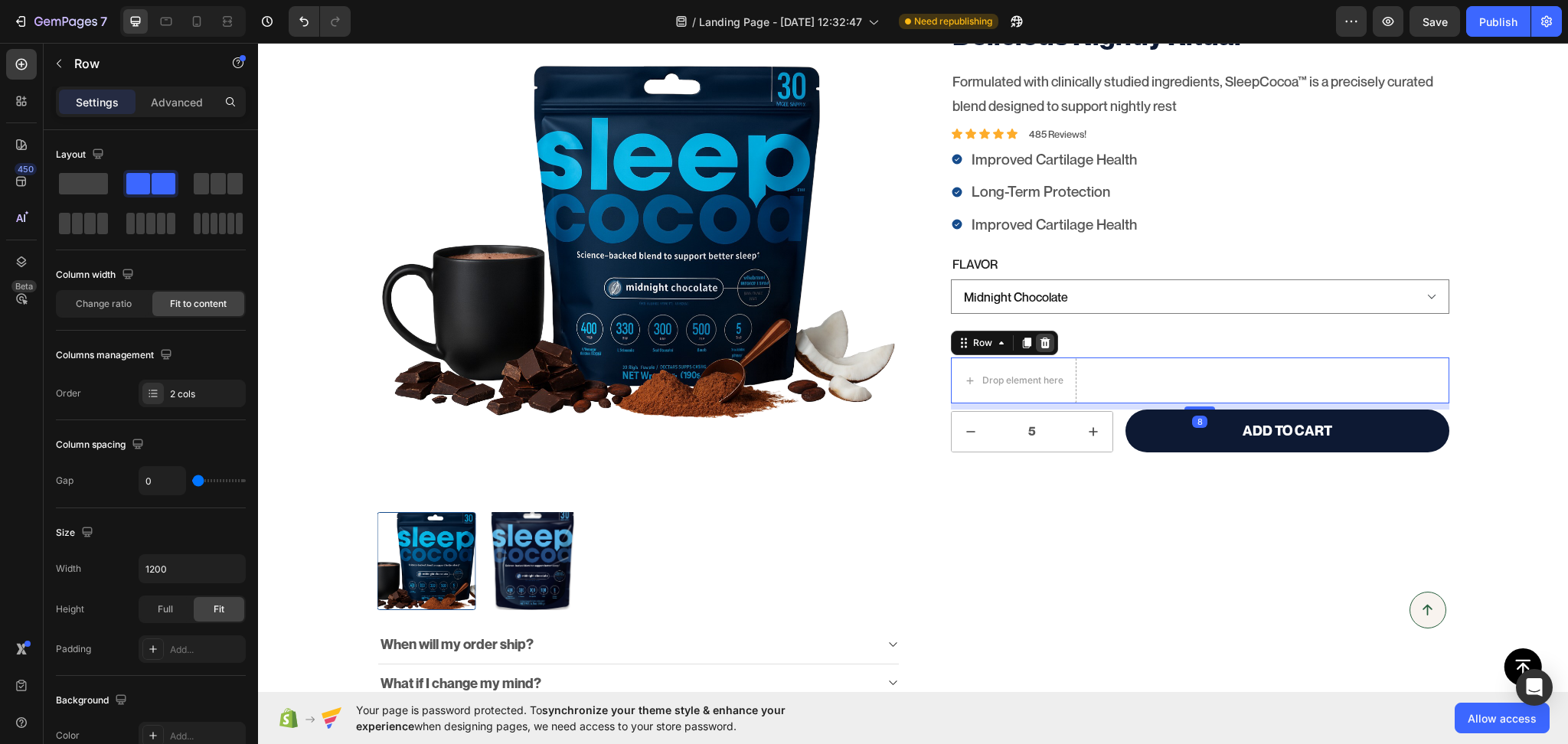
click at [1040, 347] on icon at bounding box center [1045, 344] width 10 height 11
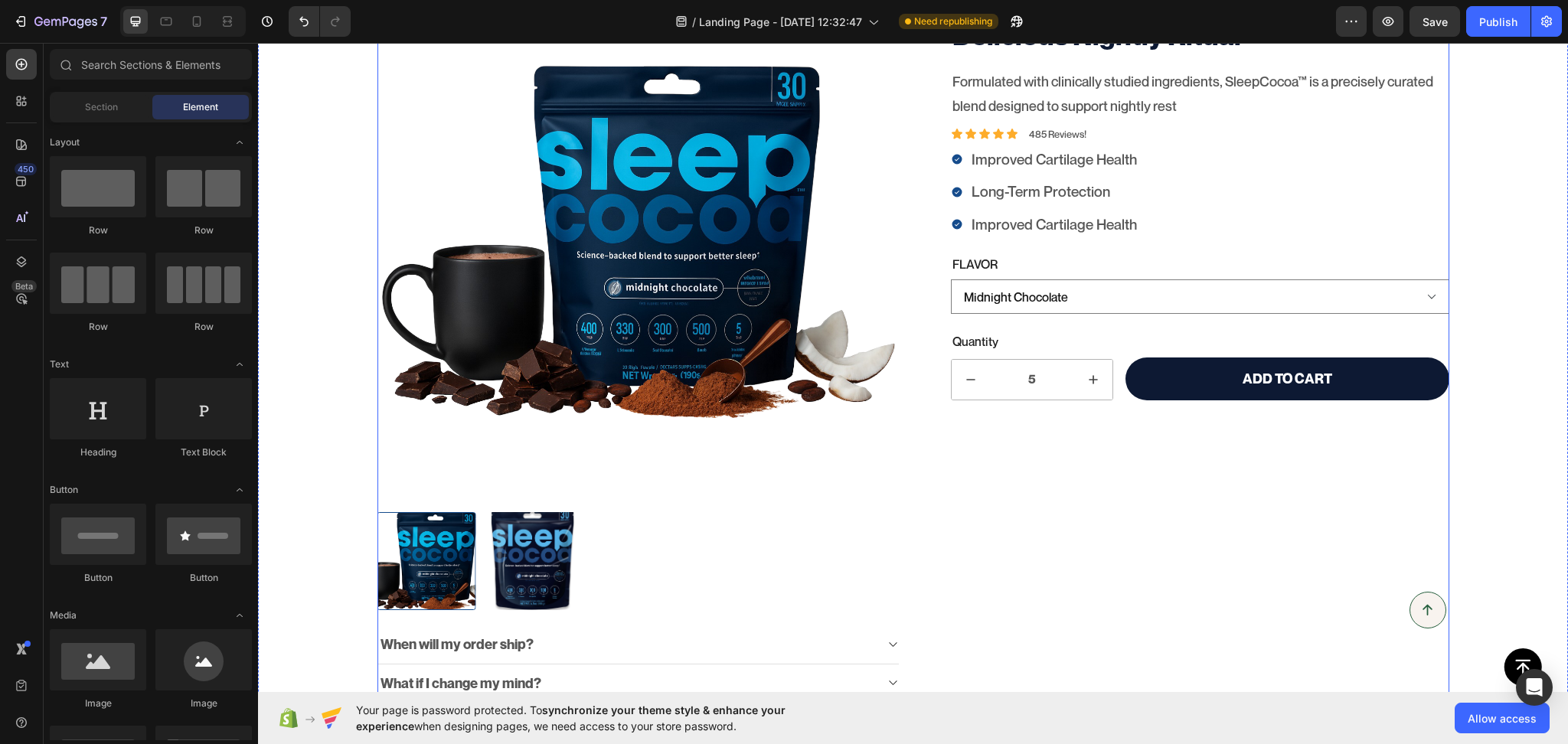
click at [1047, 454] on div "Science-backed Ingredients. A Delicious Nightly Ritual Product Title Formulated…" at bounding box center [1187, 399] width 523 height 838
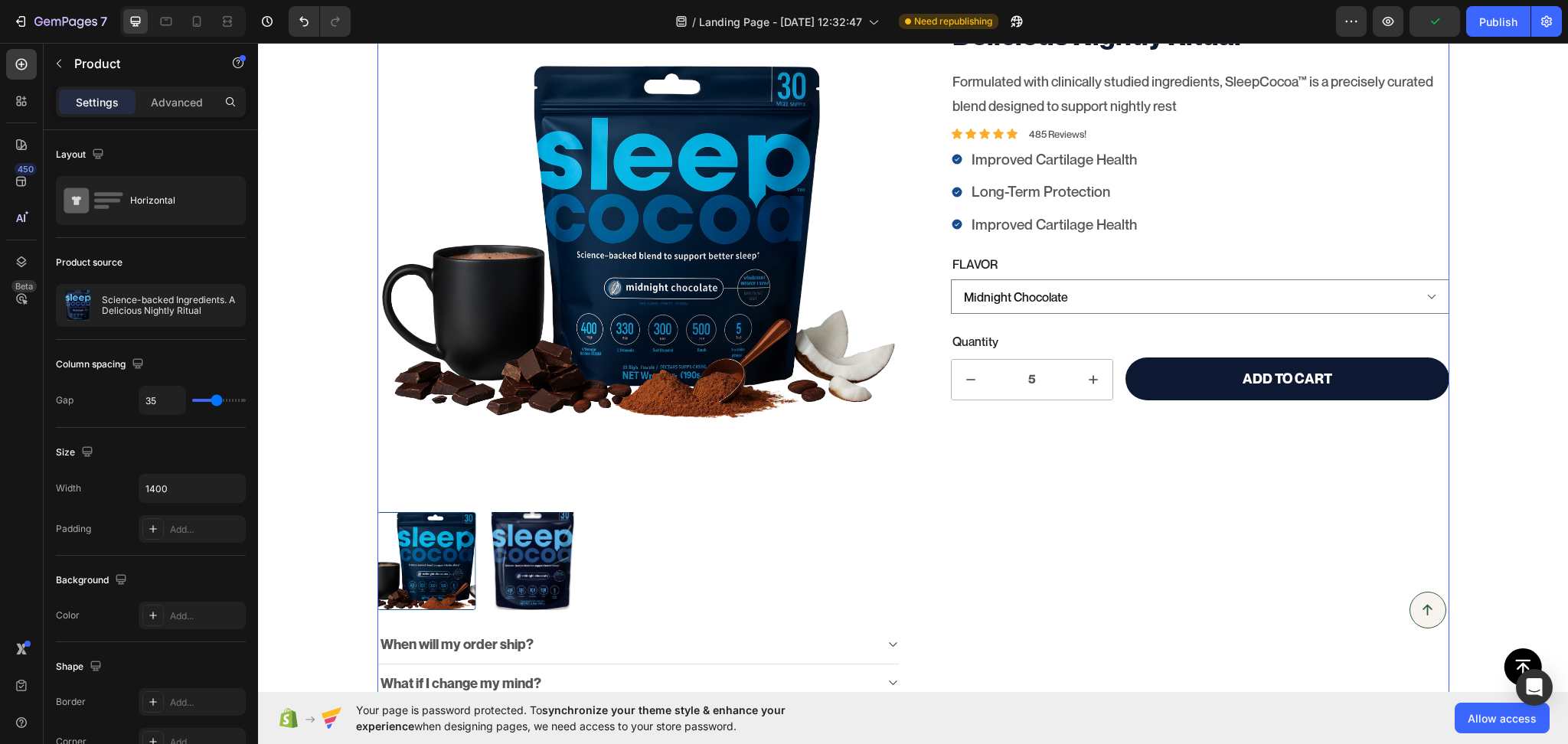
click at [1478, 38] on div "7 / Landing Page - Aug 18, 12:32:47 Need republishing Preview Publish" at bounding box center [784, 22] width 1568 height 44
click at [1475, 29] on button "Publish" at bounding box center [1498, 21] width 64 height 30
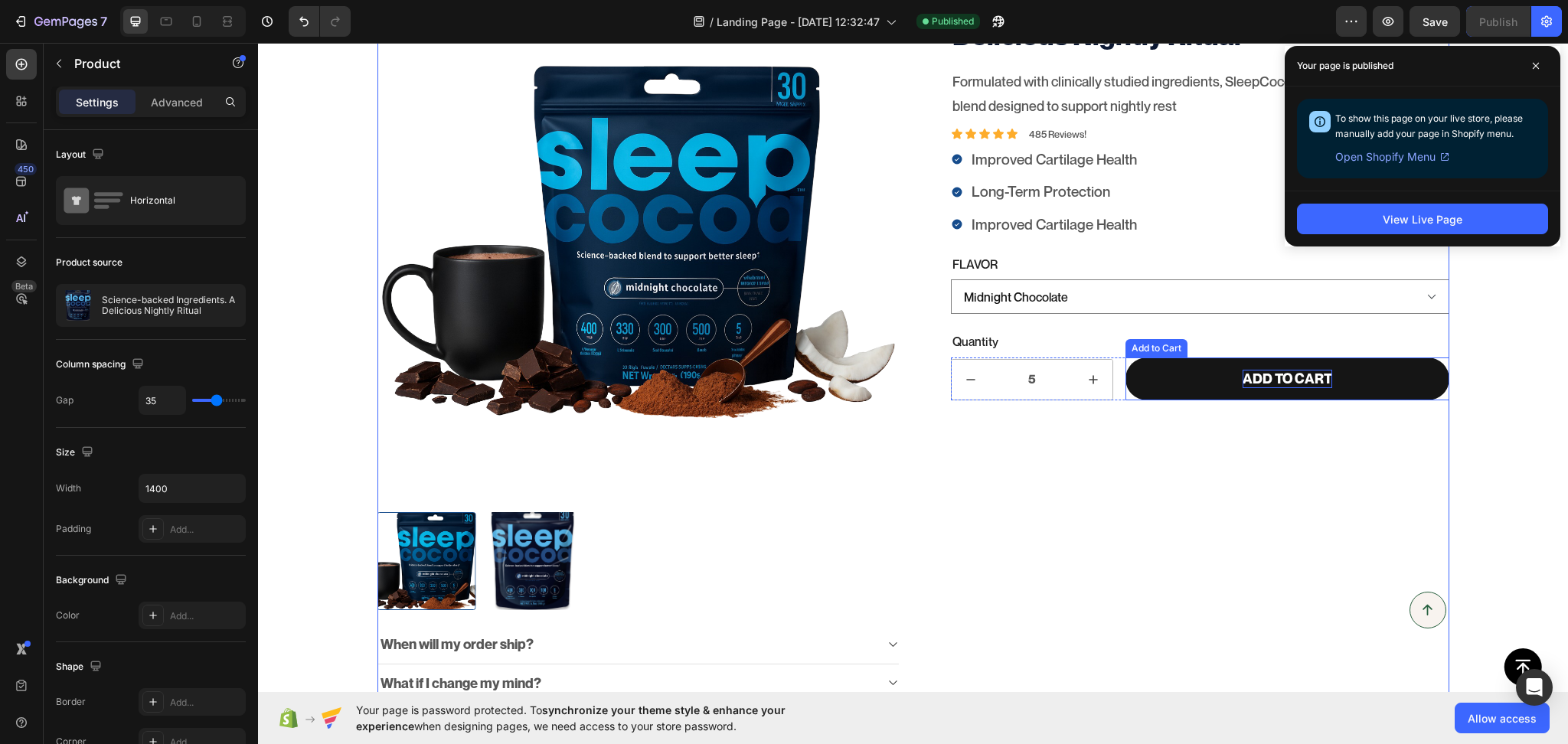
click at [1296, 381] on div "Add to cart" at bounding box center [1287, 378] width 90 height 17
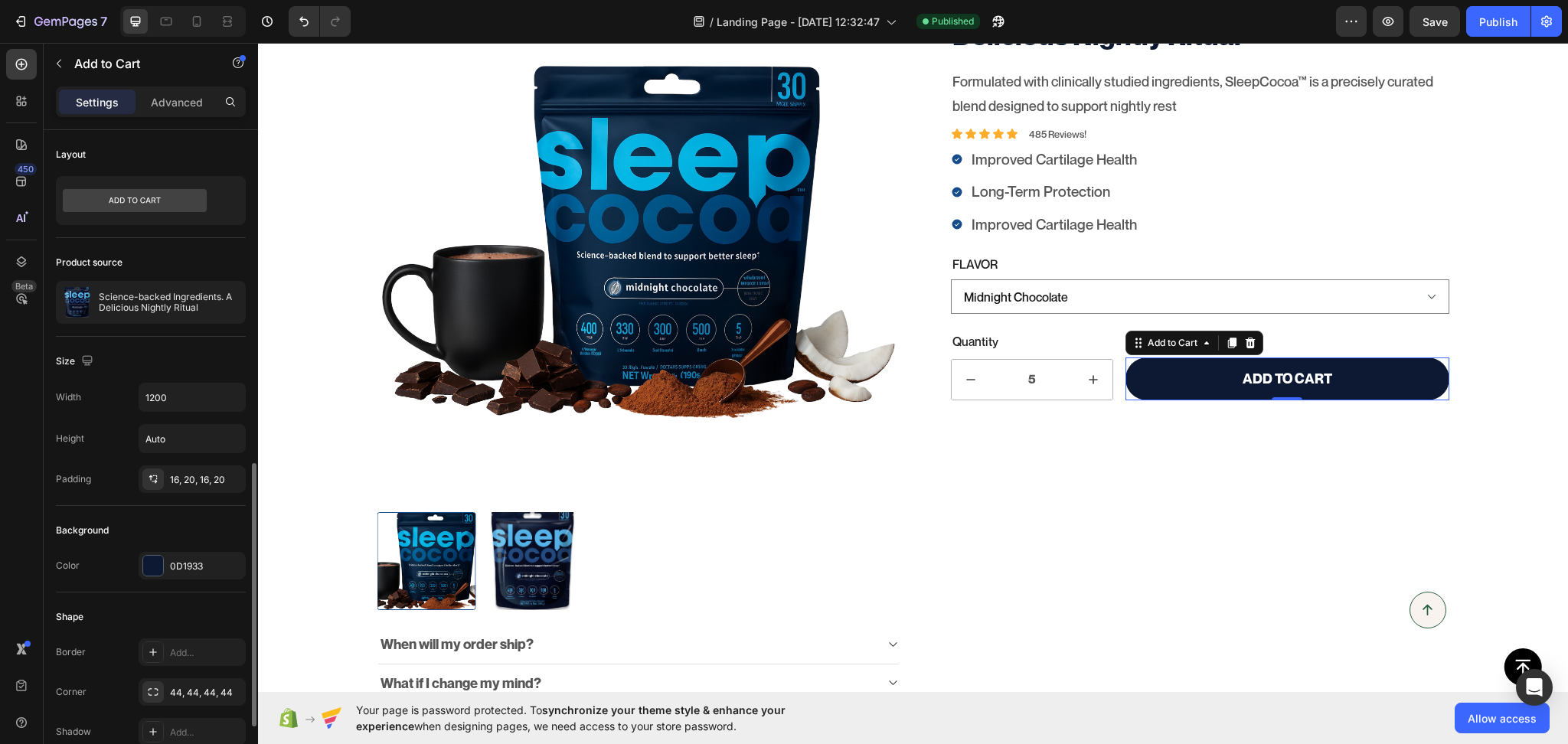
scroll to position [238, 0]
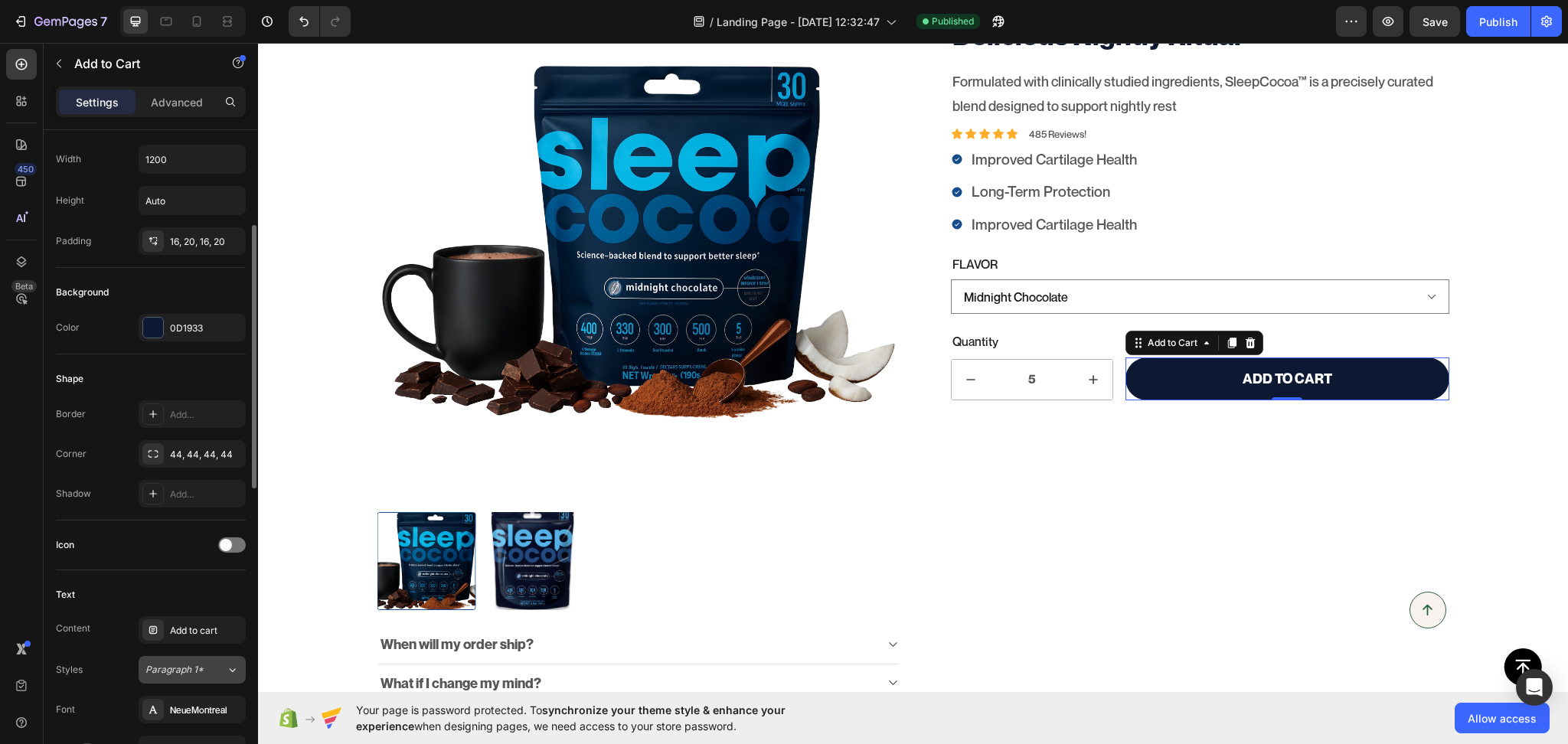
click at [169, 677] on button "Paragraph 1*" at bounding box center [191, 670] width 107 height 27
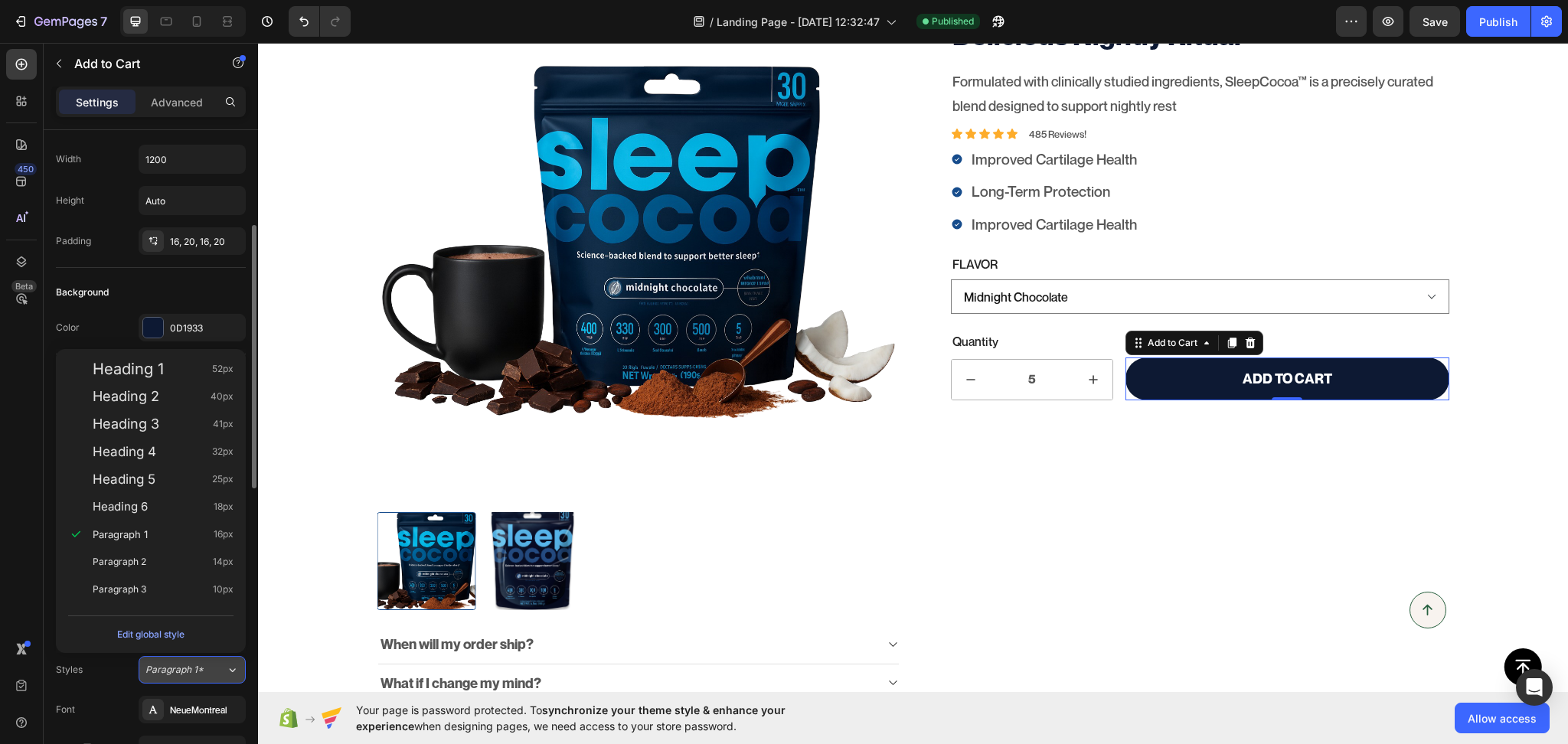
click at [173, 678] on button "Paragraph 1*" at bounding box center [191, 670] width 107 height 27
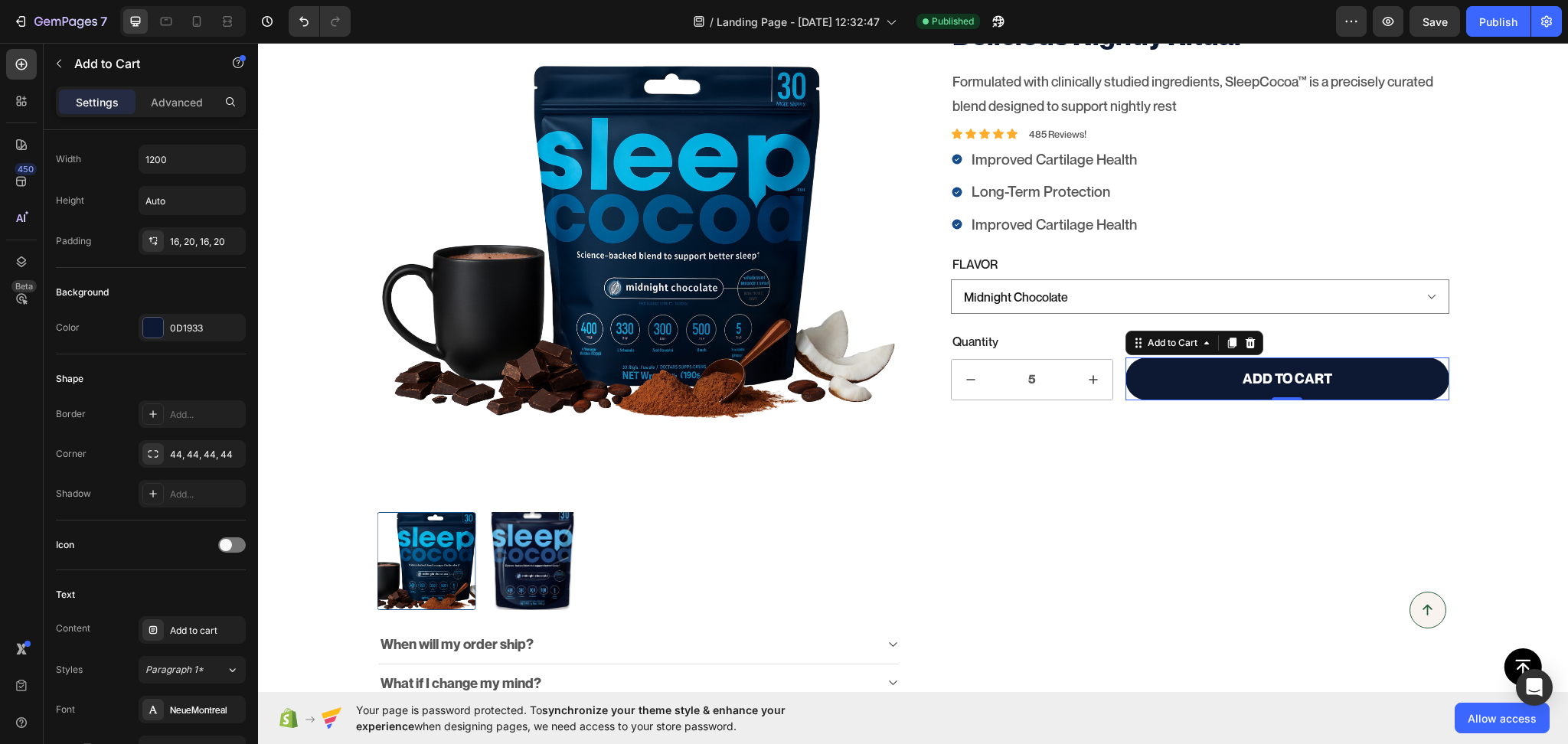
scroll to position [476, 0]
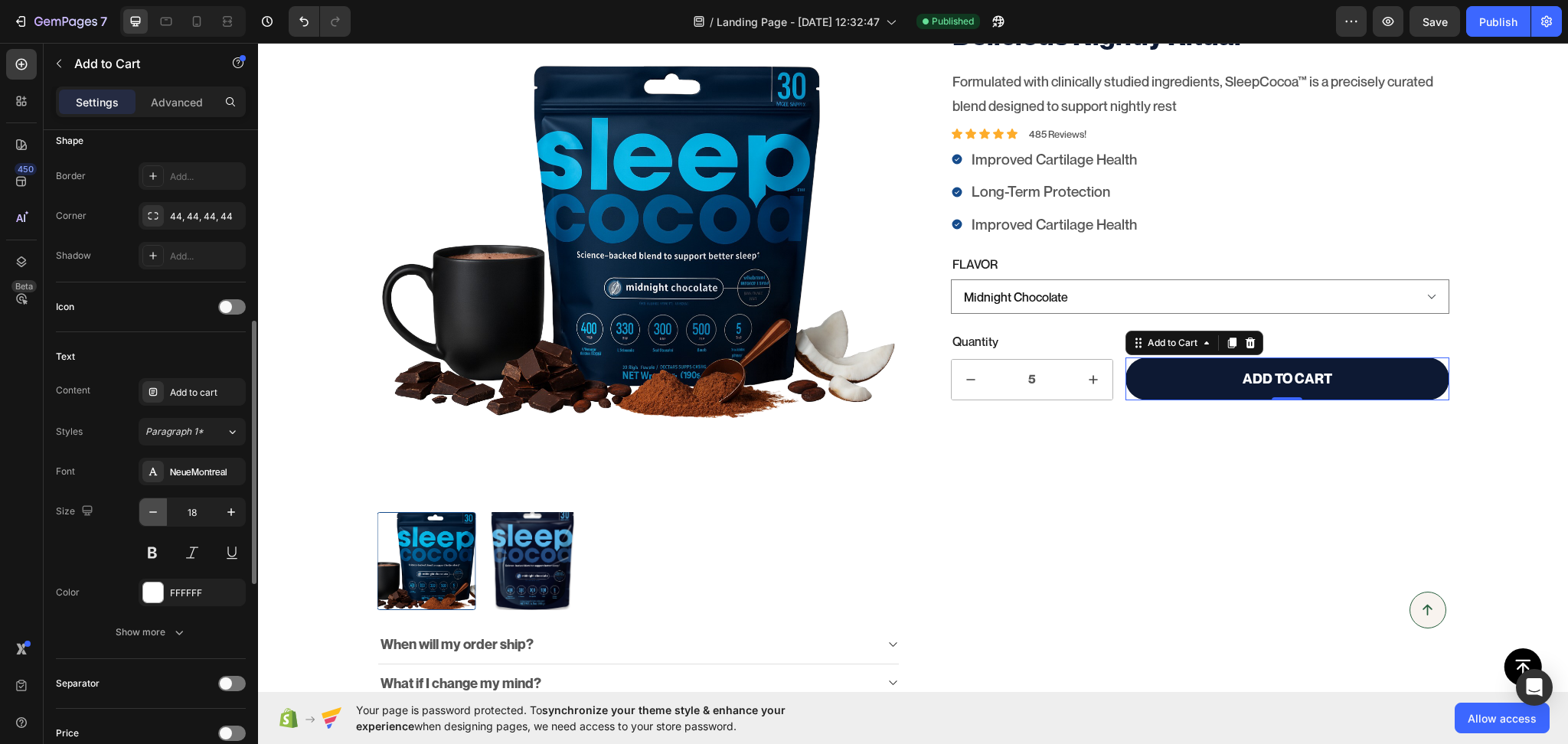
click at [160, 509] on icon "button" at bounding box center [153, 512] width 16 height 16
type input "16"
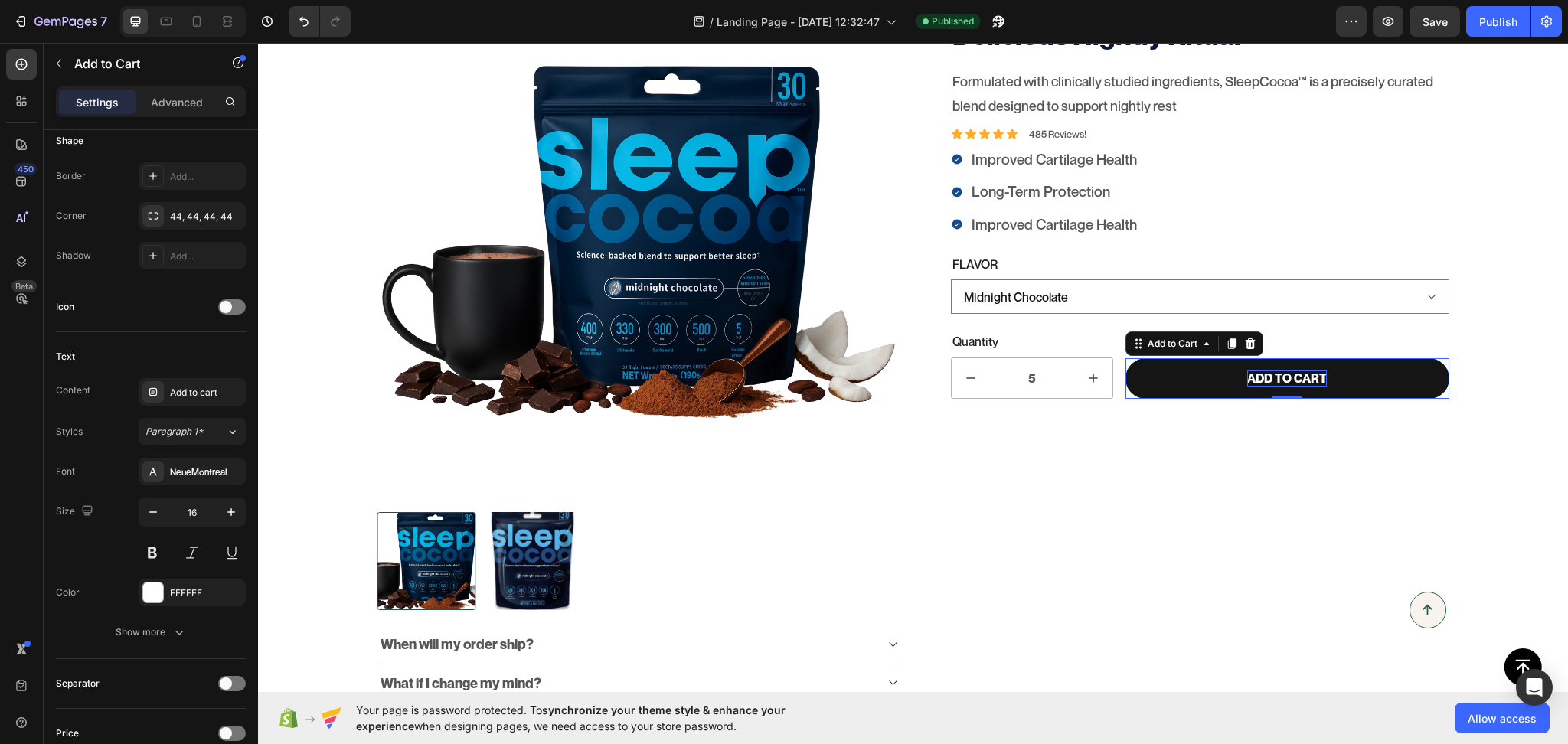
click at [1289, 380] on div "Add to cart" at bounding box center [1287, 379] width 80 height 16
click at [1289, 380] on p "Add to cart" at bounding box center [1287, 379] width 80 height 16
click at [1278, 379] on p "Add to cart" at bounding box center [1287, 379] width 80 height 16
click at [1268, 383] on p "Add to cart" at bounding box center [1287, 379] width 80 height 16
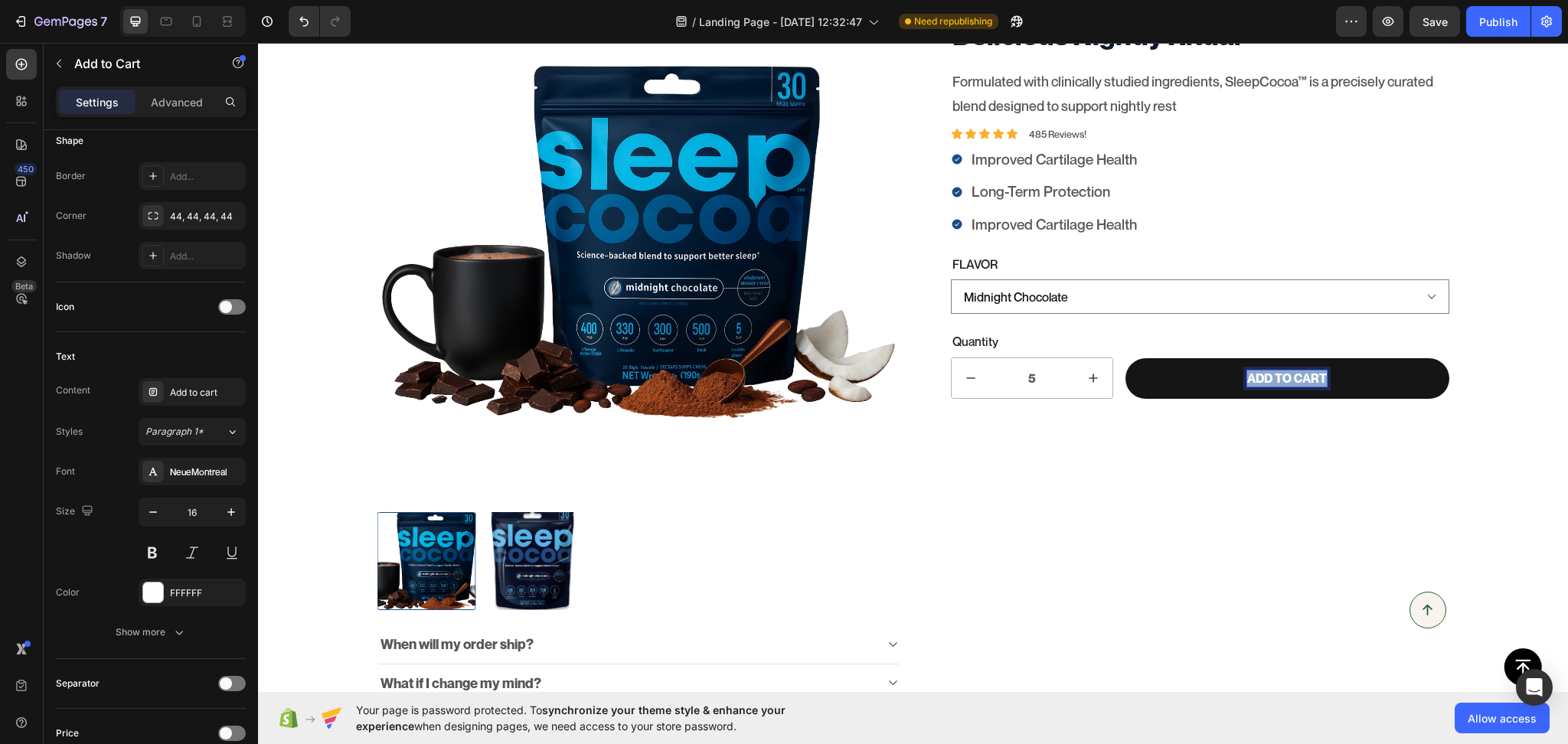
click at [1268, 383] on p "Add to cart" at bounding box center [1287, 379] width 80 height 16
copy p "Add to cart"
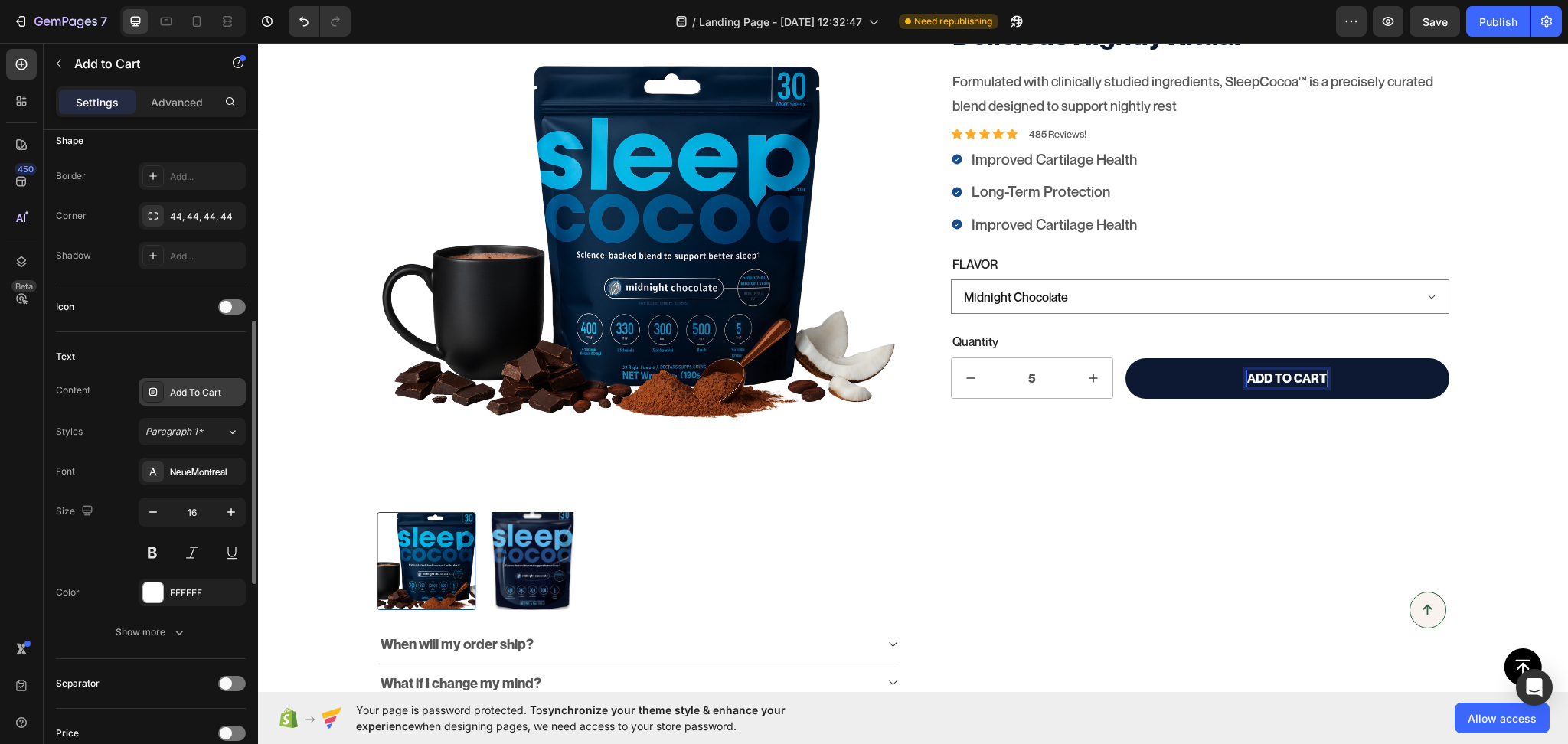
click at [182, 399] on div "Add To Cart" at bounding box center [206, 392] width 72 height 14
click at [199, 476] on div "NeueMontreal" at bounding box center [206, 472] width 72 height 14
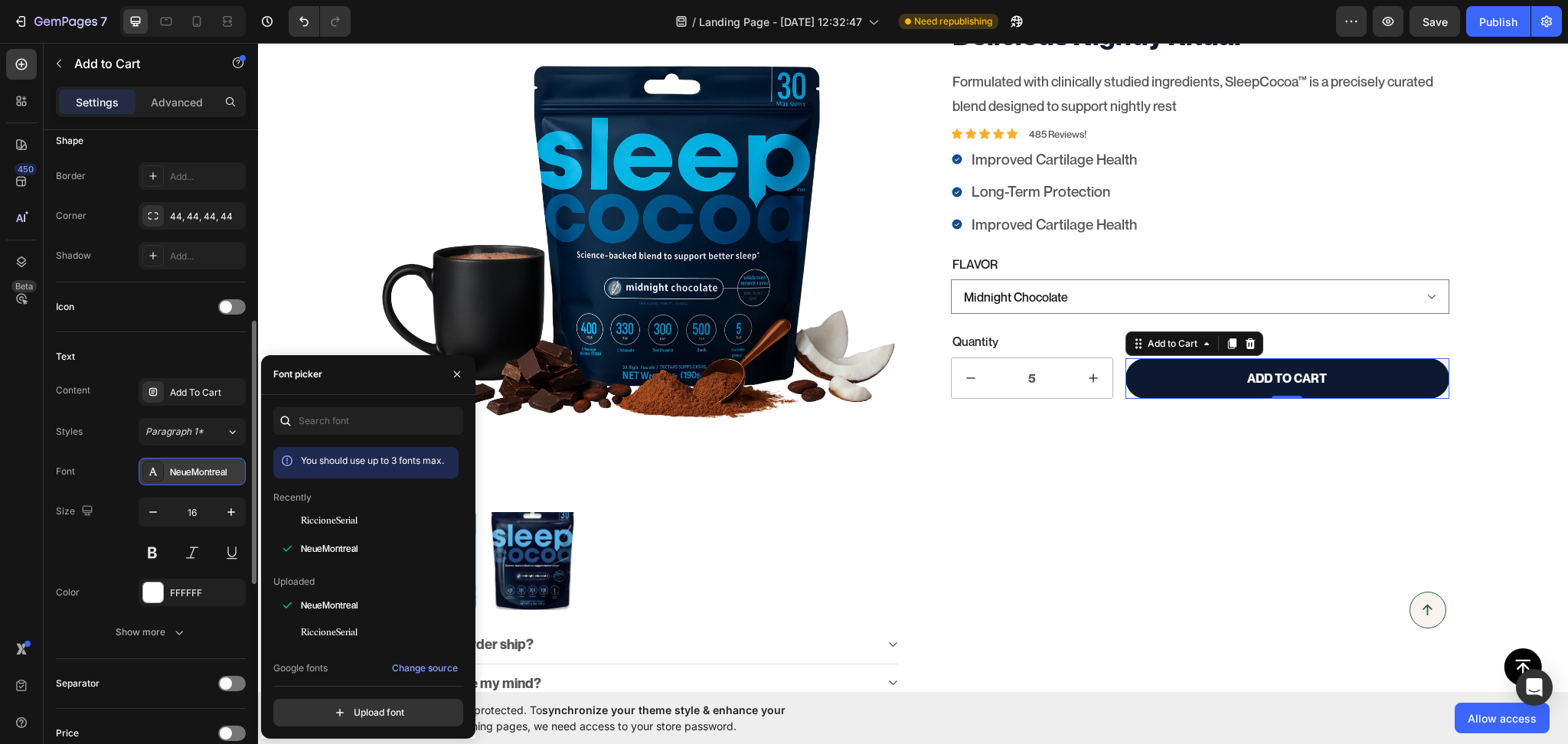
click at [199, 475] on div "NeueMontreal" at bounding box center [206, 472] width 72 height 14
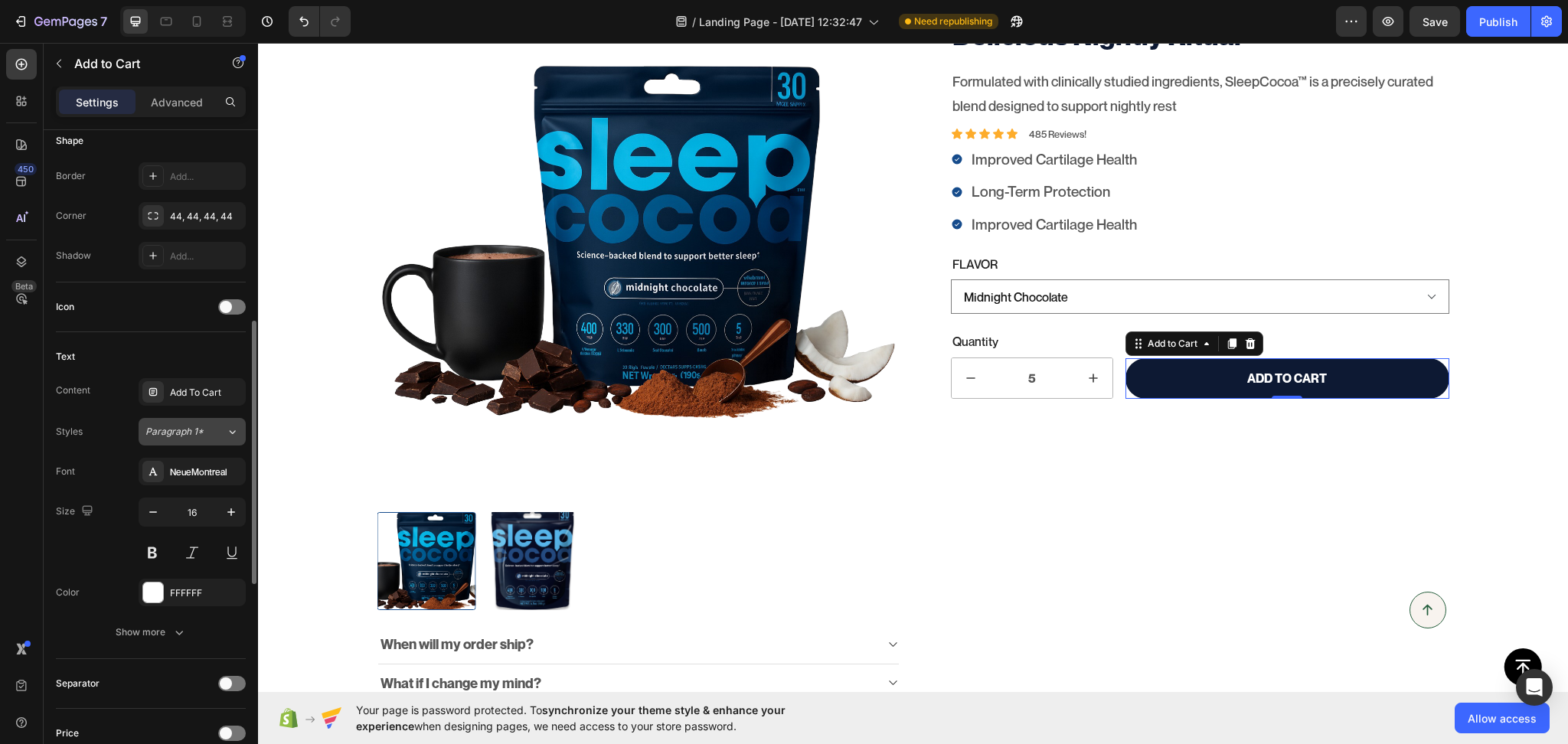
click at [191, 434] on span "Paragraph 1*" at bounding box center [175, 432] width 59 height 14
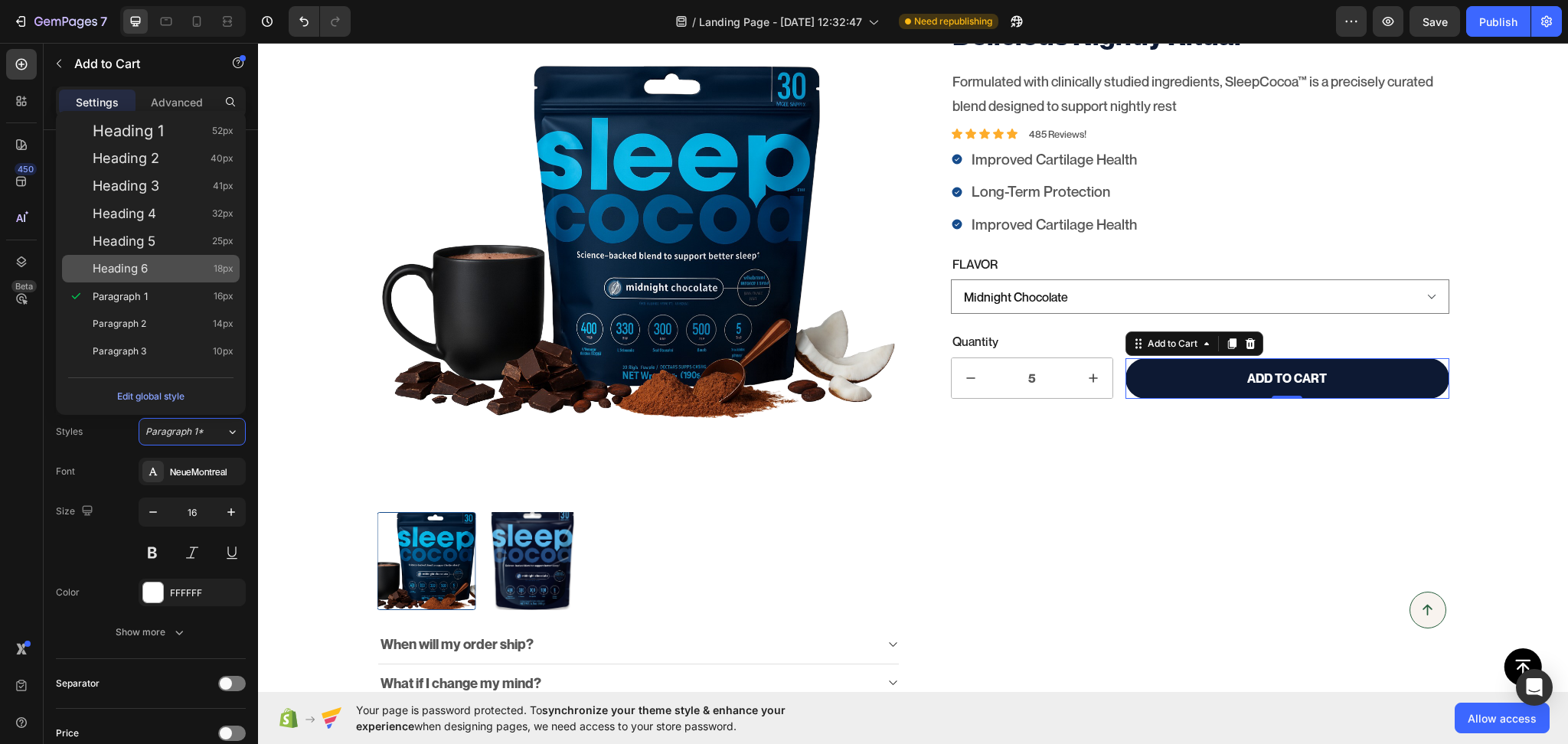
click at [133, 264] on span "Heading 6" at bounding box center [120, 268] width 55 height 16
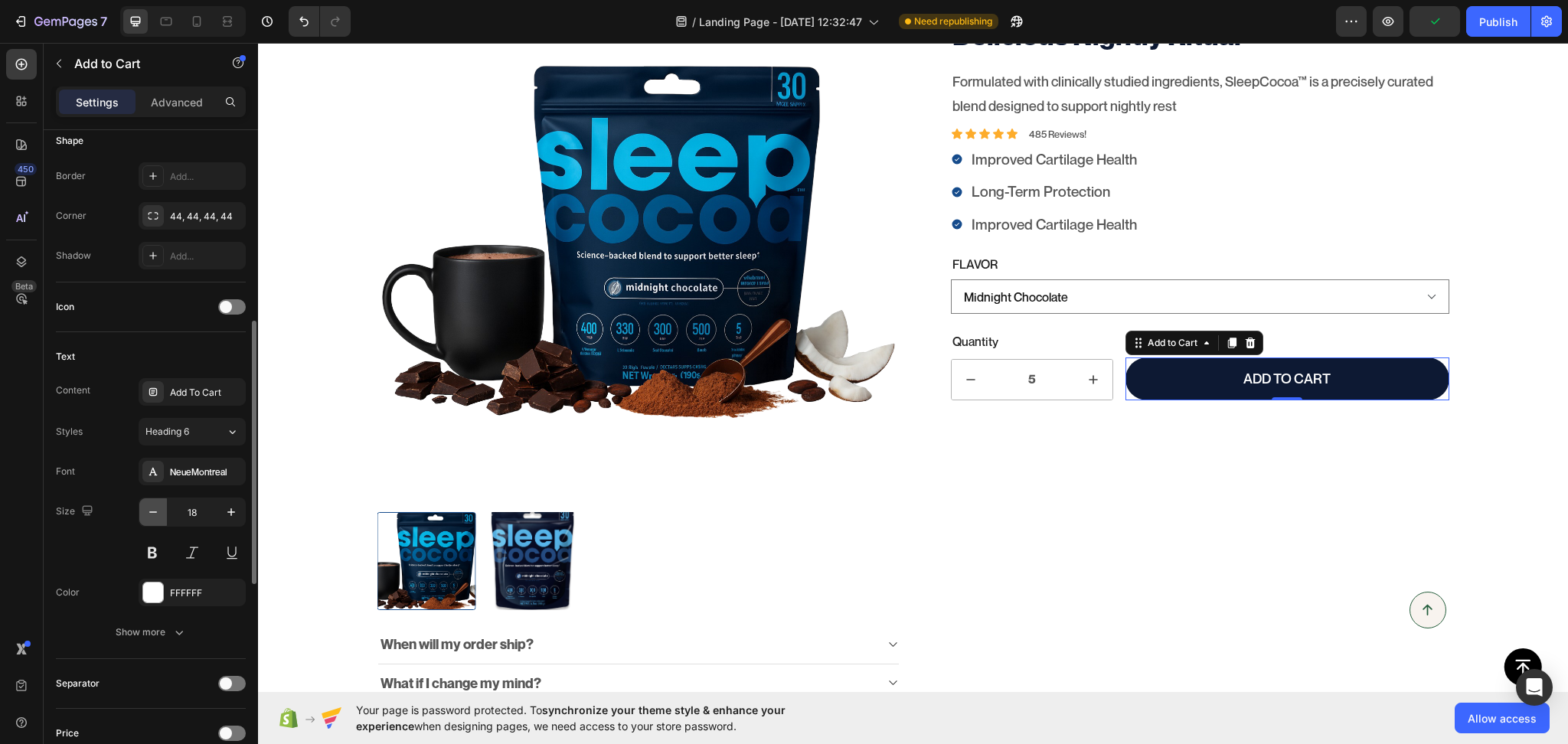
click at [148, 514] on icon "button" at bounding box center [153, 512] width 16 height 16
type input "16"
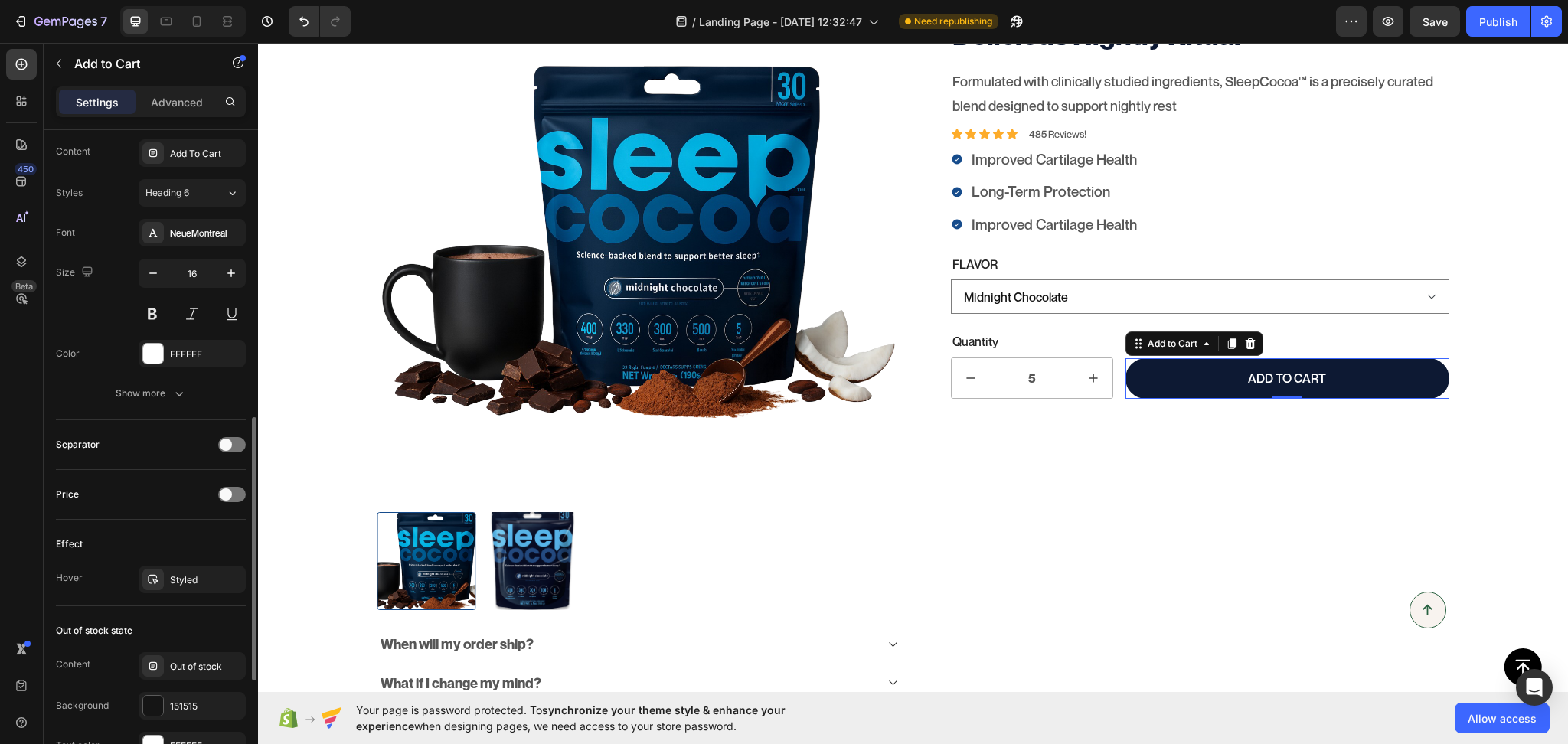
click at [226, 504] on div "Price" at bounding box center [150, 495] width 190 height 25
click at [231, 497] on span at bounding box center [225, 494] width 12 height 12
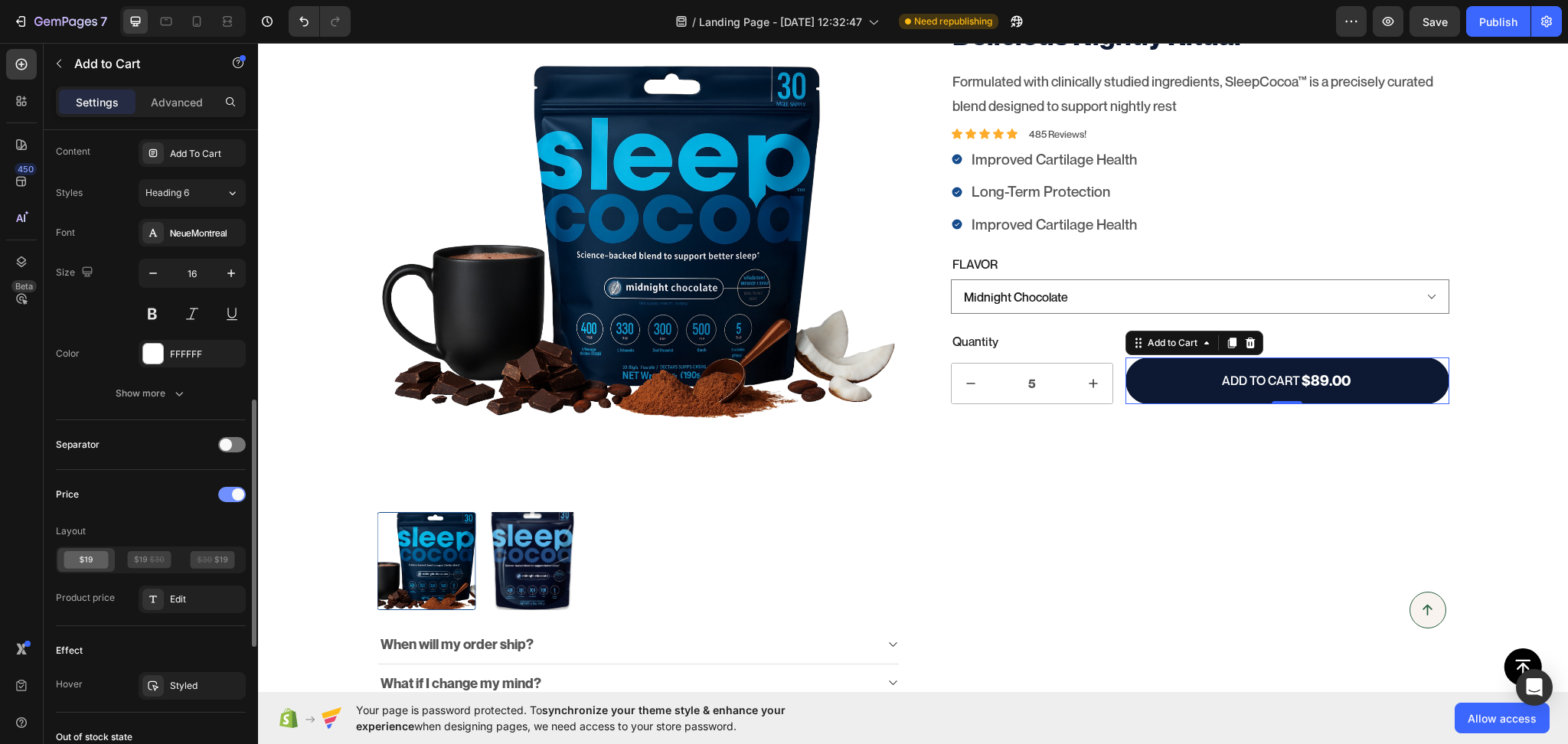
click at [231, 497] on div at bounding box center [232, 495] width 27 height 16
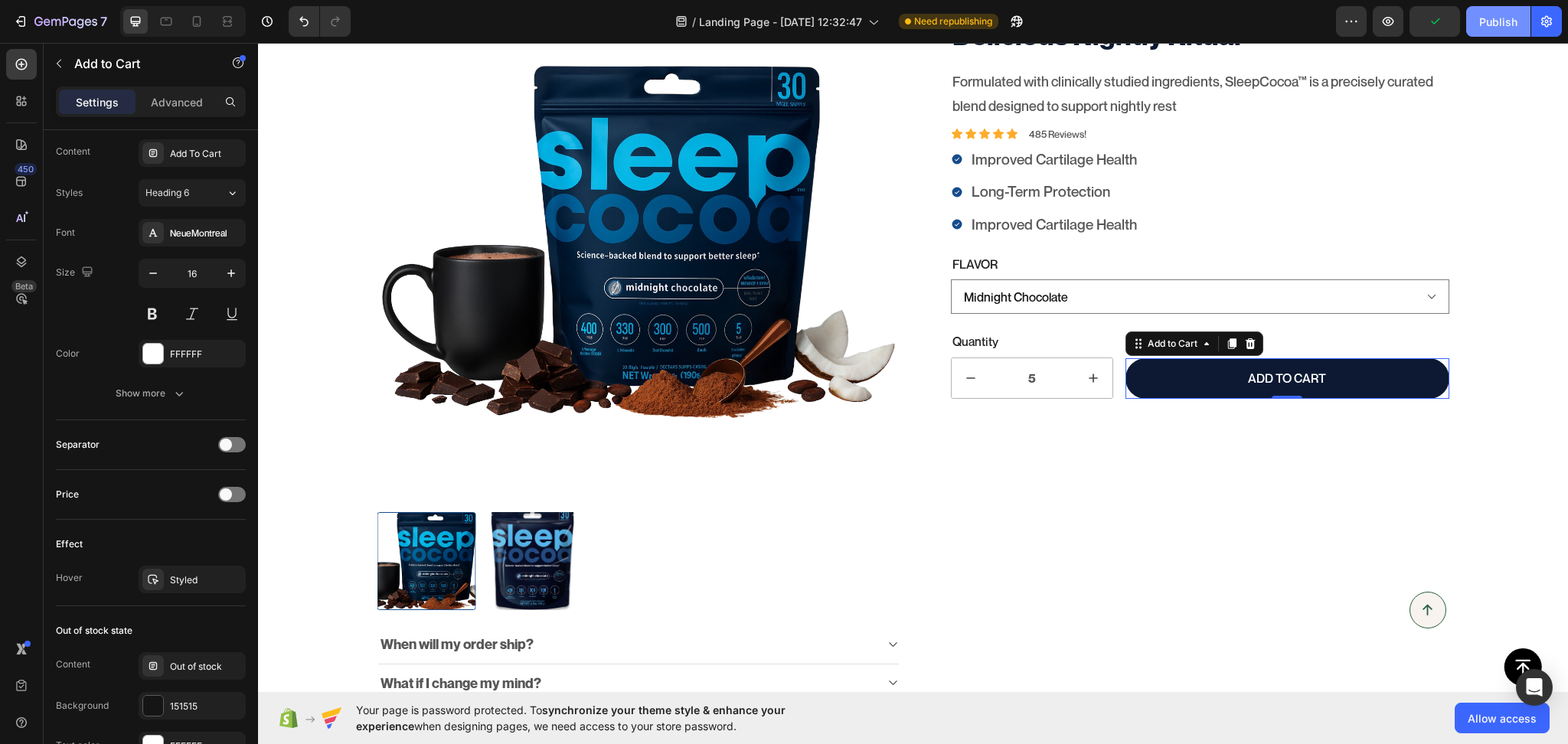
click at [1500, 23] on div "Publish" at bounding box center [1498, 22] width 38 height 16
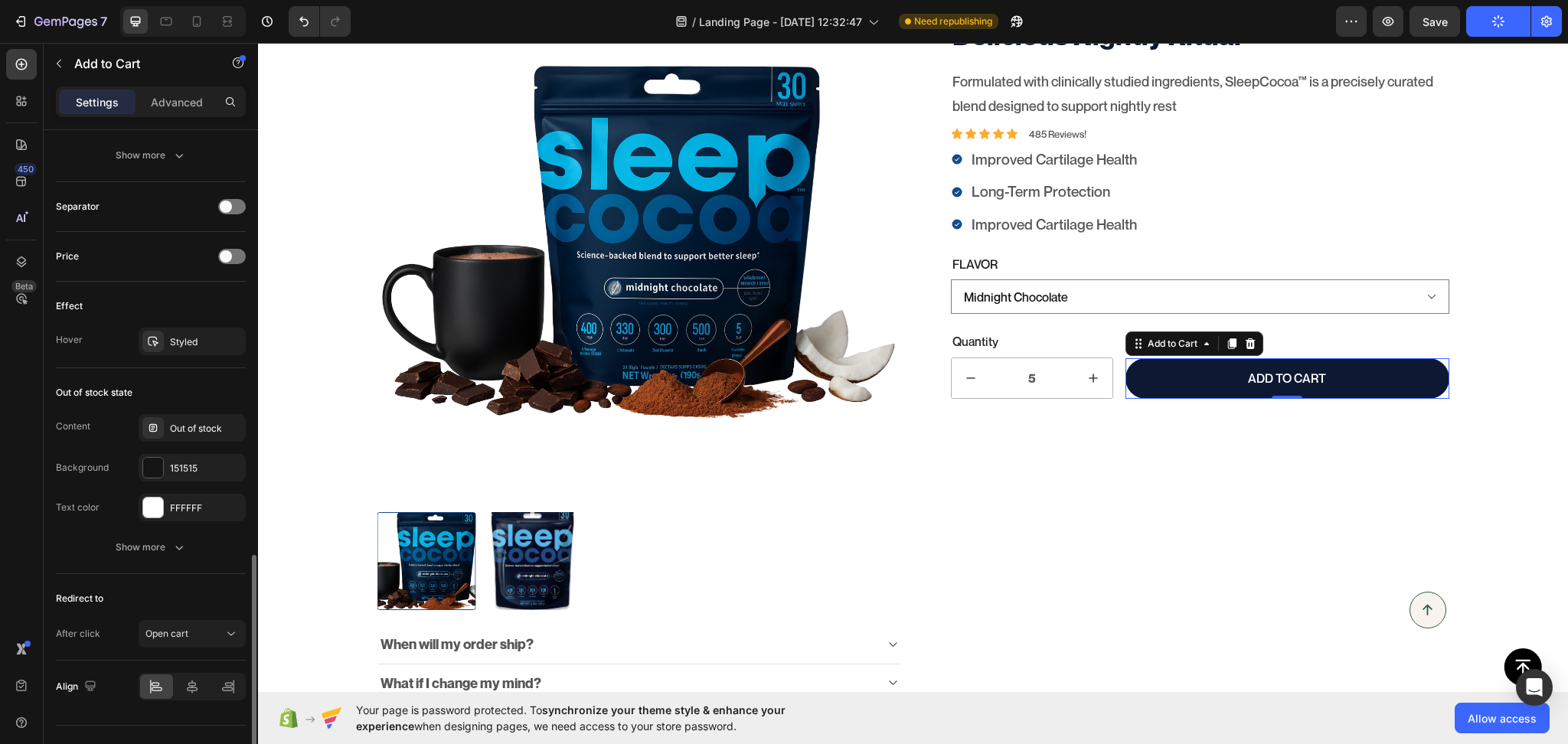
scroll to position [983, 0]
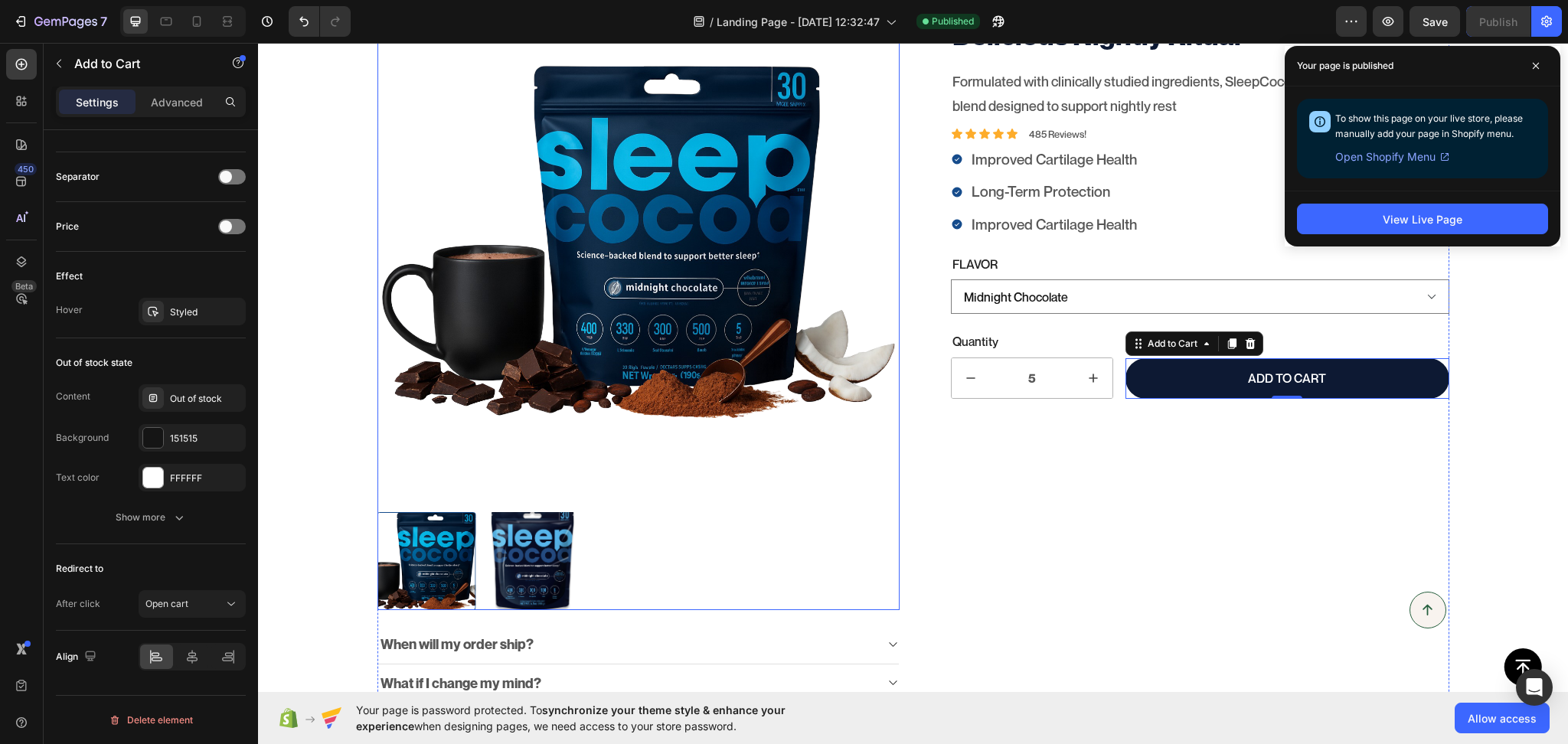
click at [701, 566] on div at bounding box center [638, 562] width 523 height 99
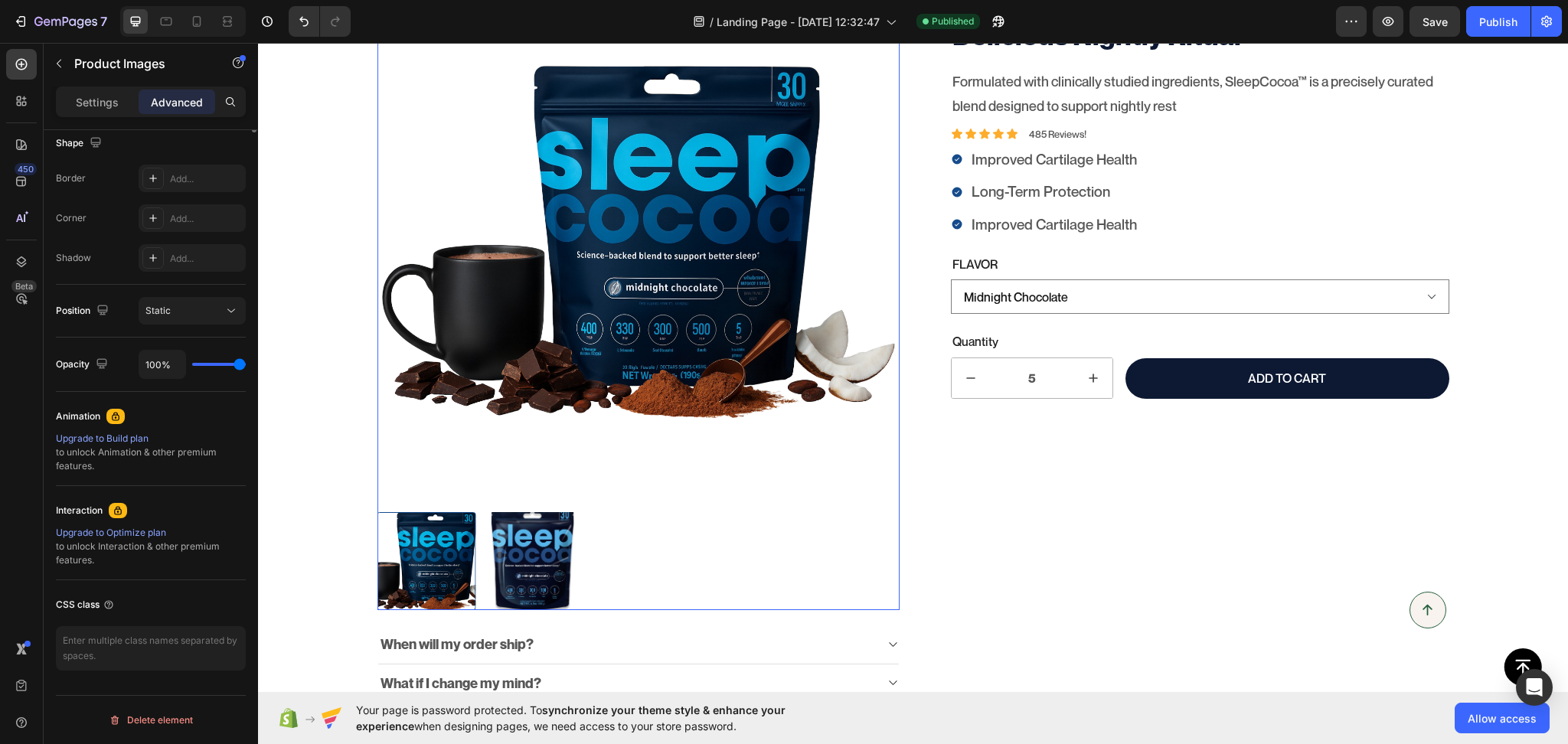
scroll to position [0, 0]
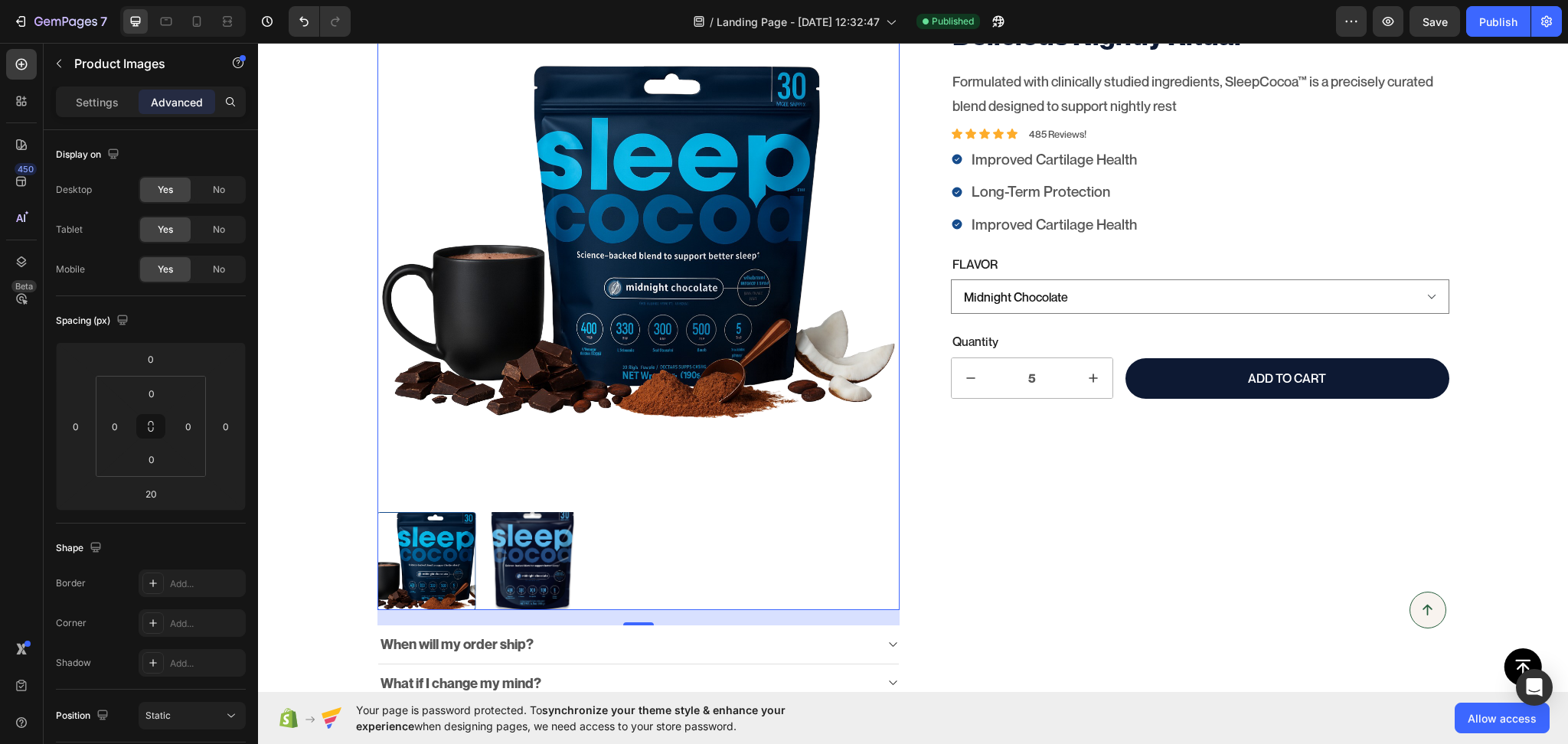
click at [668, 553] on div at bounding box center [638, 562] width 523 height 99
click at [108, 100] on p "Settings" at bounding box center [97, 103] width 43 height 16
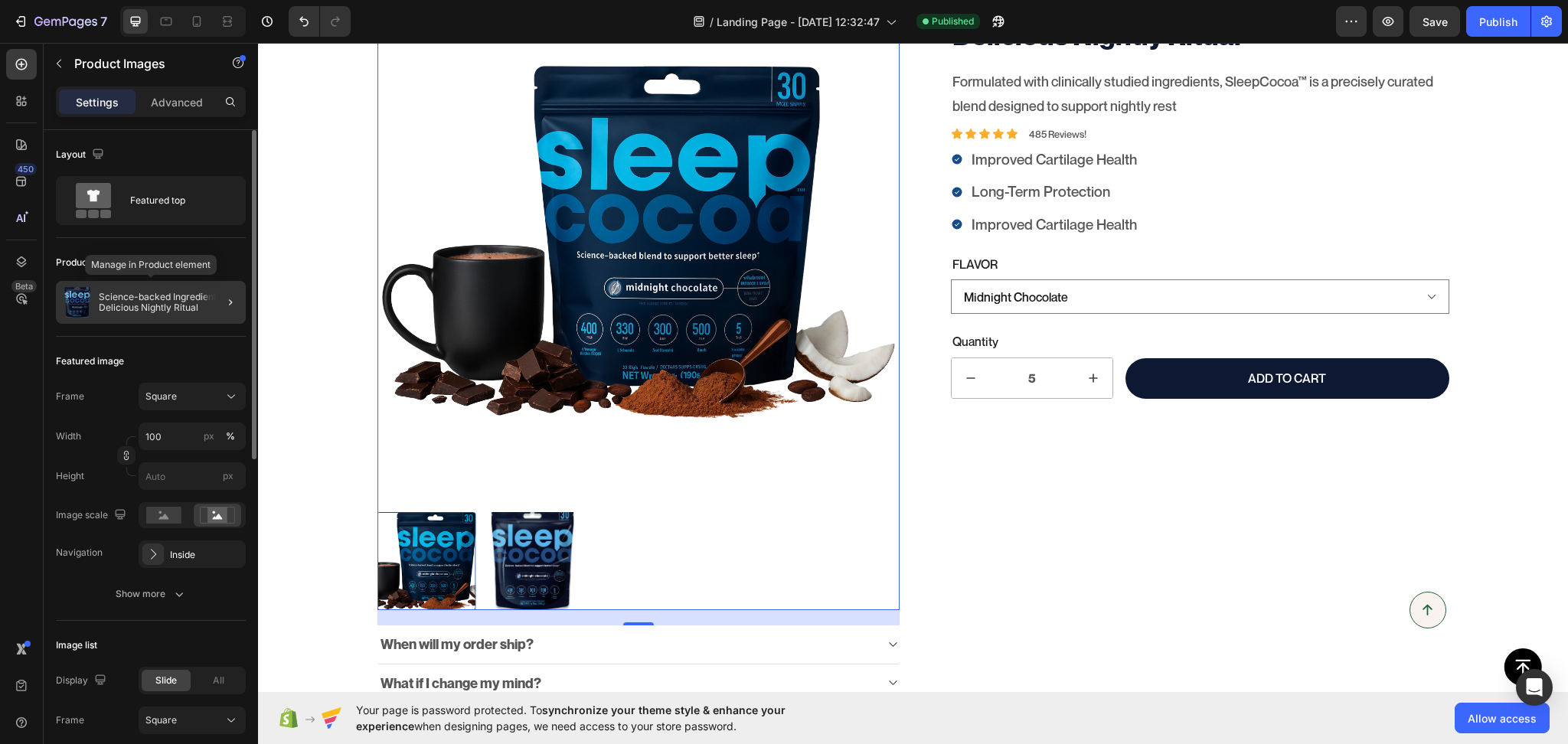
click at [138, 318] on div "Science-backed Ingredients. A Delicious Nightly Ritual" at bounding box center [150, 302] width 190 height 43
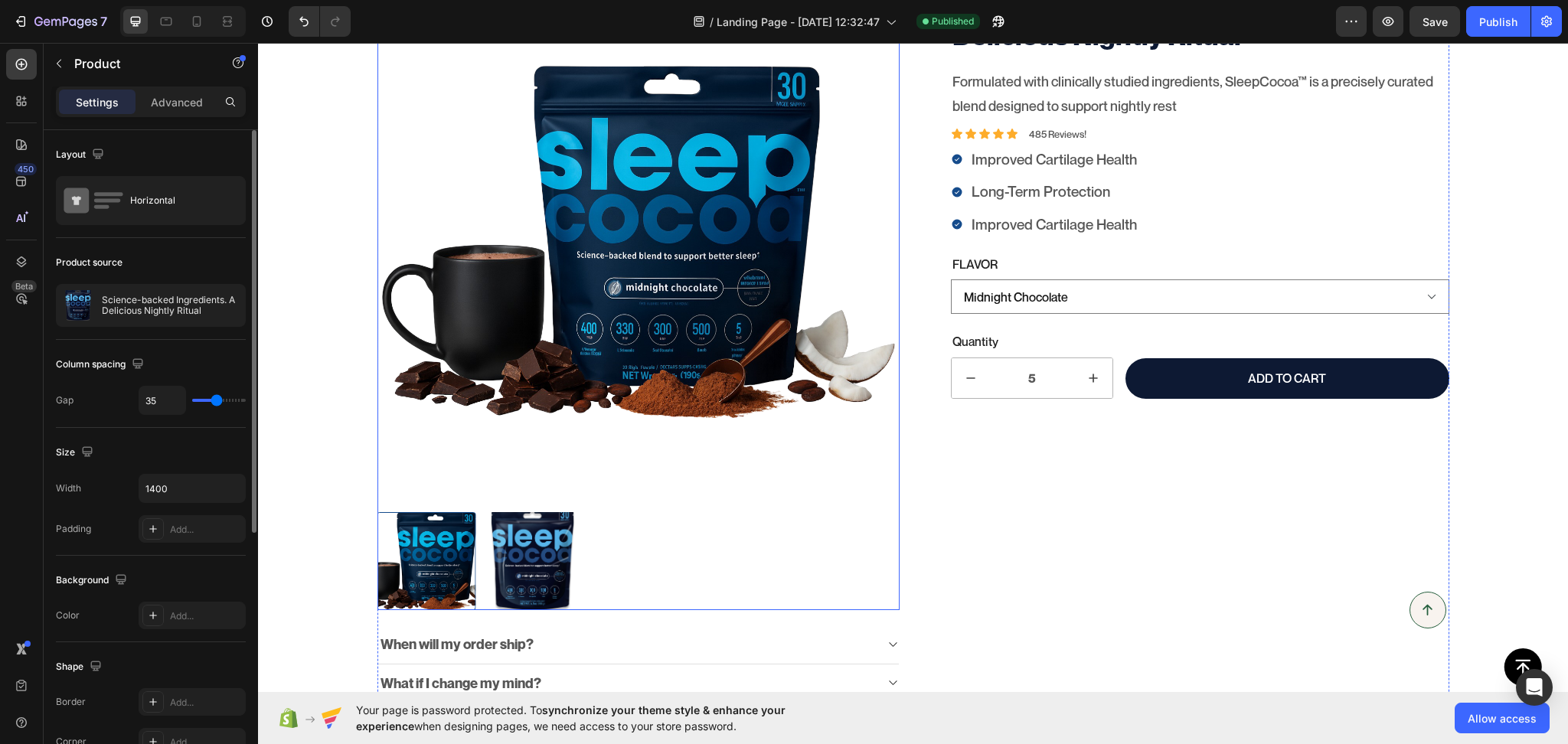
click at [590, 549] on div at bounding box center [638, 562] width 523 height 99
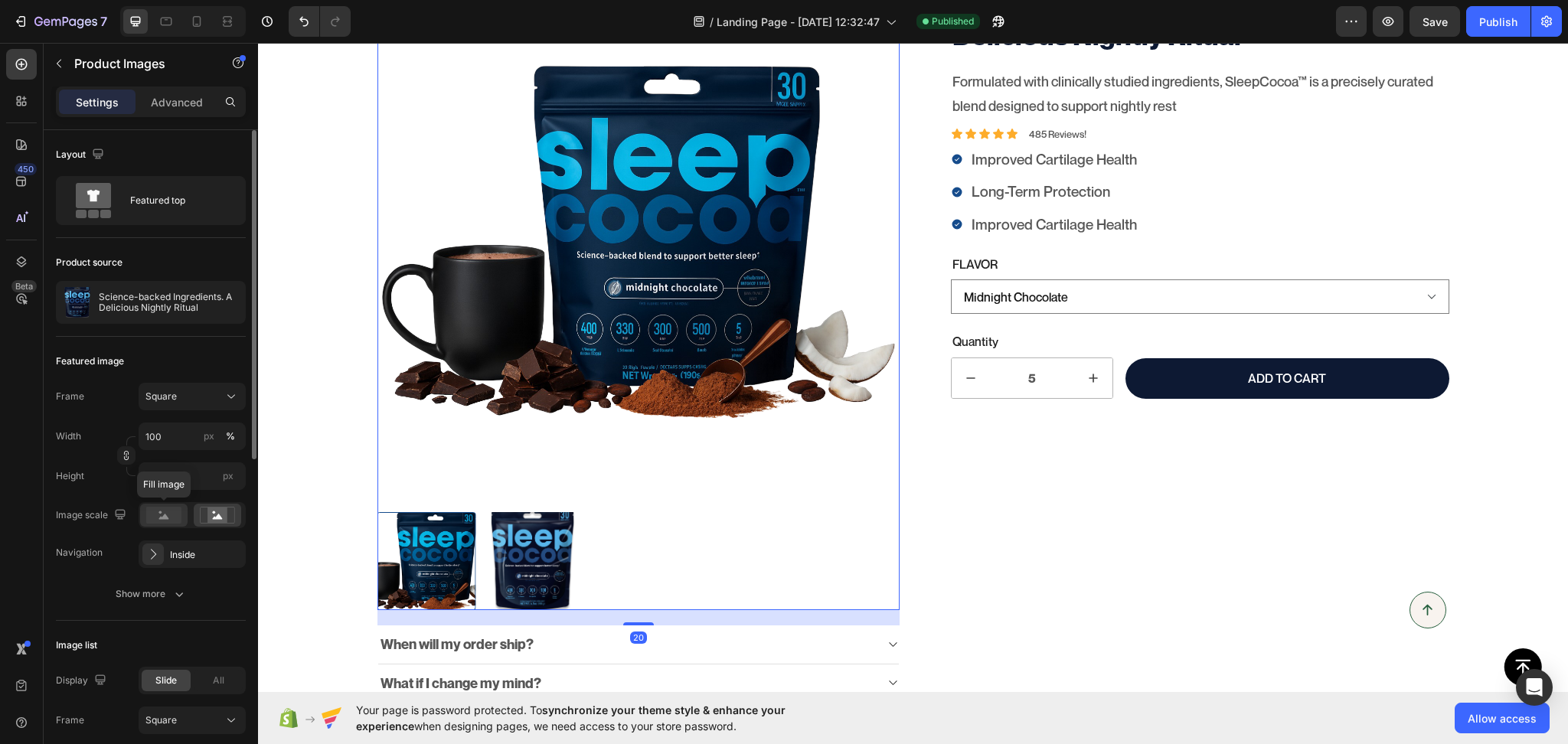
click at [166, 517] on icon at bounding box center [164, 517] width 10 height 5
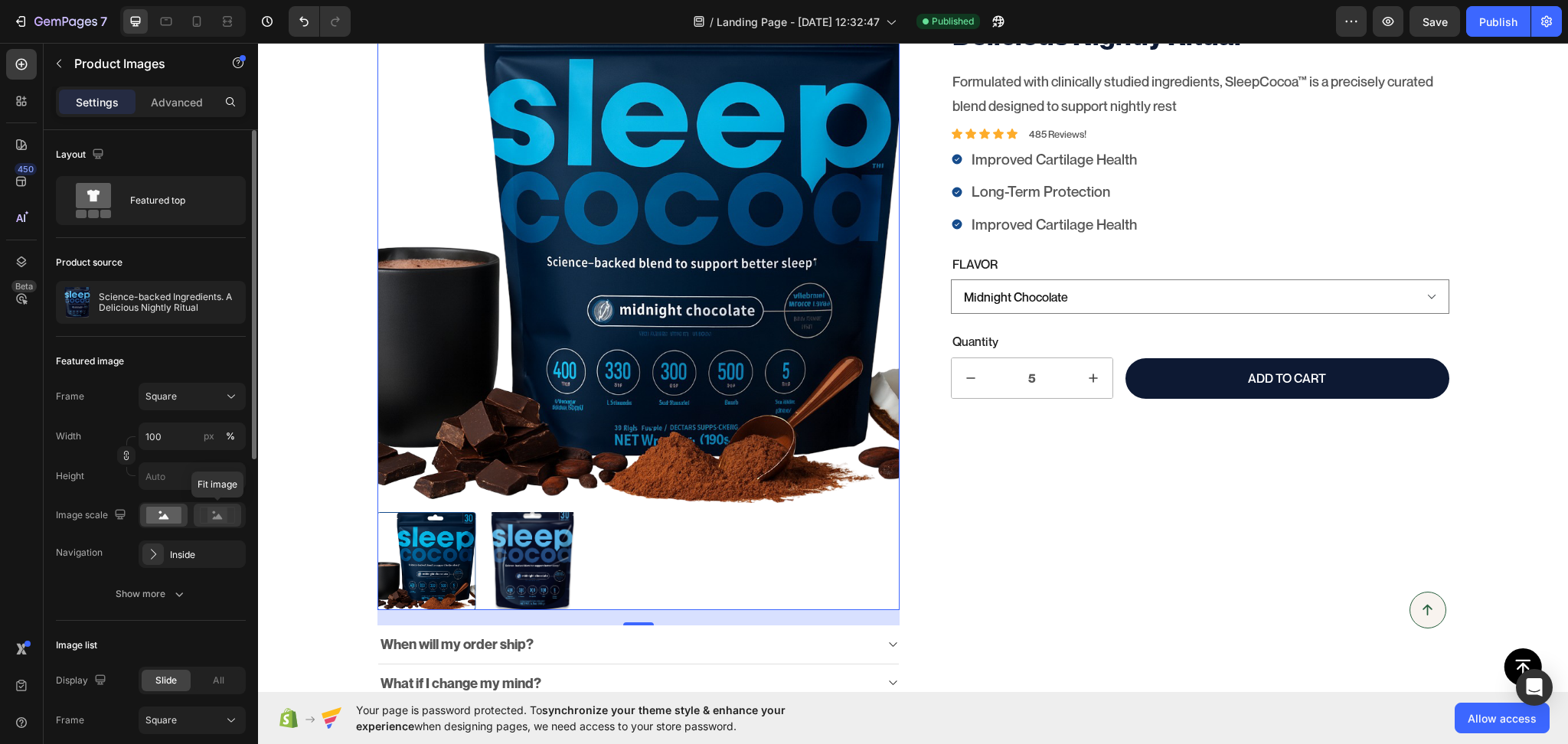
click at [222, 507] on rect at bounding box center [217, 515] width 35 height 16
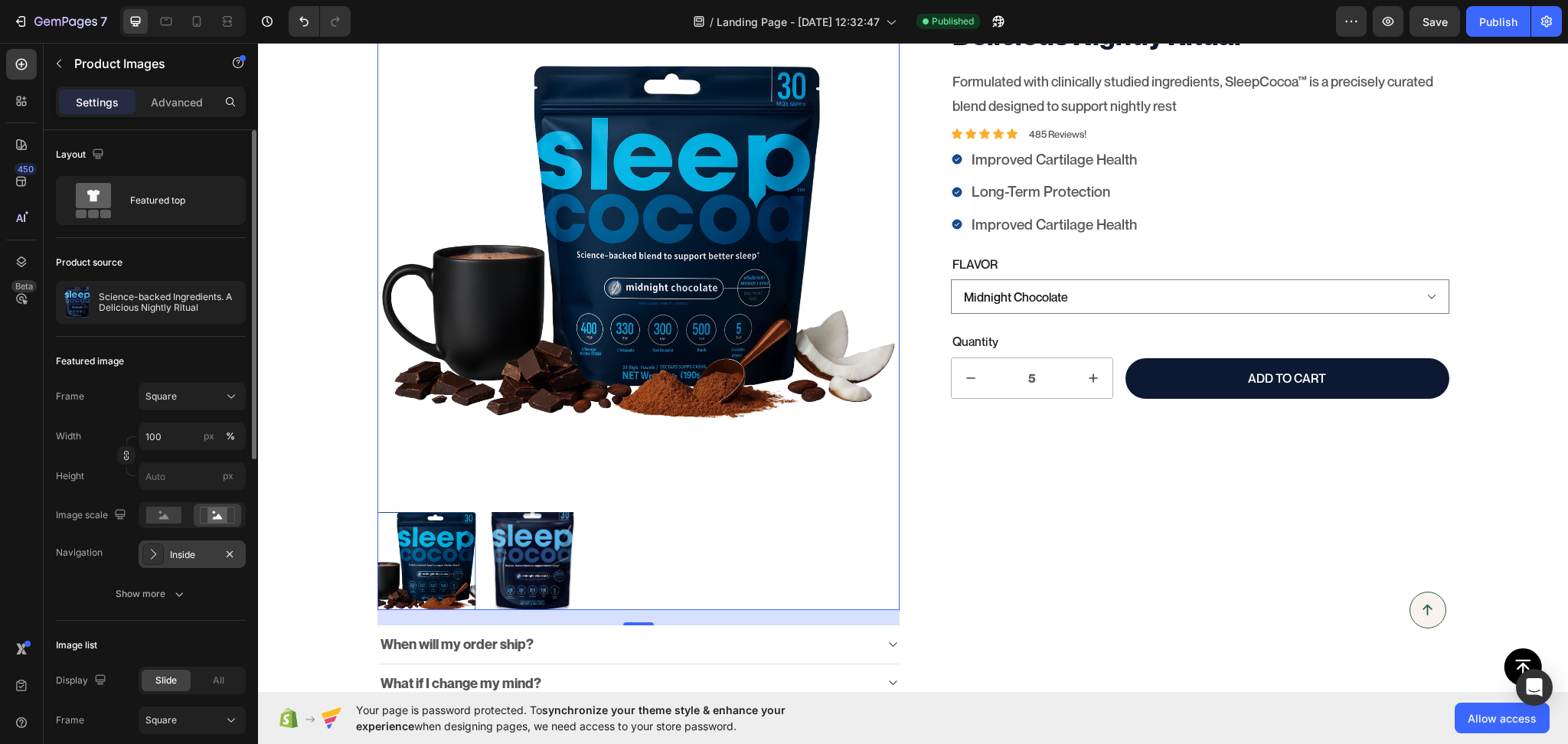
click at [152, 556] on icon at bounding box center [153, 554] width 16 height 16
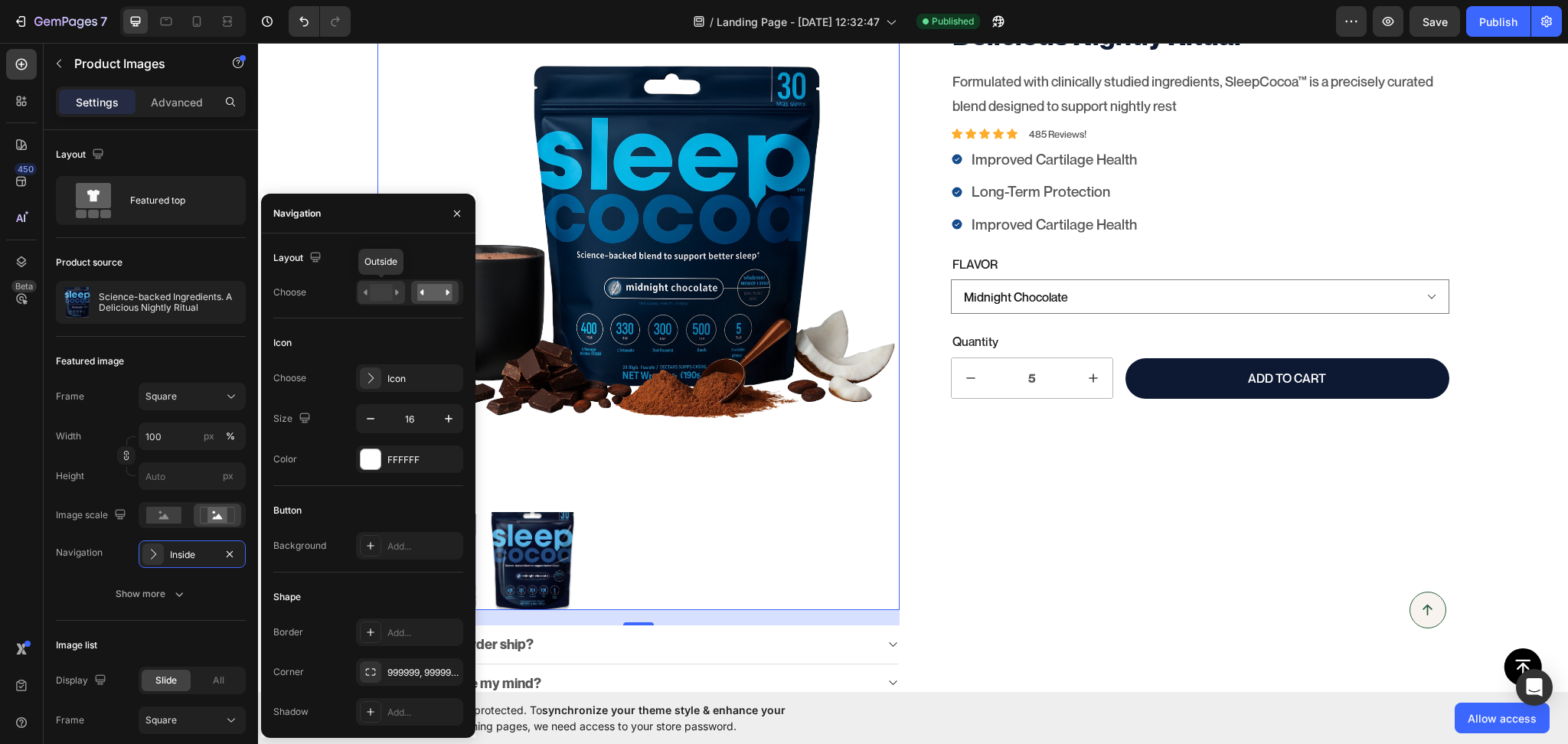
click at [392, 295] on rect at bounding box center [381, 292] width 22 height 16
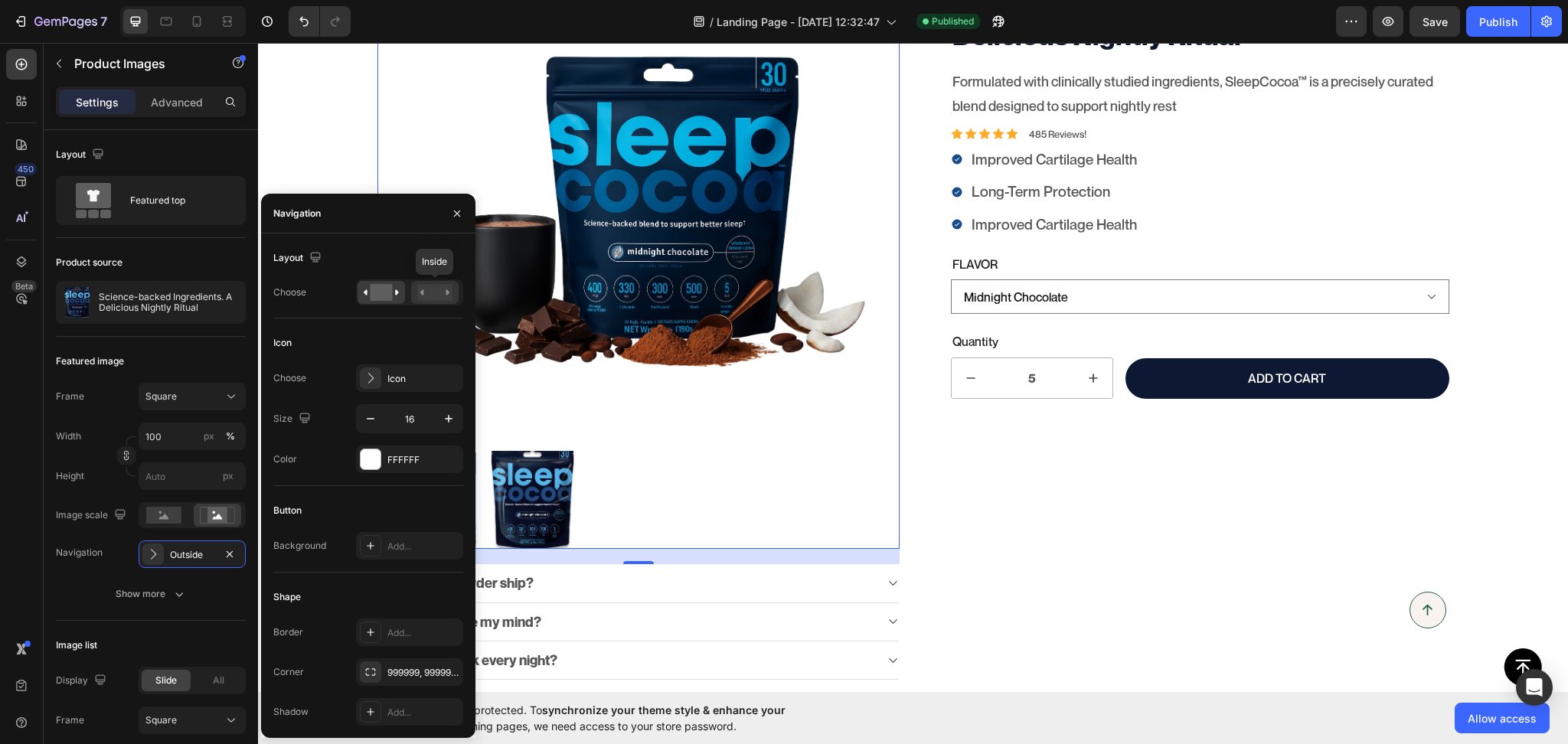
click at [438, 297] on rect at bounding box center [435, 292] width 35 height 16
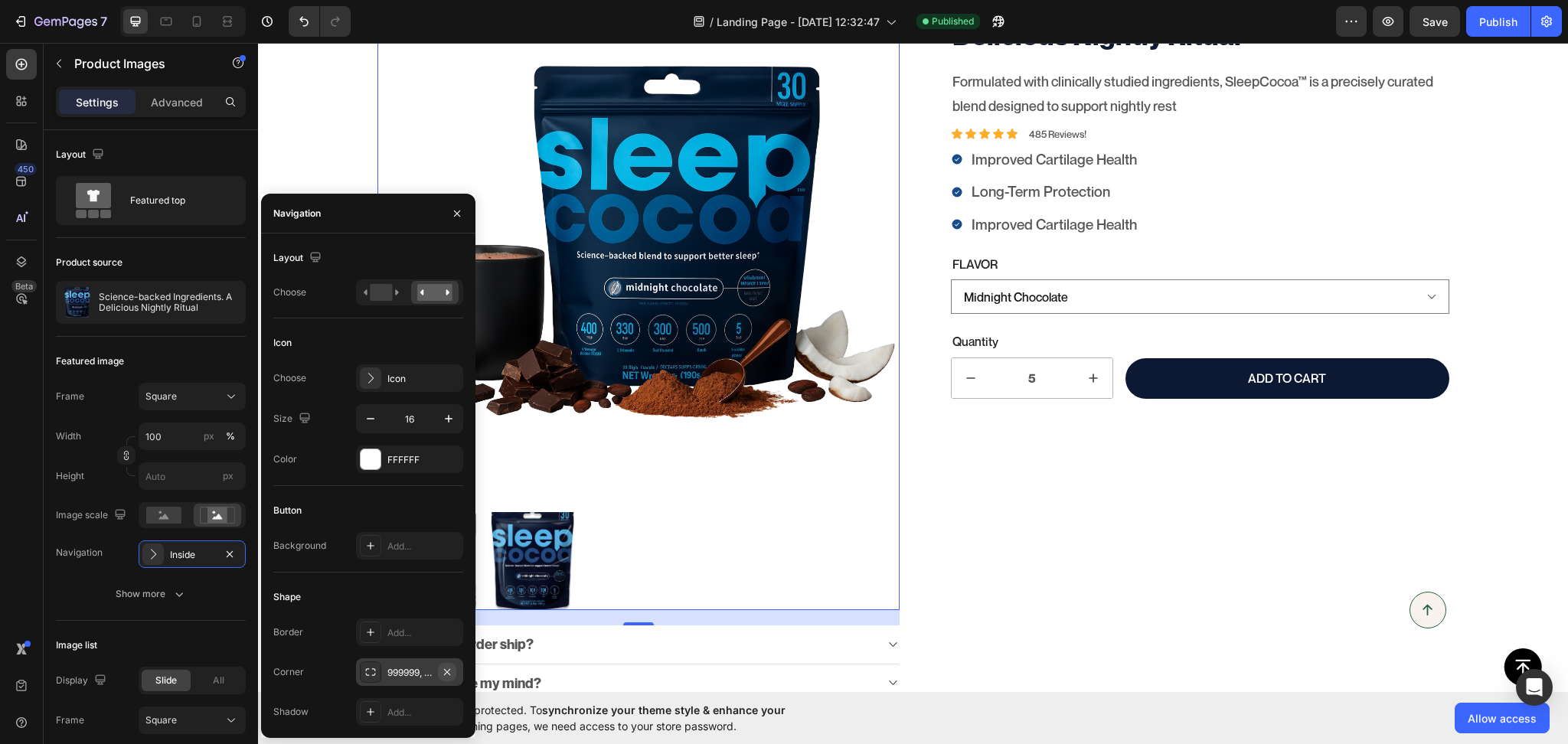
click at [445, 673] on icon "button" at bounding box center [446, 672] width 12 height 12
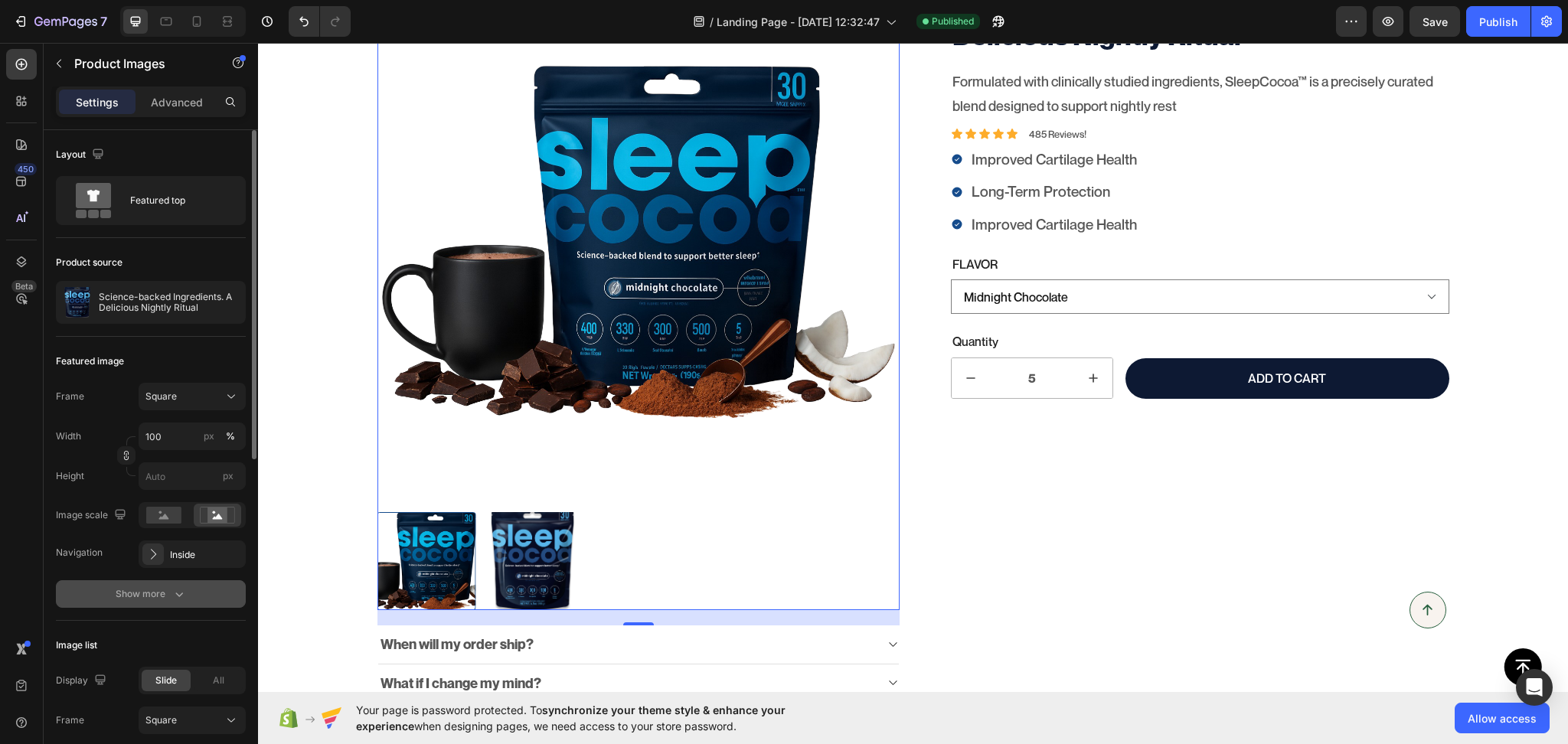
click at [179, 592] on icon "button" at bounding box center [179, 594] width 16 height 16
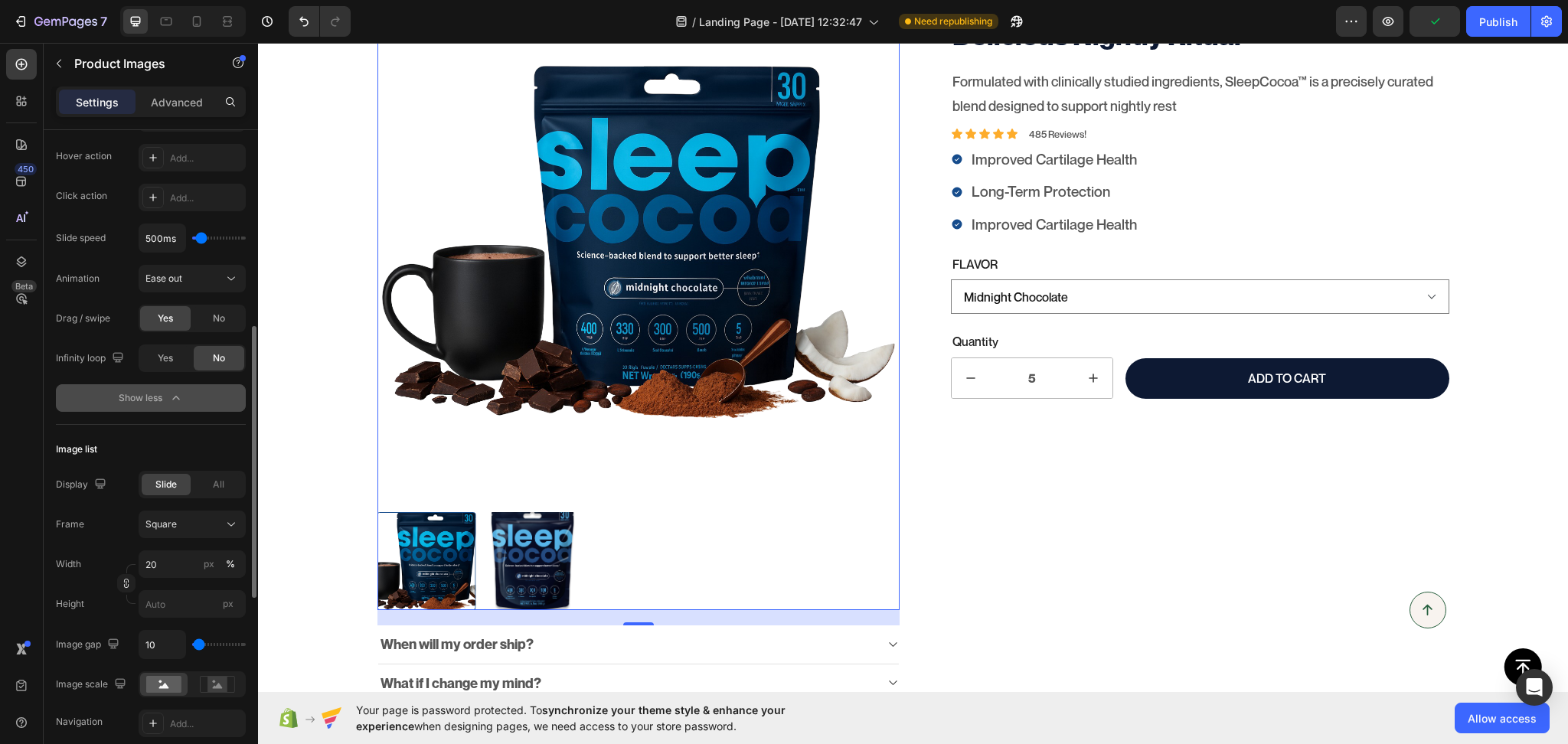
scroll to position [716, 0]
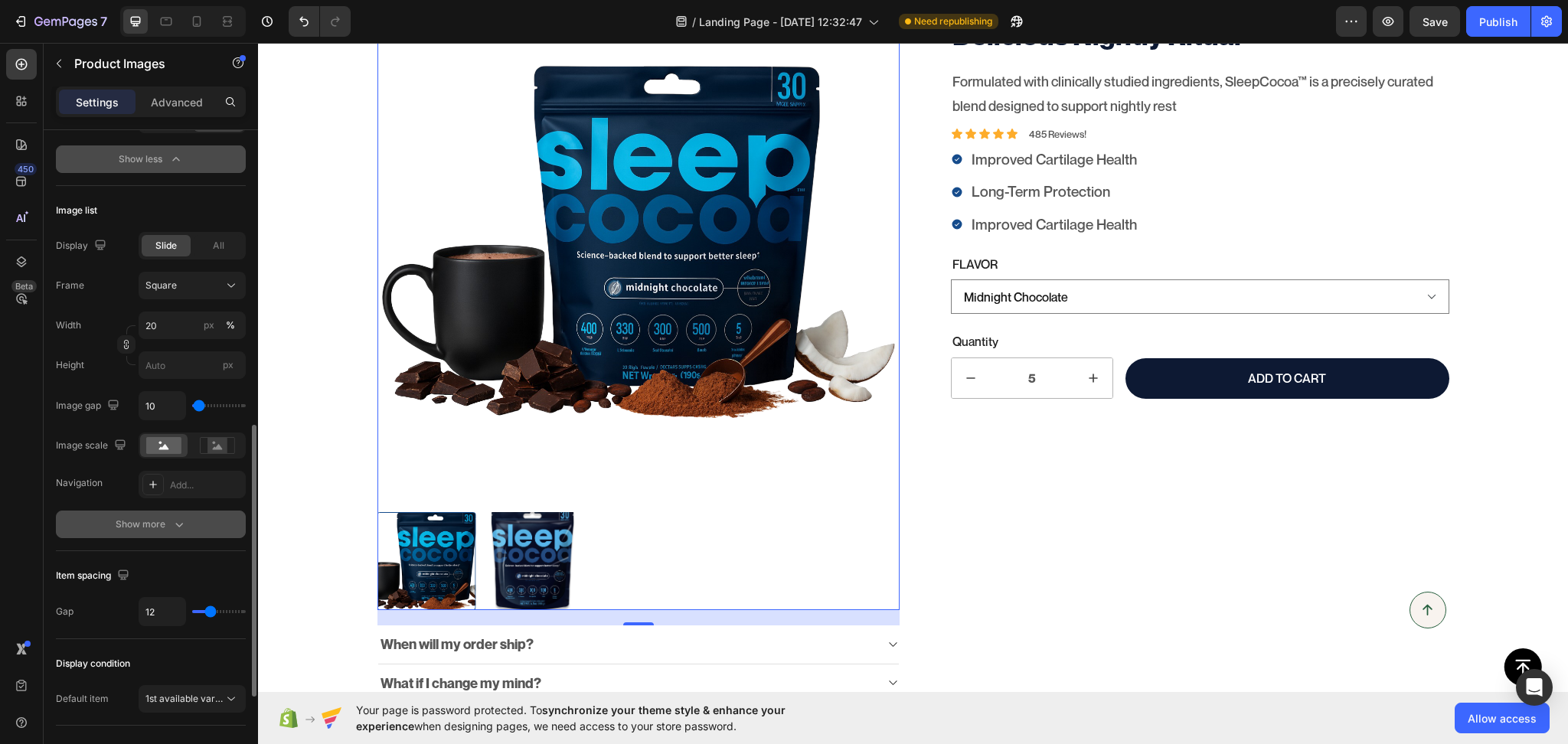
click at [130, 525] on div "Show more" at bounding box center [151, 524] width 71 height 16
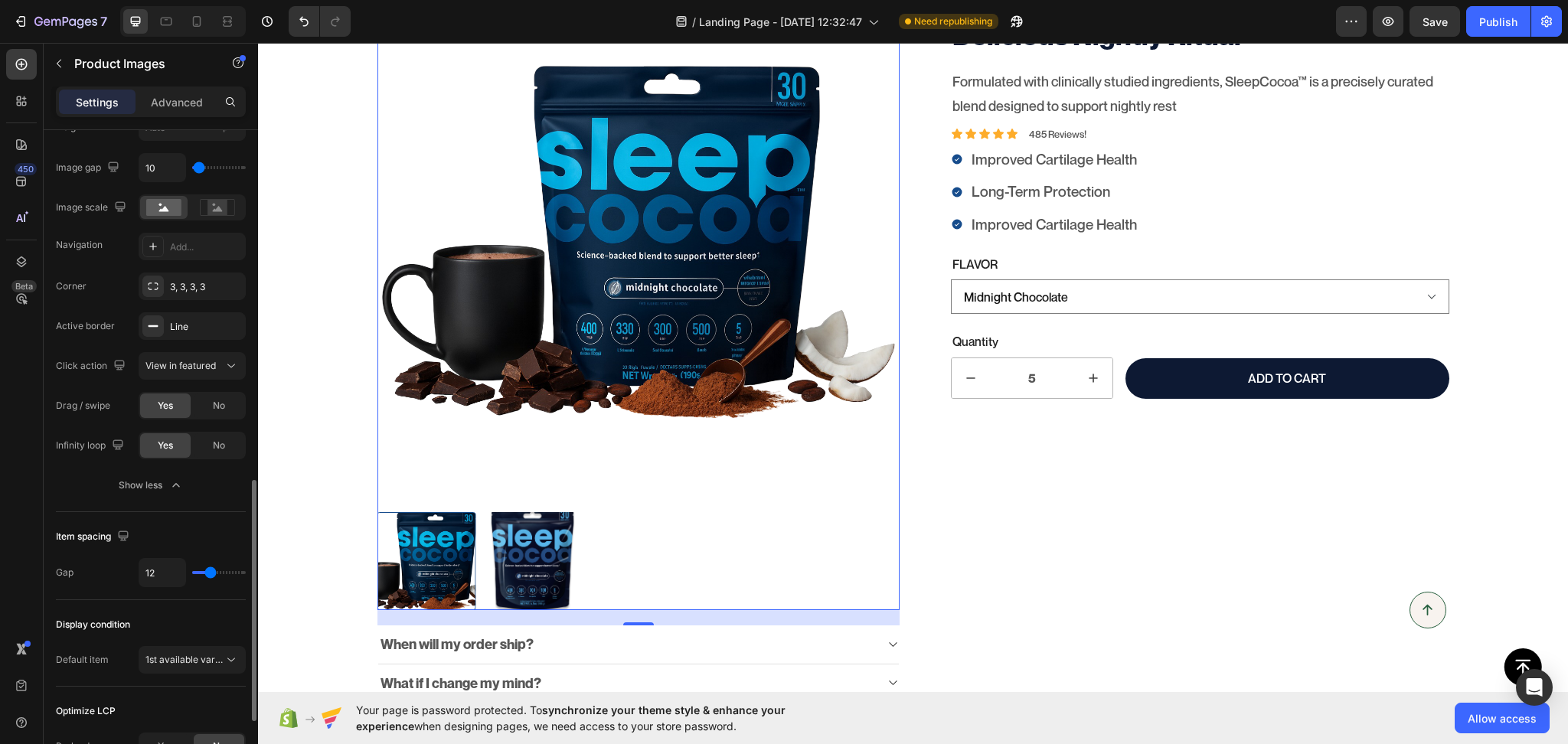
scroll to position [1135, 0]
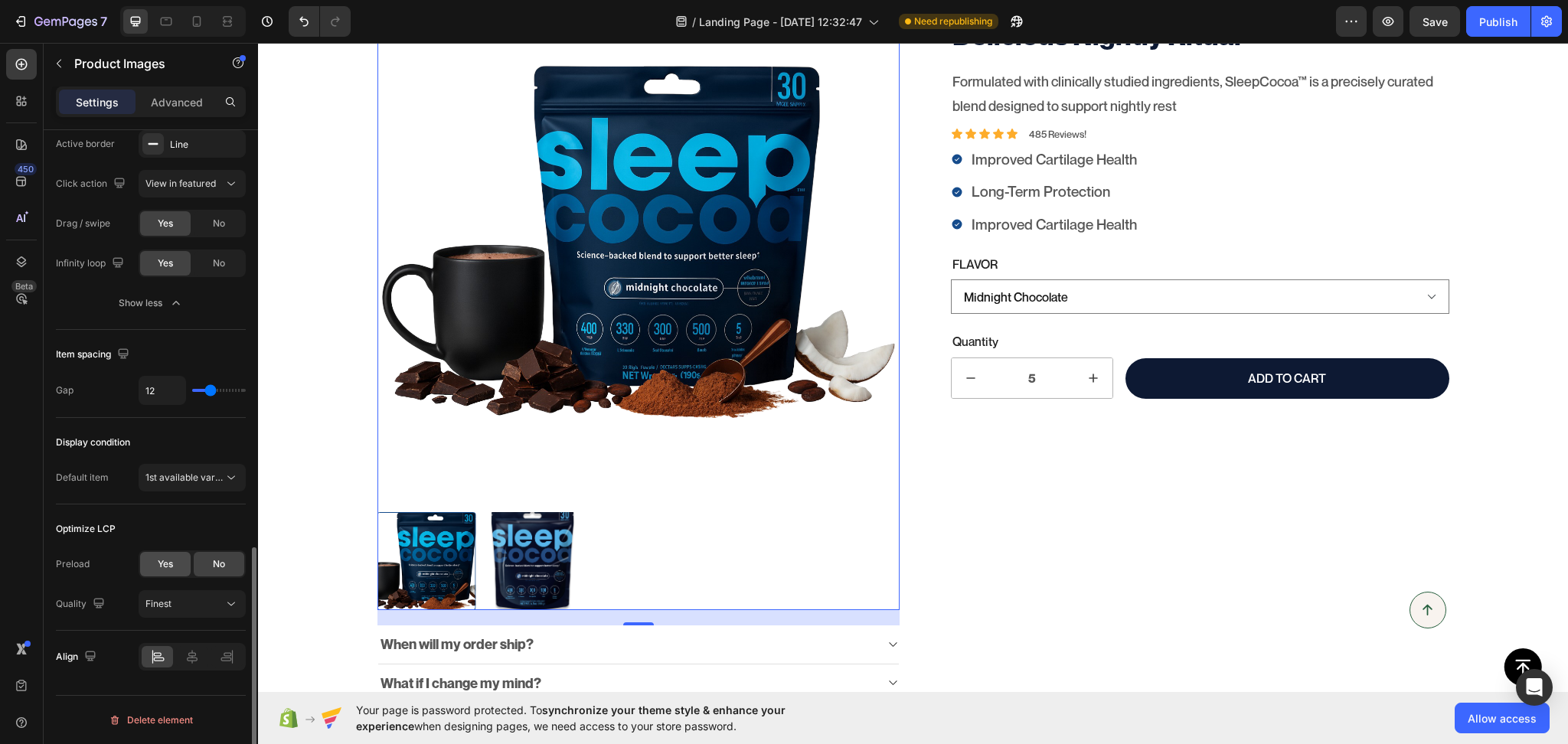
click at [159, 563] on span "Yes" at bounding box center [165, 563] width 16 height 14
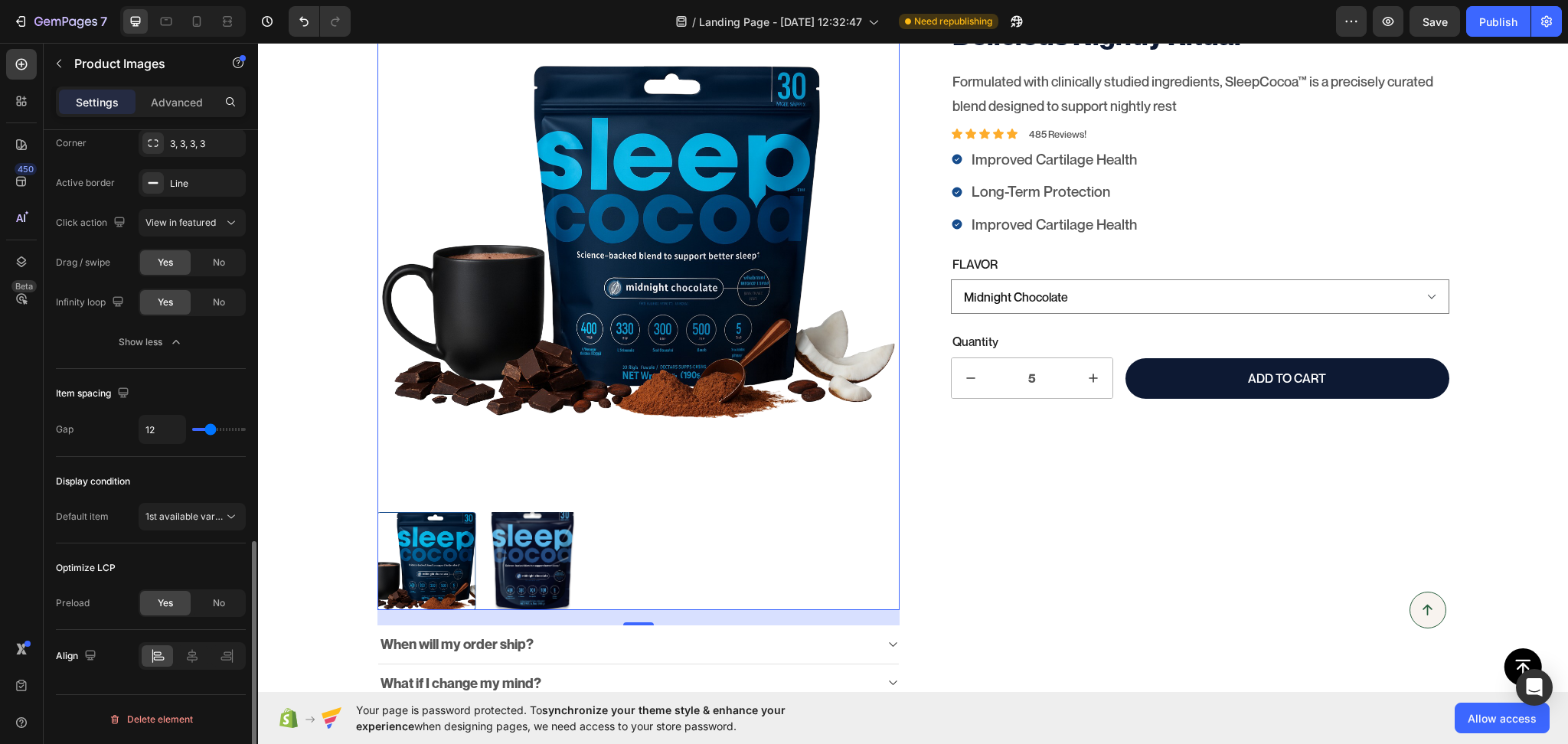
scroll to position [1096, 0]
click at [211, 618] on div "Yes No" at bounding box center [191, 604] width 107 height 27
click at [214, 609] on span "No" at bounding box center [218, 604] width 12 height 14
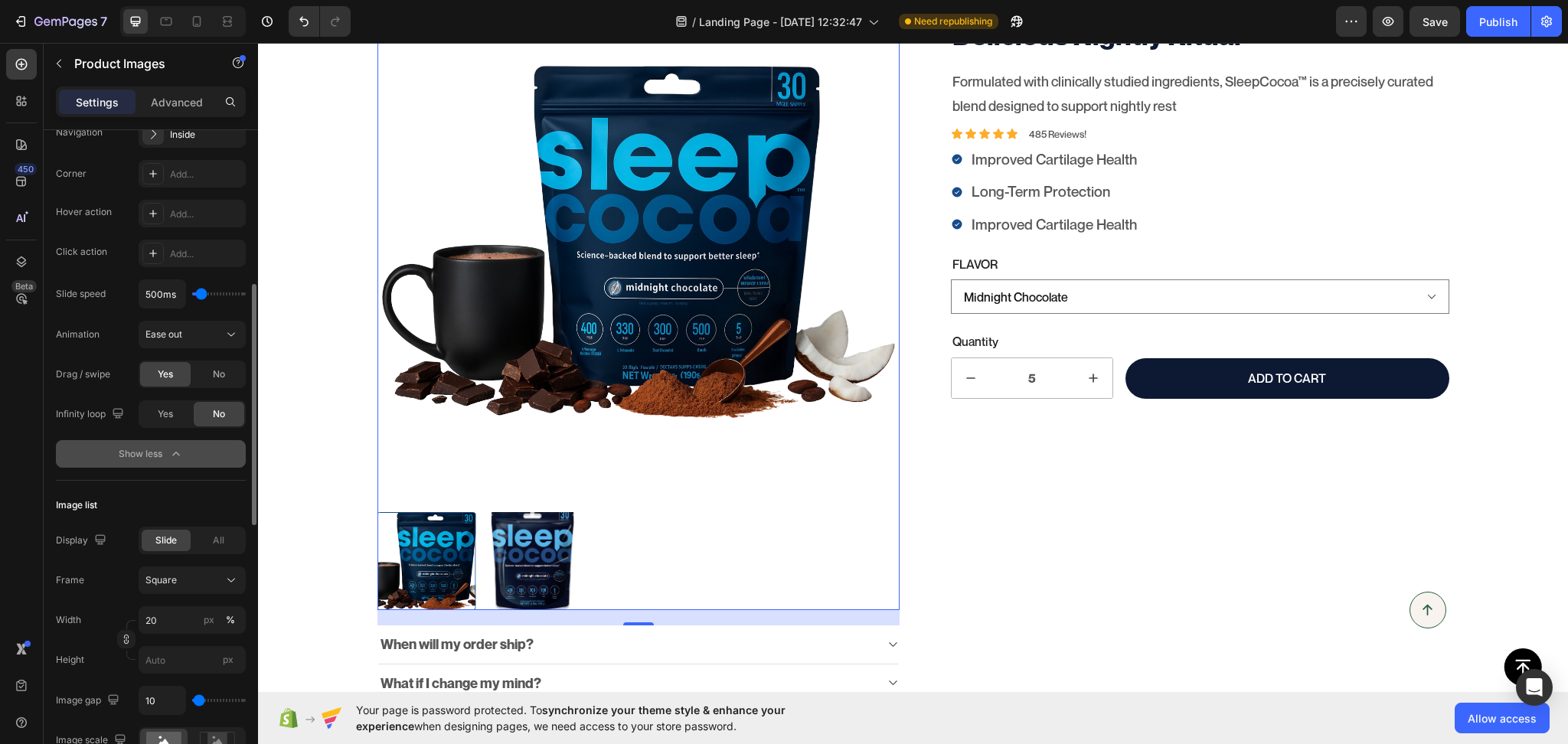
scroll to position [0, 0]
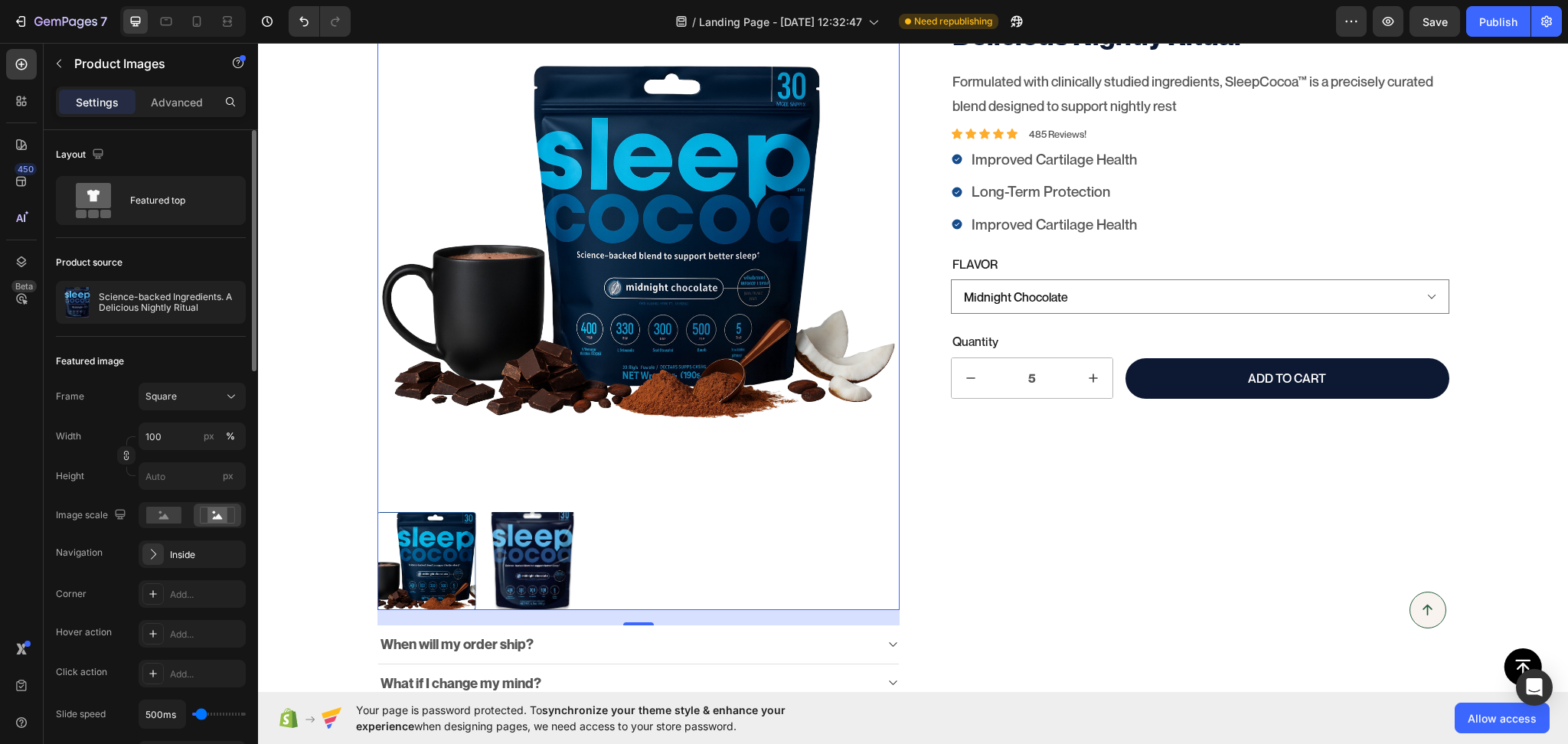
click at [166, 115] on div "Settings Advanced" at bounding box center [150, 101] width 190 height 30
click at [173, 113] on div "Advanced" at bounding box center [177, 102] width 77 height 25
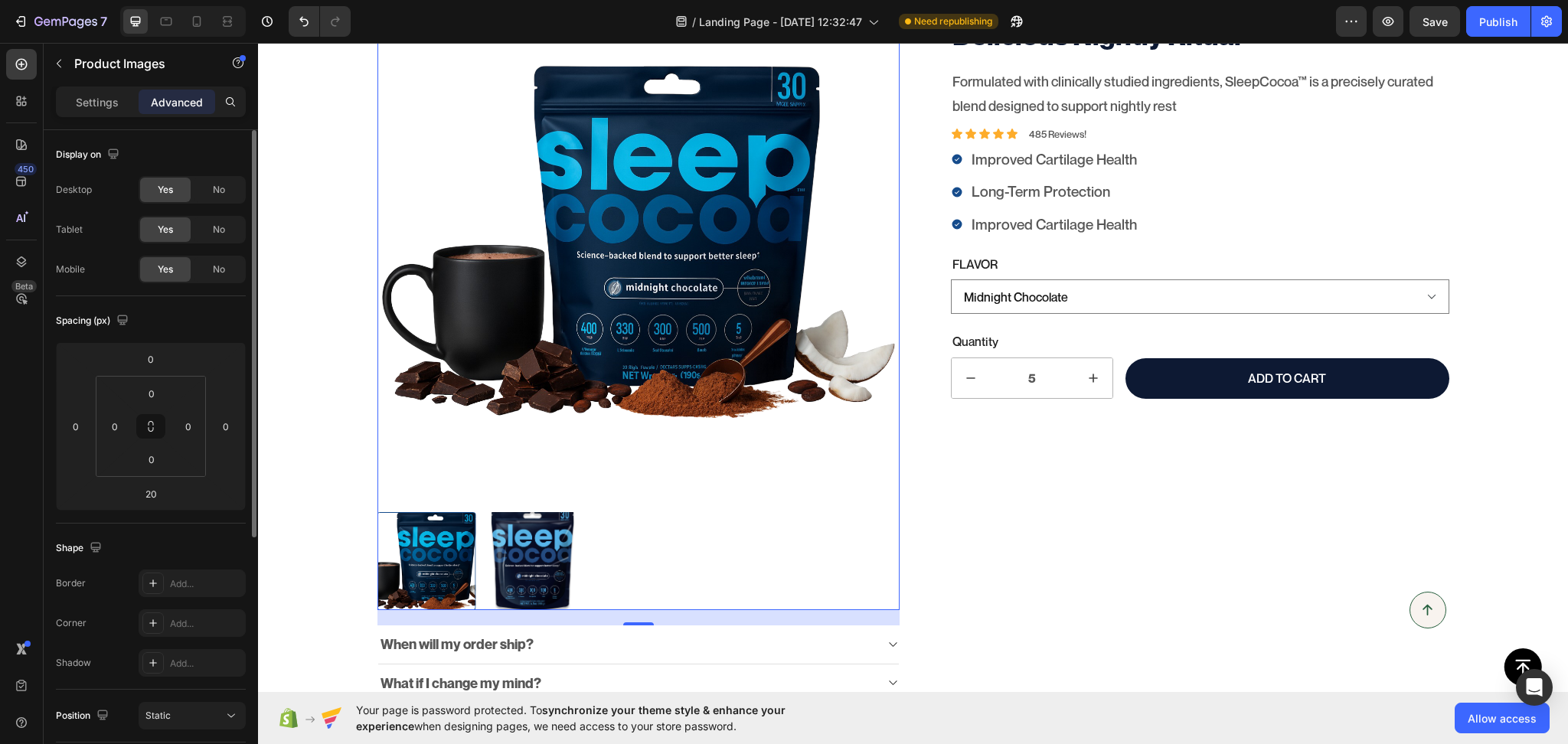
scroll to position [405, 0]
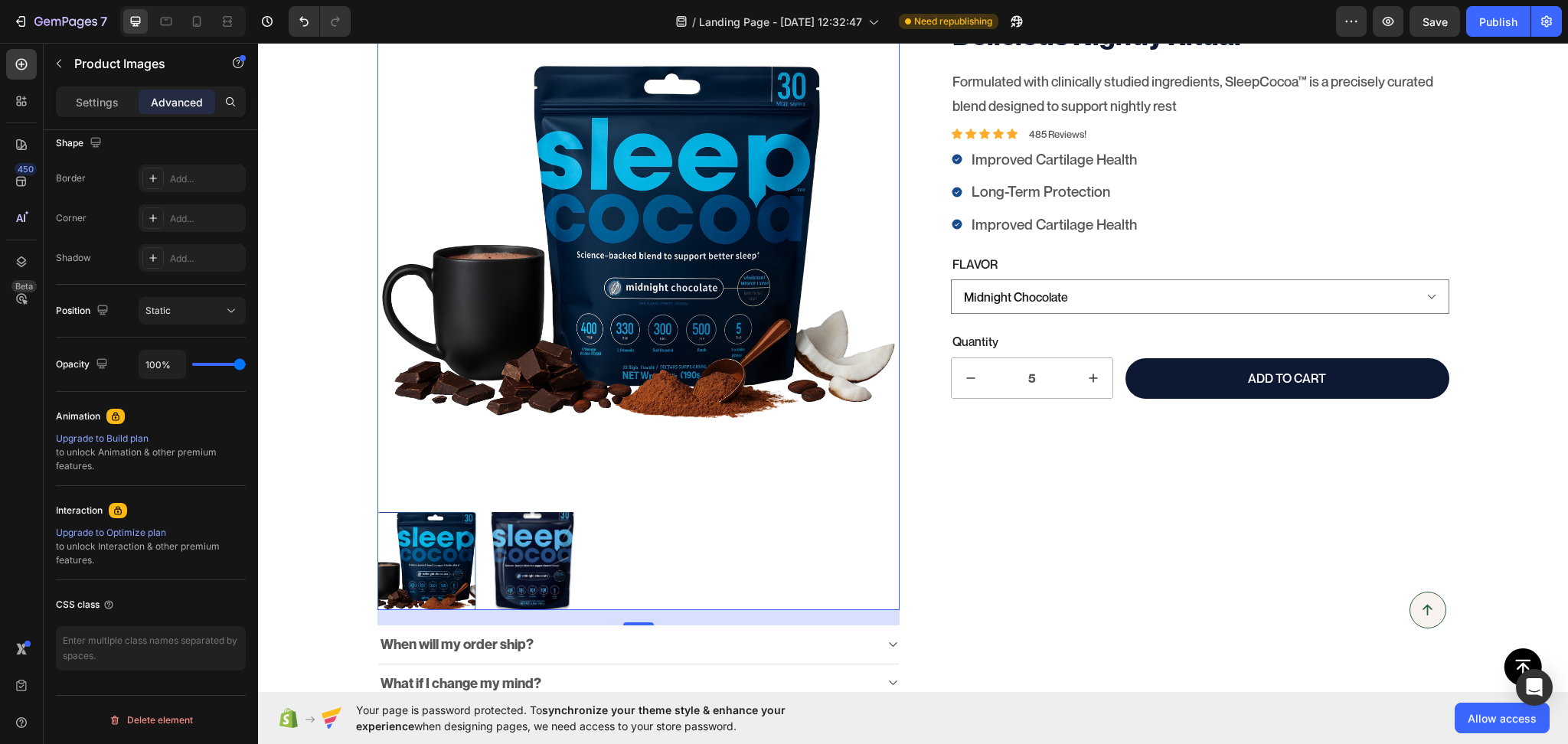
click at [659, 534] on div at bounding box center [638, 562] width 523 height 99
click at [626, 553] on div at bounding box center [638, 562] width 523 height 99
click at [1029, 576] on div "Science-backed Ingredients. A Delicious Nightly Ritual Product Title Formulated…" at bounding box center [1187, 399] width 523 height 838
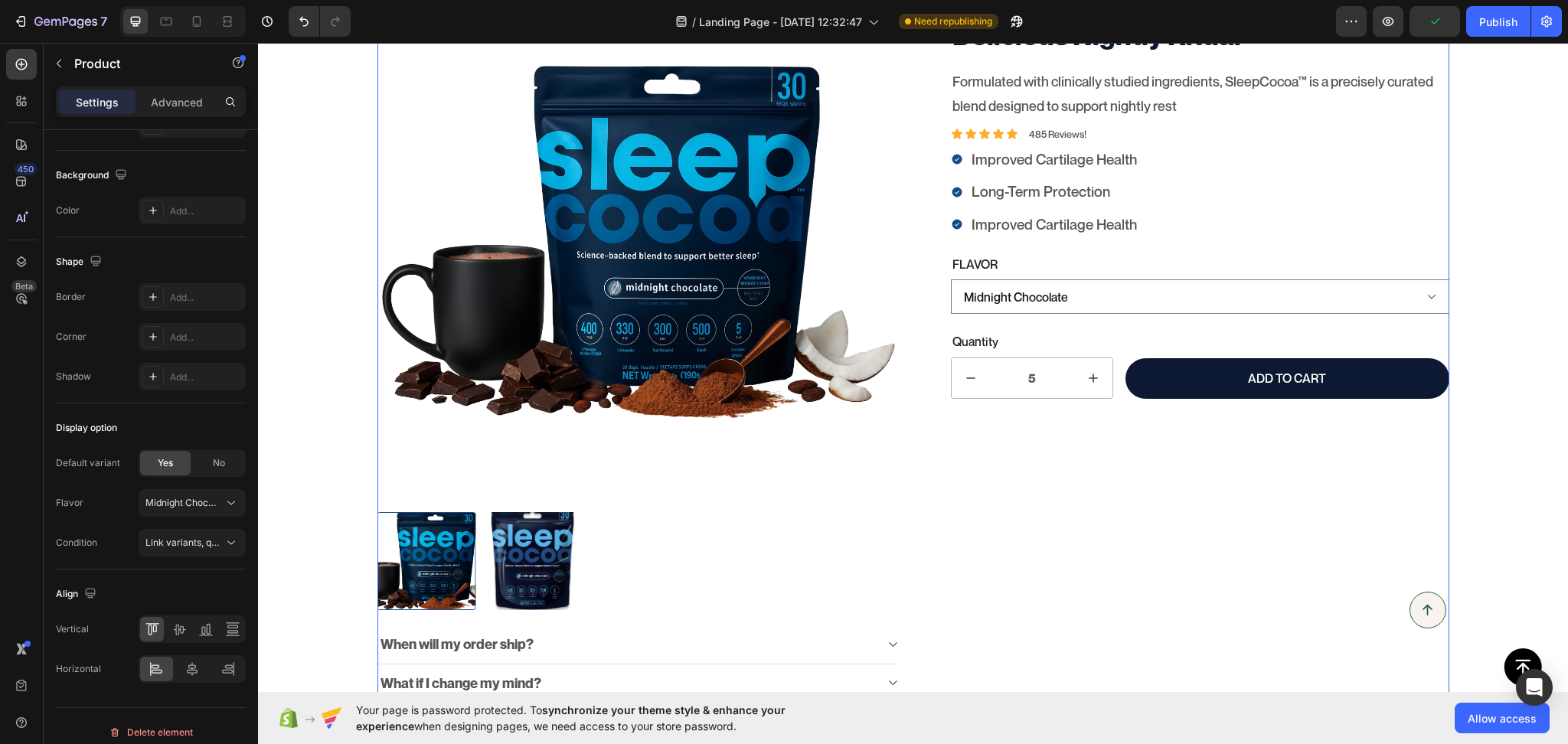
scroll to position [0, 0]
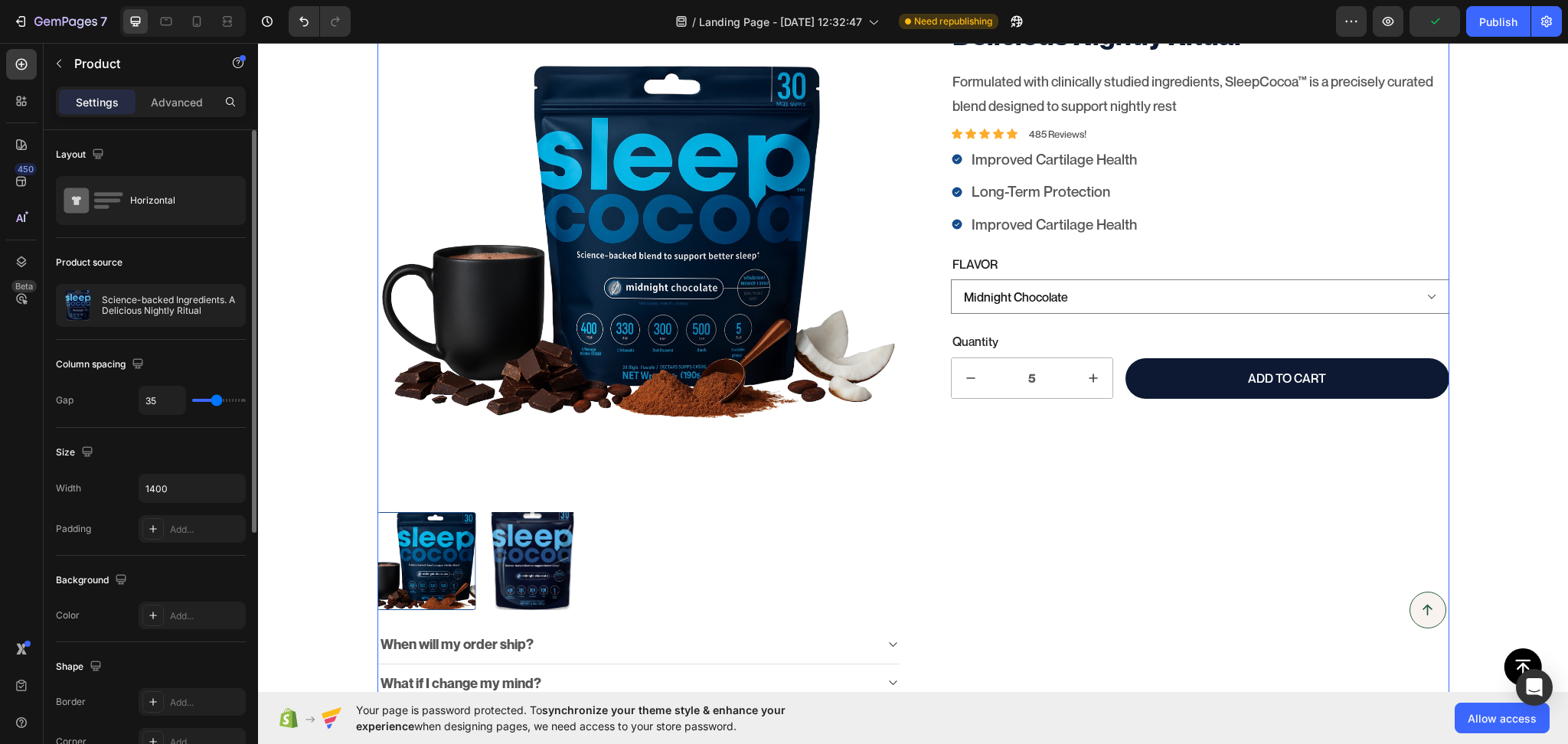
click at [1029, 576] on div "Science-backed Ingredients. A Delicious Nightly Ritual Product Title Formulated…" at bounding box center [1187, 399] width 523 height 838
click at [665, 567] on div at bounding box center [638, 562] width 523 height 99
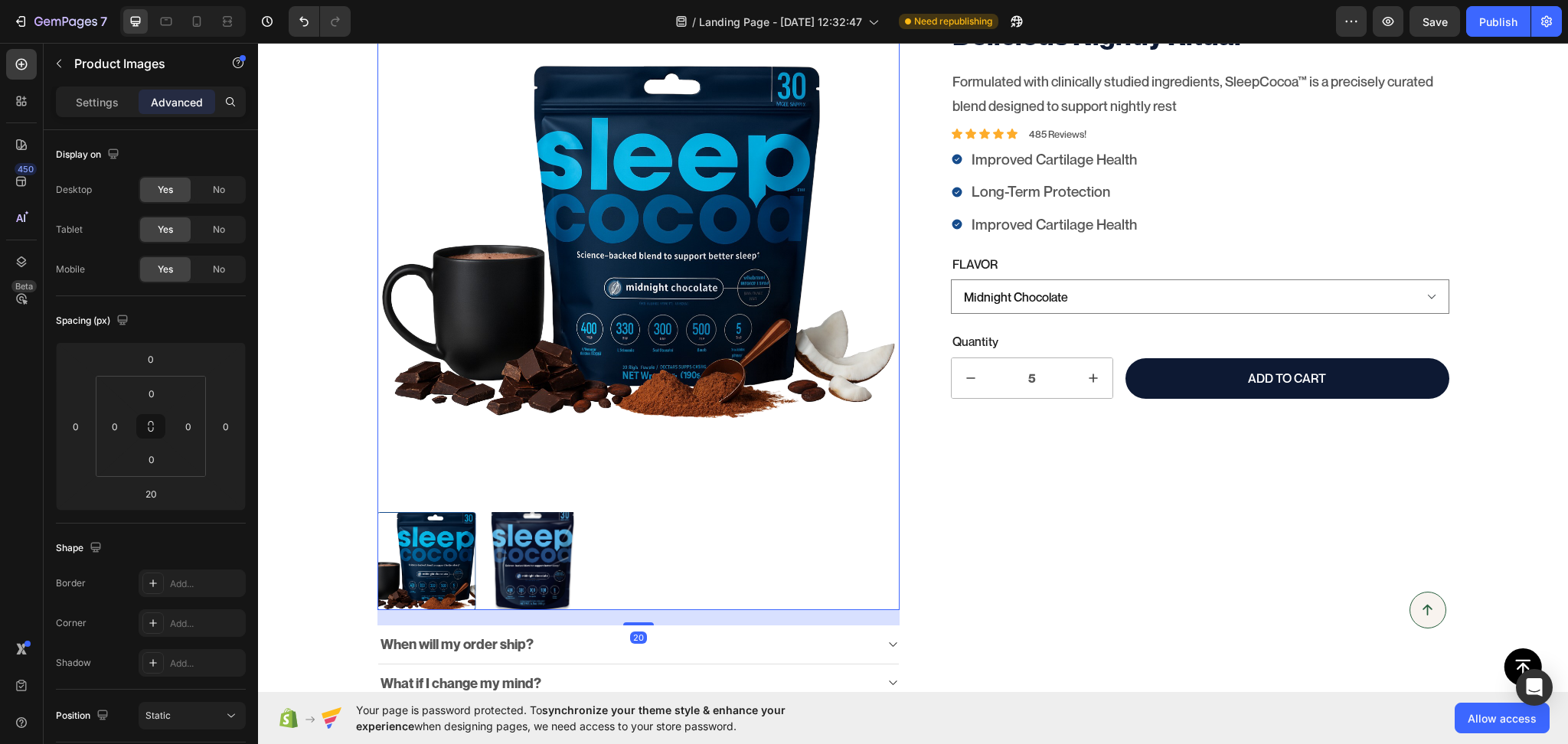
click at [538, 567] on img at bounding box center [532, 562] width 99 height 99
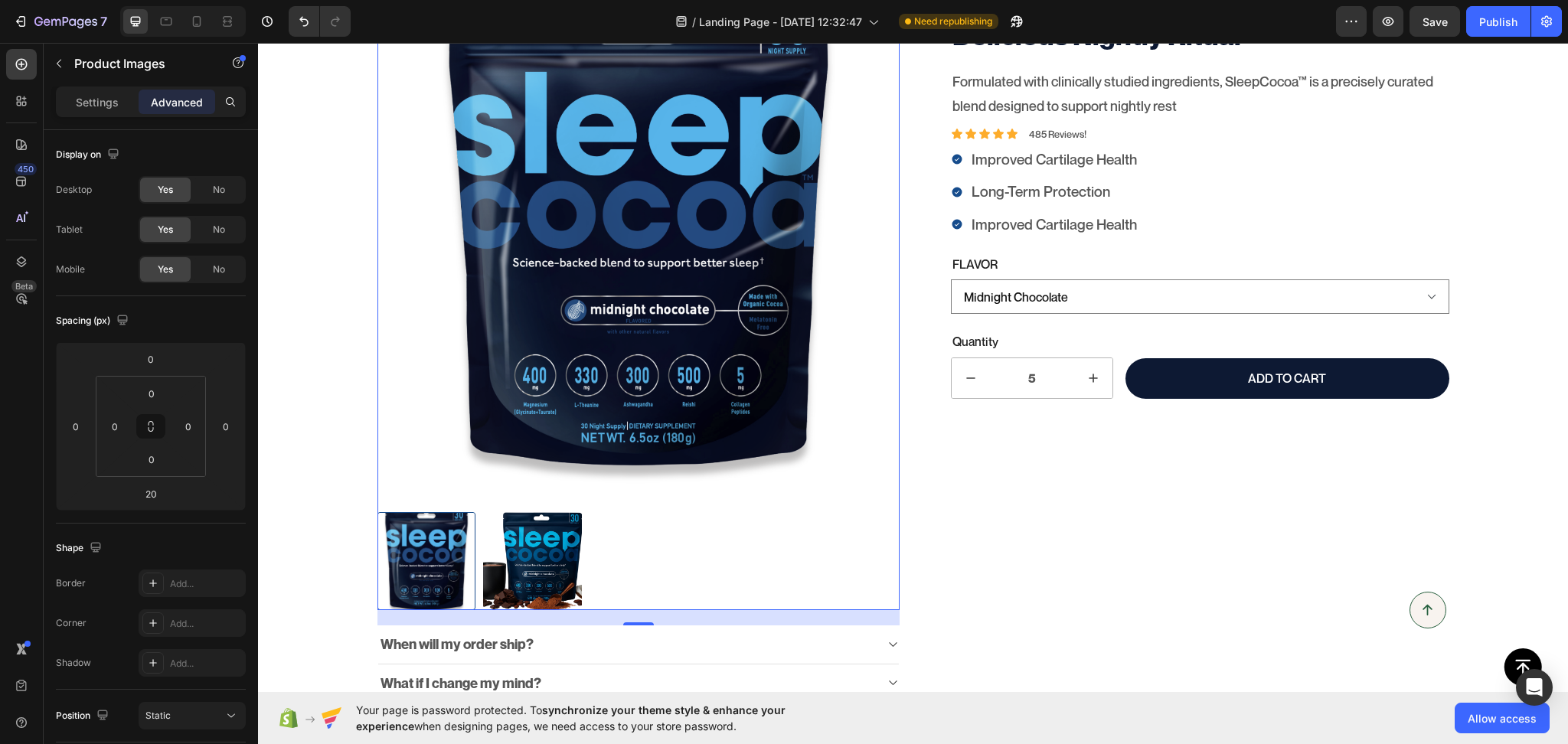
click at [429, 566] on div at bounding box center [427, 562] width 99 height 99
click at [506, 559] on img at bounding box center [532, 562] width 99 height 99
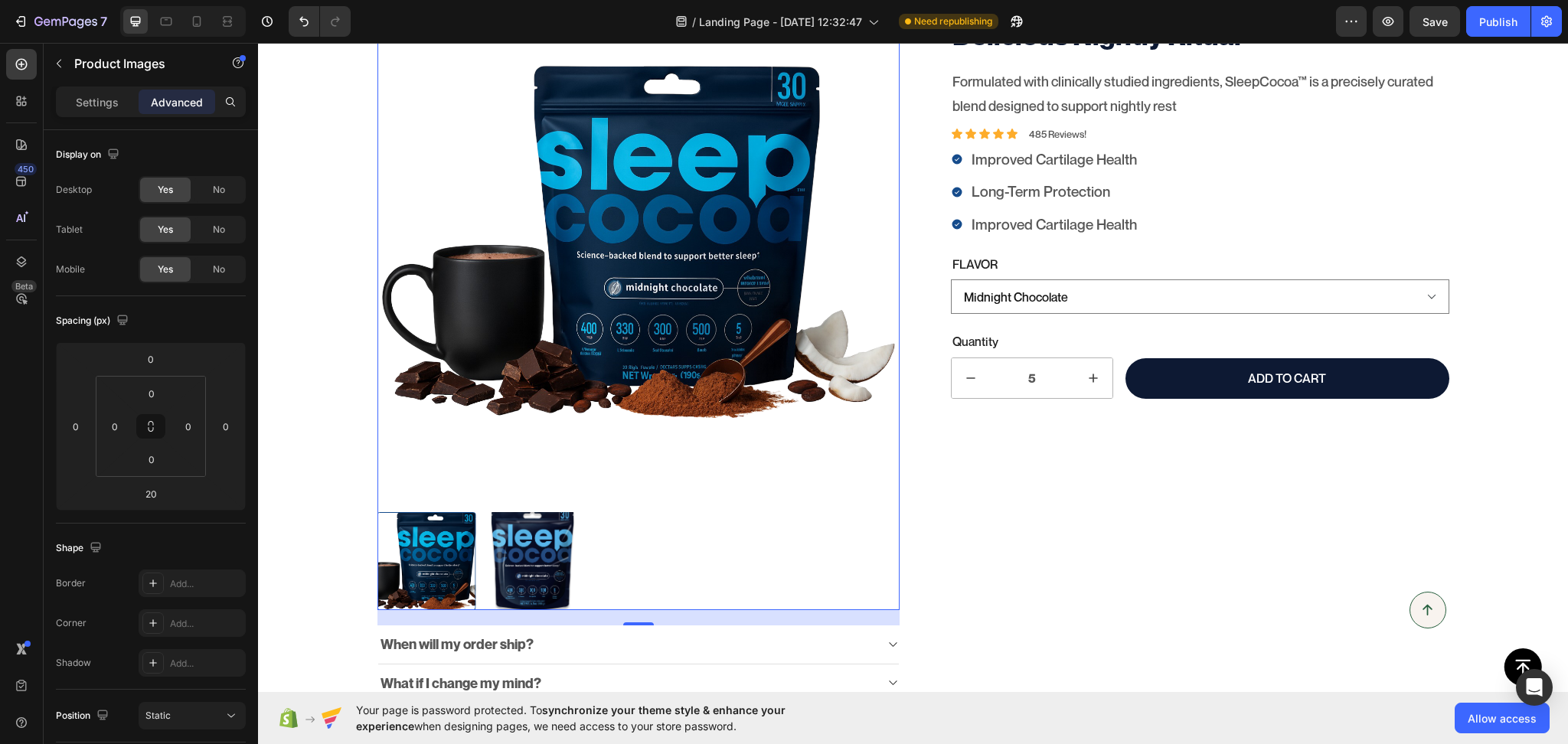
click at [437, 563] on div at bounding box center [427, 562] width 99 height 99
click at [102, 94] on p "Settings" at bounding box center [97, 103] width 43 height 16
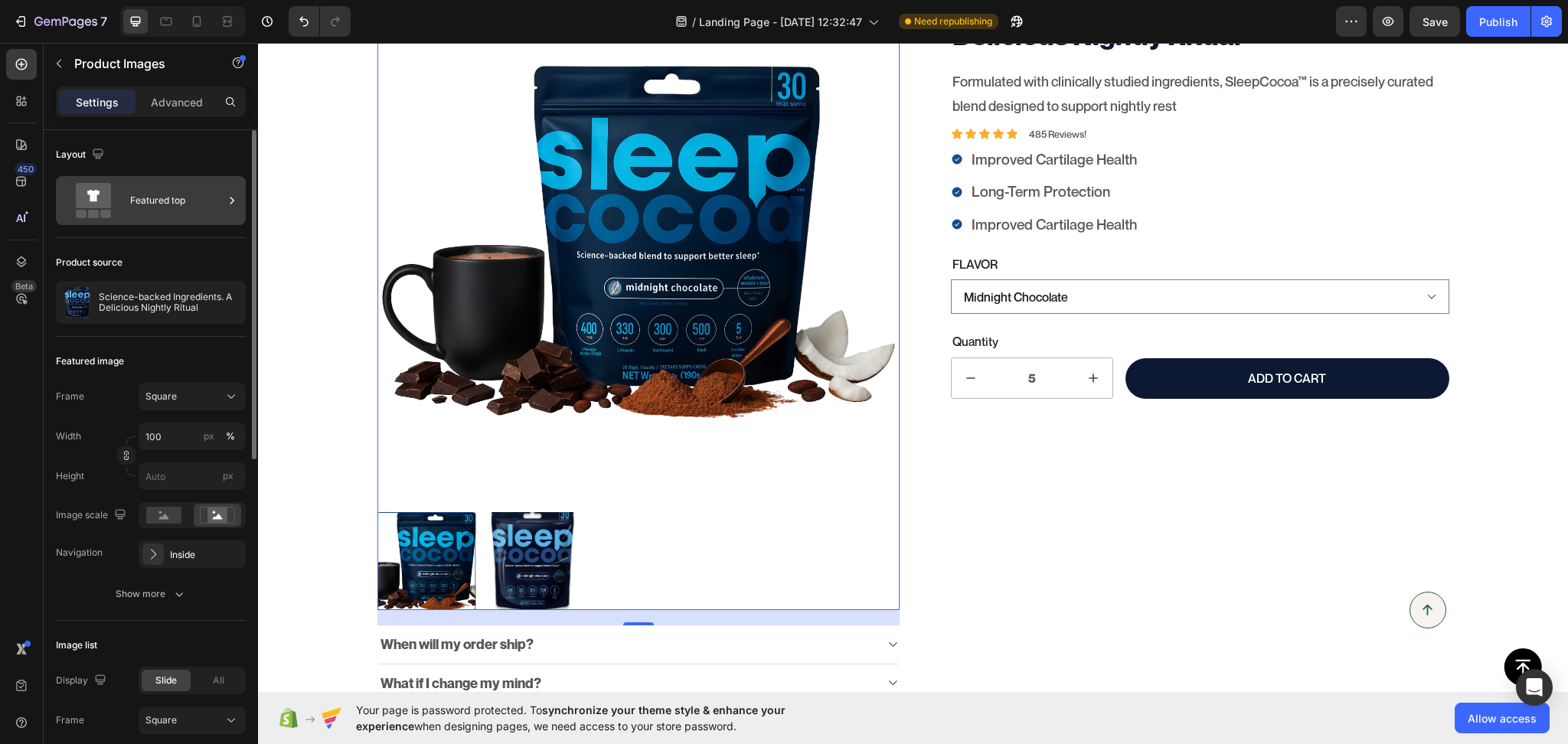
click at [166, 208] on div "Featured top" at bounding box center [177, 201] width 93 height 35
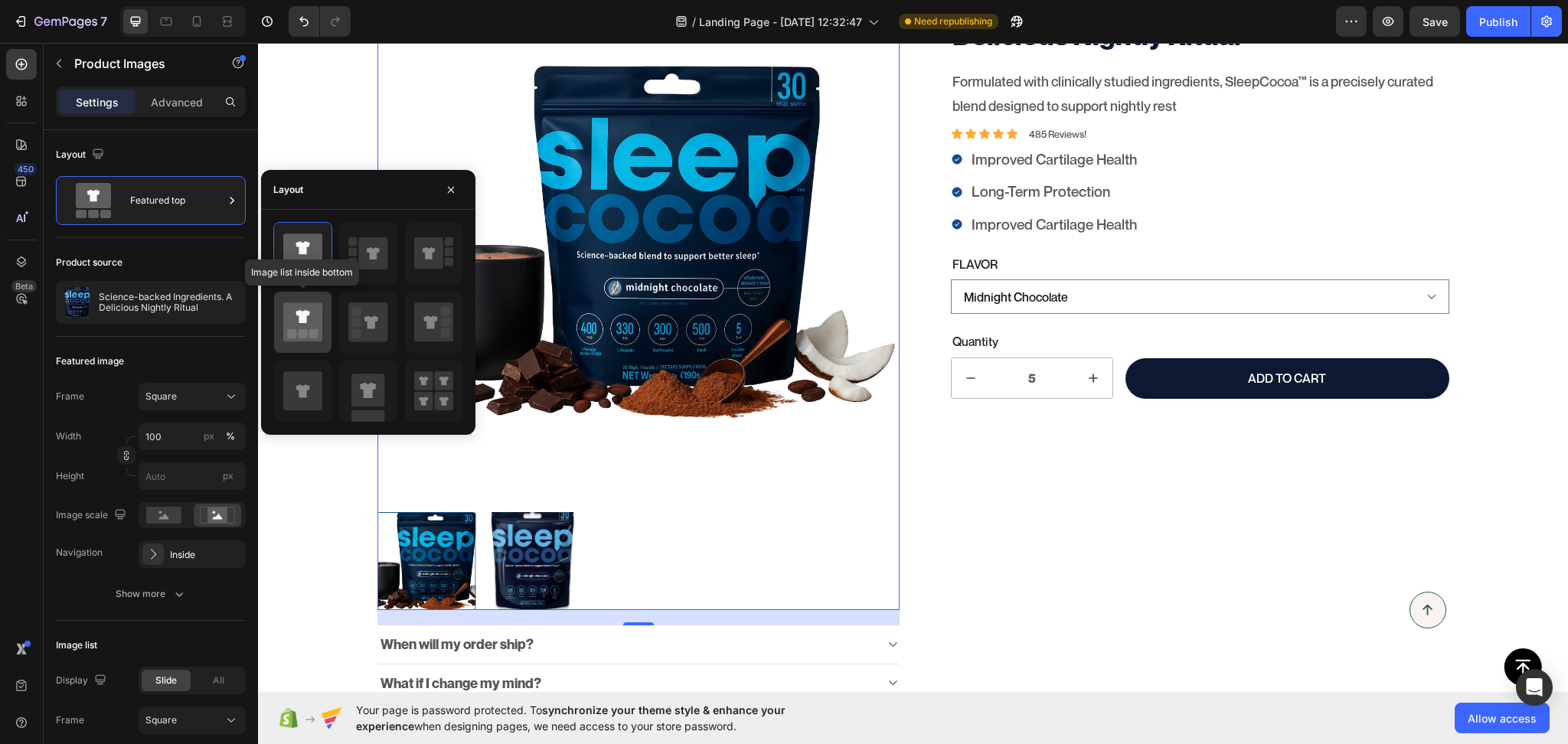
click at [287, 331] on icon at bounding box center [302, 322] width 39 height 39
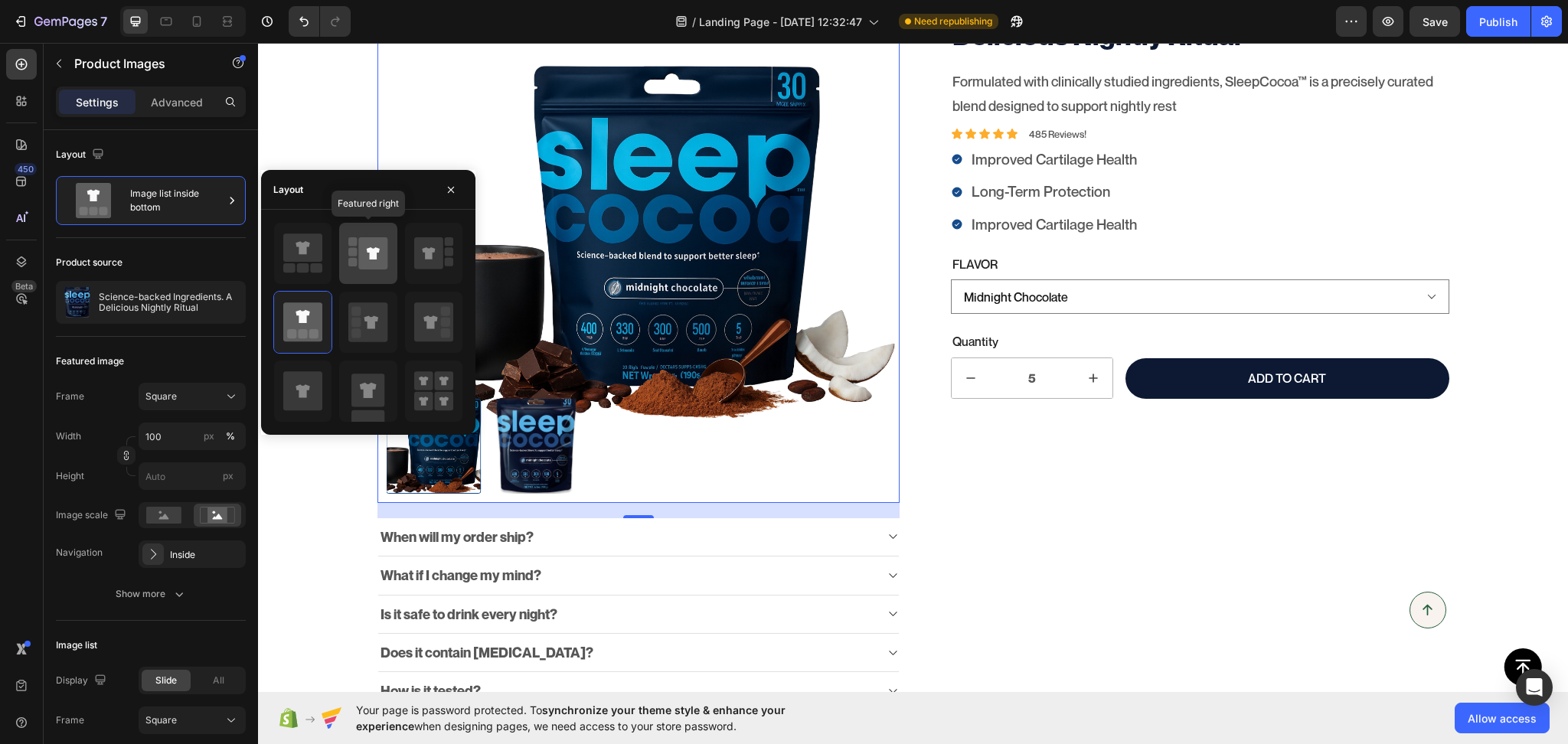
click at [362, 264] on icon at bounding box center [374, 253] width 29 height 32
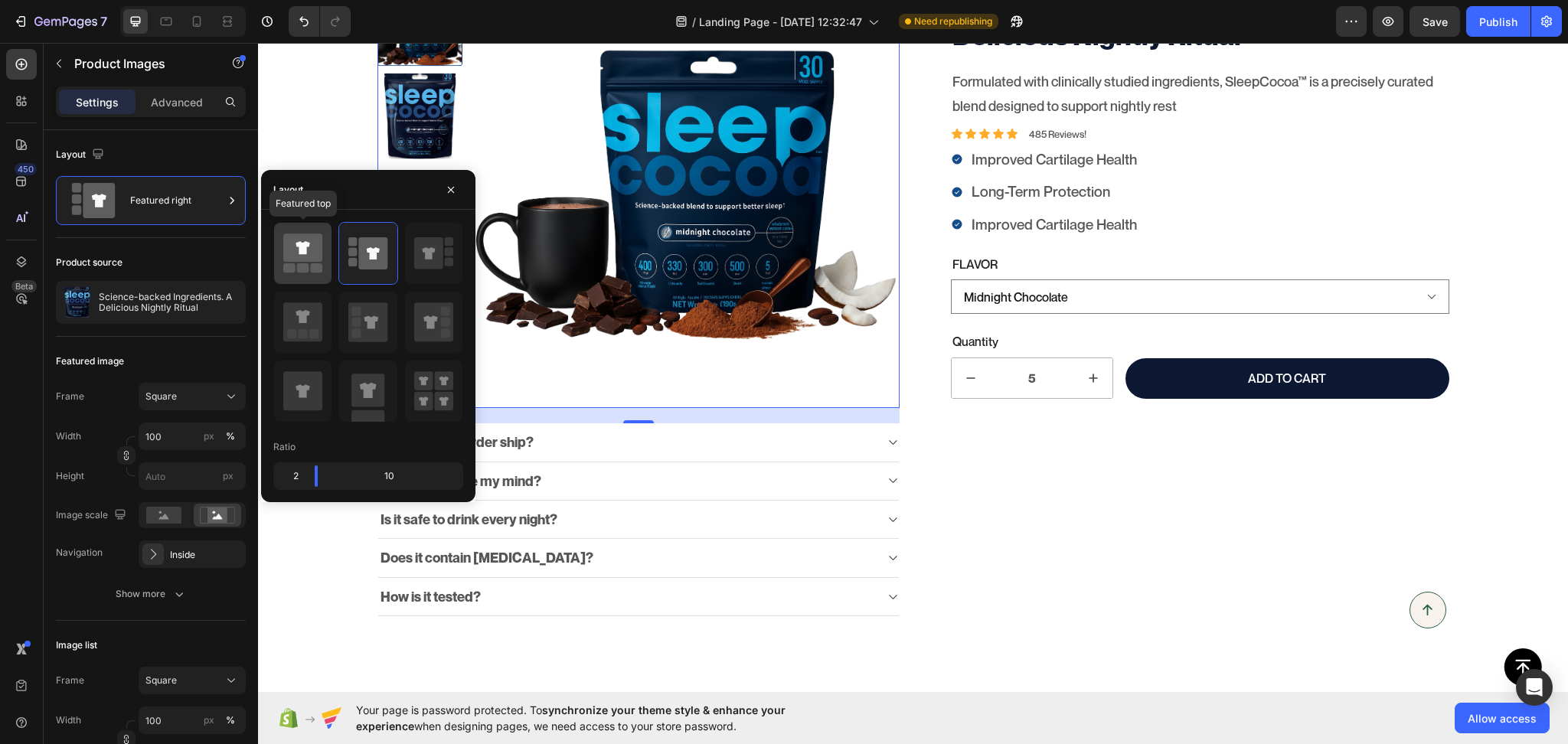
click at [301, 263] on icon at bounding box center [302, 253] width 39 height 43
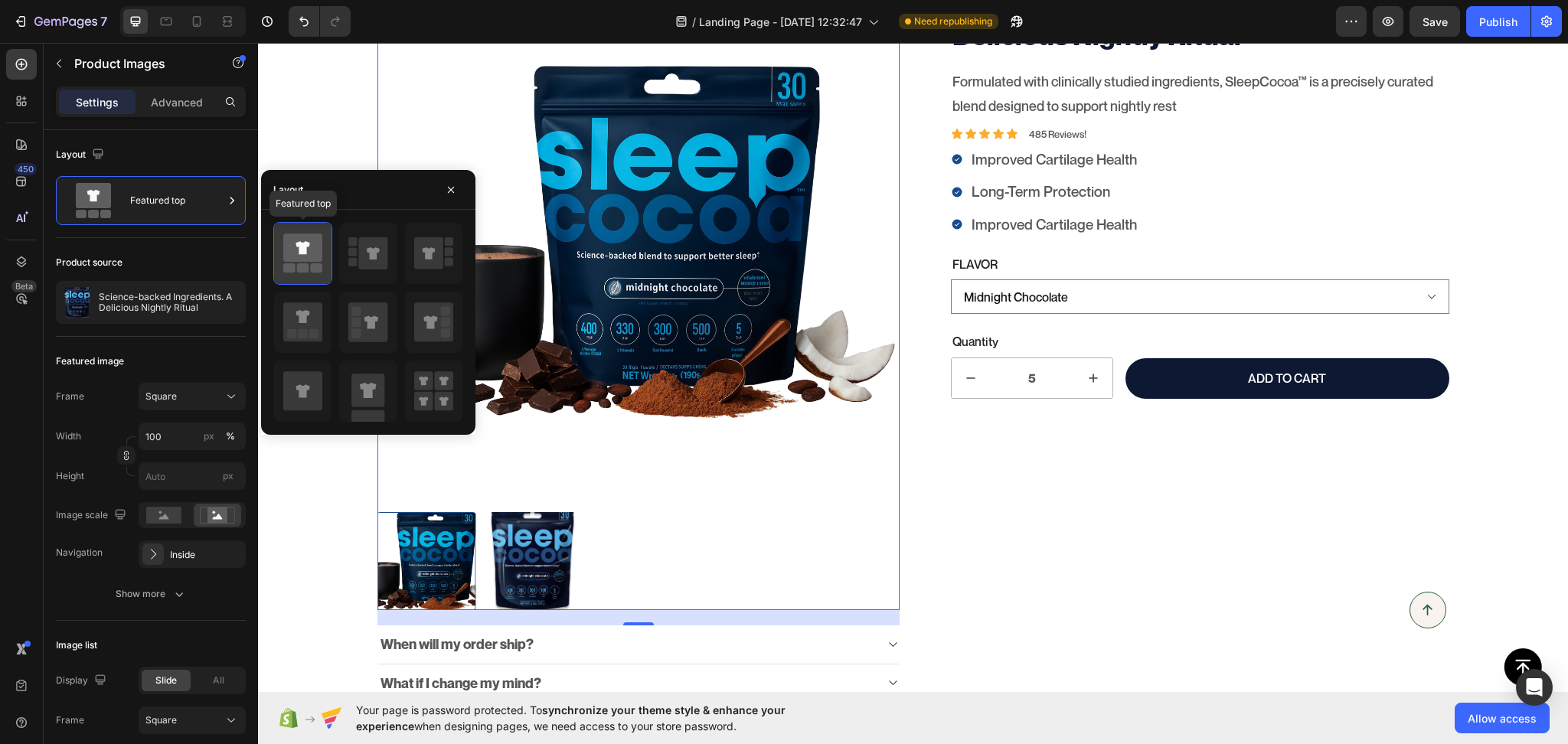
scroll to position [285, 0]
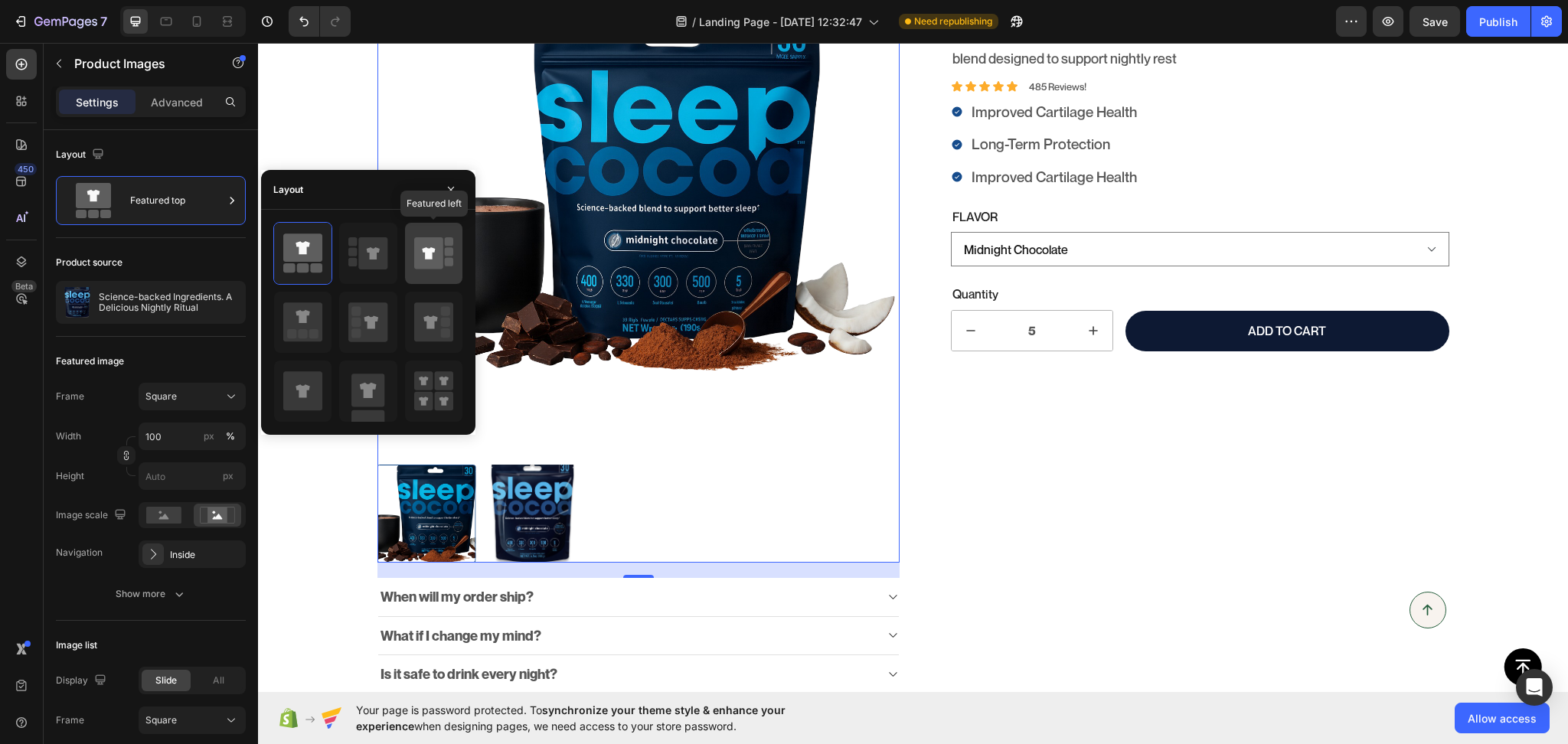
click at [430, 260] on icon at bounding box center [429, 253] width 29 height 32
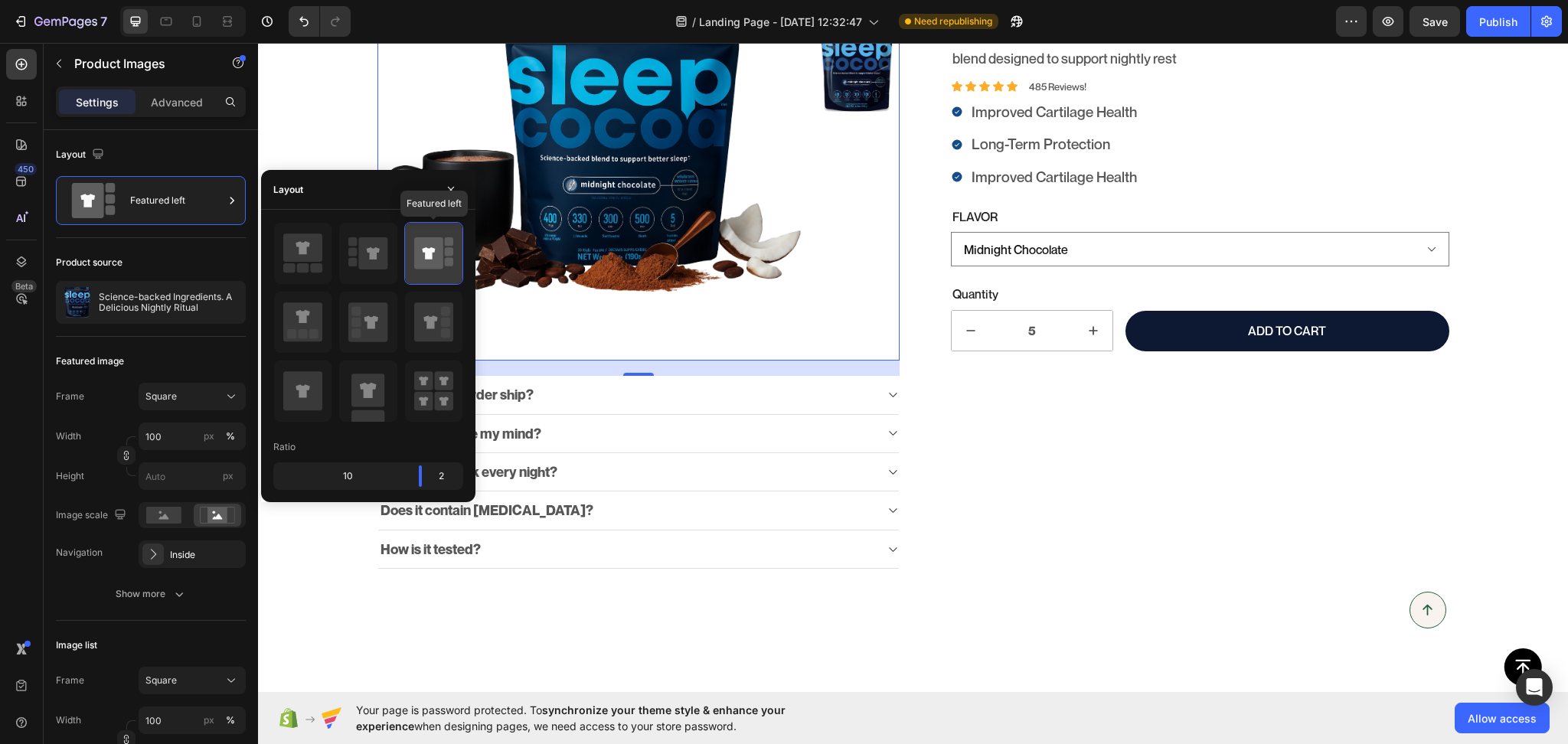
scroll to position [237, 0]
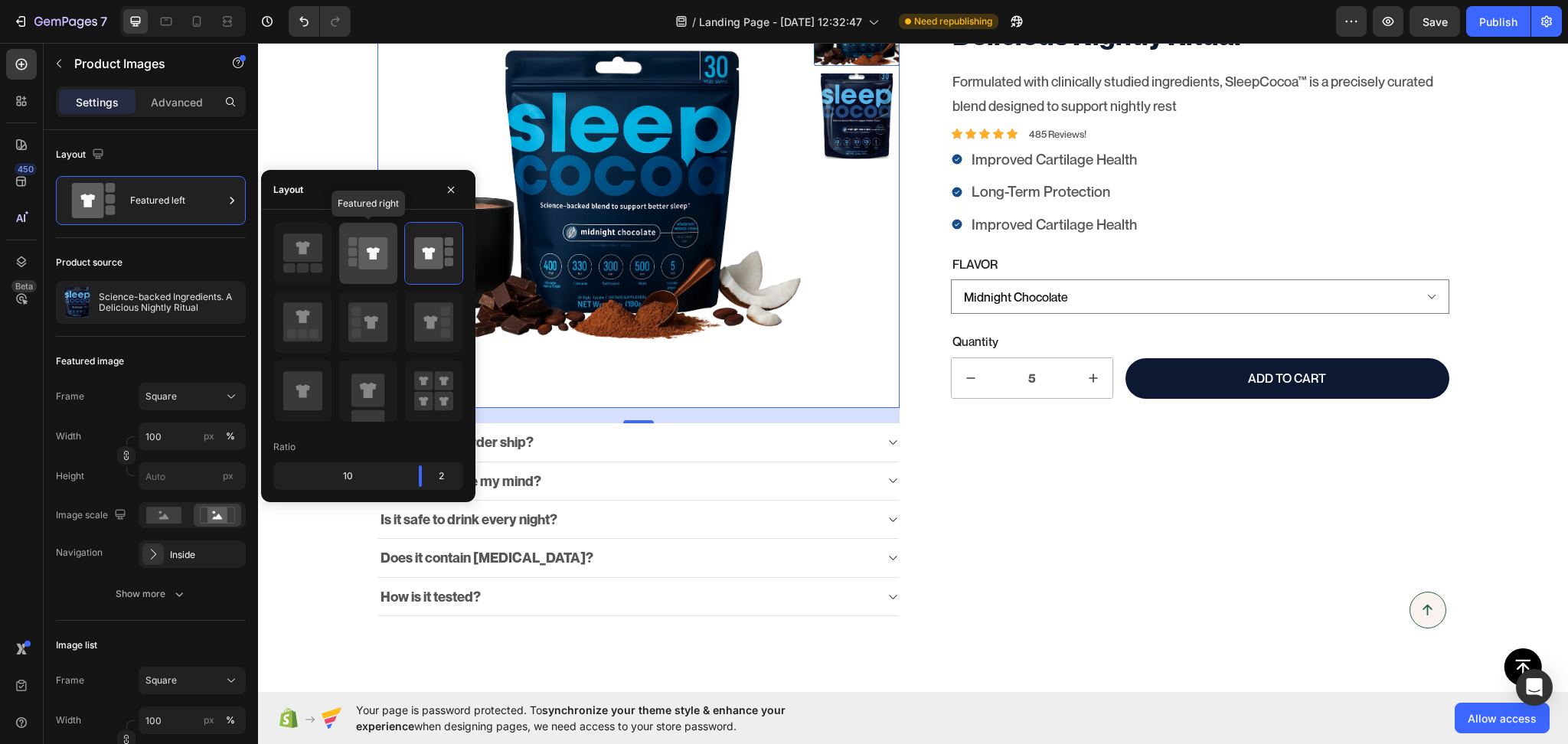
click at [362, 261] on icon at bounding box center [374, 253] width 29 height 32
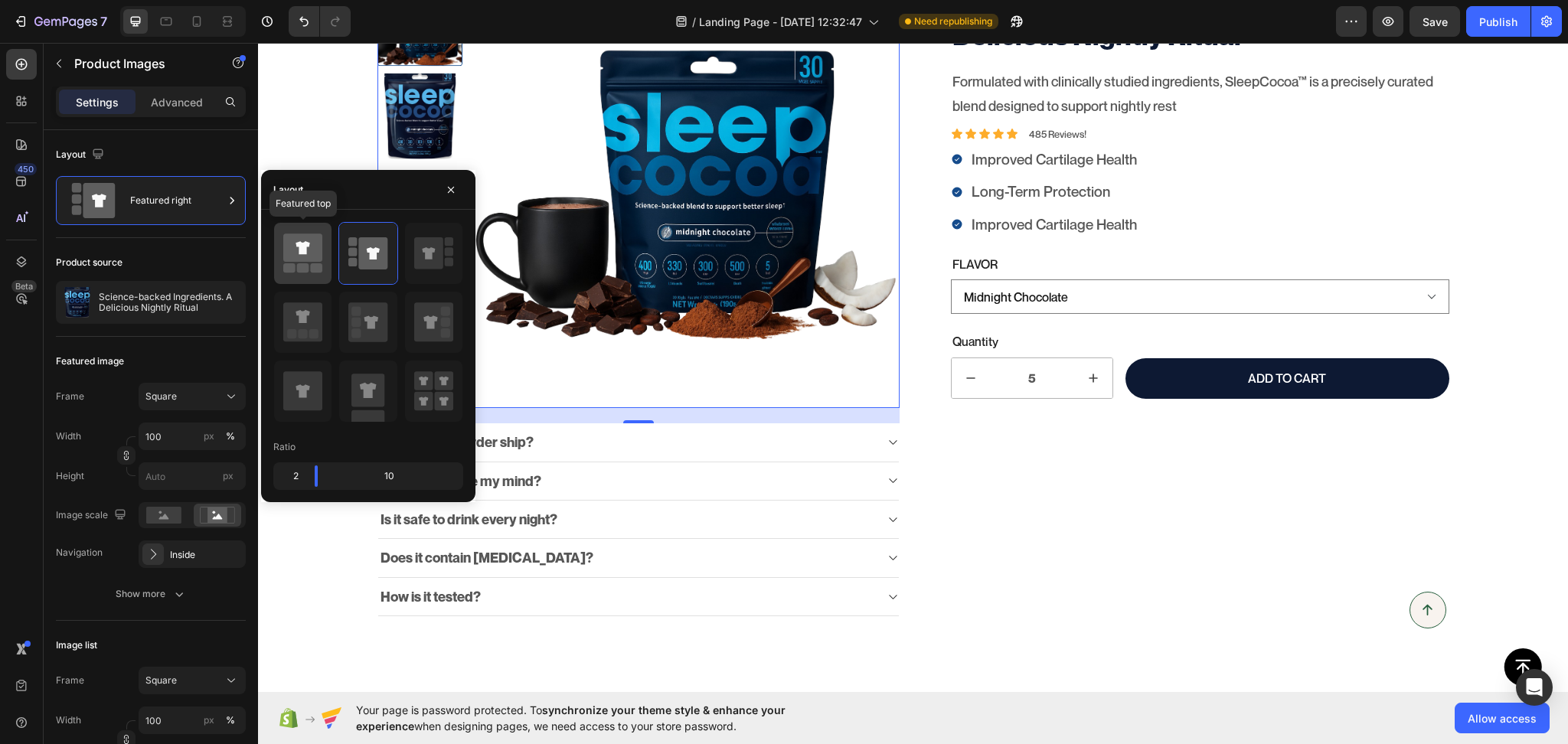
click at [289, 258] on icon at bounding box center [302, 247] width 39 height 28
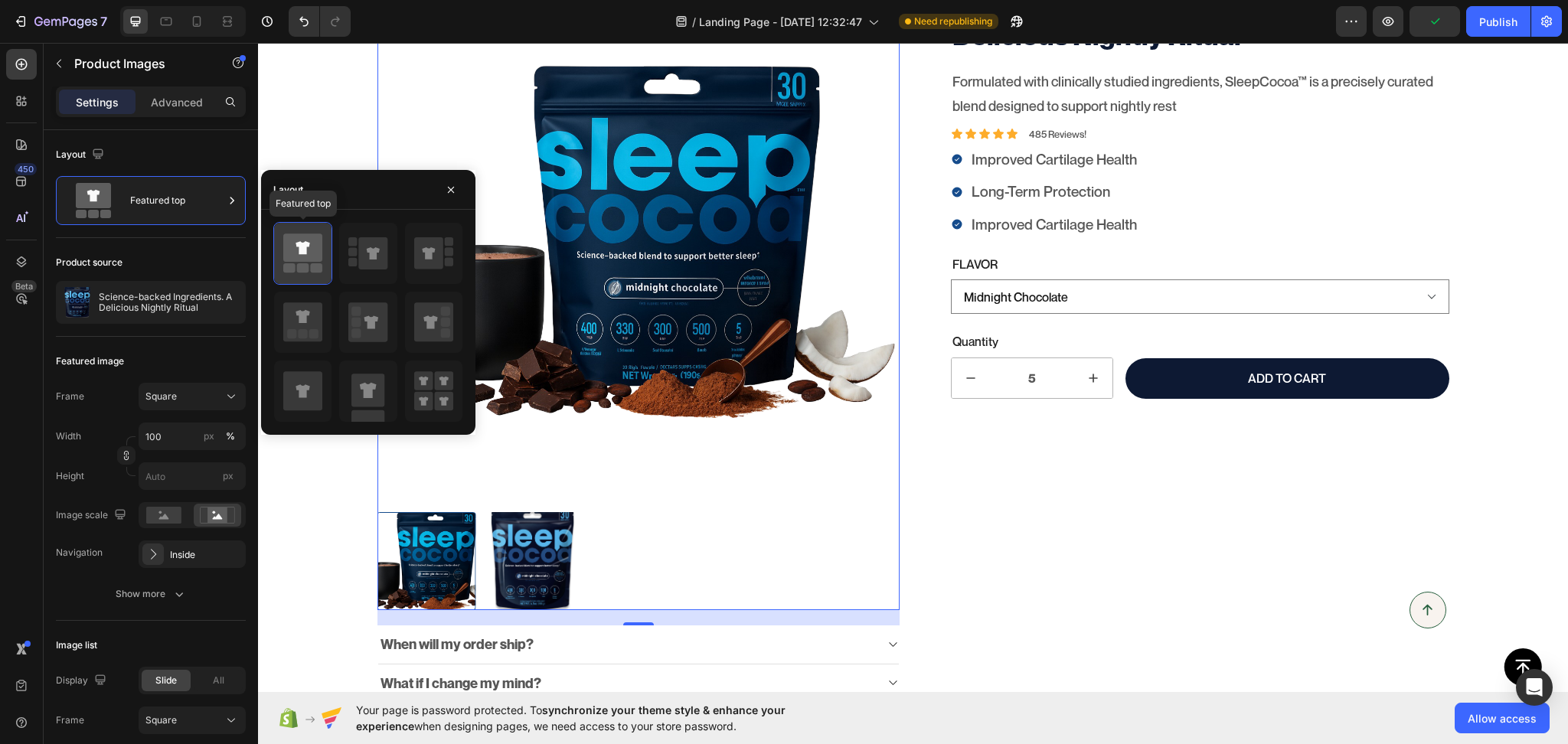
scroll to position [285, 0]
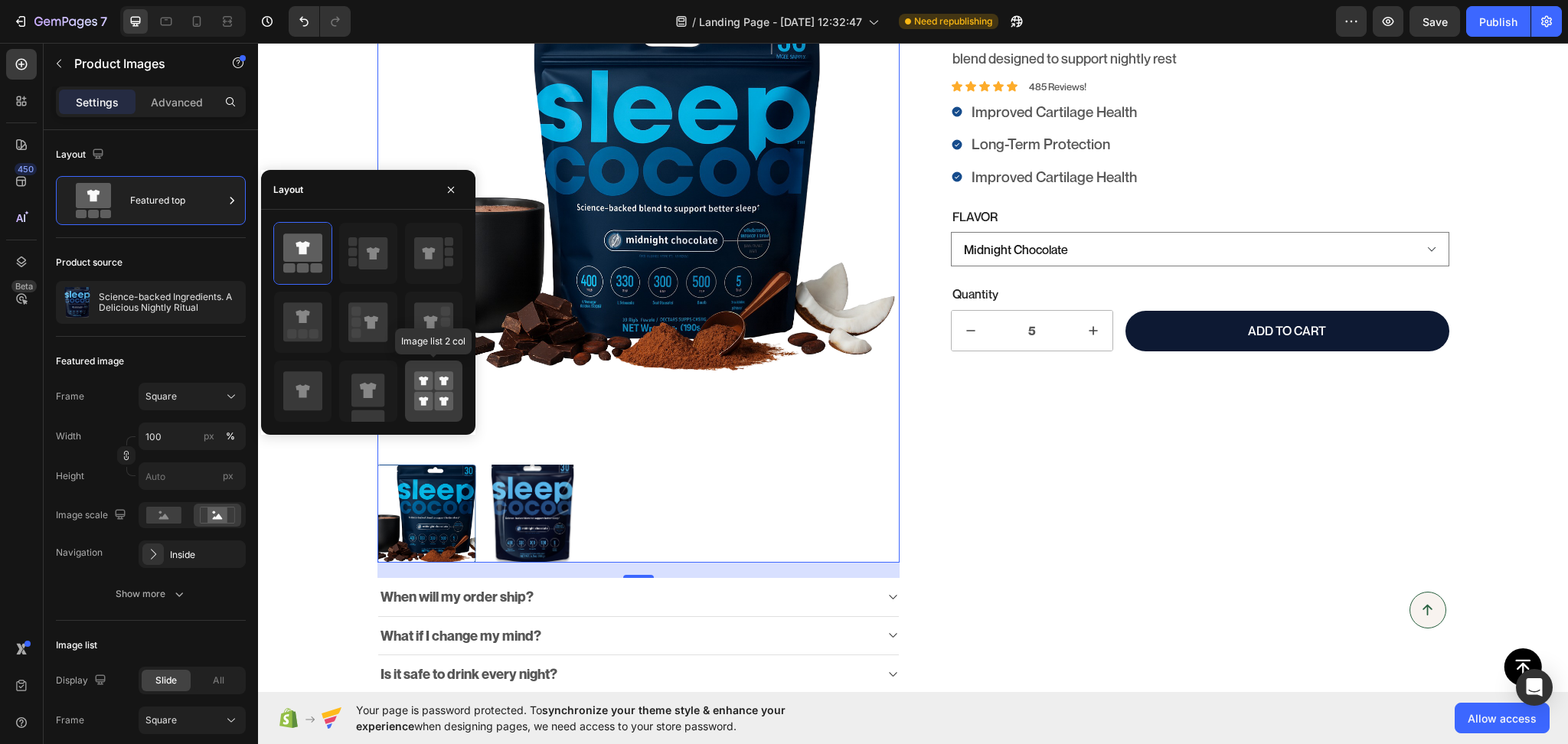
click at [430, 378] on rect at bounding box center [423, 380] width 19 height 19
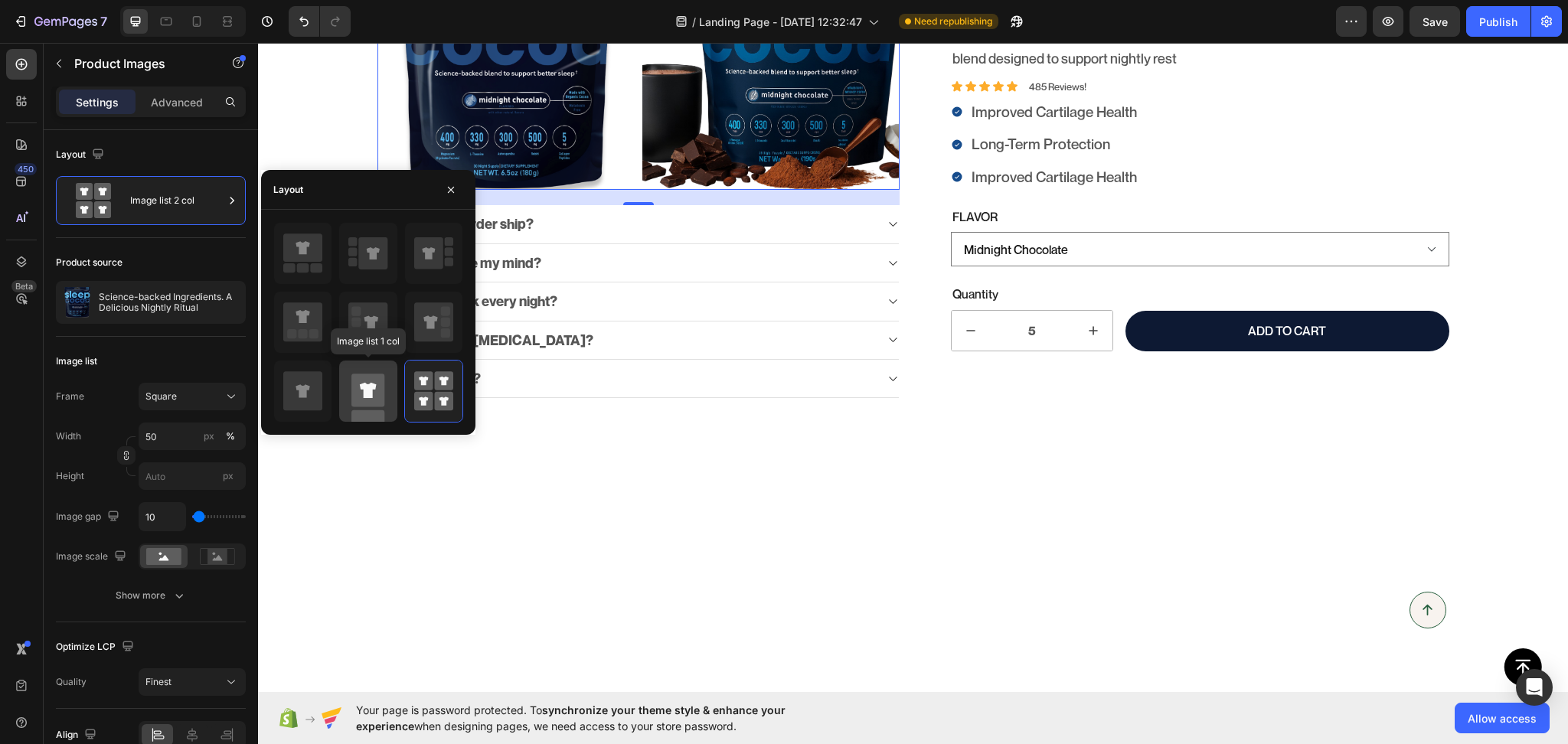
click at [374, 377] on rect at bounding box center [368, 390] width 33 height 33
type input "100"
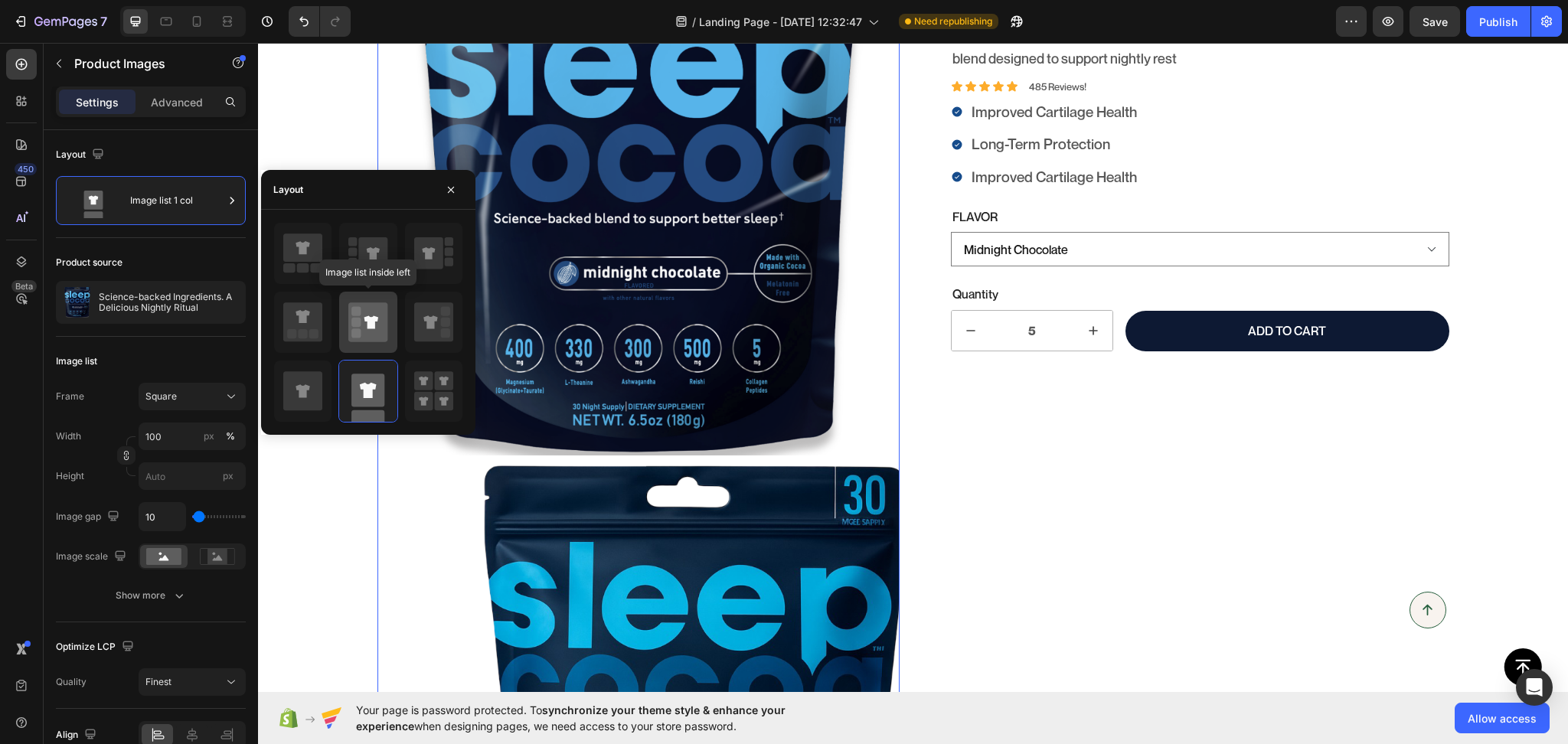
click at [355, 331] on rect at bounding box center [356, 334] width 9 height 9
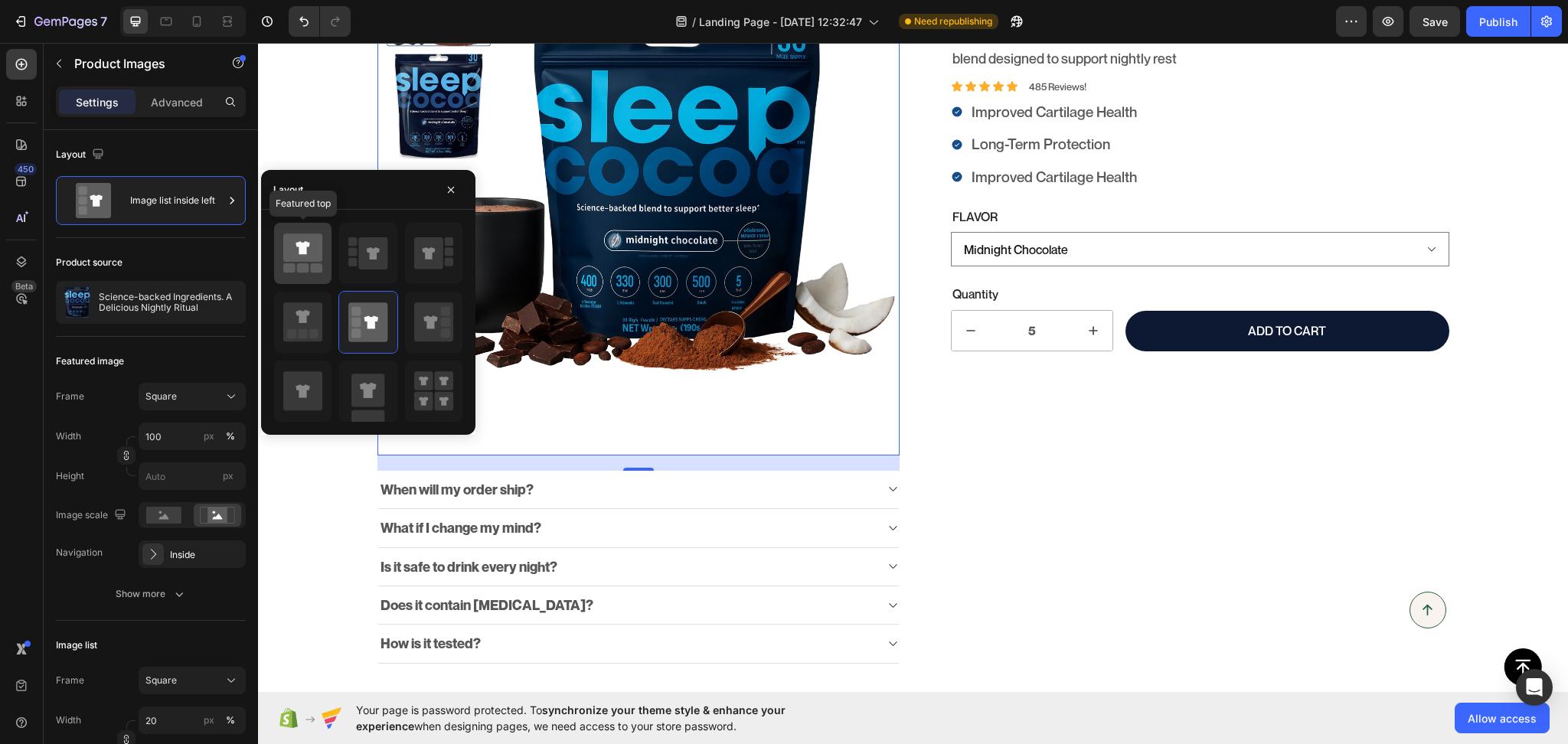
click at [306, 258] on icon at bounding box center [302, 247] width 39 height 28
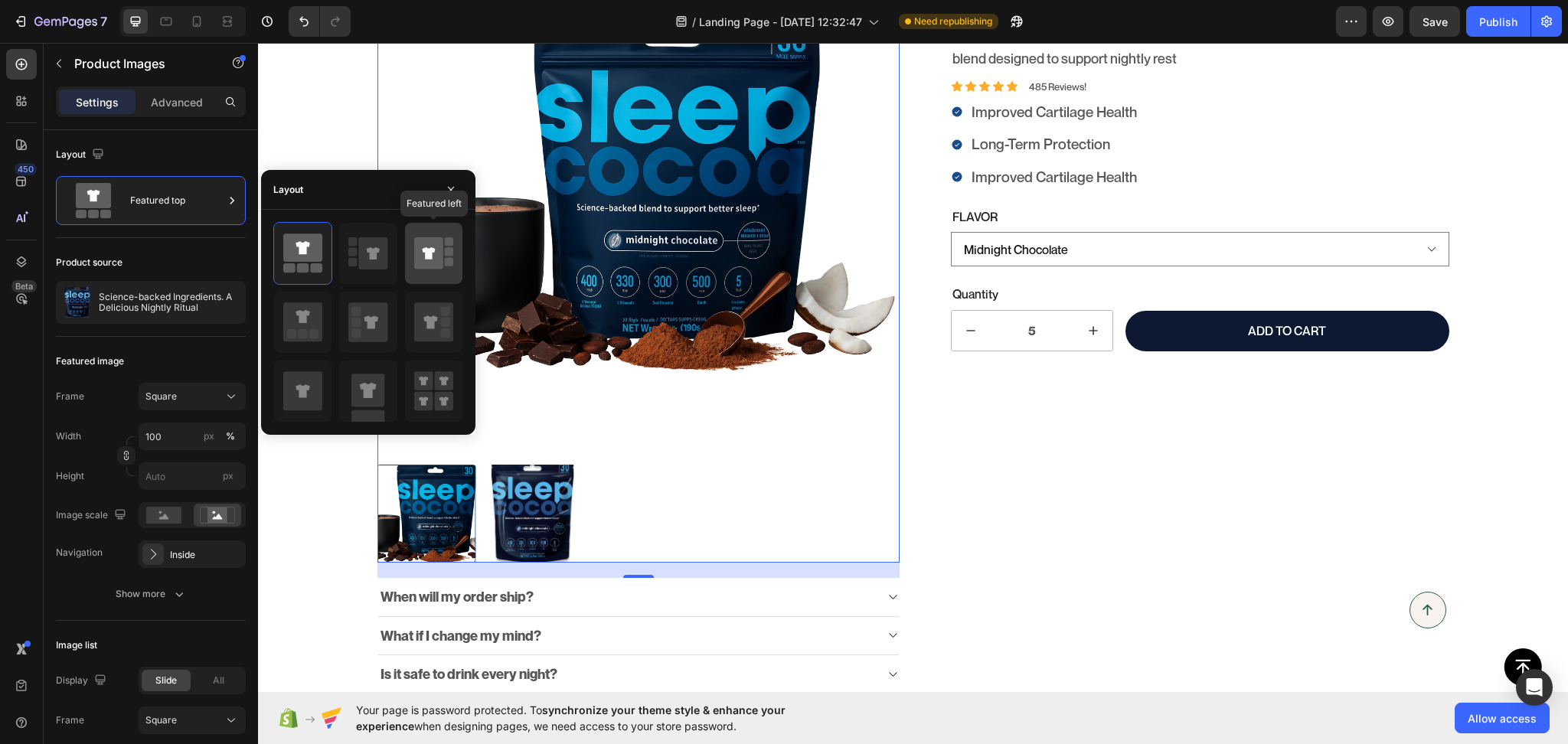
click at [437, 268] on icon at bounding box center [429, 253] width 29 height 32
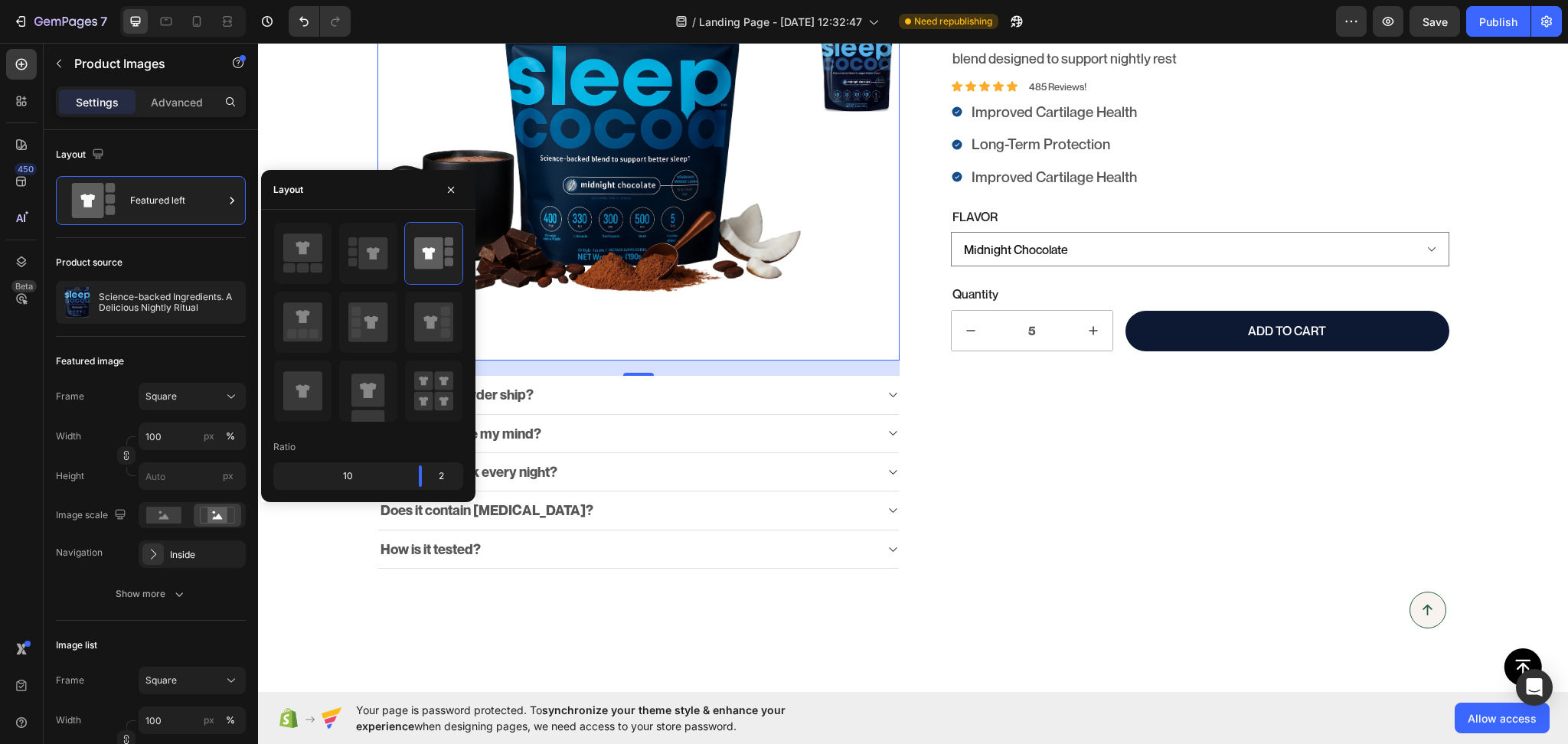
scroll to position [0, 0]
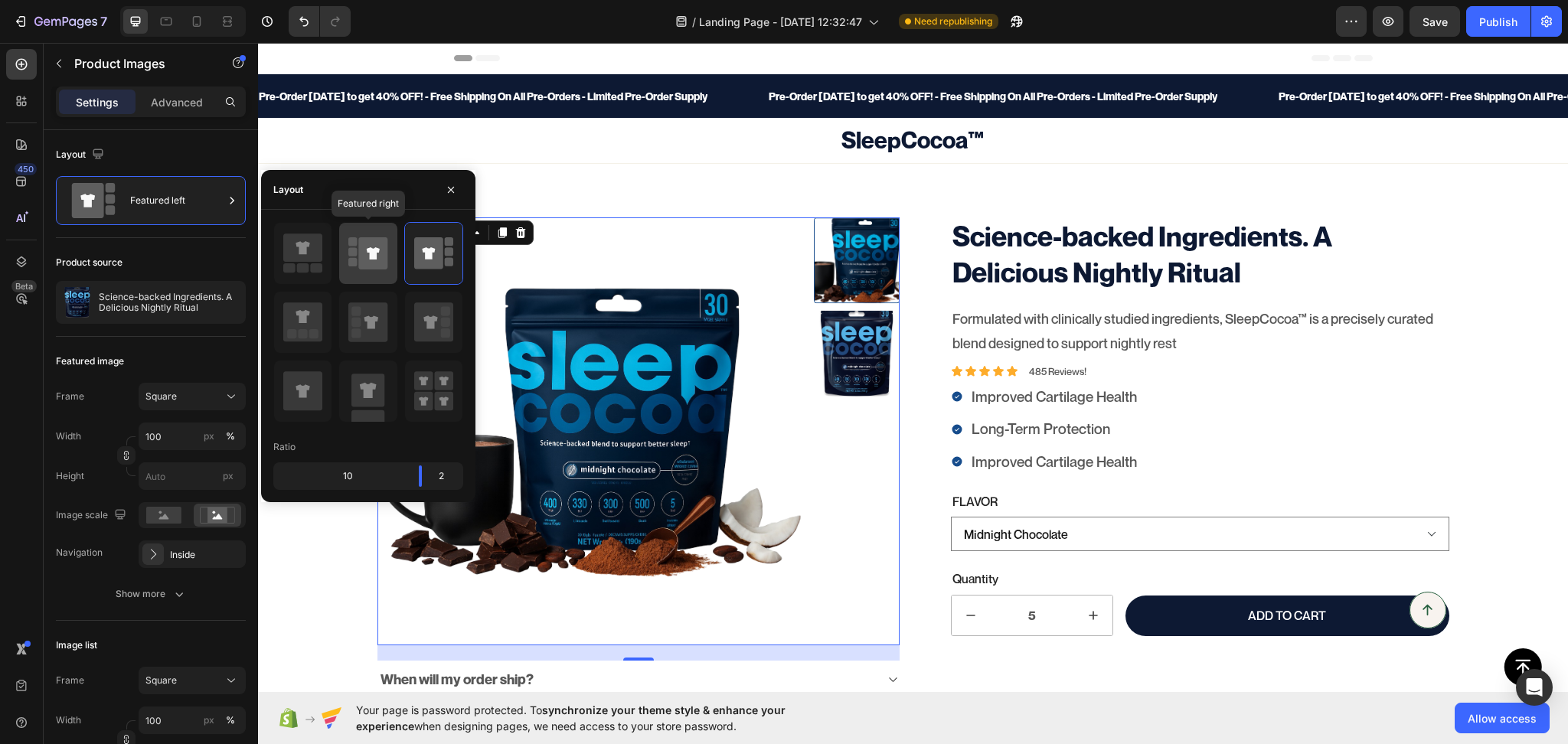
click at [363, 268] on icon at bounding box center [374, 253] width 29 height 32
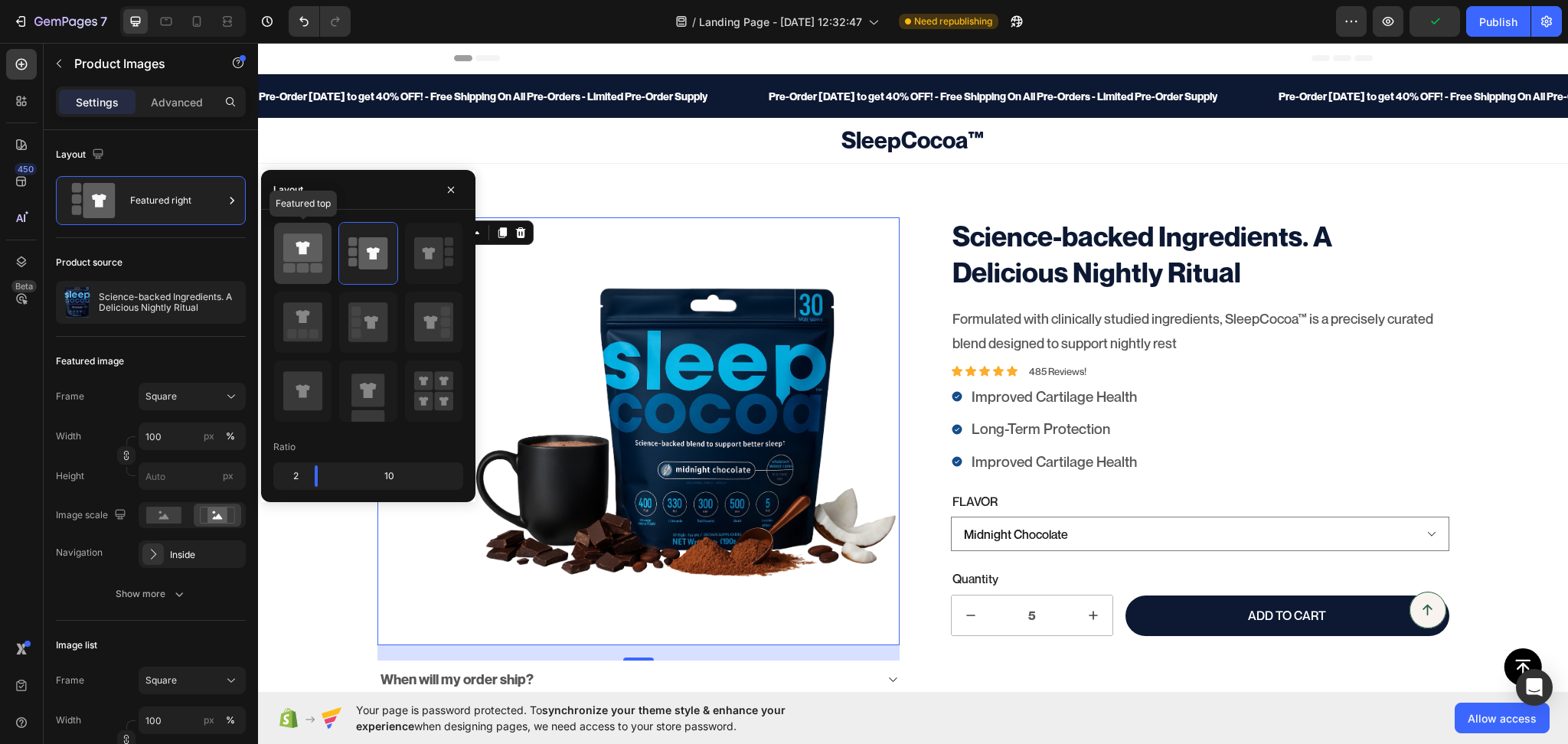
click at [323, 265] on div at bounding box center [302, 253] width 58 height 61
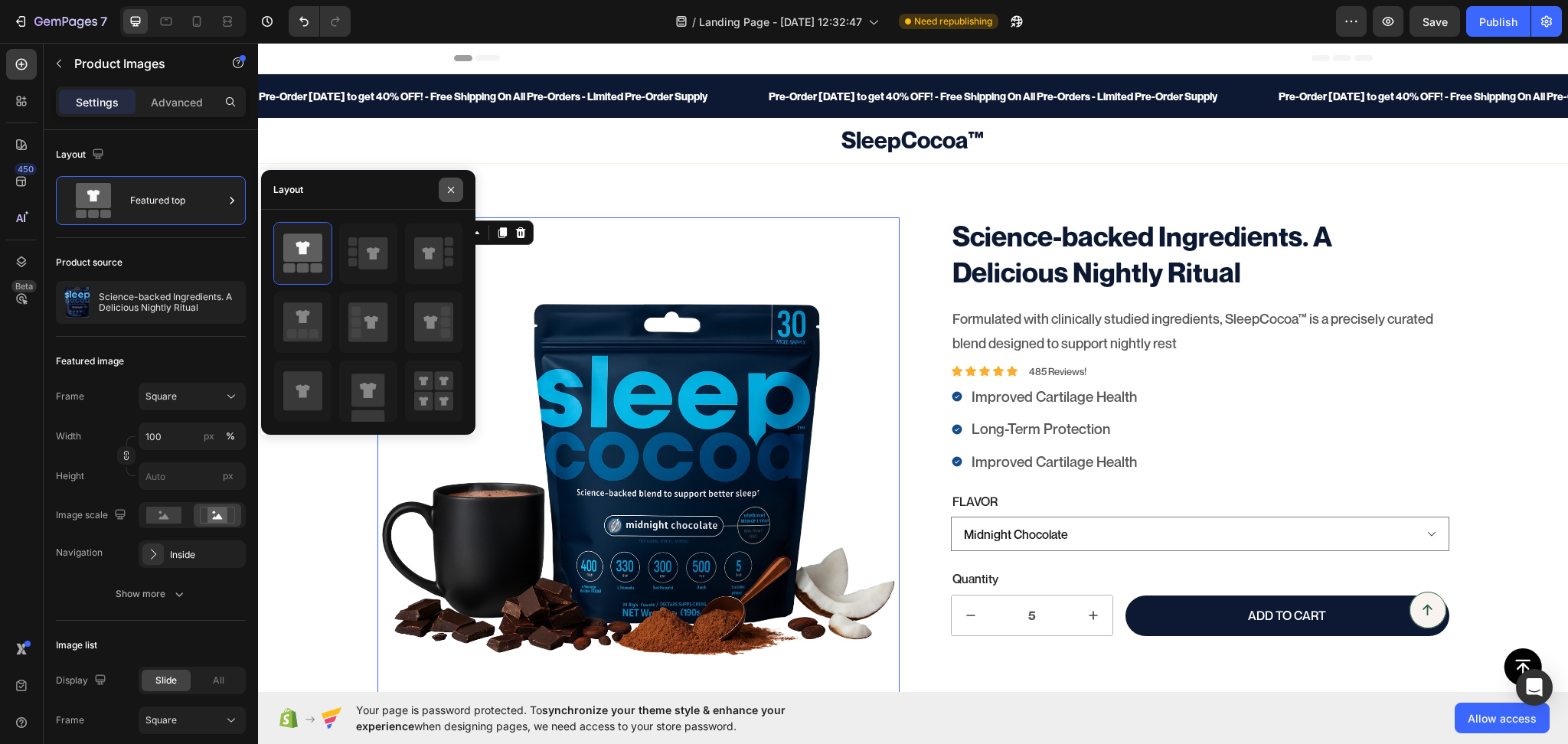
click at [454, 181] on button "button" at bounding box center [451, 190] width 25 height 25
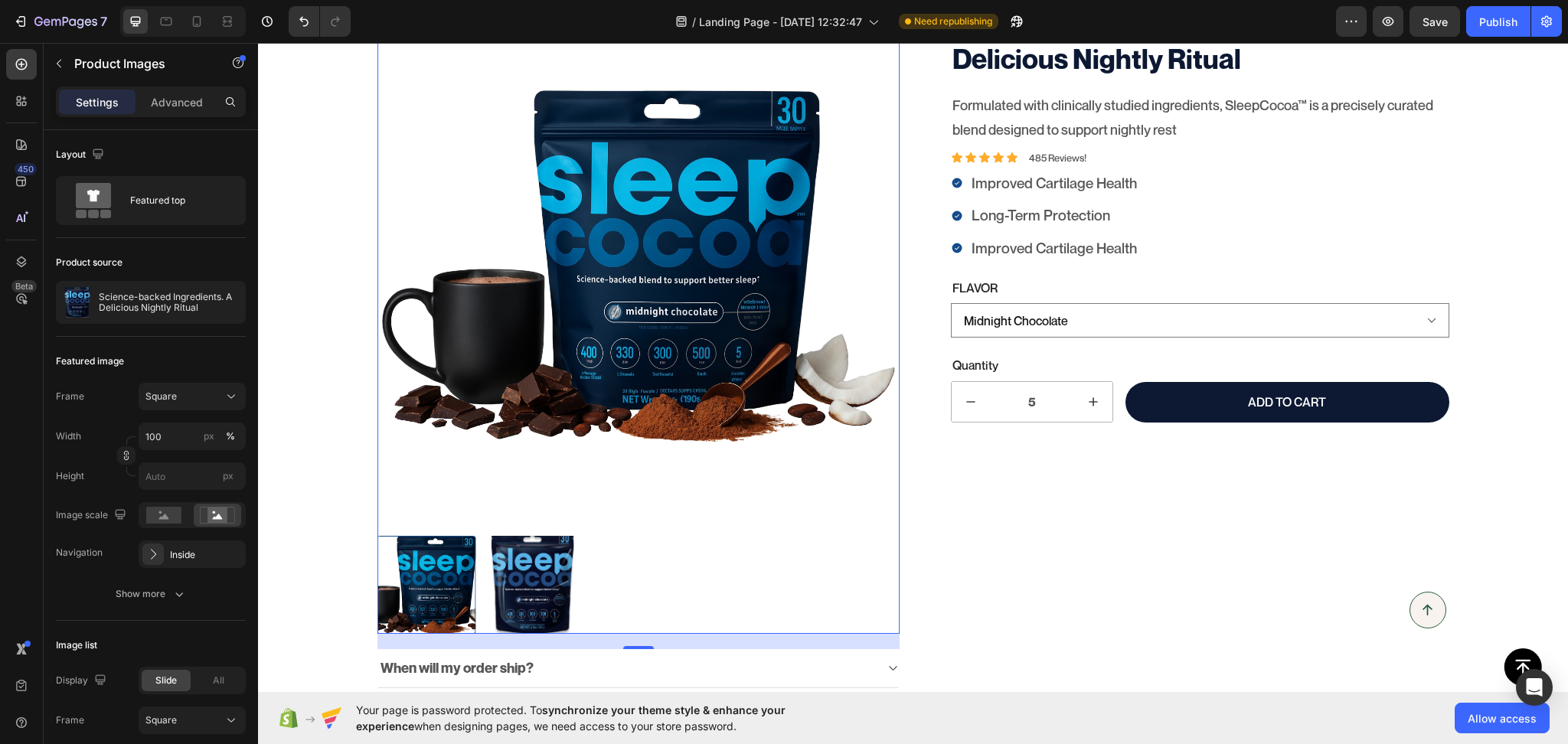
scroll to position [238, 0]
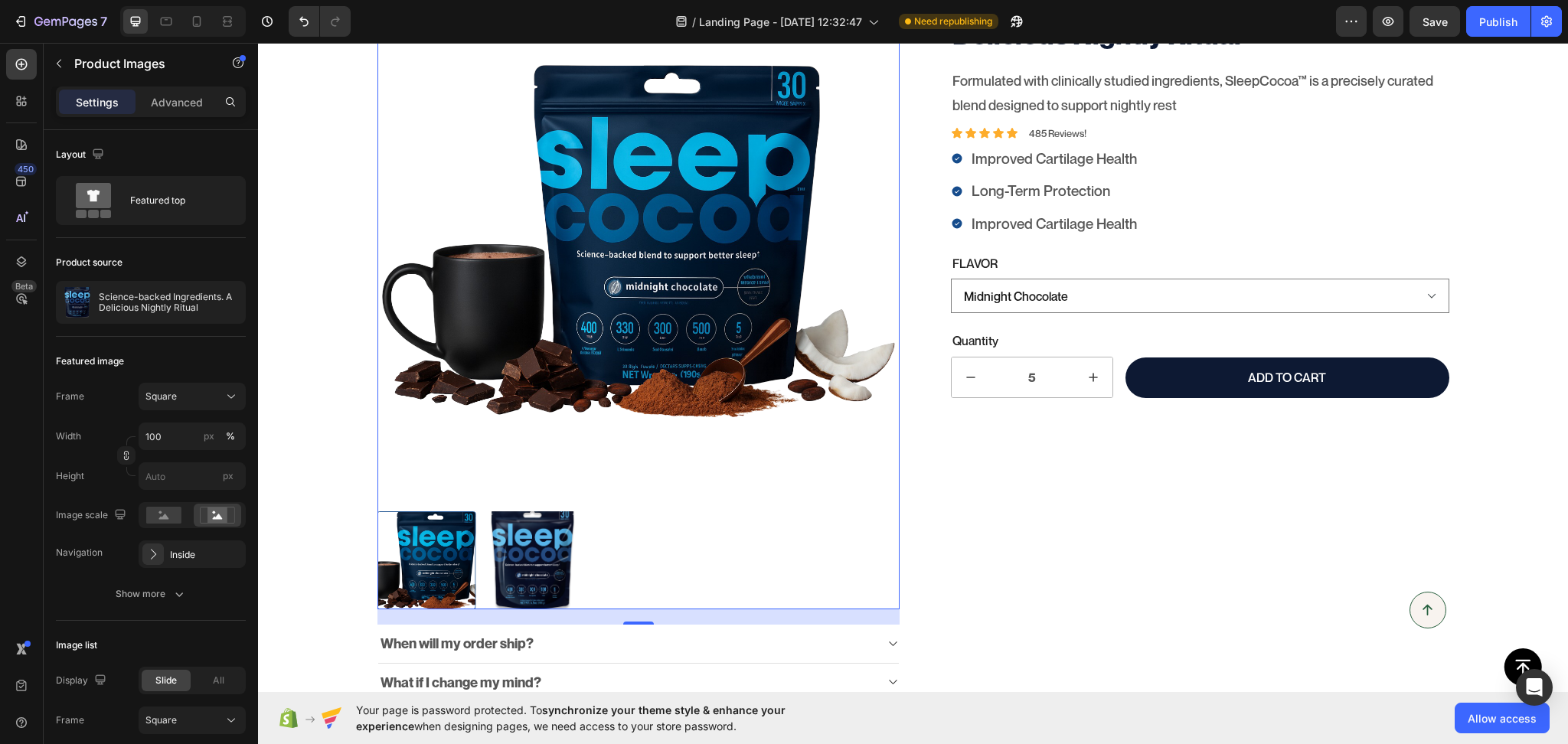
click at [532, 543] on img at bounding box center [532, 561] width 99 height 99
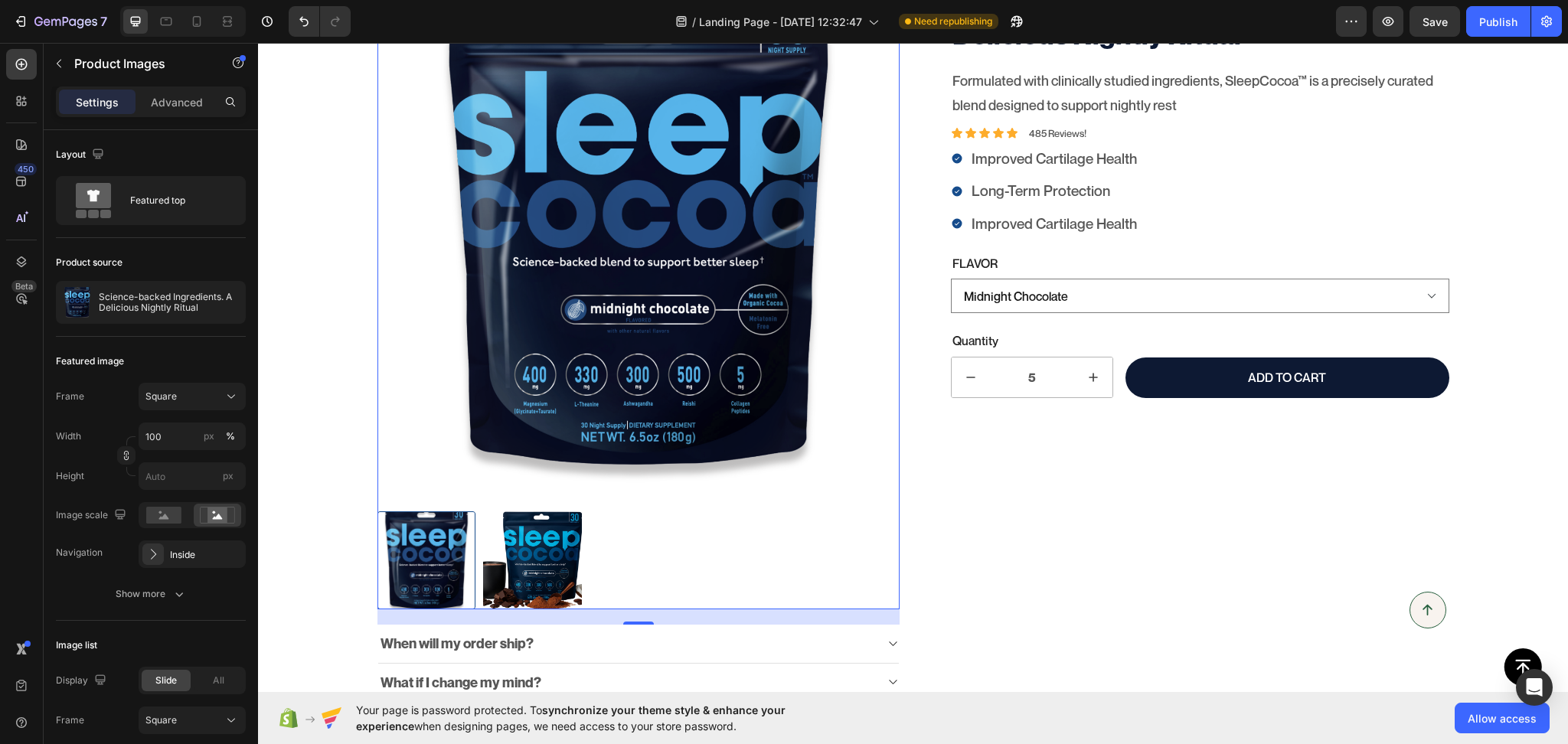
click at [578, 566] on div at bounding box center [638, 561] width 523 height 99
click at [535, 566] on img at bounding box center [532, 561] width 99 height 99
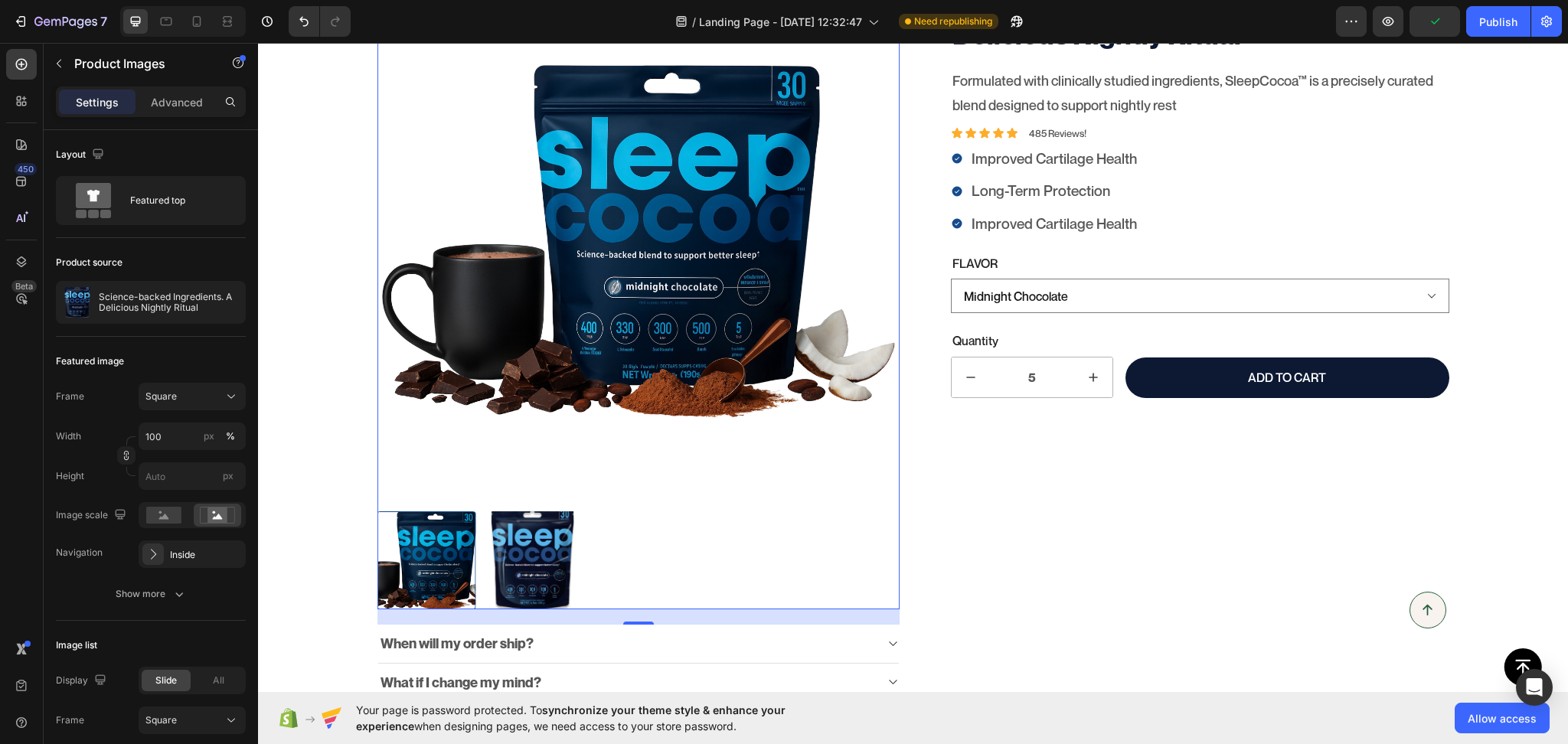
click at [637, 576] on div at bounding box center [638, 561] width 523 height 99
click at [141, 300] on p "Science-backed Ingredients. A Delicious Nightly Ritual" at bounding box center [169, 301] width 141 height 21
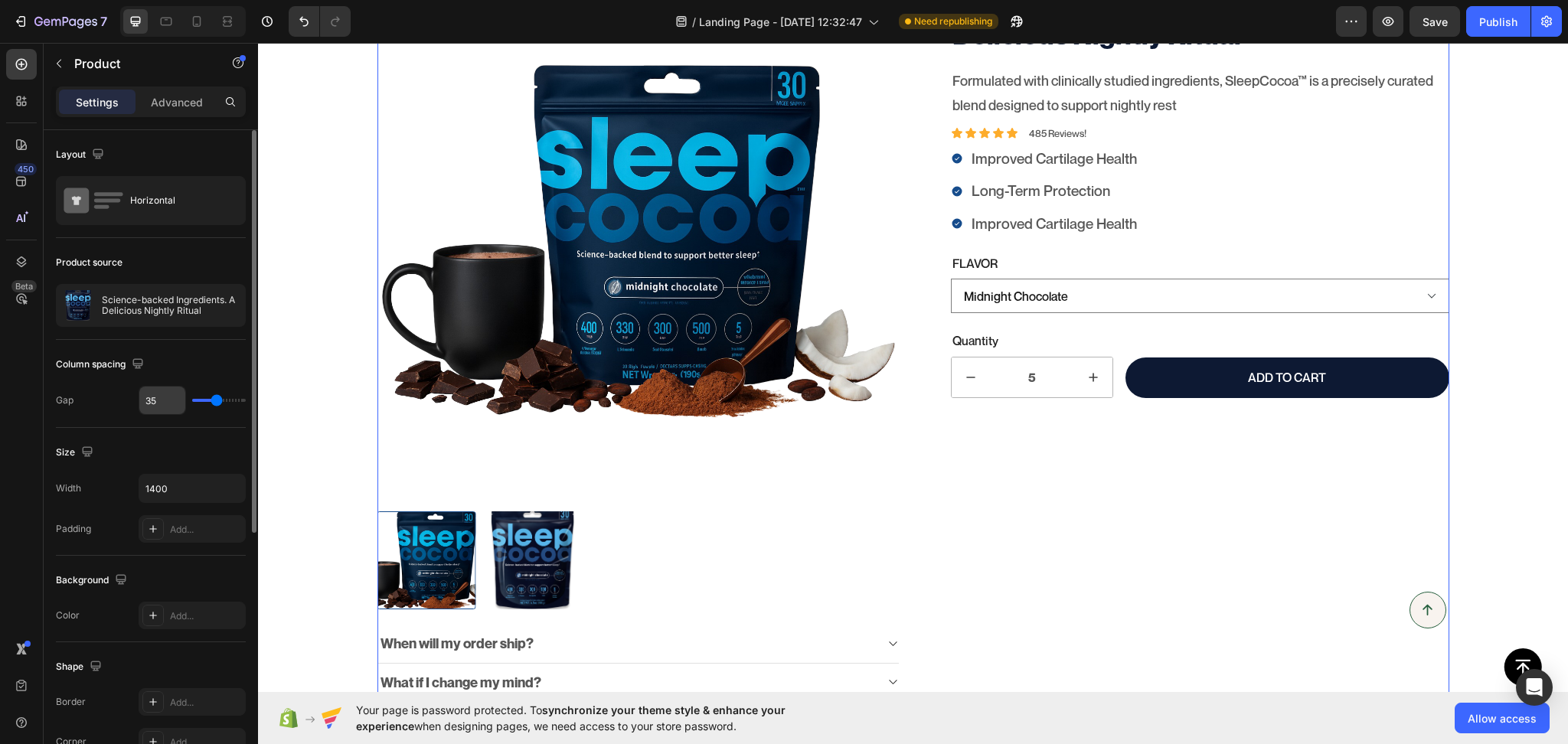
click at [151, 408] on input "35" at bounding box center [162, 400] width 46 height 27
type input "3"
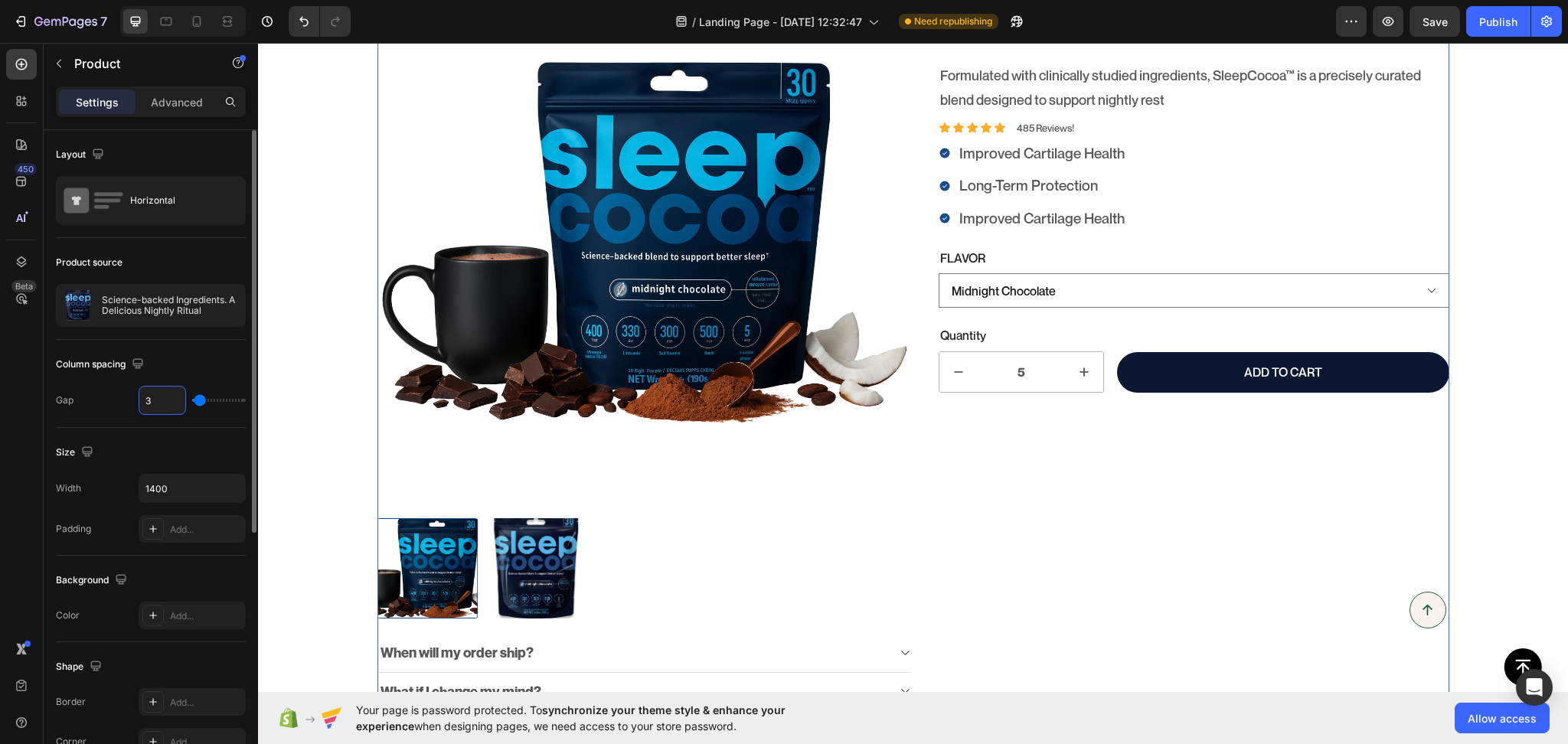
type input "30"
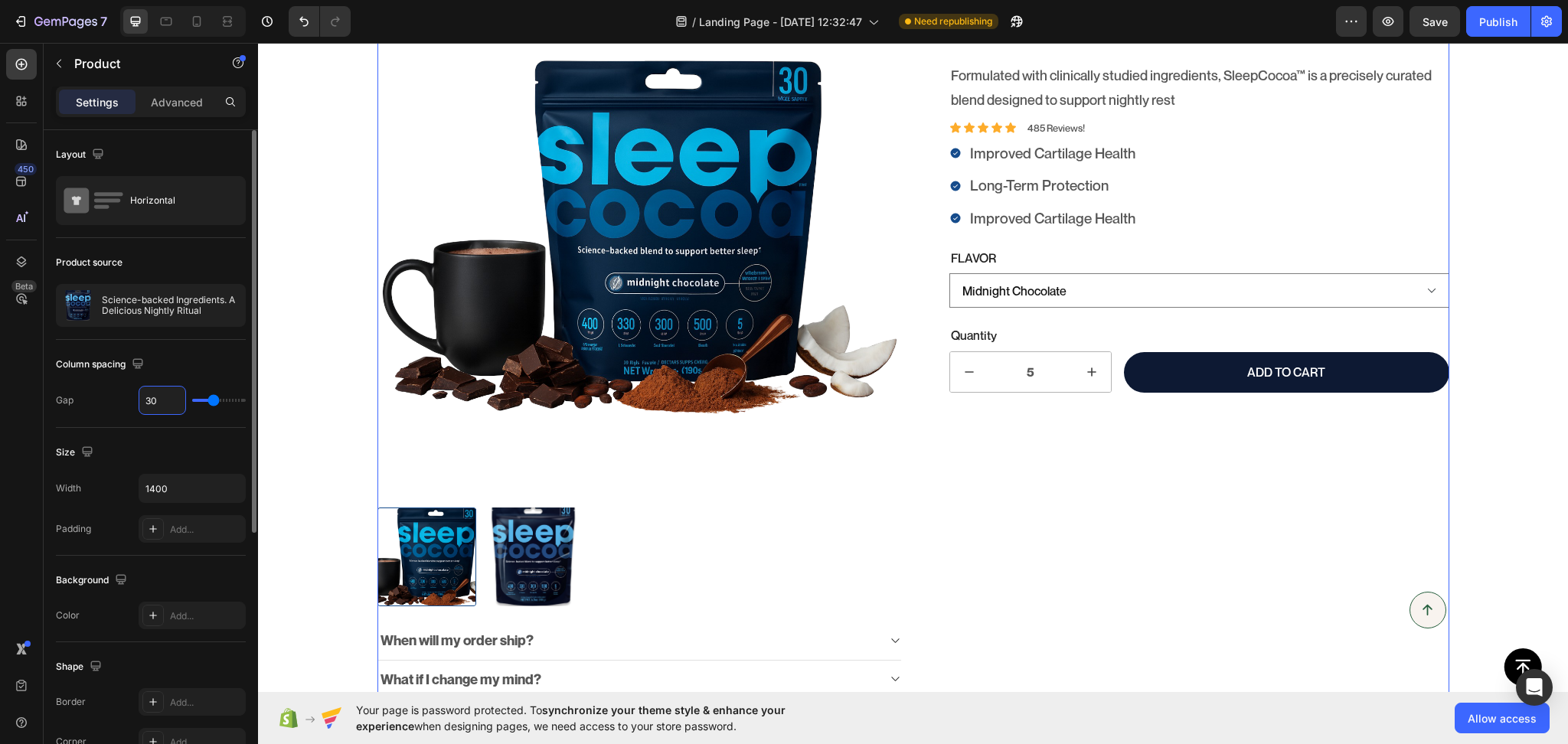
scroll to position [239, 0]
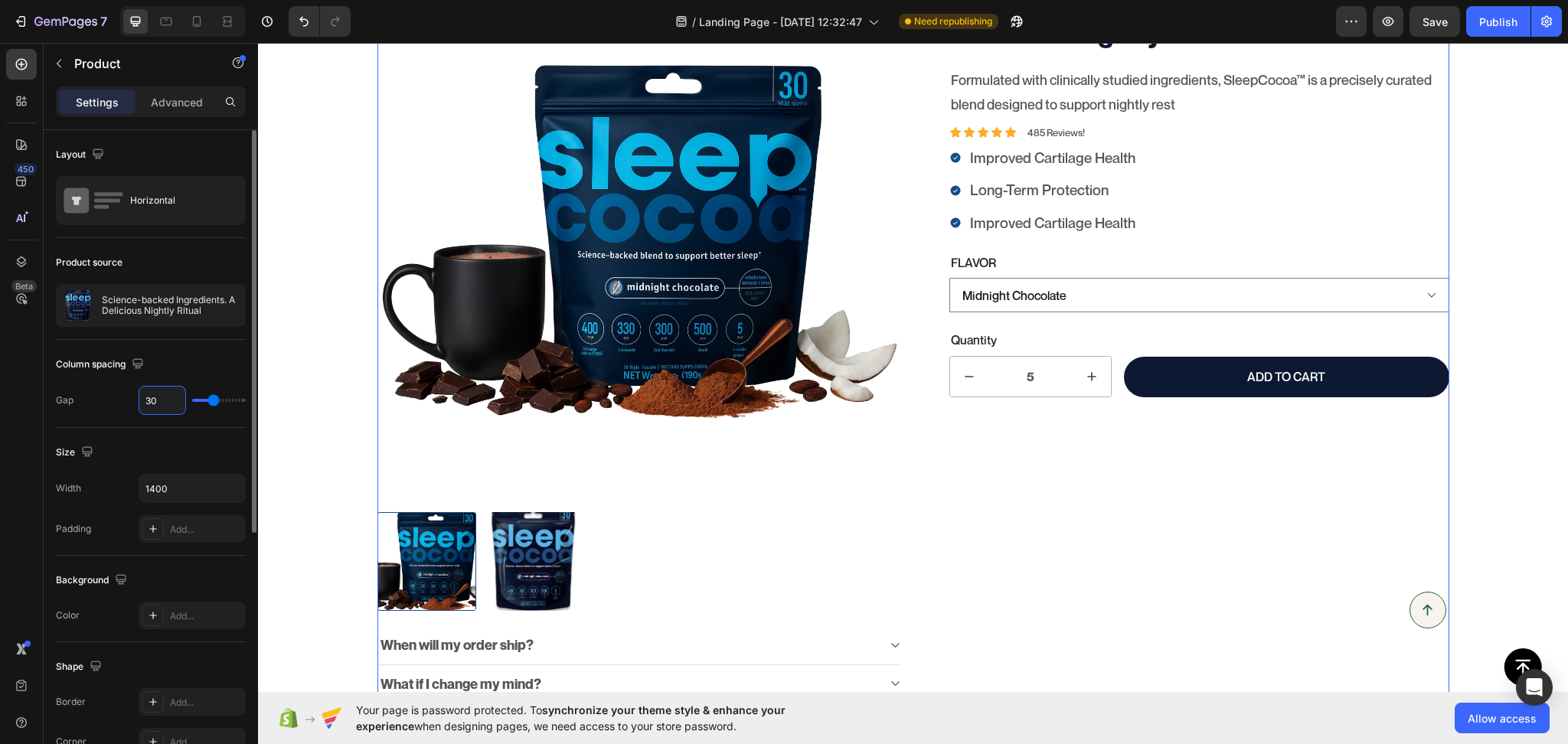
type input "30"
click at [200, 344] on div "Column spacing Gap 30" at bounding box center [150, 384] width 190 height 88
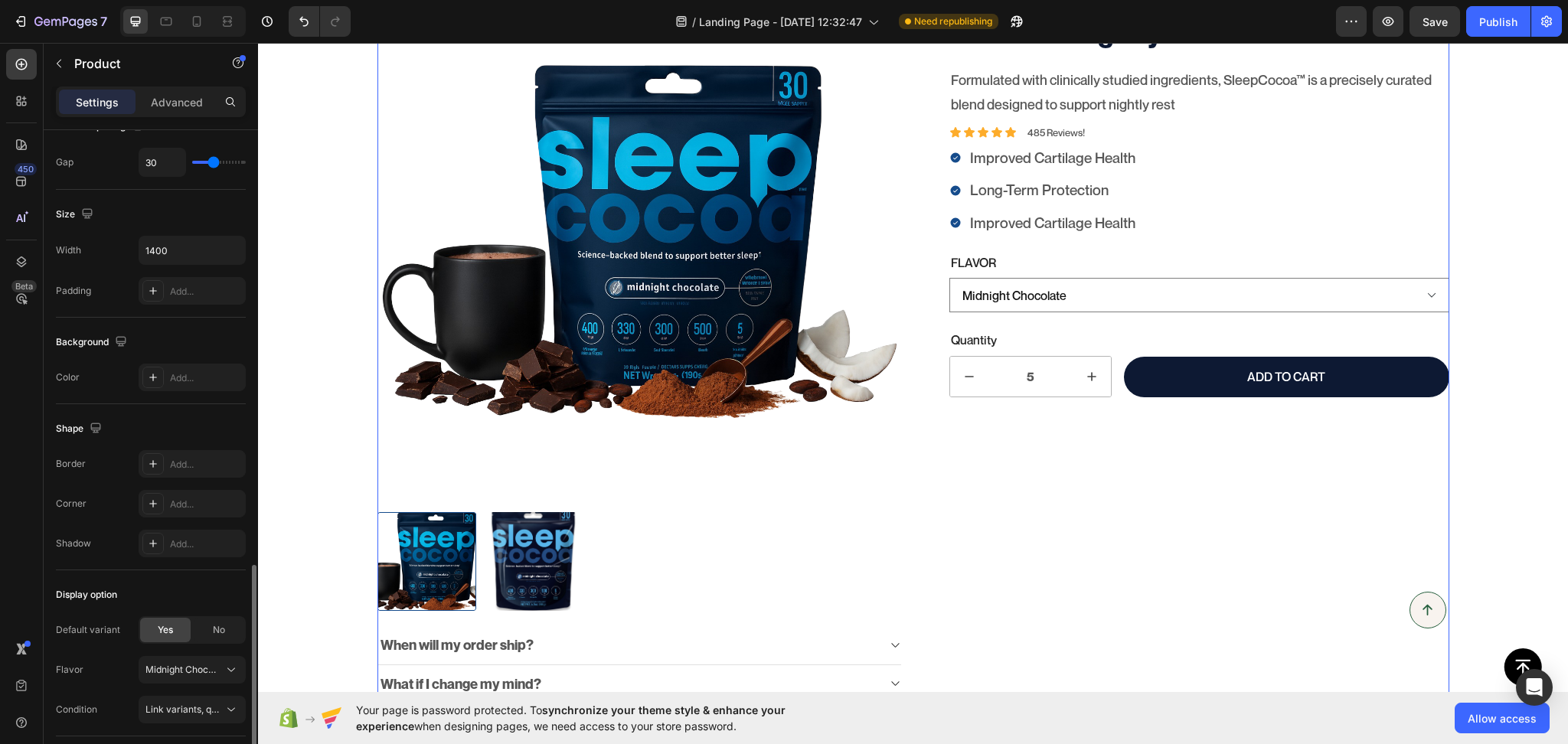
scroll to position [418, 0]
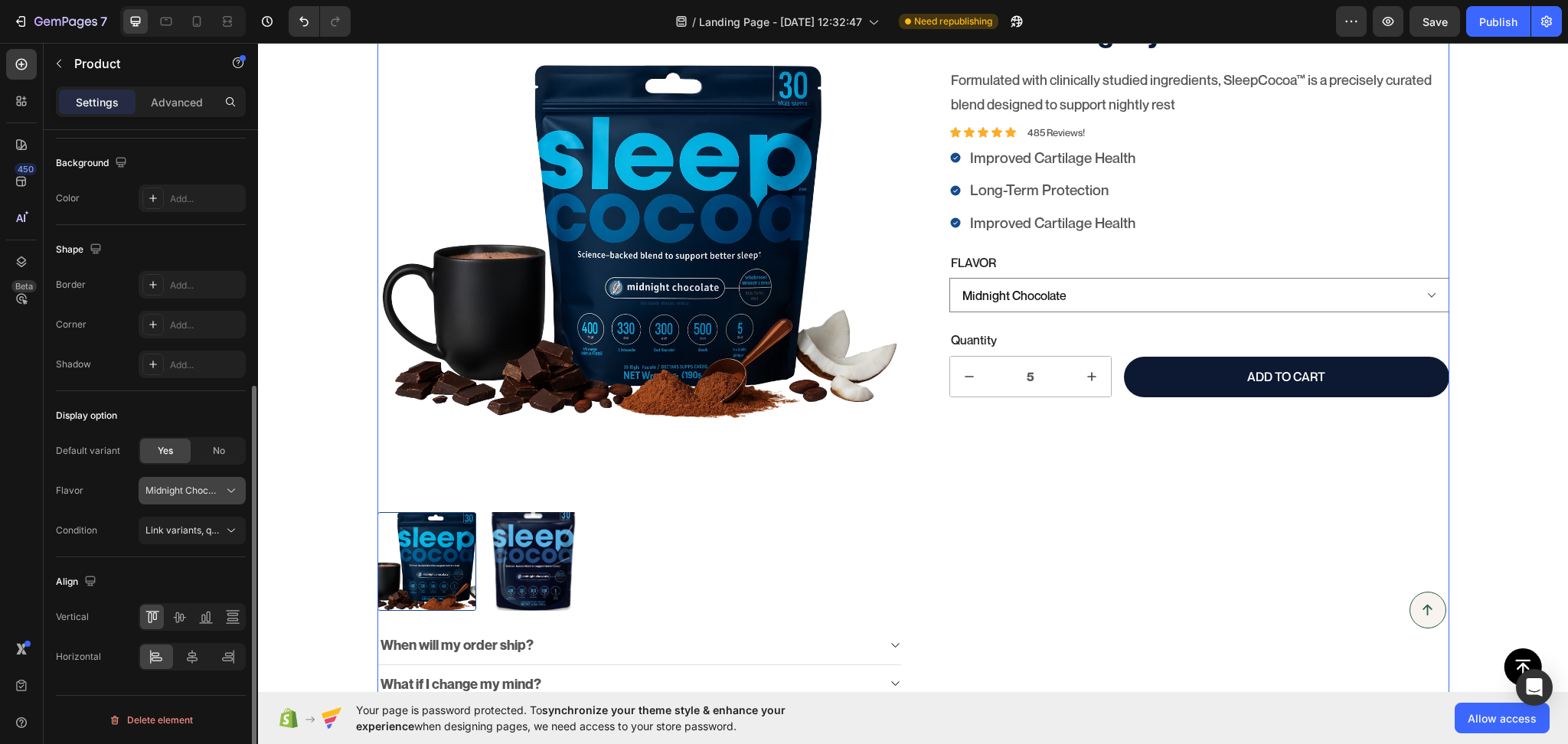
click at [164, 496] on span "Midnight Chocolate" at bounding box center [183, 490] width 75 height 14
click at [160, 534] on span "Link variants, quantity <br> between same products" at bounding box center [258, 531] width 226 height 12
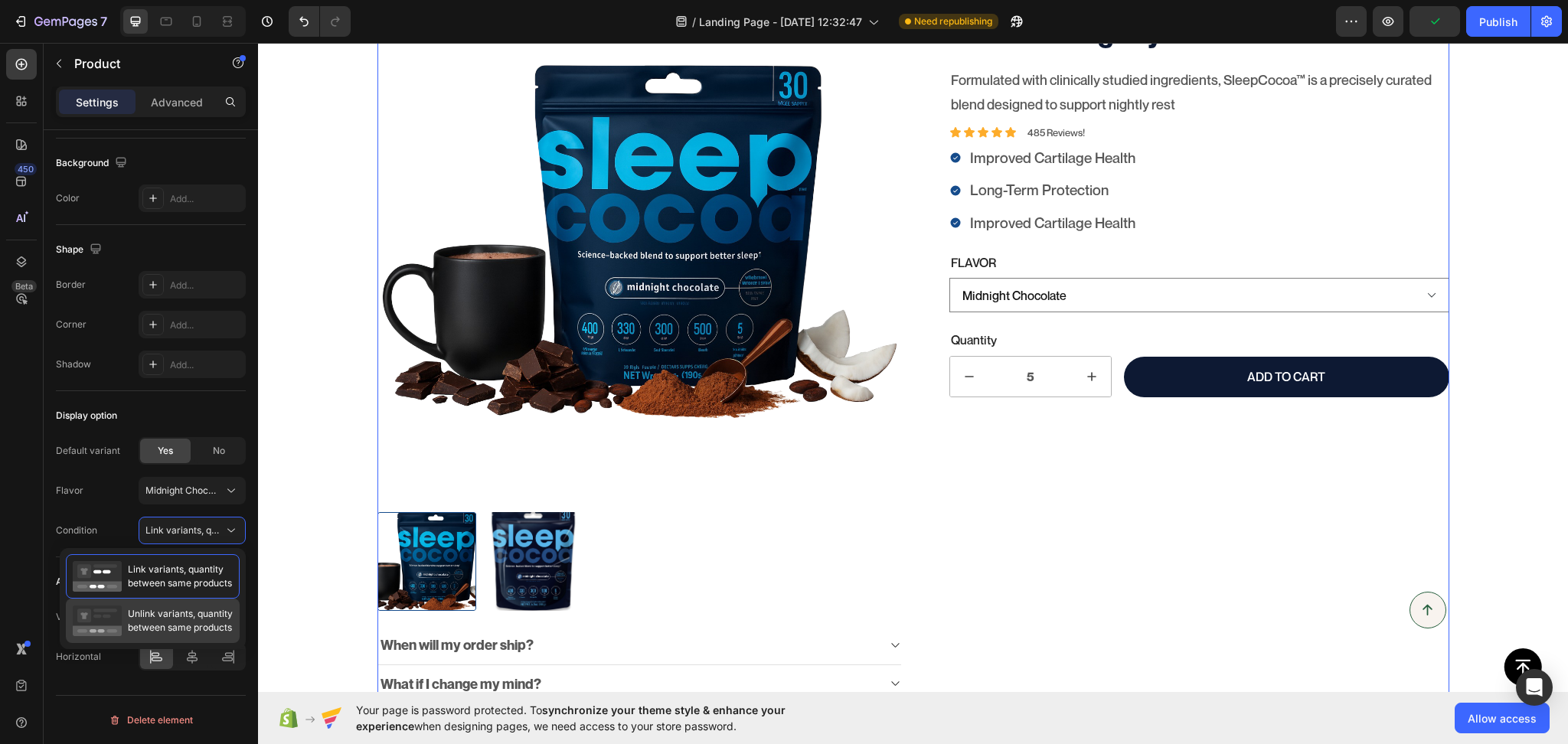
click at [174, 607] on span "Unlink variants, quantity between same products" at bounding box center [180, 621] width 105 height 27
type input "1"
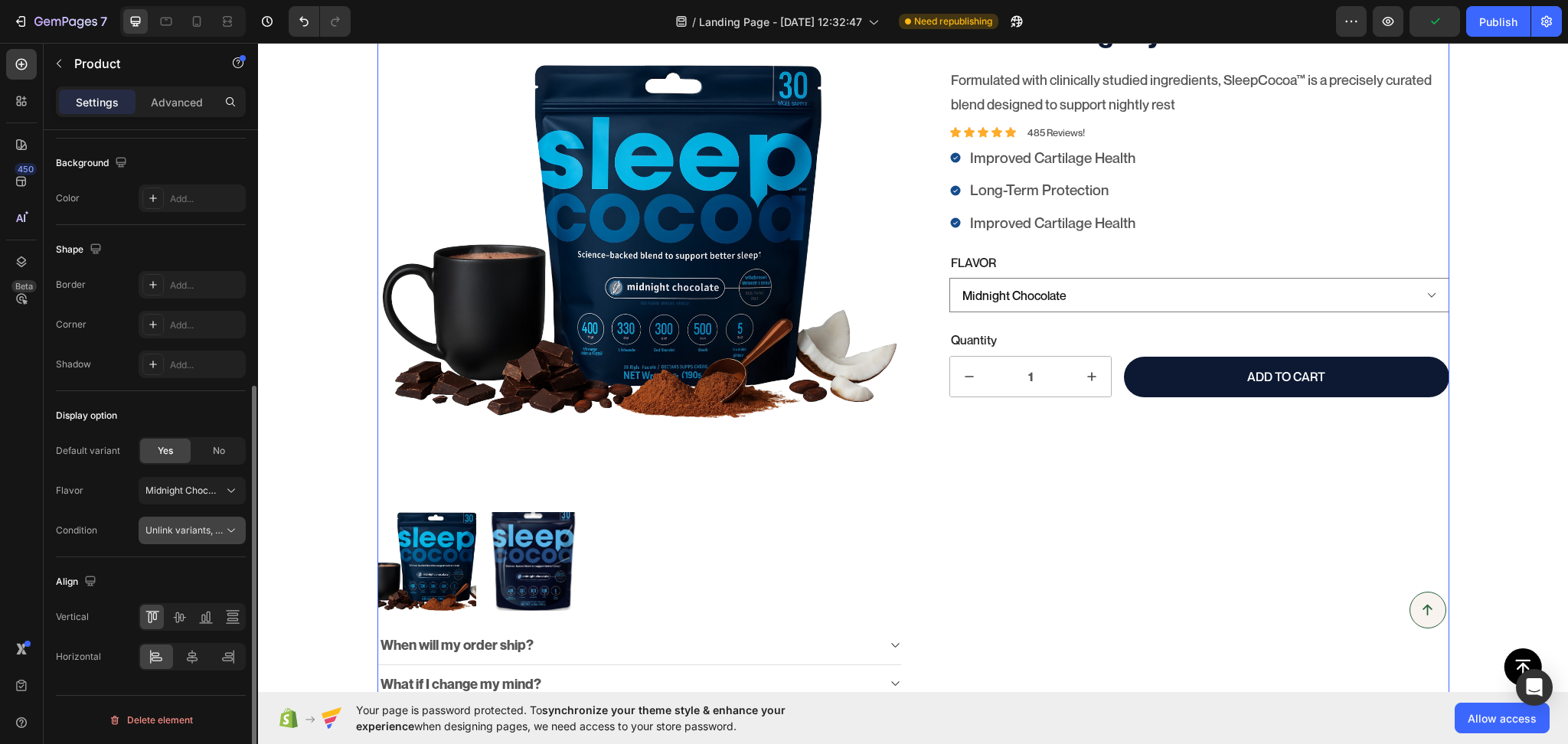
click at [173, 537] on span "Unlink variants, quantity <br> between same products" at bounding box center [184, 531] width 78 height 14
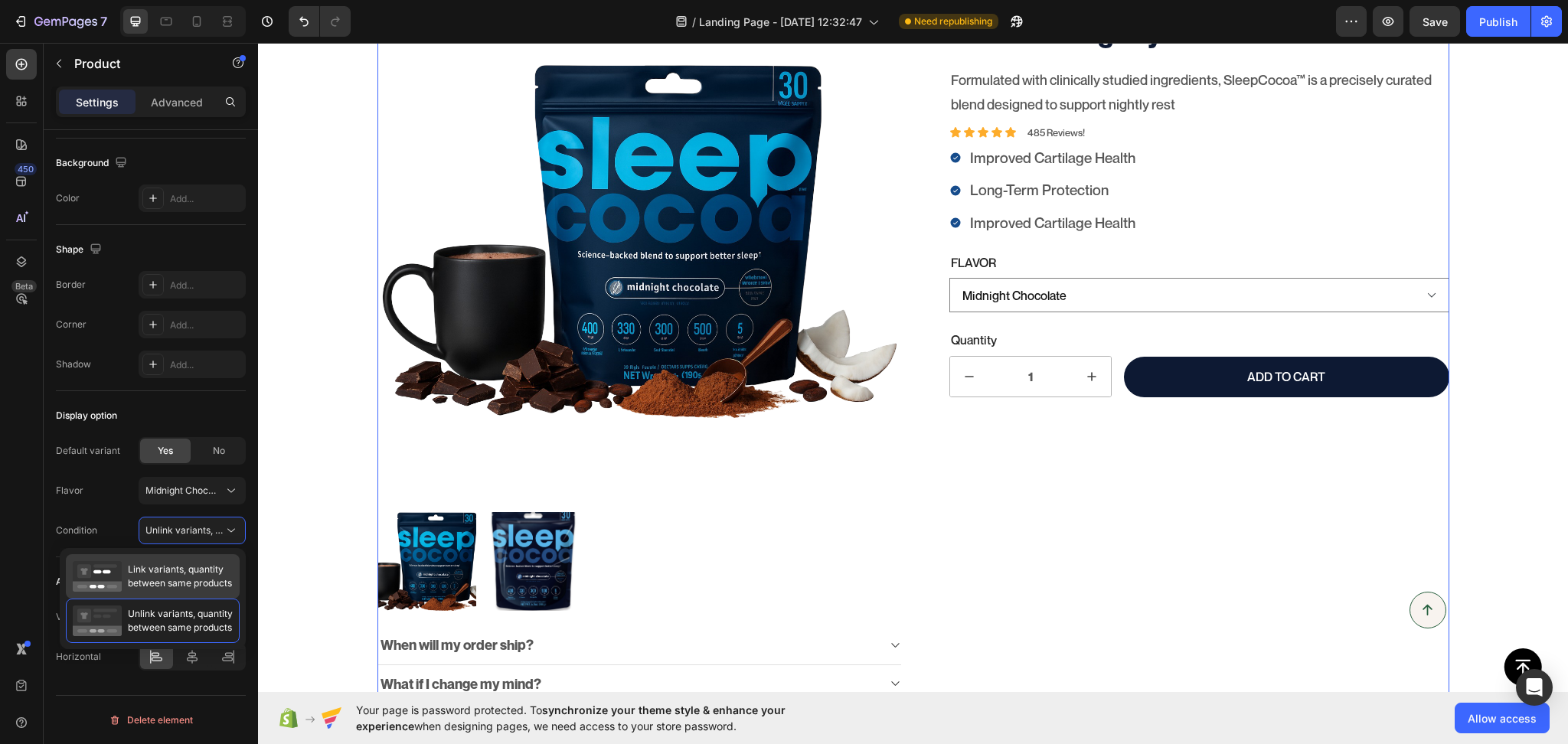
click at [167, 571] on span "Link variants, quantity between same products" at bounding box center [180, 576] width 104 height 27
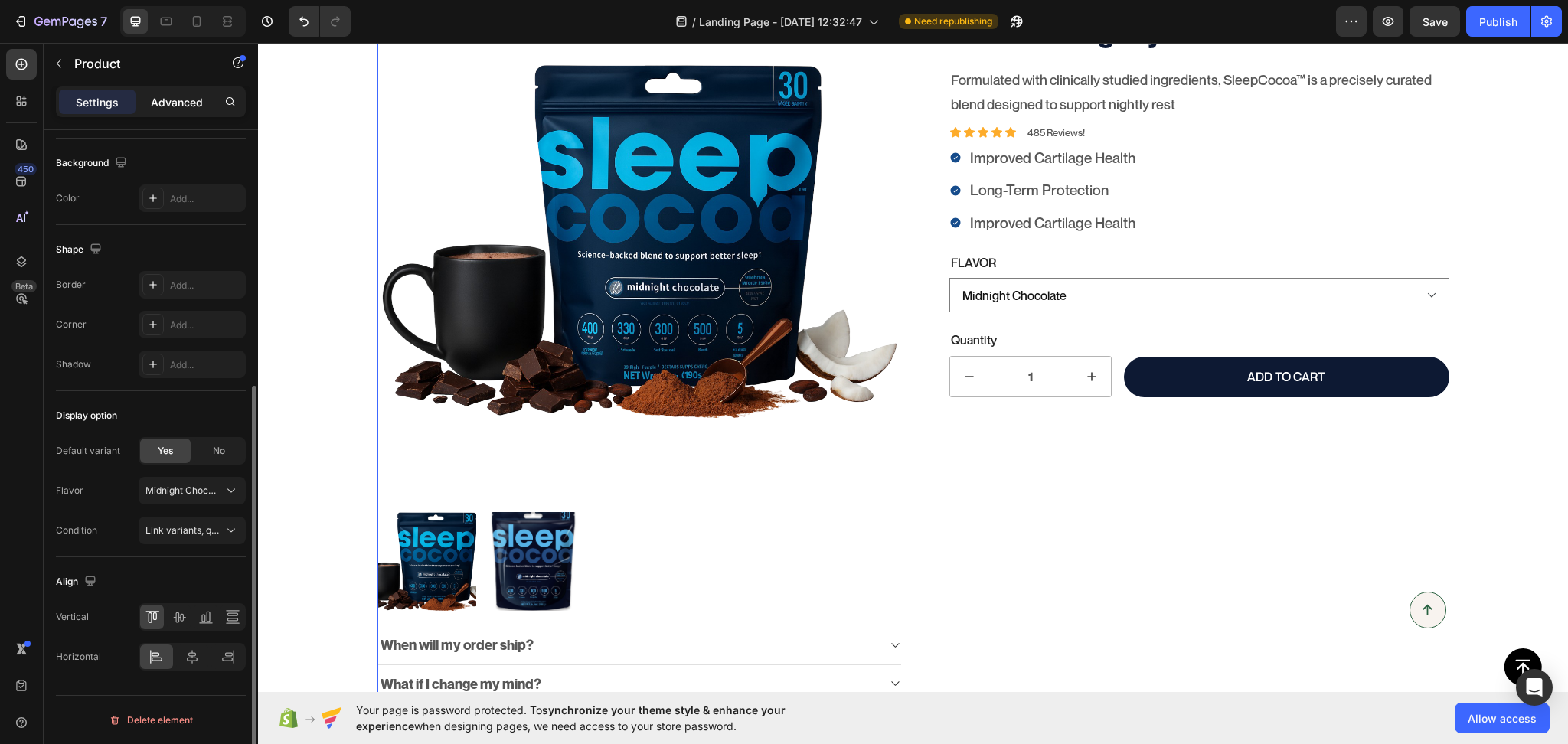
click at [191, 101] on p "Advanced" at bounding box center [177, 103] width 52 height 16
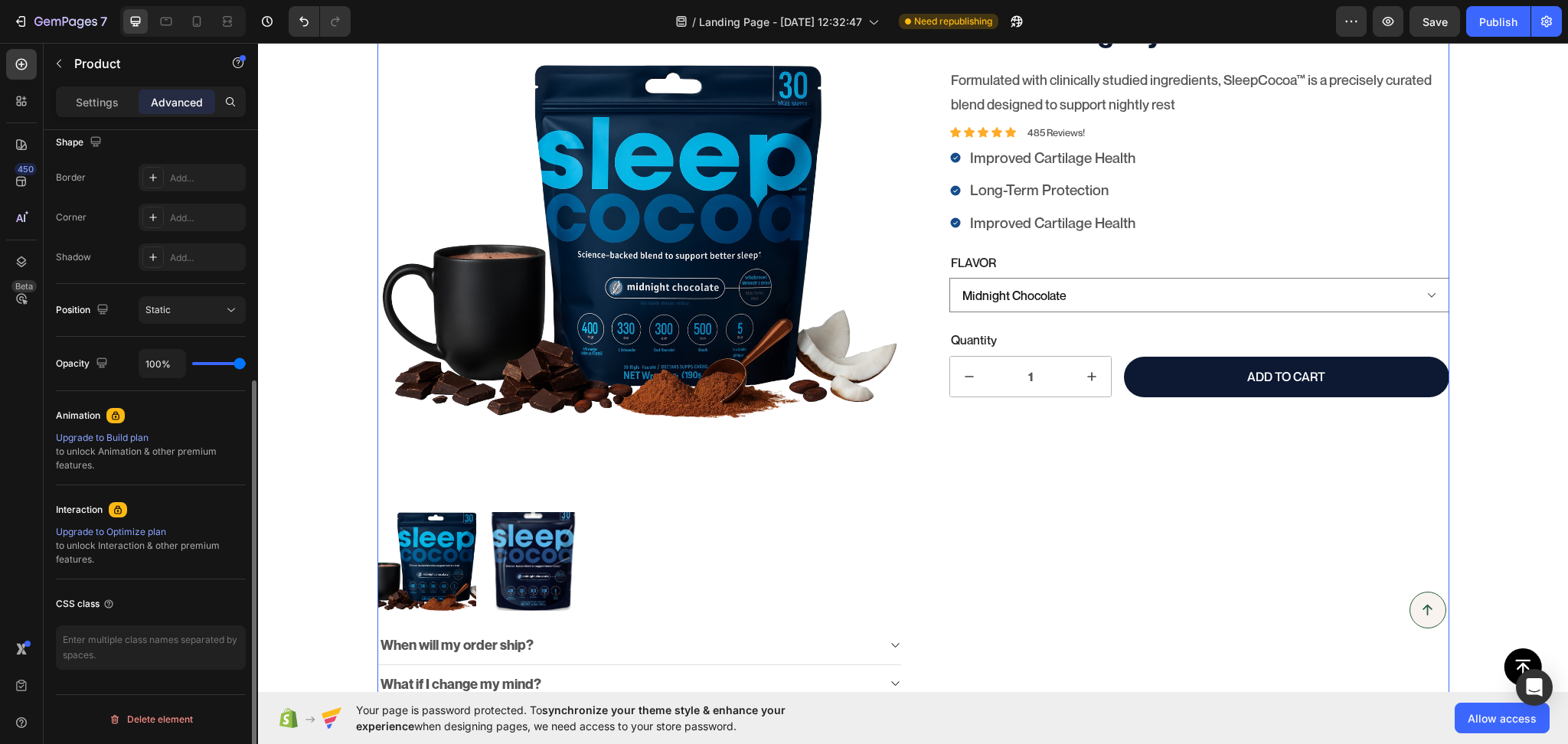
scroll to position [405, 0]
click at [1495, 16] on div "Publish" at bounding box center [1498, 22] width 38 height 16
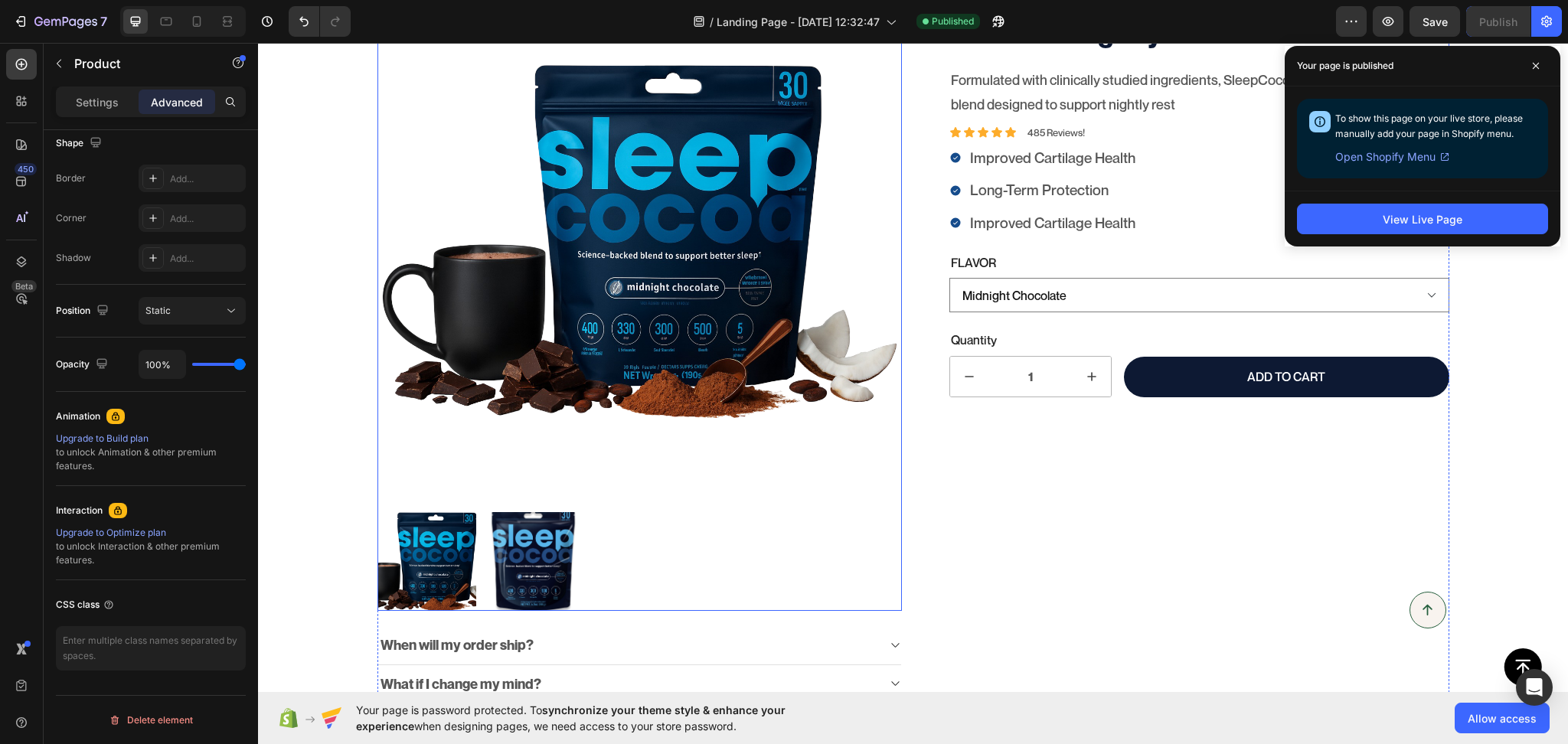
click at [590, 546] on div at bounding box center [639, 562] width 525 height 99
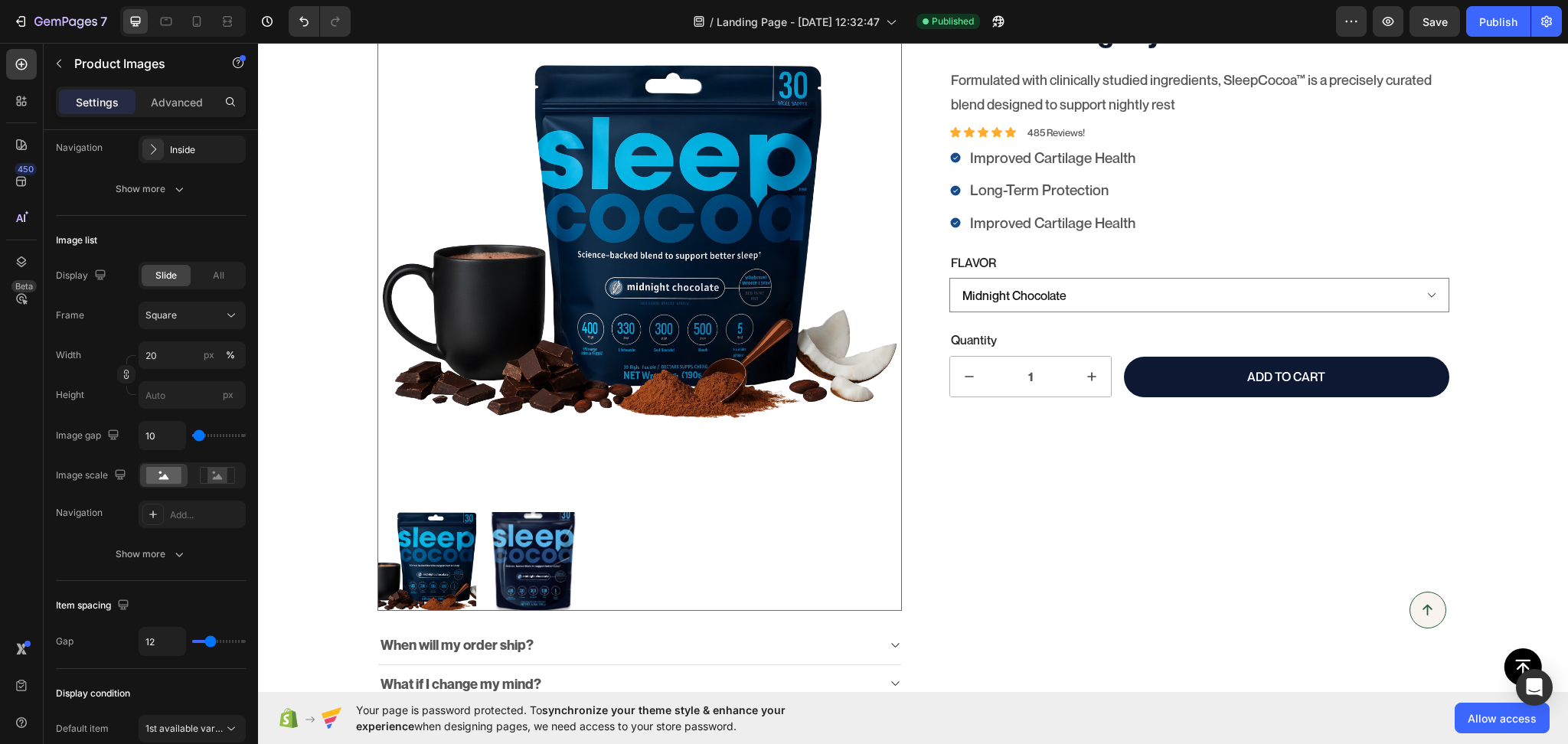
scroll to position [0, 0]
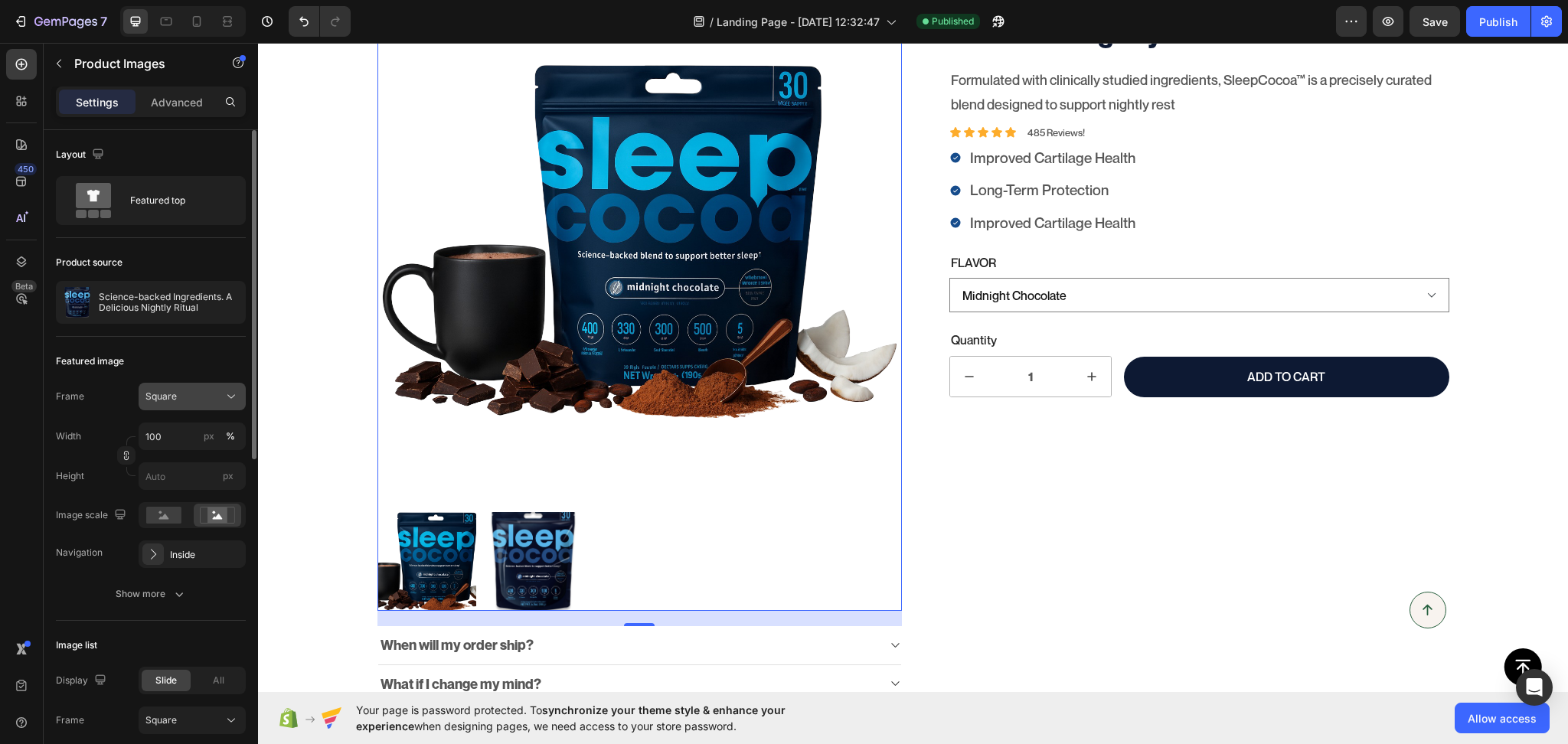
click at [157, 395] on span "Square" at bounding box center [161, 396] width 31 height 14
click at [161, 511] on div "Original" at bounding box center [179, 520] width 123 height 27
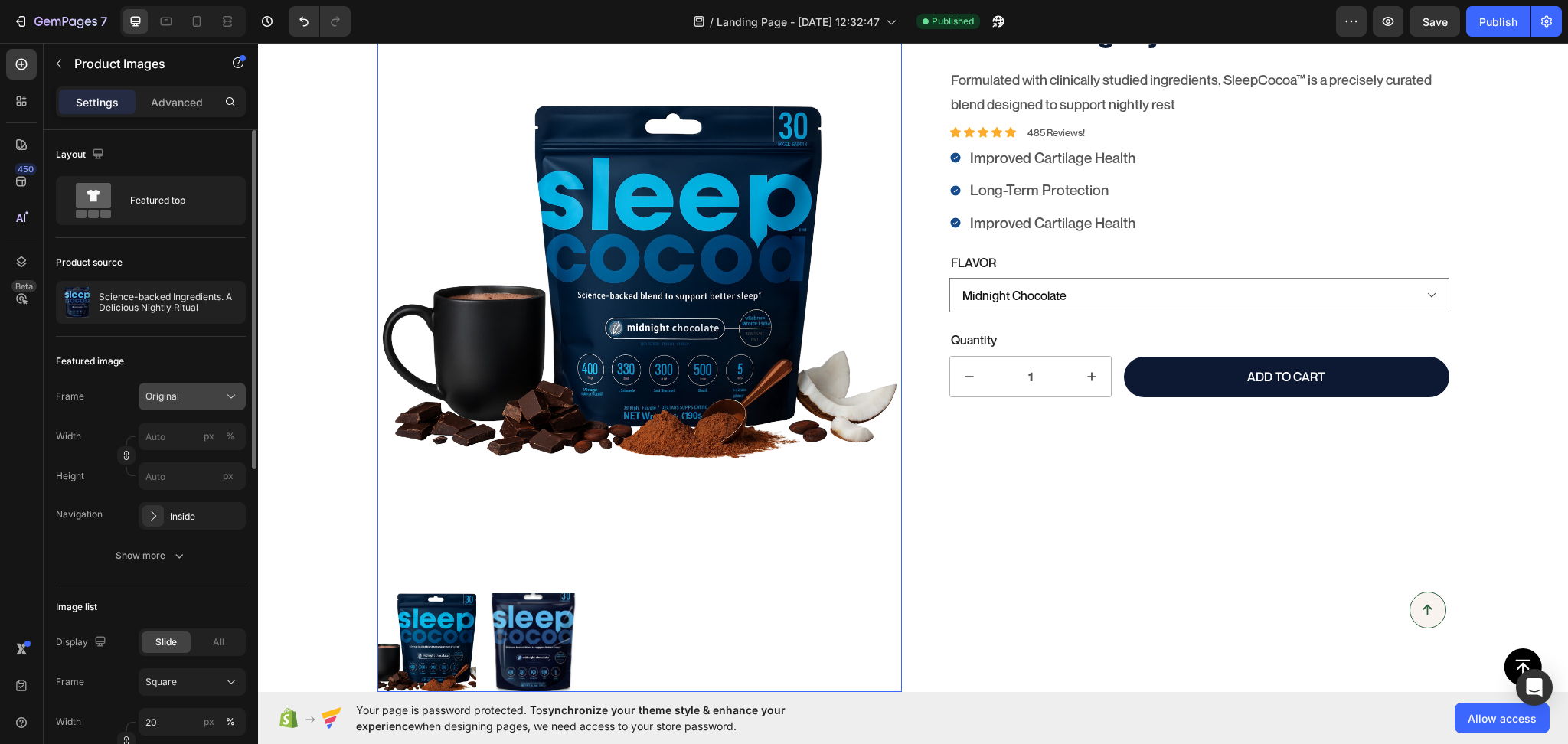
click at [168, 398] on span "Original" at bounding box center [162, 396] width 34 height 14
click at [168, 429] on span "Square" at bounding box center [160, 434] width 31 height 16
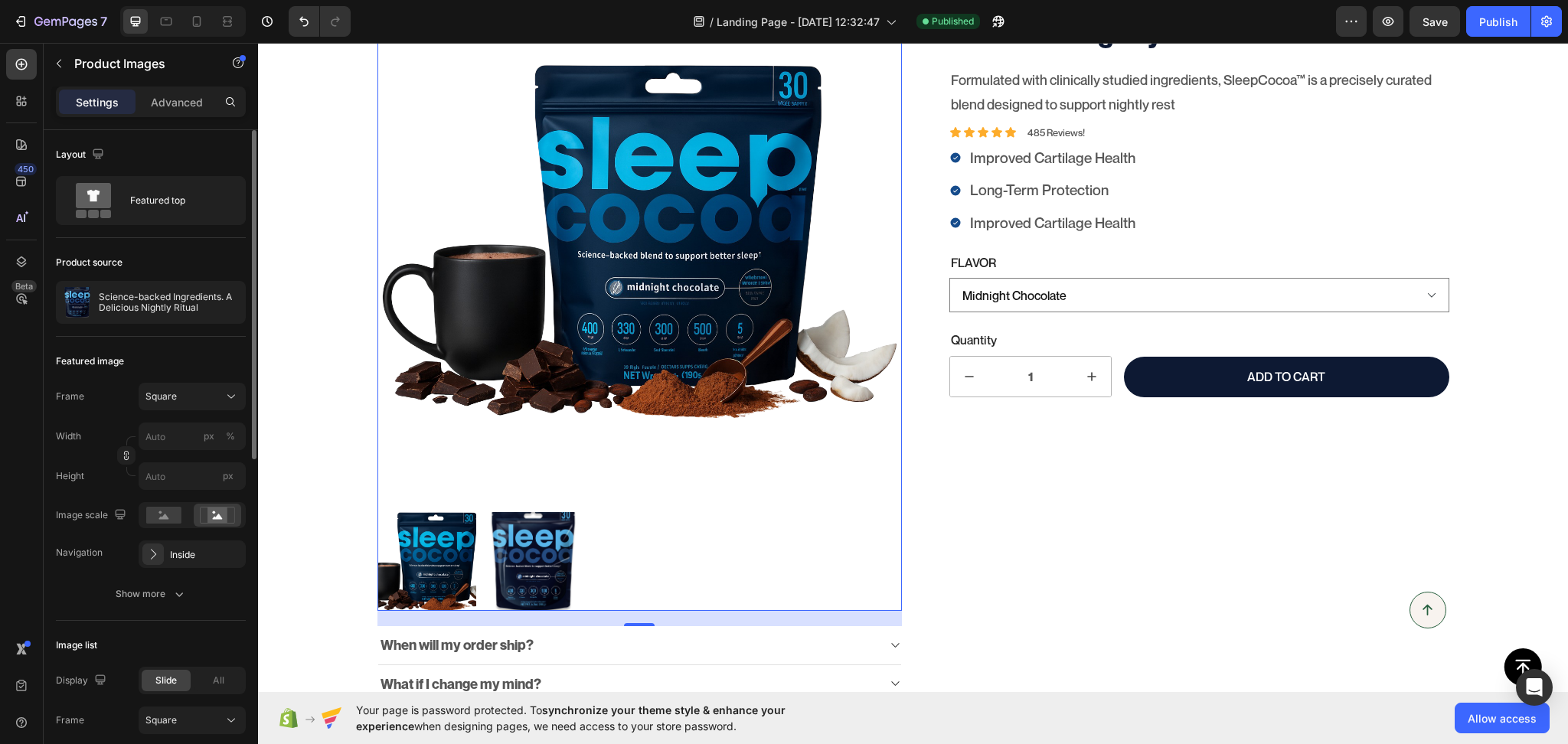
scroll to position [199, 0]
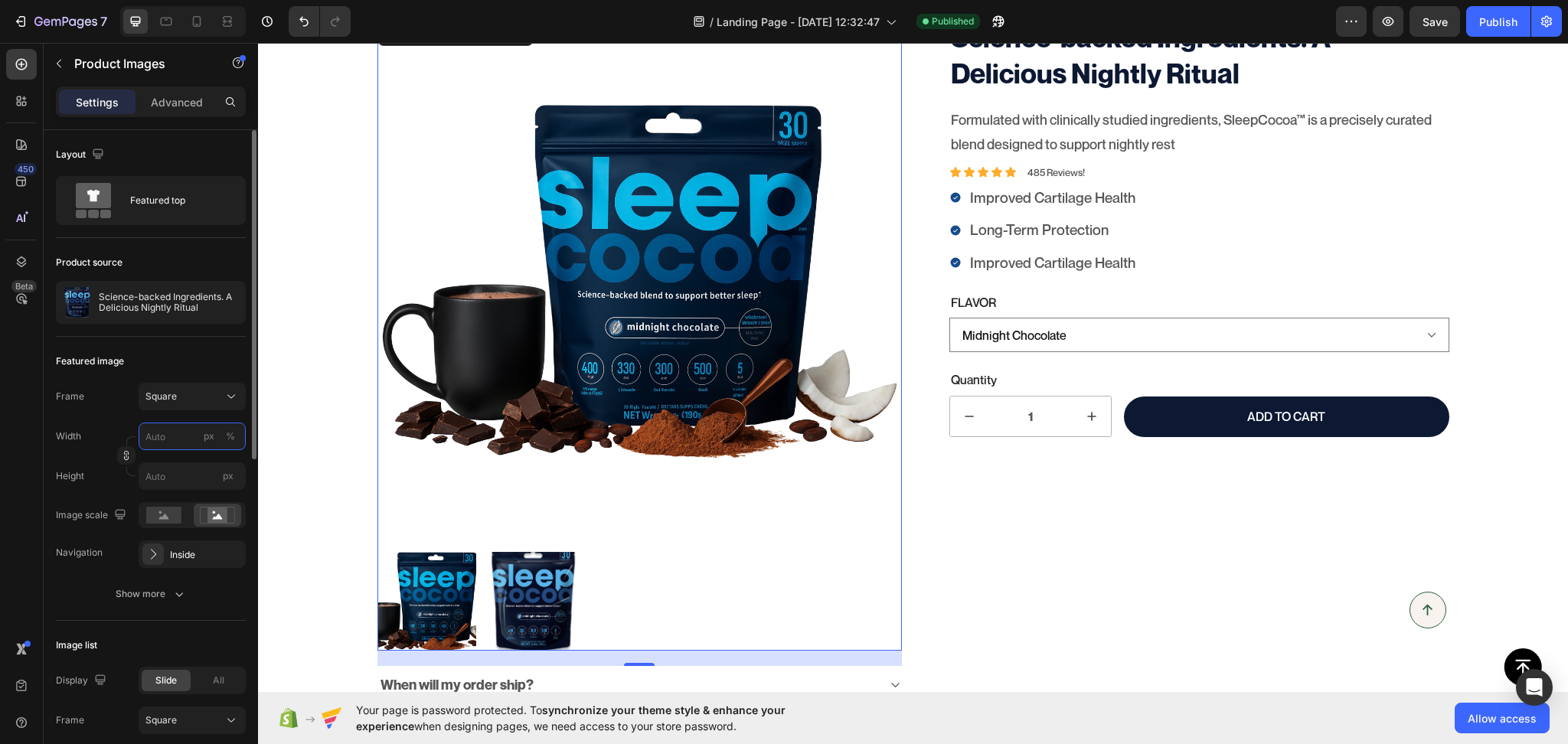
click at [180, 422] on input "px %" at bounding box center [191, 436] width 107 height 27
click at [148, 481] on div "Full 100%" at bounding box center [177, 473] width 125 height 27
type input "100"
click at [179, 509] on rect at bounding box center [164, 515] width 35 height 16
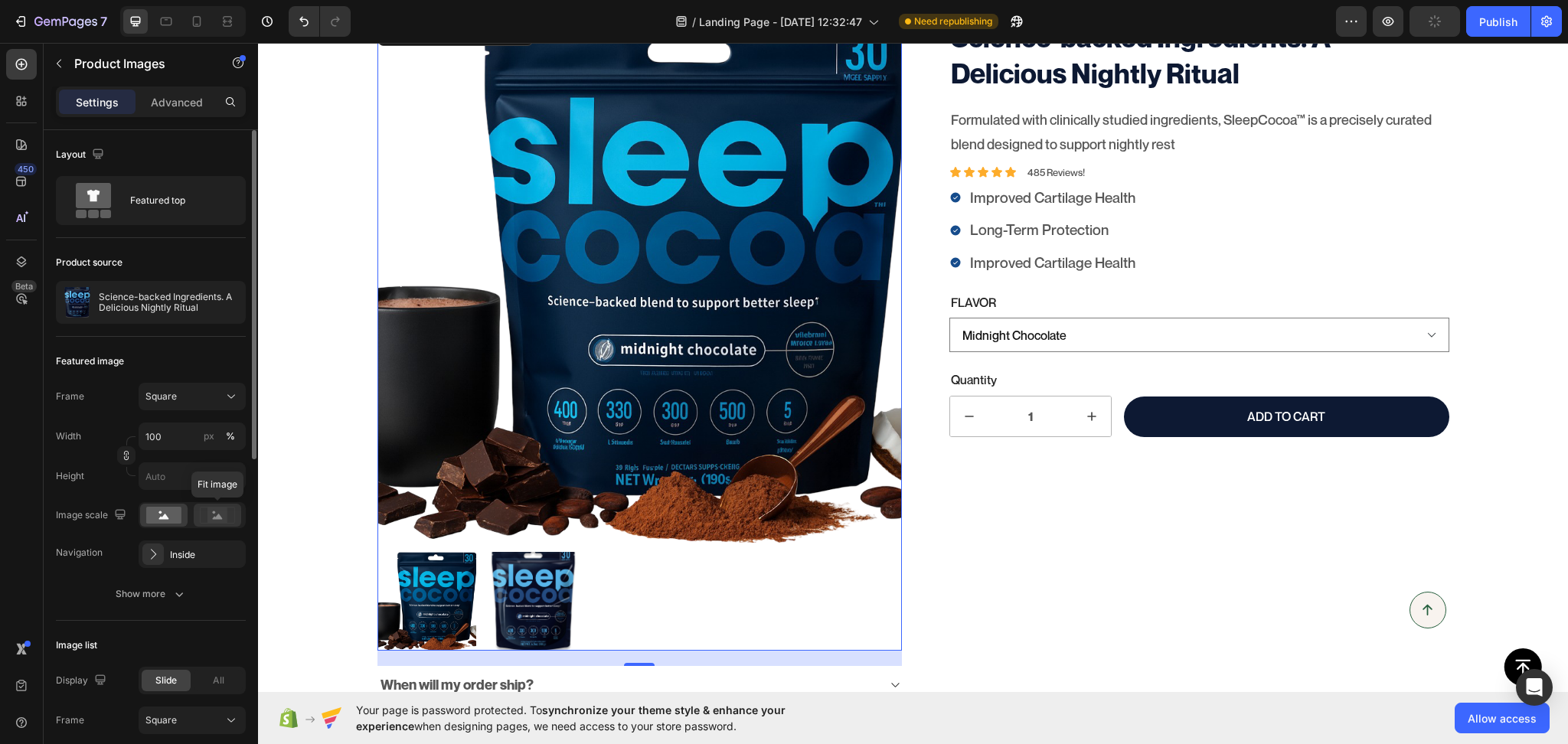
click at [221, 511] on rect at bounding box center [218, 515] width 20 height 16
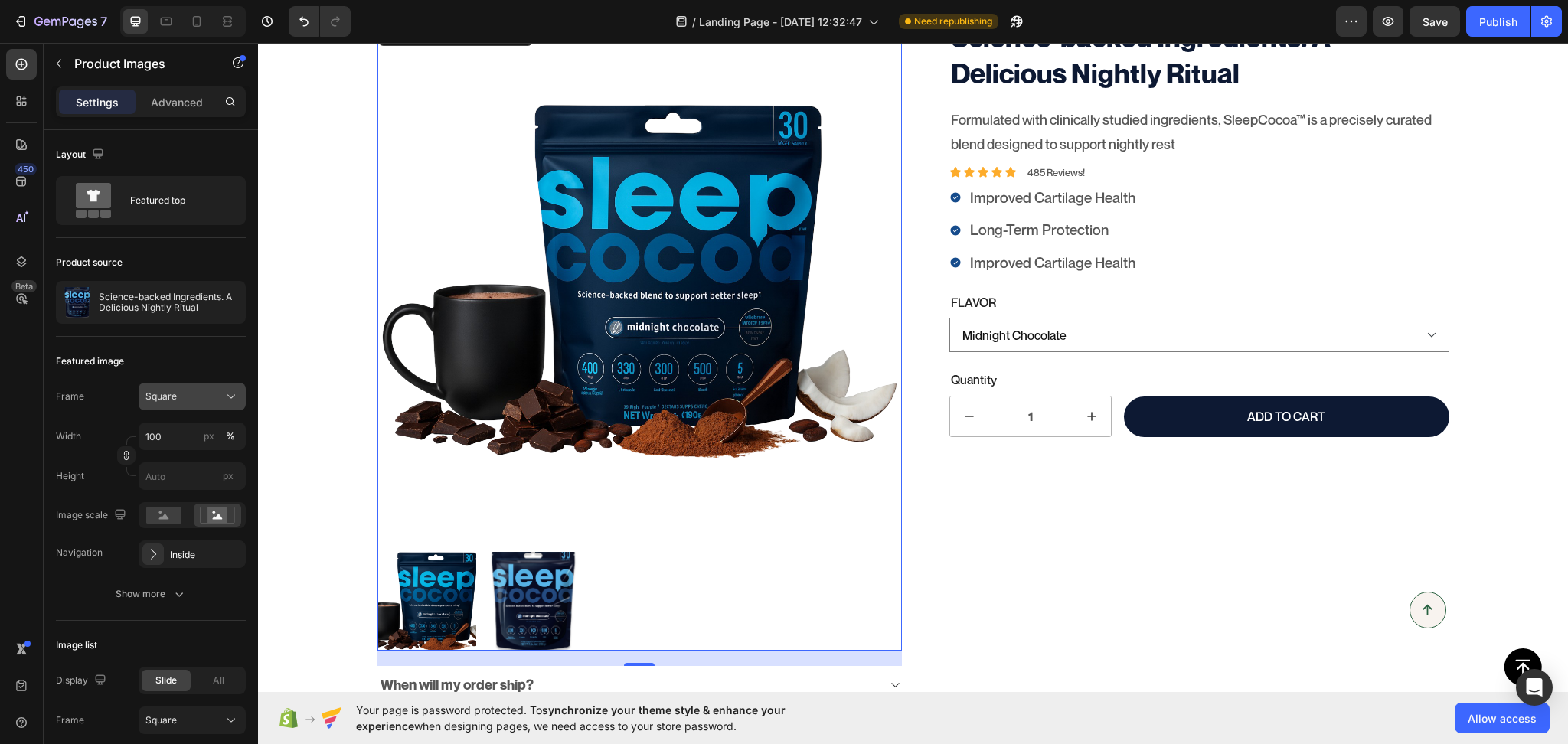
click at [184, 401] on div "Square" at bounding box center [183, 396] width 75 height 14
click at [182, 465] on div "Vertical" at bounding box center [189, 463] width 89 height 16
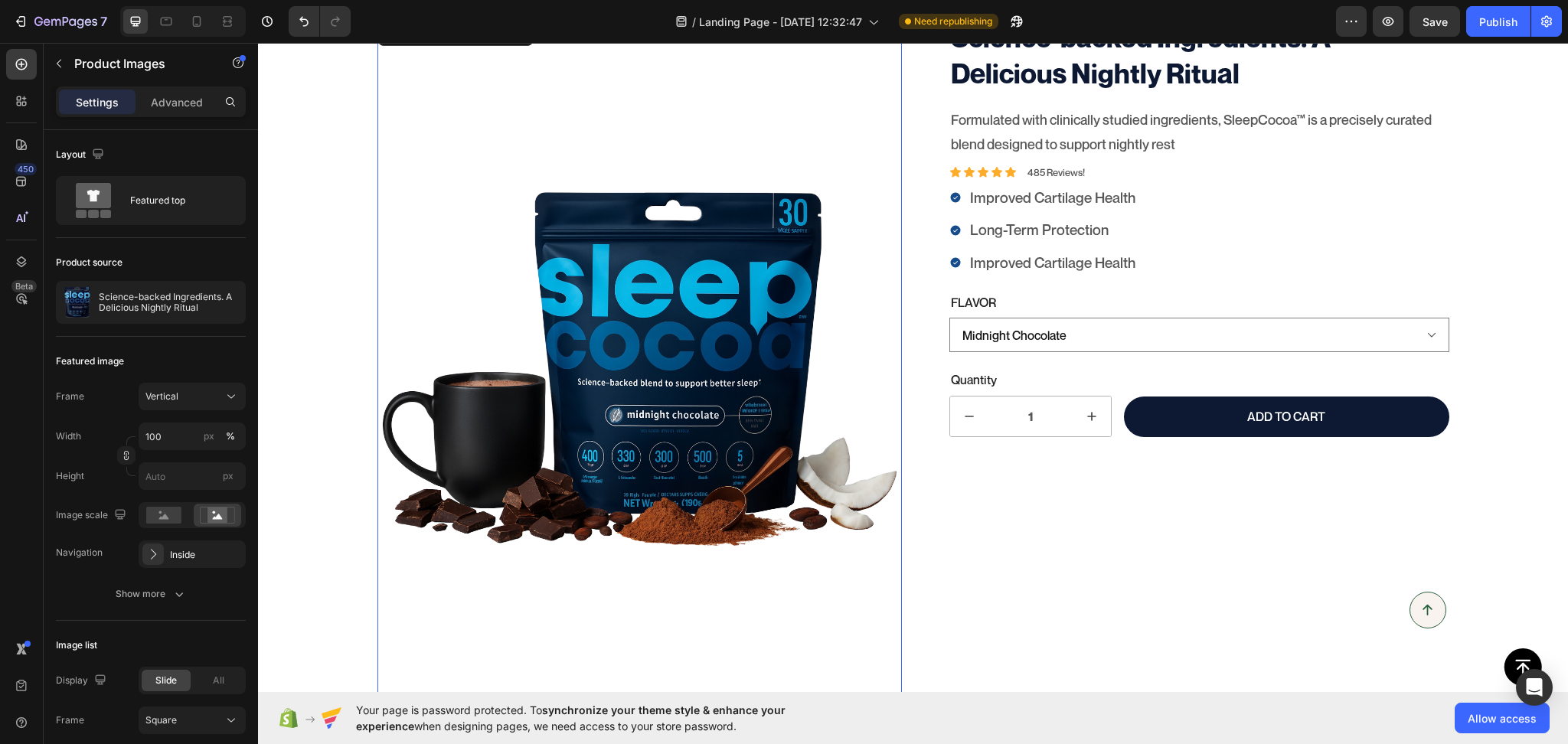
scroll to position [287, 0]
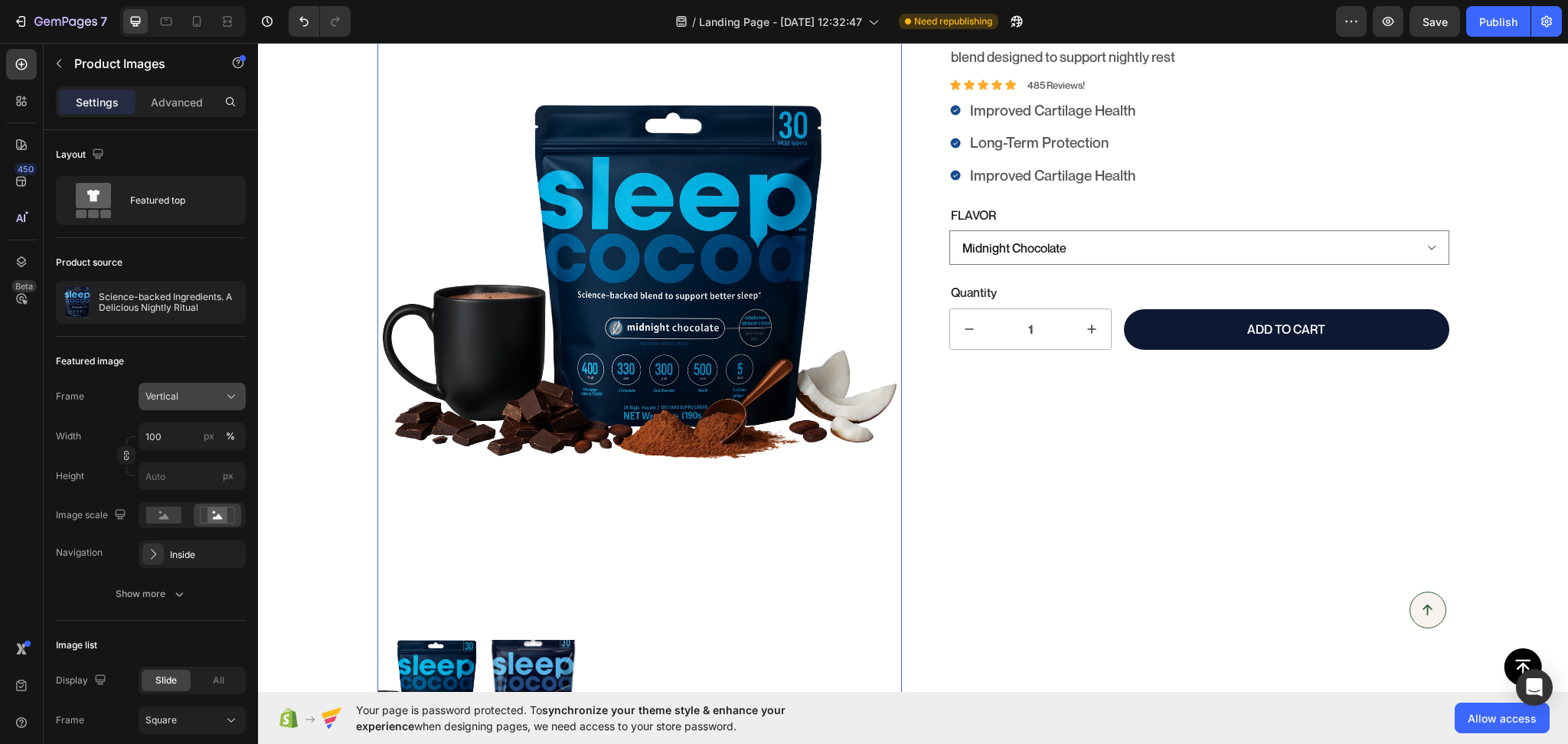
click at [184, 391] on div "Vertical" at bounding box center [183, 396] width 75 height 14
click at [169, 496] on span "Horizontal" at bounding box center [167, 492] width 45 height 16
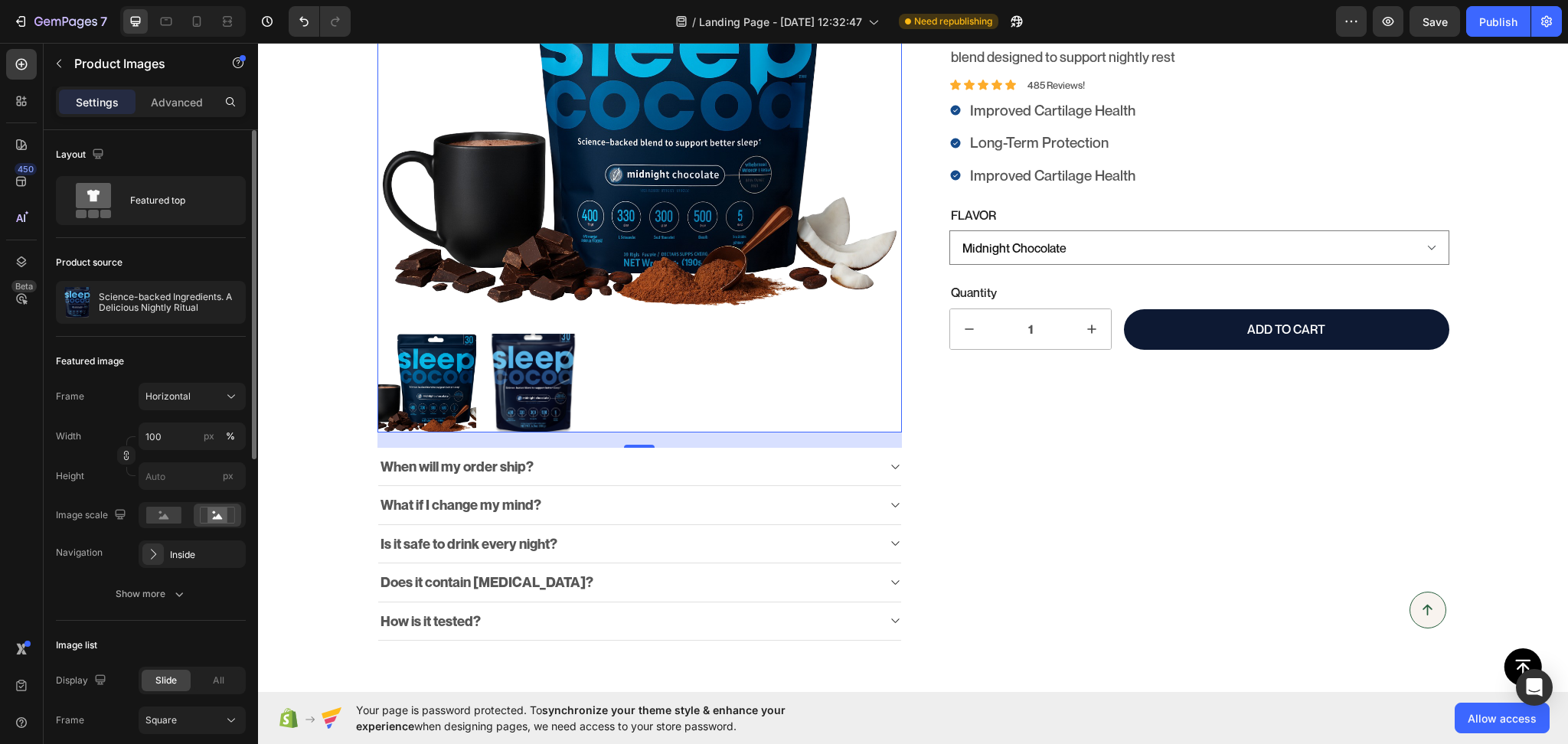
scroll to position [133, 0]
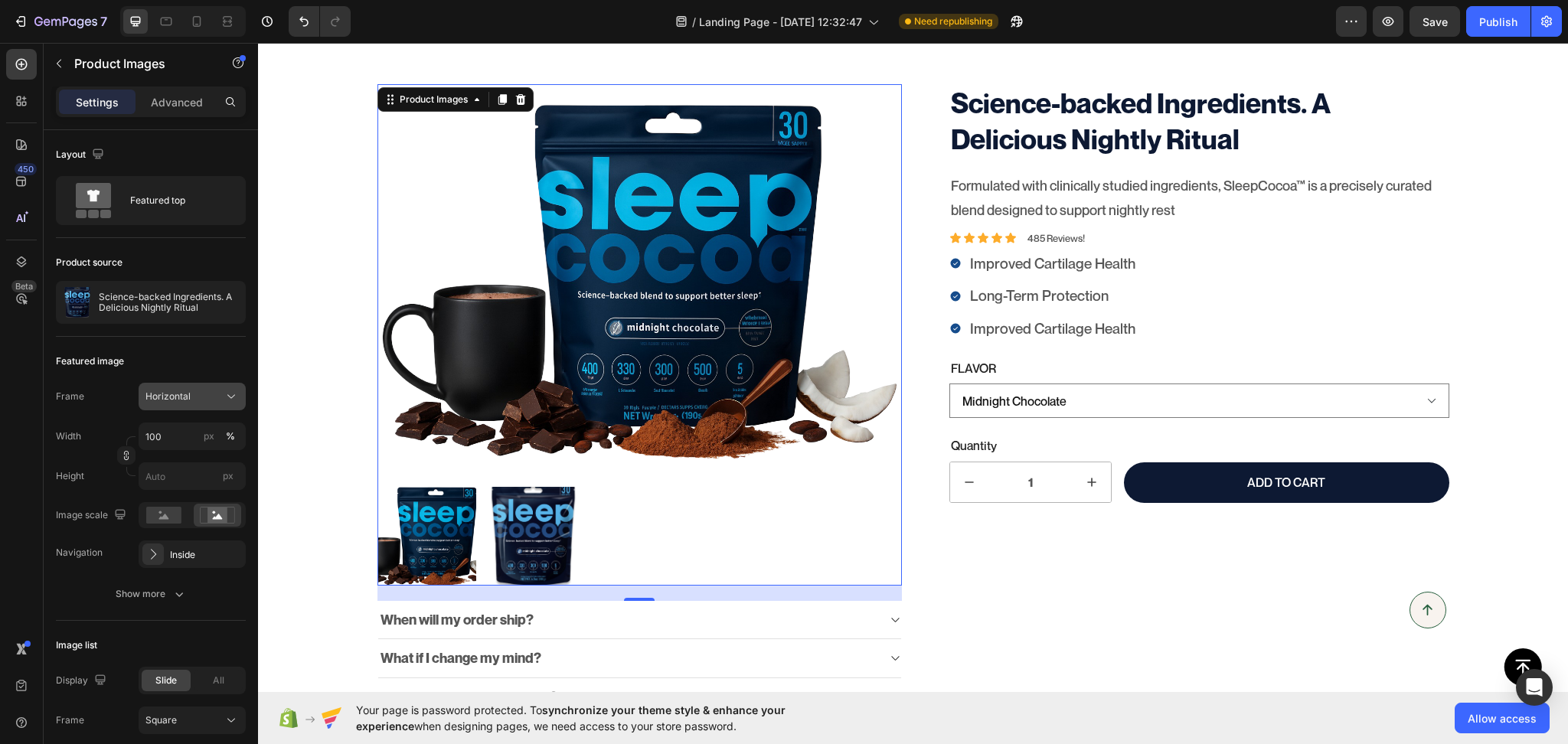
click at [181, 408] on button "Horizontal" at bounding box center [191, 397] width 107 height 27
click at [172, 427] on span "Square" at bounding box center [160, 434] width 31 height 16
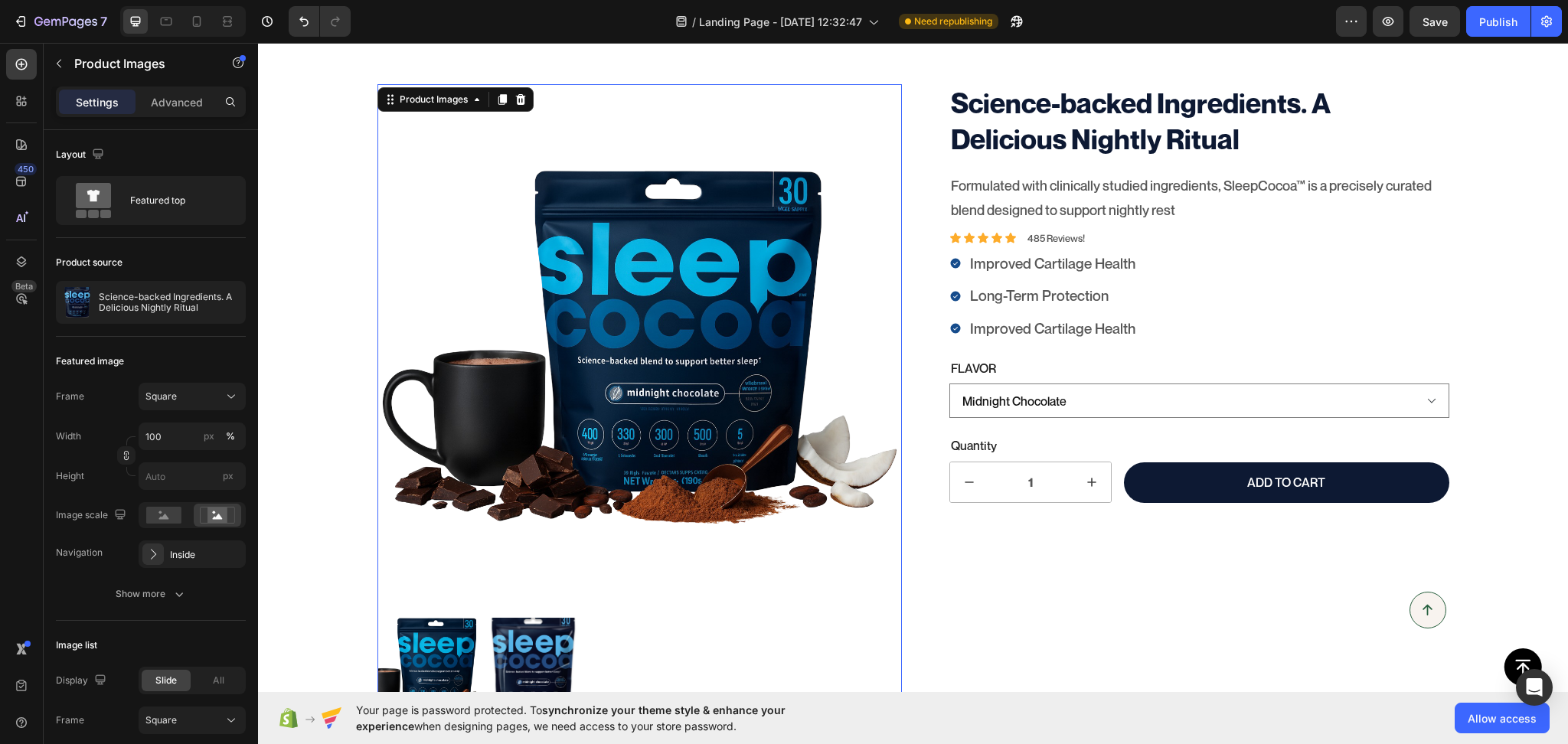
scroll to position [199, 0]
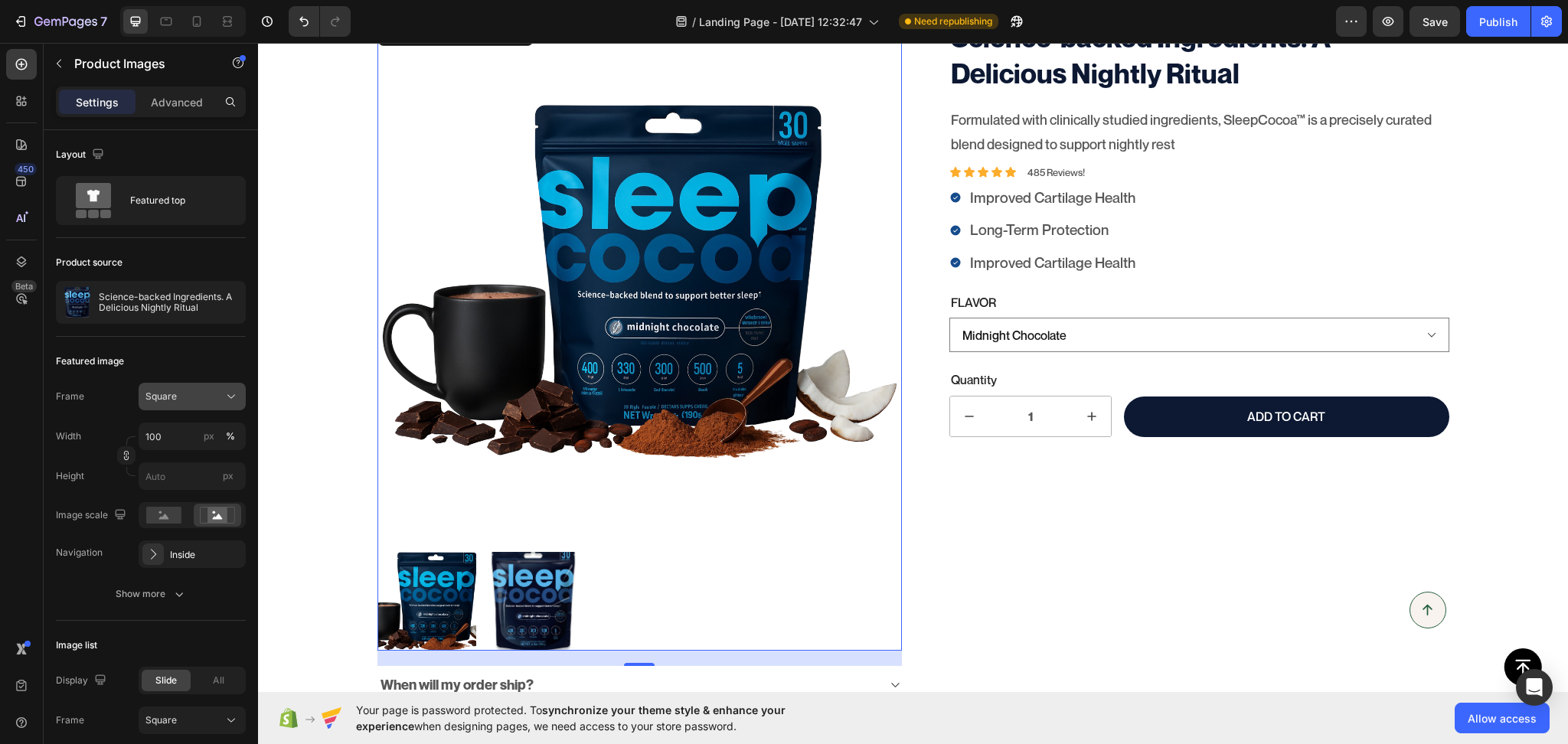
click at [179, 392] on div "Square" at bounding box center [183, 396] width 75 height 14
click at [173, 513] on div "Original" at bounding box center [179, 520] width 123 height 27
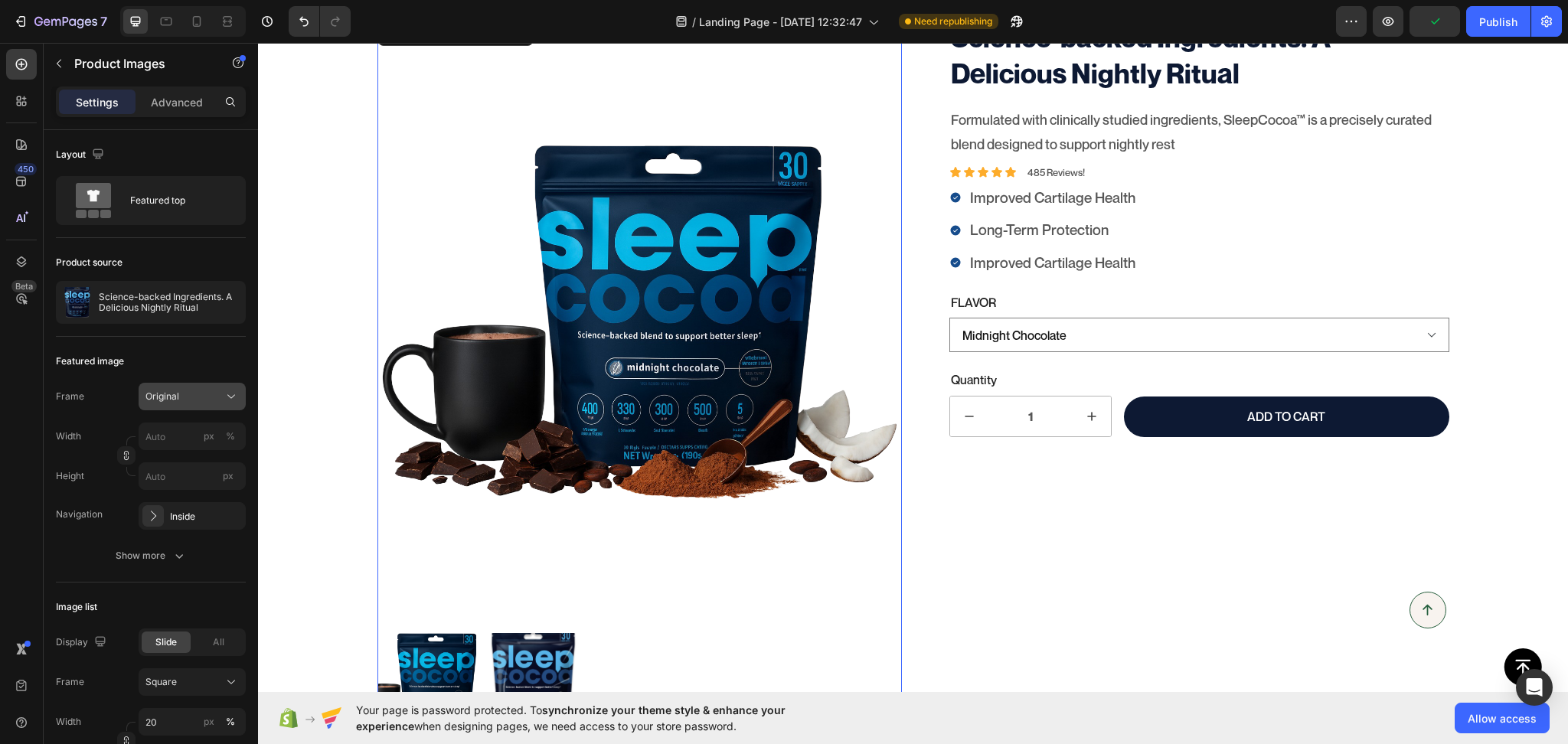
click at [176, 397] on span "Original" at bounding box center [162, 396] width 34 height 14
click at [175, 435] on span "Square" at bounding box center [160, 434] width 31 height 16
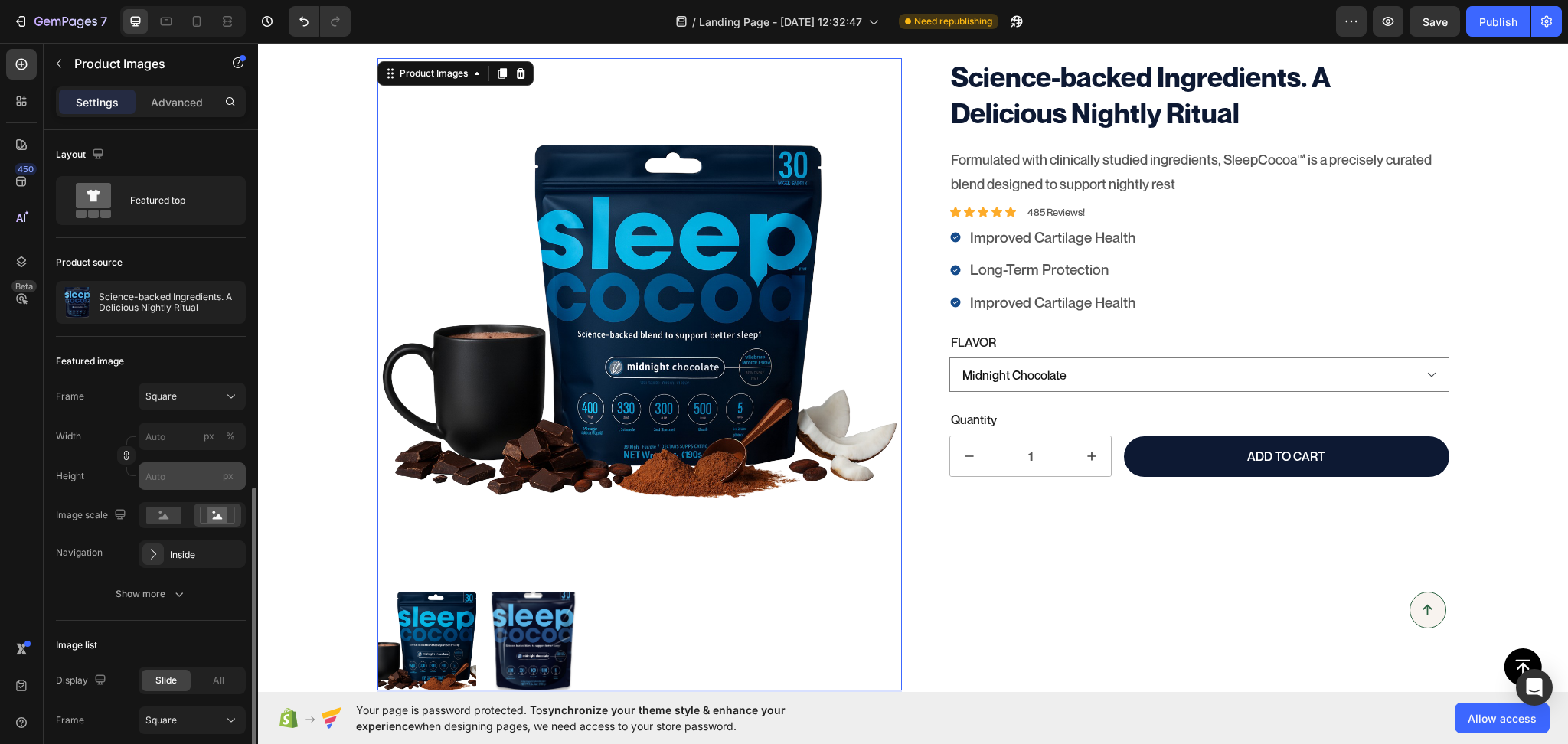
scroll to position [238, 0]
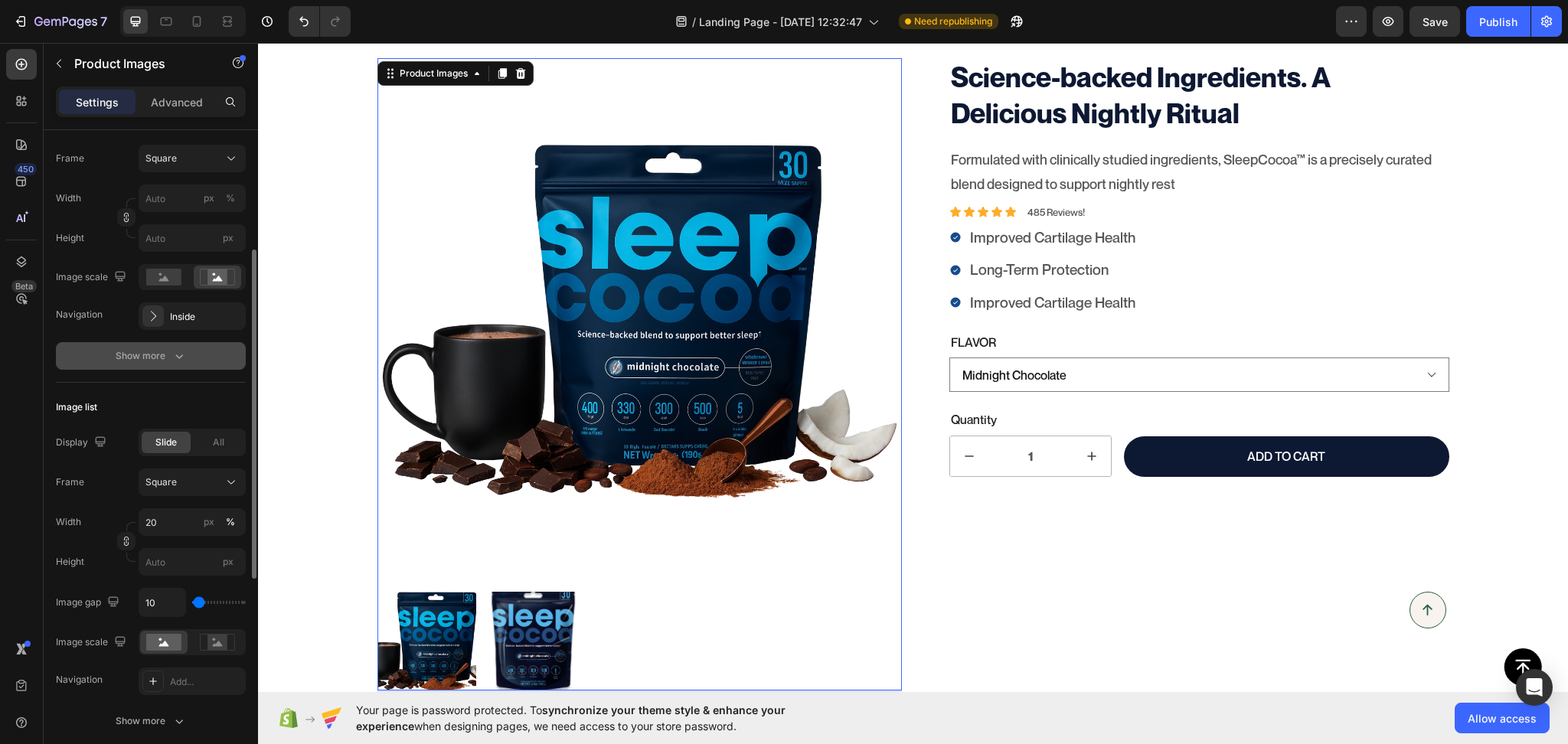
click at [169, 367] on button "Show more" at bounding box center [150, 356] width 190 height 27
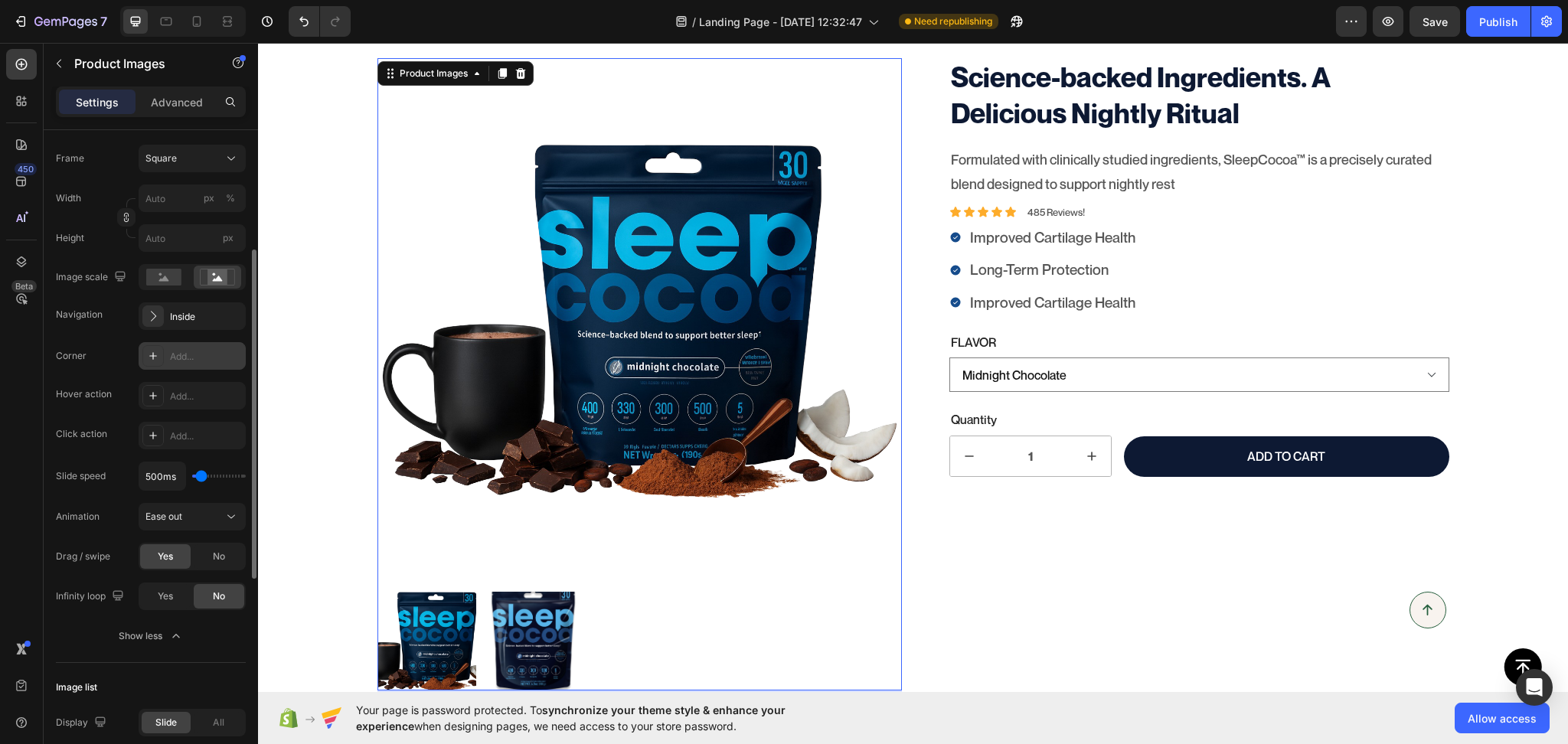
click at [194, 358] on div "Add..." at bounding box center [206, 356] width 72 height 14
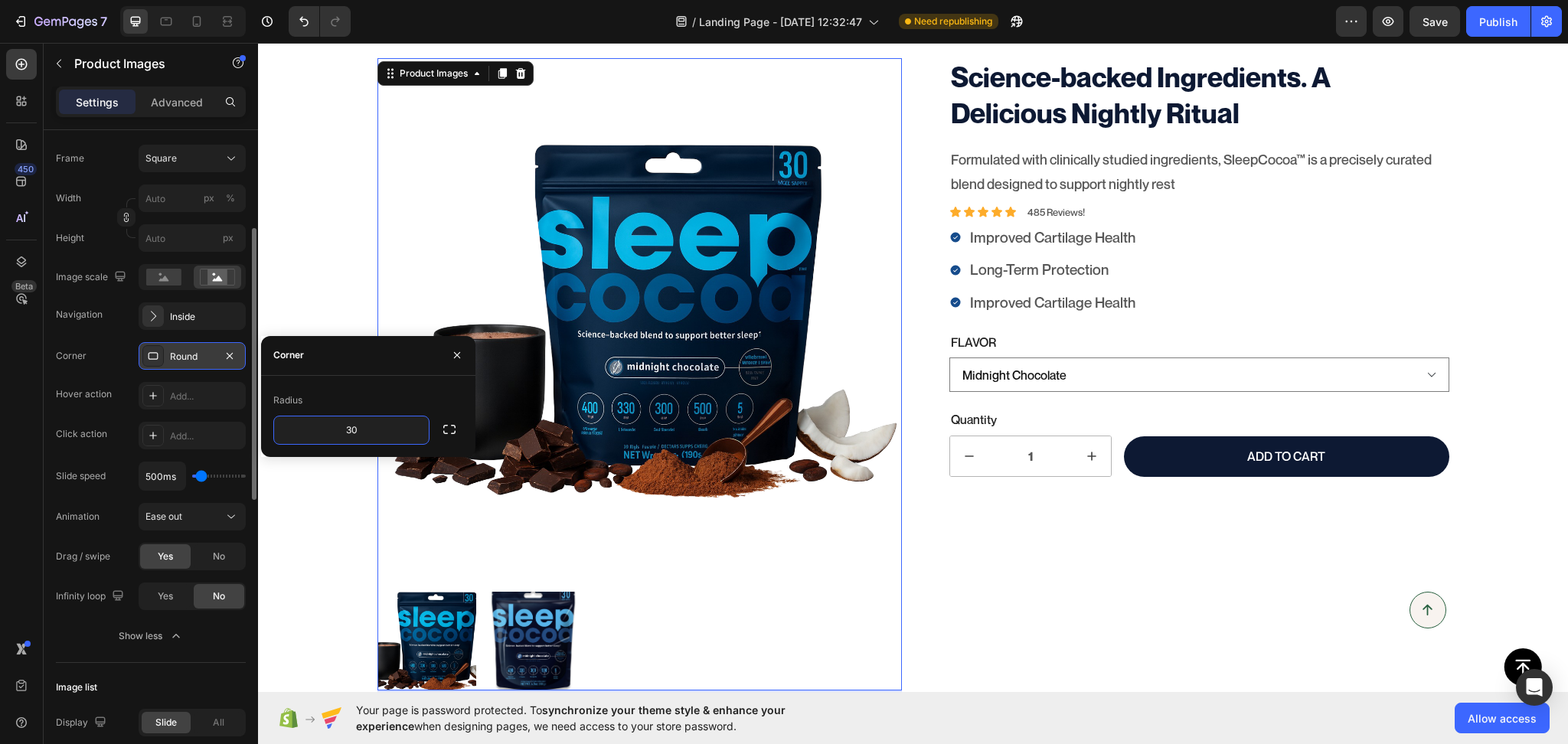
type input "30"
click at [338, 360] on div "Corner" at bounding box center [368, 356] width 214 height 39
click at [458, 347] on button "button" at bounding box center [457, 355] width 25 height 25
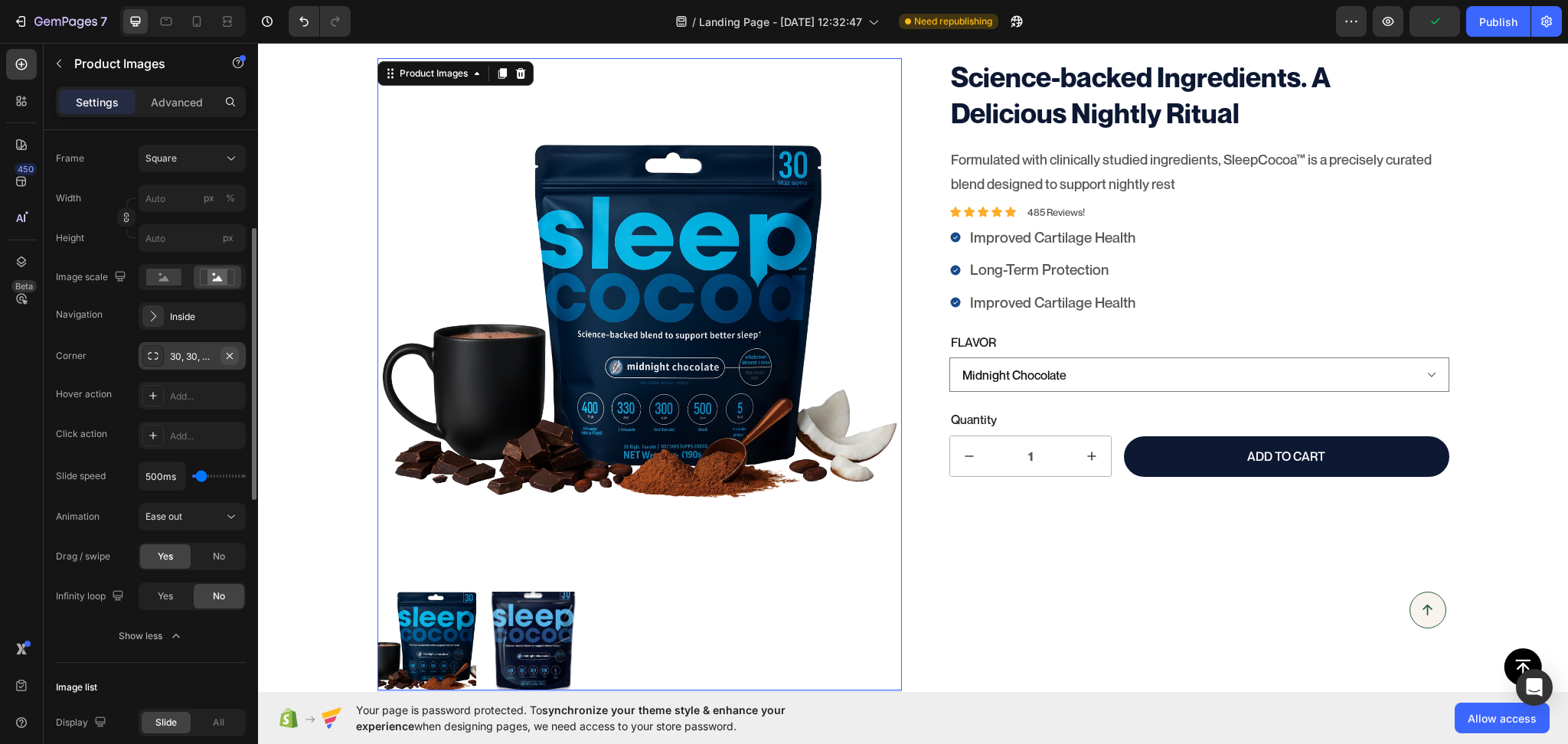
click at [236, 352] on button "button" at bounding box center [230, 356] width 18 height 18
click at [216, 562] on span "No" at bounding box center [218, 556] width 12 height 14
click at [160, 557] on span "Yes" at bounding box center [165, 556] width 16 height 14
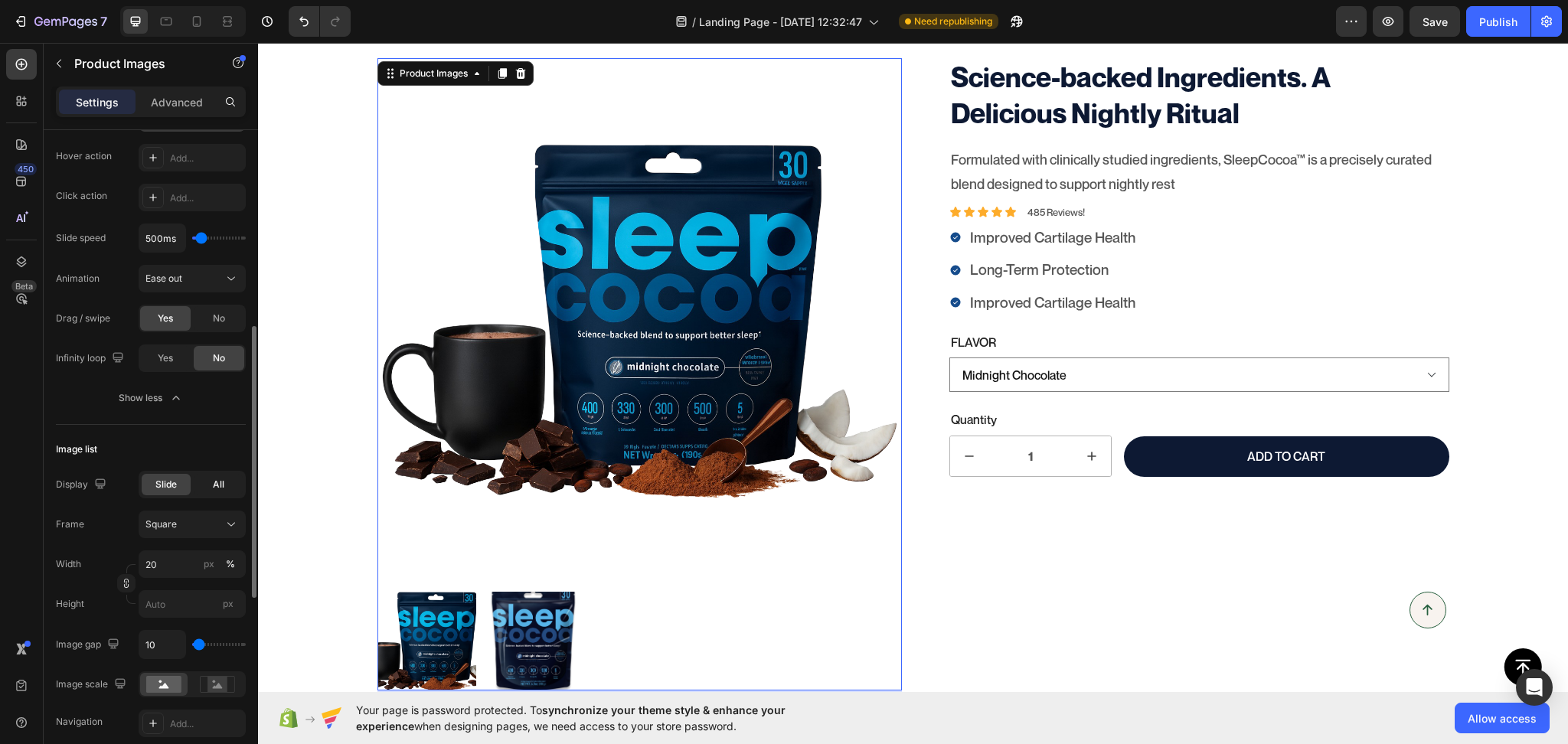
click at [227, 483] on div "All" at bounding box center [217, 484] width 49 height 21
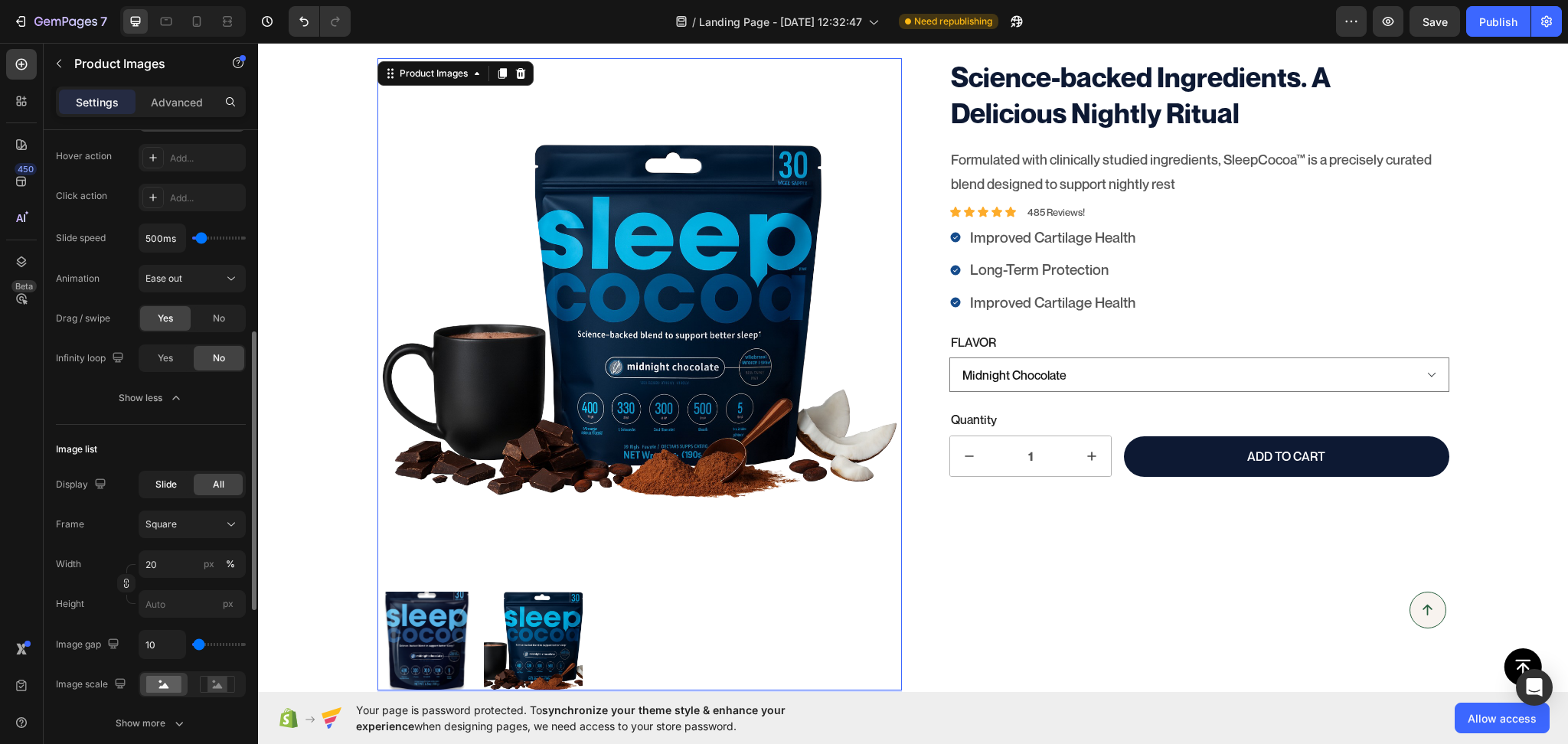
click at [164, 491] on span "Slide" at bounding box center [166, 485] width 21 height 14
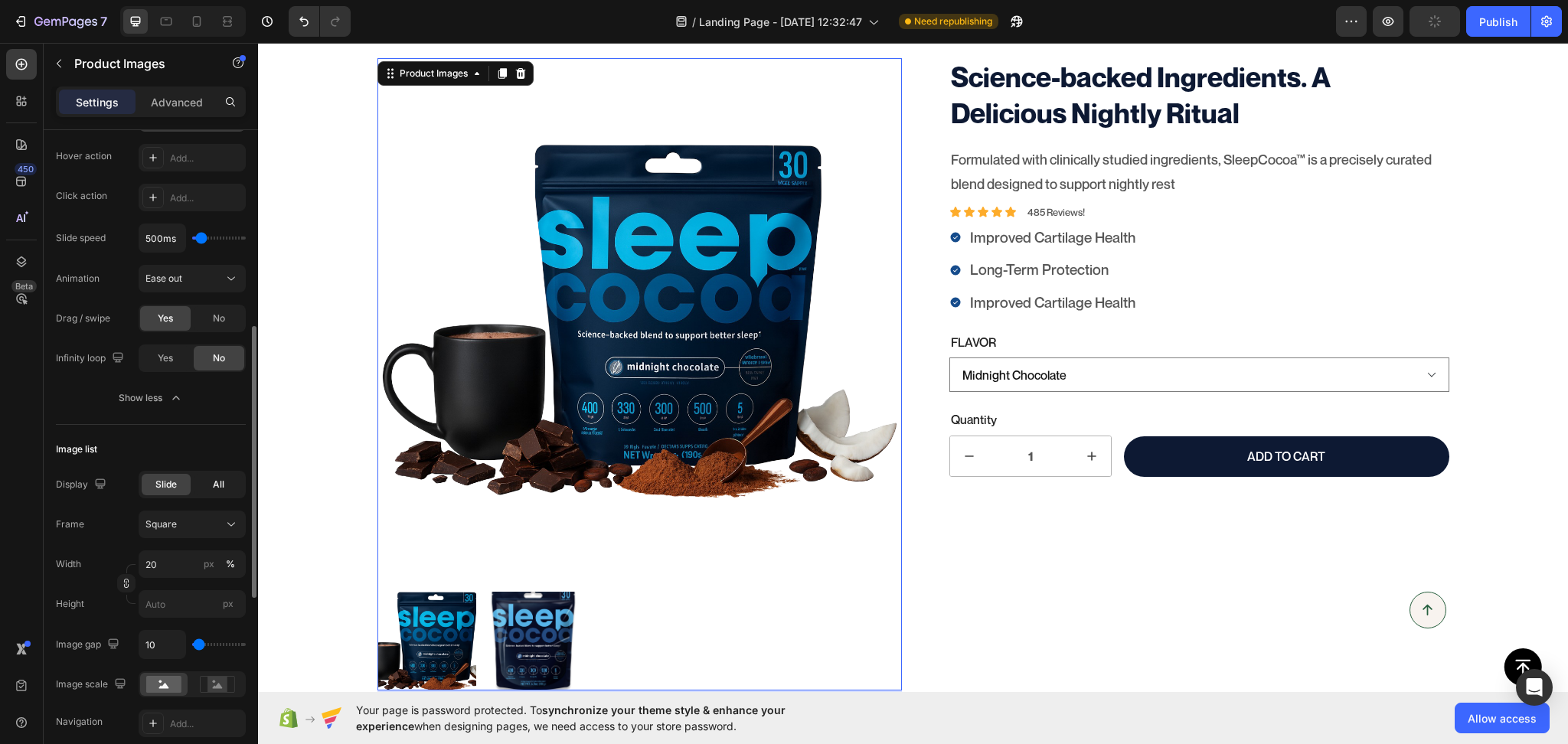
click at [217, 489] on span "All" at bounding box center [218, 485] width 12 height 14
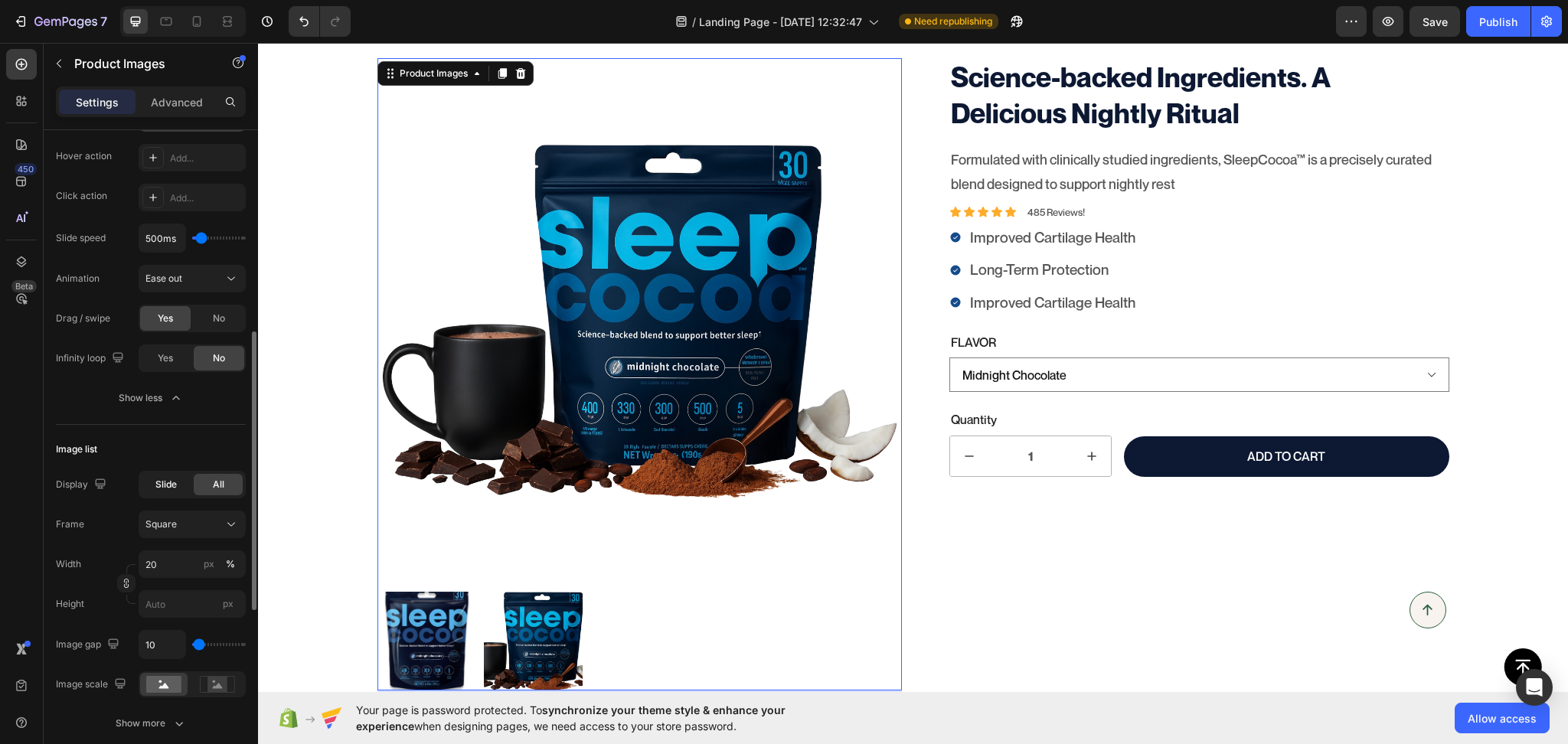
click at [180, 489] on div "Slide" at bounding box center [166, 484] width 49 height 21
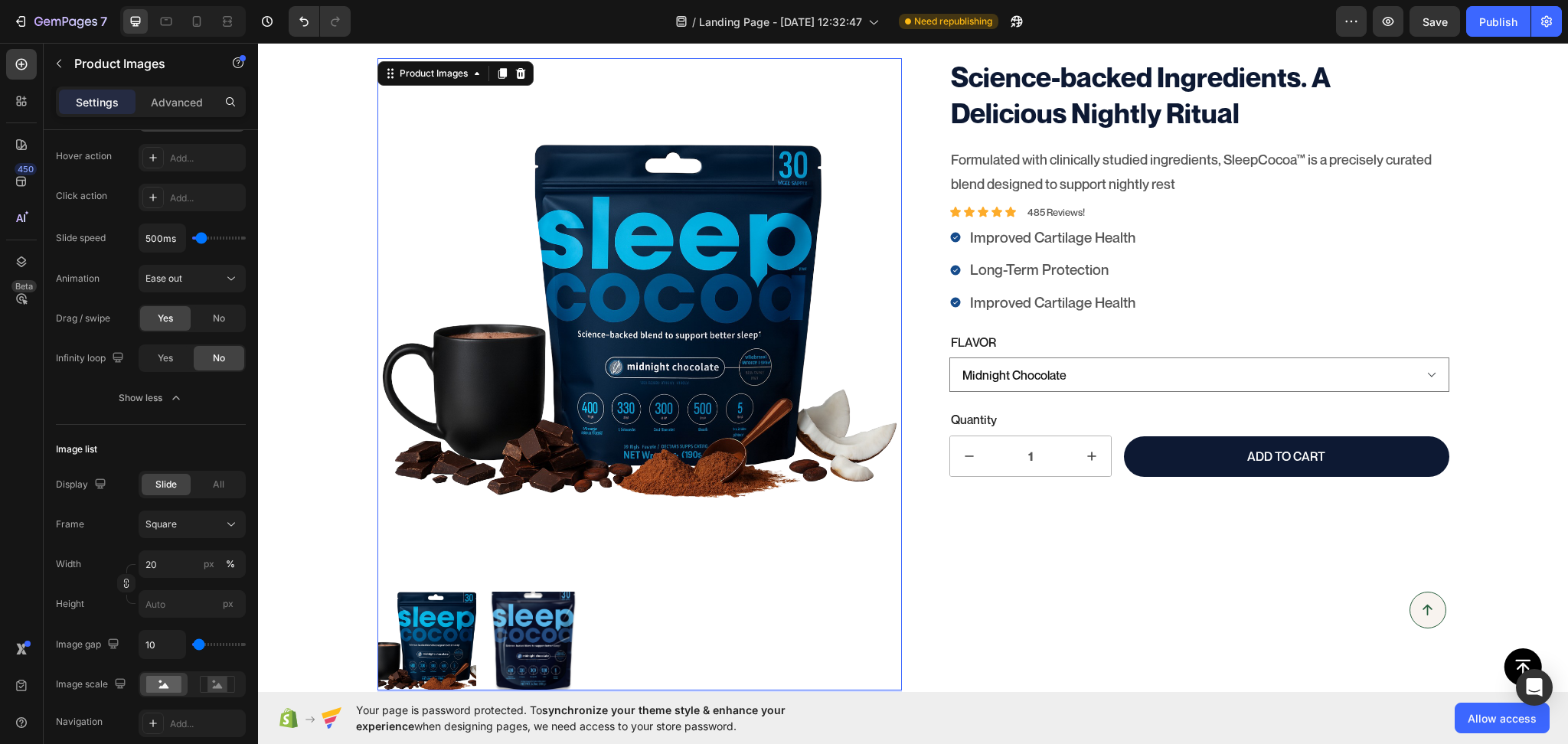
scroll to position [397, 0]
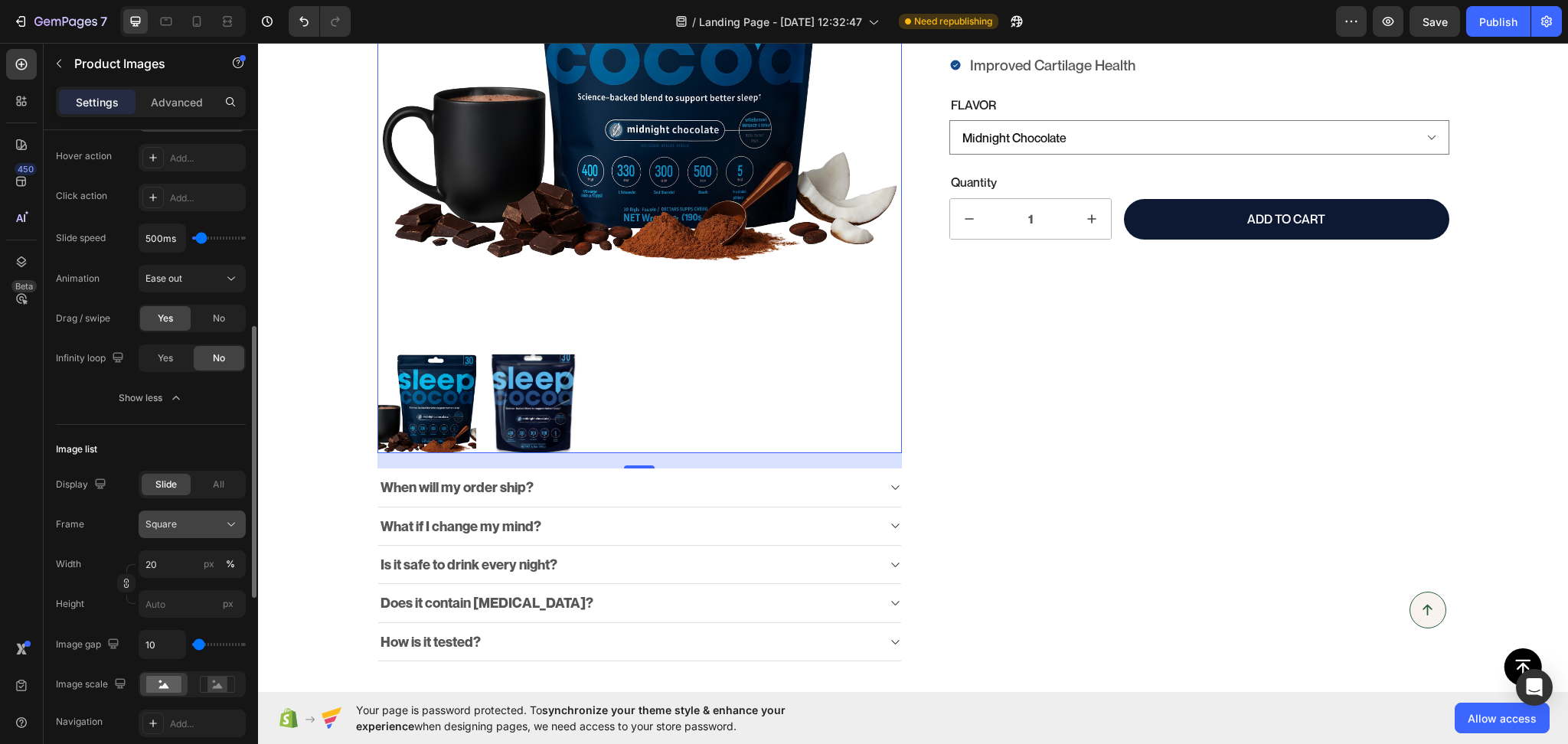
click at [203, 514] on button "Square" at bounding box center [191, 524] width 107 height 27
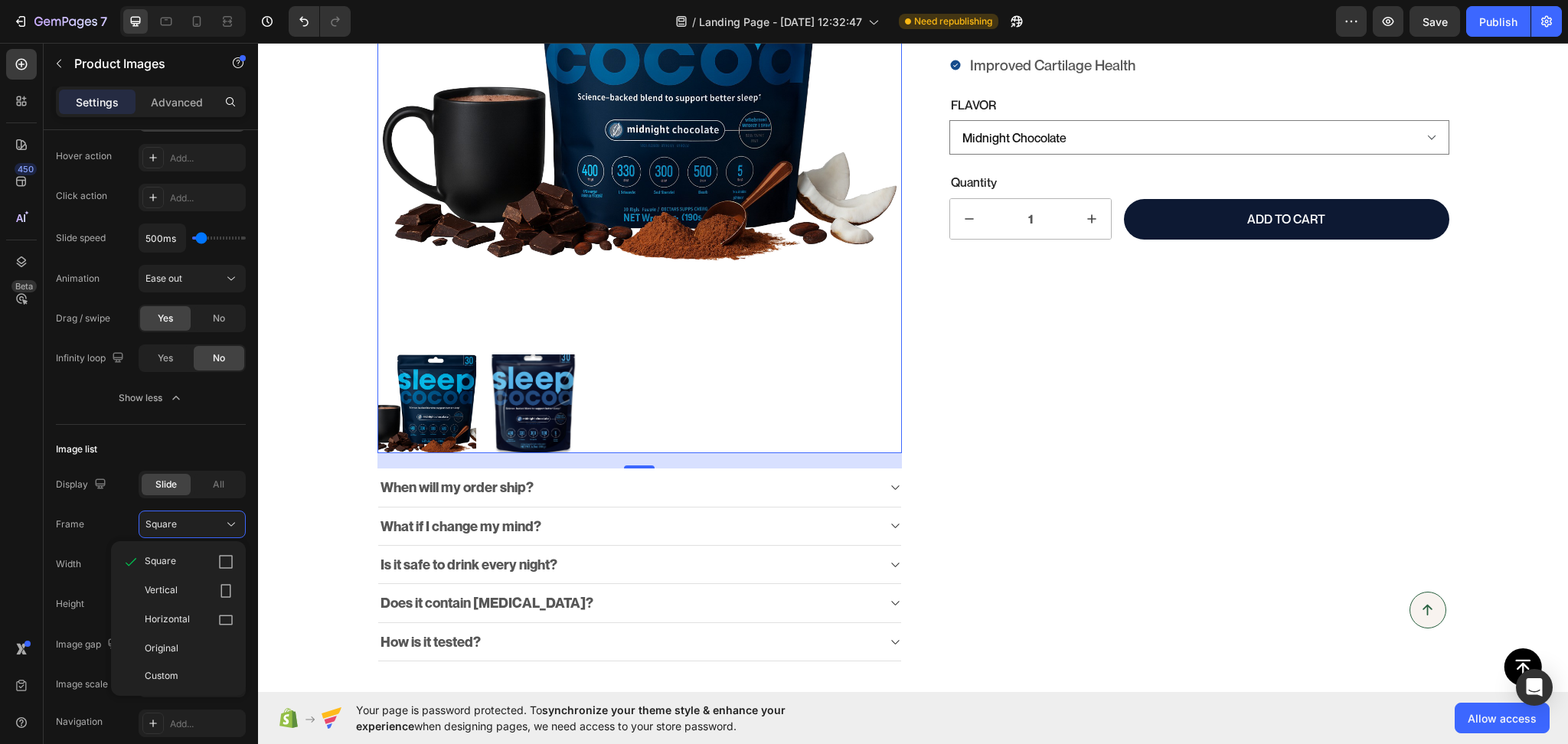
click at [30, 483] on div "450 Beta" at bounding box center [21, 341] width 30 height 585
click at [169, 561] on input "20" at bounding box center [191, 564] width 107 height 27
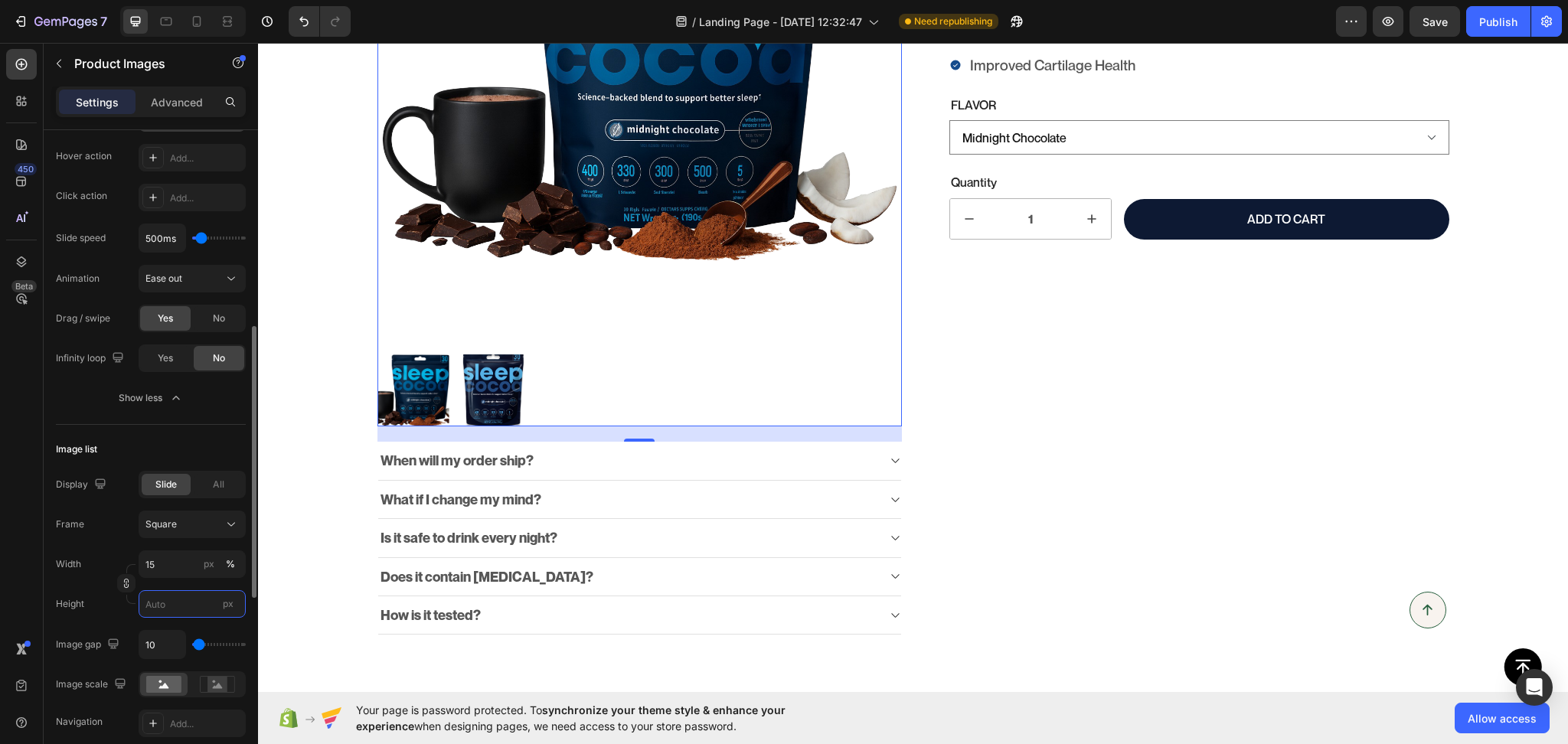
click at [169, 601] on input "px" at bounding box center [191, 604] width 107 height 27
type input "2"
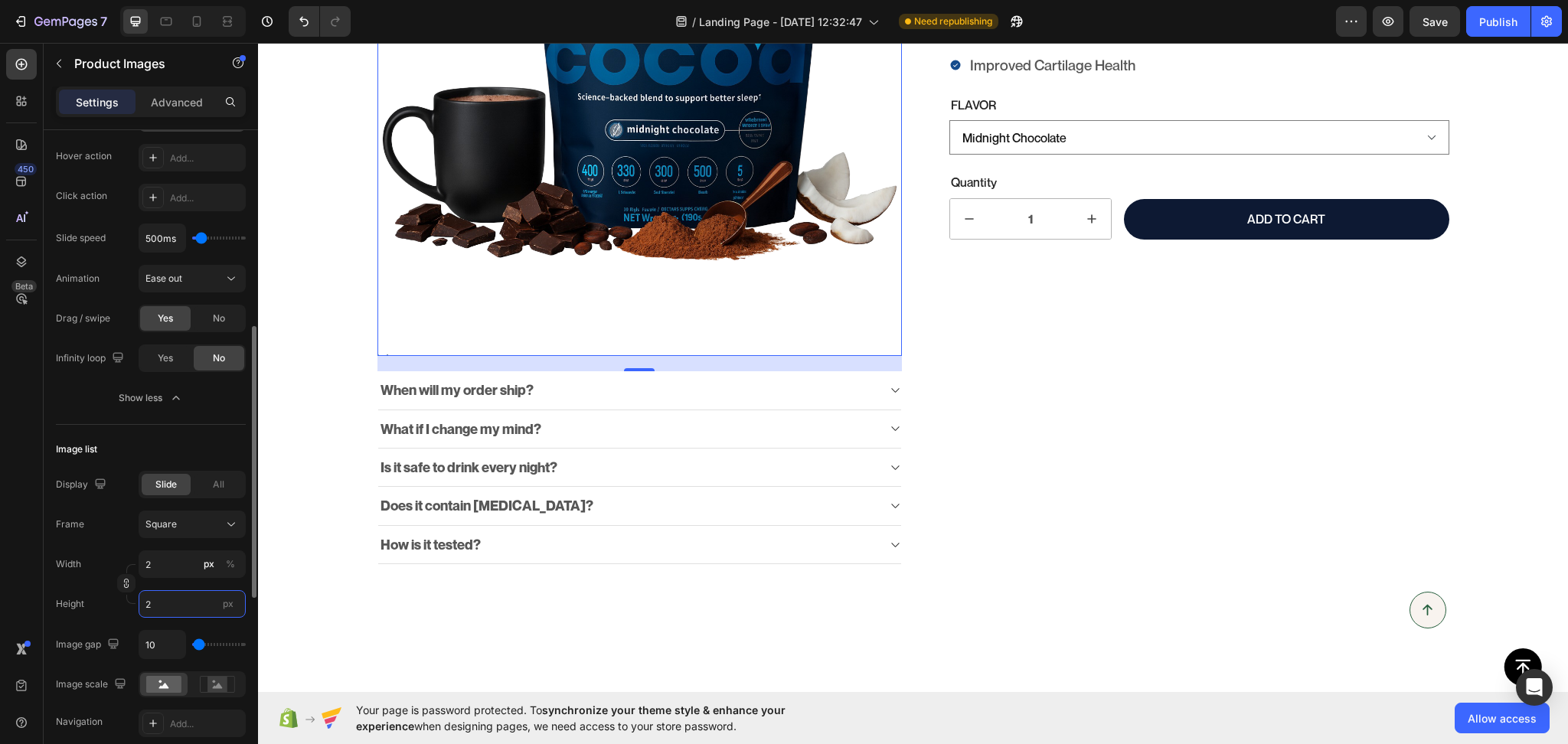
type input "20"
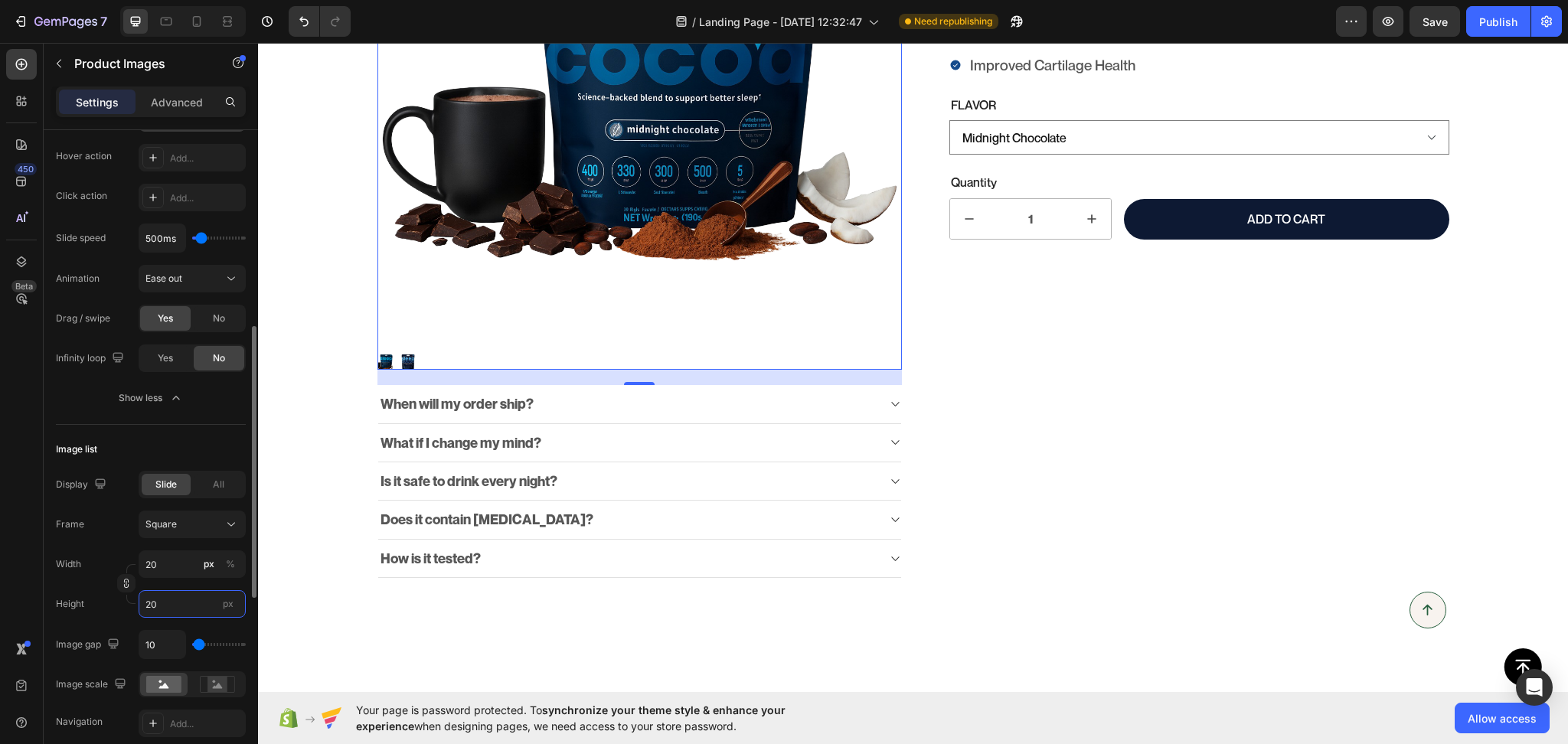
type input "21"
type input "50"
type input "51"
type input "68"
type input "69"
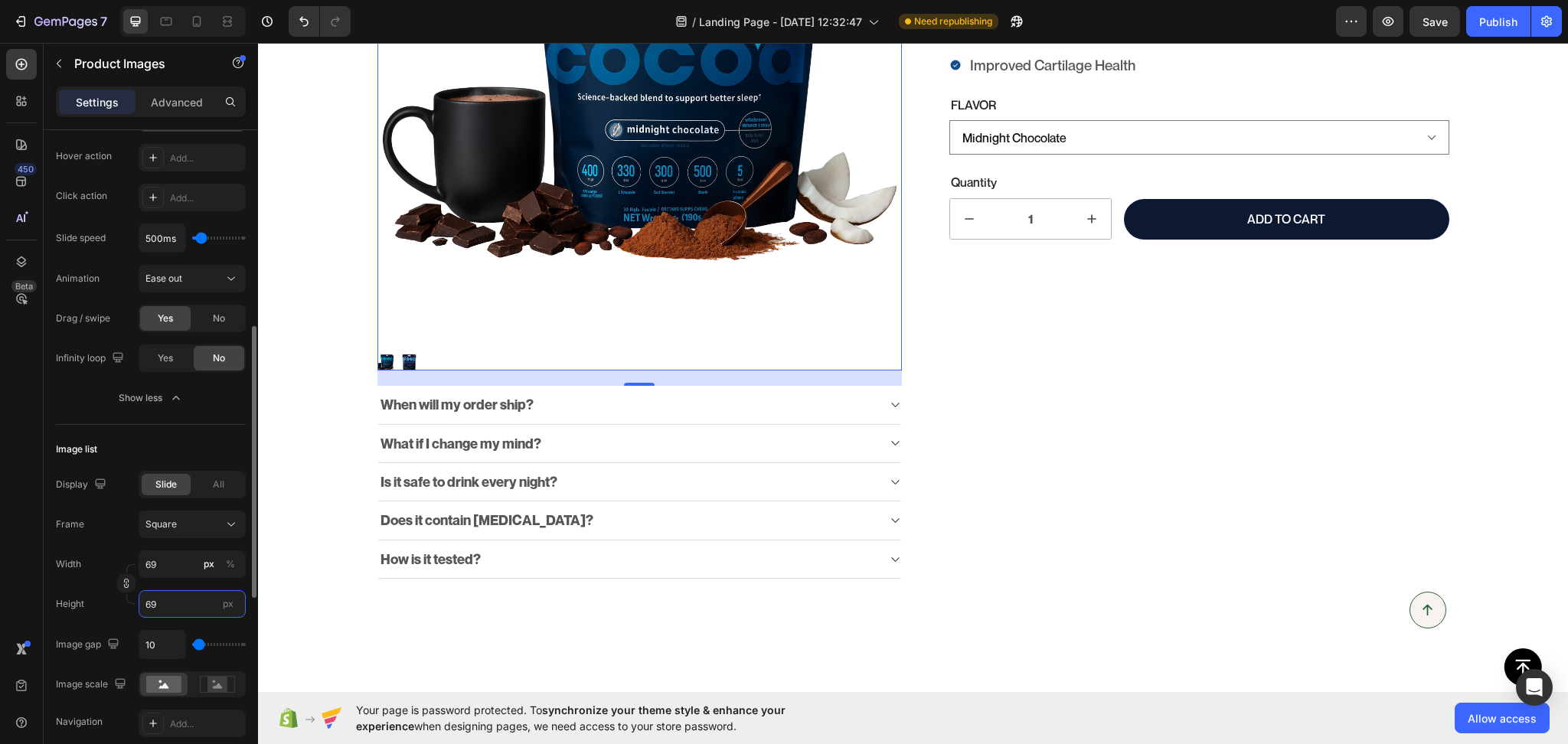
type input "70"
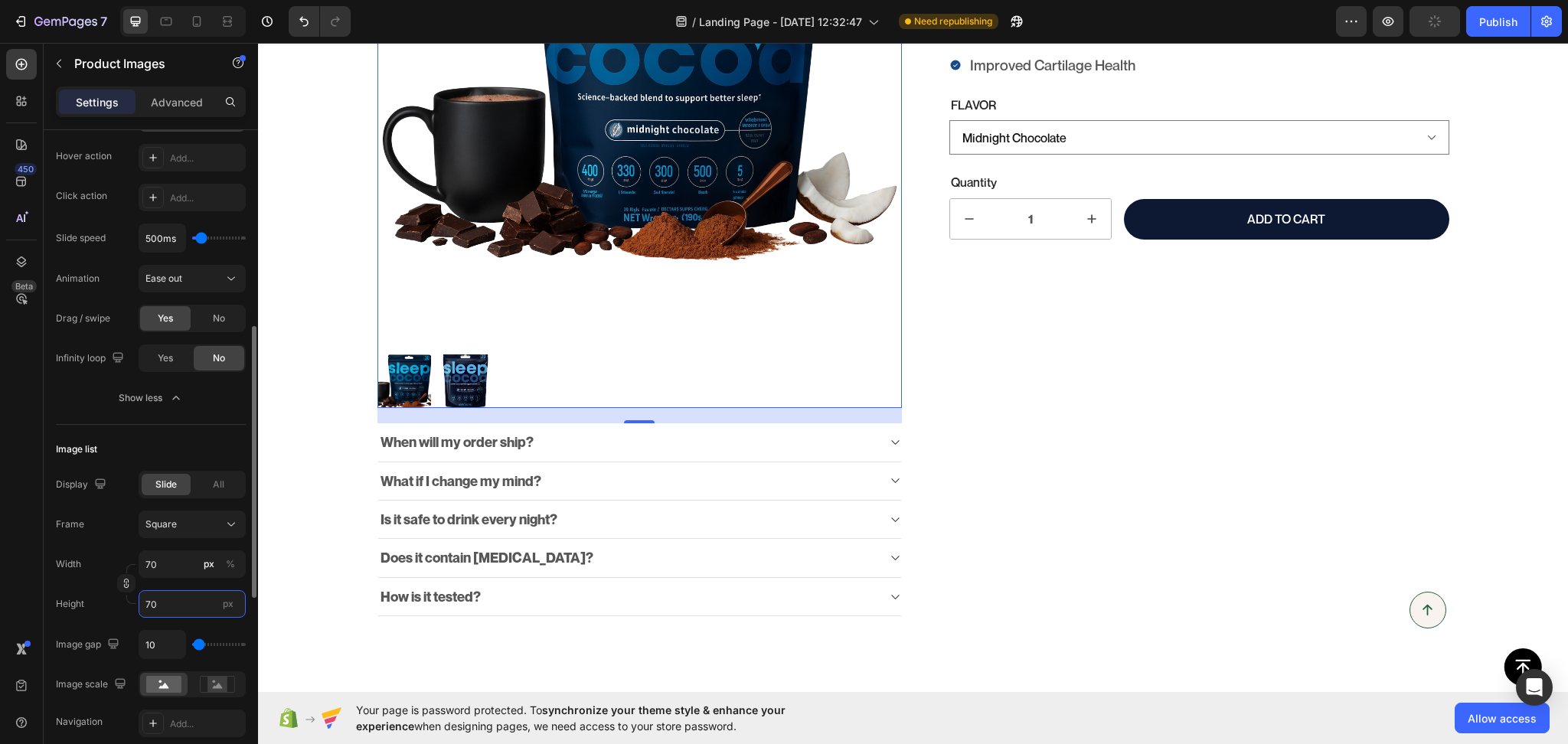
type input "70"
type input "229"
type input "239"
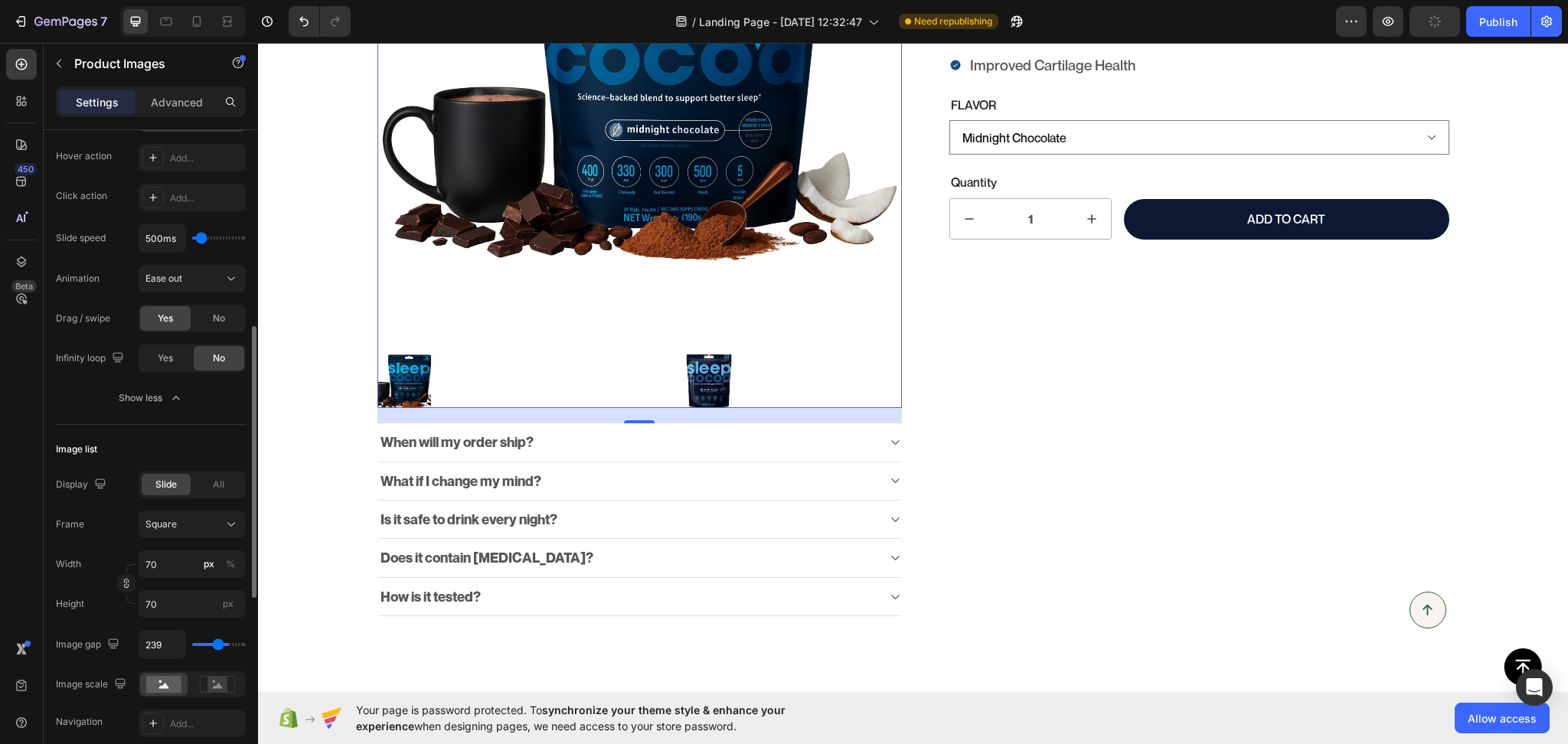
type input "81"
type input "12"
drag, startPoint x: 210, startPoint y: 647, endPoint x: 199, endPoint y: 650, distance: 11.4
type input "12"
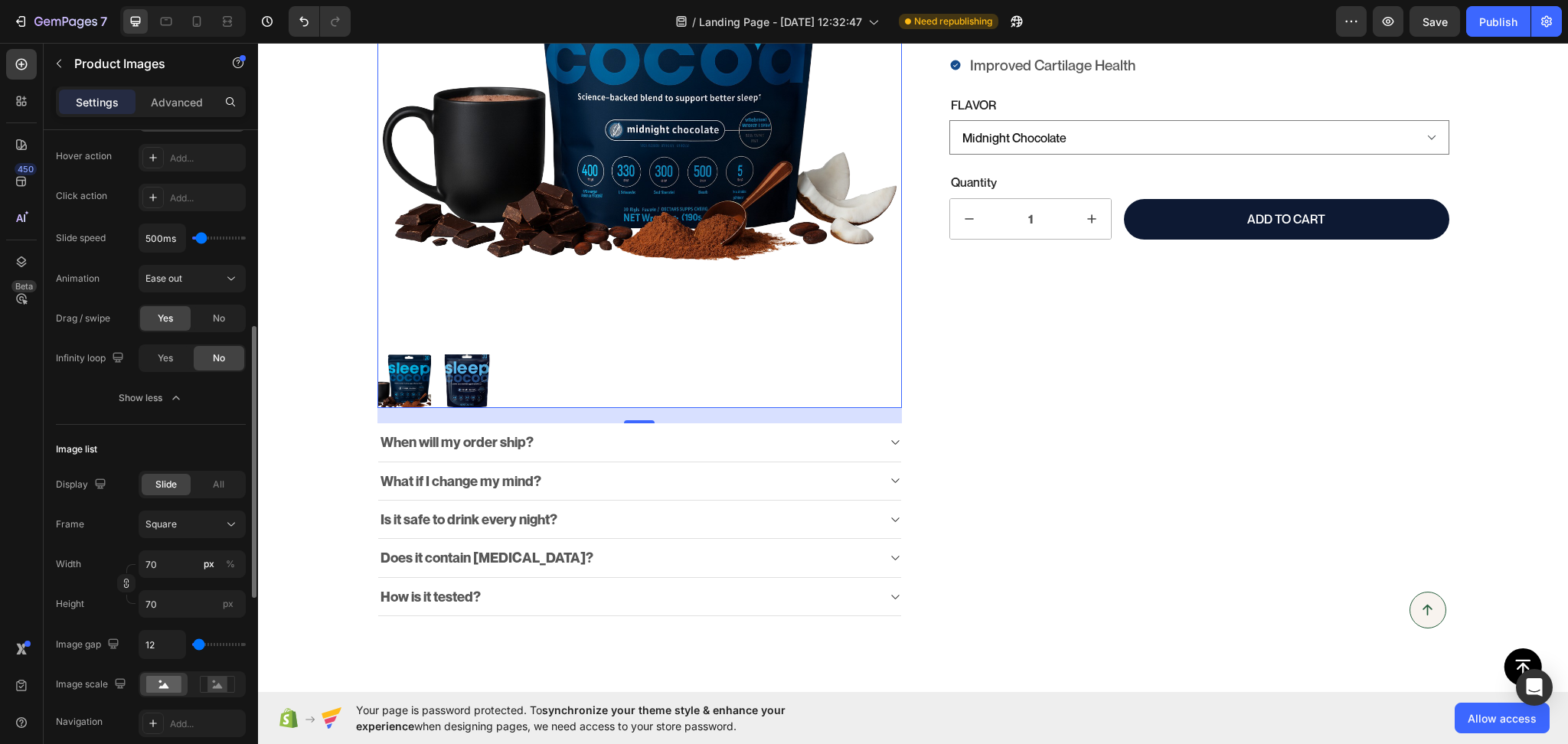
click at [199, 646] on input "range" at bounding box center [219, 644] width 54 height 3
click at [169, 650] on input "12" at bounding box center [162, 645] width 46 height 27
type input "11"
type input "10"
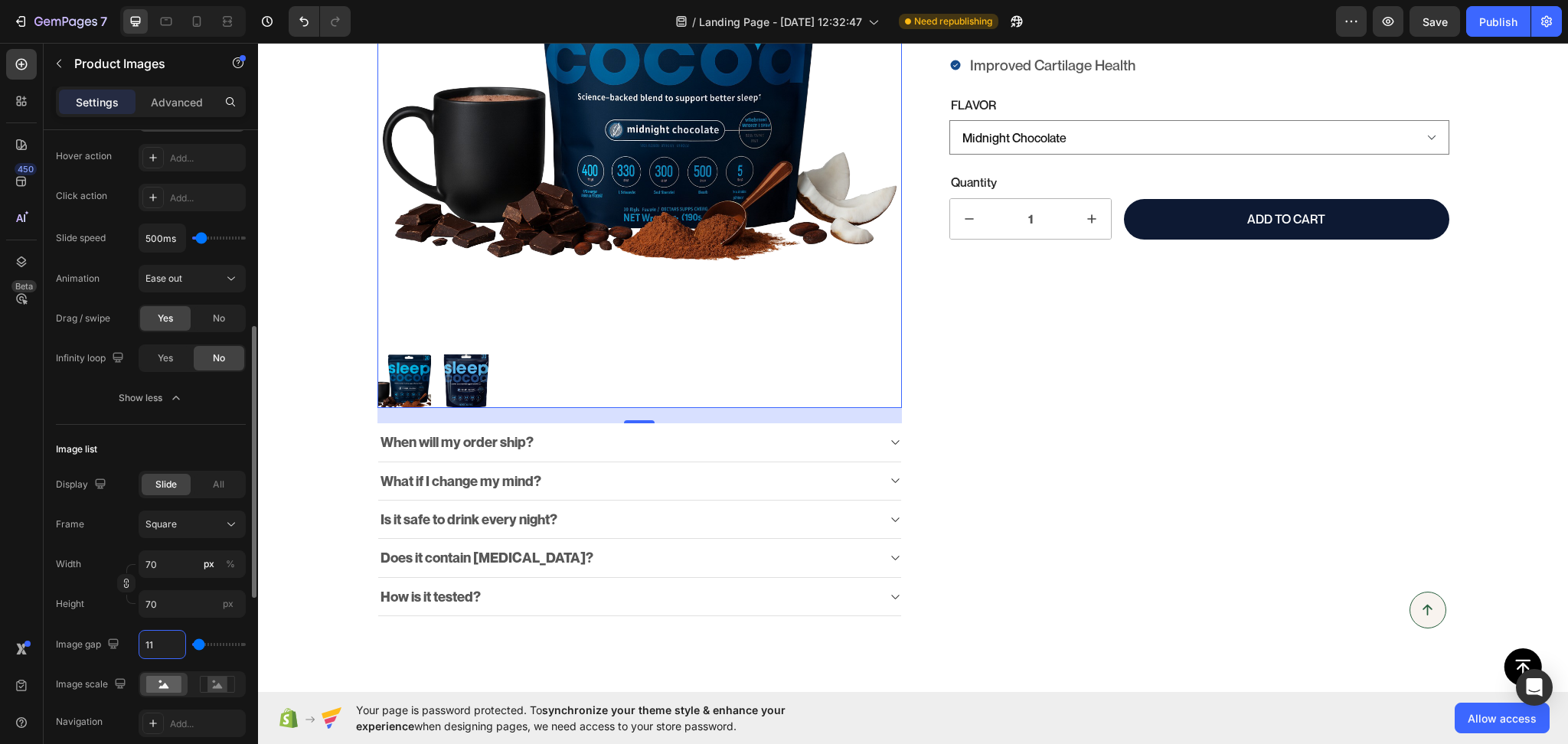
type input "10"
click at [165, 603] on input "70" at bounding box center [191, 604] width 107 height 27
type input "71"
type input "72"
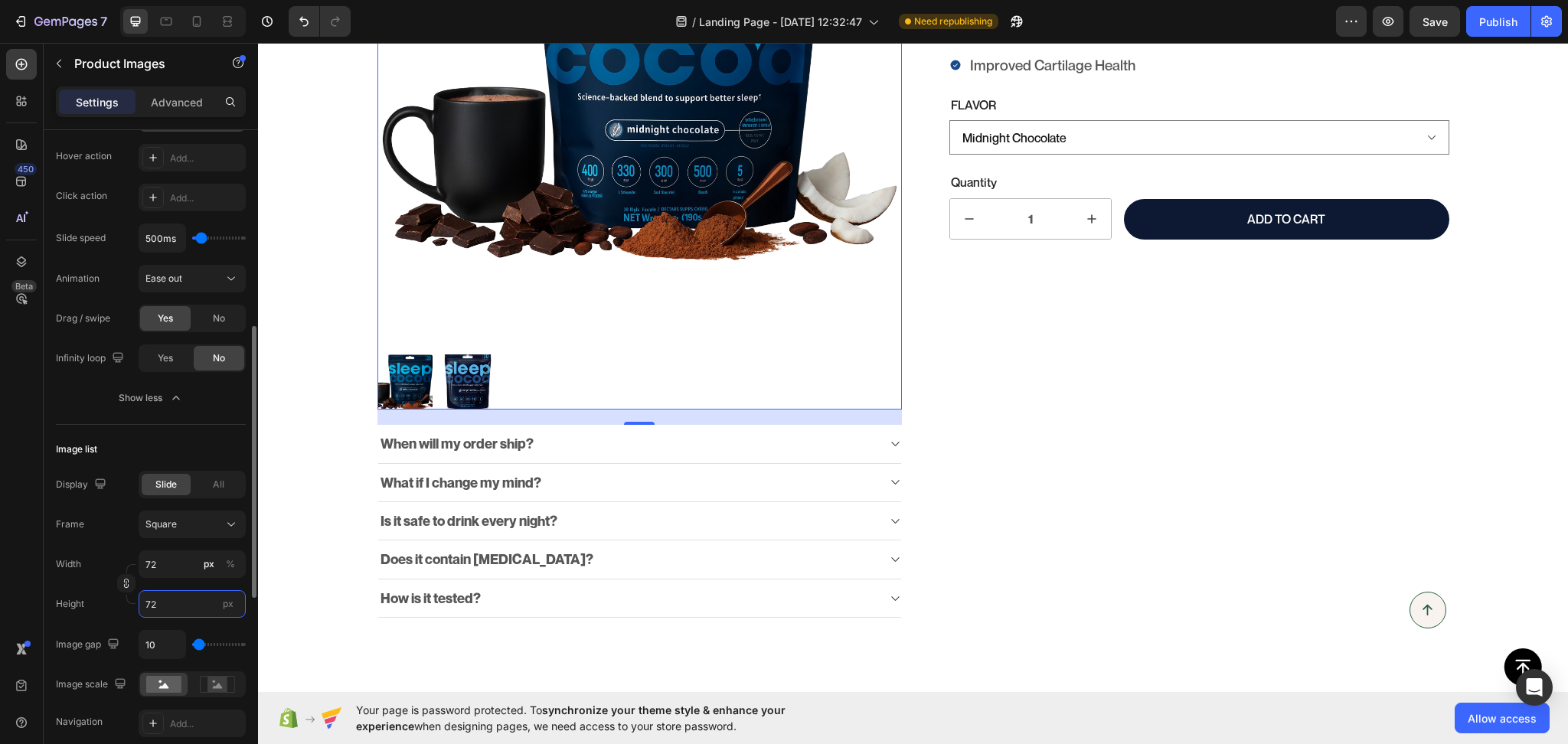
type input "73"
type input "74"
type input "75"
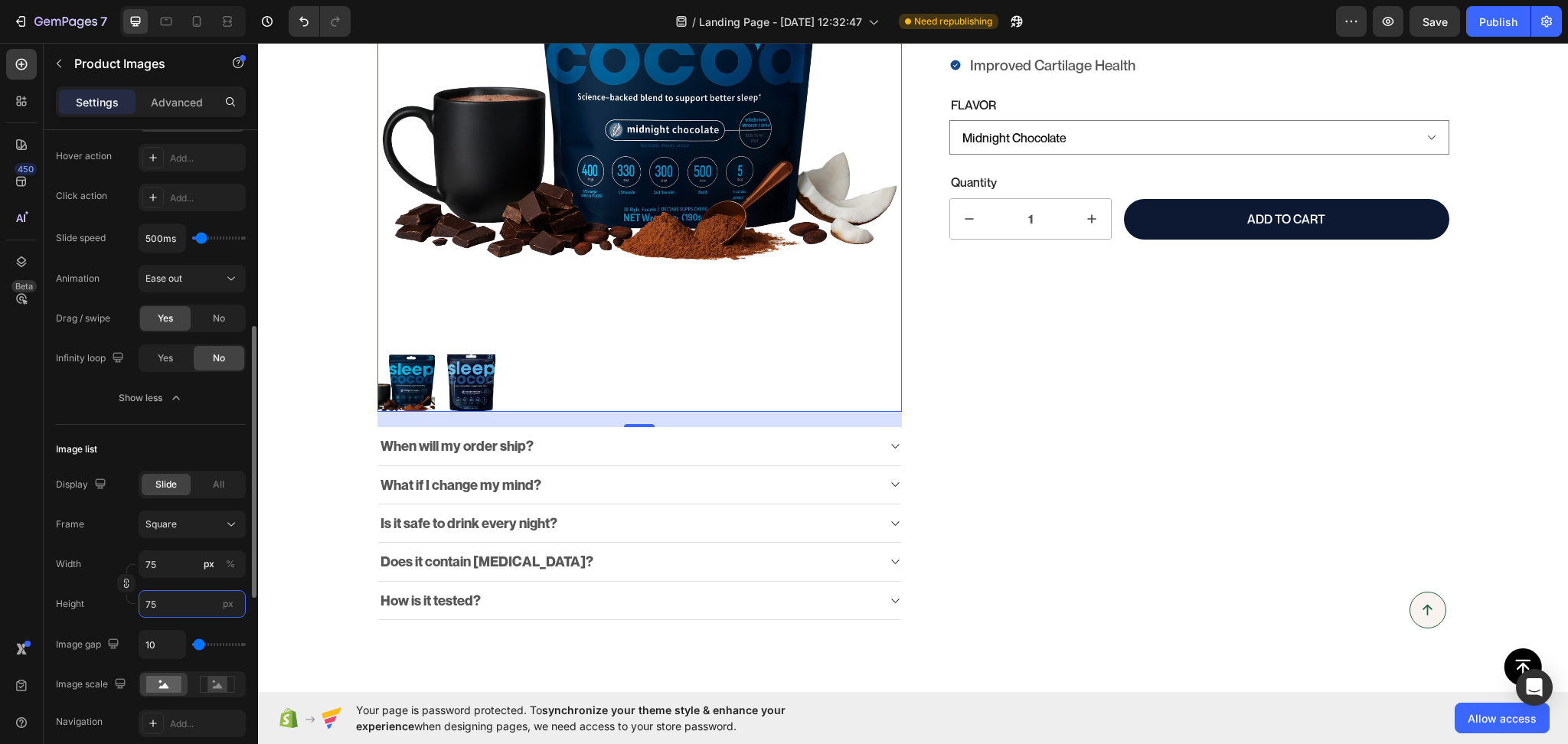
type input "76"
click at [175, 571] on input "76" at bounding box center [191, 564] width 107 height 27
type input "77"
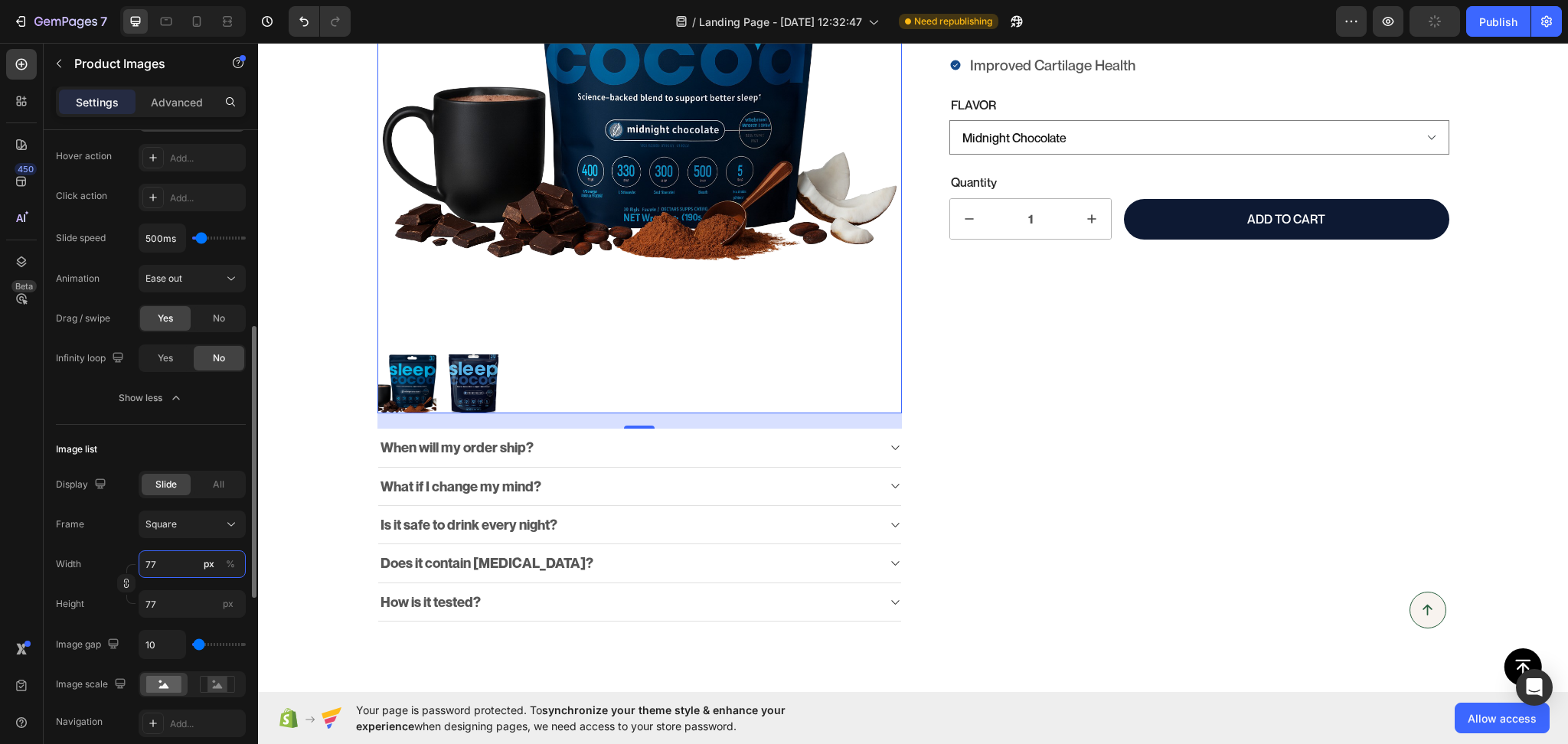
click at [175, 572] on input "77" at bounding box center [191, 564] width 107 height 27
type input "78"
type input "79"
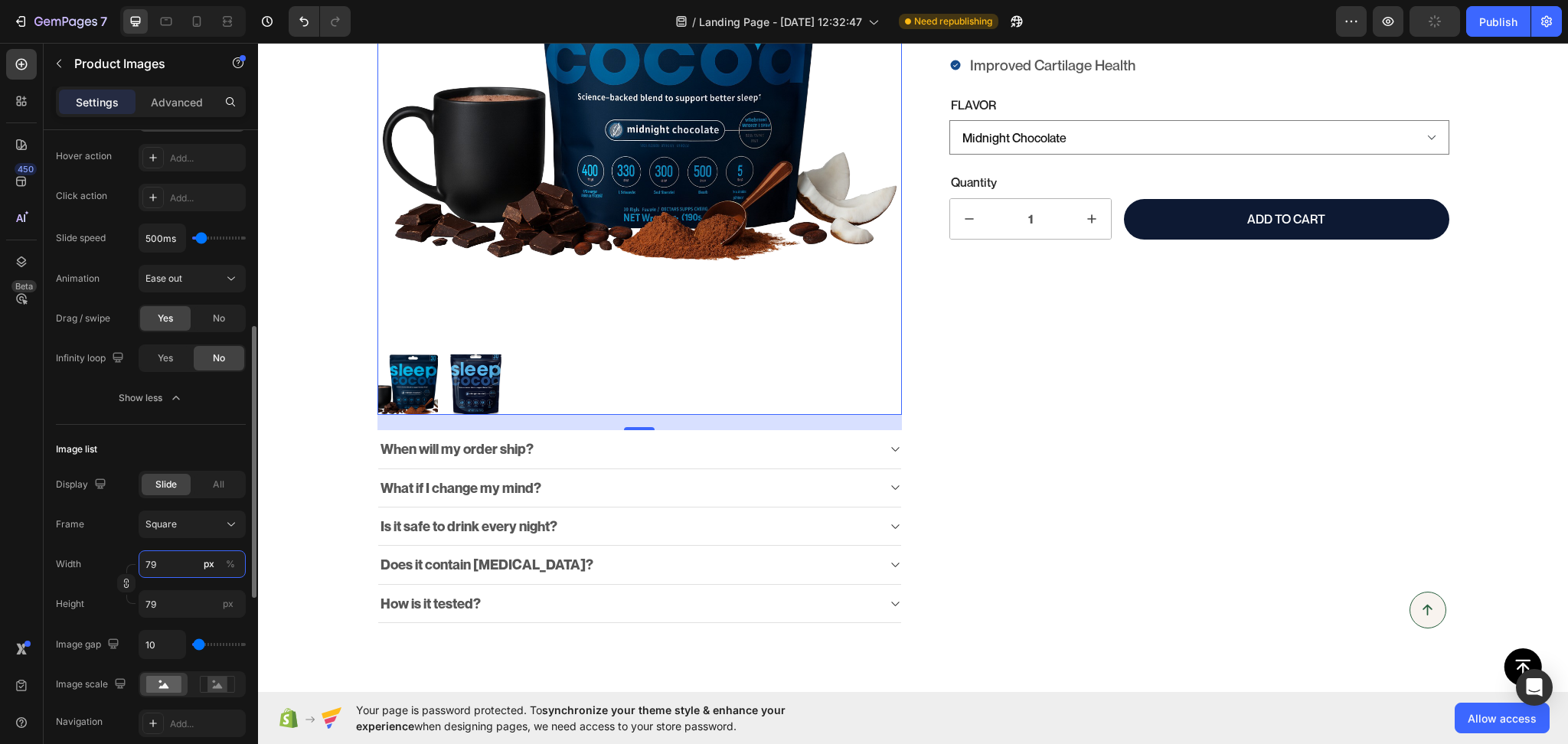
type input "80"
type input "81"
type input "82"
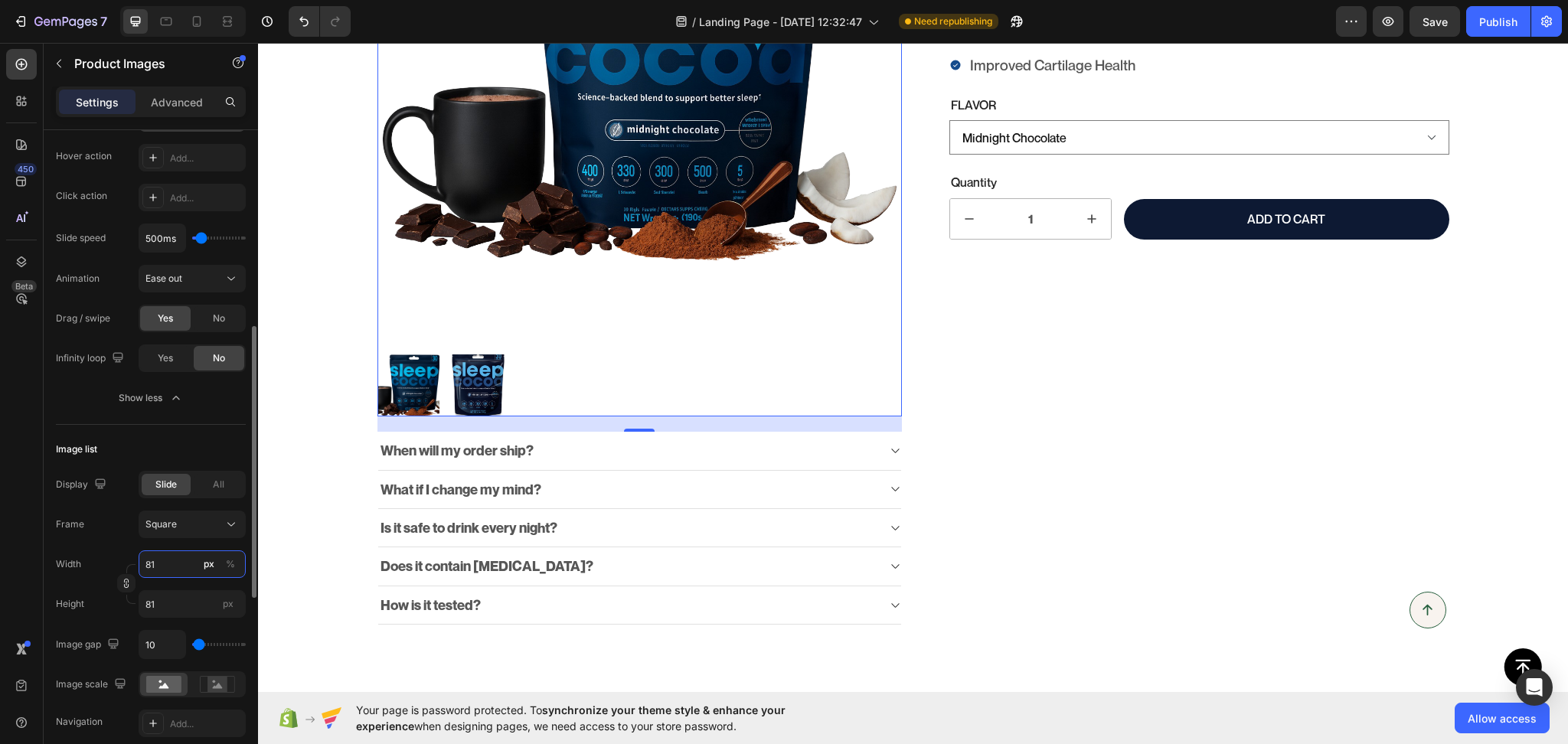
type input "82"
type input "83"
type input "84"
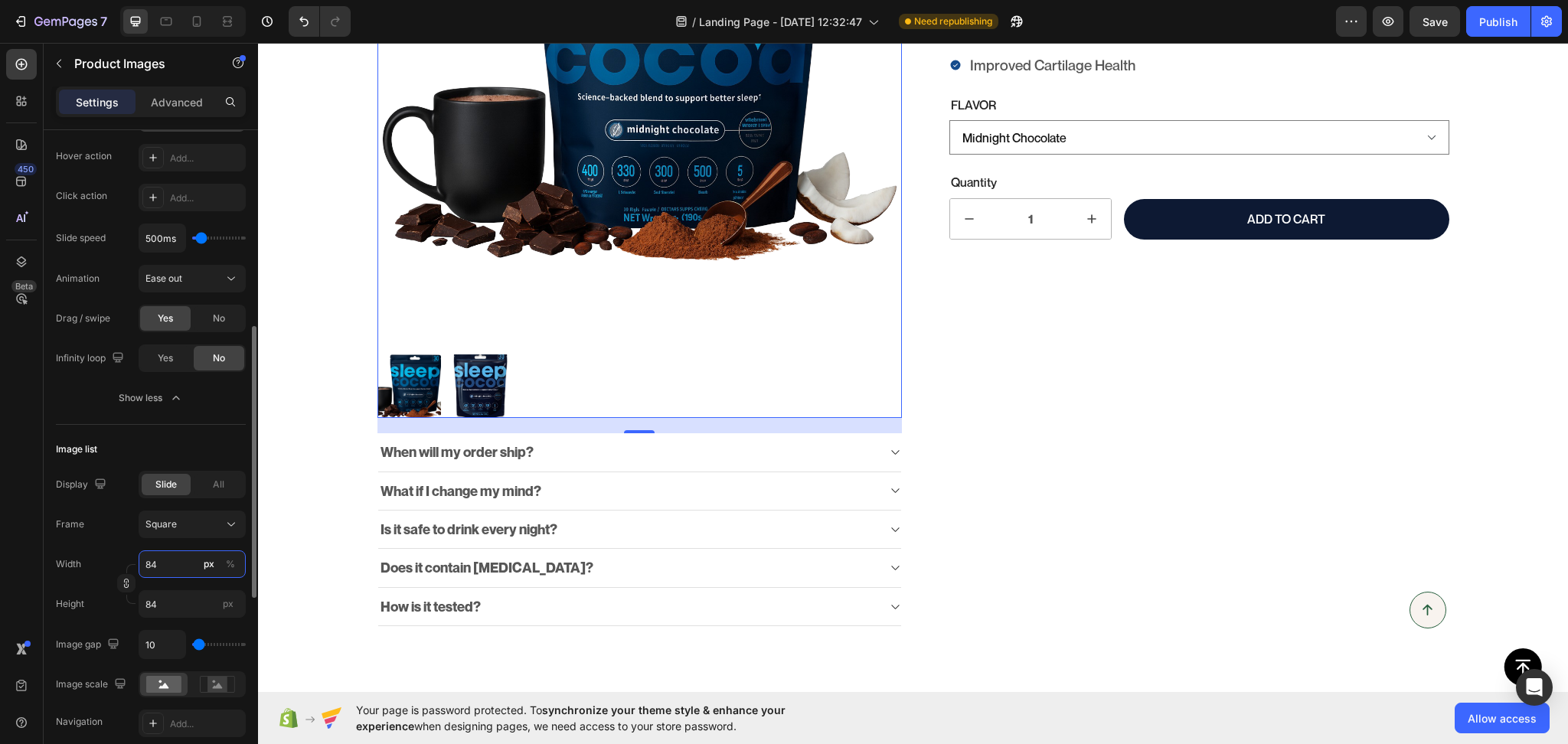
type input "85"
type input "86"
type input "87"
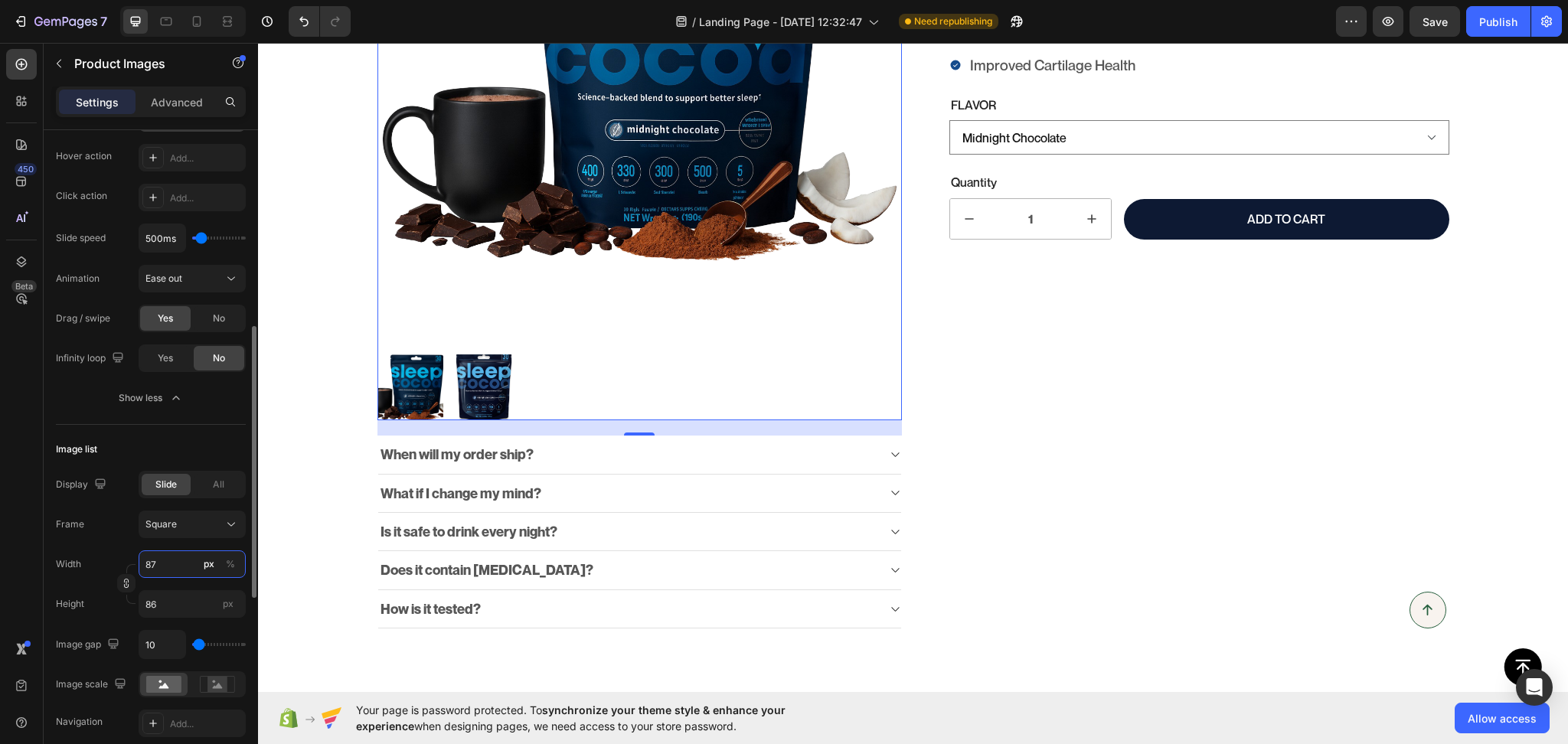
type input "87"
type input "88"
type input "89"
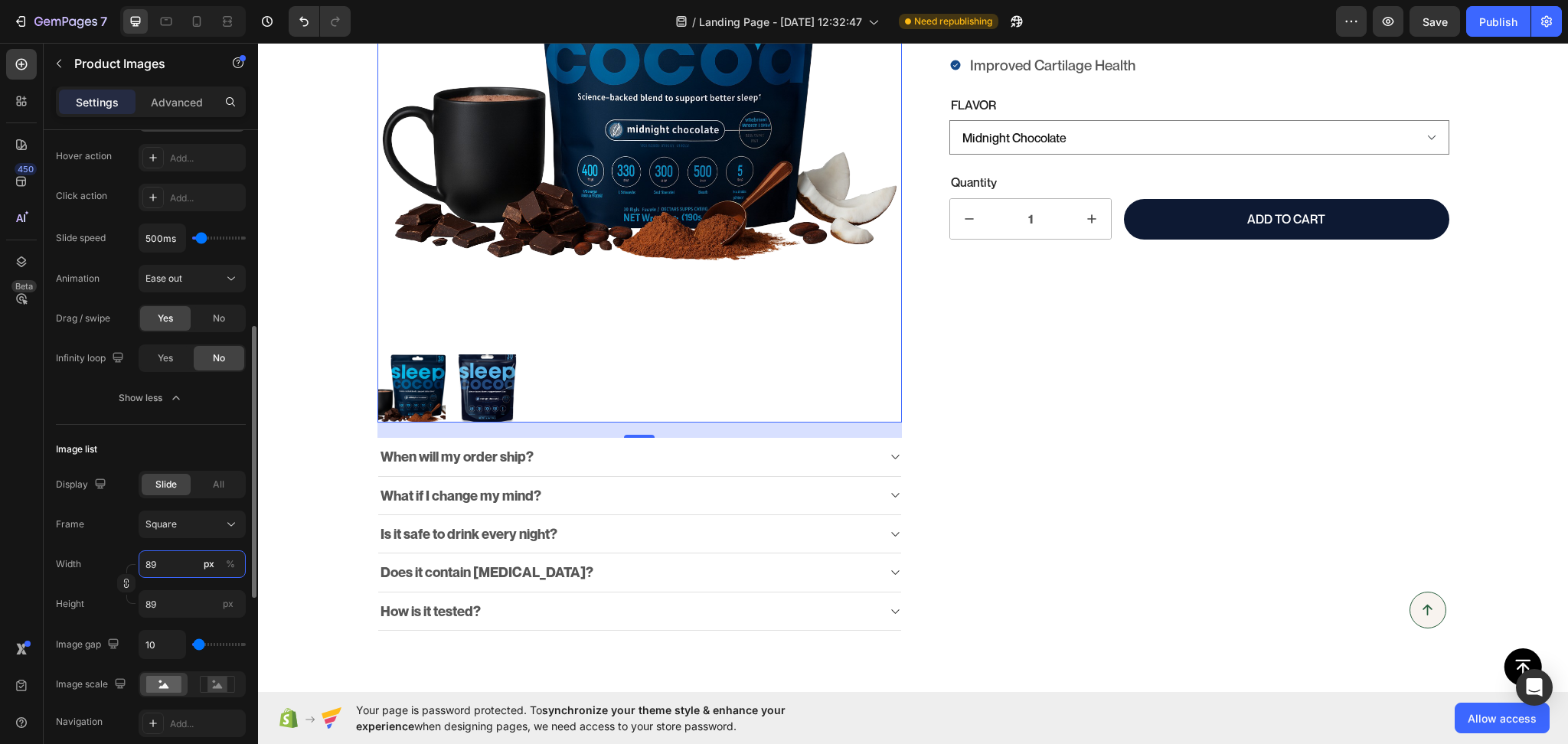
type input "90"
type input "91"
type input "92"
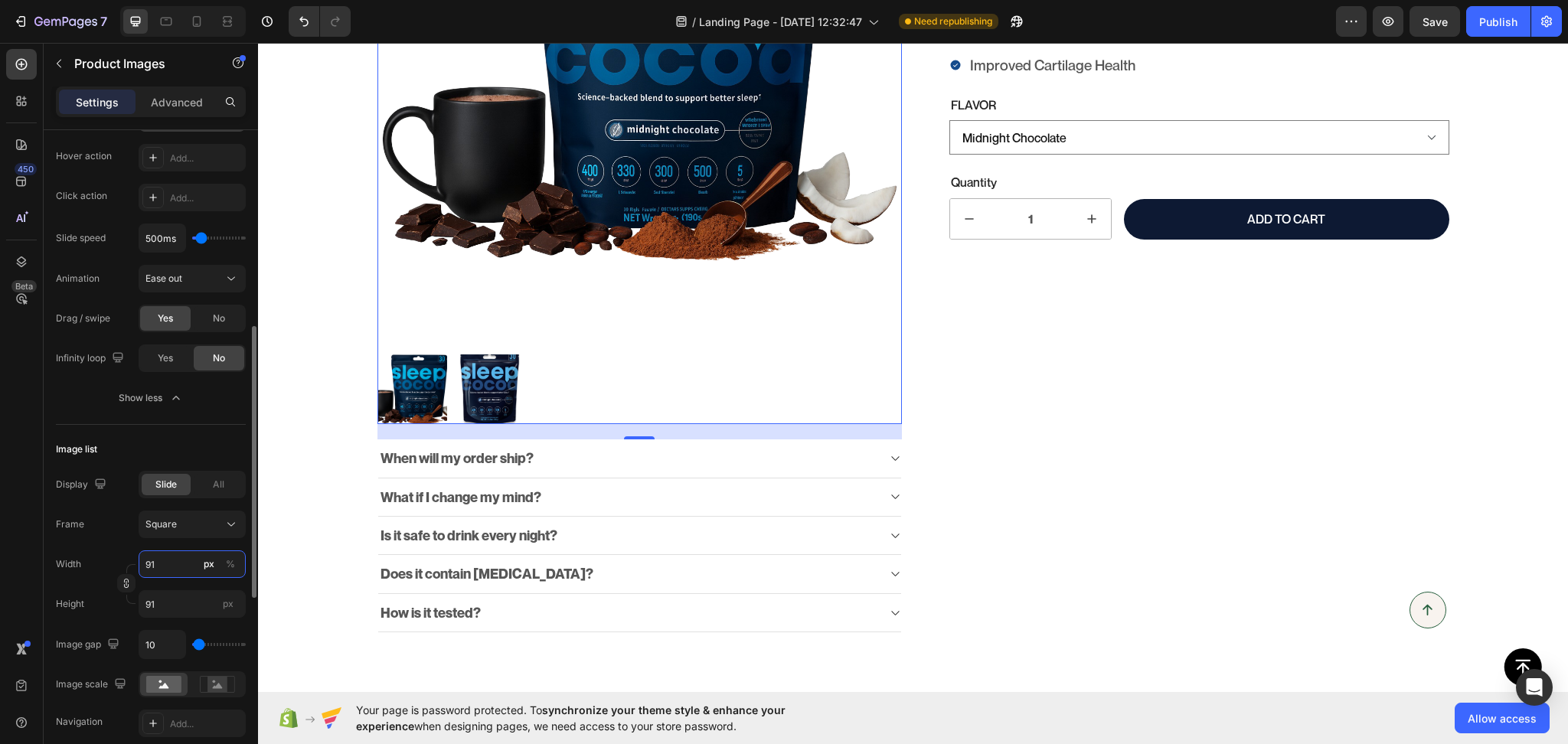
type input "92"
type input "93"
type input "94"
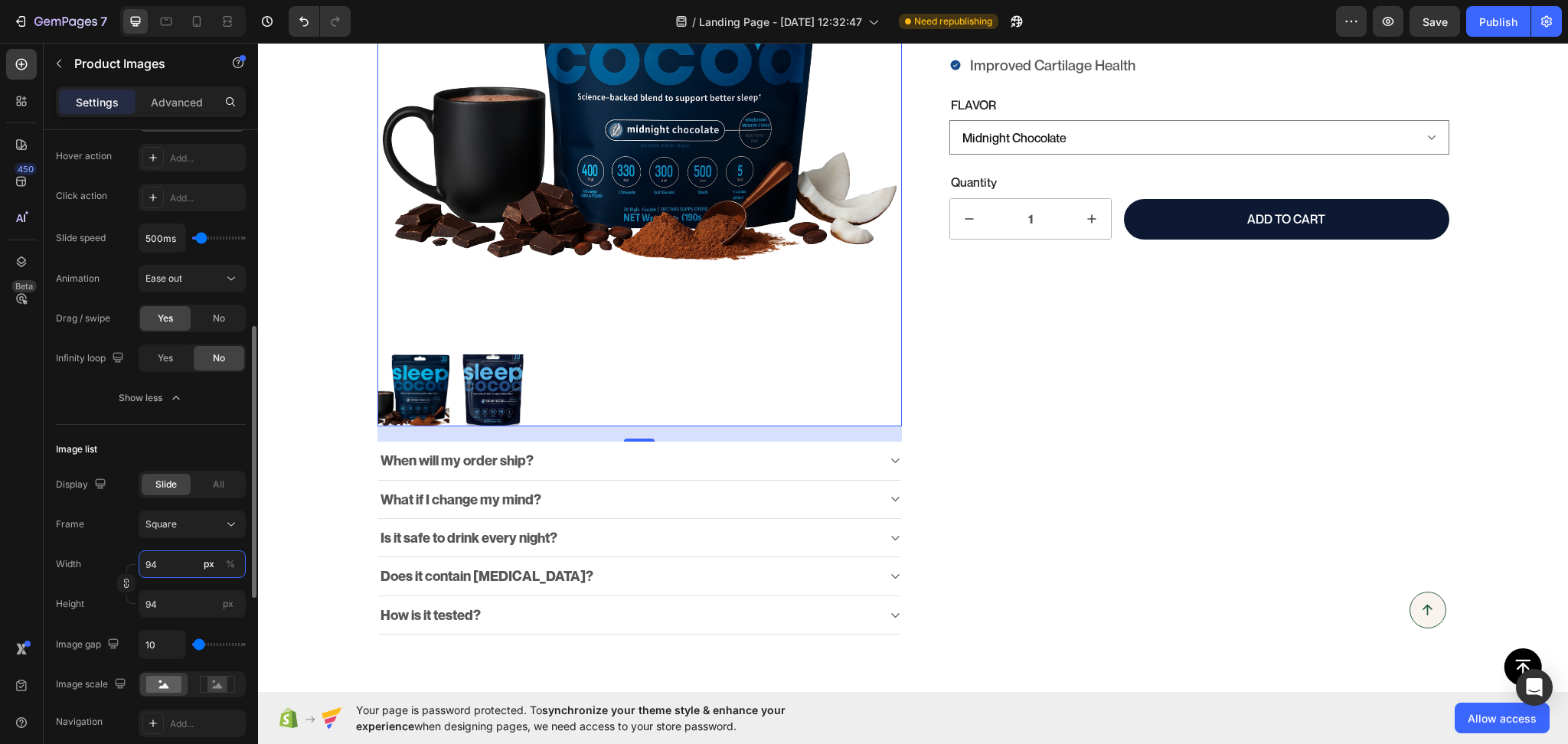
type input "95"
type input "96"
type input "95"
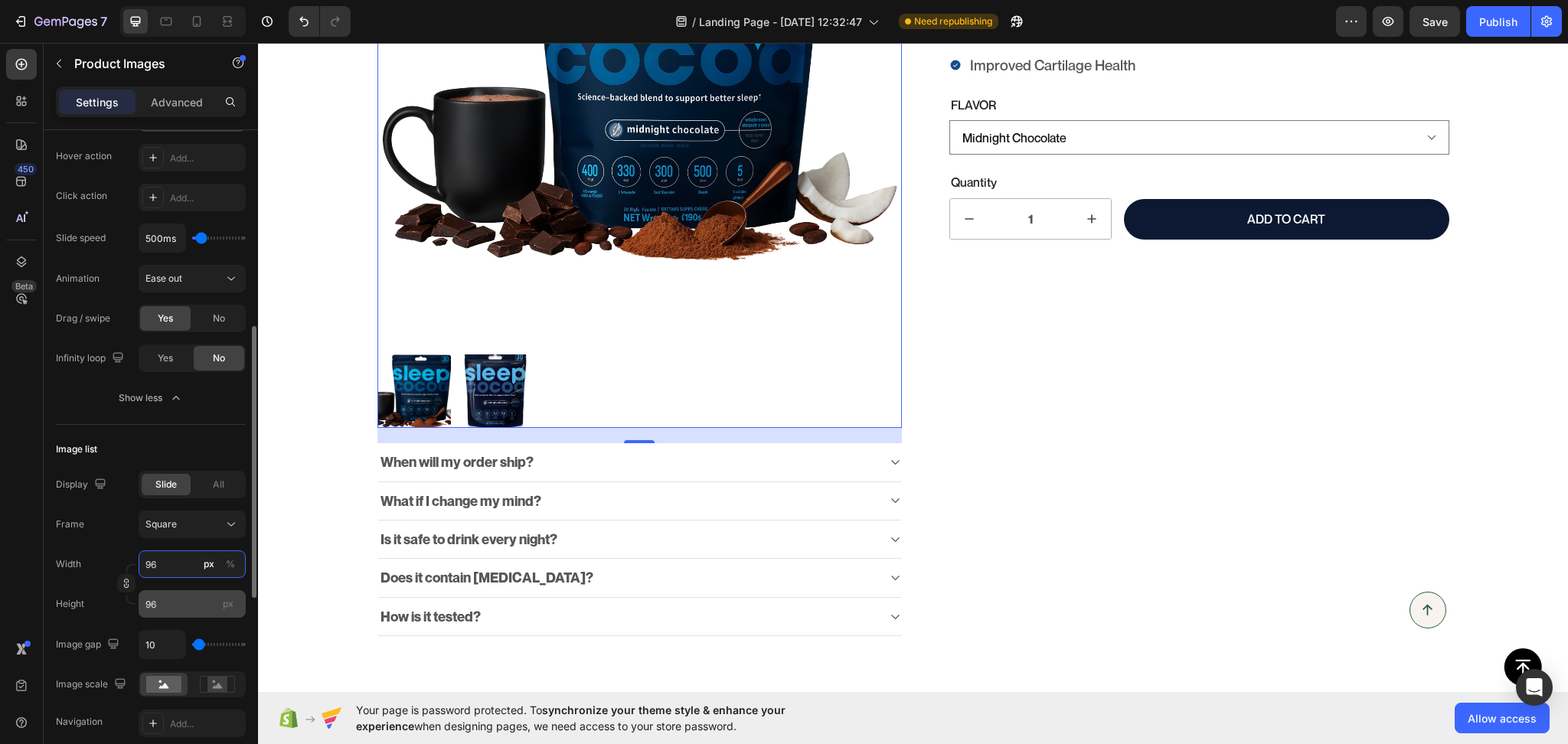
type input "95"
type input "96"
type input "97"
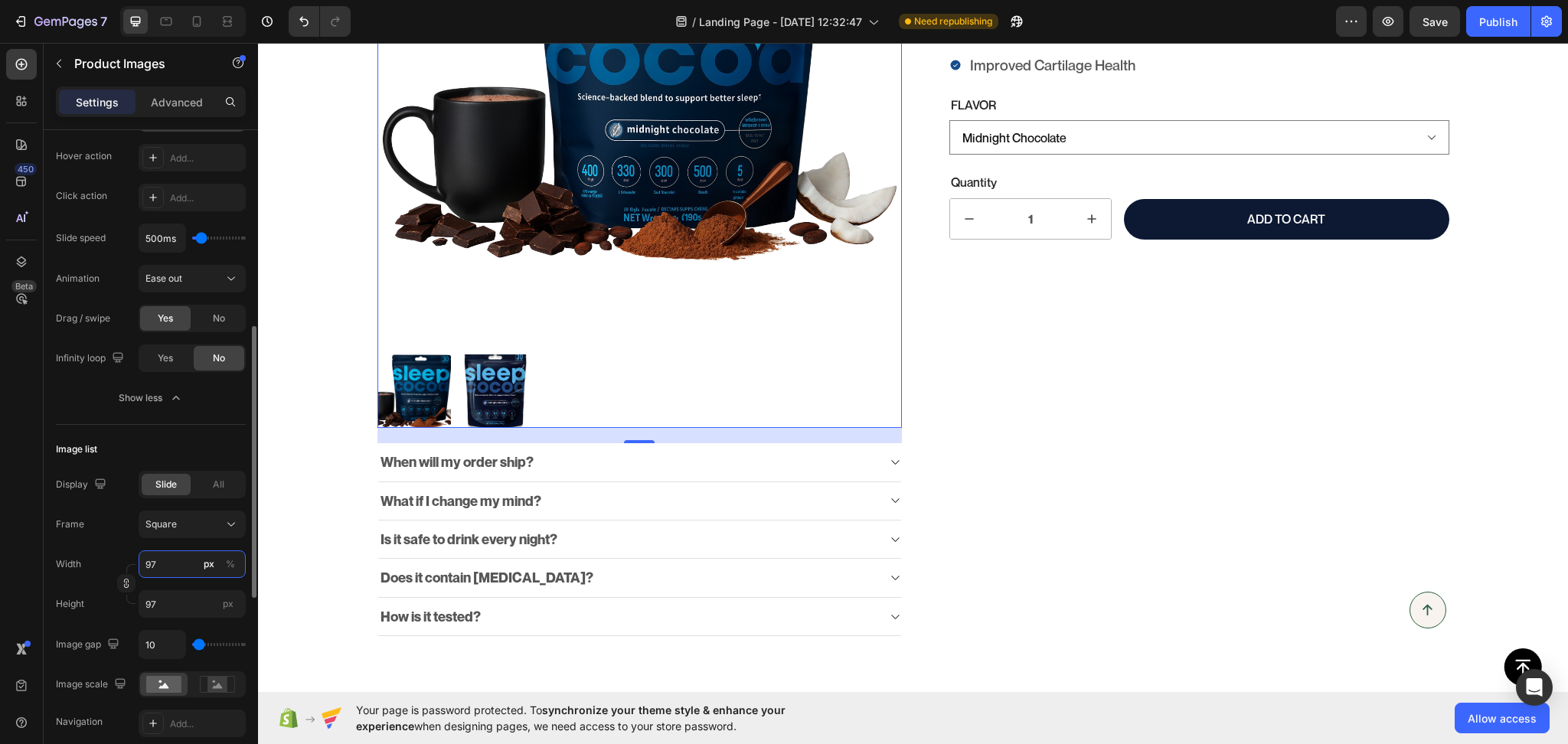
type input "98"
type input "99"
type input "100"
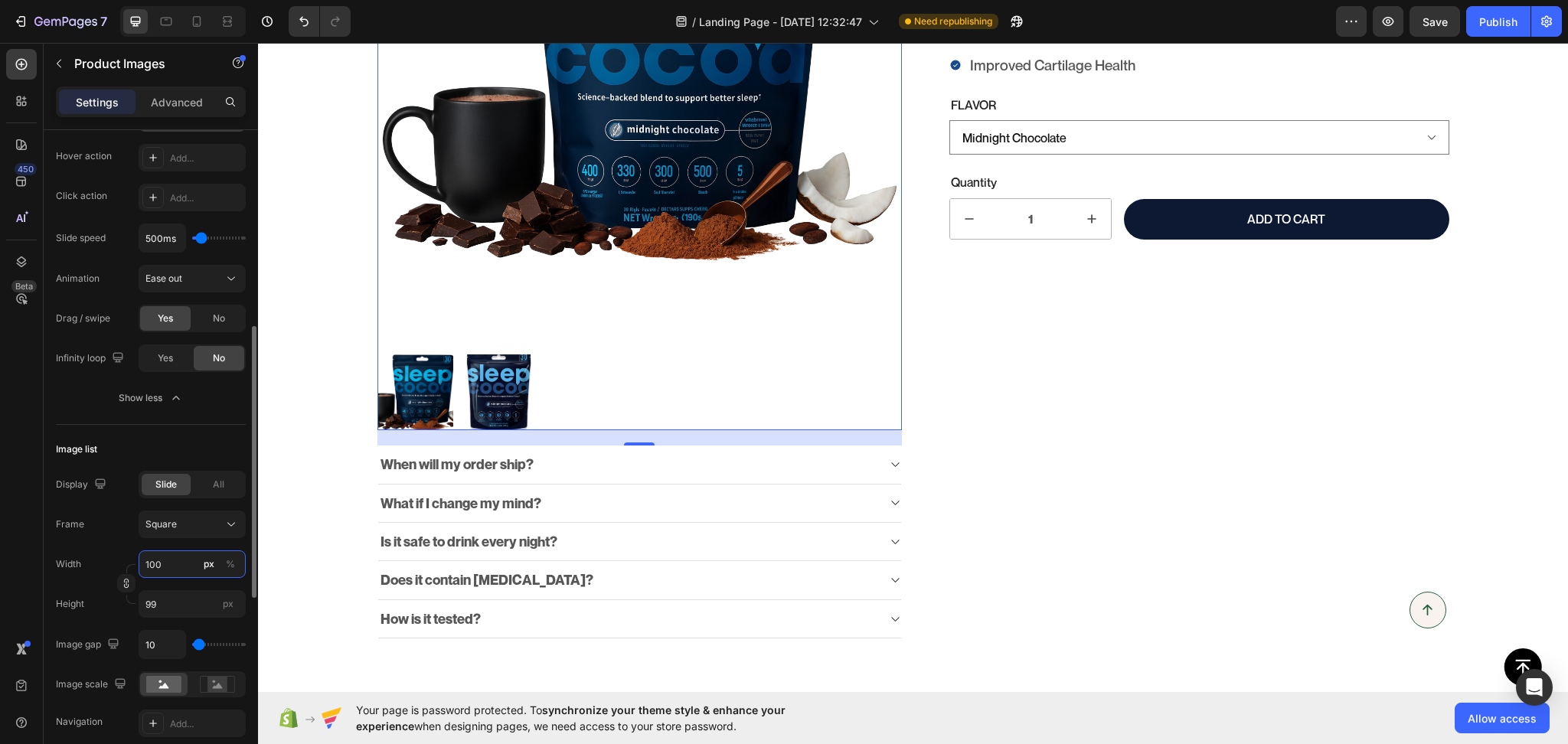
type input "100"
click at [205, 684] on icon at bounding box center [217, 684] width 35 height 16
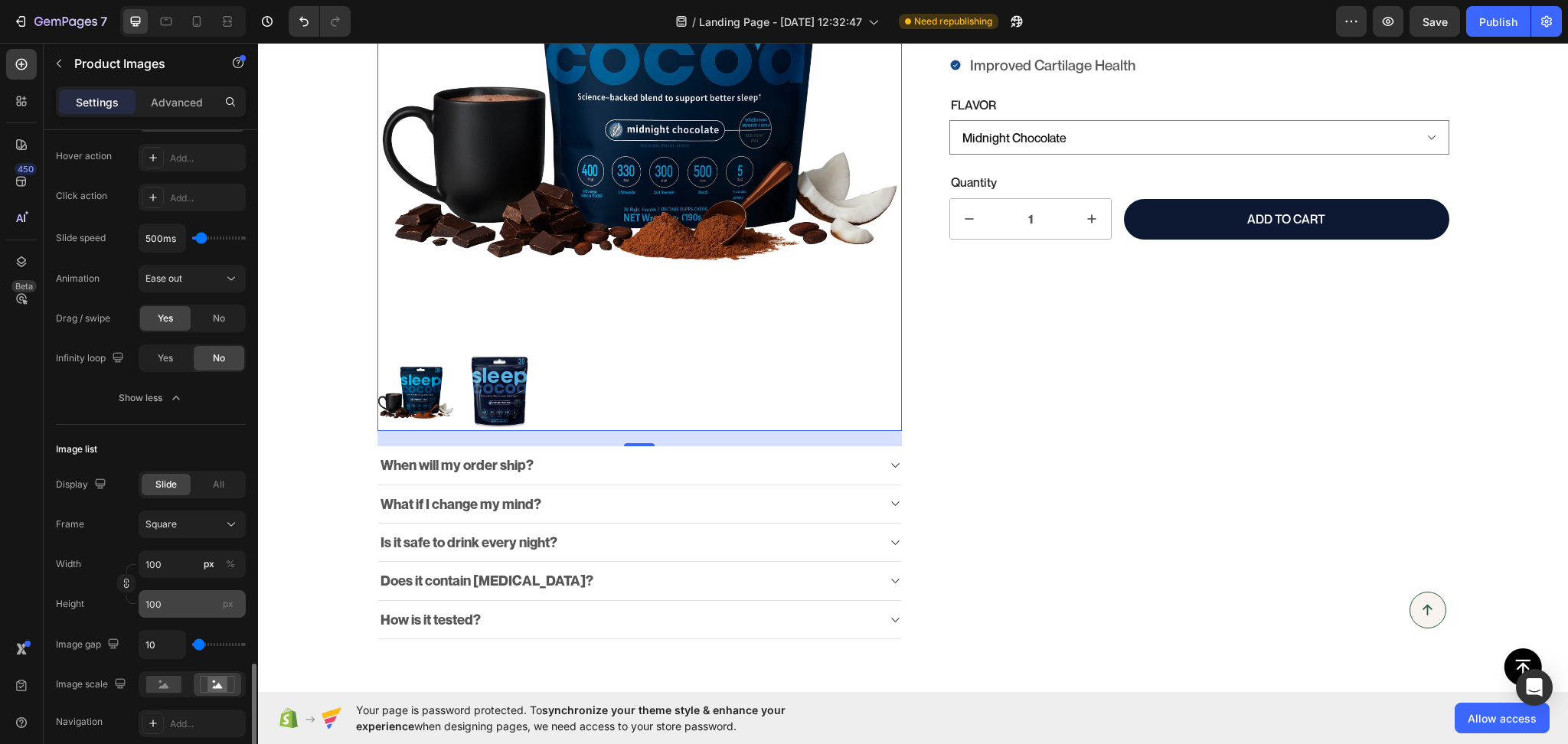
scroll to position [716, 0]
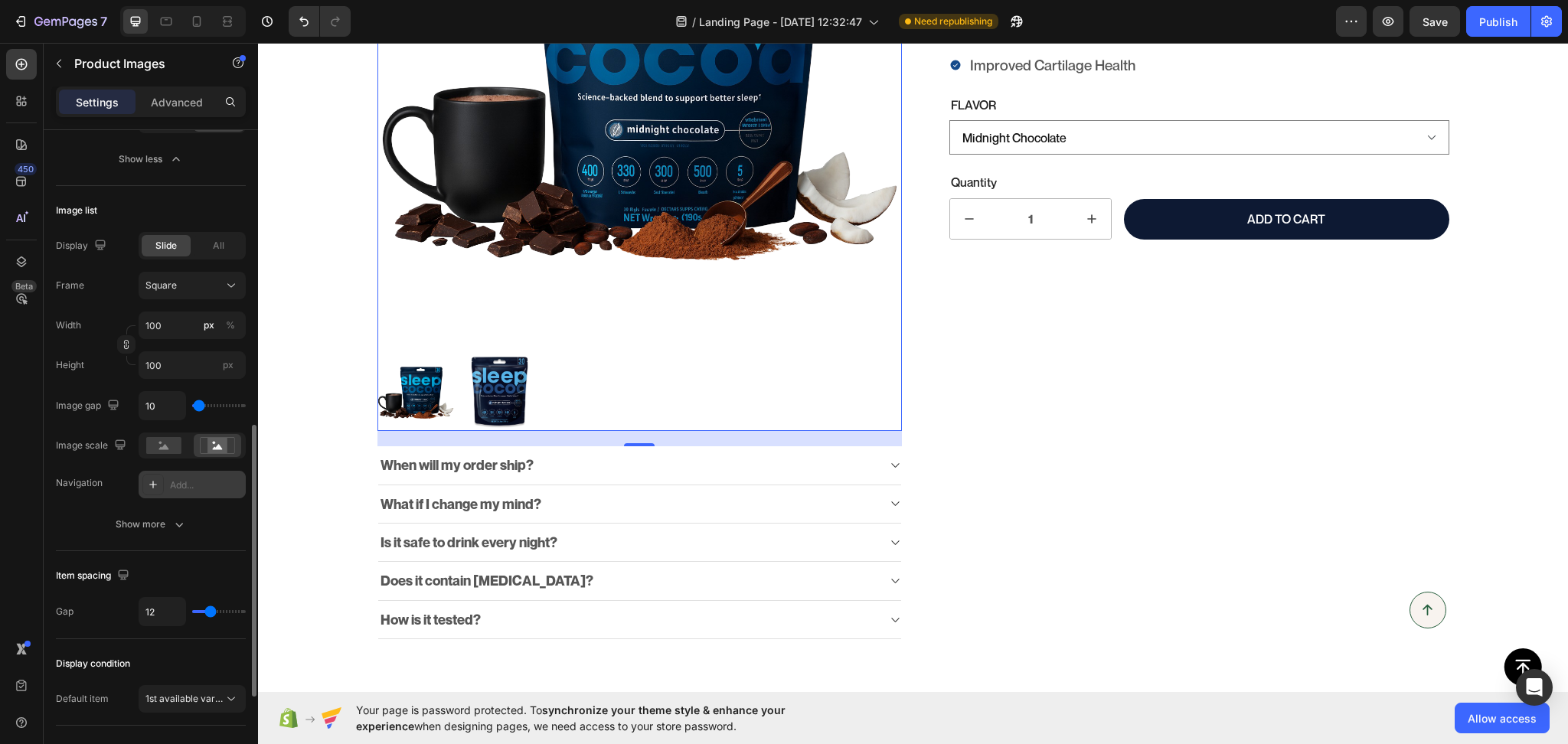
click at [180, 487] on div "Add..." at bounding box center [206, 485] width 72 height 14
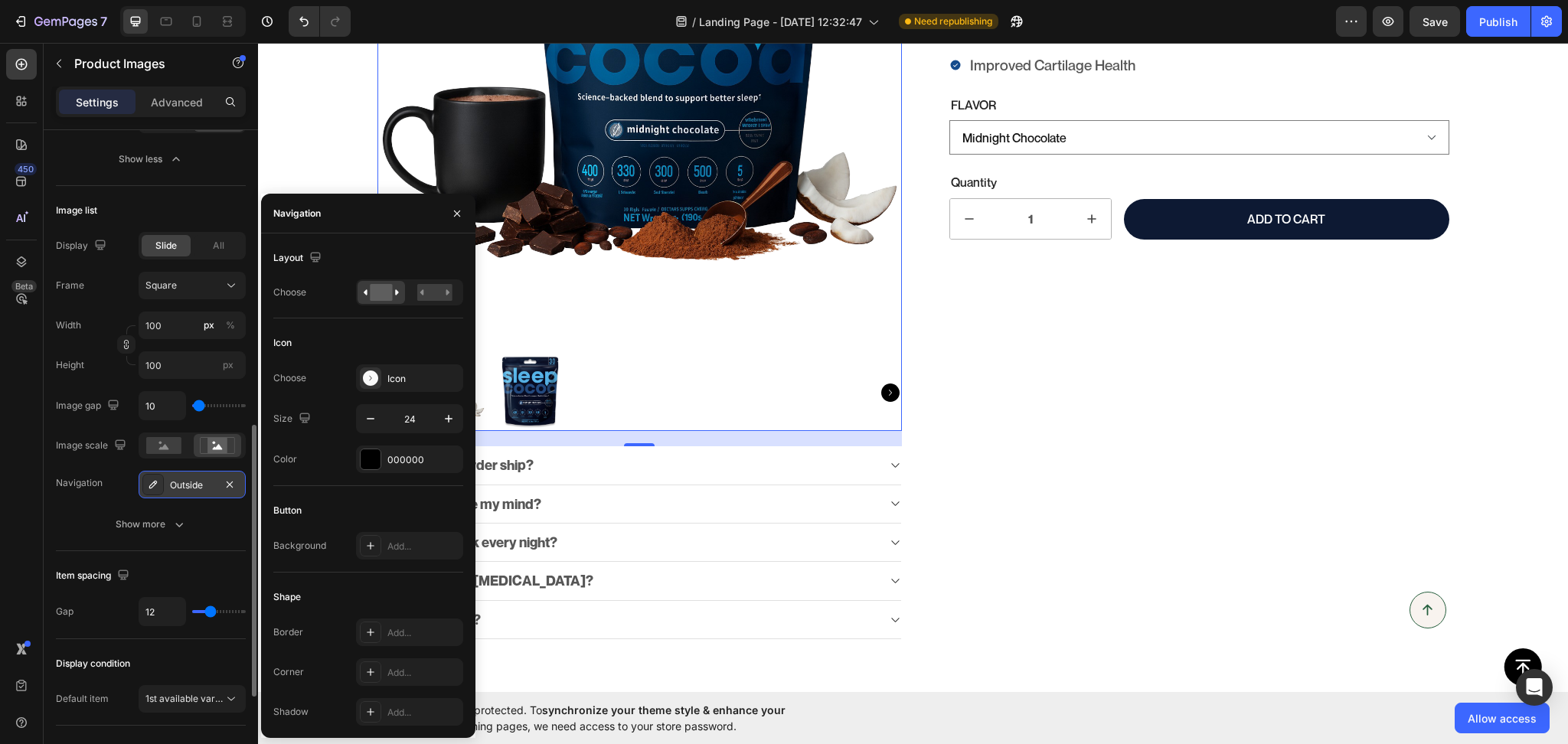
click at [444, 498] on div "Layout Choose" at bounding box center [367, 535] width 190 height 74
click at [438, 294] on rect at bounding box center [435, 292] width 35 height 16
click at [360, 300] on div at bounding box center [381, 292] width 48 height 23
click at [444, 454] on icon "button" at bounding box center [446, 459] width 12 height 12
click at [538, 392] on img at bounding box center [530, 393] width 77 height 77
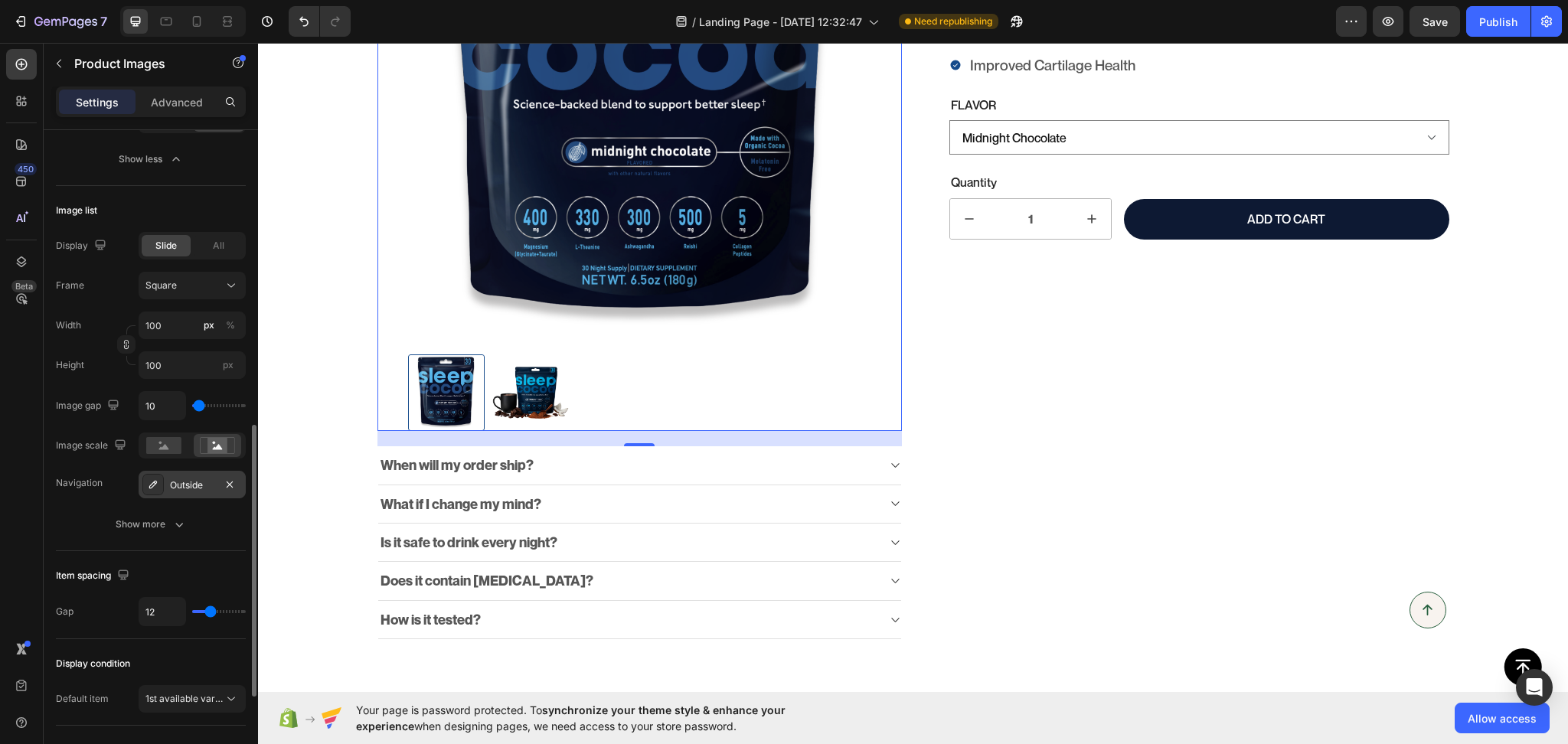
click at [528, 391] on img at bounding box center [530, 393] width 77 height 77
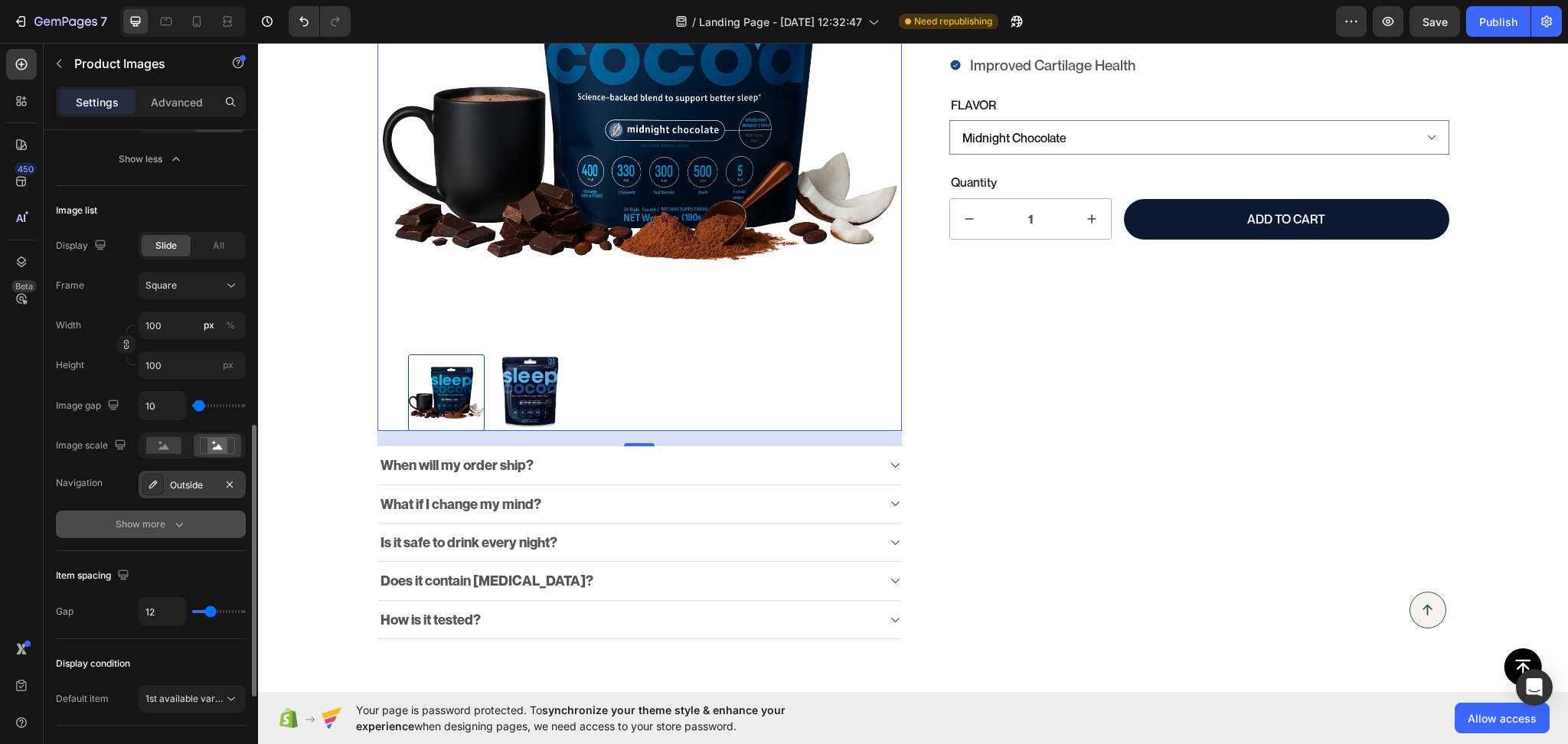
click at [179, 522] on icon "button" at bounding box center [179, 524] width 16 height 16
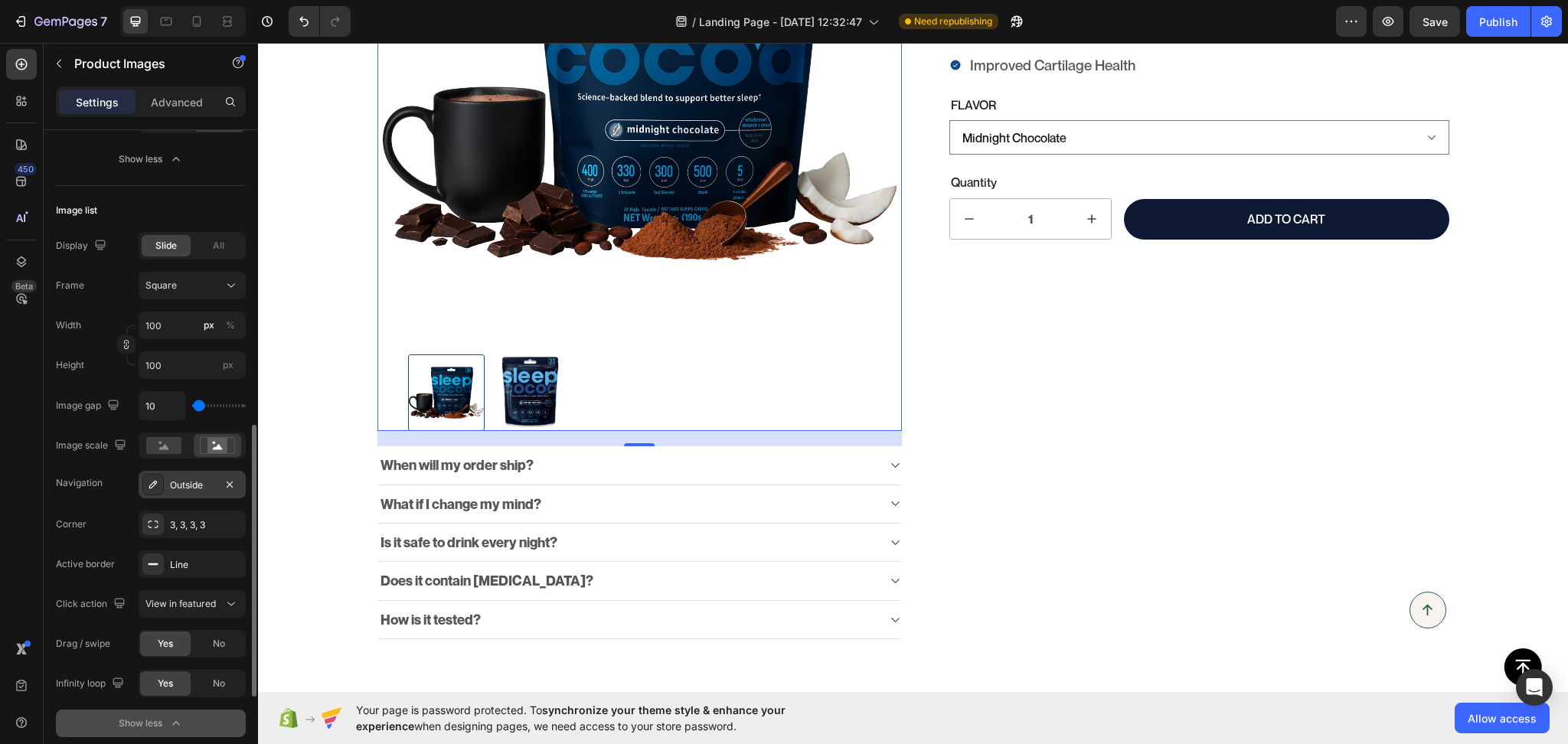
click at [534, 403] on img at bounding box center [530, 393] width 77 height 77
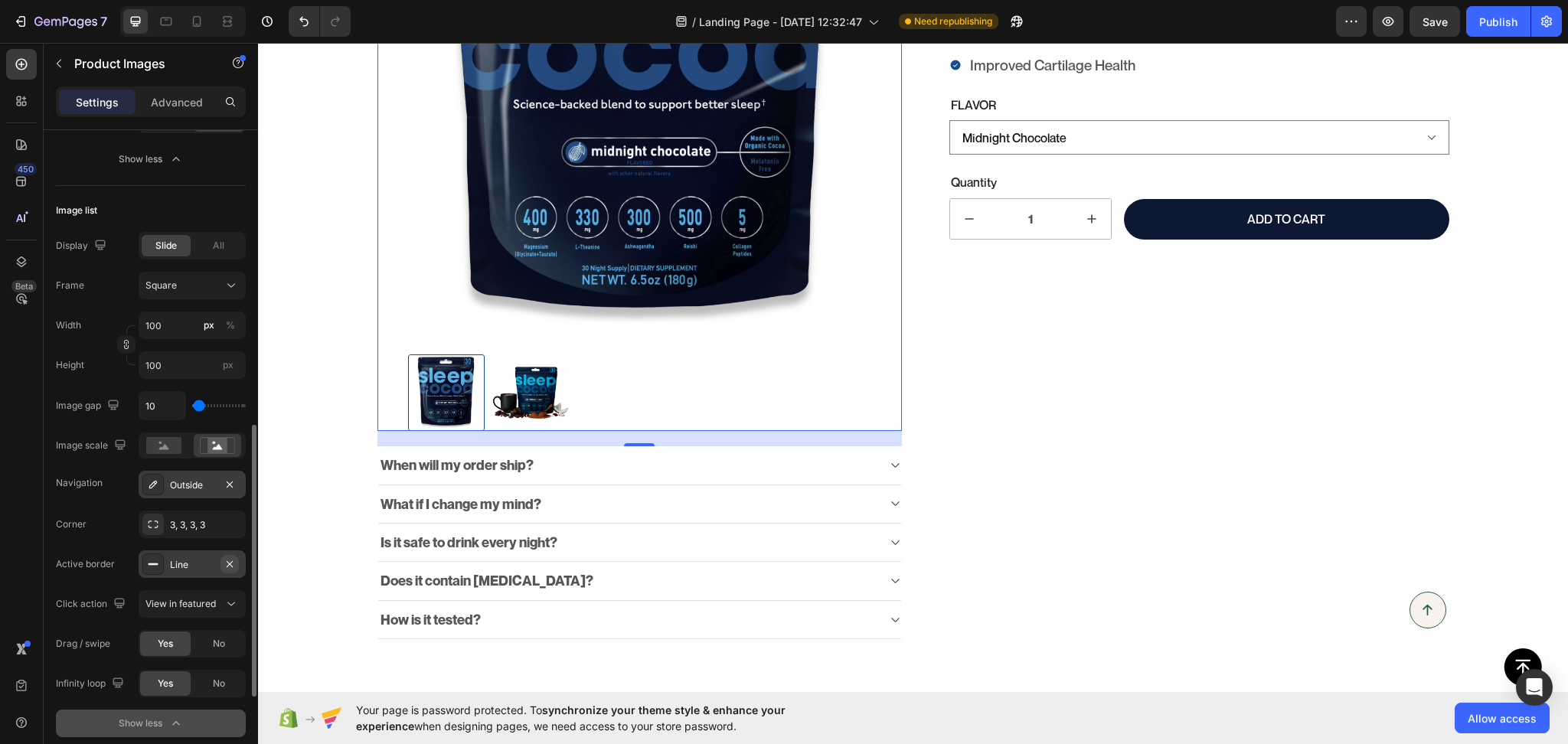
click at [236, 562] on button "button" at bounding box center [230, 564] width 18 height 18
click at [548, 378] on img at bounding box center [530, 393] width 77 height 77
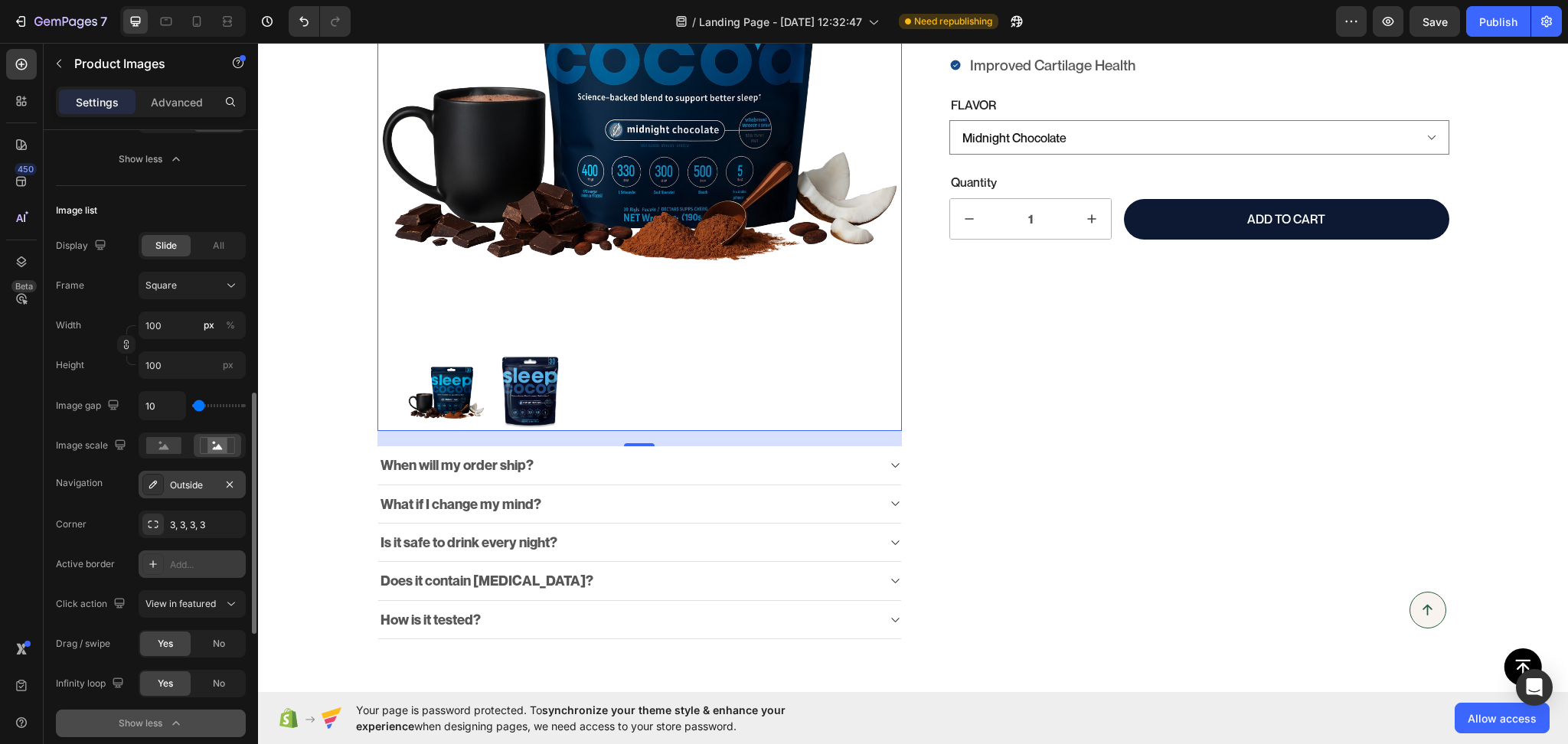
click at [459, 408] on img at bounding box center [446, 393] width 77 height 77
click at [445, 385] on img at bounding box center [446, 393] width 77 height 77
click at [513, 380] on img at bounding box center [530, 393] width 77 height 77
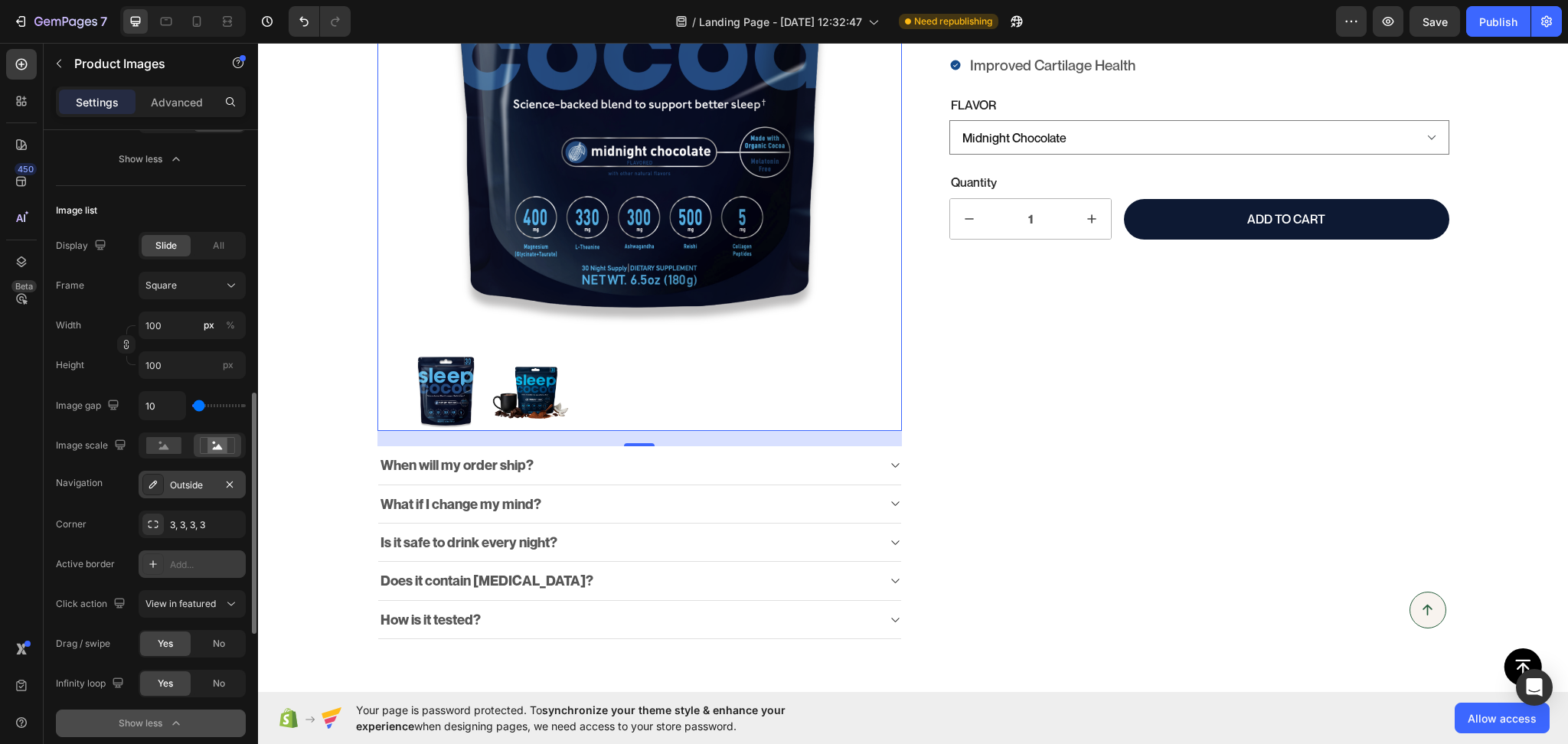
click at [525, 377] on img at bounding box center [530, 393] width 77 height 77
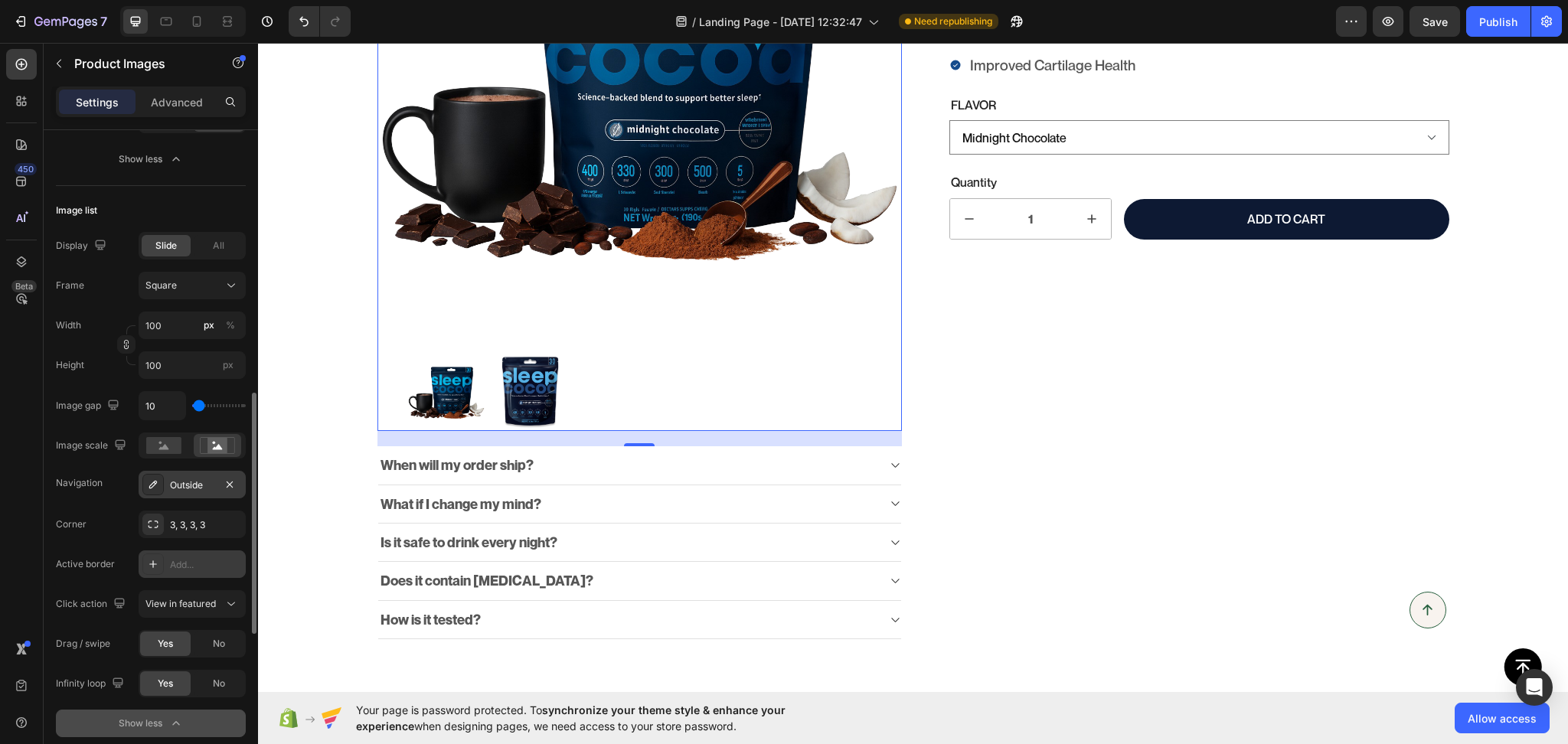
click at [529, 377] on div at bounding box center [639, 393] width 463 height 77
click at [529, 377] on img at bounding box center [530, 393] width 77 height 77
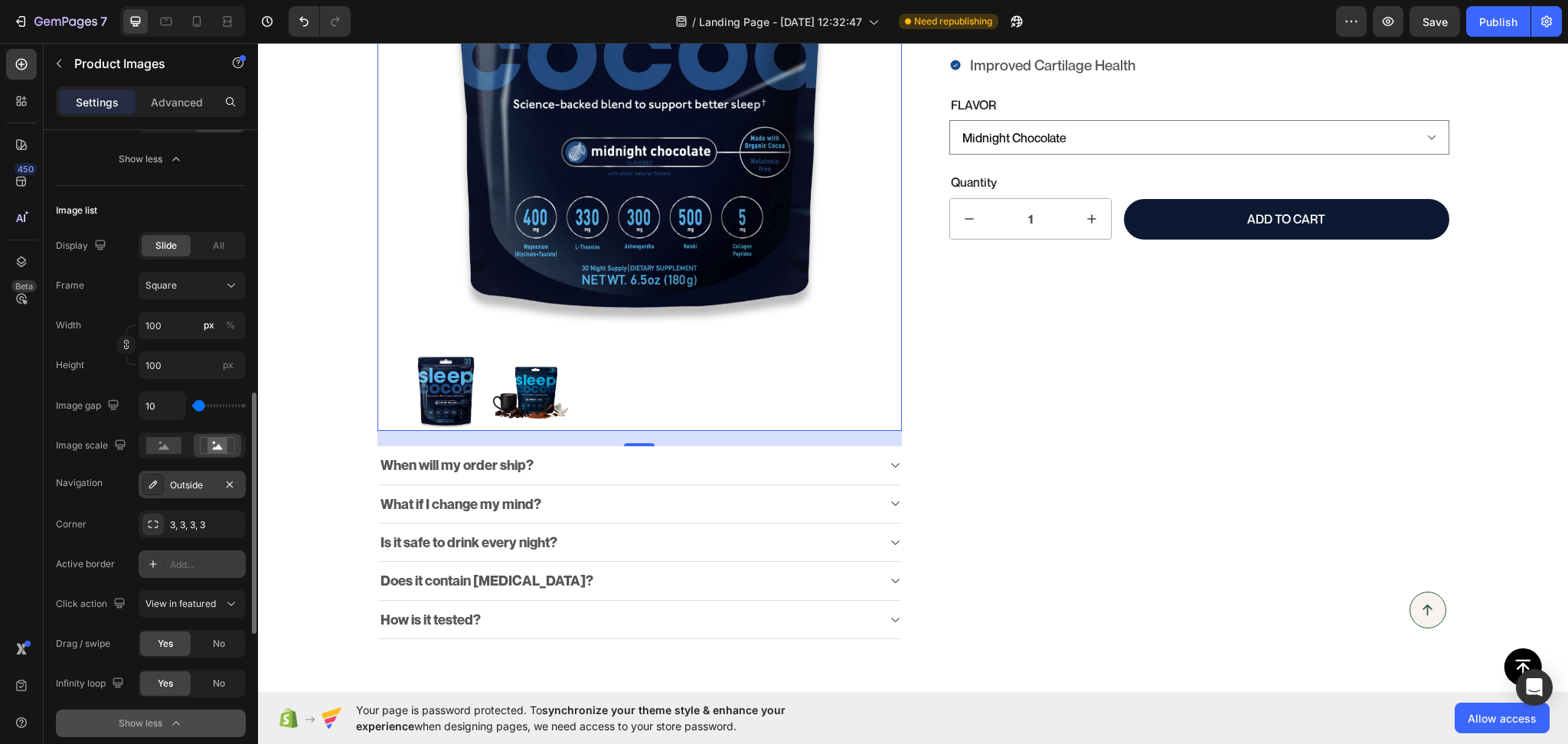
click at [525, 381] on img at bounding box center [530, 393] width 77 height 77
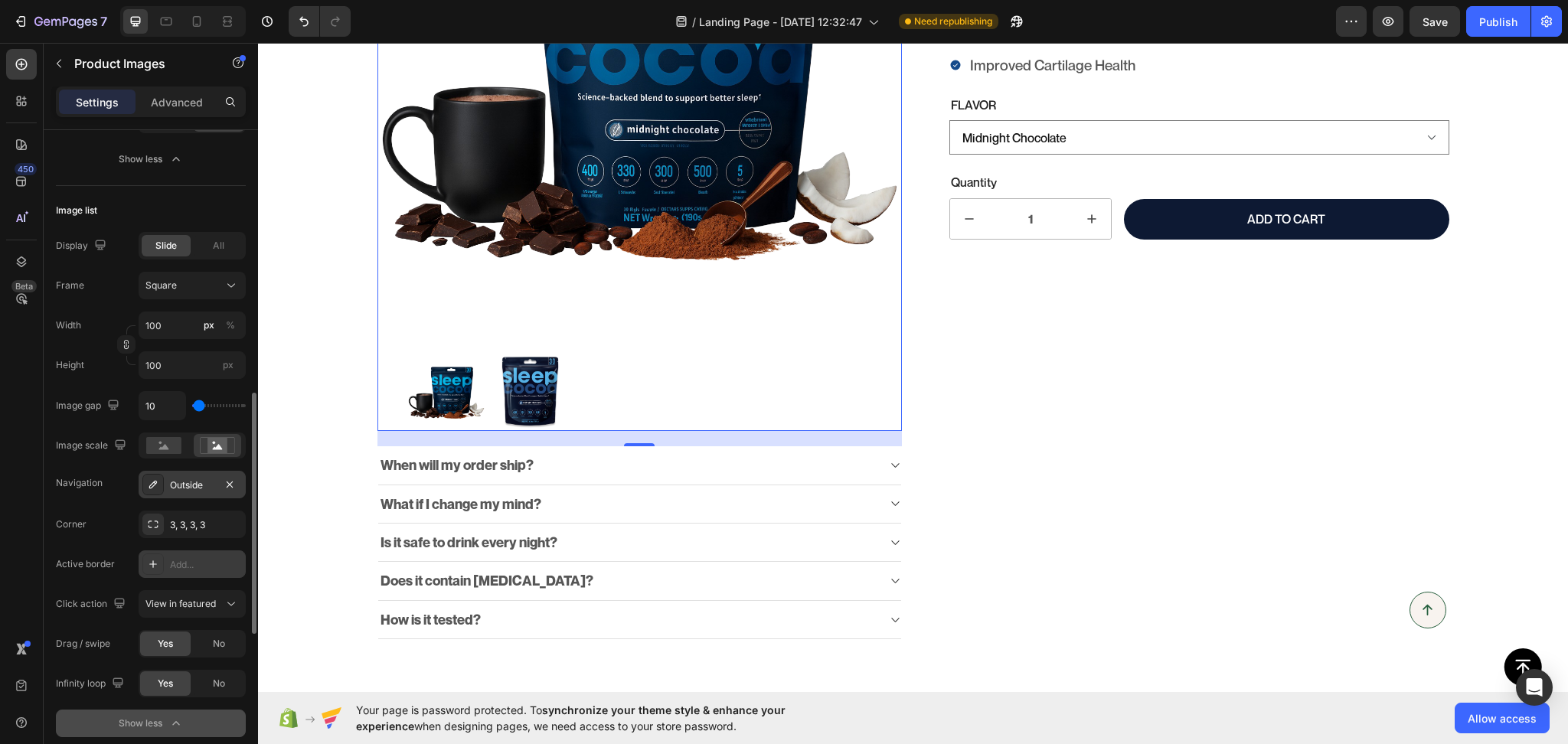
click at [525, 381] on img at bounding box center [530, 393] width 77 height 77
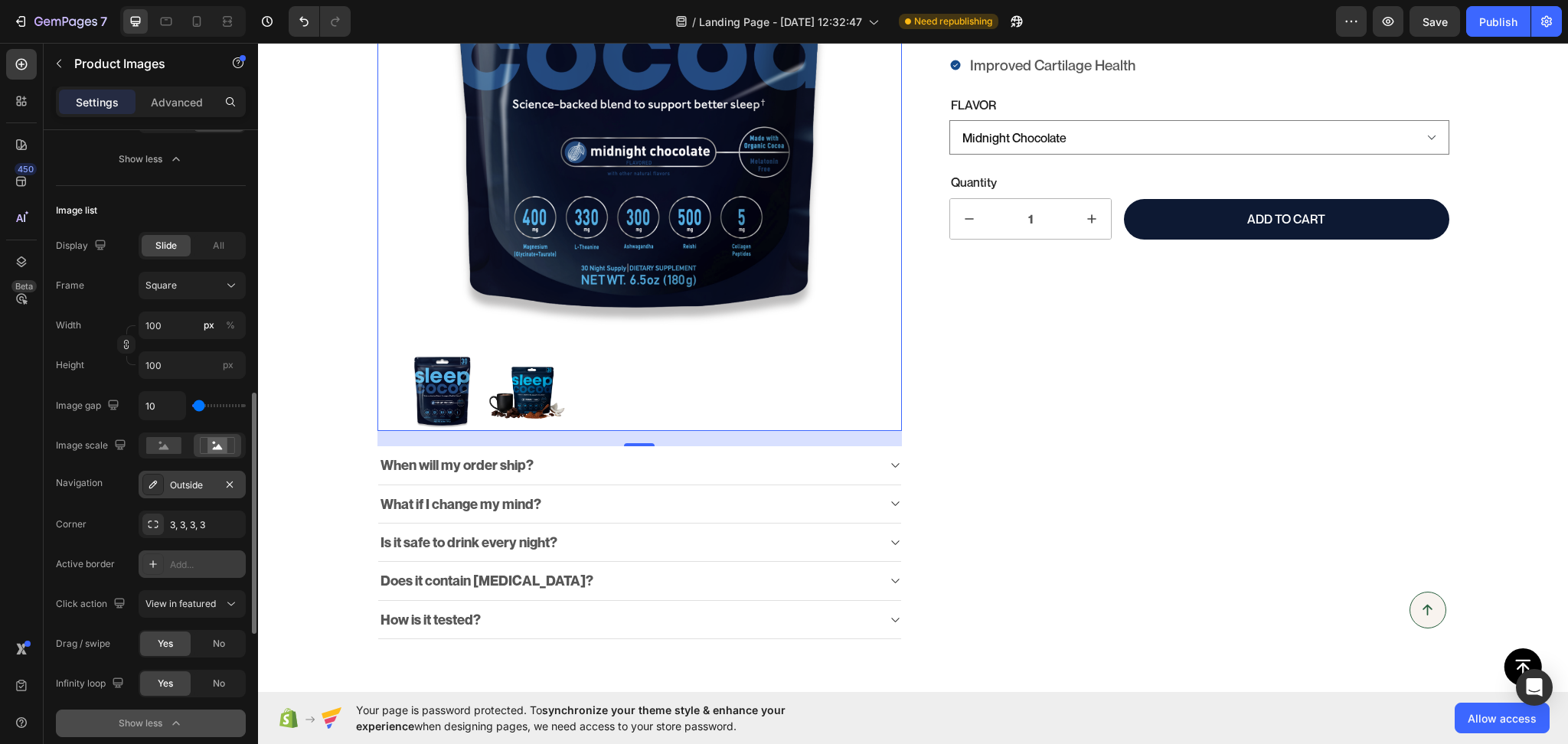
click at [525, 381] on img at bounding box center [527, 393] width 77 height 77
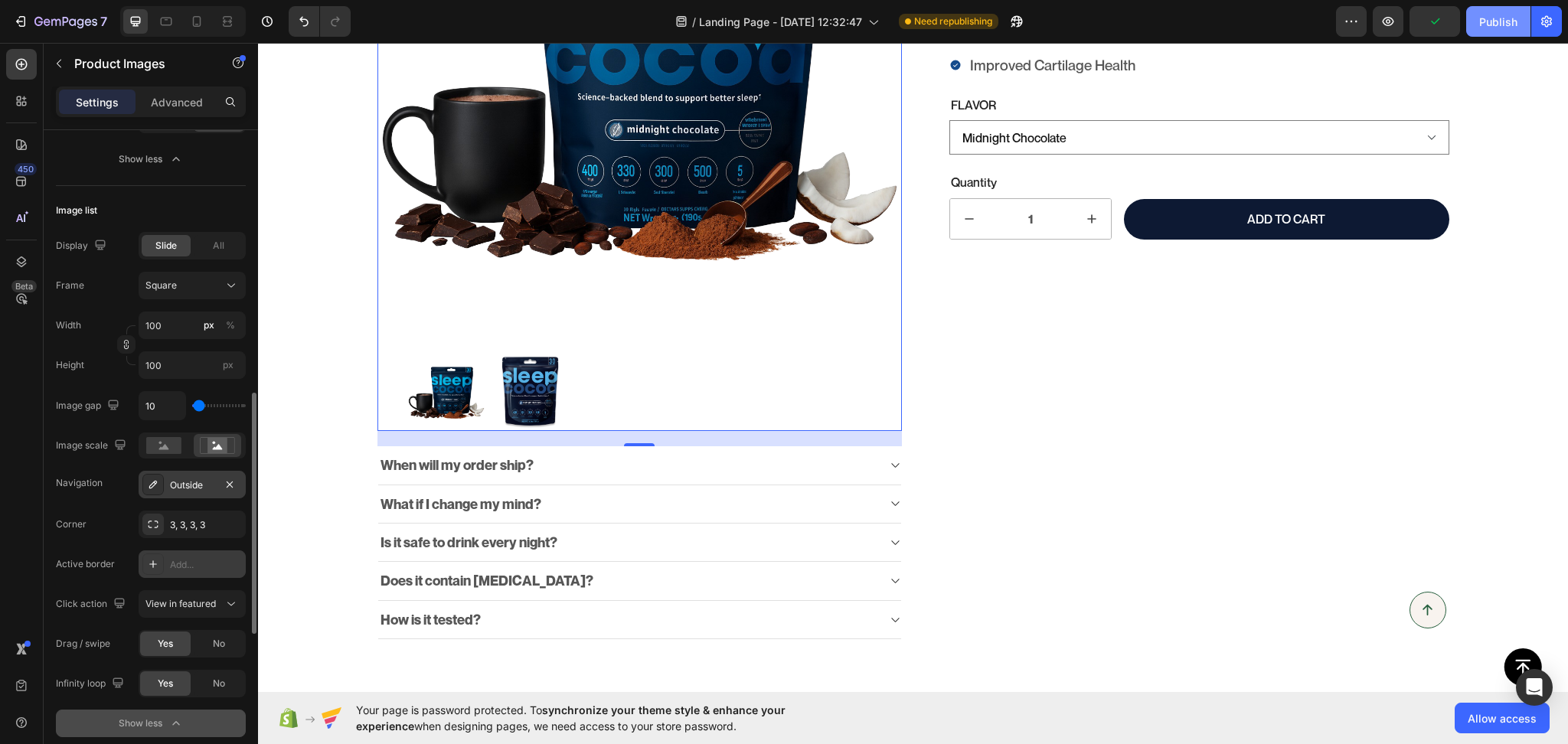
click at [1488, 28] on div "Publish" at bounding box center [1498, 22] width 38 height 16
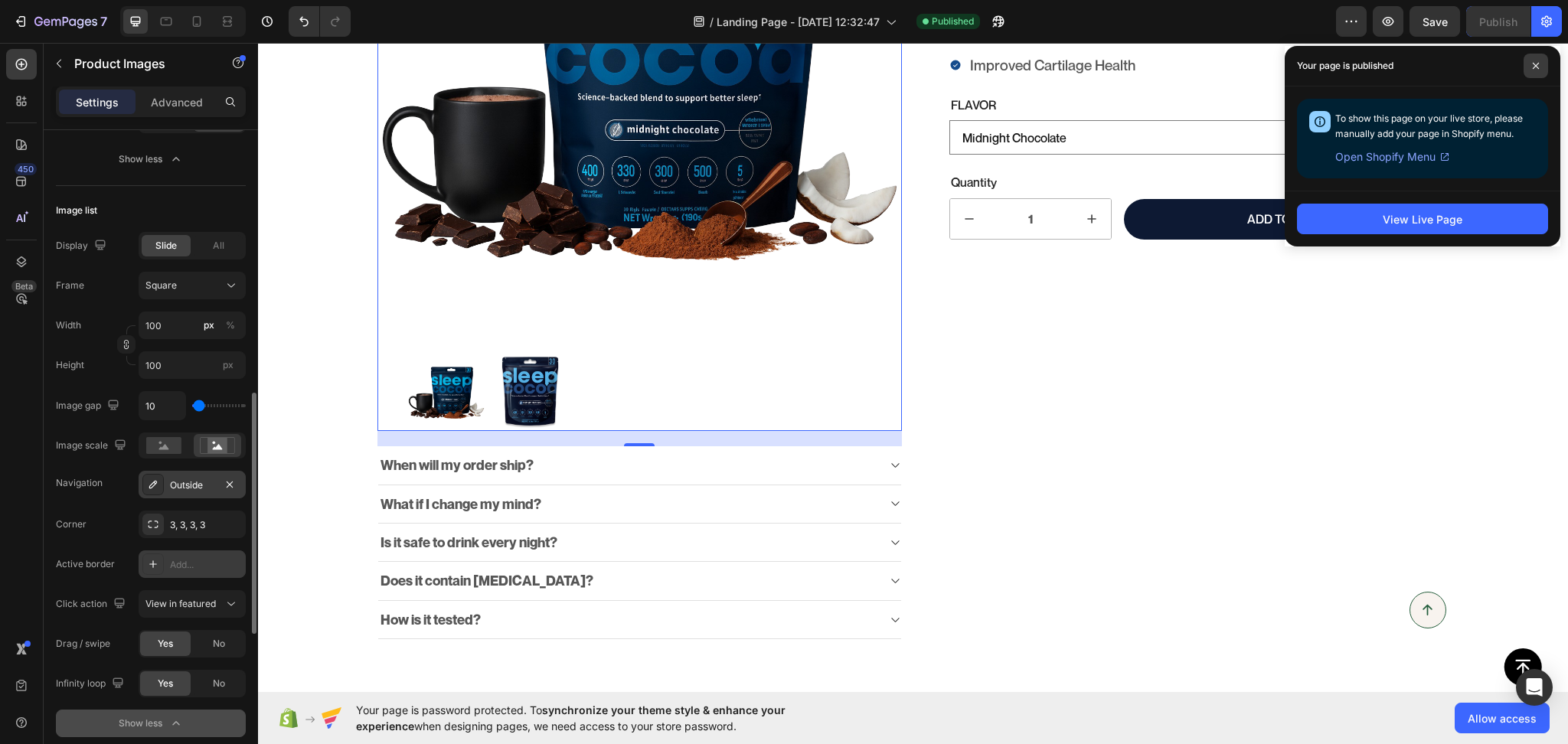
click at [1541, 66] on span at bounding box center [1535, 66] width 25 height 25
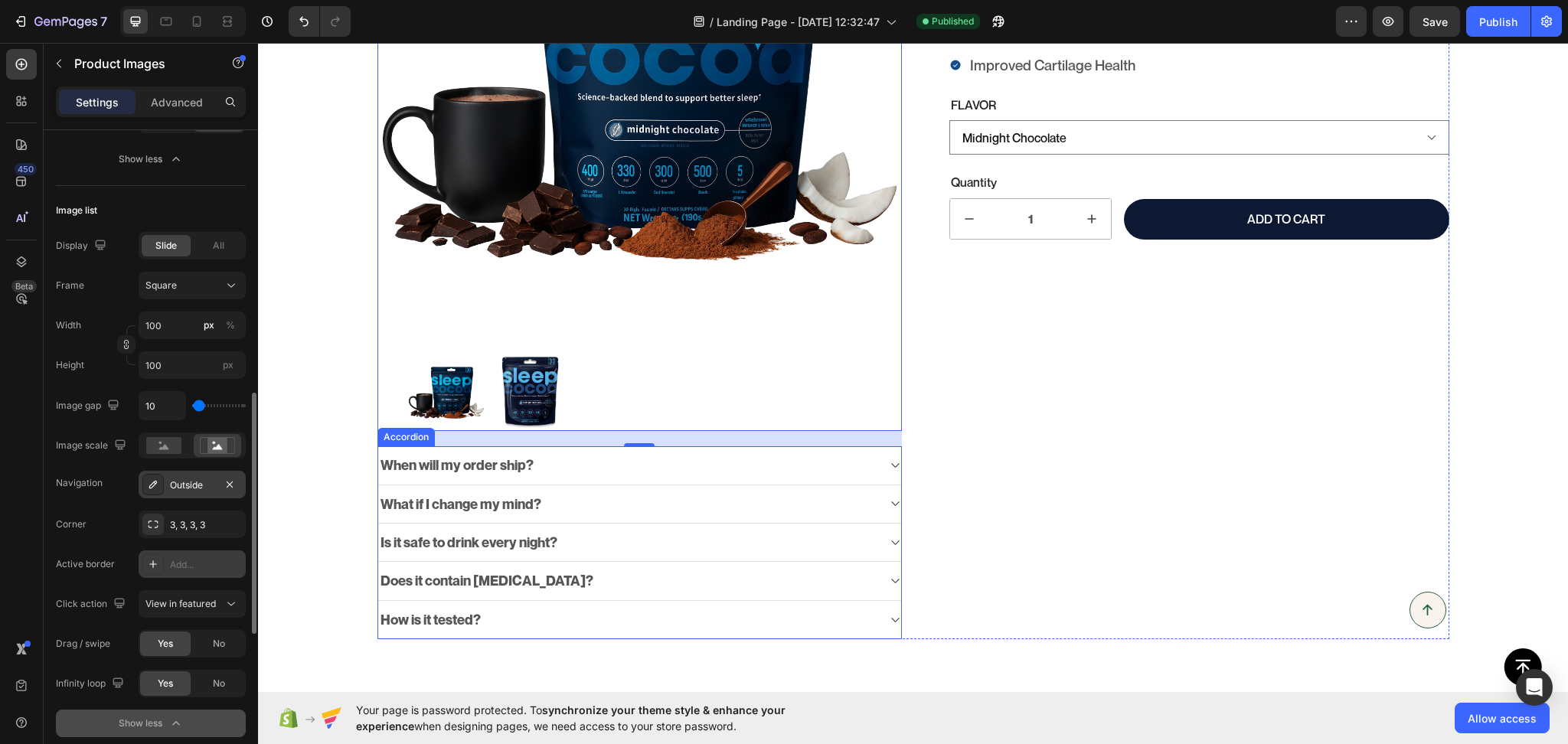
click at [577, 447] on div "When will my order ship?" at bounding box center [639, 465] width 523 height 38
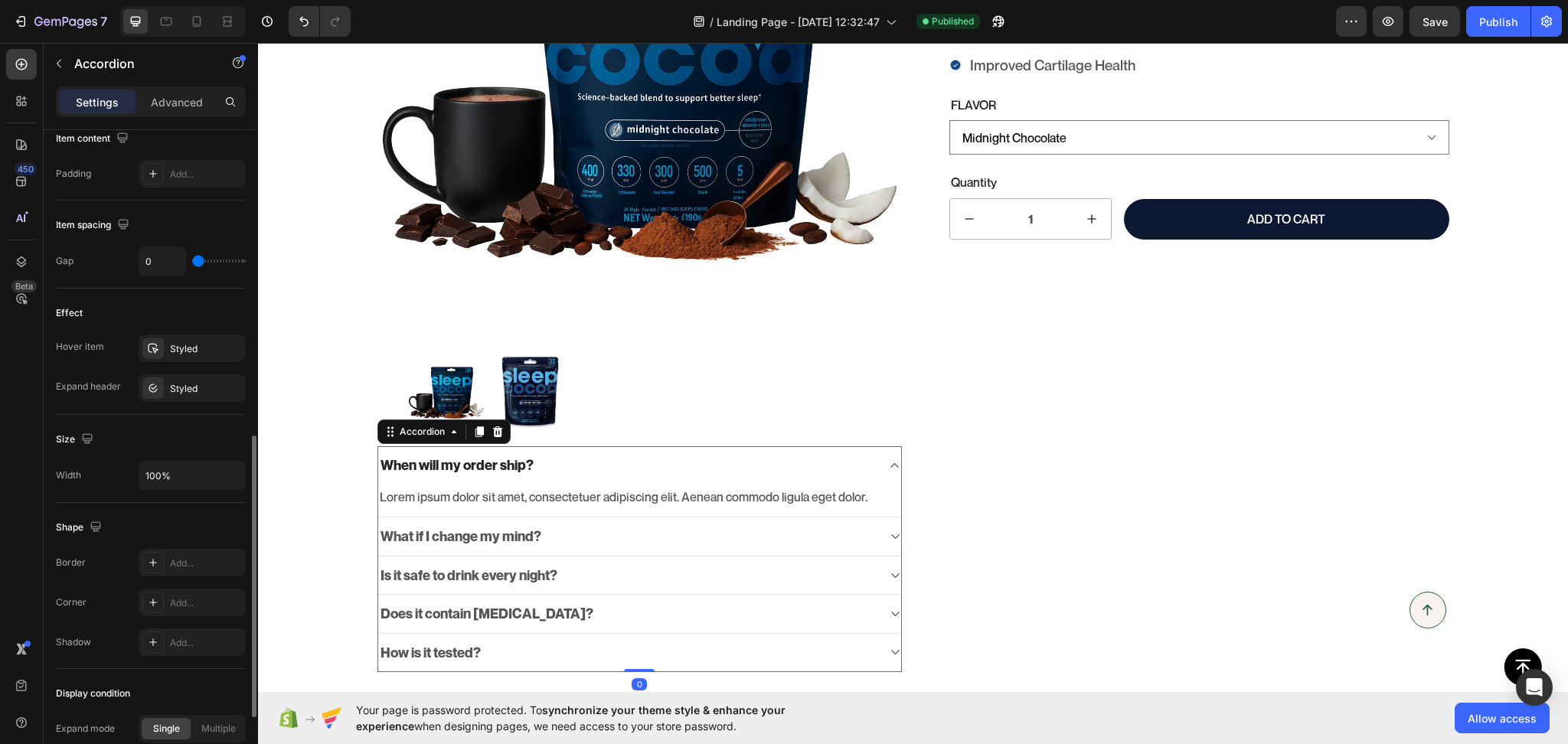
scroll to position [0, 0]
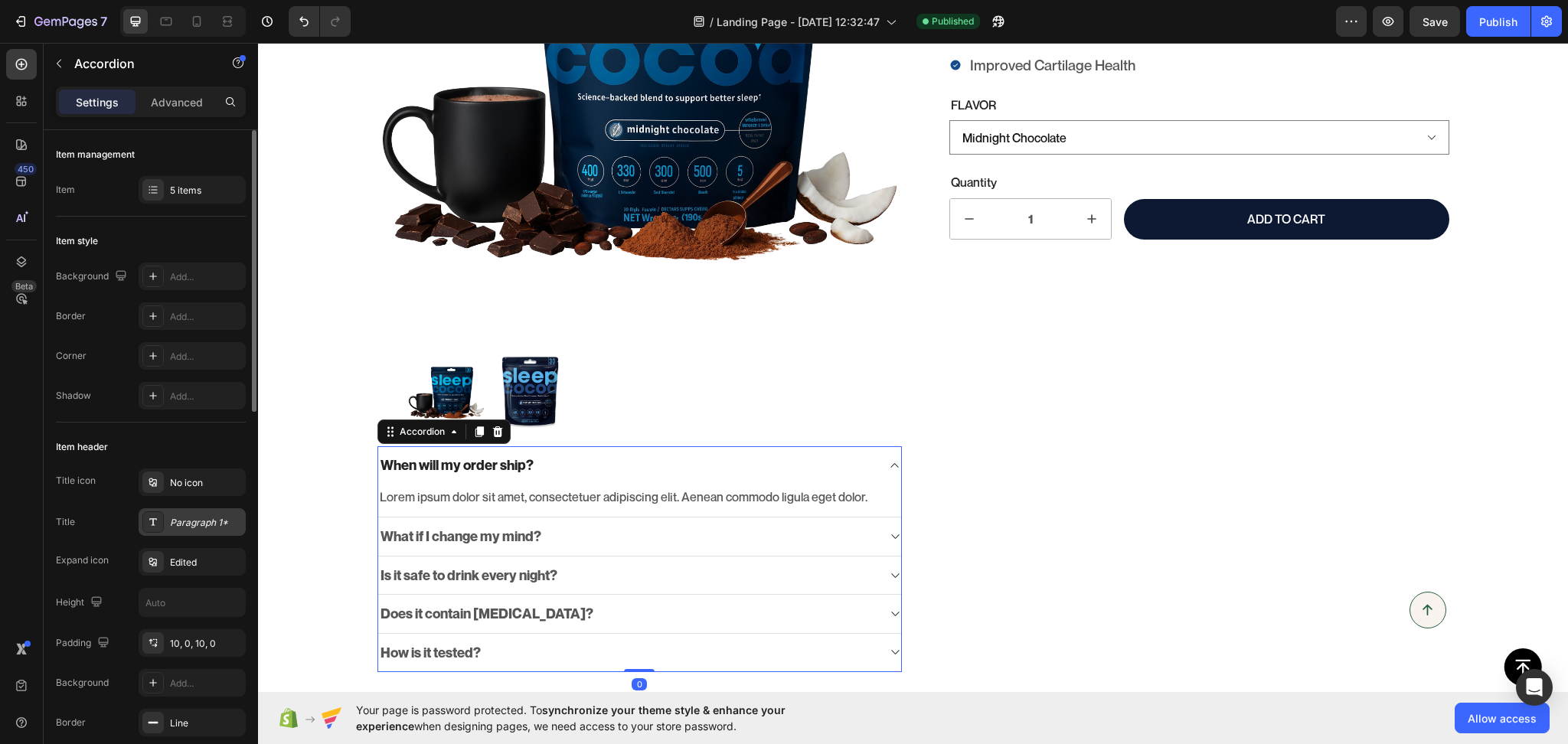
click at [201, 520] on div "Paragraph 1*" at bounding box center [206, 522] width 72 height 14
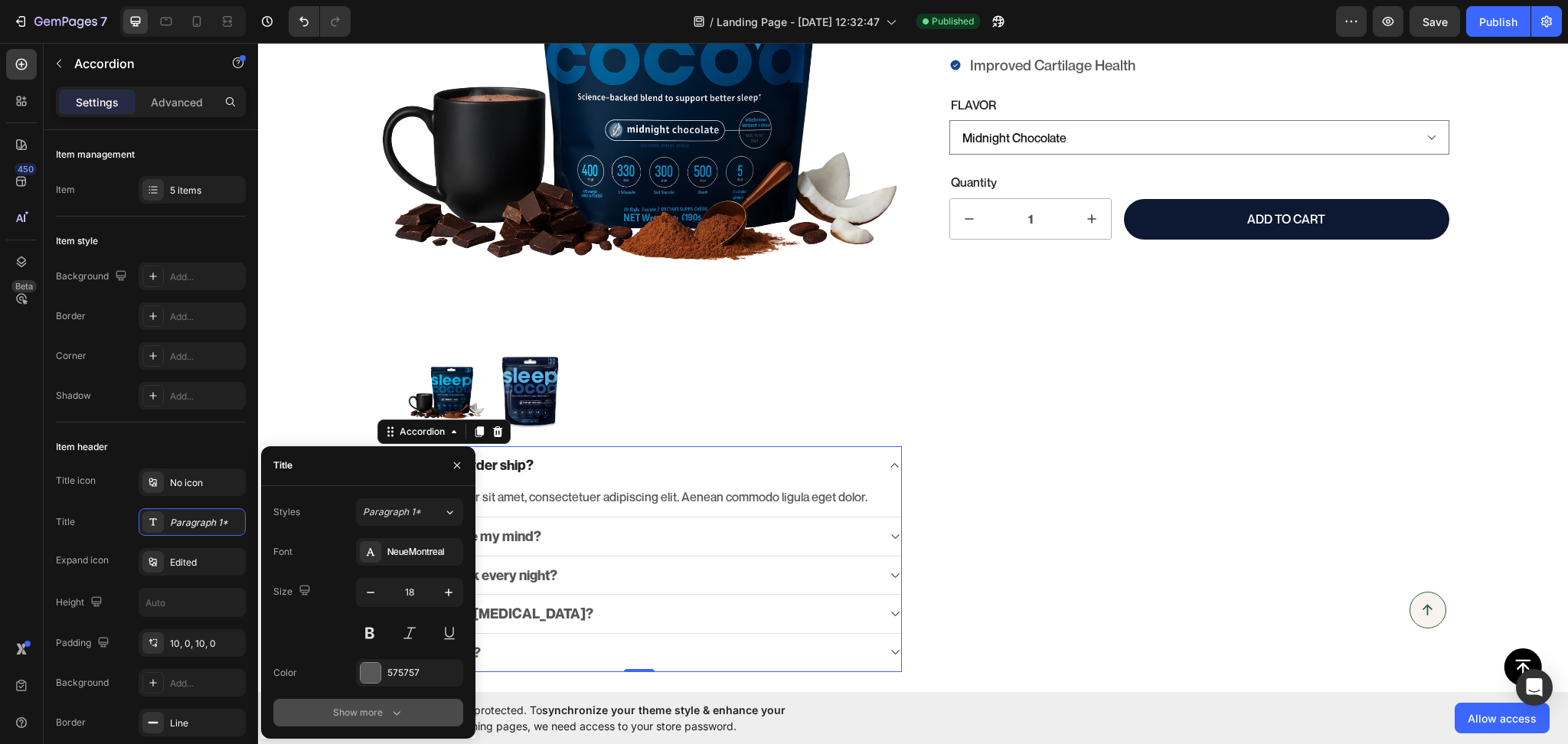
click at [358, 711] on div "Show more" at bounding box center [369, 713] width 71 height 16
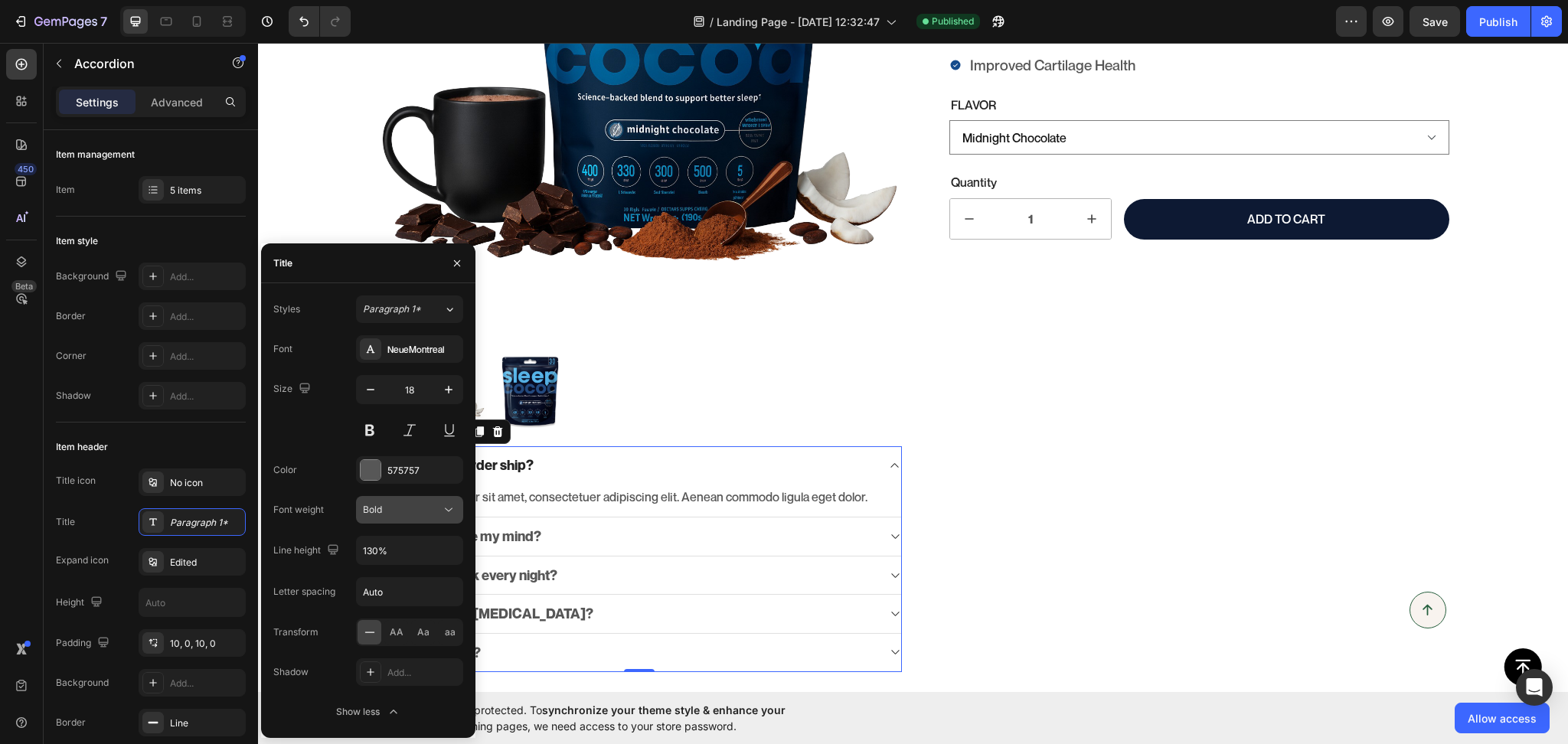
click at [397, 510] on div "Bold" at bounding box center [401, 509] width 78 height 14
click at [392, 539] on div "Medium" at bounding box center [394, 549] width 125 height 29
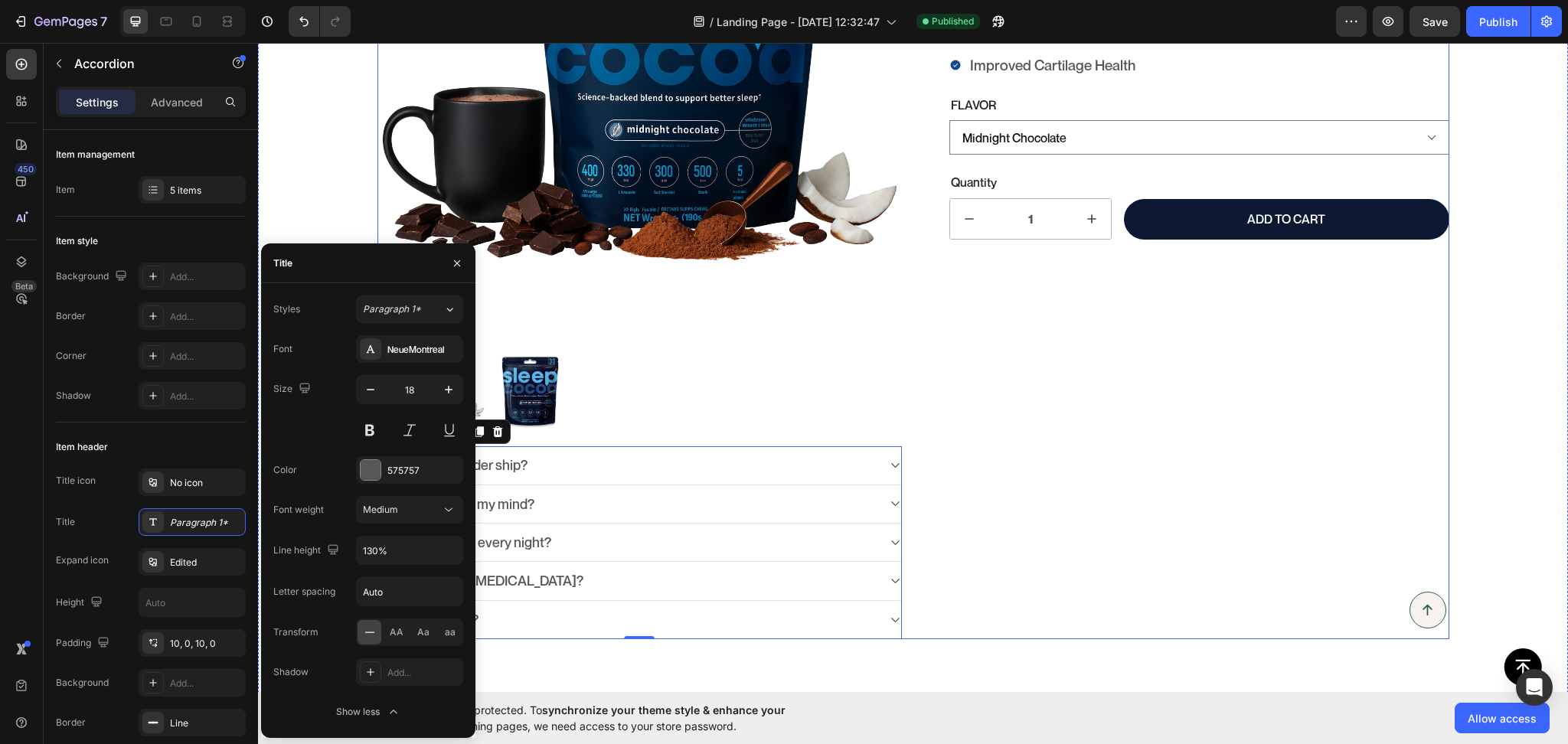
click at [1000, 517] on div "Science-backed Ingredients. A Delicious Nightly Ritual Product Title Formulated…" at bounding box center [1187, 229] width 525 height 818
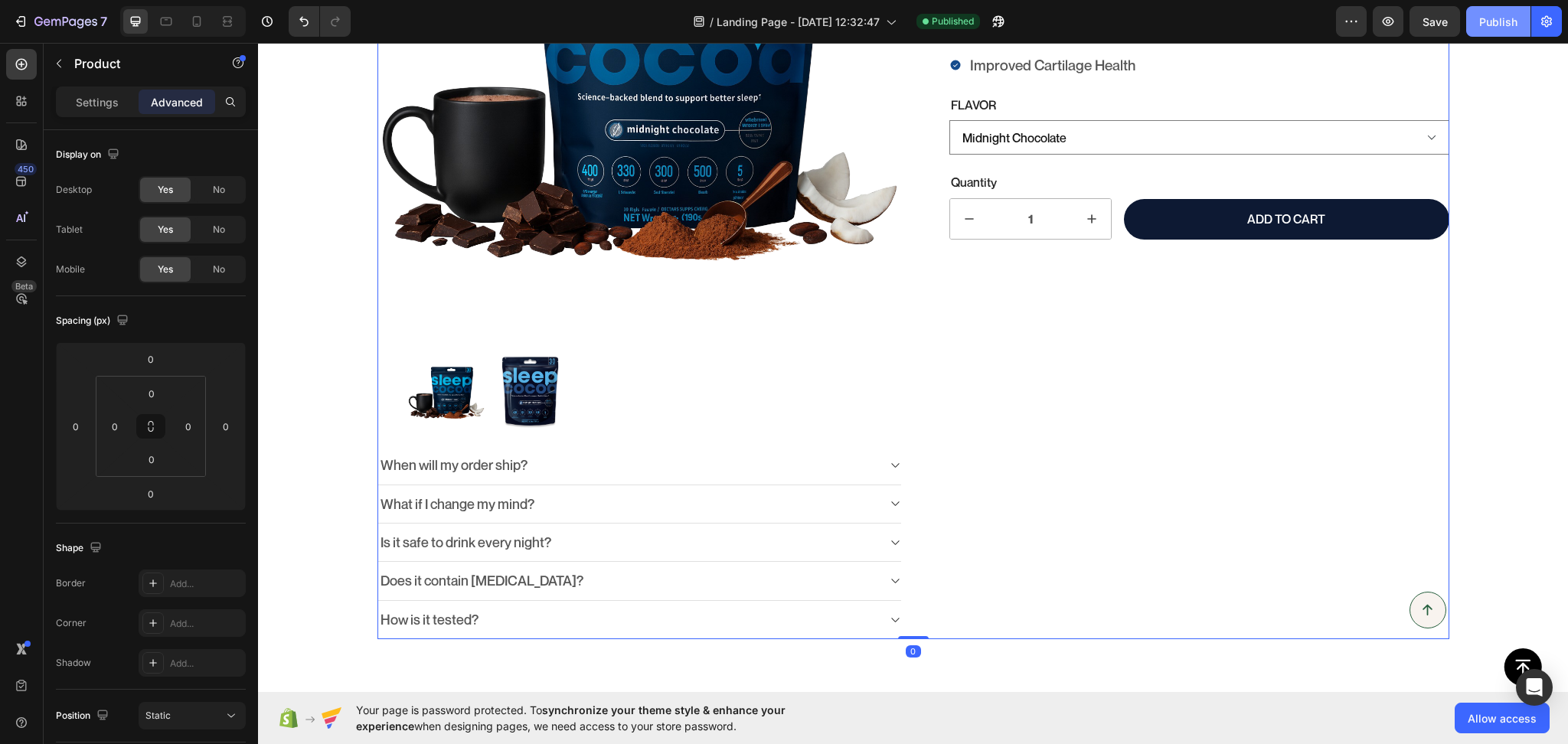
click at [1509, 11] on button "Publish" at bounding box center [1498, 21] width 64 height 30
click at [556, 454] on div "When will my order ship?" at bounding box center [627, 465] width 498 height 22
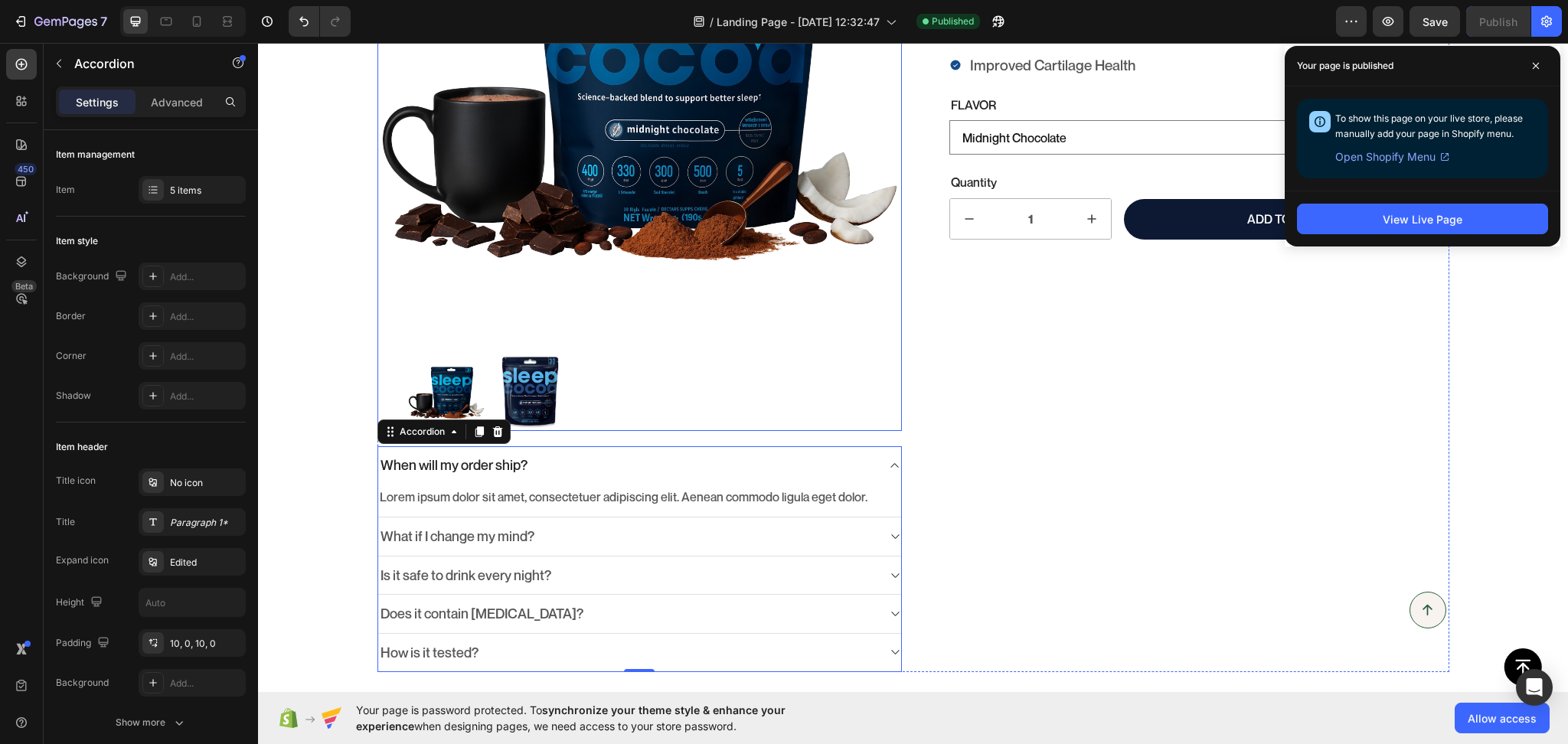
click at [666, 394] on div at bounding box center [639, 393] width 463 height 77
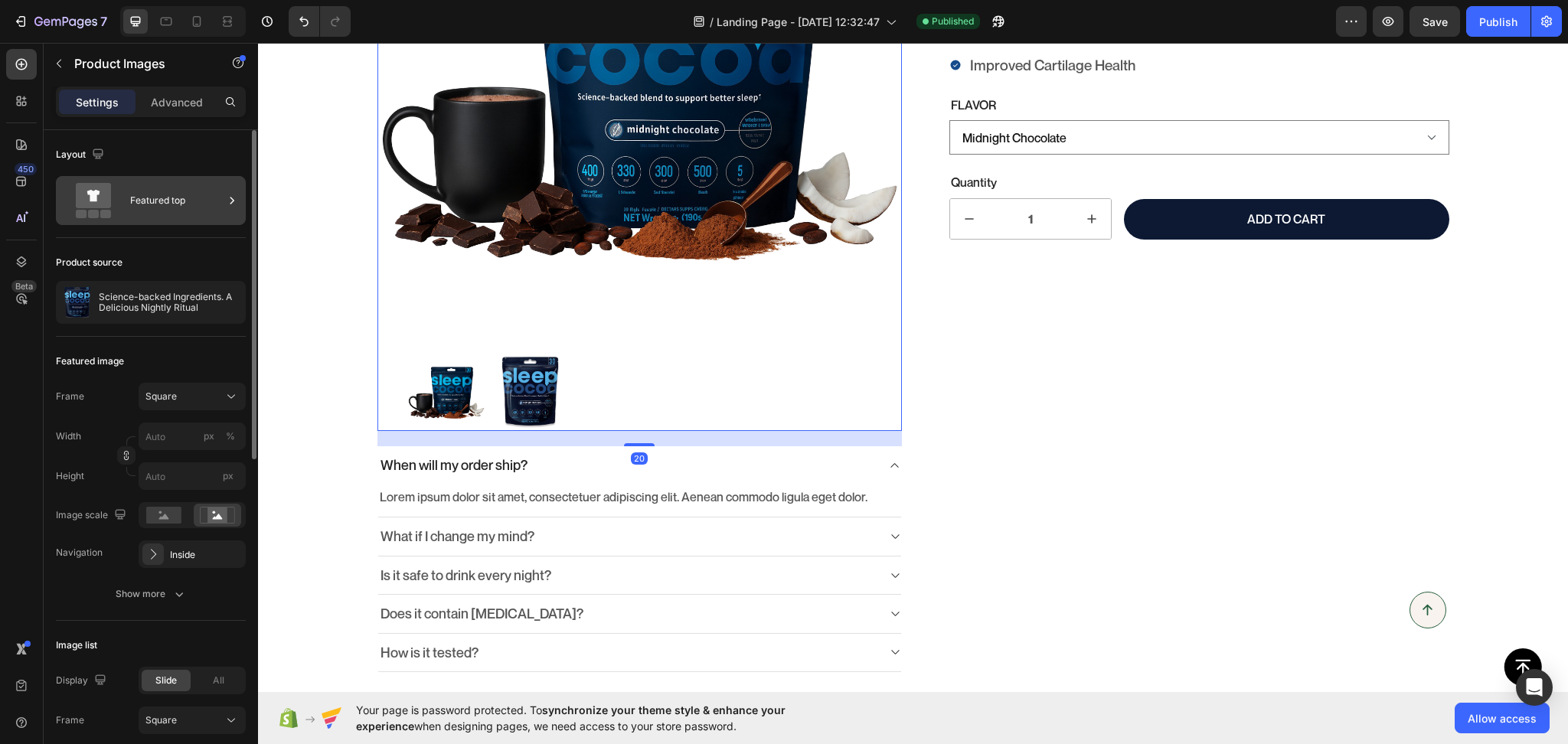
click at [141, 193] on div "Featured top" at bounding box center [177, 201] width 93 height 35
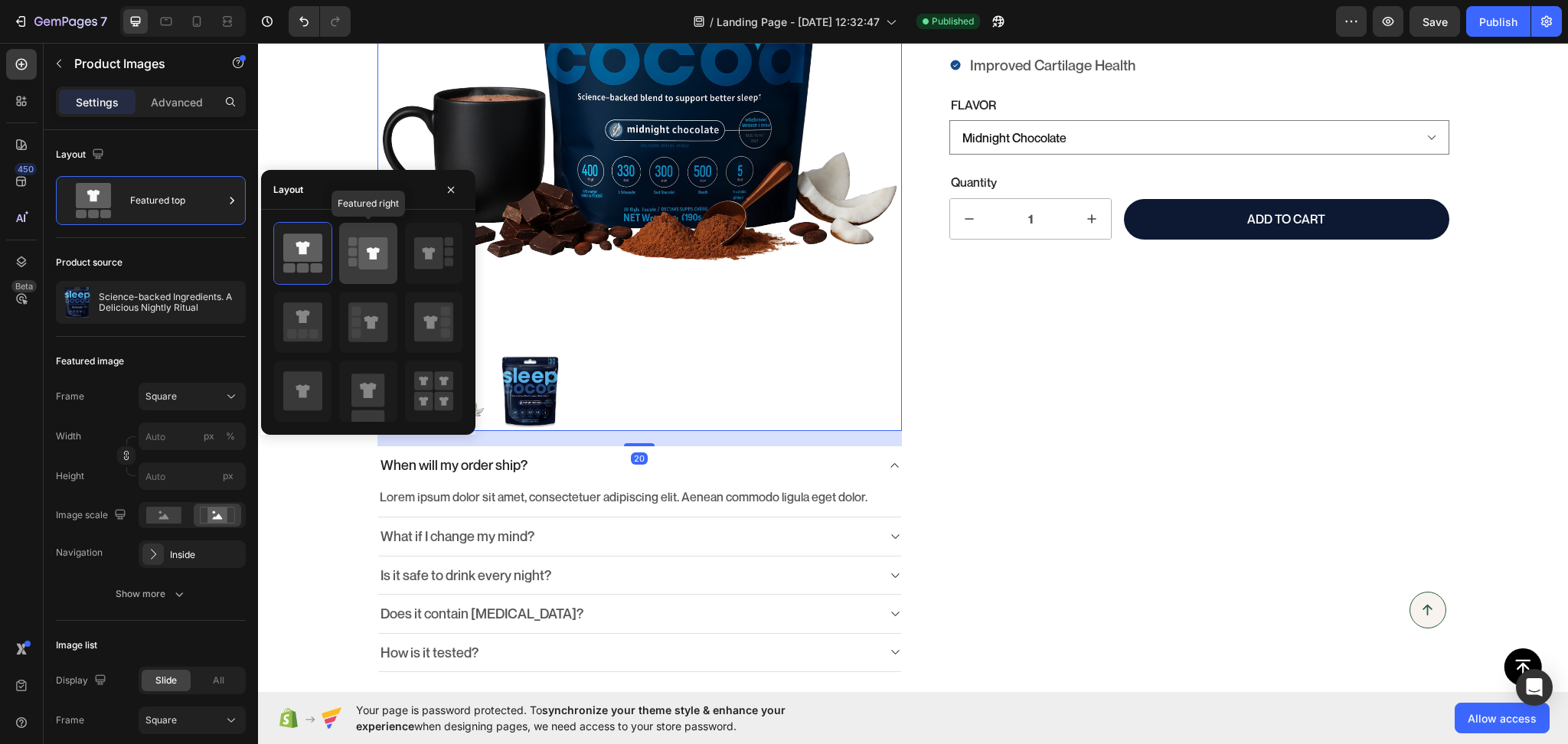
click at [375, 257] on icon at bounding box center [373, 253] width 13 height 12
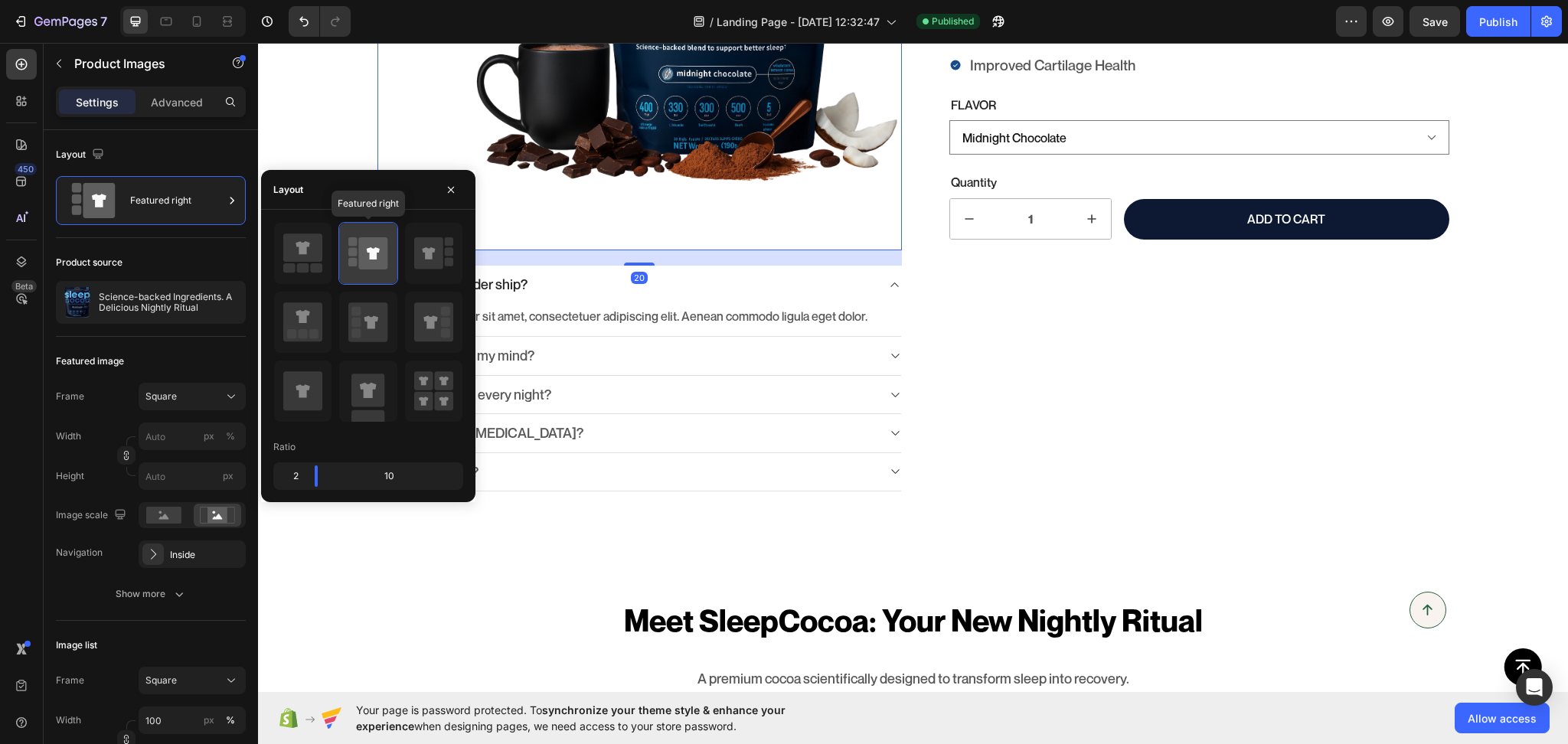
scroll to position [349, 0]
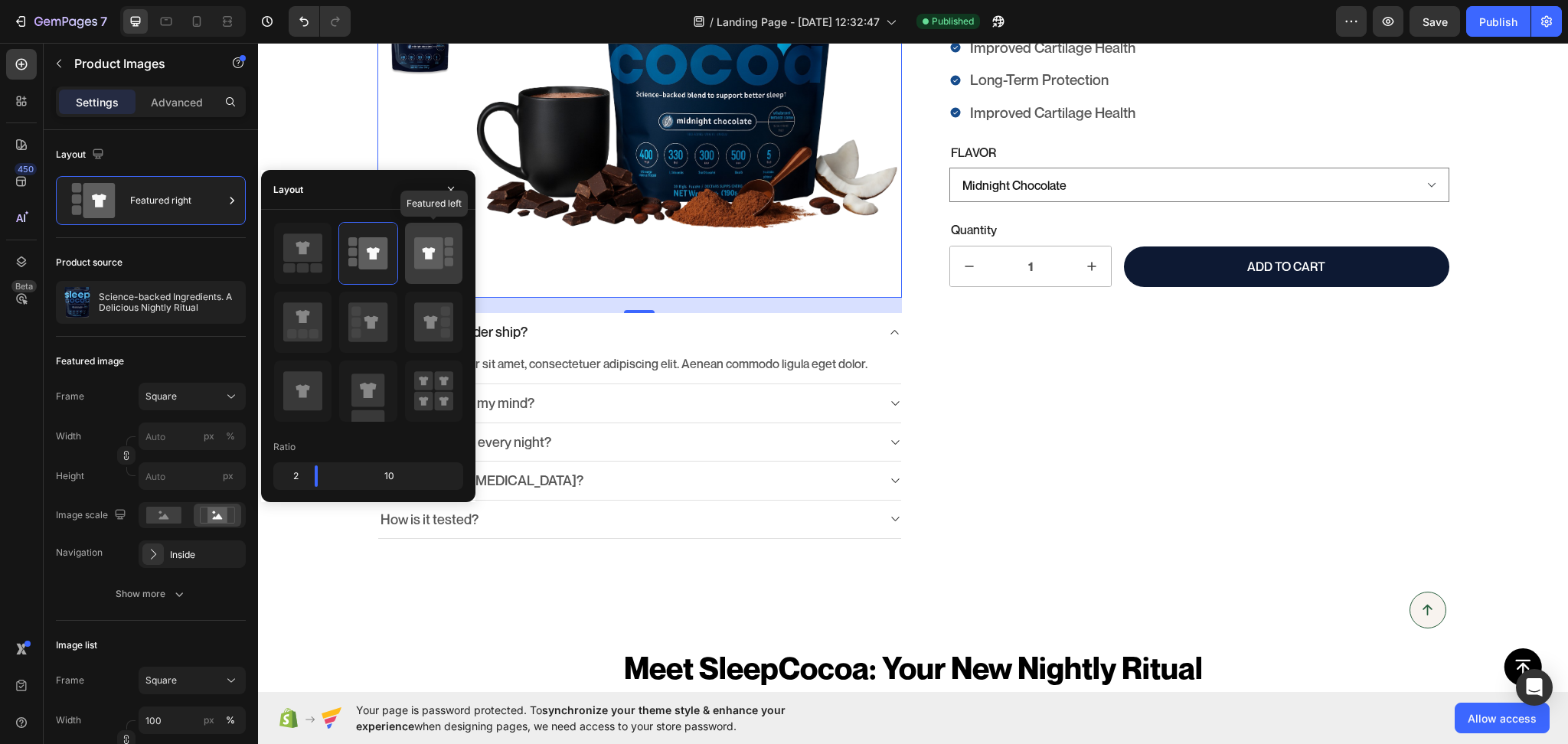
click at [426, 264] on icon at bounding box center [429, 253] width 29 height 32
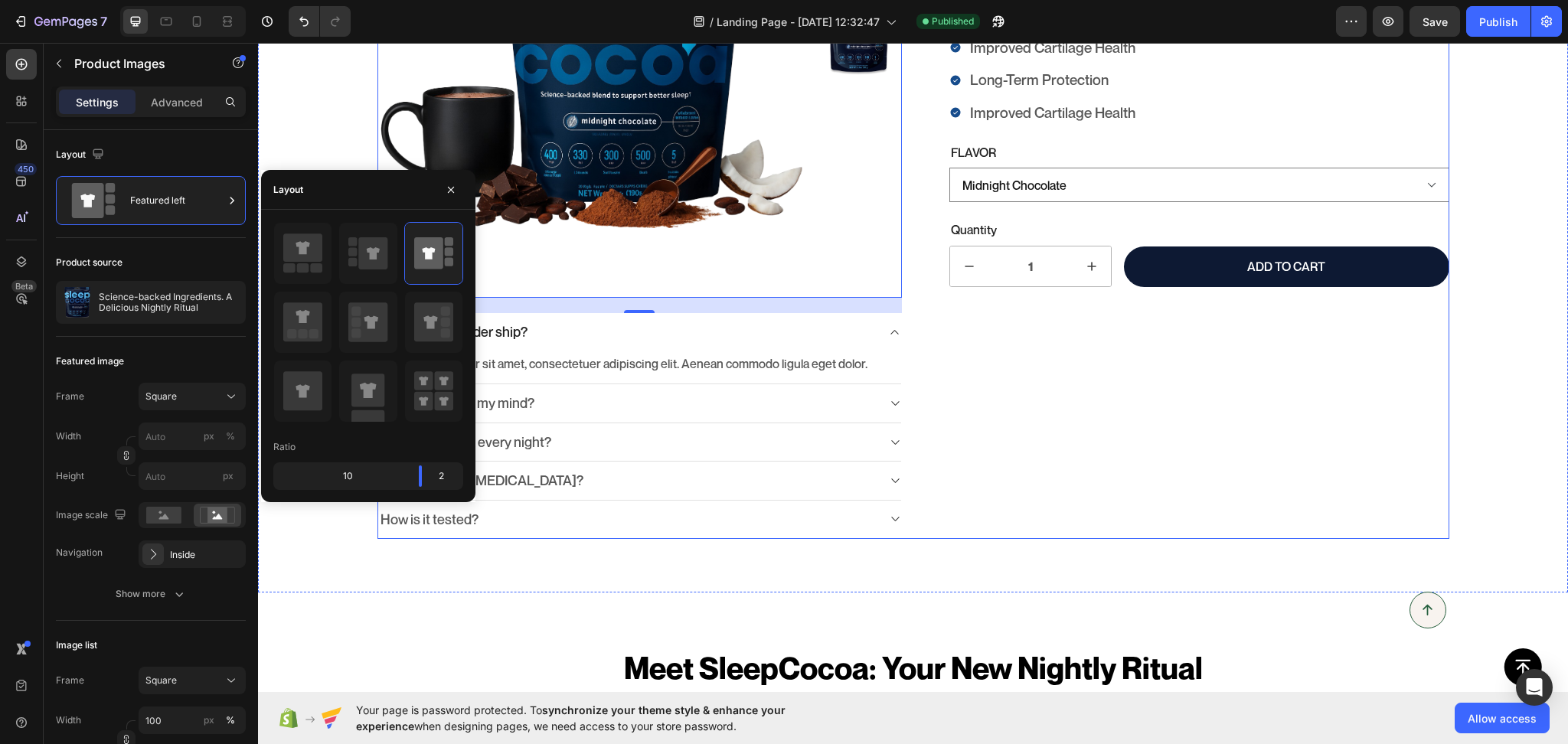
click at [1066, 433] on div "Science-backed Ingredients. A Delicious Nightly Ritual Product Title Formulated…" at bounding box center [1187, 203] width 525 height 671
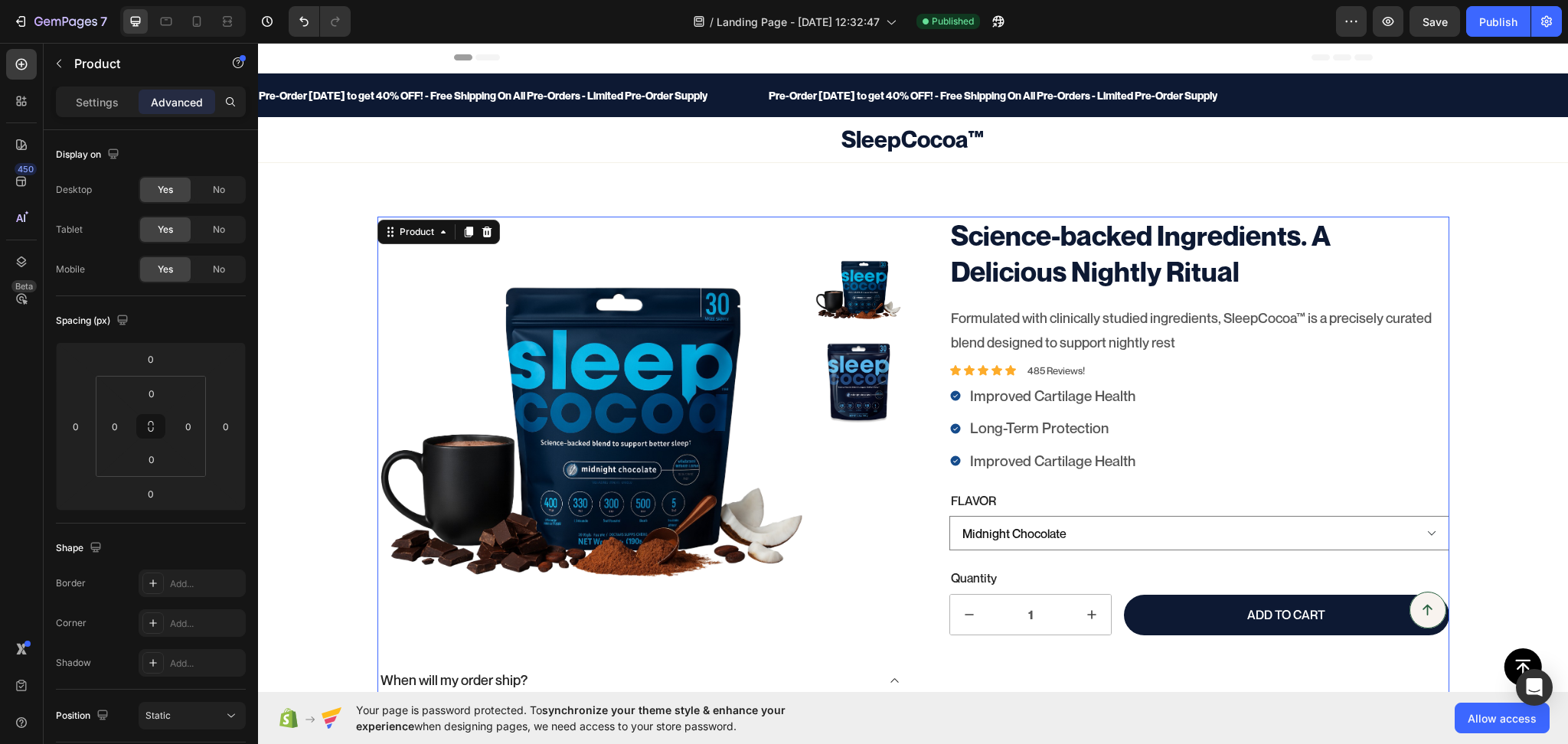
scroll to position [0, 0]
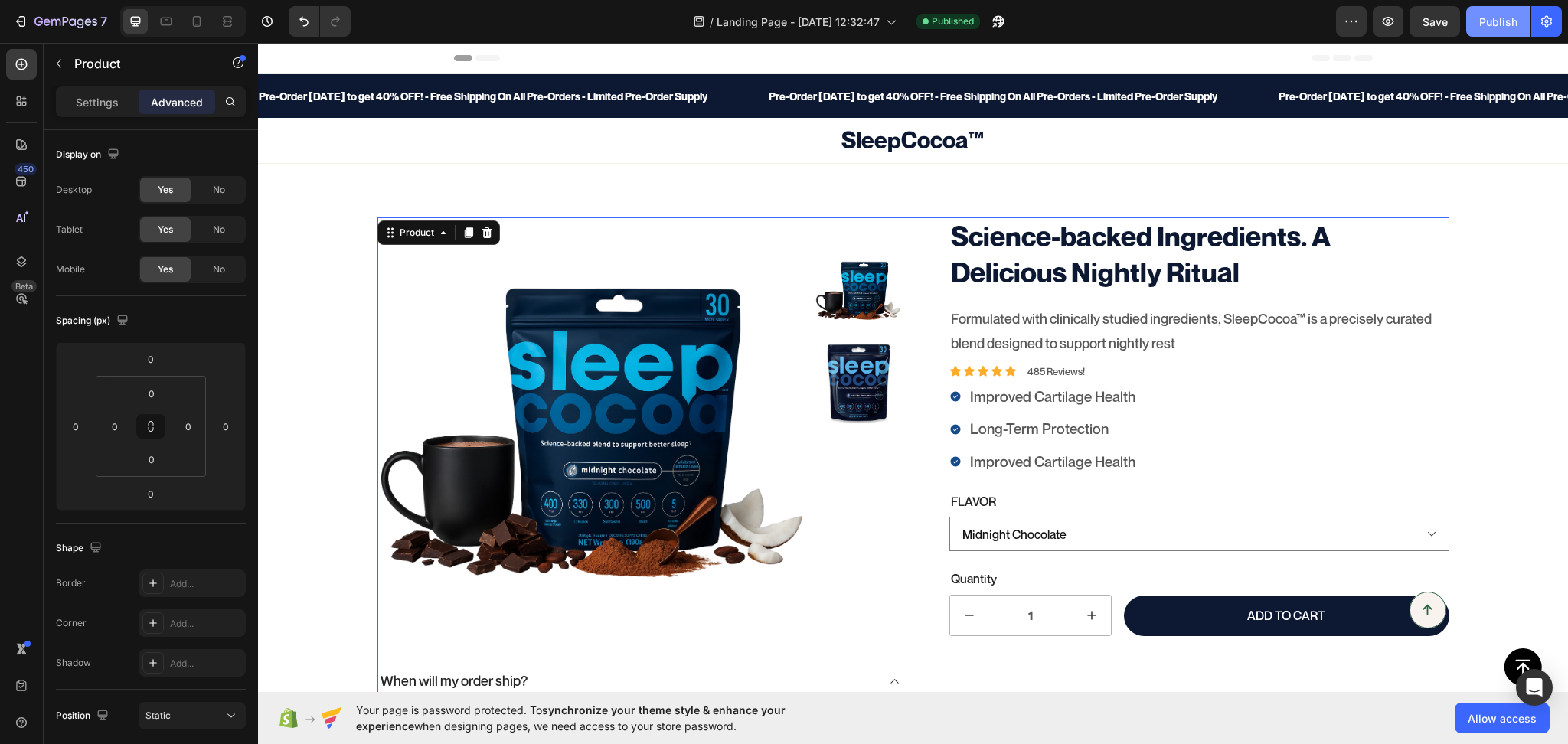
click at [1508, 12] on button "Publish" at bounding box center [1498, 21] width 64 height 30
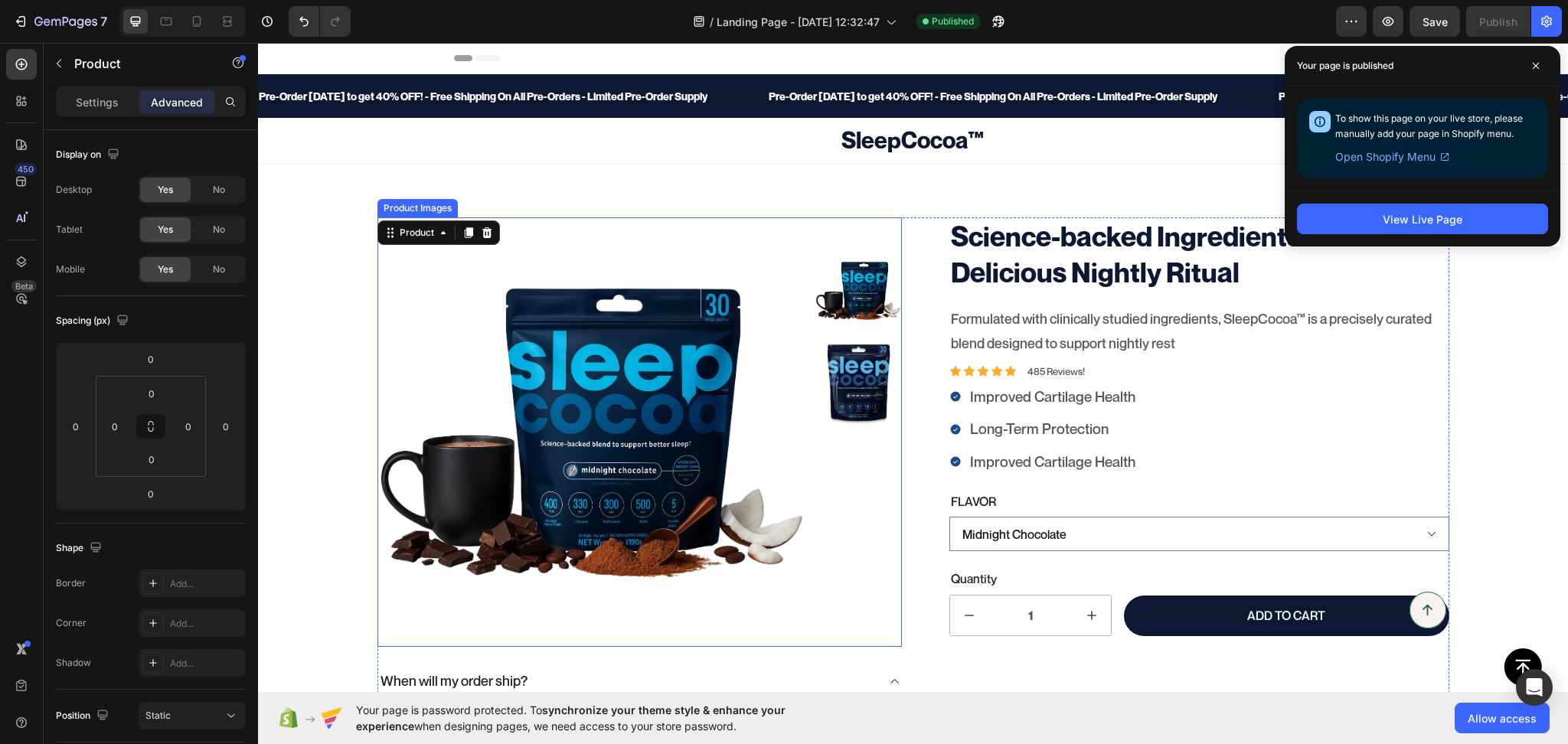
click at [687, 618] on img at bounding box center [591, 432] width 430 height 430
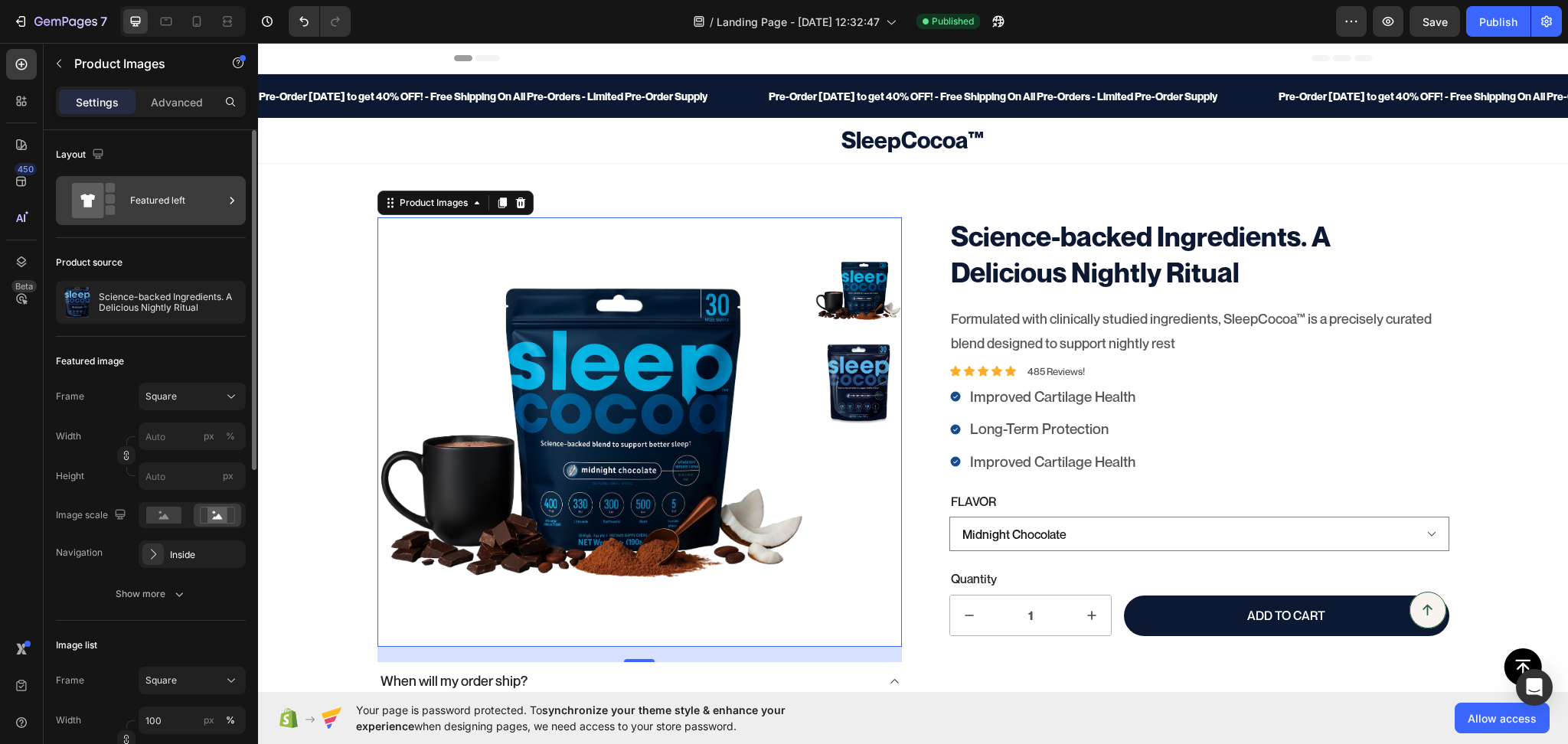
click at [155, 200] on div "Featured left" at bounding box center [177, 201] width 93 height 35
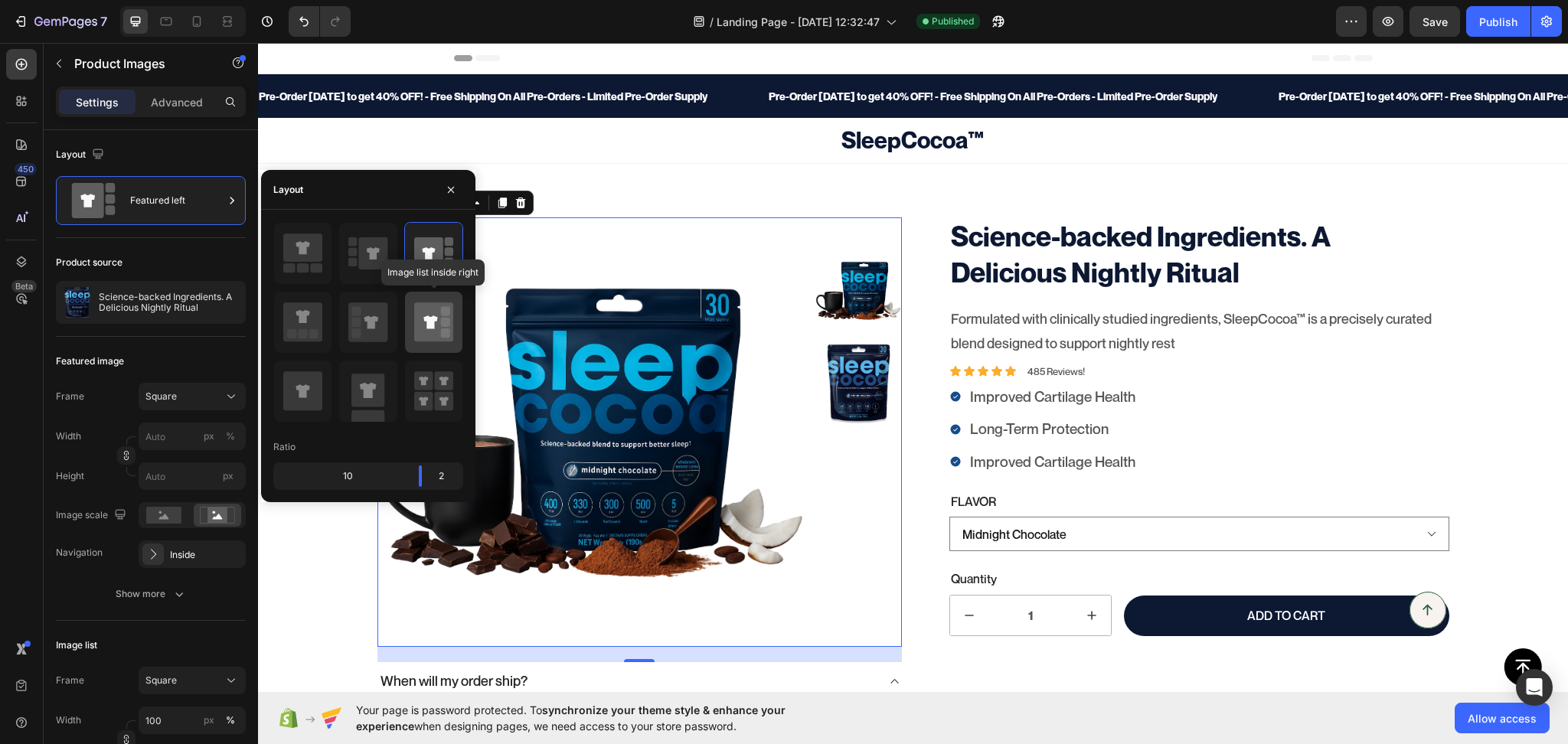
click at [410, 340] on div at bounding box center [433, 322] width 58 height 61
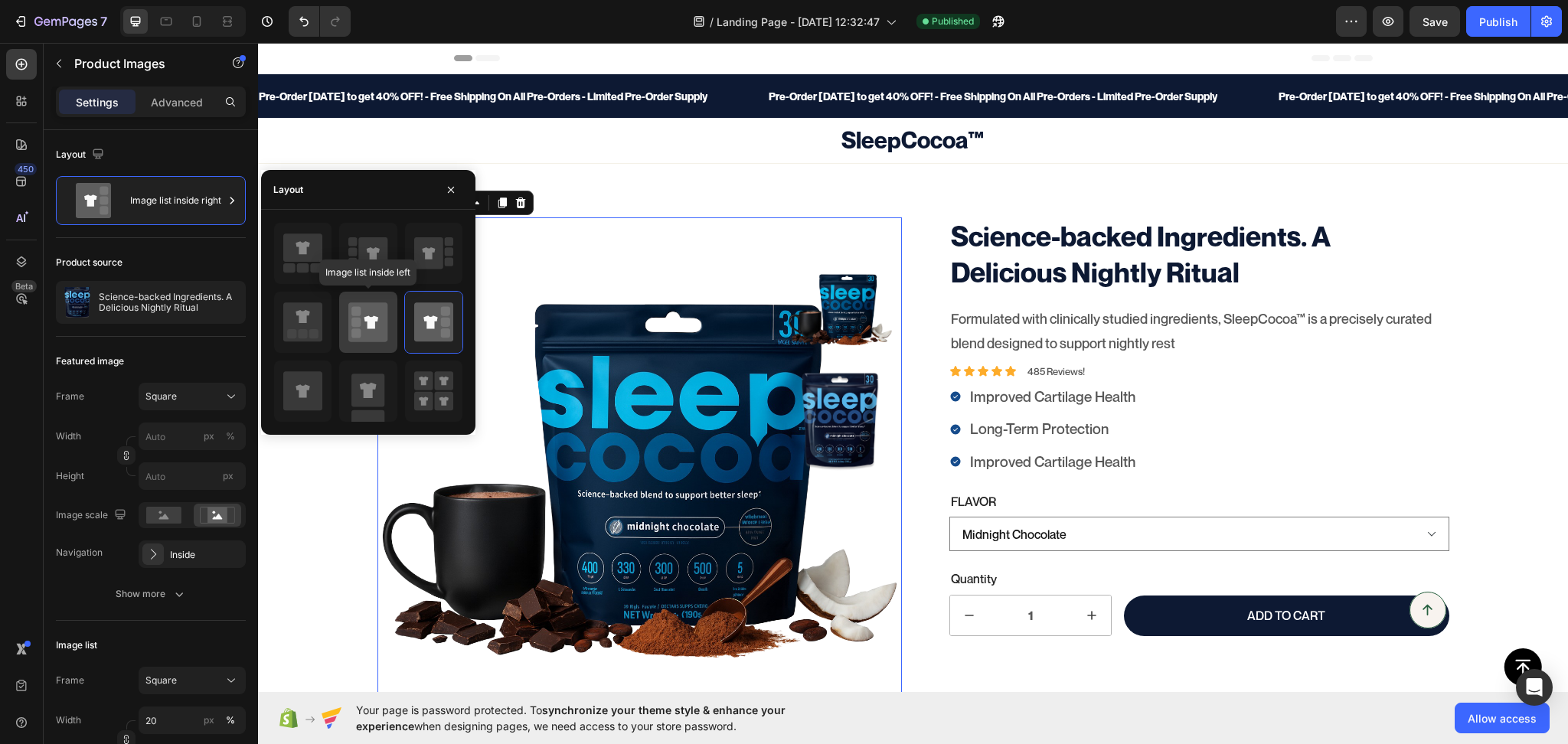
click at [371, 315] on icon at bounding box center [367, 322] width 39 height 39
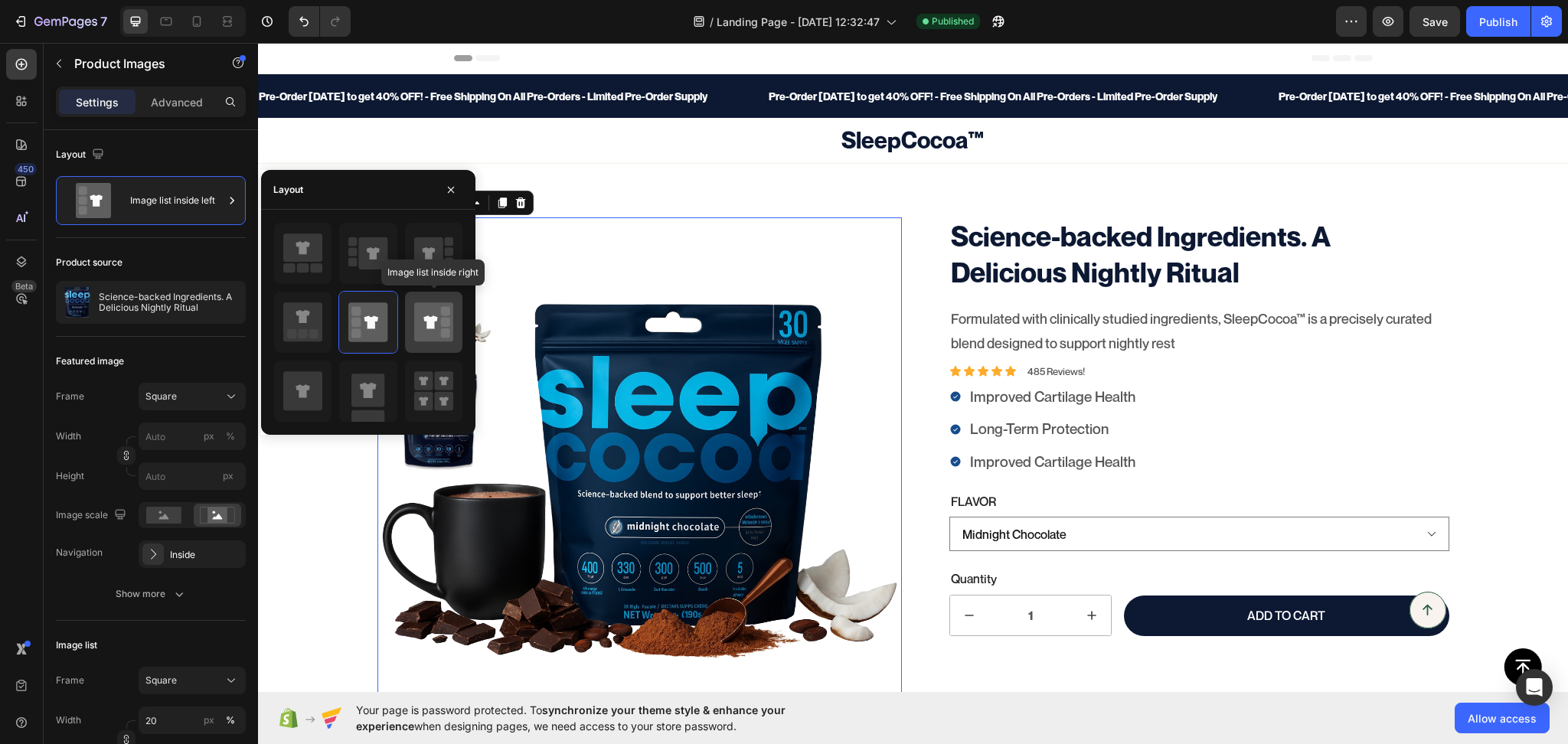
click at [450, 319] on icon at bounding box center [433, 322] width 39 height 39
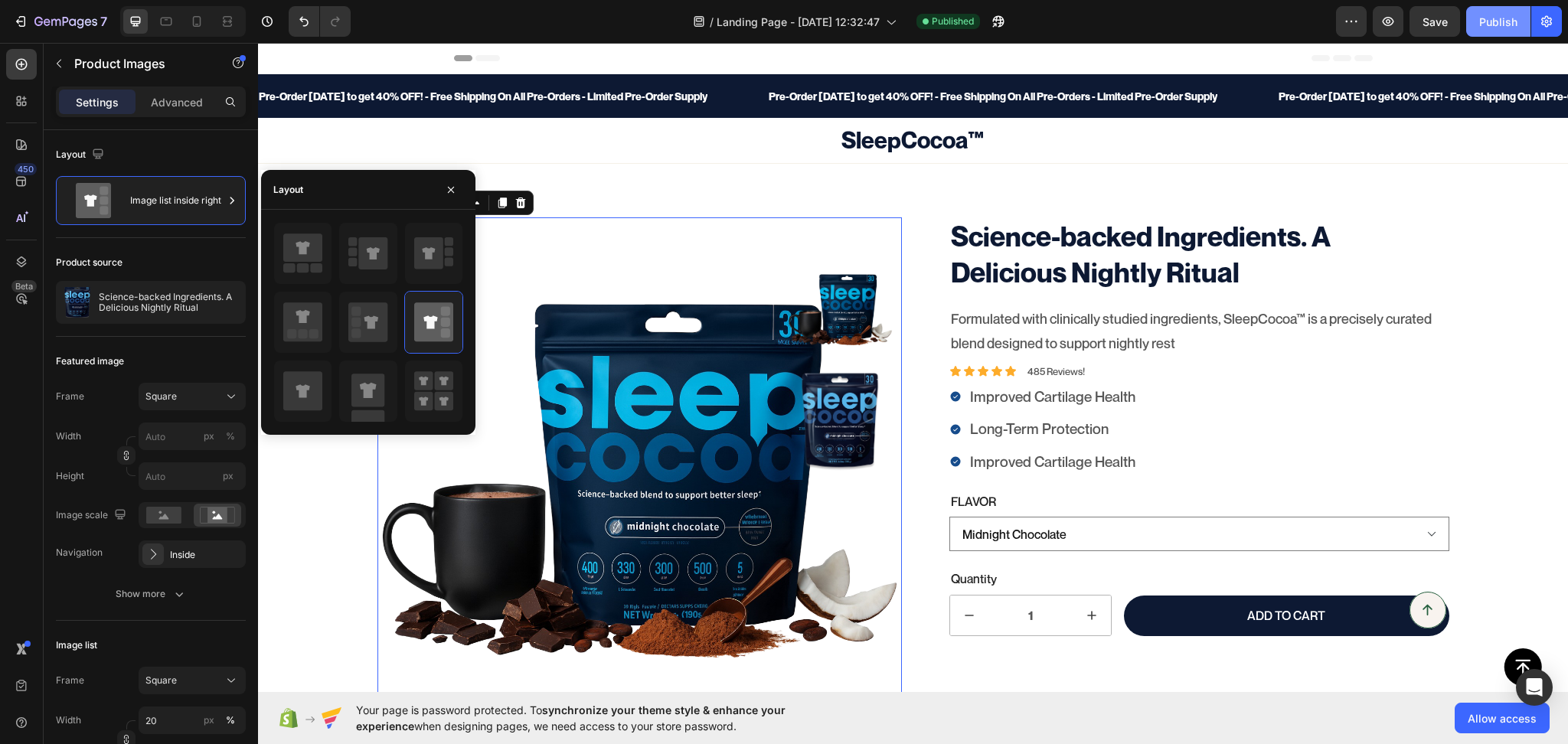
click at [1485, 14] on div "Publish" at bounding box center [1498, 22] width 38 height 16
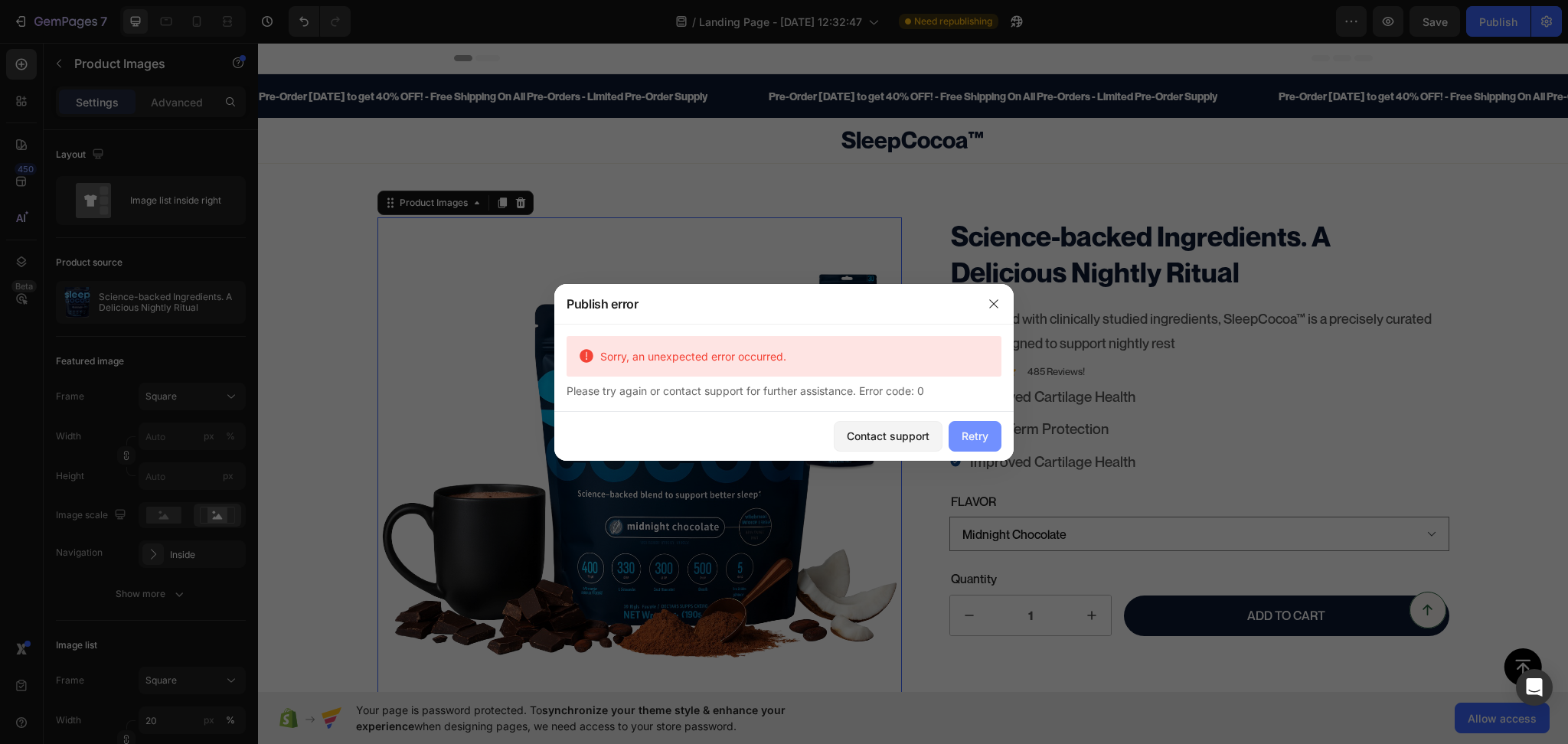
click at [963, 432] on div "Retry" at bounding box center [975, 436] width 27 height 16
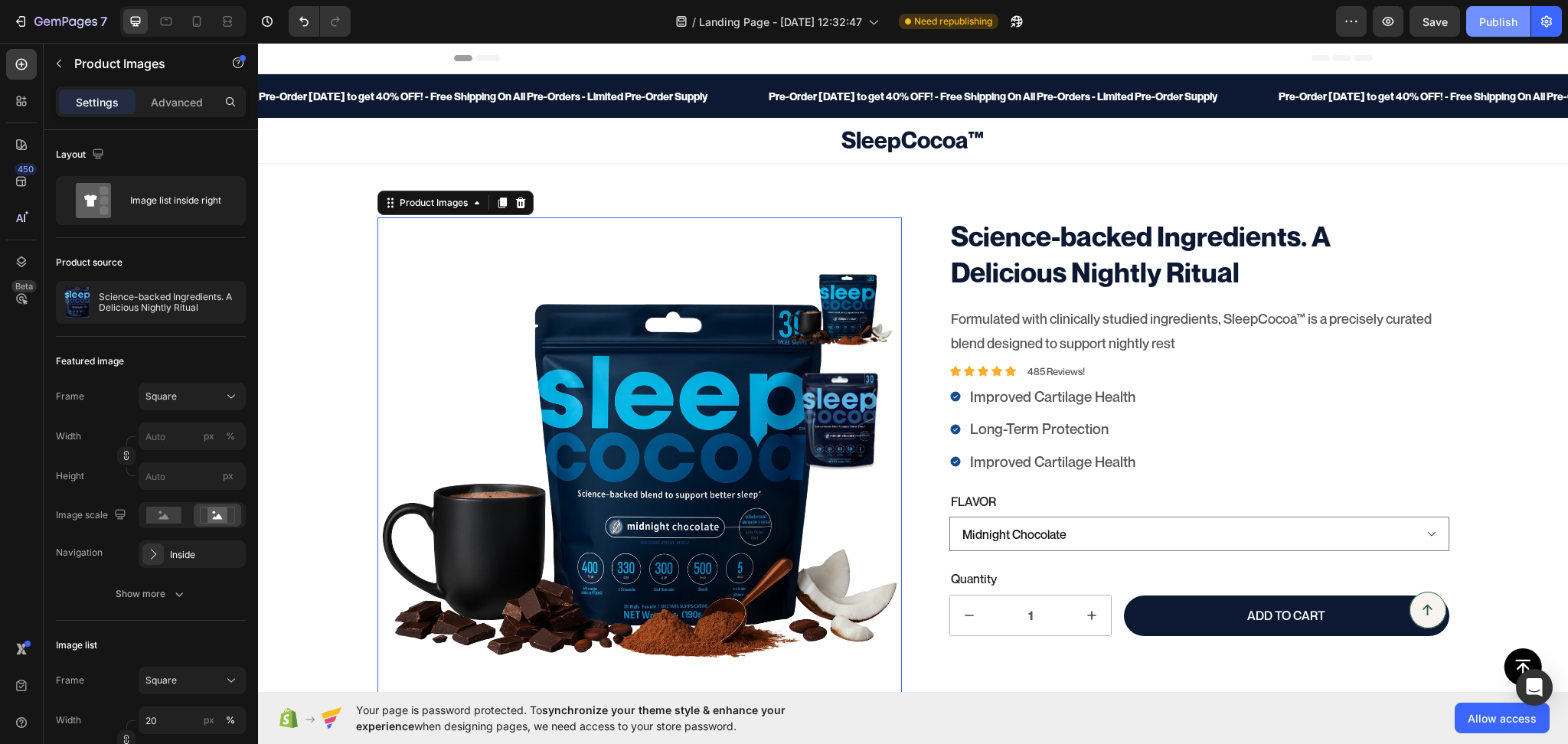
click at [1497, 21] on div "Publish" at bounding box center [1498, 22] width 38 height 16
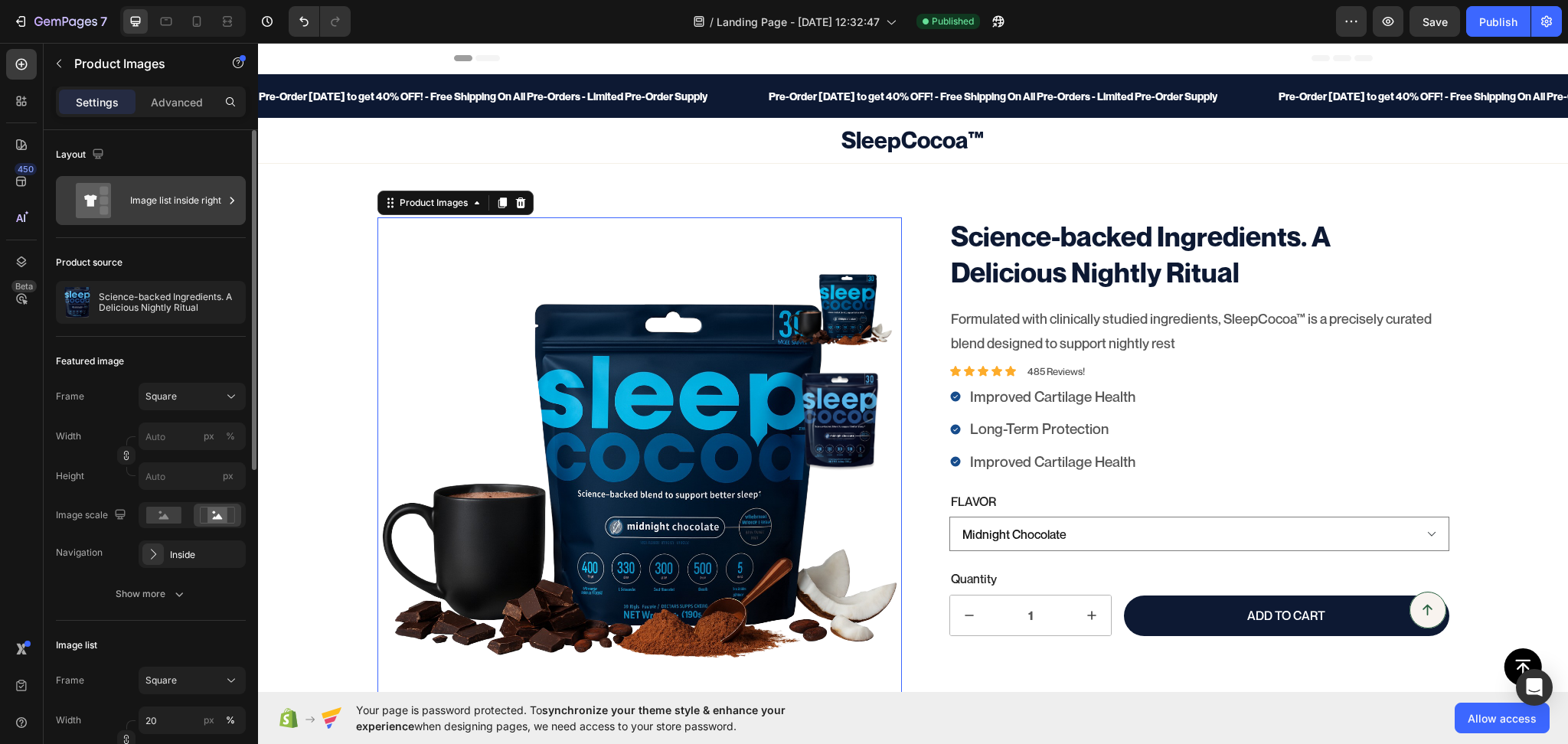
click at [157, 199] on div "Image list inside right" at bounding box center [177, 201] width 93 height 35
click at [16, 379] on div "450 Beta" at bounding box center [21, 341] width 30 height 585
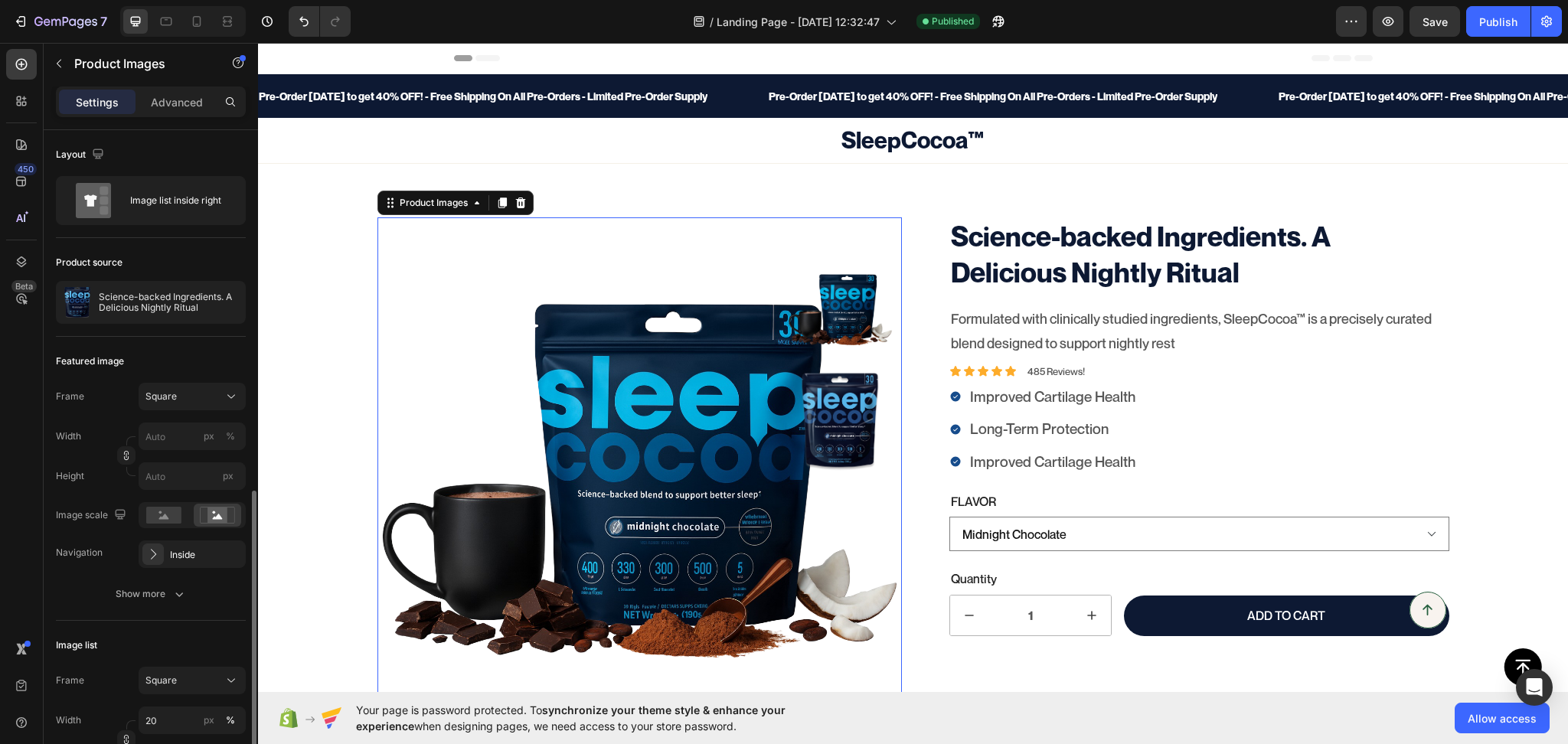
scroll to position [238, 0]
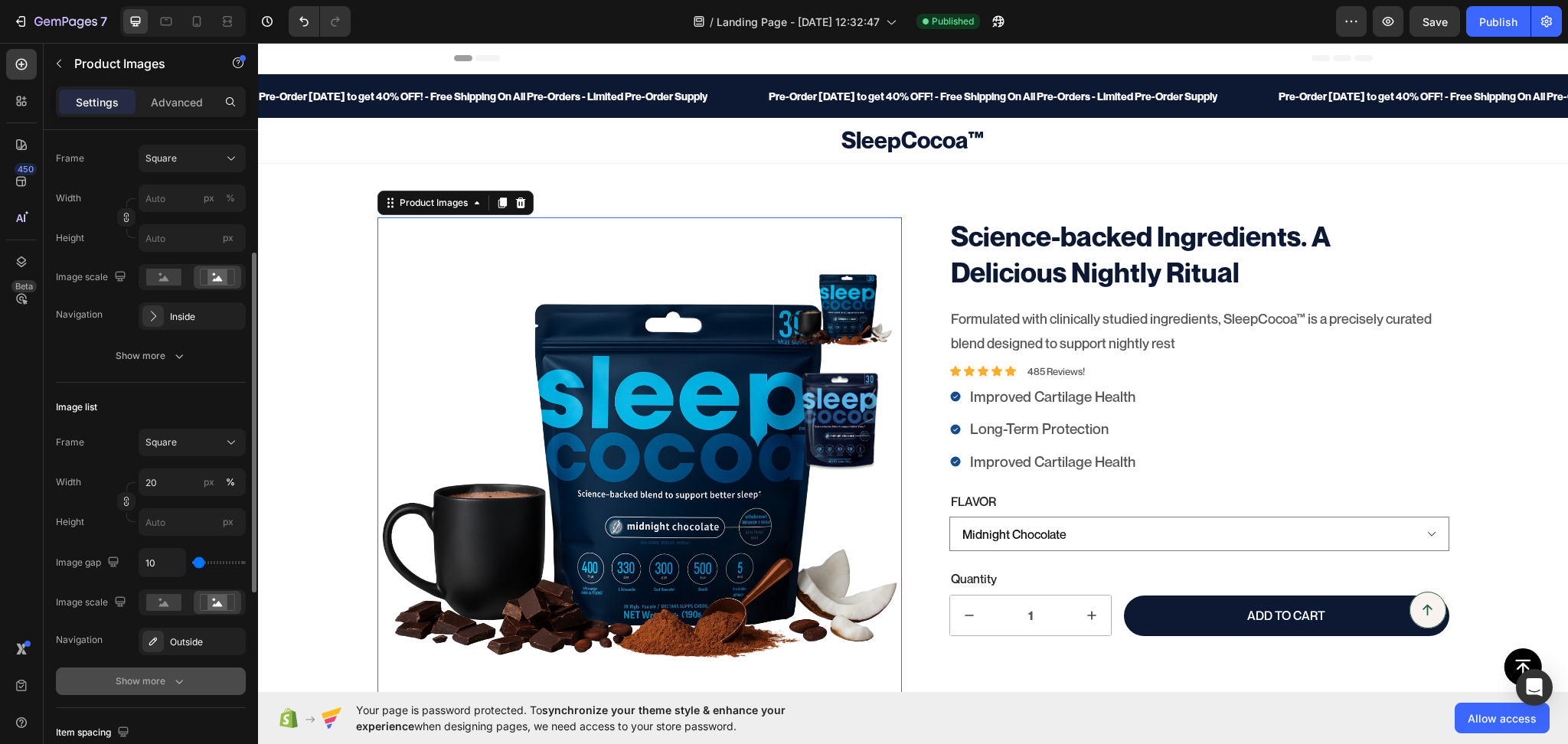
click at [162, 688] on div "Show more" at bounding box center [151, 682] width 71 height 16
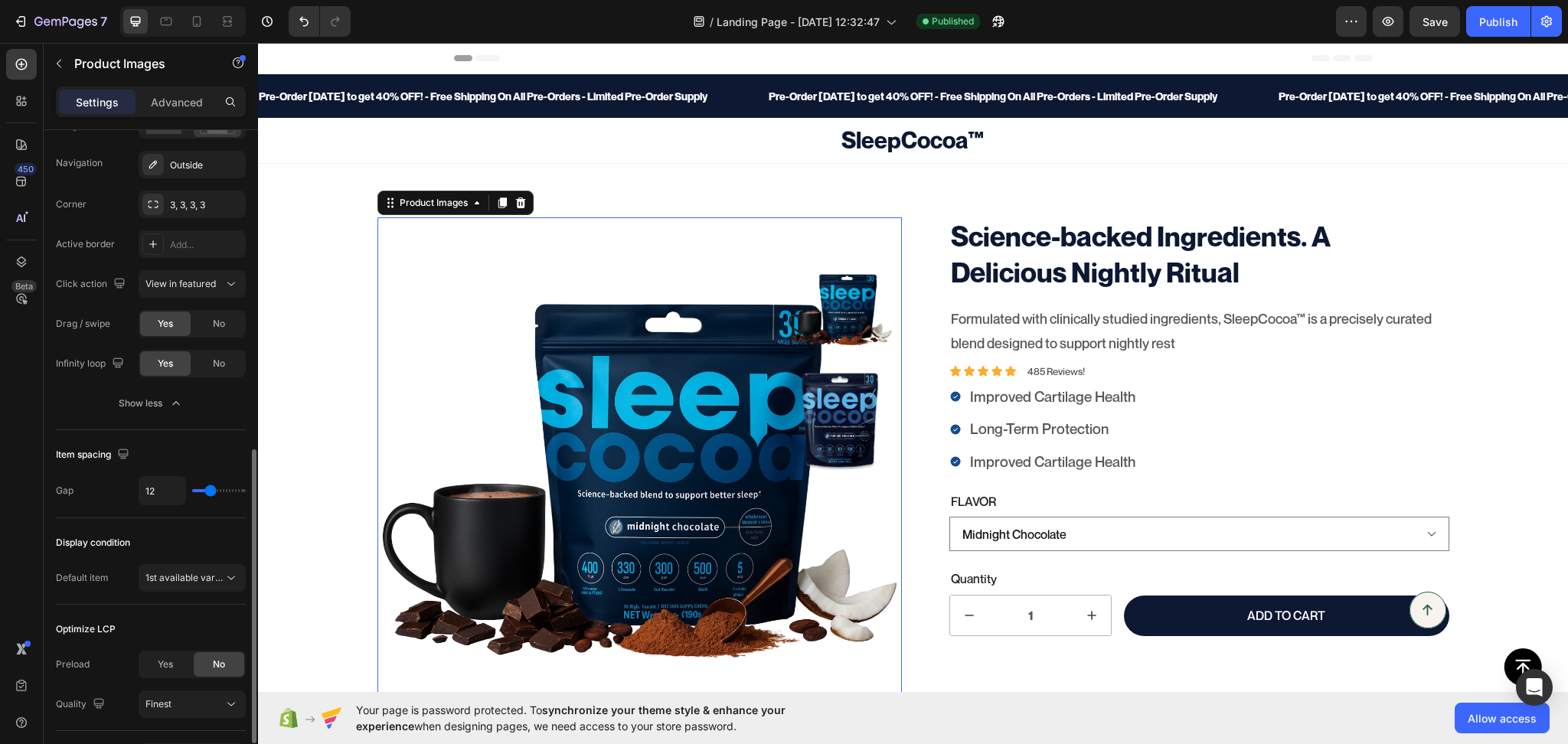
scroll to position [815, 0]
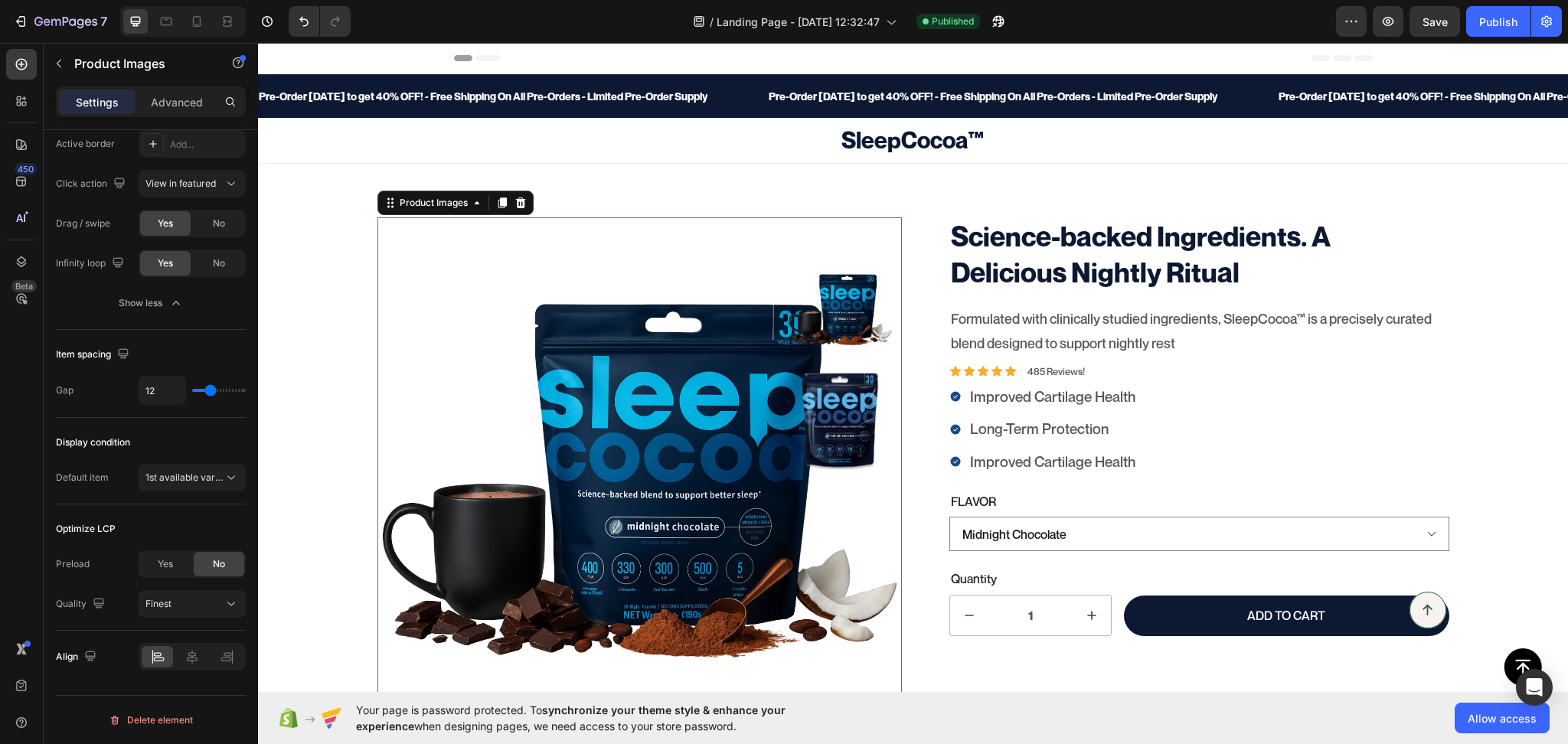
click at [775, 240] on img at bounding box center [639, 479] width 525 height 525
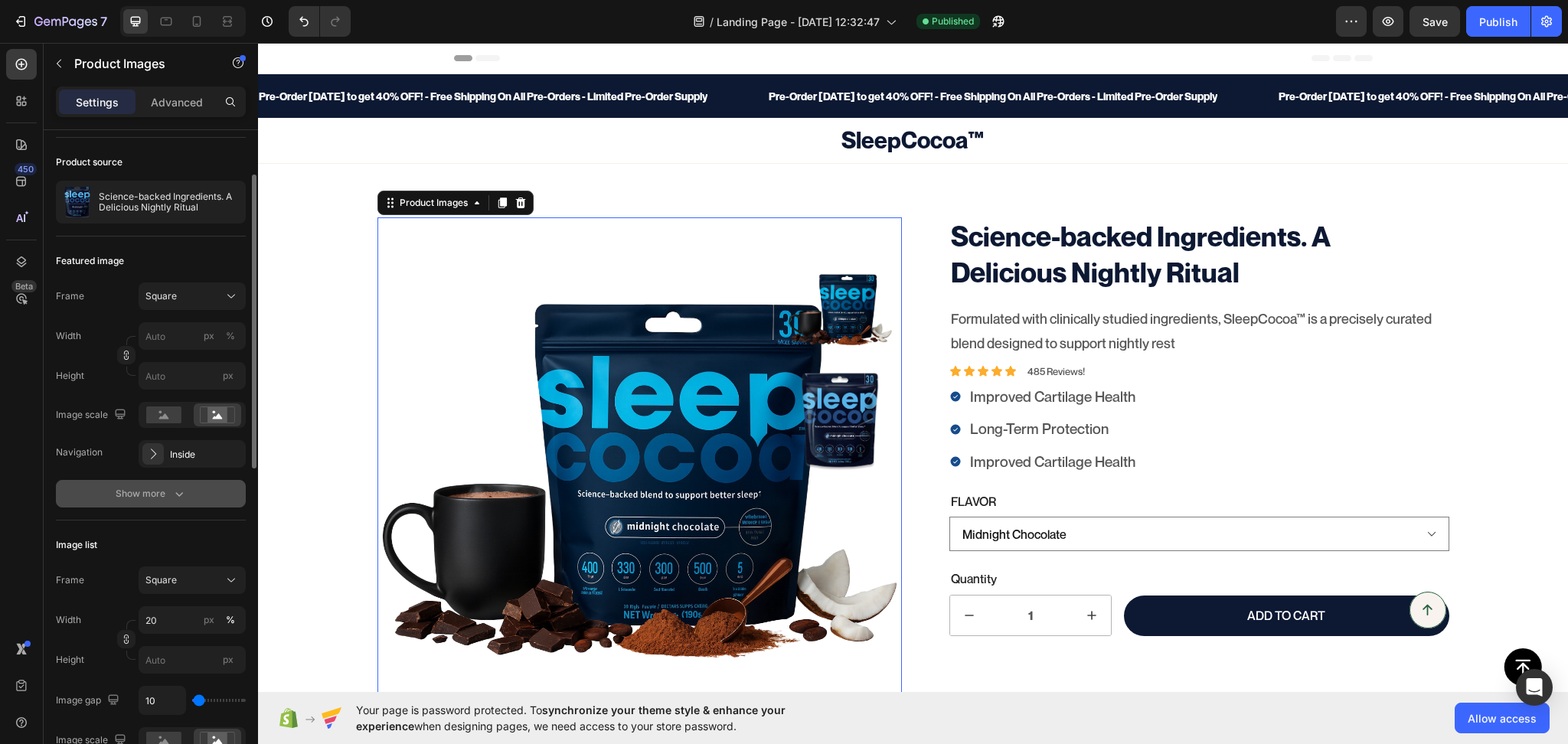
click at [180, 492] on icon "button" at bounding box center [179, 494] width 16 height 16
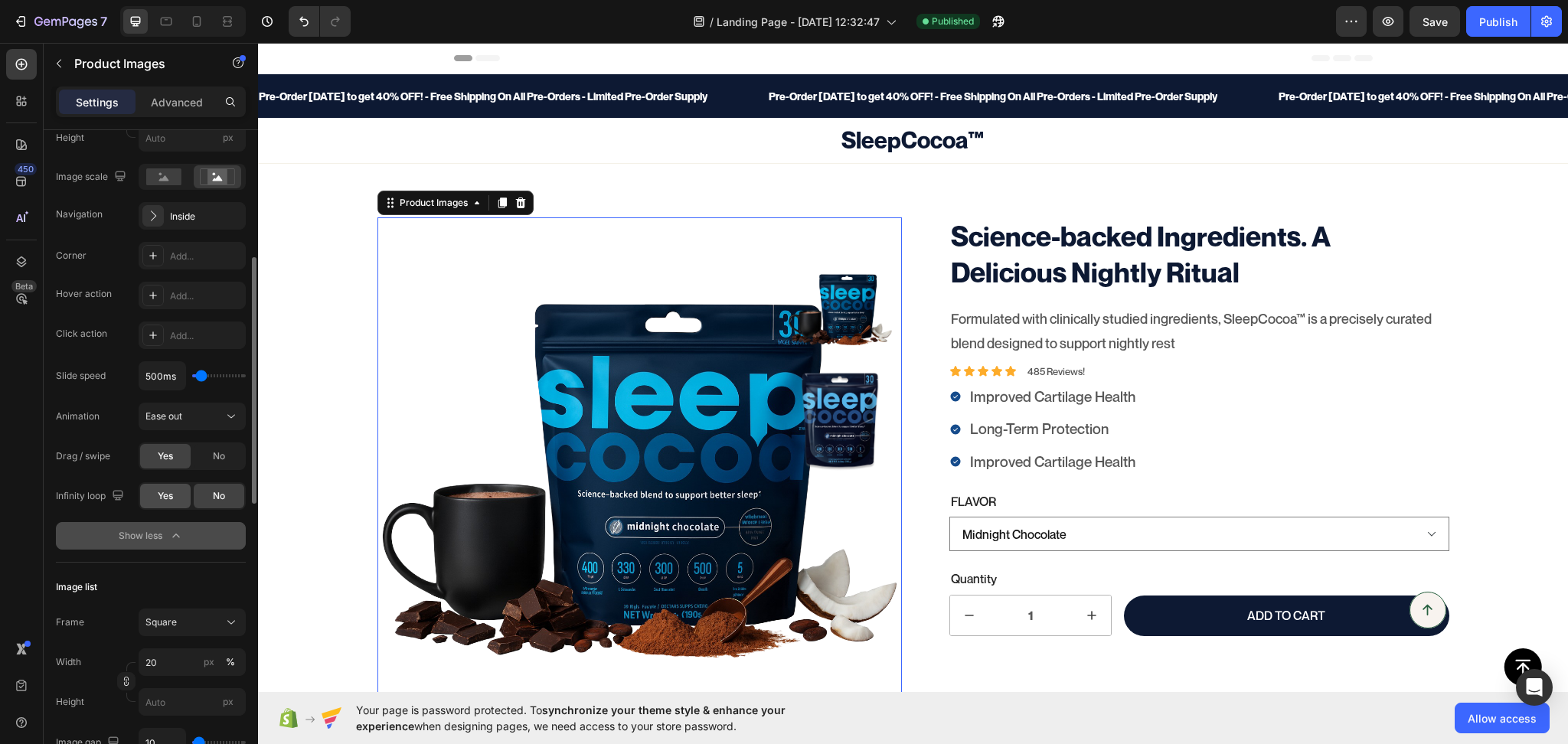
scroll to position [577, 0]
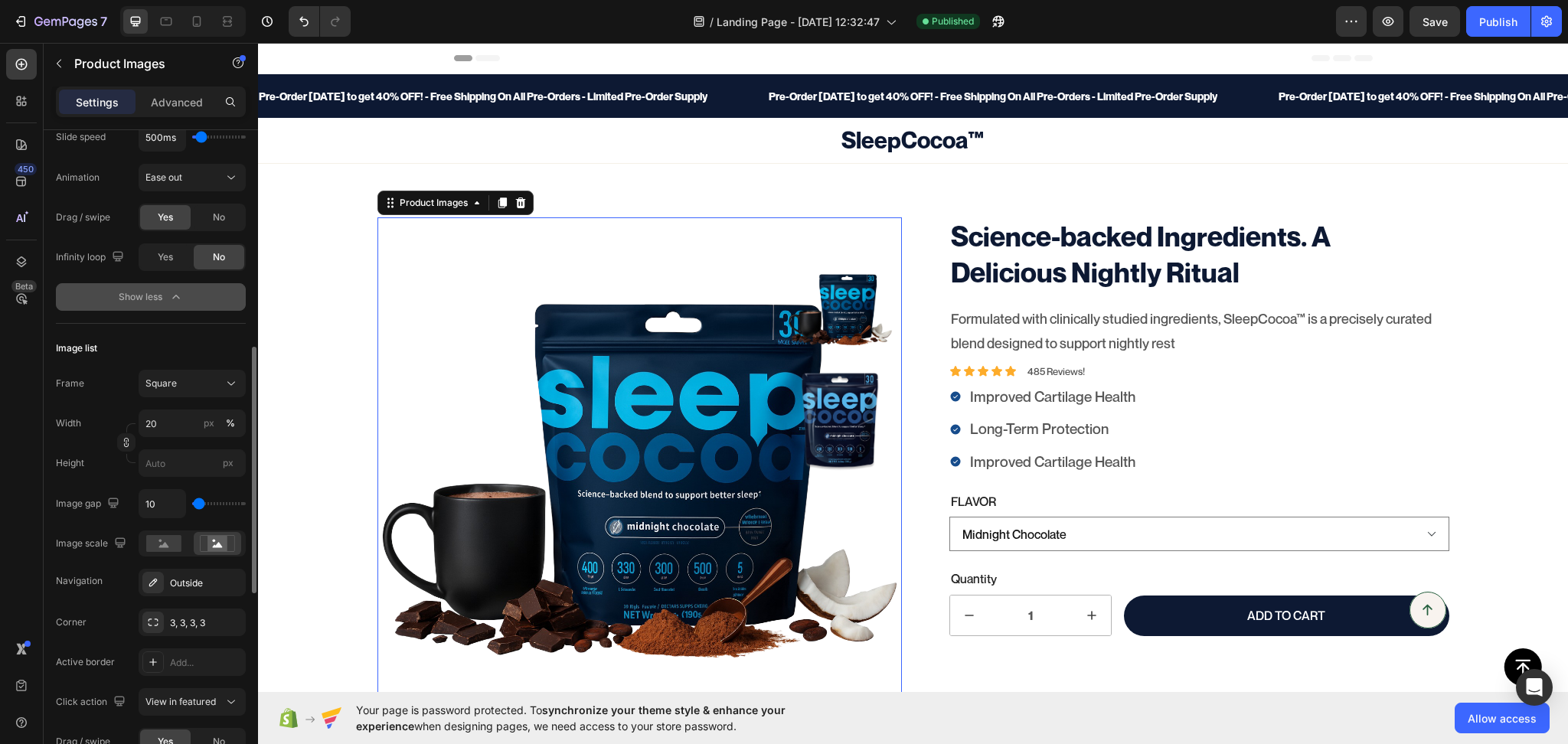
click at [160, 440] on div "Width 20 px % Height px" at bounding box center [150, 443] width 190 height 68
click at [163, 435] on input "20" at bounding box center [191, 423] width 107 height 27
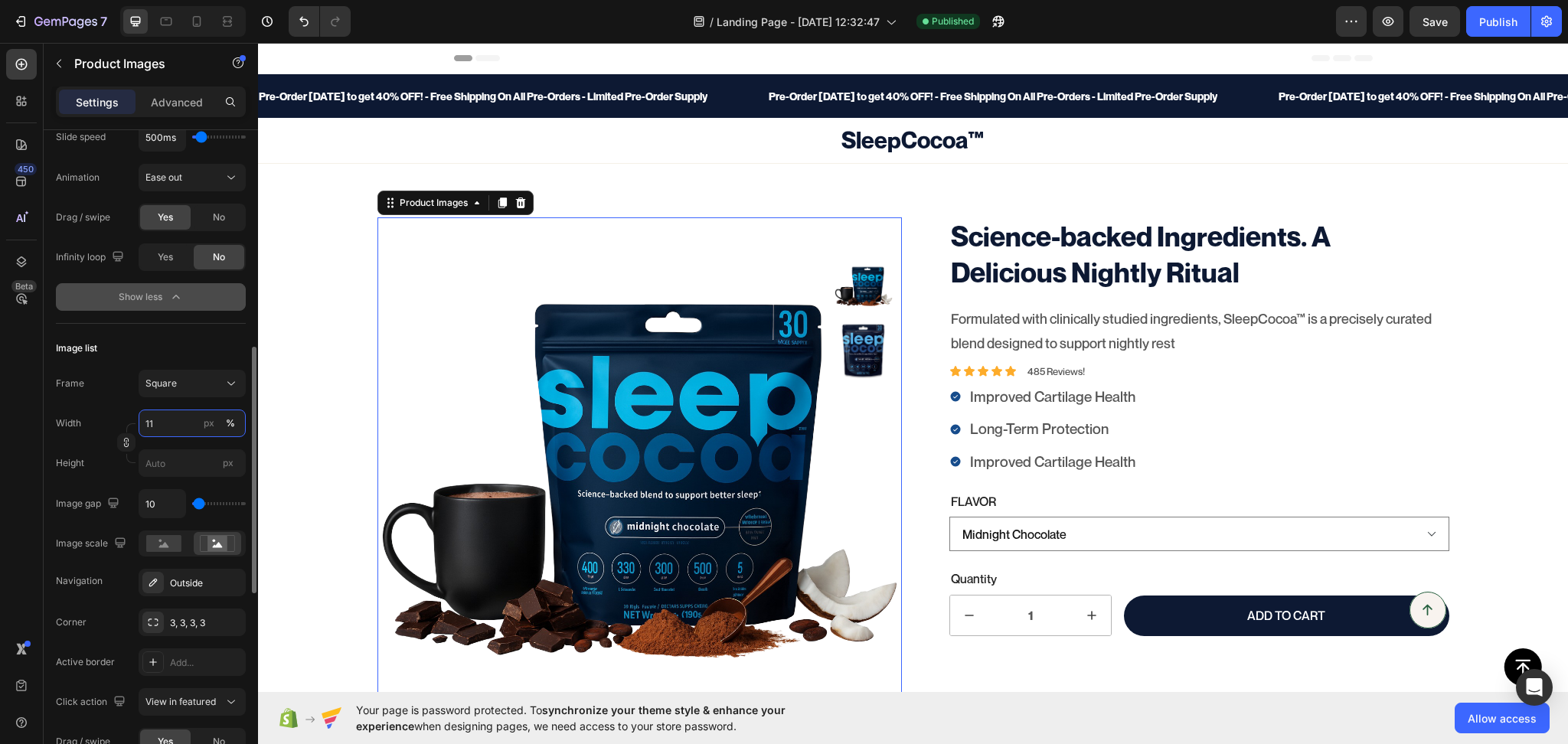
type input "12"
click at [175, 506] on input "10" at bounding box center [162, 504] width 46 height 27
type input "11"
type input "12"
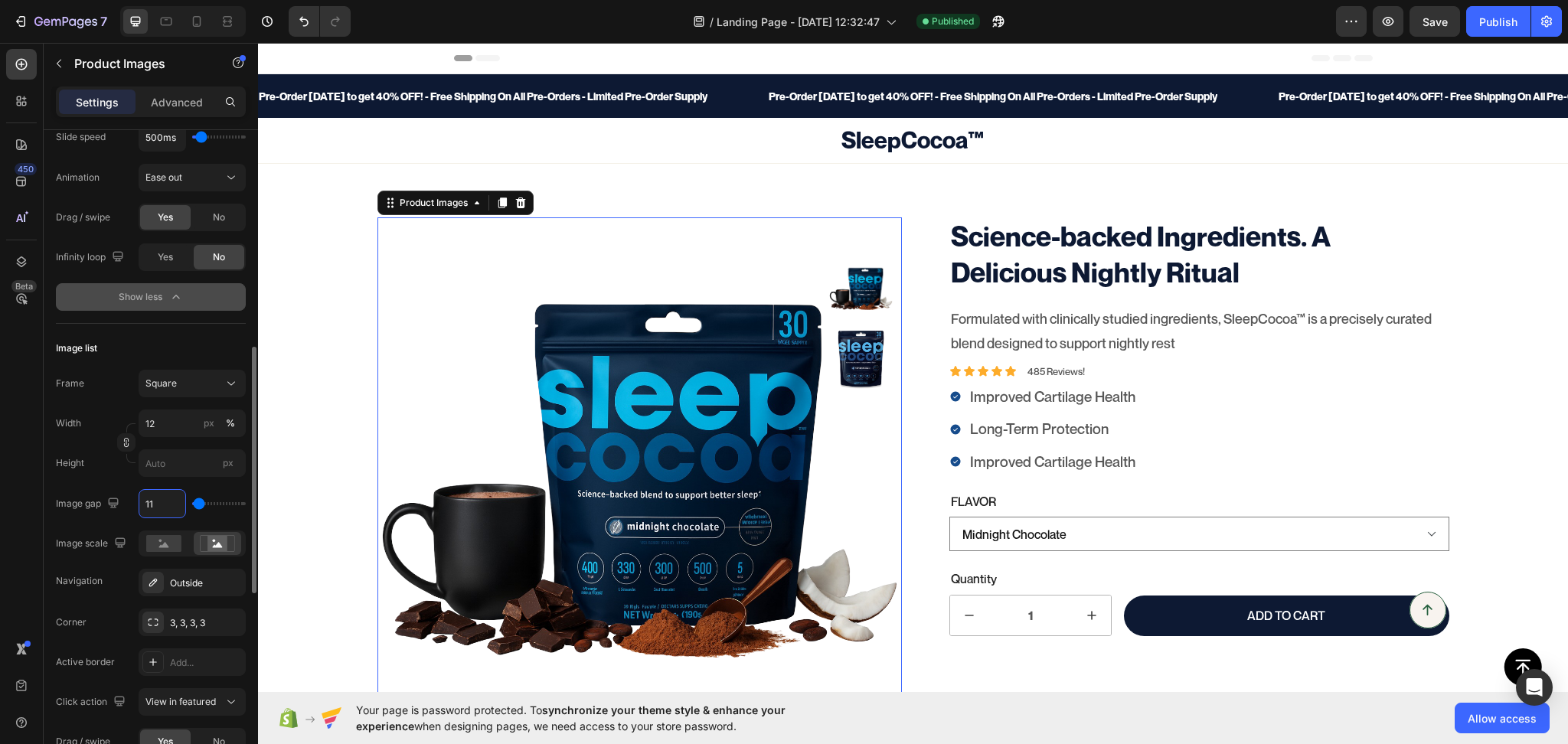
type input "12"
type input "11"
type input "10"
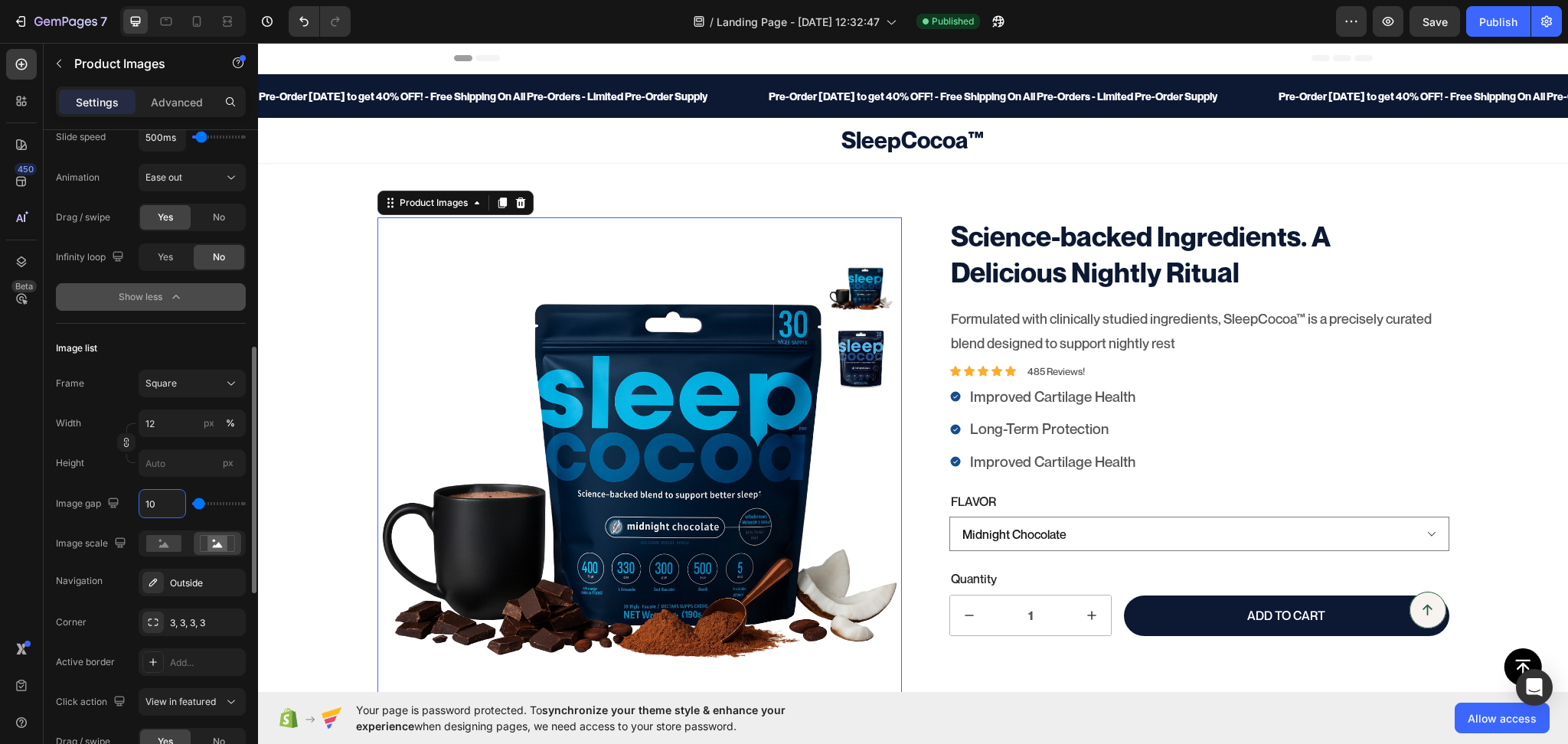
type input "9"
type input "8"
type input "9"
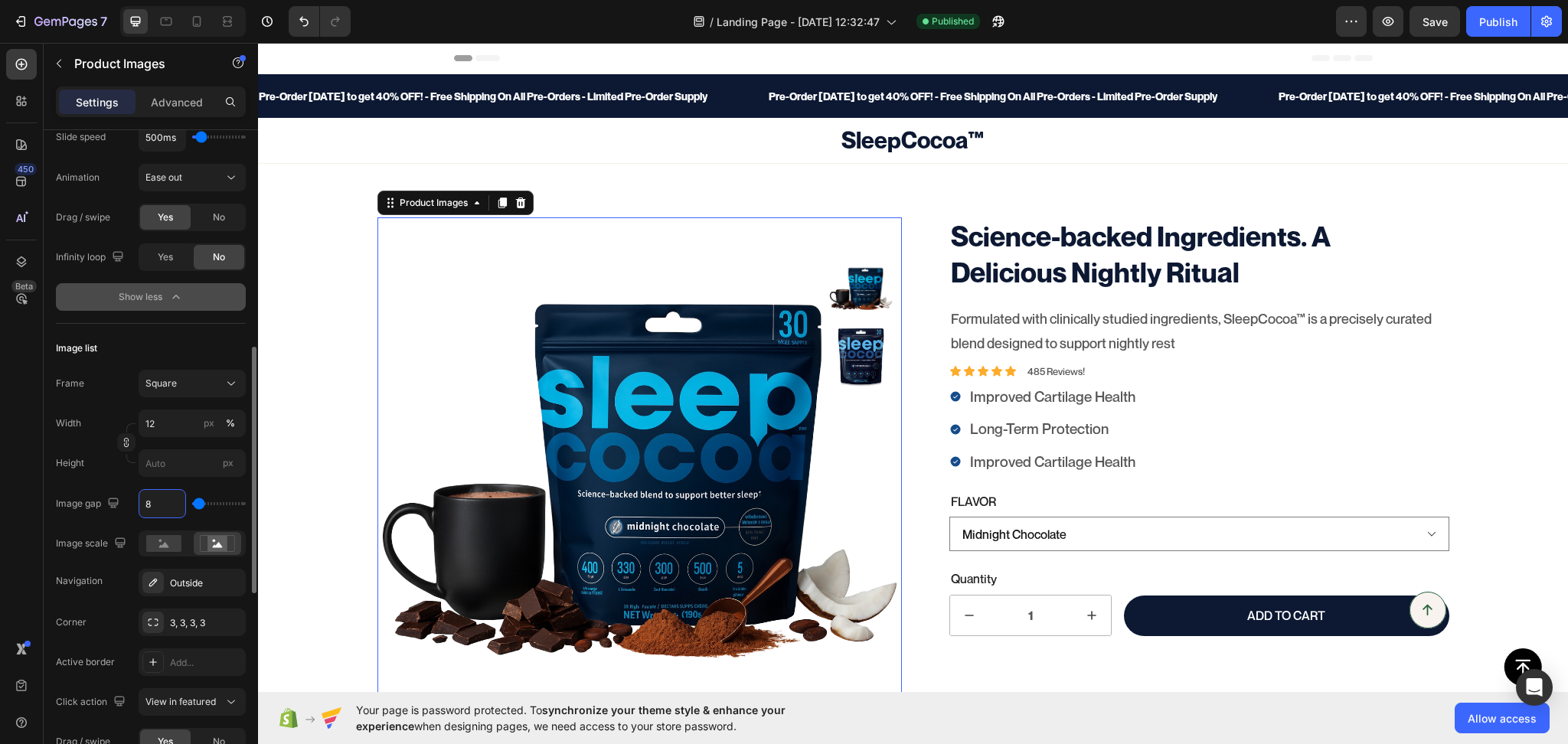
type input "9"
type input "10"
click at [176, 510] on input "10" at bounding box center [162, 504] width 46 height 27
click at [172, 468] on input "px" at bounding box center [191, 464] width 107 height 27
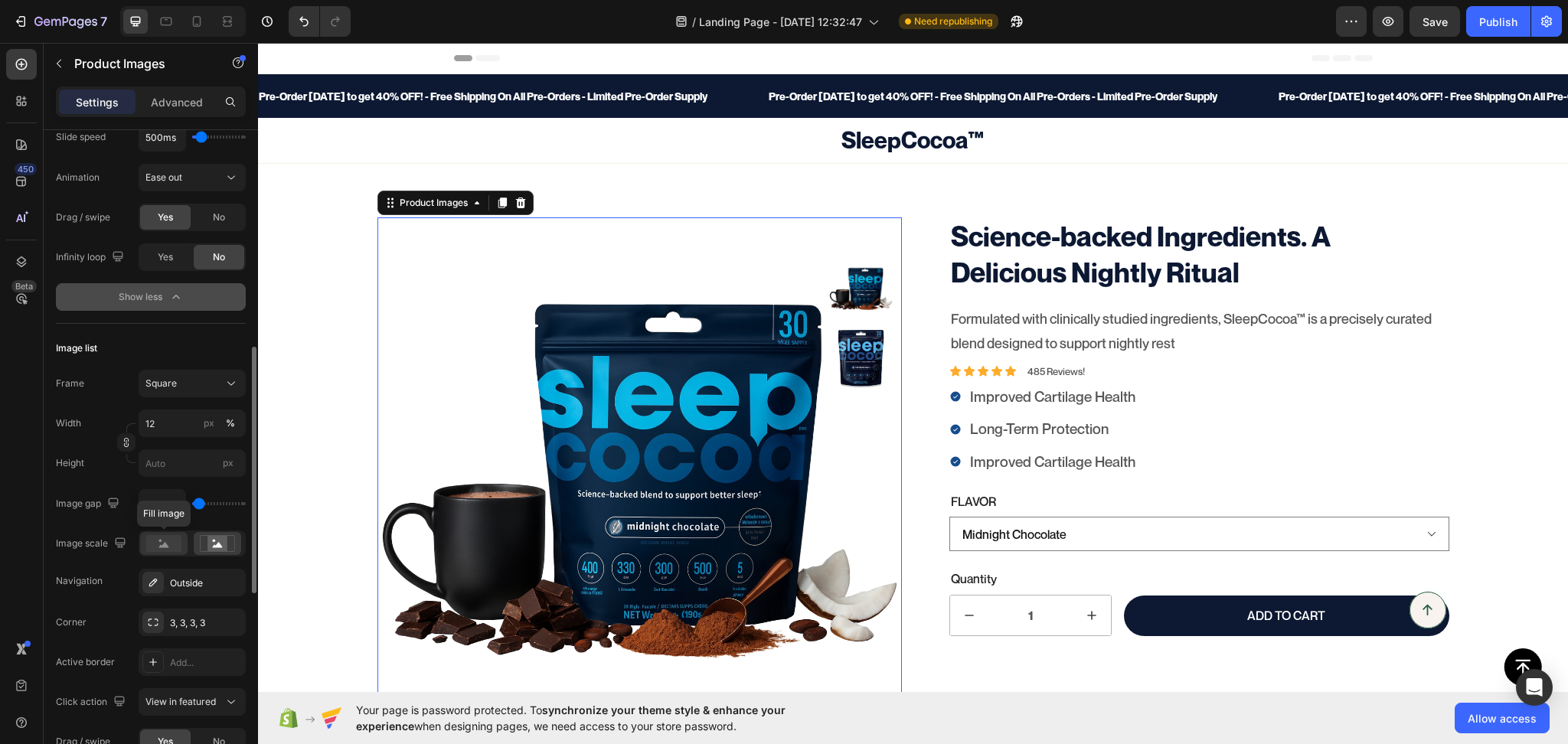
click at [169, 543] on rect at bounding box center [164, 543] width 35 height 16
click at [205, 549] on icon at bounding box center [217, 543] width 35 height 16
click at [228, 623] on icon "button" at bounding box center [229, 622] width 12 height 12
click at [192, 585] on div "Outside" at bounding box center [192, 583] width 44 height 14
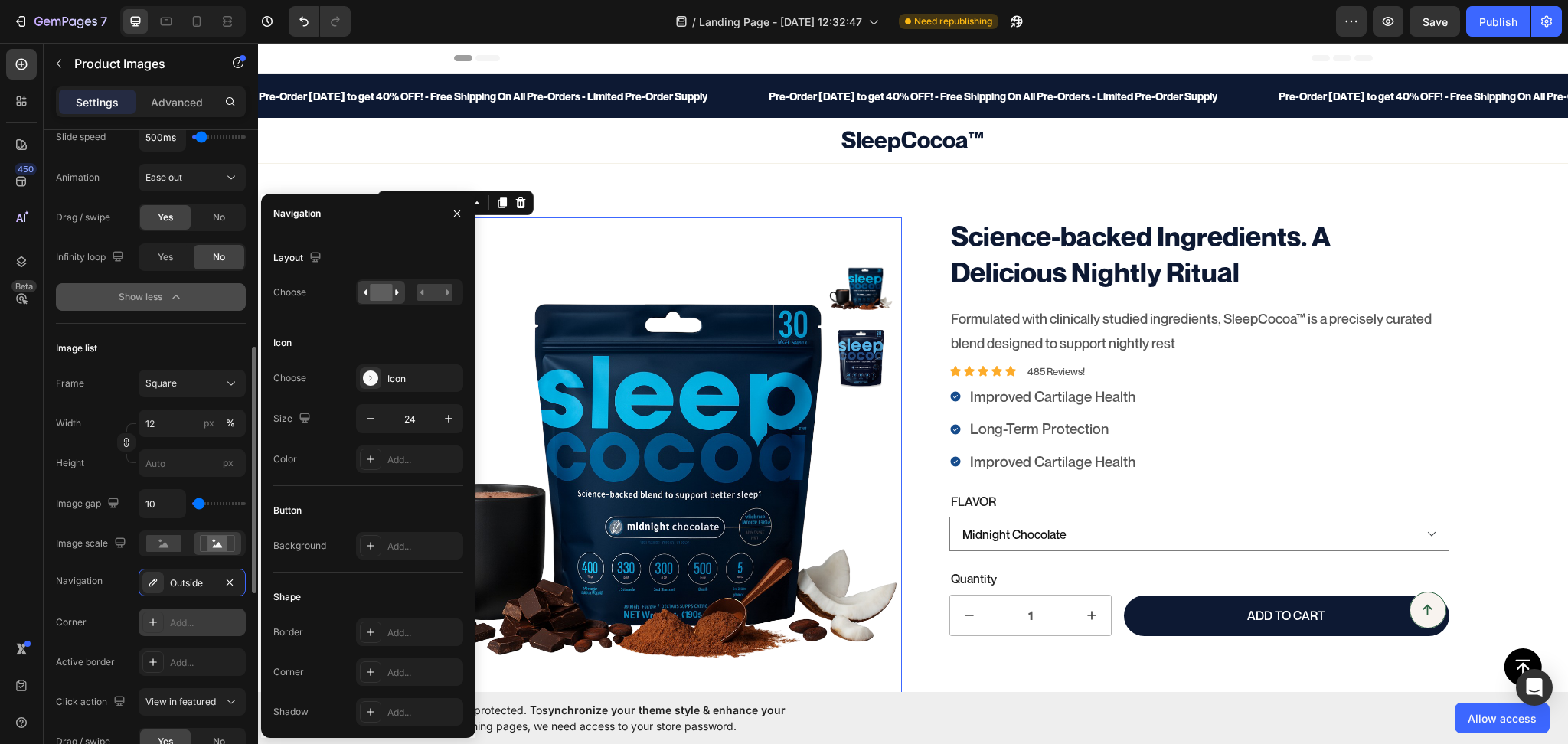
click at [68, 531] on div "Image scale" at bounding box center [150, 543] width 190 height 26
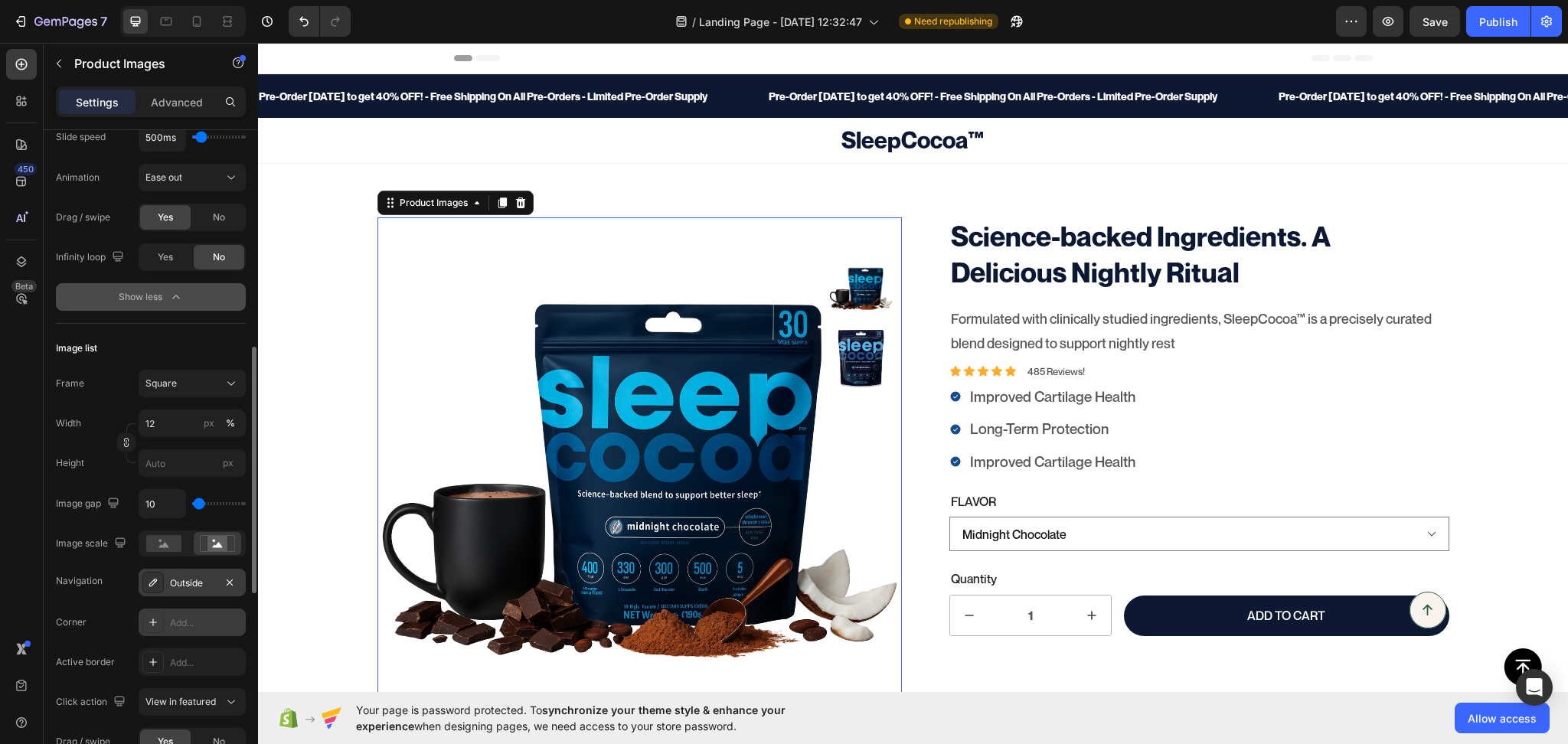
scroll to position [815, 0]
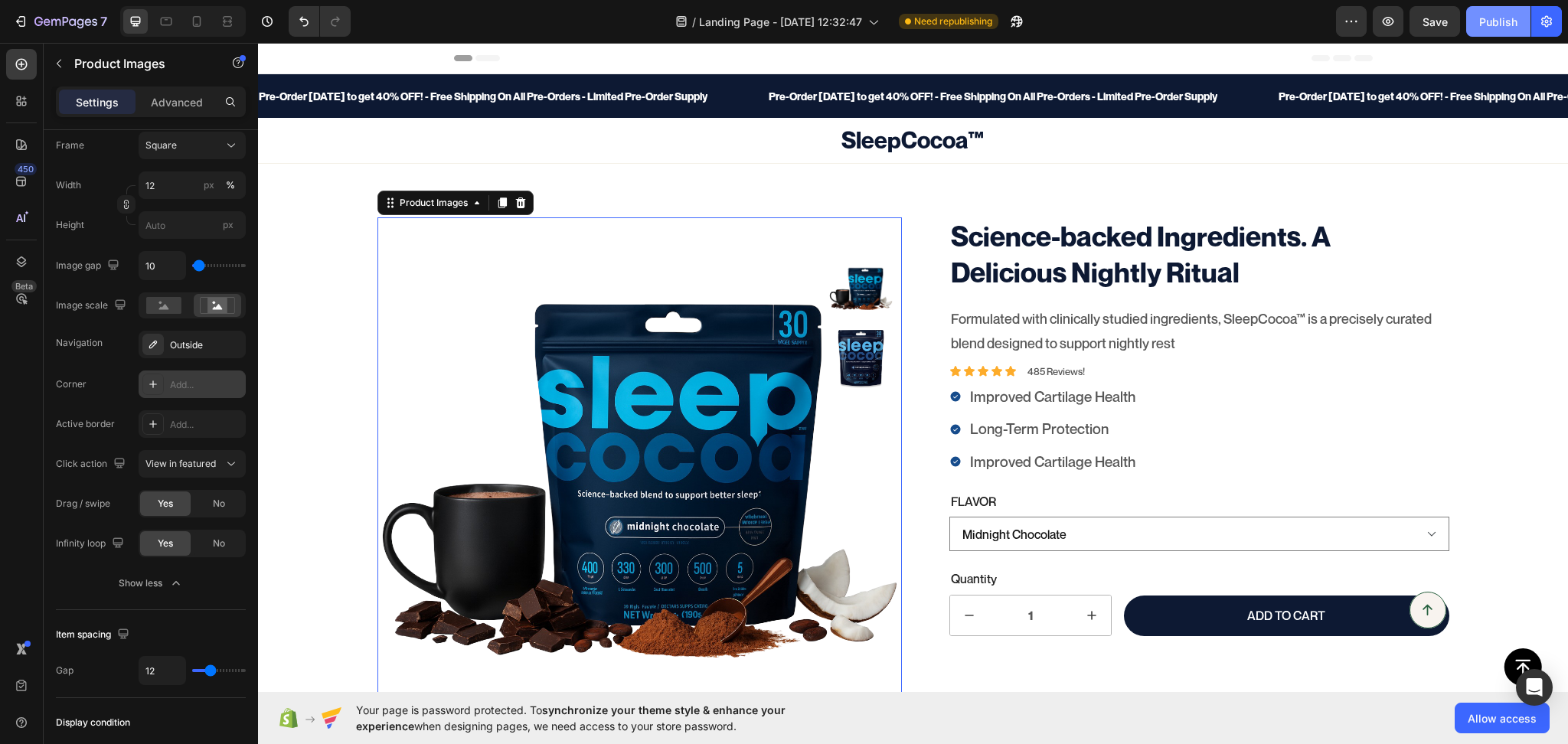
click at [1493, 21] on div "Publish" at bounding box center [1498, 22] width 38 height 16
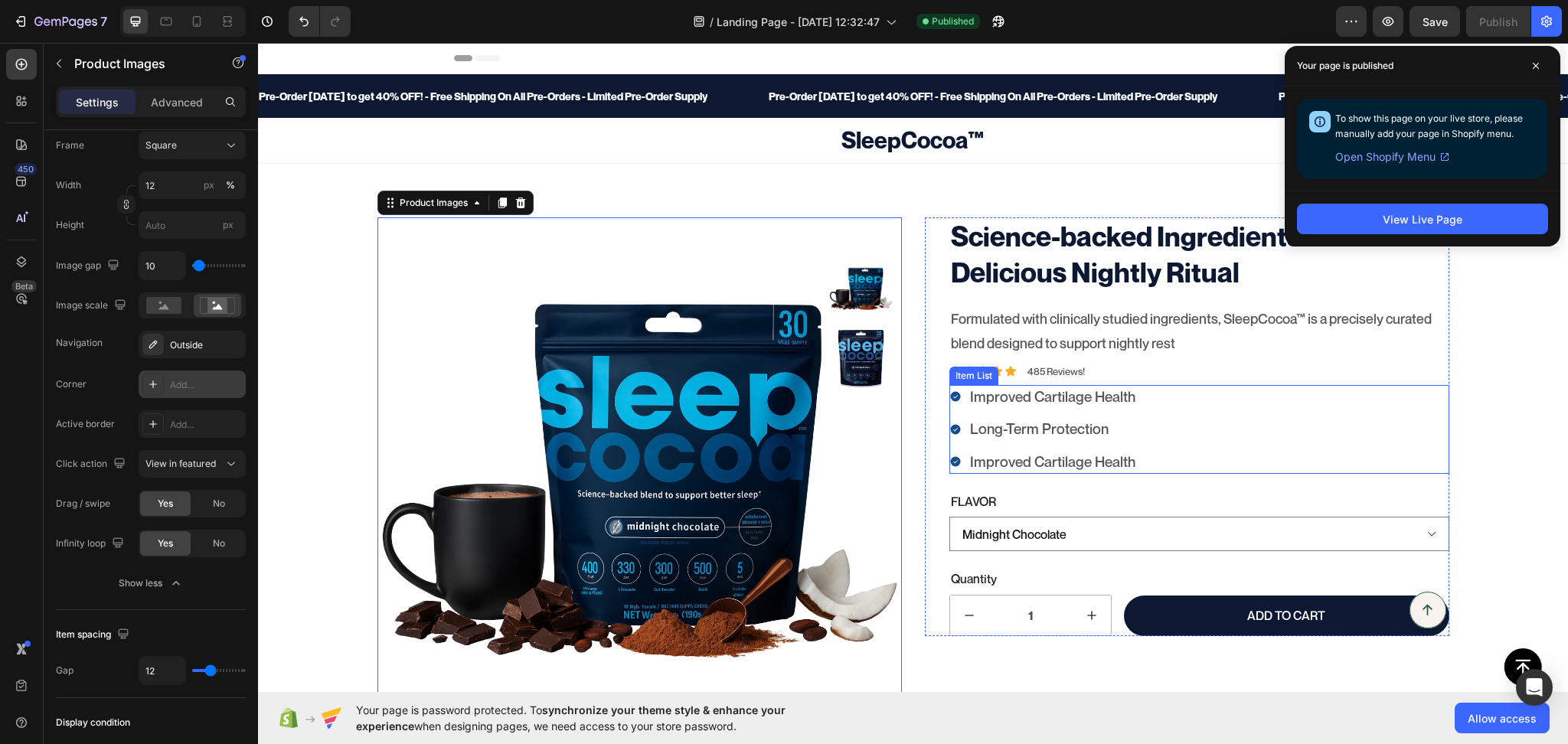
click at [1079, 405] on p "Improved Cartilage Health" at bounding box center [1052, 397] width 166 height 19
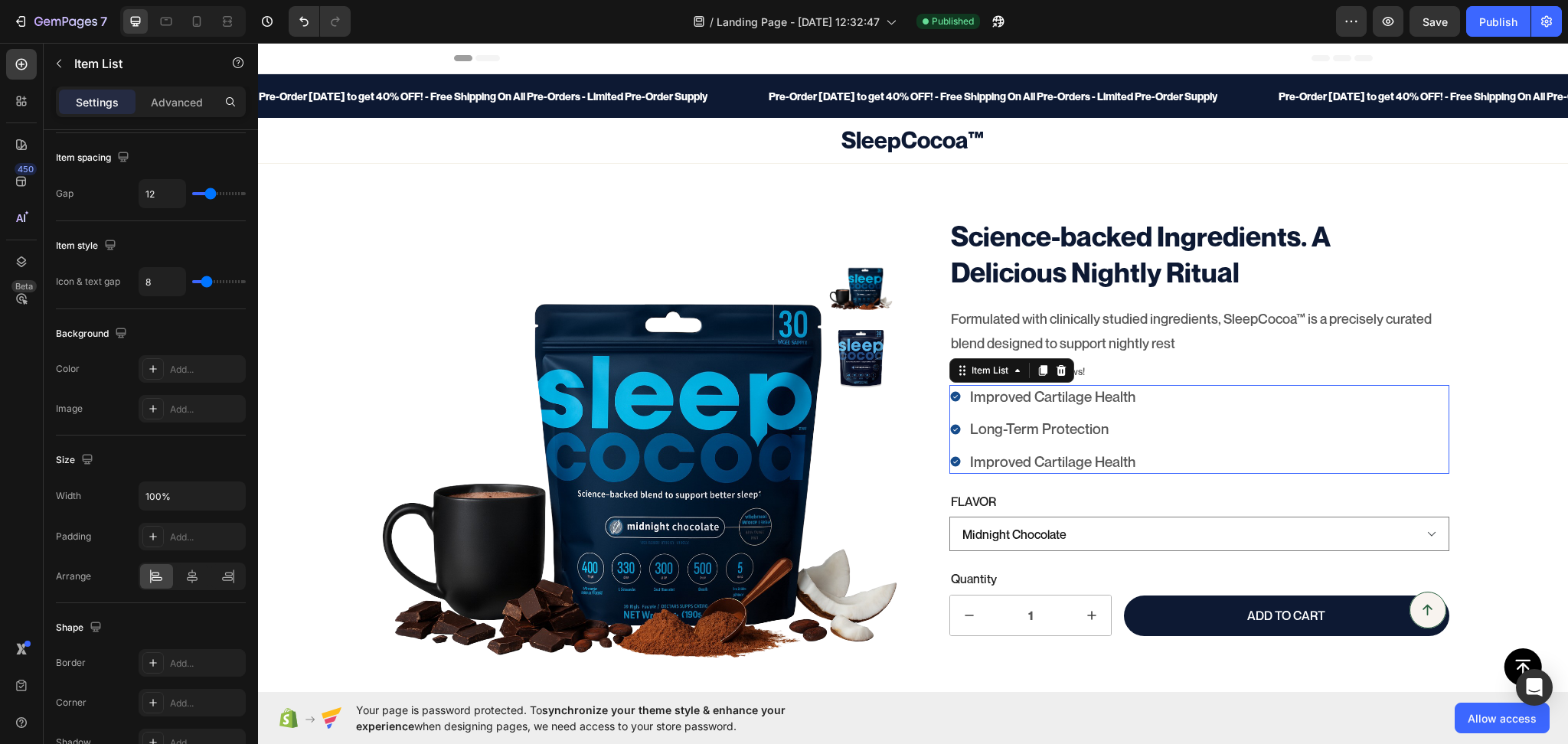
scroll to position [0, 0]
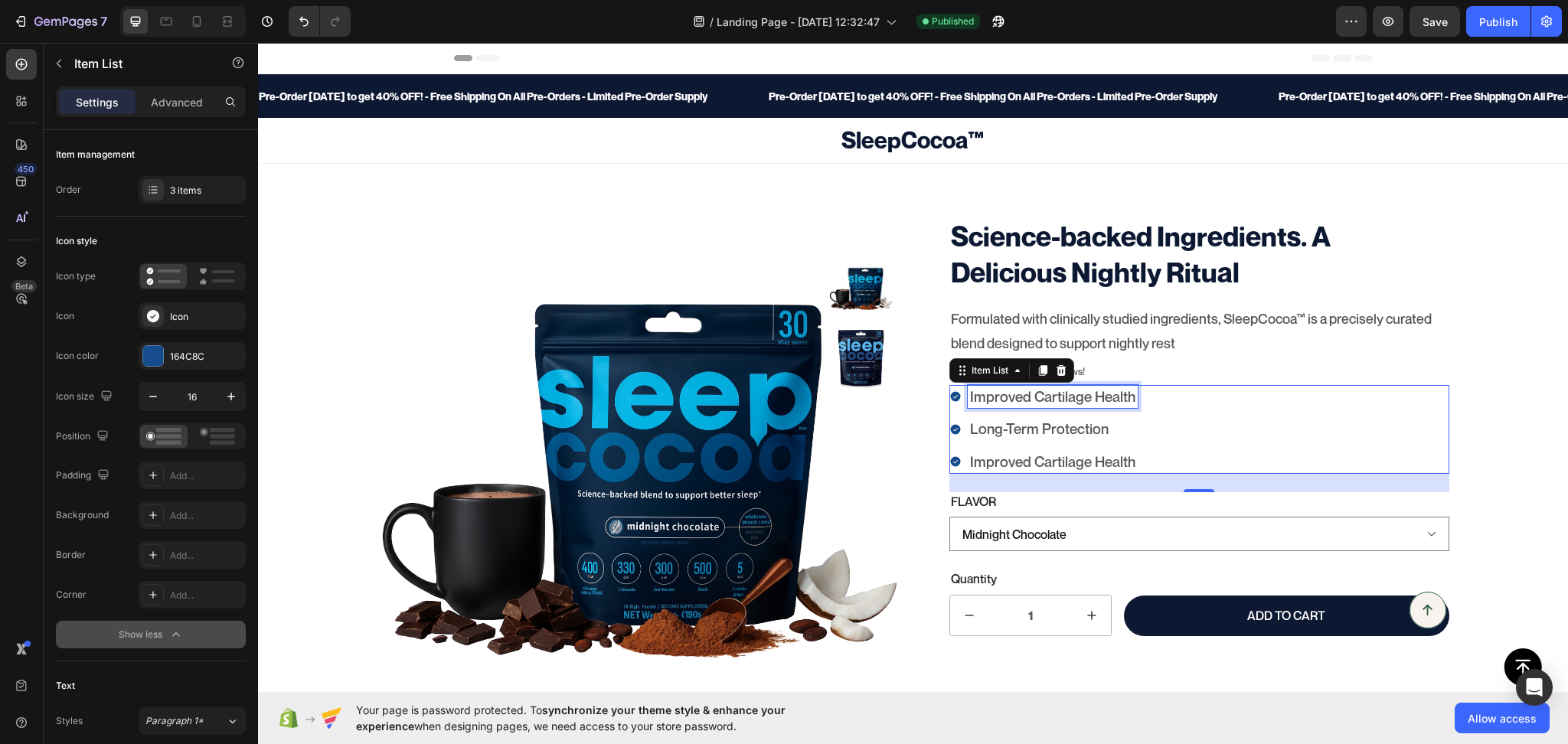
click at [1056, 404] on p "Improved Cartilage Health" at bounding box center [1052, 397] width 166 height 19
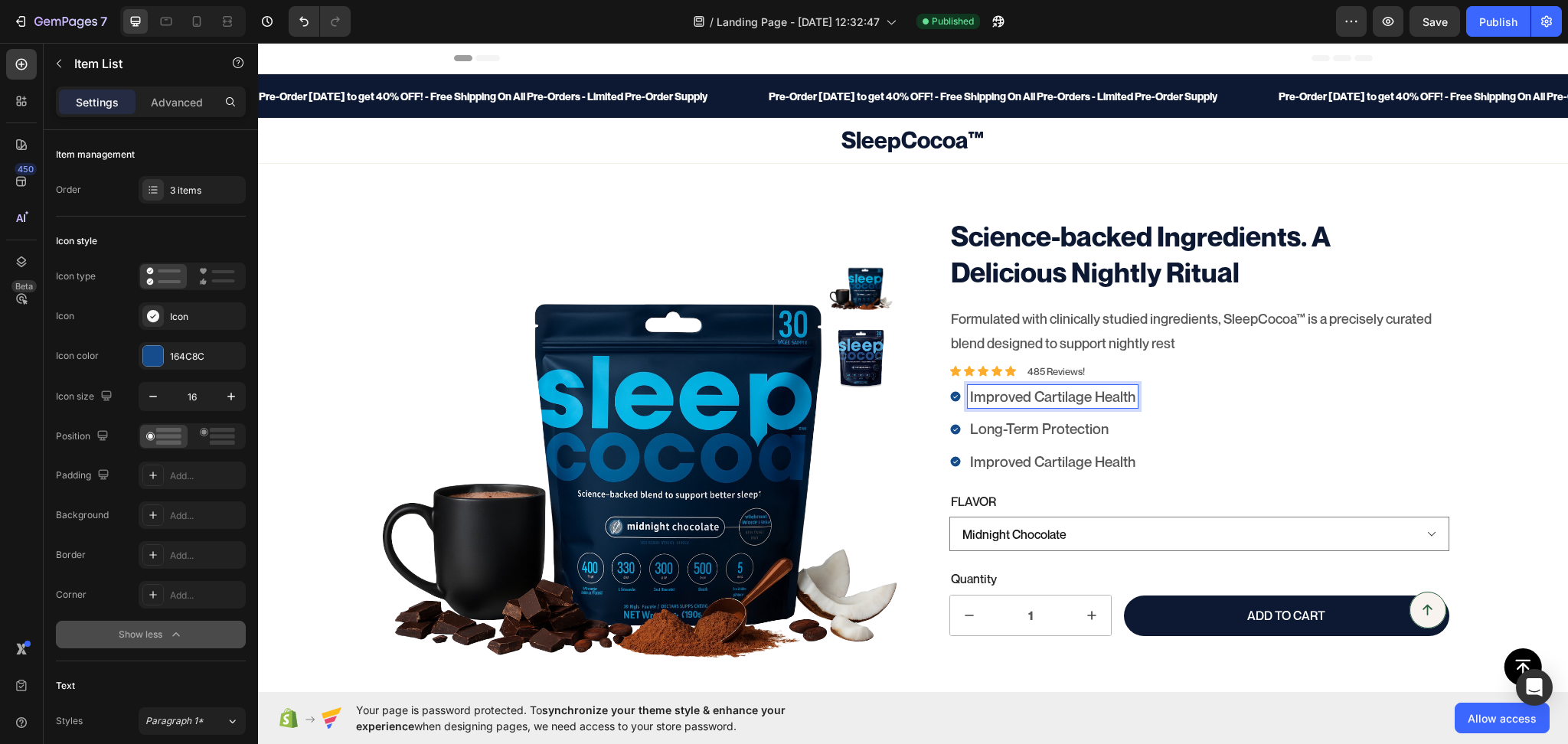
click at [1326, 454] on div "Improved Cartilage Health Long-Term Protection Improved Cartilage Health" at bounding box center [1199, 429] width 500 height 89
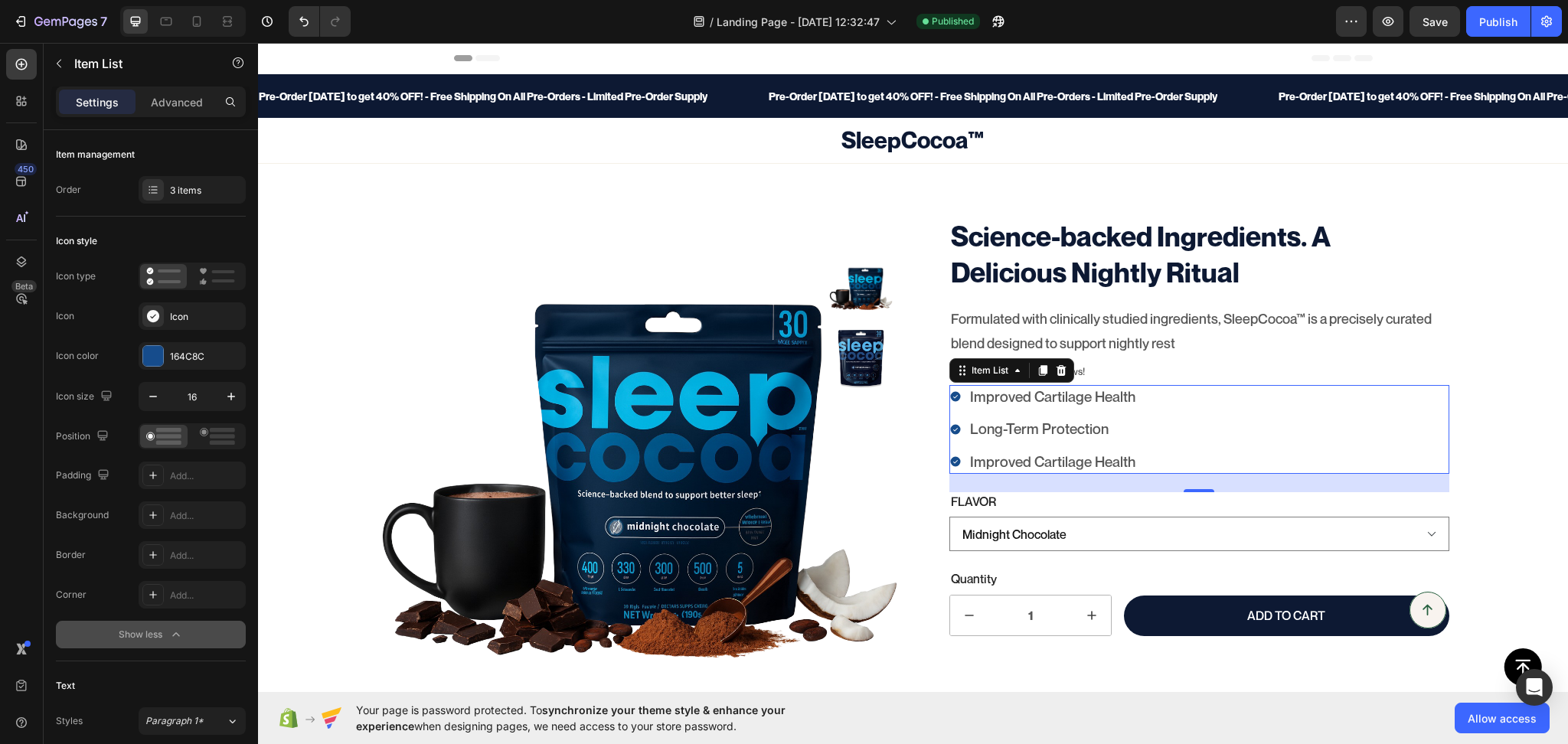
click at [1181, 463] on div "Improved Cartilage Health Long-Term Protection Improved Cartilage Health" at bounding box center [1199, 429] width 500 height 89
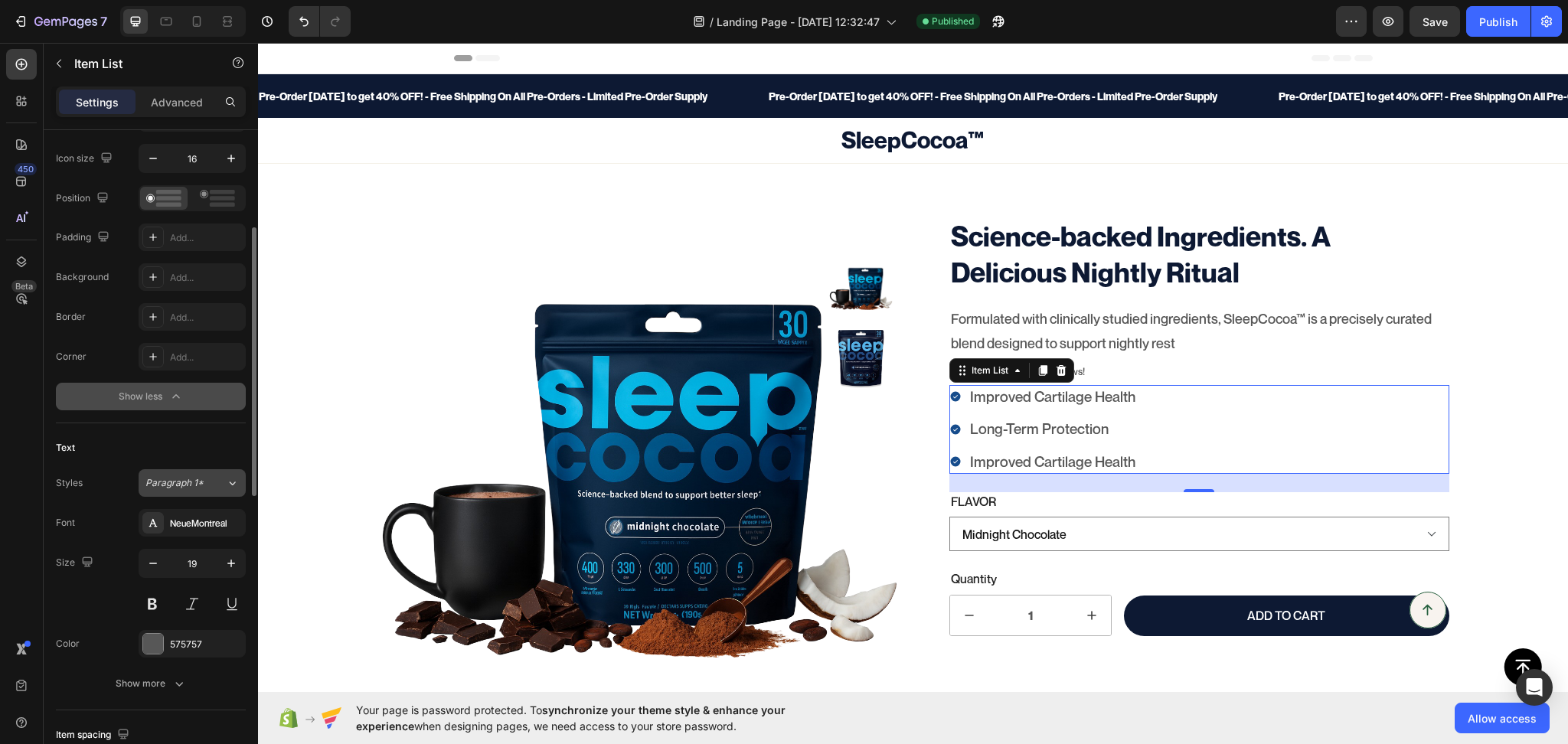
click at [186, 472] on button "Paragraph 1*" at bounding box center [191, 483] width 107 height 27
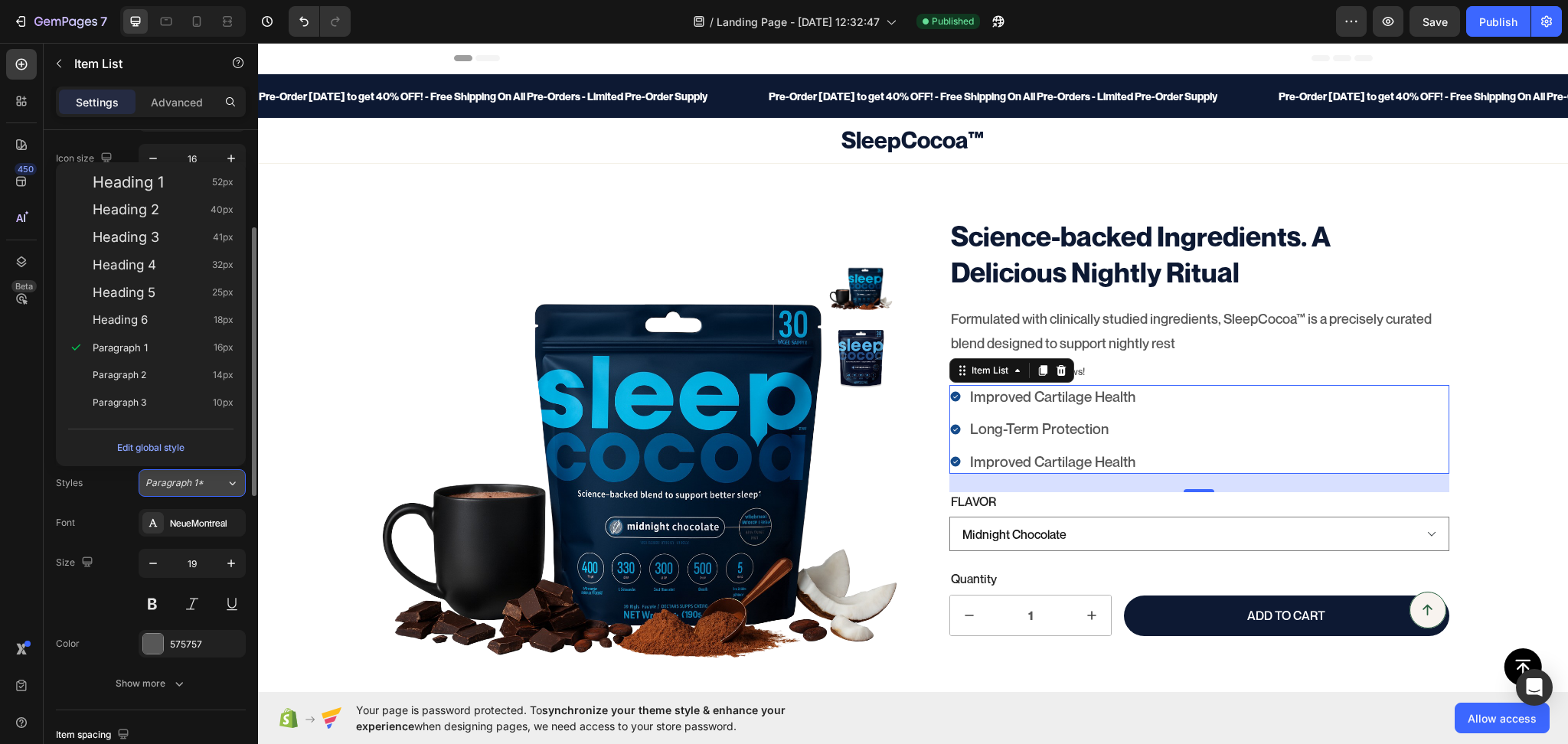
click at [186, 488] on span "Paragraph 1*" at bounding box center [175, 483] width 59 height 14
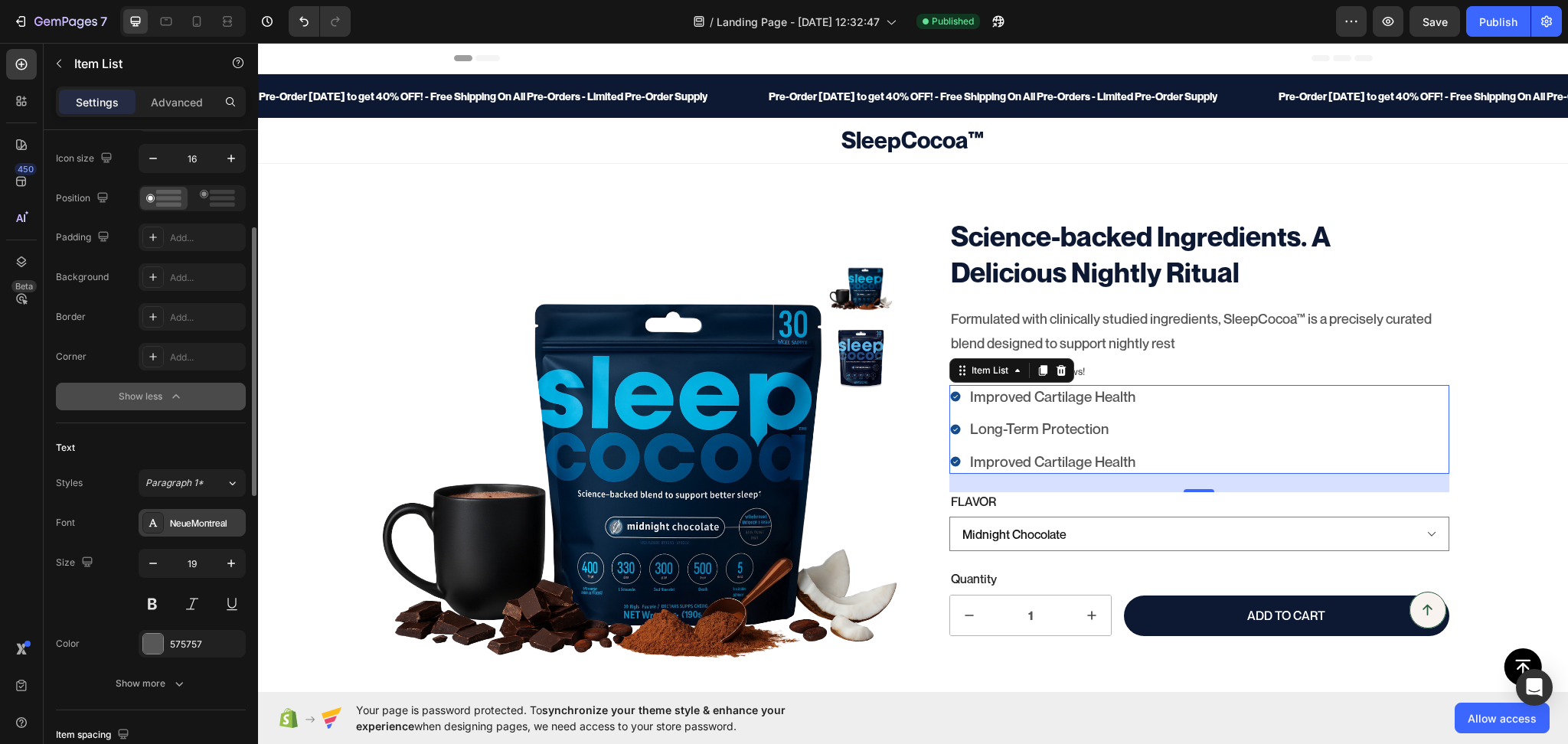
click at [187, 520] on div "NeueMontreal" at bounding box center [206, 523] width 72 height 14
click at [147, 568] on icon "button" at bounding box center [153, 563] width 16 height 16
type input "18"
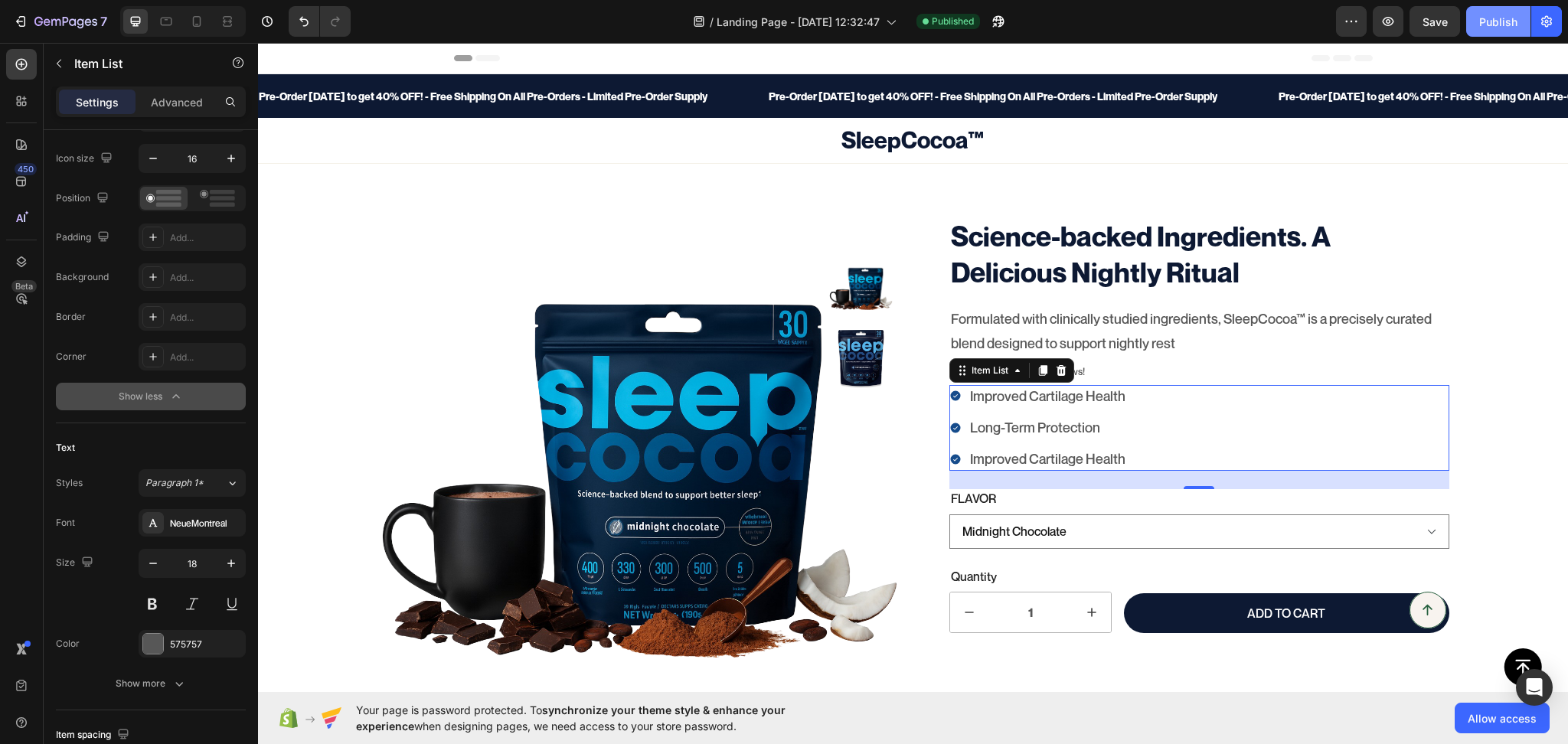
click at [1511, 17] on div "Publish" at bounding box center [1498, 22] width 38 height 16
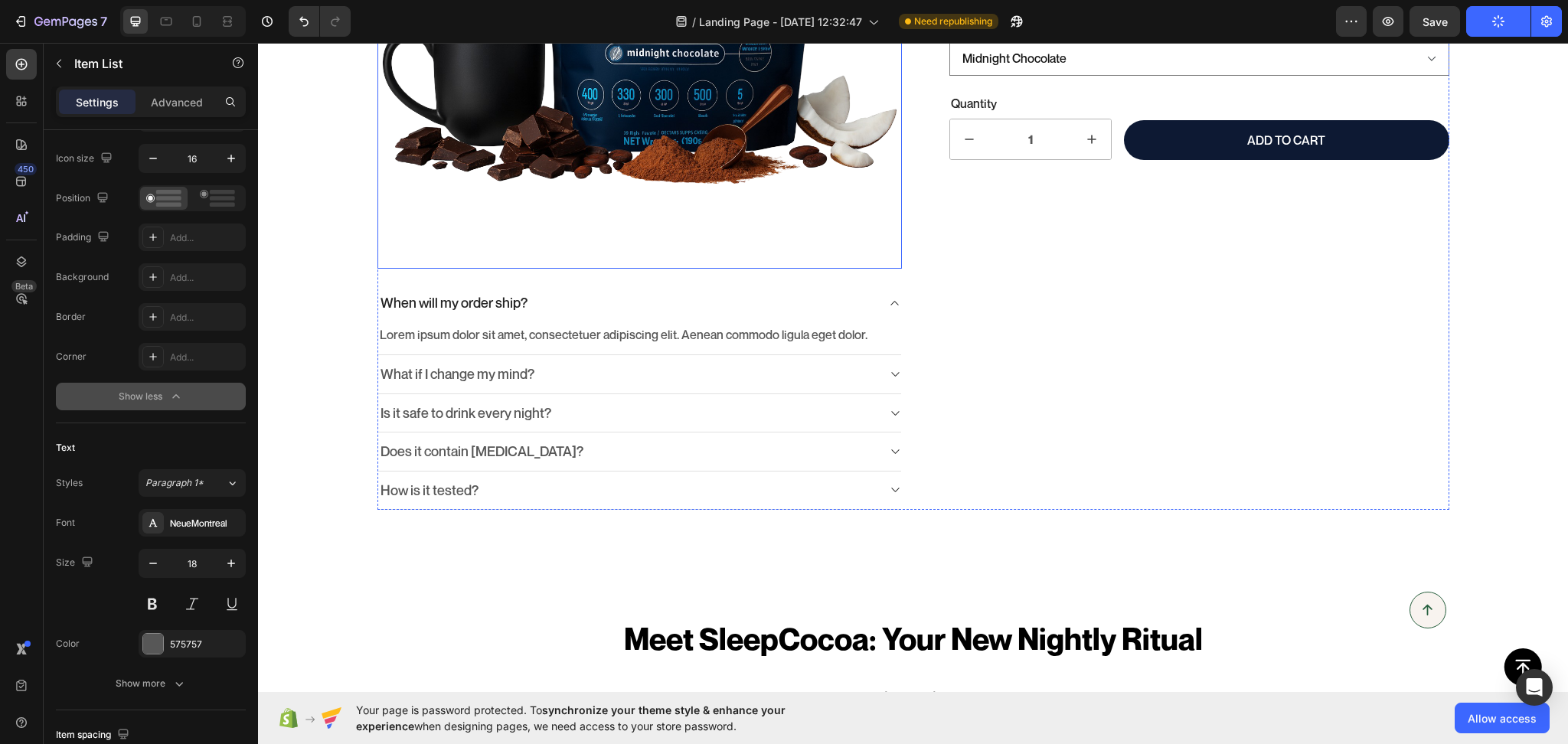
scroll to position [476, 0]
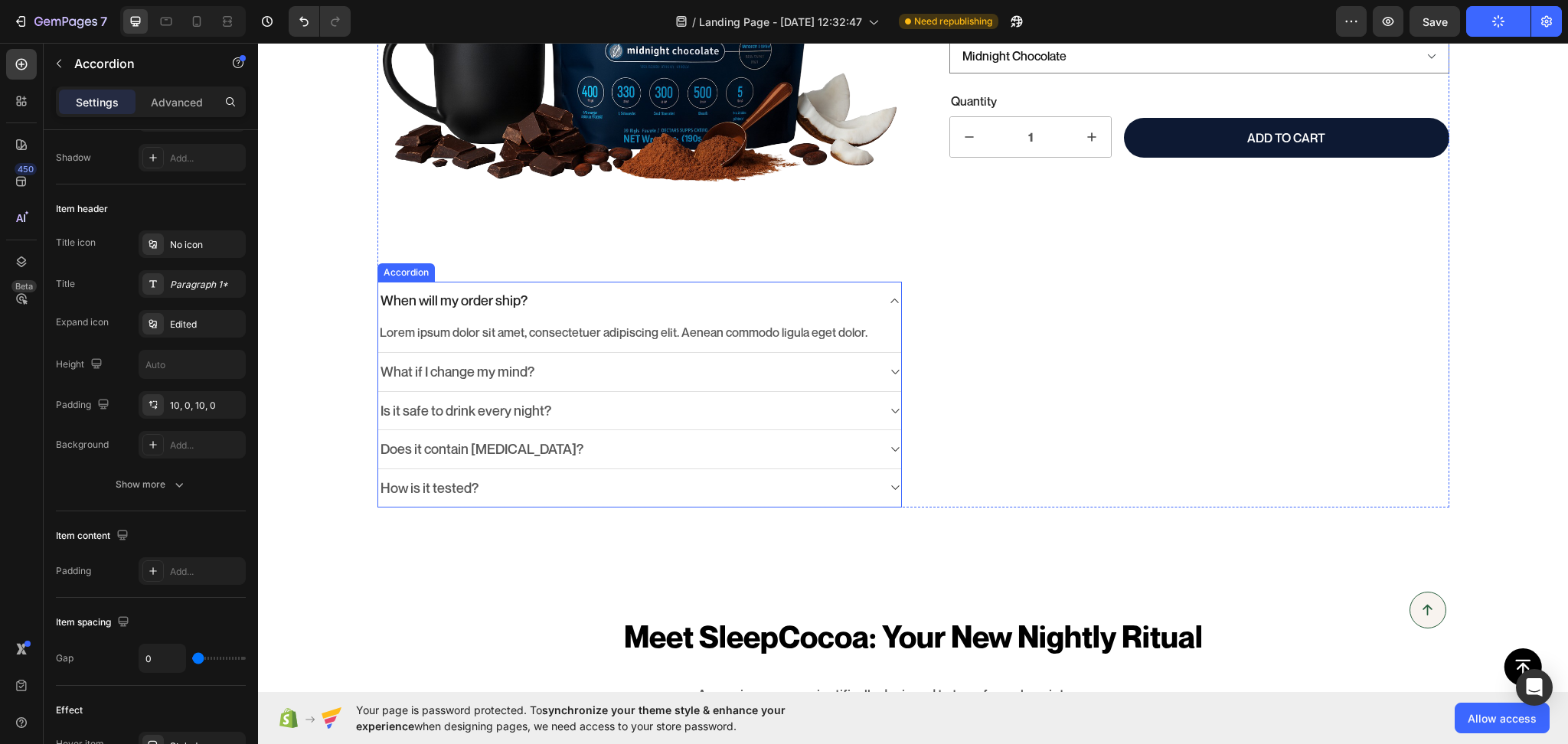
click at [642, 297] on div "When will my order ship?" at bounding box center [627, 301] width 498 height 22
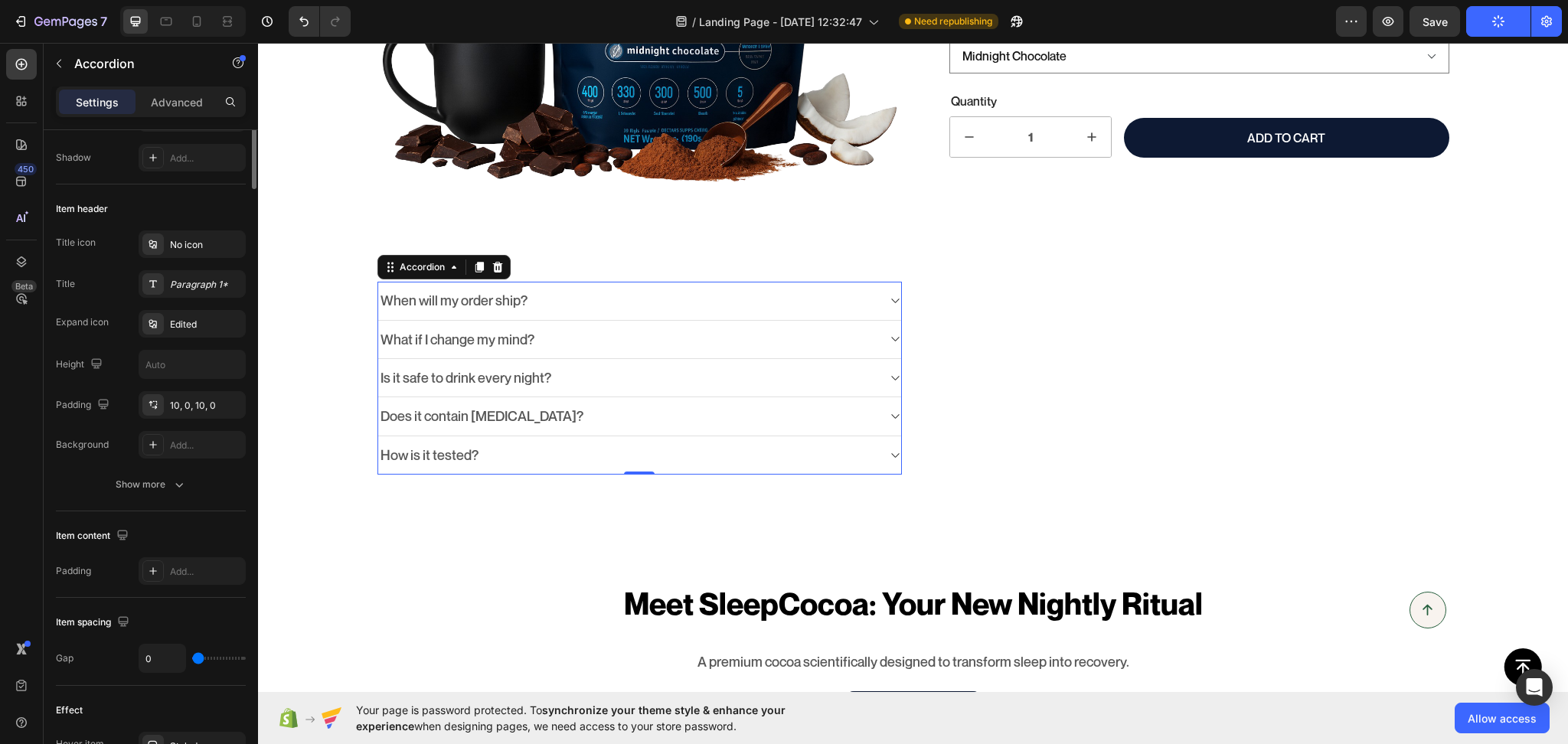
scroll to position [0, 0]
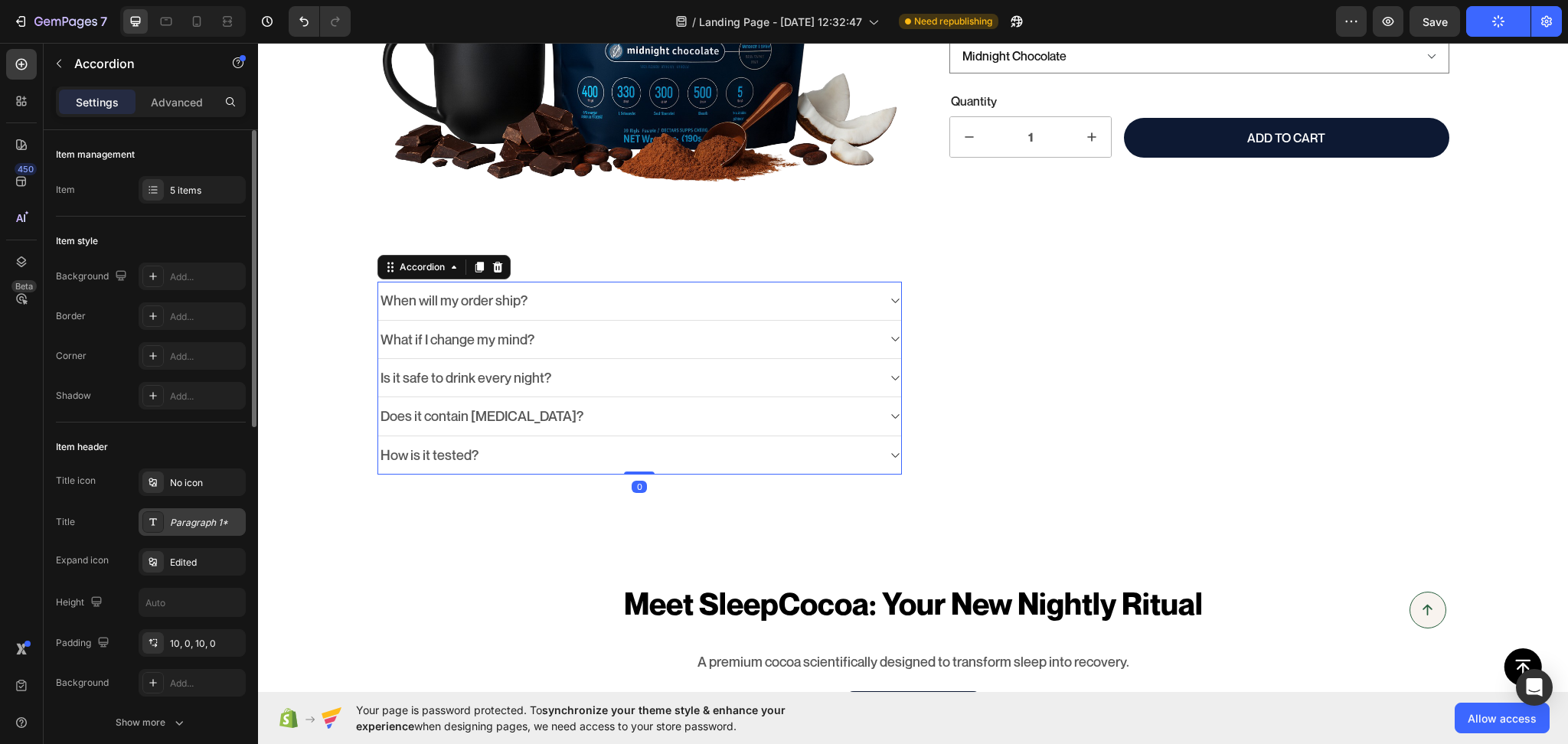
click at [191, 525] on div "Paragraph 1*" at bounding box center [206, 522] width 72 height 14
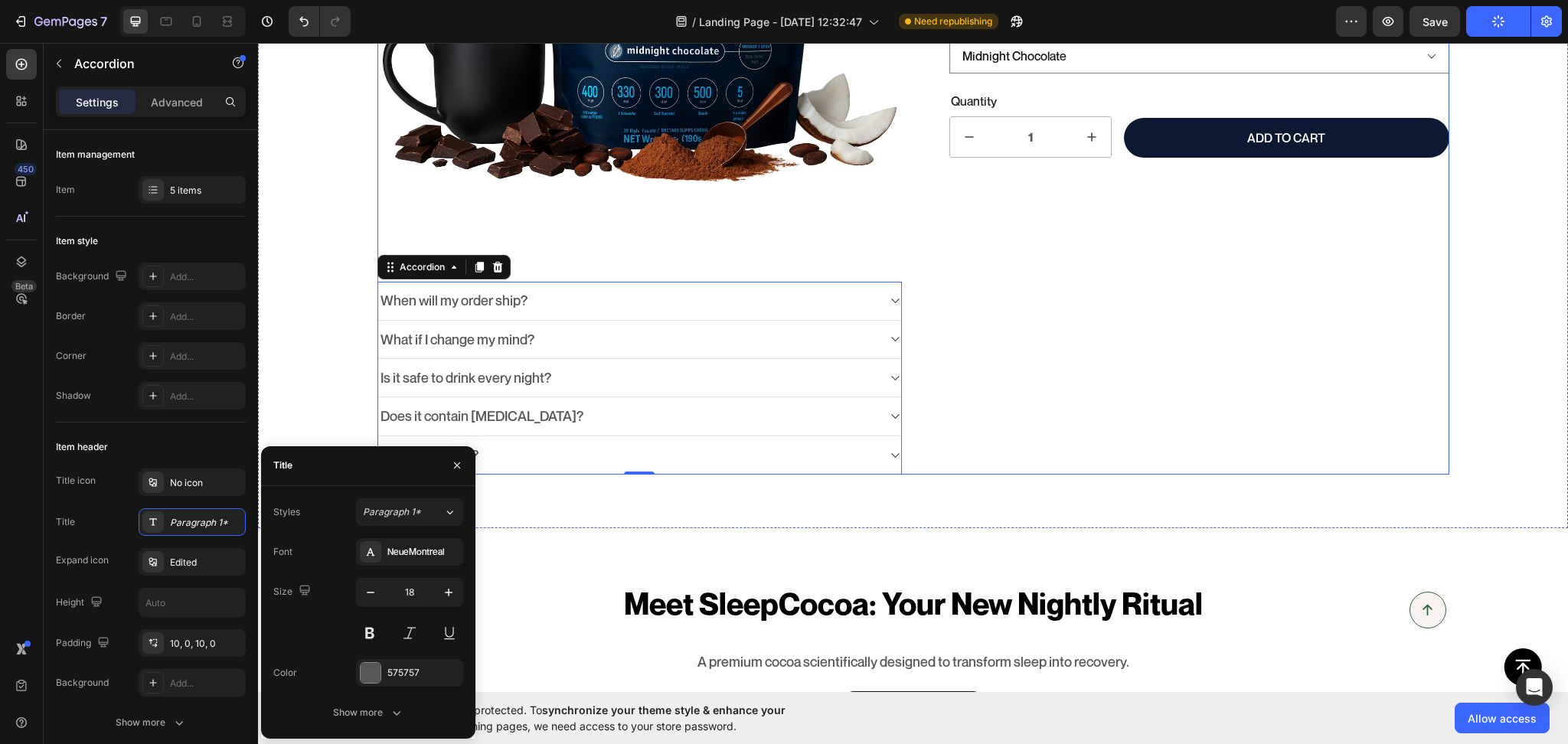
click at [1192, 446] on div "Science-backed Ingredients. A Delicious Nightly Ritual Product Title Formulated…" at bounding box center [1187, 108] width 525 height 733
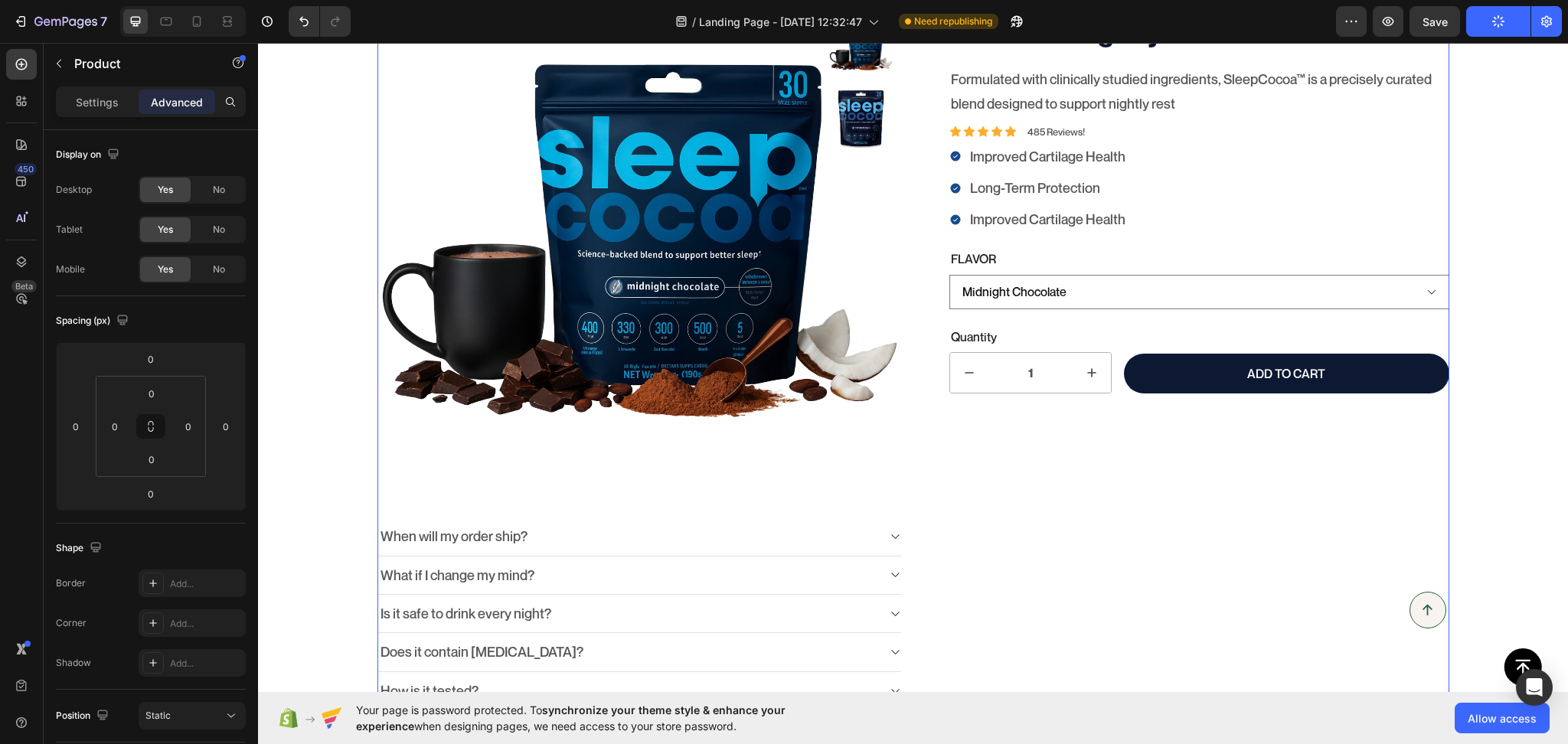
scroll to position [238, 0]
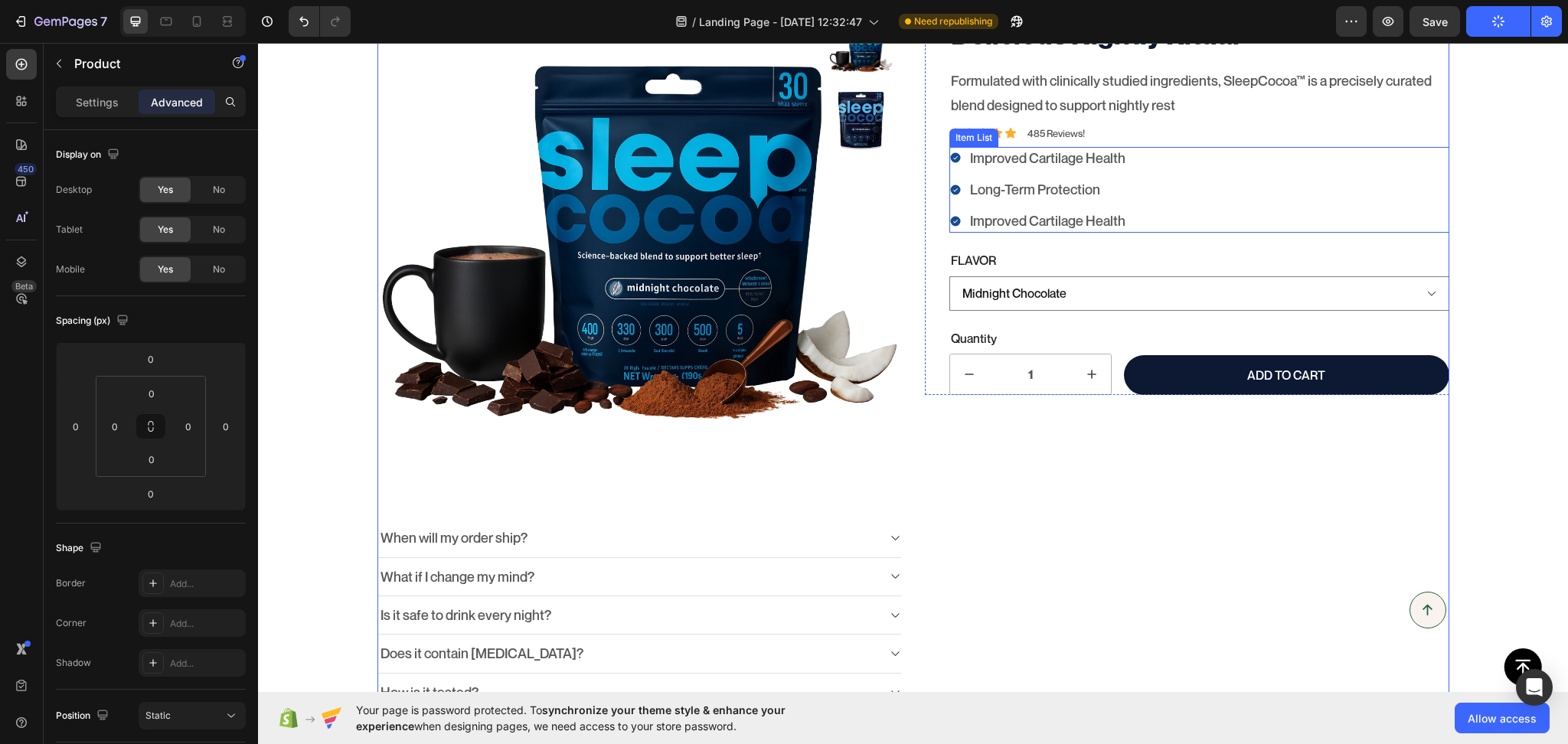
click at [1145, 161] on div "Improved Cartilage Health Long-Term Protection Improved Cartilage Health" at bounding box center [1199, 190] width 500 height 86
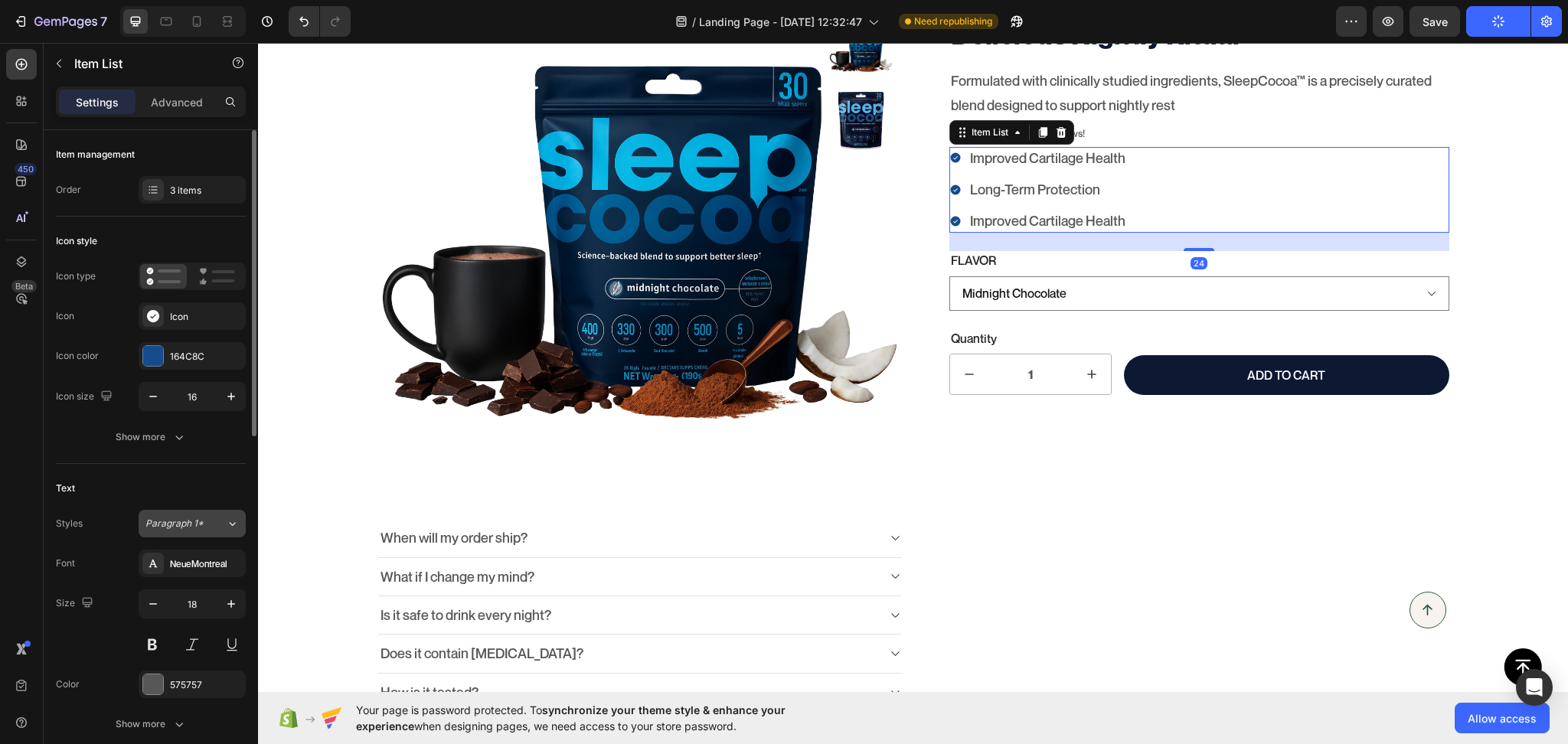
click at [194, 515] on button "Paragraph 1*" at bounding box center [191, 524] width 107 height 27
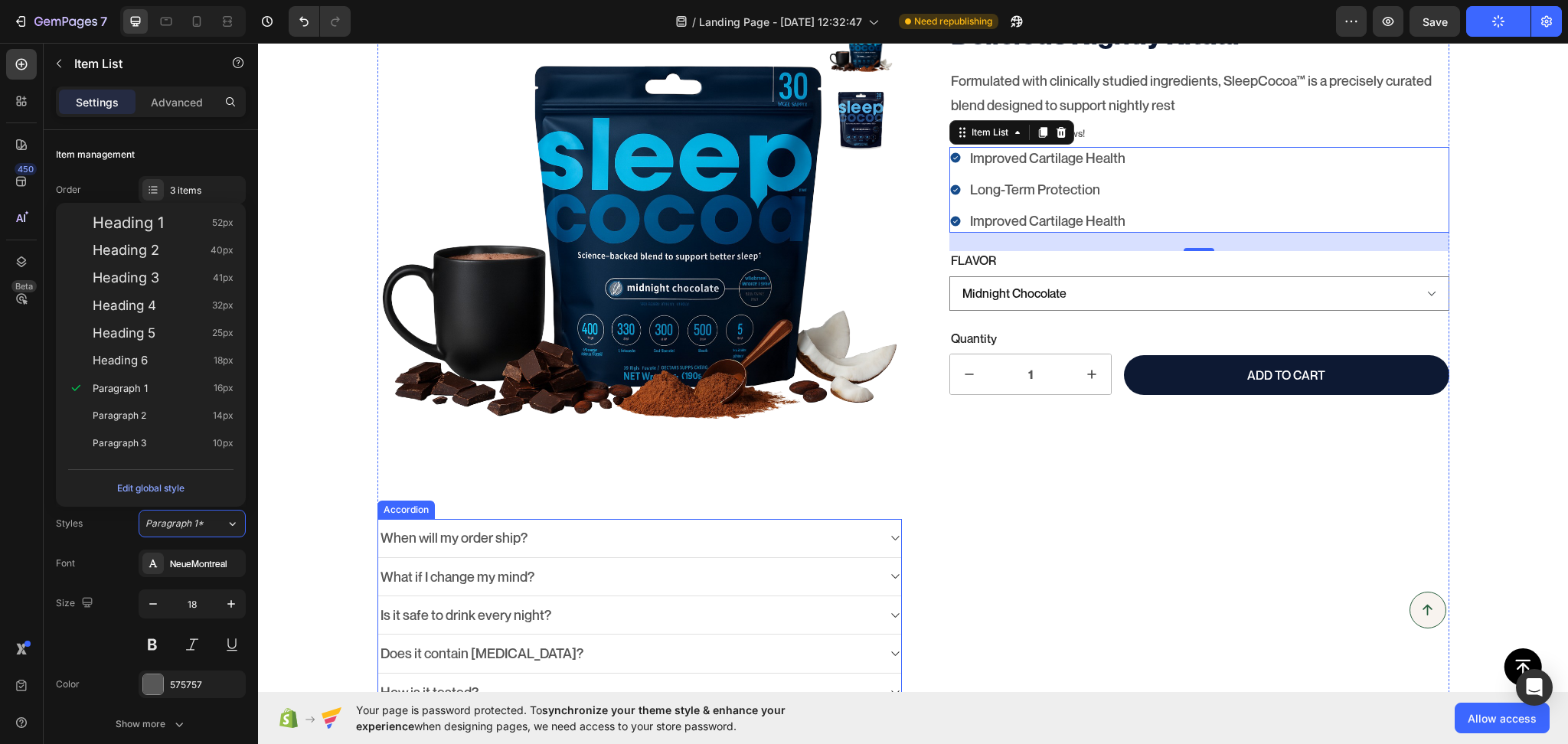
click at [553, 520] on div "When will my order ship?" at bounding box center [639, 539] width 523 height 38
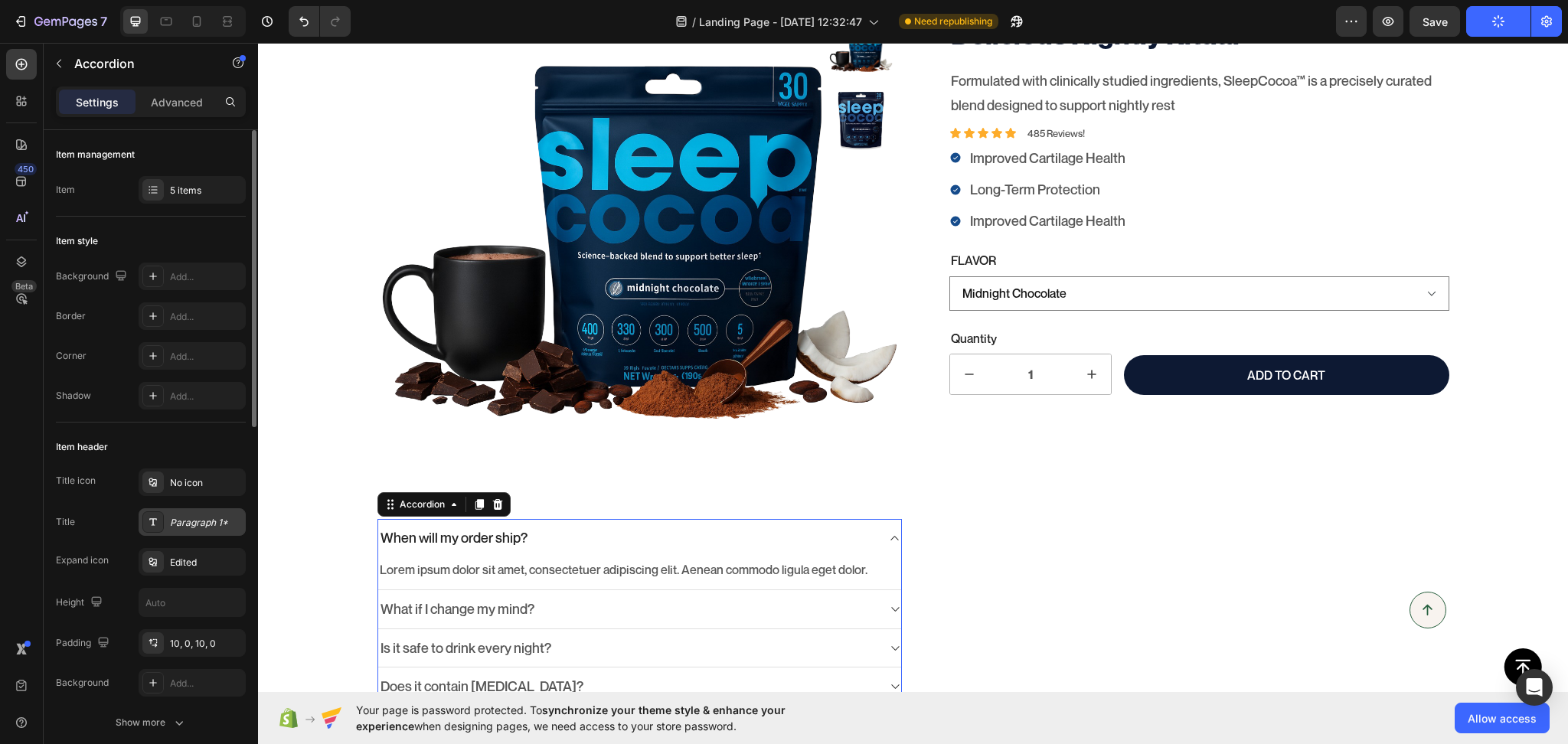
click at [193, 524] on div "Paragraph 1*" at bounding box center [206, 522] width 72 height 14
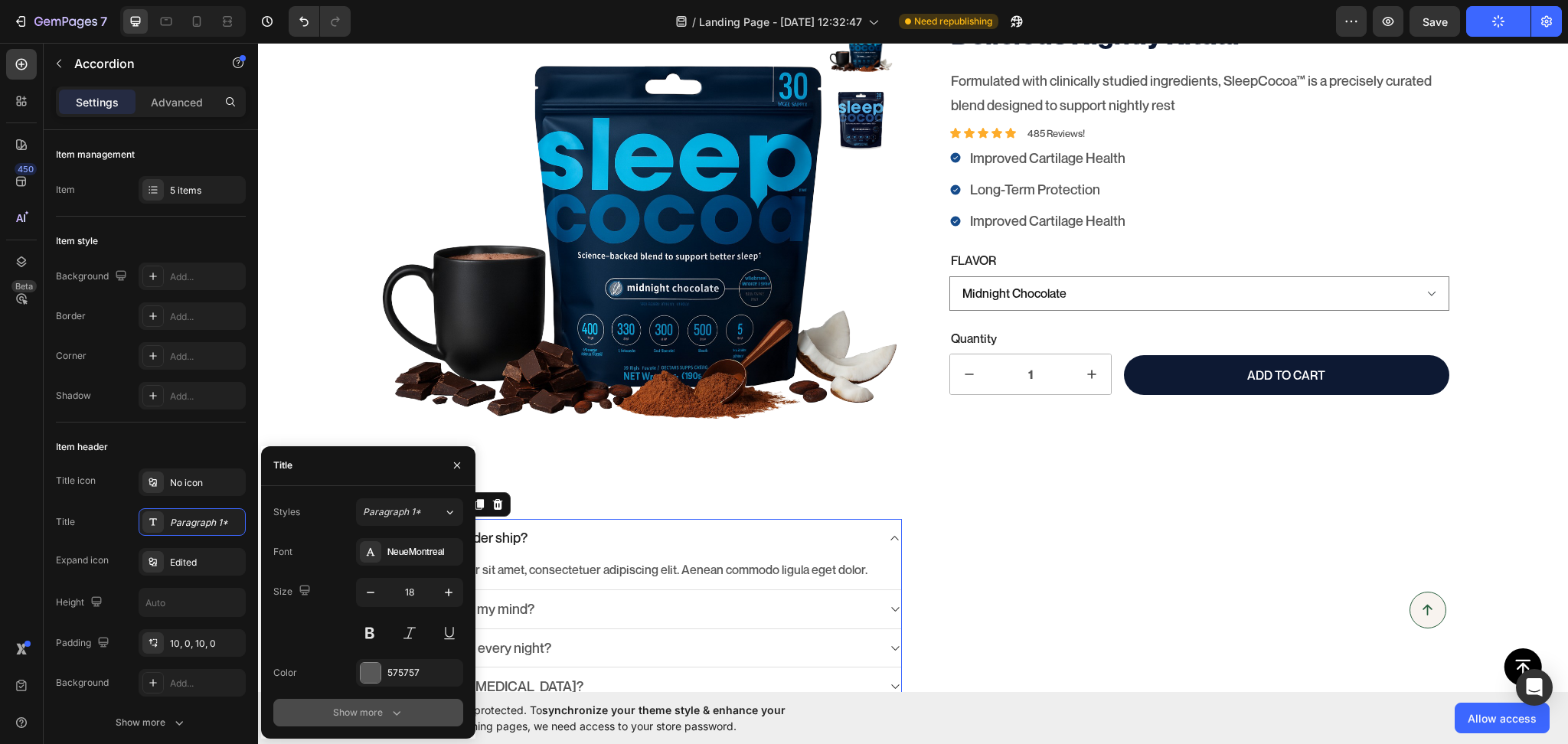
click at [352, 720] on button "Show more" at bounding box center [367, 713] width 190 height 27
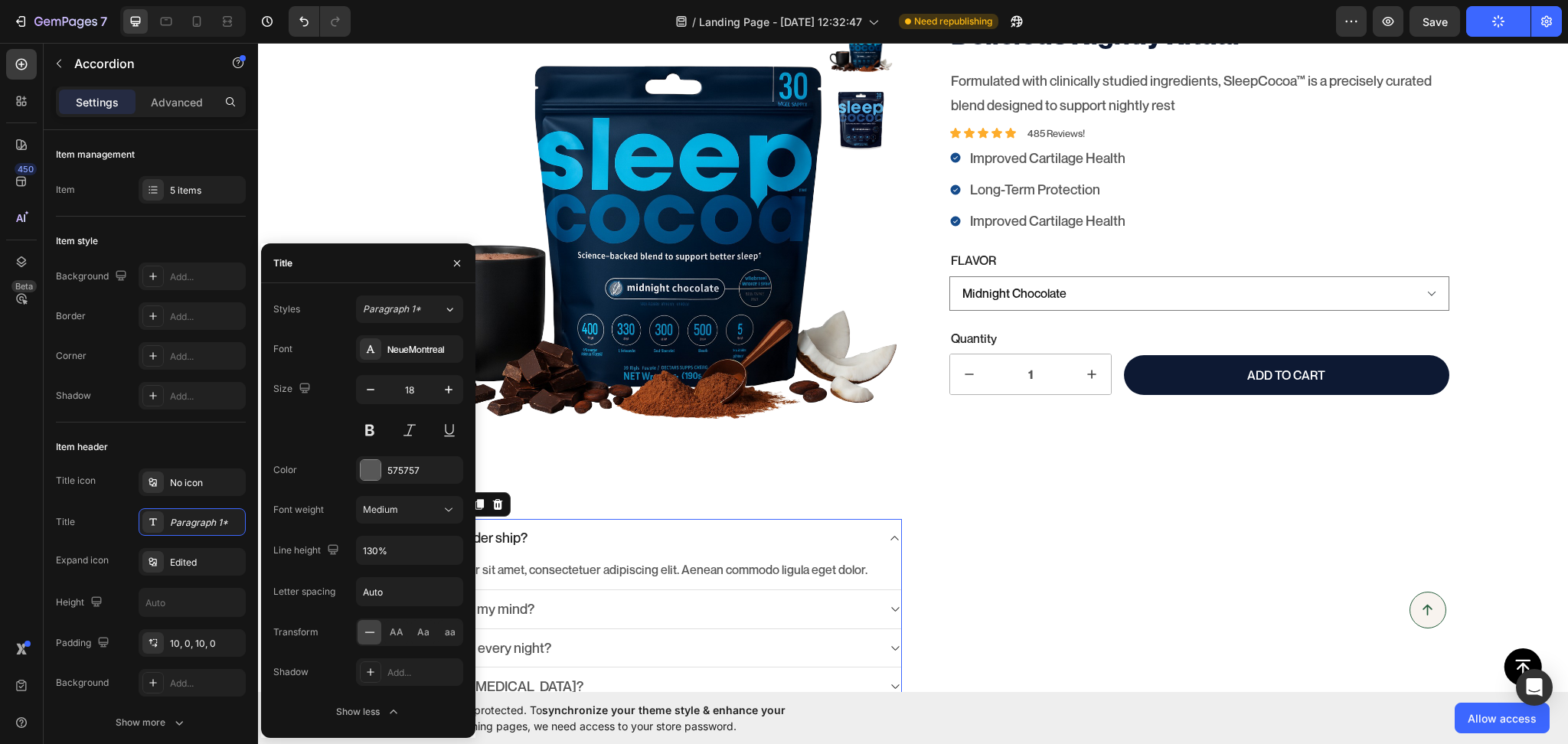
scroll to position [0, 0]
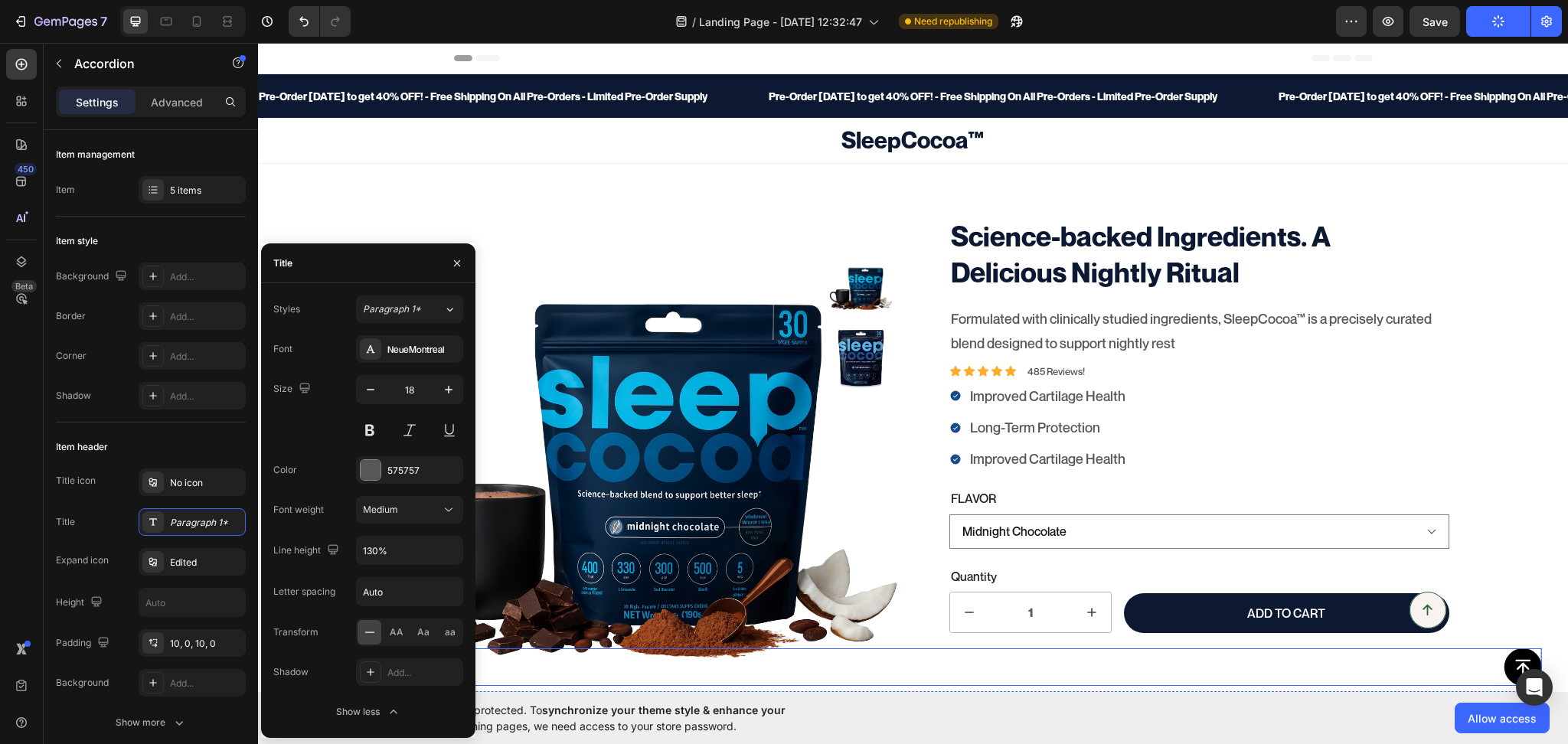
click at [984, 660] on div "Button" at bounding box center [912, 667] width 1258 height 38
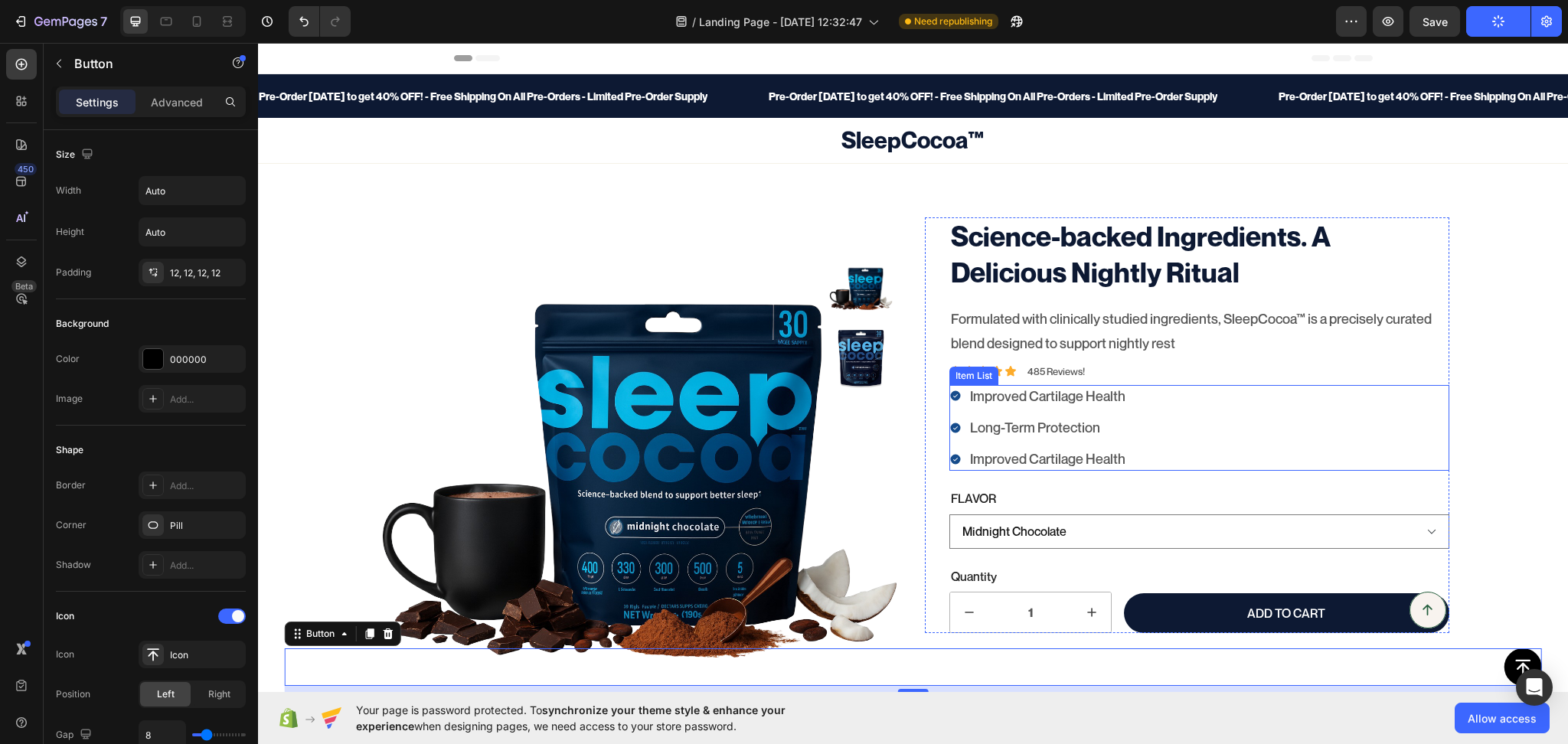
click at [1229, 390] on div "Improved Cartilage Health Long-Term Protection Improved Cartilage Health" at bounding box center [1199, 428] width 500 height 86
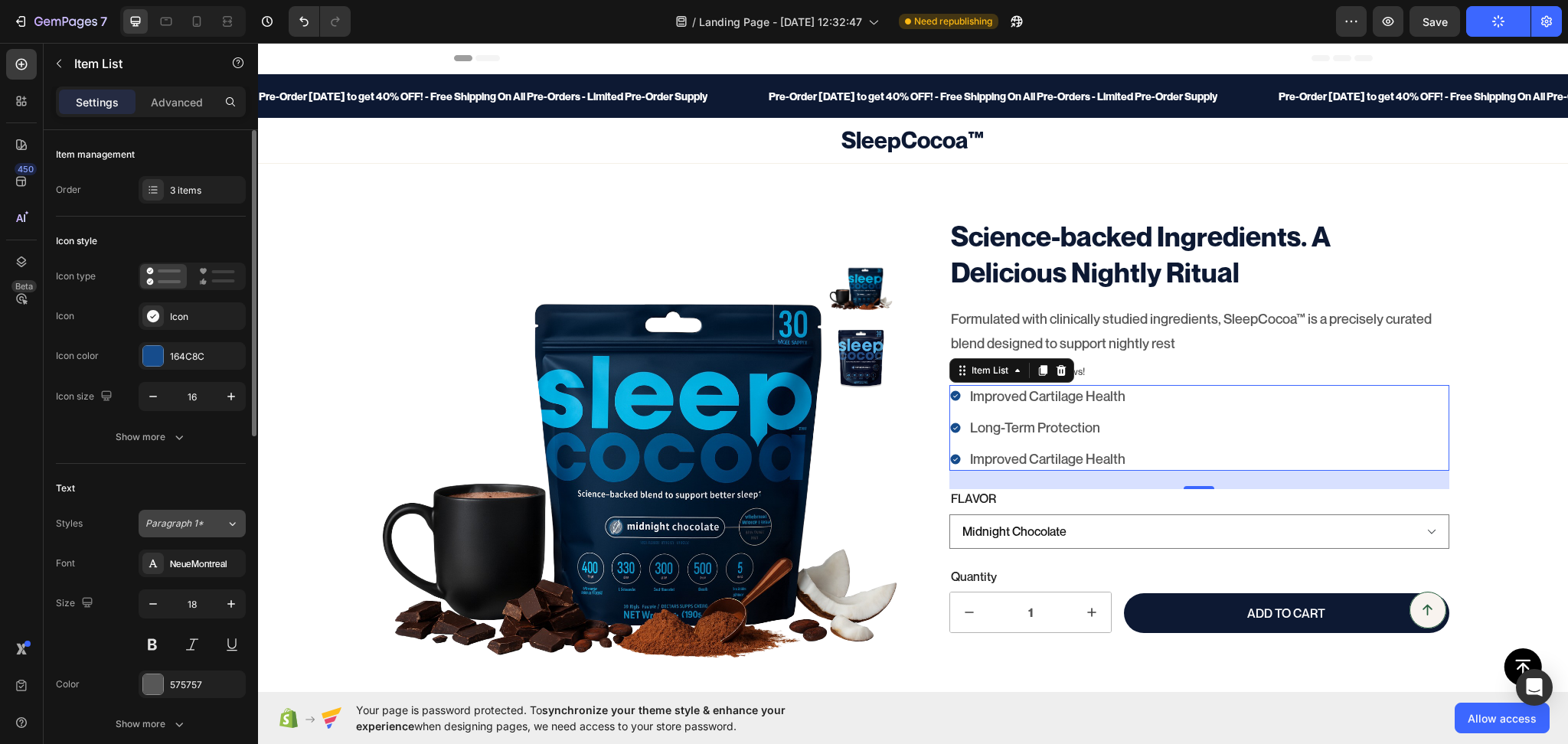
click at [187, 520] on span "Paragraph 1*" at bounding box center [175, 523] width 59 height 14
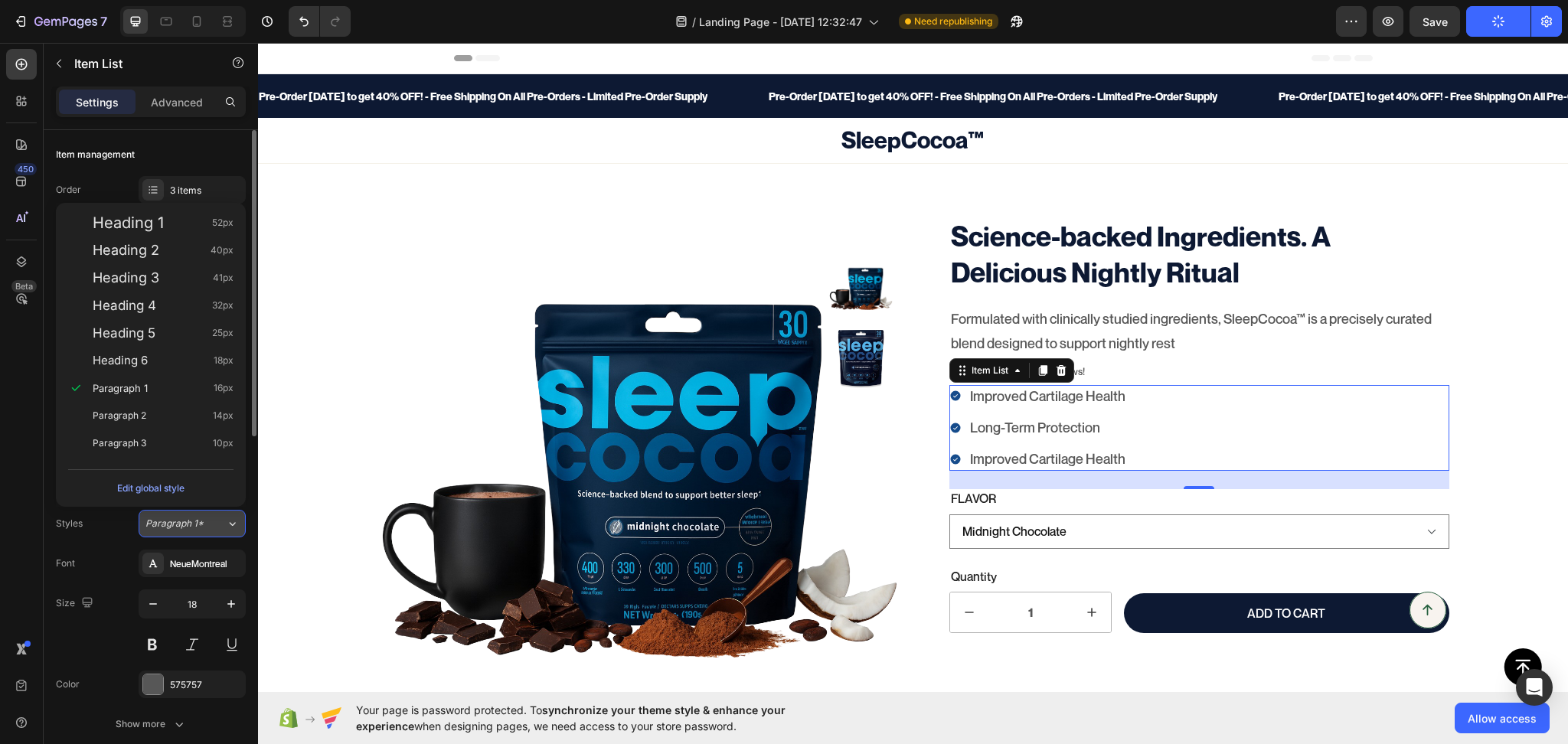
click at [187, 520] on span "Paragraph 1*" at bounding box center [175, 523] width 59 height 14
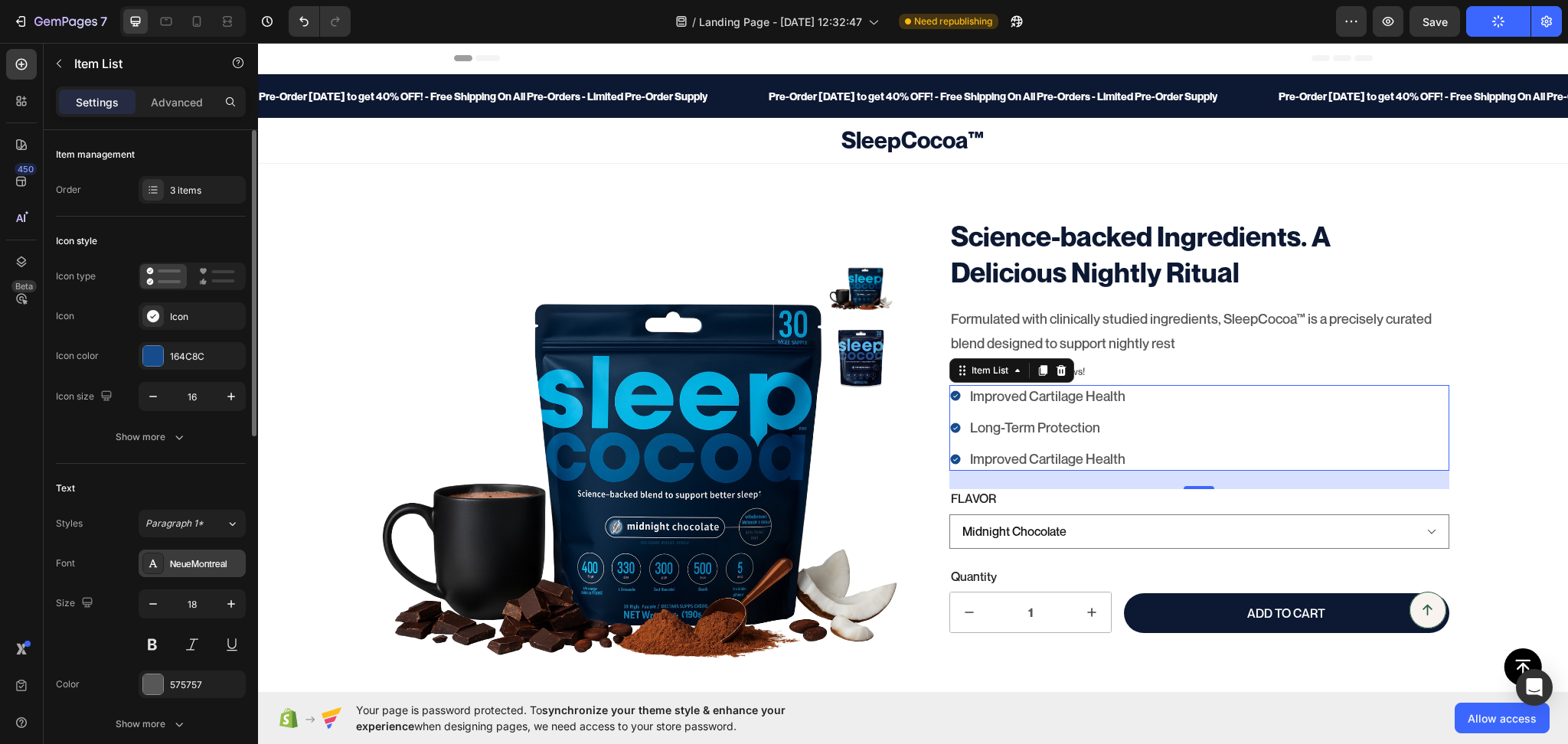
click at [198, 566] on div "NeueMontreal" at bounding box center [206, 563] width 72 height 14
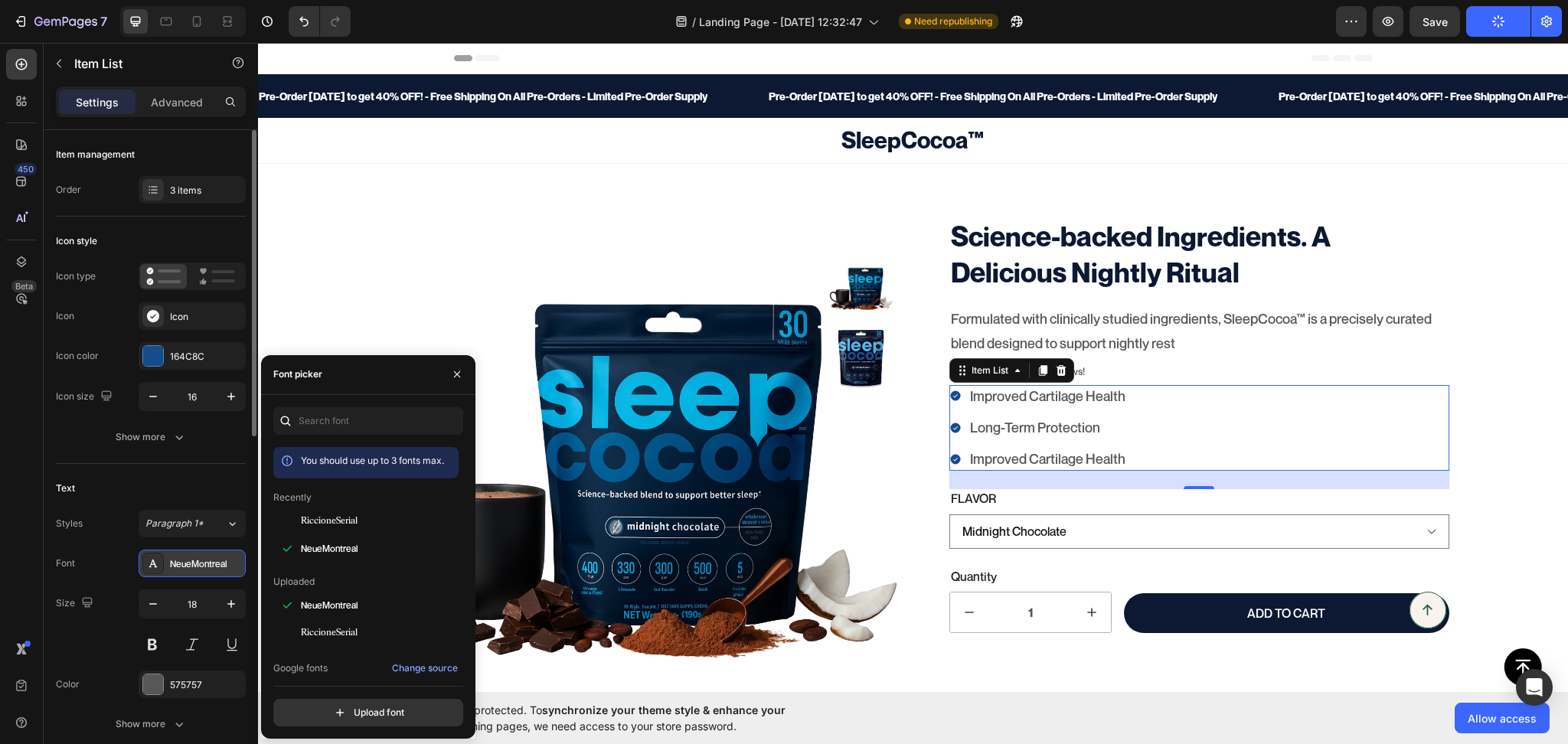
click at [198, 566] on div "NeueMontreal" at bounding box center [206, 563] width 72 height 14
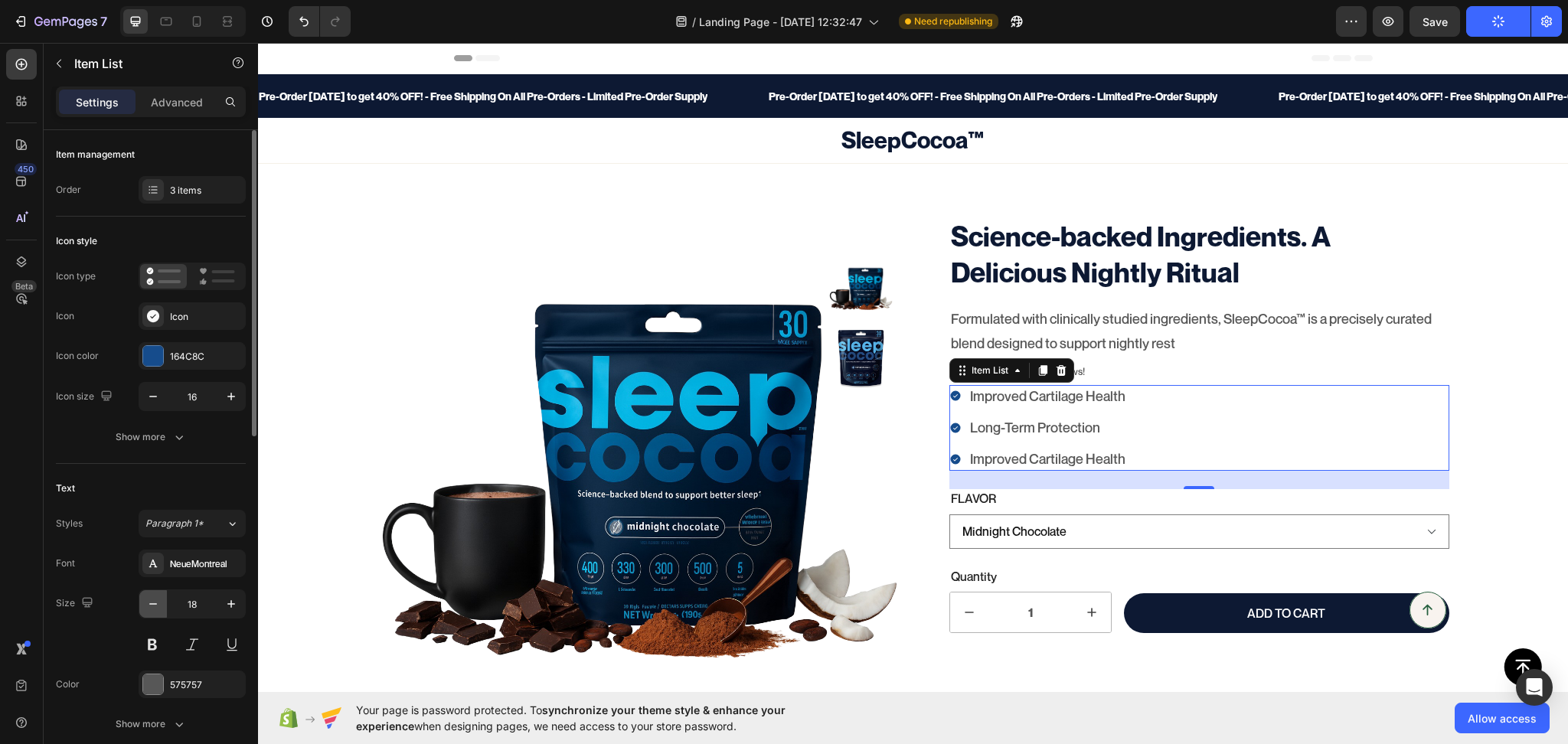
click at [160, 600] on icon "button" at bounding box center [153, 604] width 16 height 16
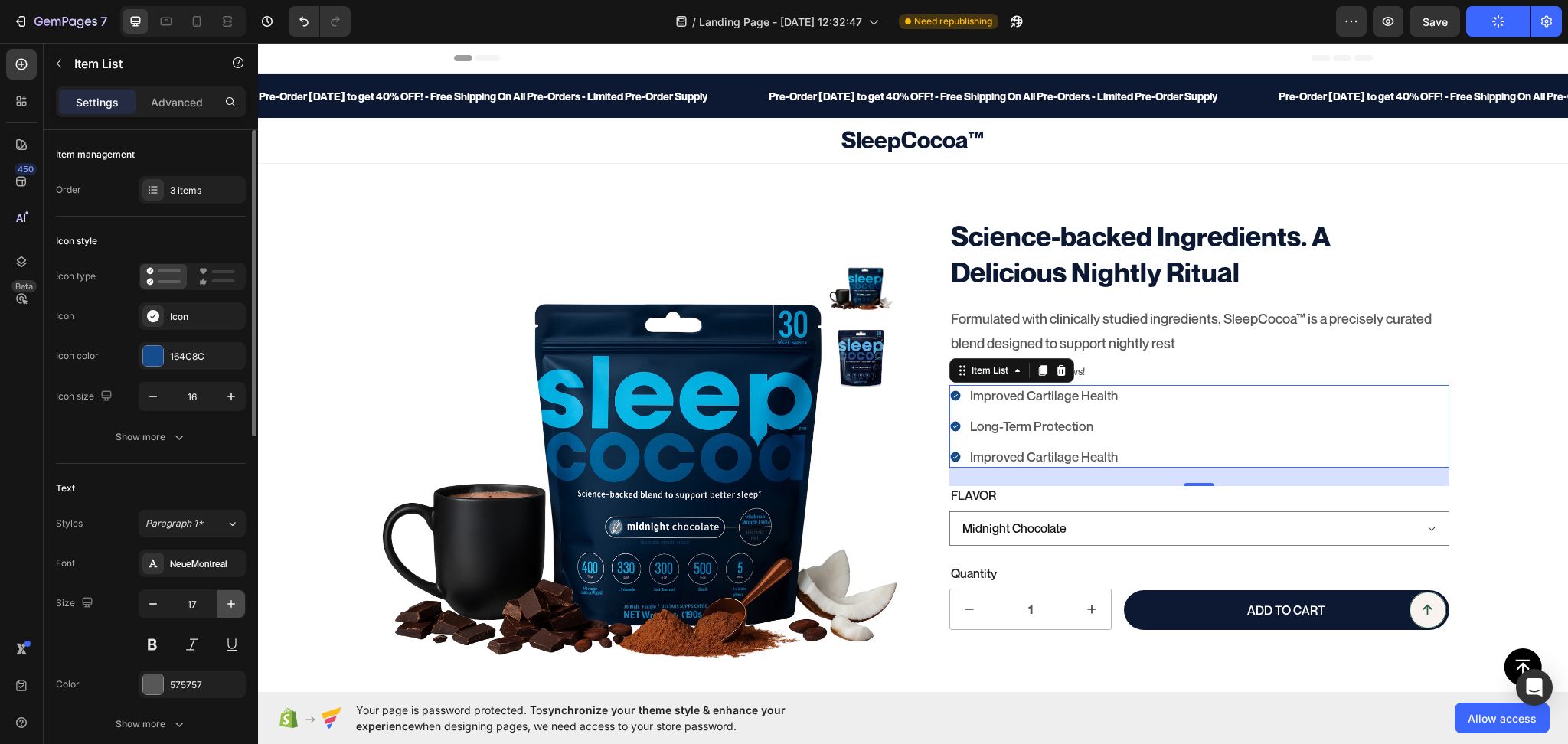
click at [226, 595] on button "button" at bounding box center [231, 604] width 27 height 27
type input "18"
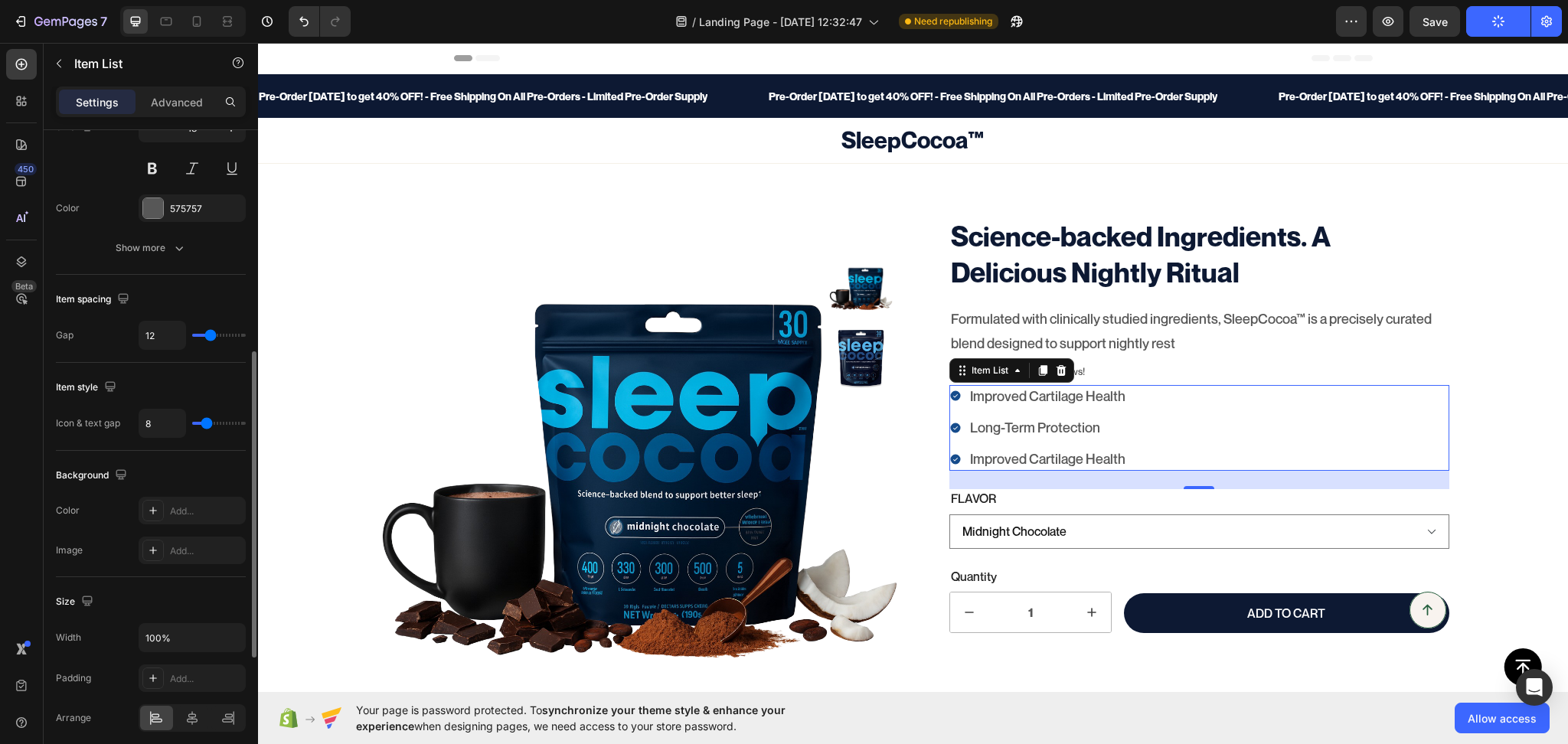
scroll to position [238, 0]
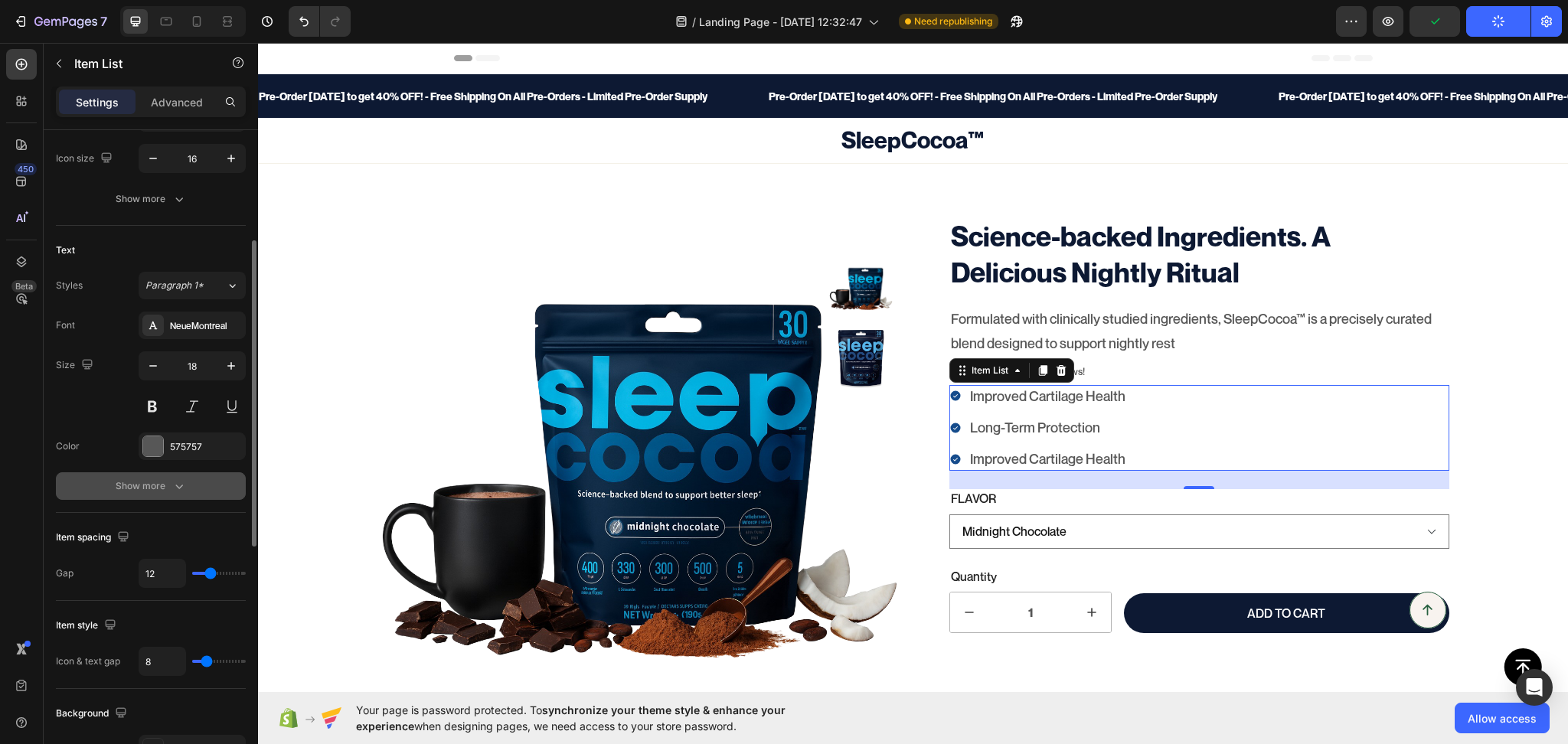
click at [136, 481] on div "Show more" at bounding box center [151, 486] width 71 height 16
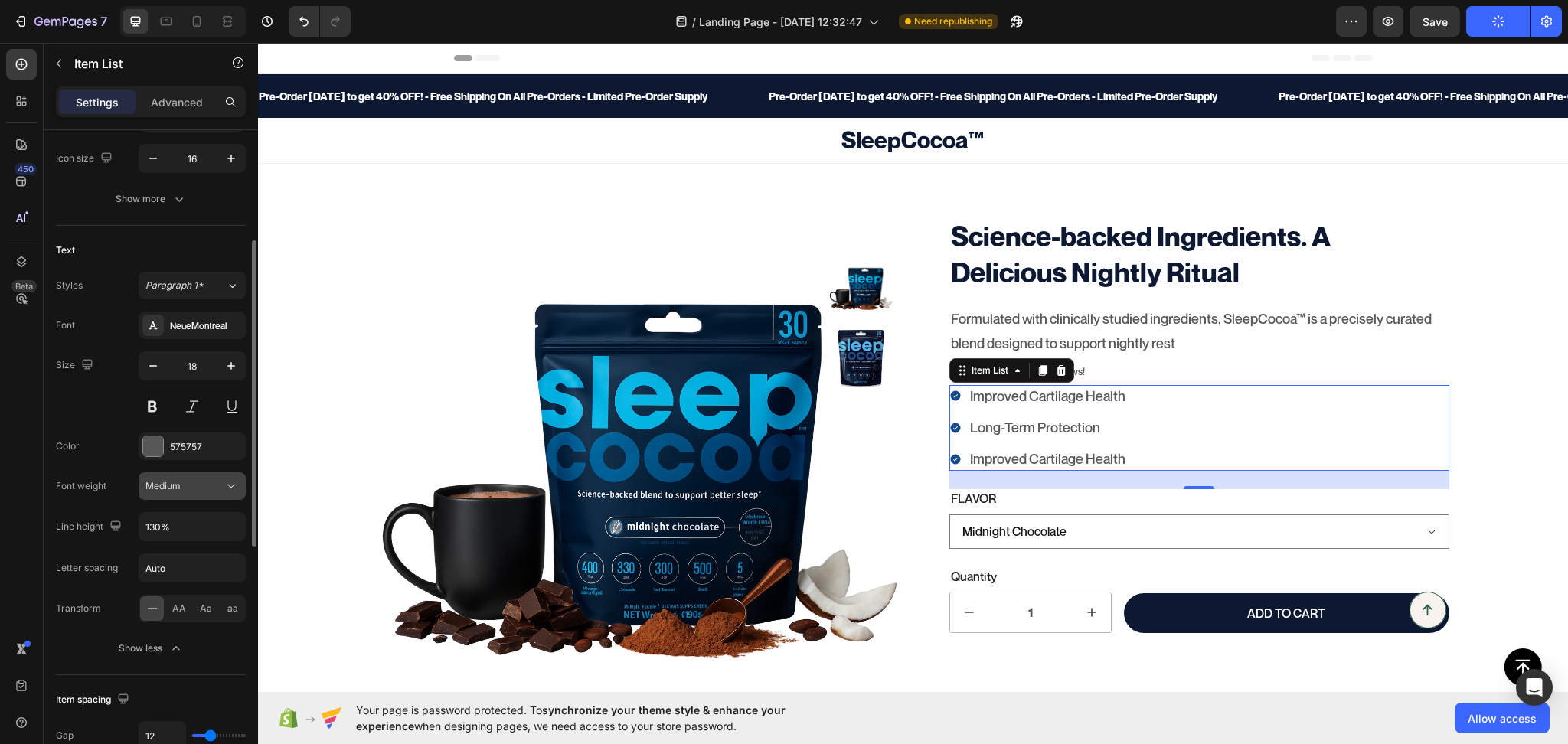
click at [180, 487] on span "Medium" at bounding box center [163, 486] width 35 height 12
click at [178, 492] on span "Medium" at bounding box center [163, 486] width 35 height 14
click at [180, 489] on div "Medium" at bounding box center [184, 486] width 78 height 14
click at [176, 520] on input "130%" at bounding box center [191, 527] width 105 height 27
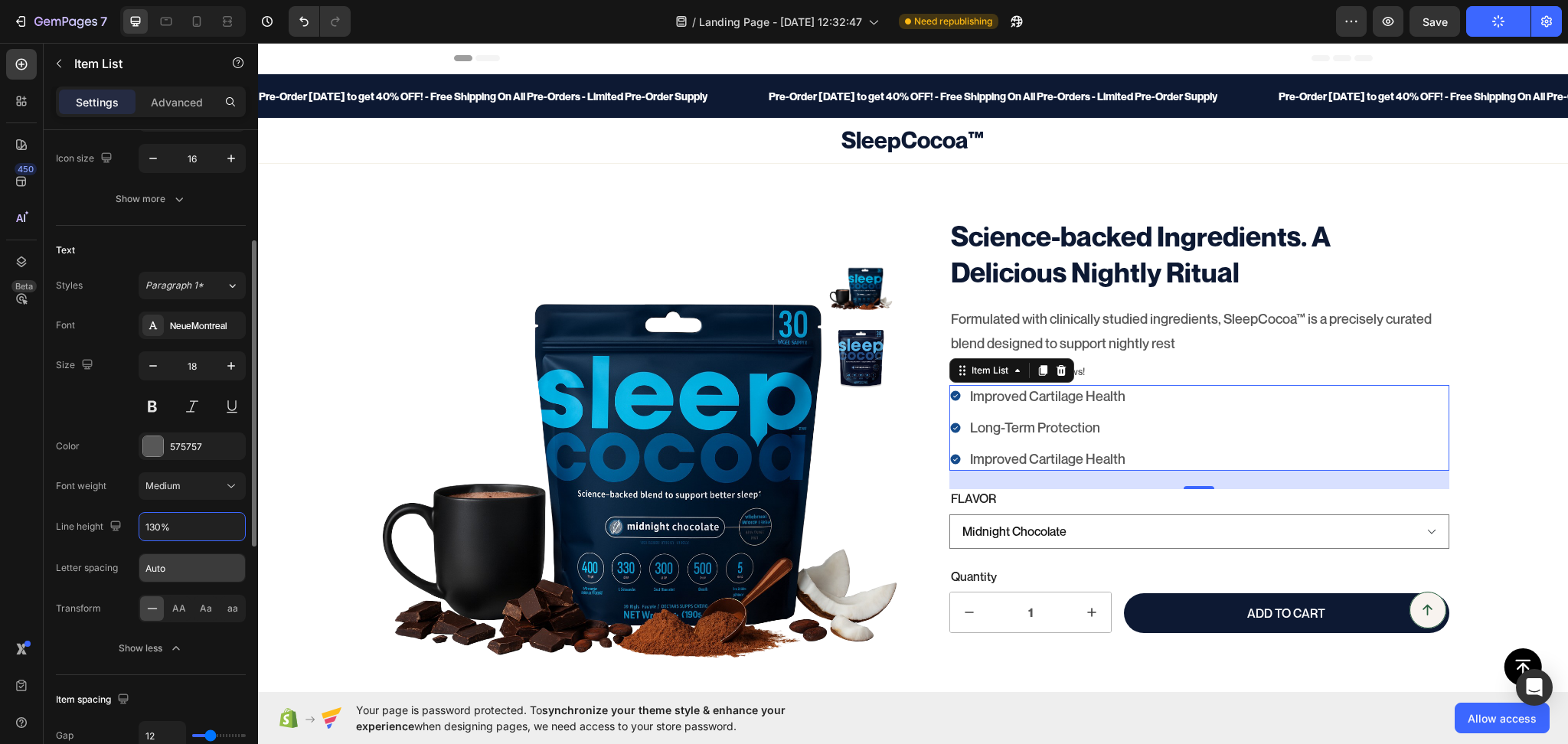
click at [170, 570] on input "Auto" at bounding box center [191, 568] width 105 height 27
click at [170, 571] on input "Auto" at bounding box center [191, 568] width 105 height 27
click at [167, 651] on div "Show less" at bounding box center [151, 649] width 65 height 16
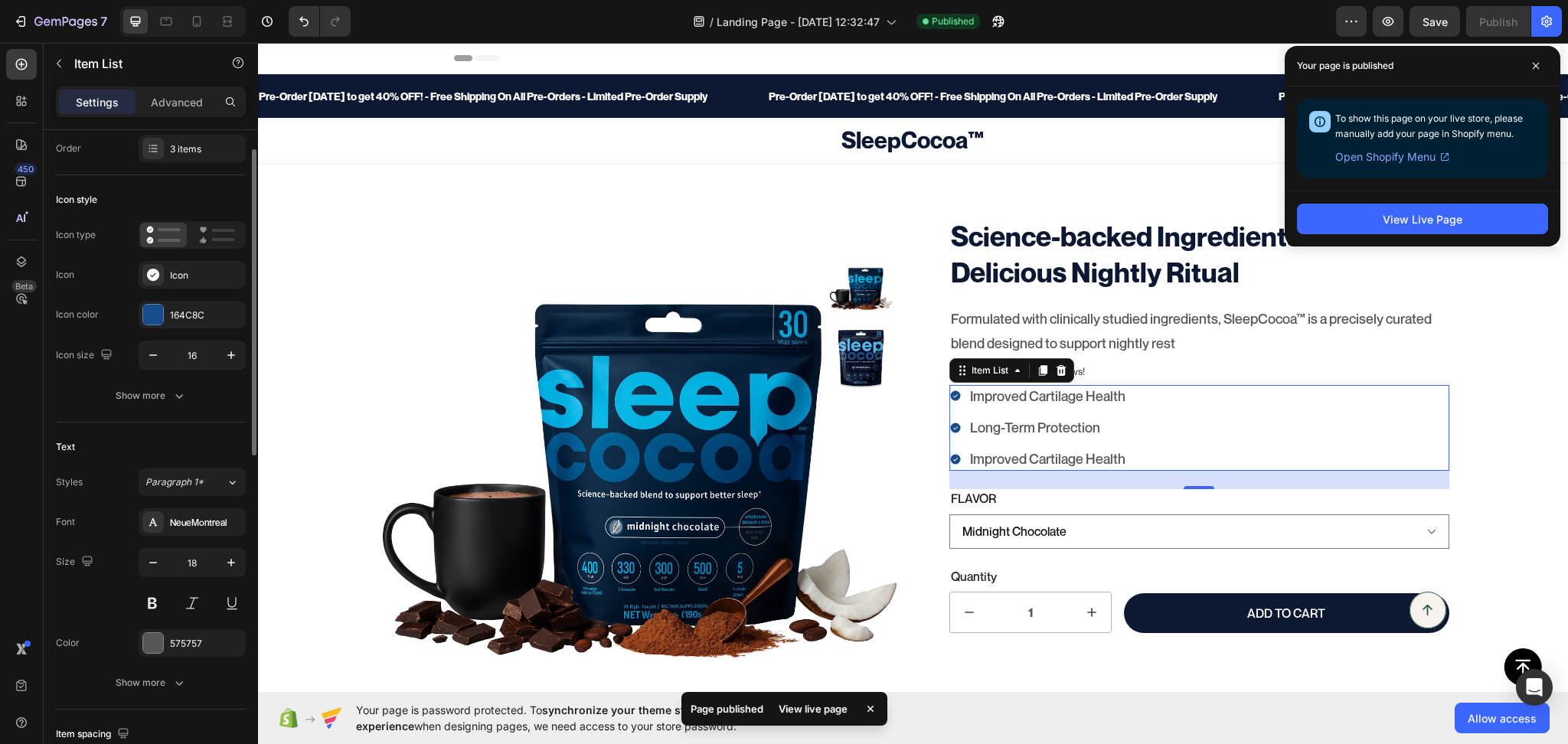
scroll to position [0, 0]
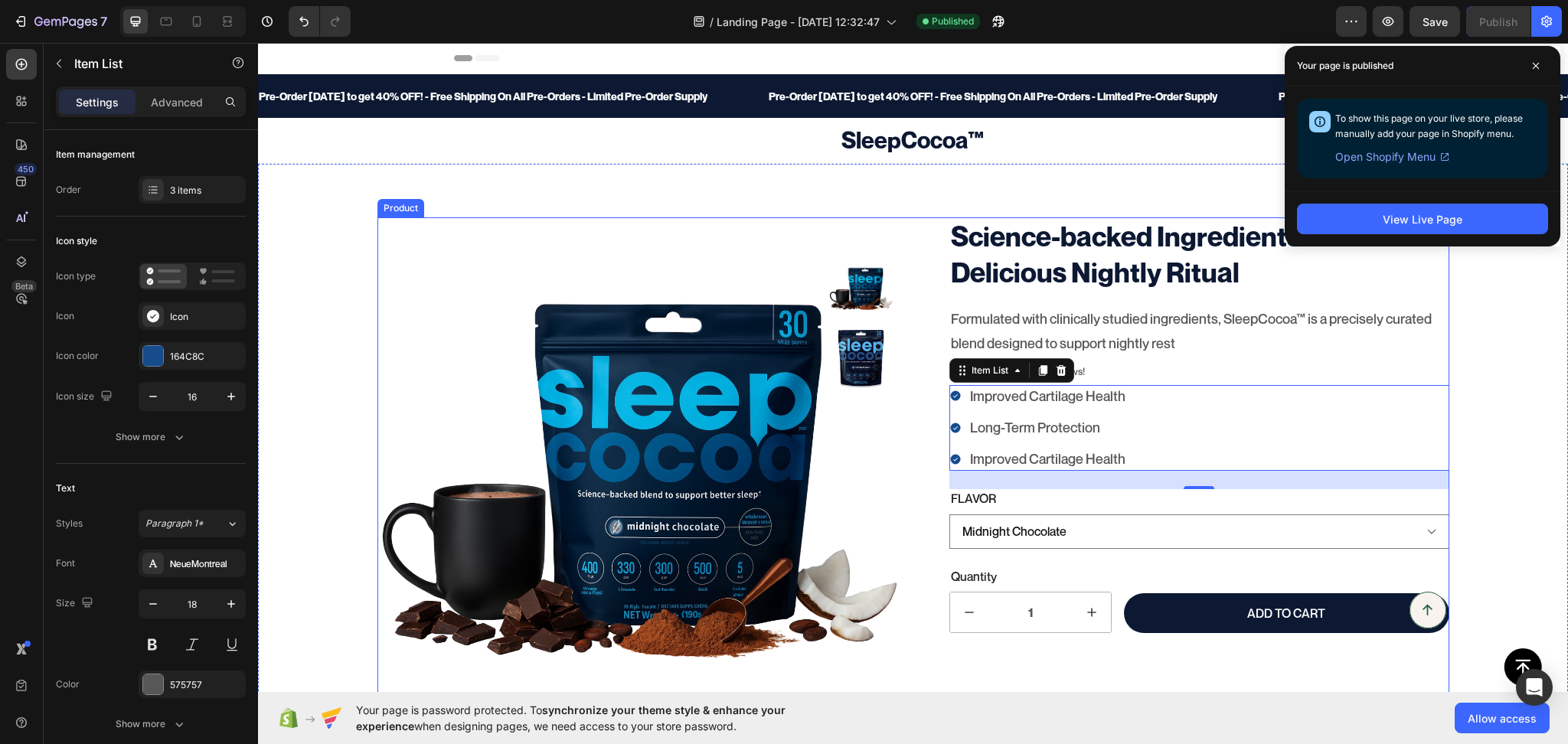
click at [925, 641] on div "Science-backed Ingredients. A Delicious Nightly Ritual Product Title Formulated…" at bounding box center [1187, 600] width 525 height 766
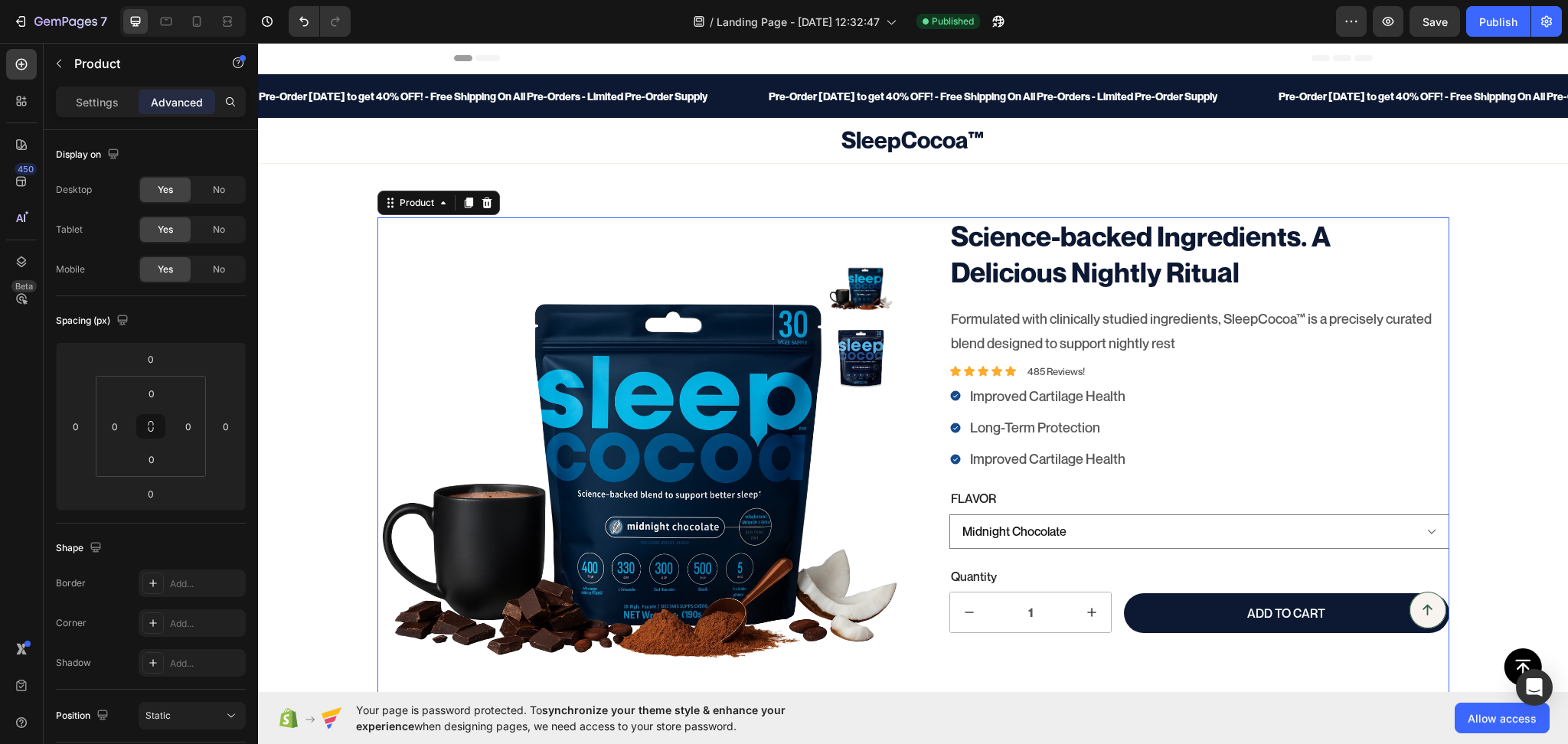
click at [89, 95] on p "Settings" at bounding box center [97, 103] width 43 height 16
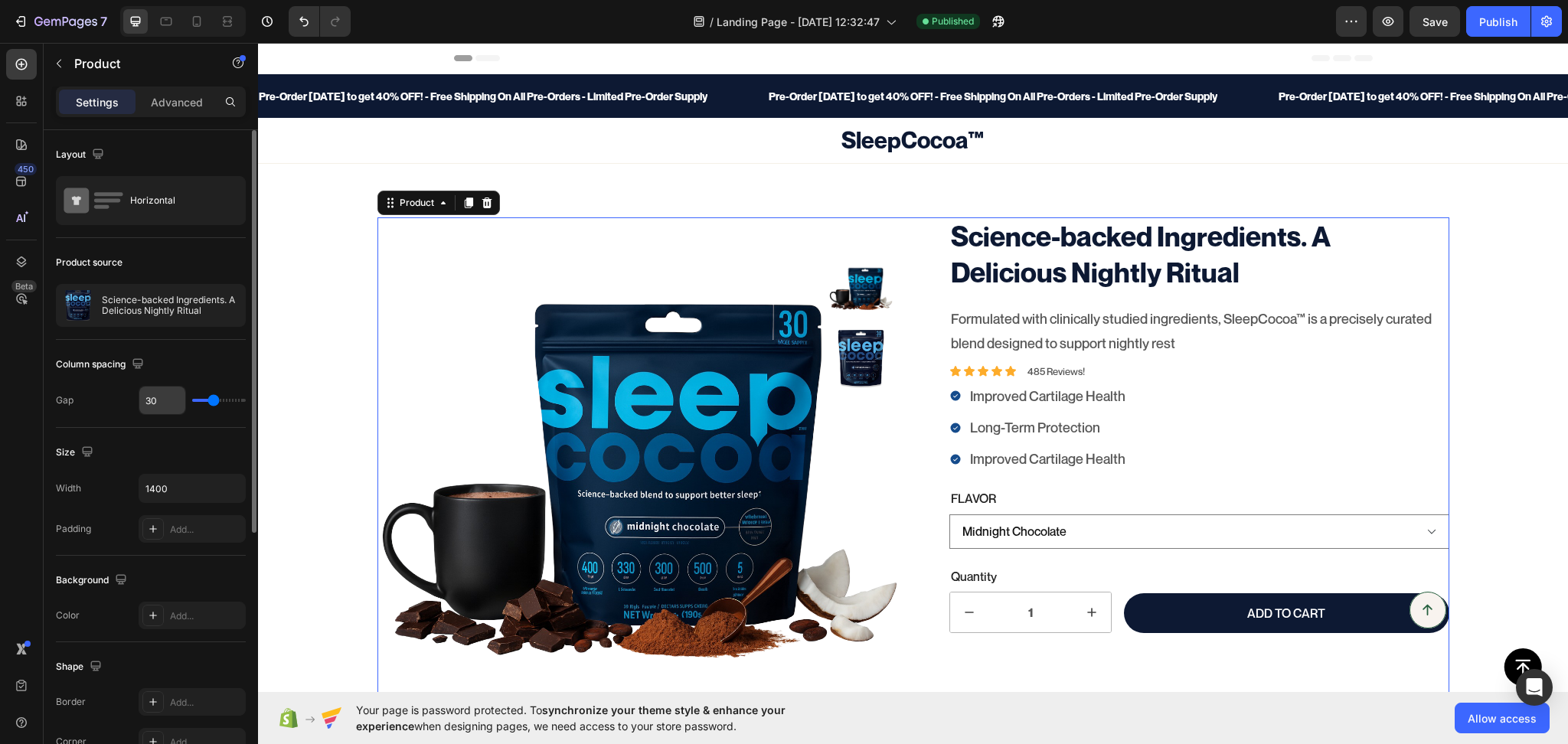
click at [154, 388] on input "30" at bounding box center [162, 400] width 46 height 27
type input "31"
type input "32"
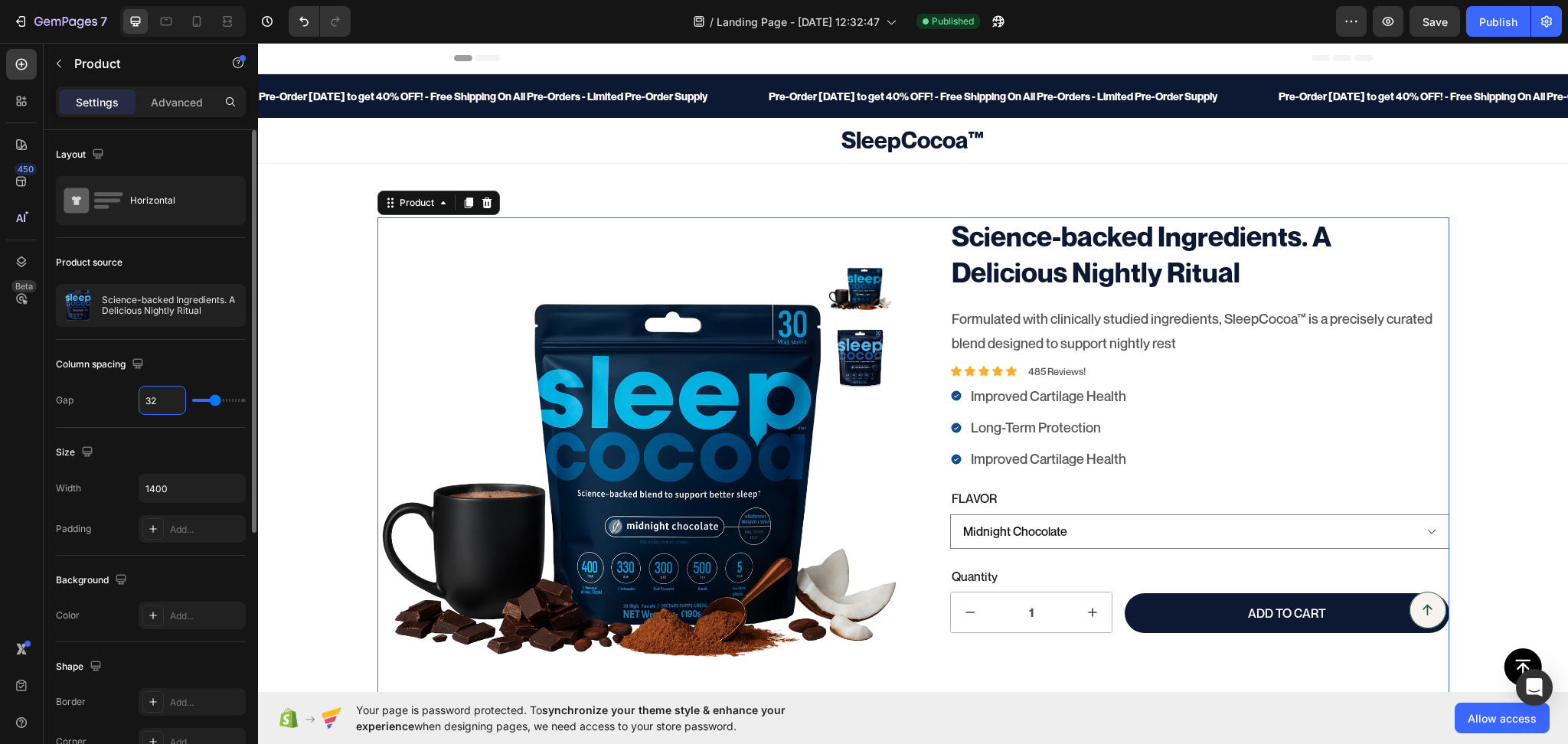
type input "33"
type input "34"
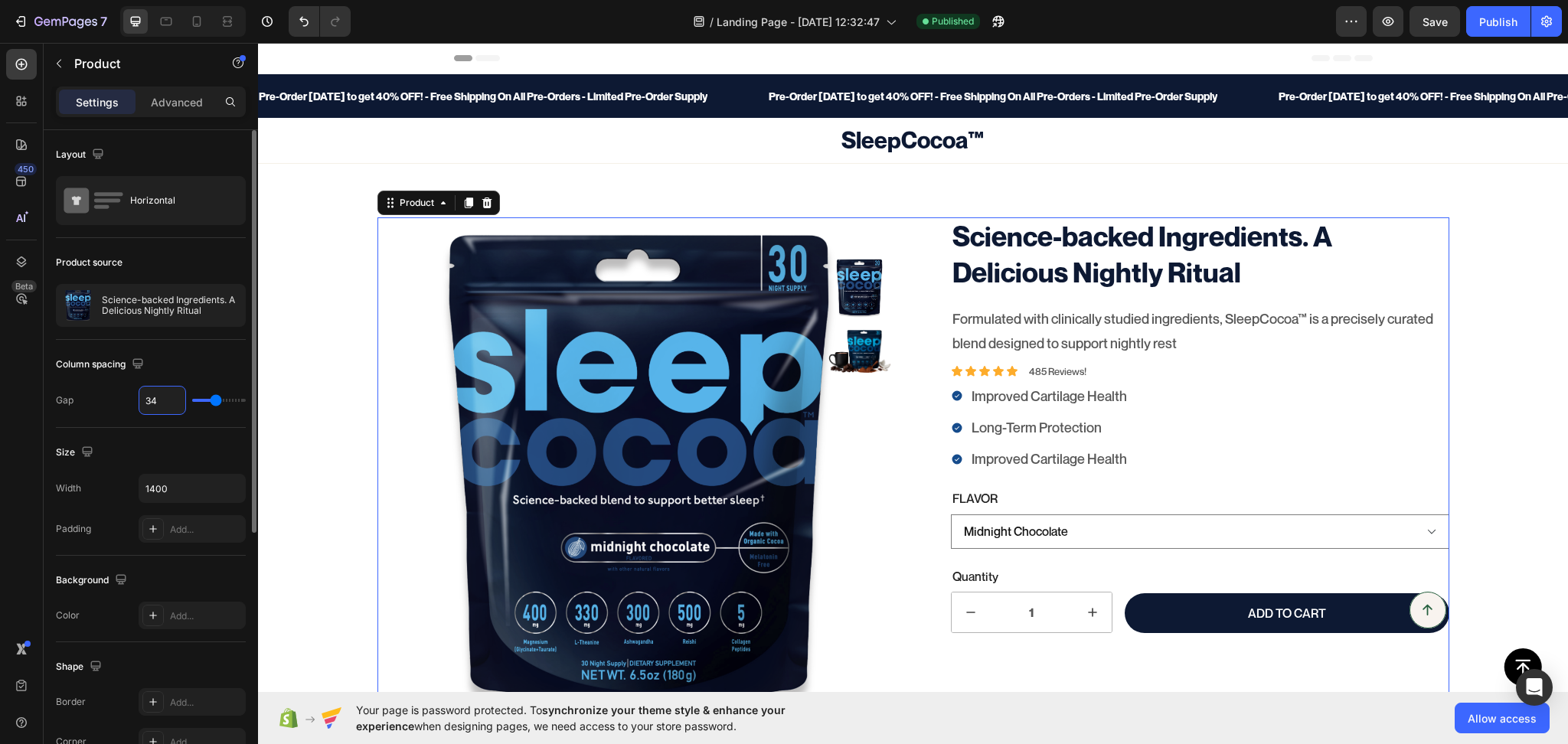
type input "35"
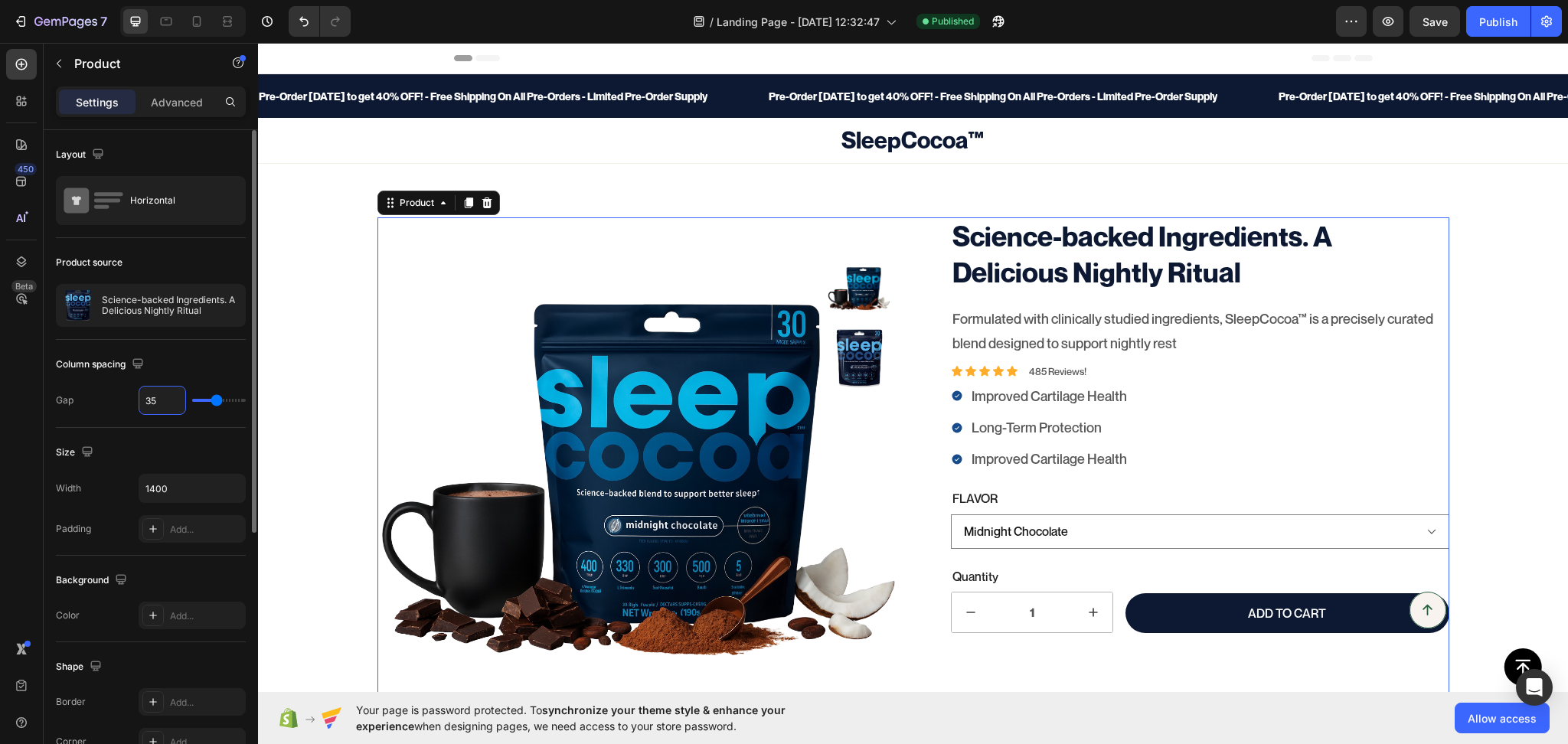
type input "36"
type input "37"
type input "38"
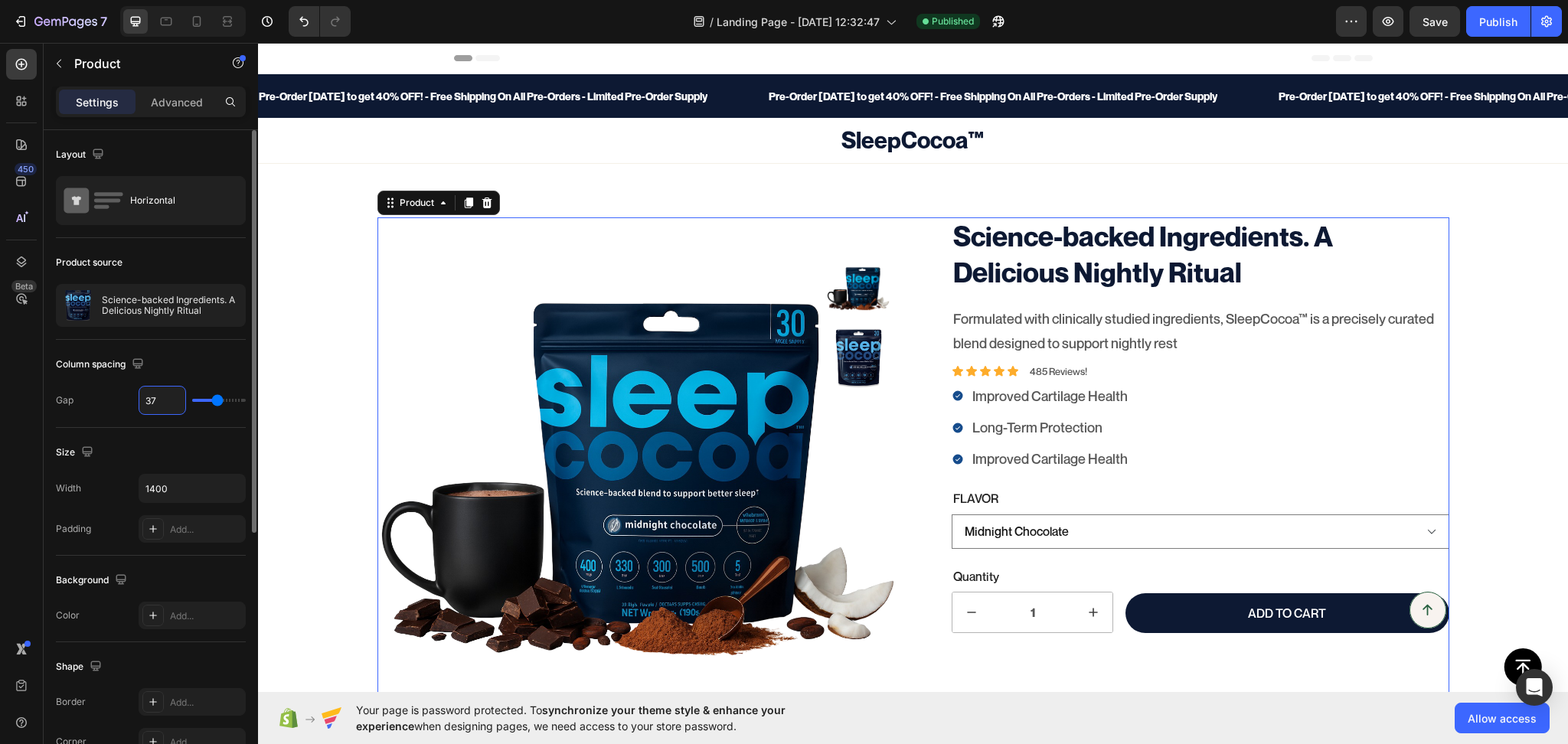
type input "38"
type input "39"
type input "40"
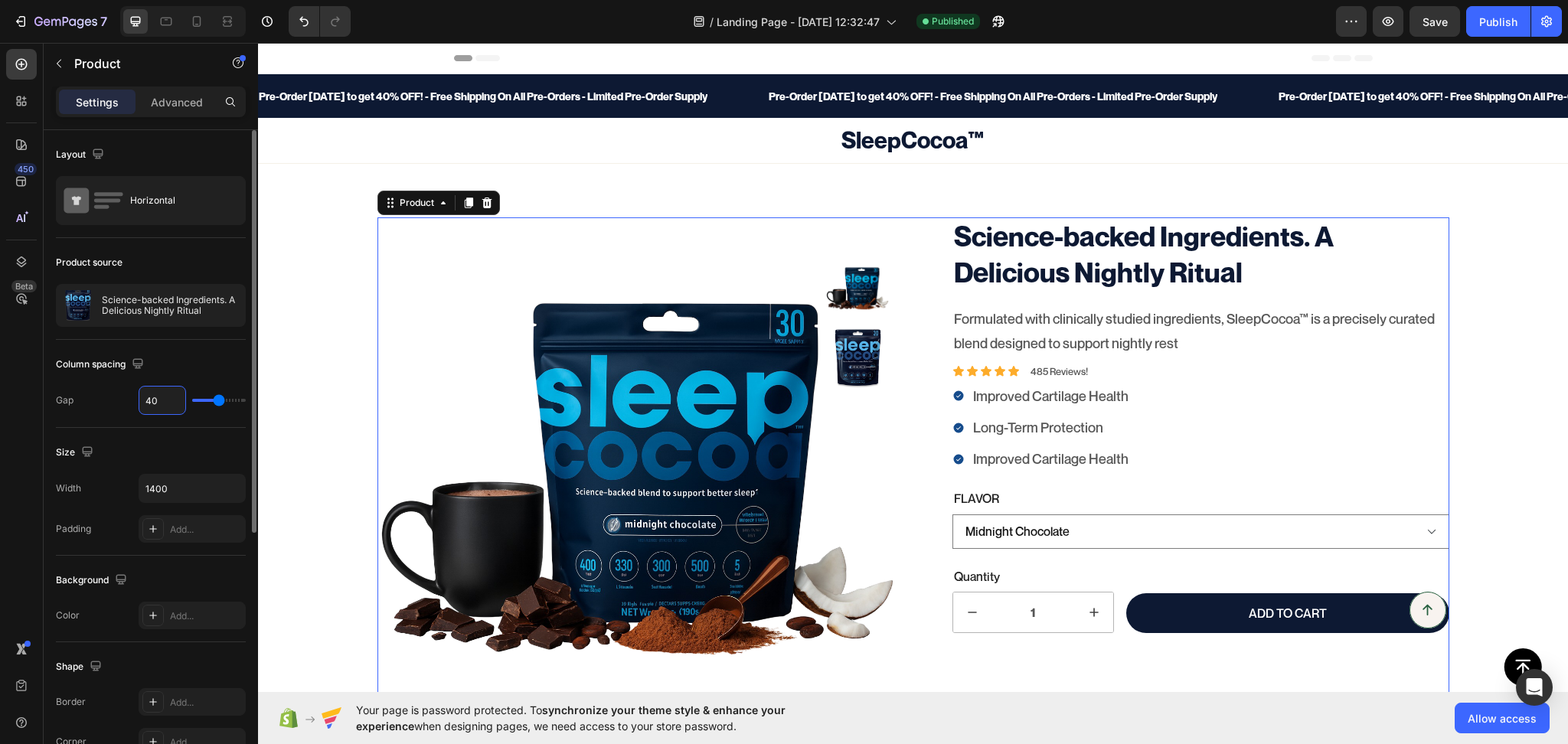
type input "41"
type input "42"
type input "43"
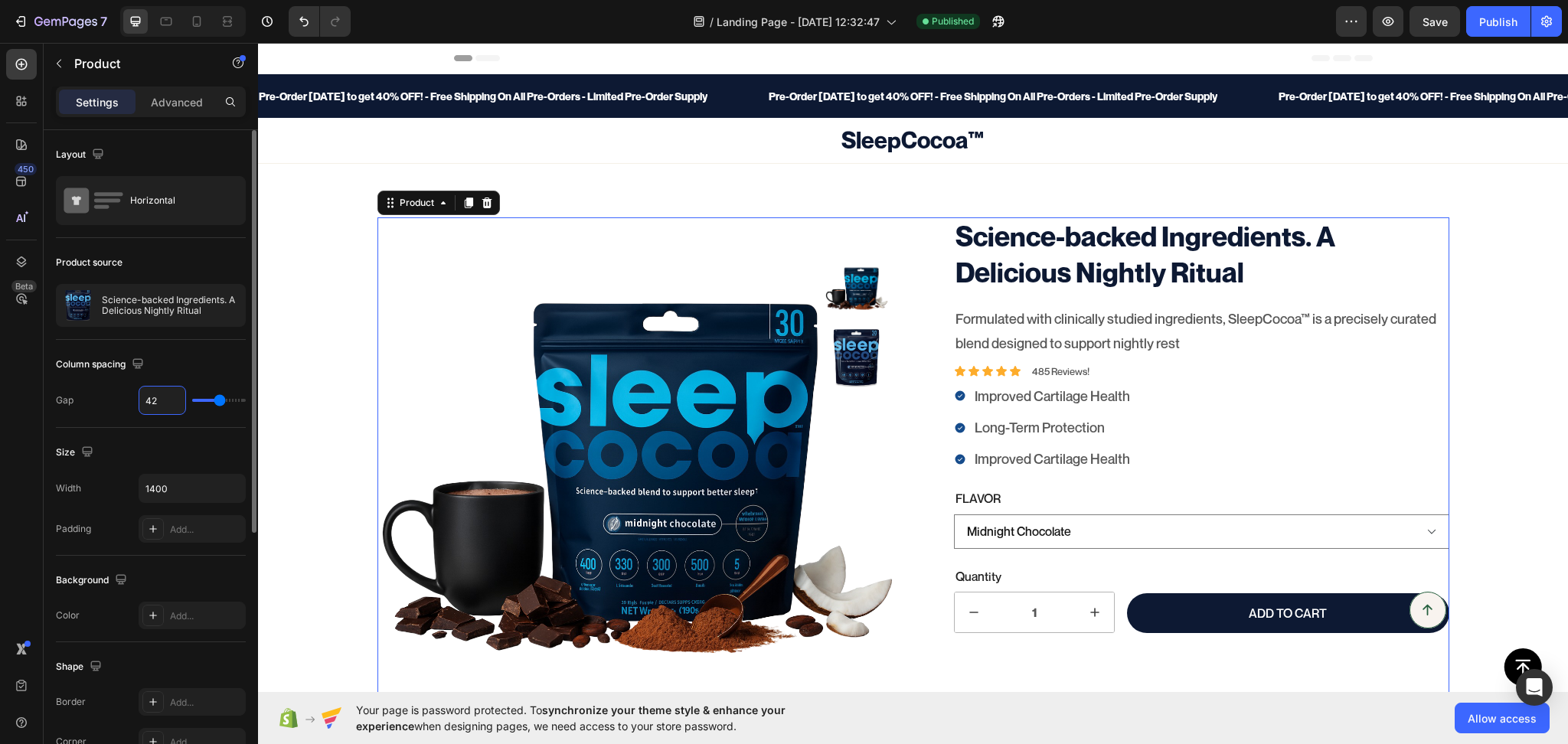
type input "43"
type input "44"
type input "45"
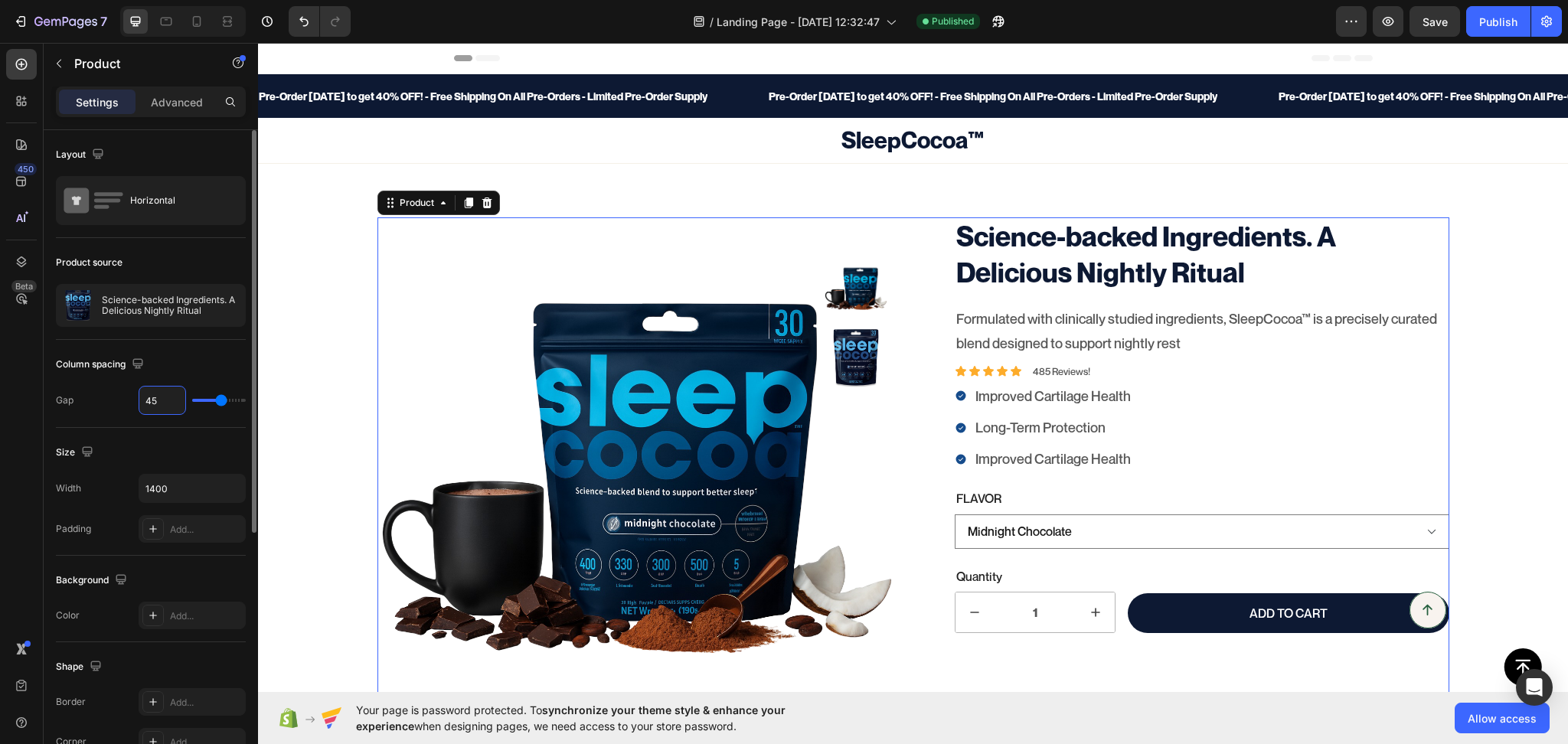
type input "46"
type input "47"
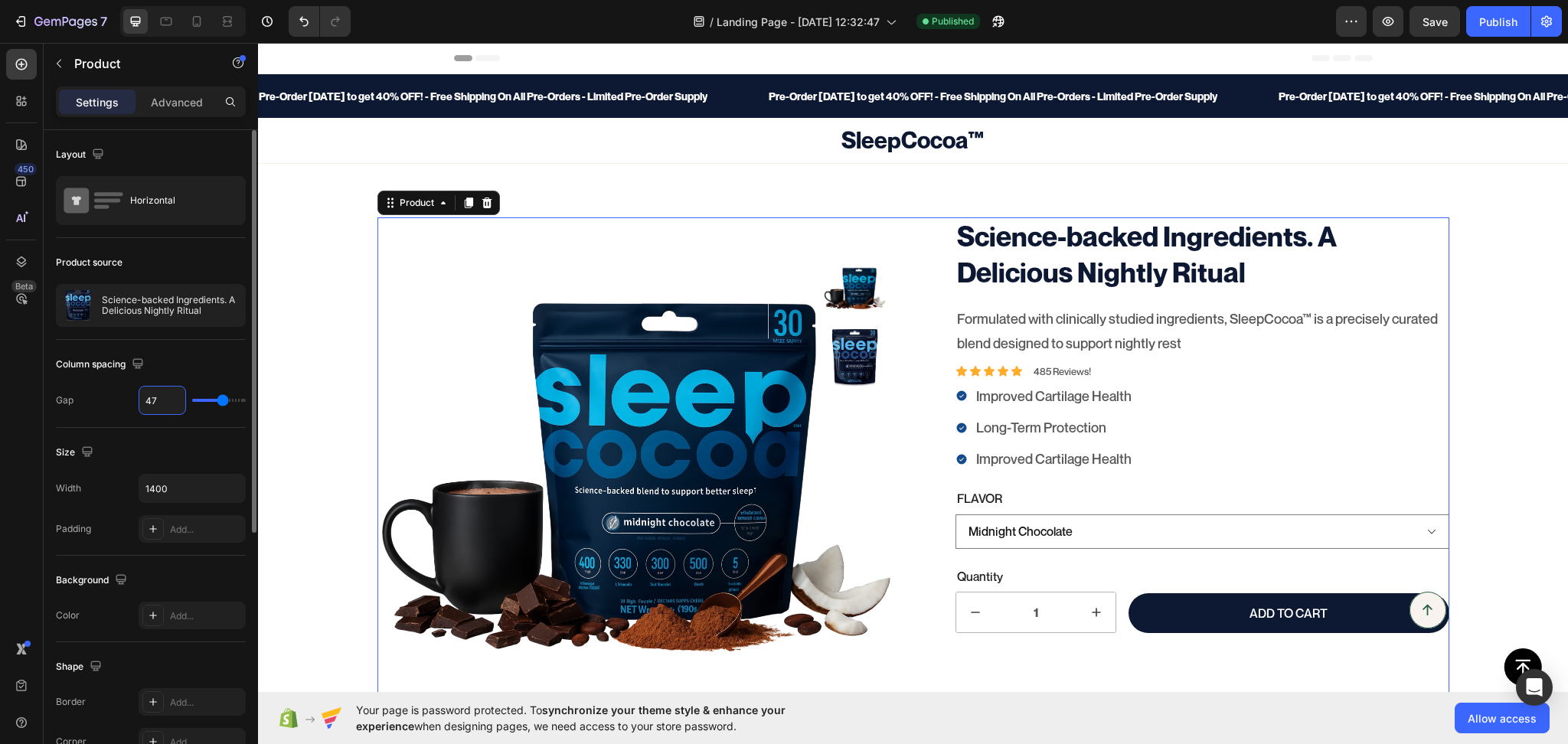
type input "48"
type input "49"
type input "50"
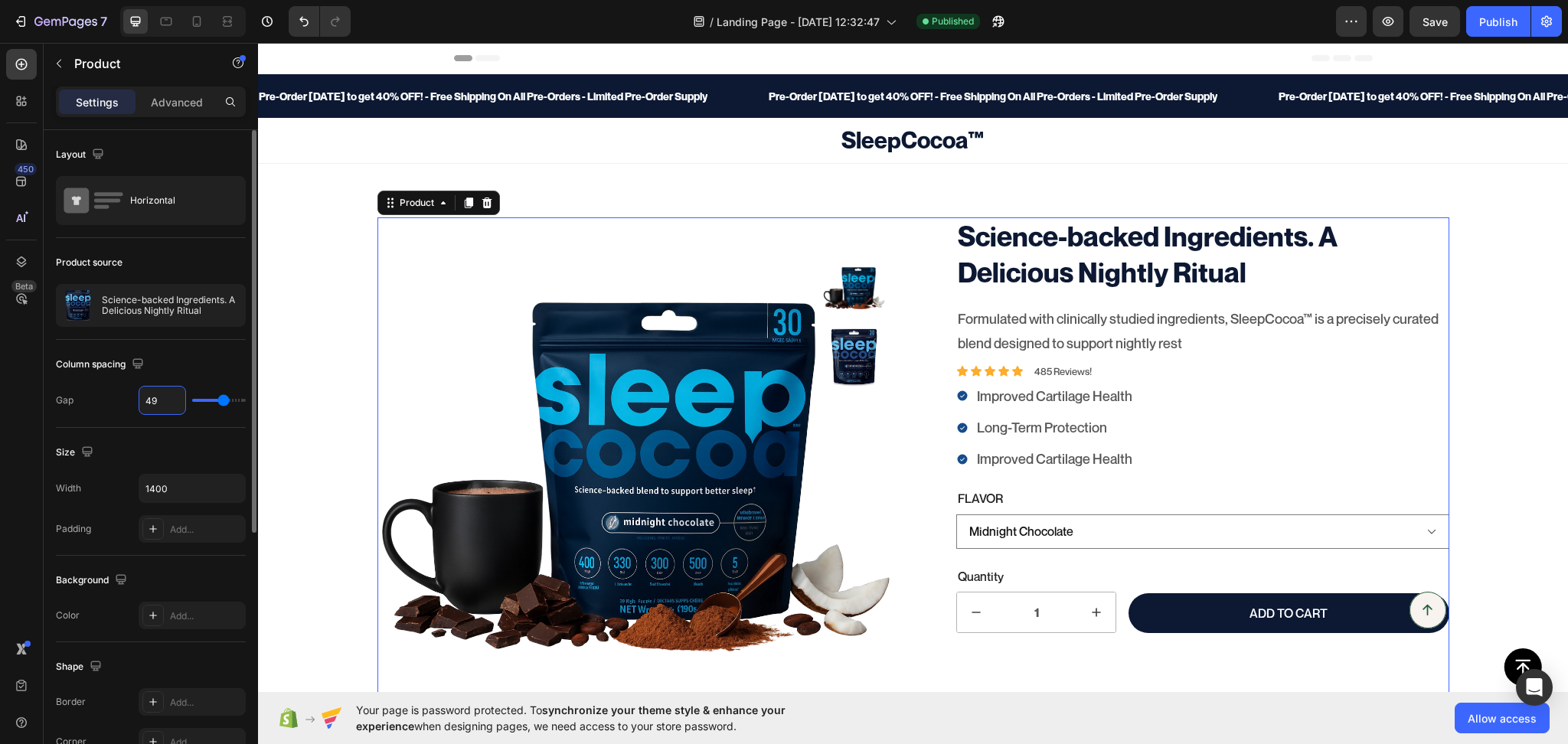
type input "50"
click at [1499, 21] on div "Publish" at bounding box center [1498, 22] width 38 height 16
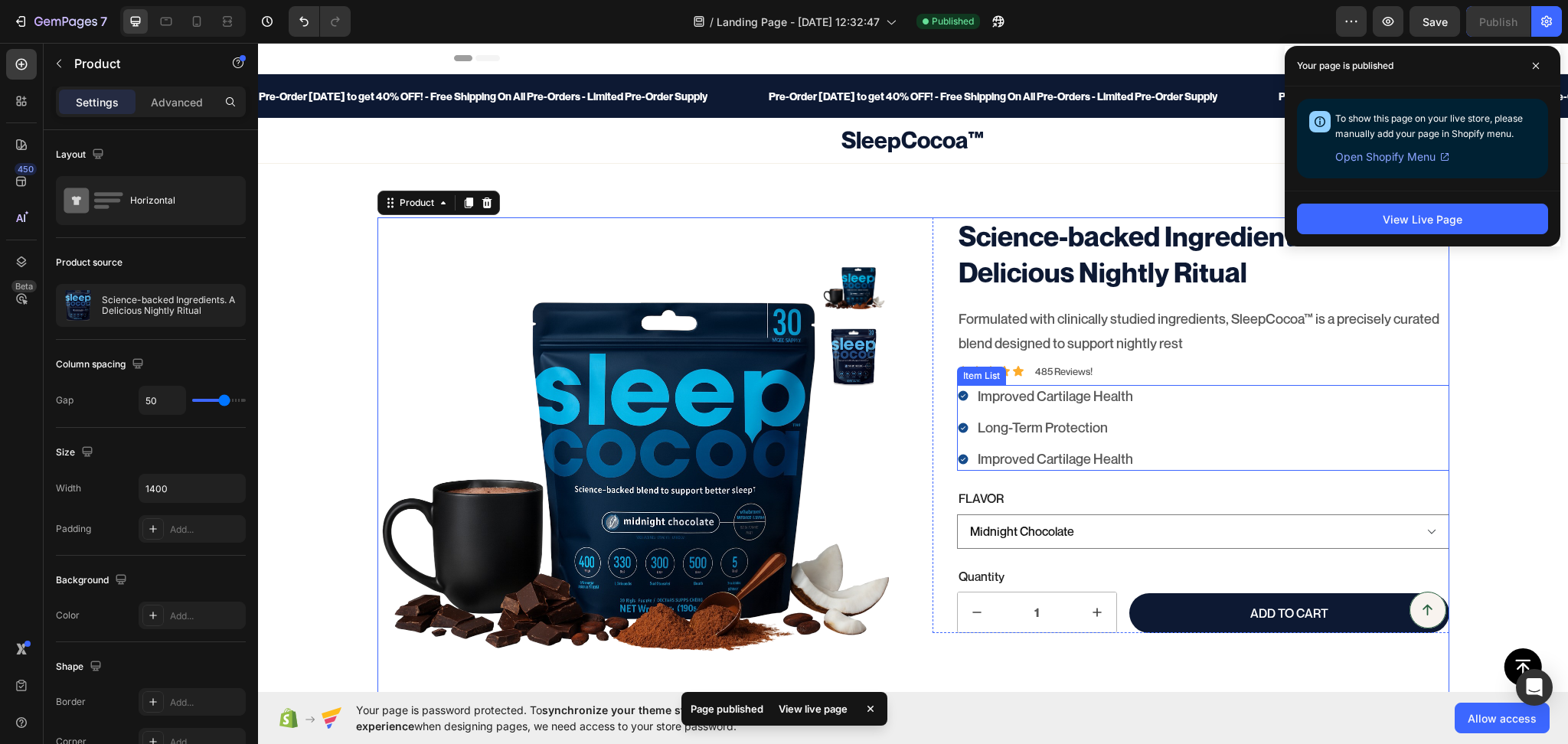
click at [1153, 397] on div "Improved Cartilage Health Long-Term Protection Improved Cartilage Health" at bounding box center [1203, 428] width 492 height 86
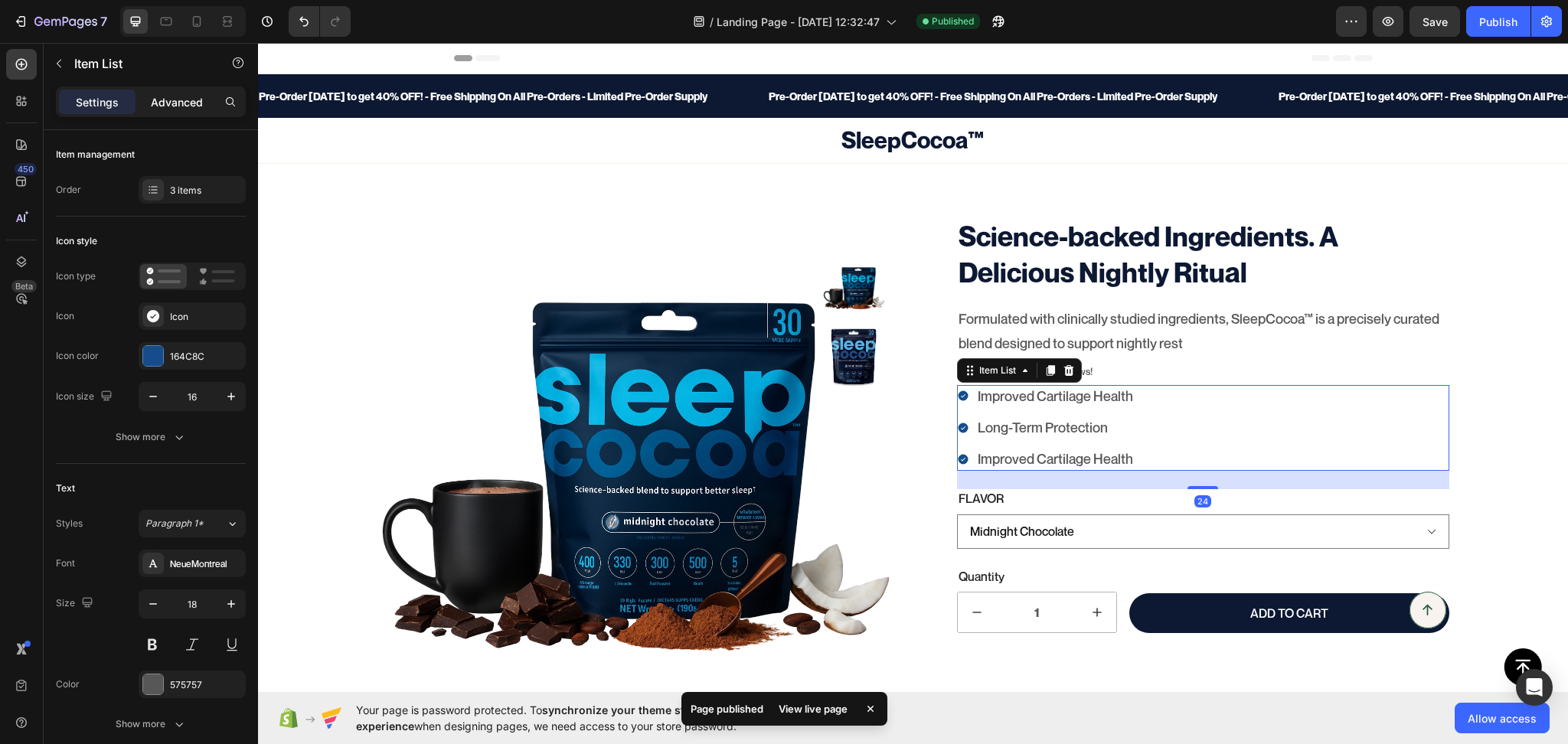
click at [175, 100] on p "Advanced" at bounding box center [177, 103] width 52 height 16
type input "100%"
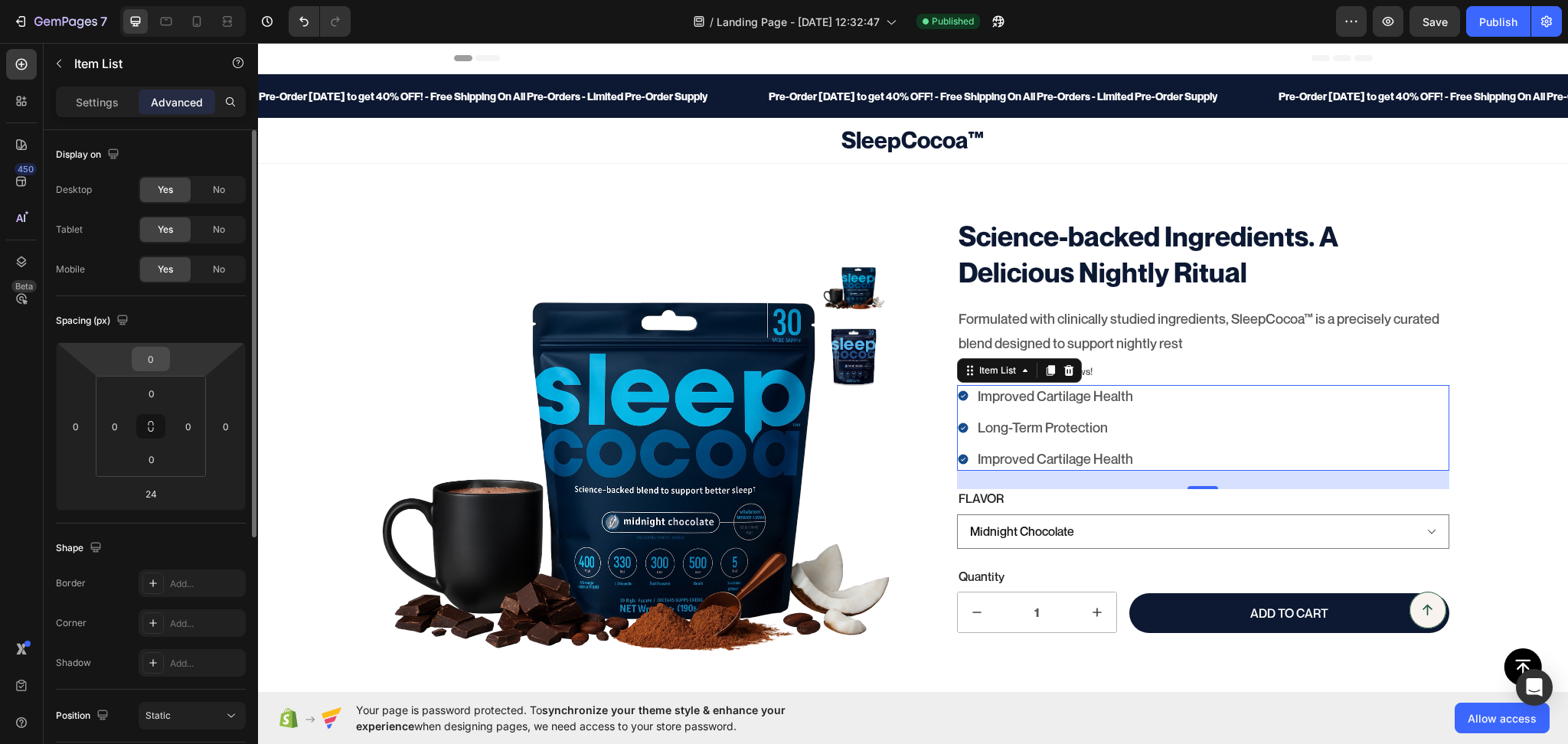
click at [144, 350] on input "0" at bounding box center [150, 358] width 30 height 23
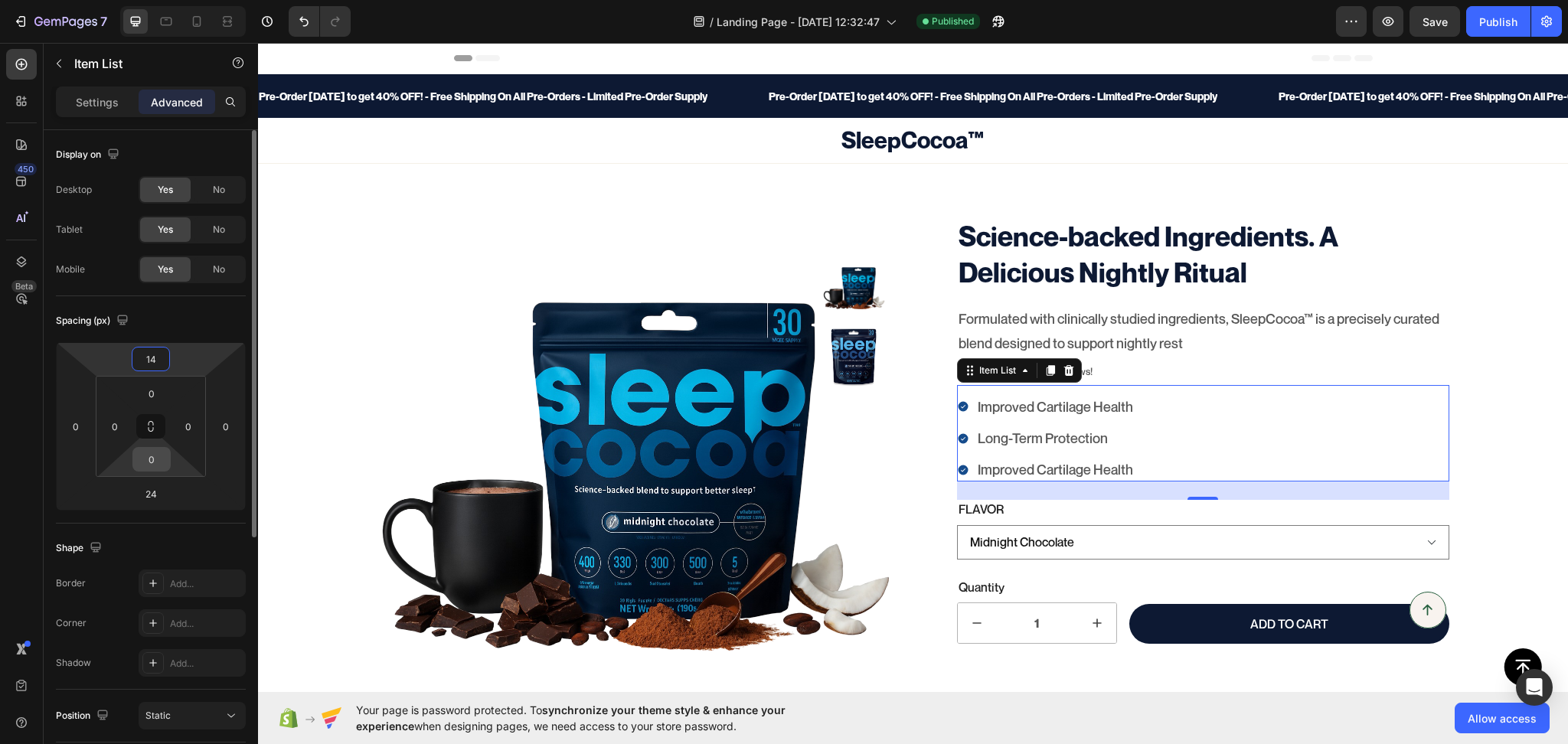
type input "15"
click at [160, 483] on input "24" at bounding box center [150, 494] width 30 height 23
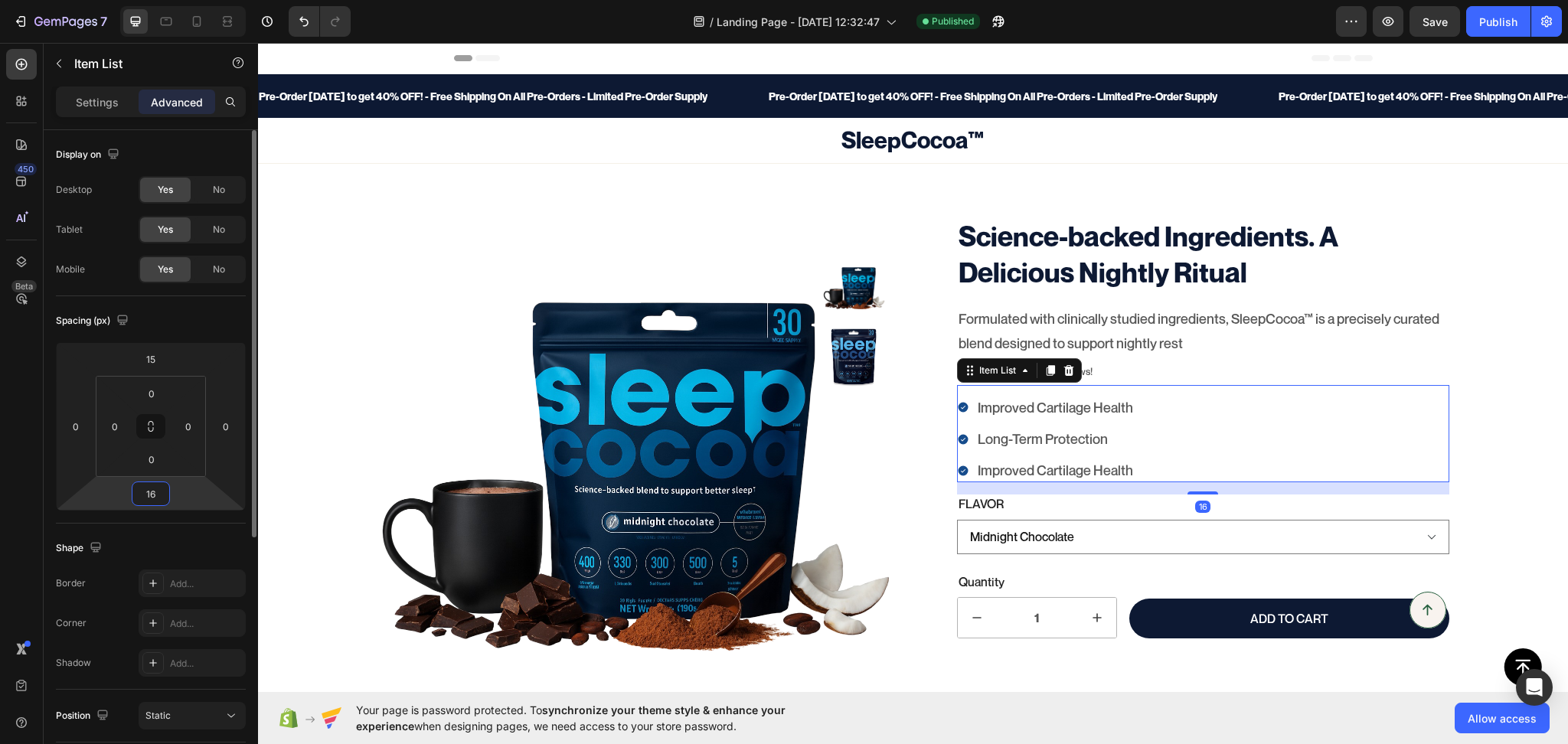
type input "15"
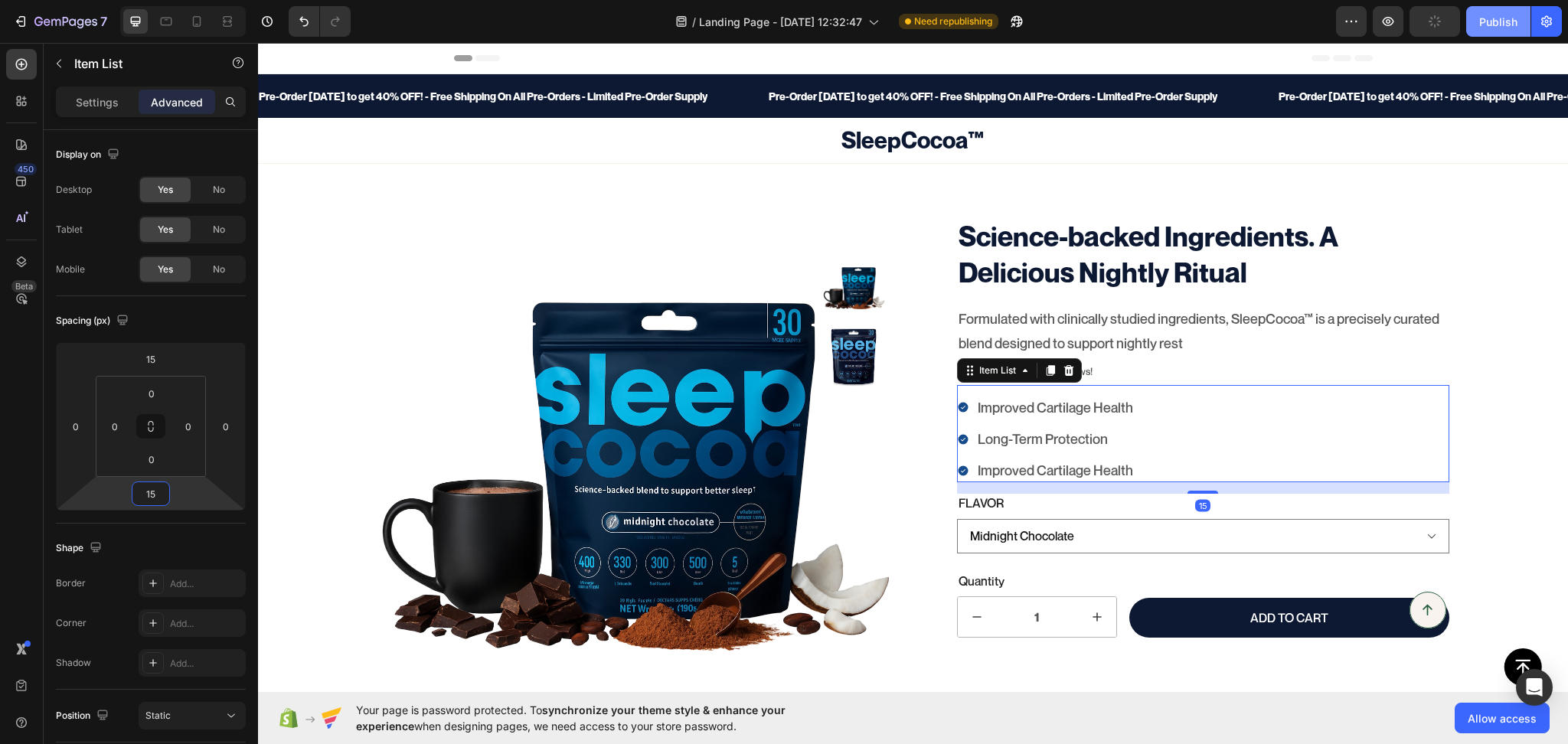
click at [1501, 25] on div "Publish" at bounding box center [1498, 22] width 38 height 16
click at [1487, 410] on div "100% Money-Back Guarantee Item List 60-Day Easy Returns Item List Row Product I…" at bounding box center [913, 596] width 1310 height 758
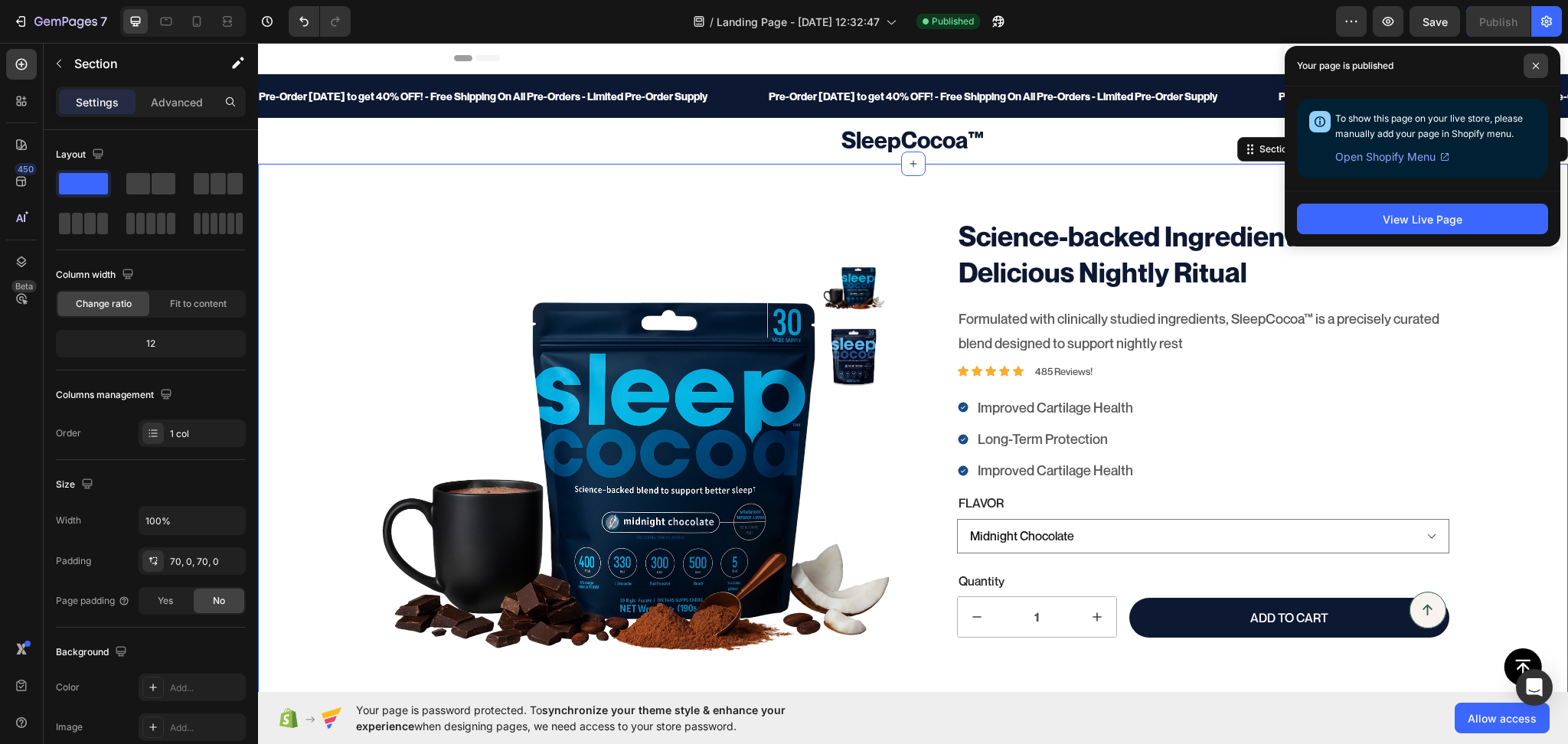
click at [1527, 66] on span at bounding box center [1535, 66] width 25 height 25
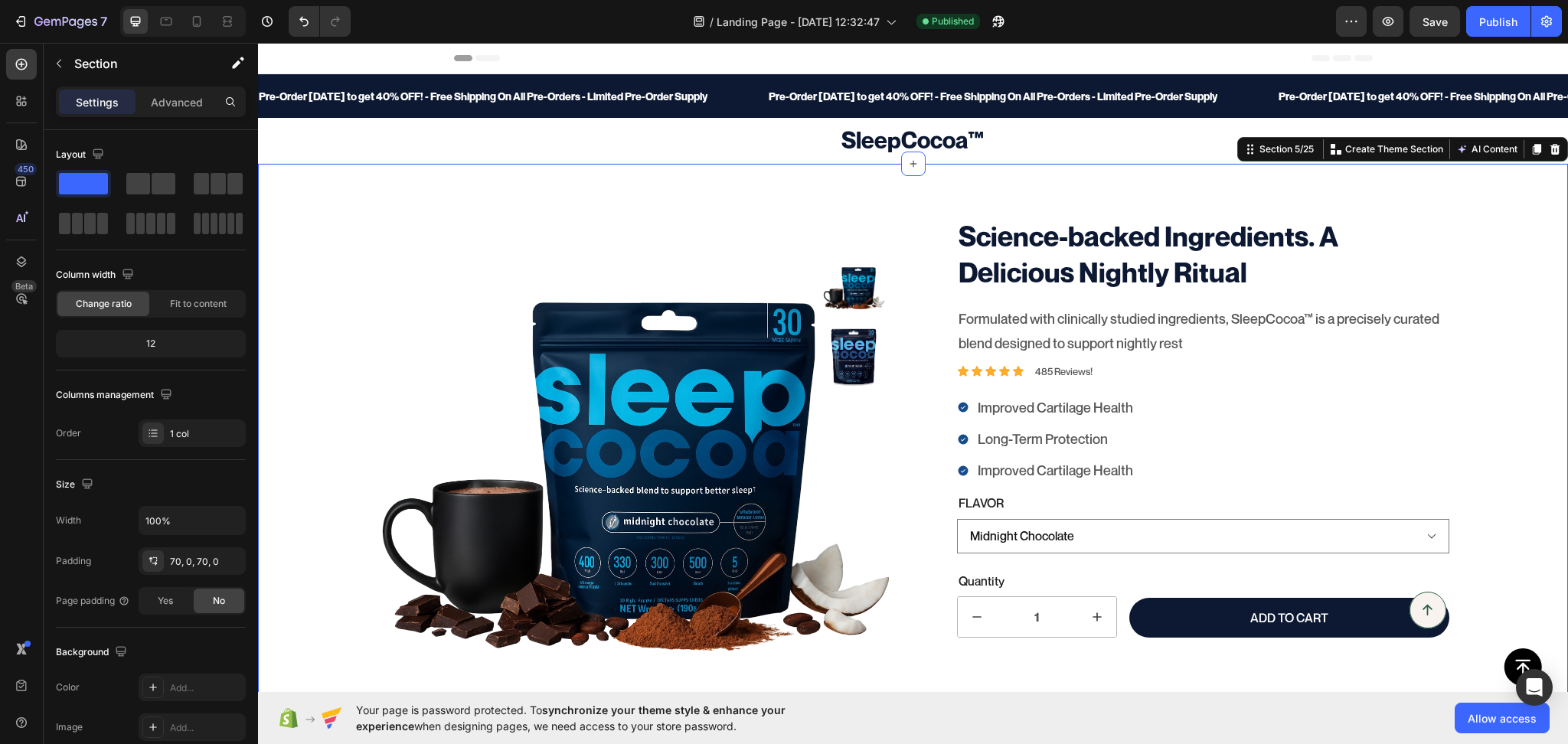
click at [811, 206] on div "100% Money-Back Guarantee Item List 60-Day Easy Returns Item List Row Product I…" at bounding box center [913, 596] width 1310 height 865
click at [189, 565] on div "70, 0, 70, 0" at bounding box center [192, 562] width 44 height 14
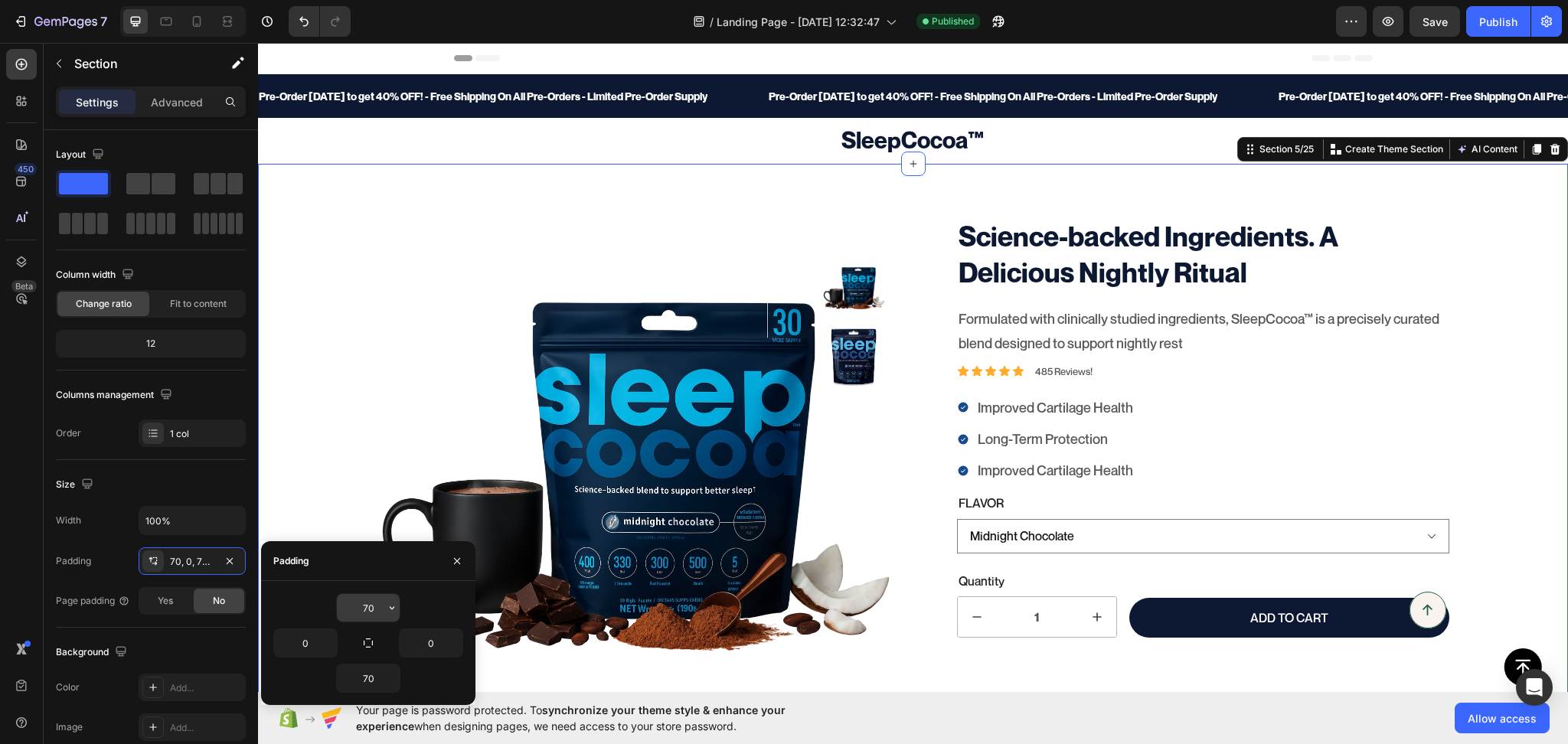
click at [365, 594] on div "70" at bounding box center [368, 608] width 64 height 29
click at [365, 619] on input "70" at bounding box center [368, 608] width 63 height 27
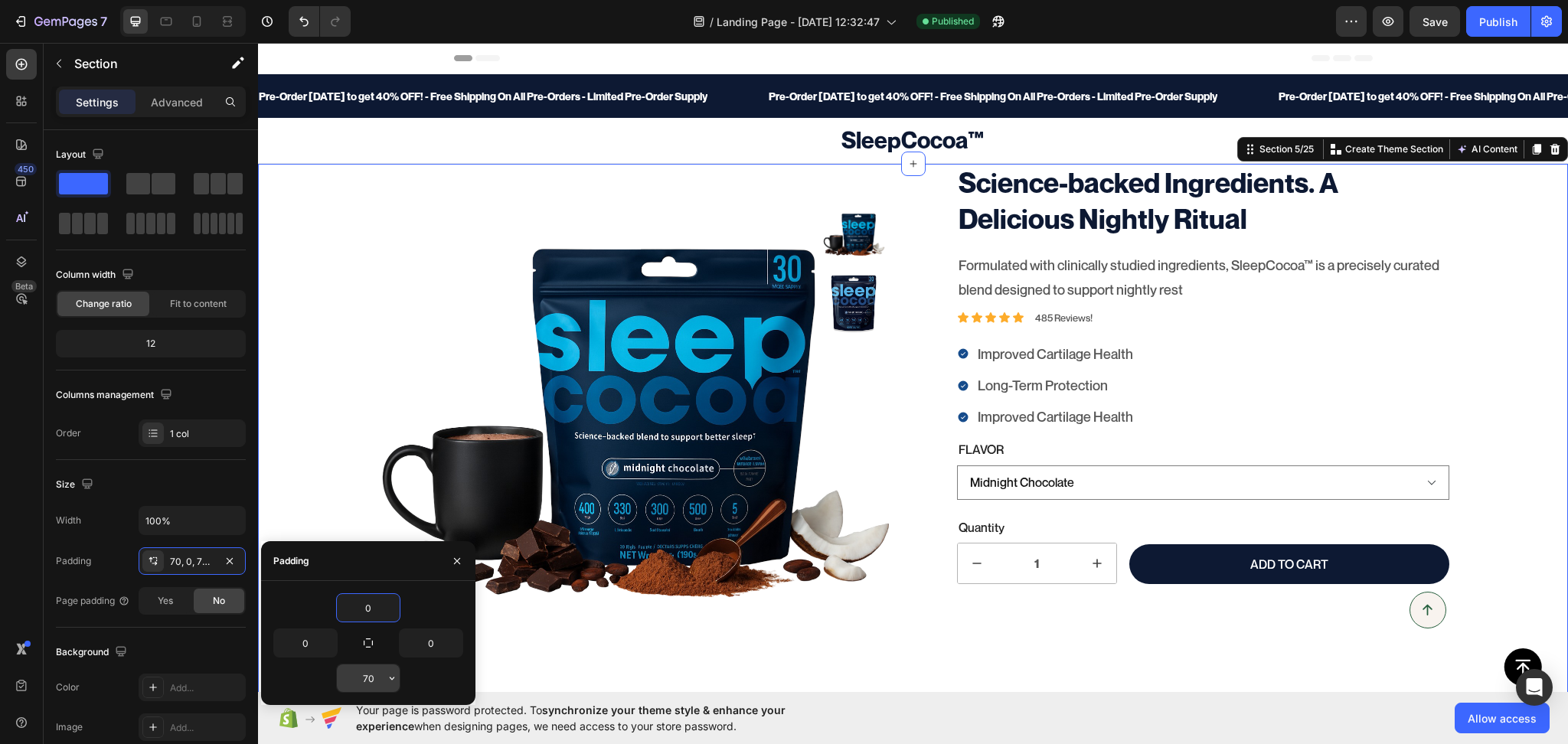
type input "0"
click at [371, 678] on input "70" at bounding box center [368, 678] width 63 height 27
type input "0"
click at [1489, 18] on div "Publish" at bounding box center [1498, 22] width 38 height 16
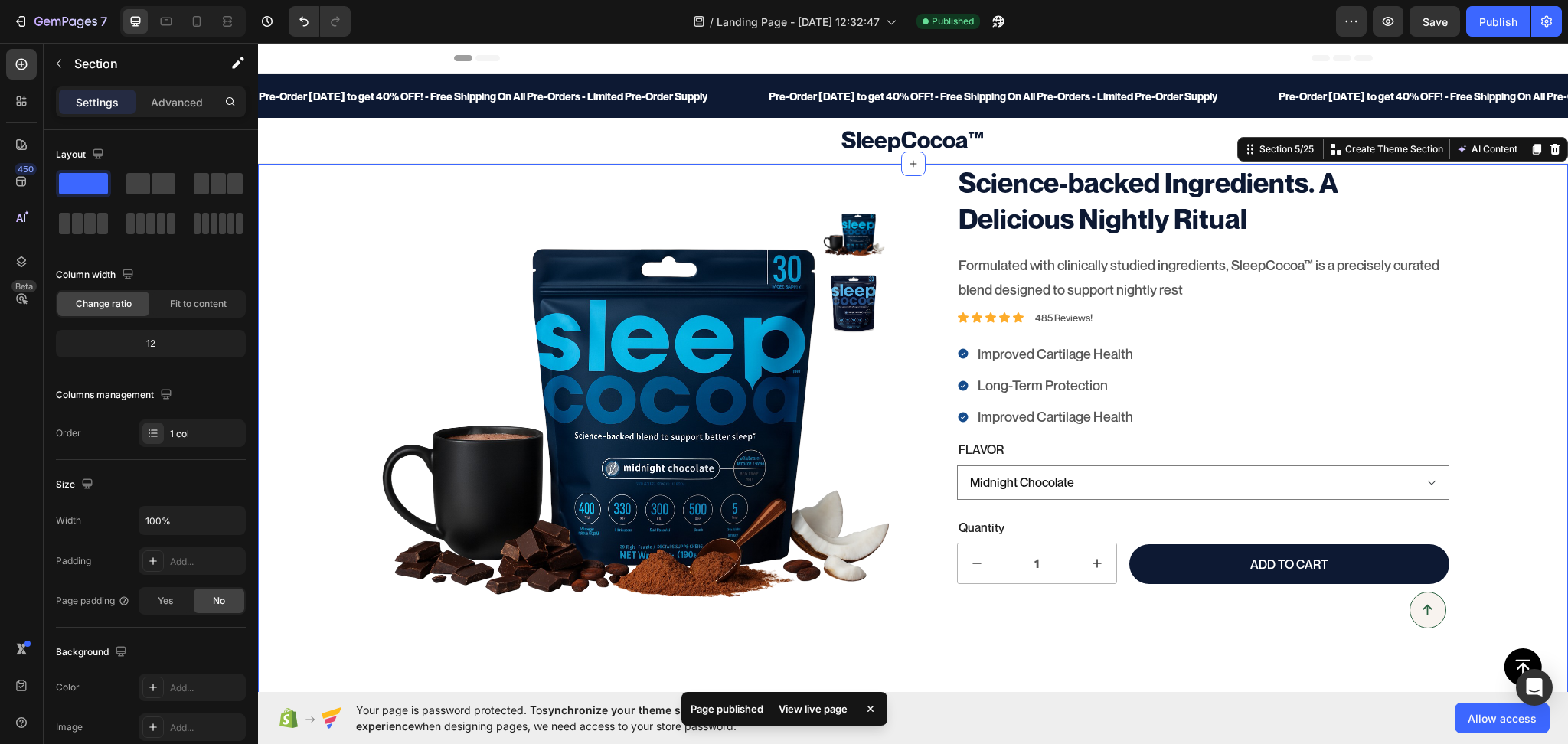
click at [306, 286] on div "100% Money-Back Guarantee Item List 60-Day Easy Returns Item List Row Product I…" at bounding box center [913, 542] width 1310 height 758
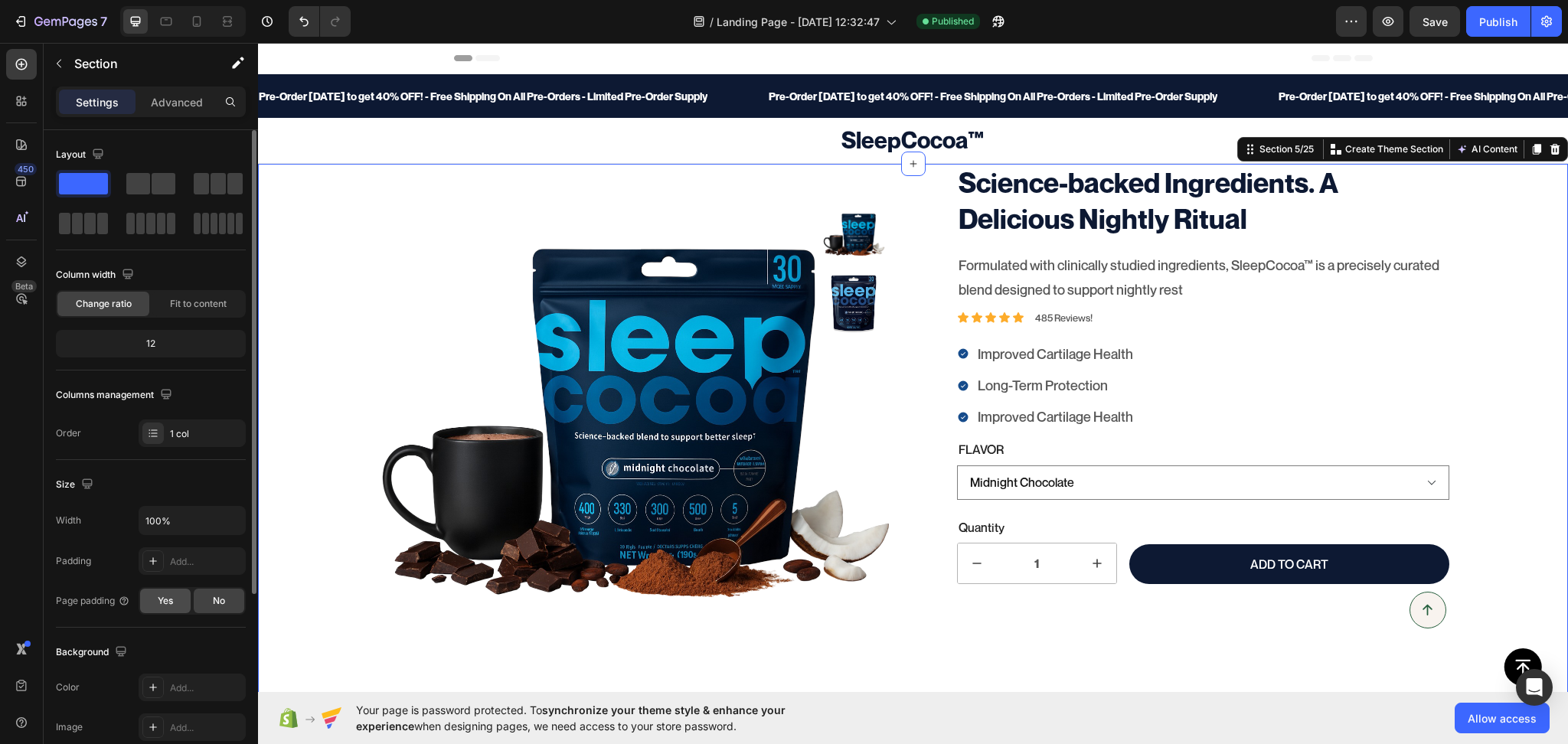
click at [175, 603] on div "Yes" at bounding box center [165, 601] width 50 height 25
click at [210, 601] on div "No" at bounding box center [218, 601] width 50 height 25
click at [179, 301] on span "Fit to content" at bounding box center [199, 303] width 57 height 14
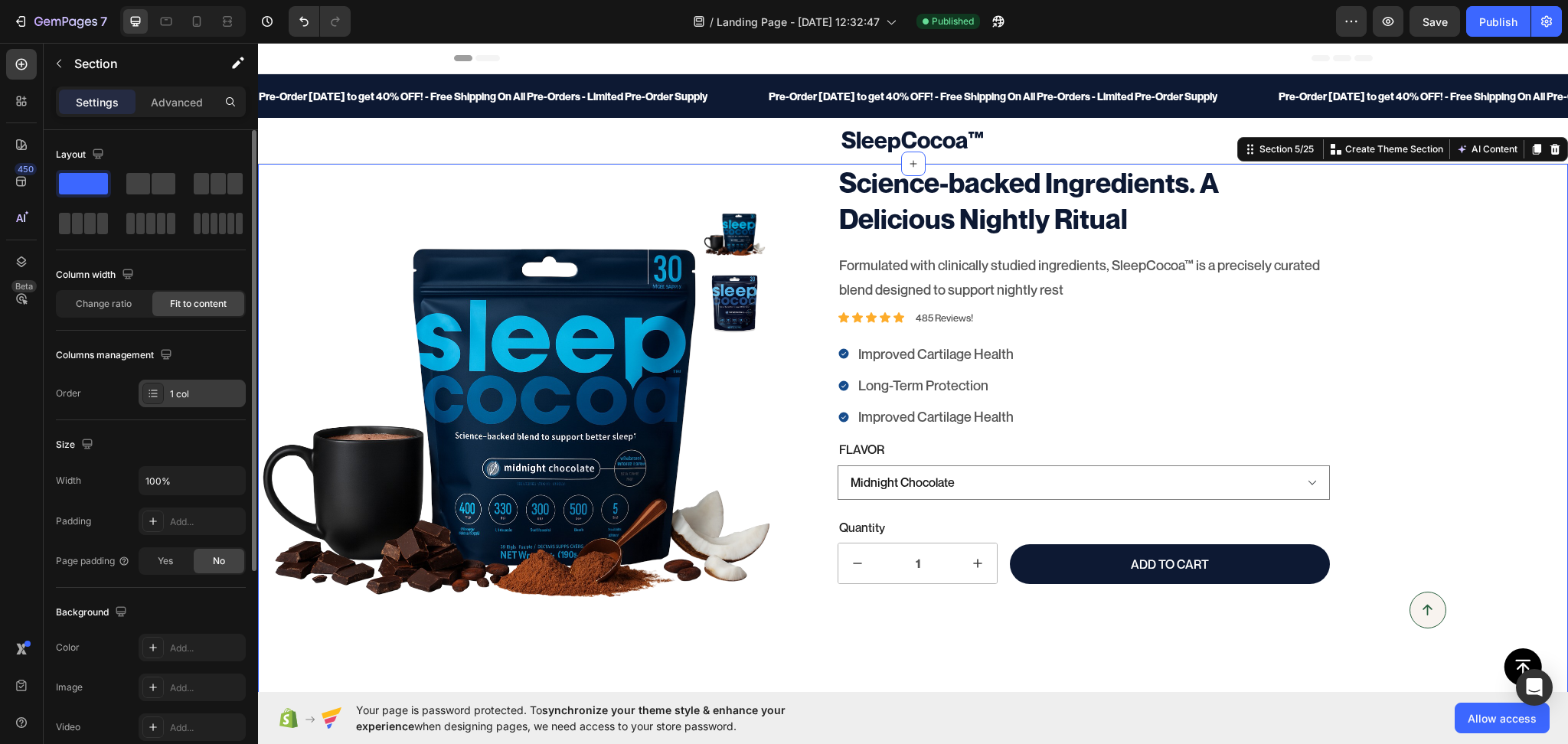
click at [198, 396] on div "1 col" at bounding box center [206, 394] width 72 height 14
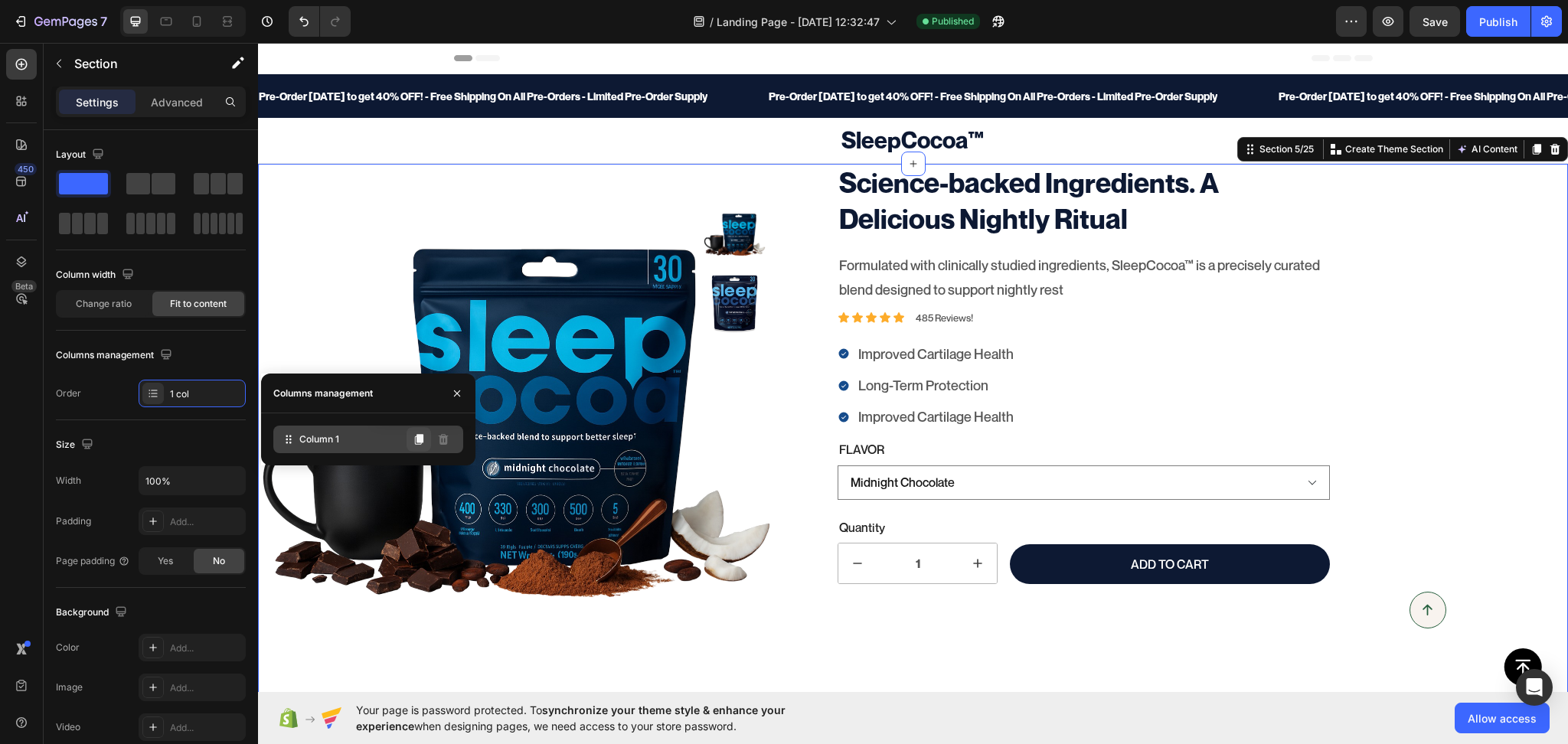
click at [421, 439] on icon at bounding box center [419, 440] width 8 height 11
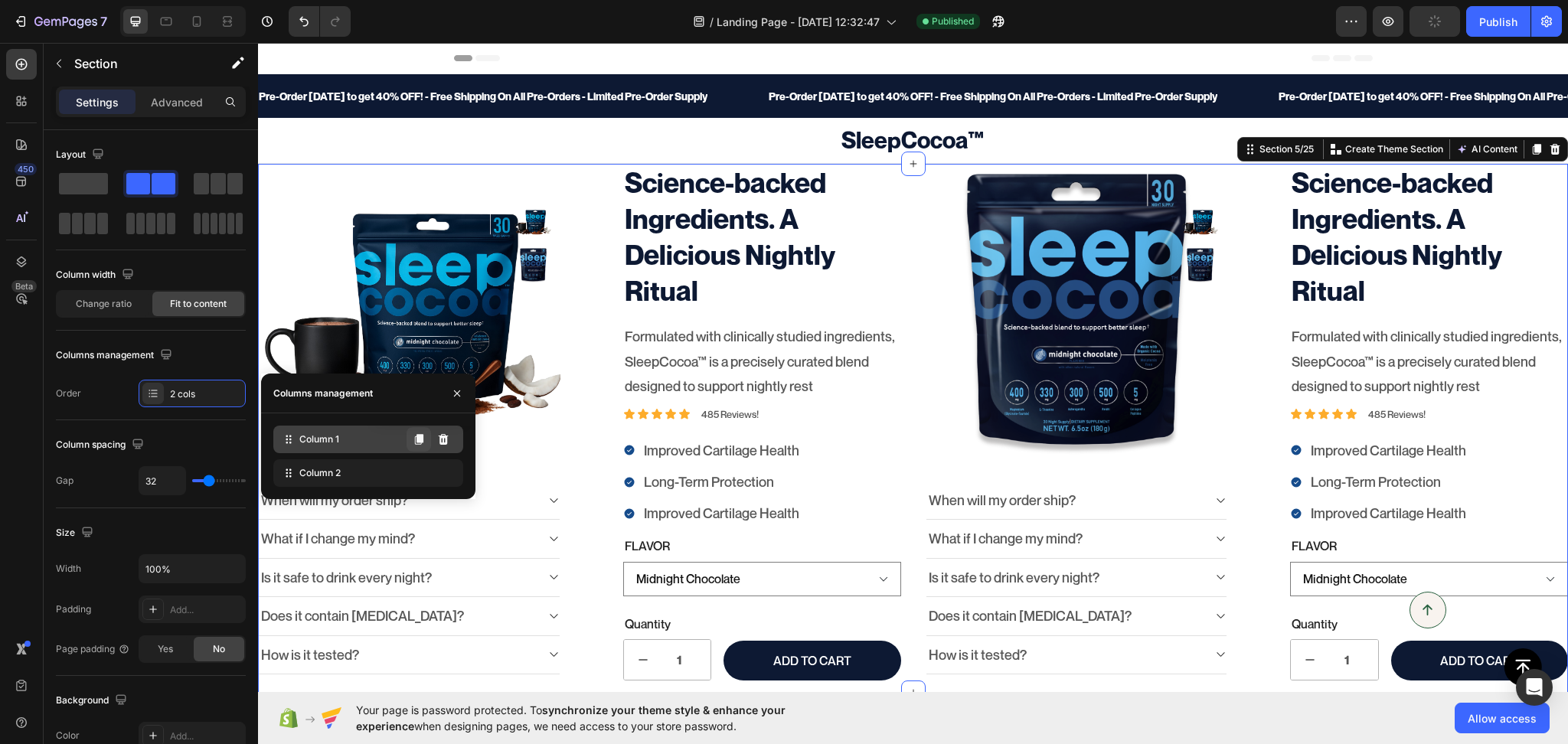
click at [422, 439] on icon at bounding box center [419, 440] width 8 height 11
click at [442, 474] on icon at bounding box center [443, 474] width 10 height 11
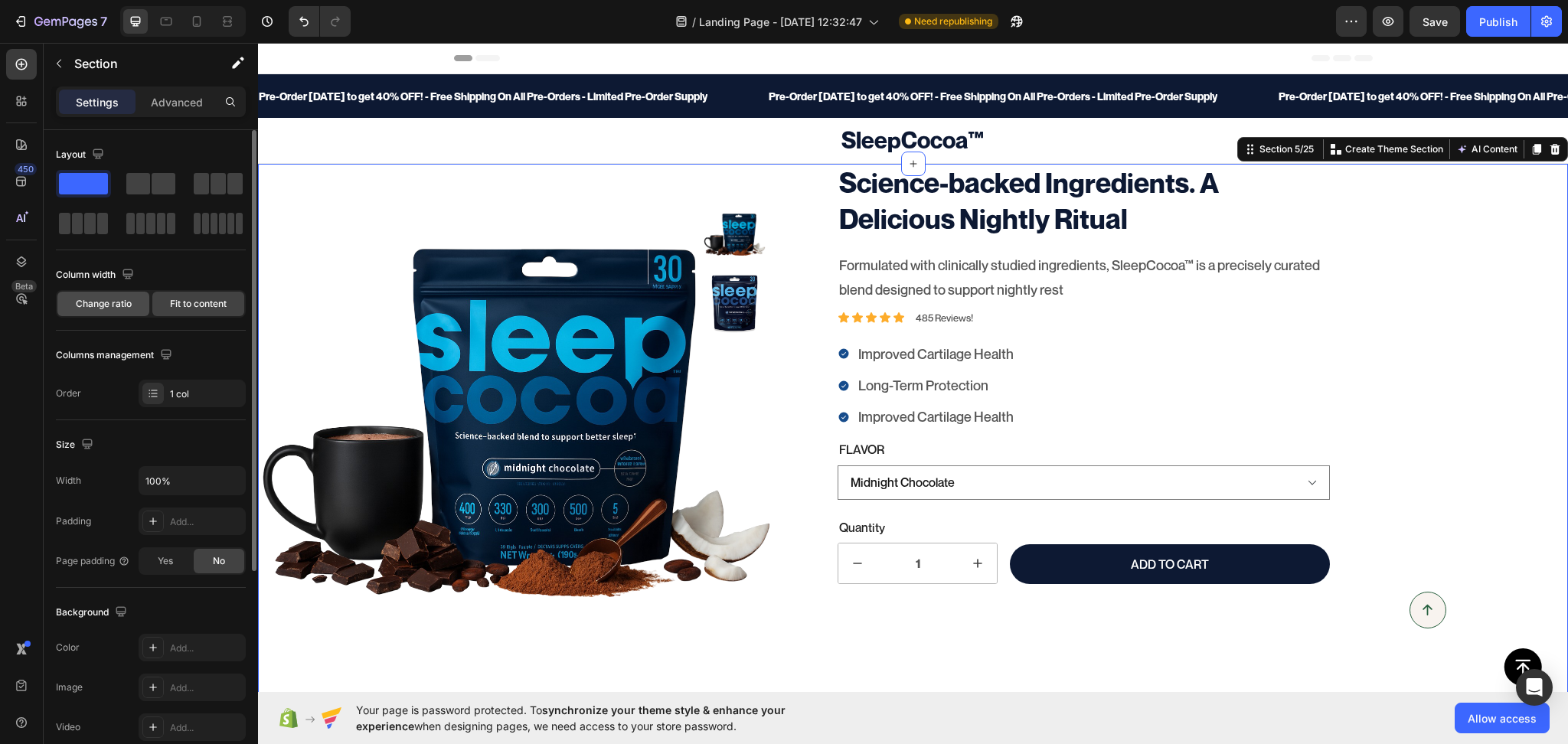
click at [79, 308] on span "Change ratio" at bounding box center [103, 303] width 56 height 14
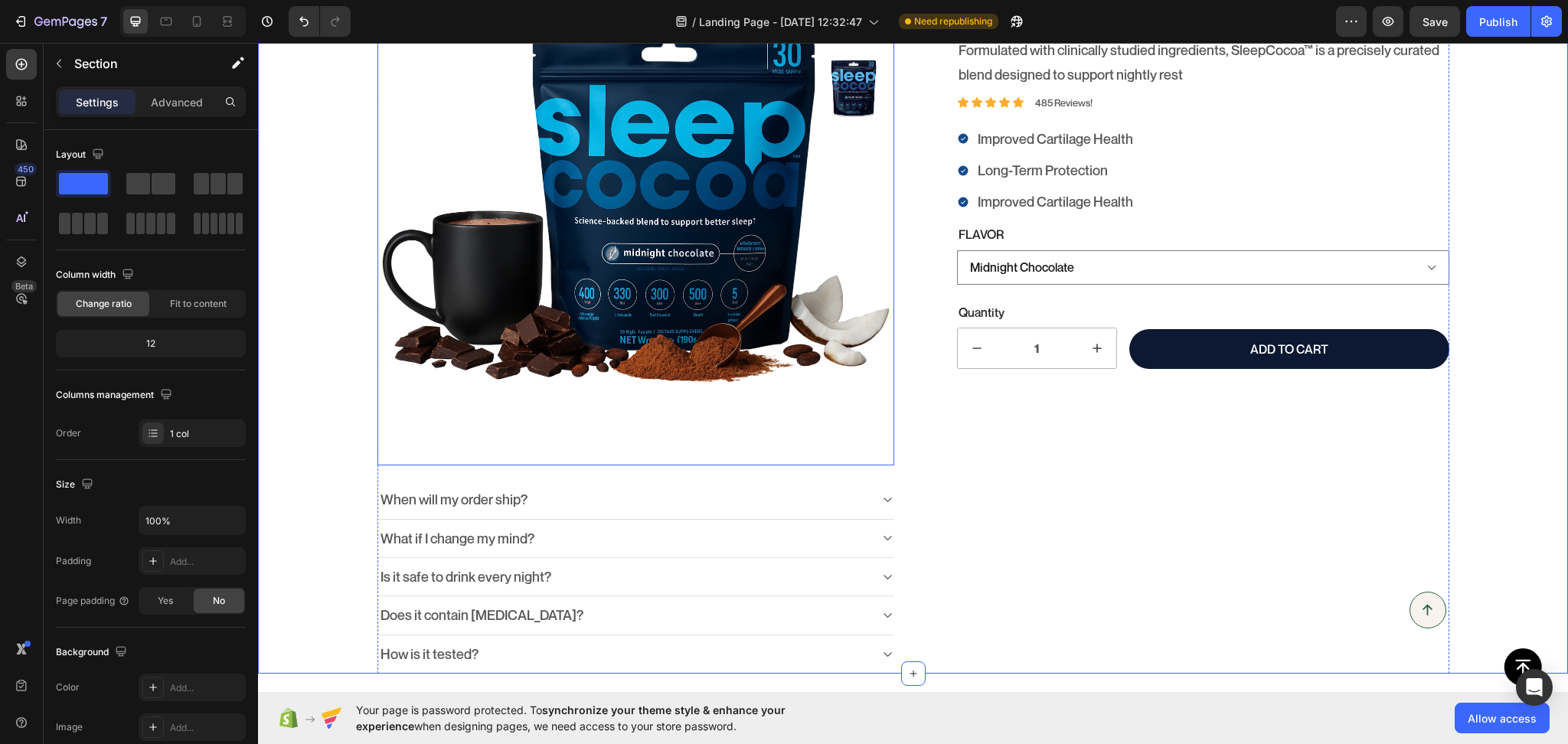
scroll to position [238, 0]
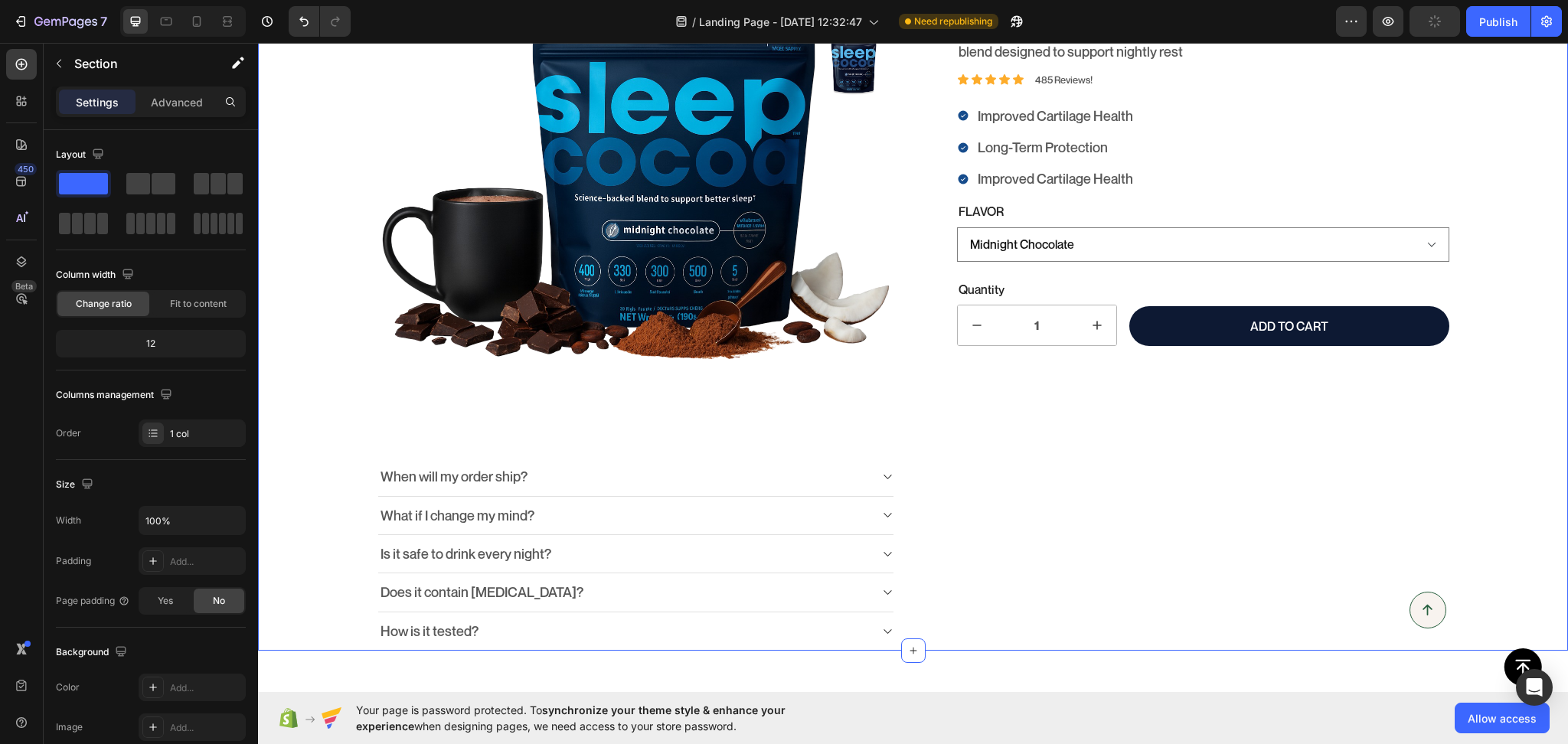
click at [319, 438] on div "100% Money-Back Guarantee Item List 60-Day Easy Returns Item List Row Product I…" at bounding box center [913, 288] width 1310 height 725
click at [153, 606] on div "Yes" at bounding box center [165, 601] width 50 height 25
click at [217, 598] on span "No" at bounding box center [218, 601] width 12 height 14
click at [174, 604] on div "Yes" at bounding box center [165, 601] width 50 height 25
click at [219, 602] on span "No" at bounding box center [218, 601] width 12 height 14
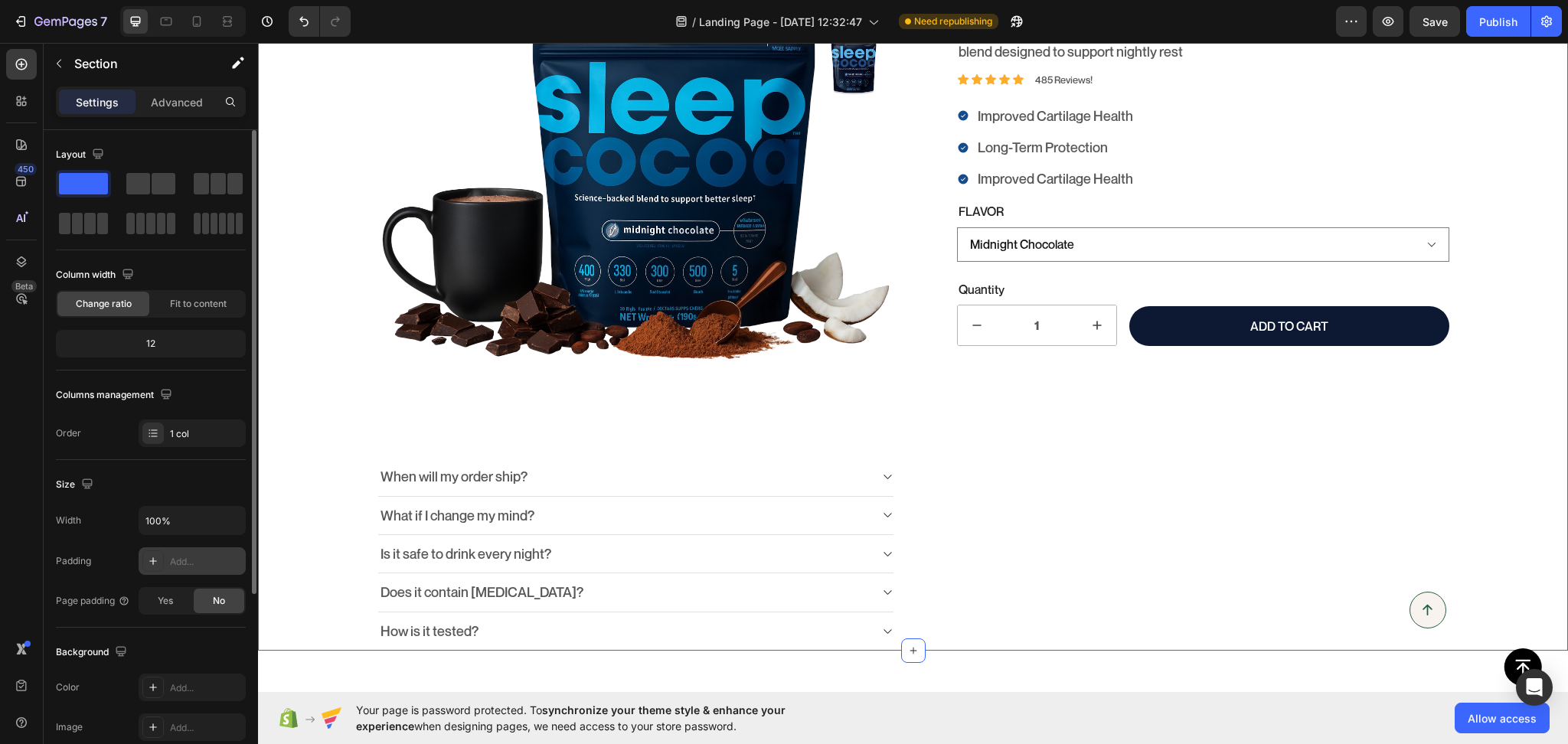
click at [197, 568] on div "Add..." at bounding box center [206, 562] width 72 height 14
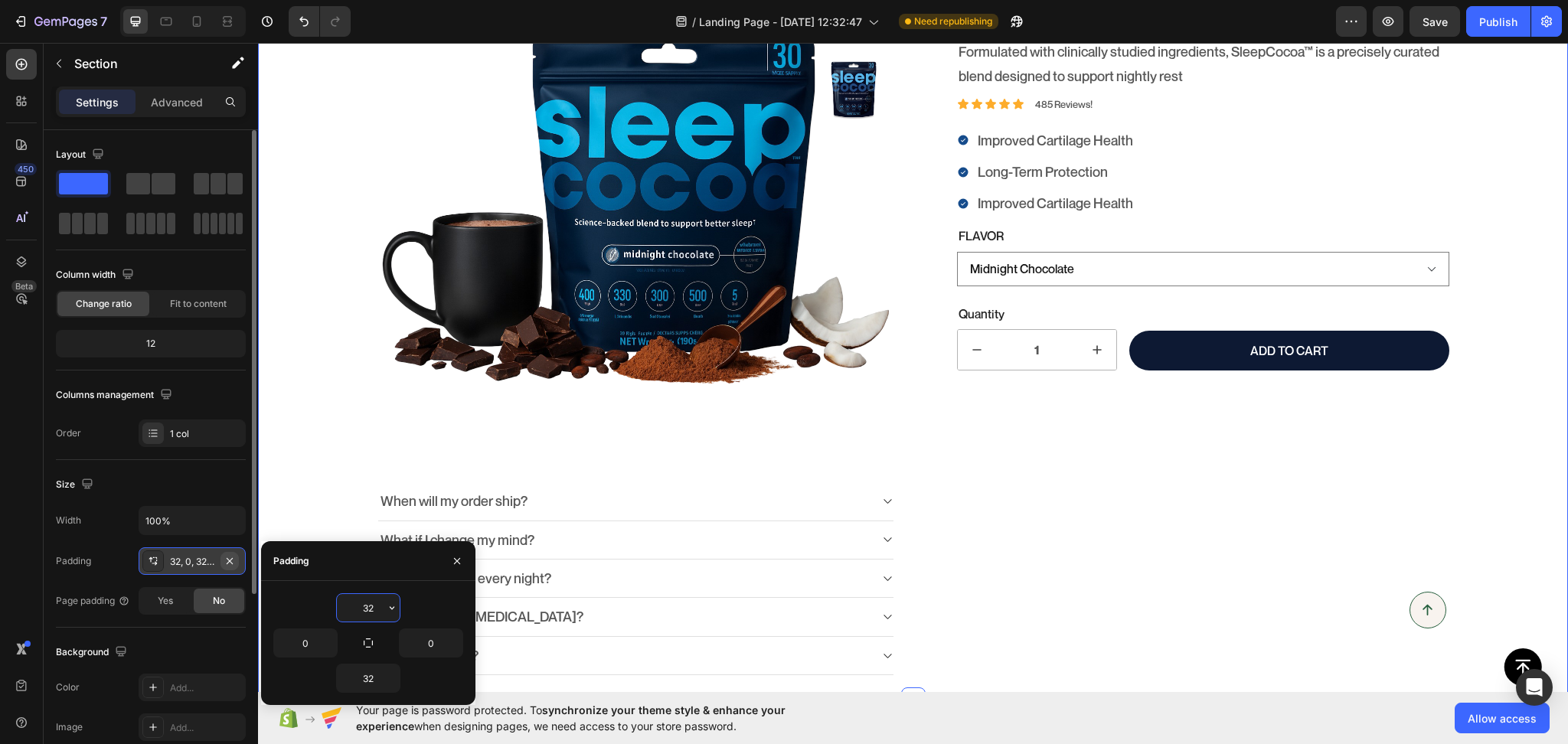
click at [236, 563] on button "button" at bounding box center [230, 562] width 18 height 18
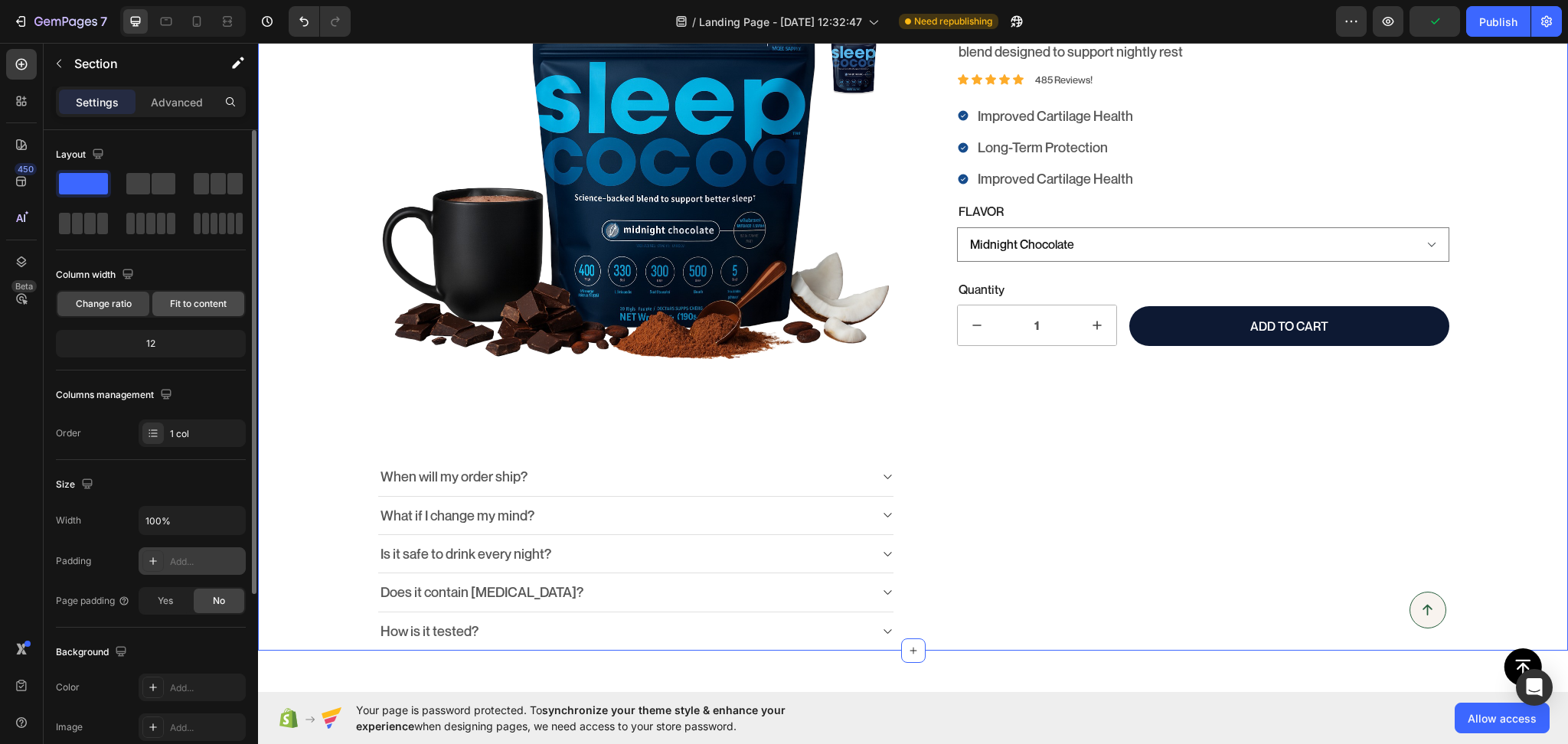
click at [178, 301] on span "Fit to content" at bounding box center [199, 303] width 57 height 14
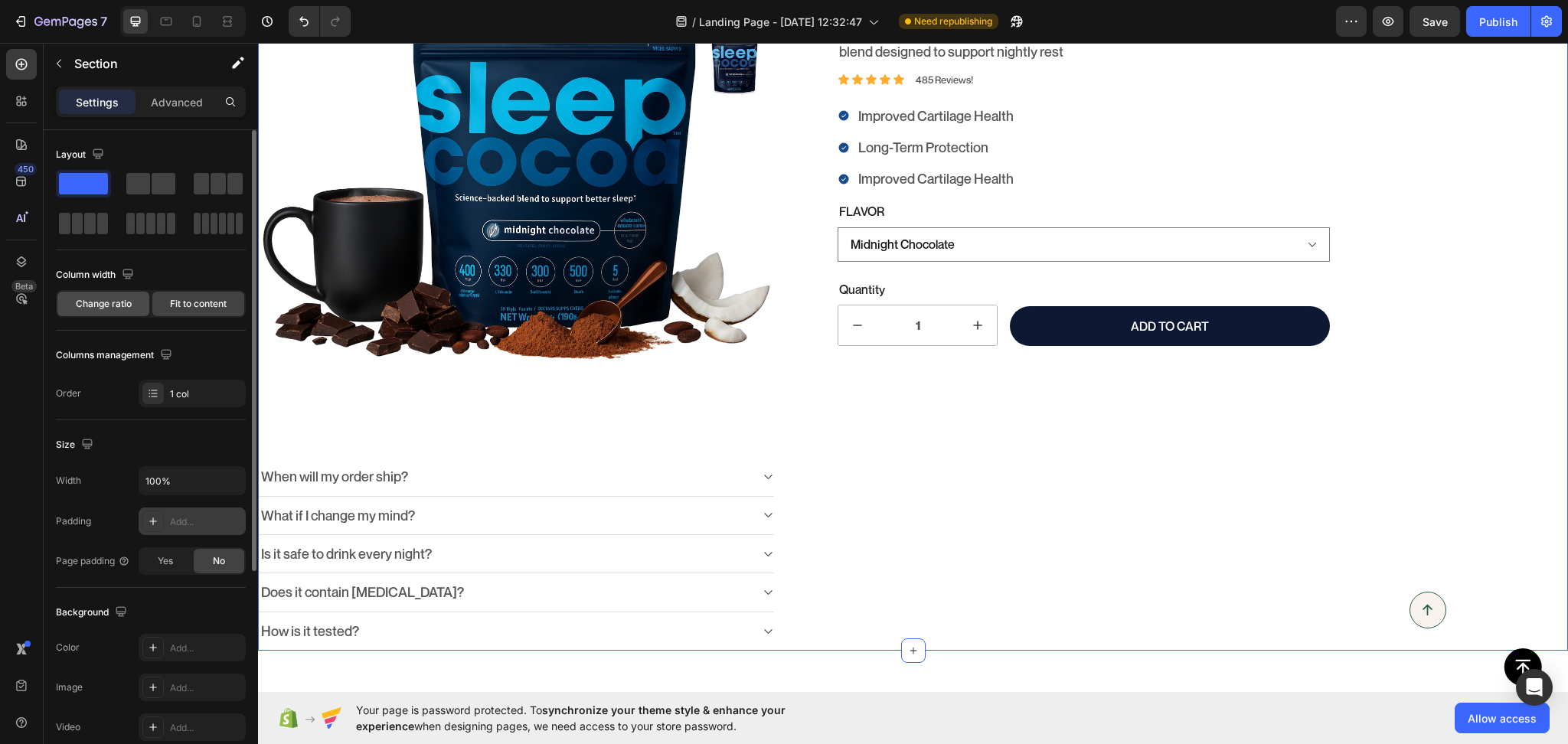
click at [114, 307] on span "Change ratio" at bounding box center [103, 303] width 56 height 14
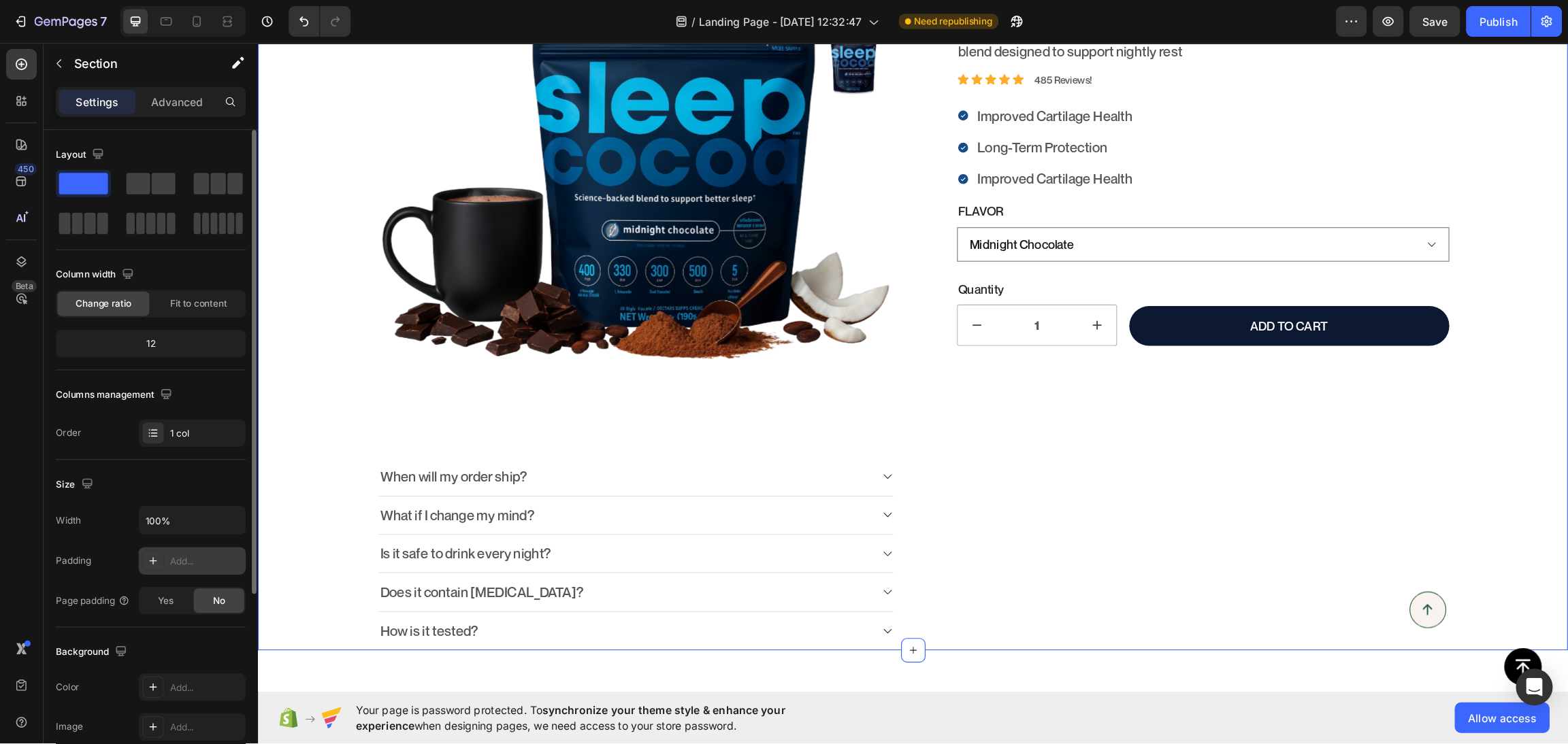
scroll to position [0, 0]
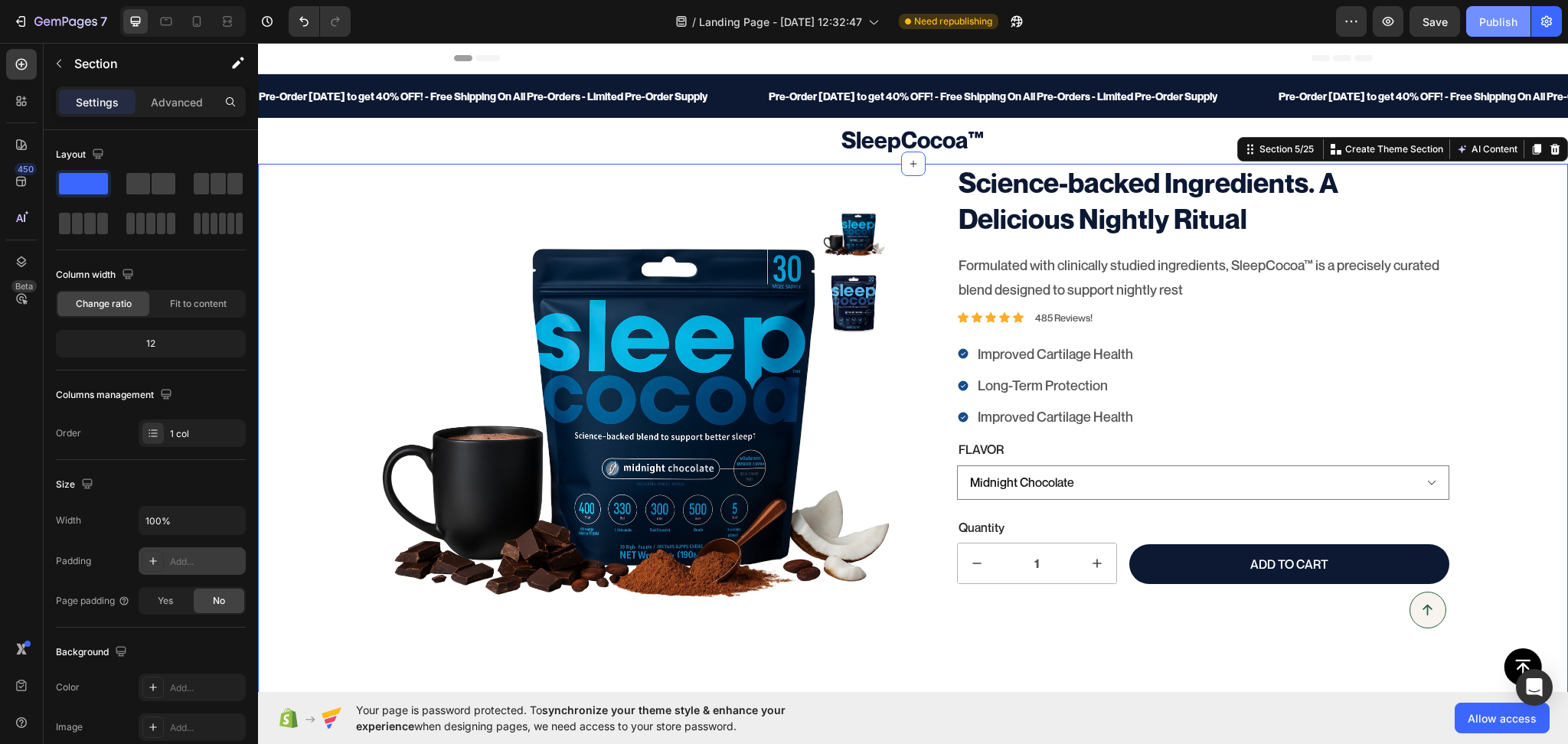
click at [1509, 17] on div "Publish" at bounding box center [1498, 22] width 38 height 16
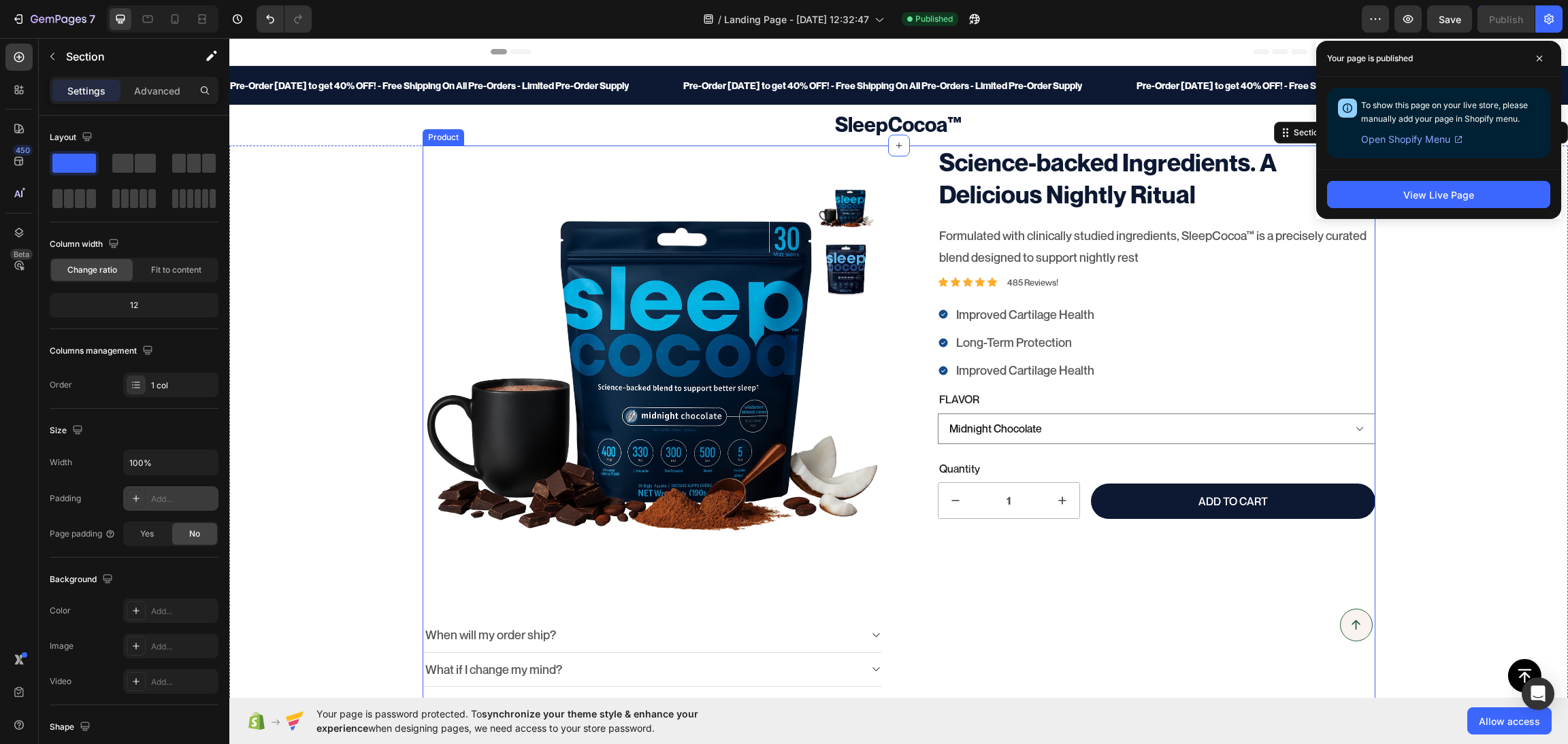
click at [942, 581] on div "Science-backed Ingredients. A Delicious Nightly Ritual Product Title Formulated…" at bounding box center [1145, 467] width 459 height 644
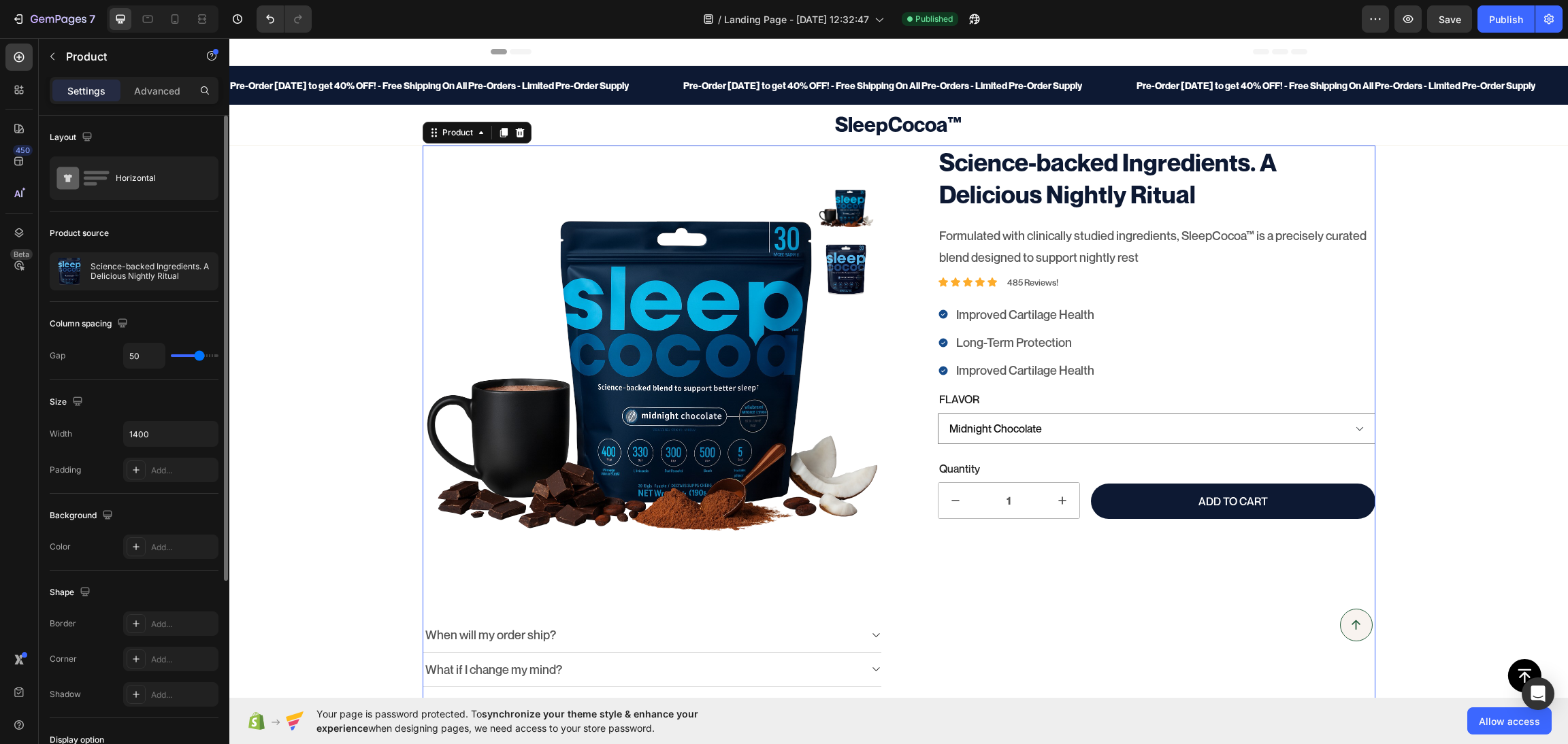
scroll to position [288, 0]
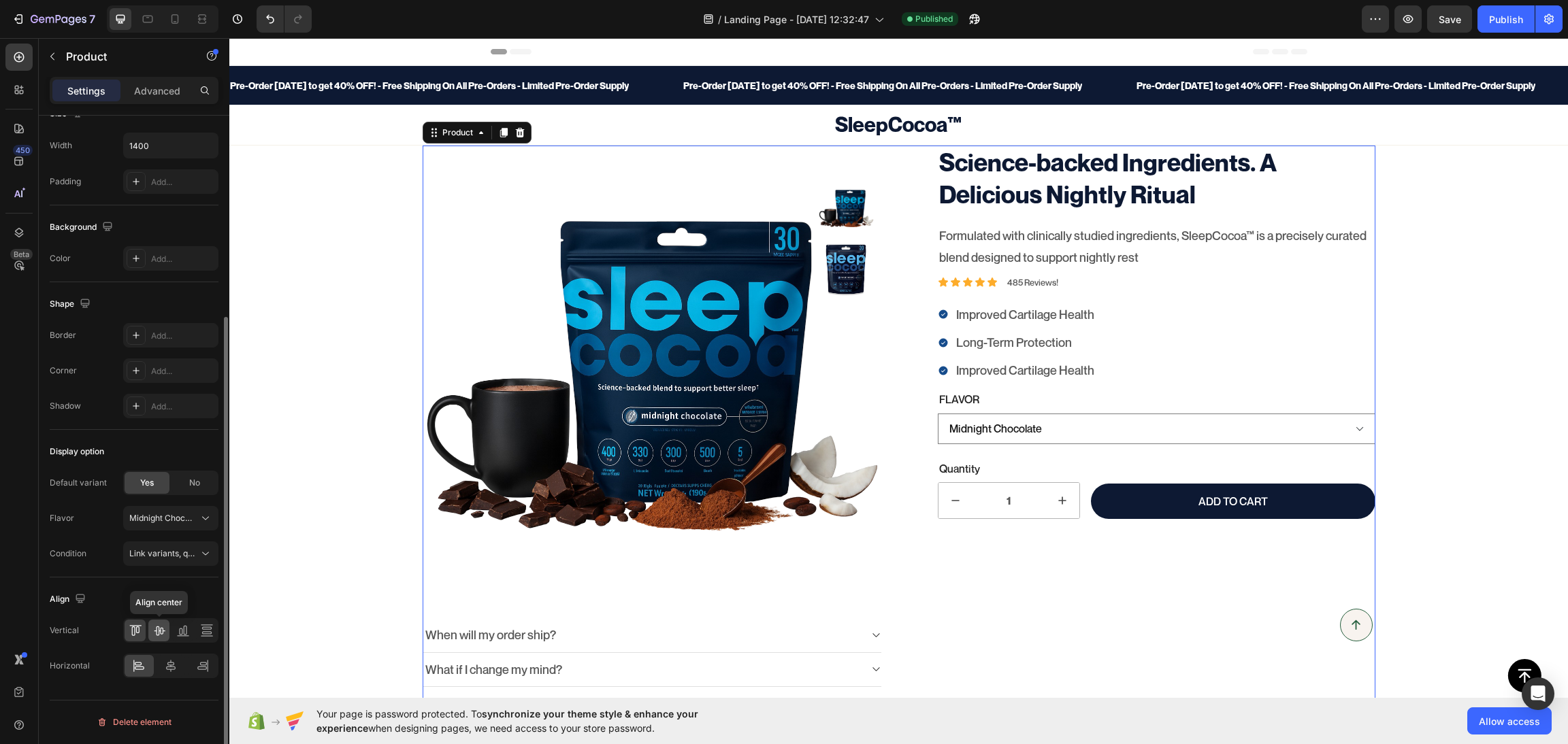
click at [161, 634] on icon at bounding box center [159, 630] width 14 height 14
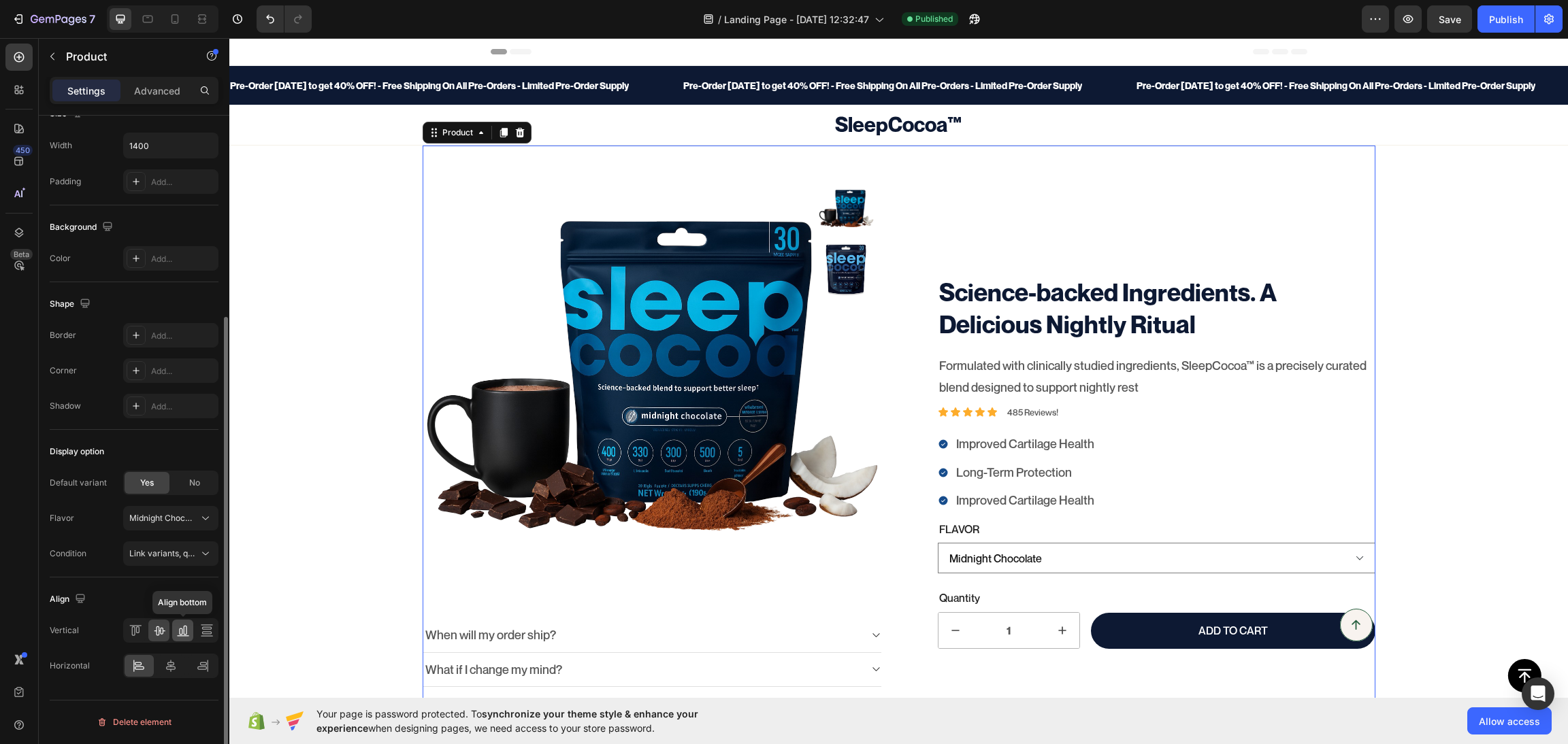
click at [183, 636] on icon at bounding box center [182, 636] width 12 height 1
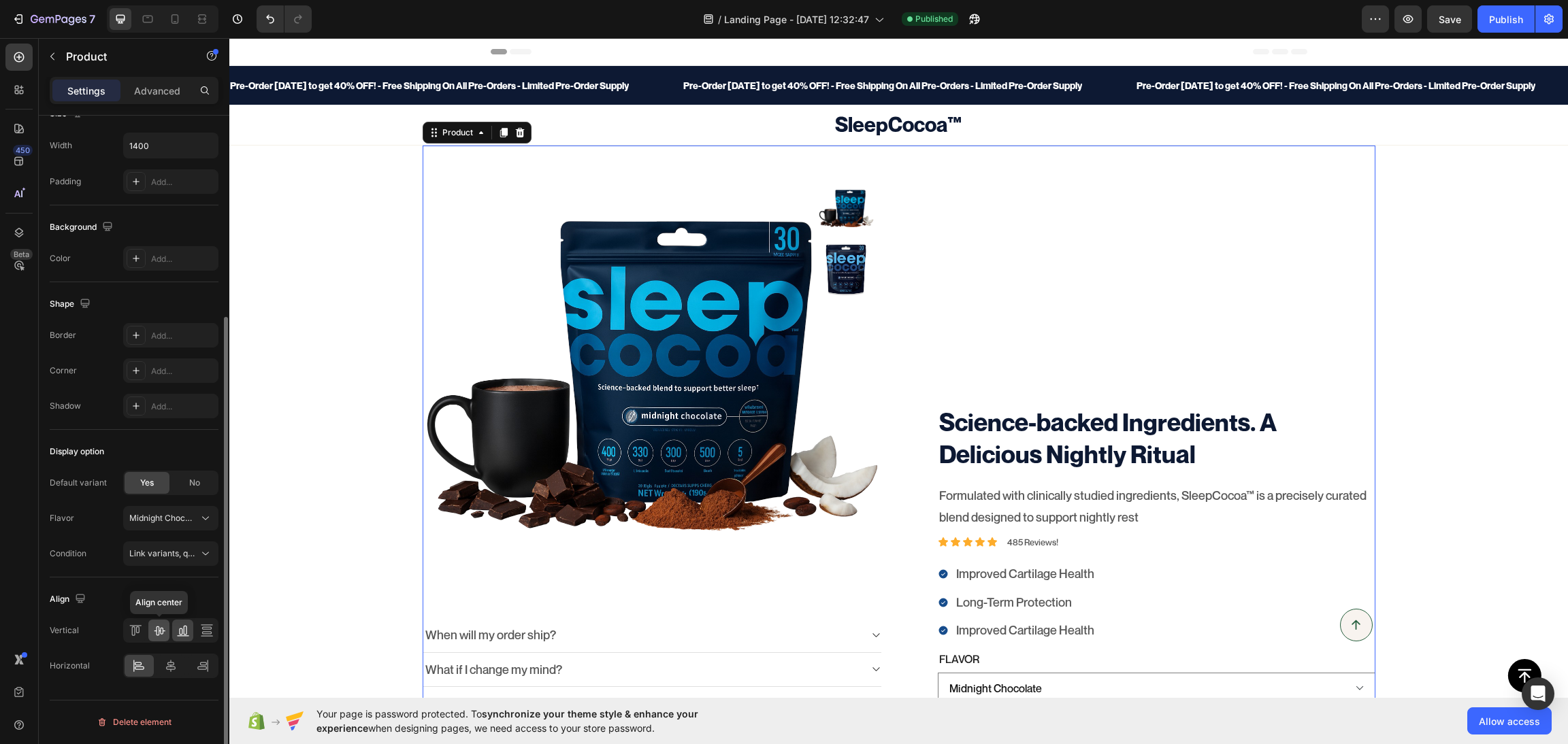
click at [155, 637] on icon at bounding box center [159, 630] width 14 height 14
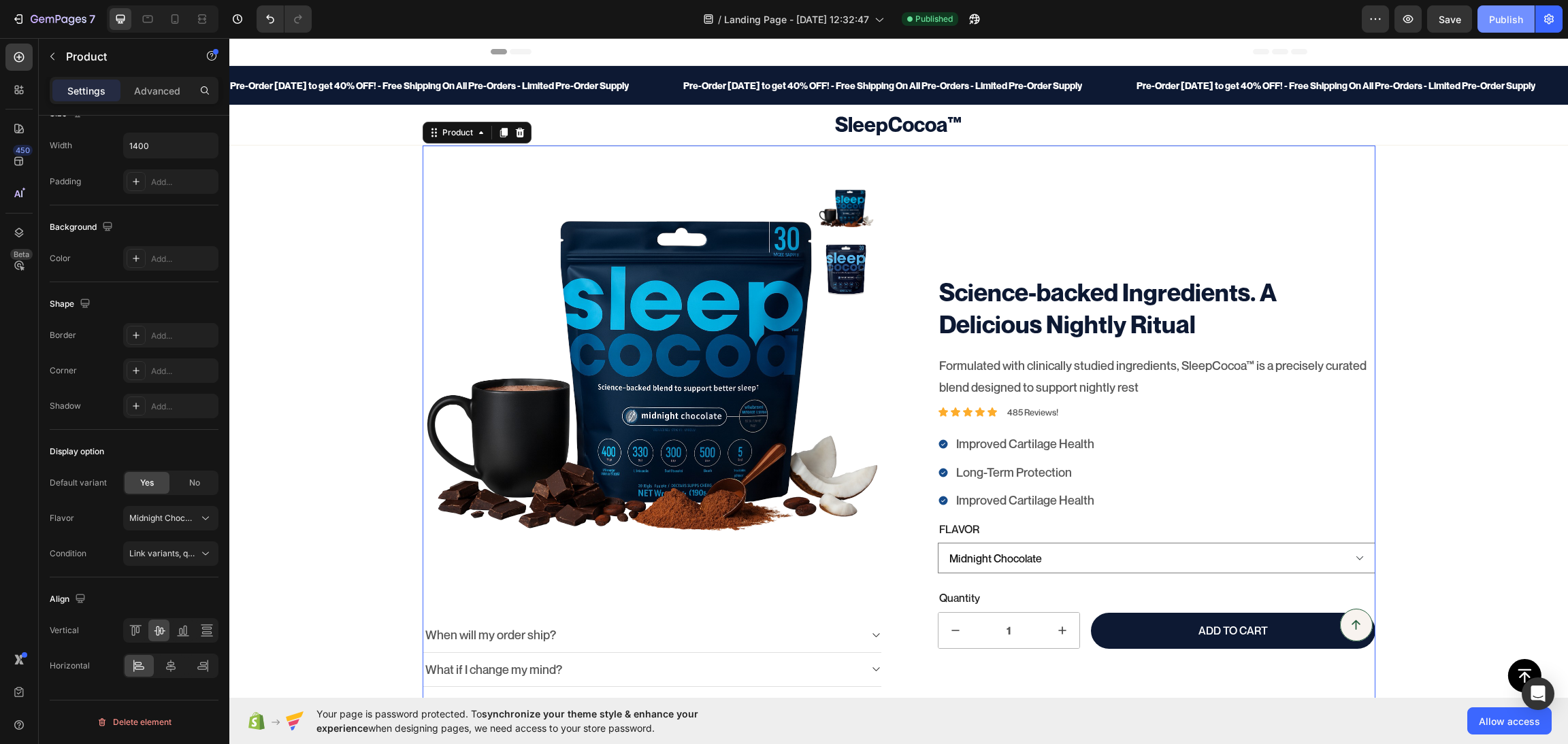
click at [1393, 23] on div "Publish" at bounding box center [1506, 20] width 34 height 15
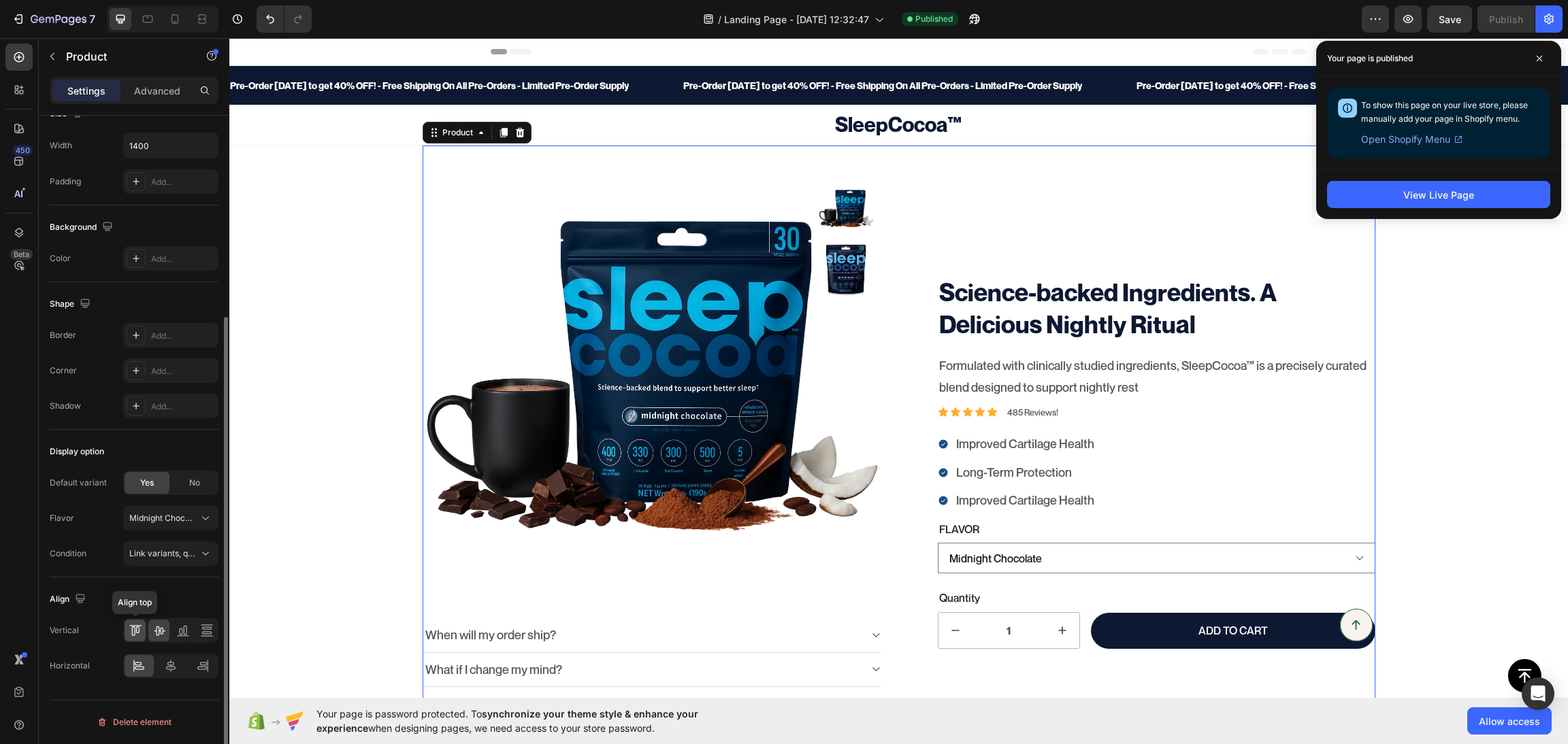
click at [138, 634] on icon at bounding box center [135, 630] width 14 height 14
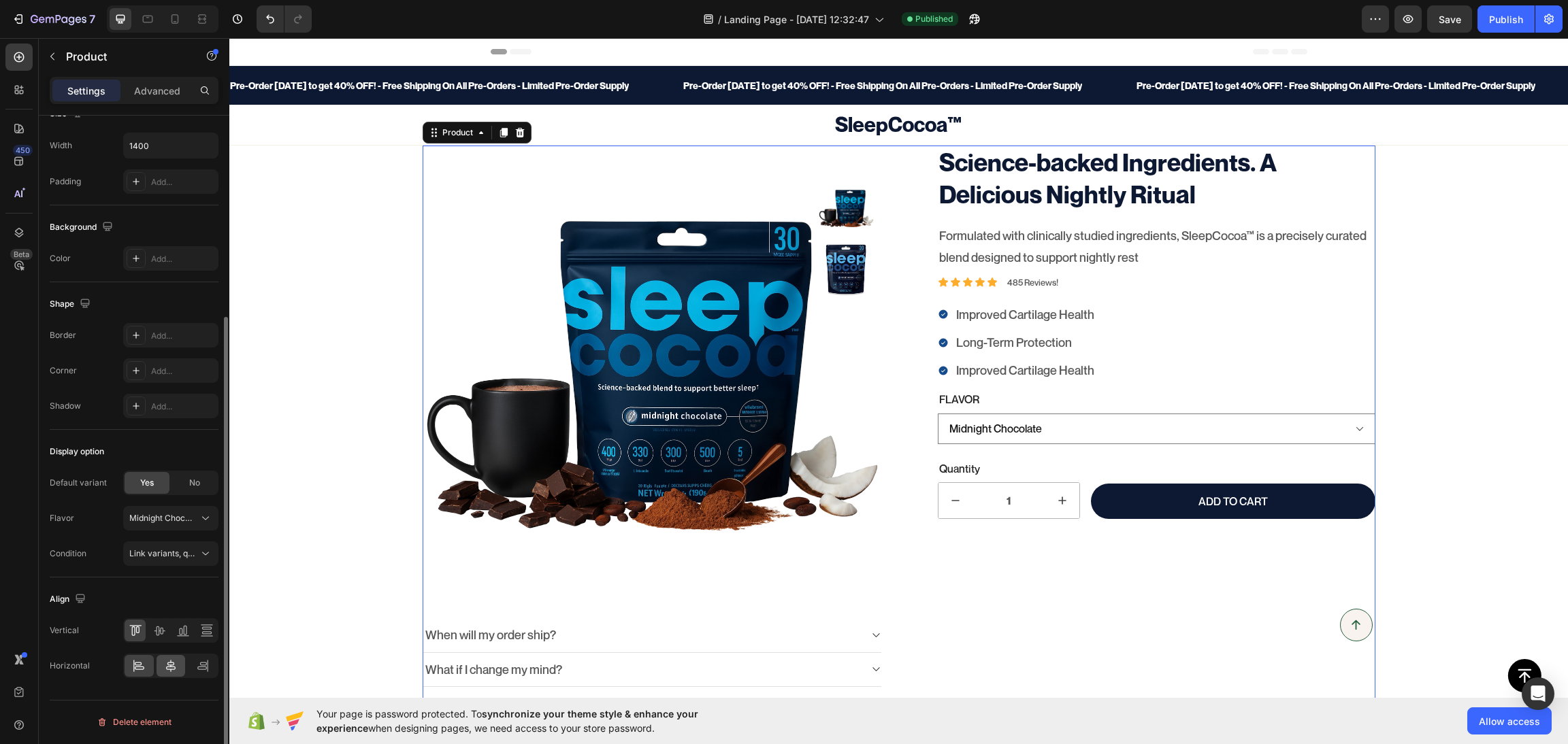
click at [177, 661] on icon at bounding box center [170, 666] width 14 height 14
click at [144, 661] on icon at bounding box center [138, 666] width 14 height 14
click at [205, 628] on icon at bounding box center [207, 630] width 14 height 14
click at [182, 632] on icon at bounding box center [182, 630] width 14 height 14
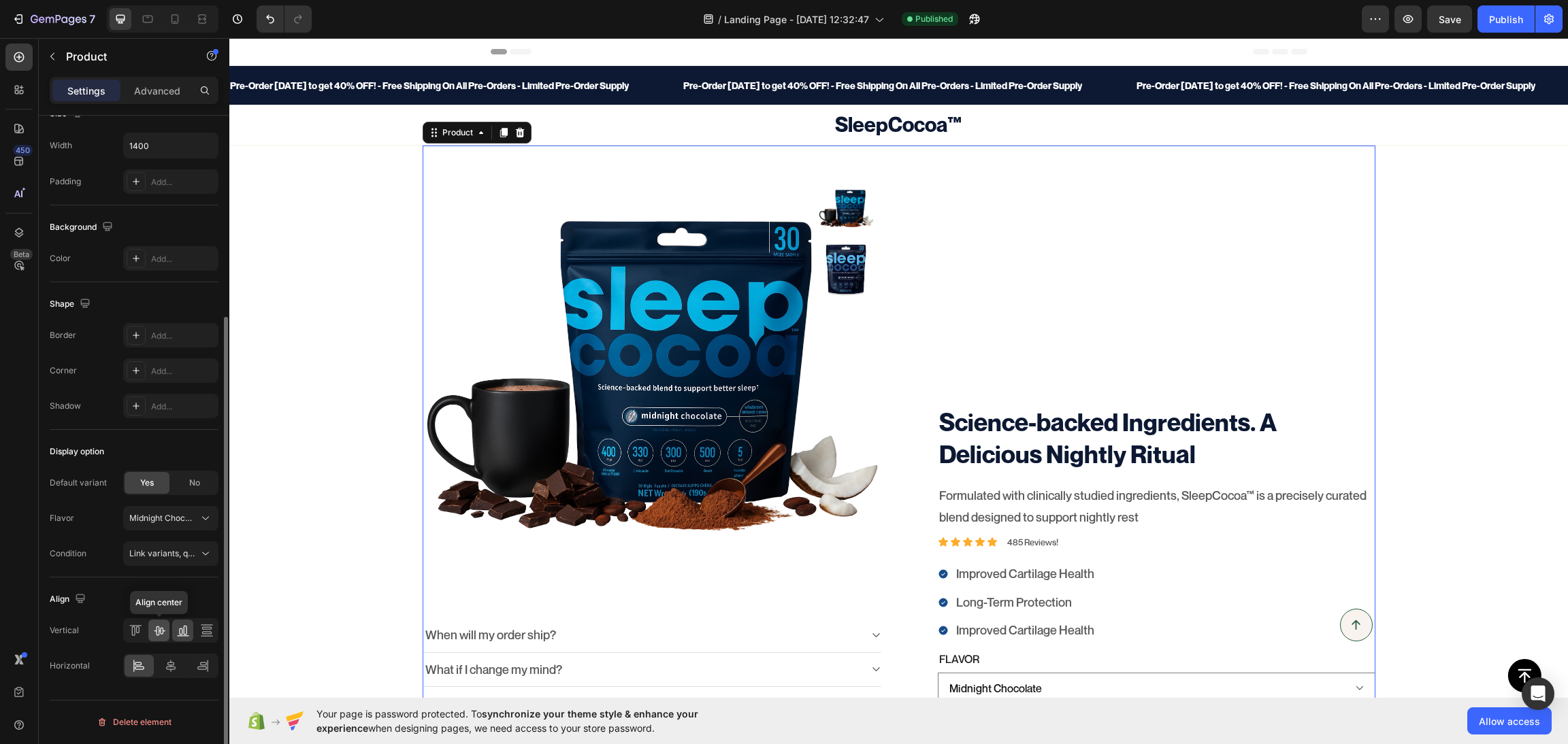
click at [162, 632] on icon at bounding box center [159, 632] width 11 height 10
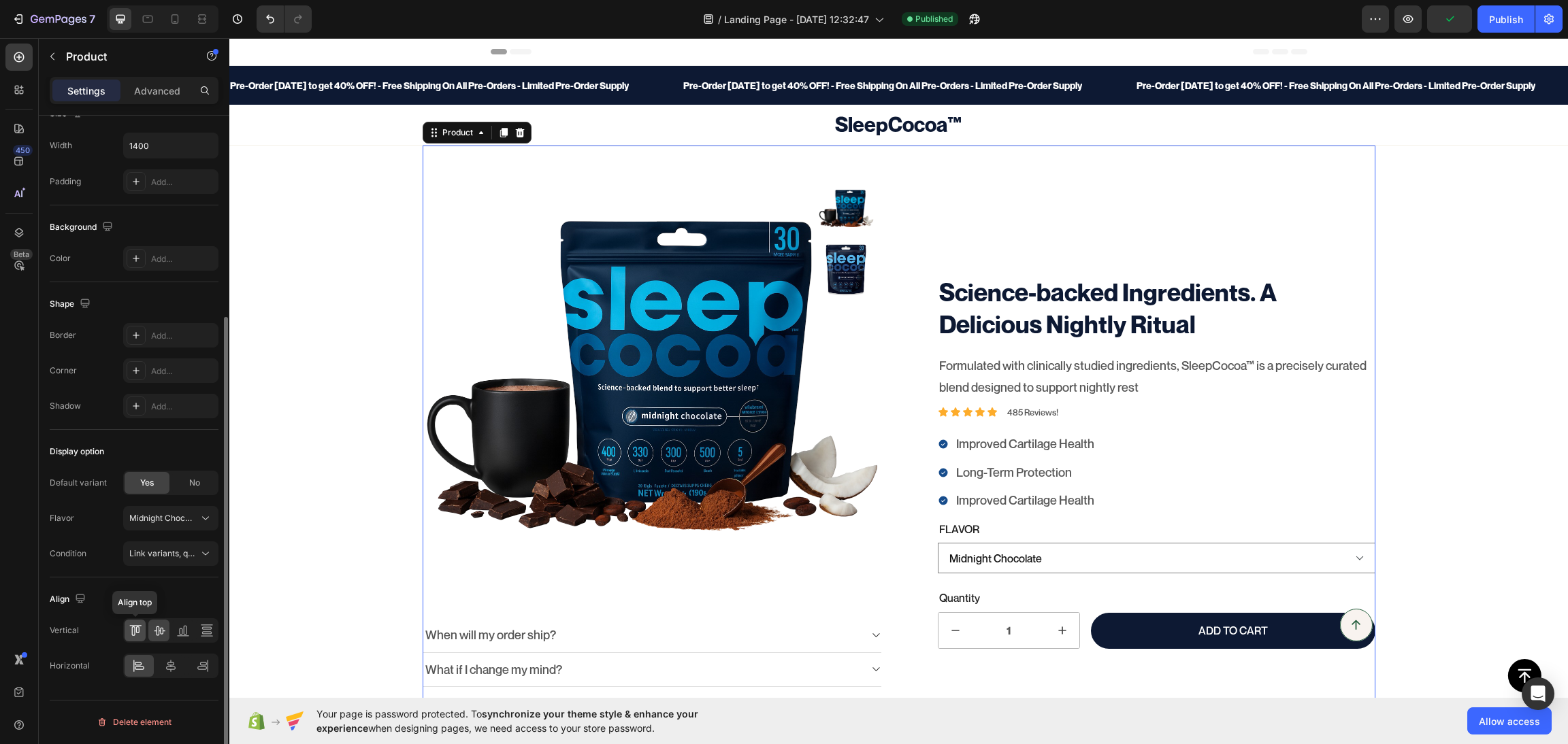
click at [142, 634] on div at bounding box center [135, 630] width 21 height 22
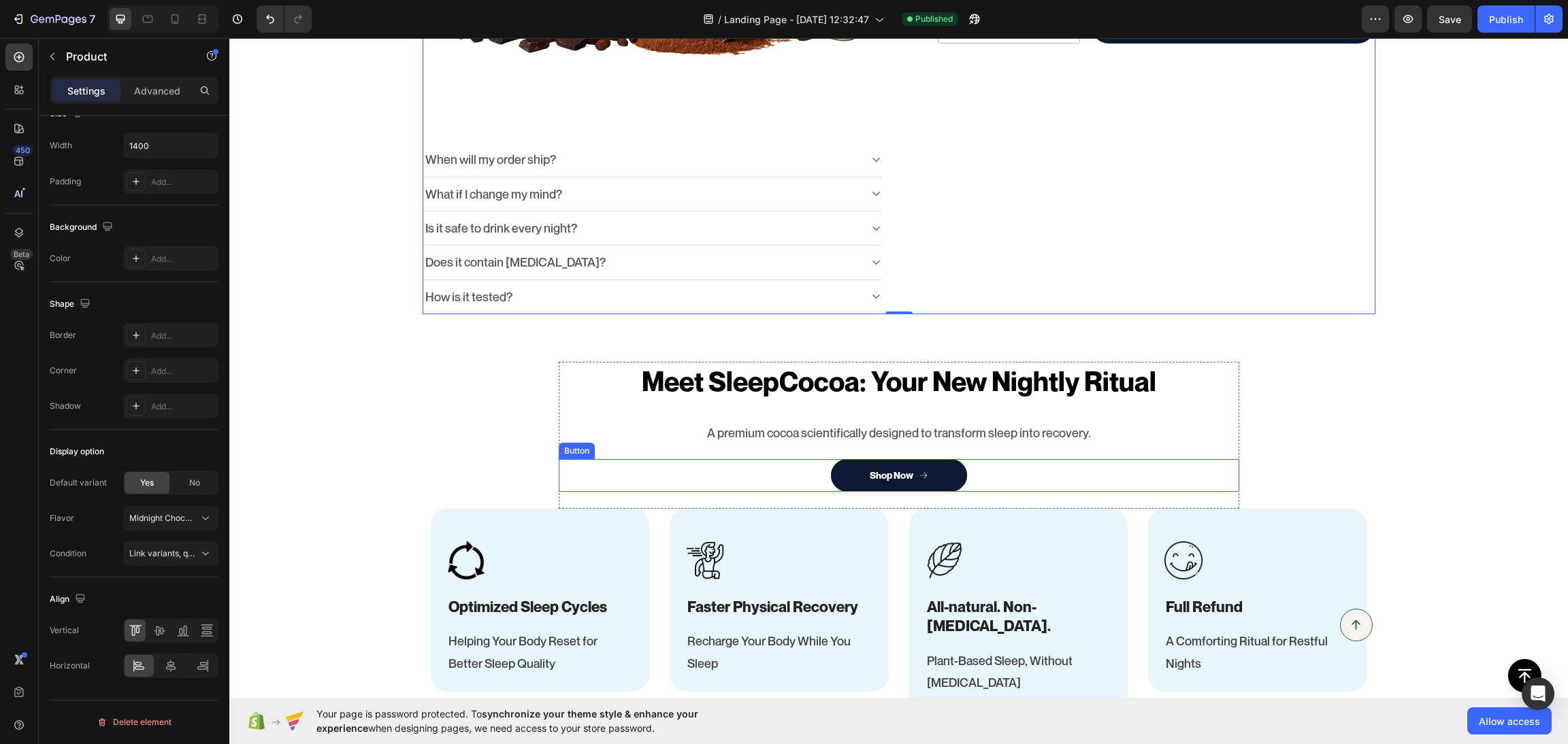
scroll to position [239, 0]
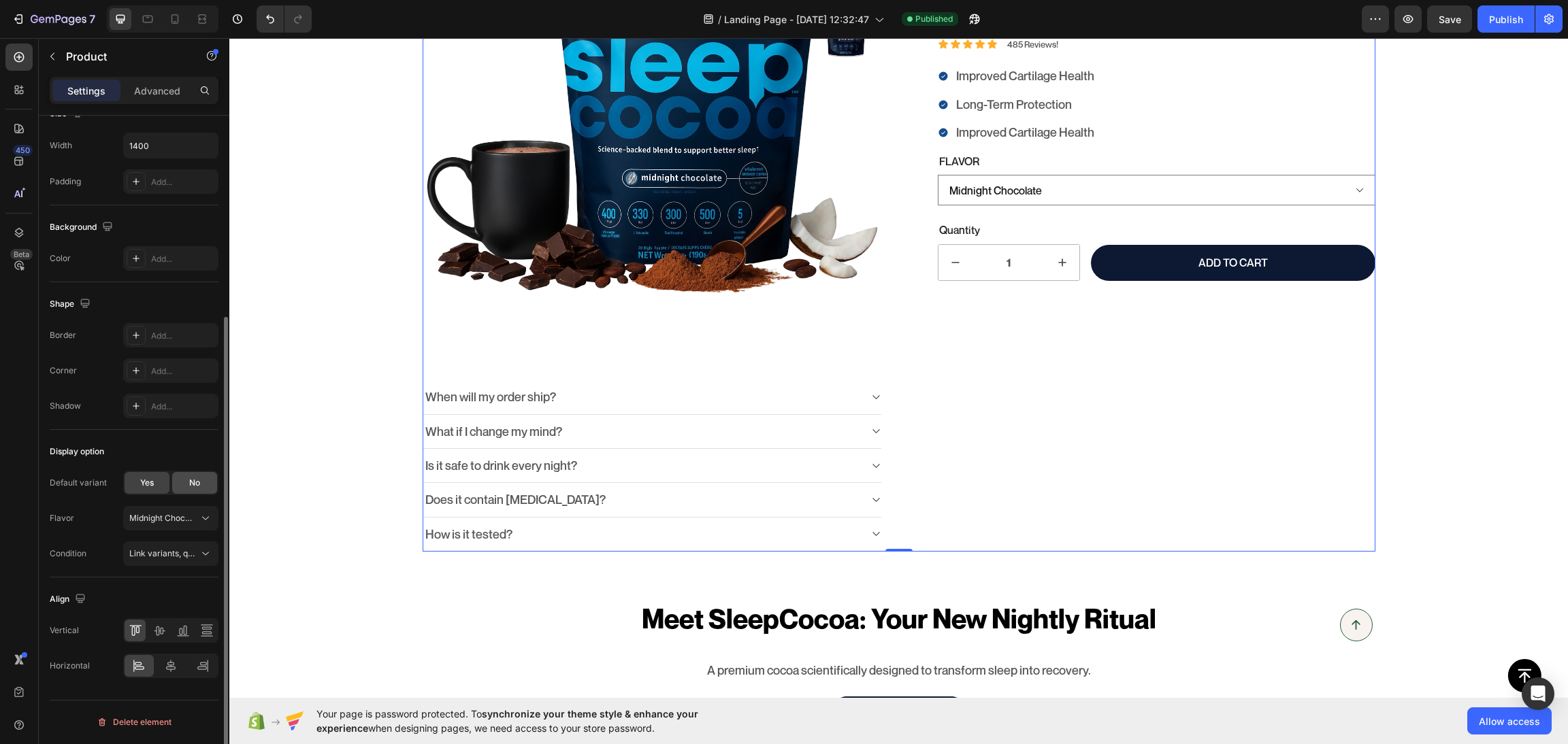
click at [199, 474] on div "No" at bounding box center [194, 483] width 45 height 22
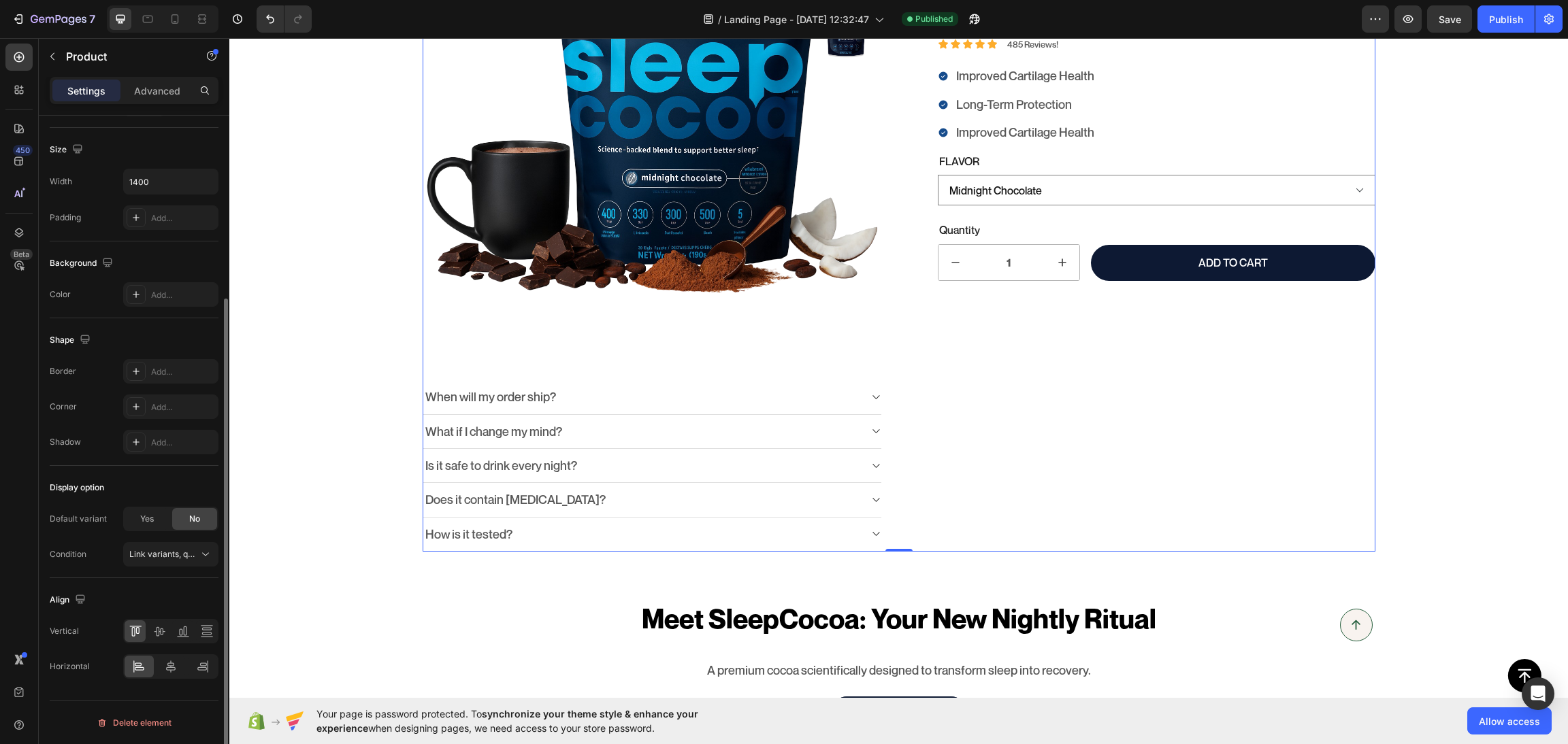
scroll to position [252, 0]
click at [145, 514] on span "Yes" at bounding box center [147, 519] width 14 height 12
select select "Midnight Chocolate"
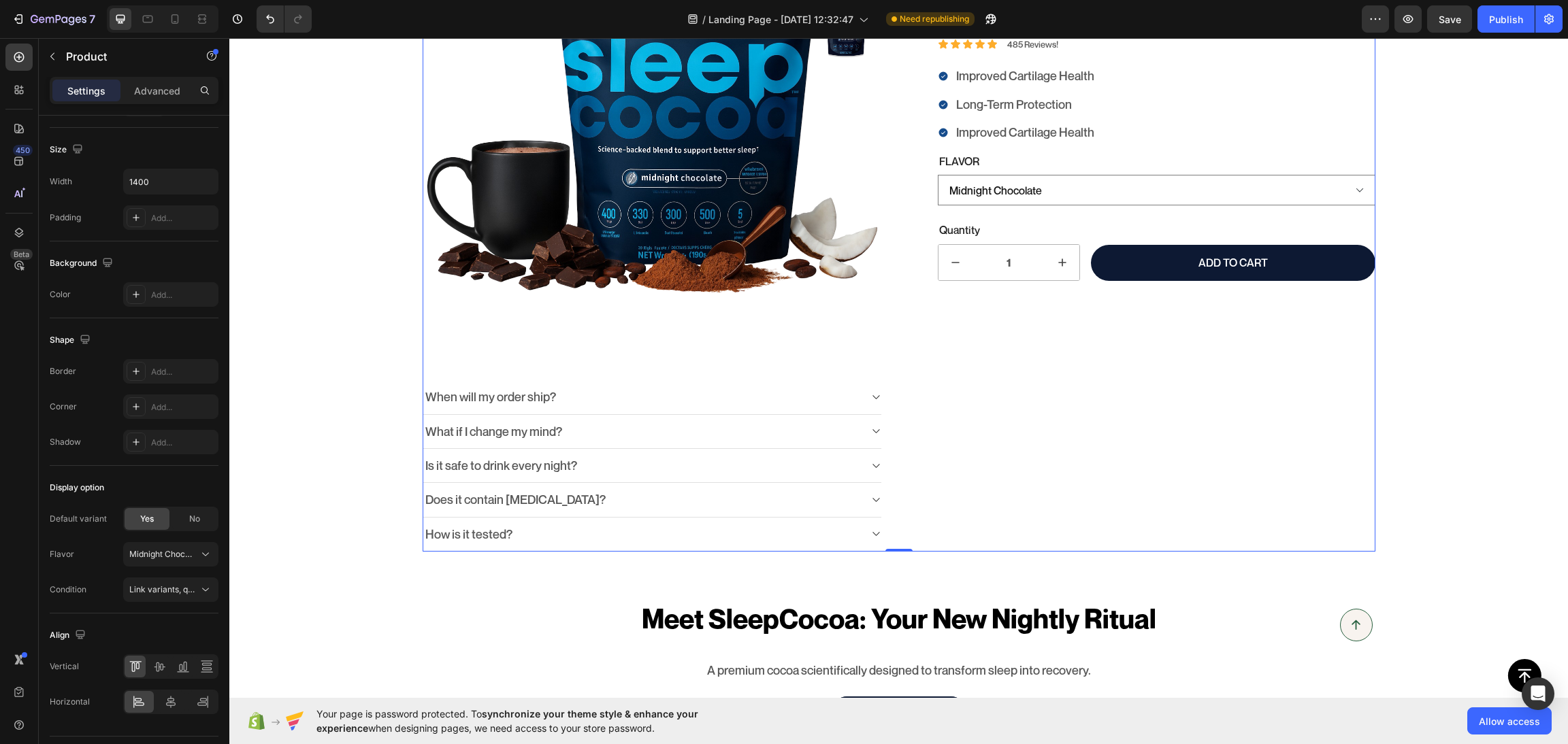
scroll to position [0, 0]
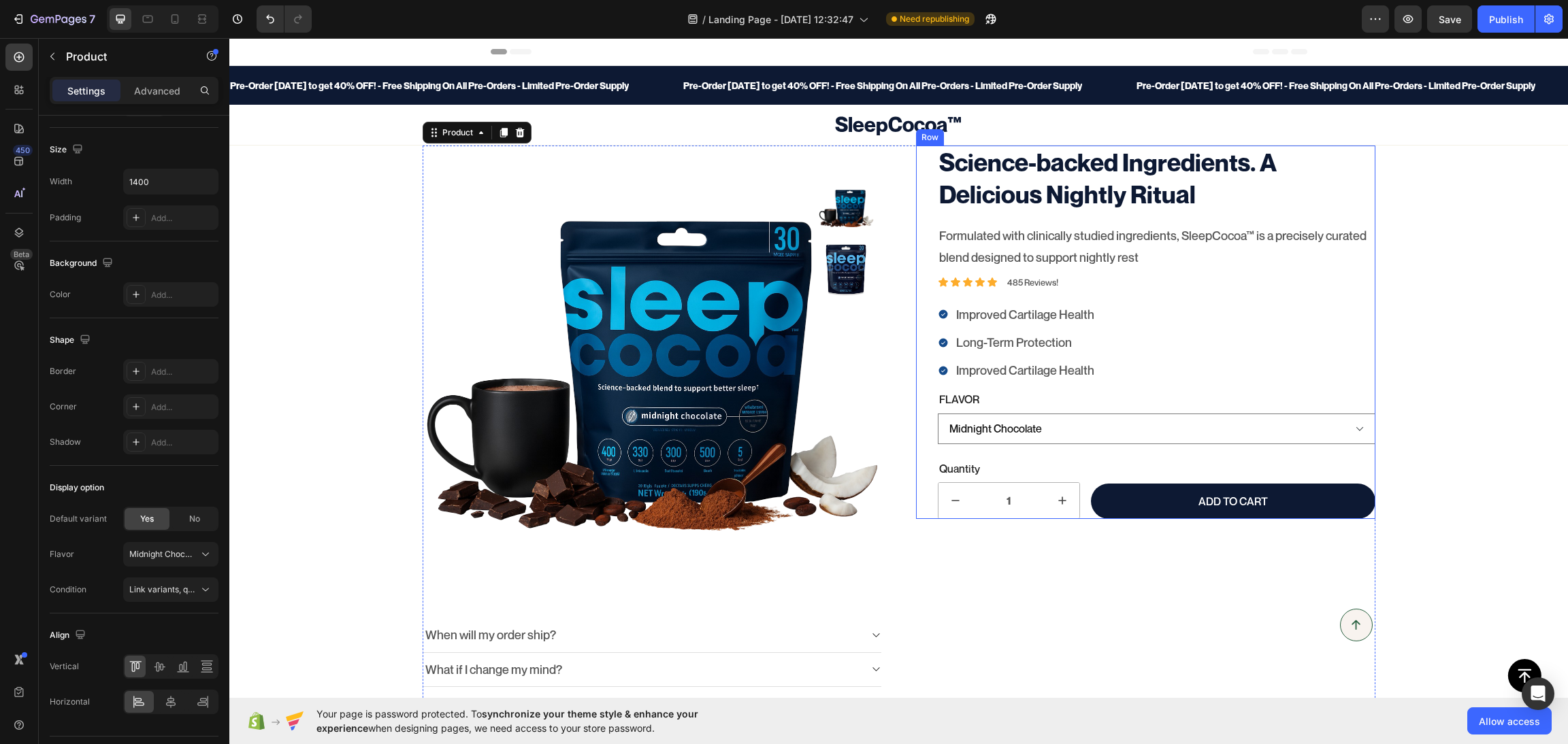
click at [917, 514] on div "Science-backed Ingredients. A Delicious Nightly Ritual Product Title Formulated…" at bounding box center [1145, 332] width 459 height 374
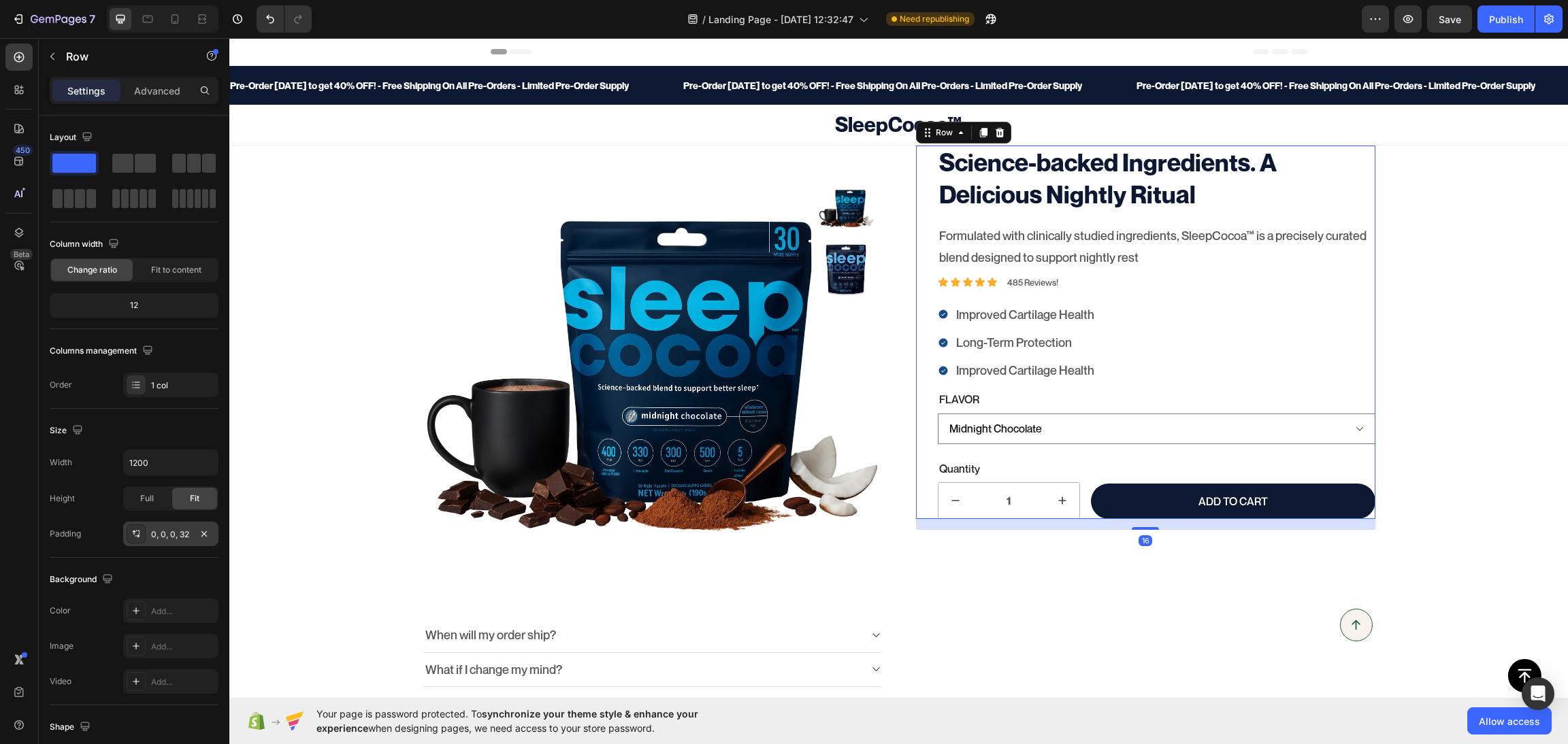
click at [168, 523] on div "0, 0, 0, 32" at bounding box center [170, 534] width 95 height 24
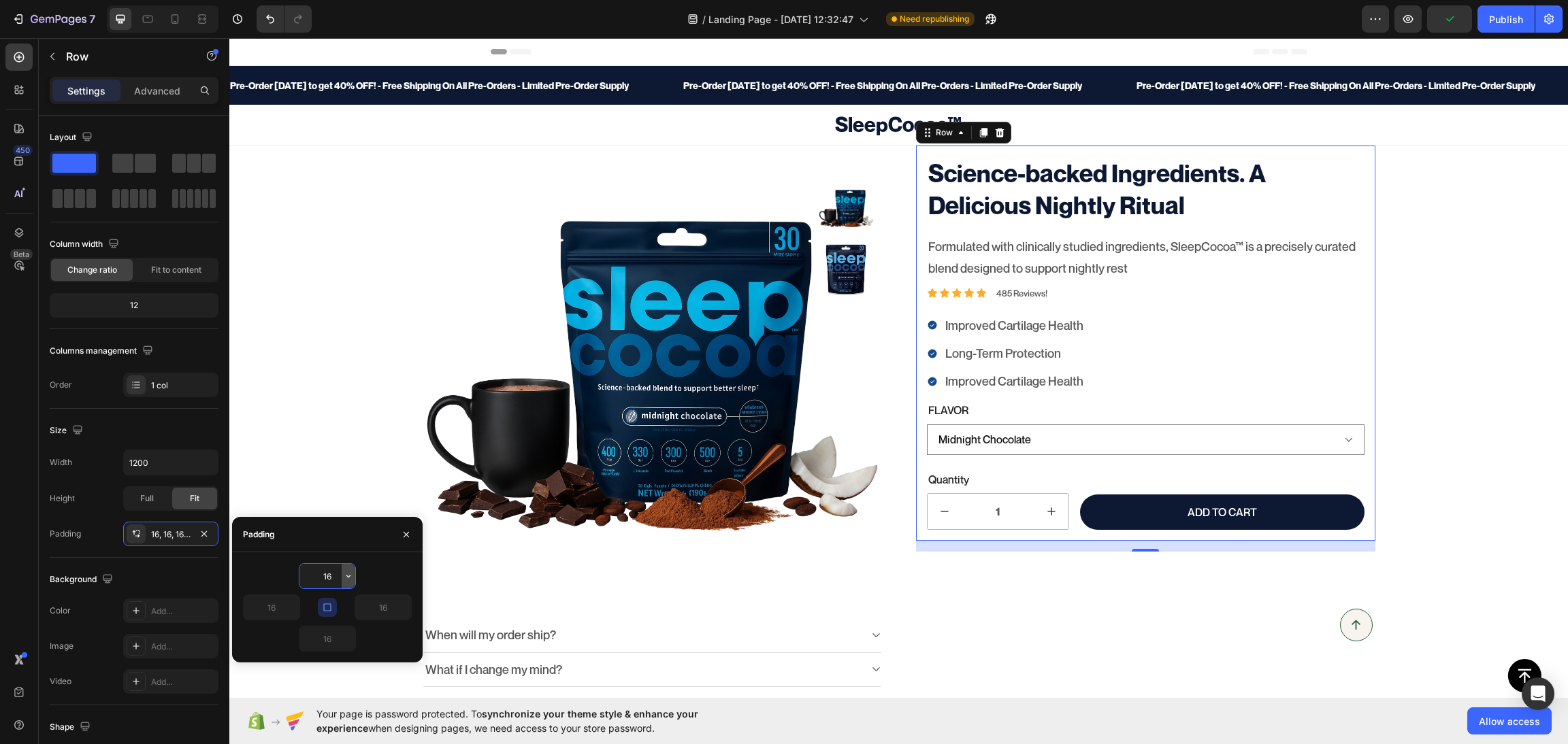
click at [350, 576] on icon "button" at bounding box center [348, 576] width 4 height 2
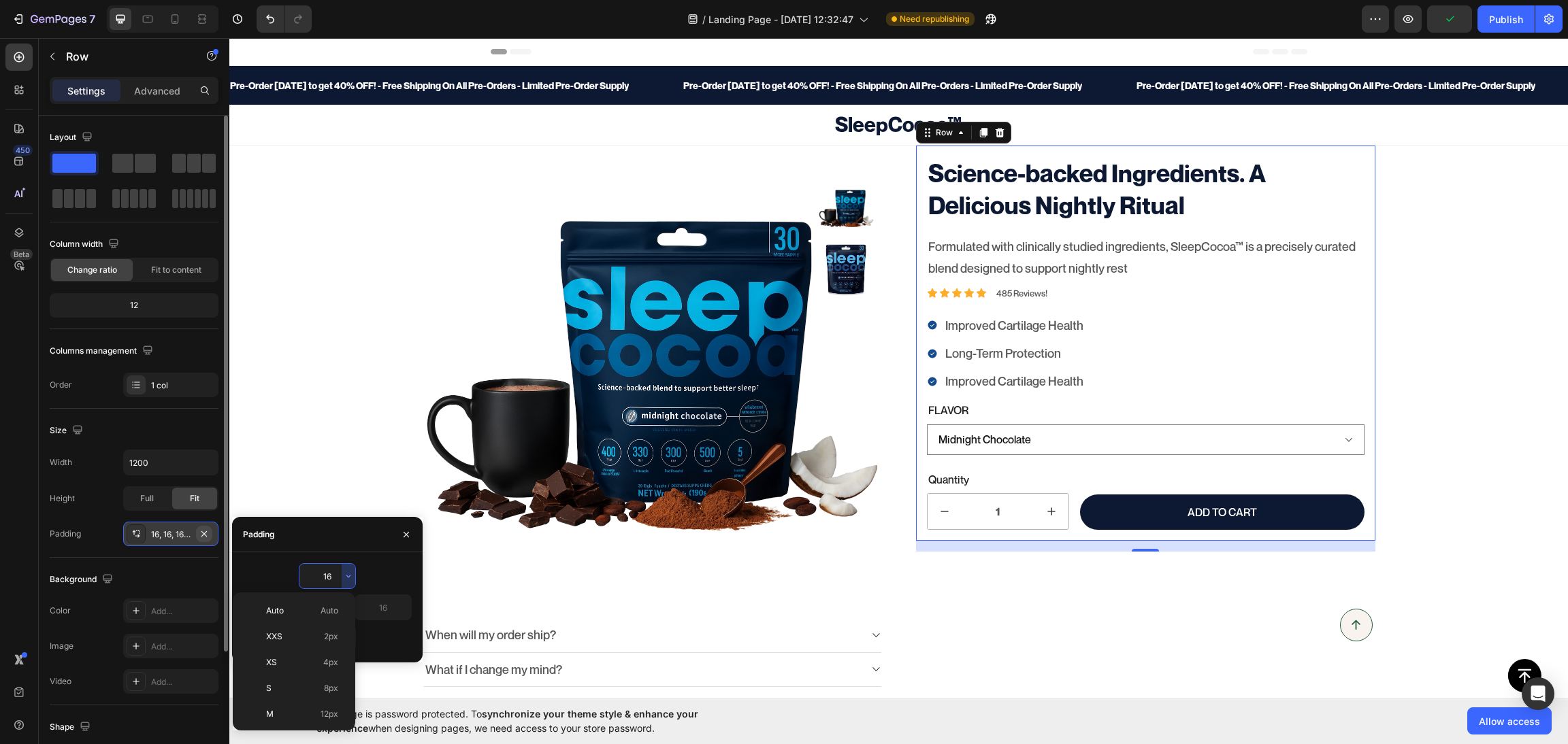
click at [199, 531] on icon "button" at bounding box center [204, 533] width 11 height 11
type input "0"
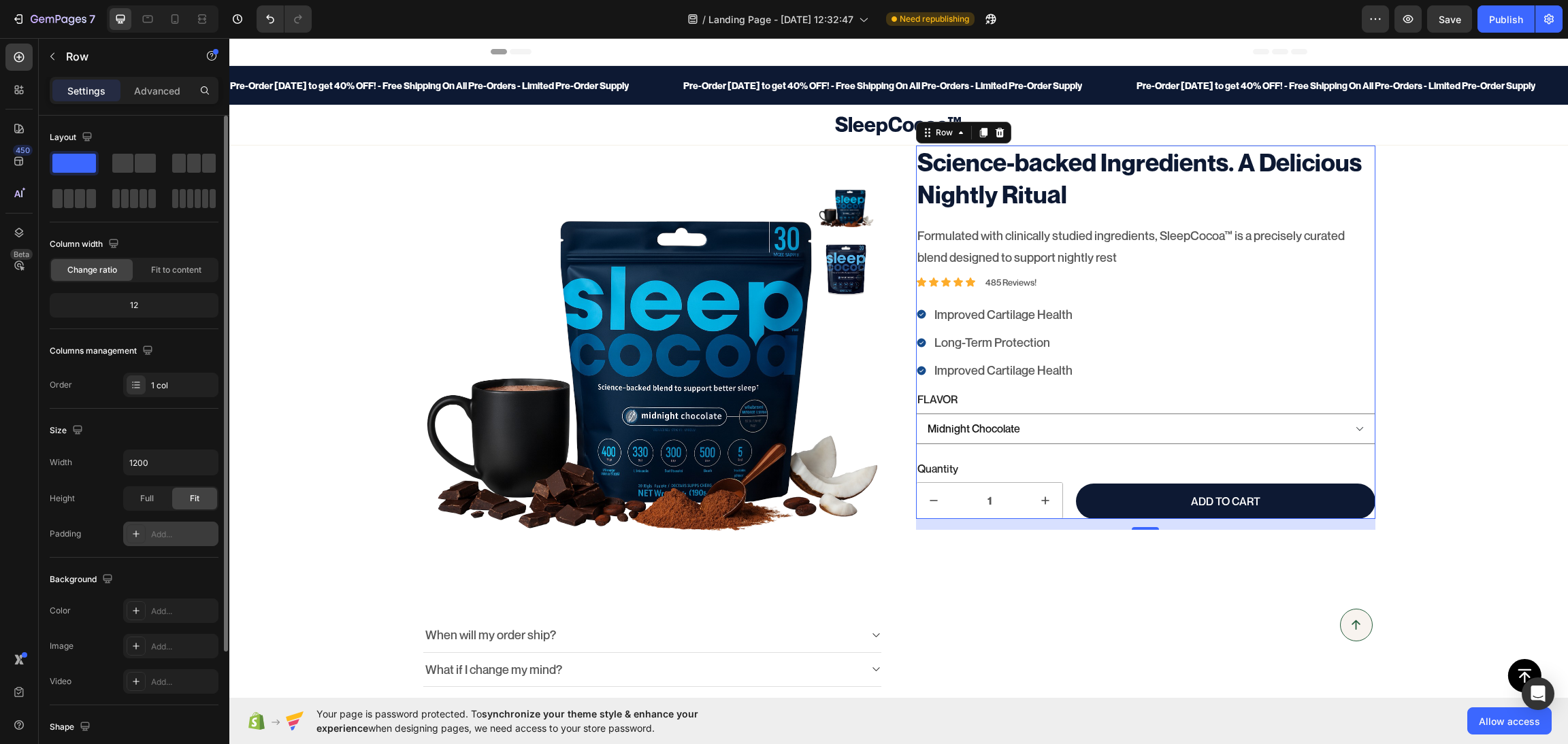
click at [160, 540] on div "Add..." at bounding box center [183, 534] width 64 height 12
type input "16"
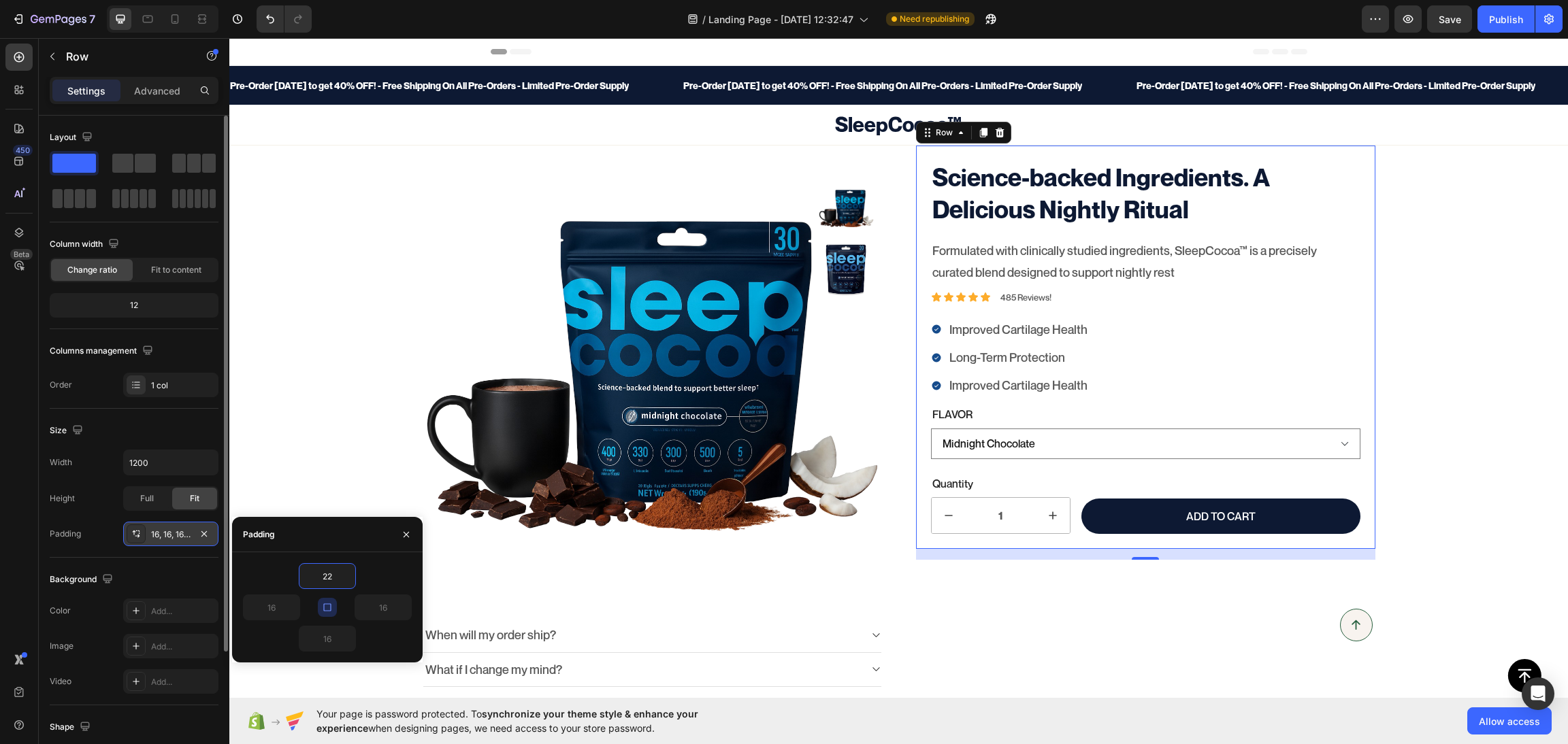
click at [332, 600] on button "button" at bounding box center [326, 607] width 19 height 19
click at [276, 614] on input "22" at bounding box center [271, 607] width 56 height 24
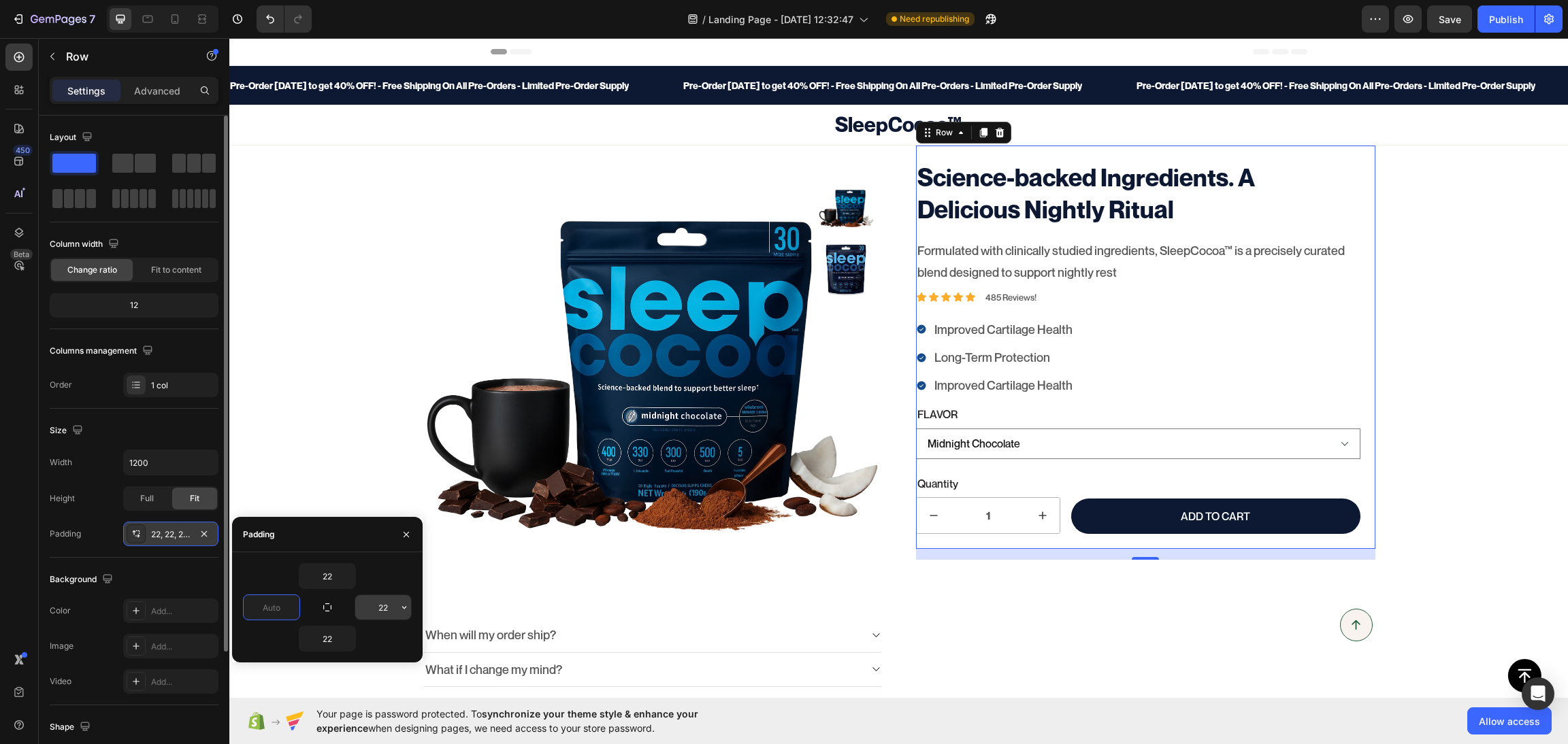
click at [370, 606] on input "22" at bounding box center [383, 607] width 56 height 24
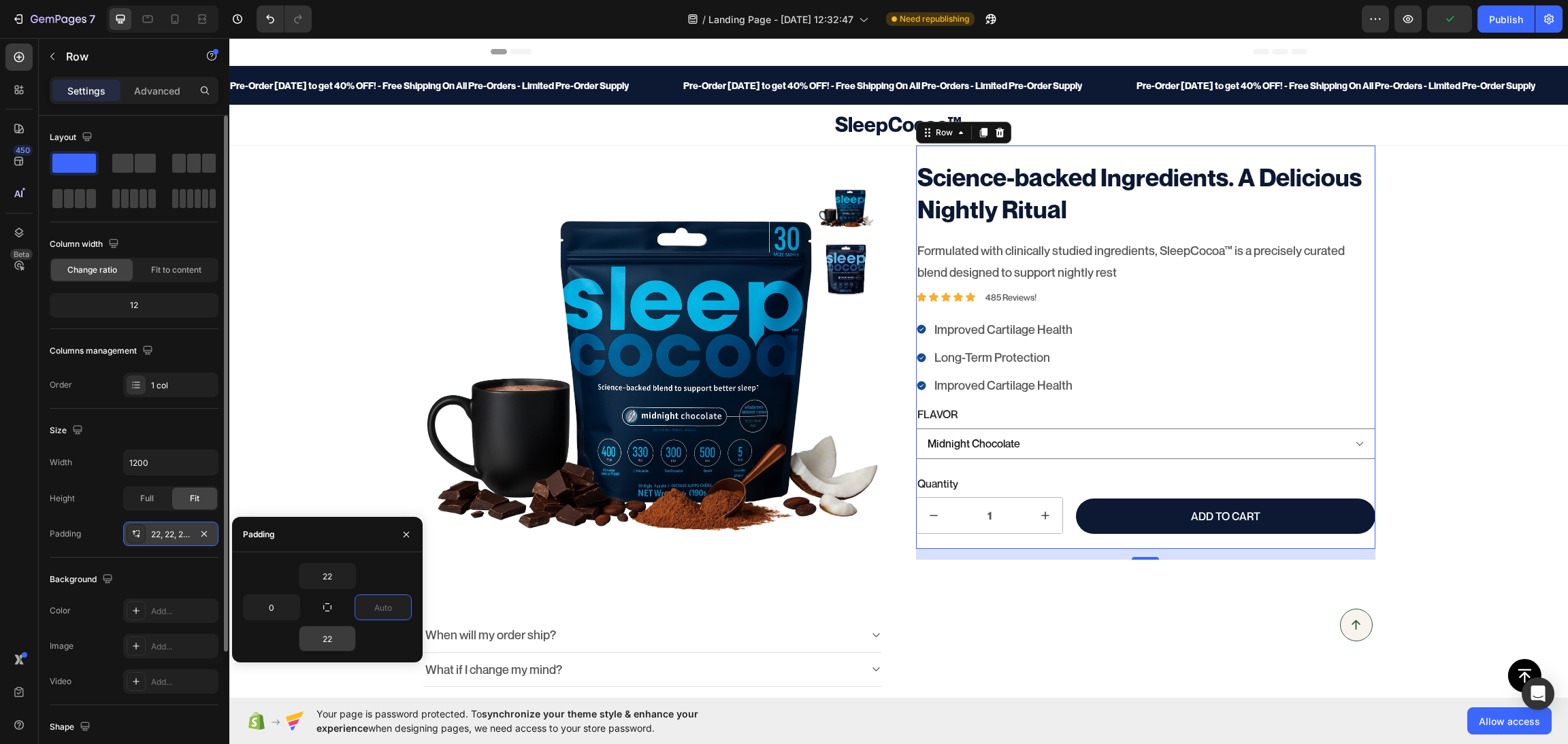
click at [336, 646] on input "22" at bounding box center [327, 639] width 56 height 24
click at [332, 643] on input "22" at bounding box center [327, 639] width 56 height 24
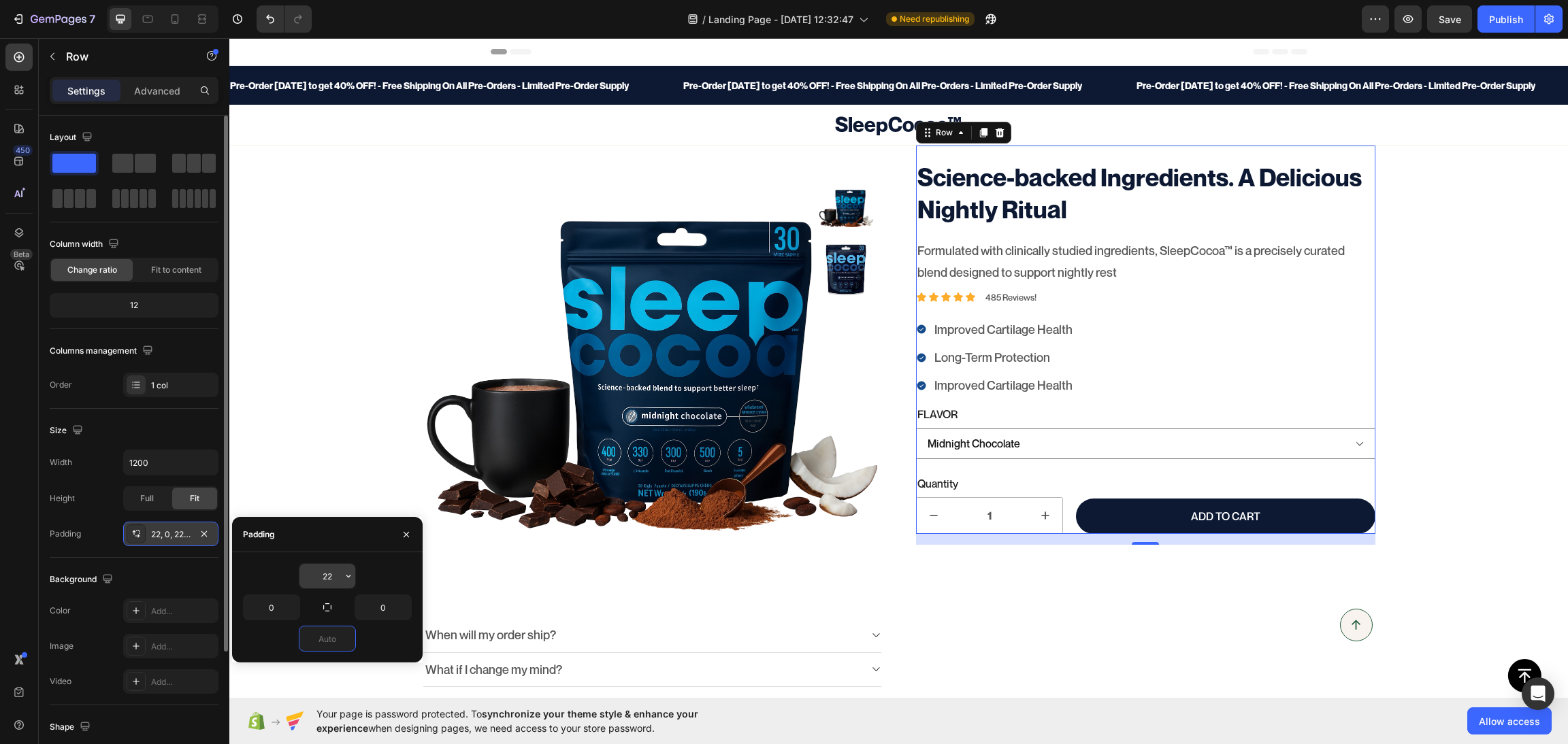
click at [326, 580] on input "22" at bounding box center [327, 576] width 56 height 24
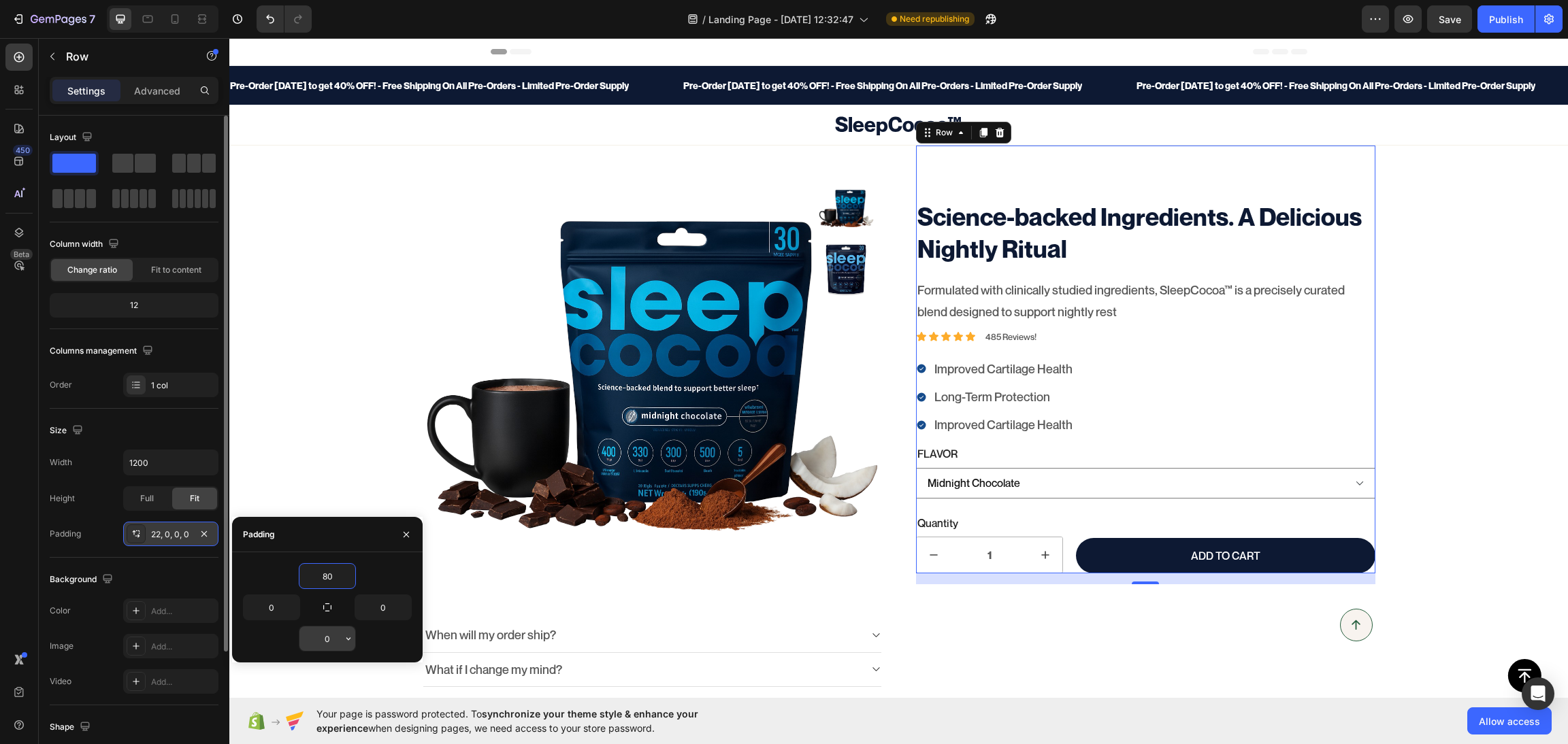
click at [330, 630] on input "0" at bounding box center [327, 639] width 56 height 24
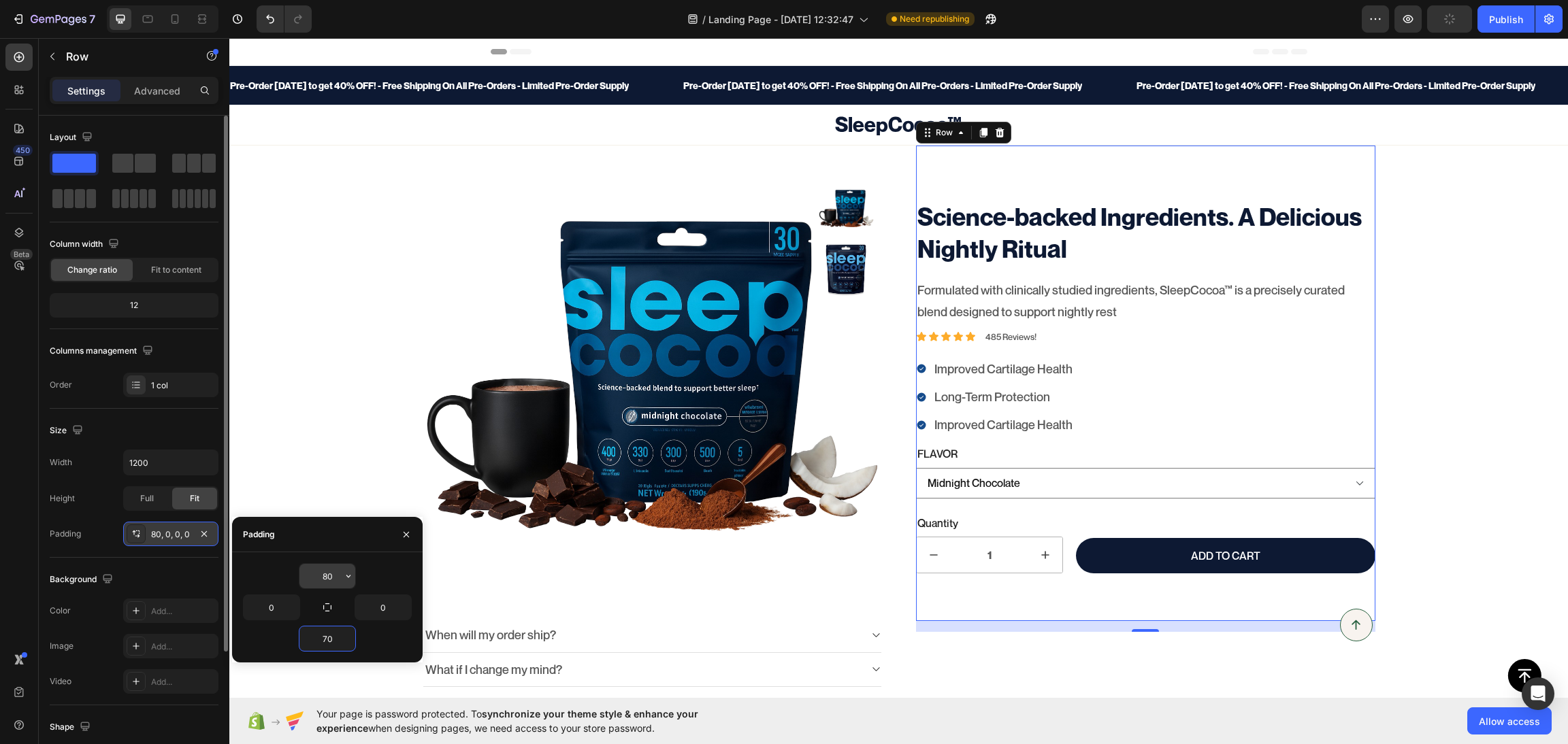
click at [324, 558] on div "80 0 0 70" at bounding box center [327, 607] width 191 height 110
click at [324, 582] on input "80" at bounding box center [327, 576] width 56 height 24
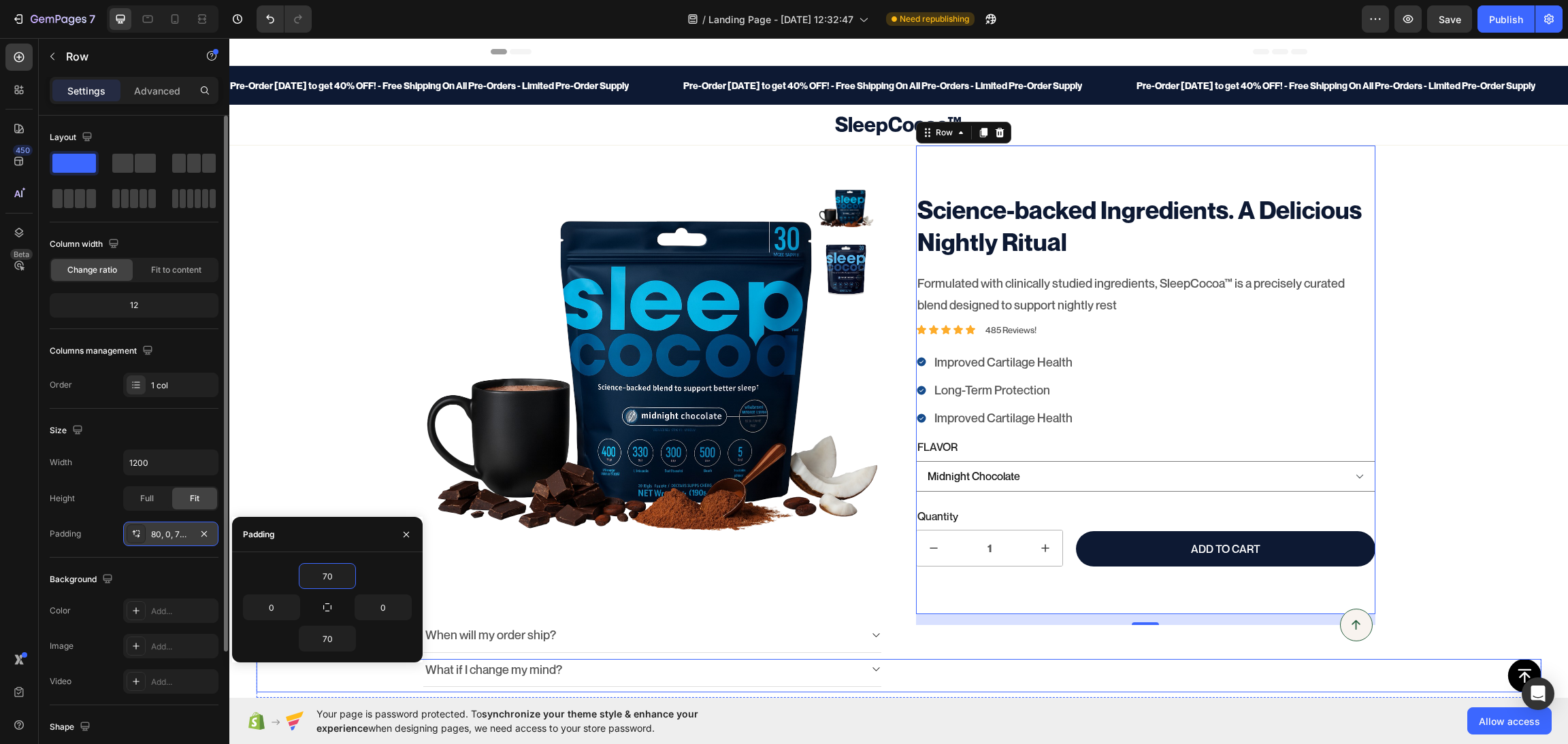
click at [942, 661] on div "Button" at bounding box center [898, 676] width 1285 height 33
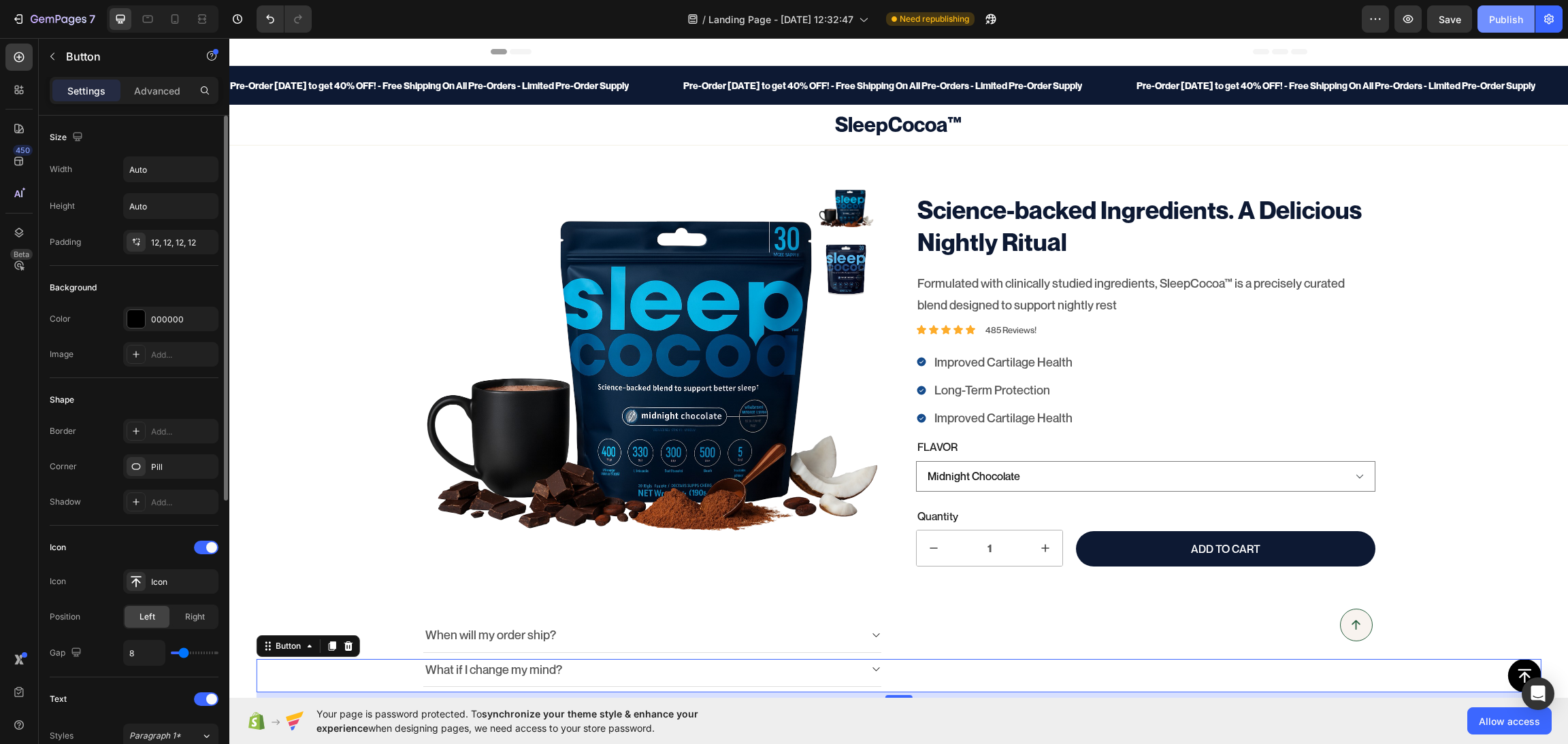
click at [1393, 16] on div "Publish" at bounding box center [1506, 20] width 34 height 15
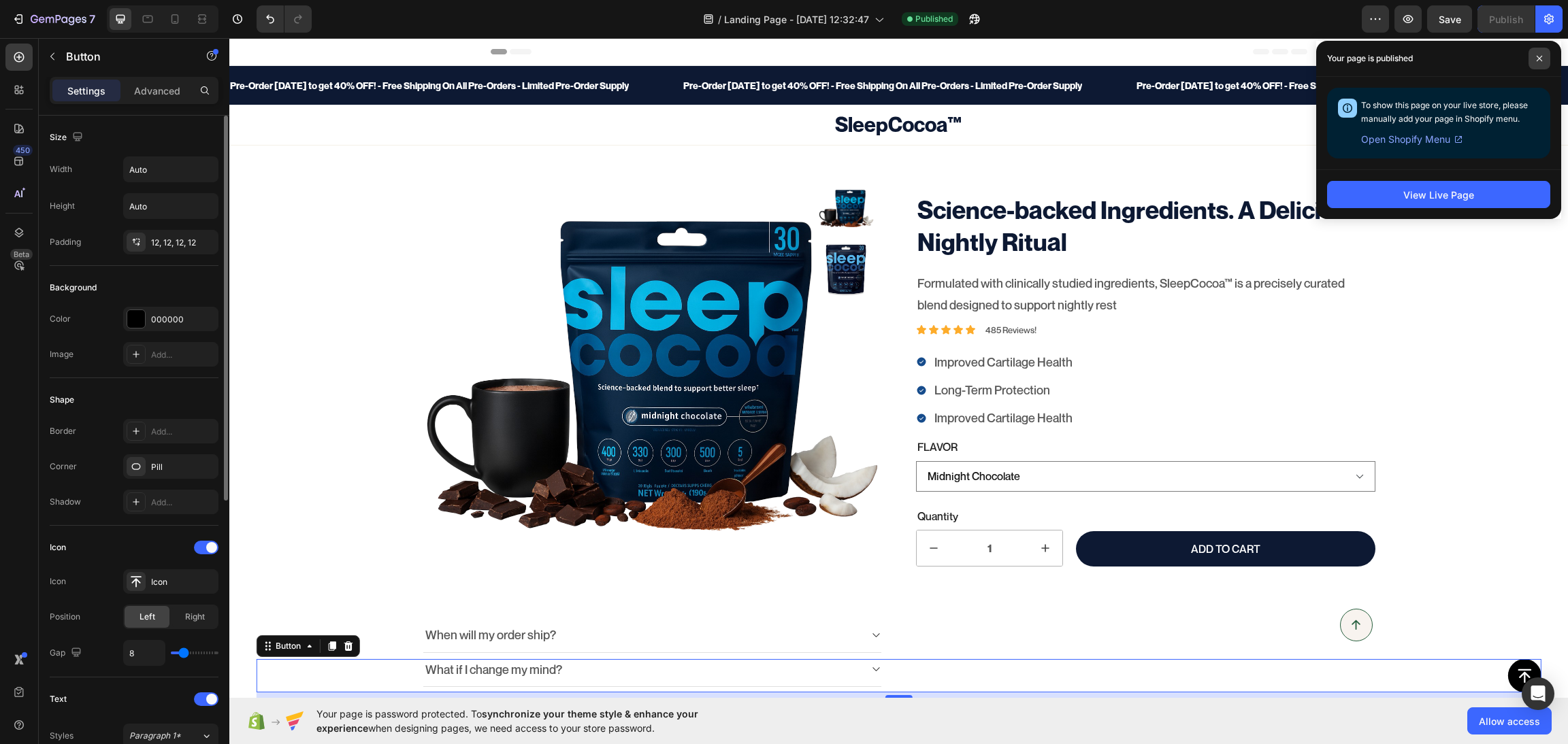
click at [1393, 55] on span at bounding box center [1539, 59] width 22 height 22
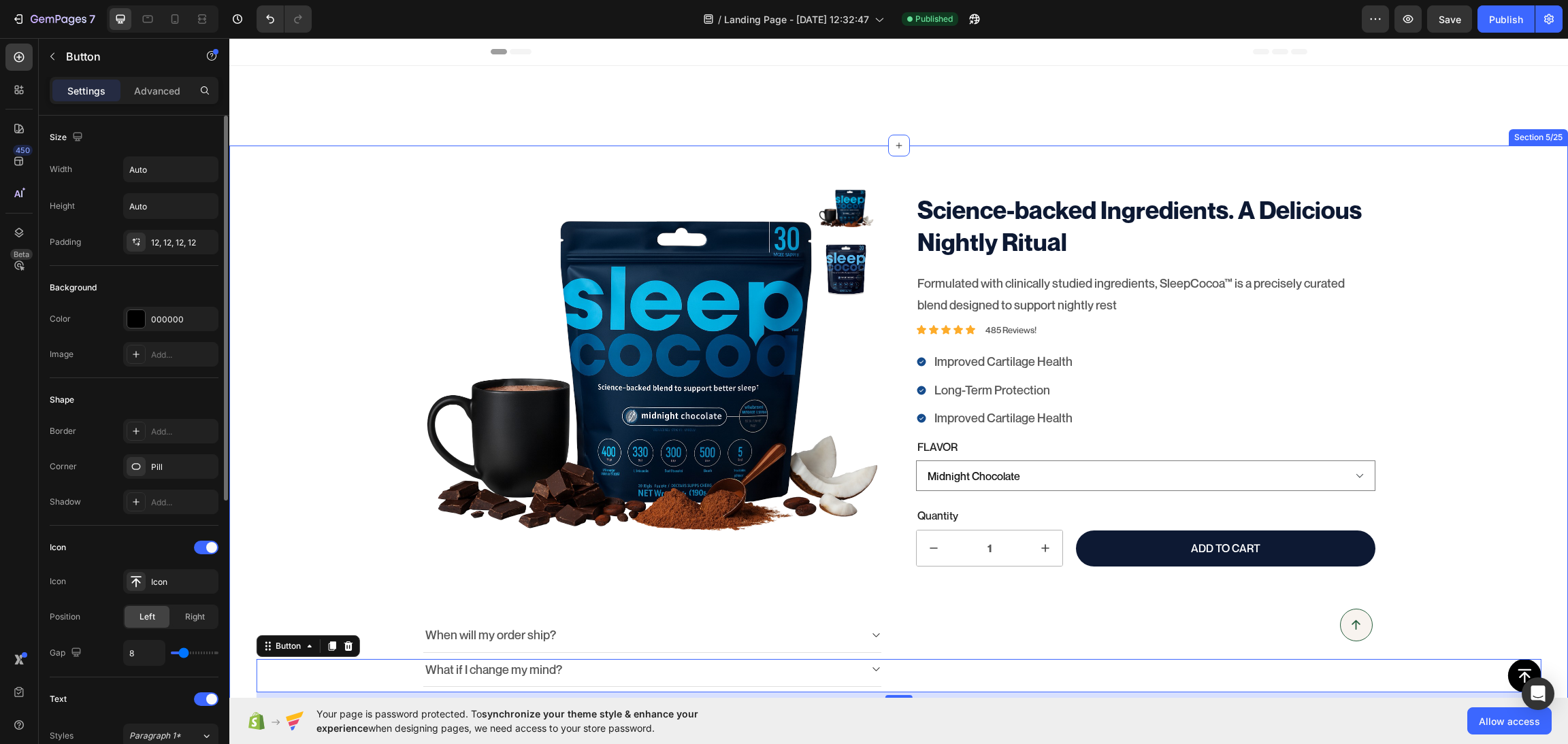
scroll to position [239, 0]
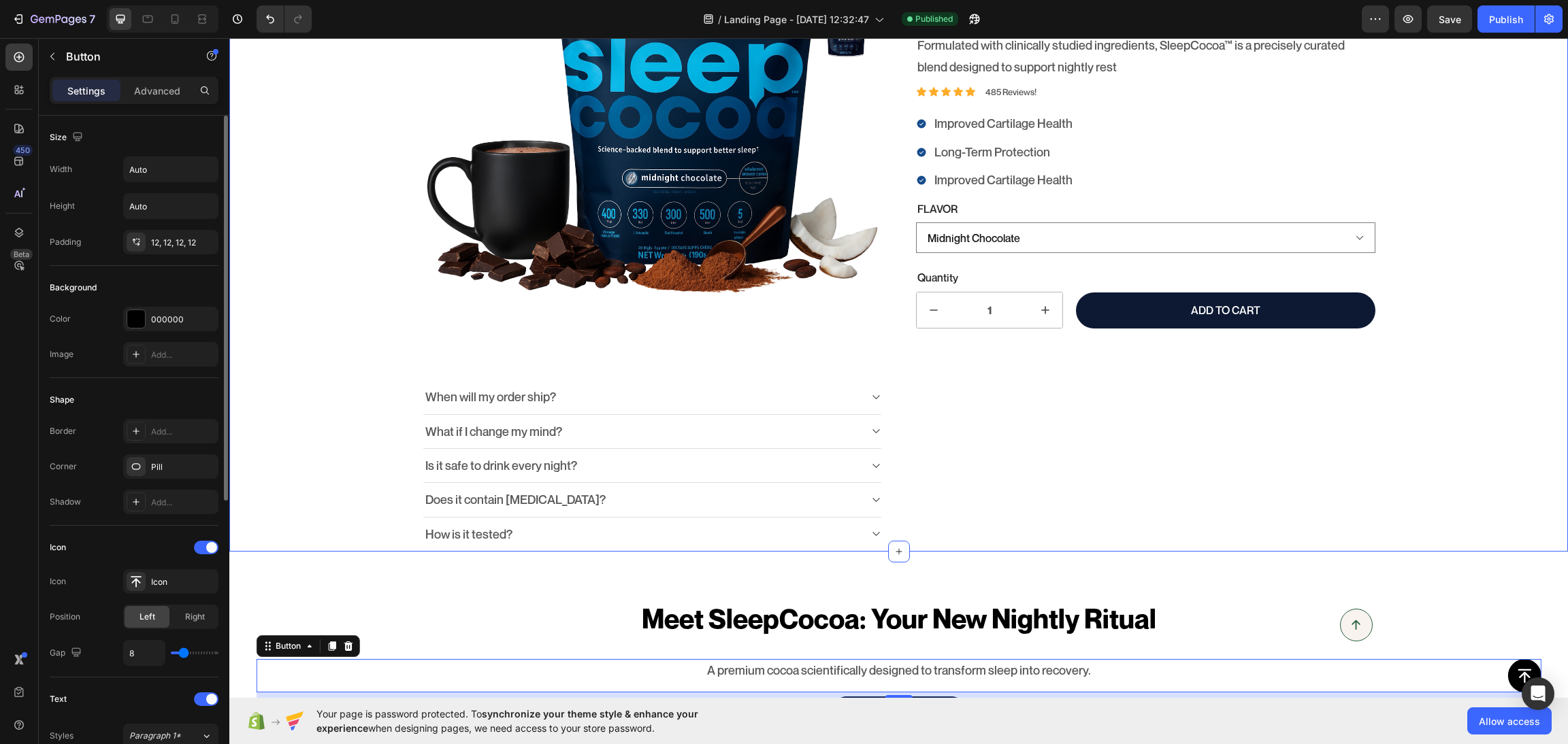
click at [357, 364] on div "100% Money-Back Guarantee Item List 60-Day Easy Returns Item List Row Product I…" at bounding box center [899, 229] width 1338 height 644
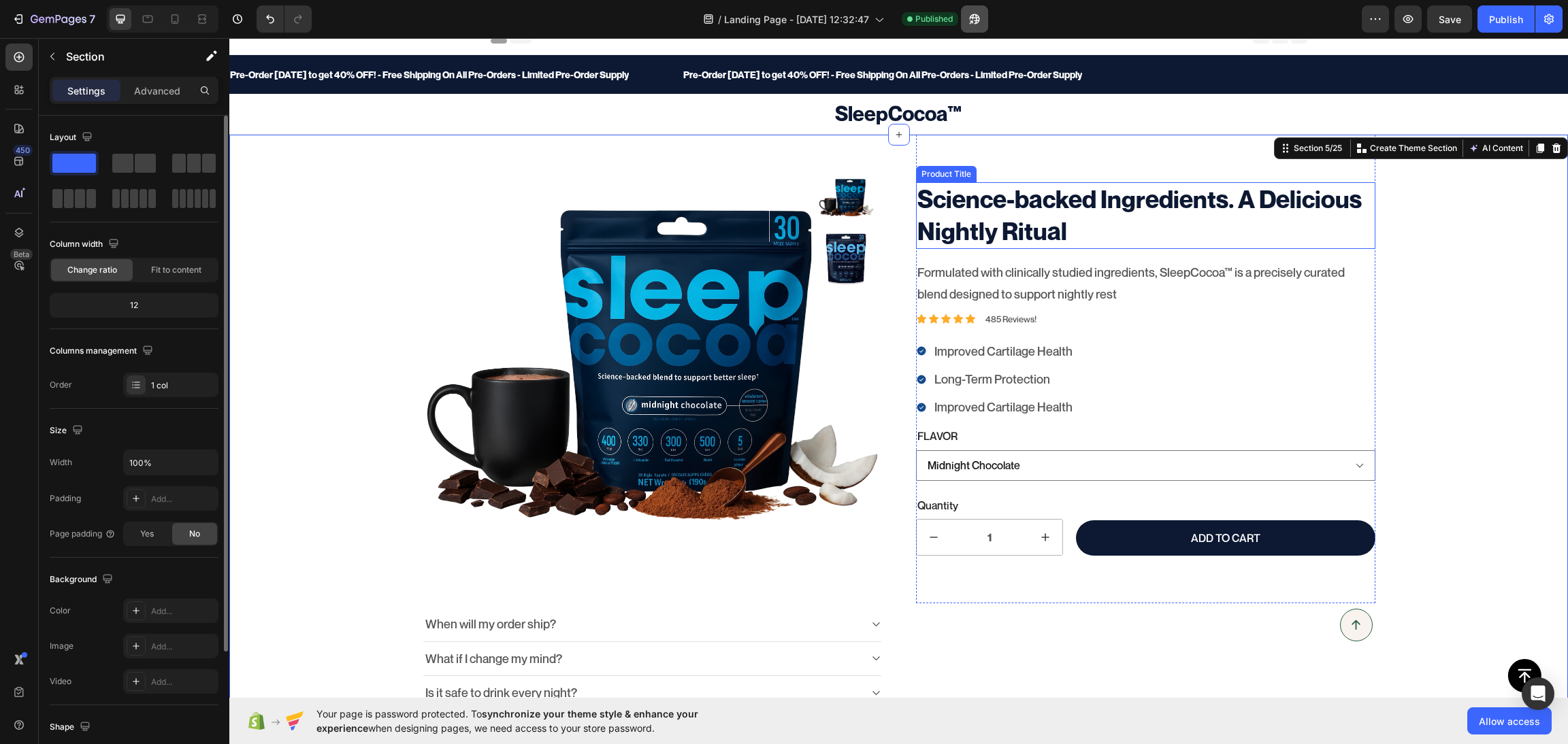
scroll to position [0, 0]
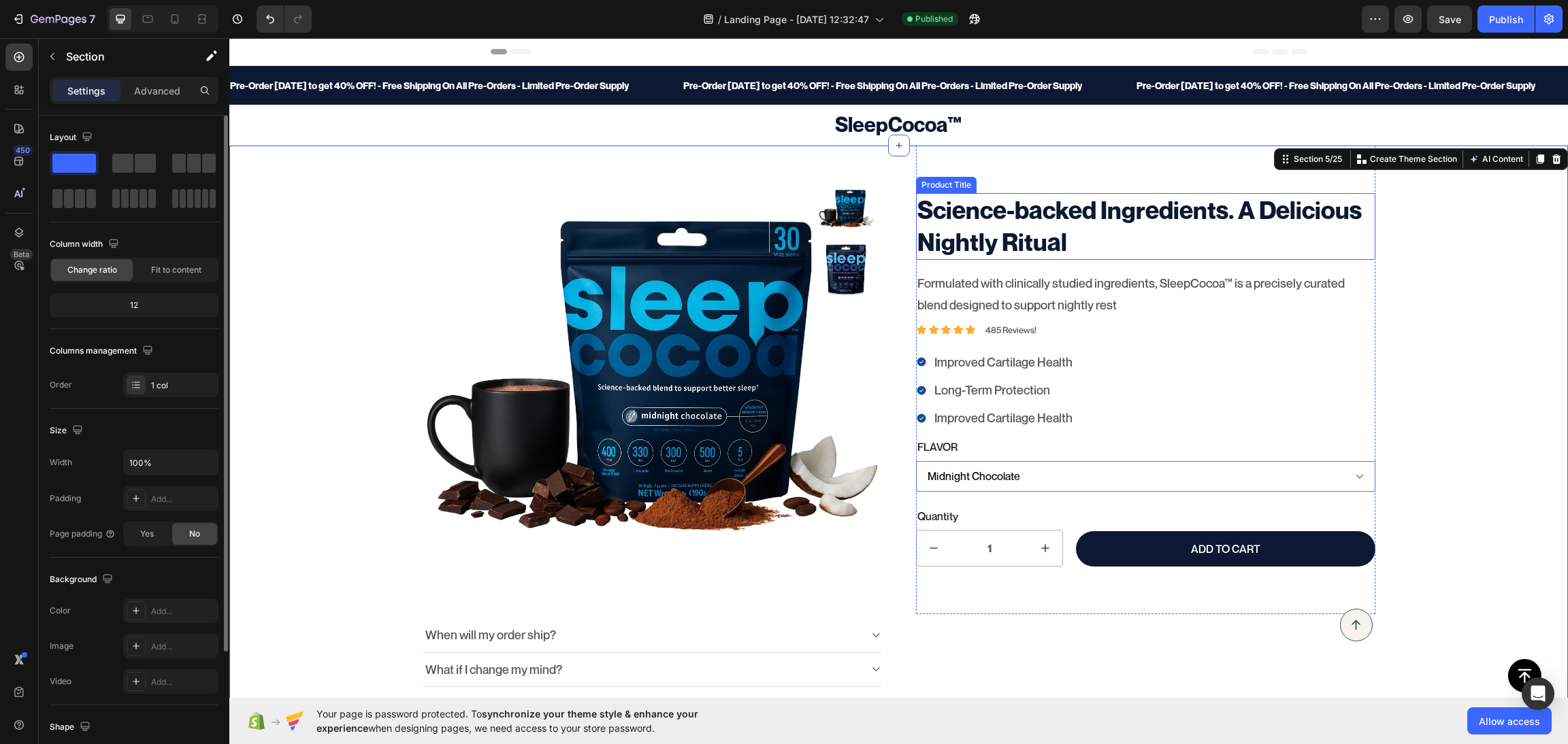
click at [1093, 216] on h1 "Science-backed Ingredients. A Delicious Nightly Ritual" at bounding box center [1145, 226] width 459 height 67
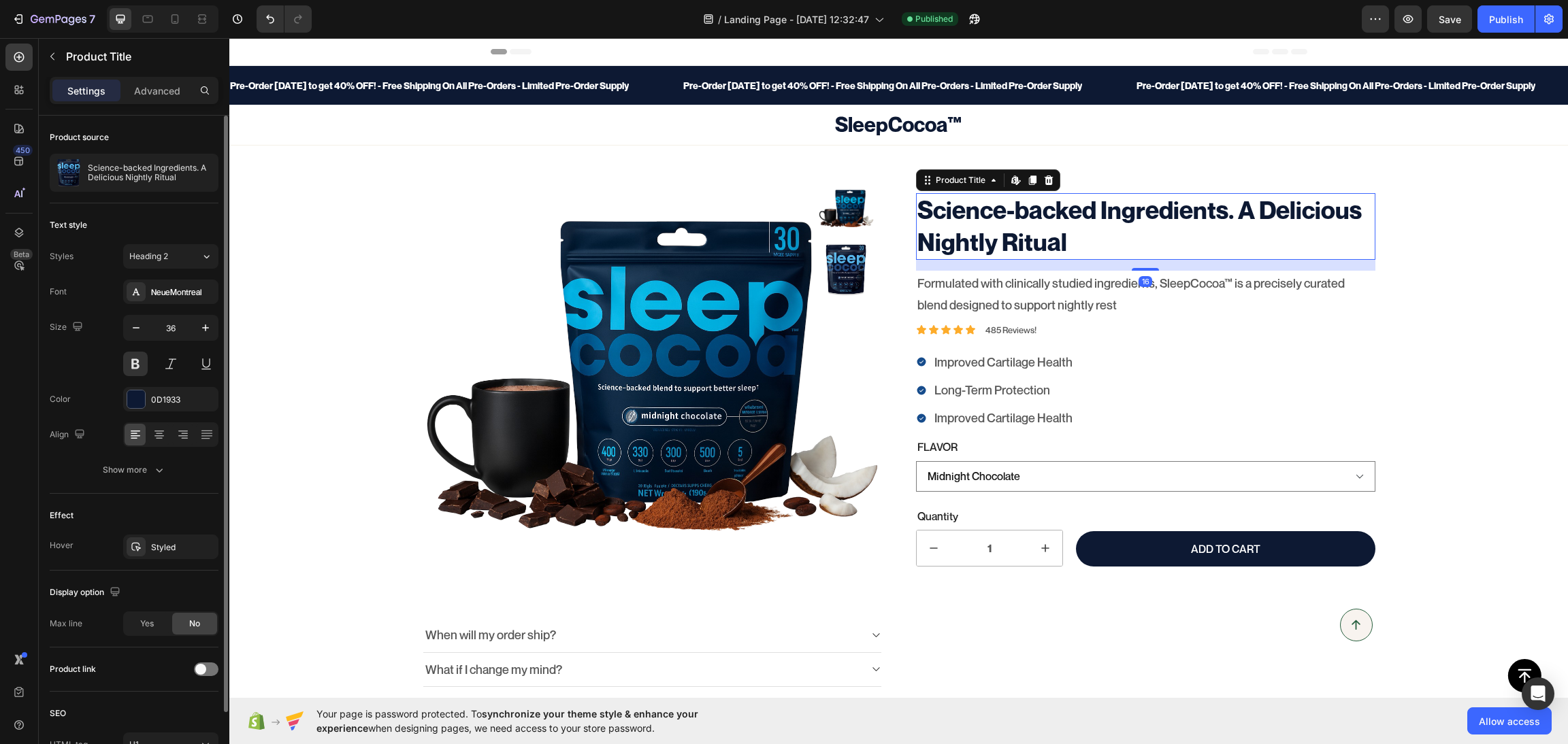
click at [1093, 216] on h1 "Science-backed Ingredients. A Delicious Nightly Ritual" at bounding box center [1145, 226] width 459 height 67
click at [1136, 217] on h1 "Science-backed Ingredients. A Delicious Nightly Ritual" at bounding box center [1145, 226] width 459 height 67
click at [140, 329] on icon "button" at bounding box center [136, 327] width 14 height 14
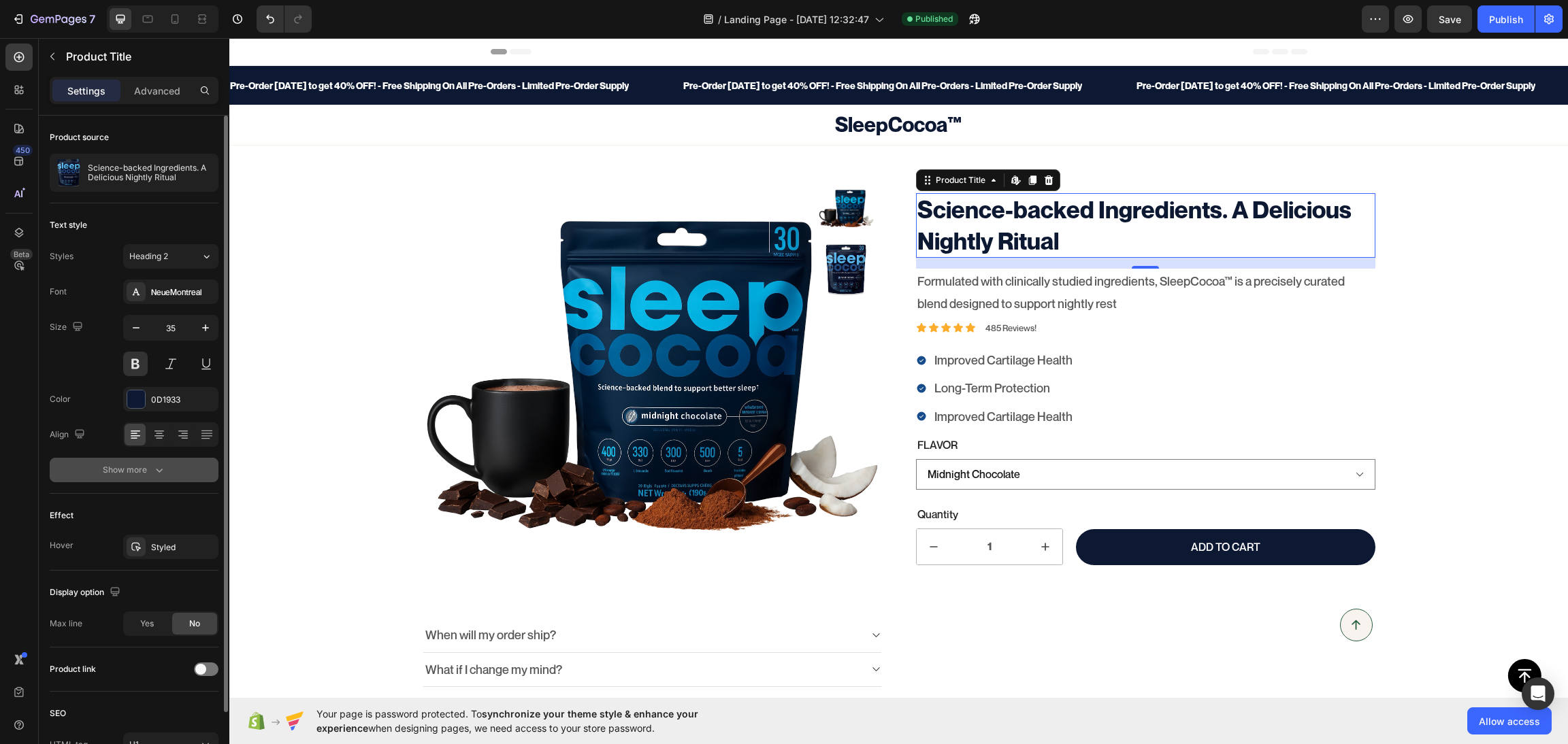
click at [142, 479] on button "Show more" at bounding box center [134, 470] width 169 height 24
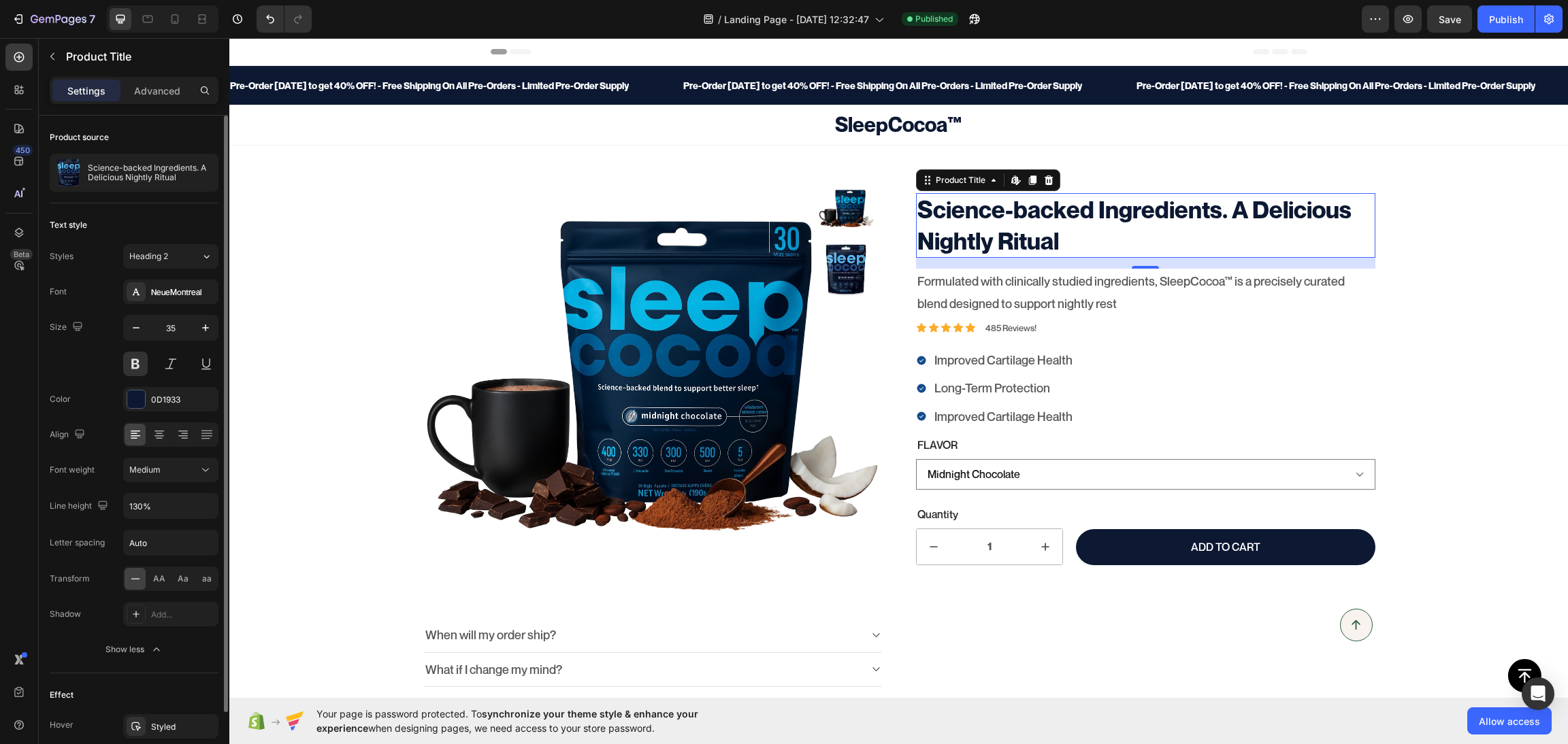
click at [158, 457] on div "Font NeueMontreal Size 35 Color 0D1933 Align Font weight Medium Line height 130…" at bounding box center [134, 471] width 169 height 383
click at [158, 462] on button "Medium" at bounding box center [170, 470] width 95 height 24
click at [140, 528] on span "Bold" at bounding box center [138, 530] width 17 height 12
click at [148, 466] on div "Bold" at bounding box center [164, 470] width 69 height 12
click at [140, 499] on span "Medium" at bounding box center [145, 504] width 31 height 12
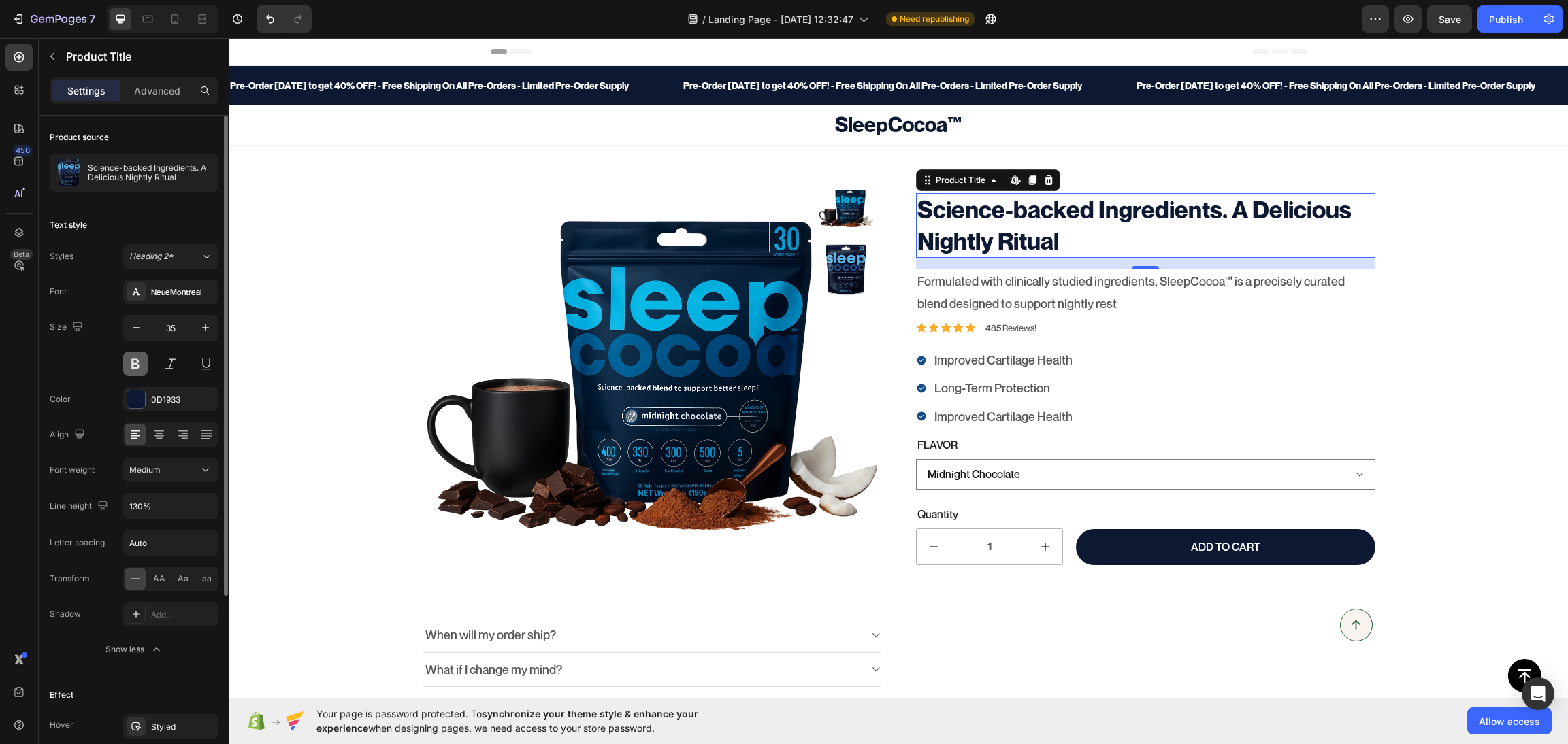
click at [142, 364] on button at bounding box center [135, 364] width 24 height 24
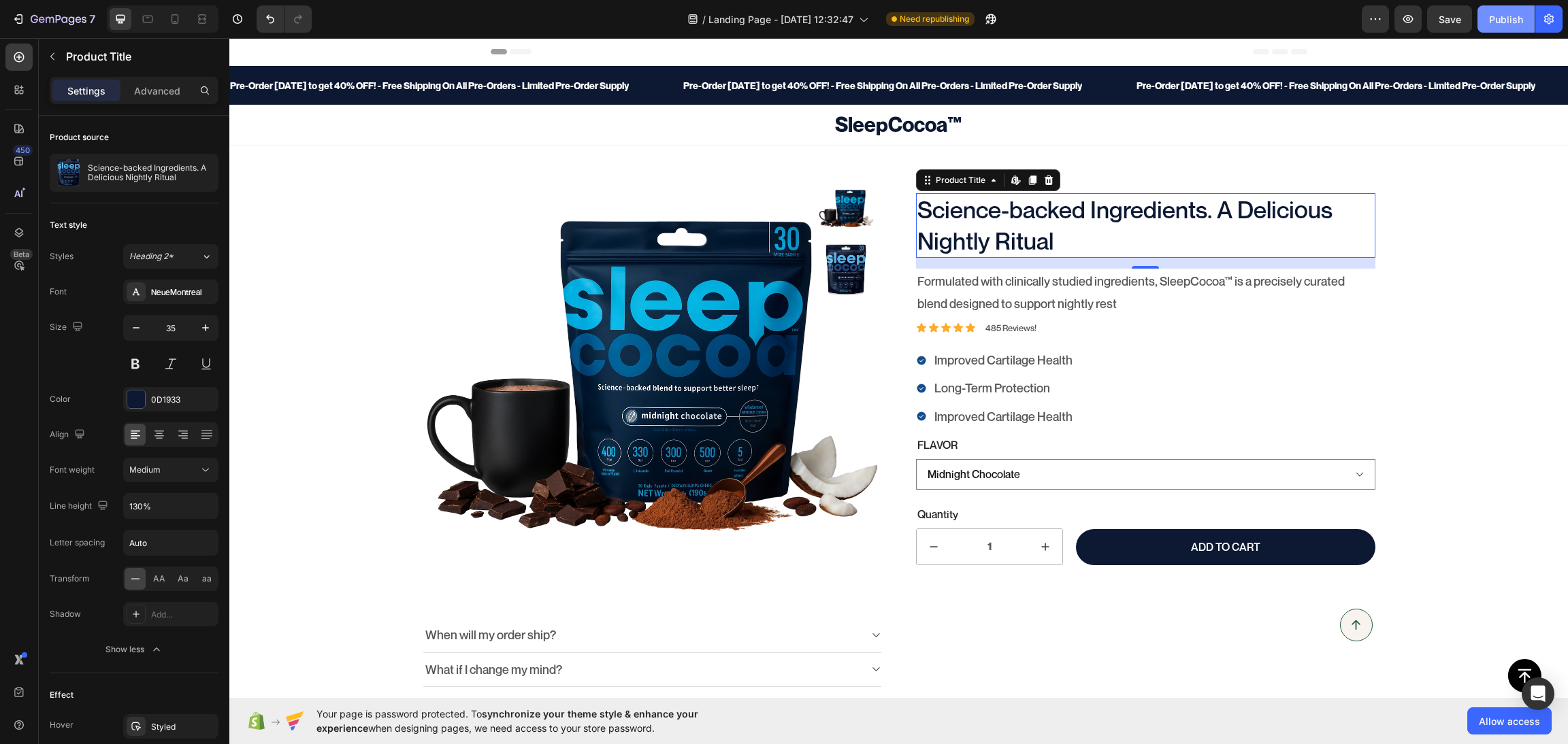
click at [1393, 11] on button "Publish" at bounding box center [1506, 19] width 57 height 27
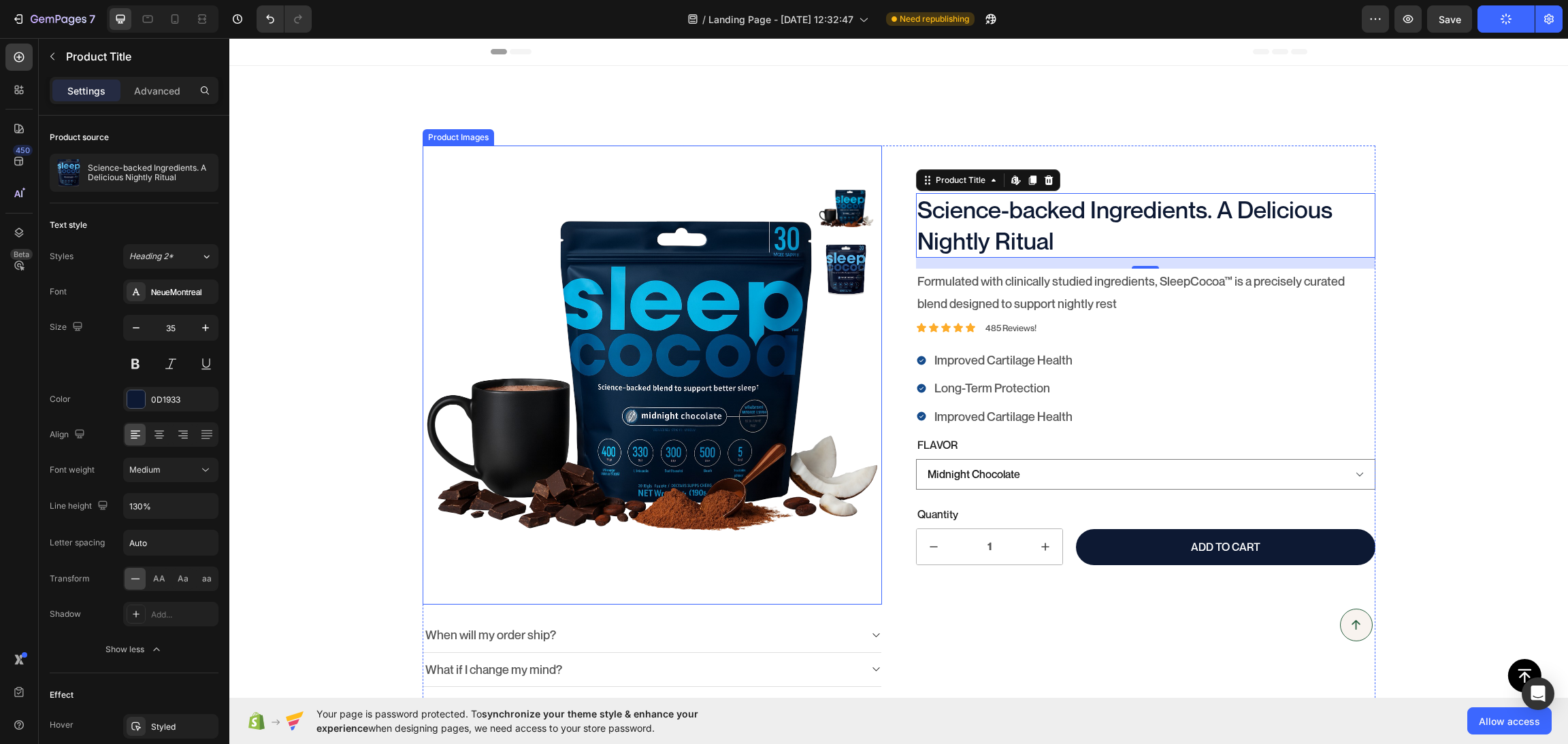
scroll to position [239, 0]
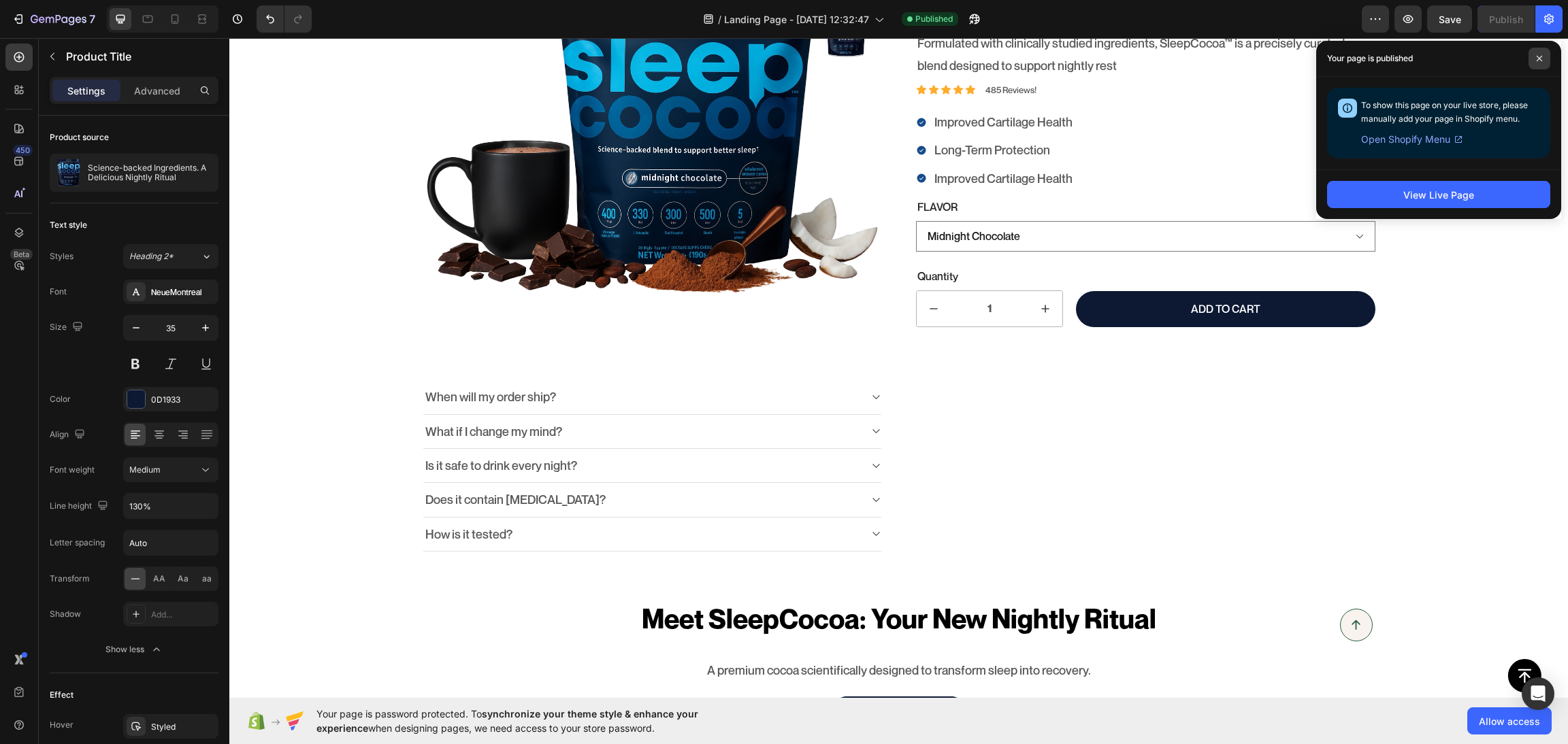
click at [1393, 60] on icon at bounding box center [1539, 59] width 6 height 6
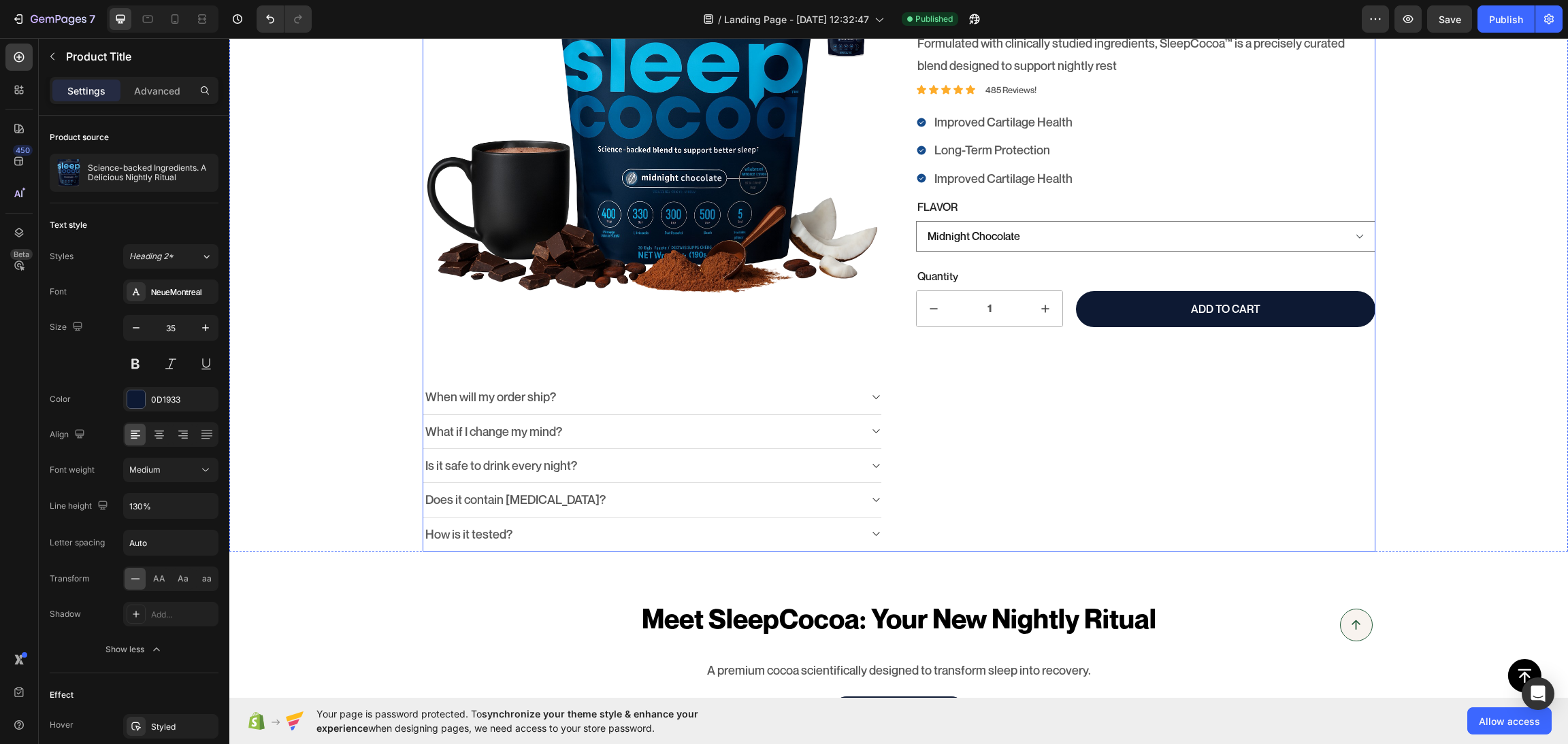
click at [888, 536] on div "100% Money-Back Guarantee Item List 60-Day Easy Returns Item List Row Product I…" at bounding box center [899, 229] width 953 height 644
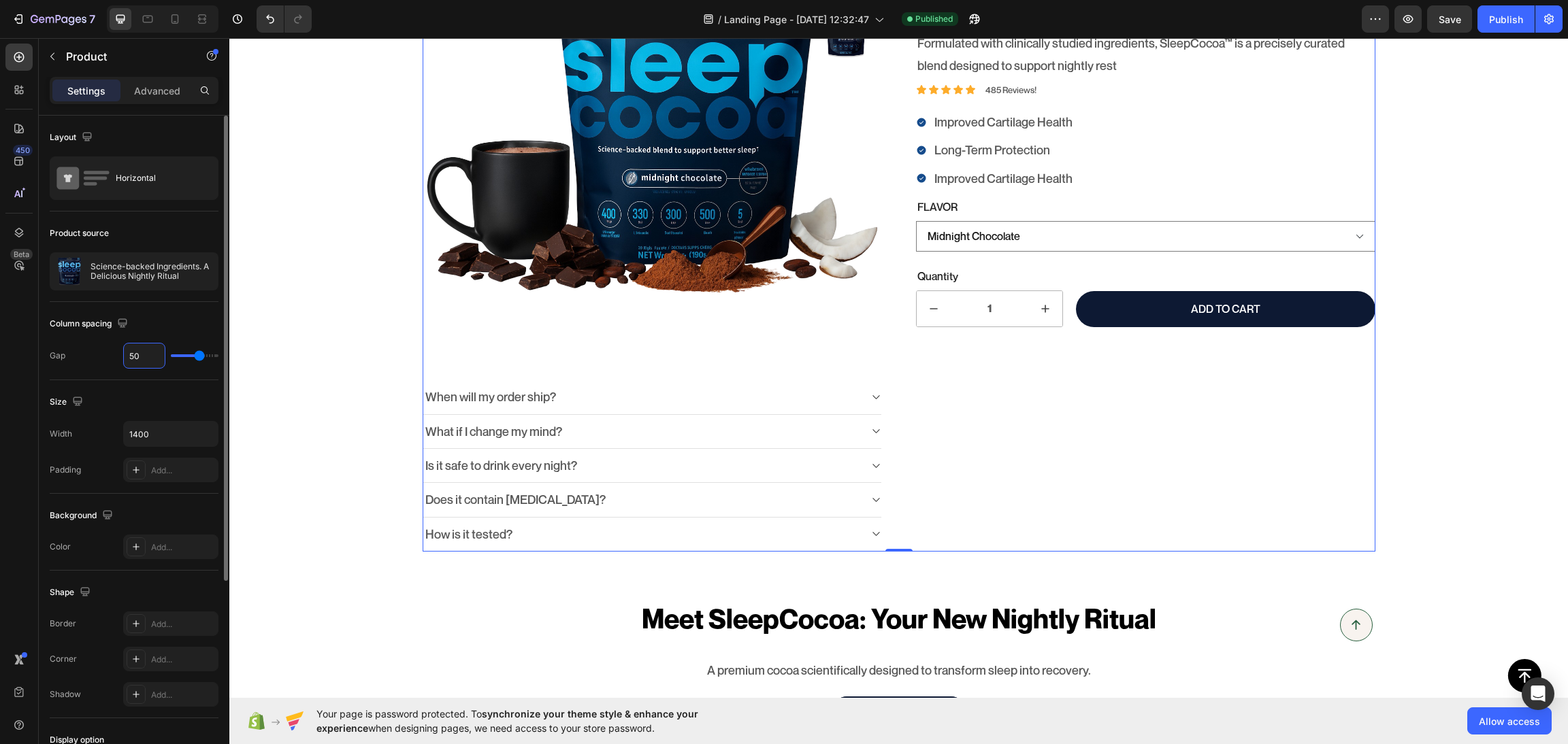
click at [136, 361] on input "50" at bounding box center [144, 356] width 41 height 24
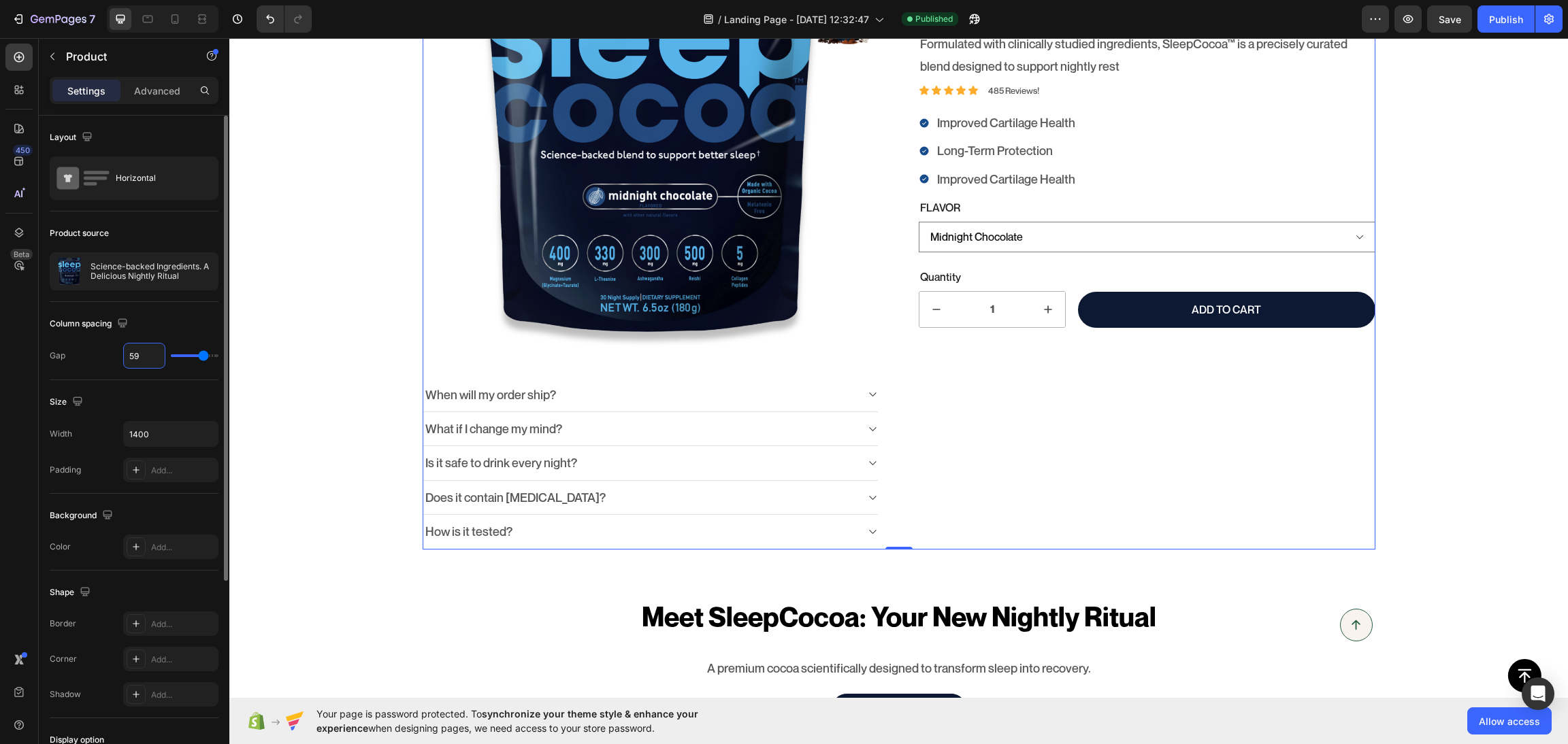
scroll to position [236, 0]
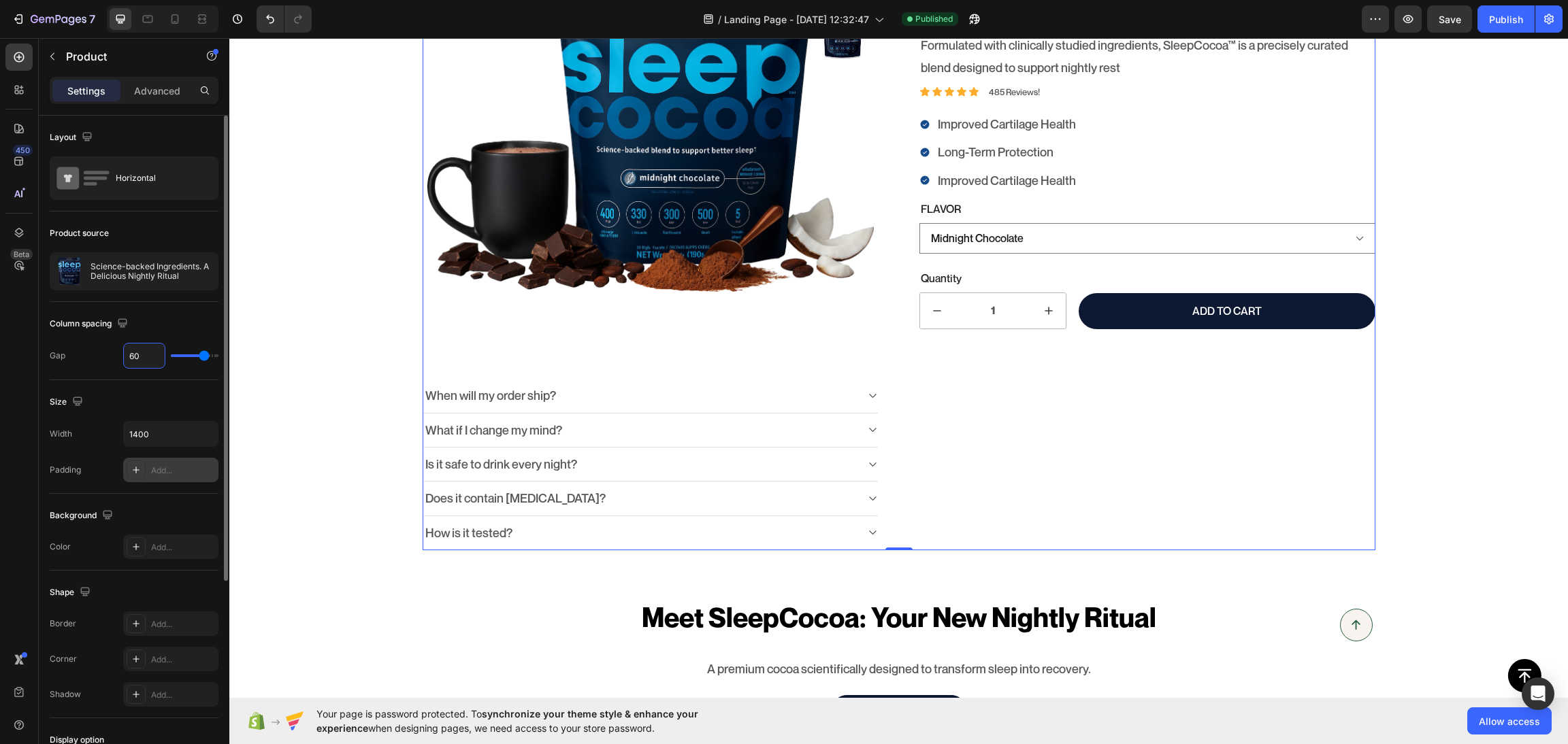
click at [167, 473] on div "Add..." at bounding box center [183, 470] width 64 height 12
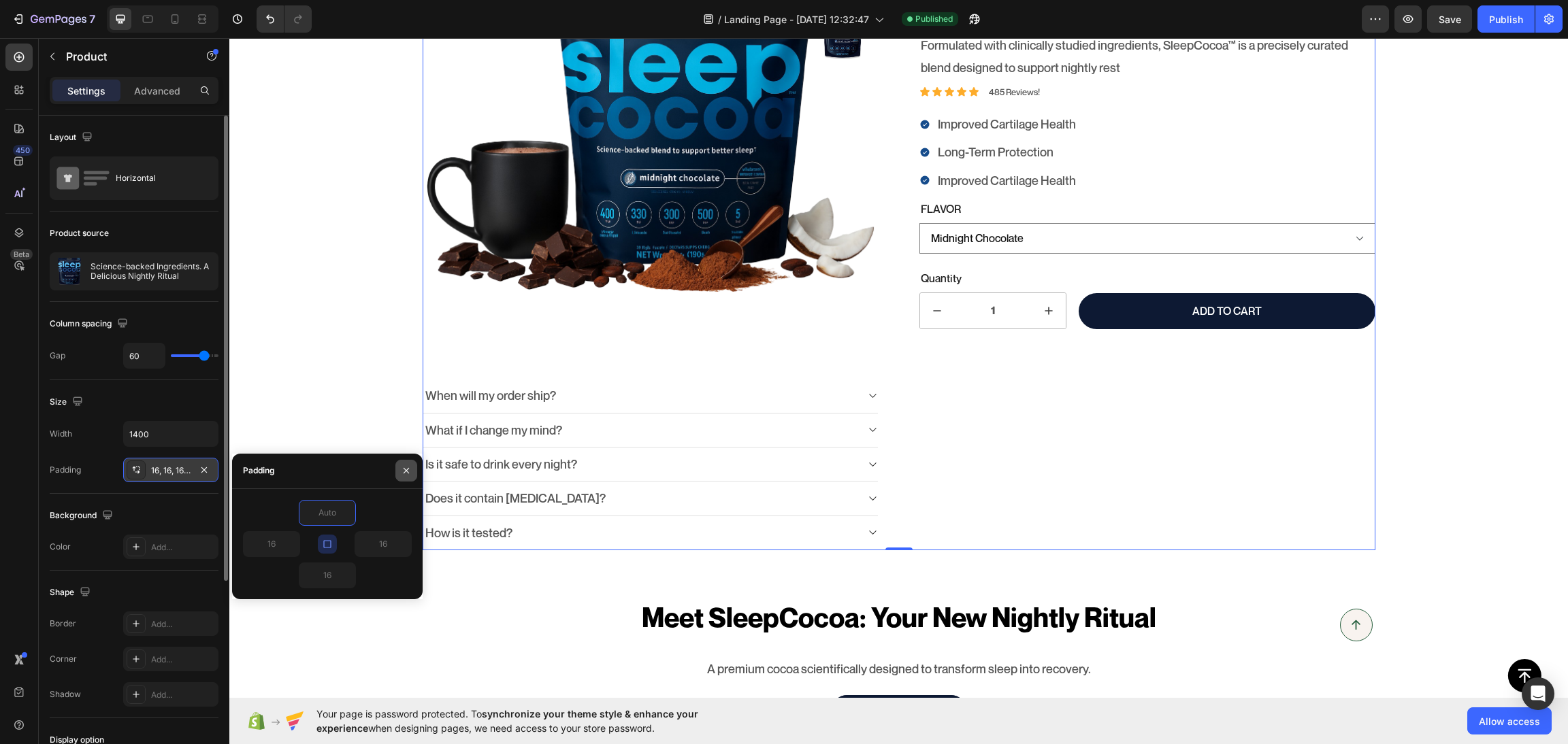
click at [405, 470] on icon "button" at bounding box center [405, 470] width 11 height 11
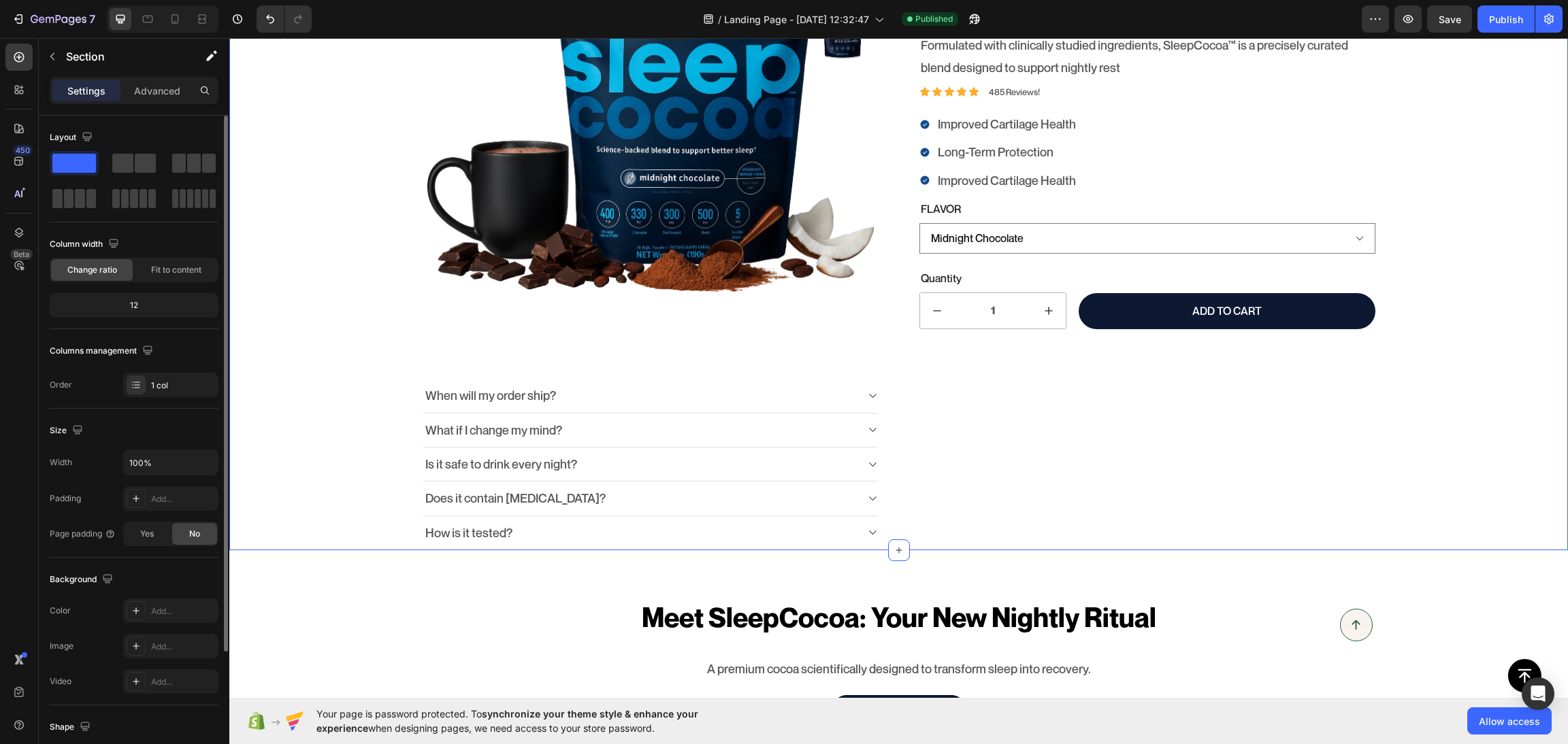
click at [377, 536] on div "100% Money-Back Guarantee Item List 60-Day Easy Returns Item List Row Product I…" at bounding box center [899, 230] width 1338 height 641
click at [159, 266] on span "Fit to content" at bounding box center [177, 269] width 50 height 12
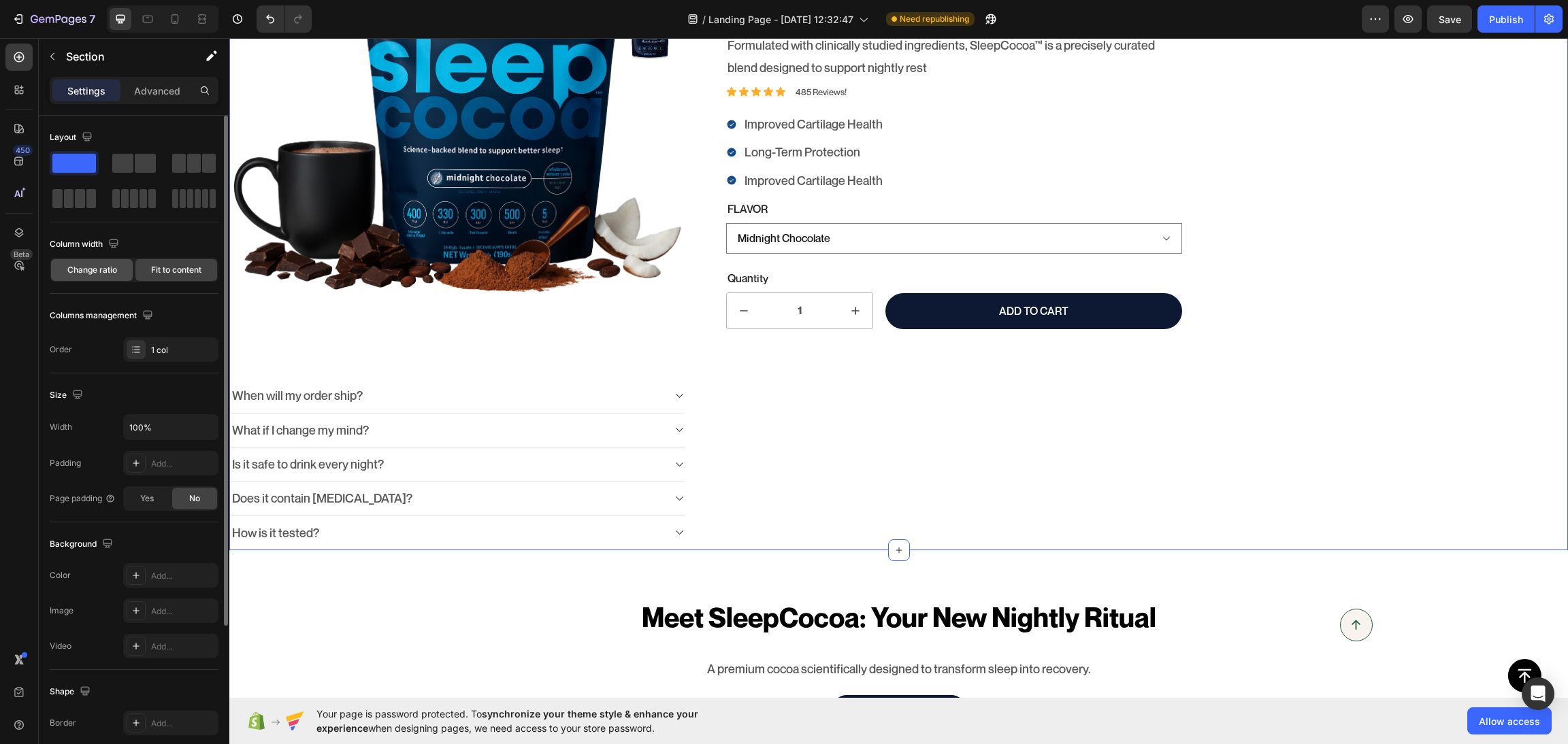
click at [102, 275] on span "Change ratio" at bounding box center [92, 269] width 50 height 12
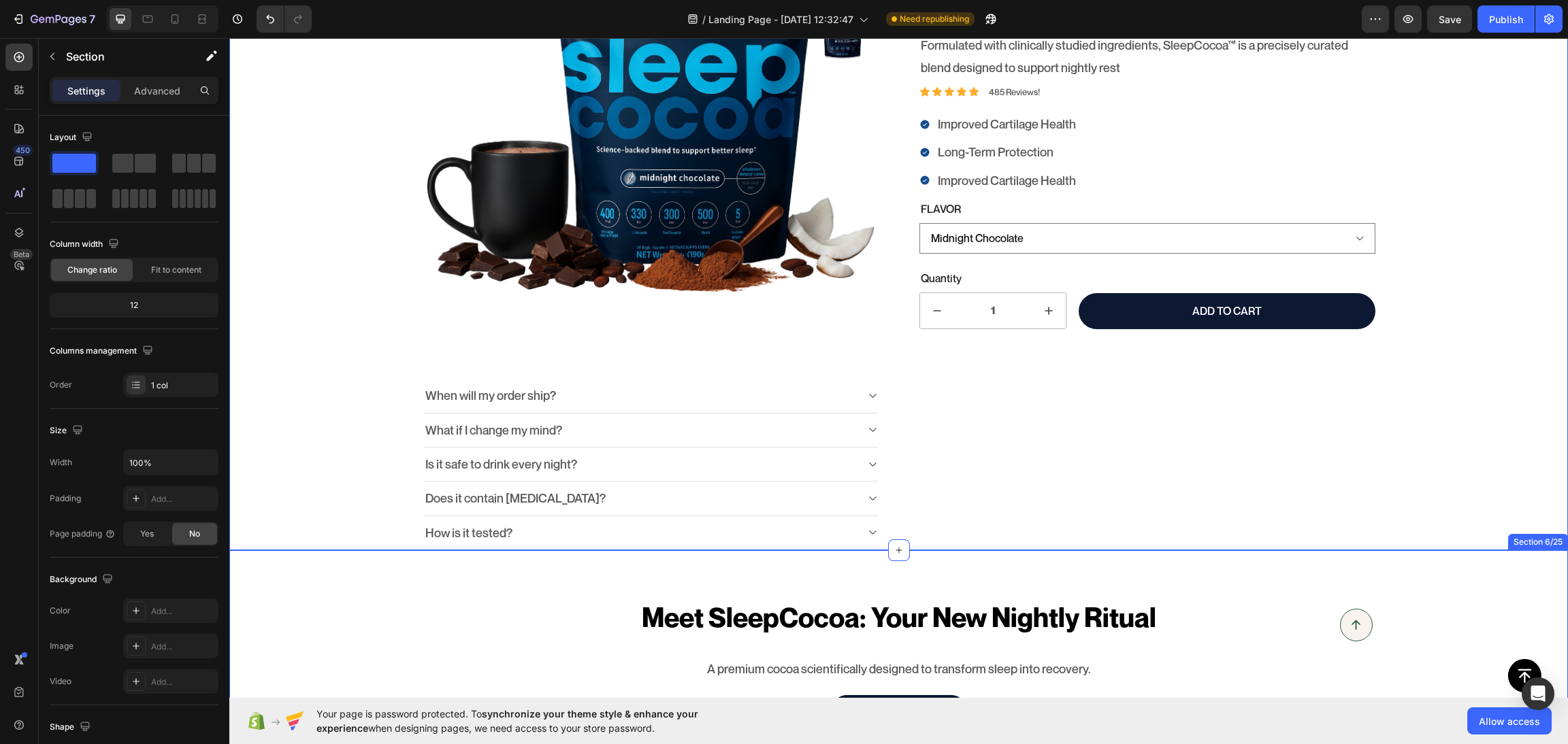
drag, startPoint x: 358, startPoint y: 195, endPoint x: 886, endPoint y: 581, distance: 654.0
click at [129, 161] on span at bounding box center [123, 163] width 21 height 19
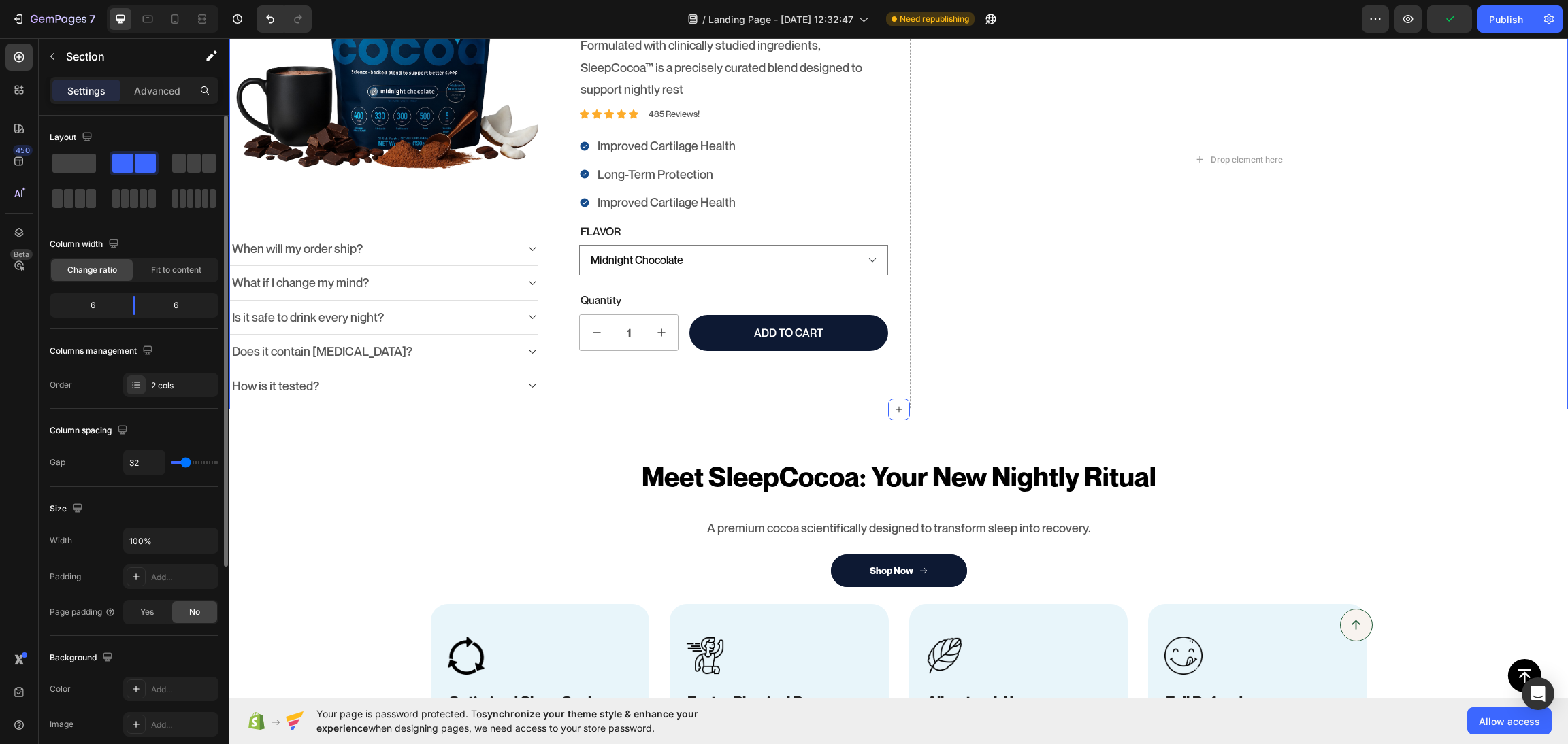
scroll to position [161, 0]
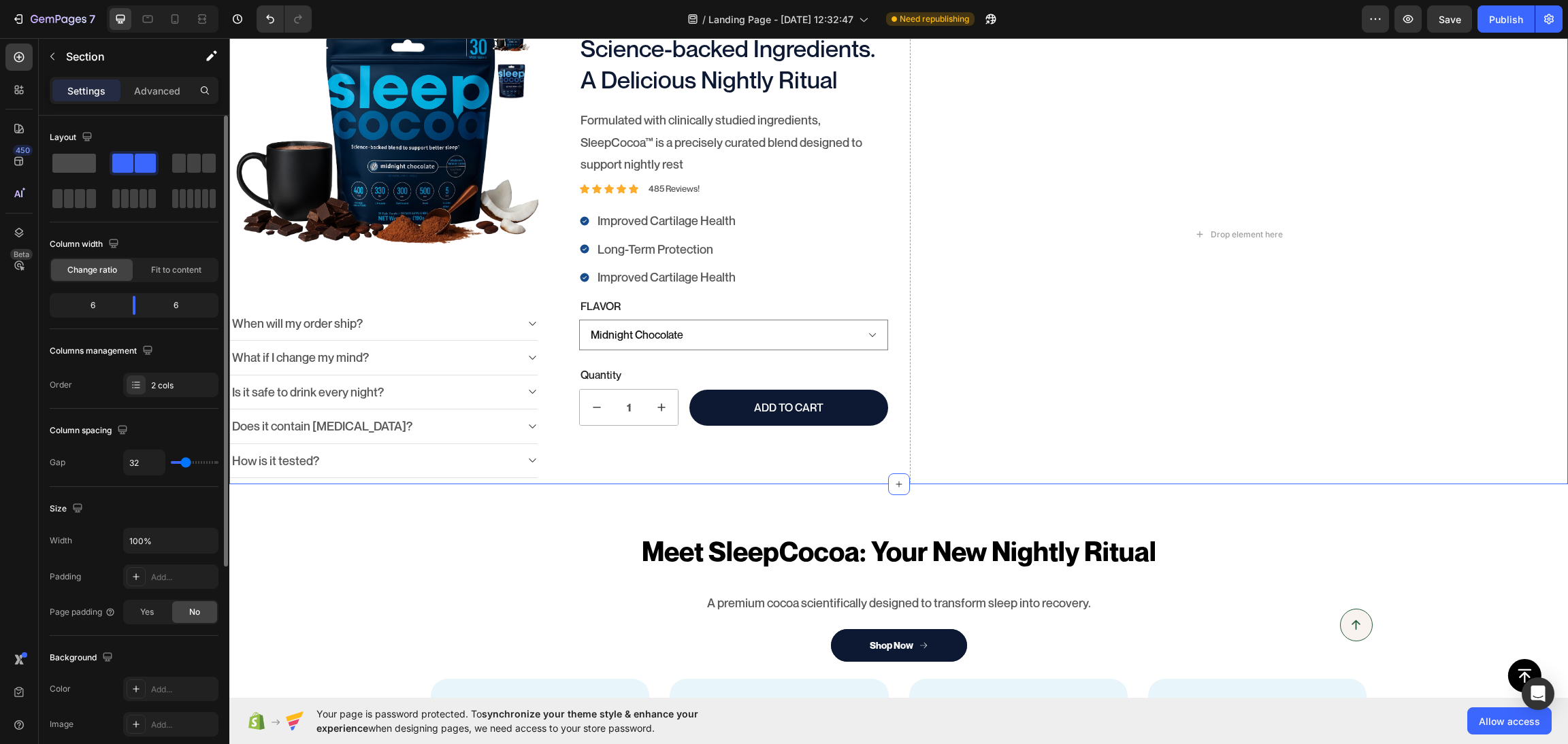
click at [60, 164] on span at bounding box center [73, 163] width 43 height 19
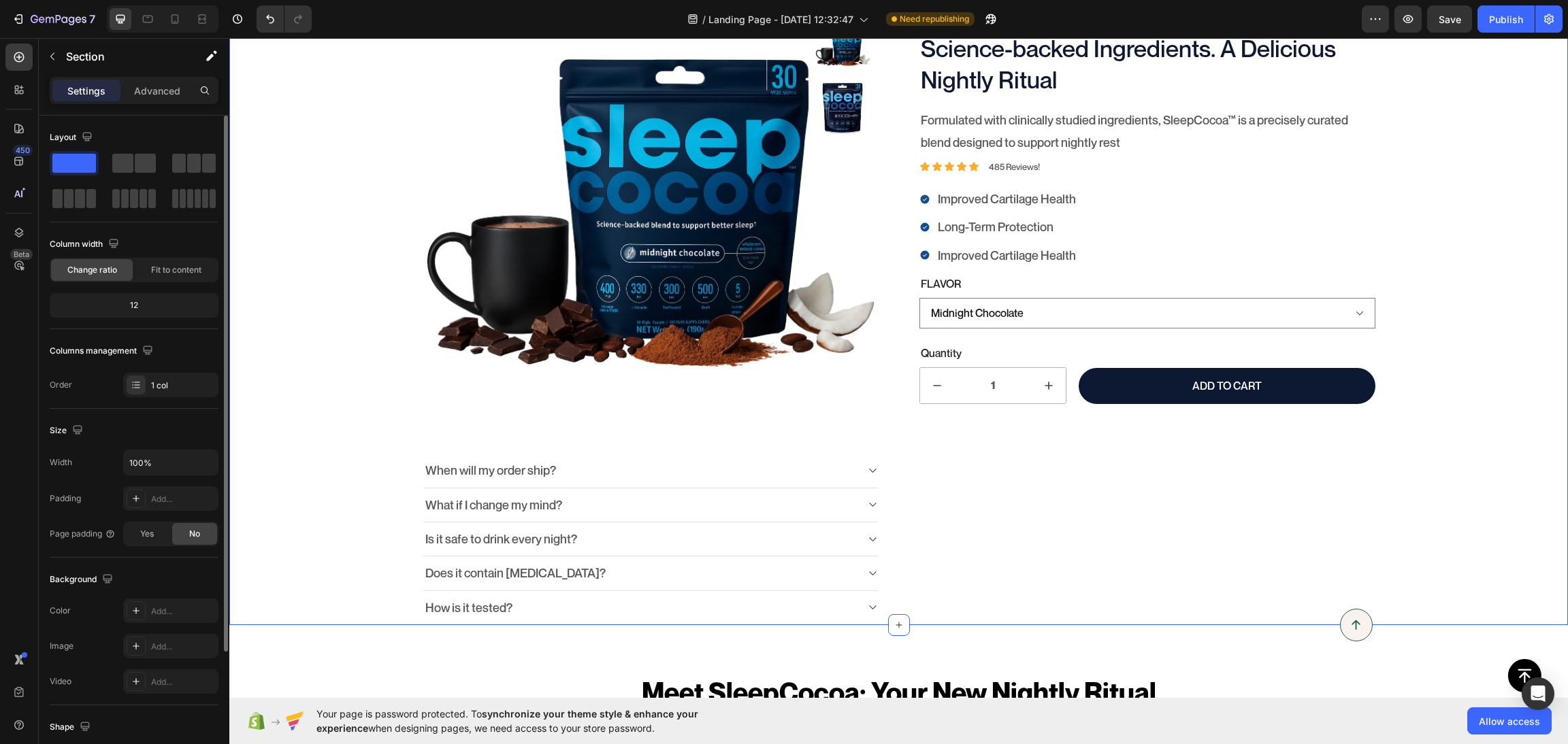
scroll to position [236, 0]
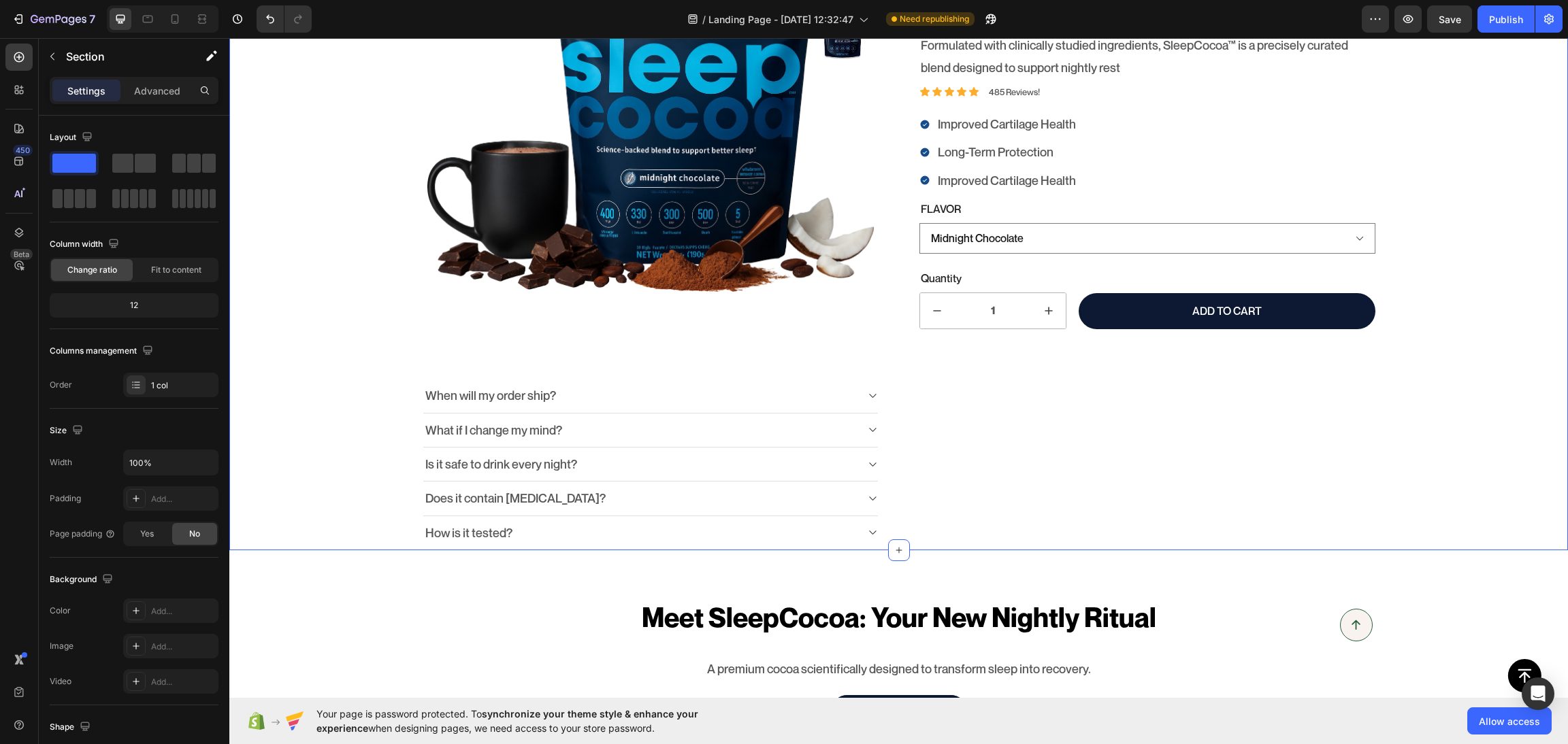
click at [267, 514] on div "100% Money-Back Guarantee Item List 60-Day Easy Returns Item List Row Product I…" at bounding box center [899, 230] width 1338 height 641
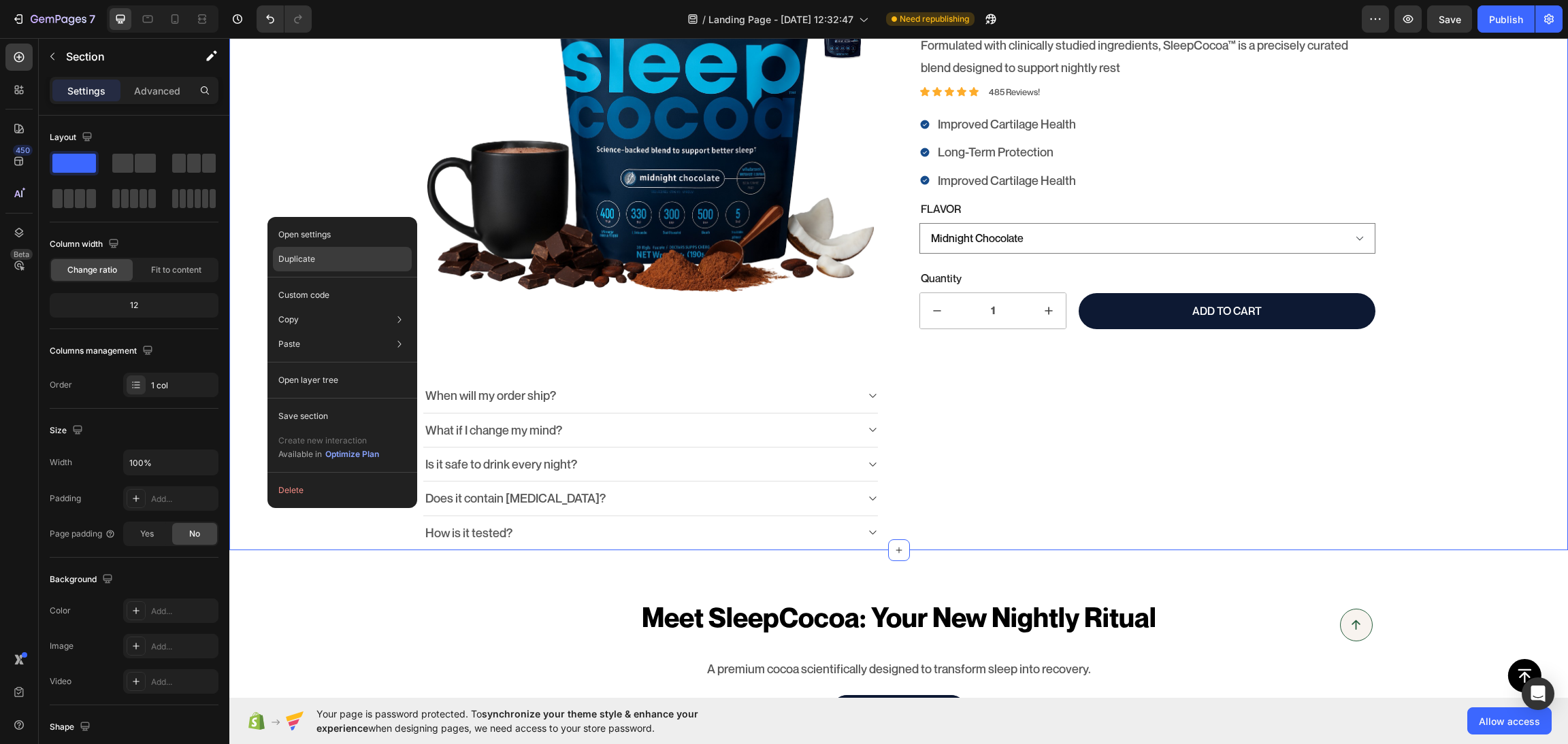
click at [309, 257] on p "Duplicate" at bounding box center [296, 259] width 37 height 12
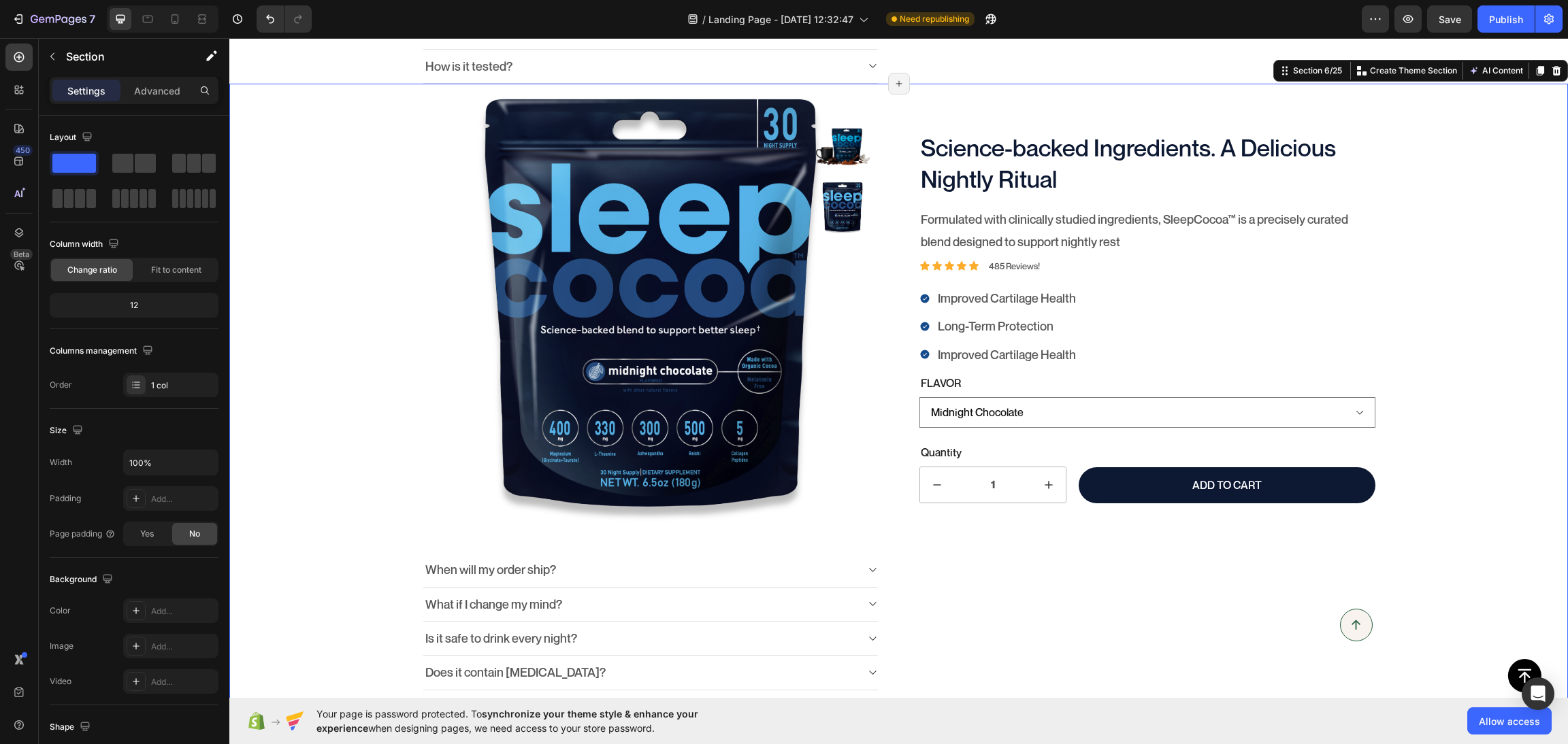
scroll to position [464, 0]
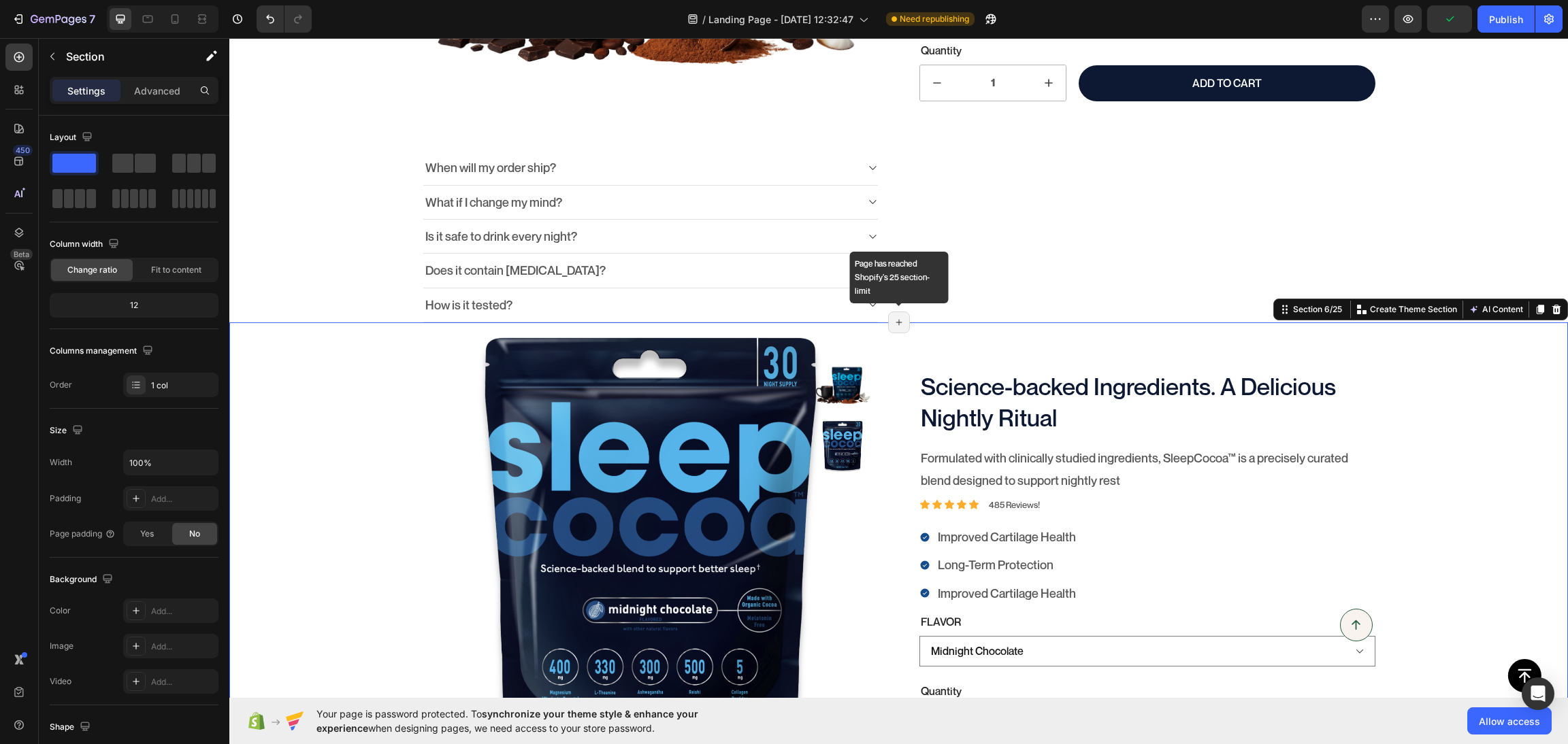
drag, startPoint x: 365, startPoint y: 197, endPoint x: 894, endPoint y: 332, distance: 546.0
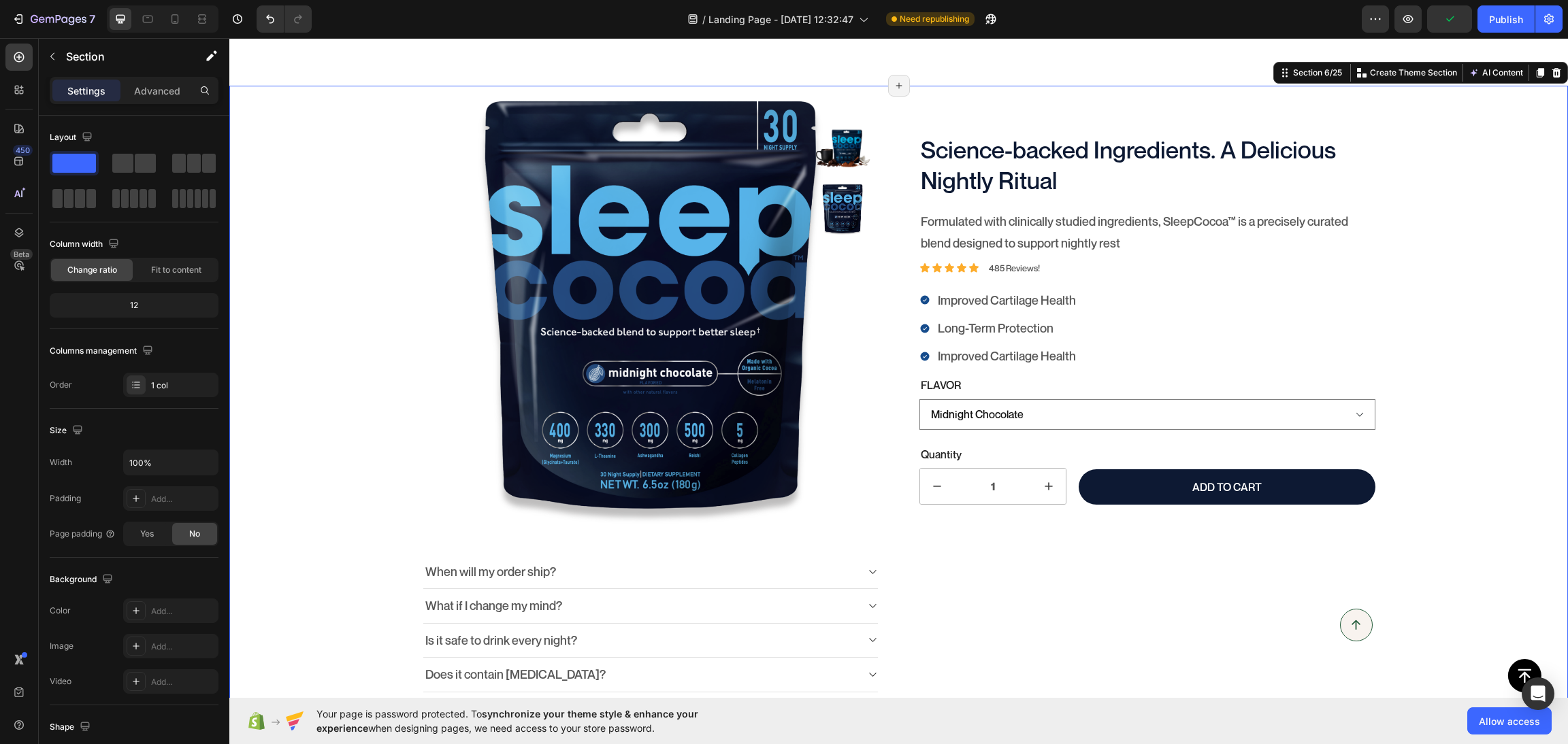
scroll to position [1179, 0]
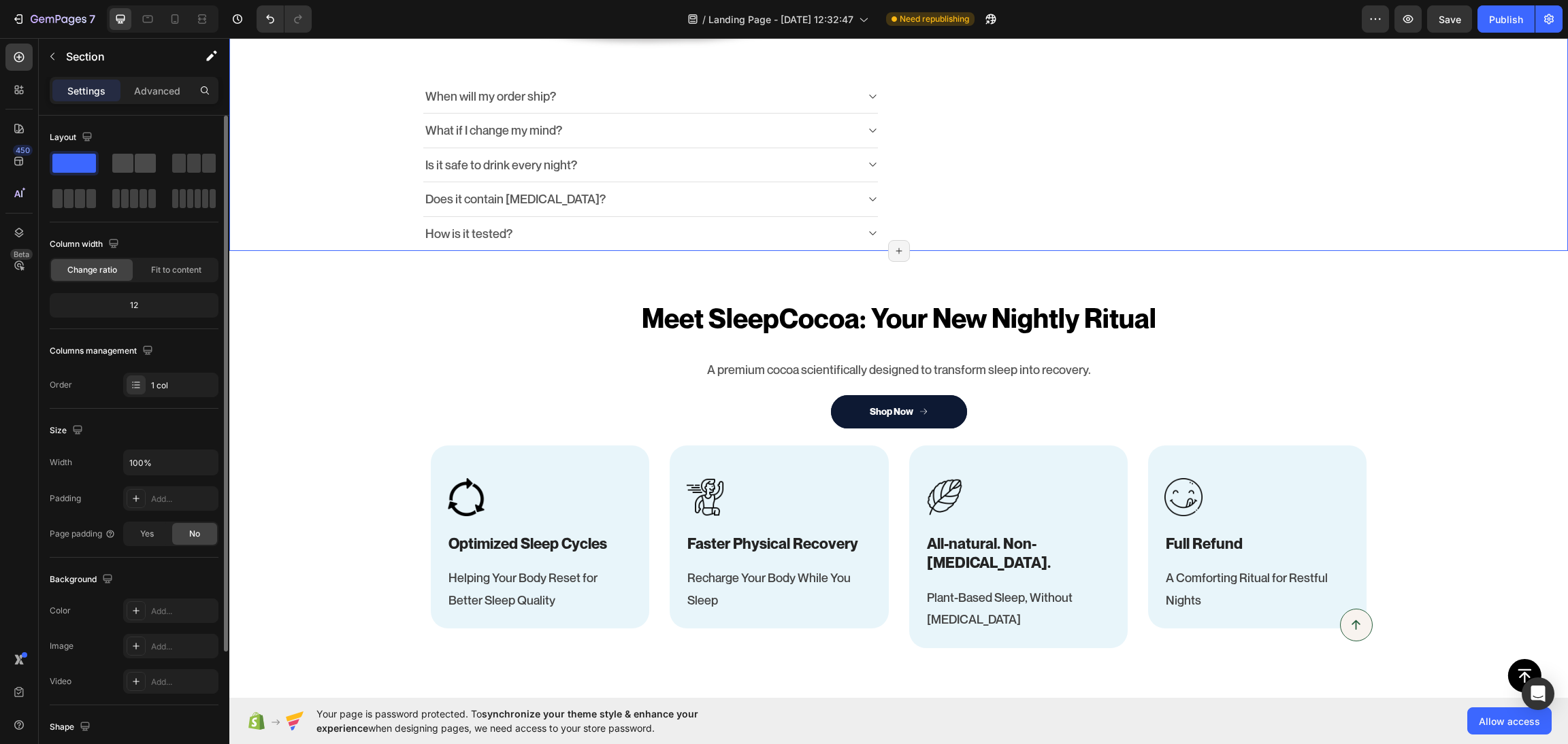
click at [145, 155] on span at bounding box center [145, 163] width 21 height 19
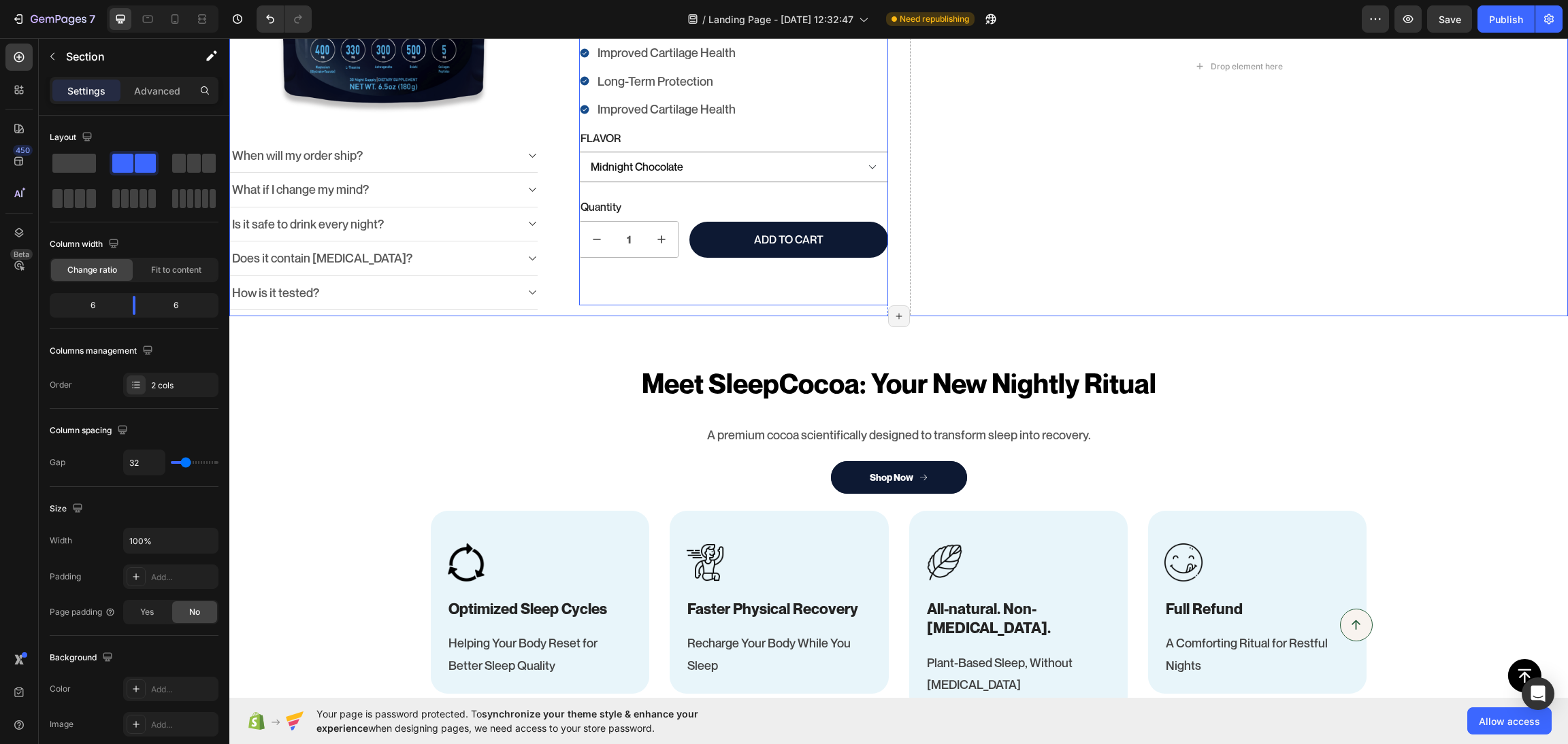
scroll to position [702, 0]
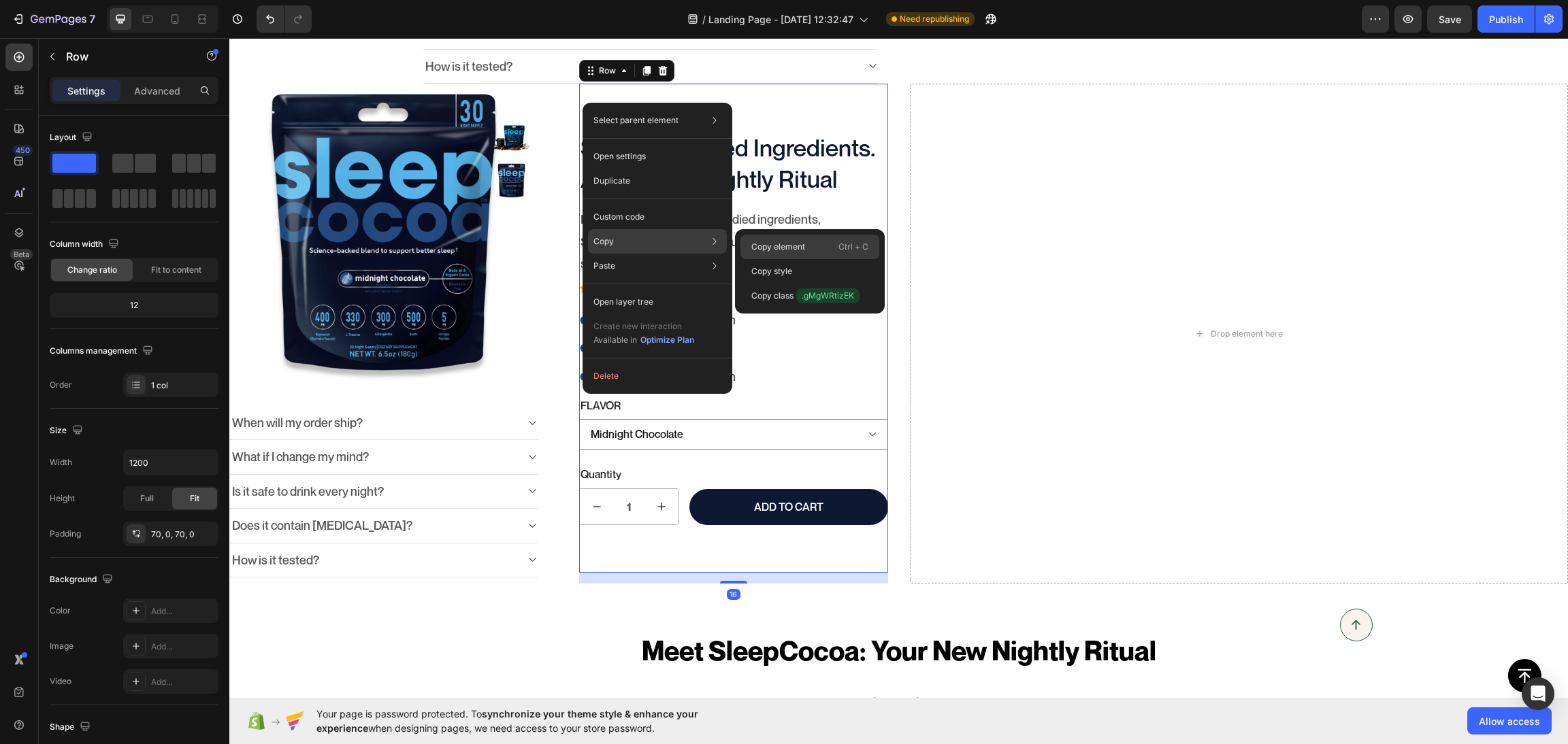
drag, startPoint x: 795, startPoint y: 240, endPoint x: 781, endPoint y: 129, distance: 111.9
click at [795, 241] on p "Copy element" at bounding box center [778, 247] width 54 height 12
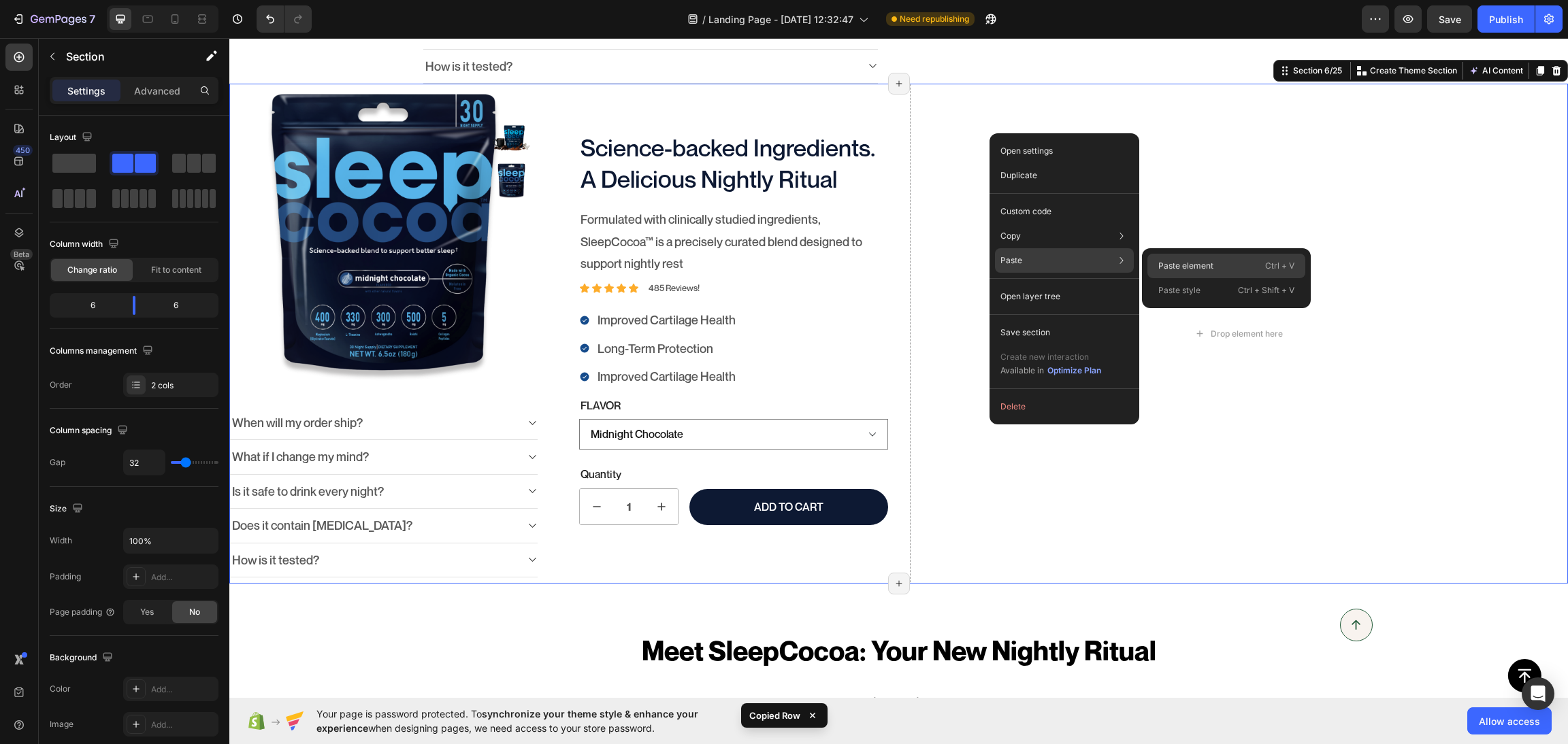
click at [1173, 260] on p "Paste element" at bounding box center [1186, 265] width 55 height 12
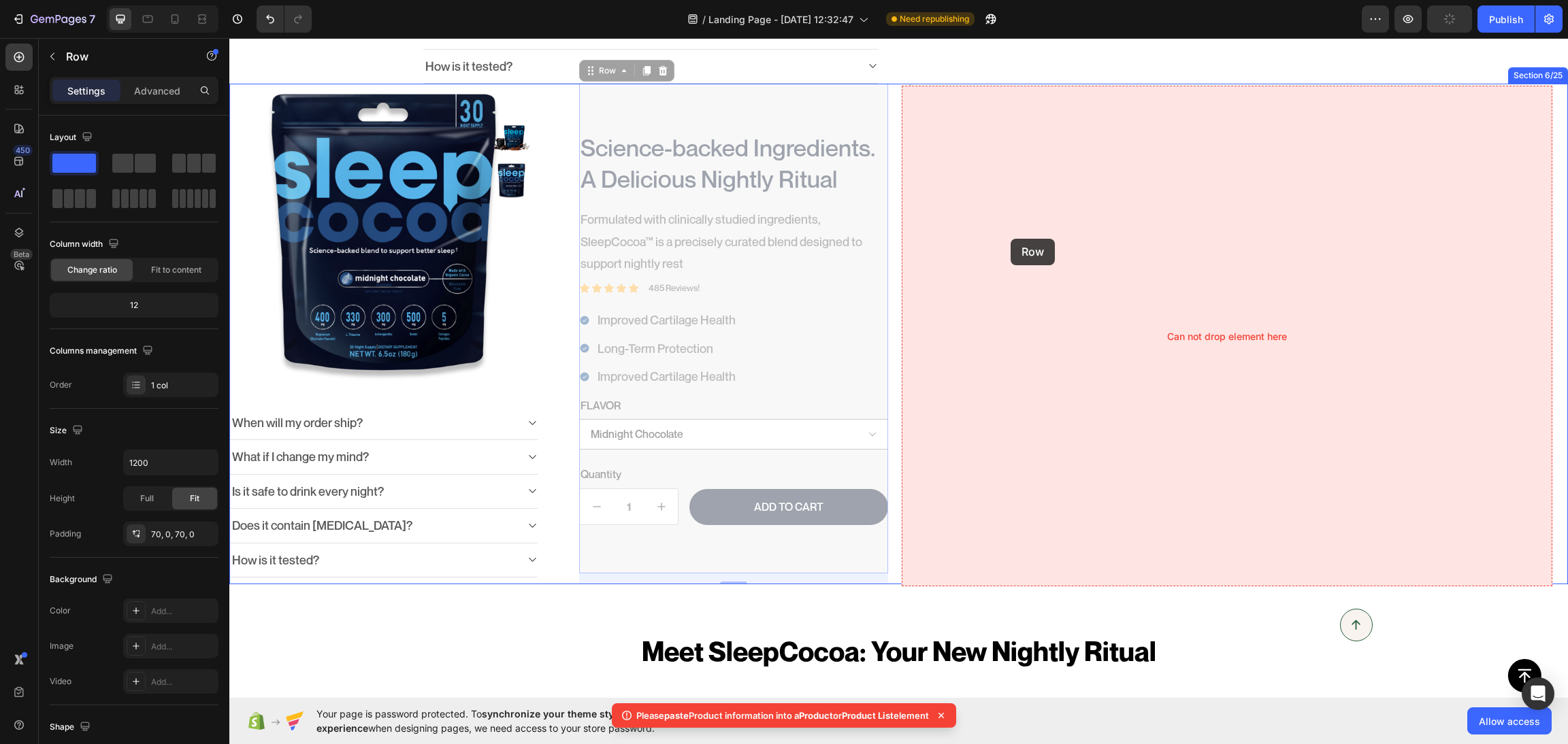
drag, startPoint x: 685, startPoint y: 147, endPoint x: 1010, endPoint y: 239, distance: 337.8
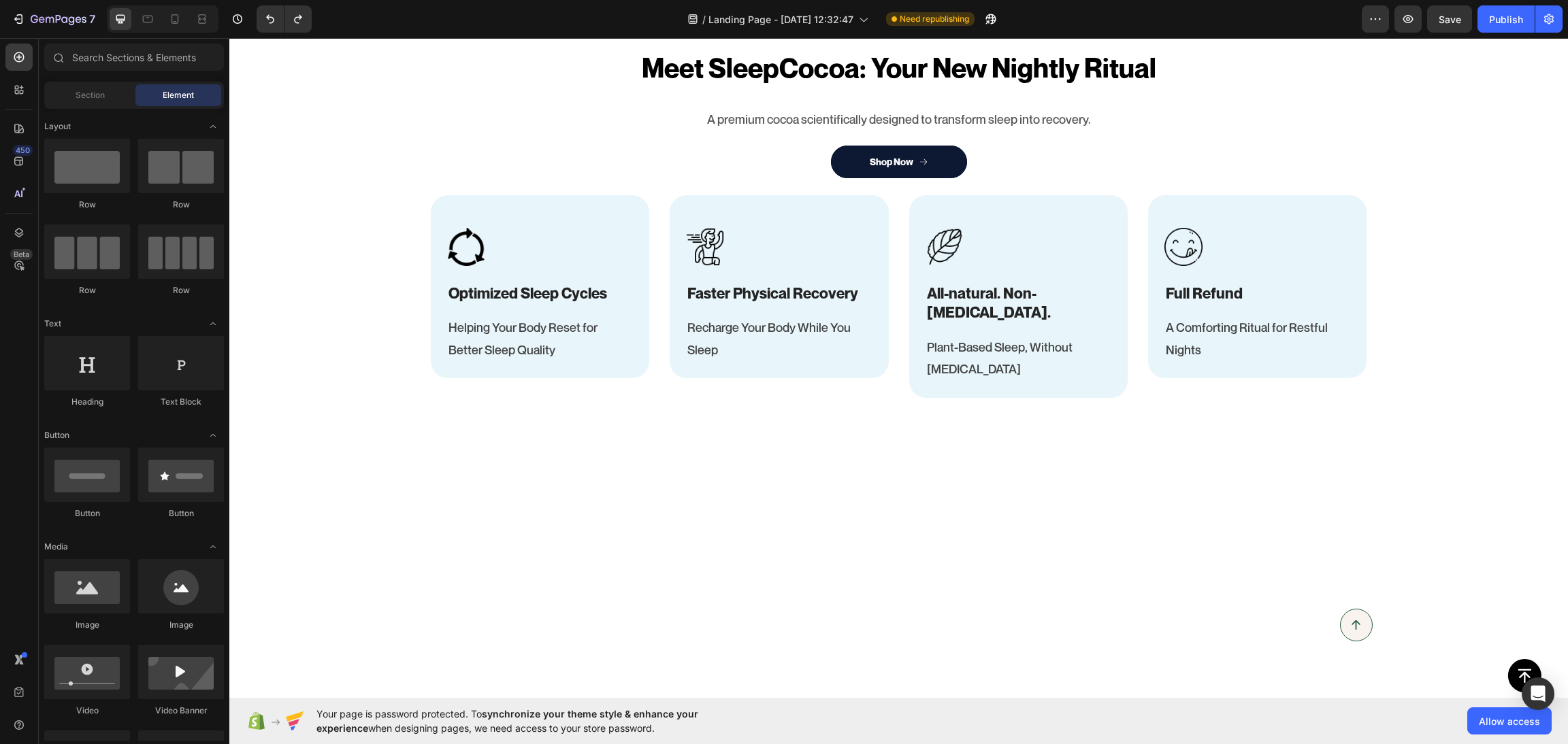
scroll to position [0, 0]
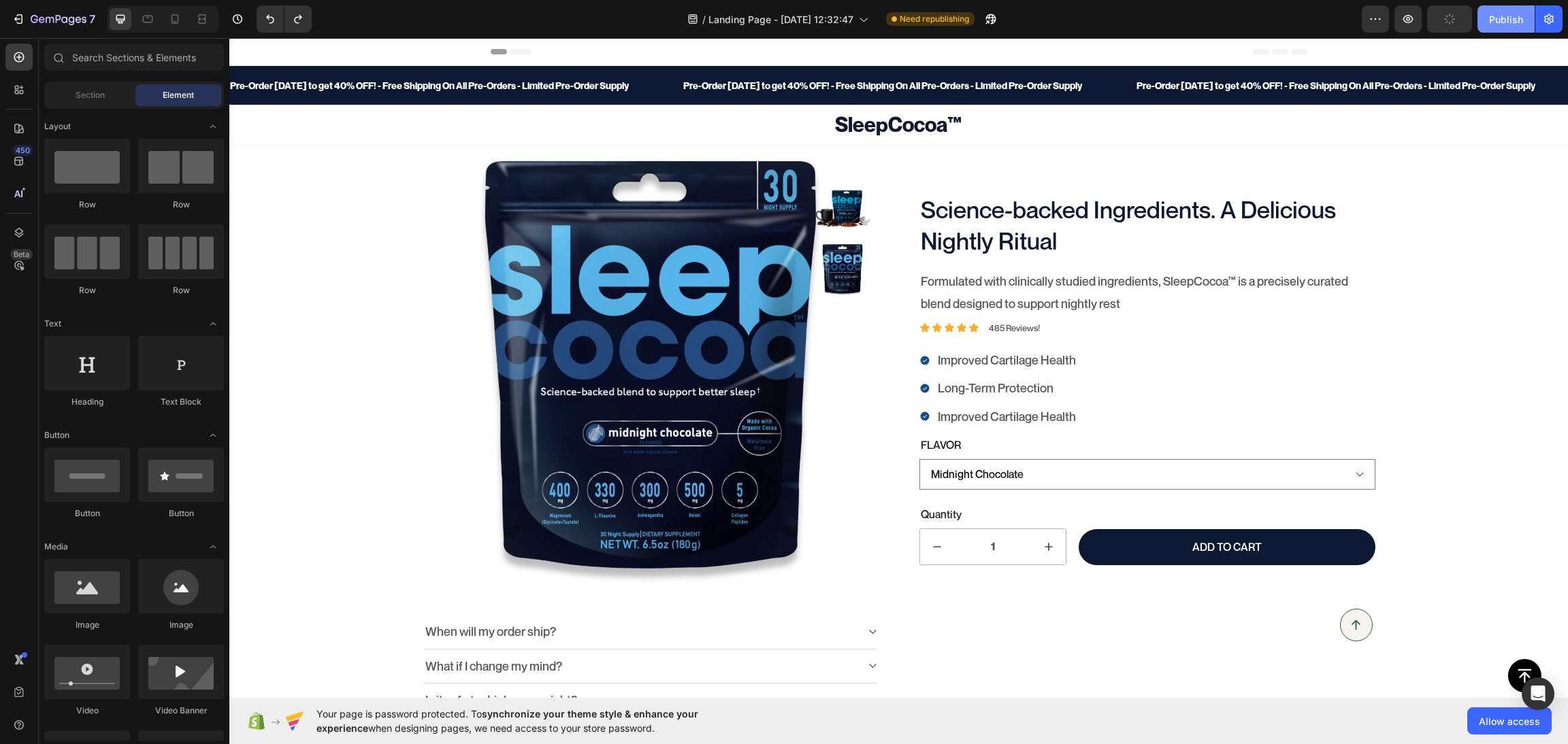
click at [1393, 25] on div "Publish" at bounding box center [1506, 20] width 34 height 15
click at [834, 581] on icon "Carousel Next Arrow" at bounding box center [843, 585] width 16 height 16
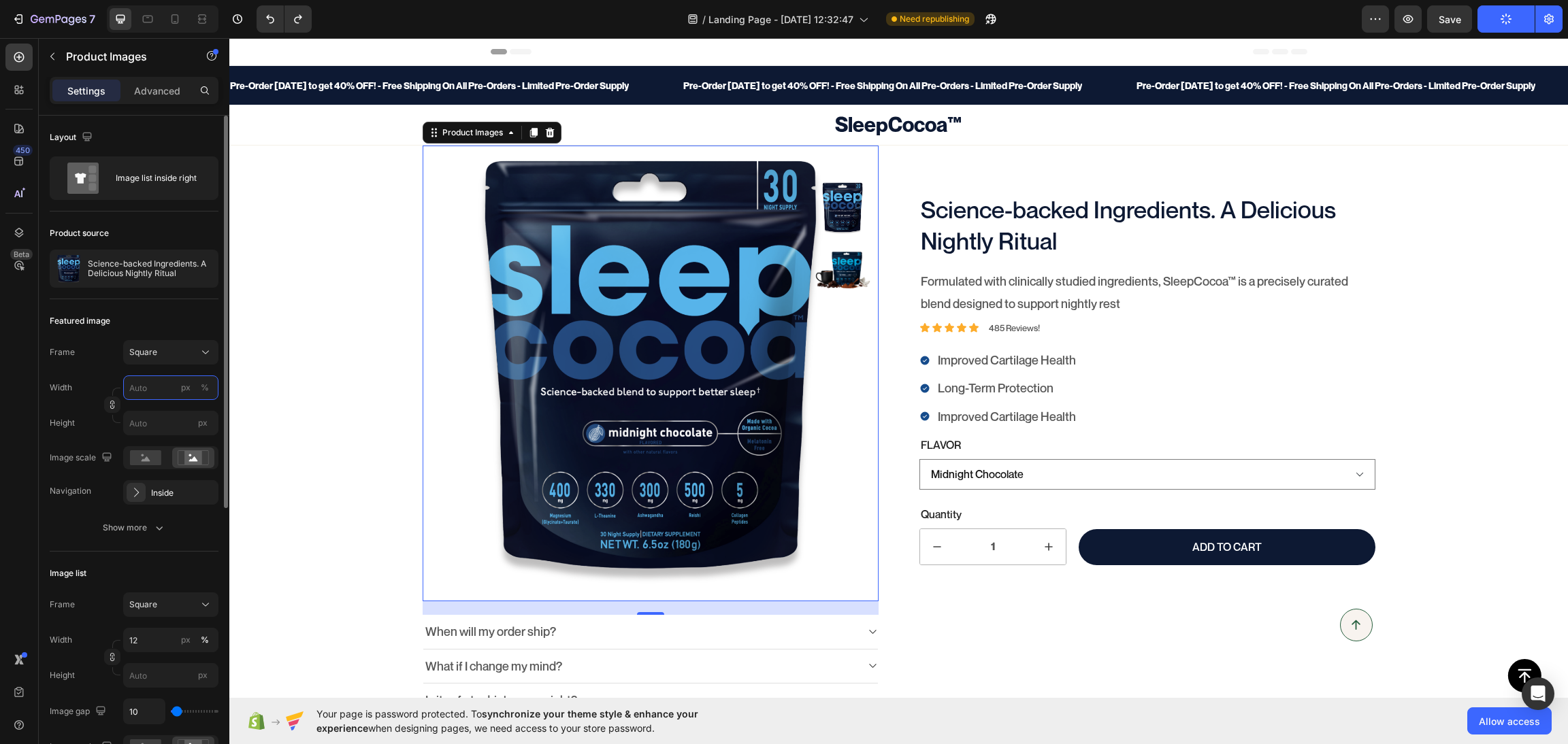
click at [144, 389] on input "px %" at bounding box center [170, 387] width 95 height 24
click at [125, 428] on div "Full 100%" at bounding box center [157, 421] width 112 height 24
click at [163, 352] on div "Square" at bounding box center [163, 352] width 67 height 12
click at [145, 457] on span "Original" at bounding box center [143, 462] width 30 height 12
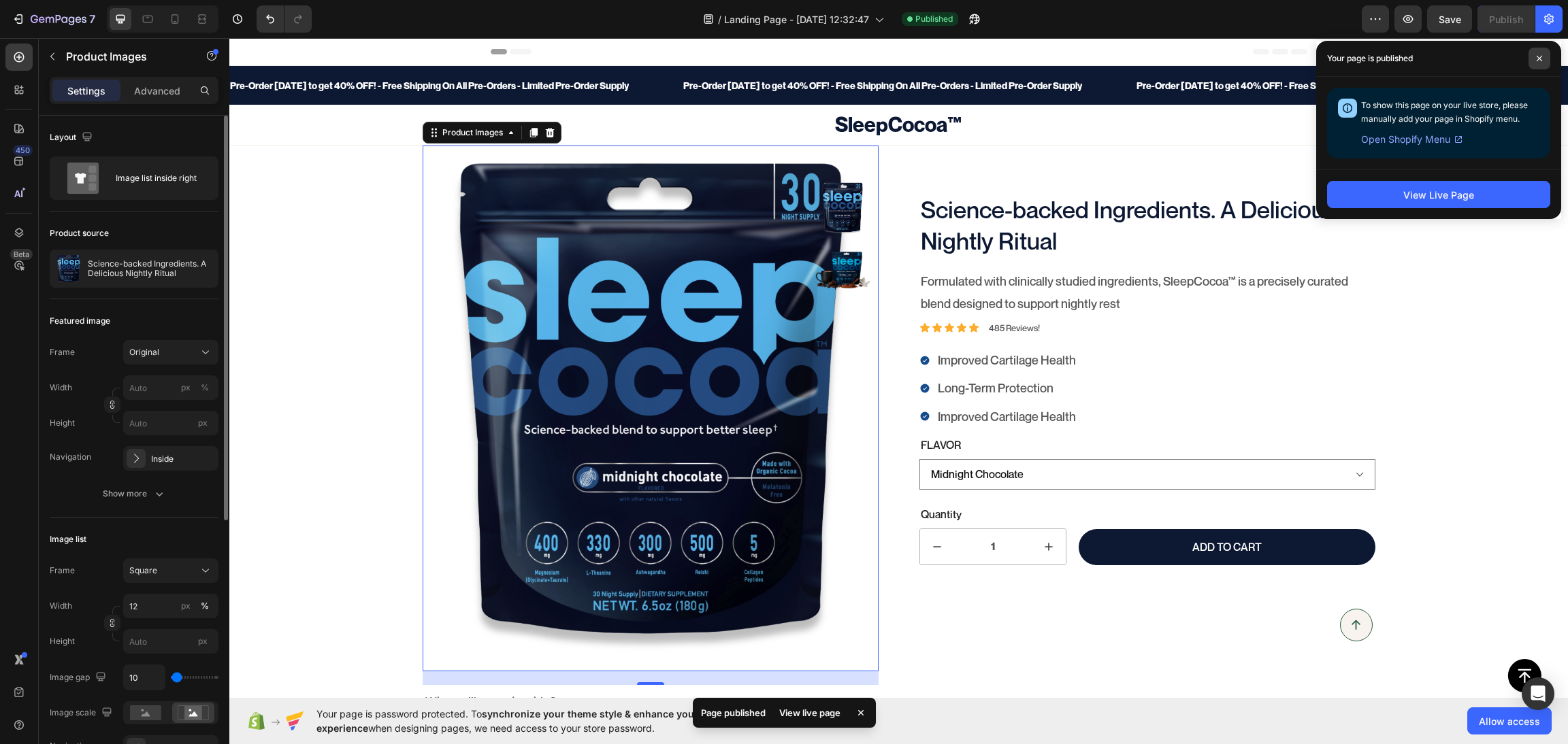
click at [1393, 62] on span at bounding box center [1539, 59] width 22 height 22
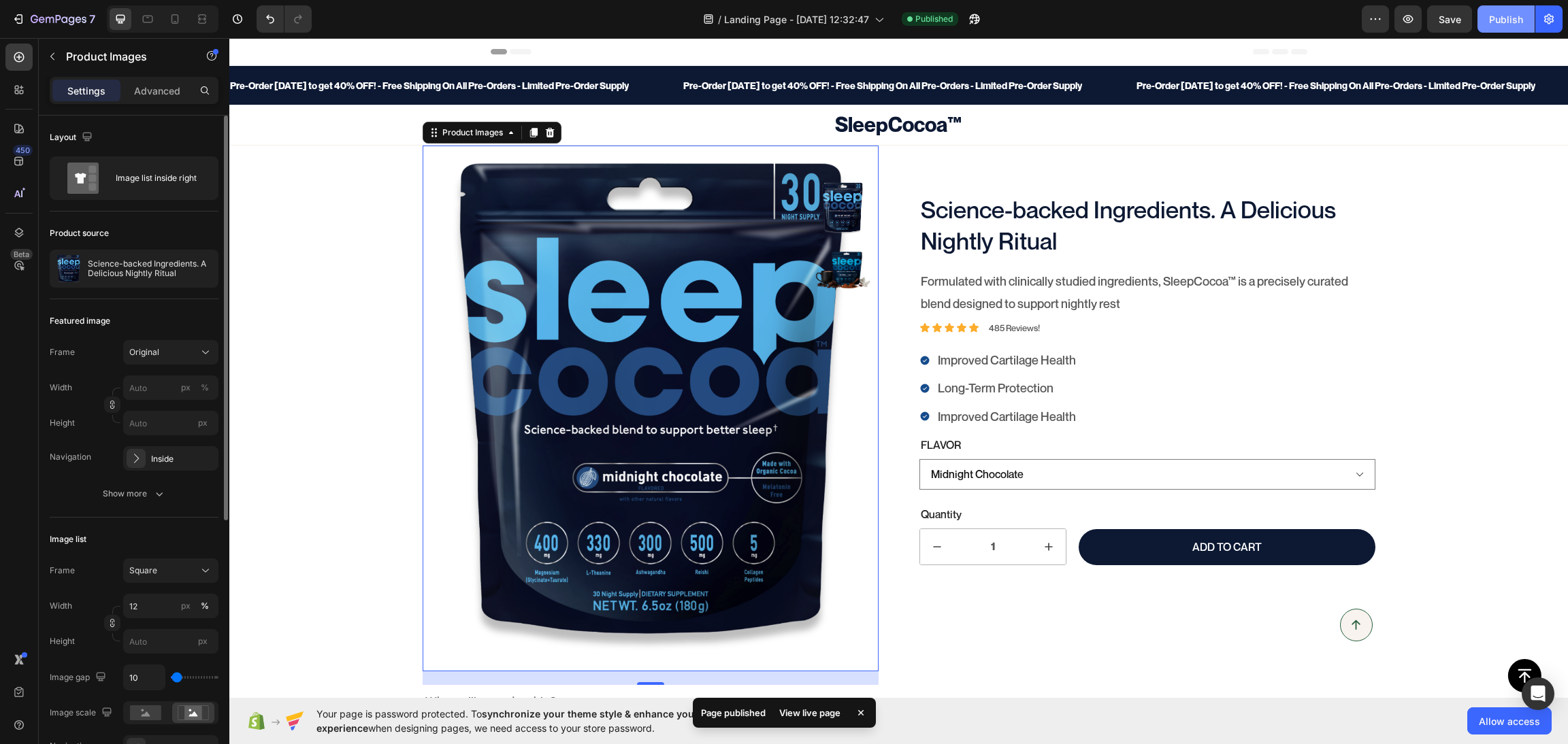
click at [1393, 10] on button "Publish" at bounding box center [1506, 19] width 57 height 27
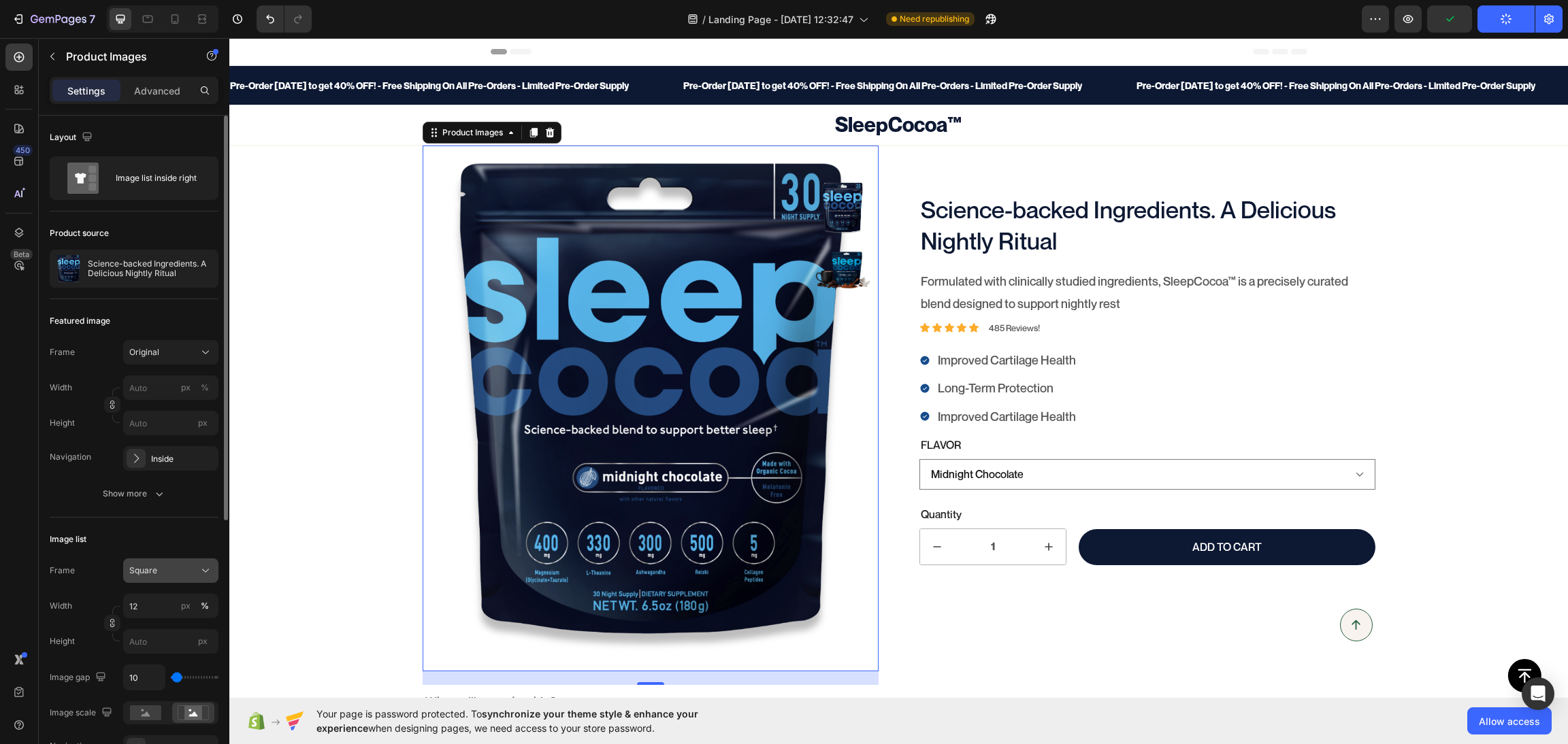
click at [160, 574] on div "Square" at bounding box center [163, 571] width 67 height 12
click at [145, 661] on div "Original" at bounding box center [159, 681] width 109 height 24
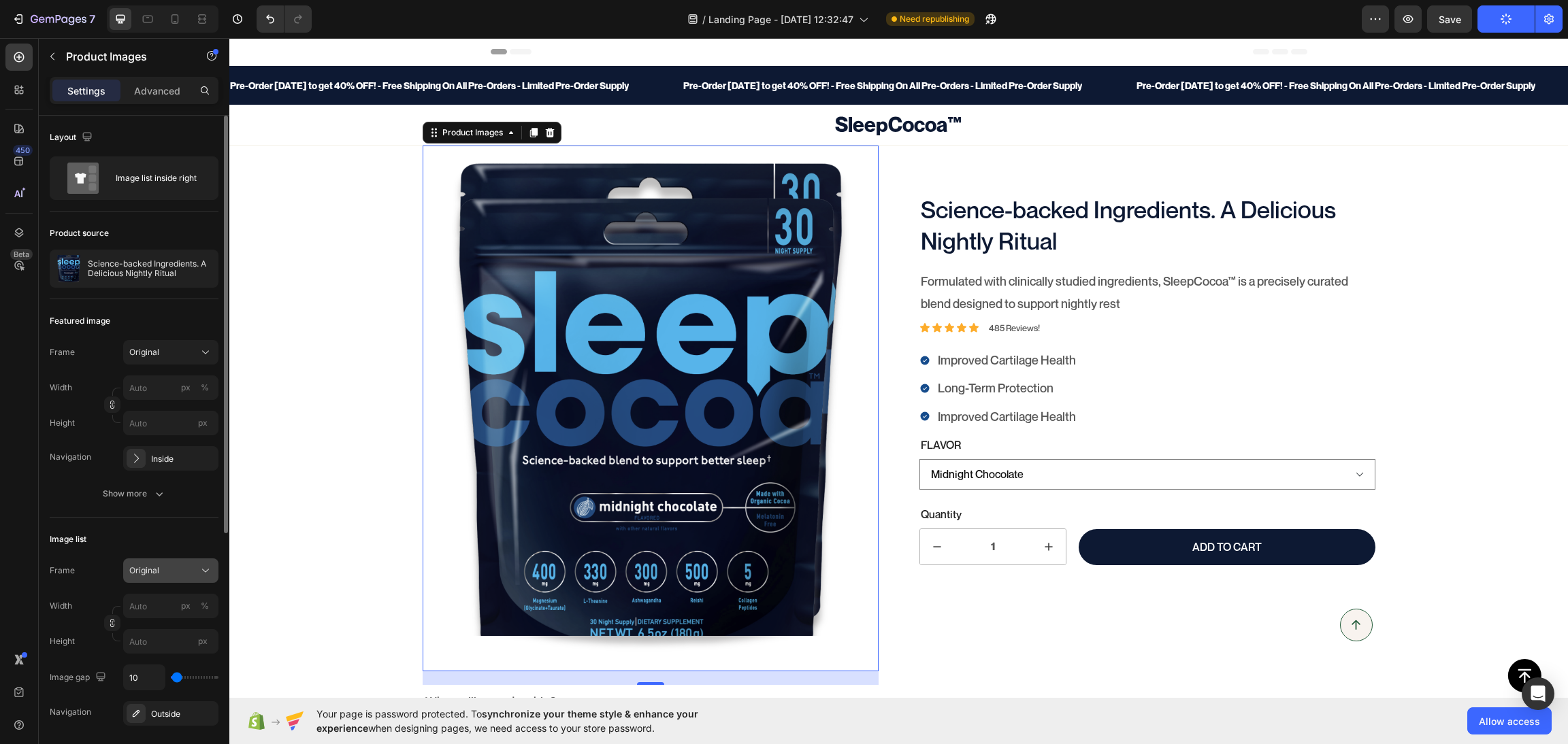
click at [162, 569] on div "Original" at bounding box center [163, 571] width 67 height 12
click at [154, 602] on span "Square" at bounding box center [142, 604] width 28 height 14
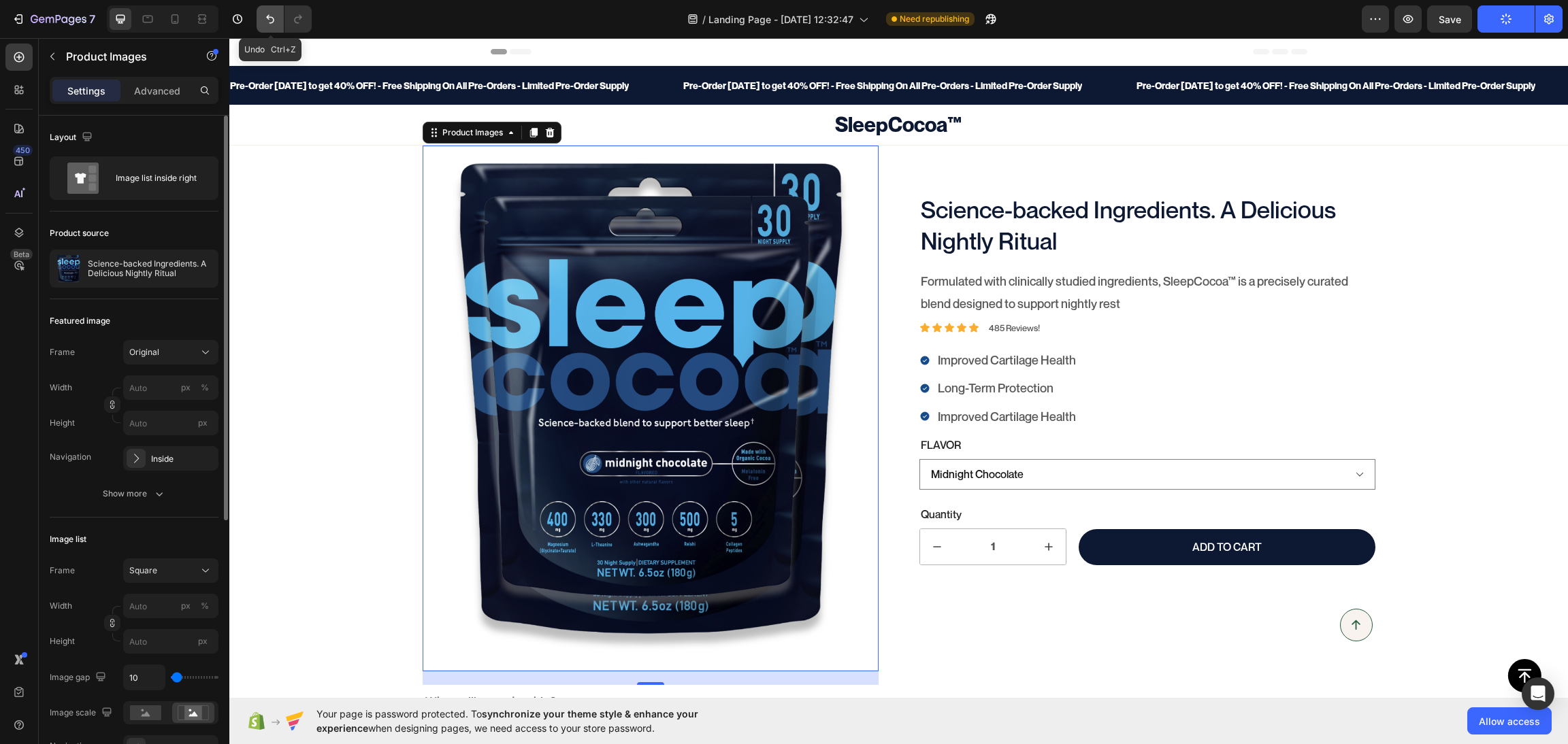
click at [273, 18] on icon "Undo/Redo" at bounding box center [269, 19] width 14 height 14
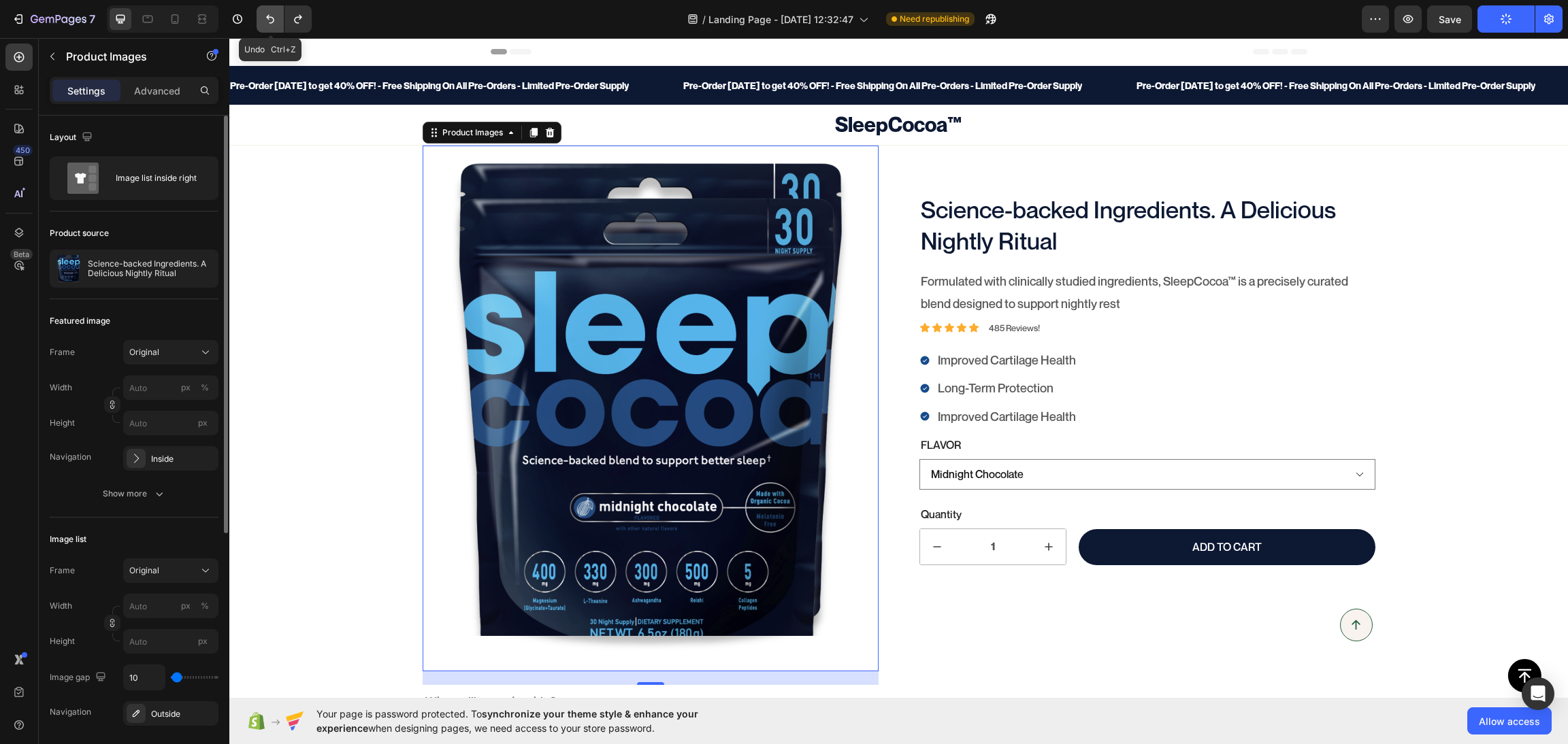
click at [273, 18] on icon "Undo/Redo" at bounding box center [270, 19] width 8 height 9
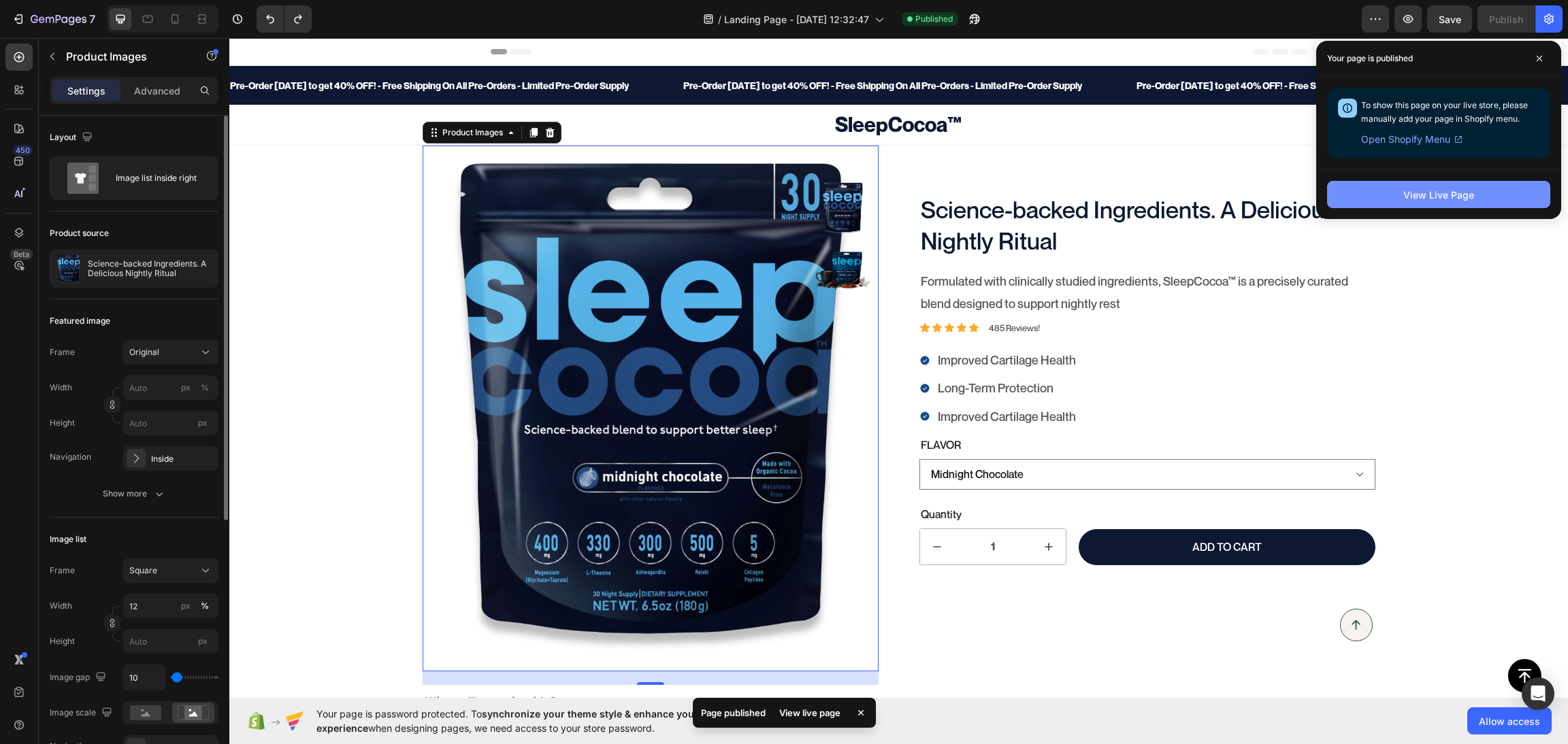
click at [1393, 205] on button "View Live Page" at bounding box center [1439, 194] width 223 height 27
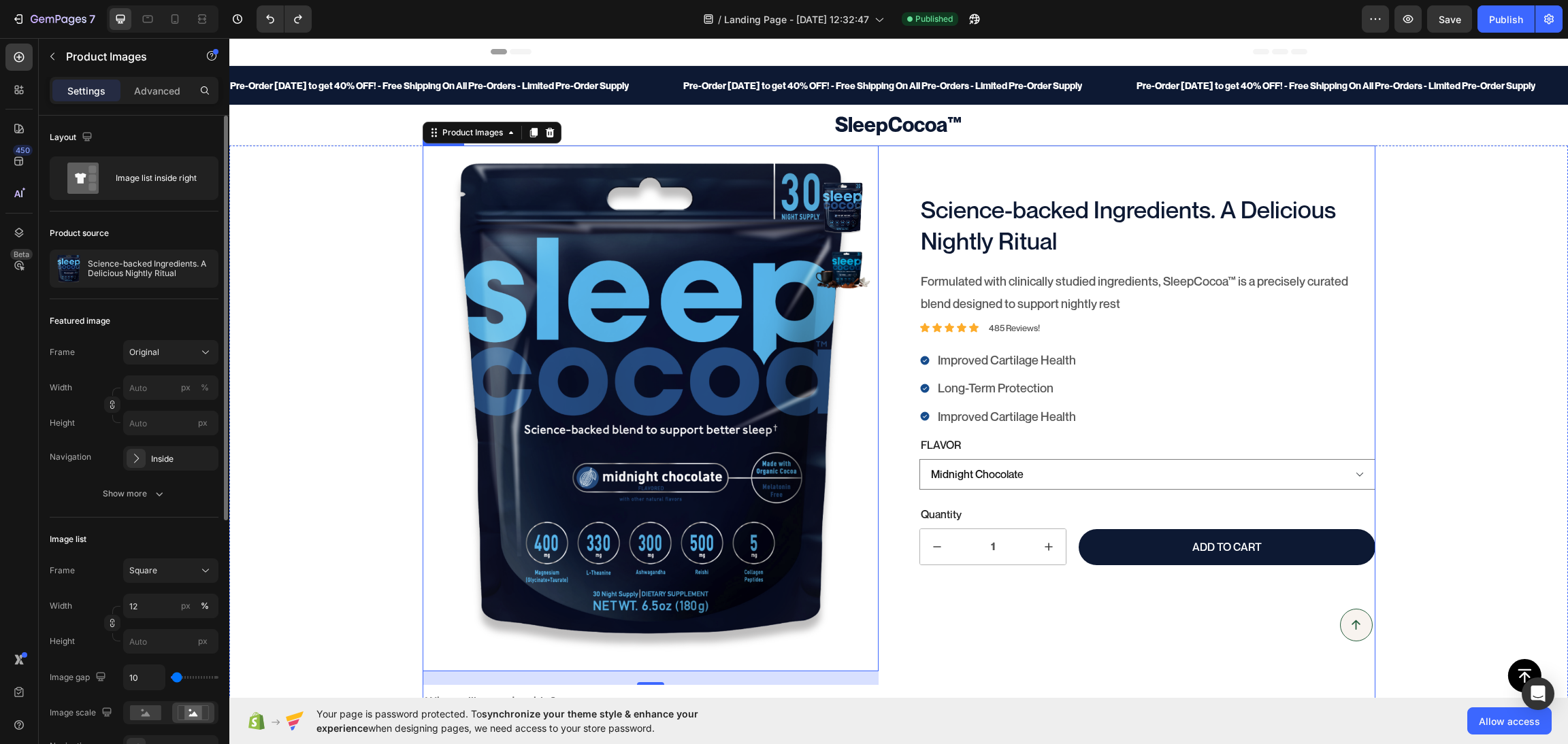
click at [919, 641] on div "Science-backed Ingredients. A Delicious Nightly Ritual Product Title Formulated…" at bounding box center [1147, 501] width 456 height 711
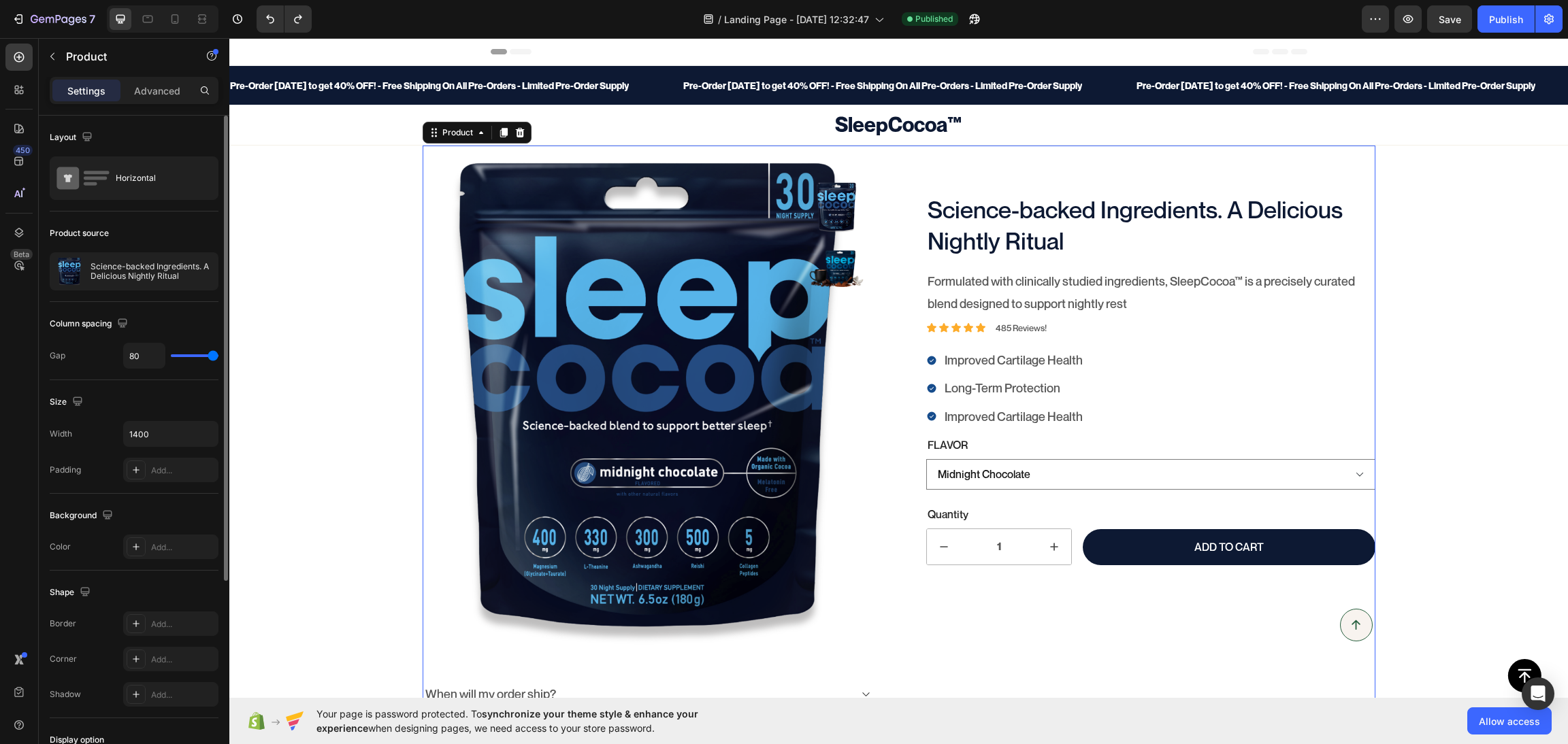
drag, startPoint x: 199, startPoint y: 357, endPoint x: 242, endPoint y: 360, distance: 43.1
click at [218, 357] on input "range" at bounding box center [195, 355] width 48 height 2
click at [1393, 7] on button "Publish" at bounding box center [1506, 19] width 57 height 27
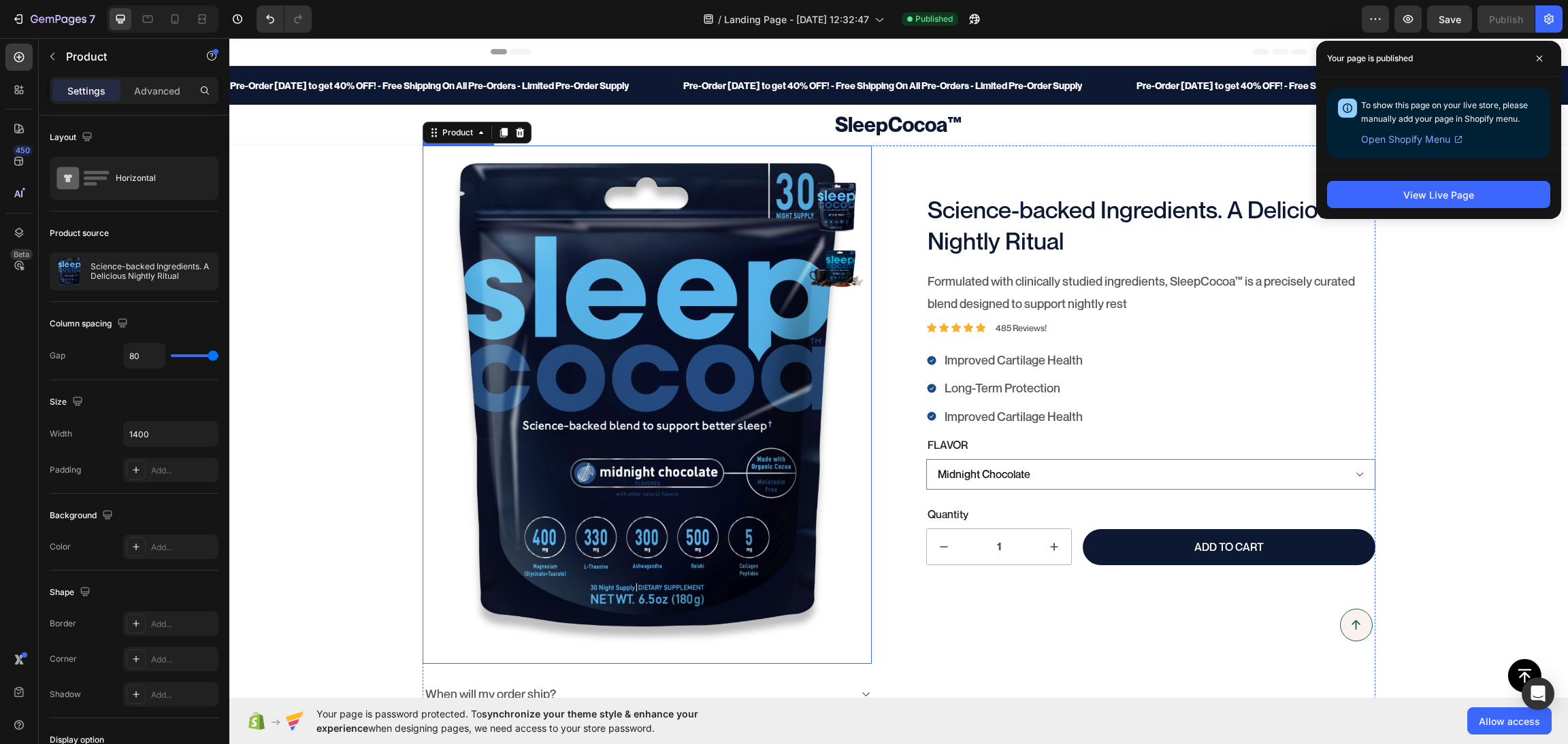
scroll to position [239, 0]
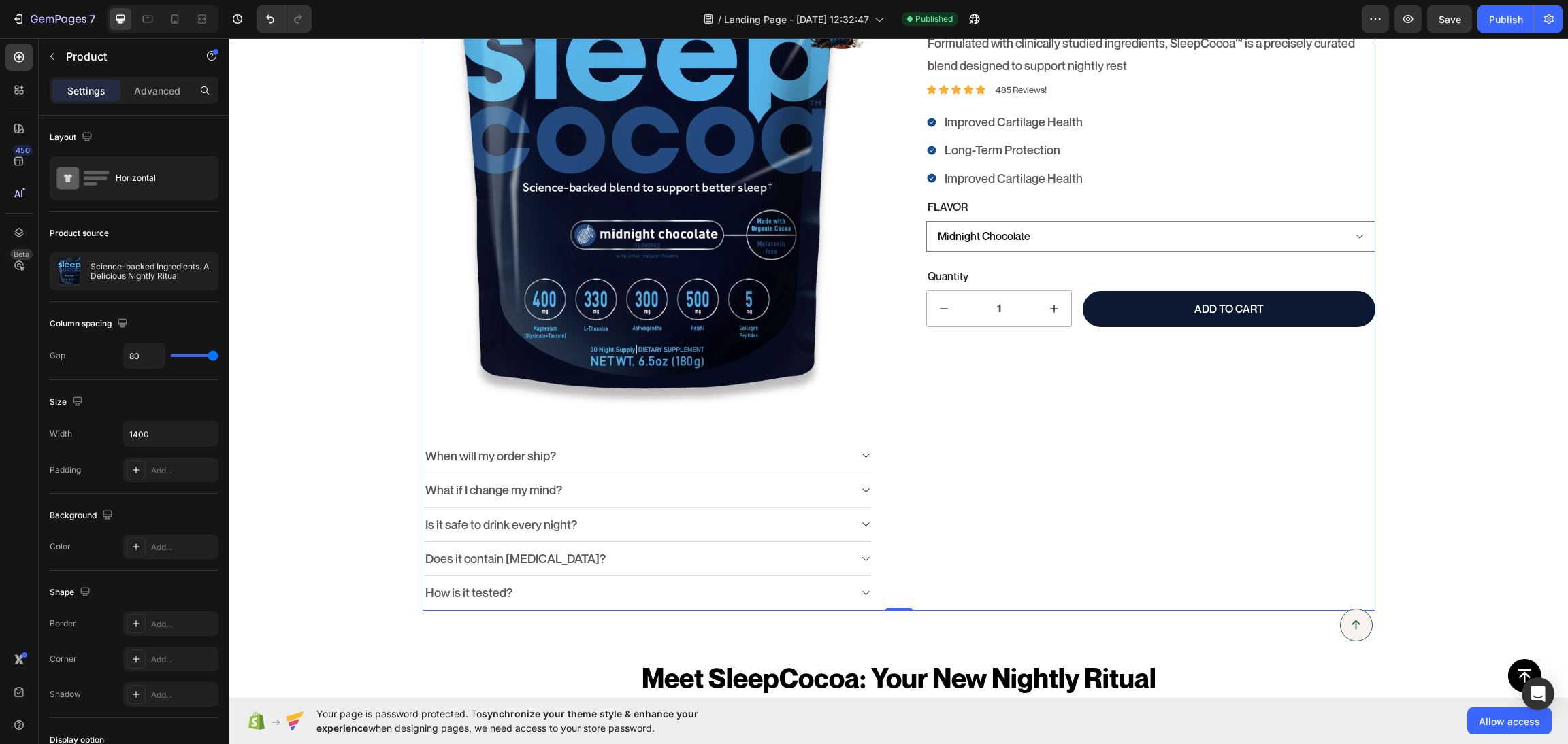
click at [935, 491] on div "Science-backed Ingredients. A Delicious Nightly Ritual Product Title Formulated…" at bounding box center [1151, 259] width 449 height 703
click at [144, 159] on div "Horizontal" at bounding box center [134, 177] width 169 height 43
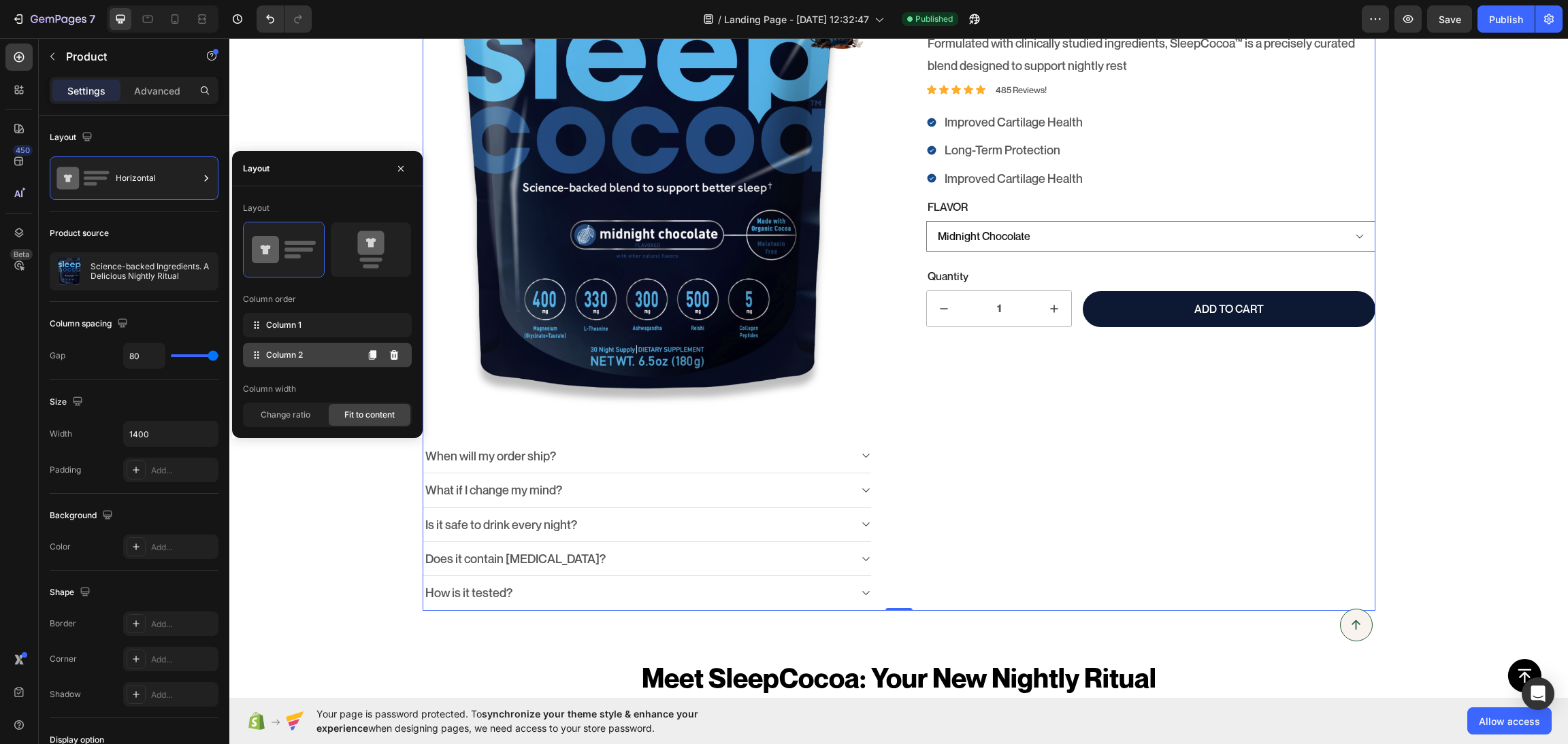
click at [296, 352] on span "Column 2" at bounding box center [284, 355] width 37 height 12
click at [304, 330] on div "Column 1" at bounding box center [326, 325] width 169 height 24
click at [316, 350] on div "Column 2" at bounding box center [326, 355] width 169 height 24
click at [292, 412] on span "Change ratio" at bounding box center [285, 414] width 50 height 12
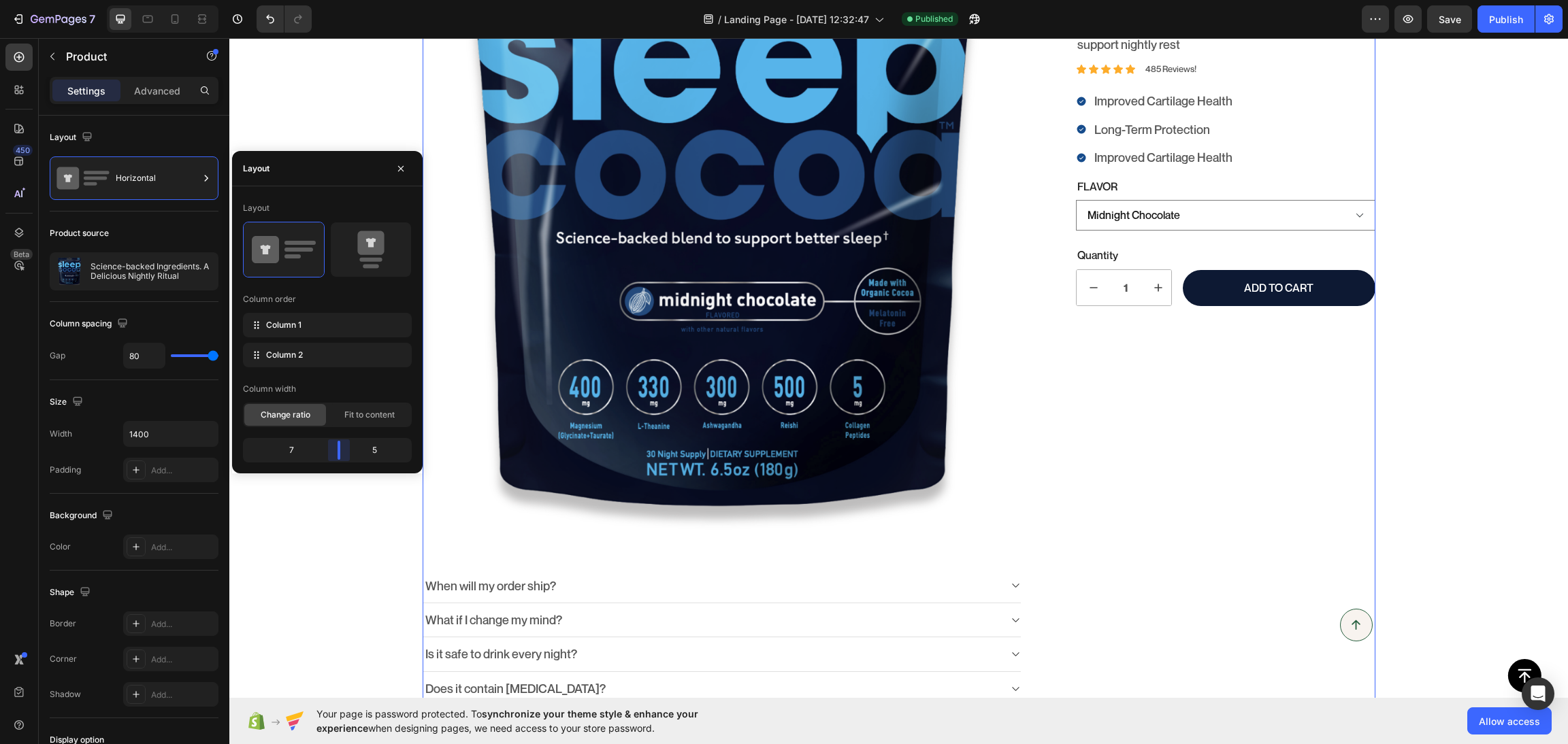
scroll to position [325, 0]
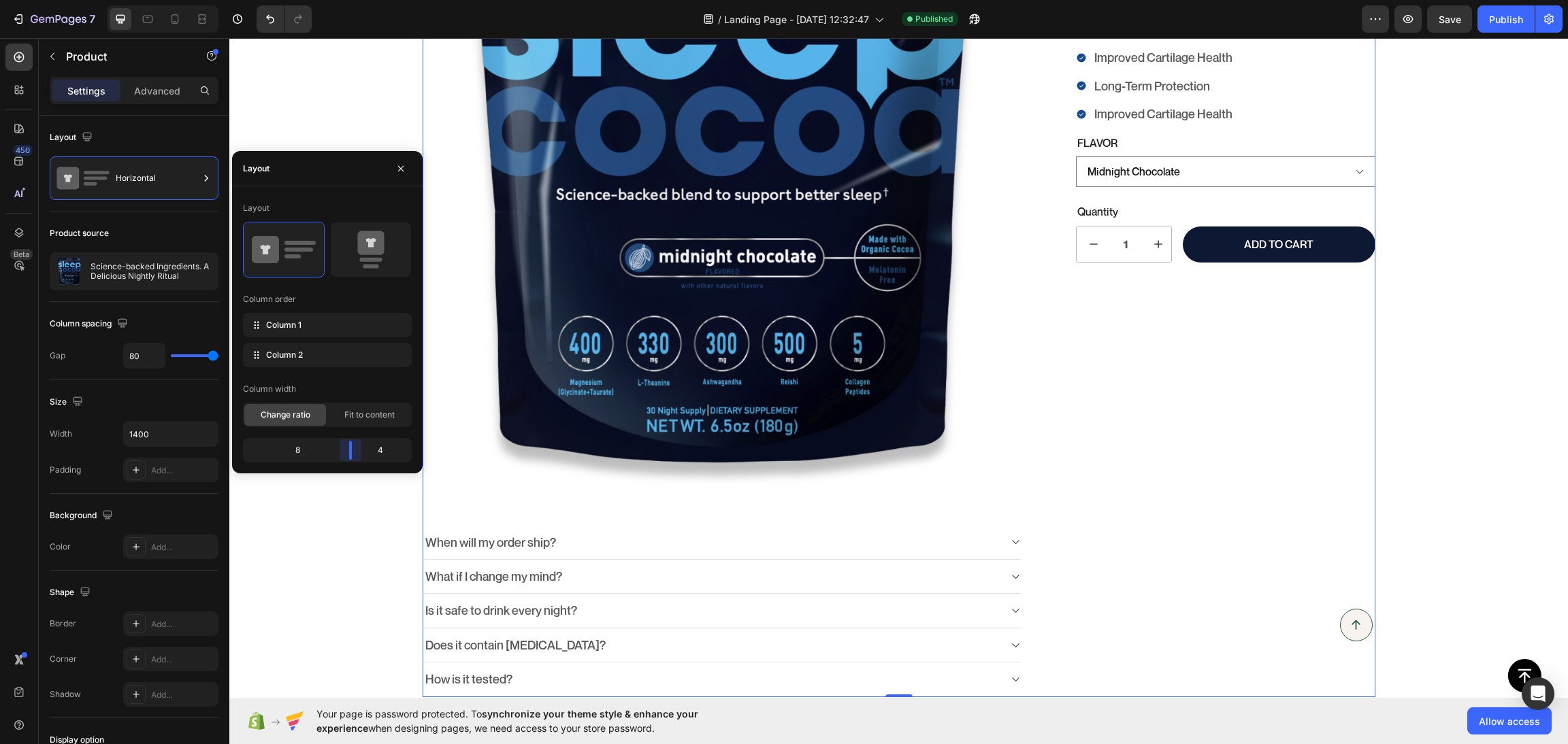
drag, startPoint x: 339, startPoint y: 453, endPoint x: 352, endPoint y: 457, distance: 13.6
click at [352, 0] on body "7 / Landing Page - Aug 18, 12:32:47 Published Preview Save Publish 450 Beta Sec…" at bounding box center [784, 0] width 1568 height 0
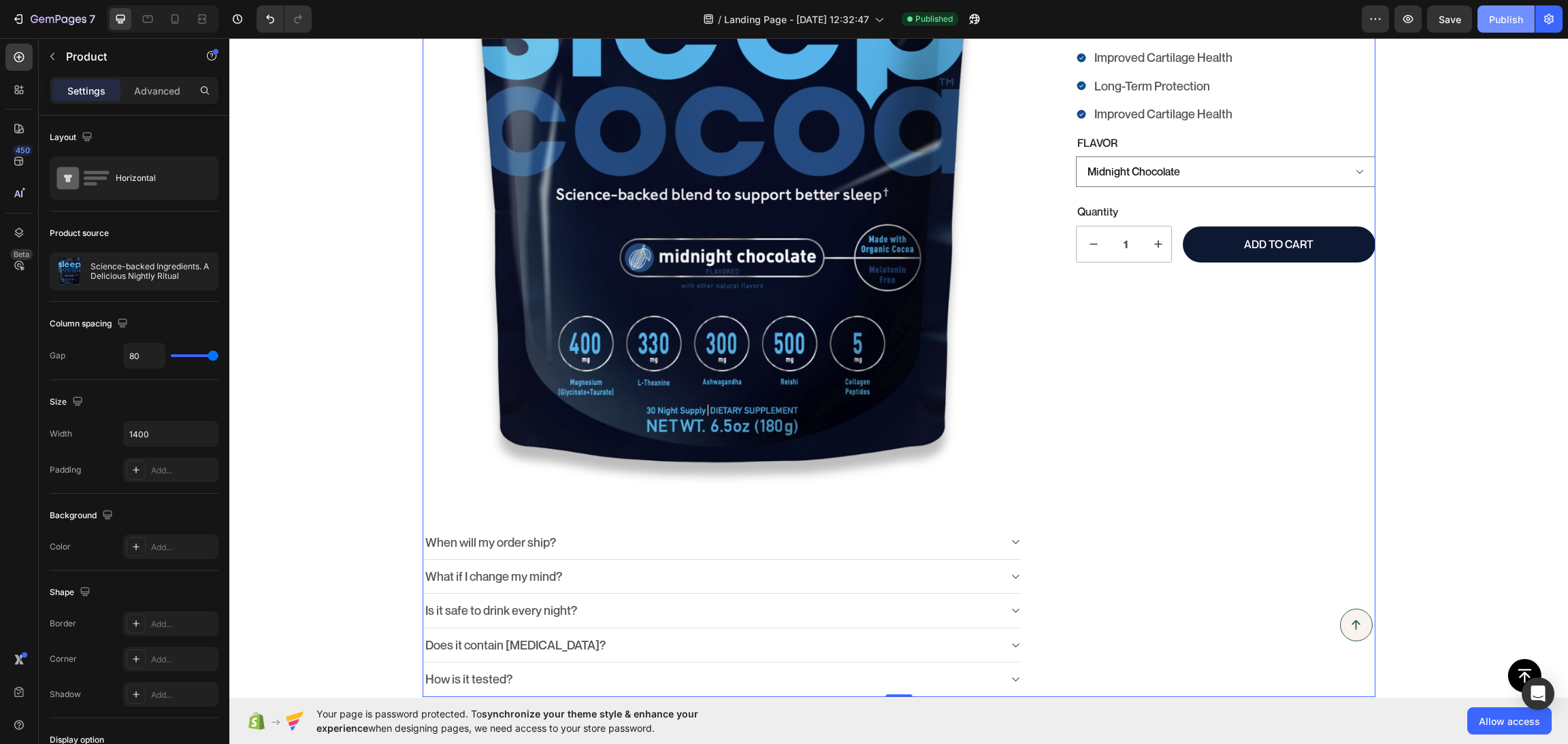
click at [1393, 27] on button "Publish" at bounding box center [1506, 19] width 57 height 27
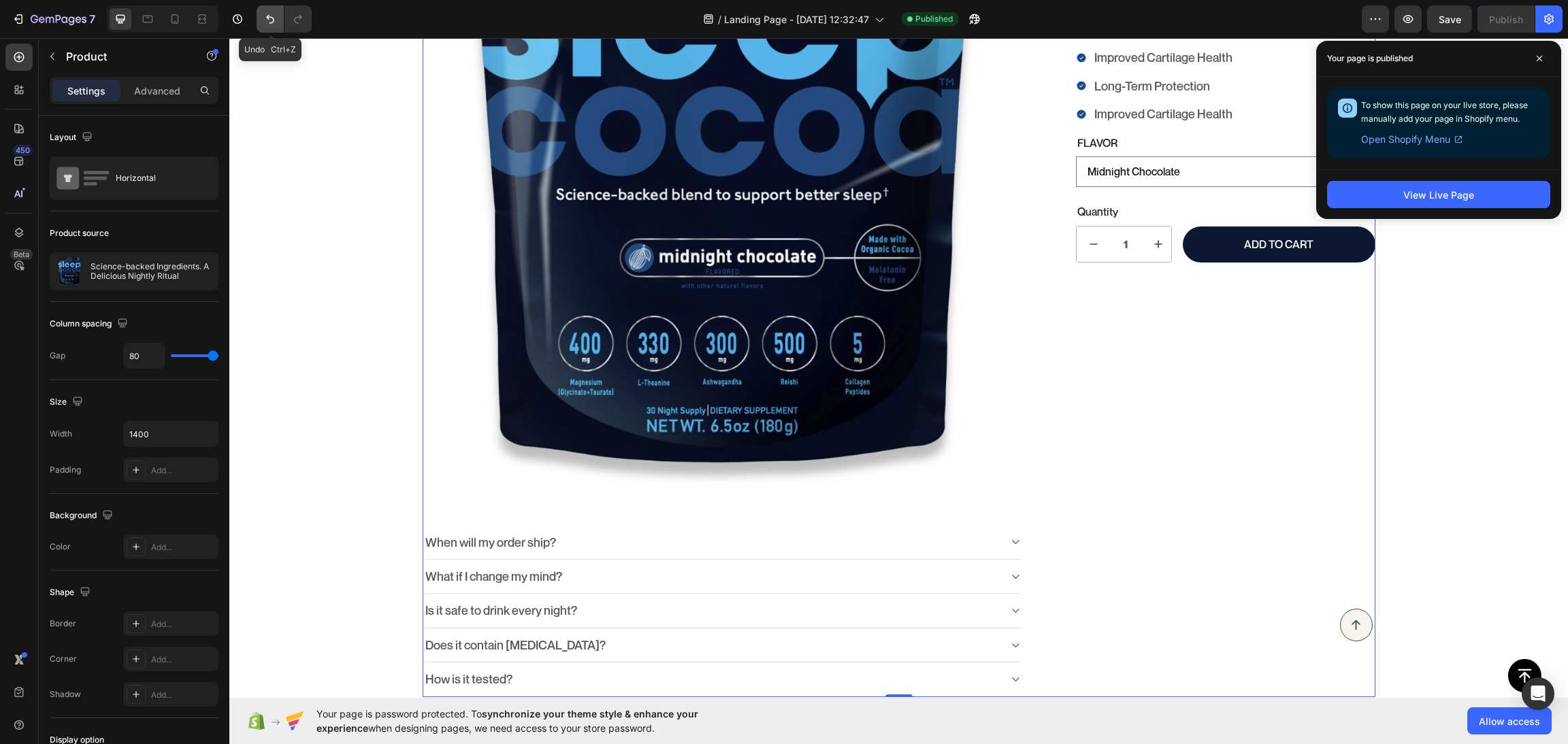
click at [260, 15] on button "Undo/Redo" at bounding box center [269, 19] width 27 height 27
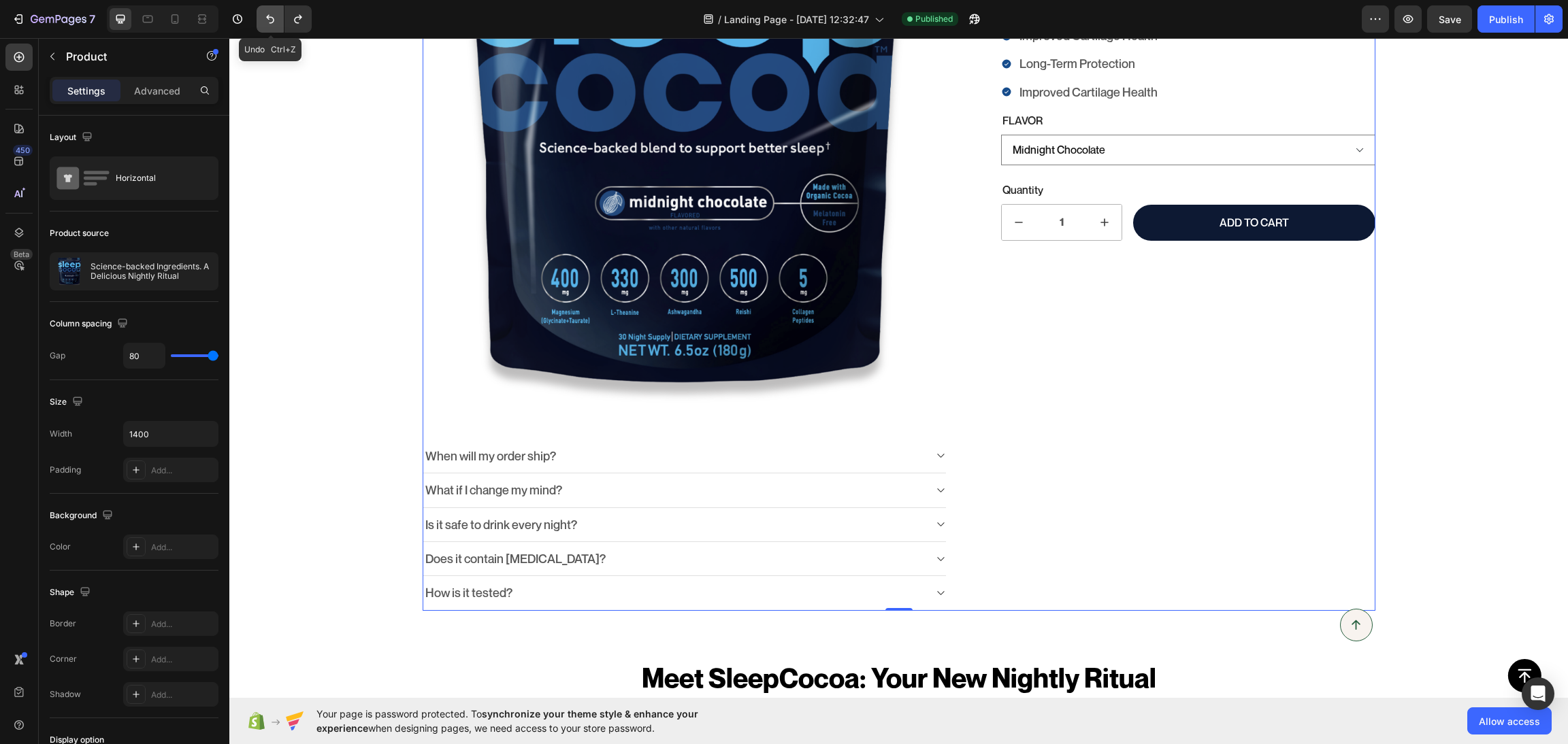
scroll to position [281, 0]
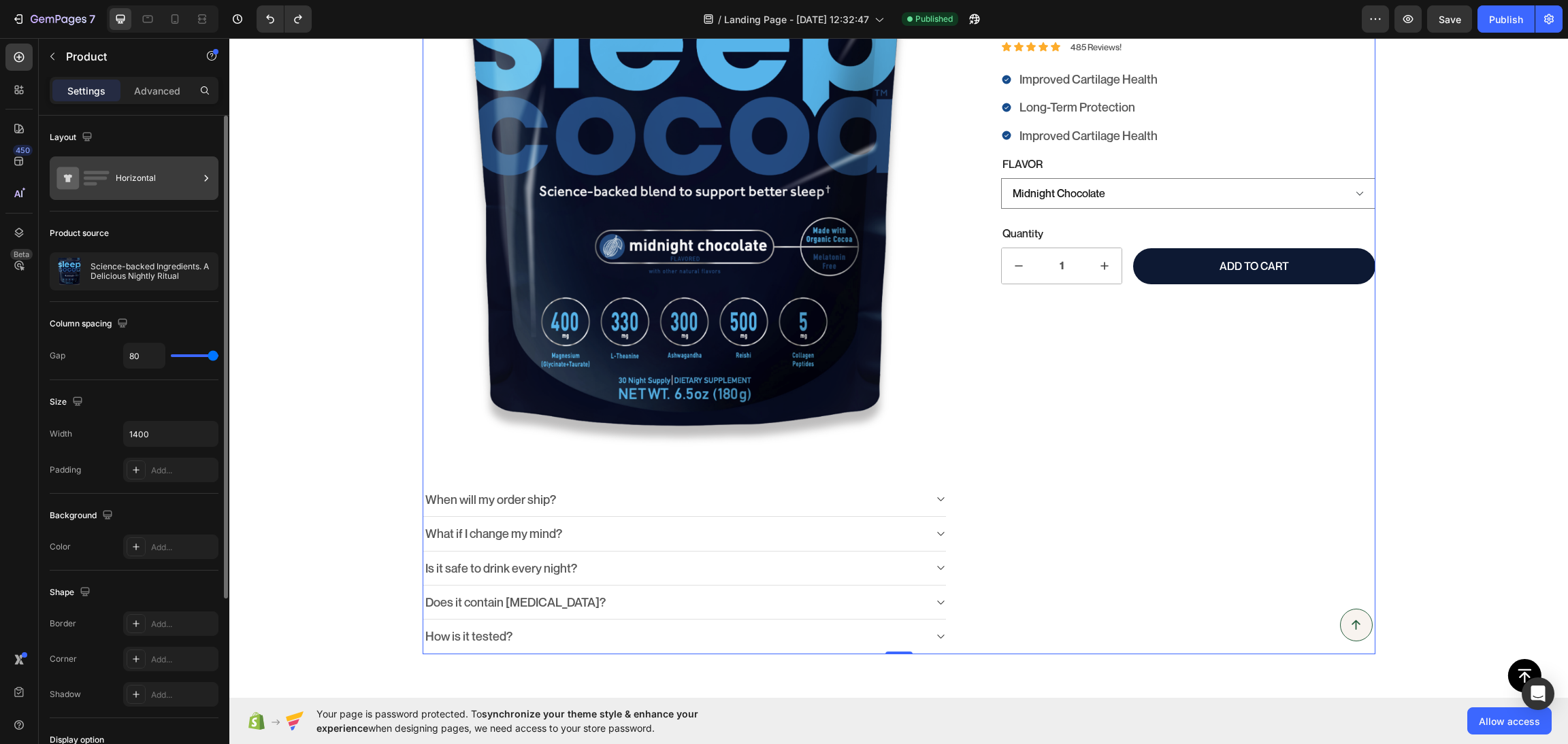
click at [132, 184] on div "Horizontal" at bounding box center [157, 178] width 83 height 31
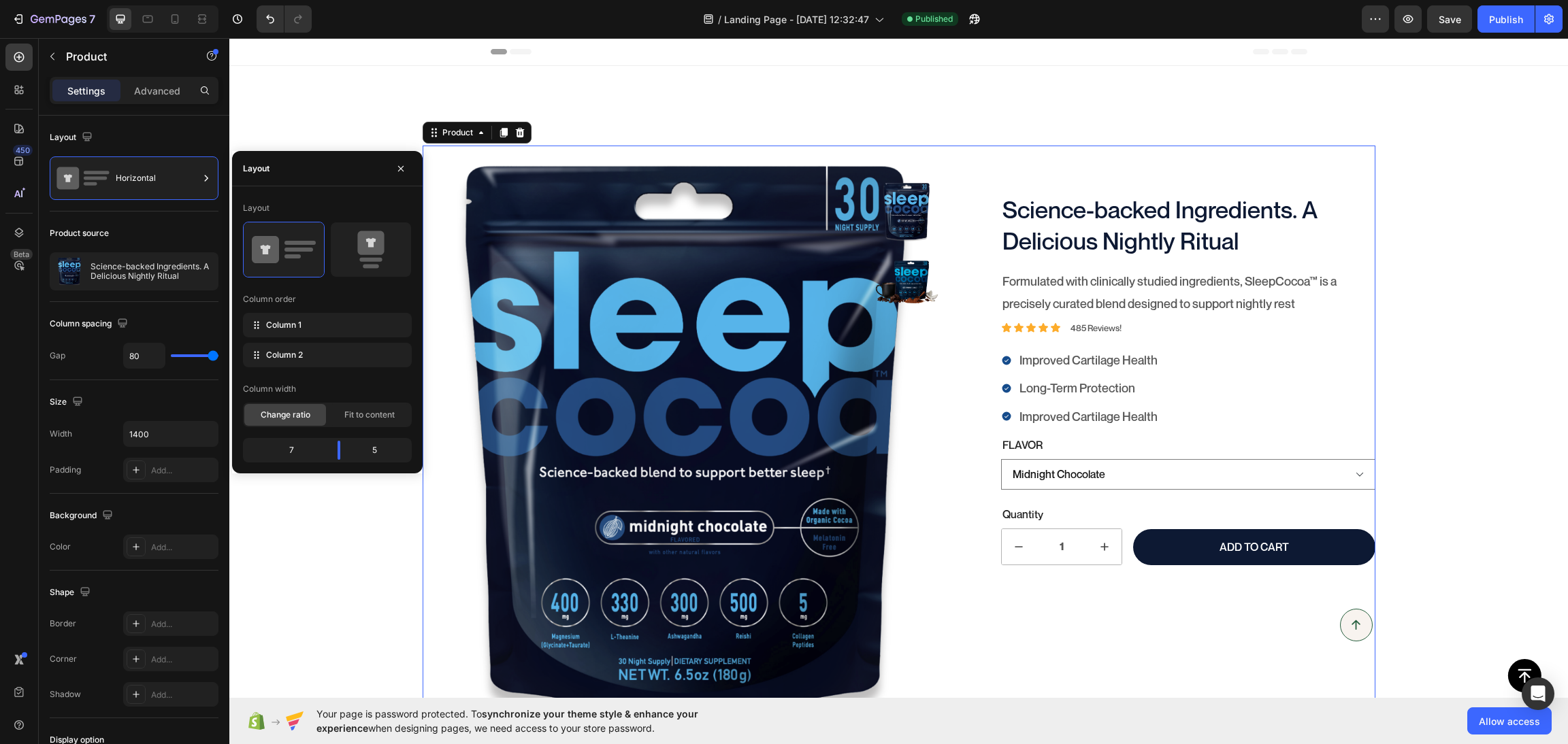
click at [1509, 26] on button "Publish" at bounding box center [1506, 19] width 57 height 27
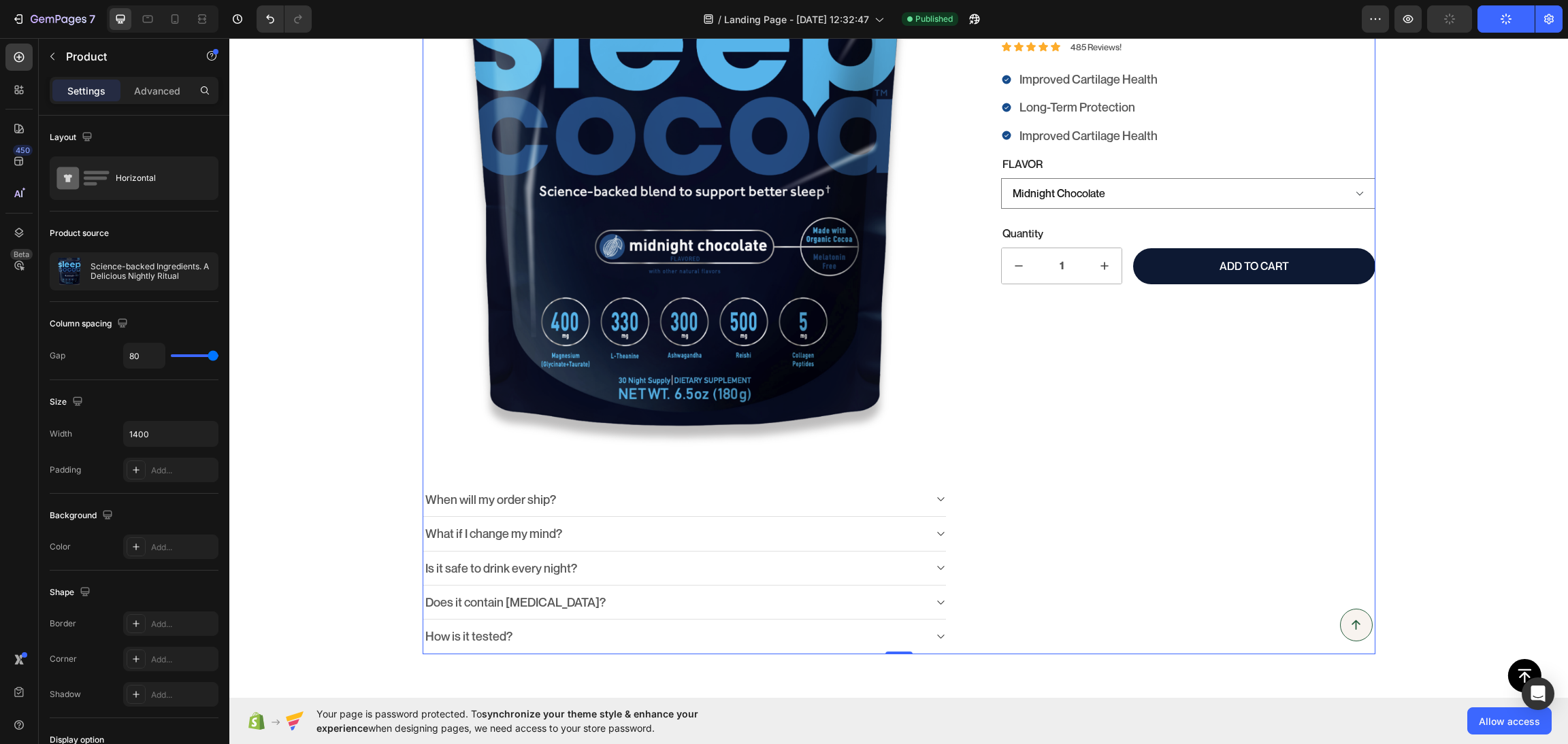
scroll to position [281, 0]
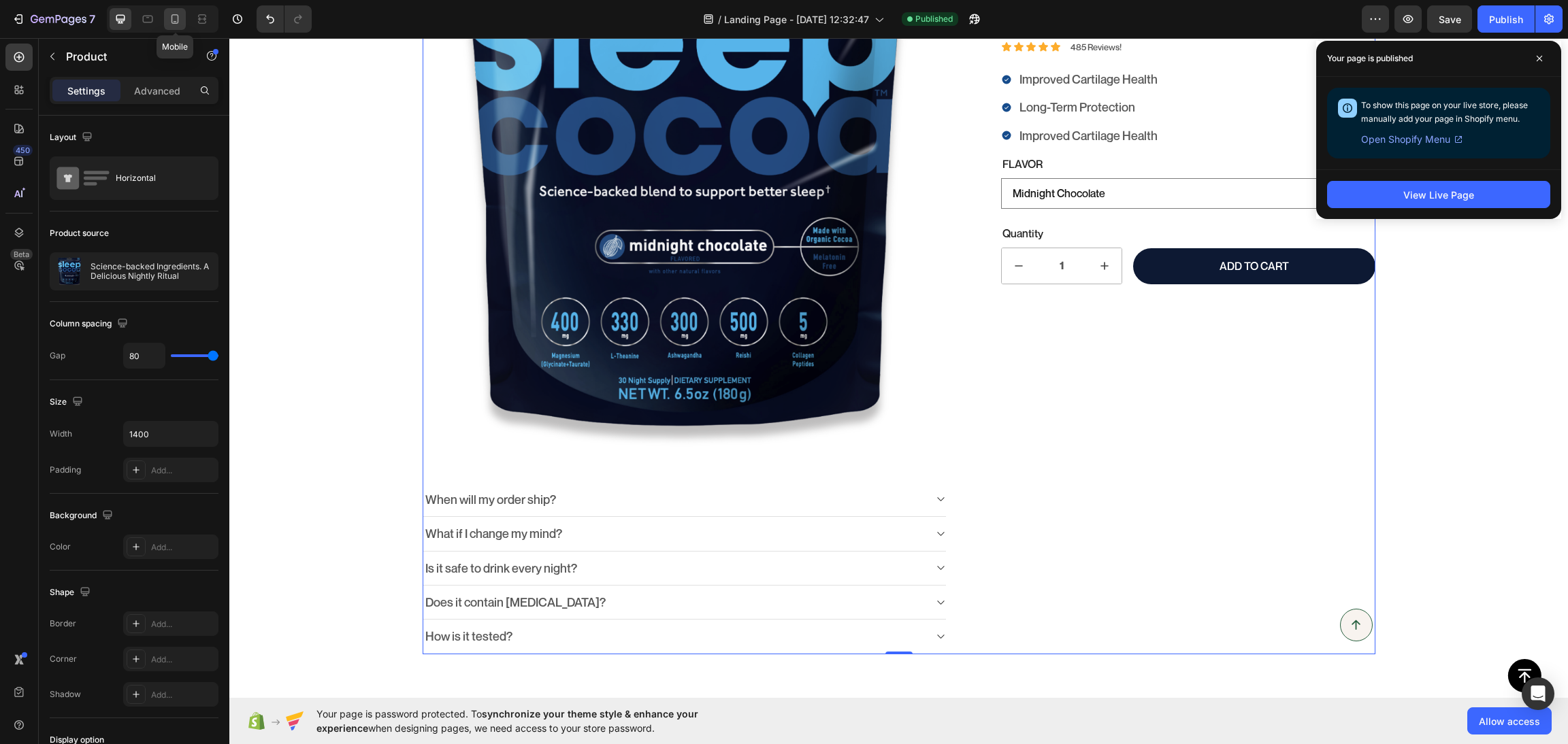
click at [168, 20] on icon at bounding box center [174, 19] width 14 height 14
type input "0"
type input "100%"
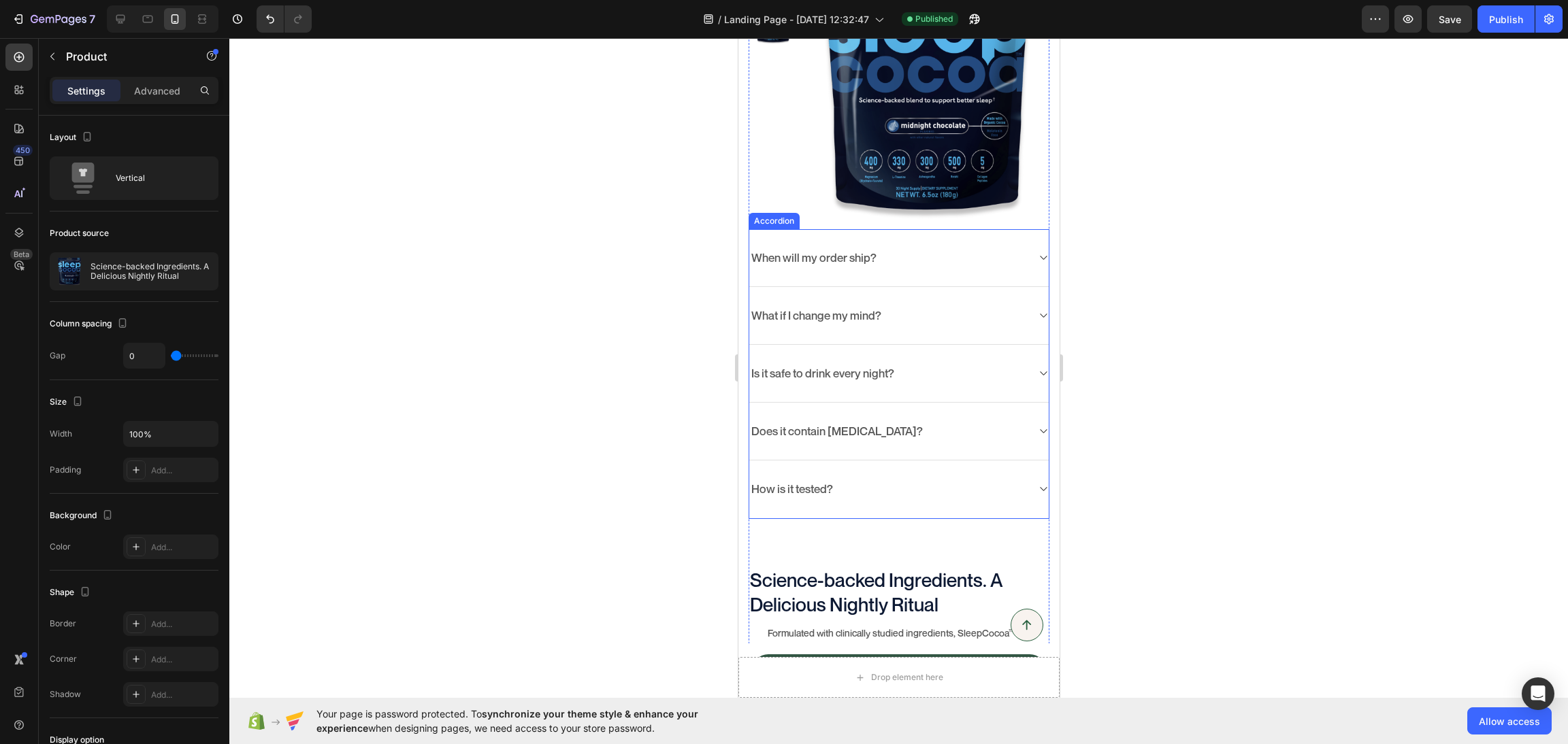
scroll to position [1190, 0]
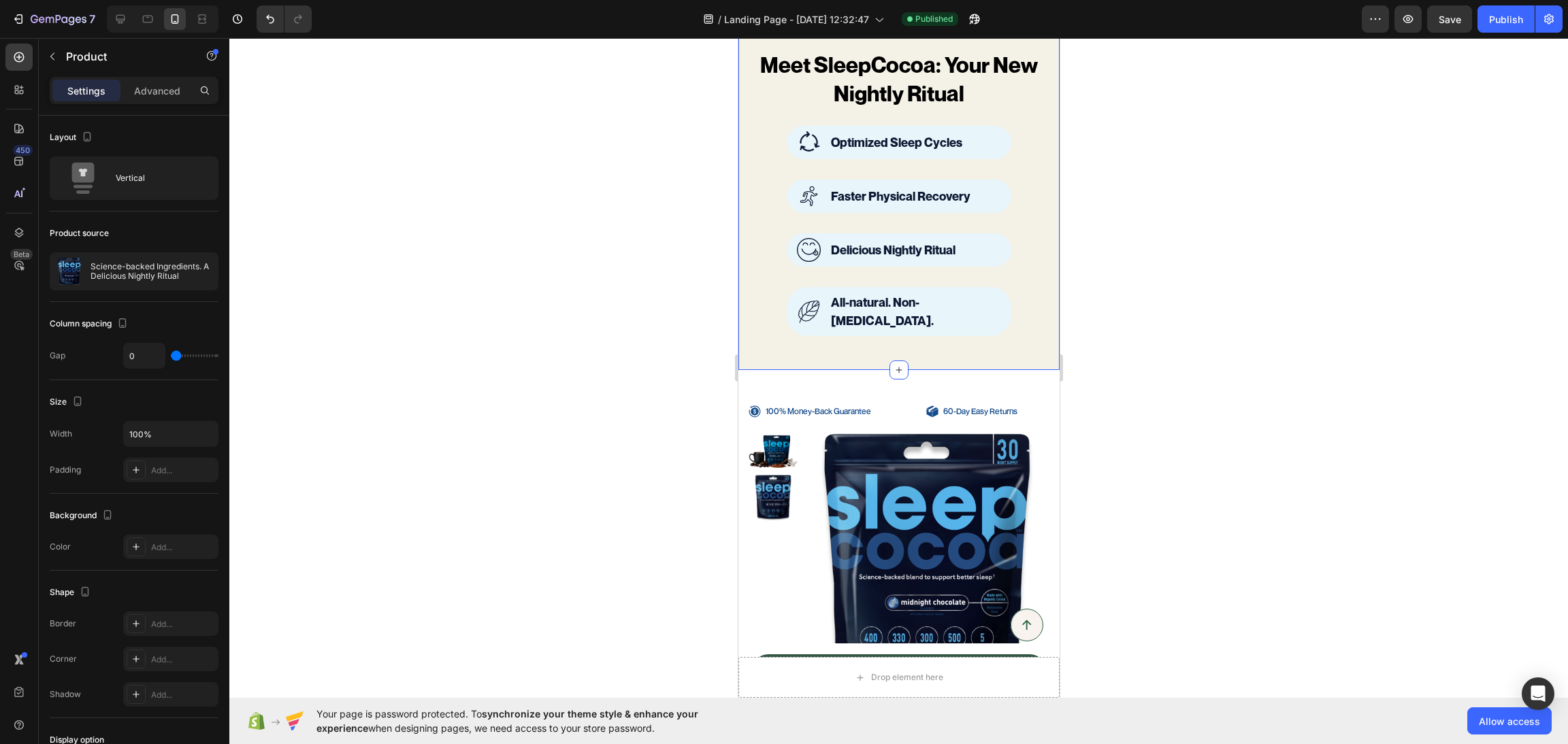
click at [785, 341] on div "Meet SleepCocoa: Your New Nightly Ritual Heading Image Optimized Sleep Cycles T…" at bounding box center [898, 192] width 321 height 354
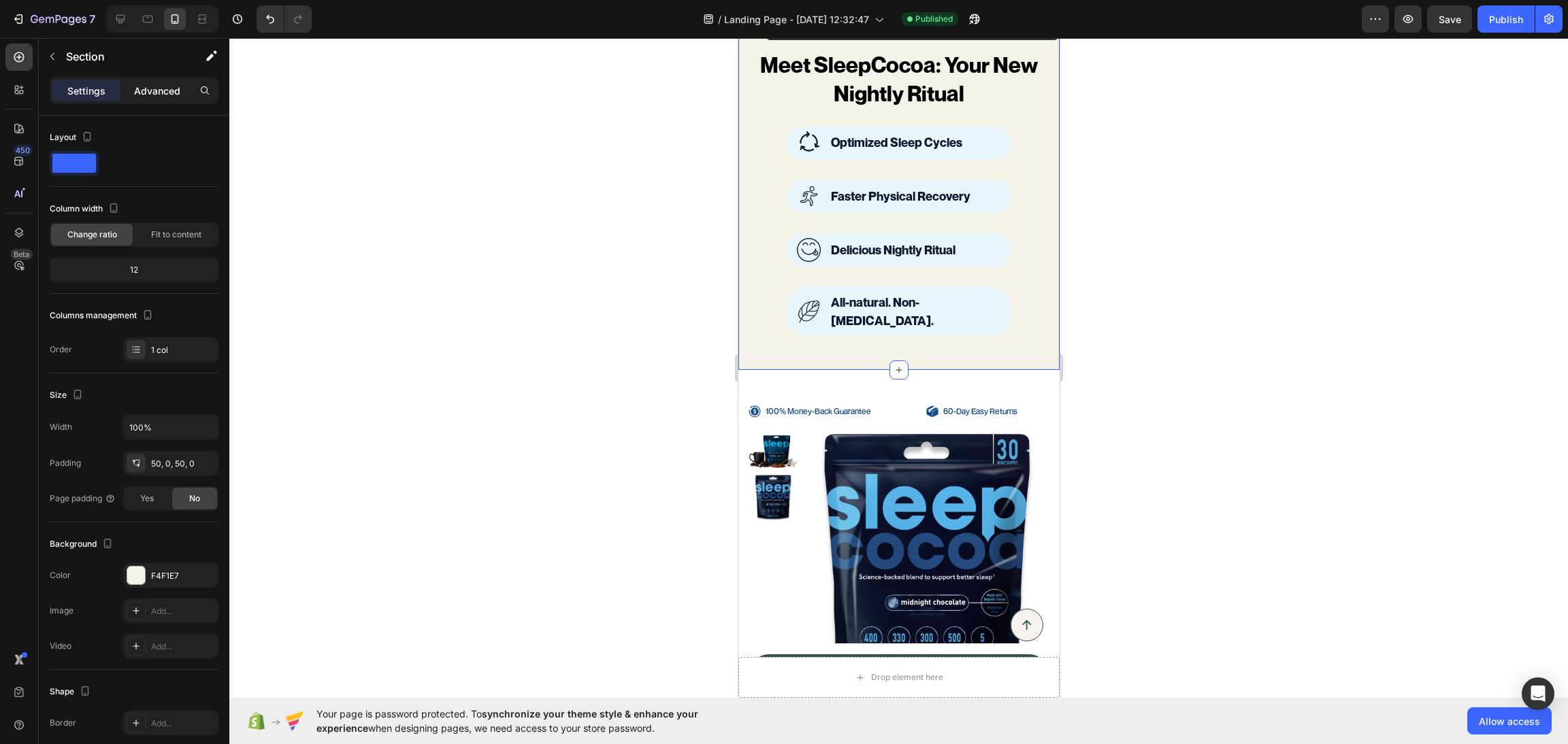
click at [150, 88] on p "Advanced" at bounding box center [157, 91] width 46 height 15
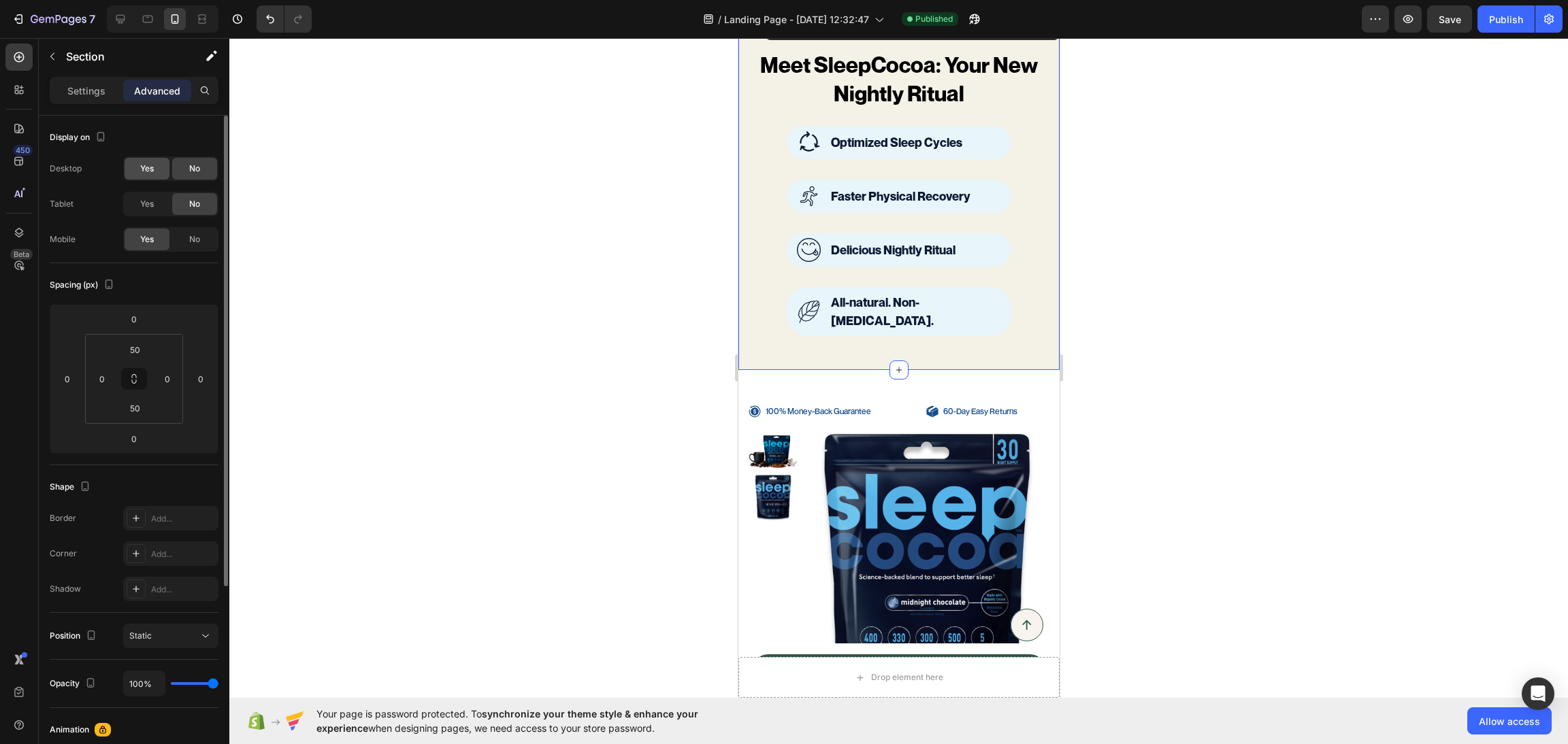
click at [133, 177] on div "Yes" at bounding box center [147, 168] width 45 height 22
click at [133, 201] on div "Yes" at bounding box center [147, 204] width 45 height 22
click at [124, 16] on icon at bounding box center [120, 19] width 14 height 14
type input "32"
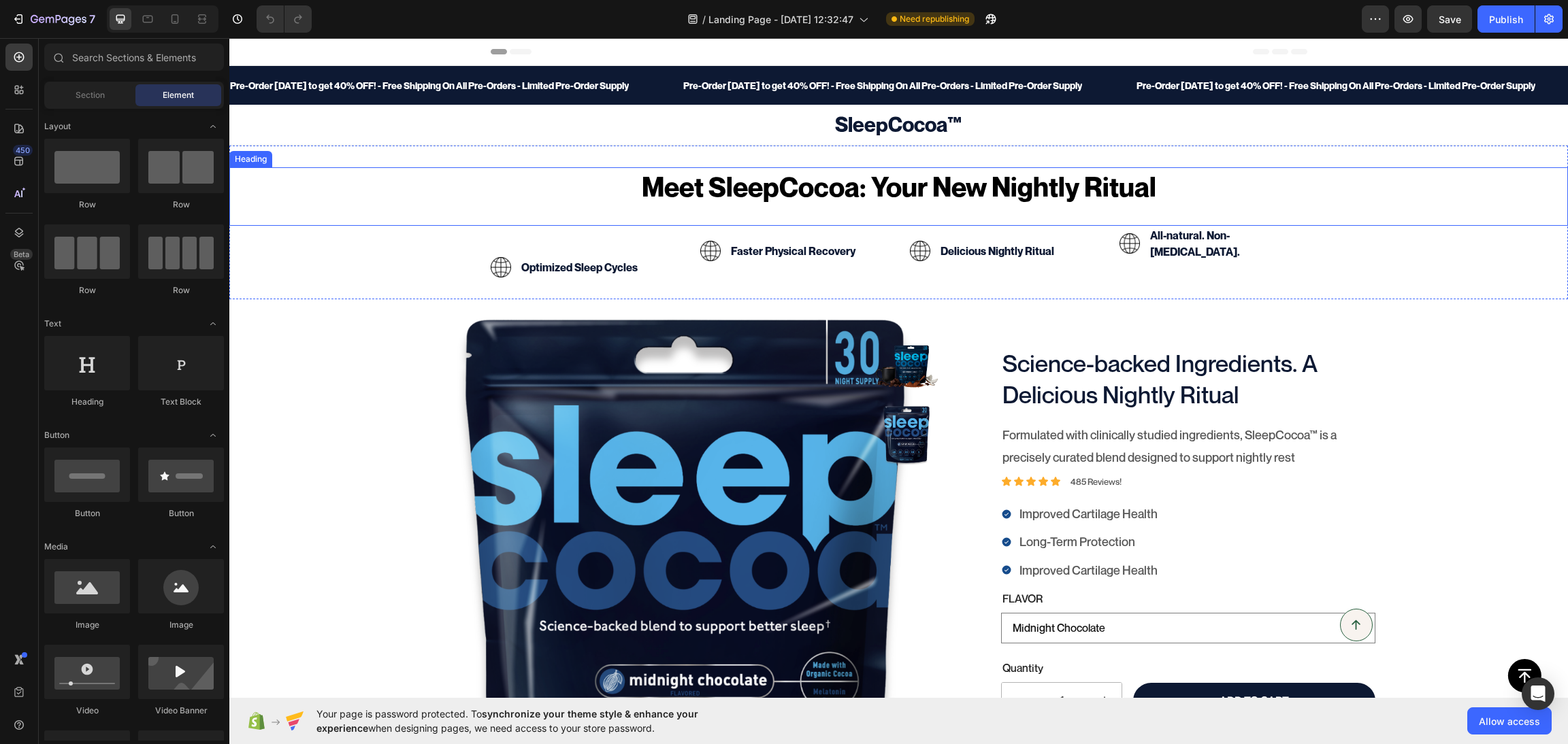
click at [480, 185] on h2 "Meet SleepCocoa: Your New Nightly Ritual" at bounding box center [899, 186] width 1338 height 38
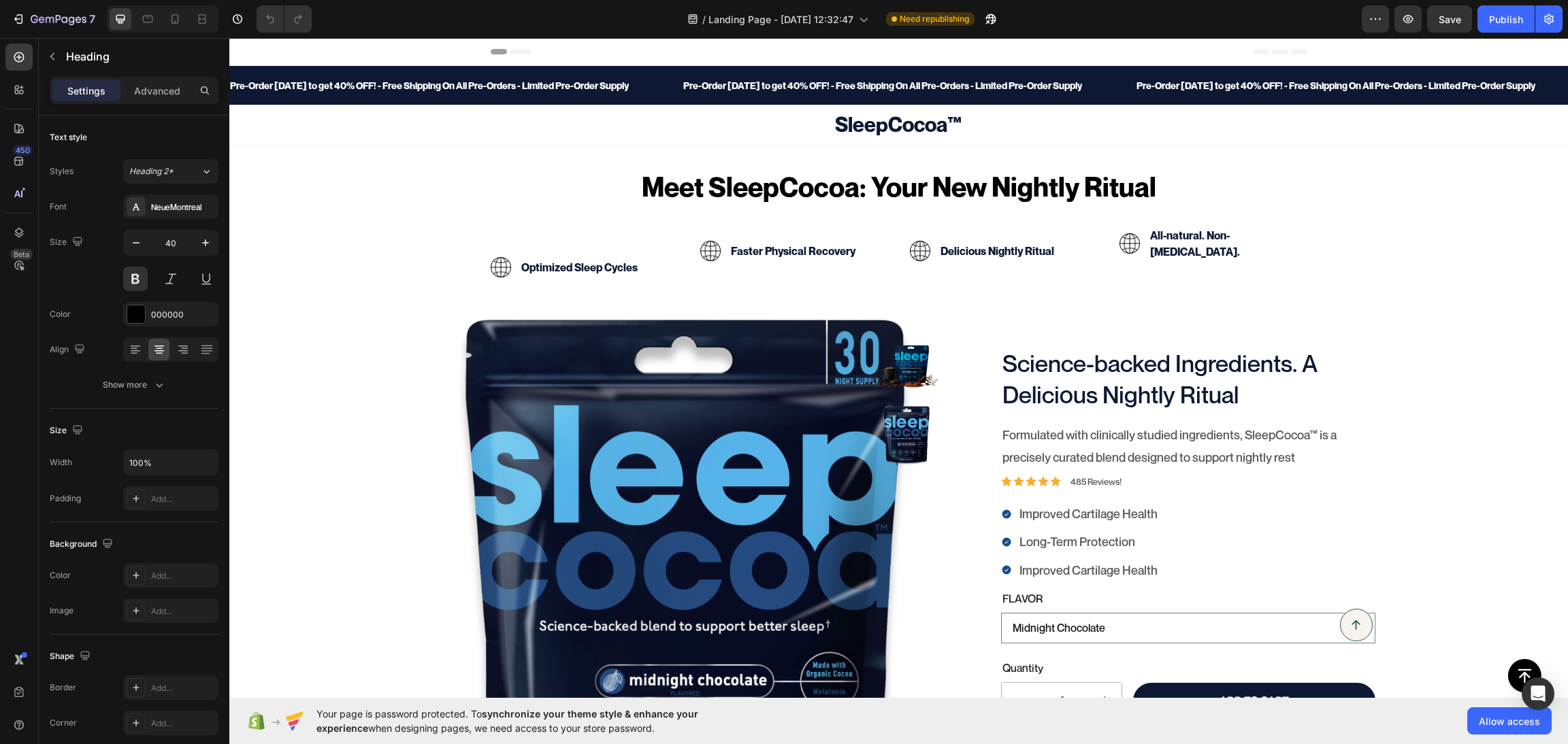
click at [1301, 186] on h2 "Meet SleepCocoa: Your New Nightly Ritual" at bounding box center [899, 186] width 1338 height 38
click at [1332, 247] on div "Meet SleepCocoa: Your New Nightly Ritual Heading Image Optimized Sleep Cycles T…" at bounding box center [899, 222] width 1338 height 110
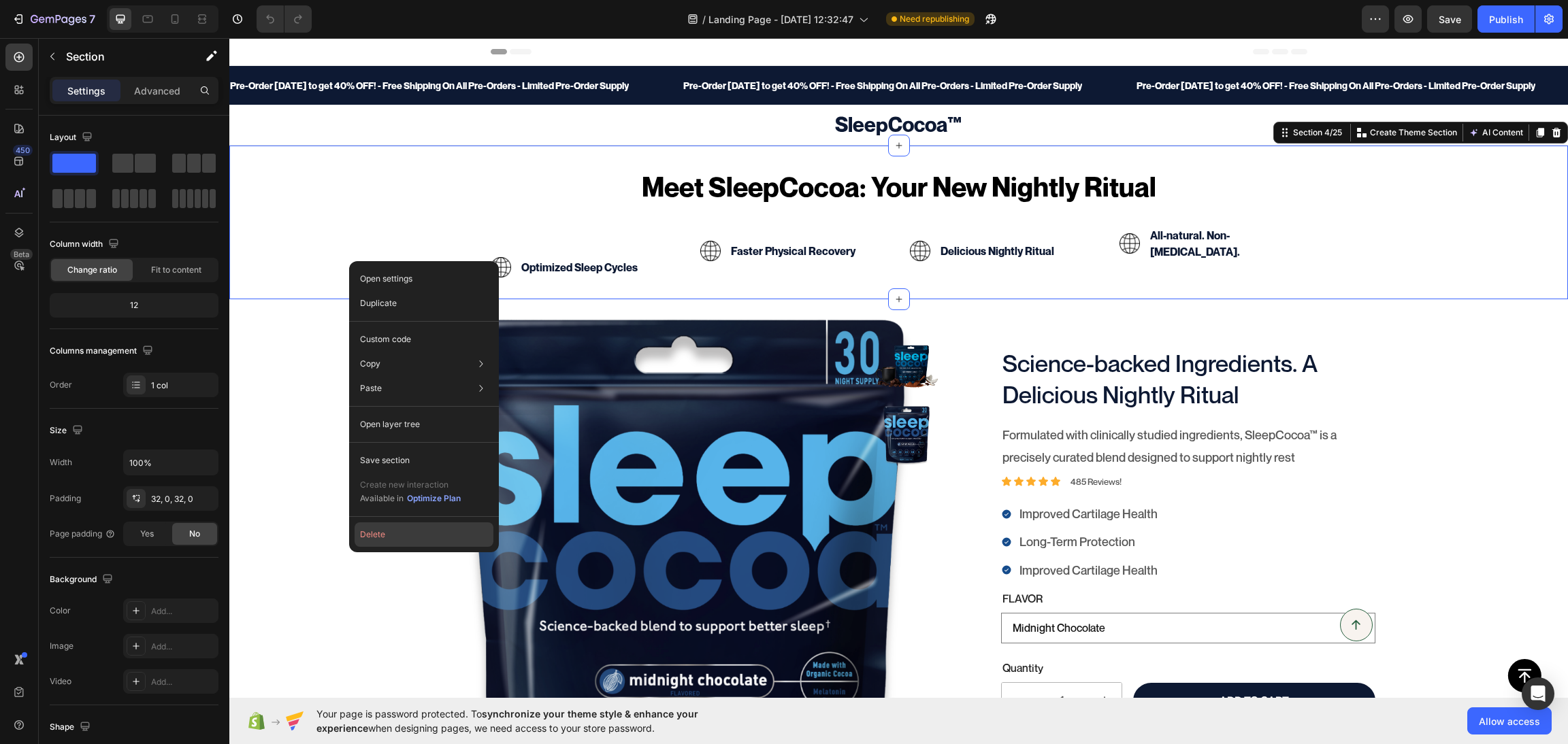
click at [374, 532] on button "Delete" at bounding box center [423, 535] width 139 height 24
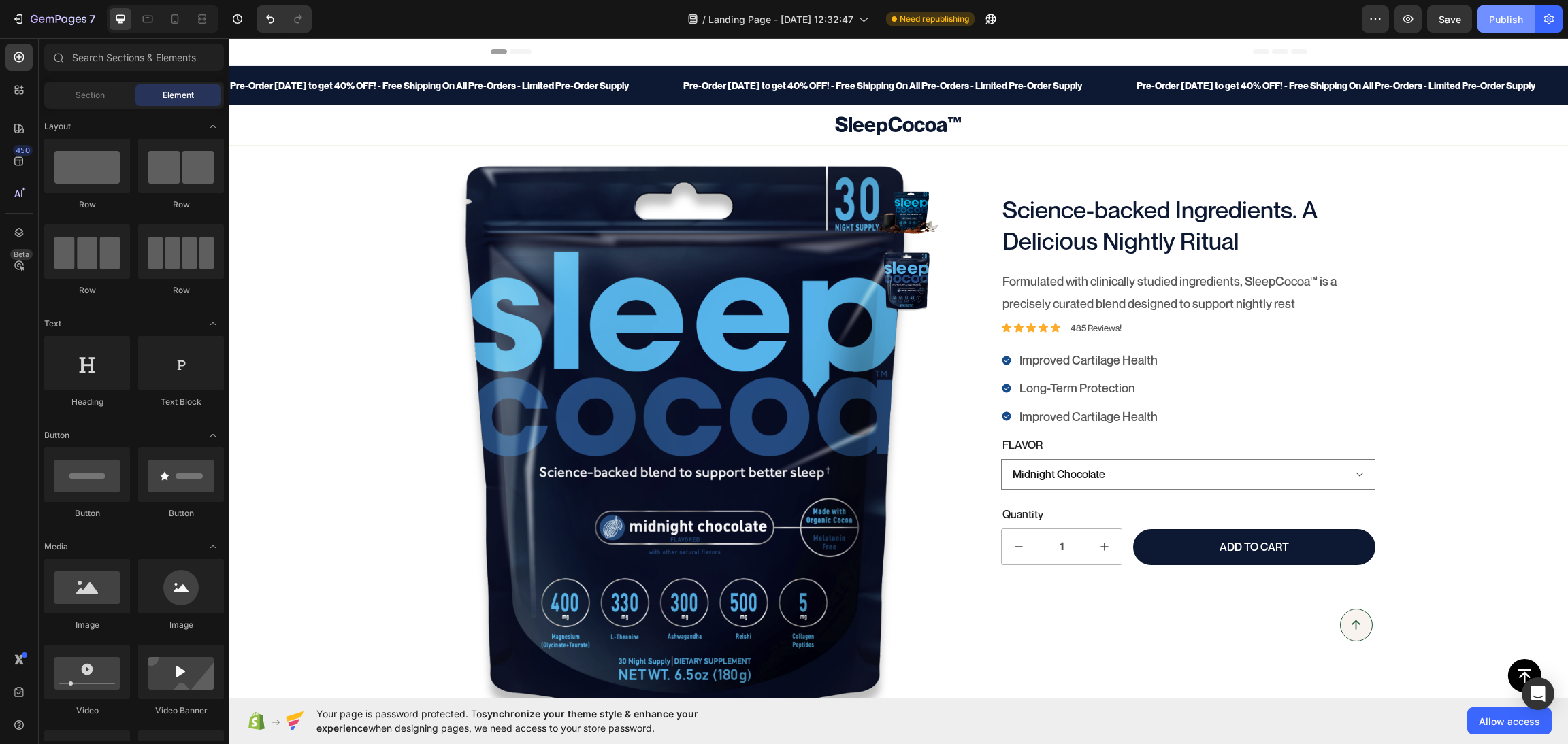
click at [1531, 8] on button "Publish" at bounding box center [1506, 19] width 57 height 27
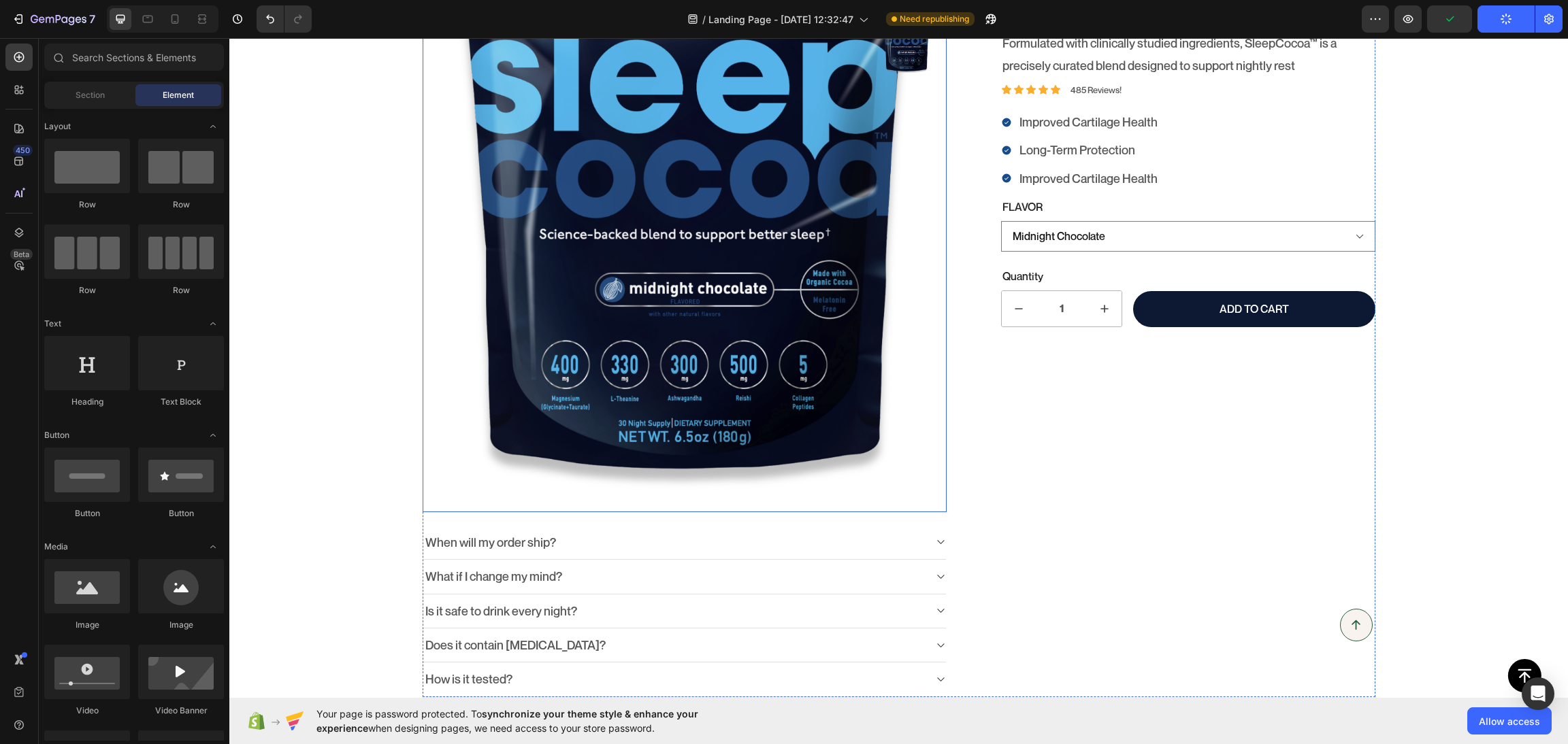
scroll to position [715, 0]
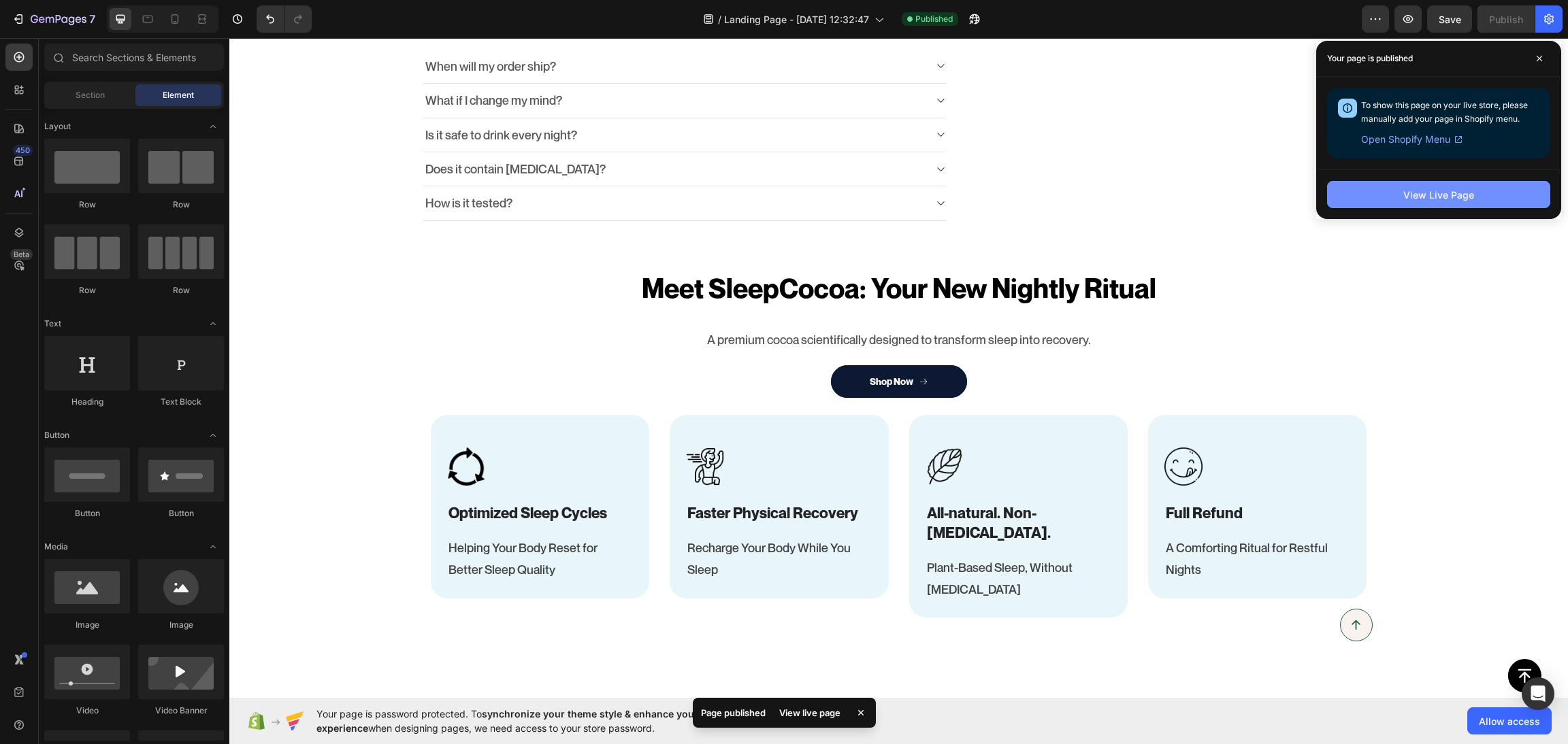
click at [1432, 188] on div "View Live Page" at bounding box center [1438, 195] width 71 height 15
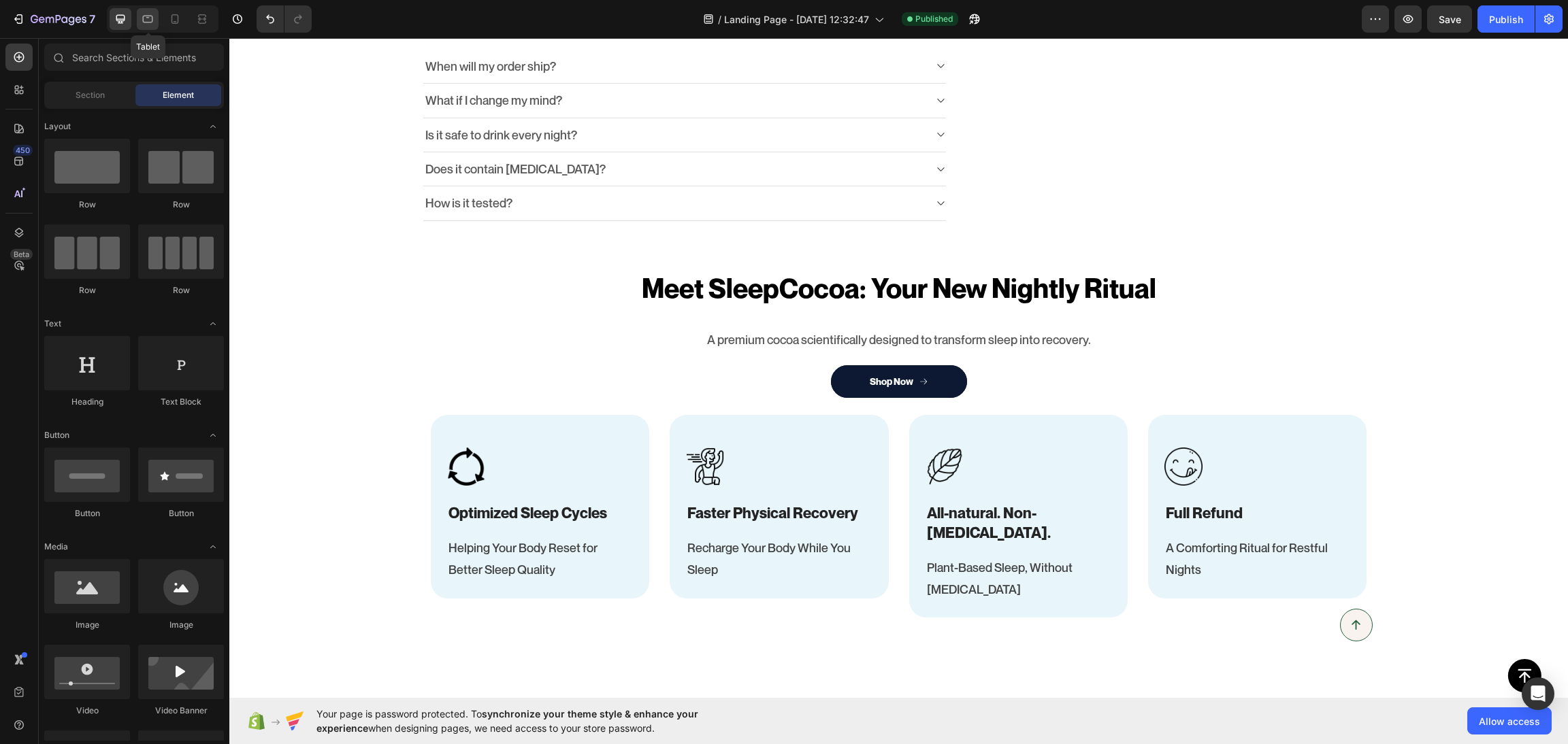
click at [147, 8] on div at bounding box center [147, 19] width 22 height 22
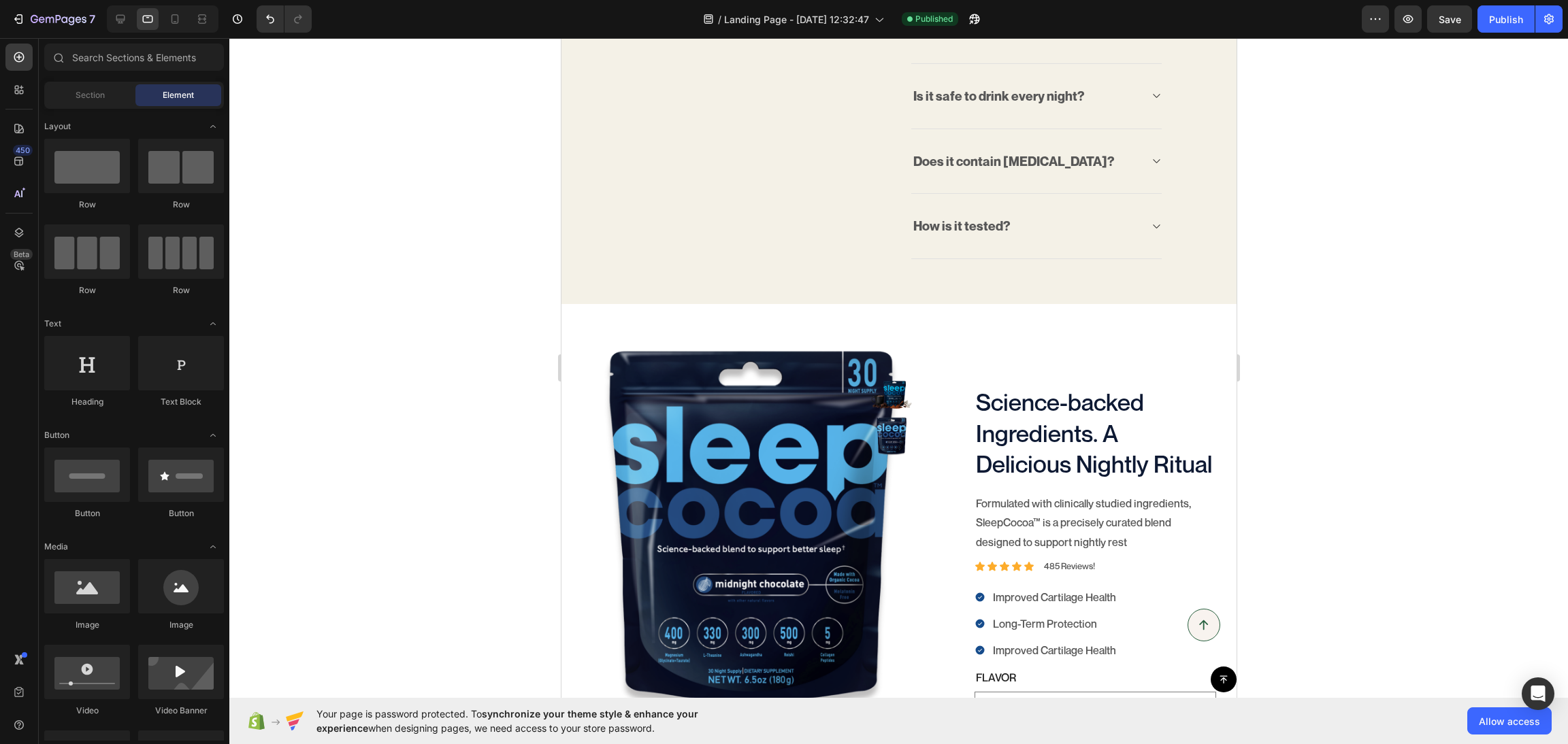
scroll to position [591, 0]
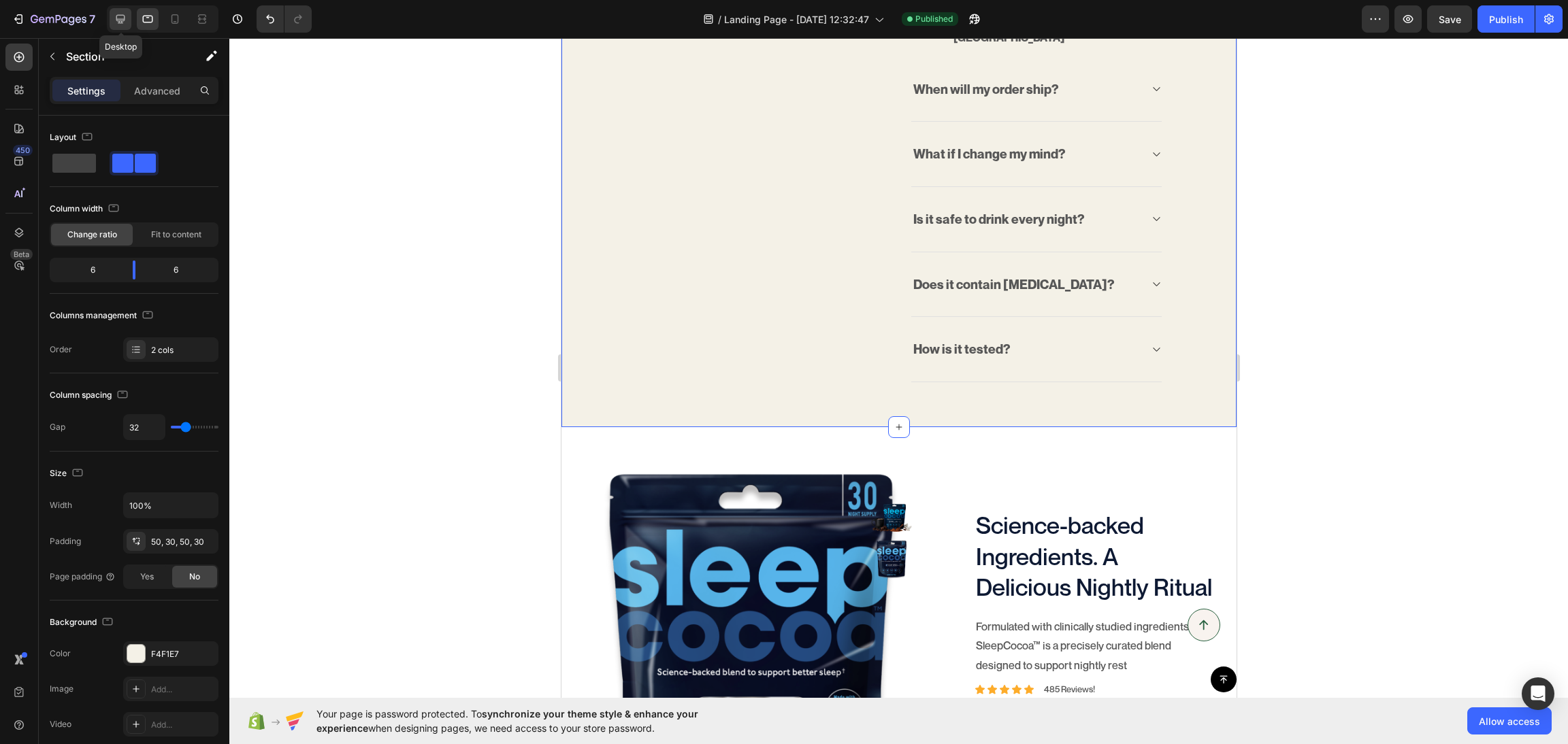
click at [118, 16] on icon at bounding box center [120, 19] width 14 height 14
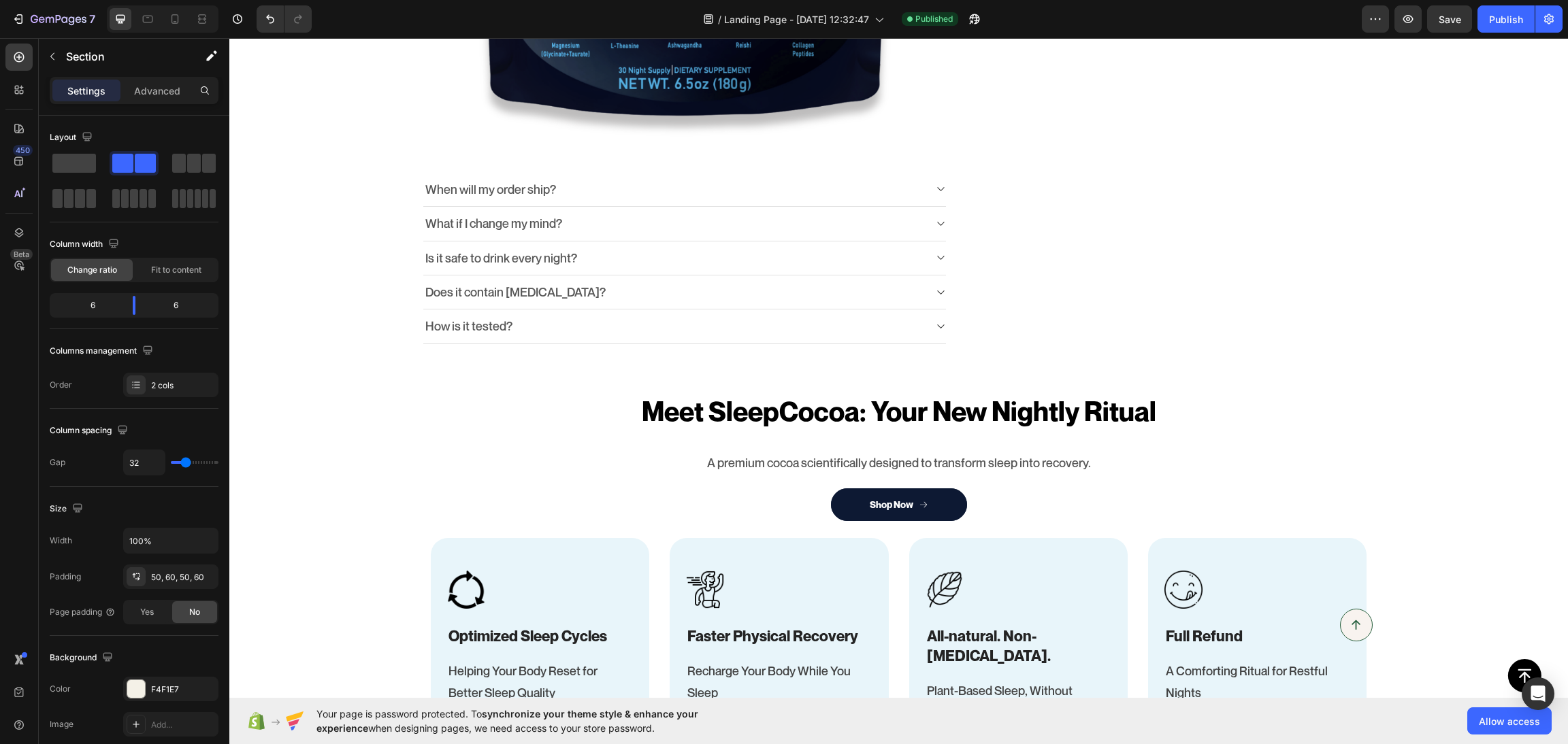
scroll to position [545, 0]
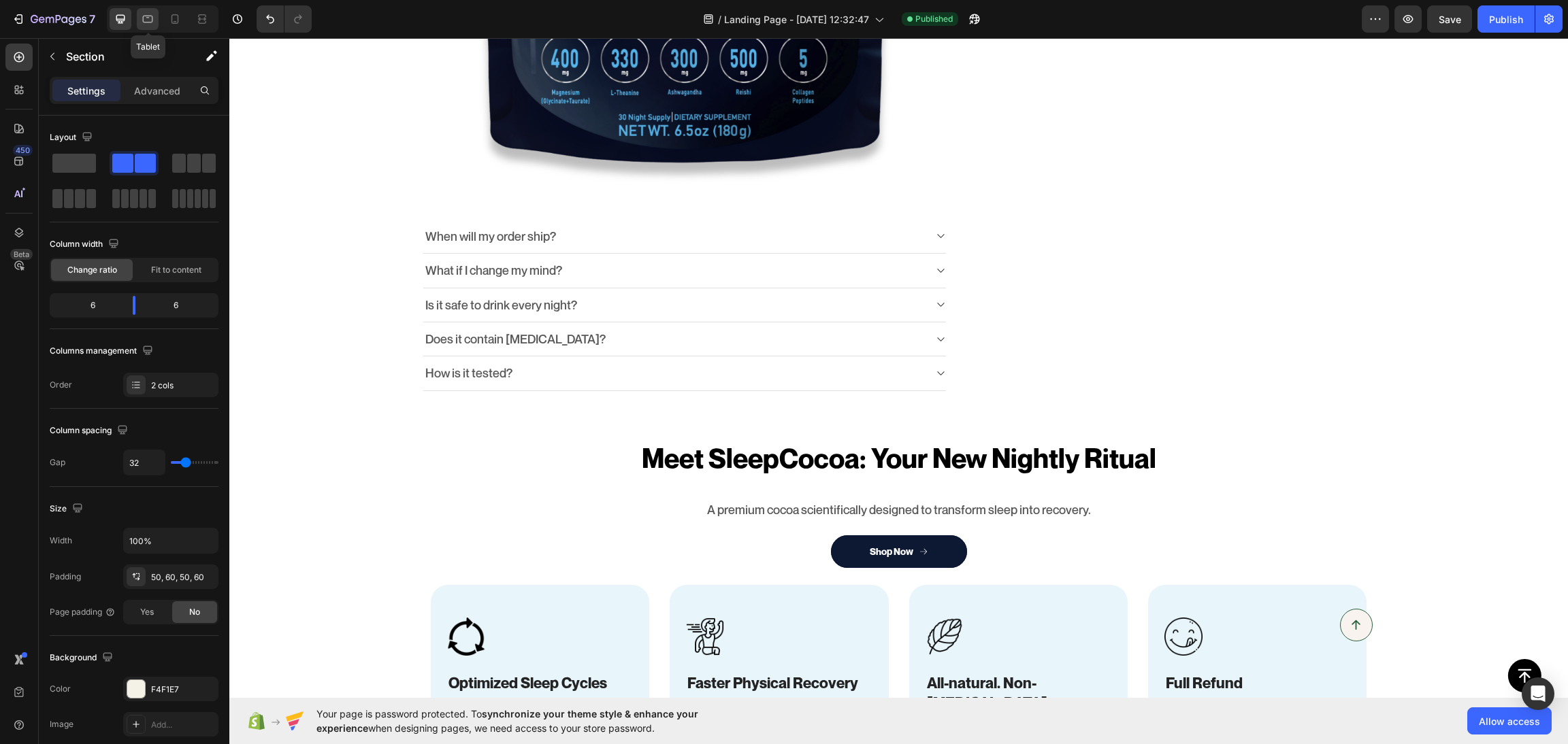
click at [145, 20] on icon at bounding box center [147, 19] width 14 height 14
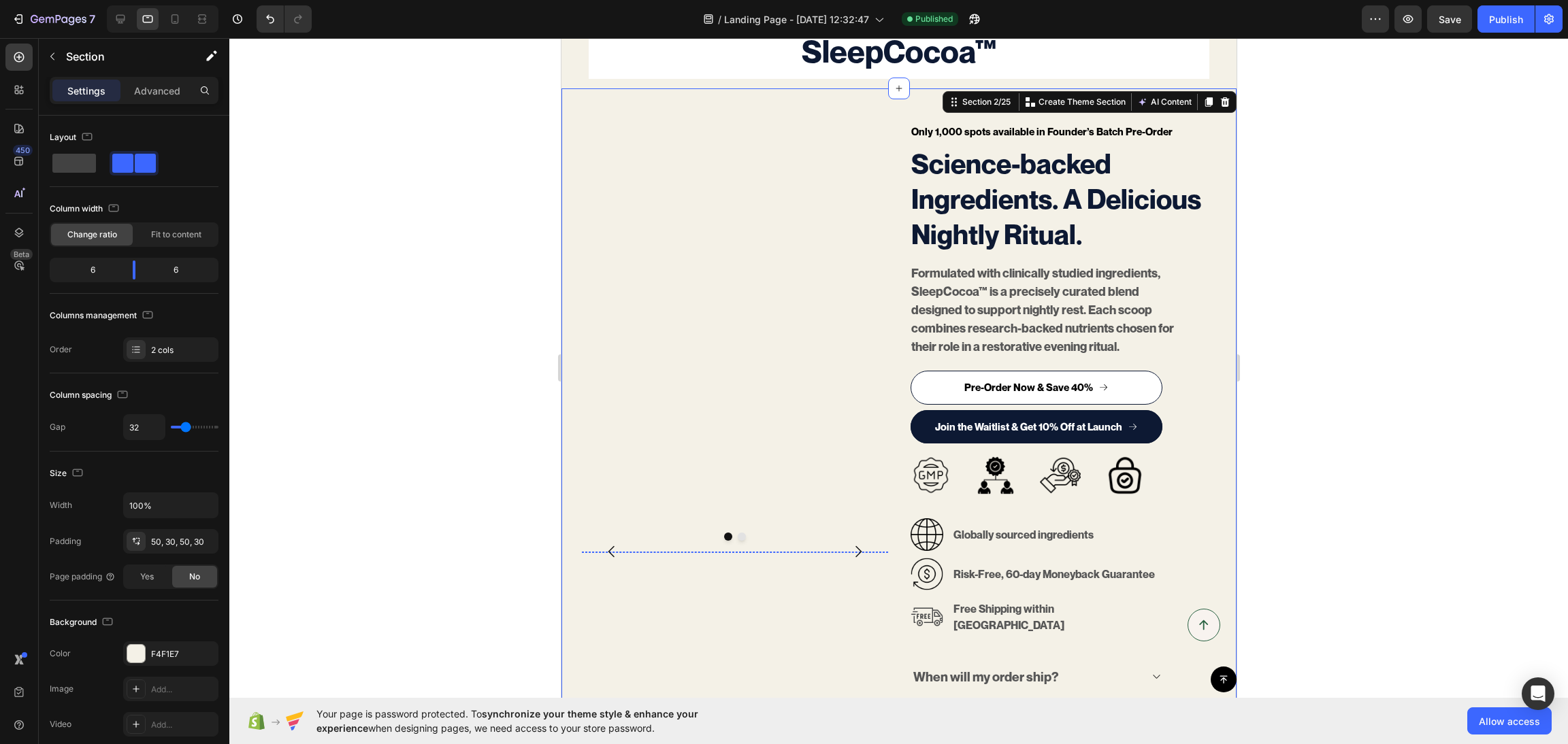
scroll to position [60, 0]
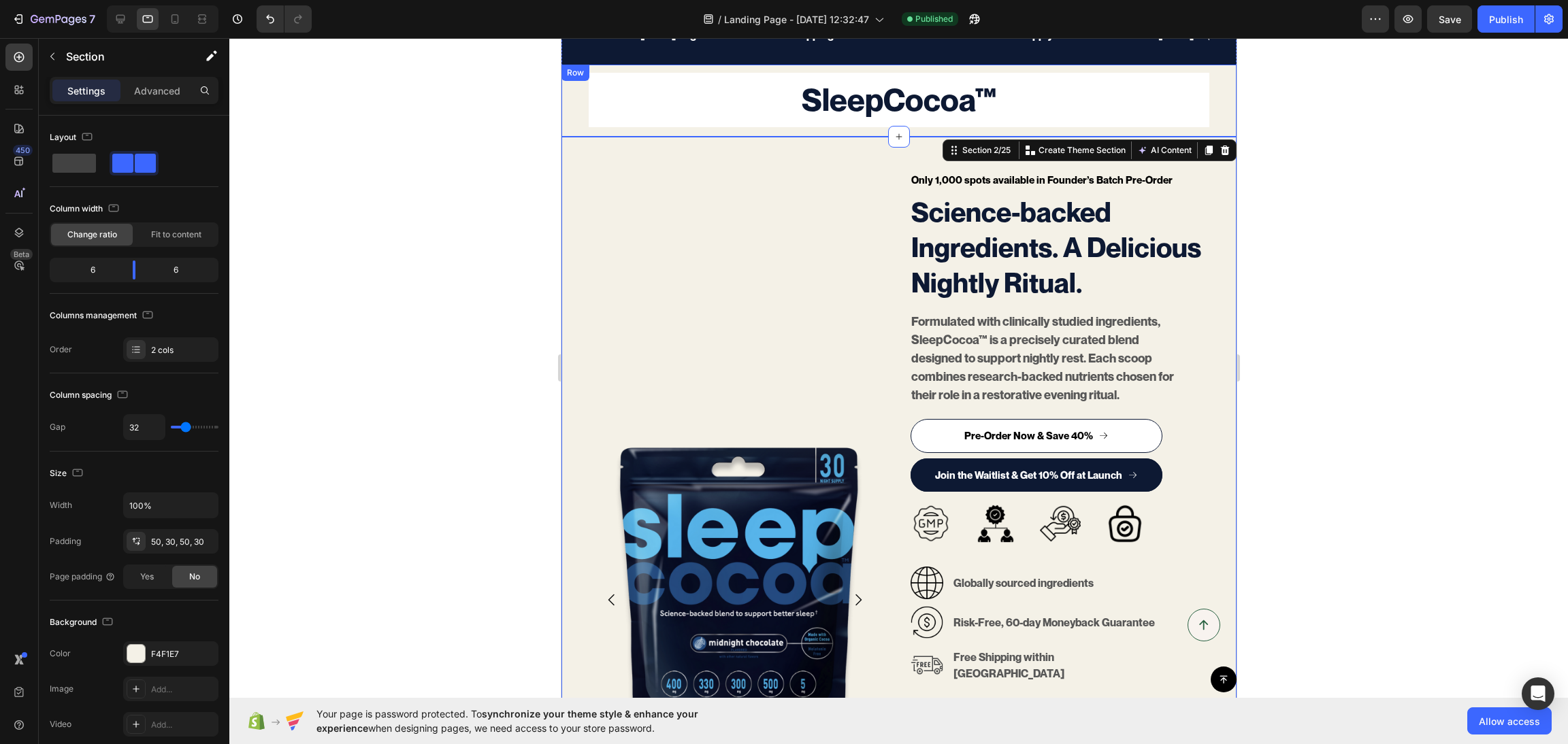
click at [568, 129] on div "SleepCocoa™ Heading Row" at bounding box center [898, 100] width 675 height 72
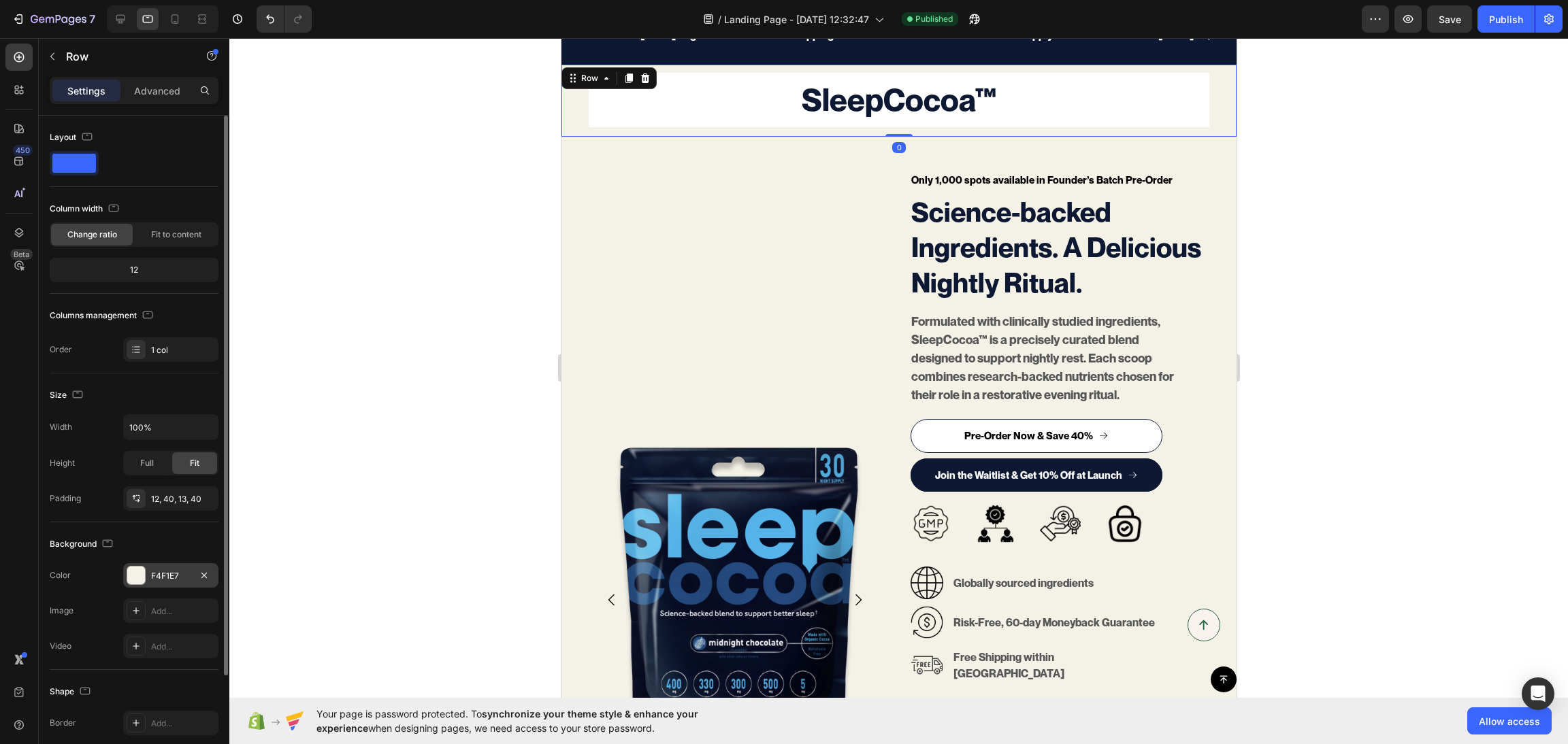
click at [206, 567] on div "F4F1E7" at bounding box center [170, 576] width 95 height 24
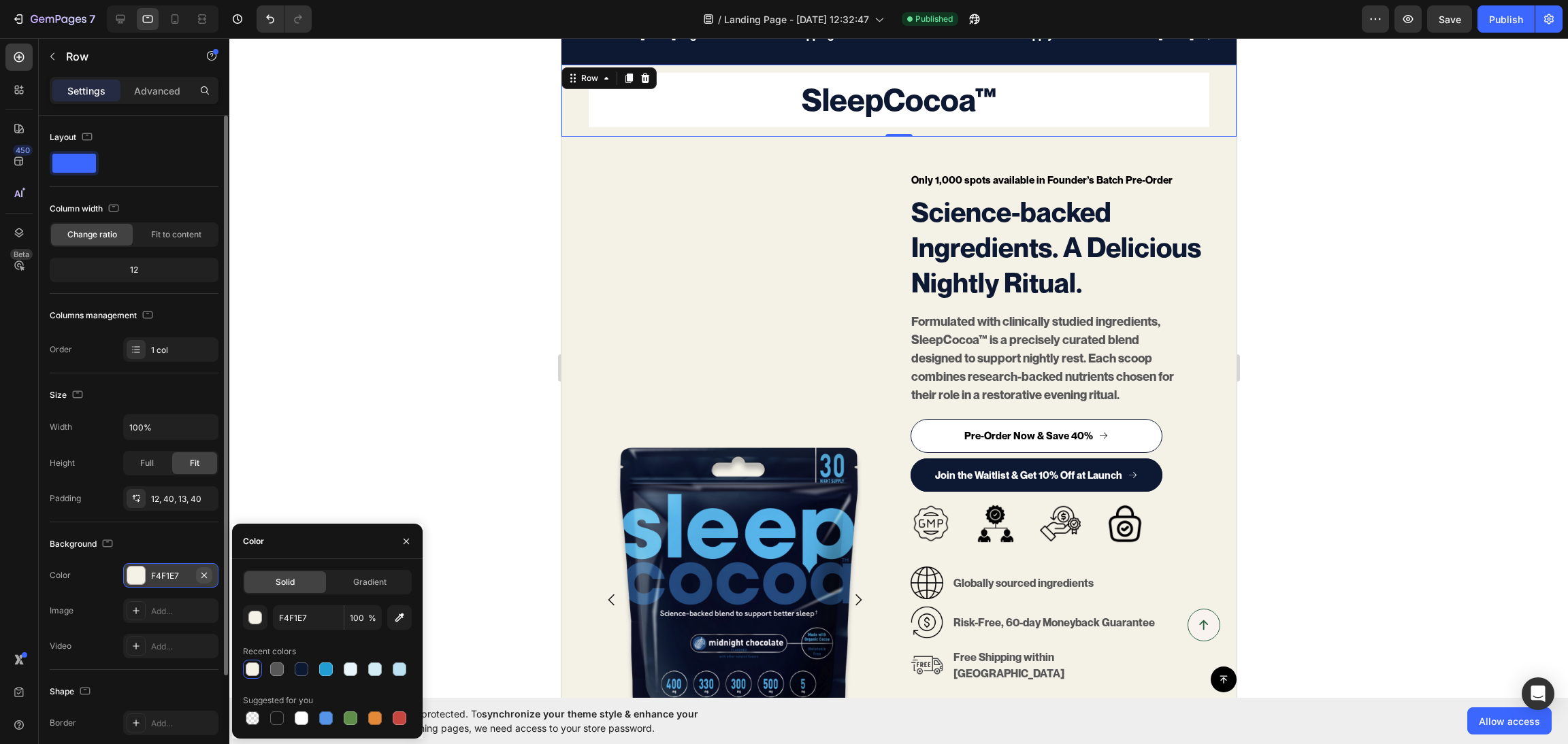
click at [204, 580] on icon "button" at bounding box center [204, 575] width 11 height 11
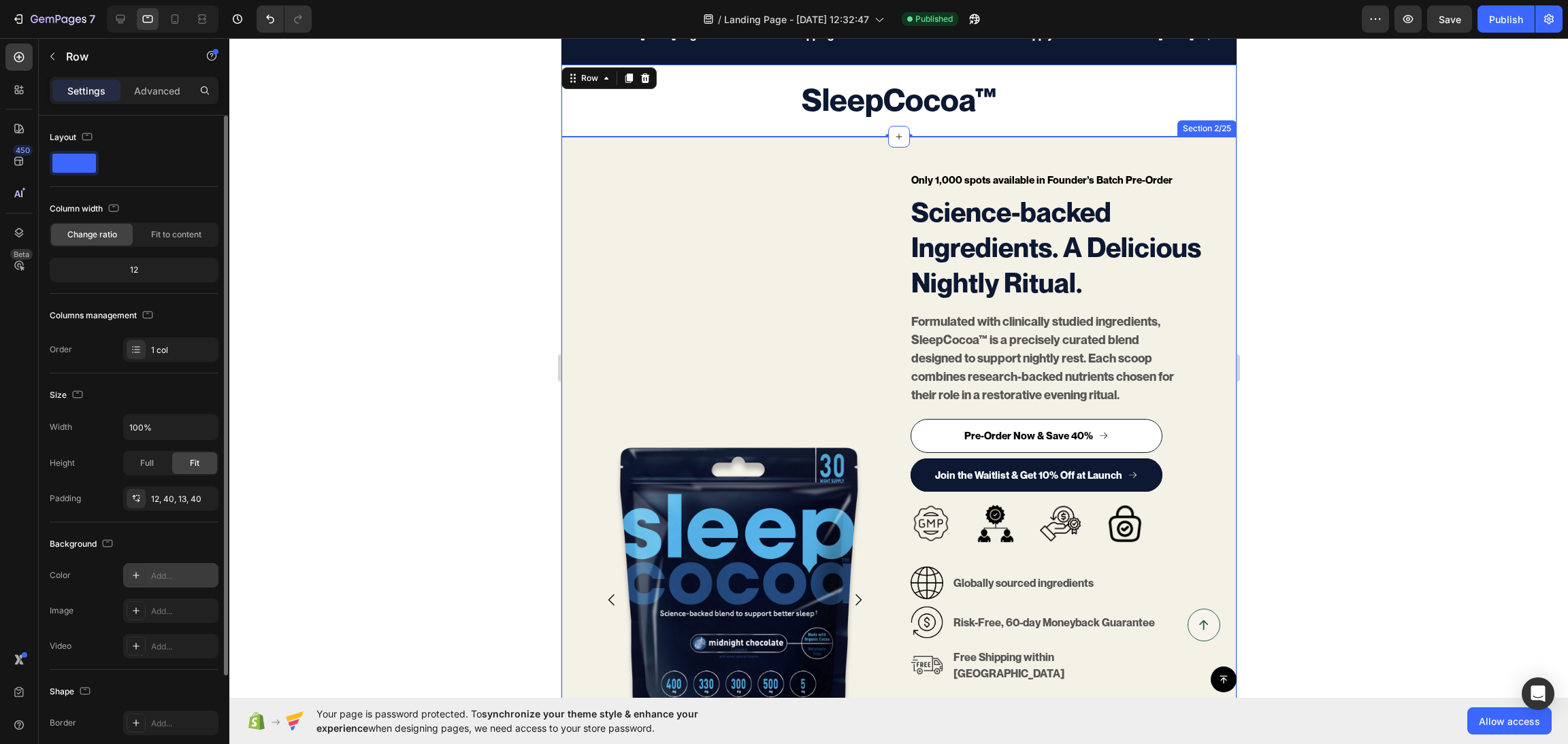
click at [589, 168] on div "Only 1,000 spots available in Founder’s Batch Pre-Order Text block Science-back…" at bounding box center [898, 600] width 675 height 927
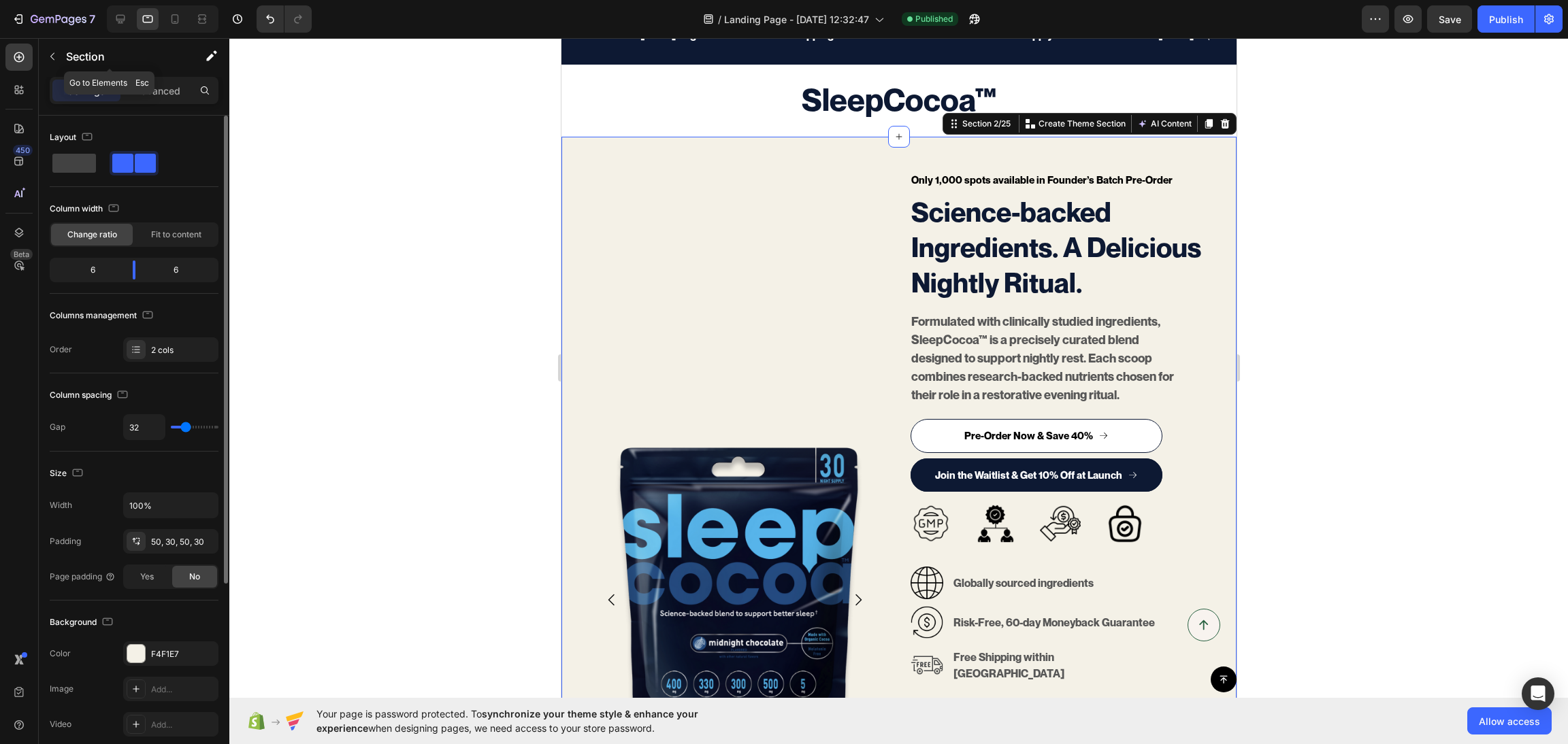
drag, startPoint x: 148, startPoint y: 72, endPoint x: 143, endPoint y: 87, distance: 15.8
click at [147, 71] on div "Section" at bounding box center [110, 56] width 142 height 35
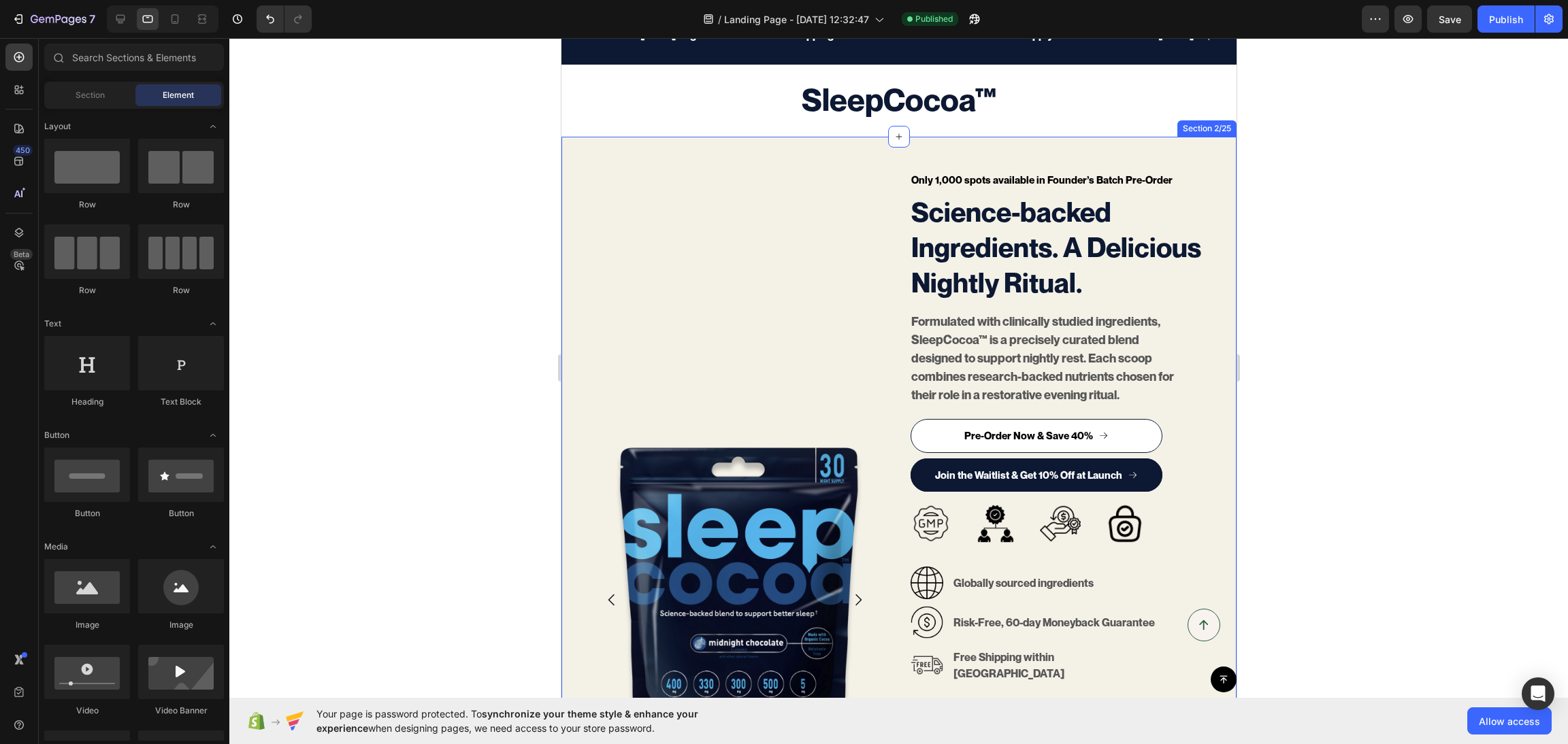
click at [607, 164] on div "Only 1,000 spots available in Founder’s Batch Pre-Order Text block Science-back…" at bounding box center [898, 600] width 675 height 927
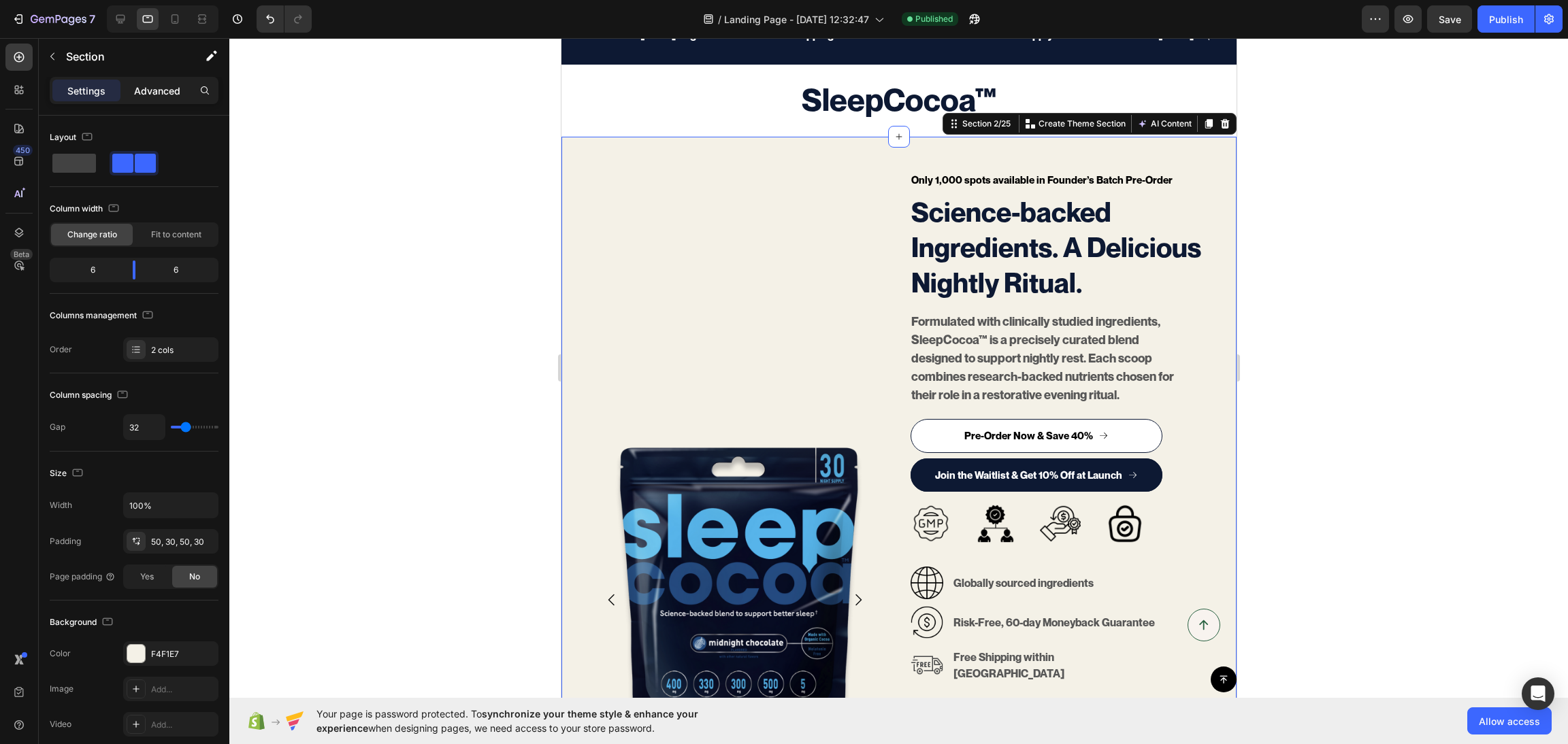
click at [163, 96] on p "Advanced" at bounding box center [157, 91] width 46 height 15
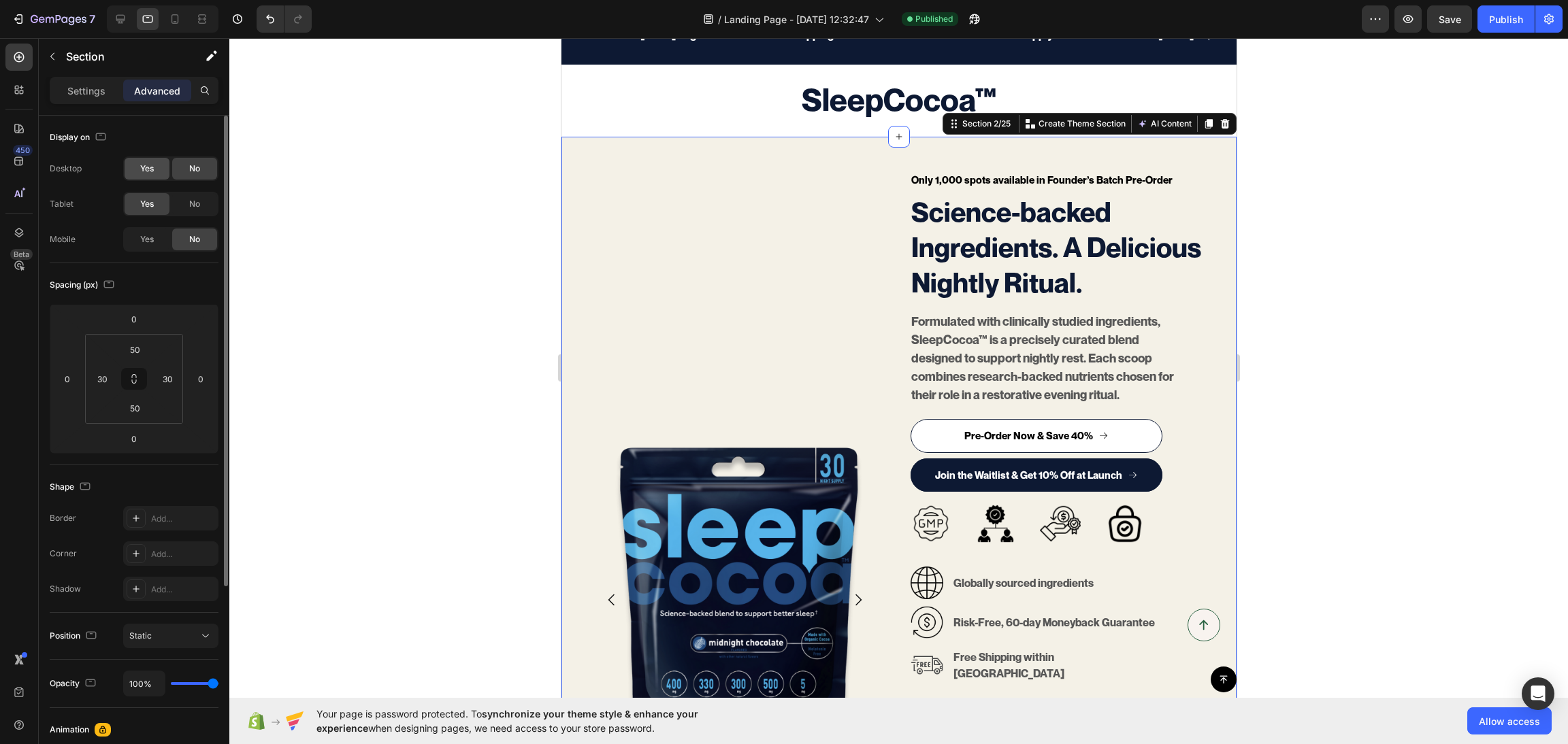
click at [151, 167] on span "Yes" at bounding box center [147, 168] width 14 height 12
click at [151, 246] on div "Yes" at bounding box center [147, 239] width 45 height 22
click at [122, 24] on icon at bounding box center [120, 19] width 14 height 14
type input "60"
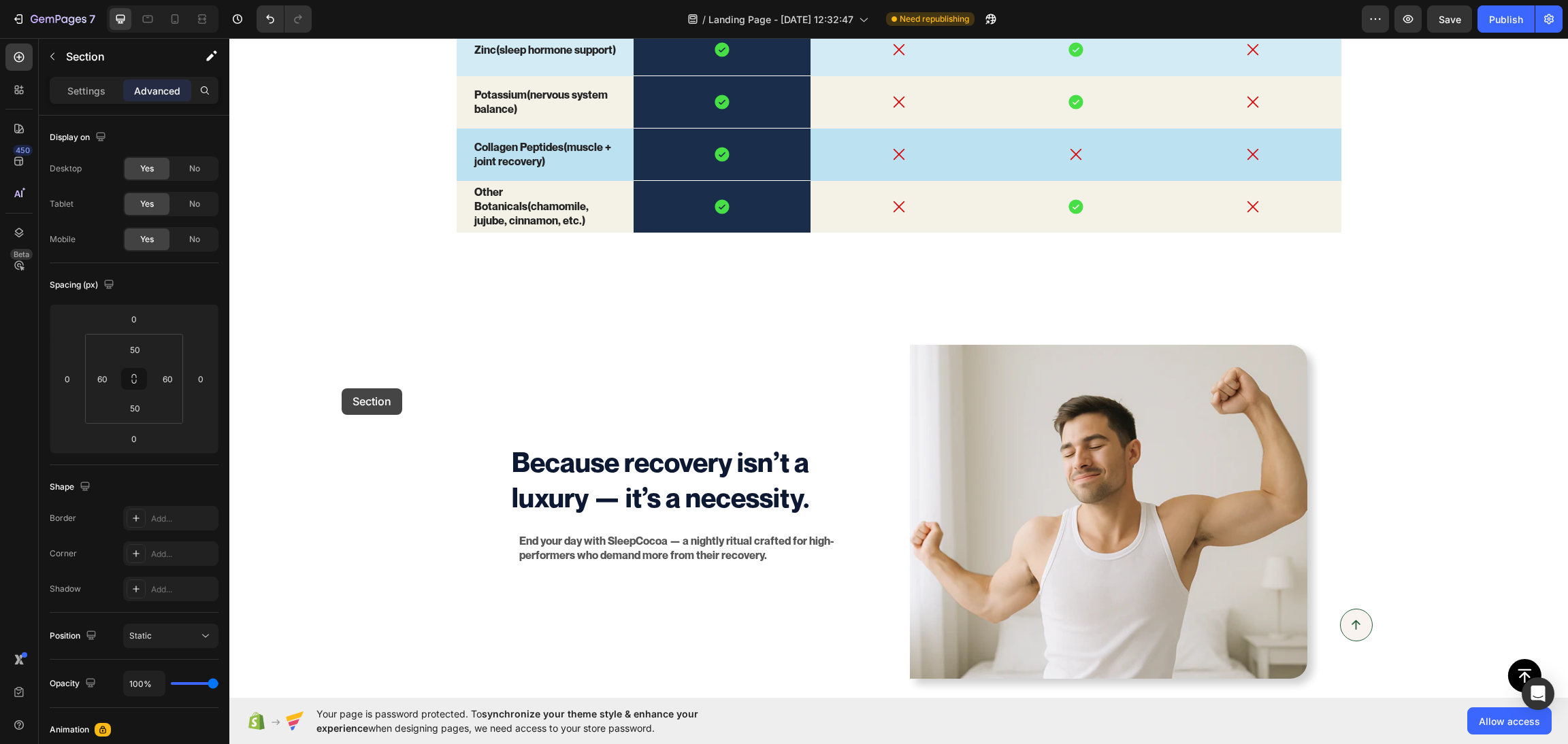
scroll to position [3631, 0]
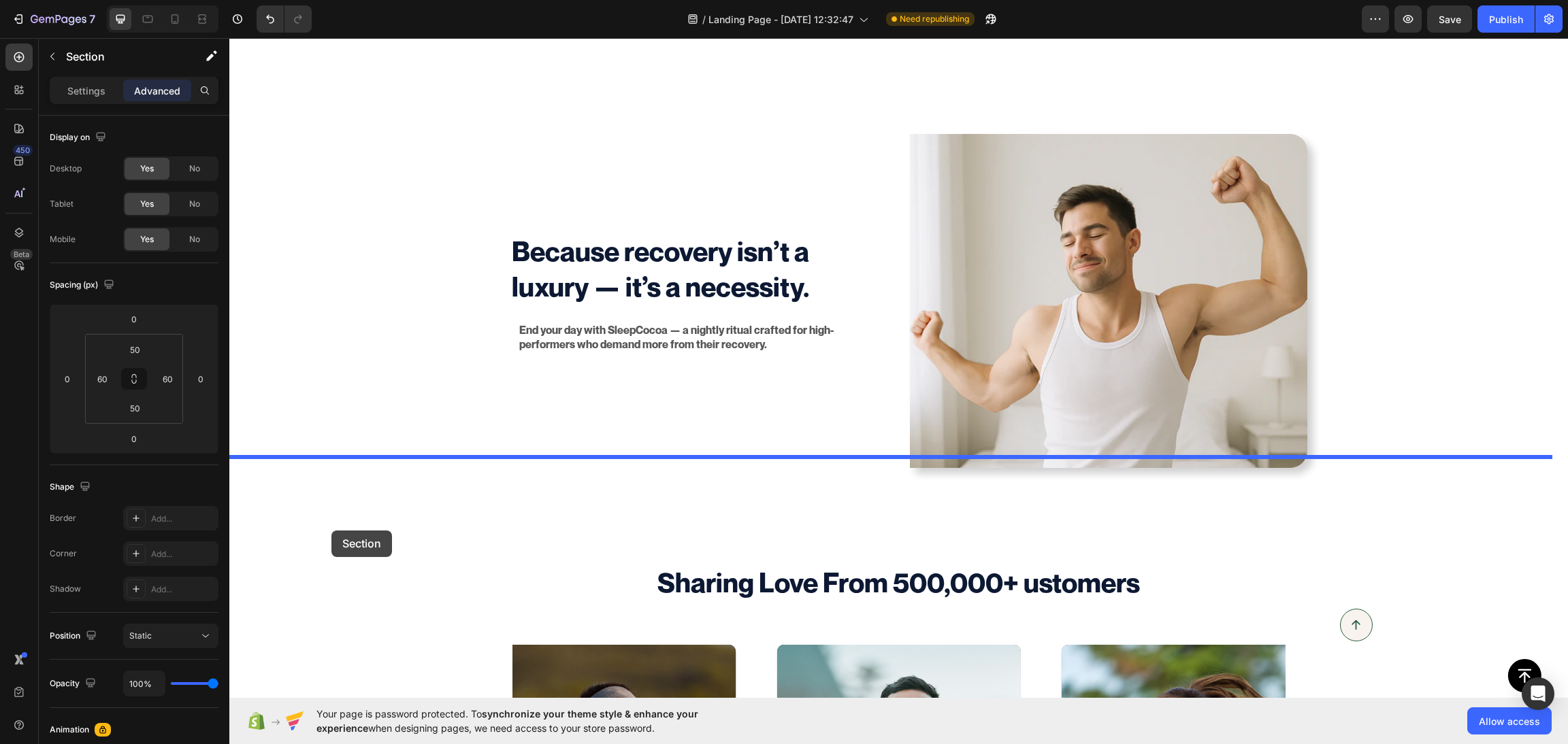
drag, startPoint x: 331, startPoint y: 247, endPoint x: 331, endPoint y: 531, distance: 284.0
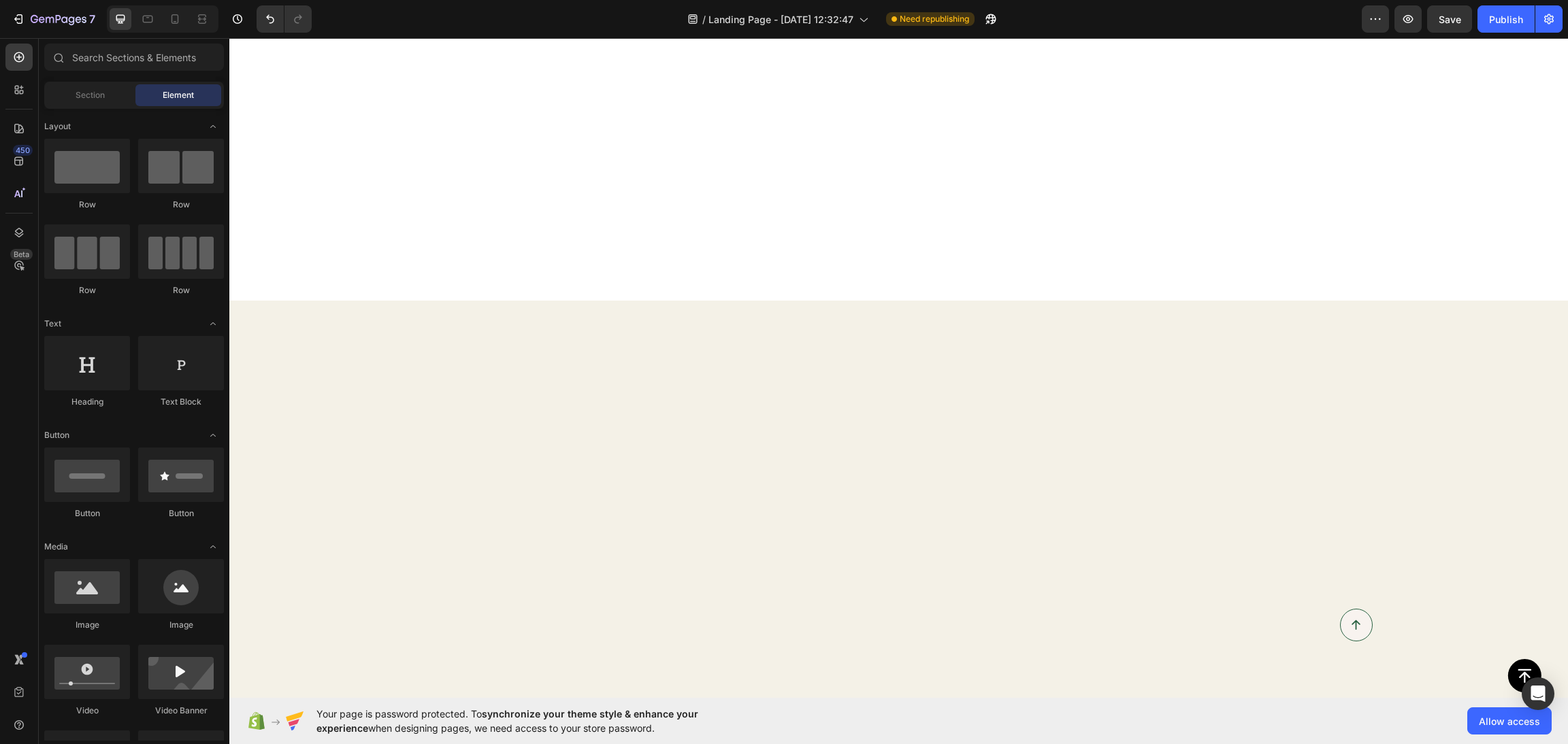
scroll to position [0, 0]
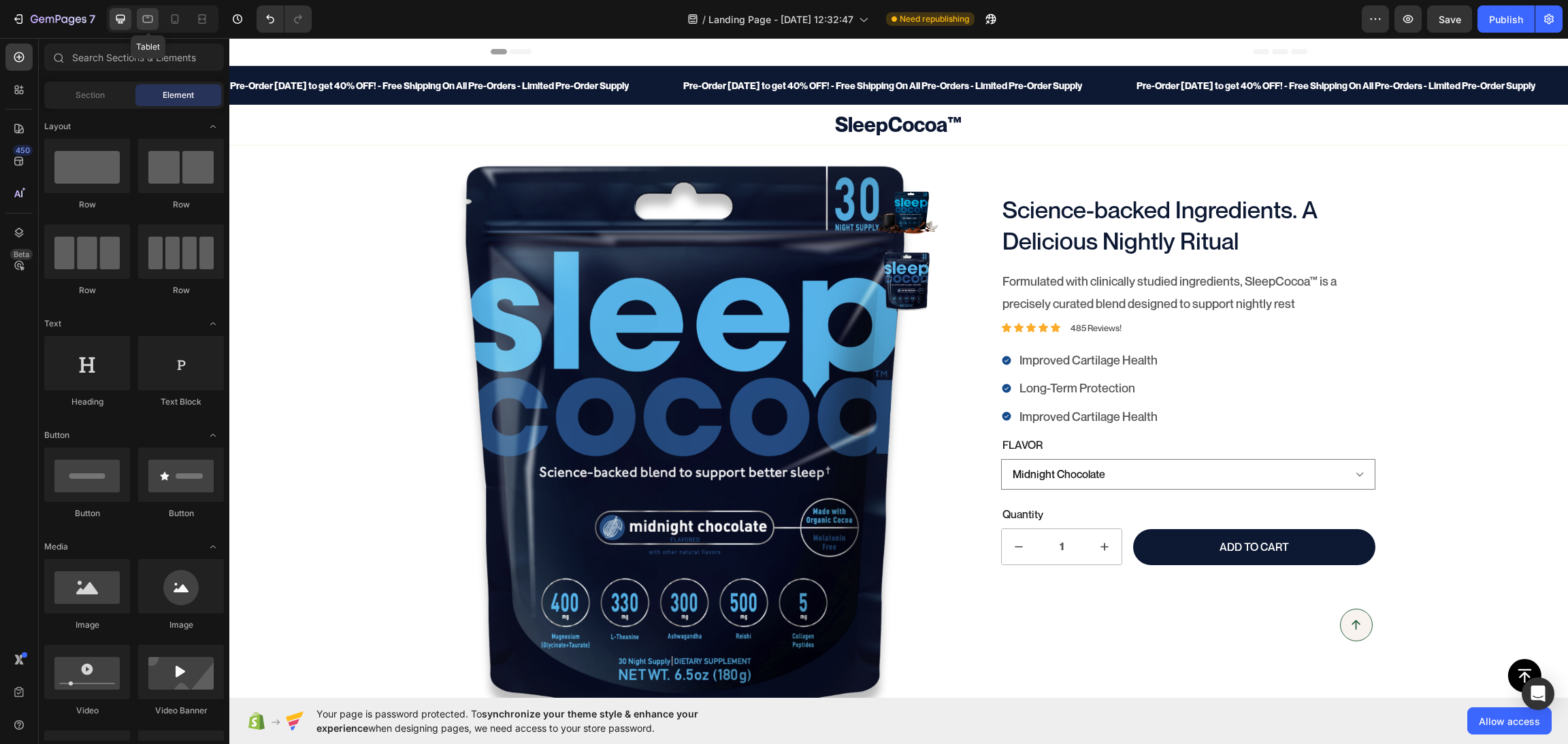
click at [154, 18] on icon at bounding box center [147, 19] width 14 height 14
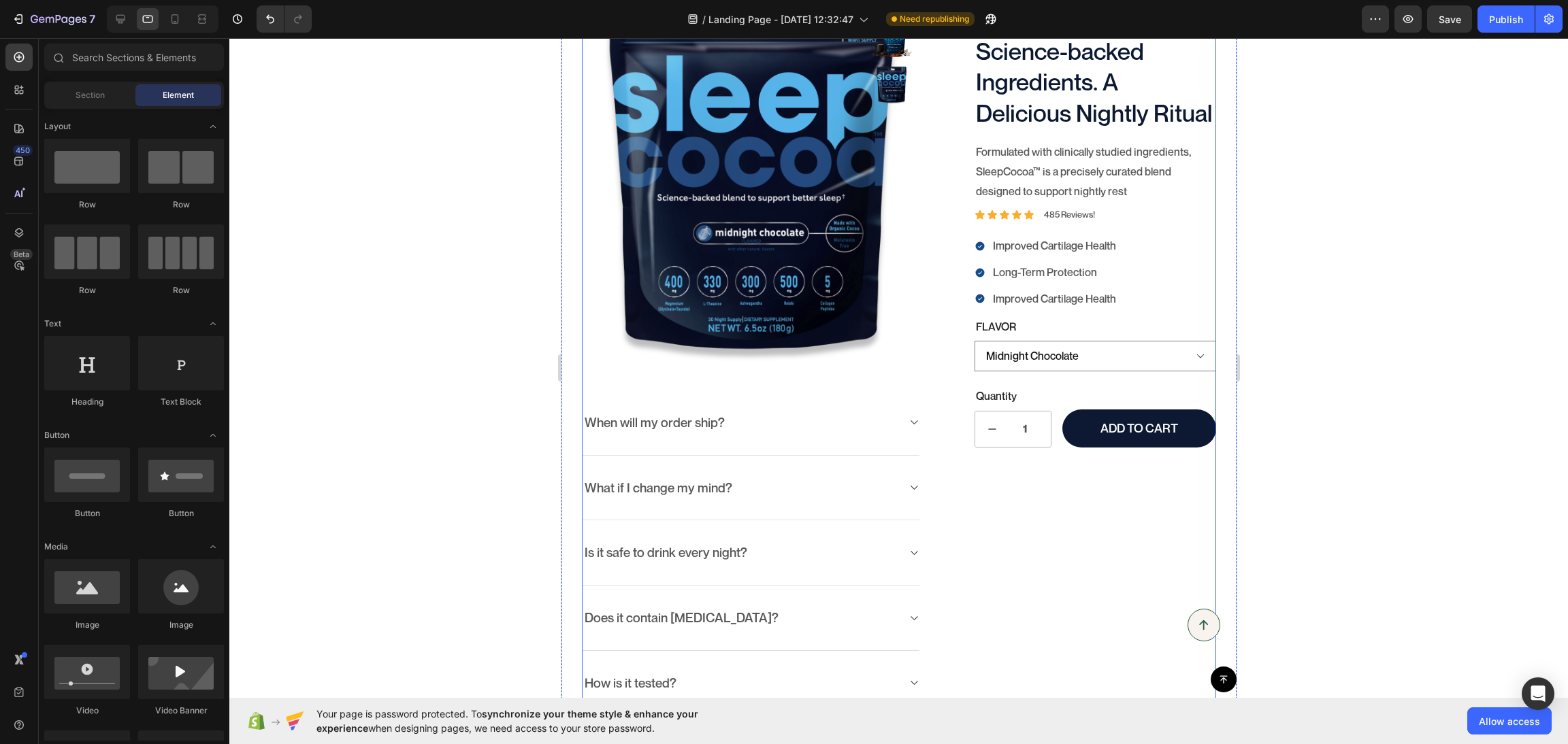
scroll to position [475, 0]
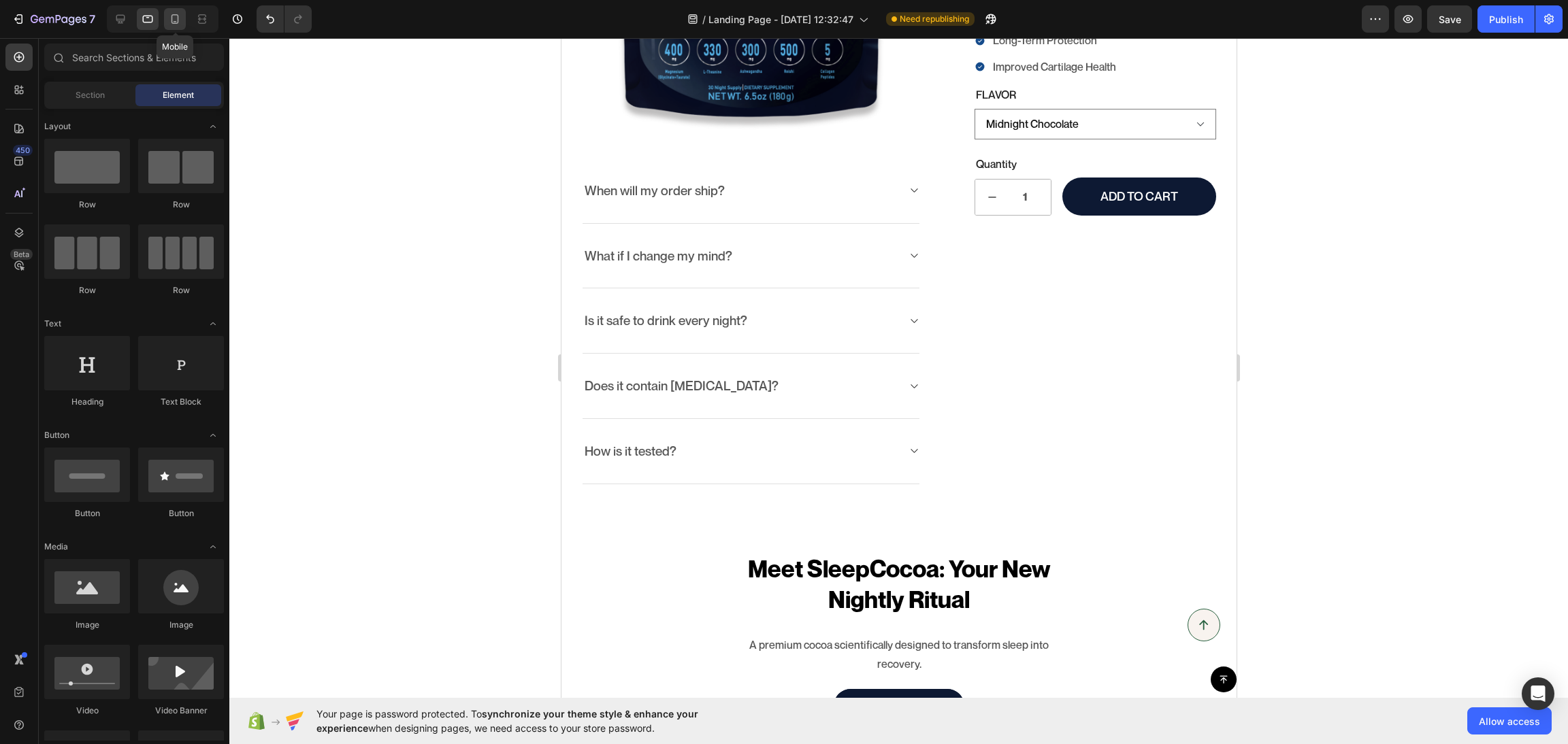
click at [177, 22] on icon at bounding box center [174, 19] width 14 height 14
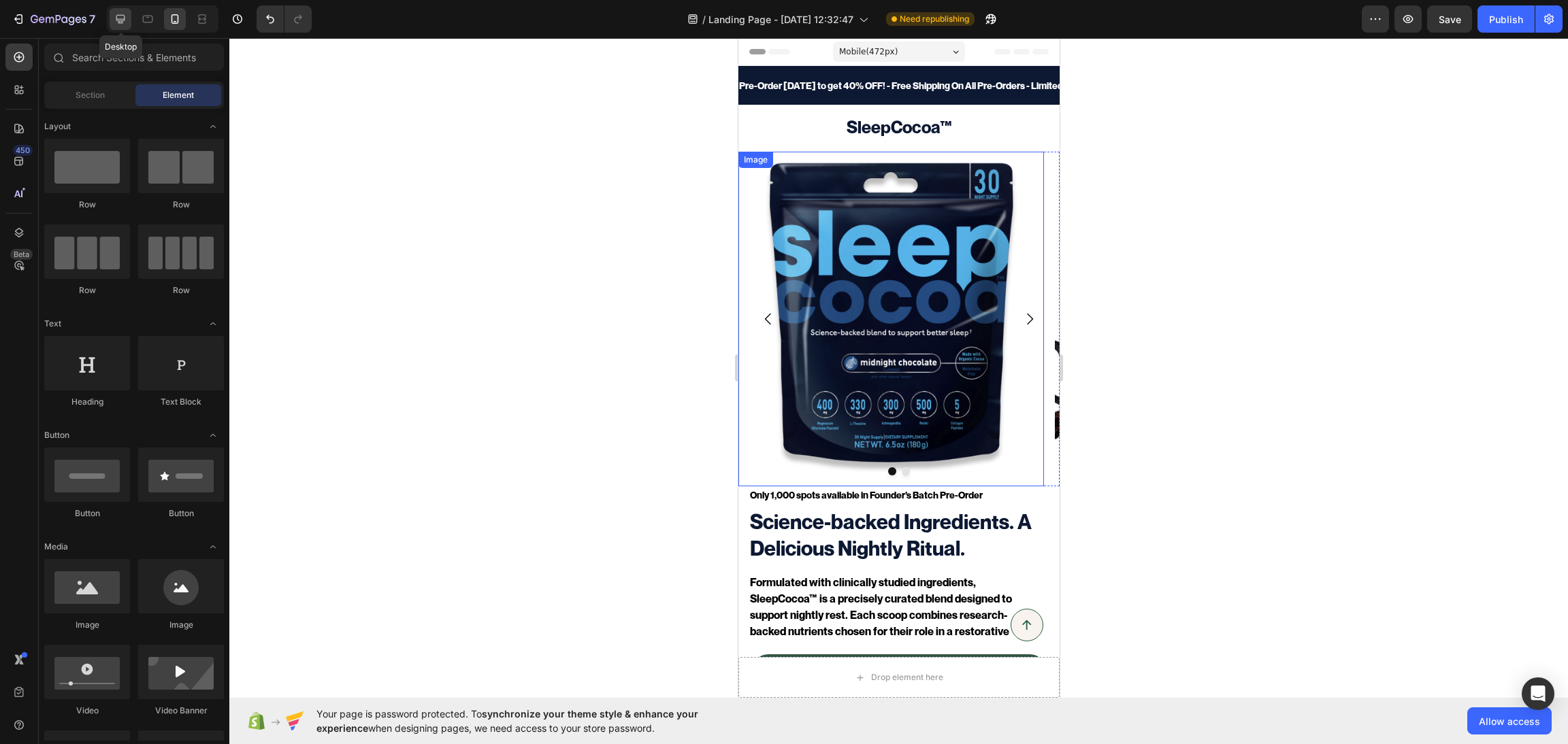
click at [115, 18] on icon at bounding box center [120, 19] width 14 height 14
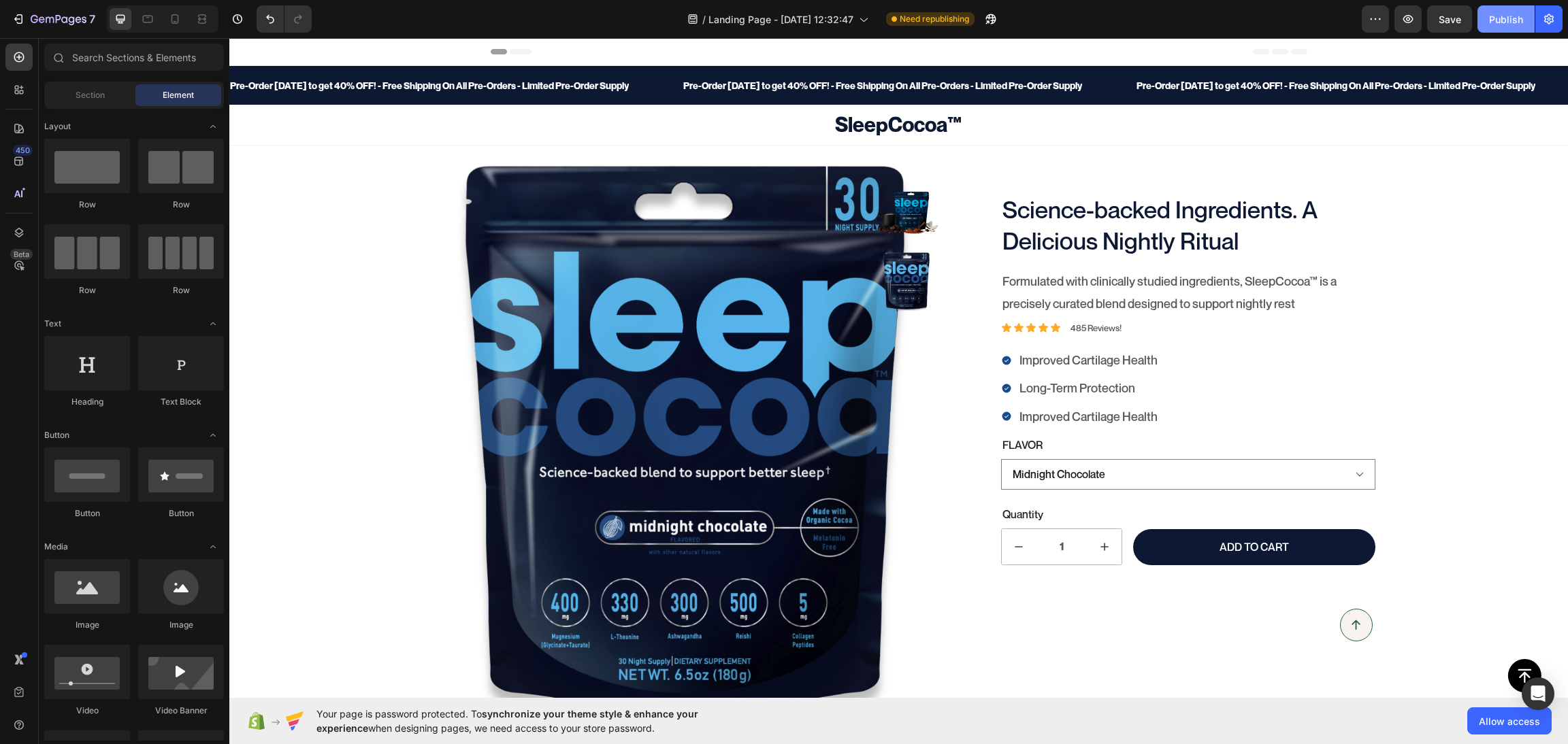
click at [1502, 19] on div "Publish" at bounding box center [1506, 20] width 34 height 15
click at [155, 17] on div at bounding box center [147, 19] width 22 height 22
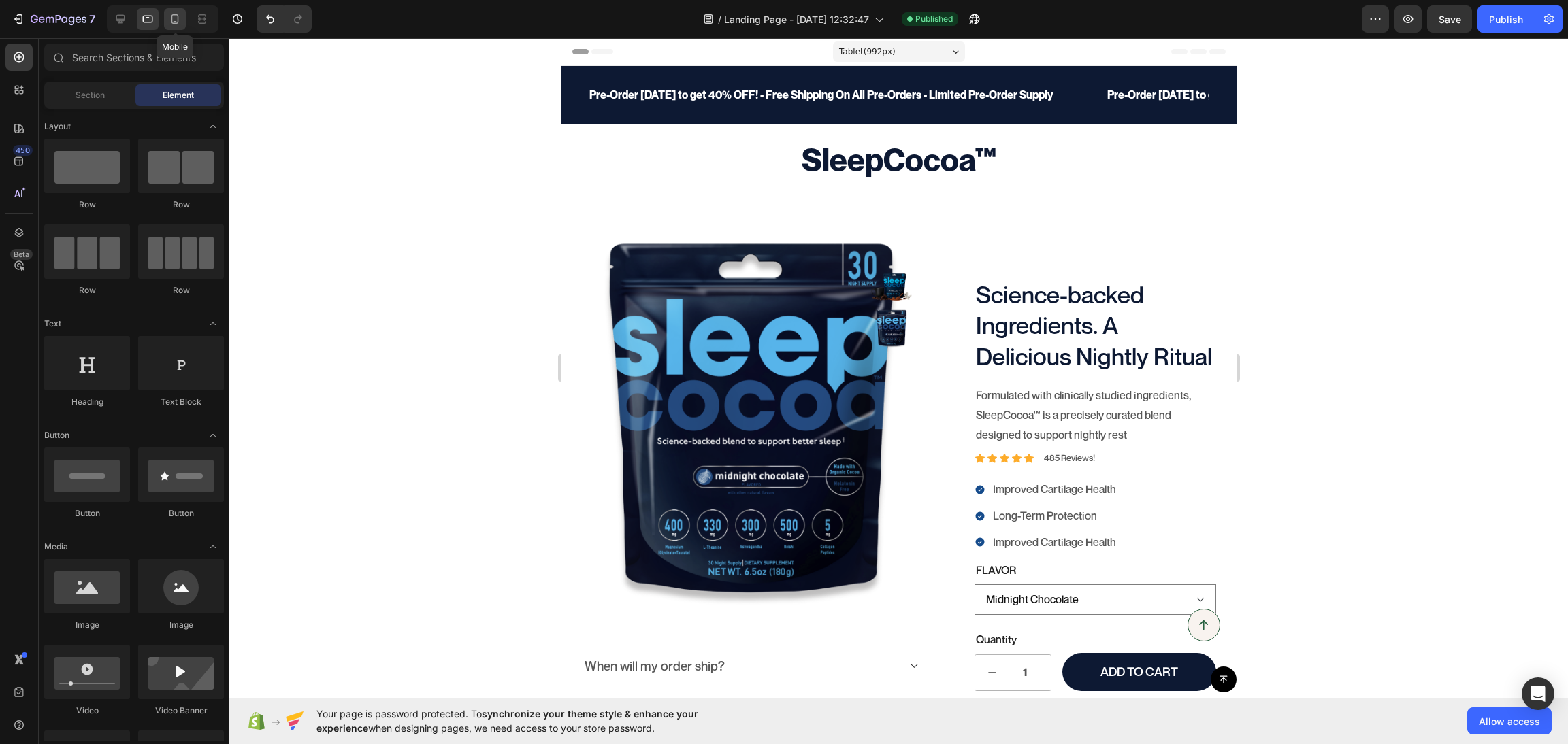
click at [164, 27] on div at bounding box center [174, 19] width 22 height 22
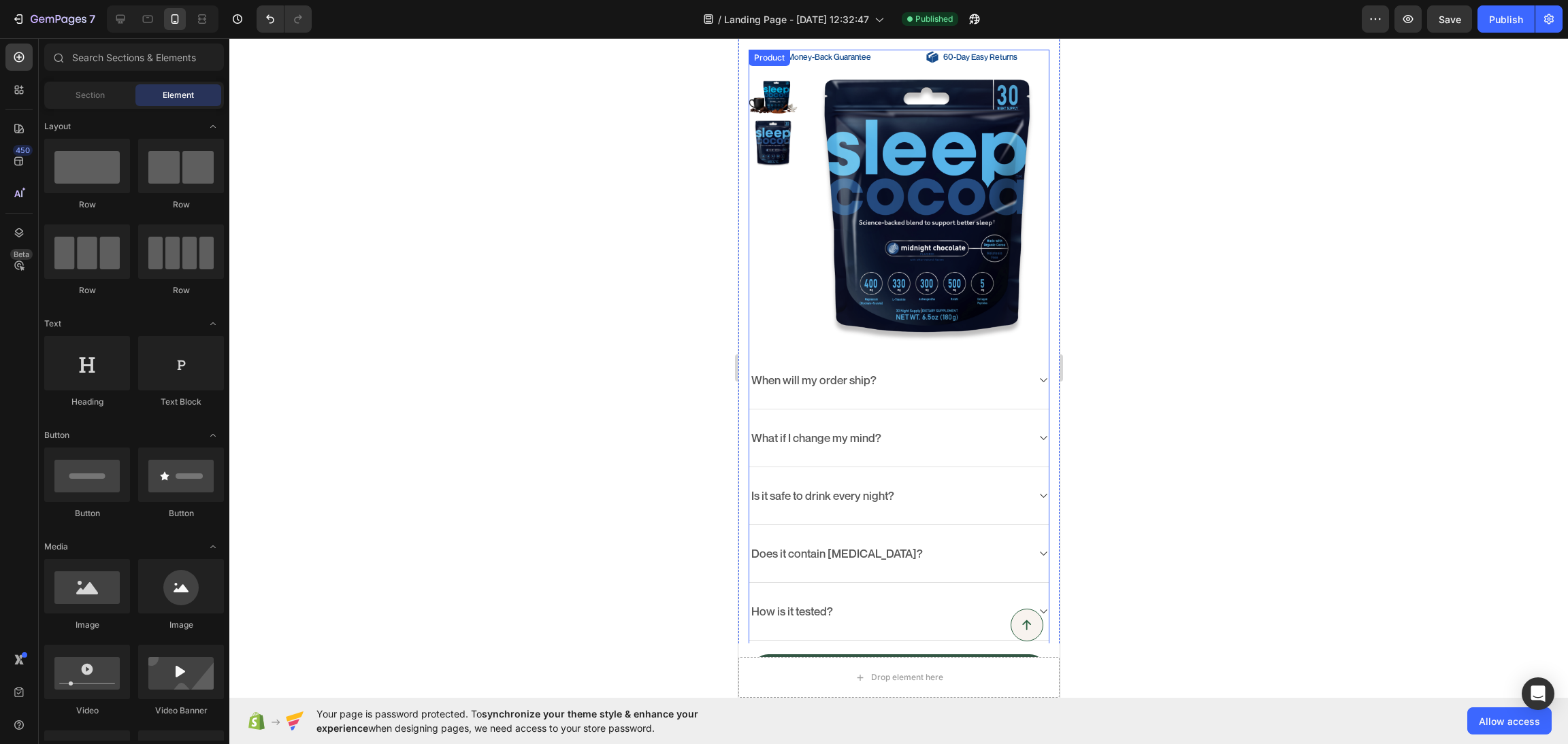
scroll to position [952, 0]
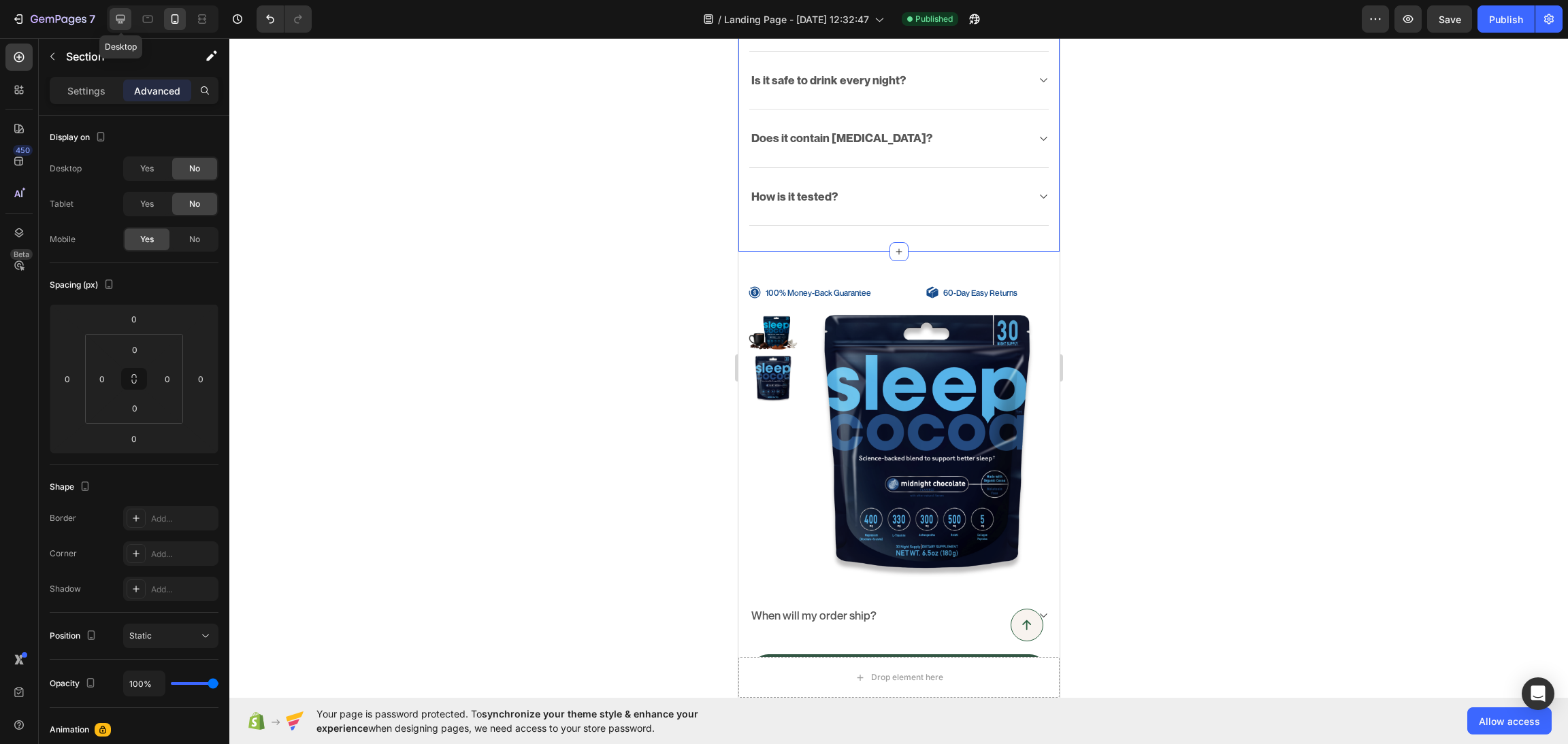
click at [121, 25] on icon at bounding box center [120, 19] width 14 height 14
type input "50"
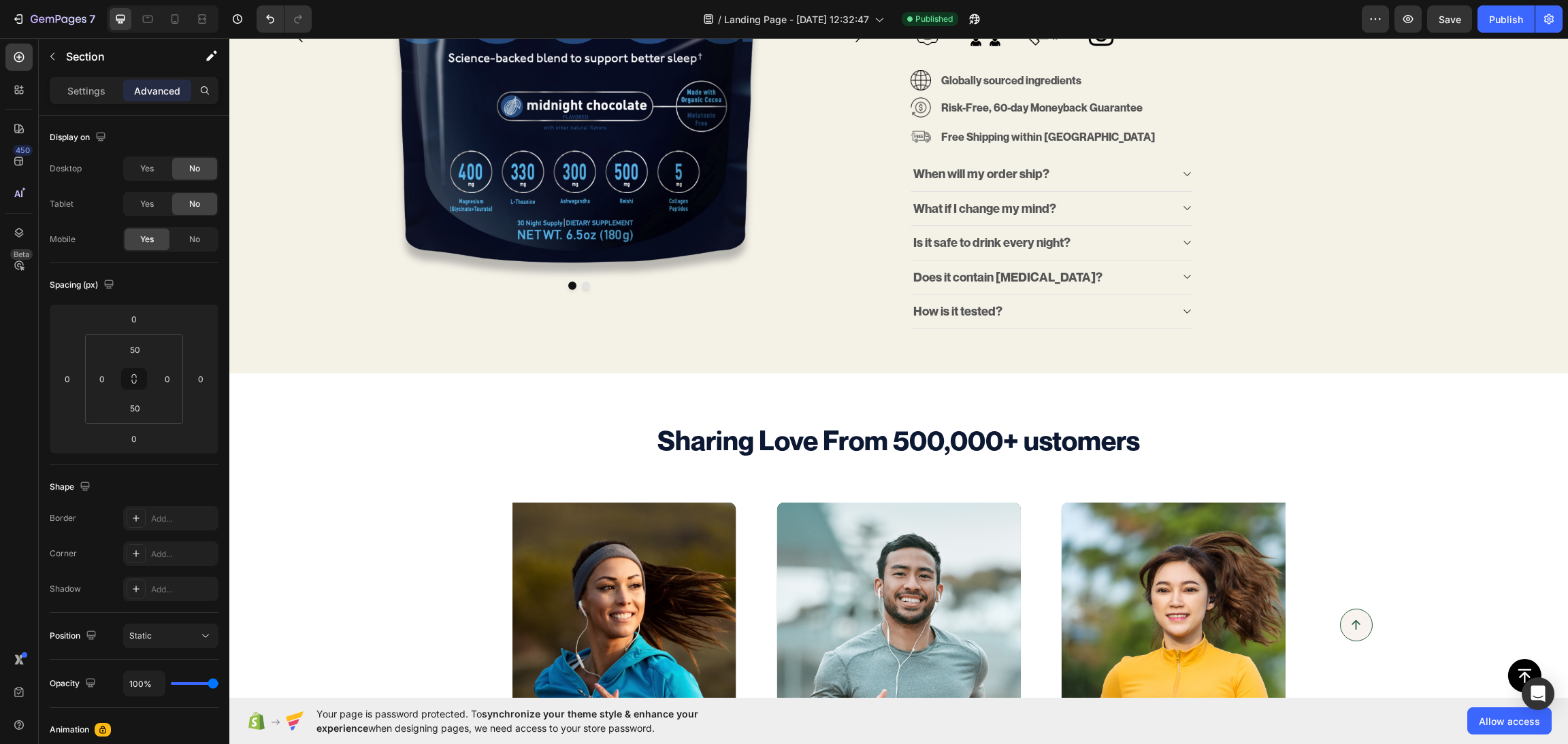
scroll to position [3787, 0]
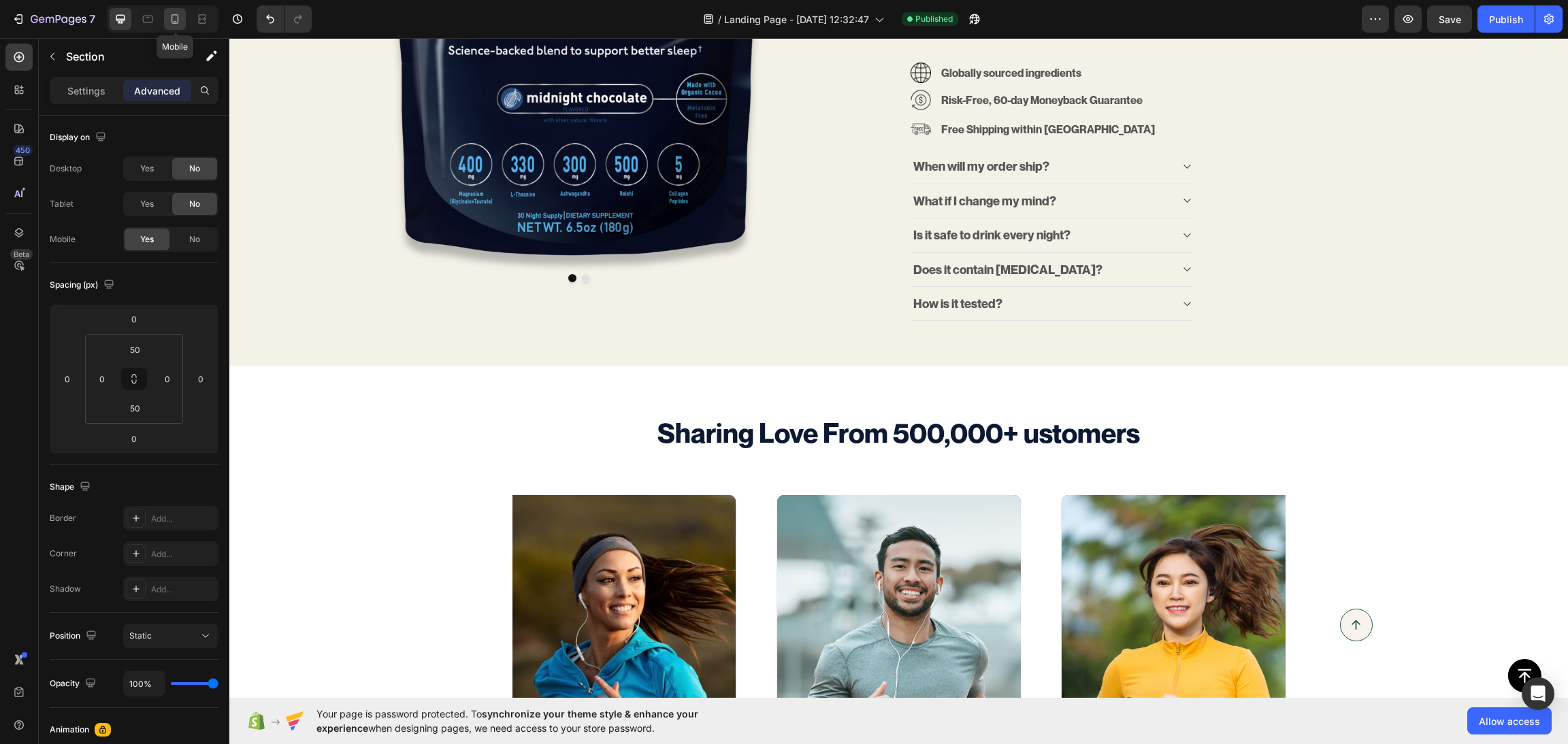
click at [171, 20] on icon at bounding box center [174, 19] width 14 height 14
type input "0"
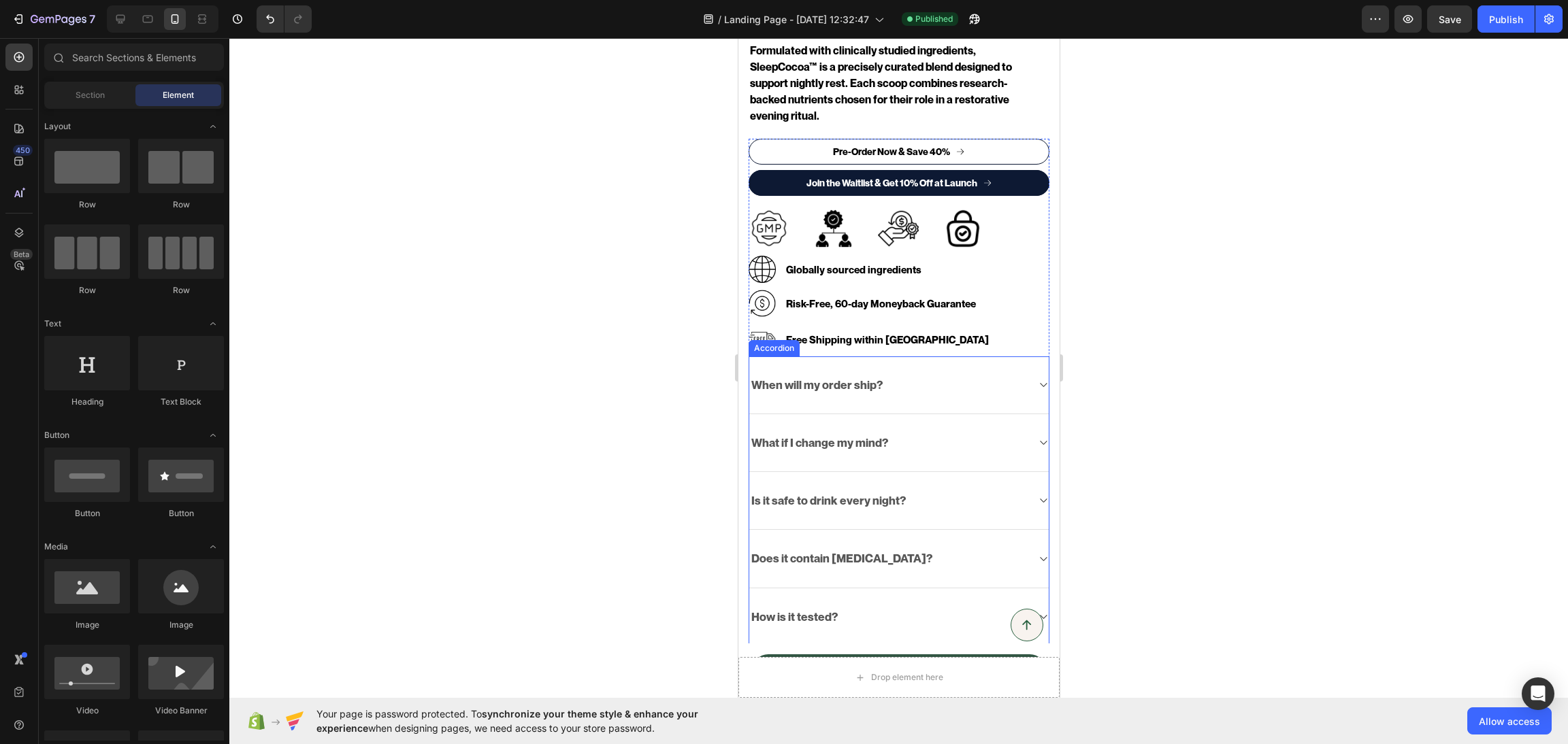
scroll to position [675, 0]
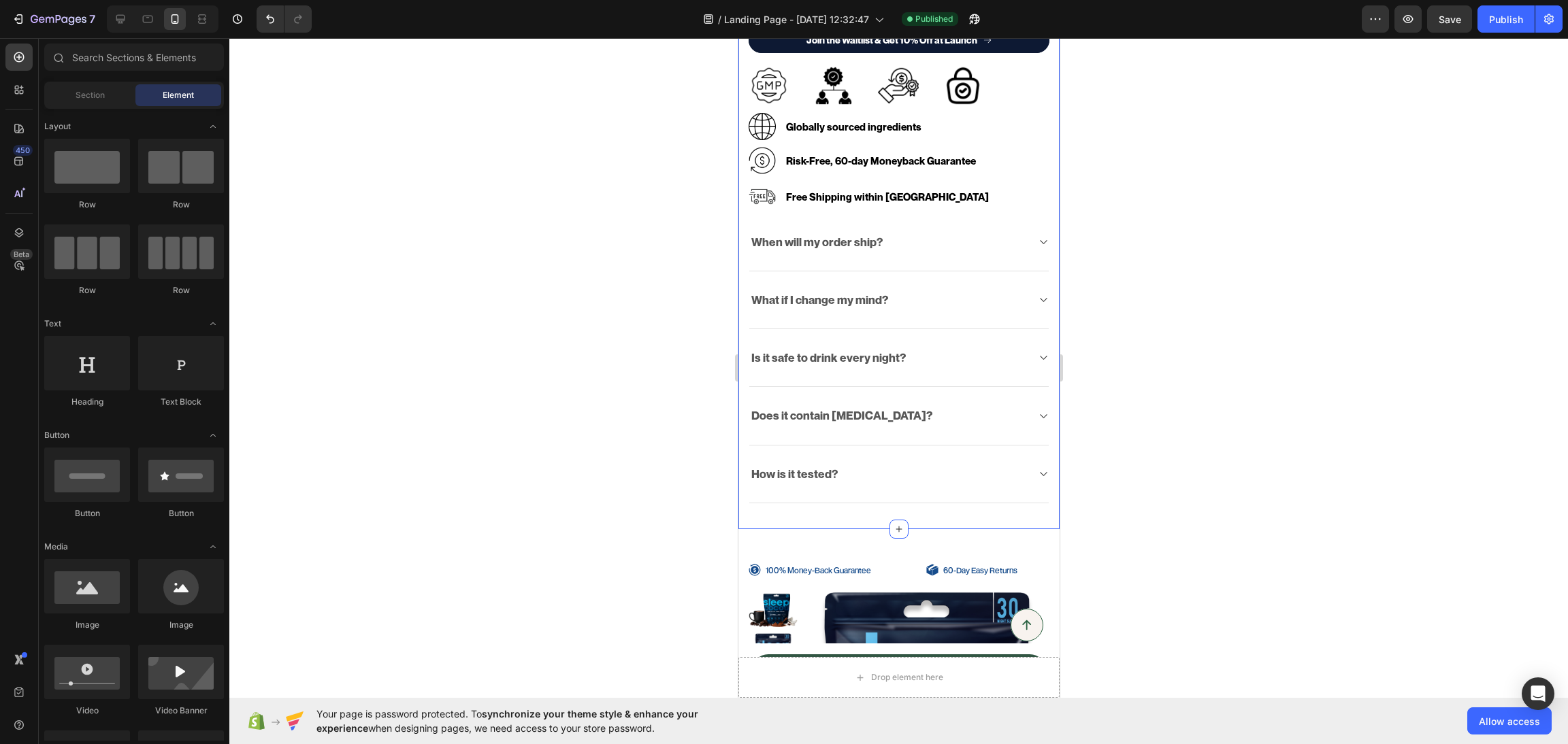
click at [1034, 520] on div "Only 1,000 spots available in Founder’s Batch Pre-Order Text block Science-back…" at bounding box center [898, 2] width 321 height 1053
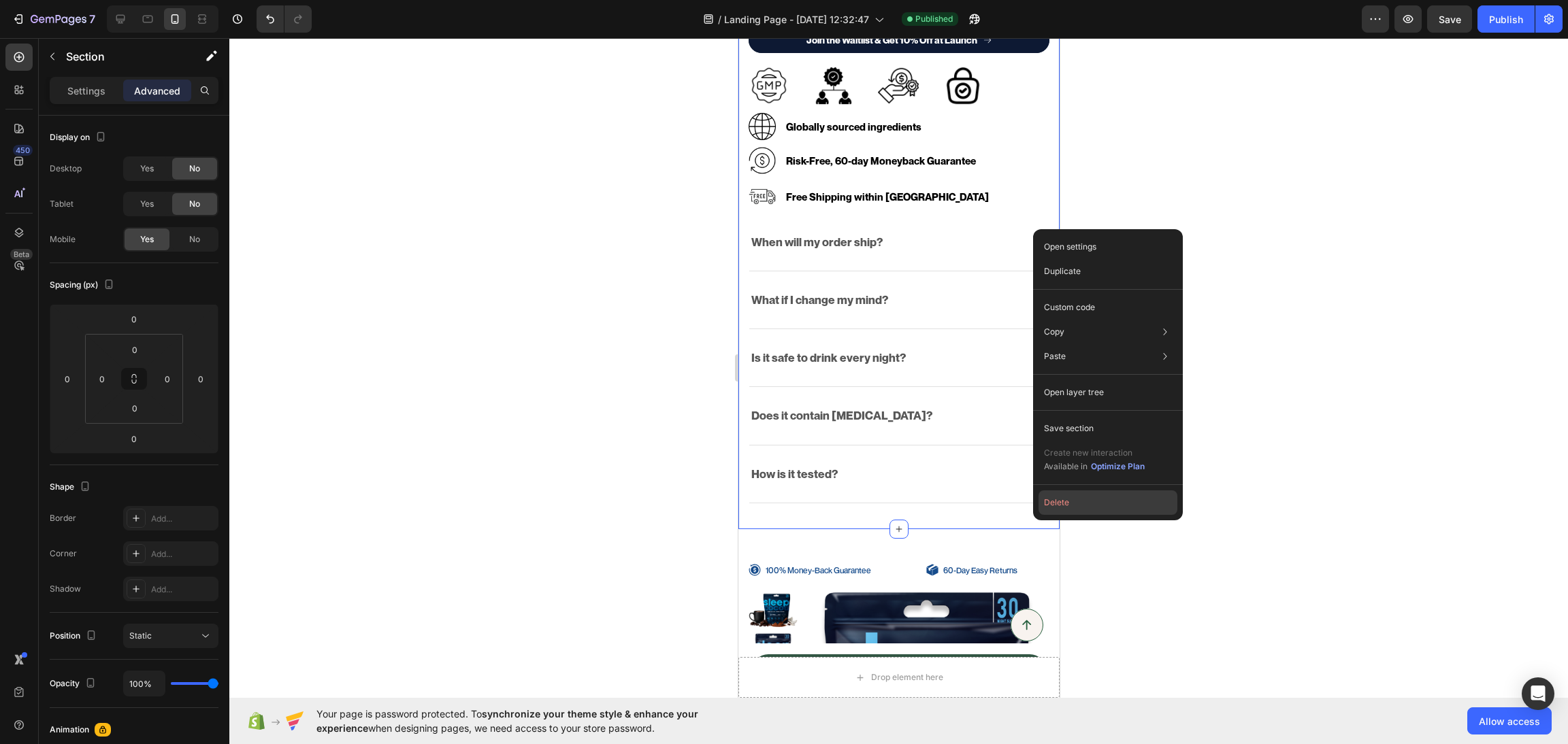
click at [1058, 503] on button "Delete" at bounding box center [1107, 503] width 139 height 24
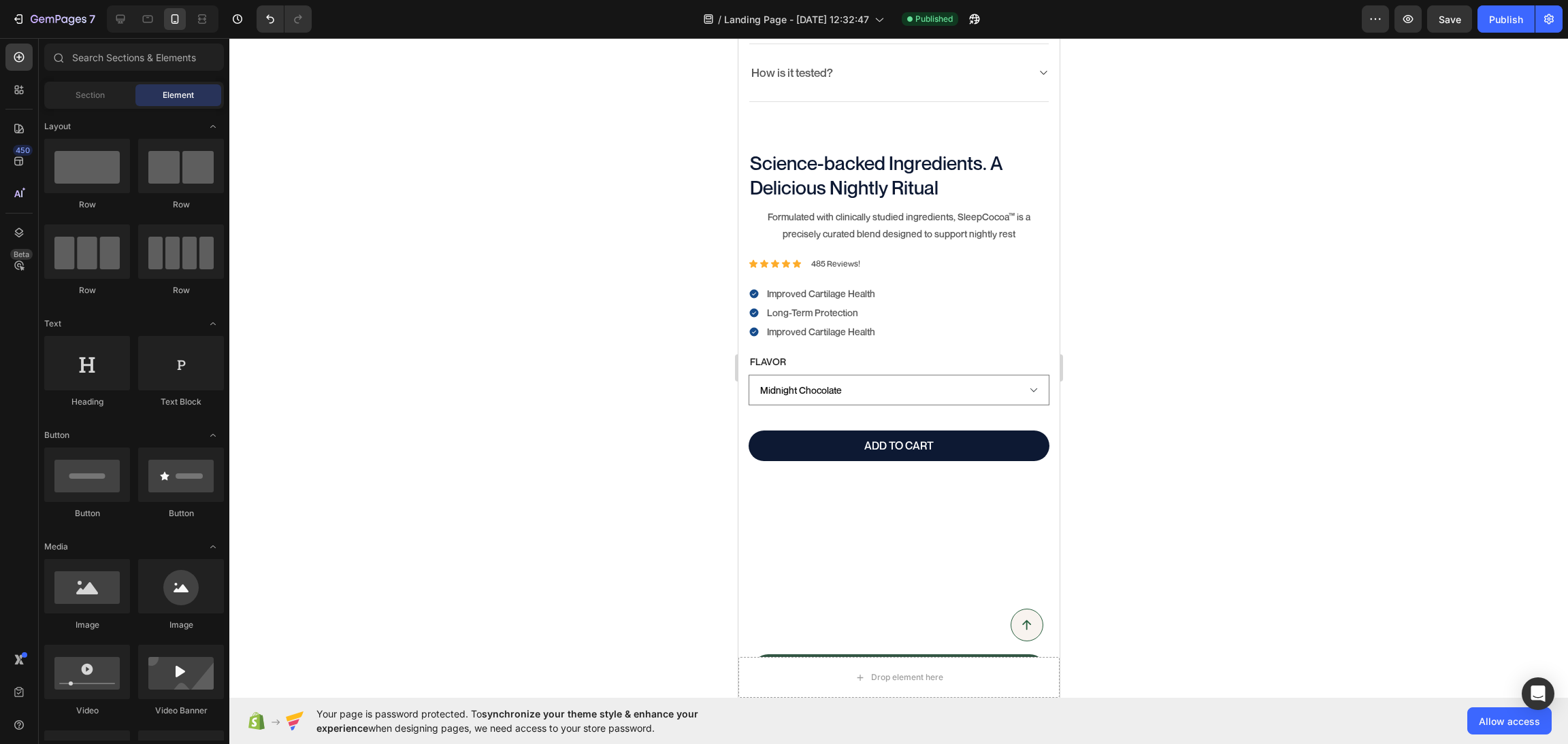
scroll to position [0, 0]
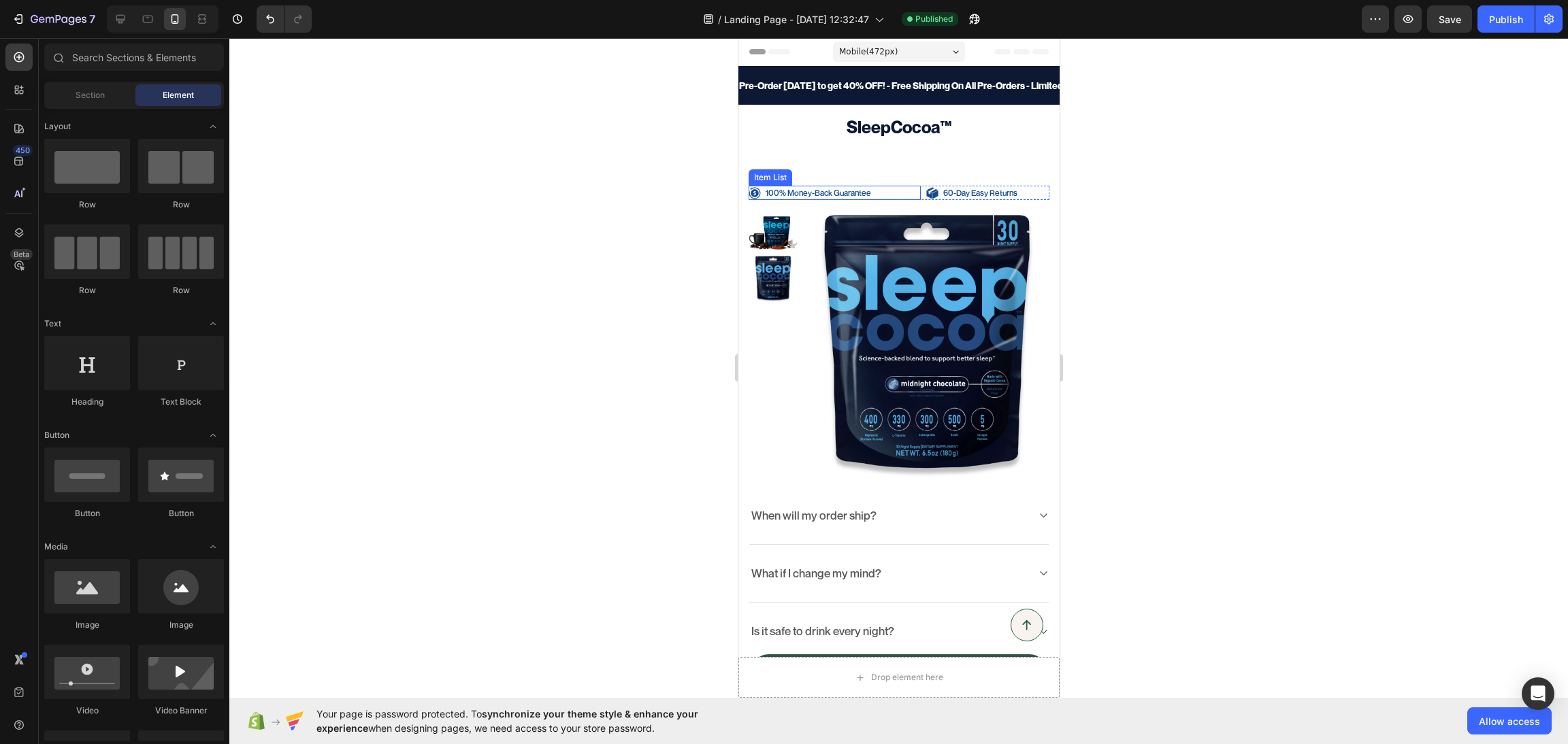
click at [801, 189] on p "100% Money-Back Guarantee" at bounding box center [817, 193] width 106 height 11
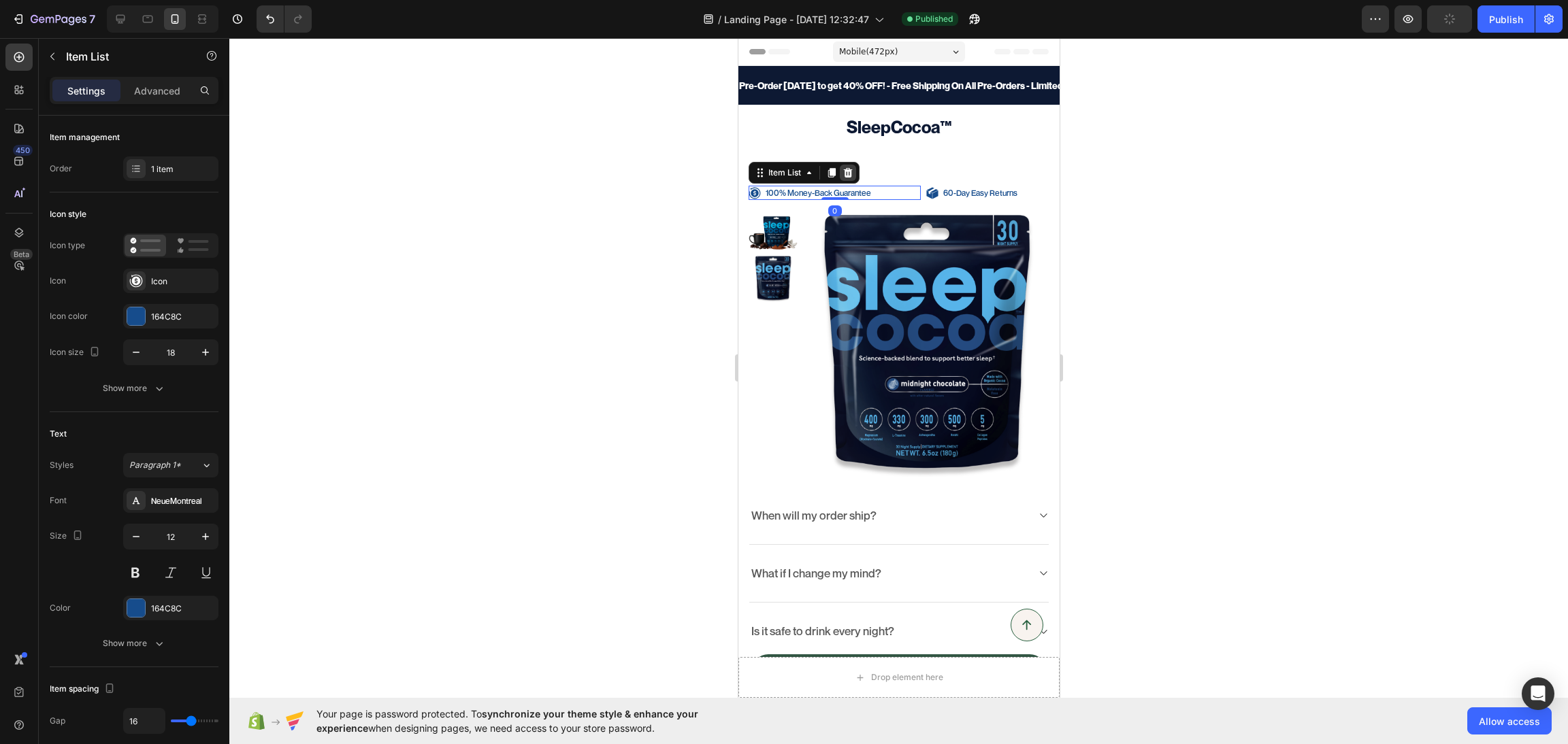
click at [848, 176] on icon at bounding box center [848, 173] width 9 height 10
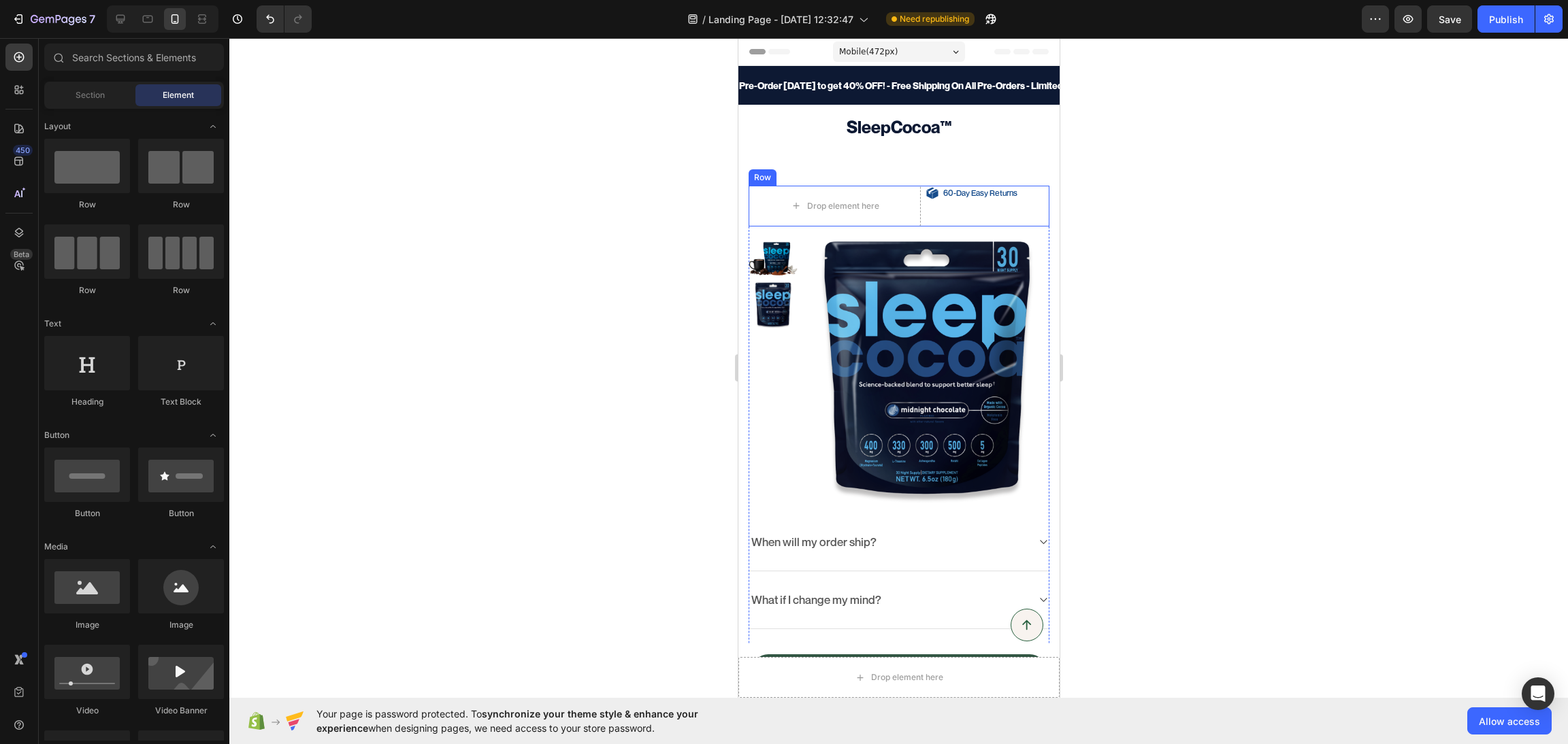
click at [926, 217] on div "60-Day Easy Returns Item List" at bounding box center [987, 206] width 123 height 41
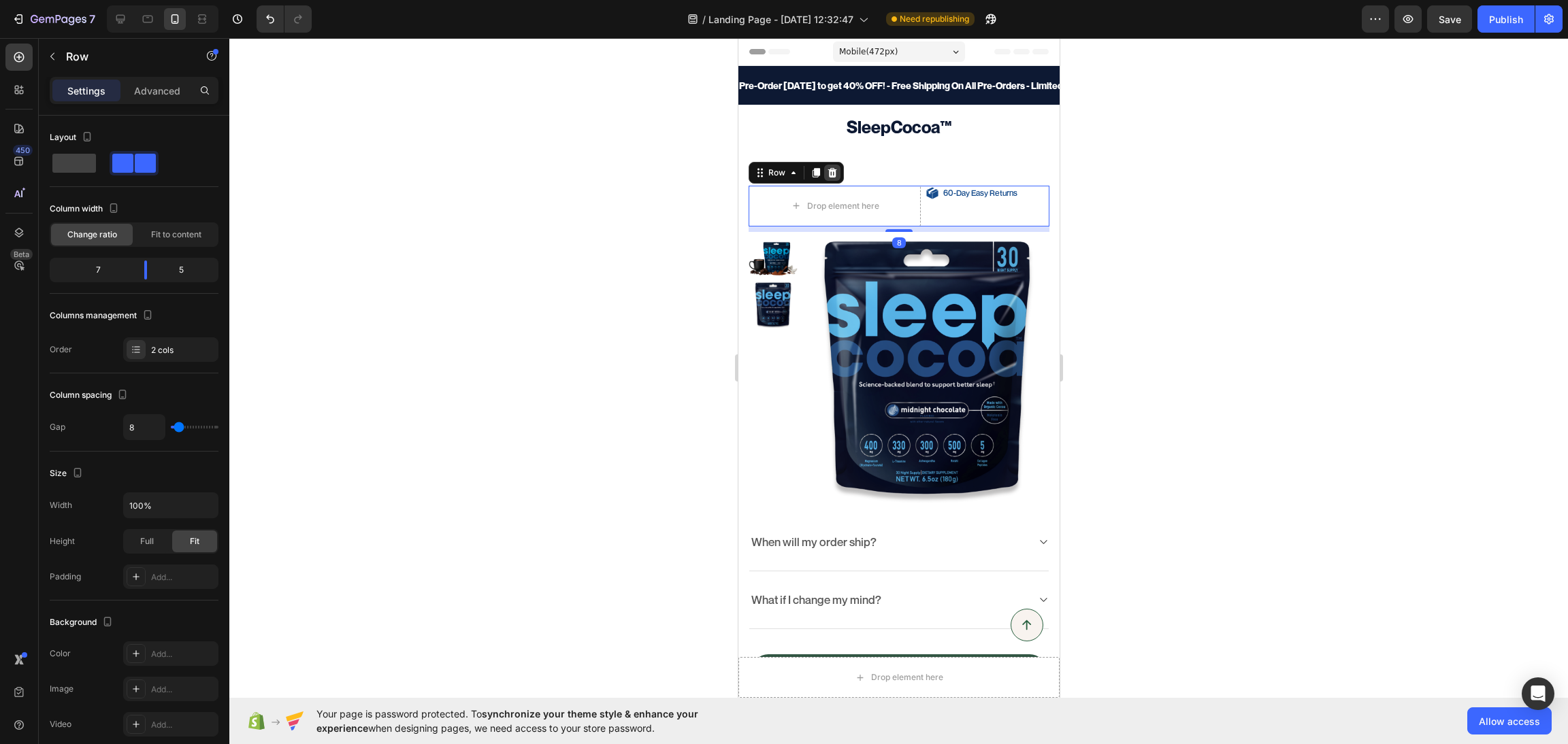
click at [839, 172] on div at bounding box center [831, 173] width 16 height 16
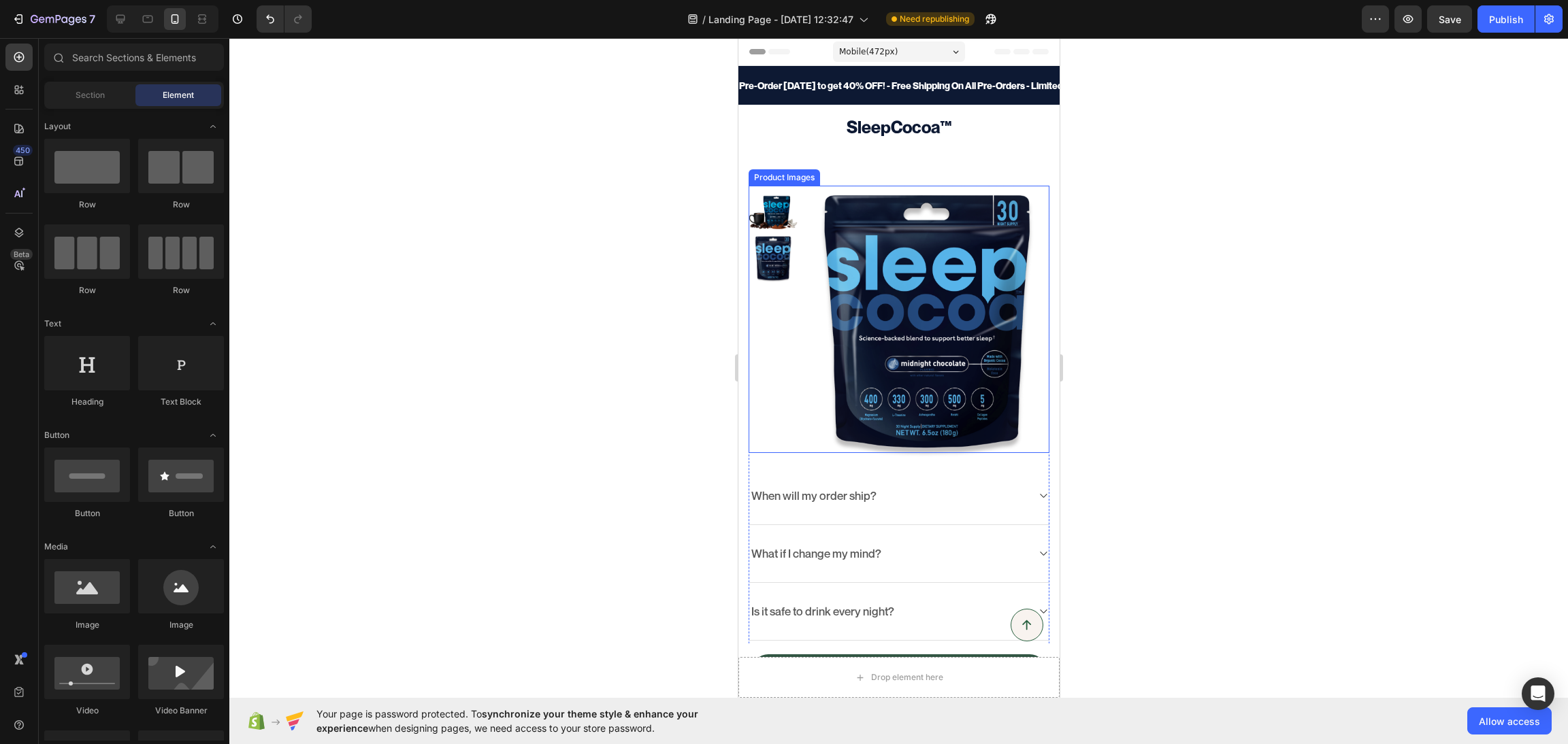
click at [812, 347] on img at bounding box center [926, 326] width 245 height 282
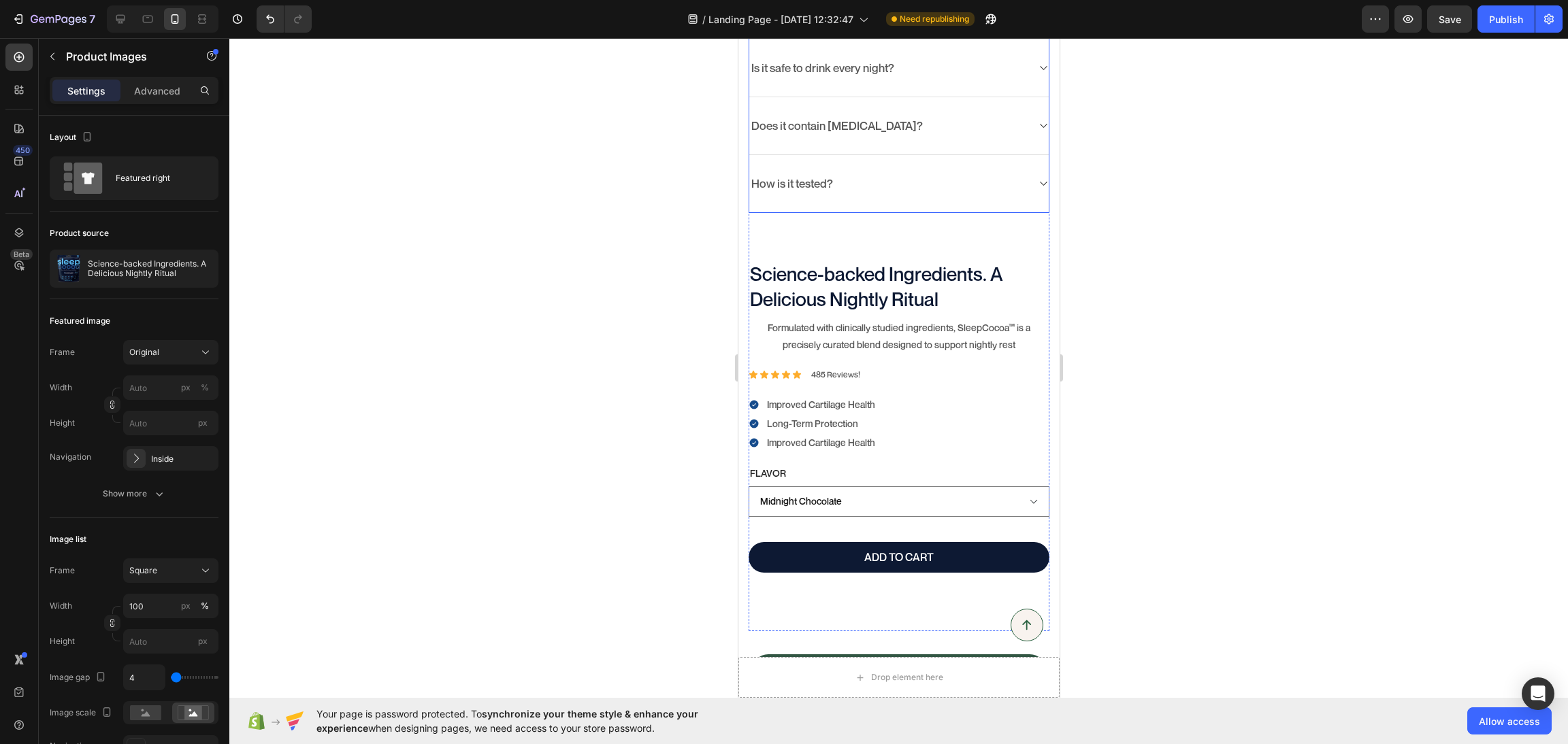
scroll to position [476, 0]
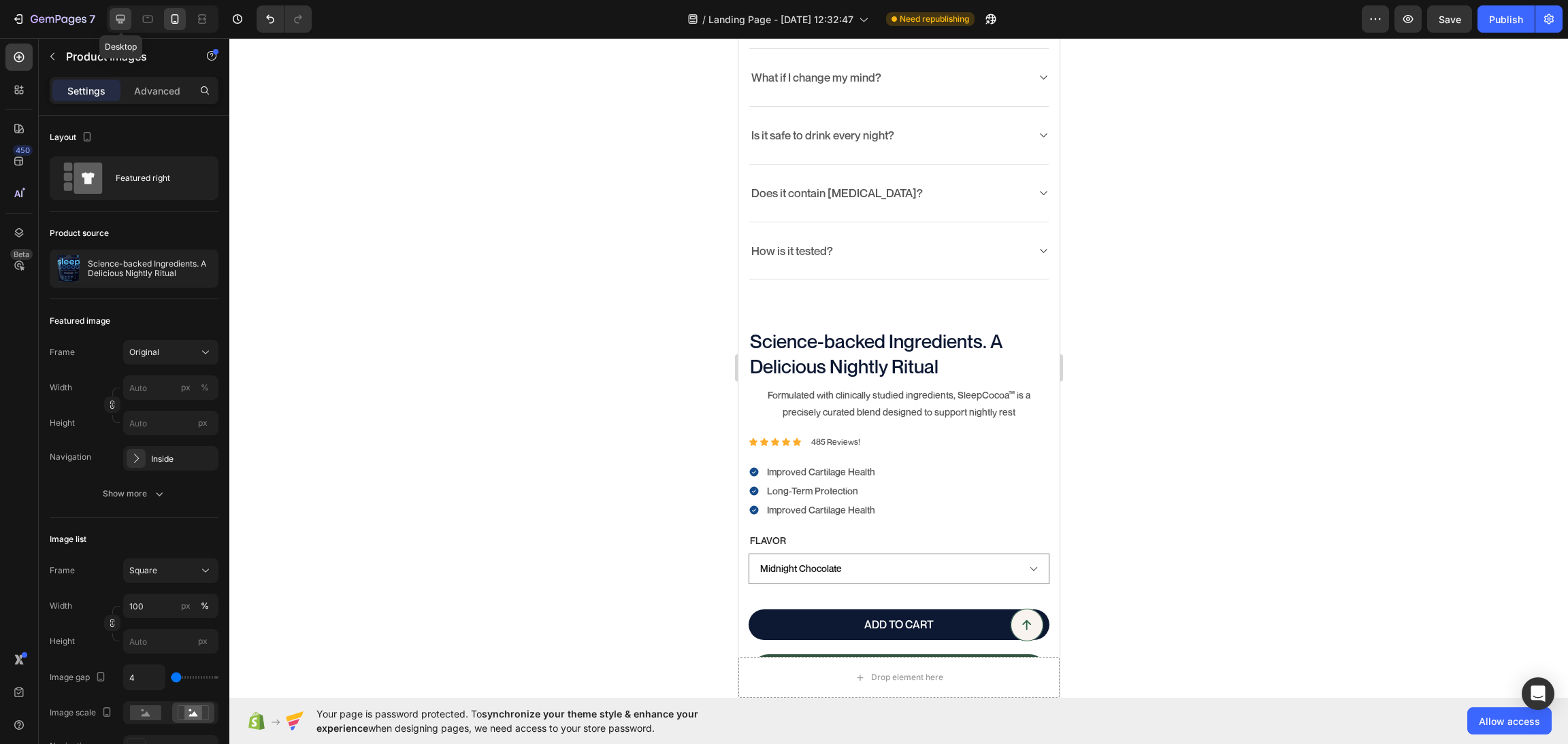
click at [125, 19] on icon at bounding box center [120, 19] width 9 height 9
type input "12"
type input "10"
type input "12"
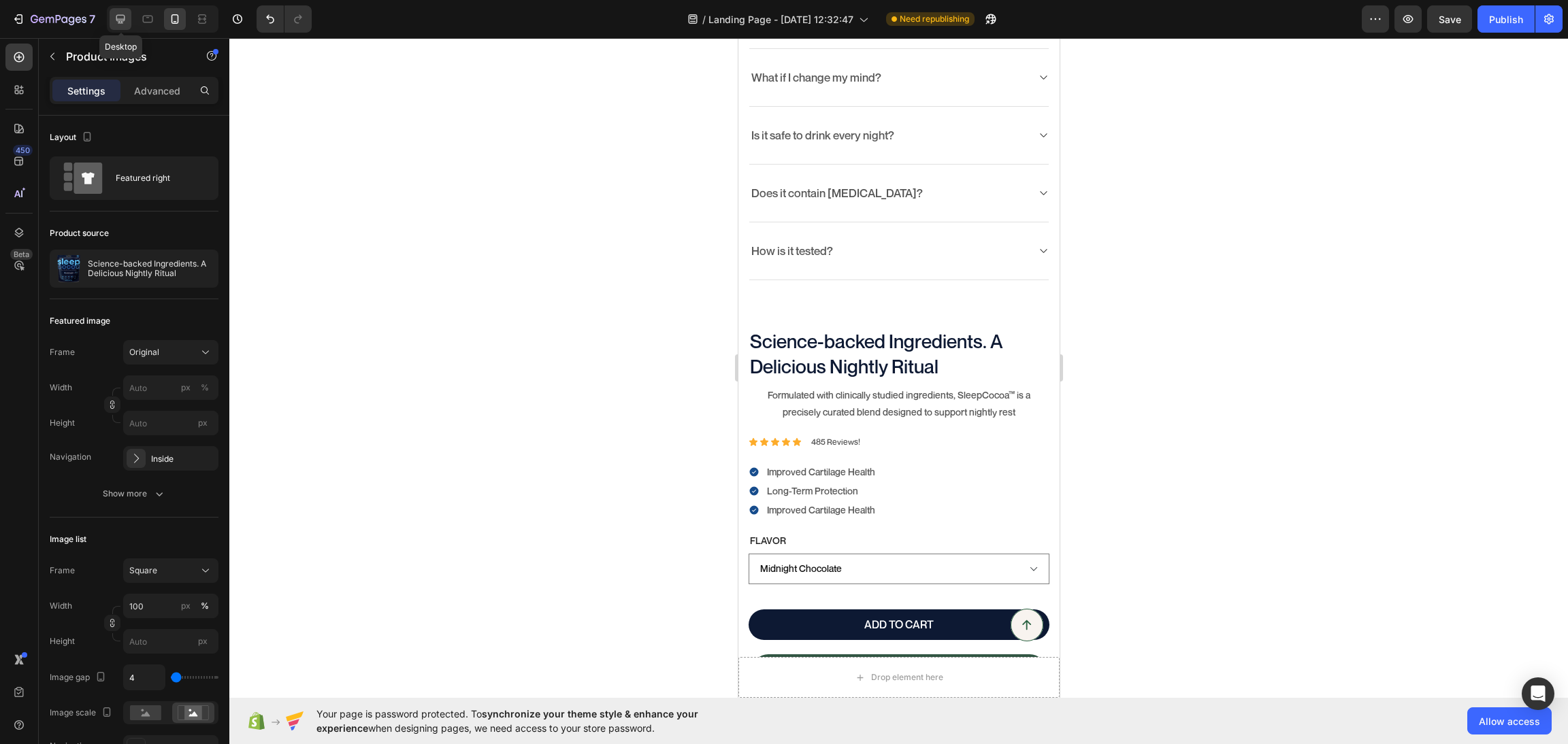
type input "12"
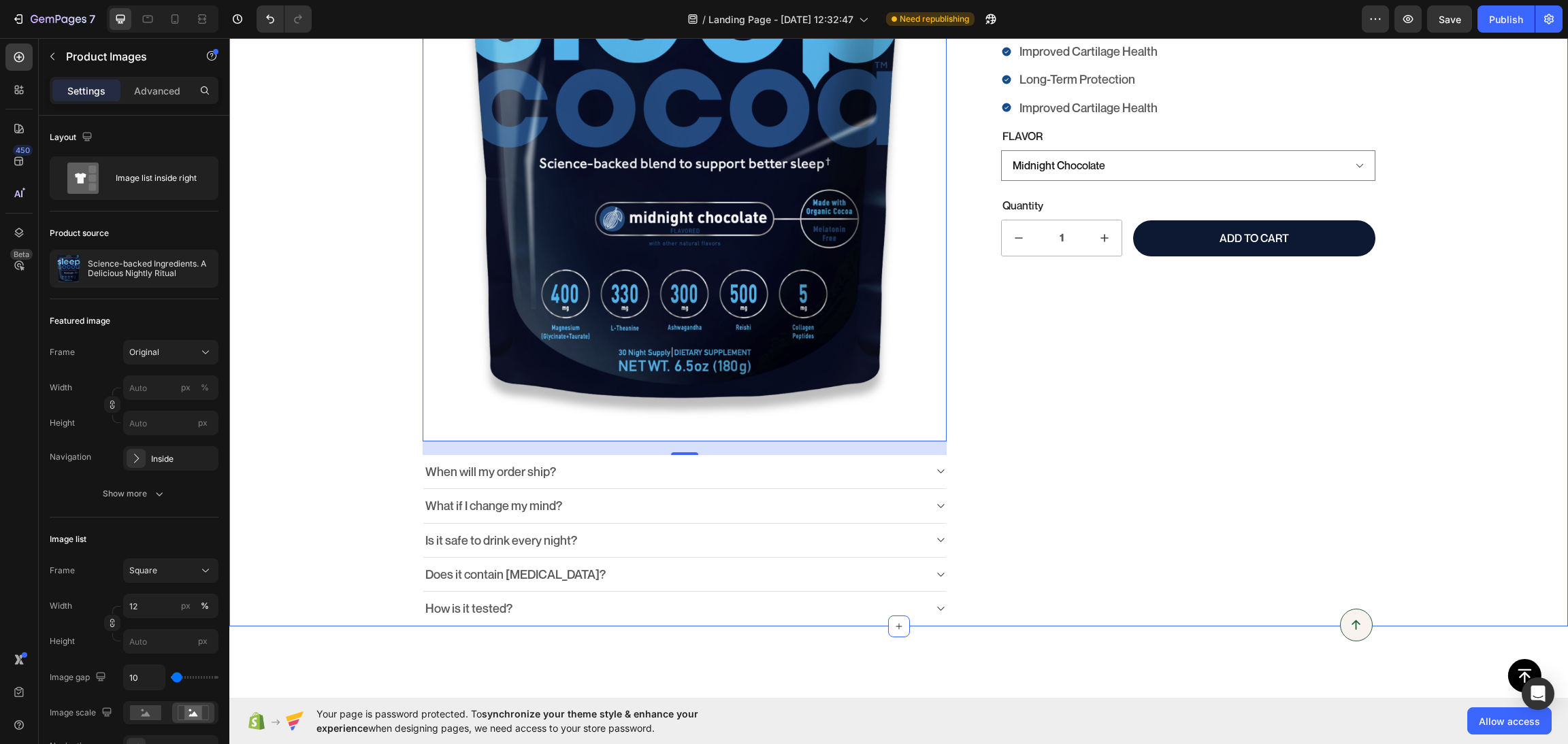
scroll to position [66, 0]
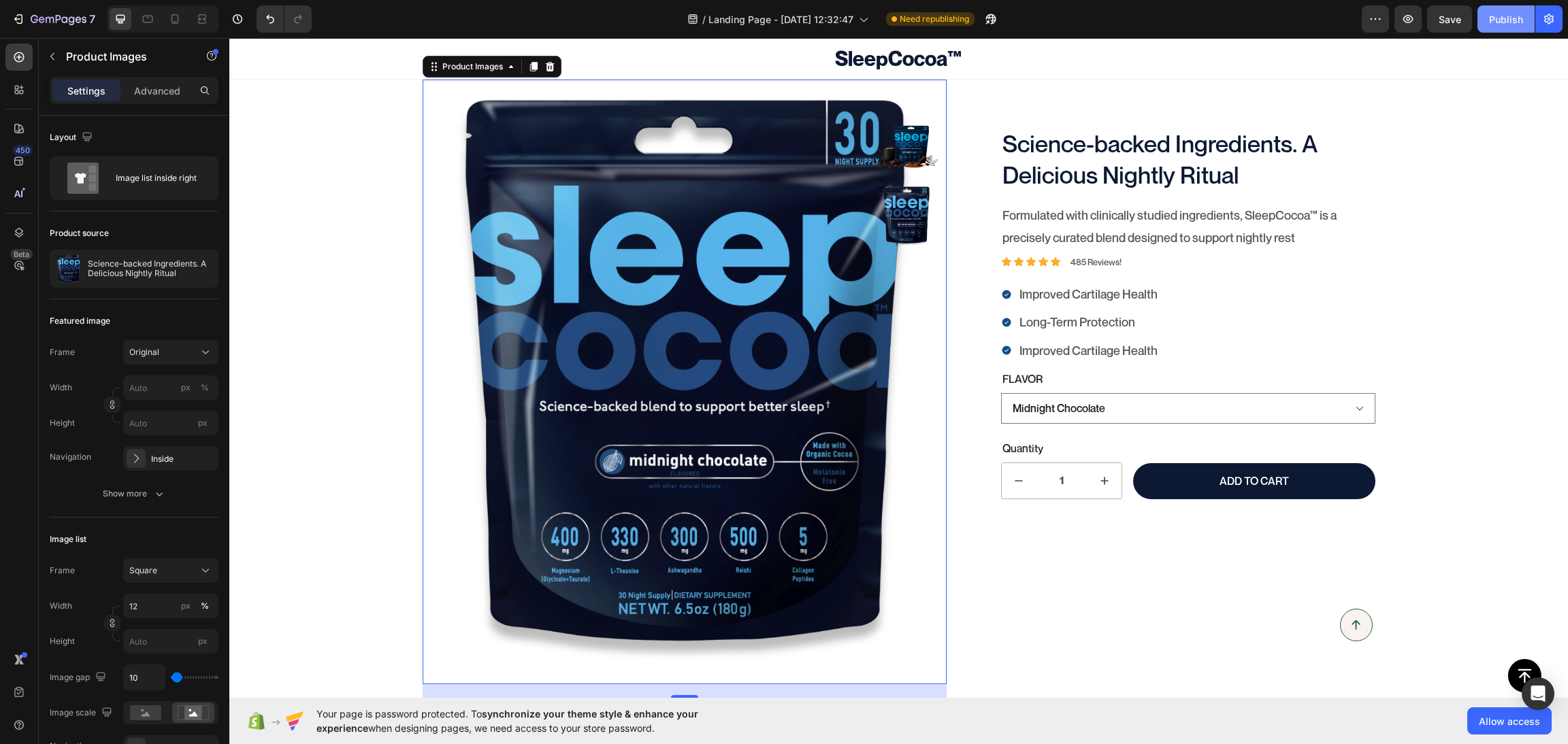
click at [1504, 16] on div "Publish" at bounding box center [1506, 20] width 34 height 15
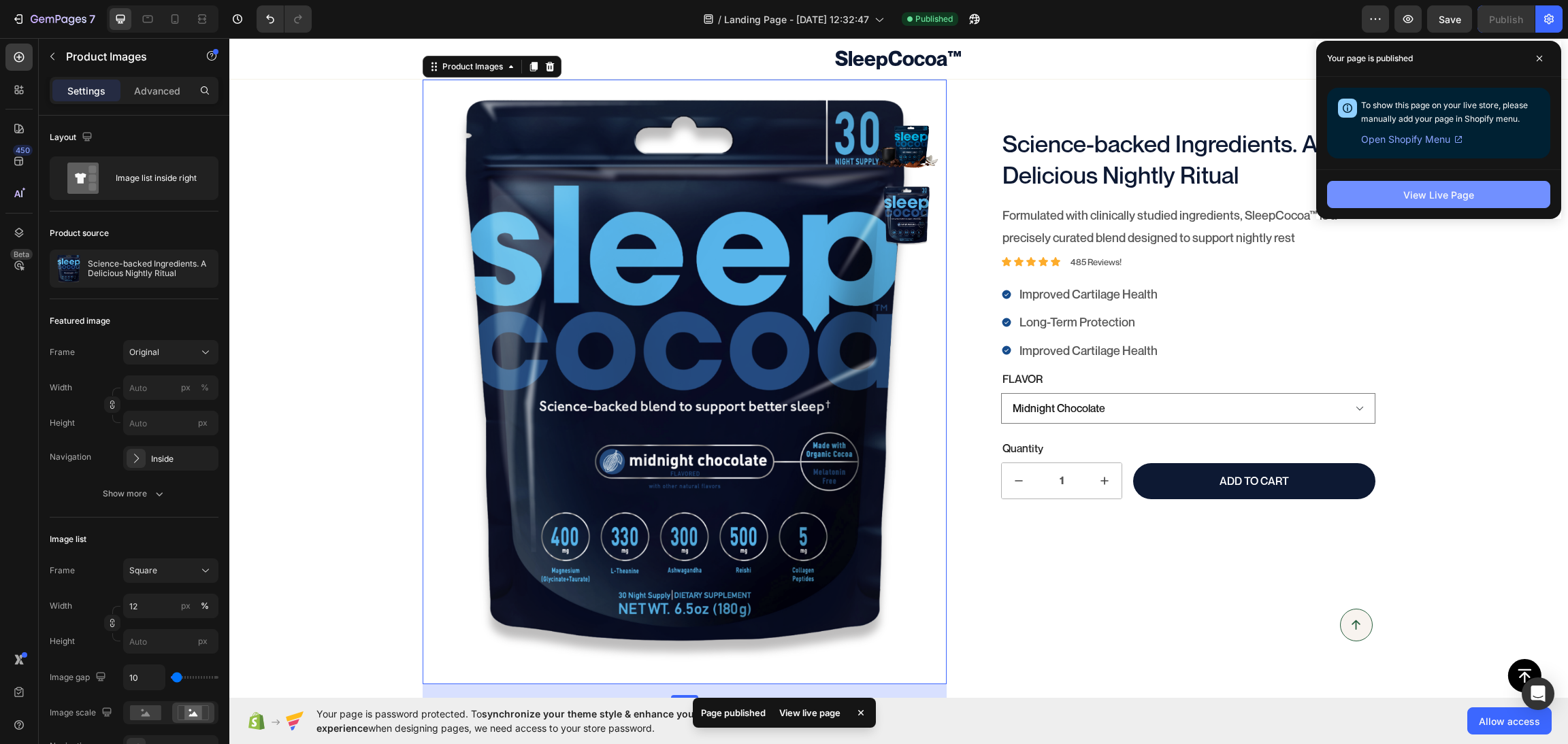
click at [1515, 202] on button "View Live Page" at bounding box center [1439, 194] width 223 height 27
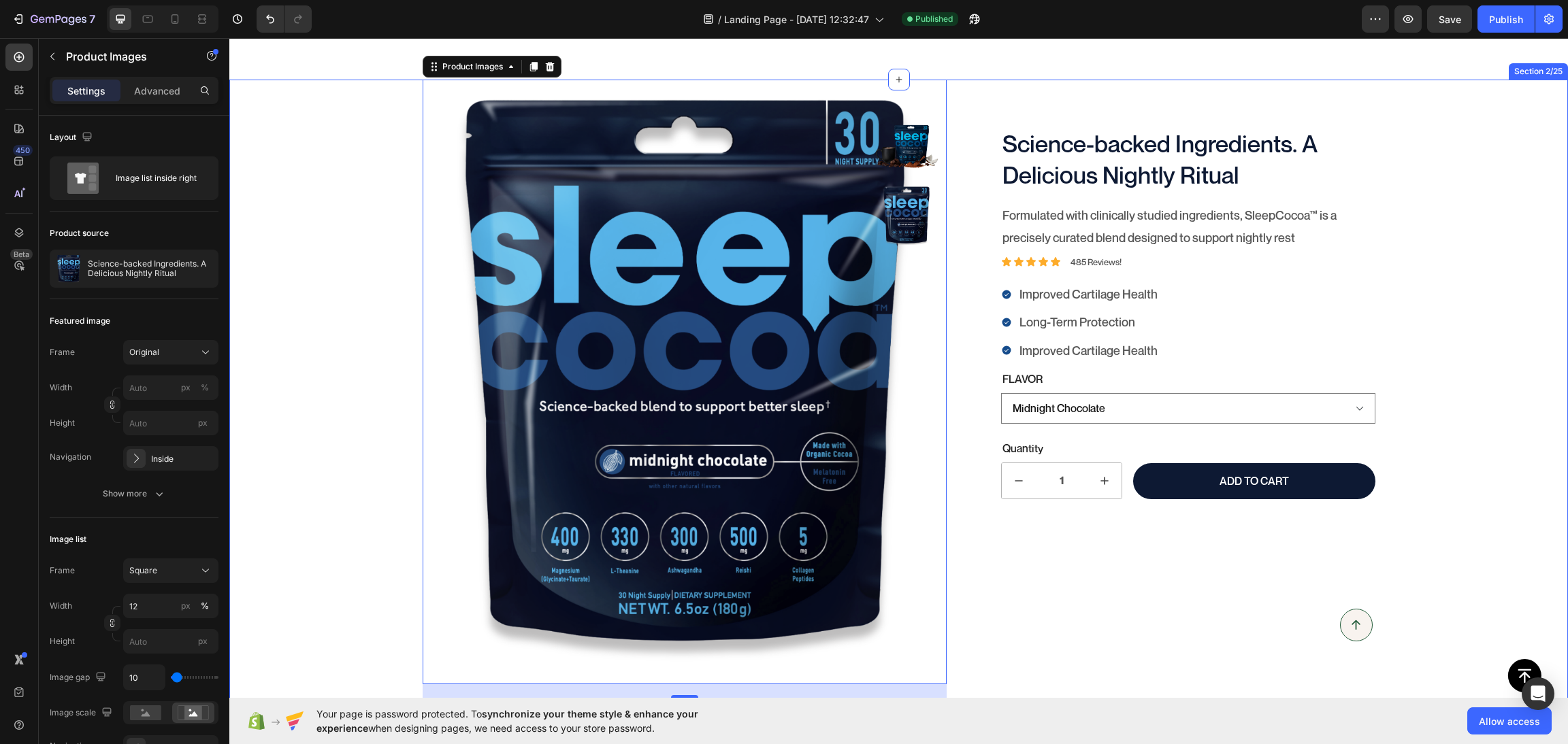
scroll to position [541, 0]
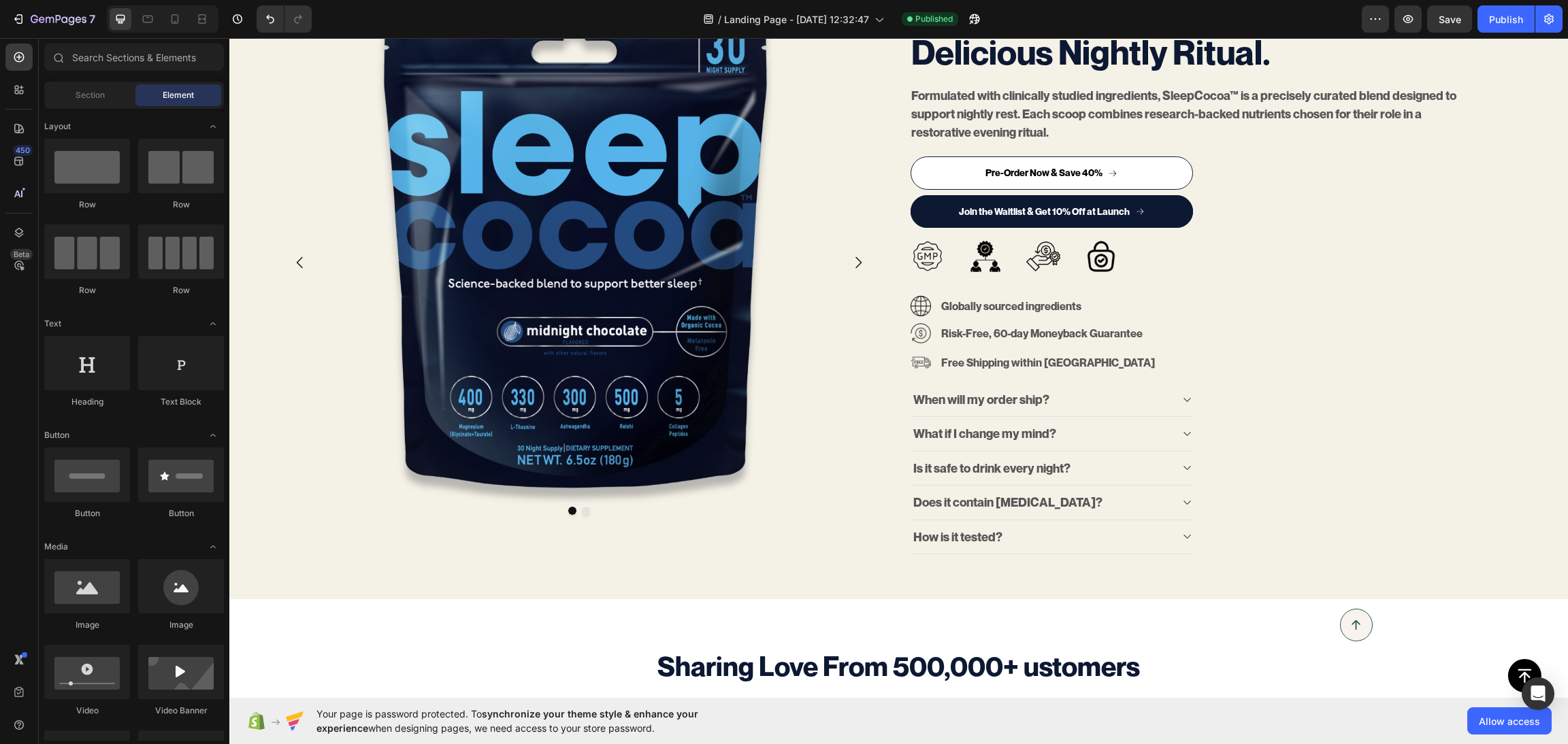
scroll to position [3556, 0]
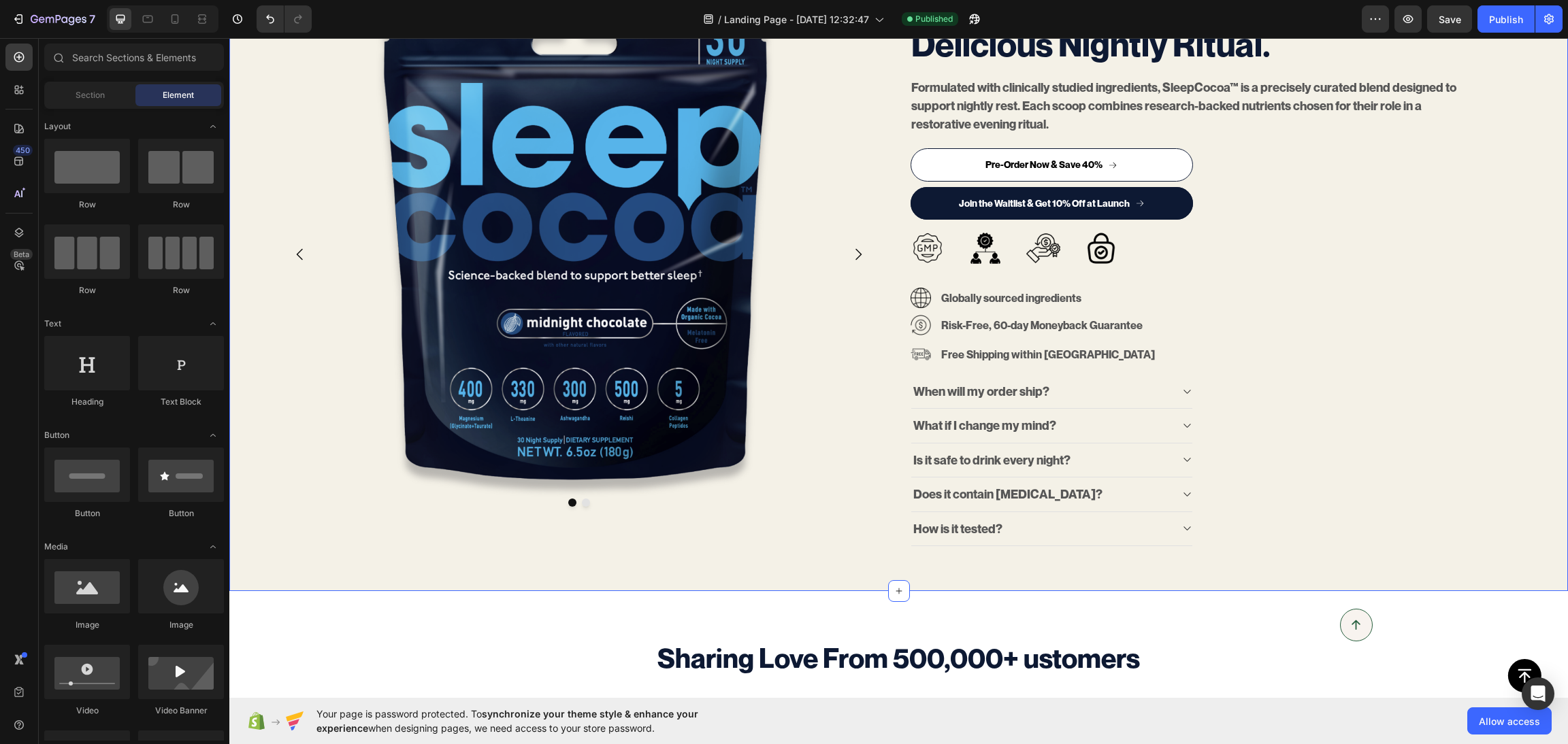
click at [1477, 580] on div "Only 1,000 spots available in Founder’s Batch Pre-Order Text block Science-back…" at bounding box center [899, 253] width 1338 height 673
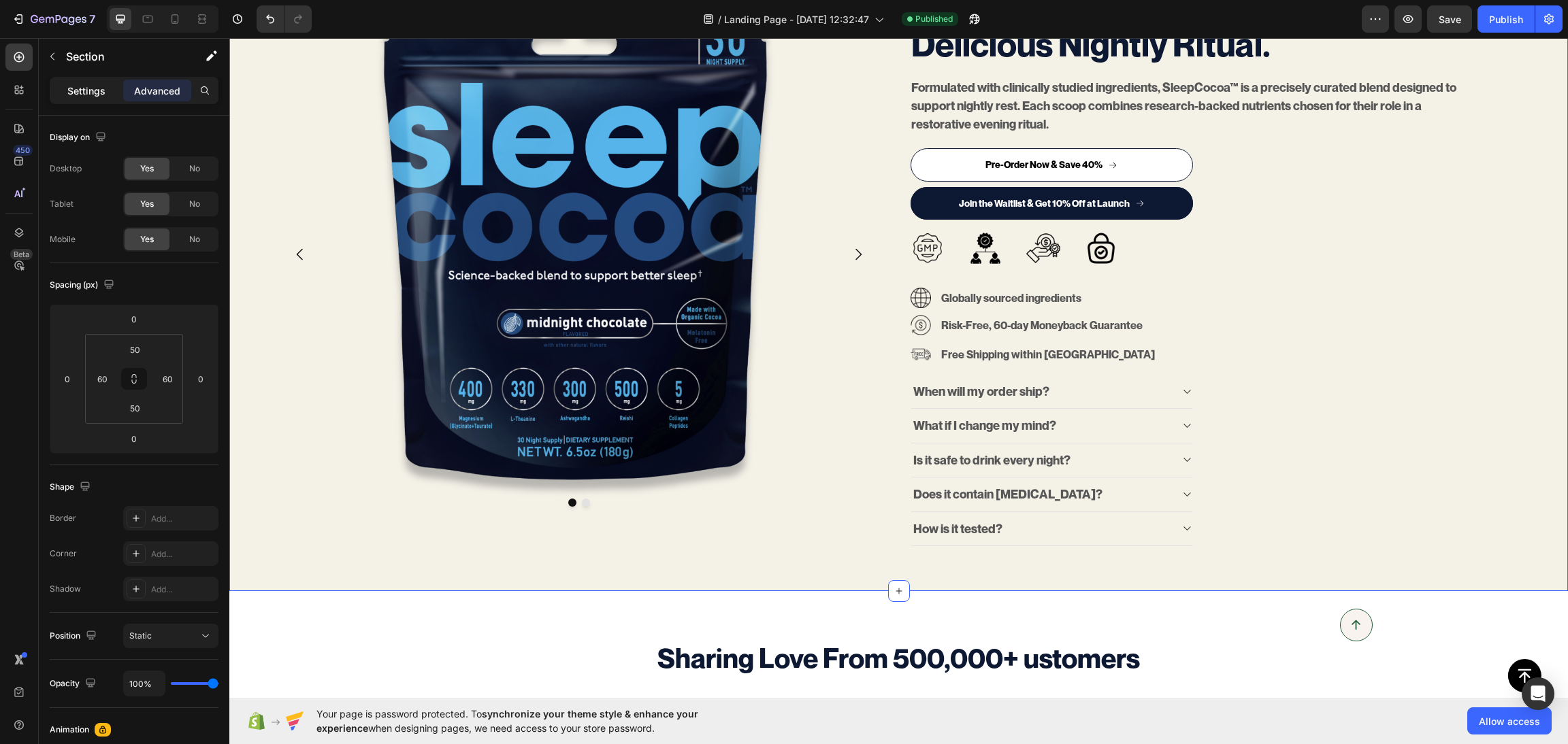
click at [103, 85] on p "Settings" at bounding box center [86, 91] width 38 height 15
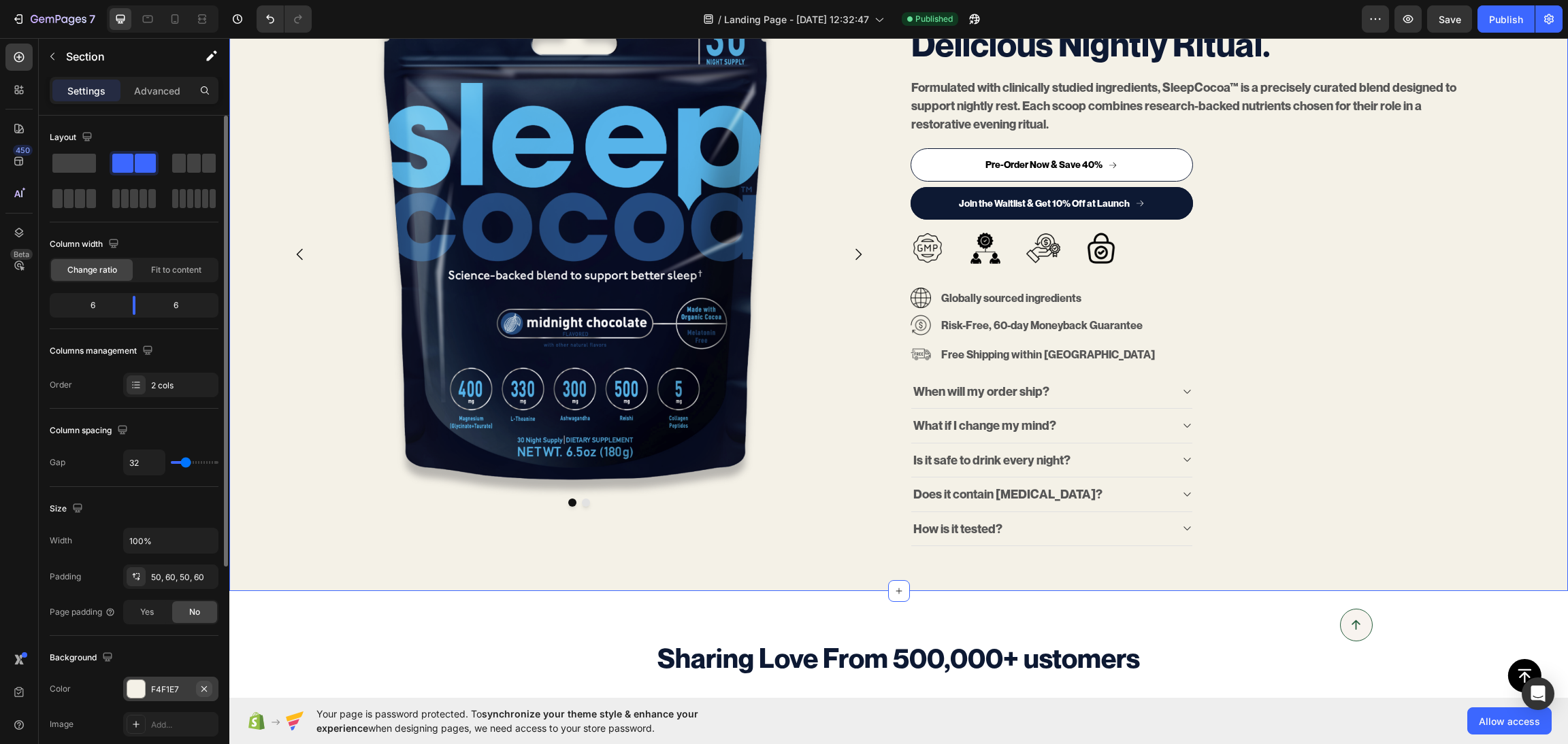
click at [202, 689] on icon "button" at bounding box center [204, 689] width 11 height 11
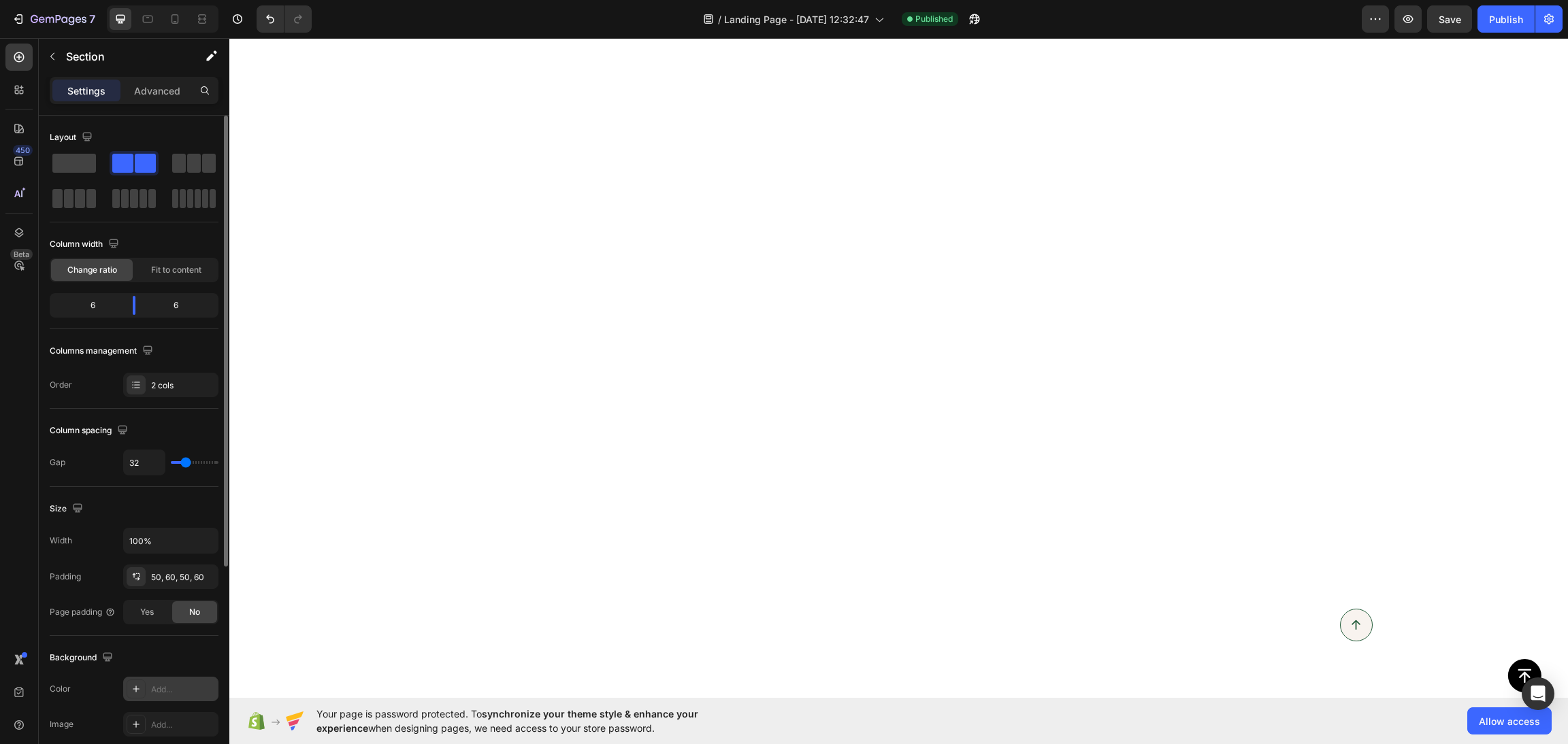
scroll to position [5676, 0]
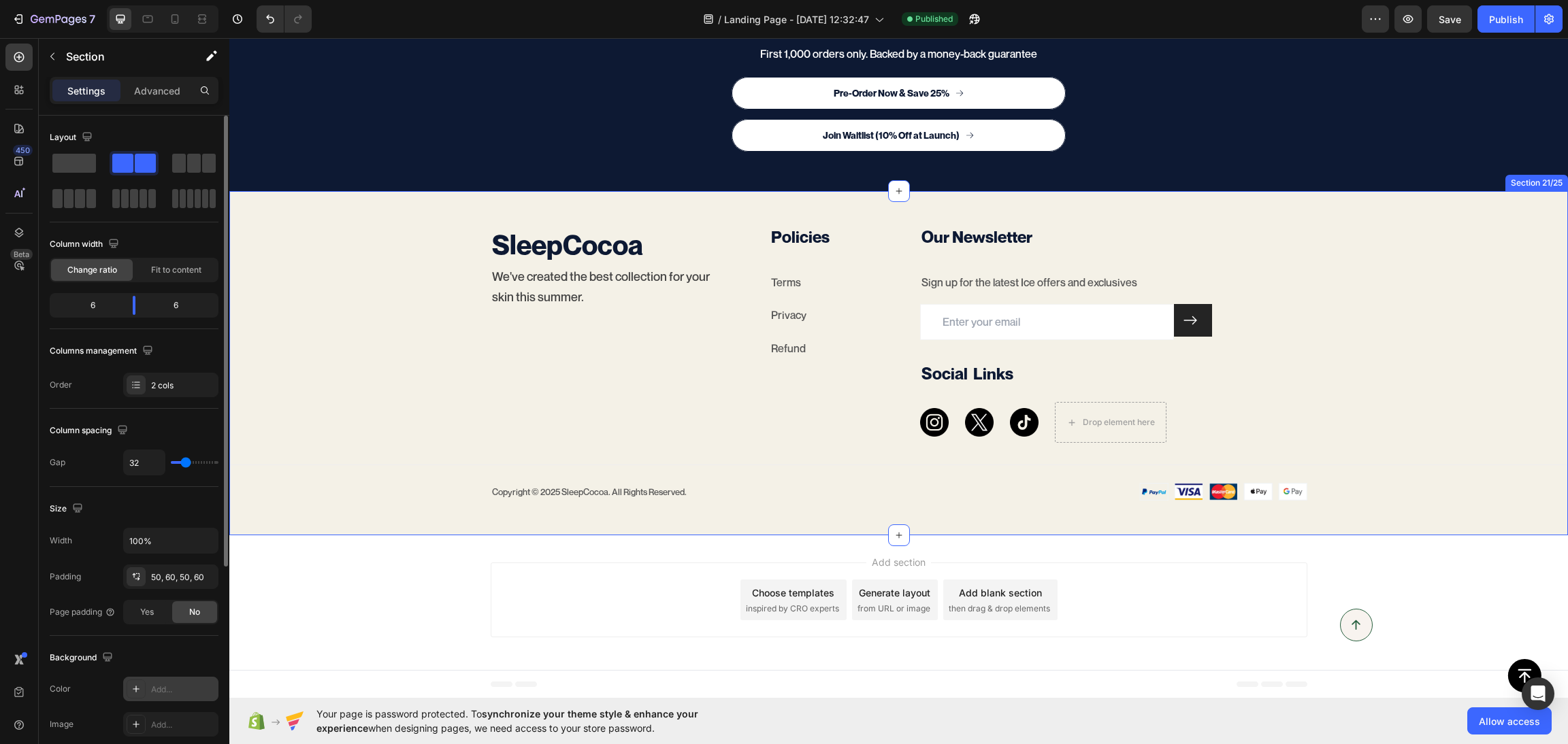
click at [313, 526] on div "SleepCocoa Heading We've created the best collection for your skin this summer.…" at bounding box center [899, 363] width 1338 height 344
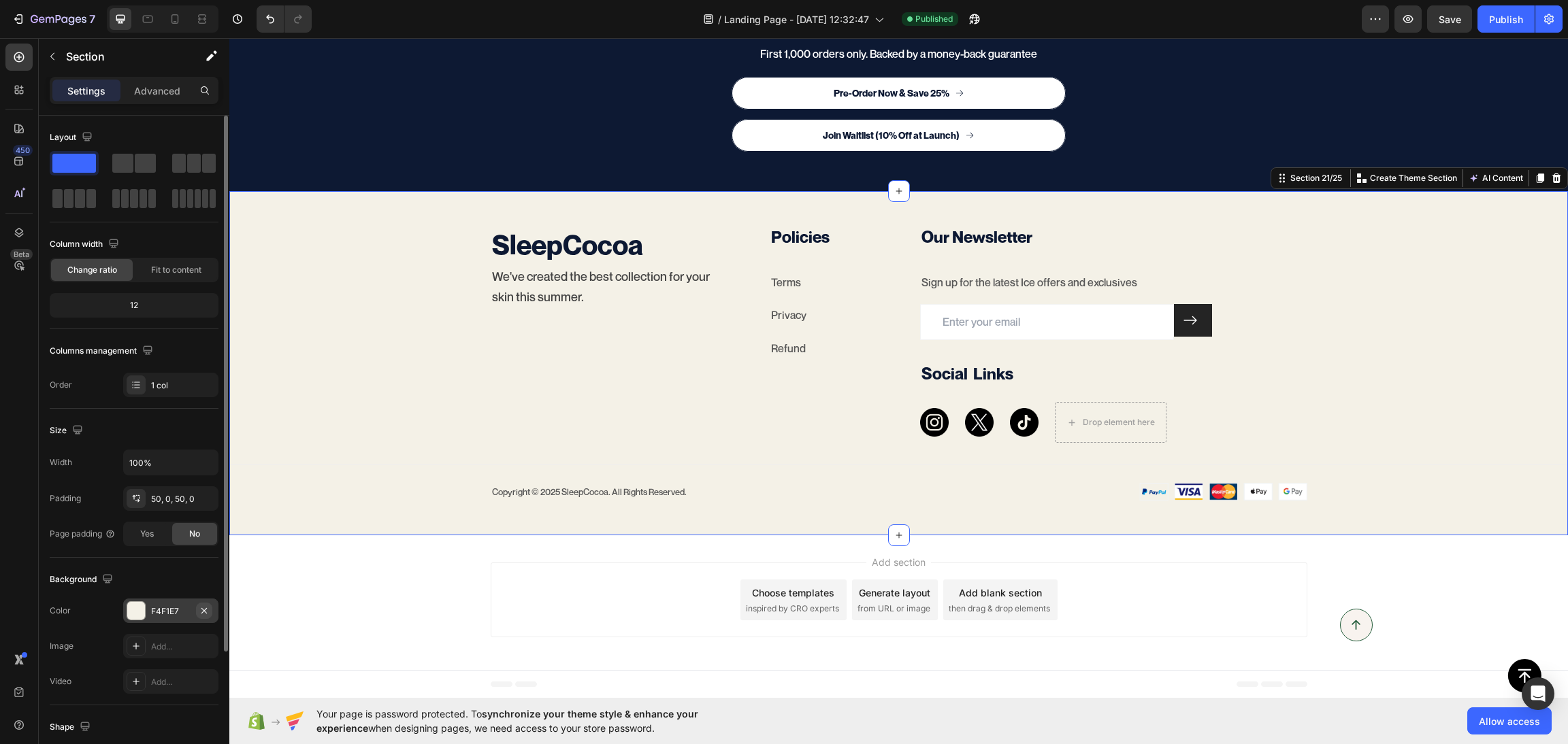
click at [208, 616] on icon "button" at bounding box center [204, 611] width 11 height 11
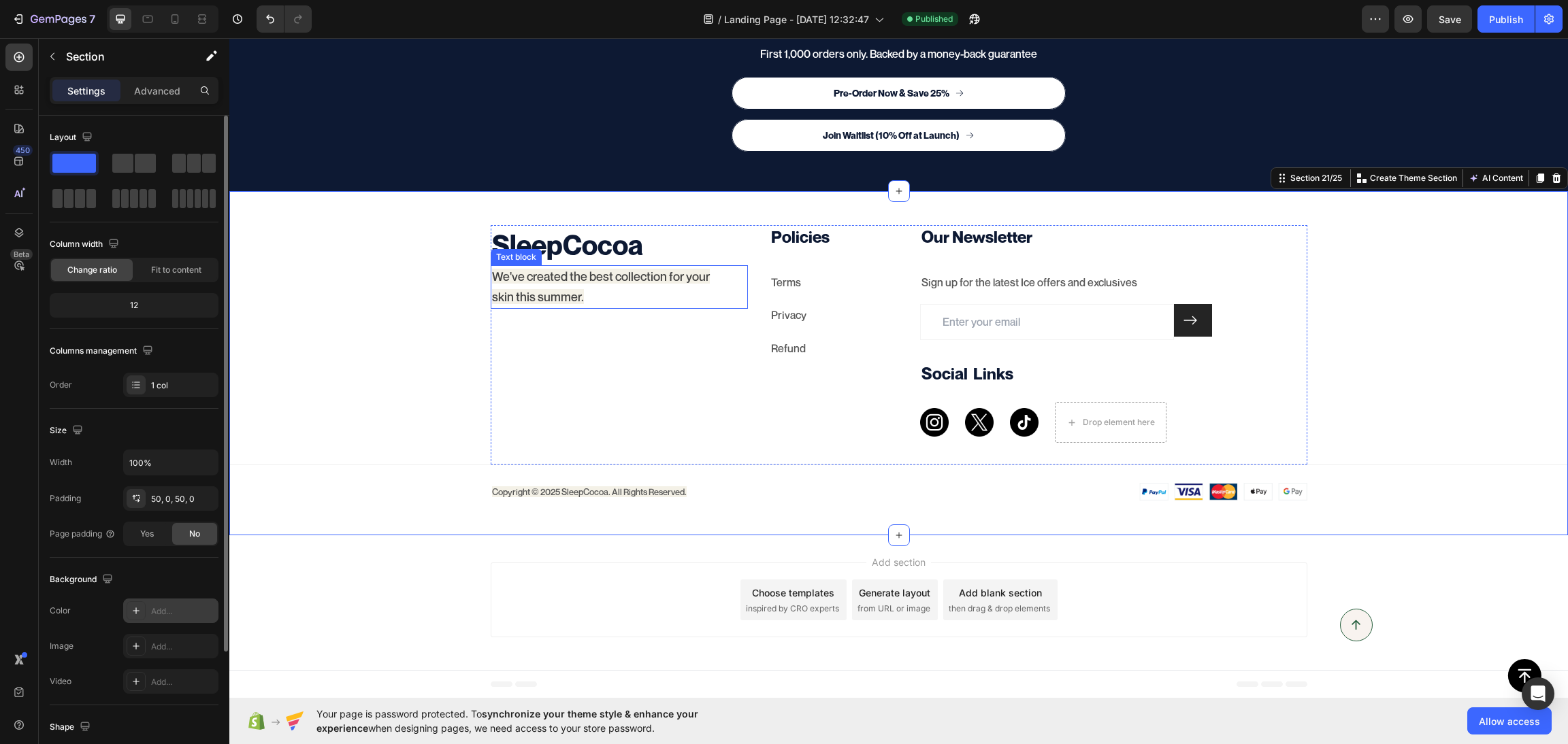
click at [554, 274] on span "We've created the best collection for your skin this summer." at bounding box center [600, 286] width 217 height 35
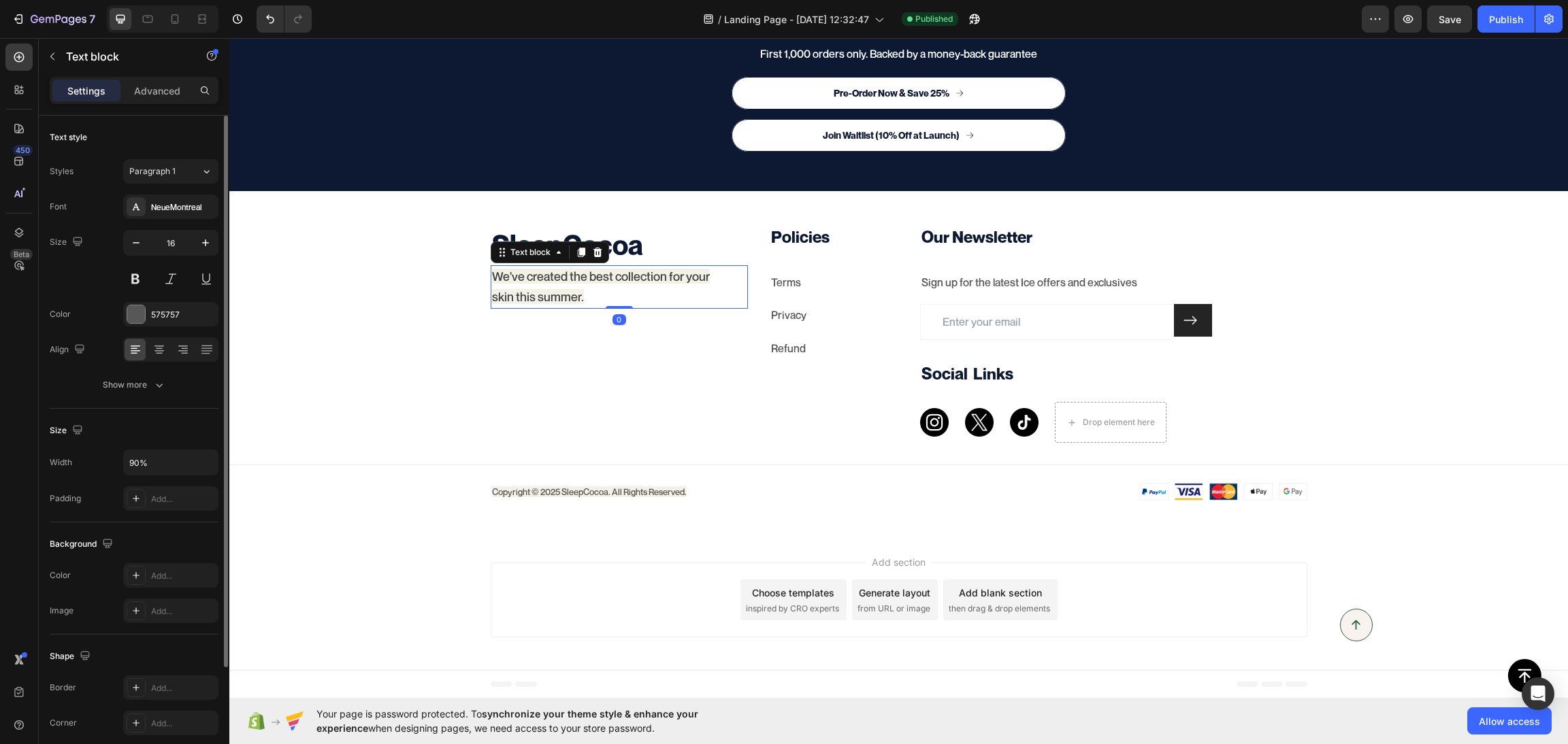
click at [554, 274] on span "We've created the best collection for your skin this summer." at bounding box center [600, 286] width 217 height 35
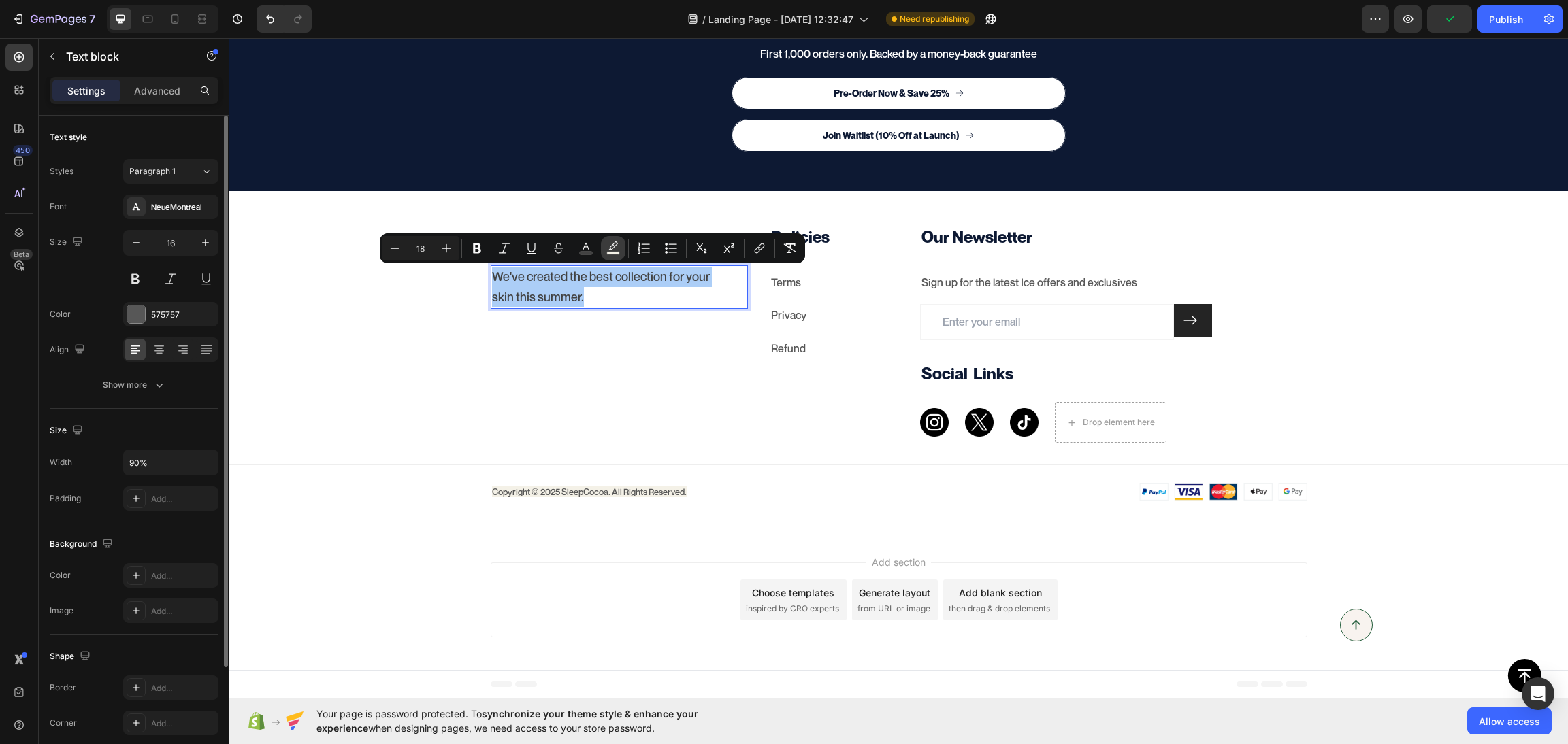
click at [619, 254] on rect "Editor contextual toolbar" at bounding box center [614, 253] width 13 height 3
type input "F4F1E7"
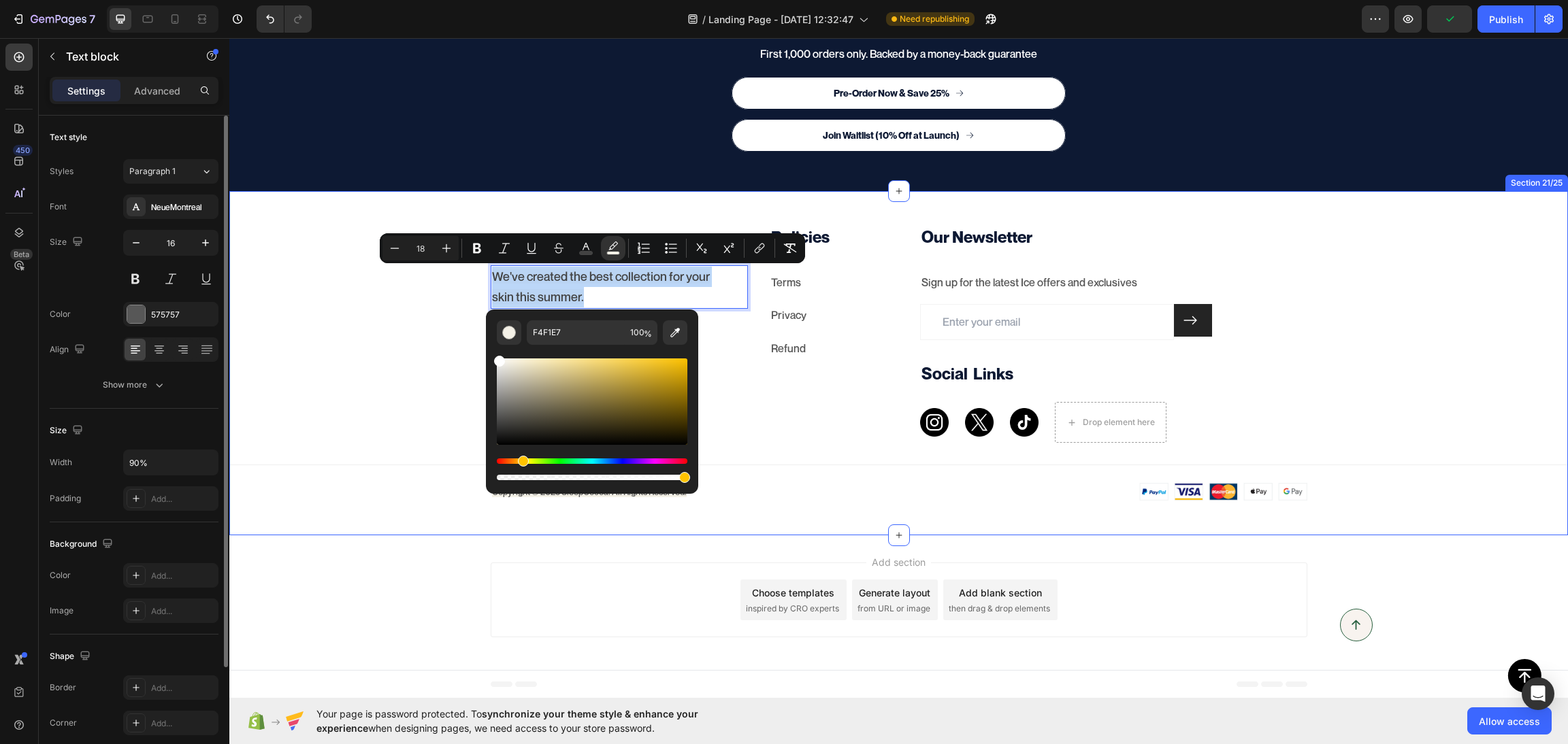
type input "FFFFFF"
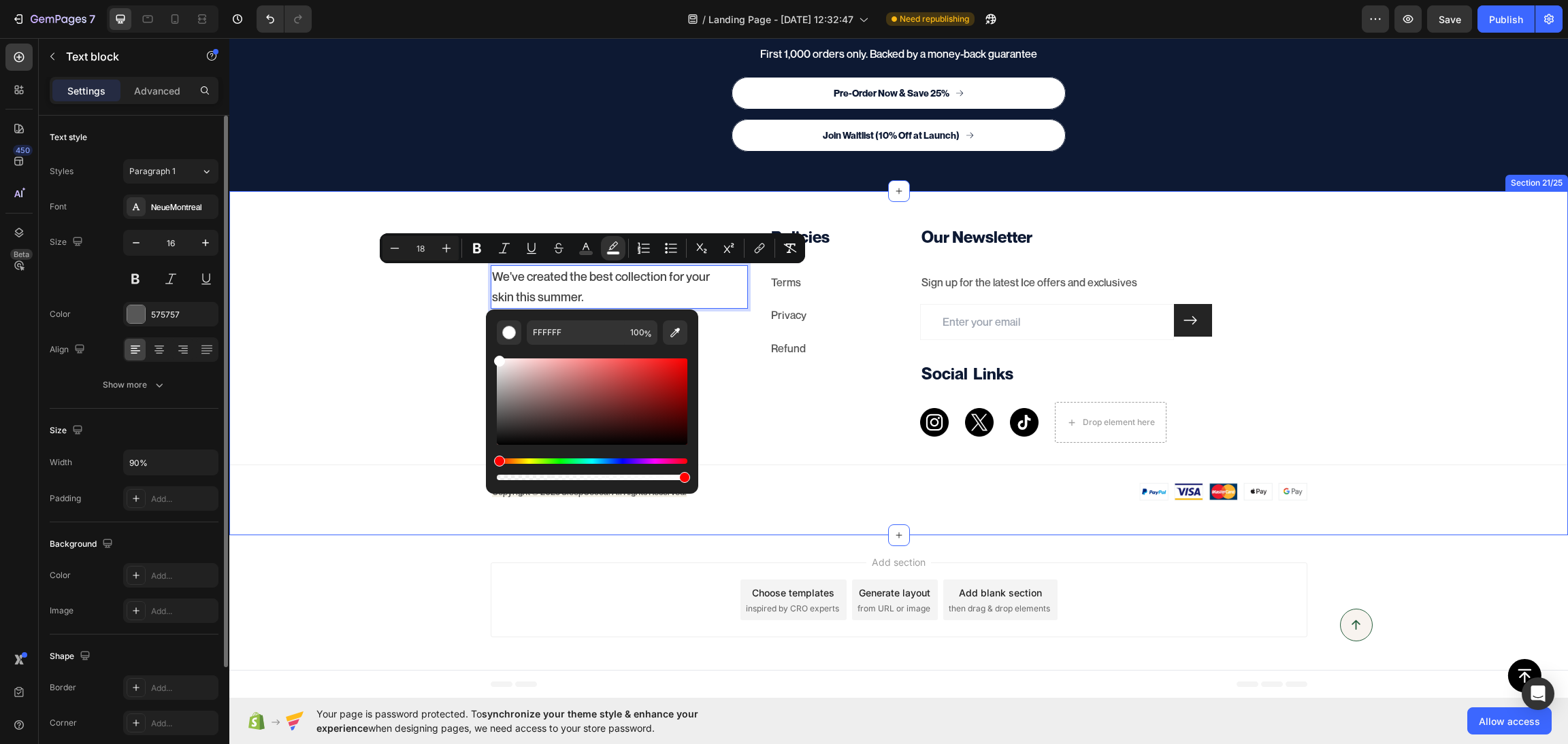
drag, startPoint x: 747, startPoint y: 412, endPoint x: 476, endPoint y: 335, distance: 281.7
click at [401, 362] on div "SleepCocoa Heading We've created the best collection for your skin this summer.…" at bounding box center [899, 363] width 1338 height 276
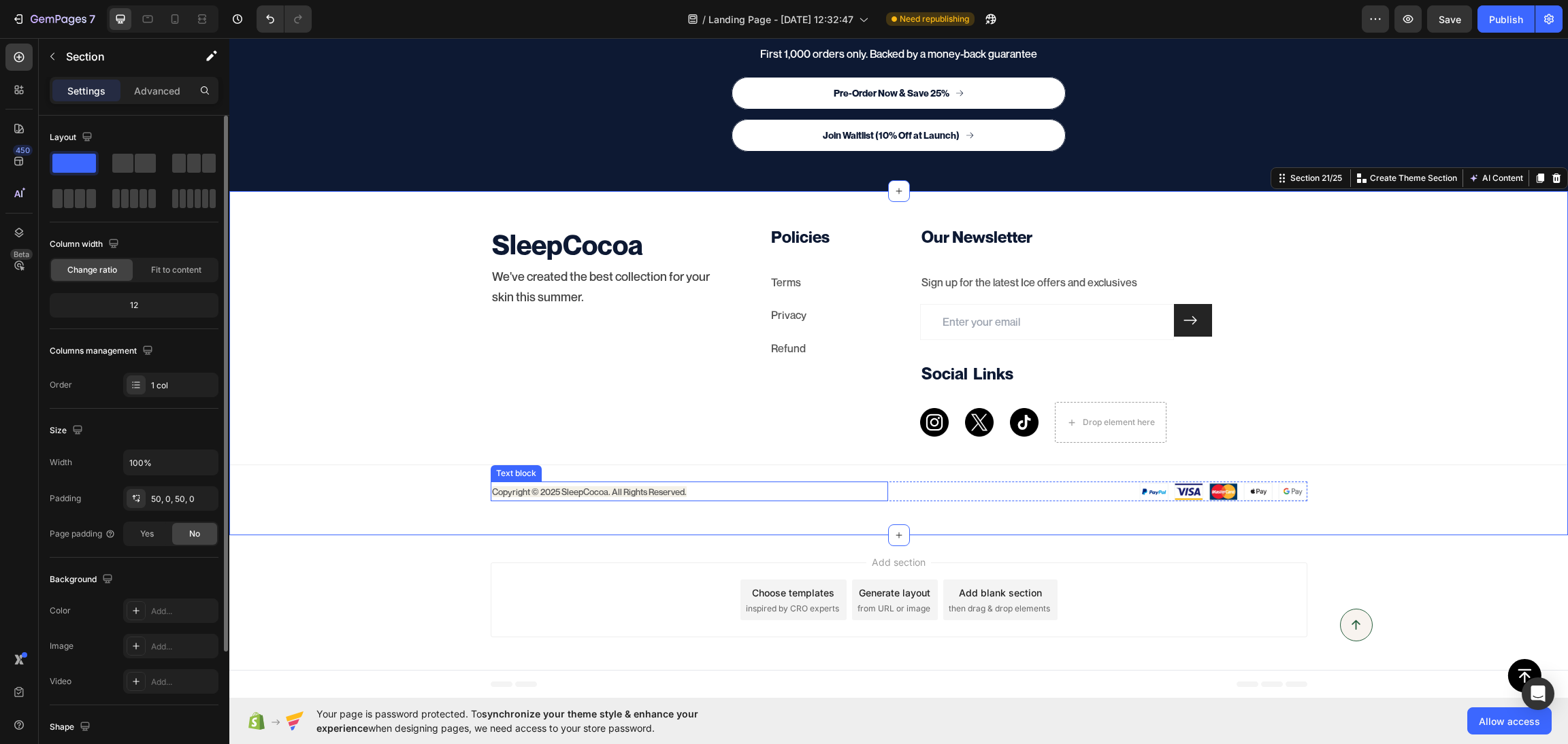
click at [540, 495] on span "Copyright © 2025 SleepCocoa. All Rights Reserved." at bounding box center [589, 492] width 195 height 11
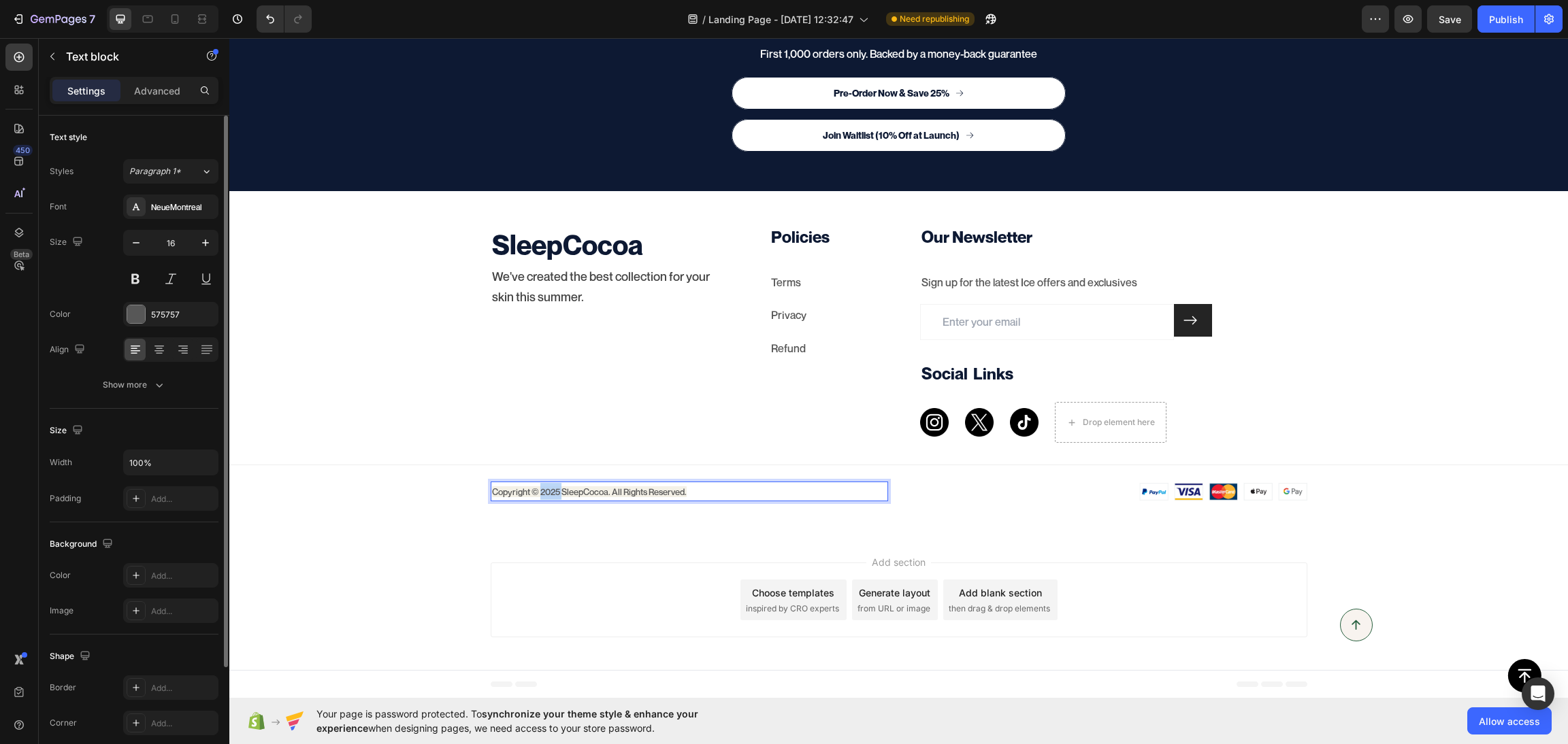
click at [540, 495] on span "Copyright © 2025 SleepCocoa. All Rights Reserved." at bounding box center [589, 492] width 195 height 11
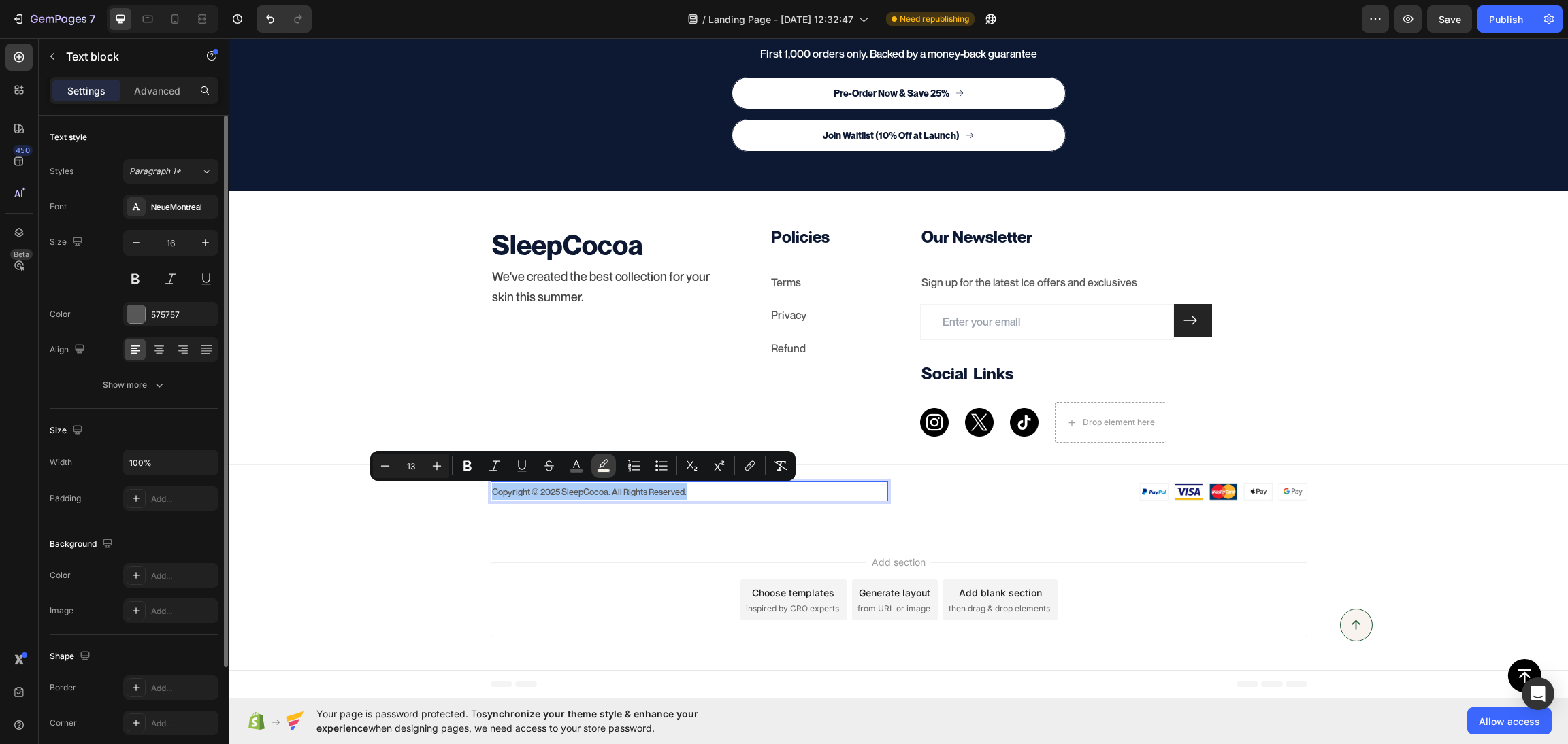
click at [607, 466] on icon "Editor contextual toolbar" at bounding box center [603, 466] width 14 height 14
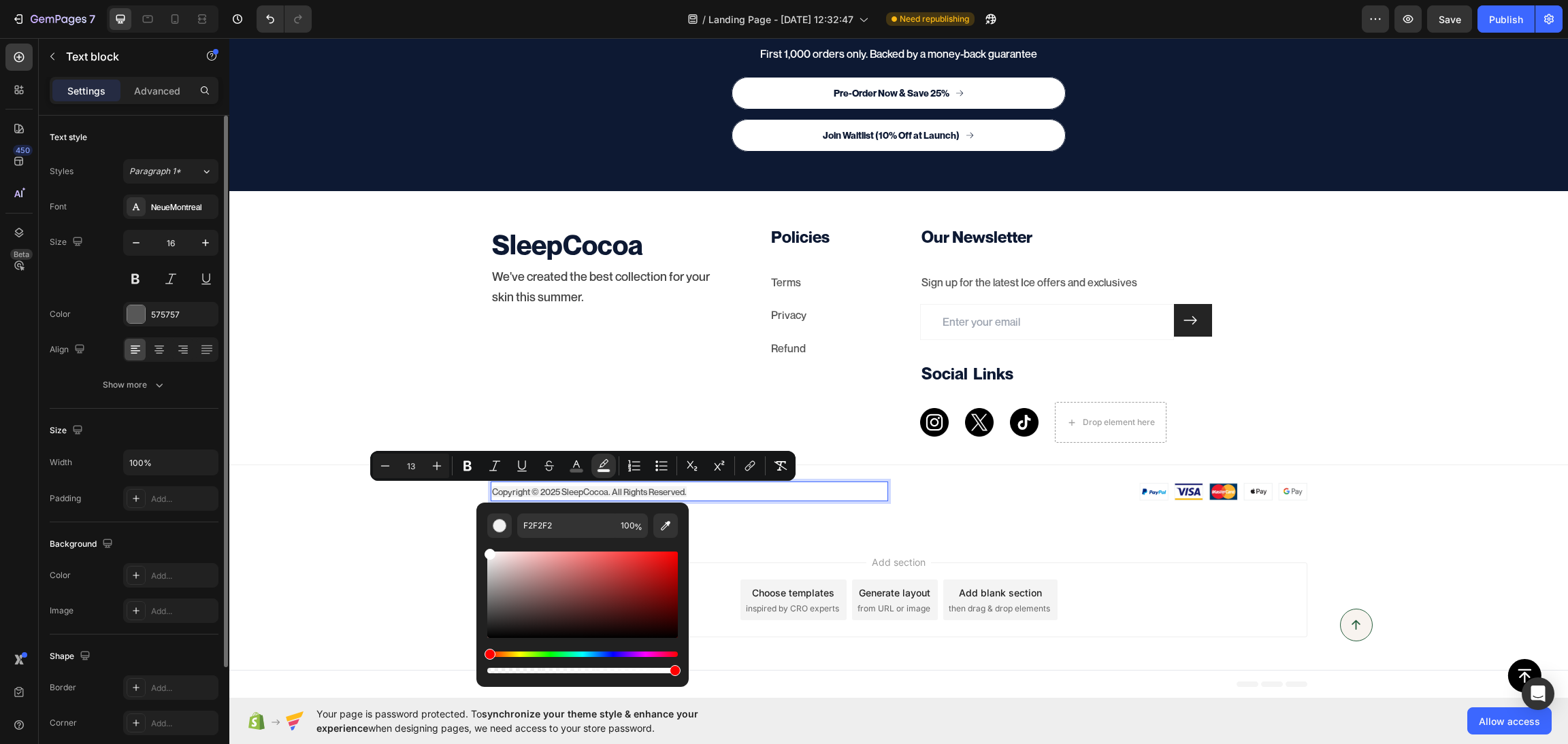
type input "FFFFFF"
drag, startPoint x: 504, startPoint y: 556, endPoint x: 481, endPoint y: 516, distance: 46.1
click at [481, 516] on div "FFFFFF 100 %" at bounding box center [582, 589] width 212 height 173
drag, startPoint x: 287, startPoint y: 412, endPoint x: 275, endPoint y: 412, distance: 12.0
click at [283, 412] on div "SleepCocoa Heading We've created the best collection for your skin this summer.…" at bounding box center [899, 363] width 1338 height 276
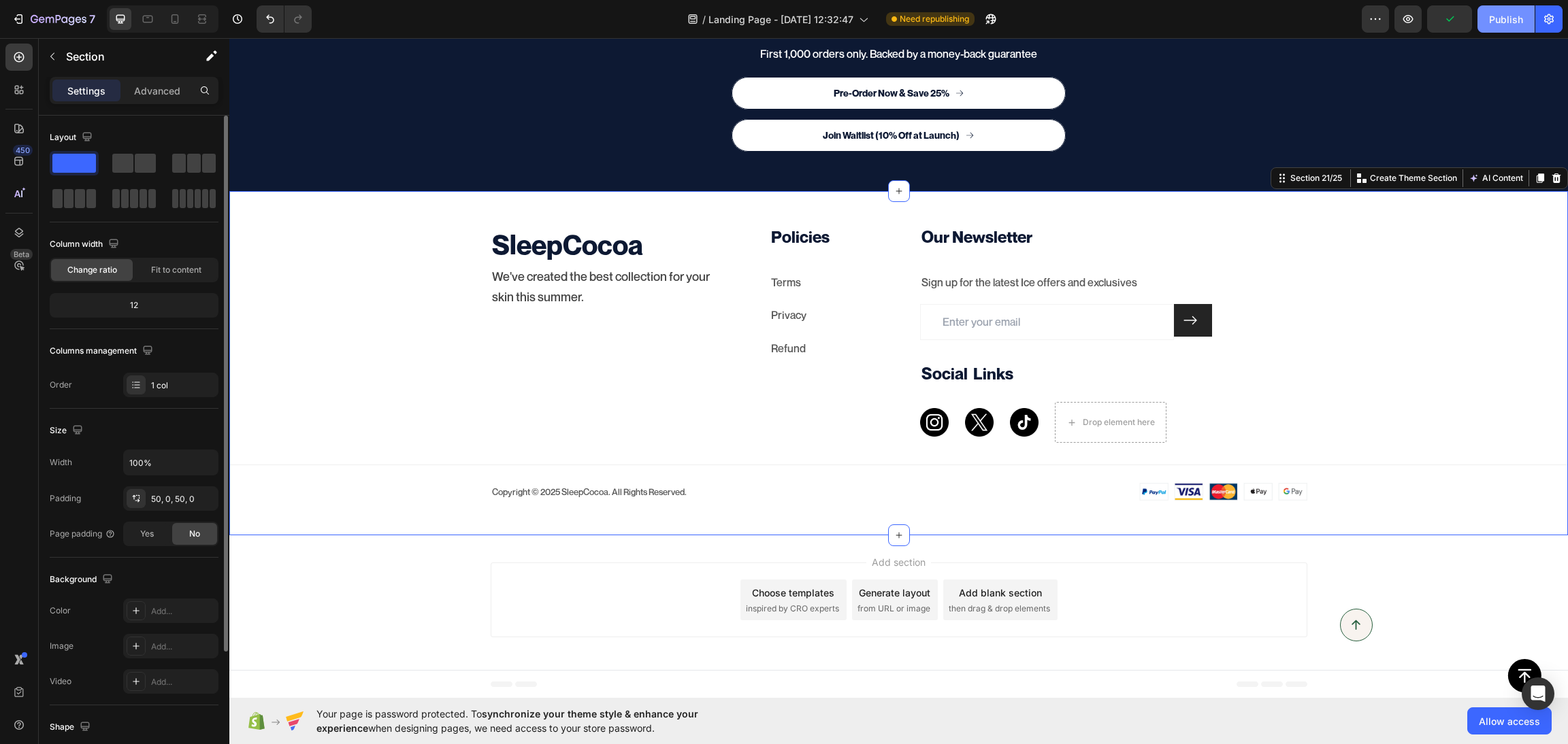
click at [1496, 28] on button "Publish" at bounding box center [1506, 19] width 57 height 27
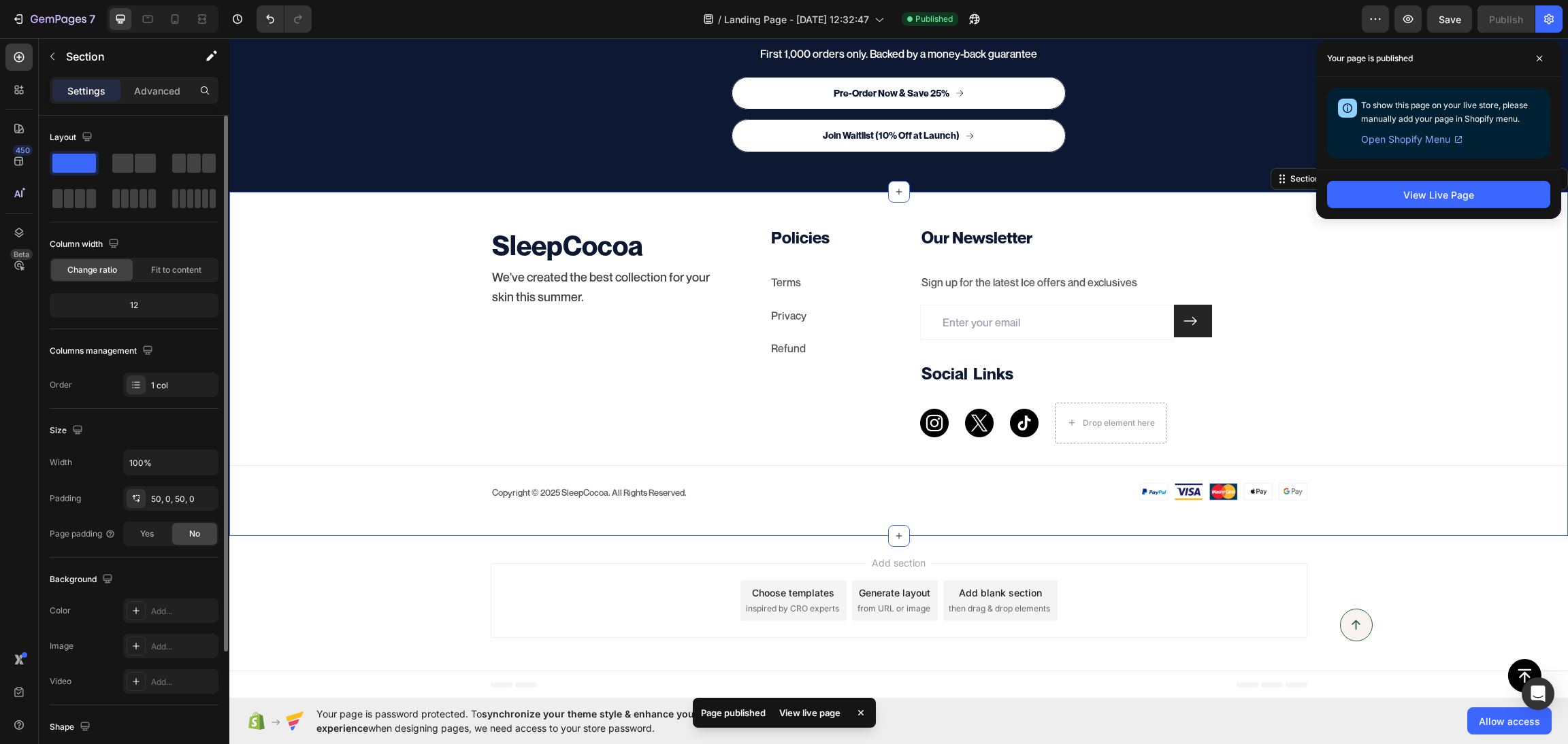
scroll to position [5200, 0]
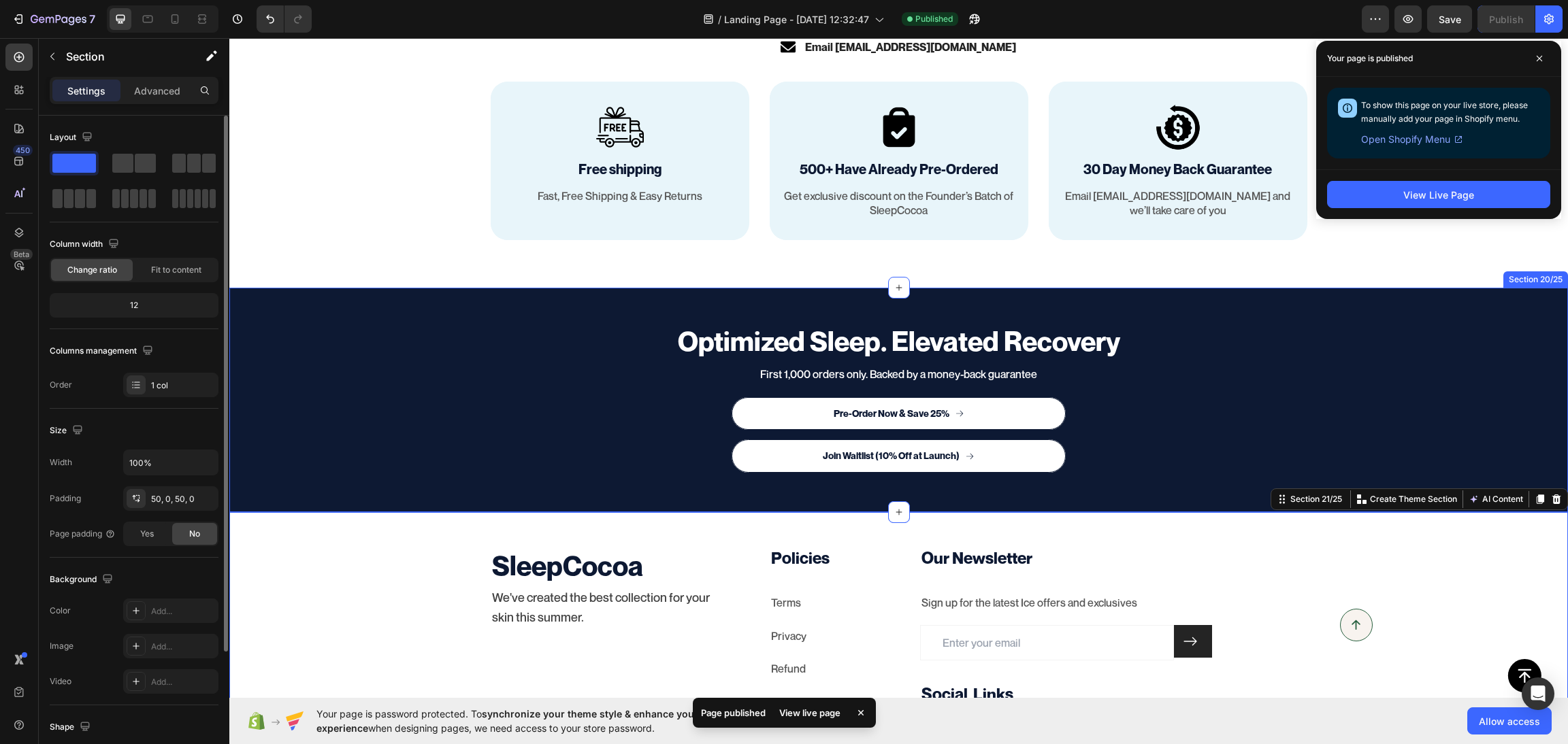
click at [342, 304] on div "Optimized Sleep. Elevated Recovery Heading First 1,000 orders only. Backed by a…" at bounding box center [899, 400] width 1338 height 224
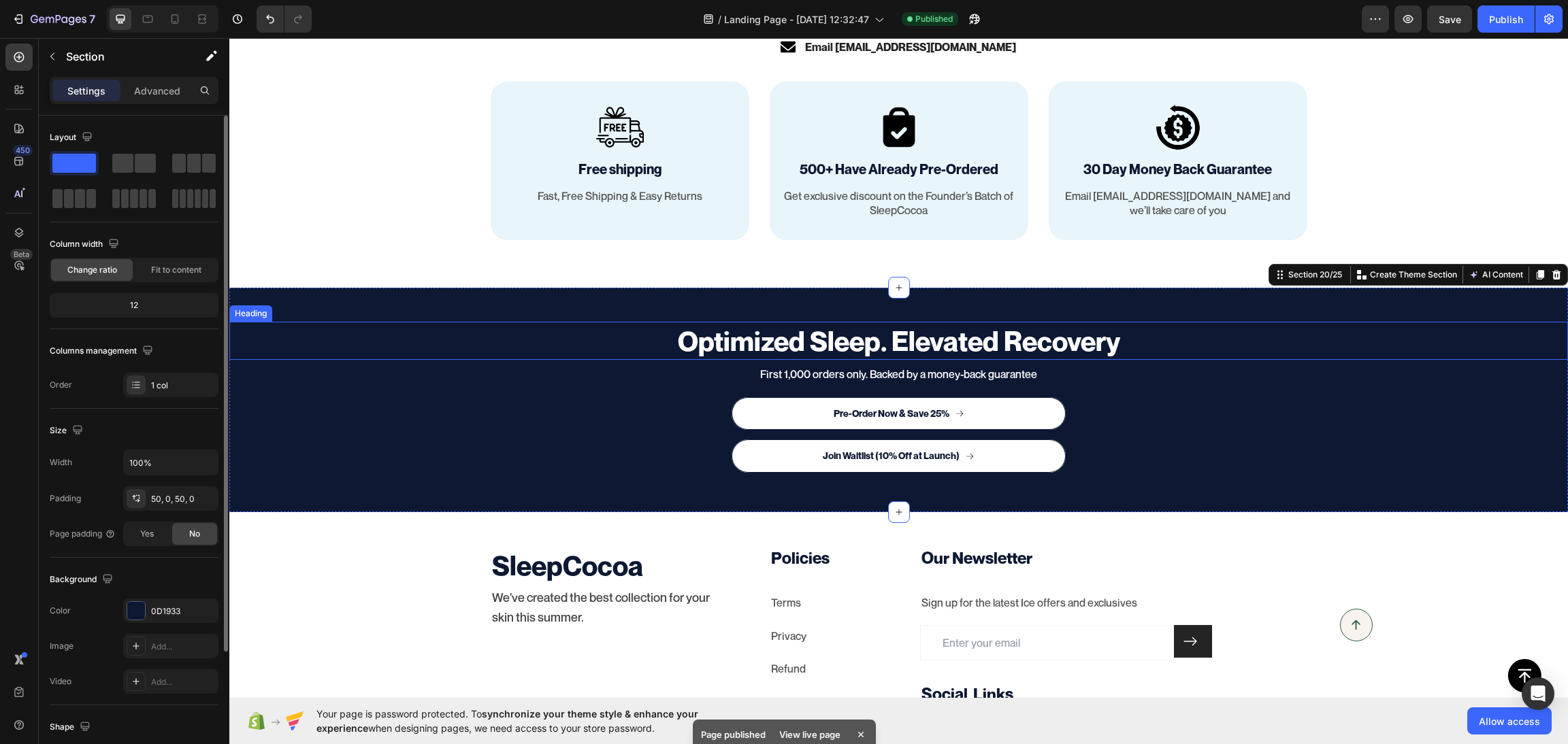
click at [735, 342] on strong "Optimized Sleep. Elevated Recovery" at bounding box center [898, 341] width 442 height 33
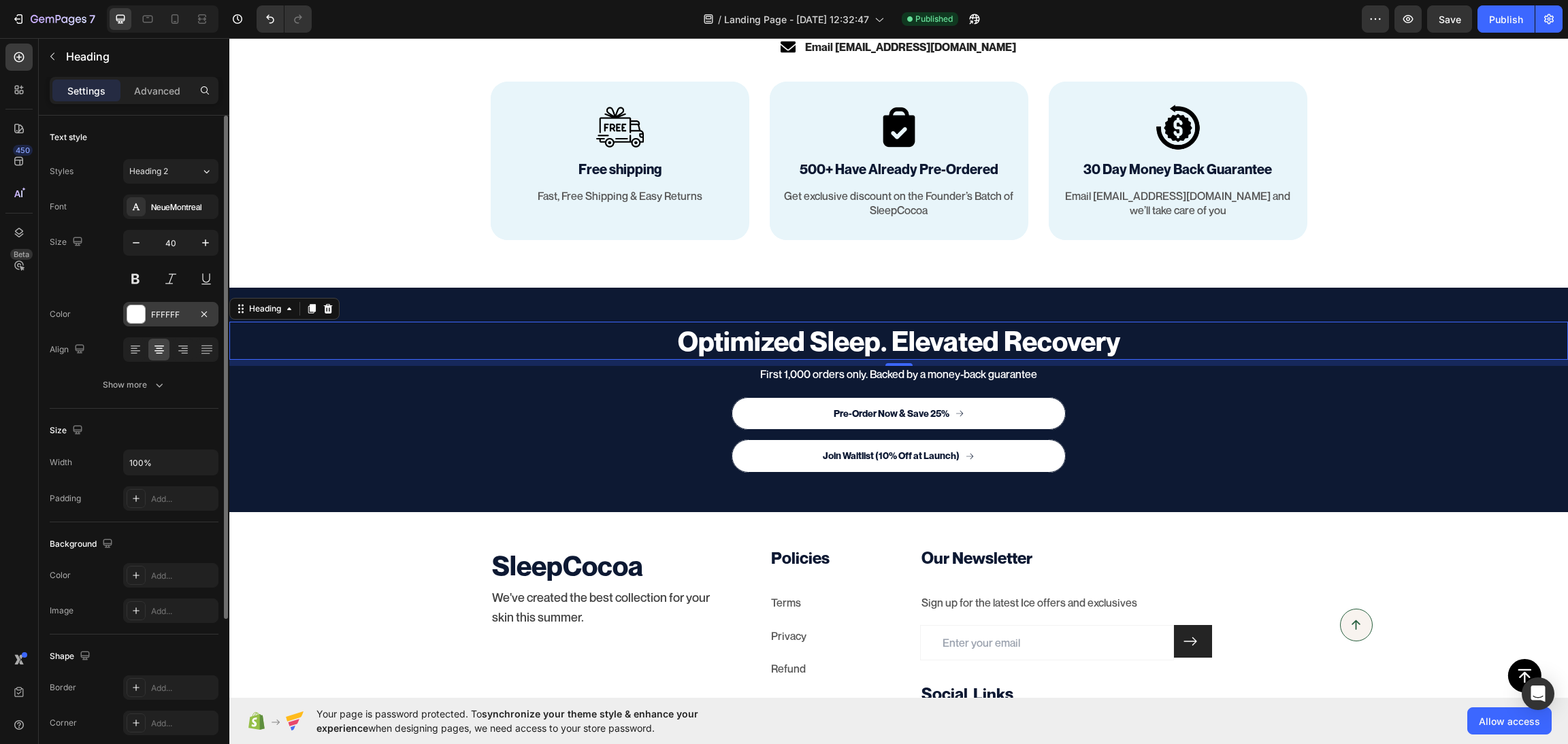
click at [165, 319] on div "FFFFFF" at bounding box center [171, 314] width 39 height 12
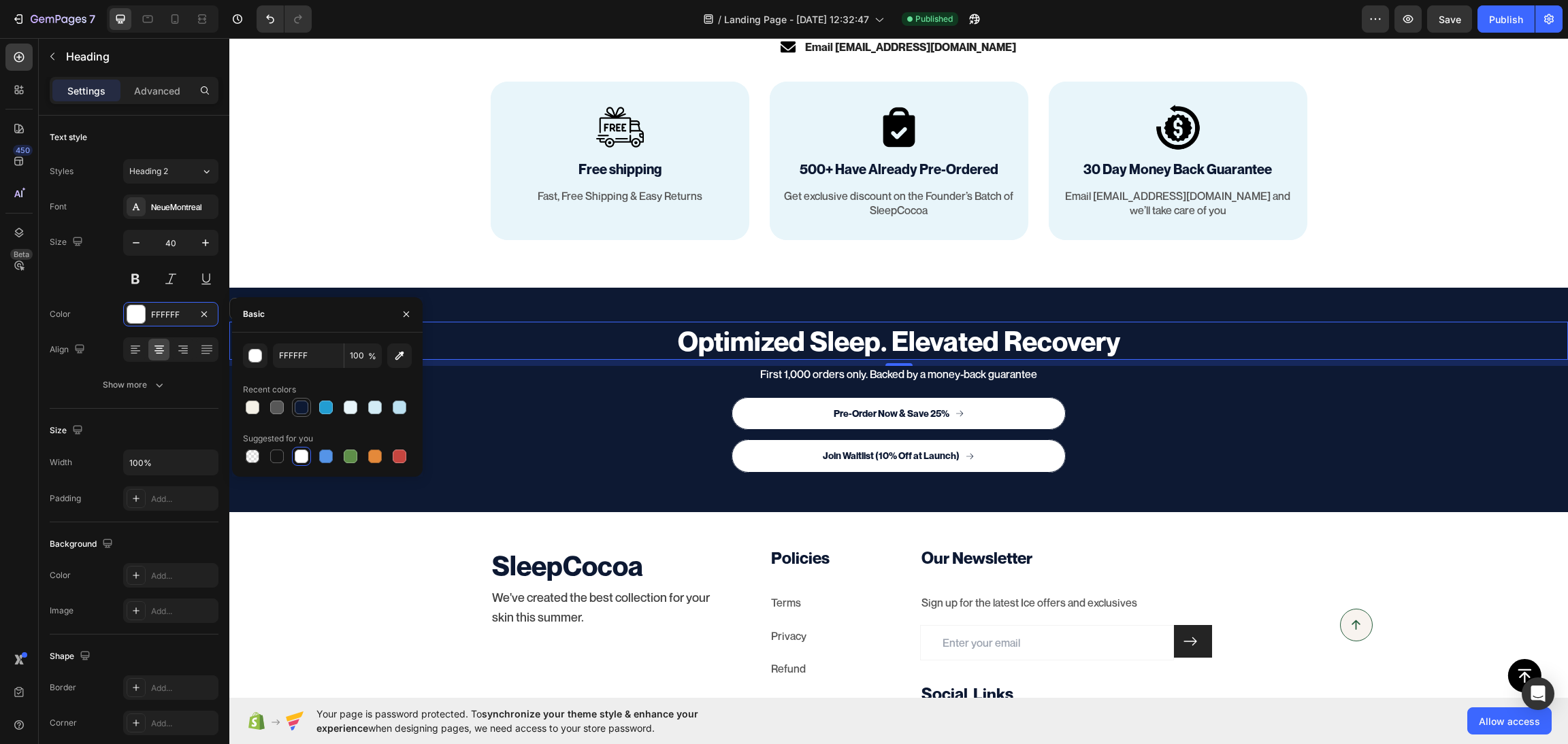
click at [296, 412] on div at bounding box center [301, 407] width 14 height 14
type input "0D1933"
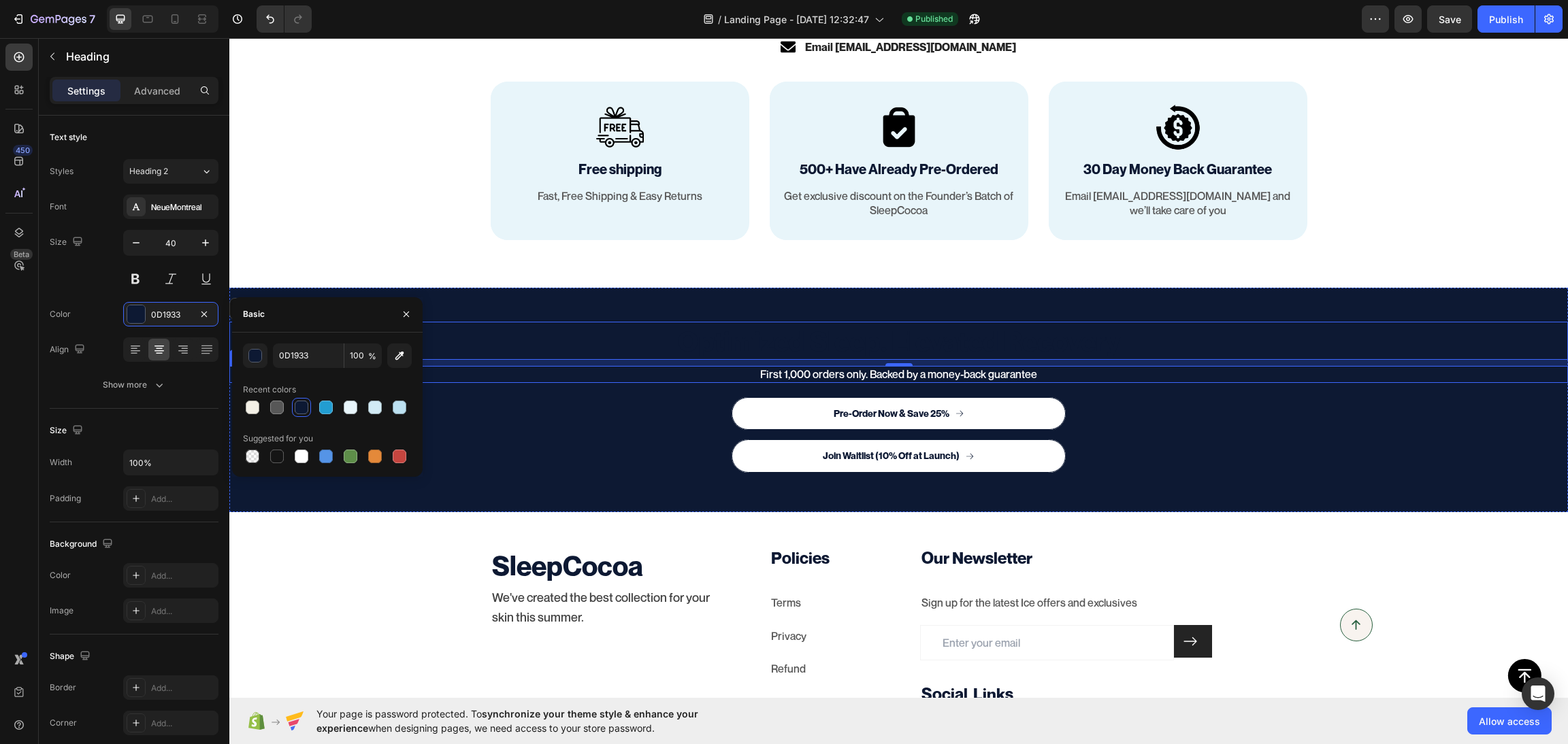
click at [795, 371] on p "First 1,000 orders only. Backed by a money-back guarantee" at bounding box center [898, 374] width 1336 height 15
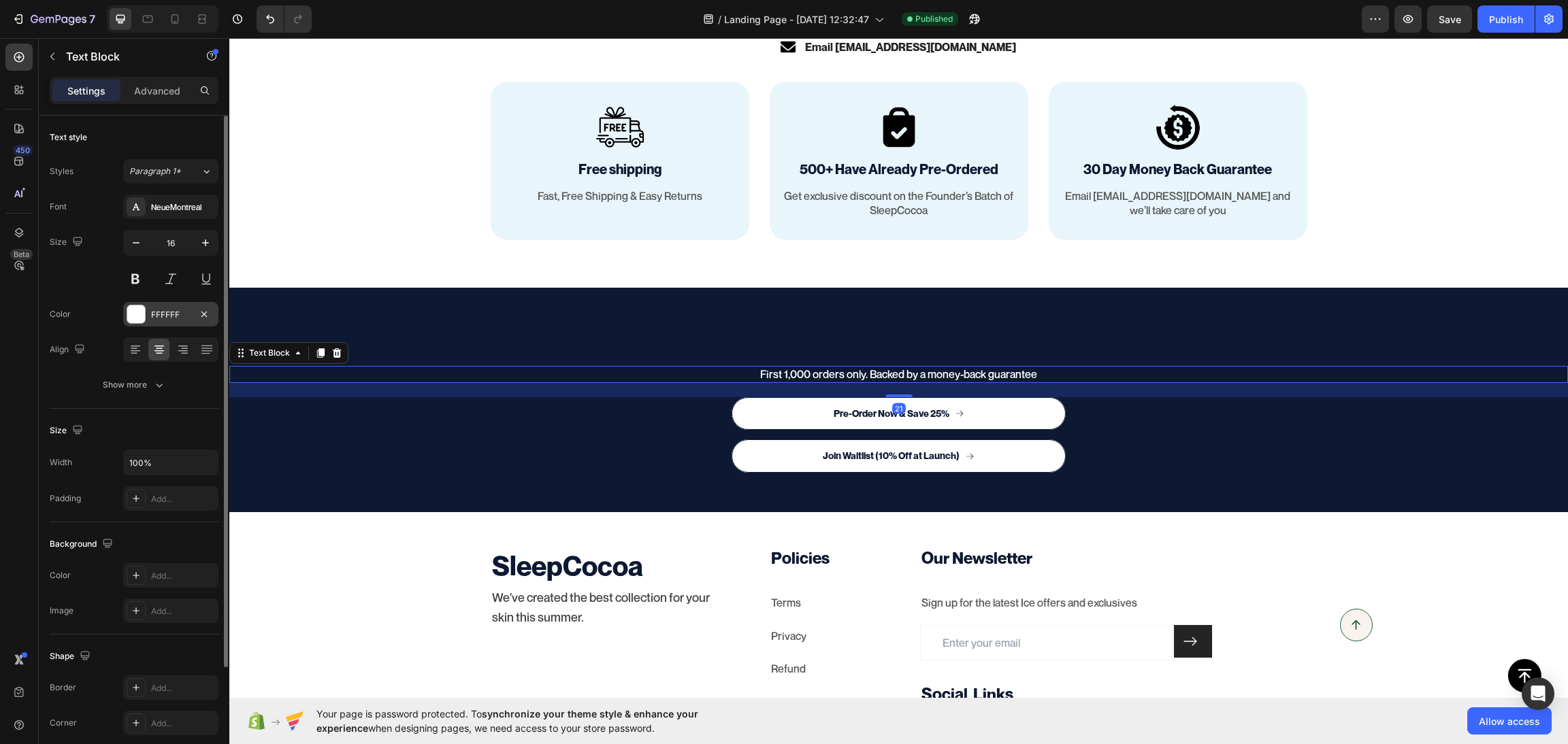
click at [182, 319] on div "FFFFFF" at bounding box center [171, 314] width 39 height 12
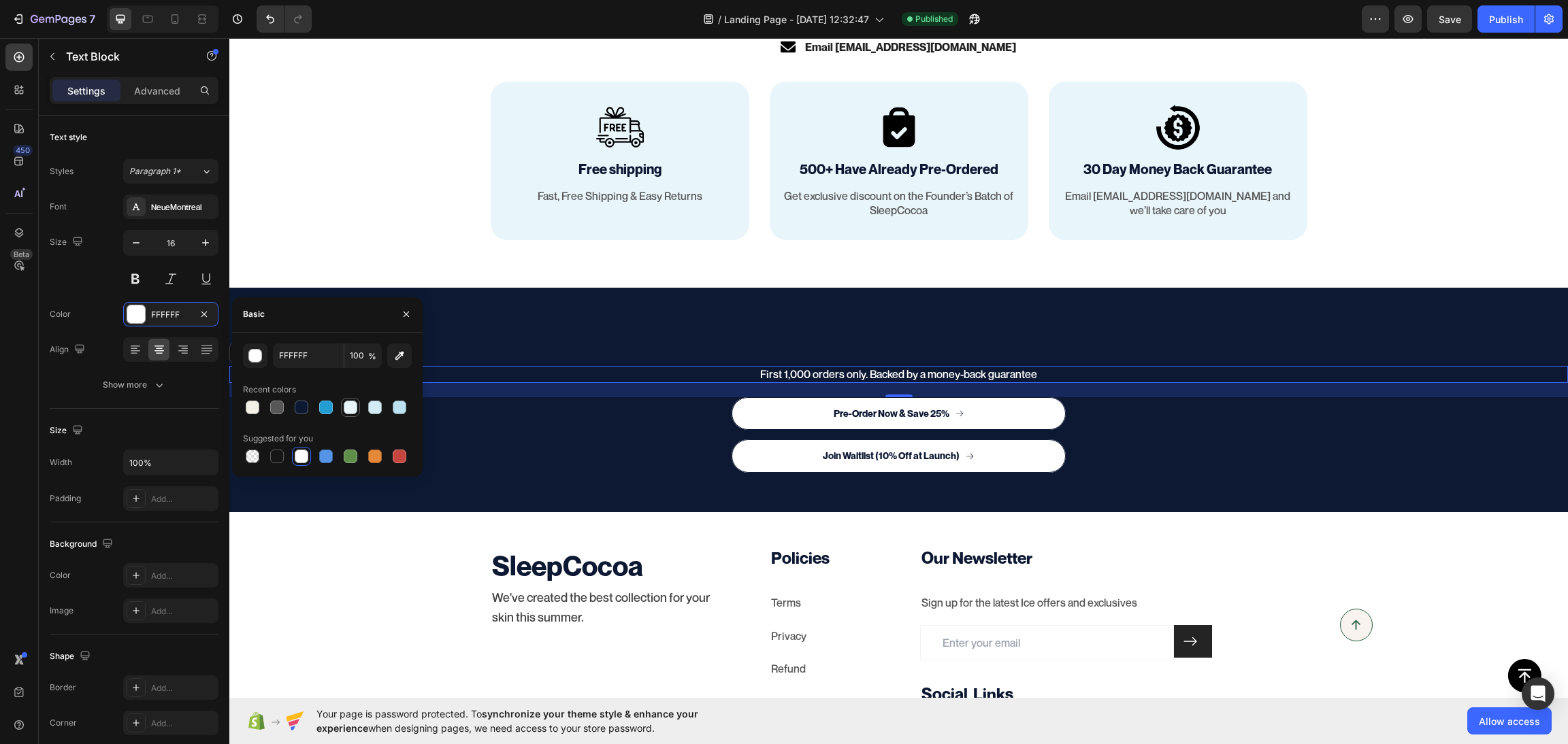
click at [346, 408] on div at bounding box center [350, 407] width 14 height 14
click at [372, 409] on div at bounding box center [374, 407] width 14 height 14
type input "D2EBF5"
click at [593, 492] on div "Optimized Sleep. Elevated Recovery Heading First 1,000 orders only. Backed by a…" at bounding box center [899, 400] width 1338 height 224
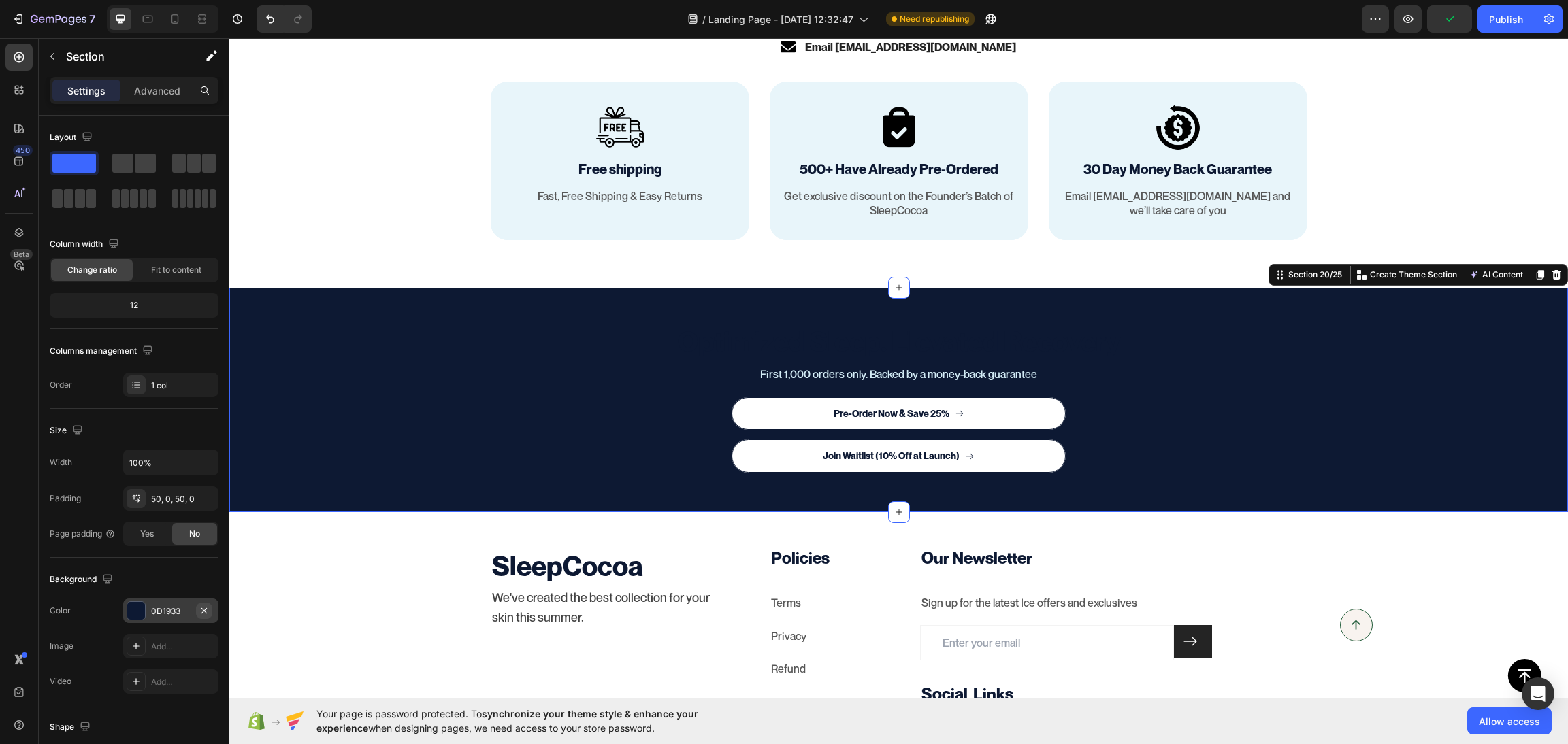
click at [209, 607] on icon "button" at bounding box center [204, 611] width 11 height 11
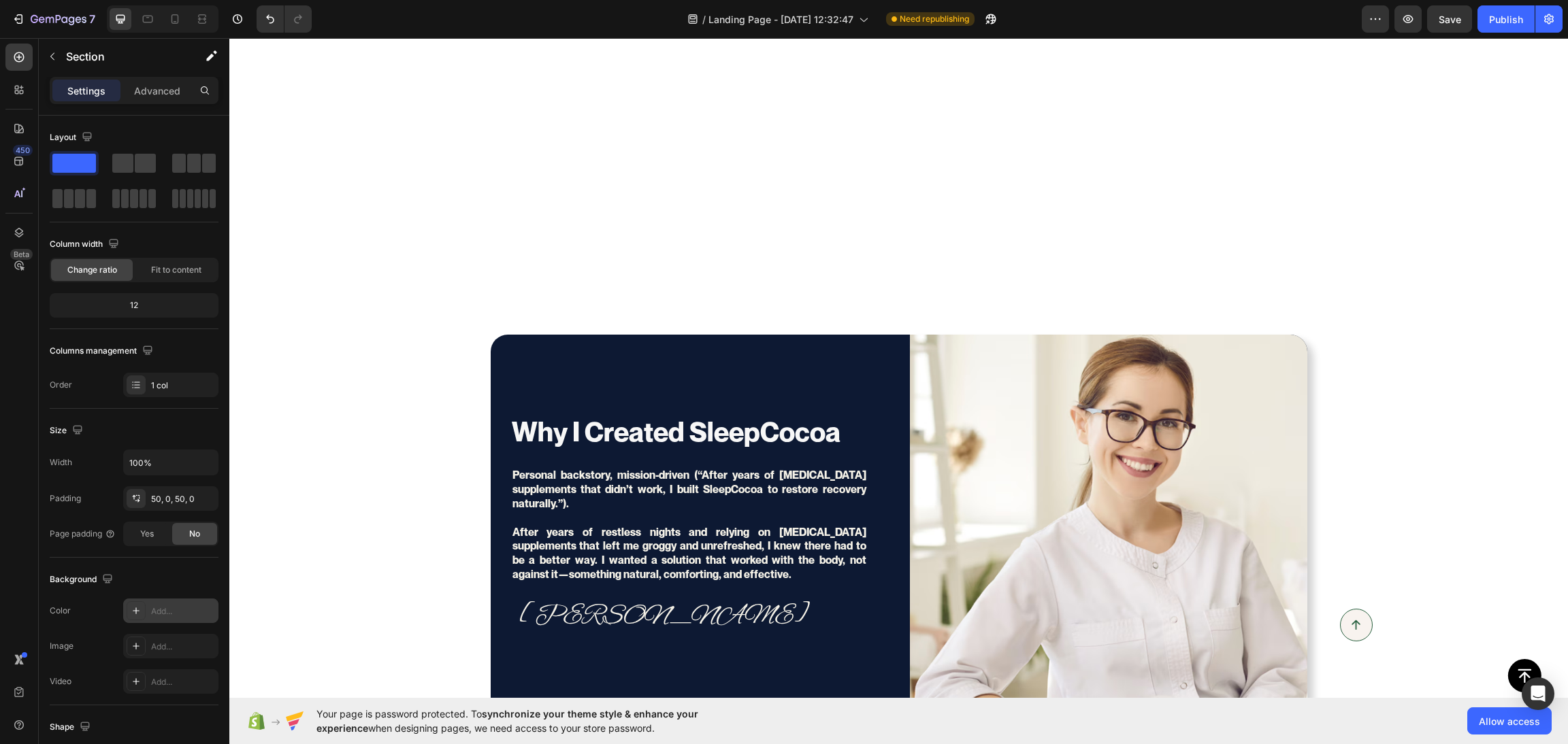
scroll to position [4785, 0]
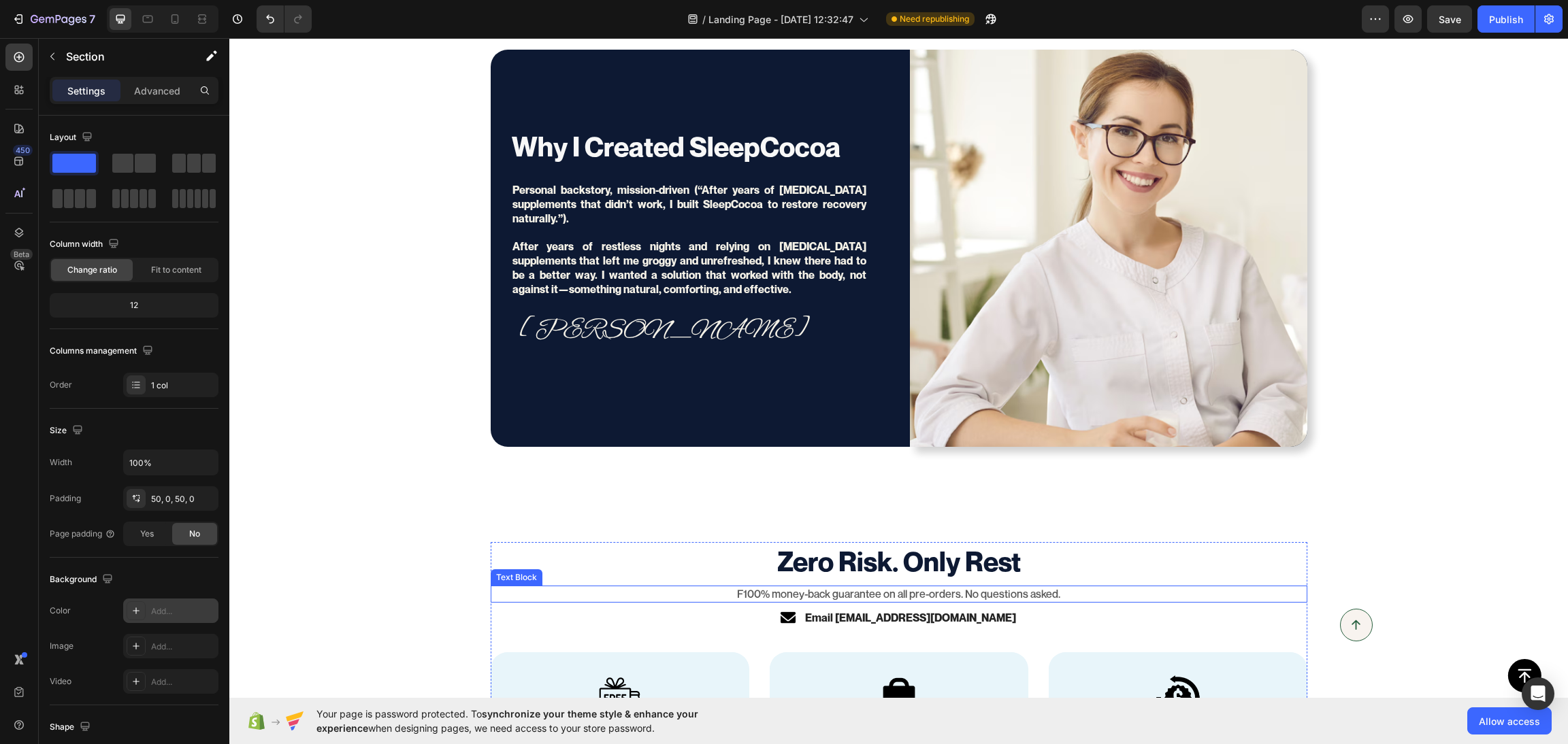
click at [886, 600] on p "F100% money-back guarantee on all pre-orders. No questions asked." at bounding box center [899, 594] width 814 height 15
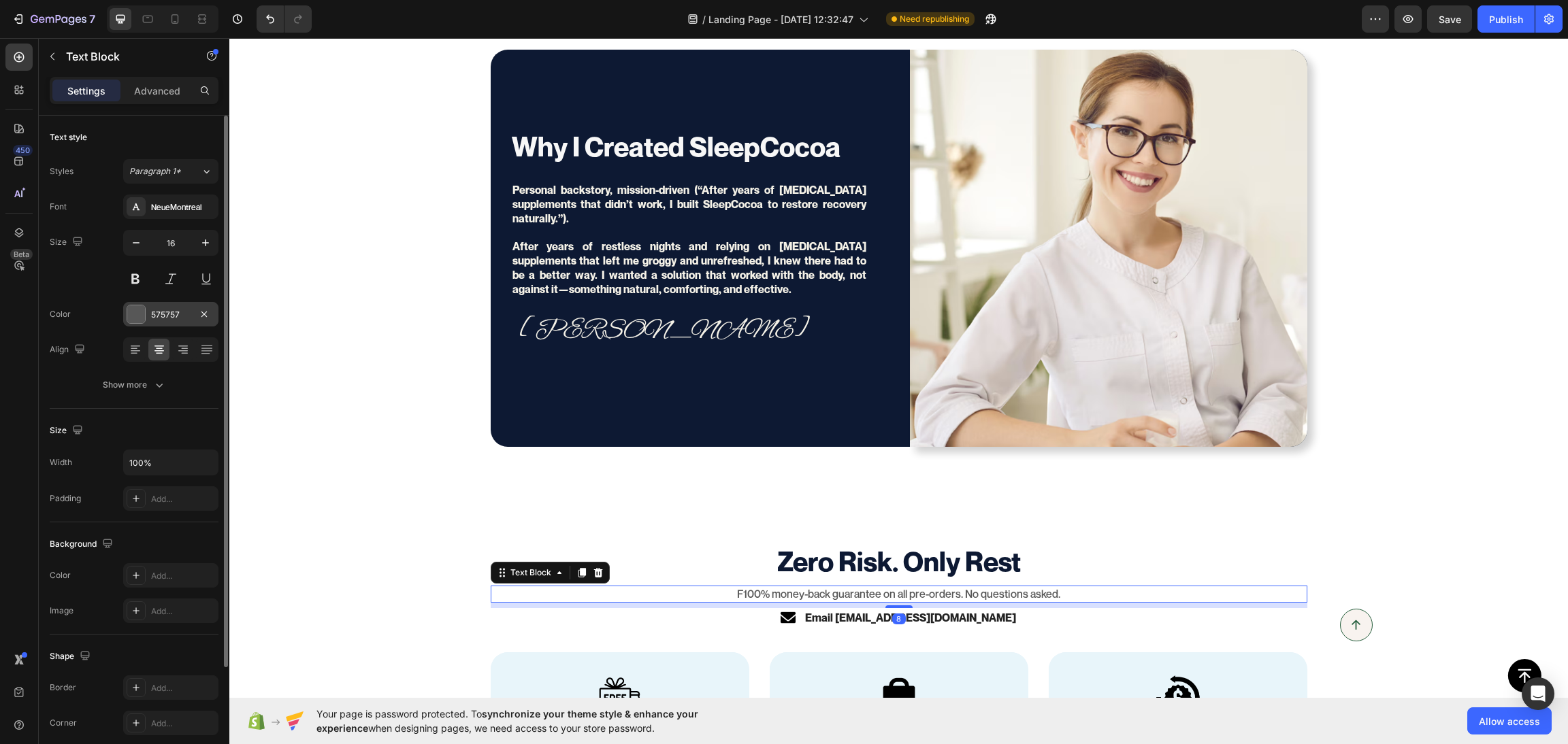
click at [169, 314] on div "575757" at bounding box center [171, 314] width 39 height 12
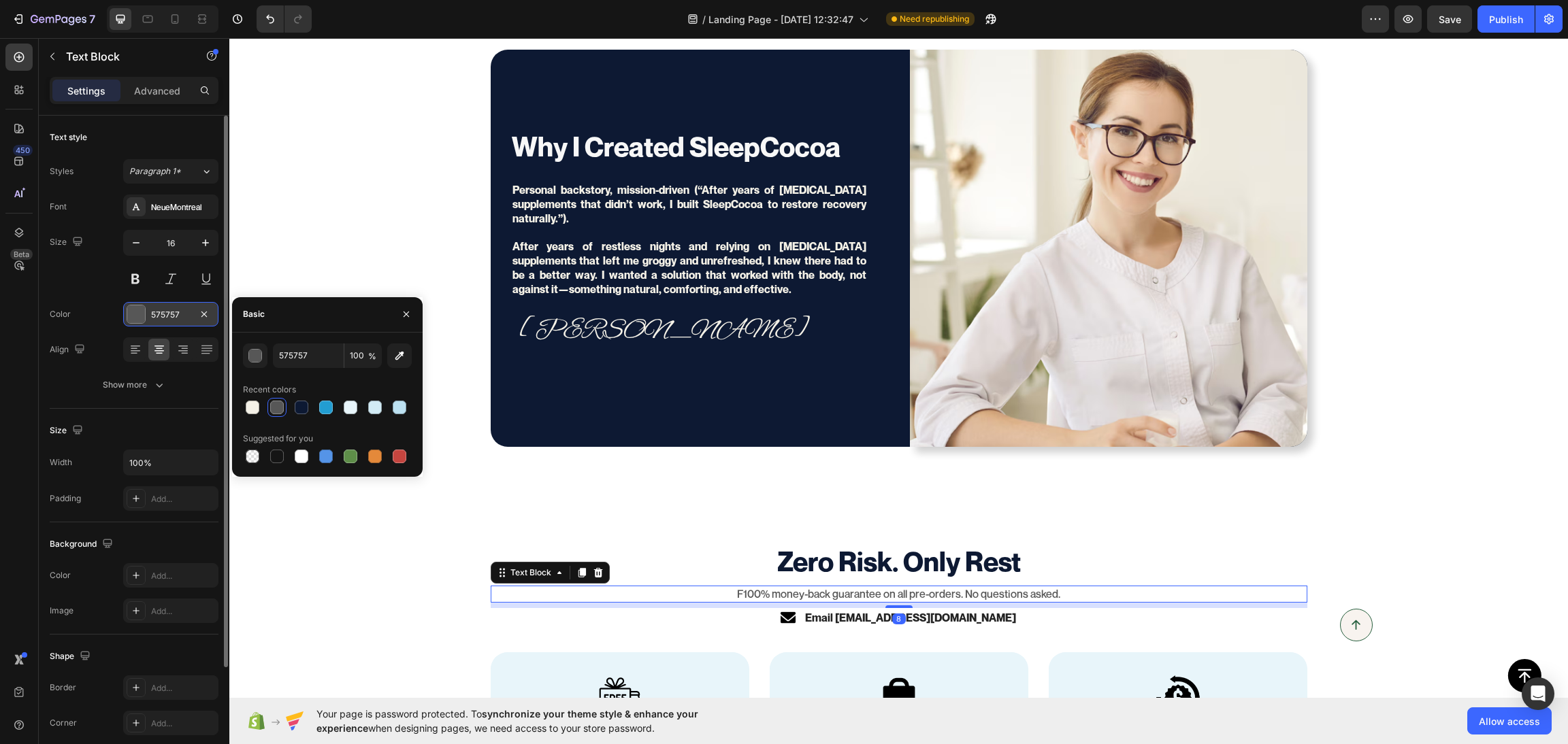
click at [169, 314] on div "575757" at bounding box center [171, 314] width 39 height 12
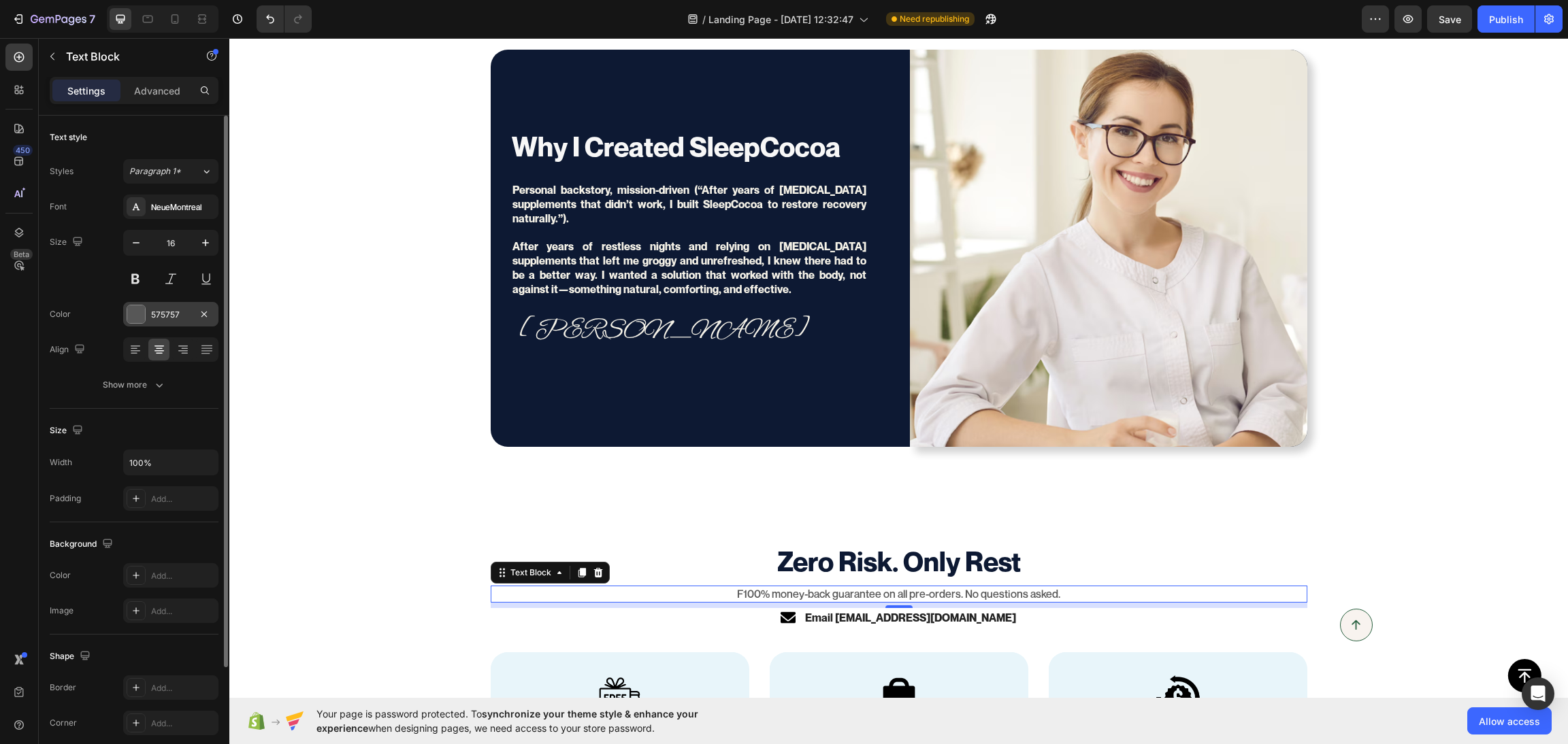
click at [174, 320] on div "575757" at bounding box center [171, 314] width 39 height 12
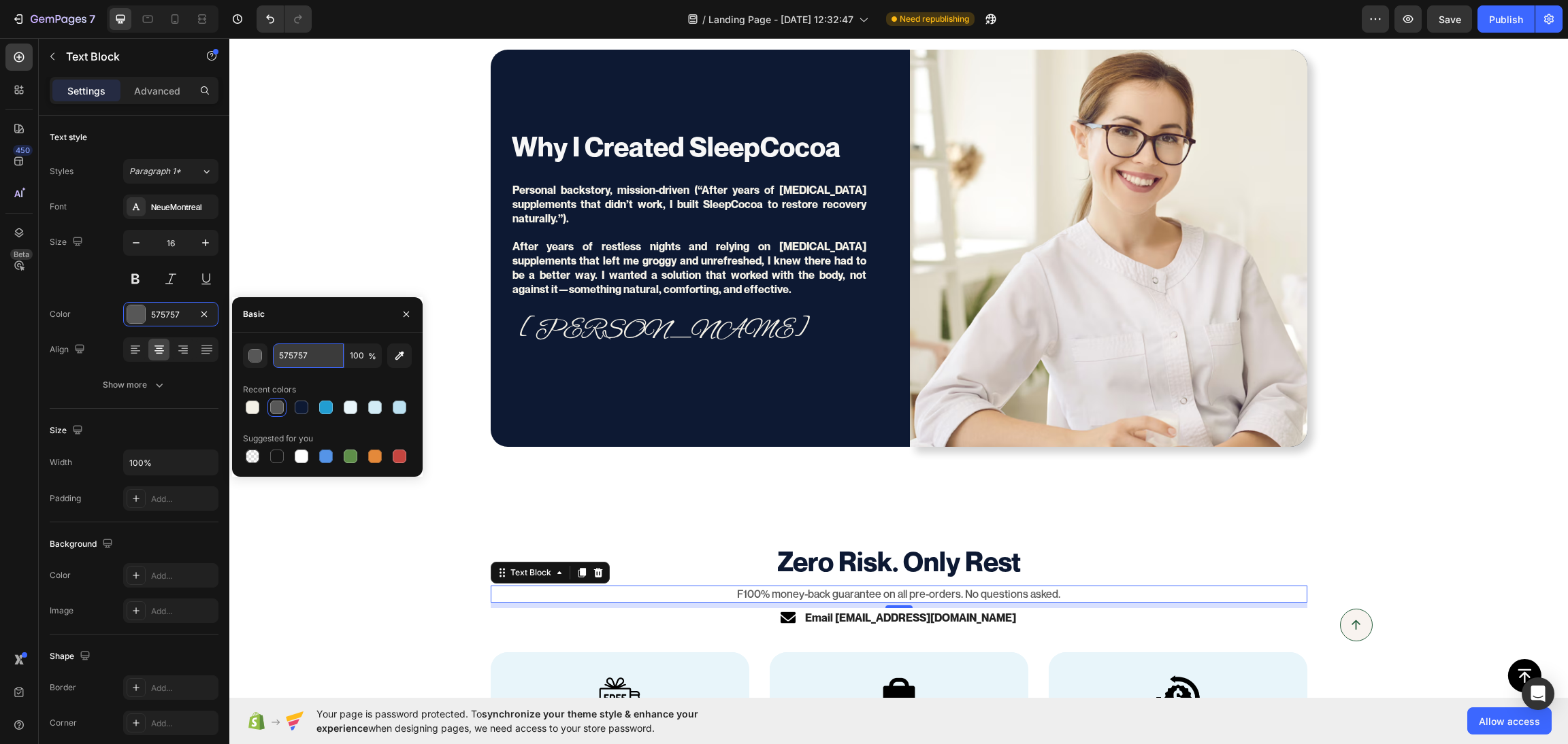
click at [275, 348] on input "575757" at bounding box center [308, 356] width 71 height 24
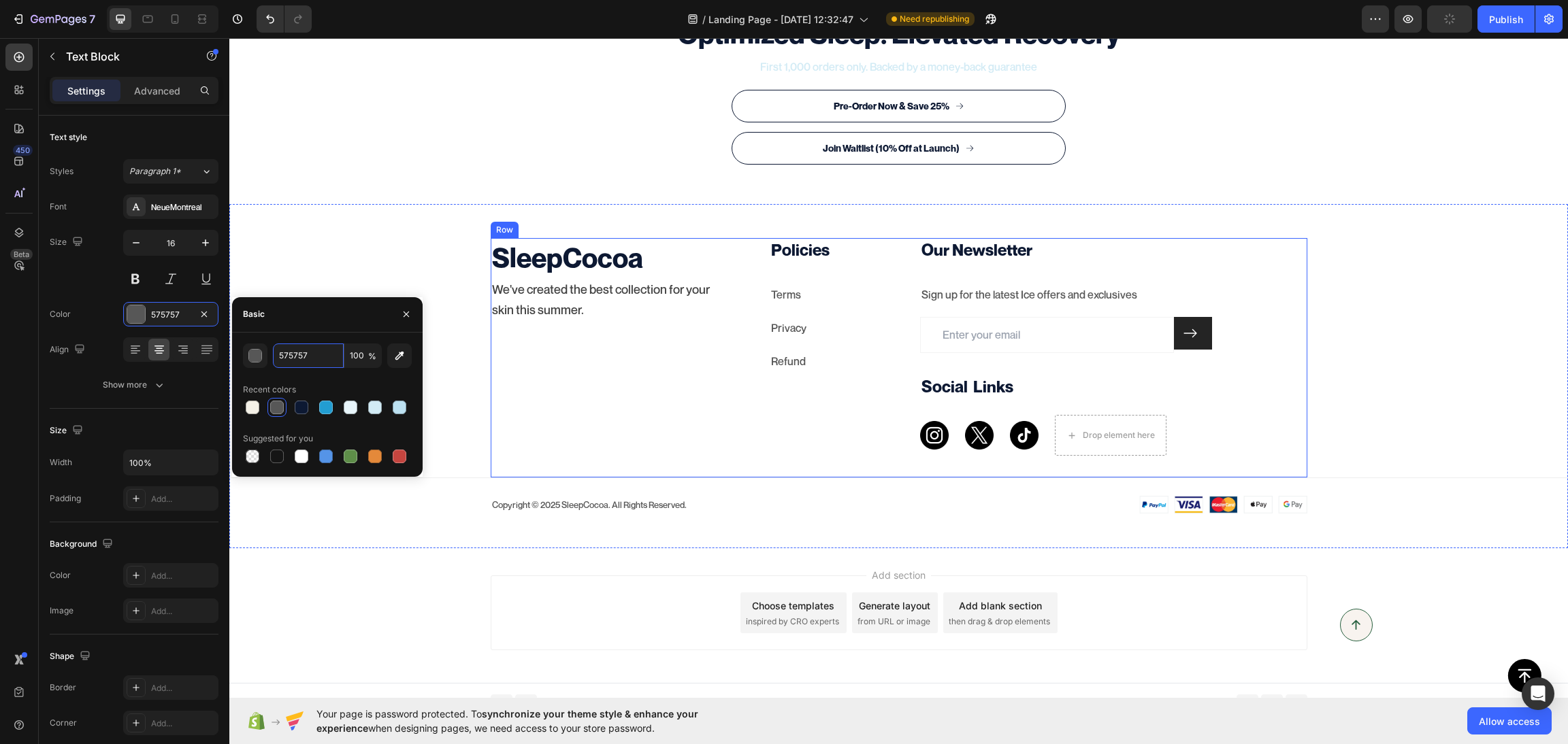
scroll to position [5677, 0]
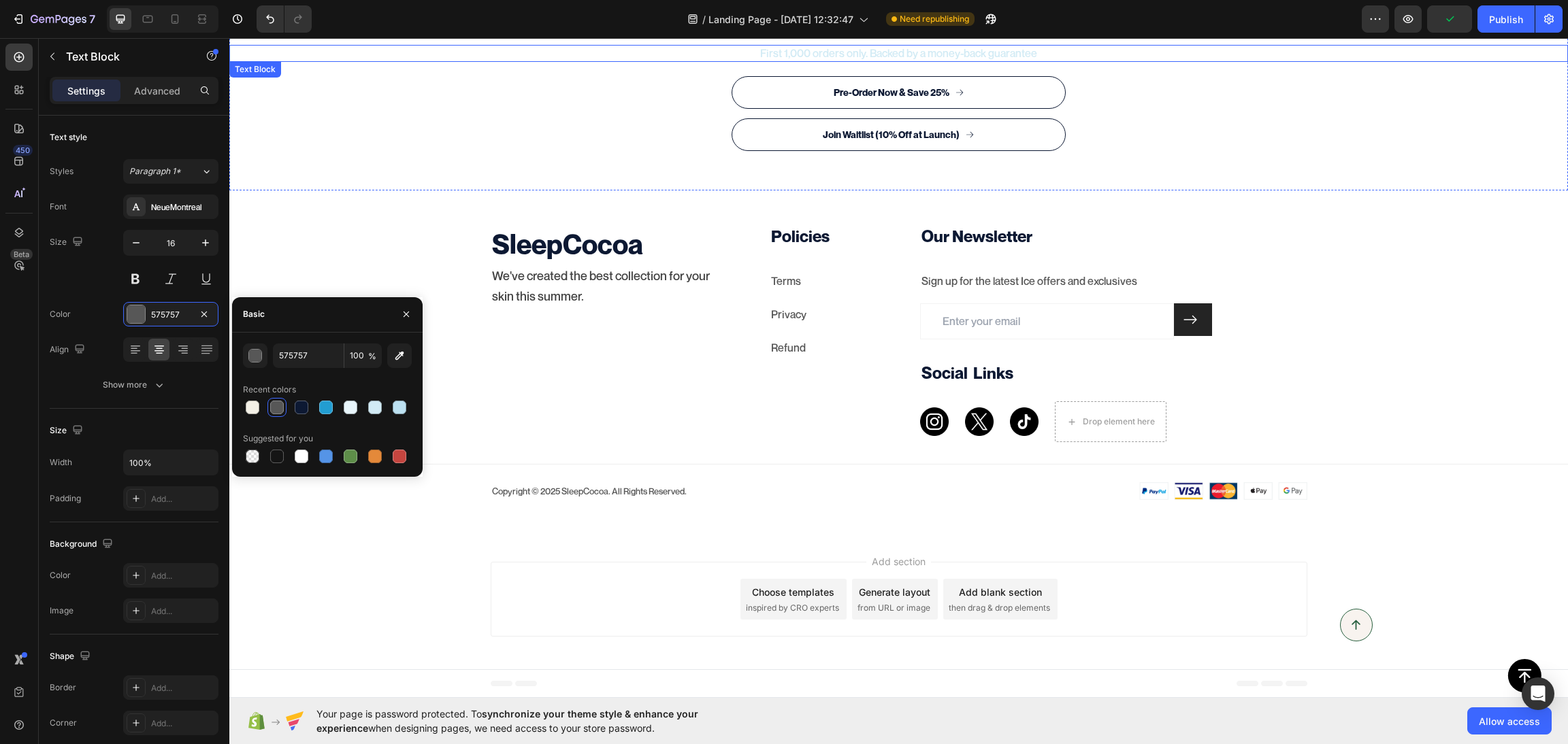
click at [839, 50] on p "First 1,000 orders only. Backed by a money-back guarantee" at bounding box center [898, 54] width 1336 height 15
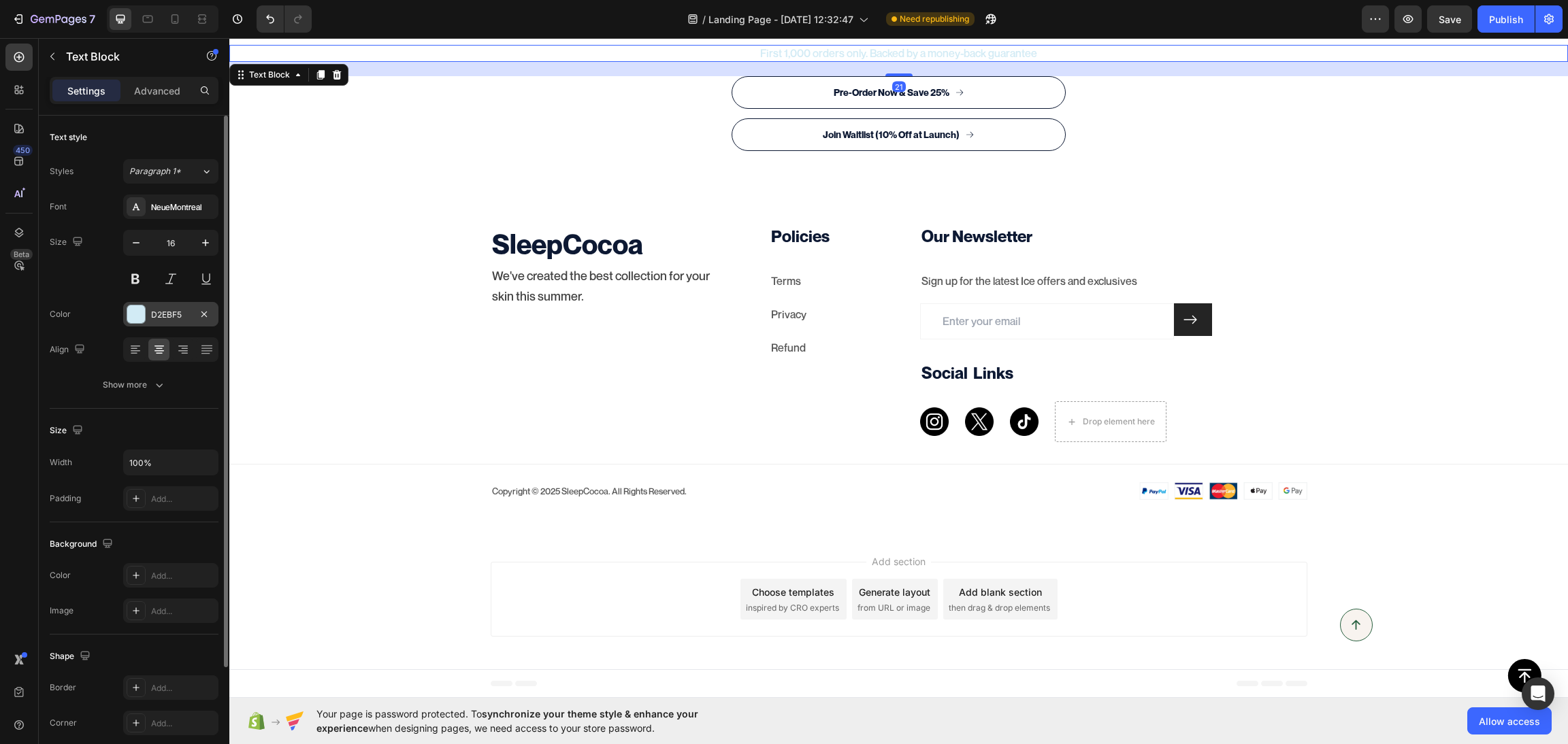
click at [165, 315] on div "D2EBF5" at bounding box center [171, 314] width 39 height 12
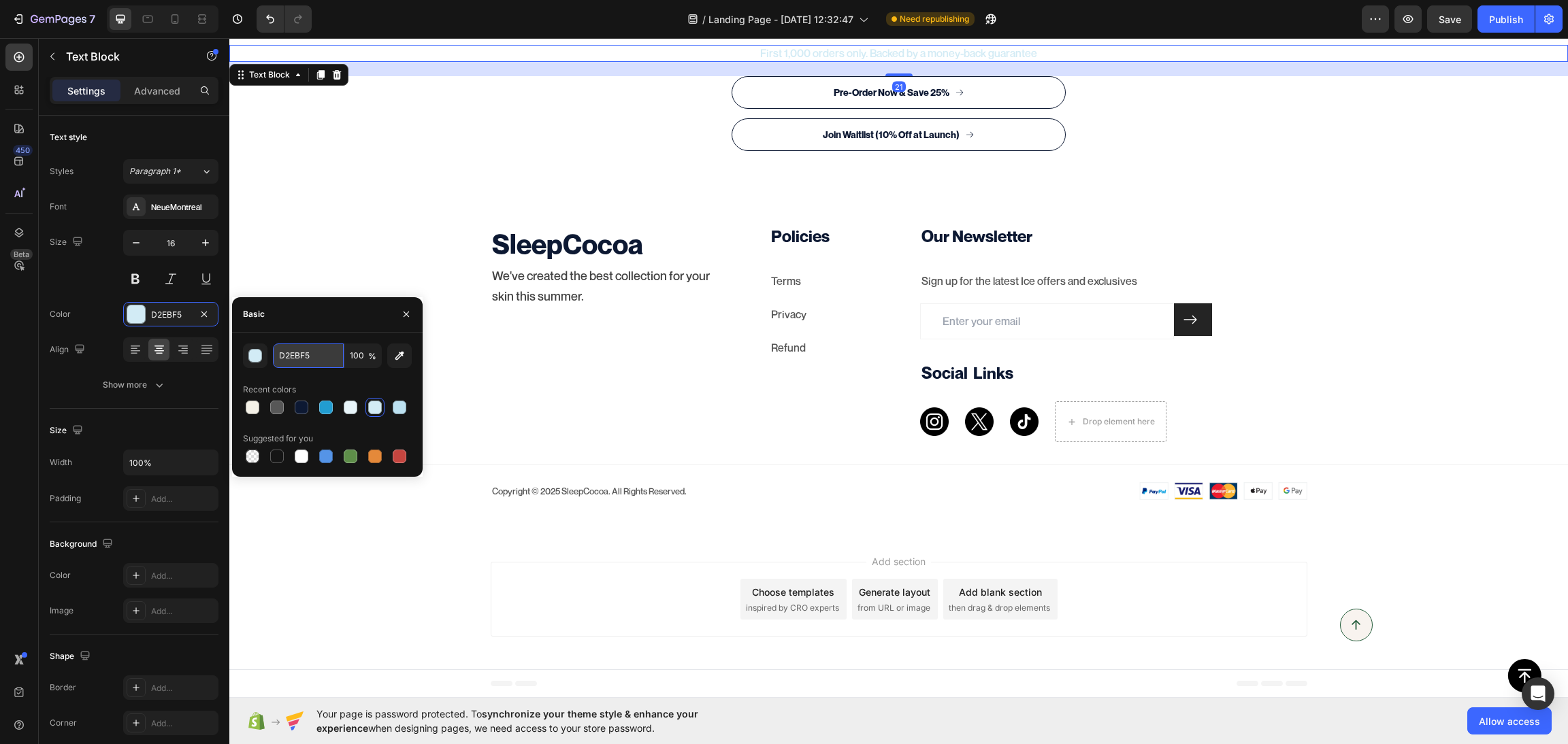
click at [291, 360] on input "D2EBF5" at bounding box center [308, 356] width 71 height 24
paste input "575757"
type input "575757"
click at [1513, 164] on div "Optimized Sleep. Elevated Recovery Heading First 1,000 orders only. Backed by a…" at bounding box center [899, 78] width 1338 height 224
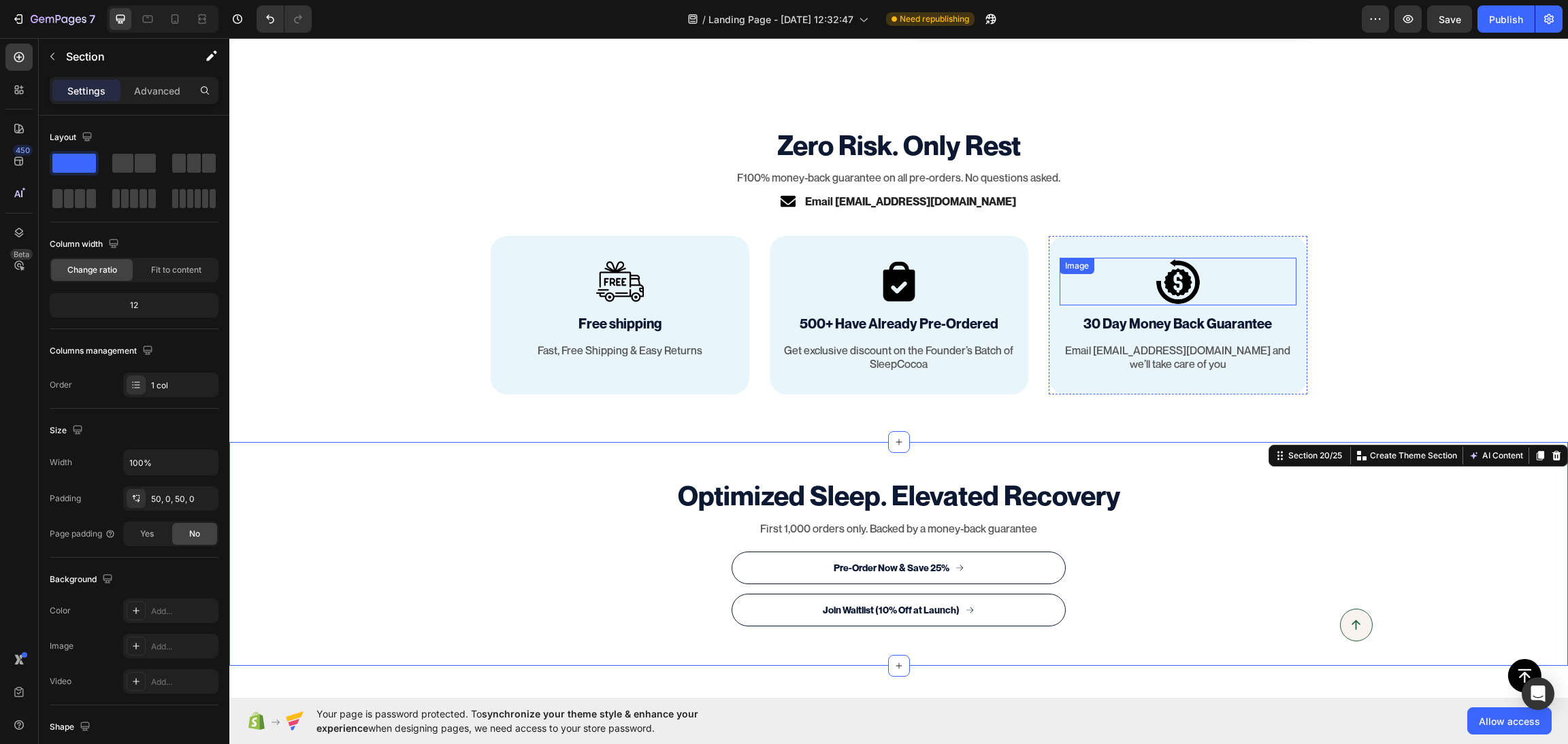
scroll to position [5438, 0]
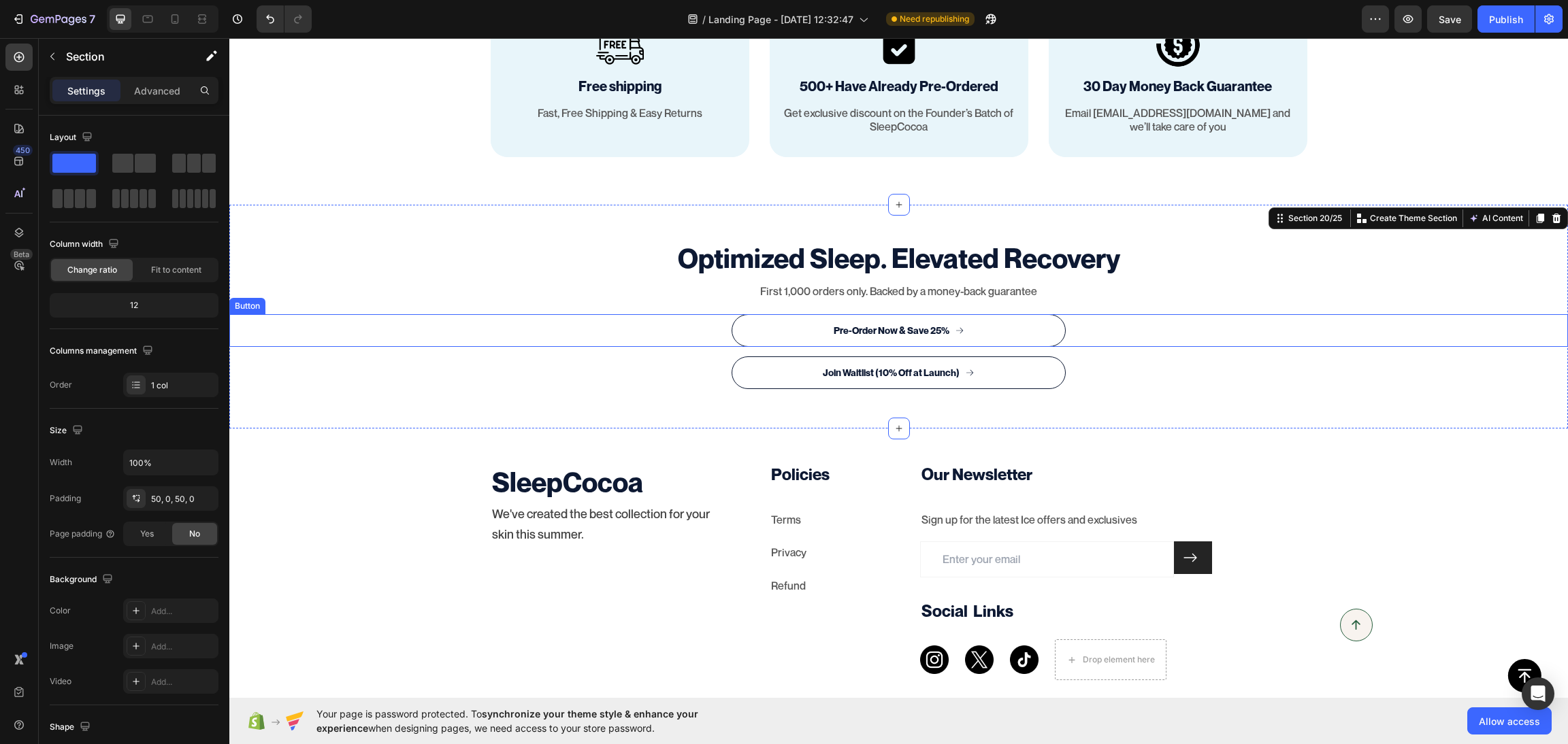
click at [1034, 332] on button "Pre-Order Now & Save 25%" at bounding box center [898, 330] width 335 height 33
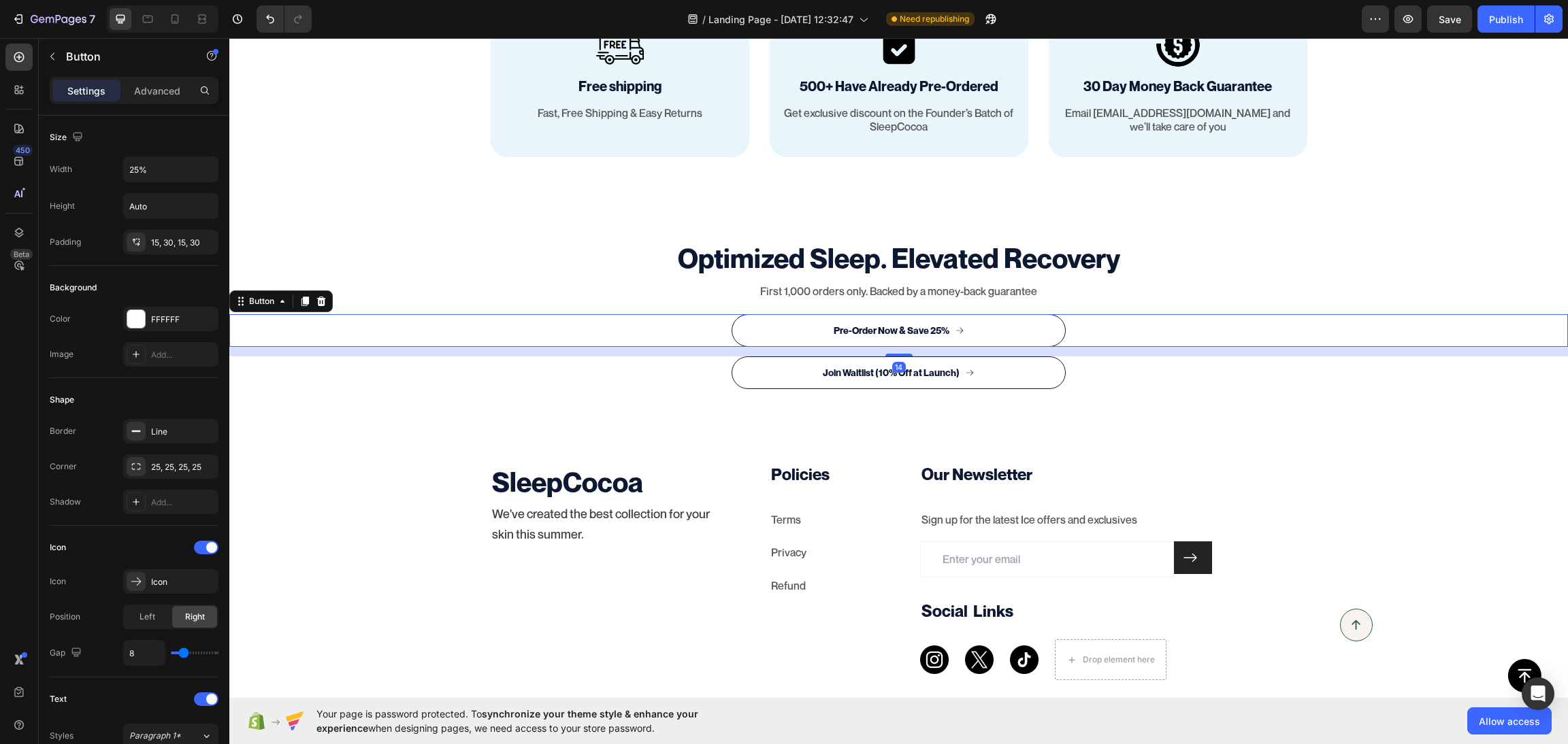
click at [1027, 325] on button "Pre-Order Now & Save 25%" at bounding box center [898, 330] width 335 height 33
click at [169, 326] on div "FFFFFF" at bounding box center [171, 319] width 39 height 12
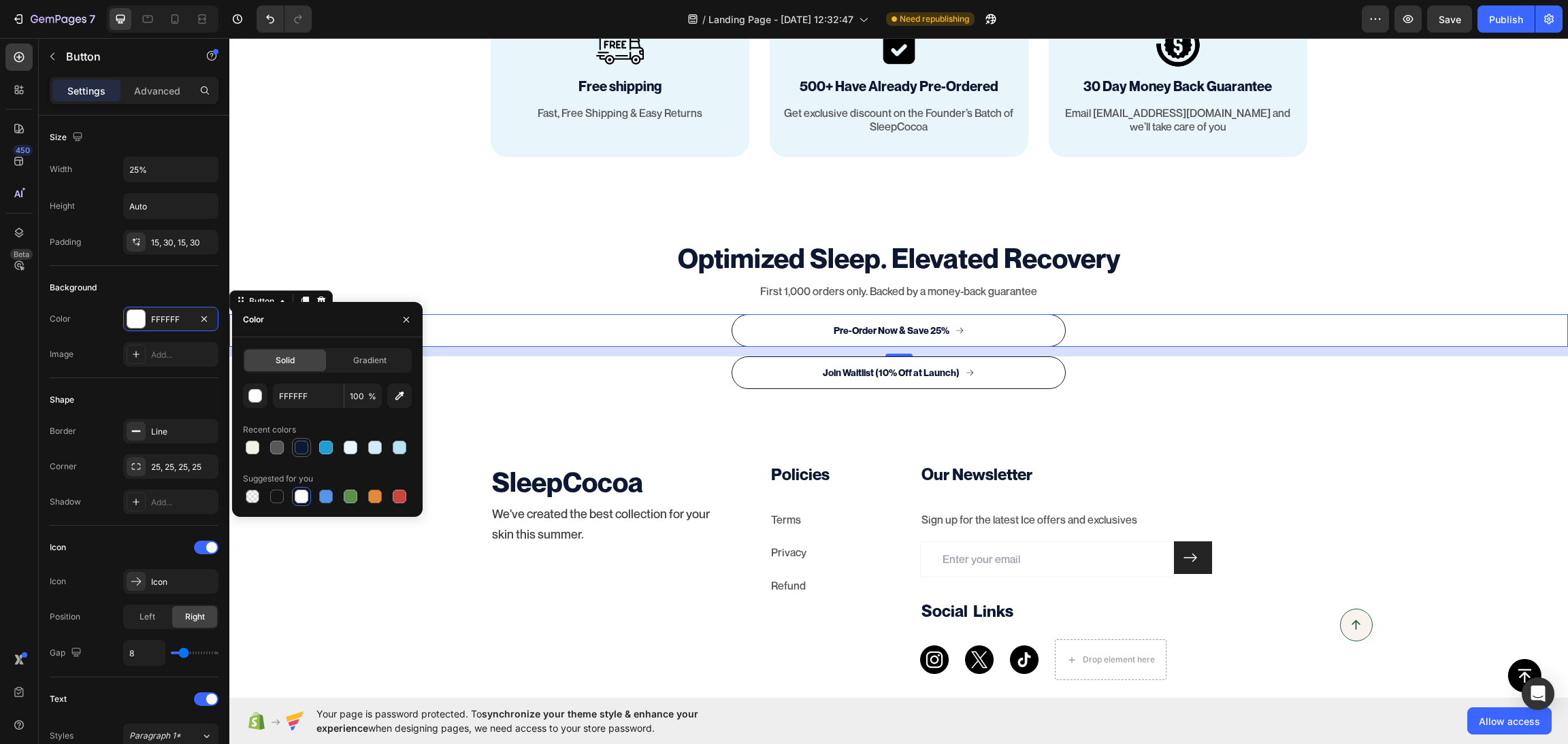
click at [300, 449] on div at bounding box center [301, 448] width 14 height 14
type input "0D1933"
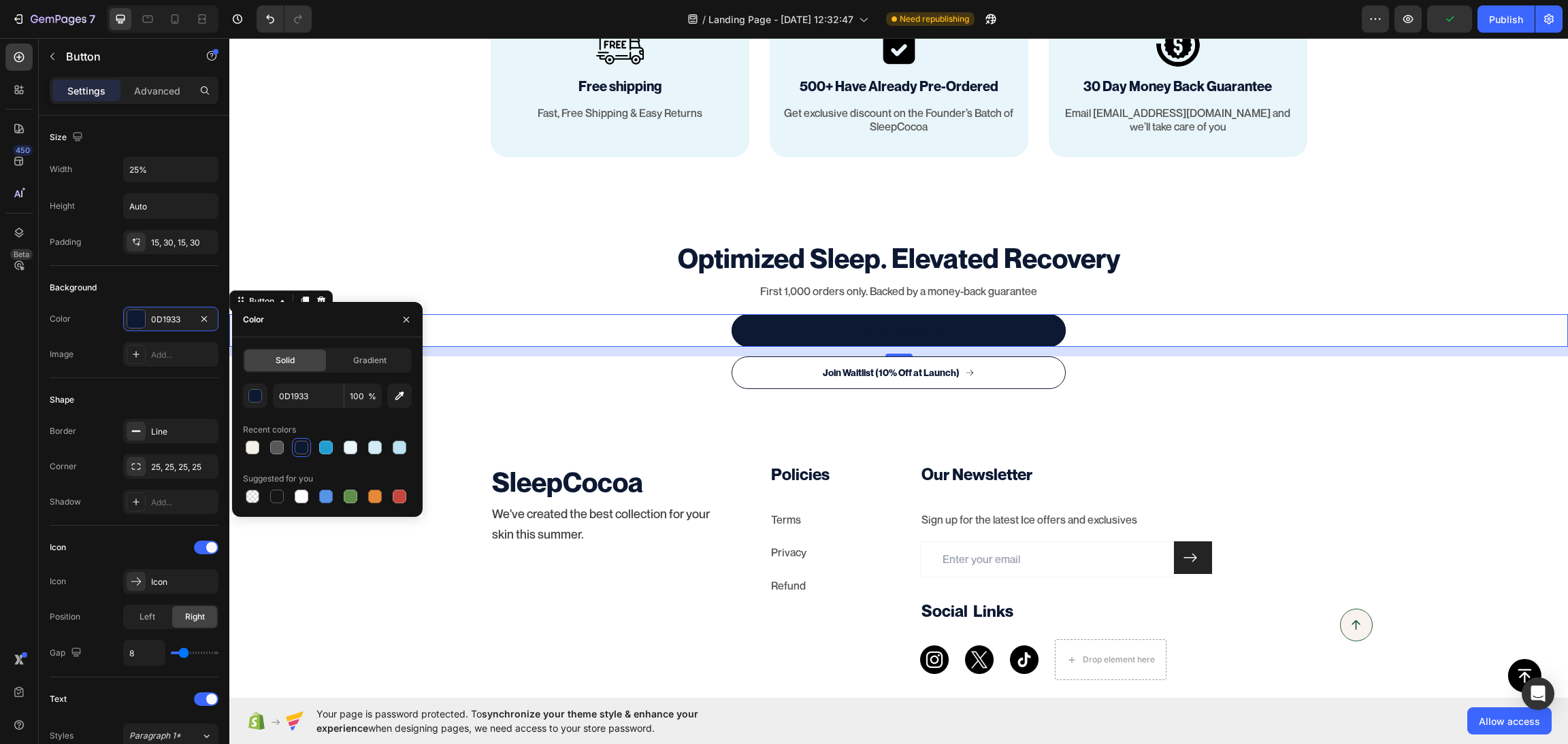
scroll to position [239, 0]
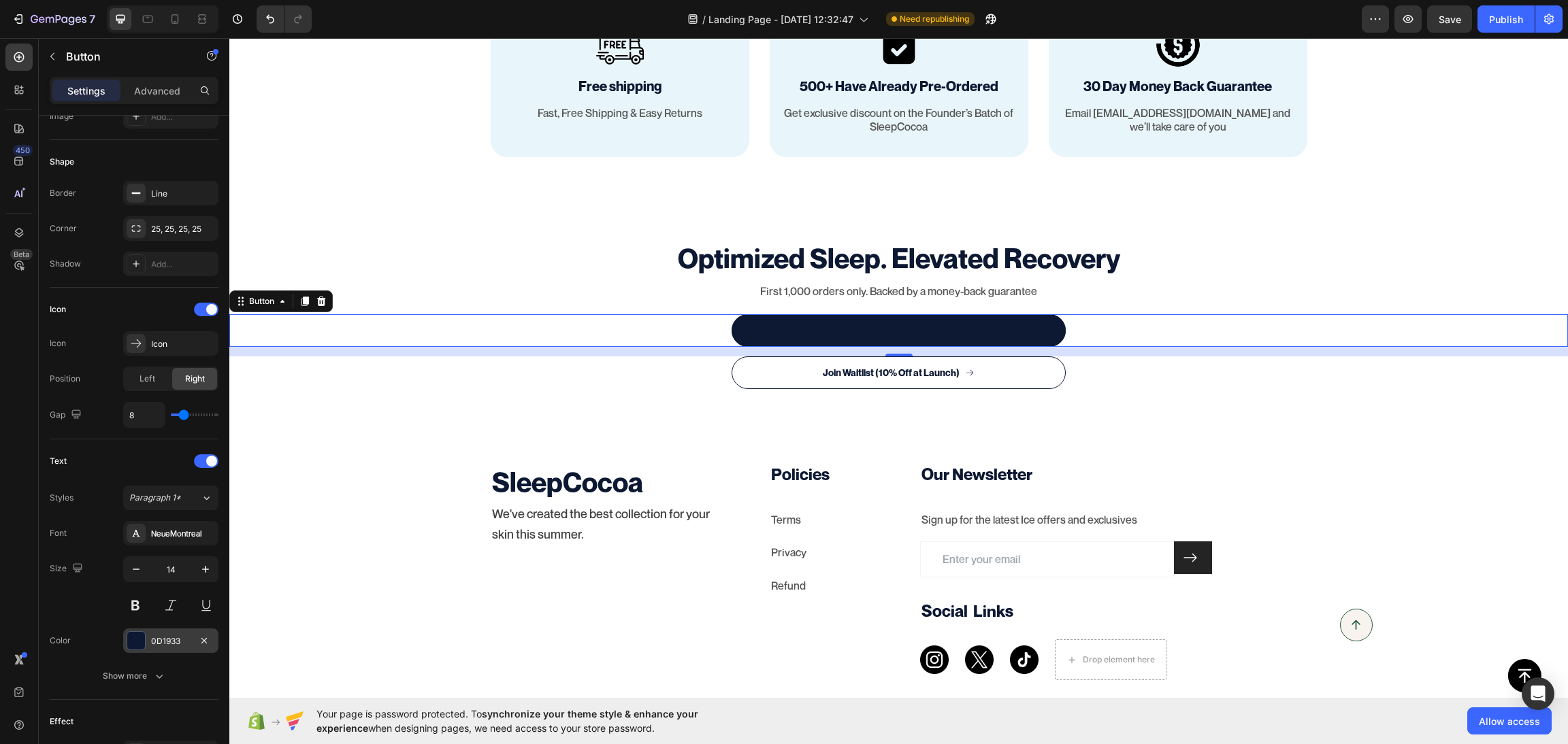
click at [154, 649] on div "0D1933" at bounding box center [170, 641] width 95 height 24
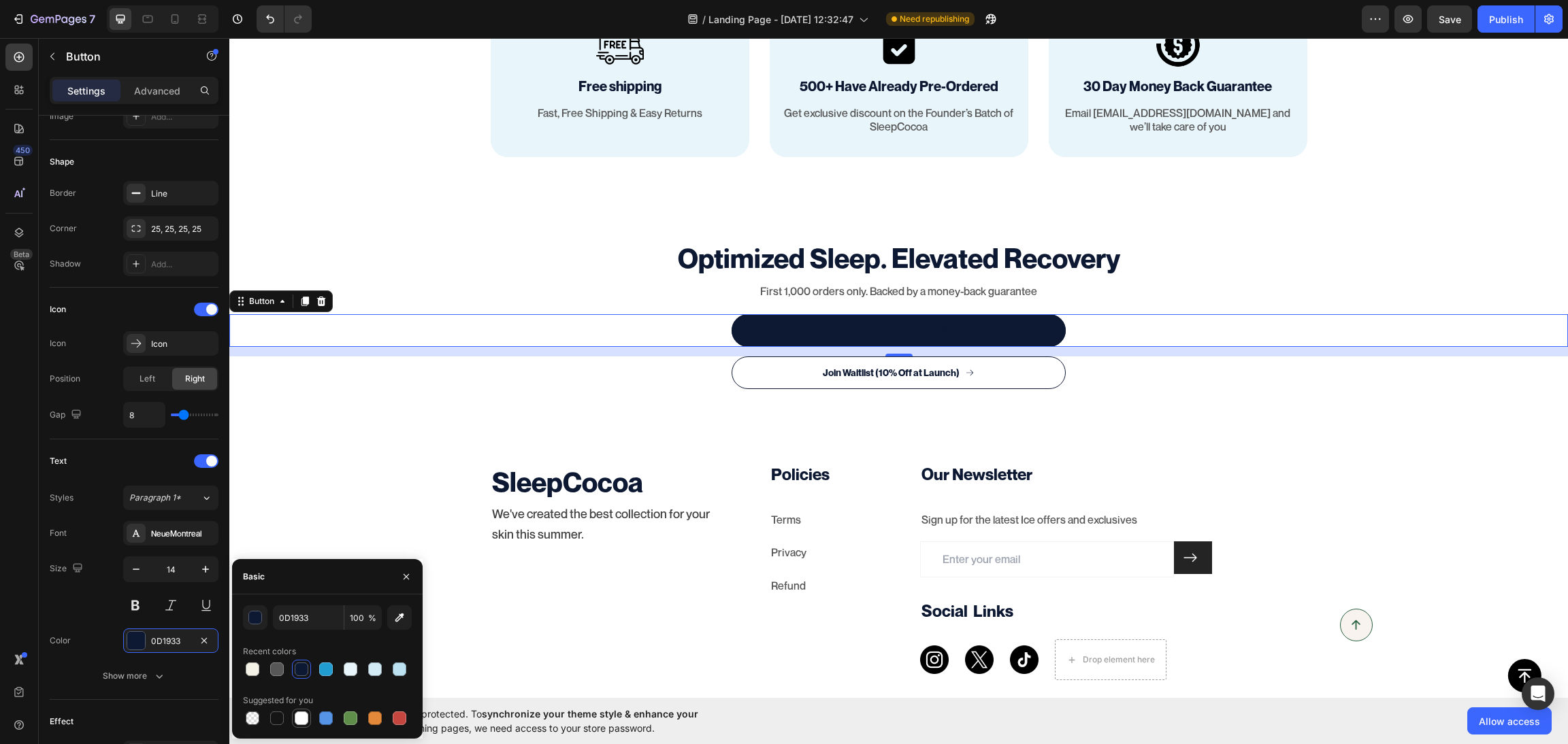
click at [295, 716] on div at bounding box center [301, 718] width 14 height 14
type input "FFFFFF"
click at [1215, 265] on h2 "Optimized Sleep. Elevated Recovery" at bounding box center [899, 257] width 1338 height 38
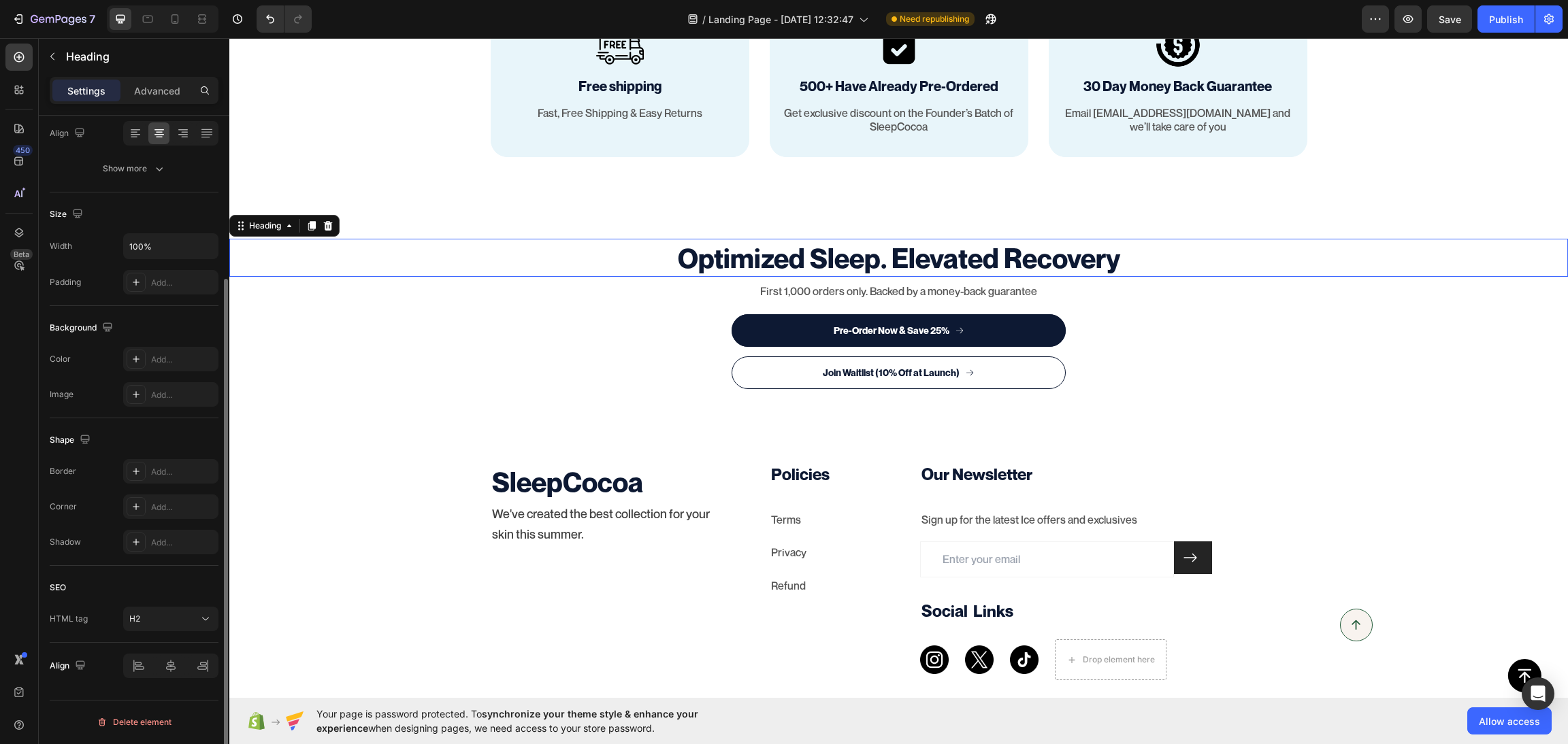
scroll to position [0, 0]
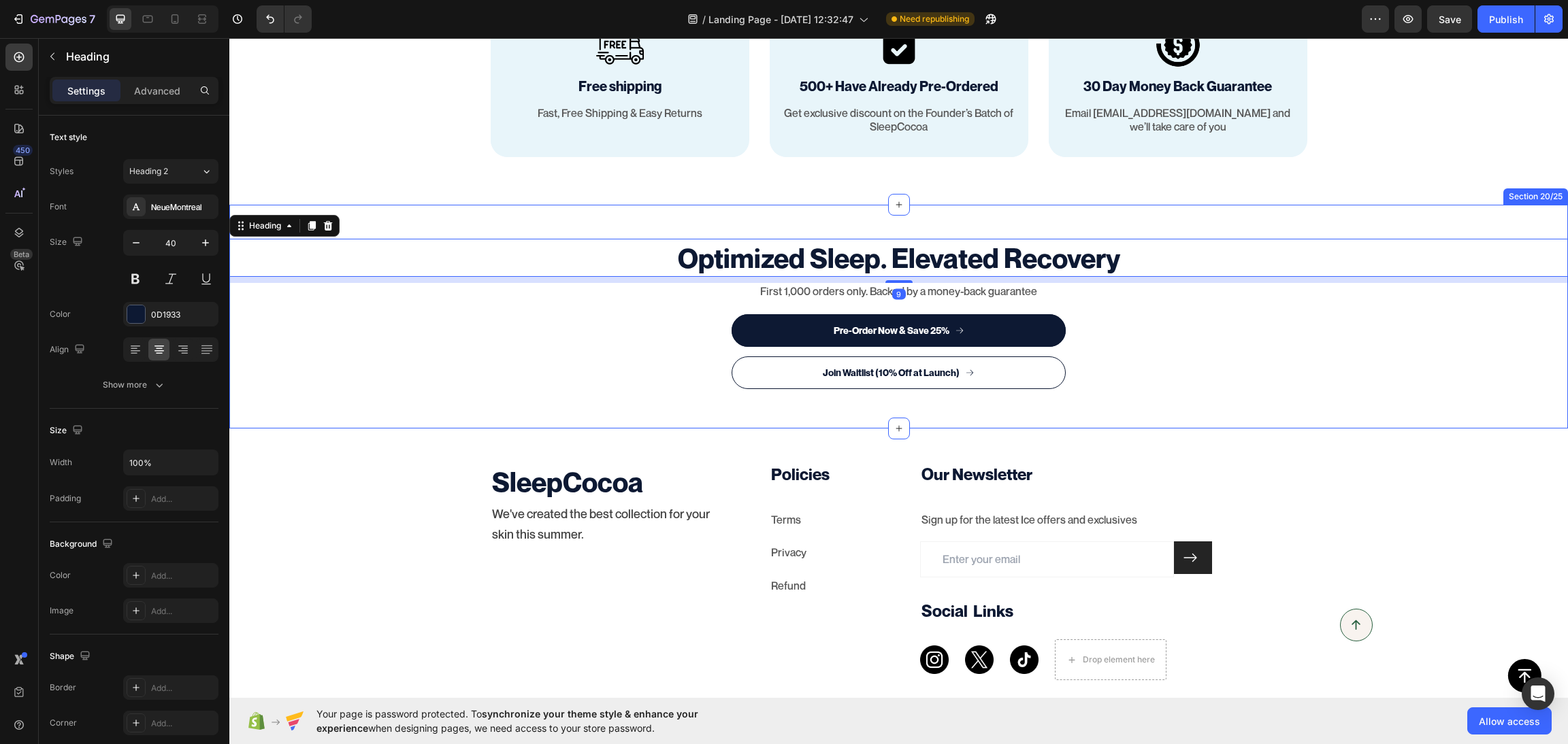
click at [1244, 404] on div "Optimized Sleep. Elevated Recovery Heading 9 First 1,000 orders only. Backed by…" at bounding box center [899, 317] width 1338 height 224
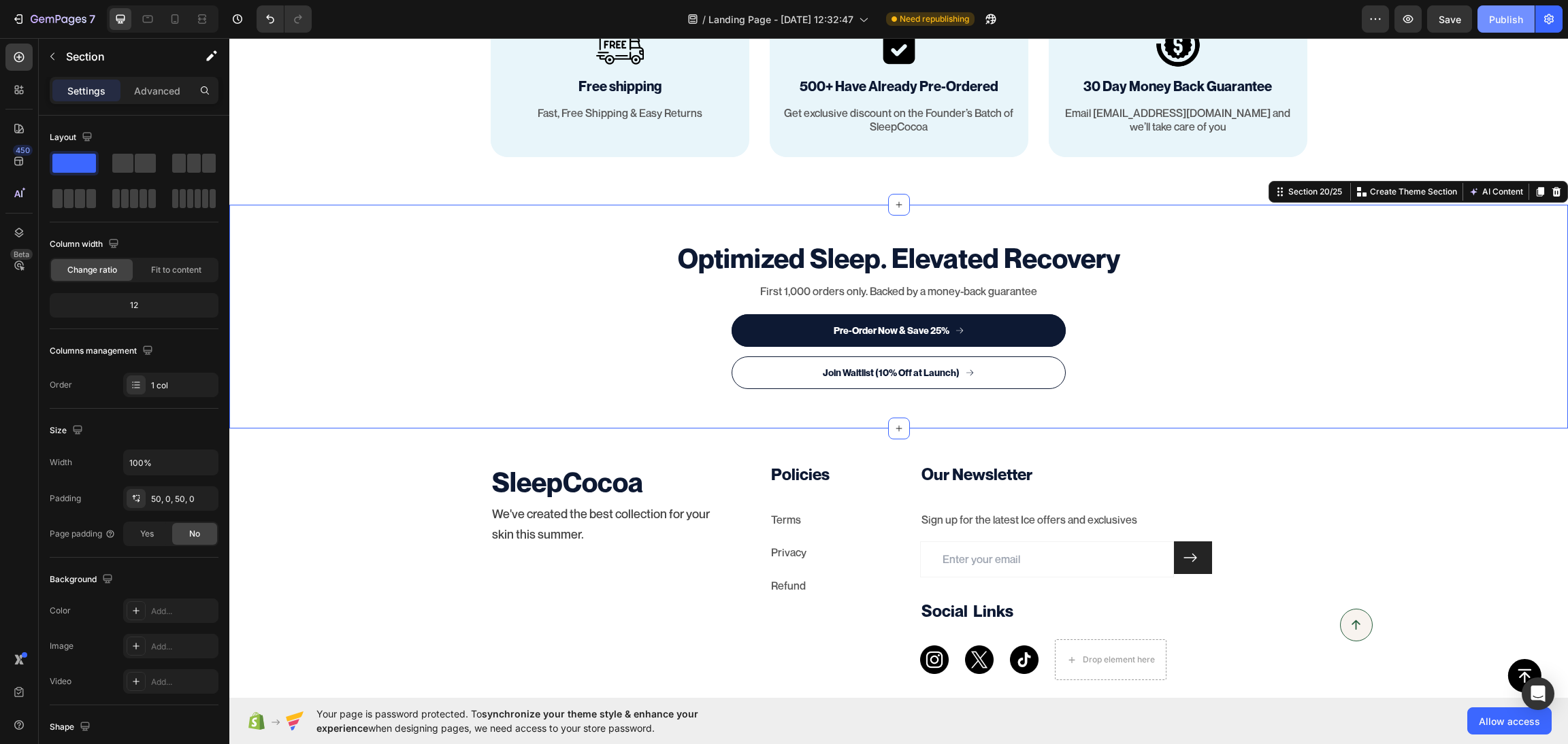
click at [1494, 21] on div "Publish" at bounding box center [1506, 20] width 34 height 15
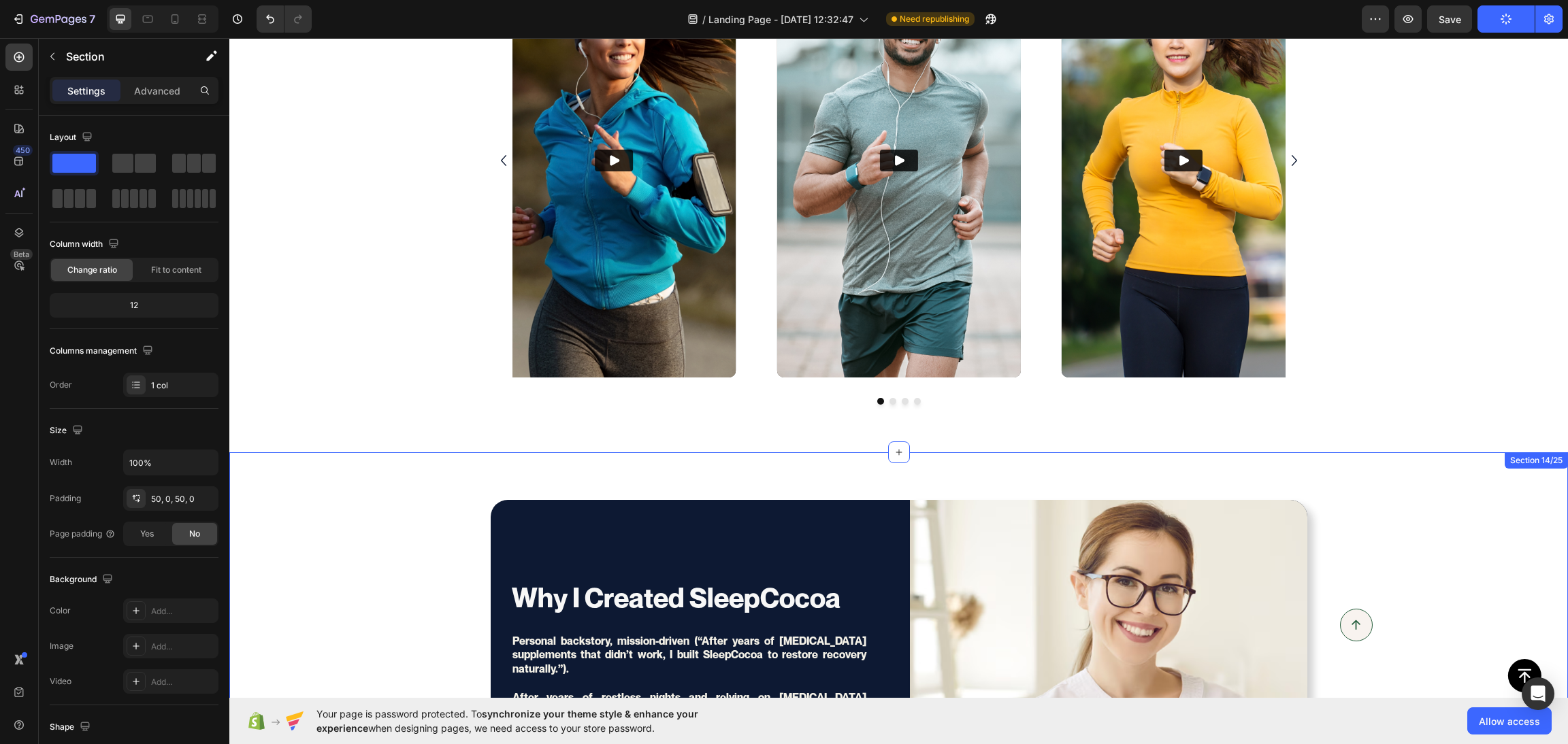
scroll to position [4309, 0]
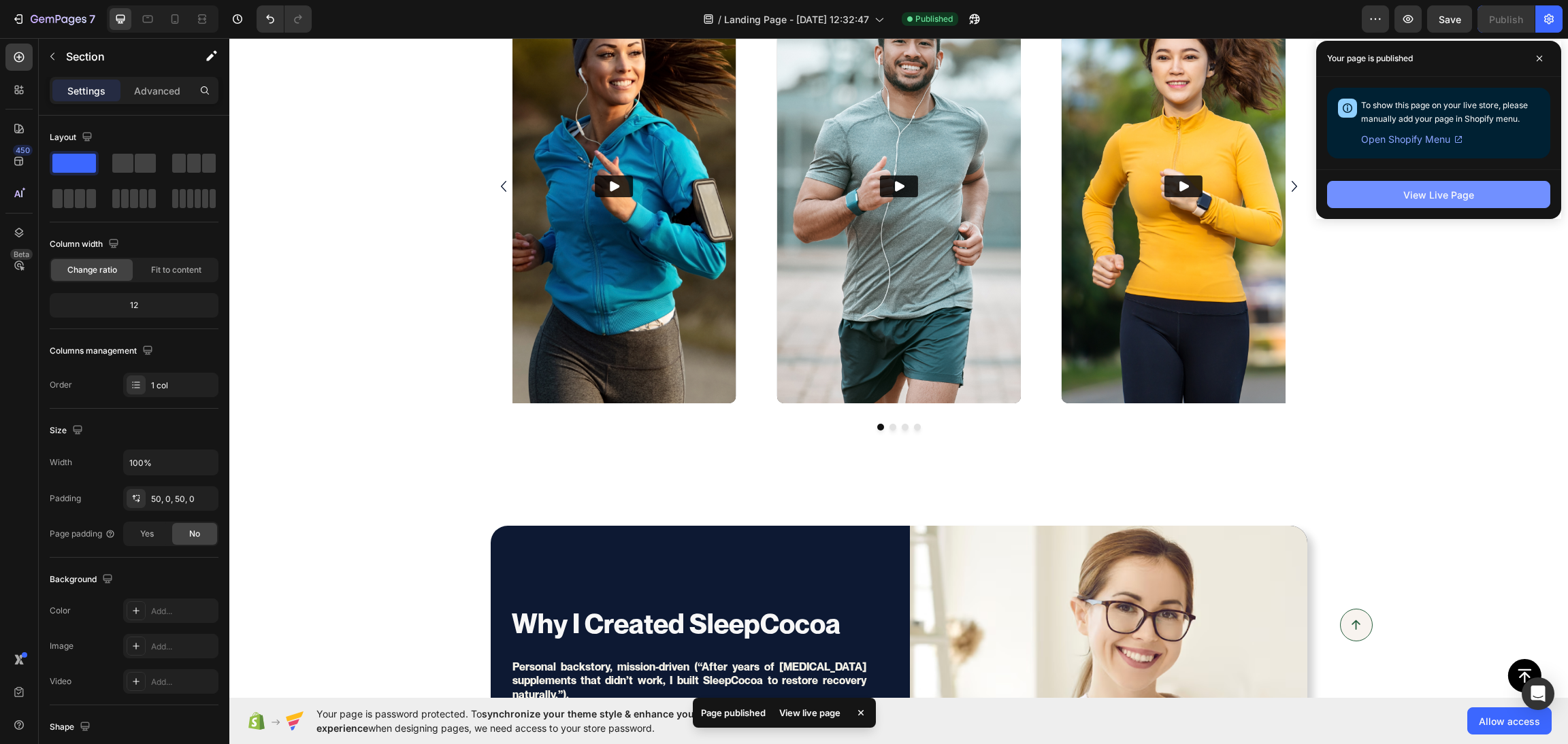
click at [1494, 195] on button "View Live Page" at bounding box center [1439, 194] width 223 height 27
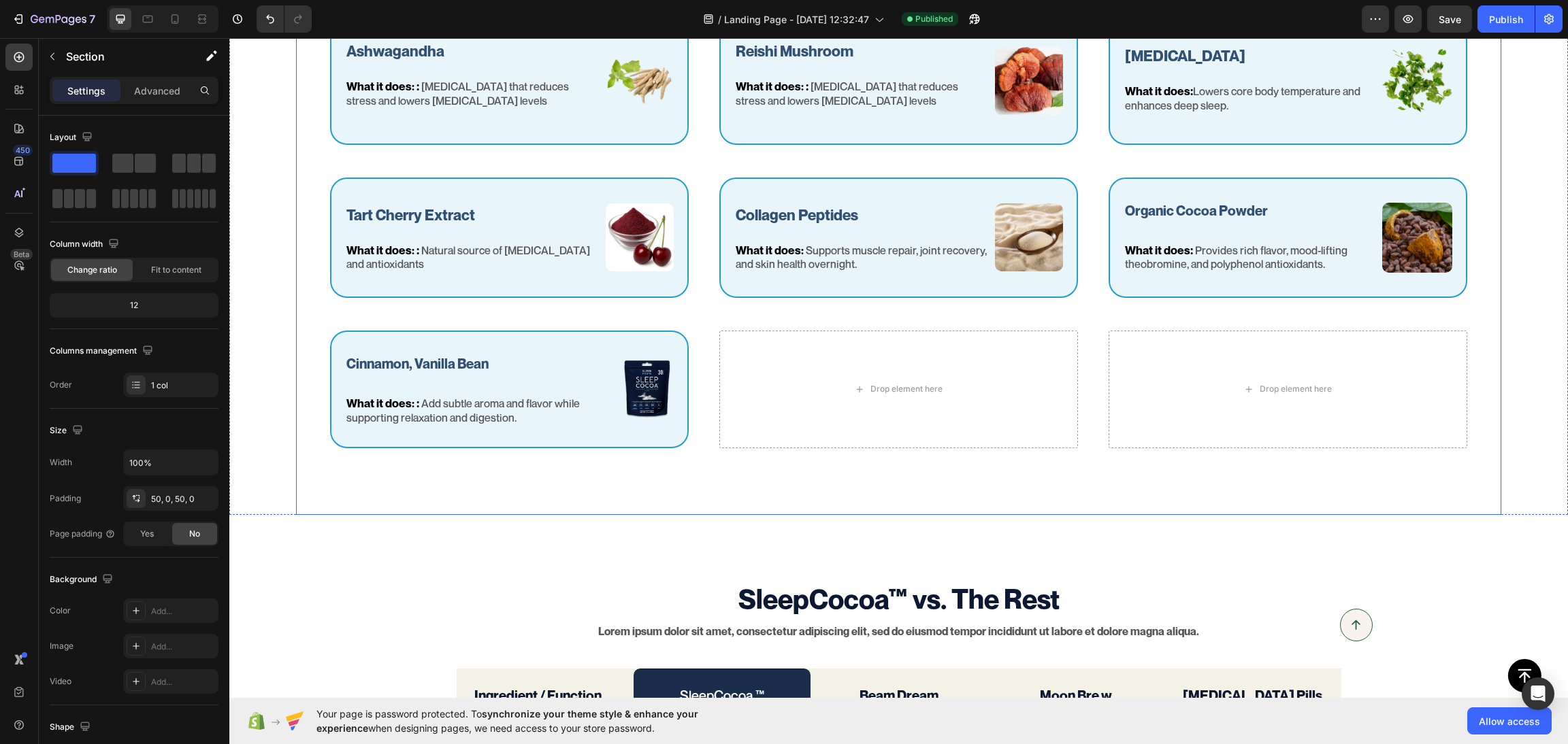
scroll to position [1549, 0]
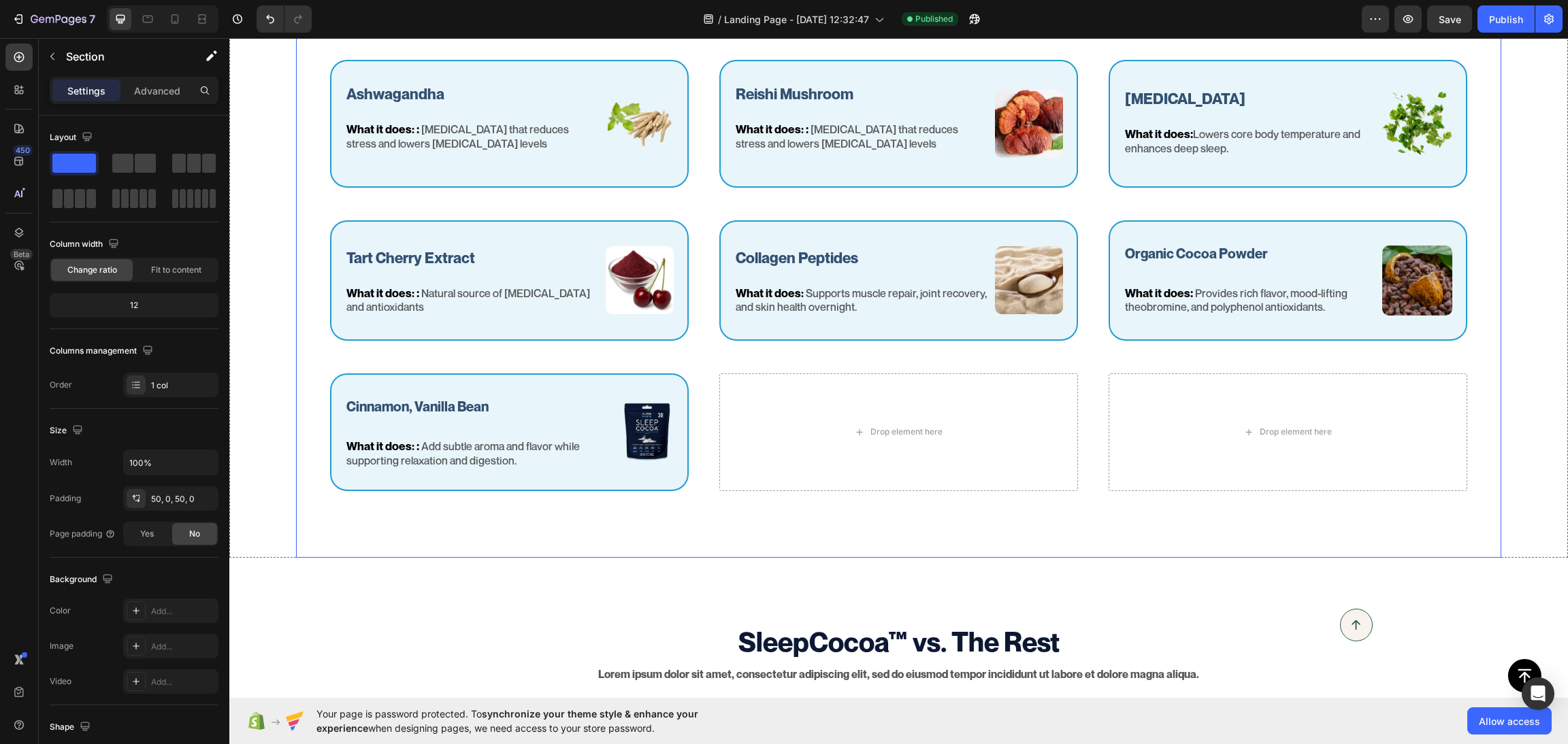
click at [304, 327] on div "Nature’s Best in Balance Text Block Row The Science Behind SleepCocoa™ Heading …" at bounding box center [898, 165] width 1204 height 782
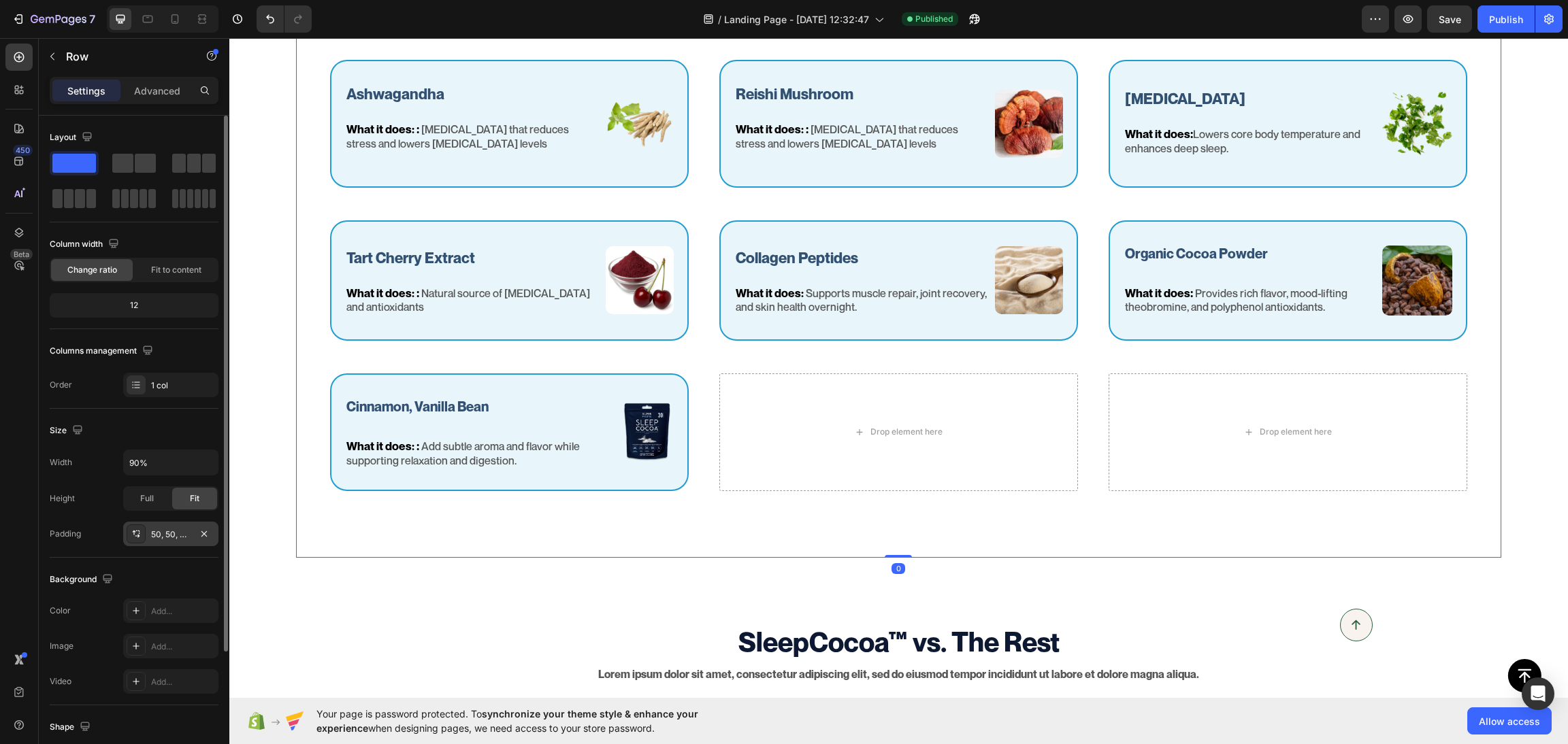
click at [166, 535] on div "50, 50, 50, 50" at bounding box center [171, 534] width 39 height 12
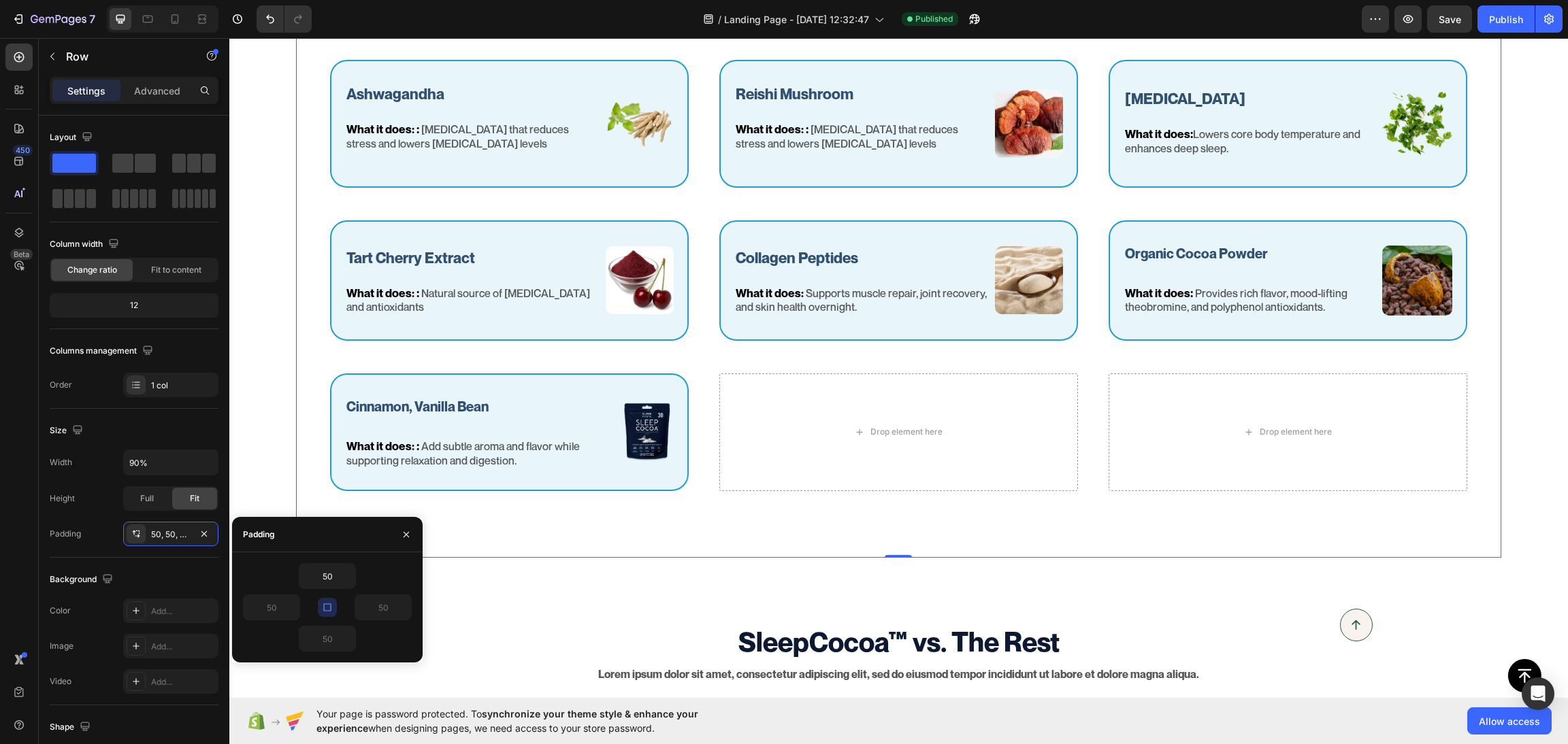
click at [329, 605] on icon "button" at bounding box center [326, 607] width 11 height 11
click at [278, 613] on input "50" at bounding box center [271, 607] width 56 height 24
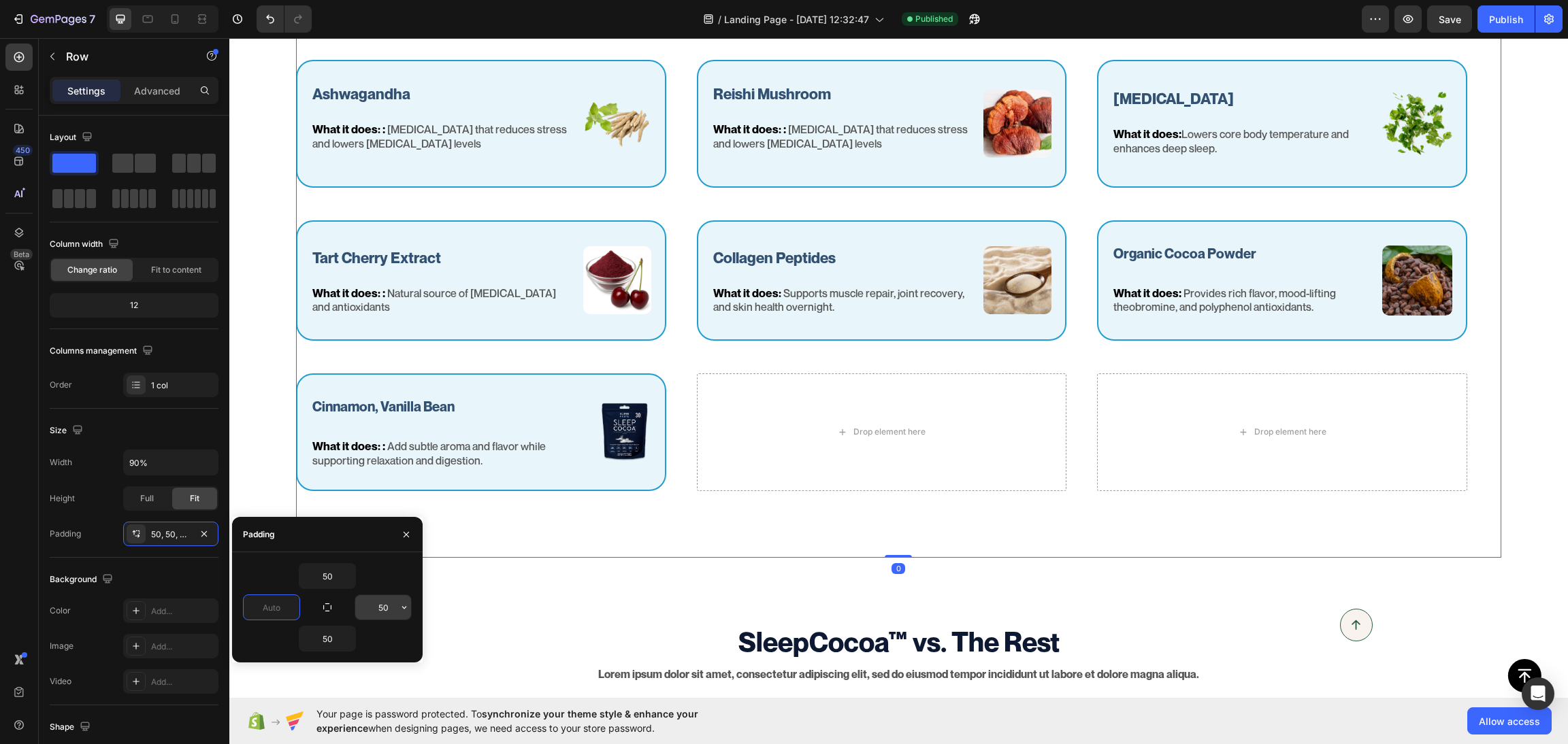
click at [370, 619] on input "50" at bounding box center [383, 607] width 56 height 24
type input "0"
click at [370, 619] on input "50" at bounding box center [383, 607] width 56 height 24
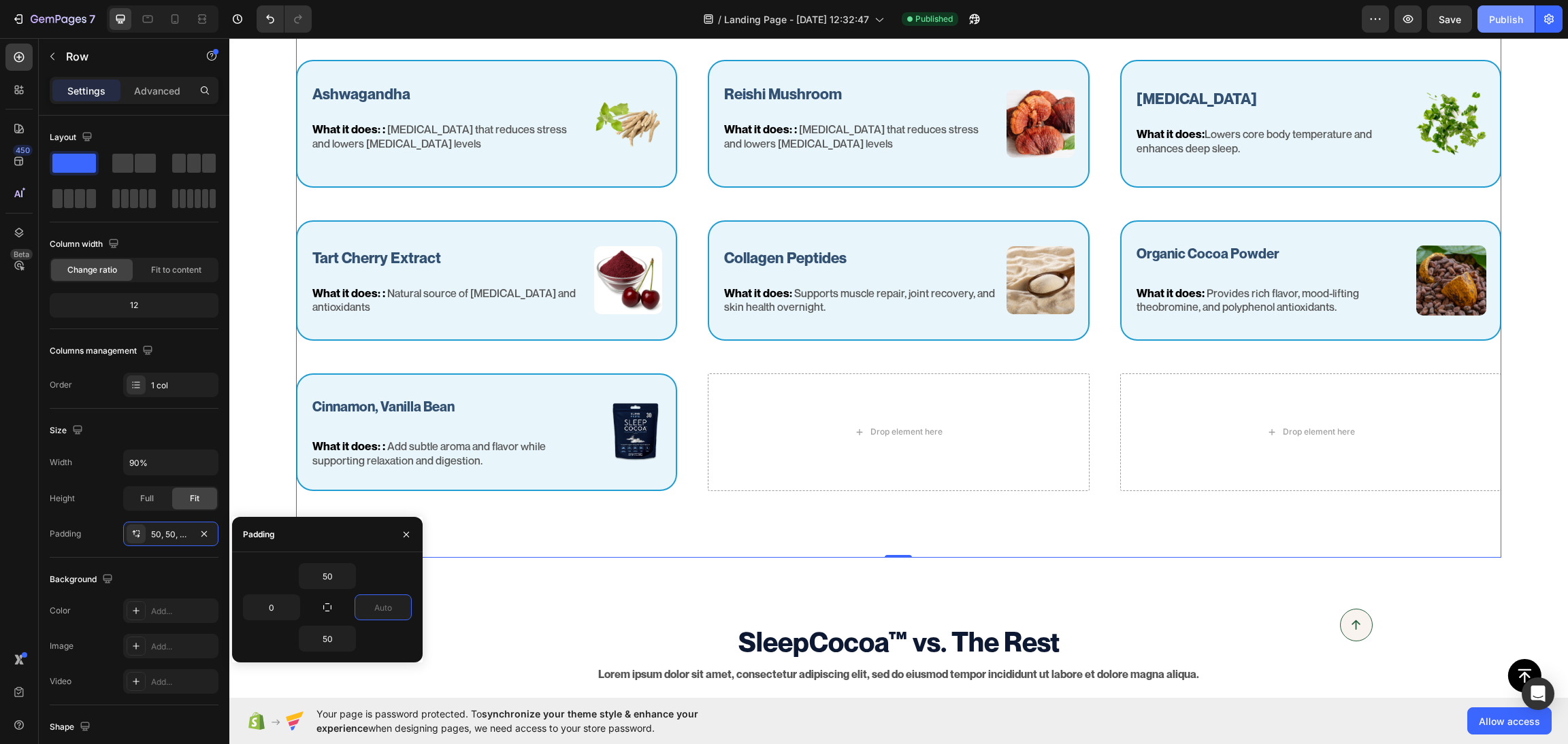
click at [1513, 24] on div "Publish" at bounding box center [1506, 20] width 34 height 15
